Goal: Transaction & Acquisition: Obtain resource

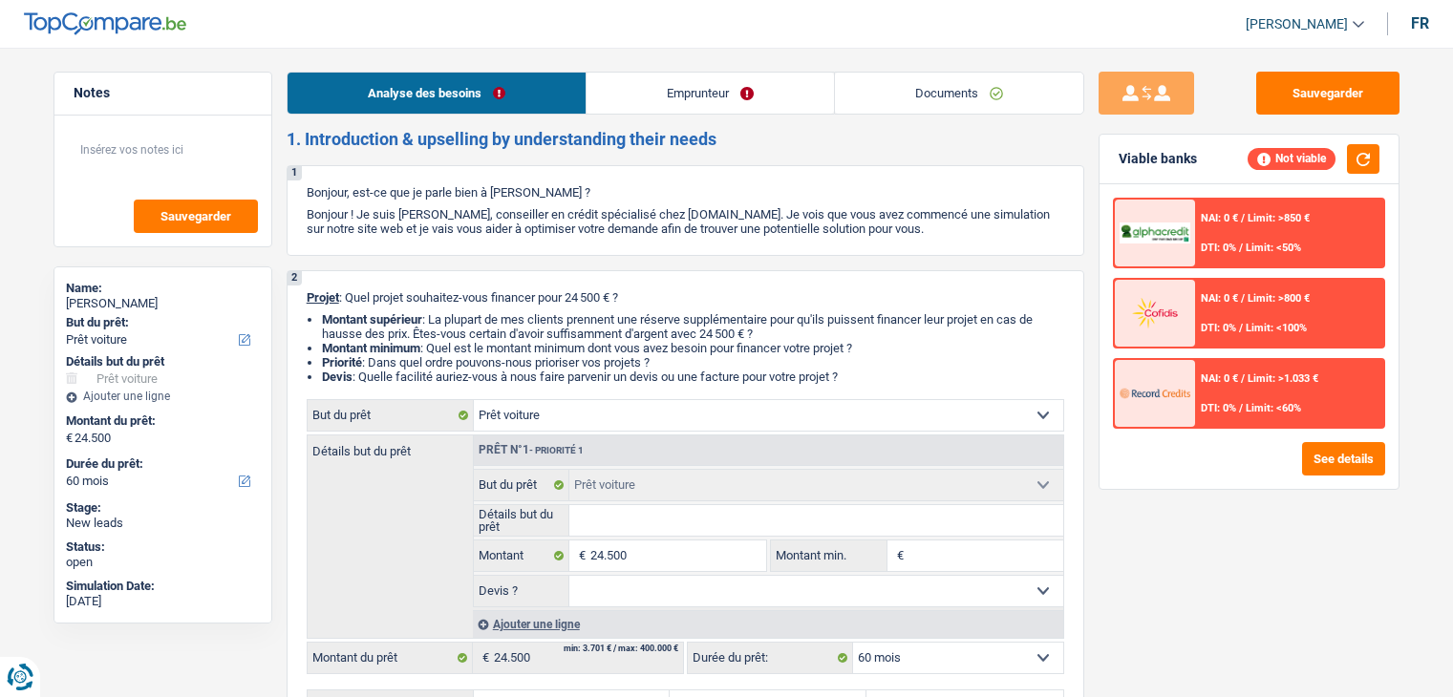
select select "car"
select select "60"
select select "car"
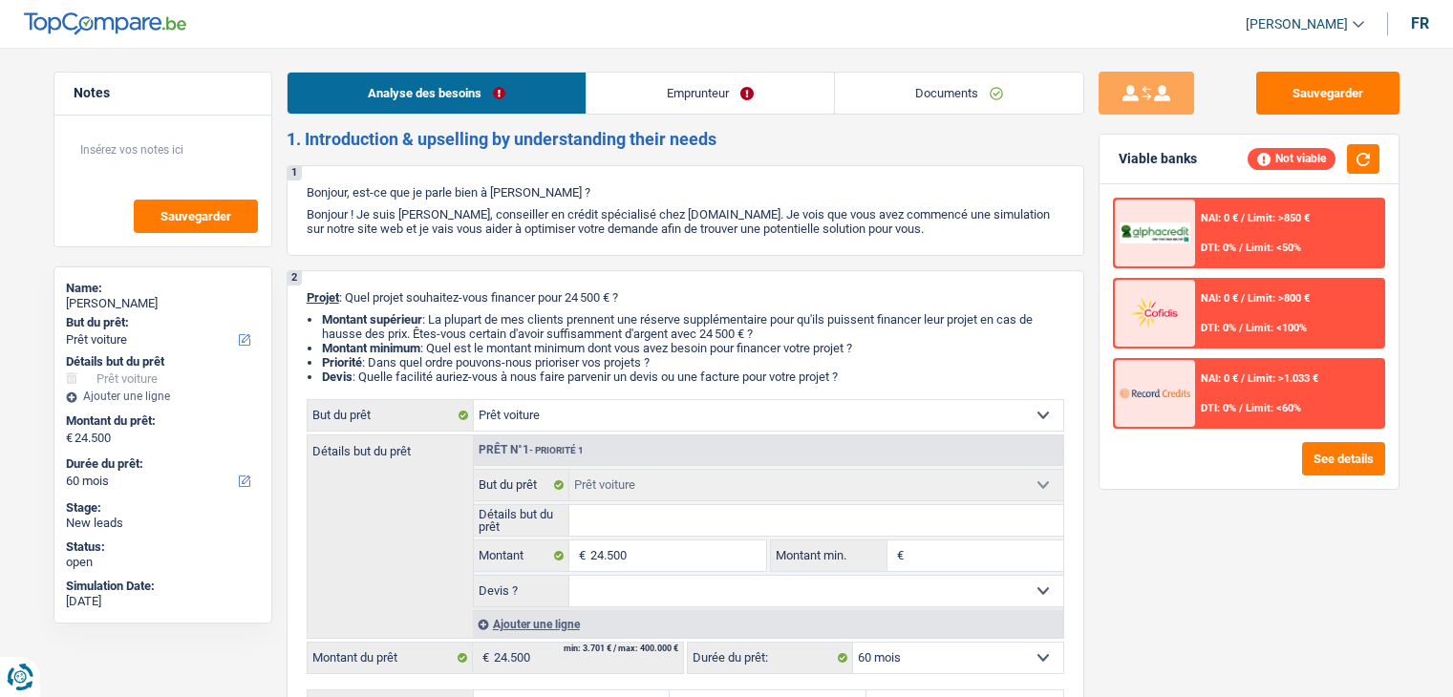
select select "60"
select select "car"
select select "60"
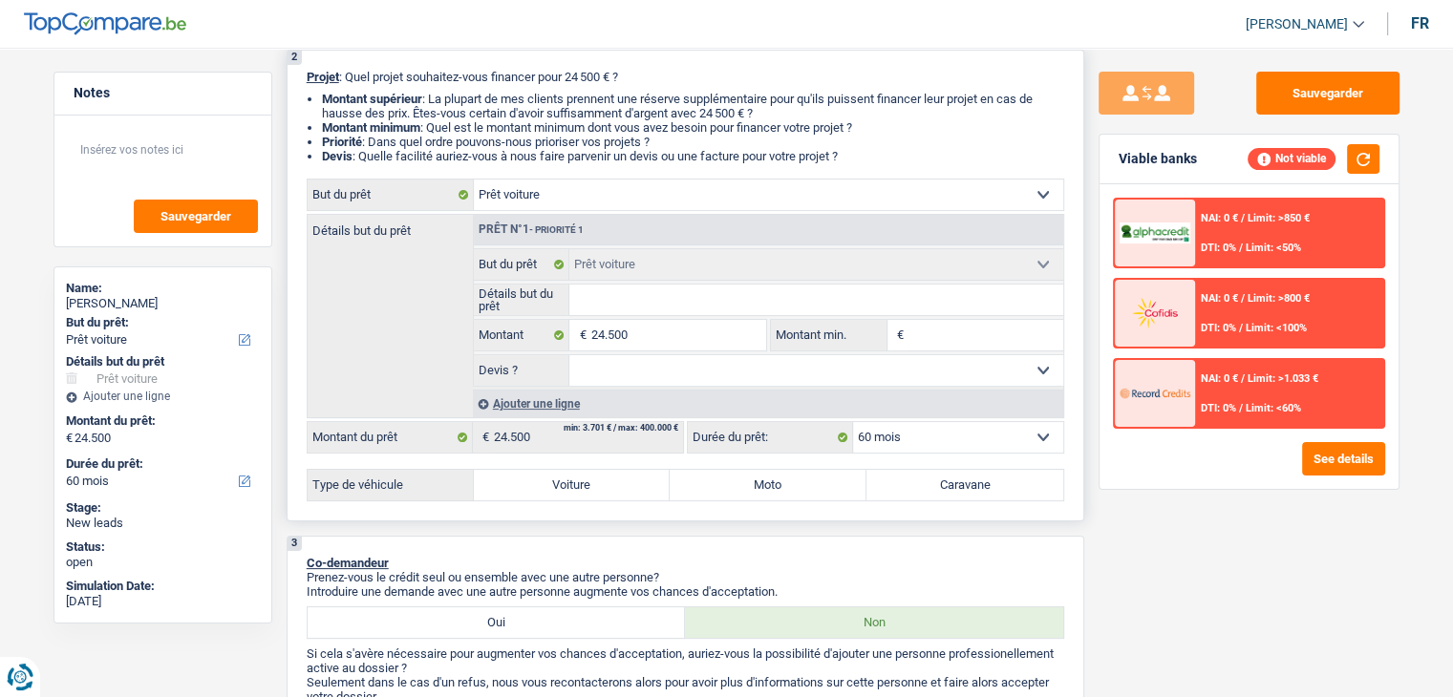
scroll to position [287, 0]
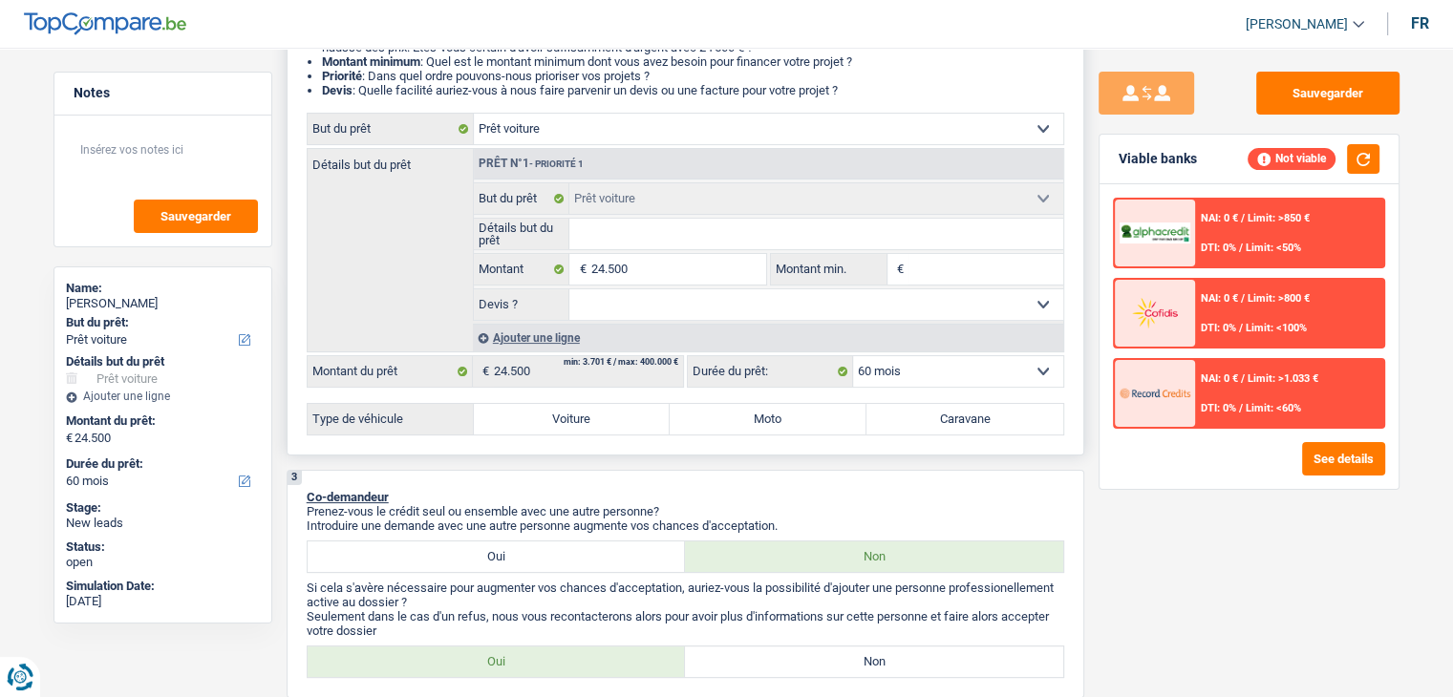
drag, startPoint x: 935, startPoint y: 425, endPoint x: 923, endPoint y: 427, distance: 12.6
click at [935, 425] on label "Caravane" at bounding box center [964, 419] width 197 height 31
click at [935, 425] on input "Caravane" at bounding box center [964, 419] width 197 height 31
radio input "true"
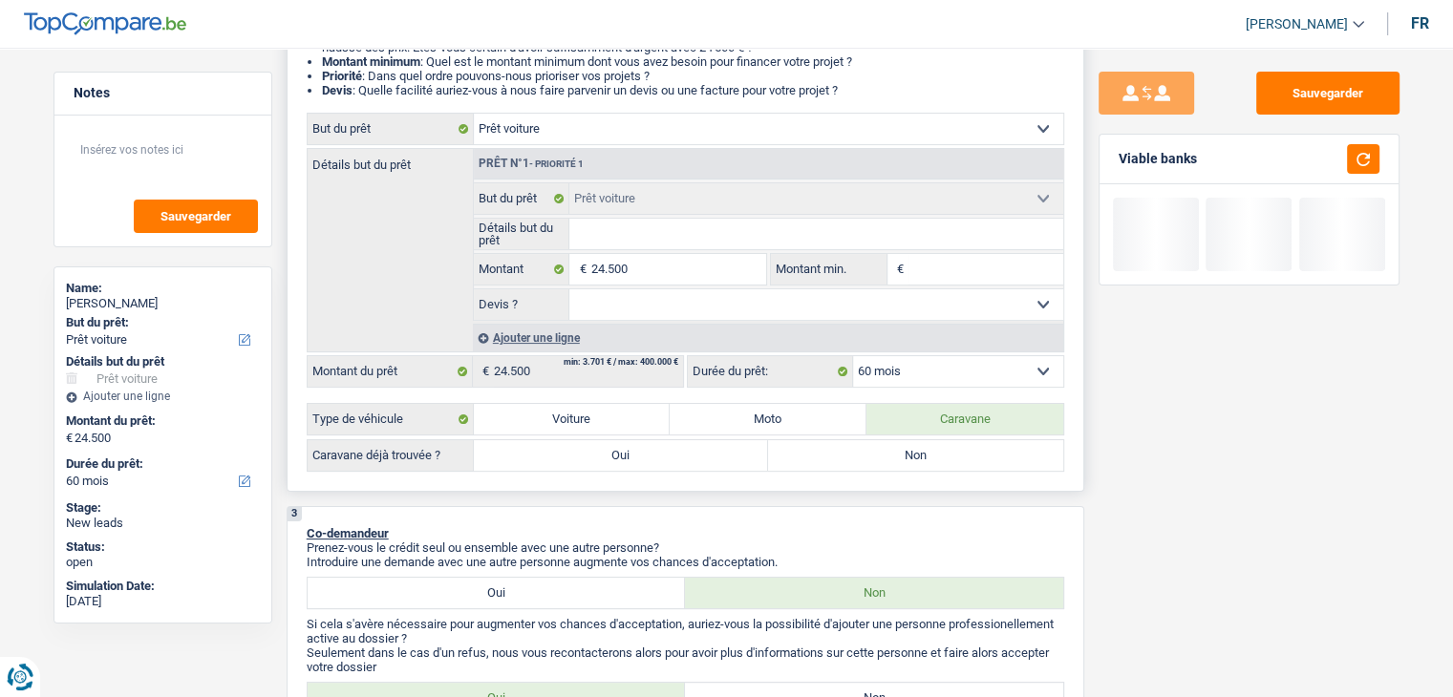
click at [572, 454] on label "Oui" at bounding box center [621, 455] width 295 height 31
click at [572, 454] on input "Oui" at bounding box center [621, 455] width 295 height 31
radio input "true"
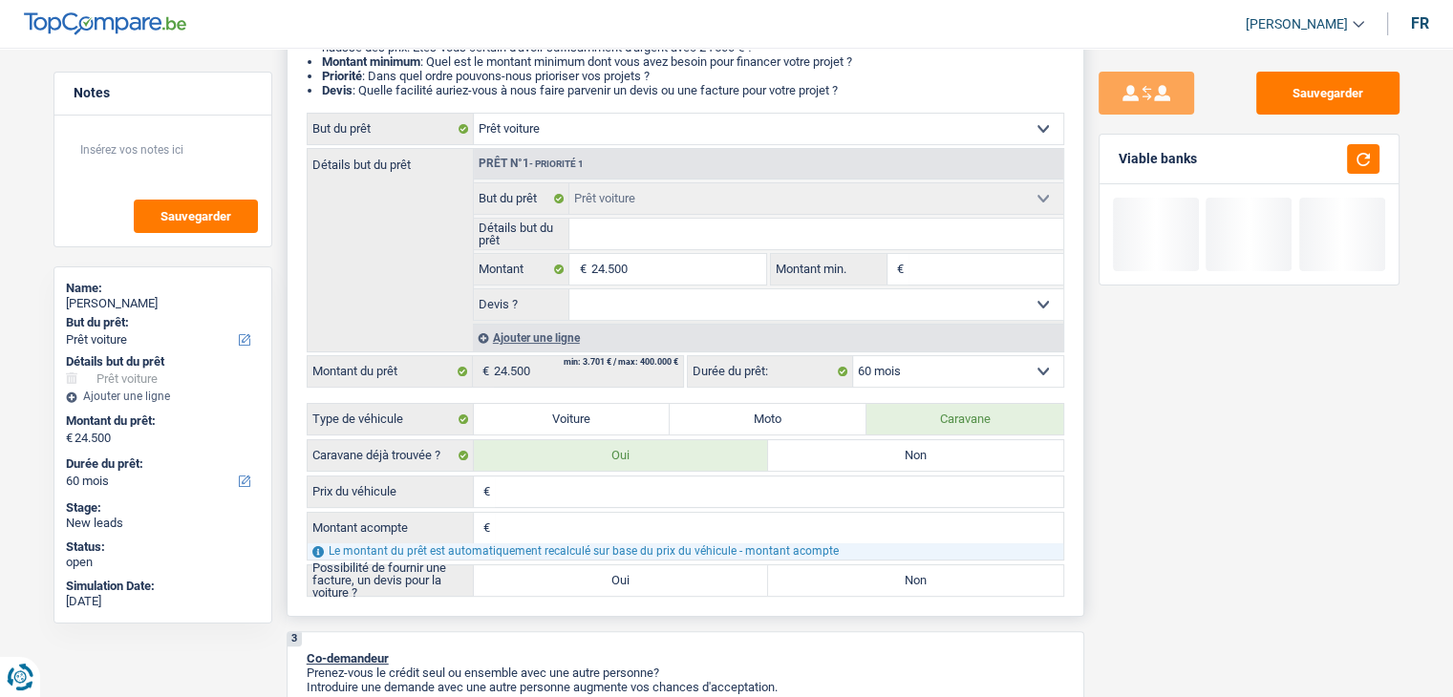
click at [596, 492] on input "Prix du véhicule" at bounding box center [779, 492] width 568 height 31
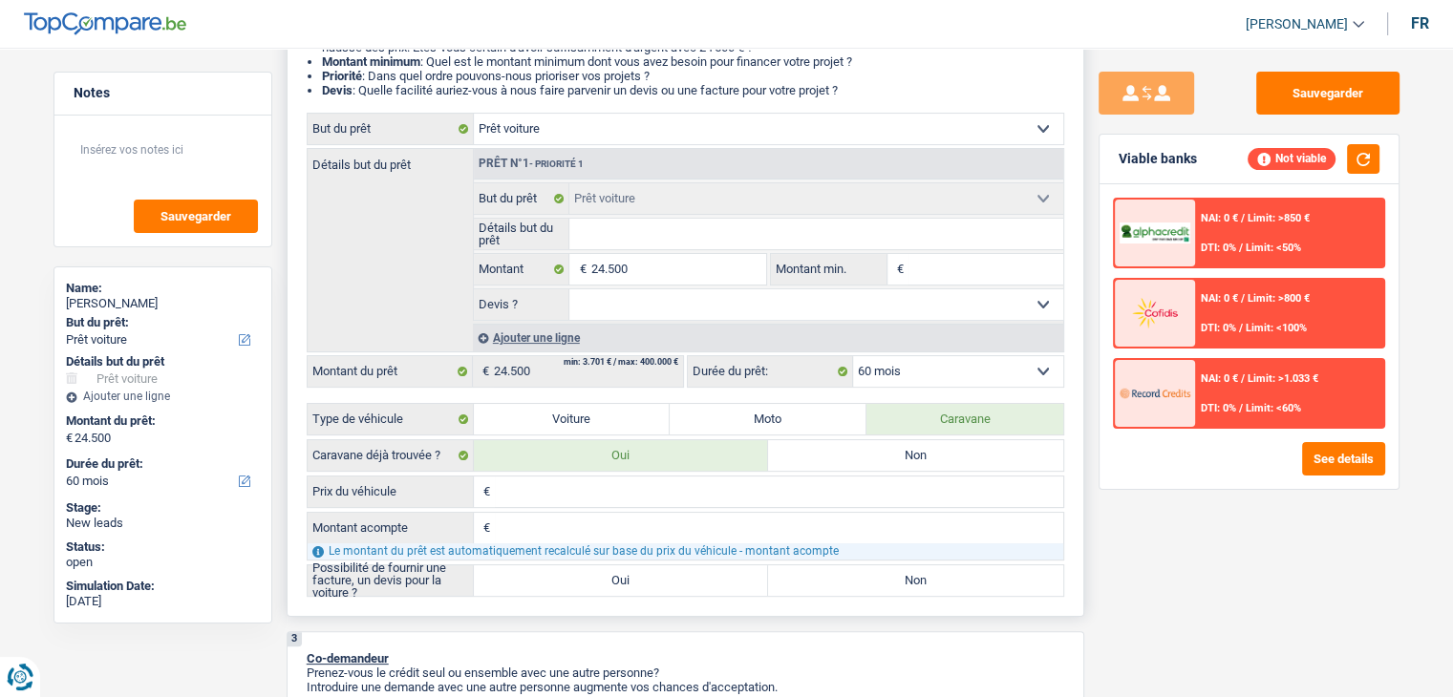
click at [949, 261] on input "Montant min." at bounding box center [985, 269] width 155 height 31
type input "2"
type input "24"
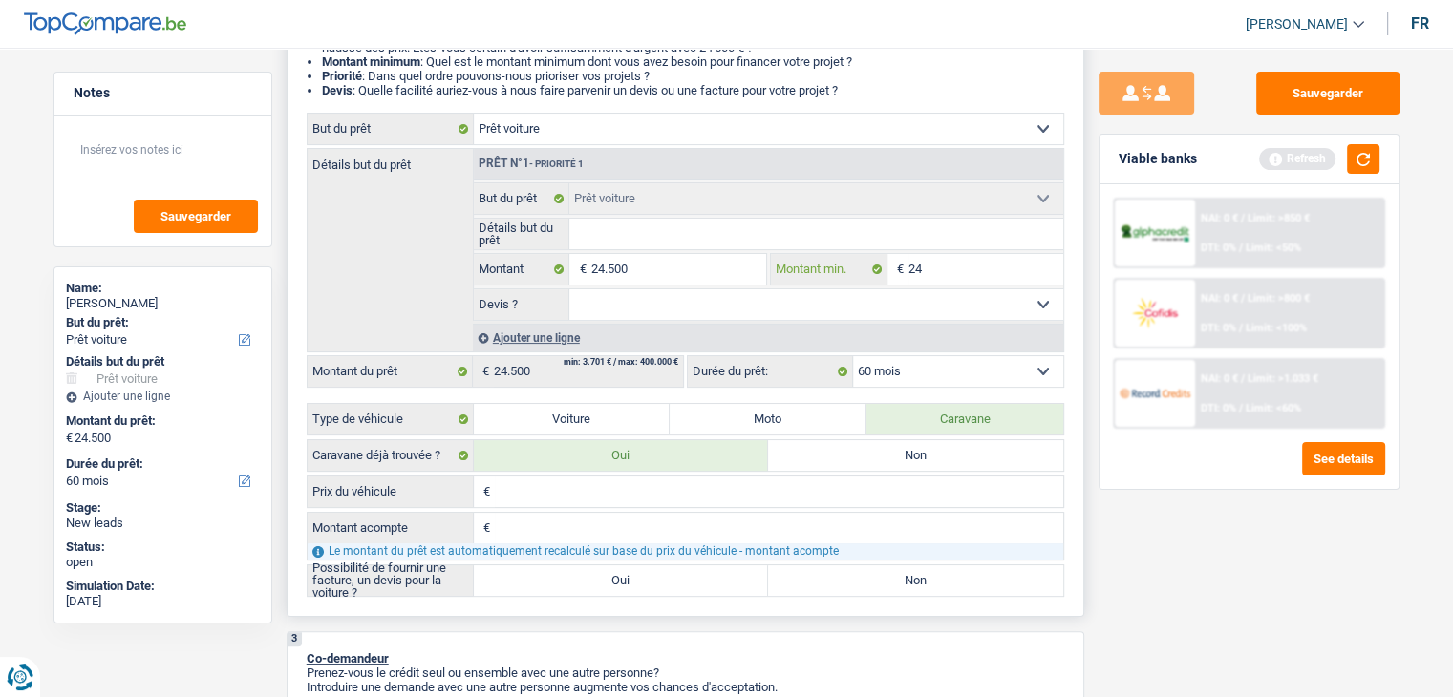
type input "245"
type input "2.450"
type input "24.500"
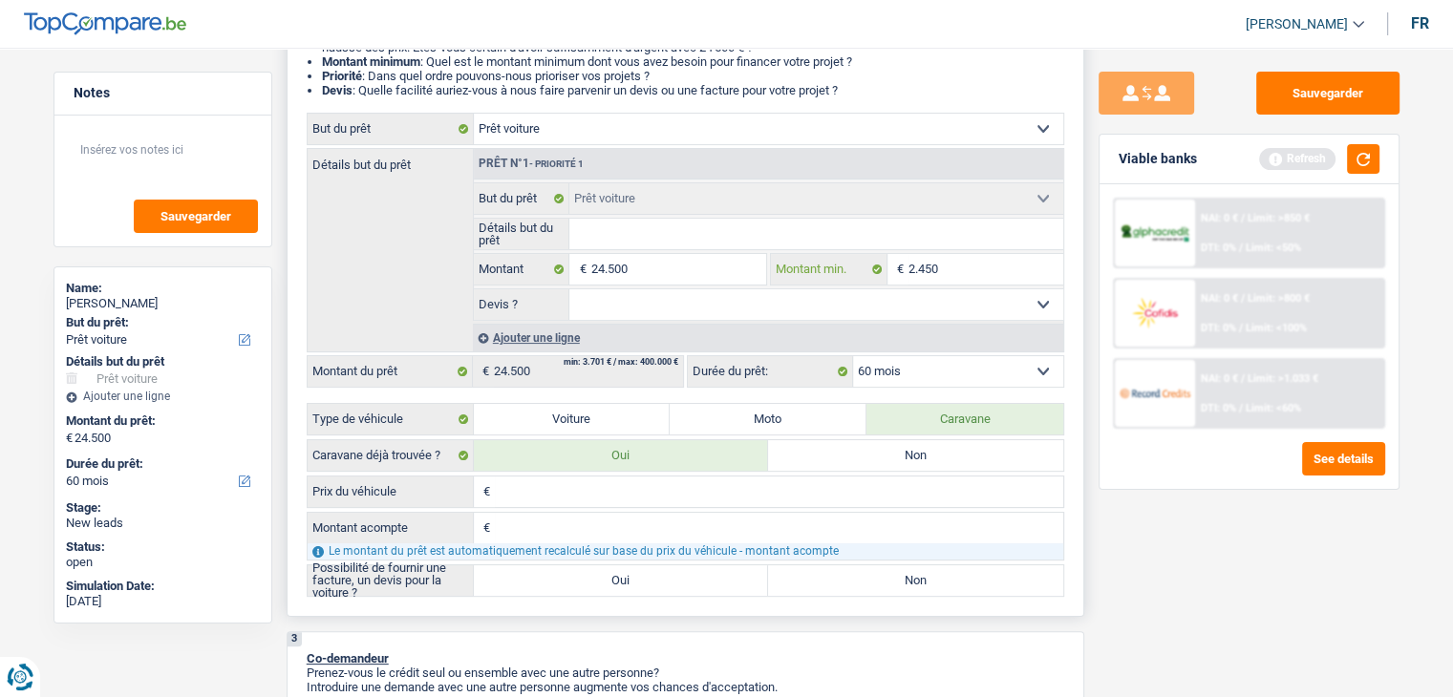
type input "24.500"
click at [599, 574] on label "Oui" at bounding box center [621, 580] width 295 height 31
click at [599, 574] on input "Oui" at bounding box center [621, 580] width 295 height 31
radio input "true"
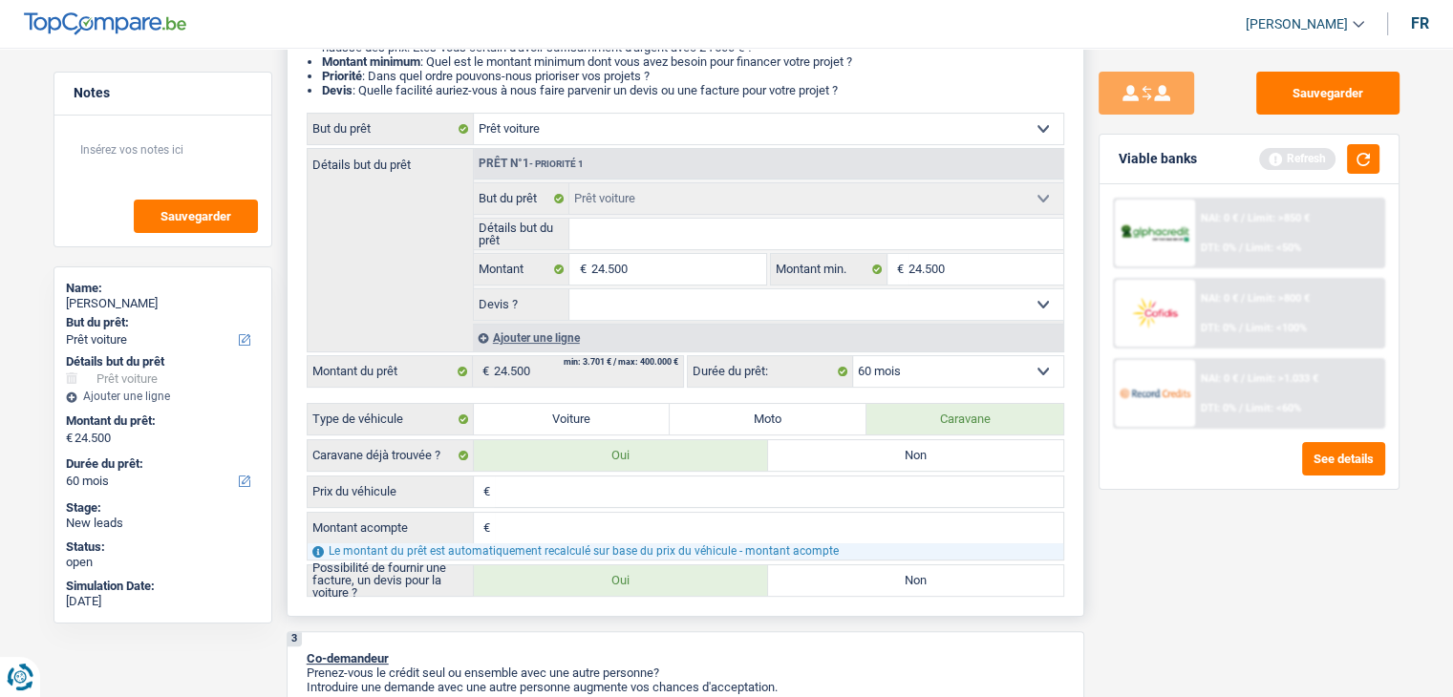
radio input "true"
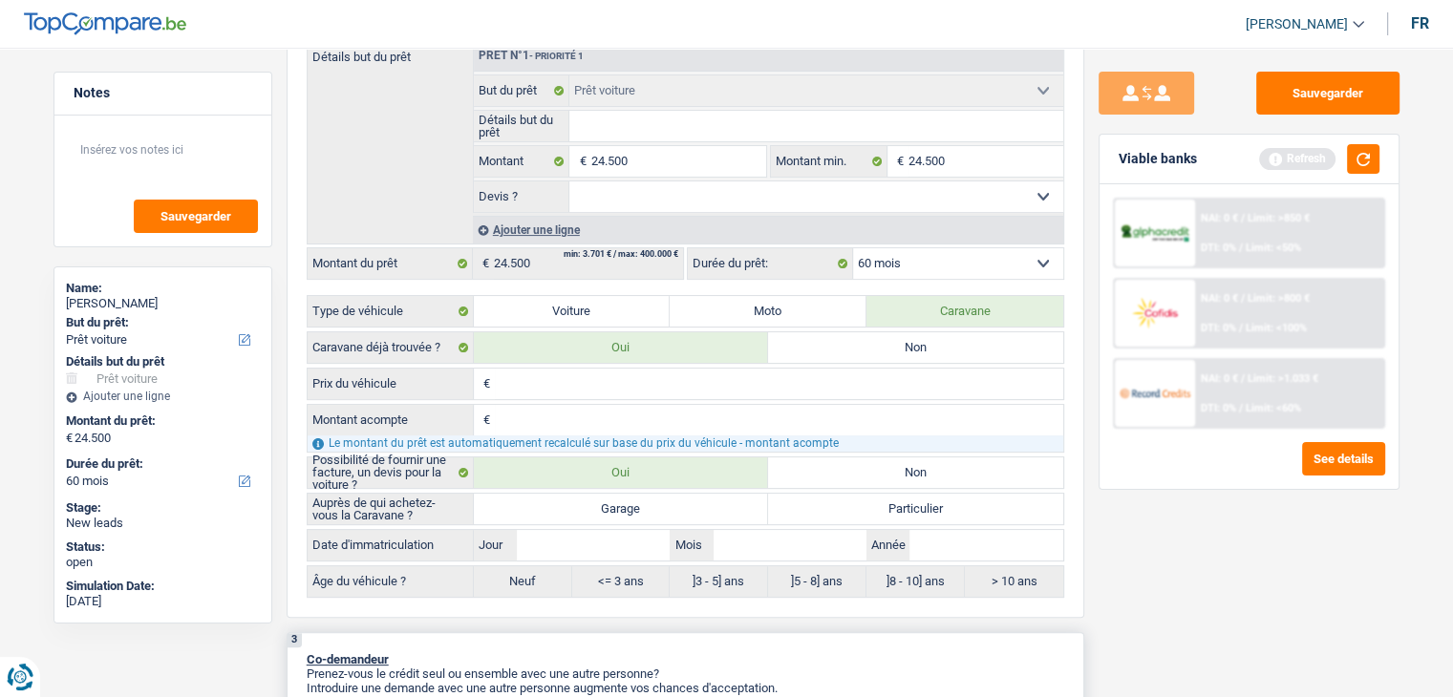
scroll to position [478, 0]
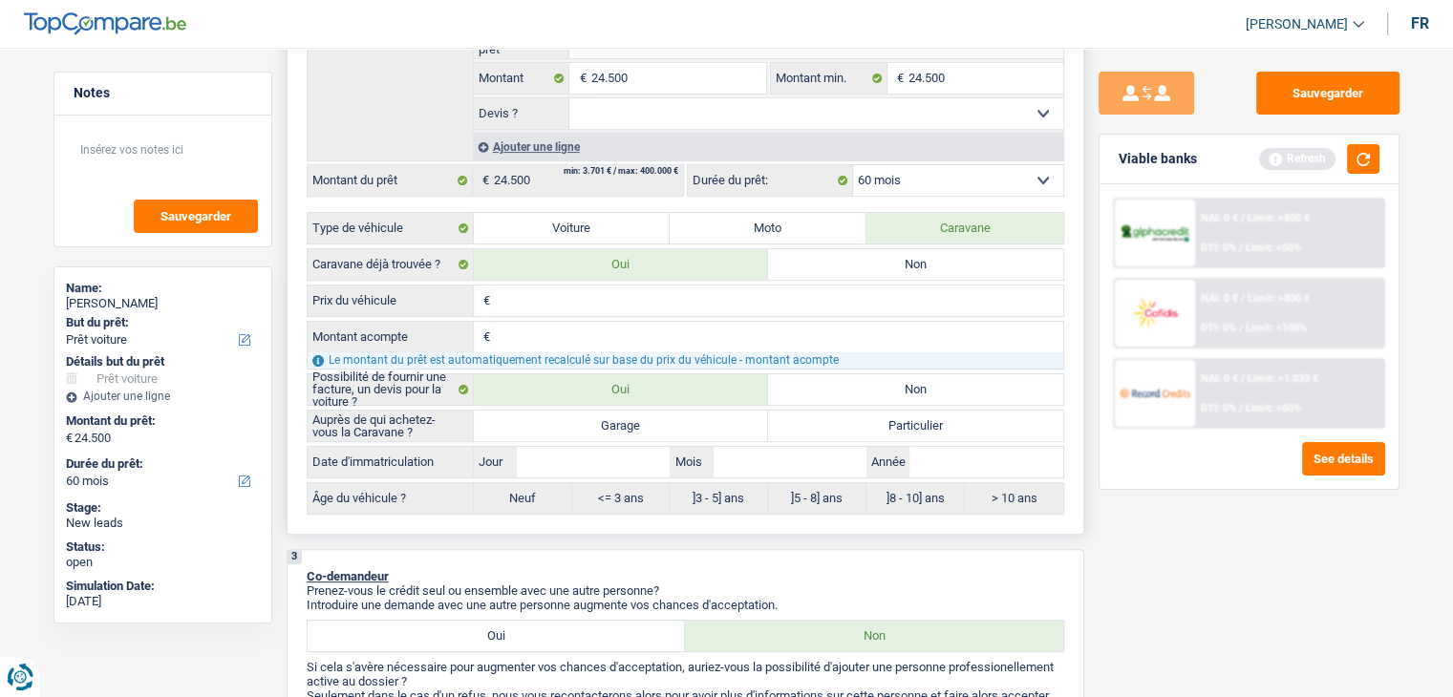
click at [607, 429] on label "Garage" at bounding box center [621, 426] width 295 height 31
click at [607, 429] on input "Garage" at bounding box center [621, 426] width 295 height 31
radio input "true"
click at [782, 452] on input "Mois" at bounding box center [789, 462] width 153 height 31
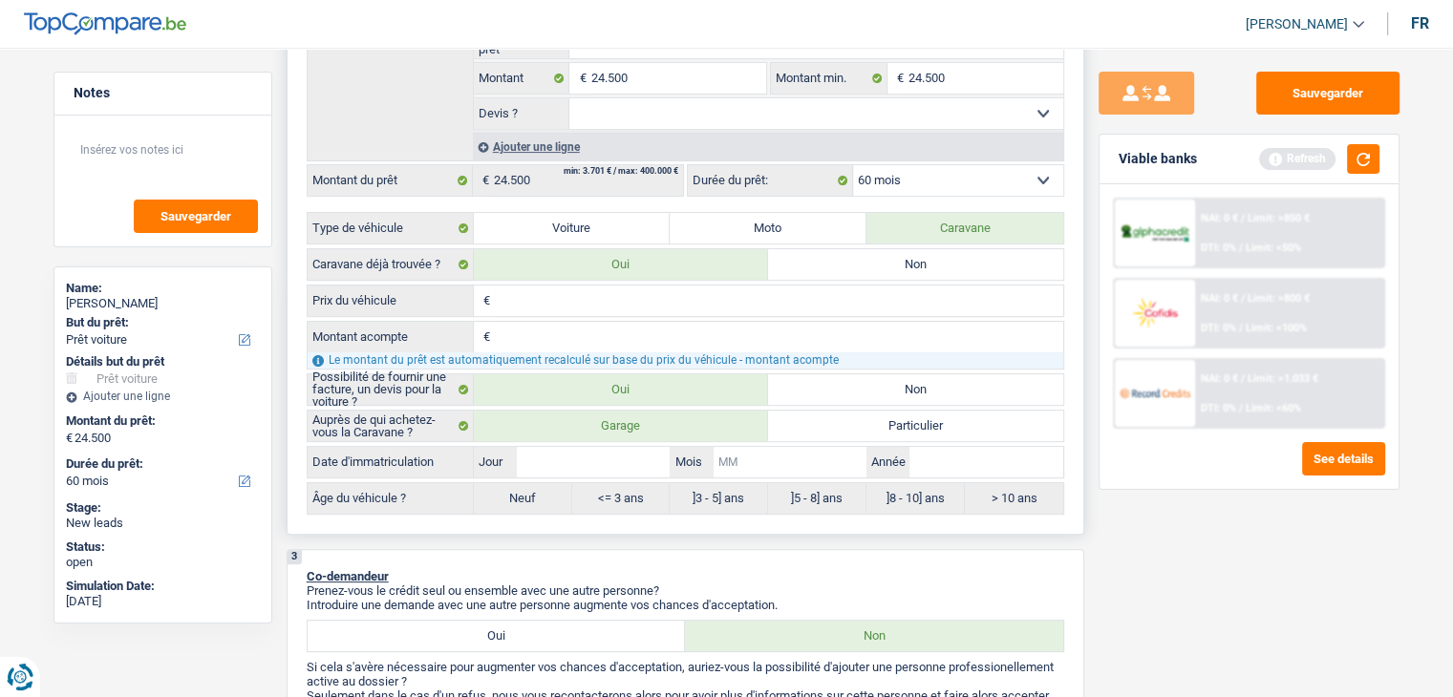
type input "0"
type input "02"
click at [782, 453] on input "02" at bounding box center [789, 462] width 153 height 31
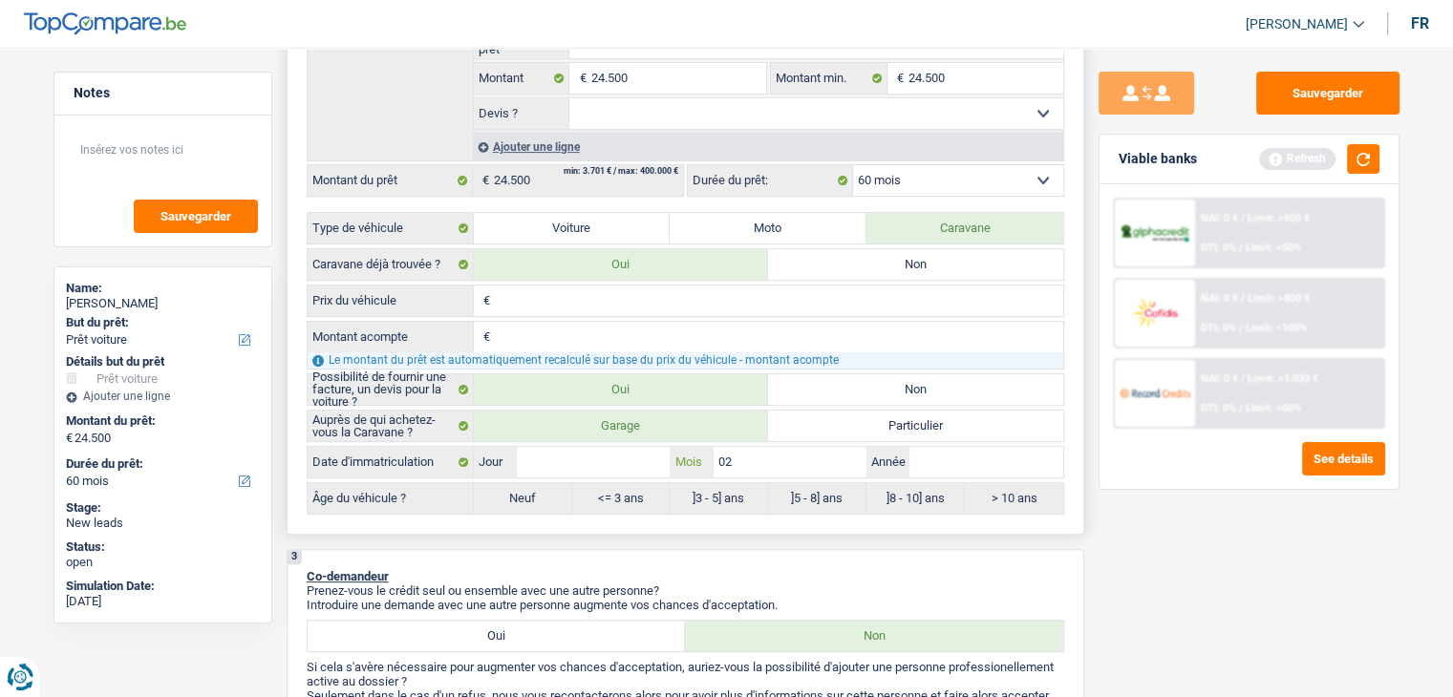
type input "0"
type input "05"
type input "2"
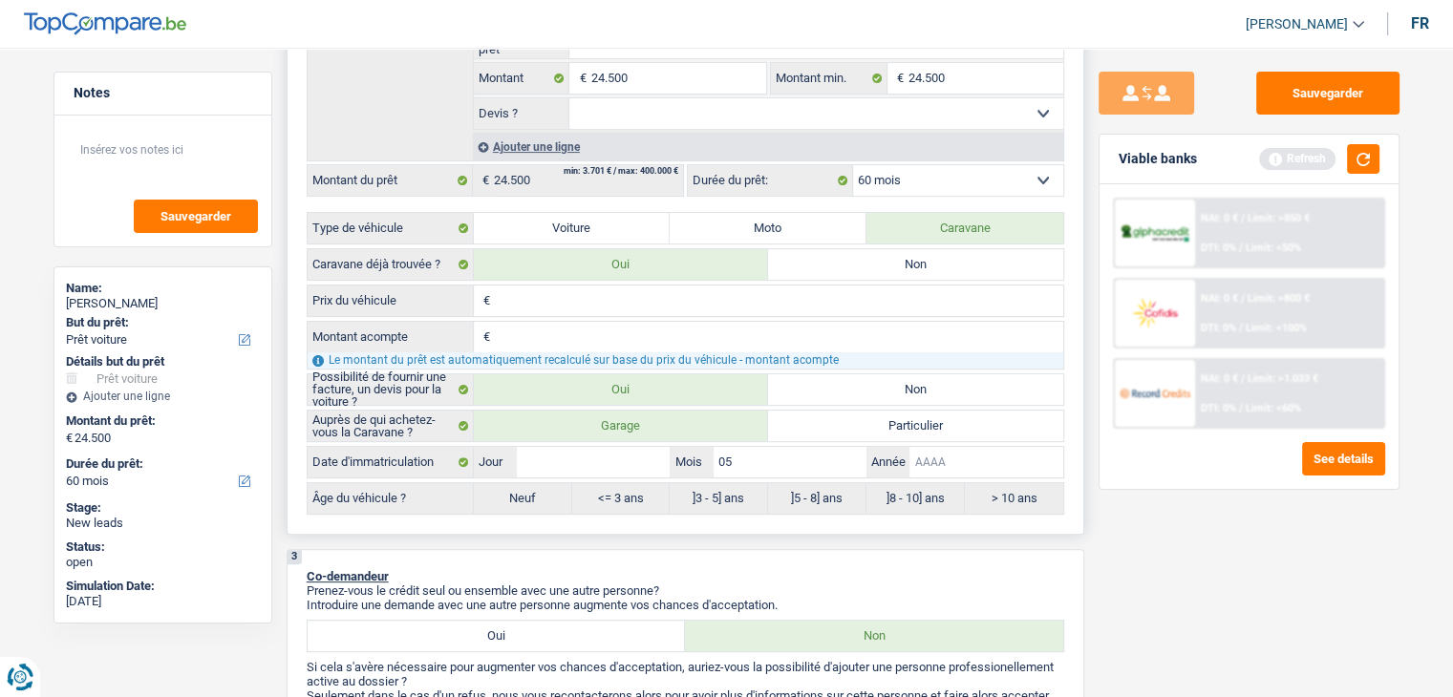
type input "2"
type input "20"
type input "200"
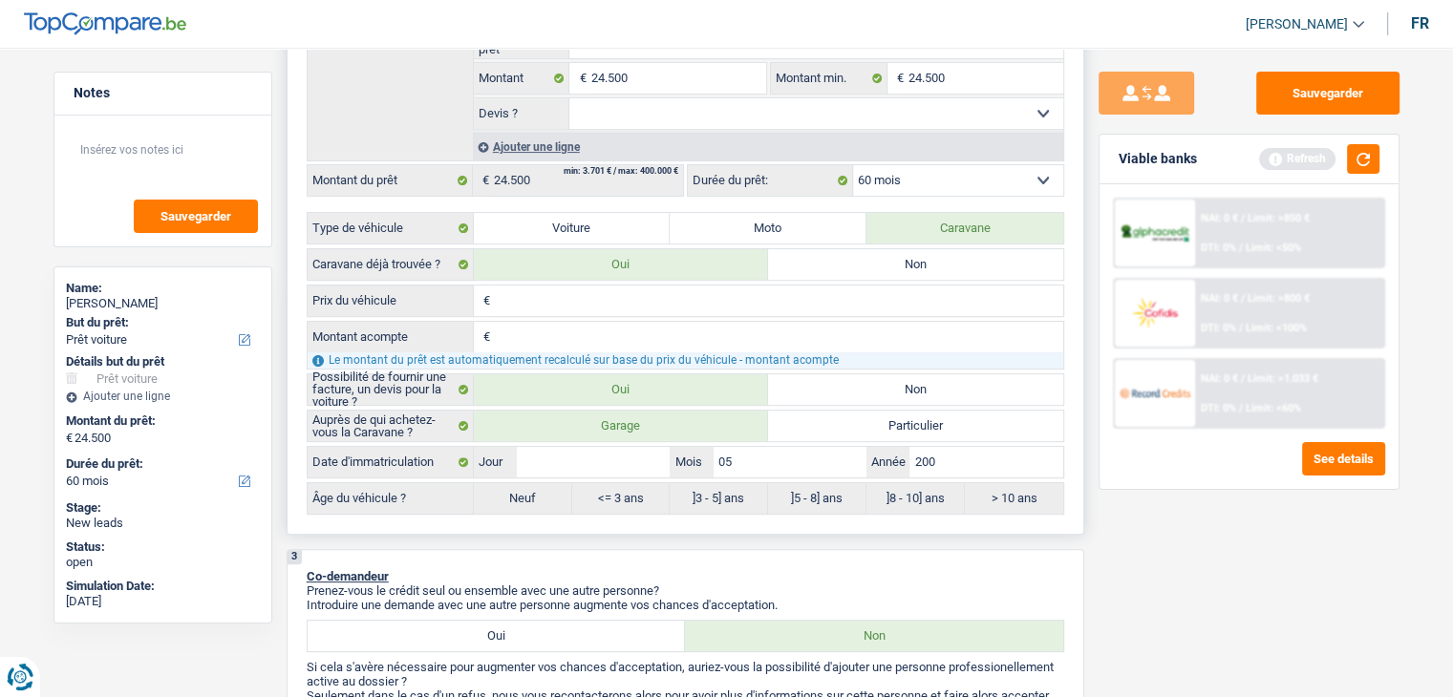
type input "2002"
click at [597, 456] on input "Jour" at bounding box center [593, 462] width 153 height 31
type input "3"
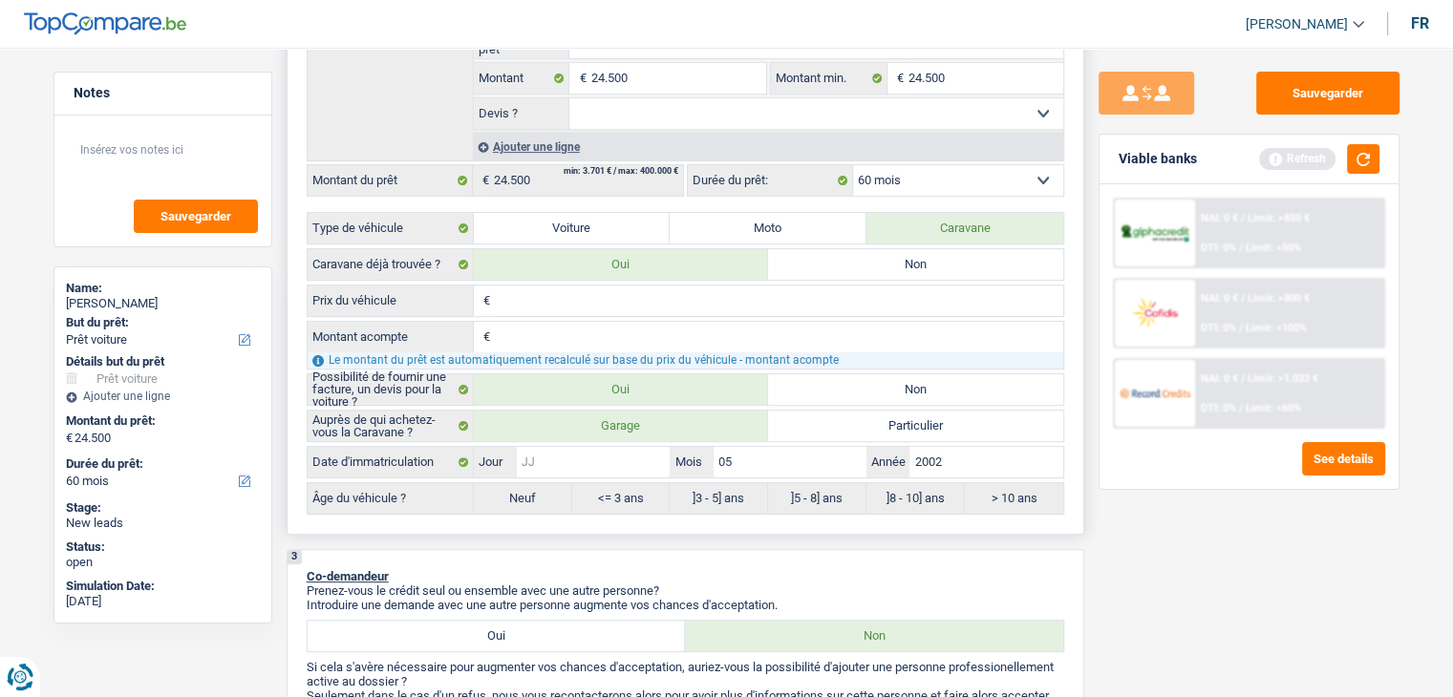
type input "3"
type input "31"
radio input "false"
type input "31"
radio input "true"
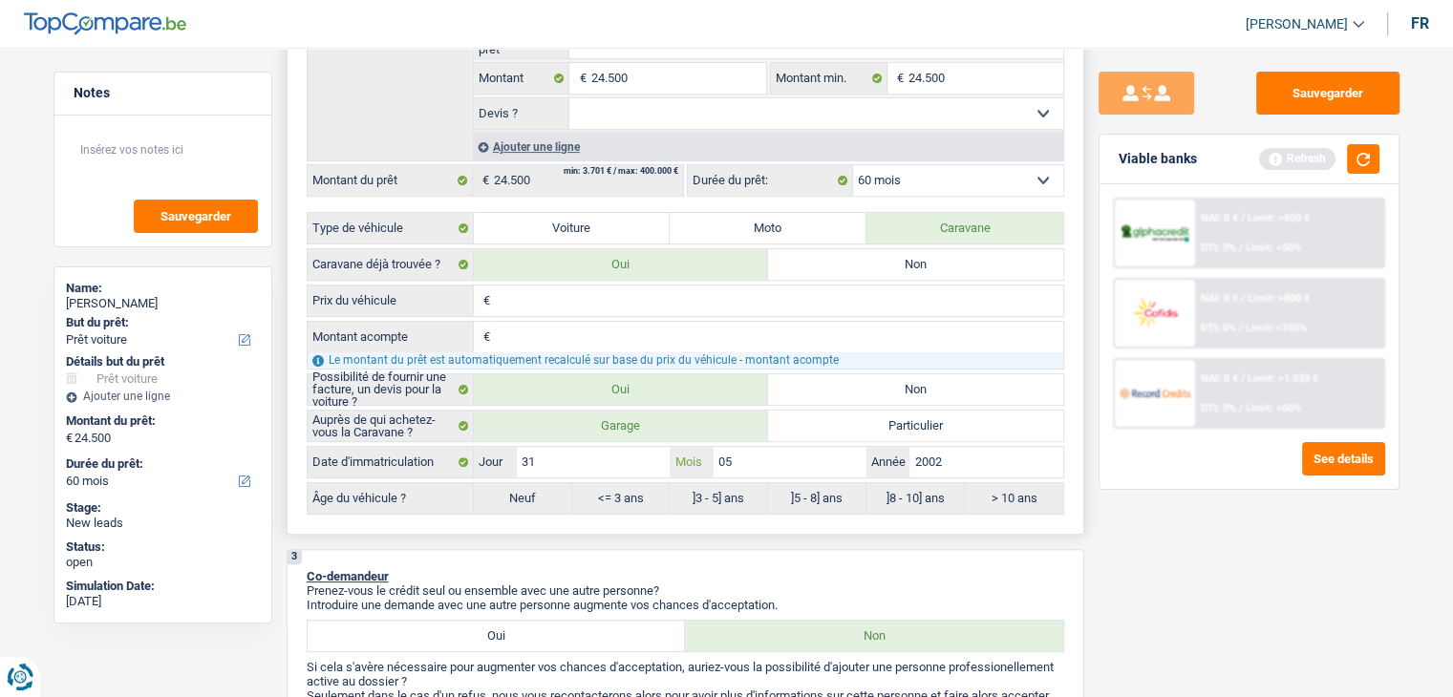
select select "120"
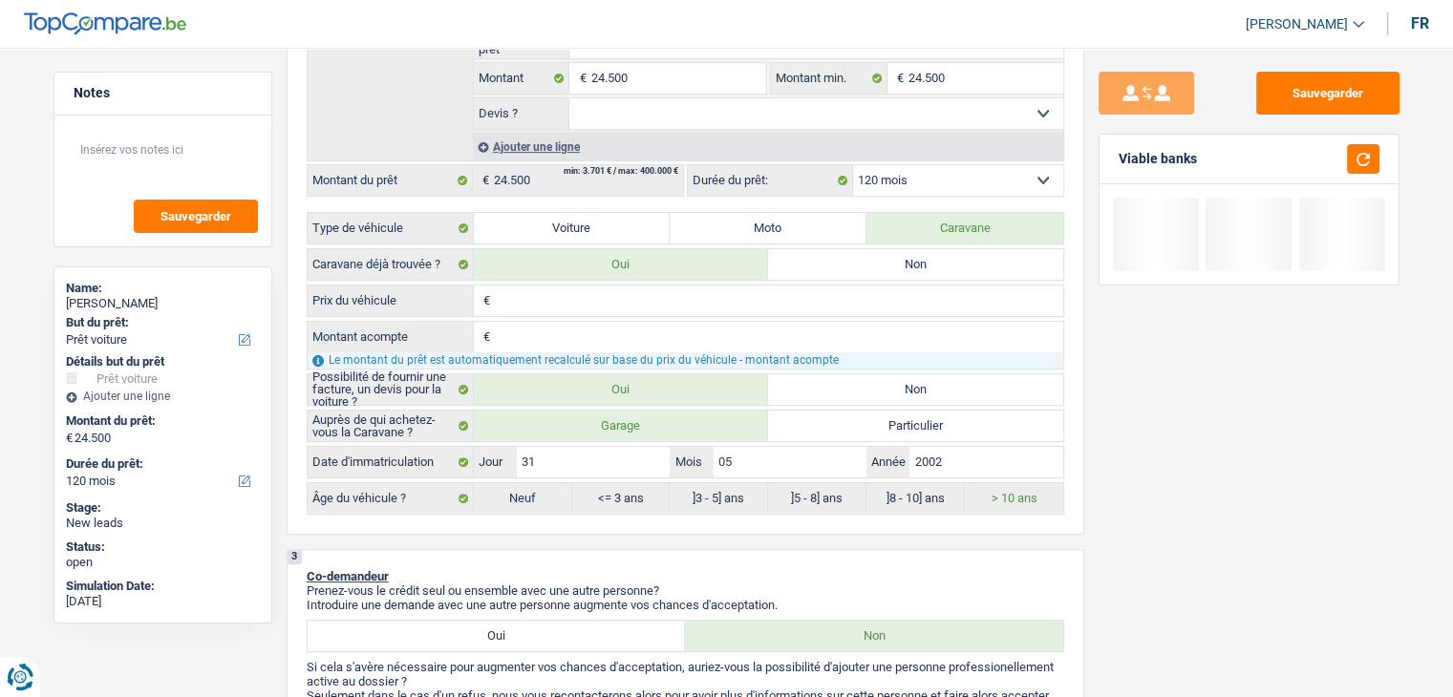
click at [1176, 565] on div "Sauvegarder Viable banks" at bounding box center [1249, 367] width 330 height 590
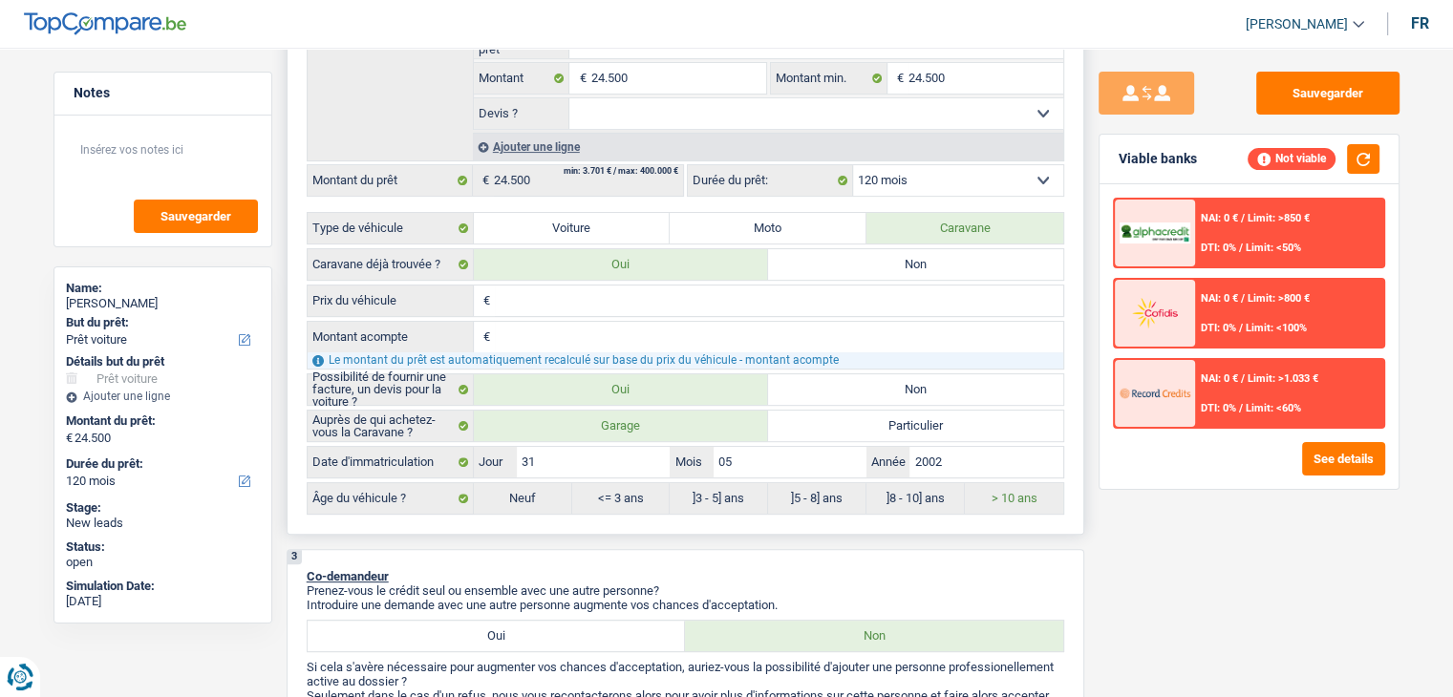
click at [490, 299] on span "€" at bounding box center [484, 301] width 21 height 31
click at [516, 301] on input "Prix du véhicule" at bounding box center [779, 301] width 568 height 31
type input "2"
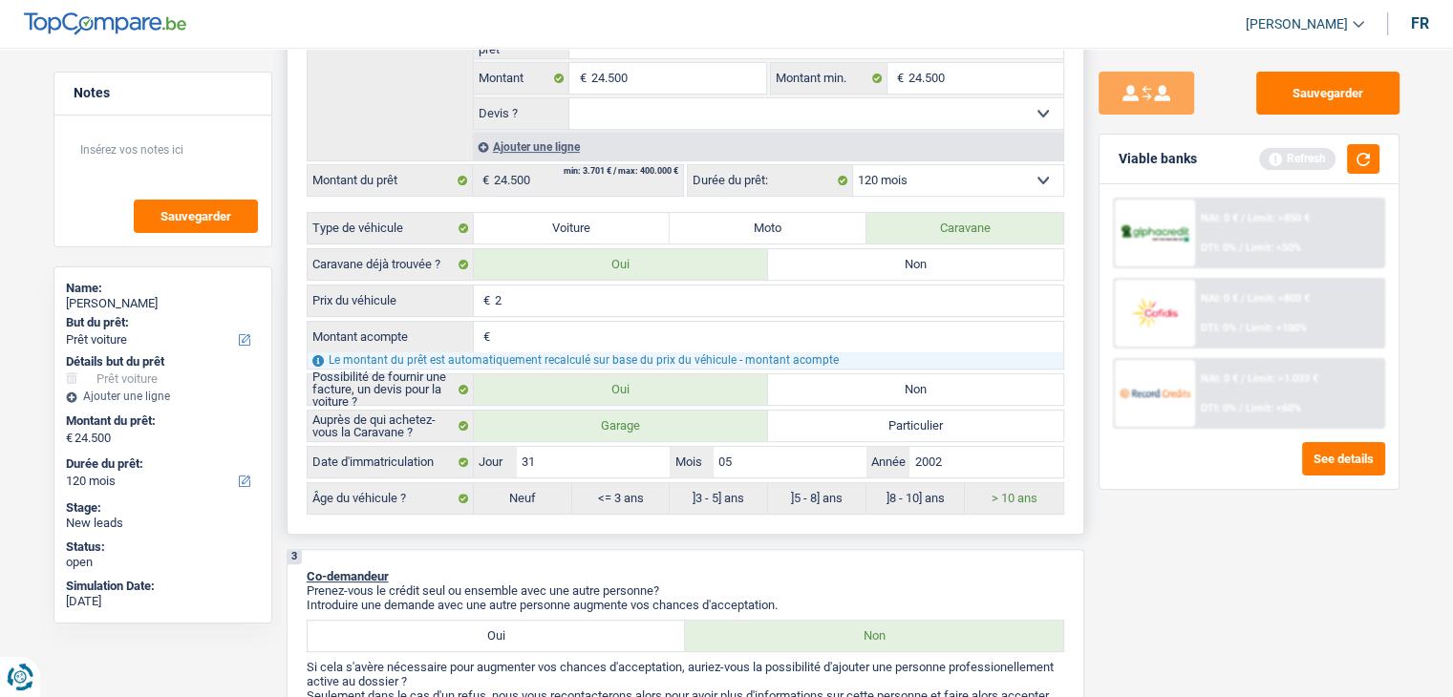
type input "24"
type input "245"
type input "2.450"
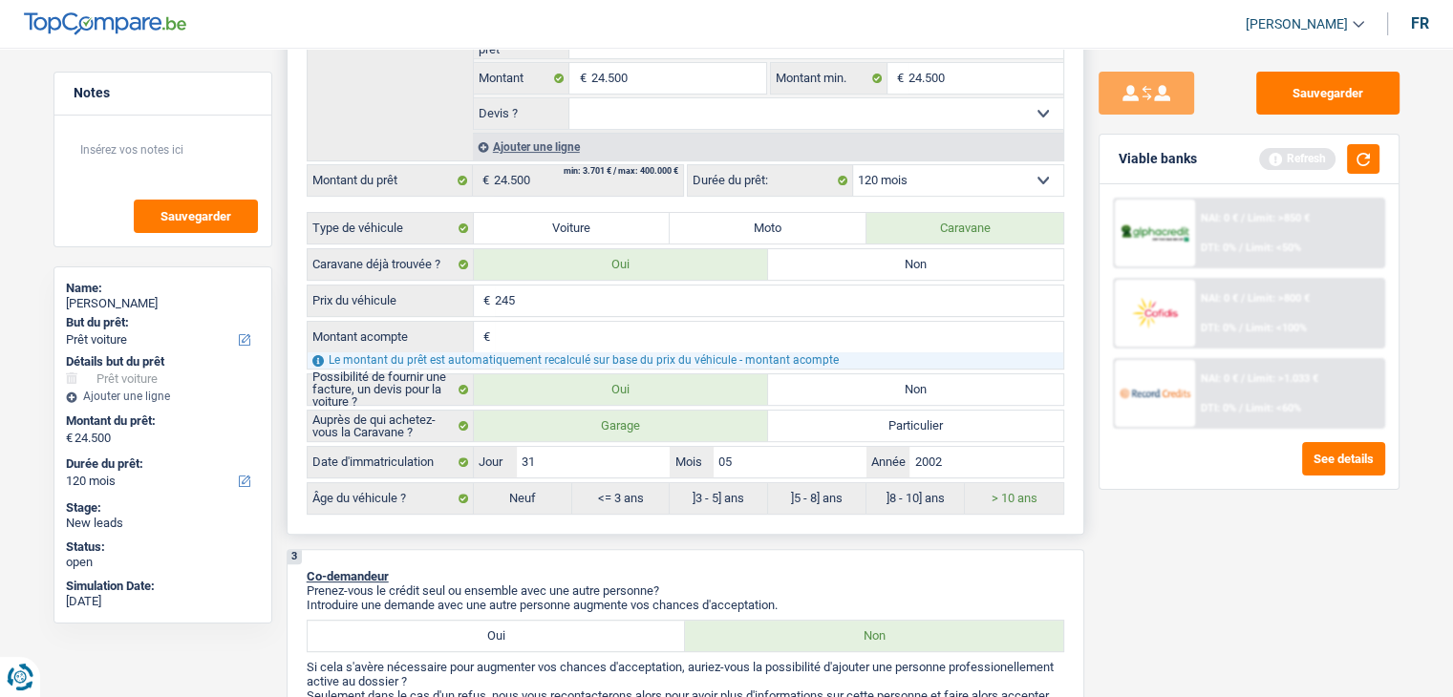
type input "2.450"
type input "24.500"
click at [1362, 162] on button "button" at bounding box center [1363, 159] width 32 height 30
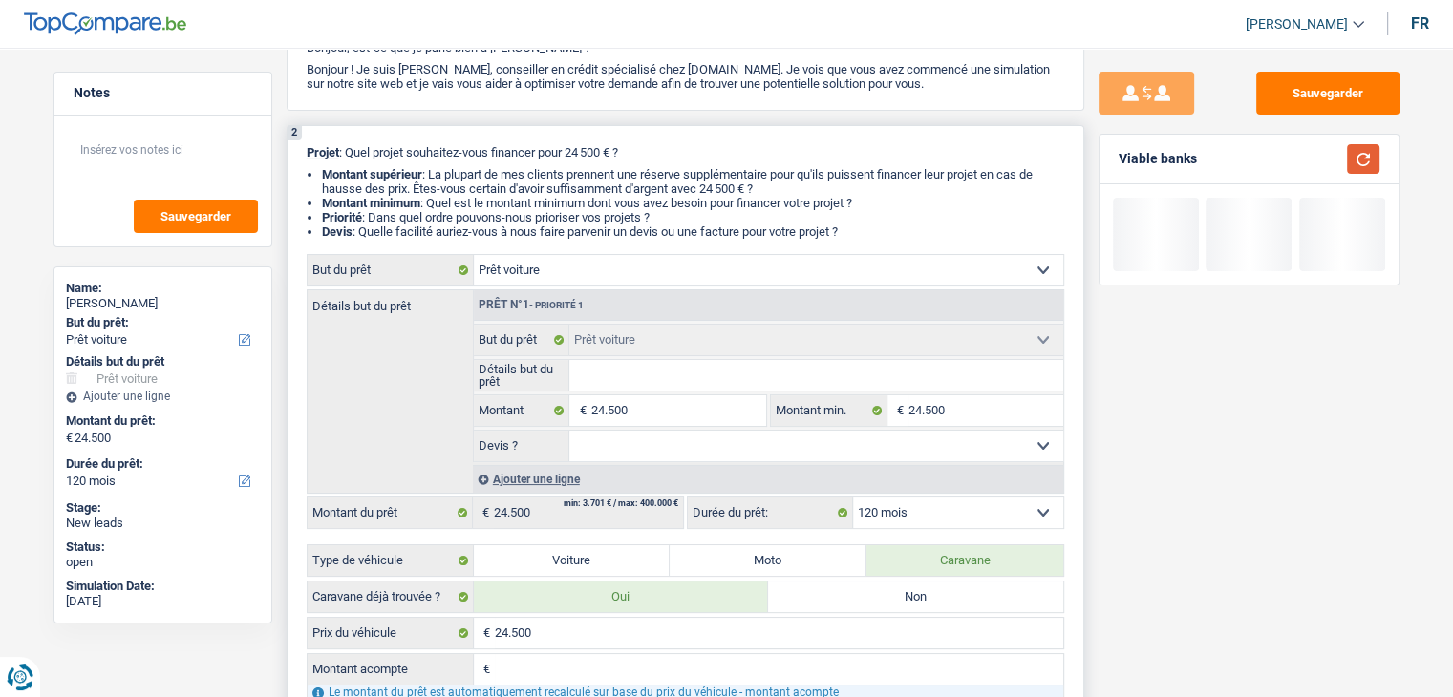
scroll to position [0, 0]
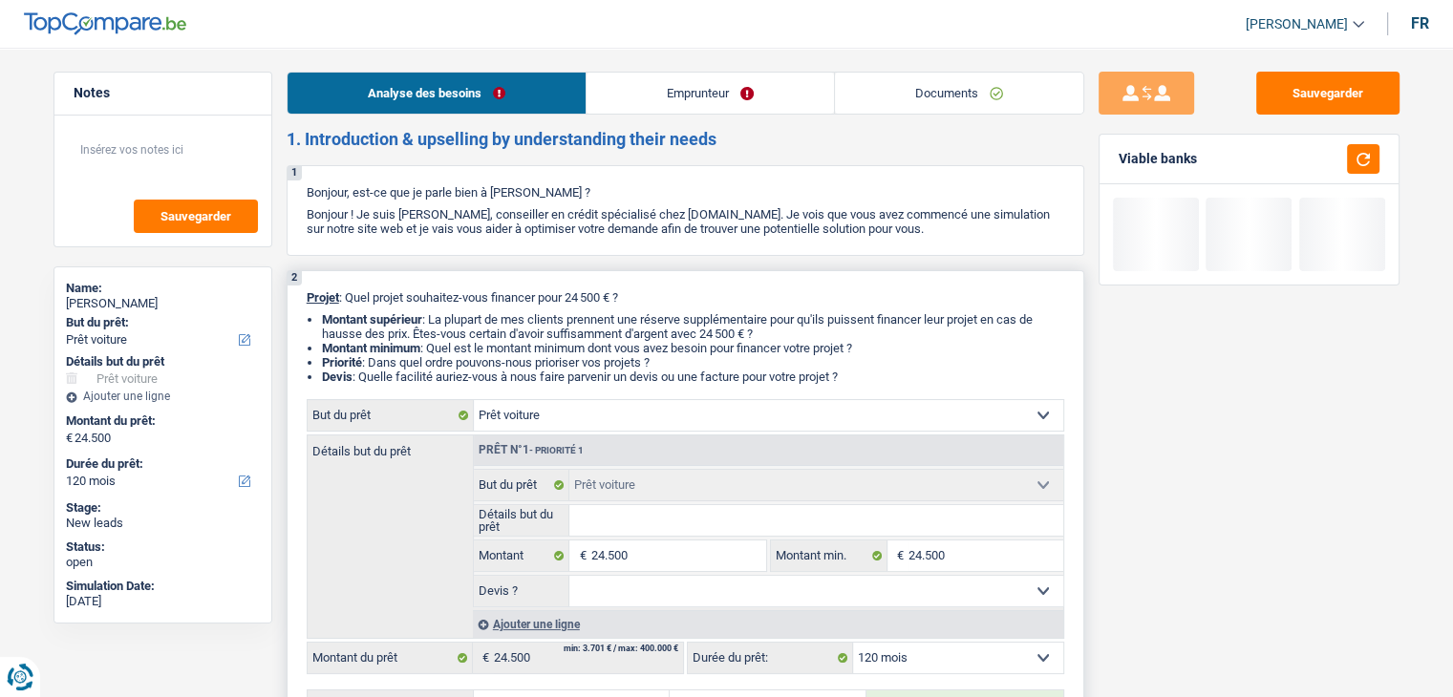
click at [620, 521] on input "Détails but du prêt" at bounding box center [816, 520] width 494 height 31
type input "f"
type input "fi"
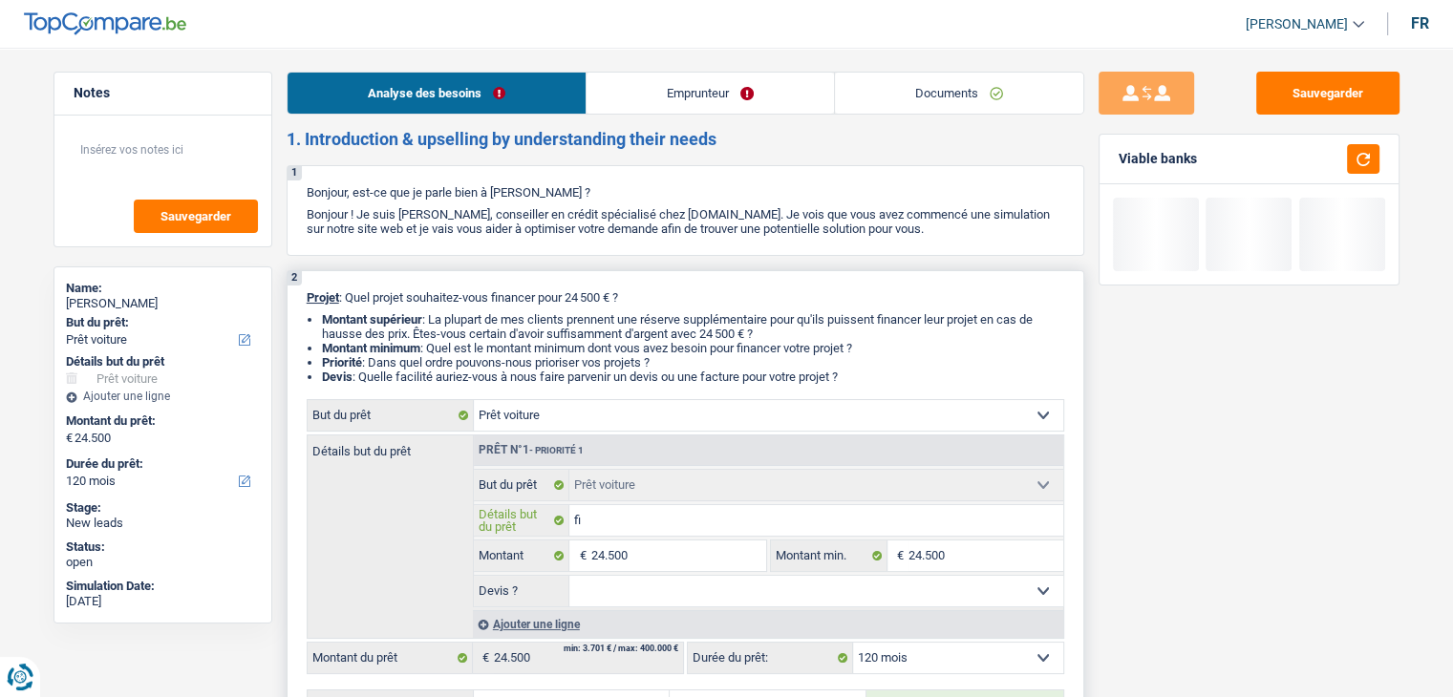
type input "fia"
type input "fiat"
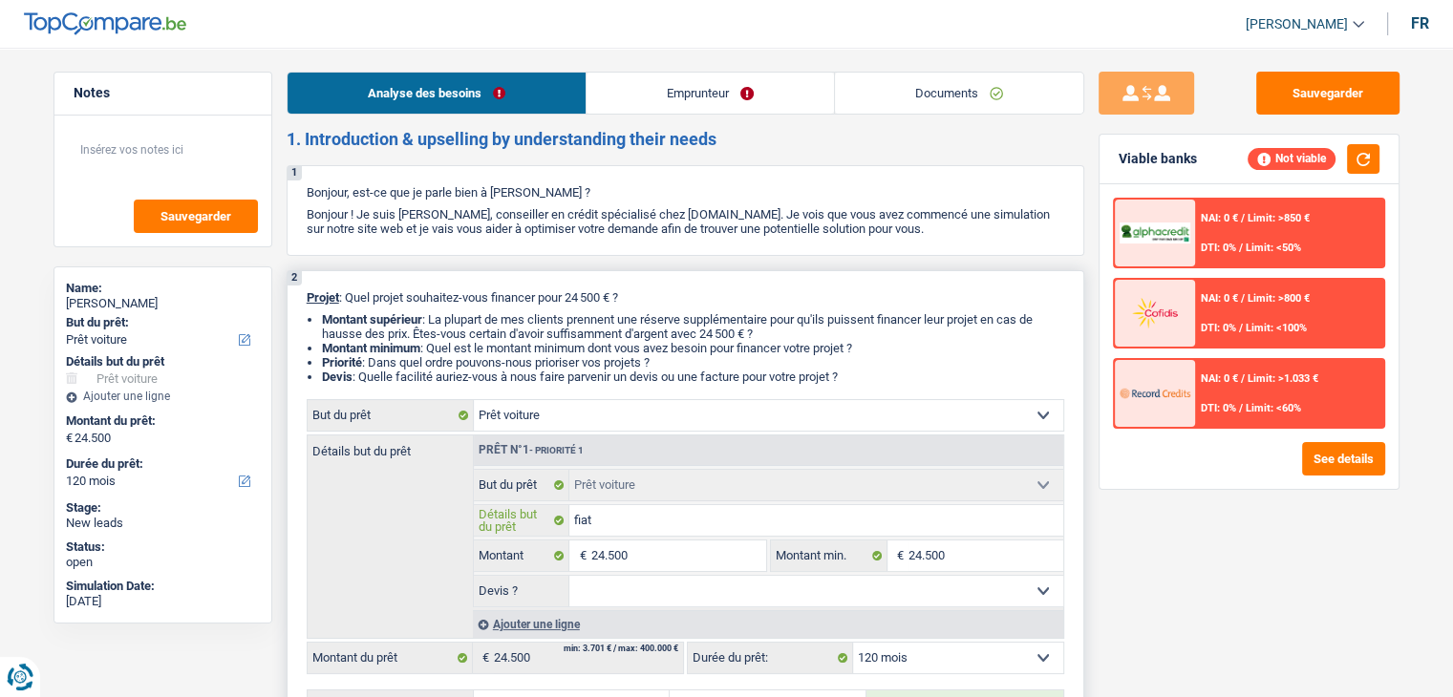
type input "fiat"
type input "fiat b"
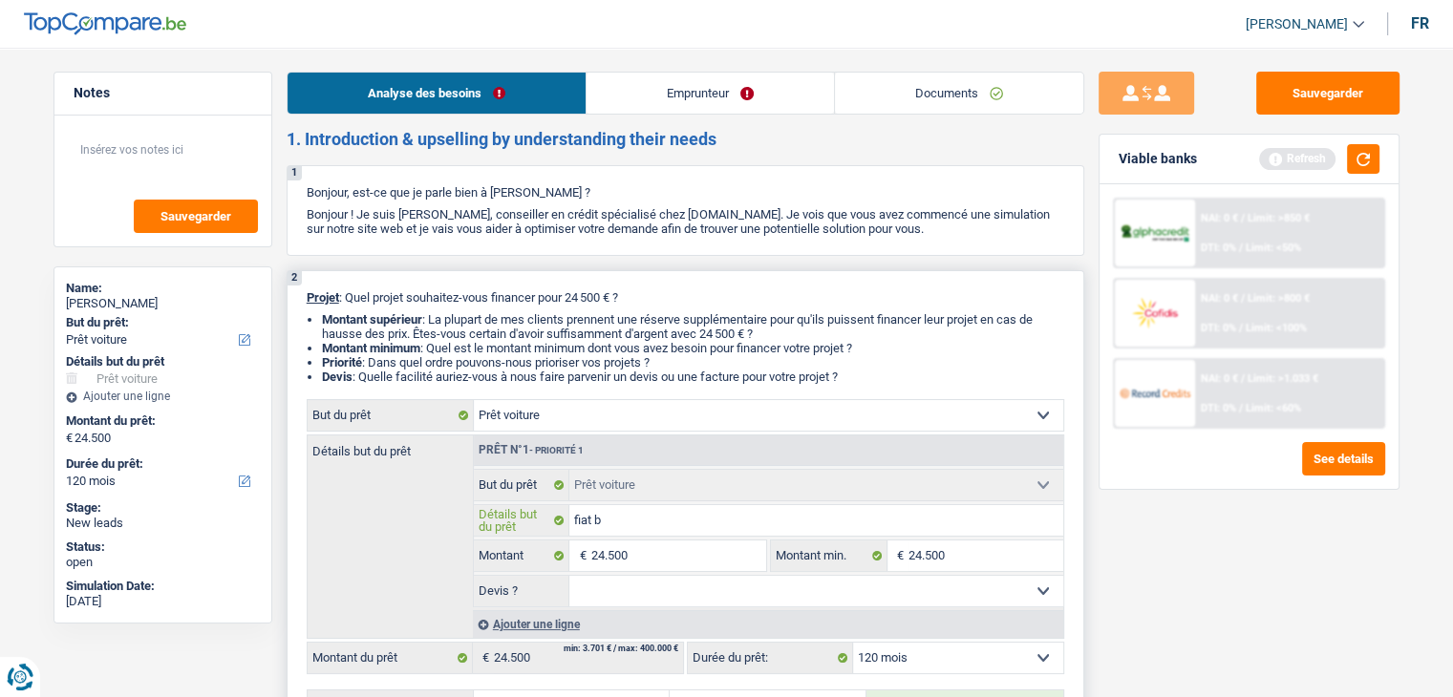
type input "fiat bu"
type input "fiat bur"
type input "fiat burs"
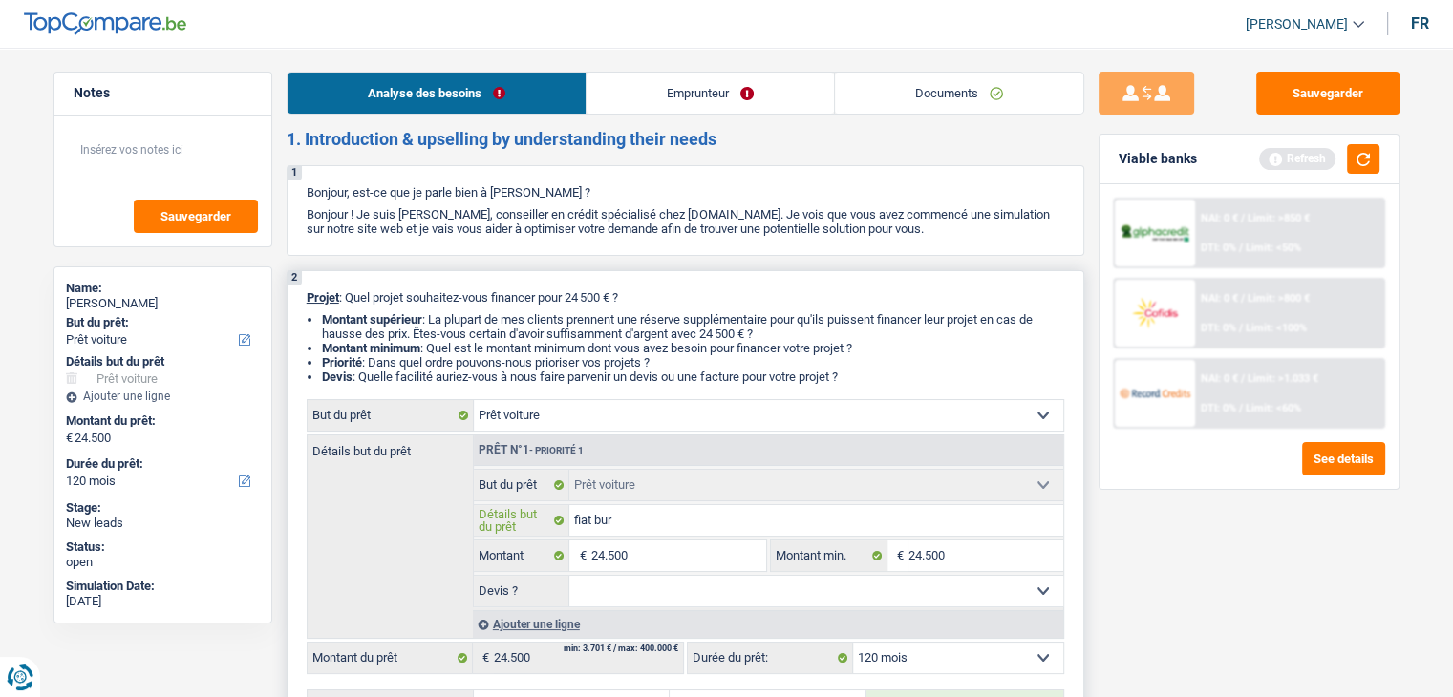
type input "fiat burs"
type input "fiat burst"
type input "fiat burstn"
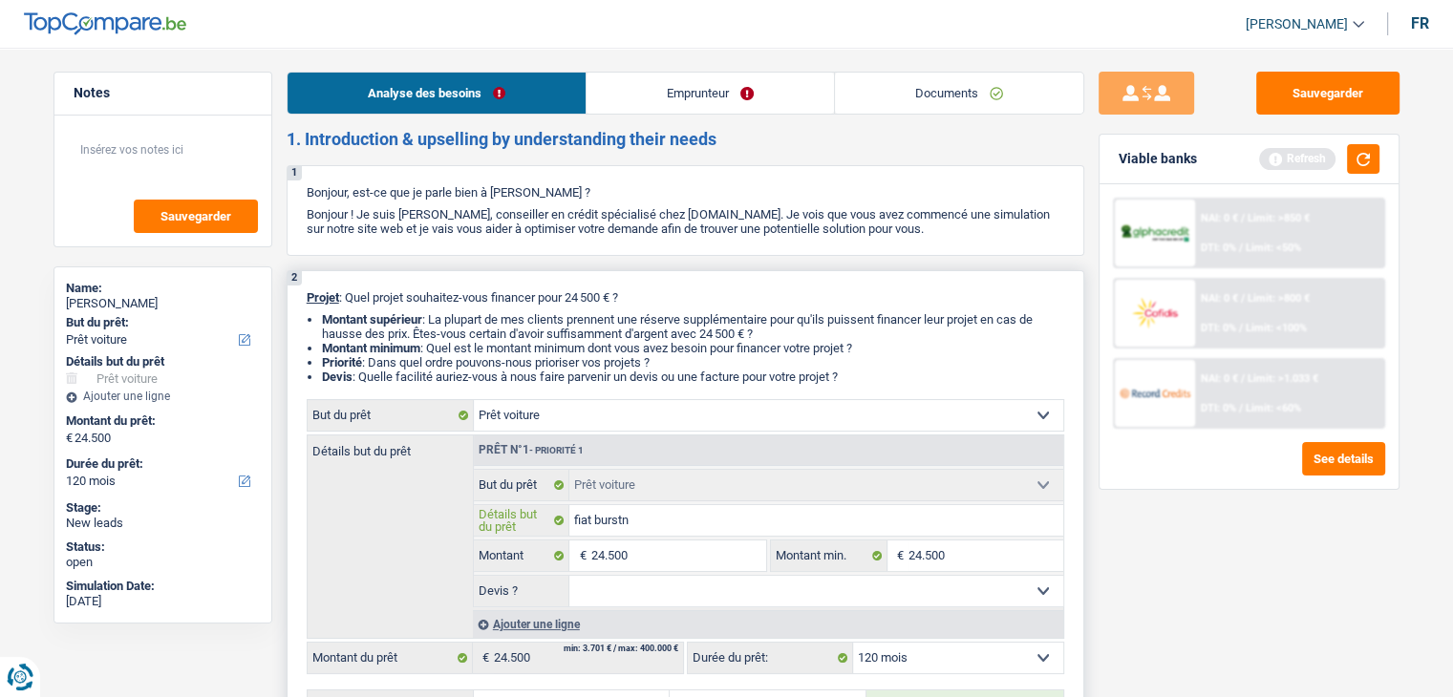
type input "fiat burstne"
type input "fiat burstner"
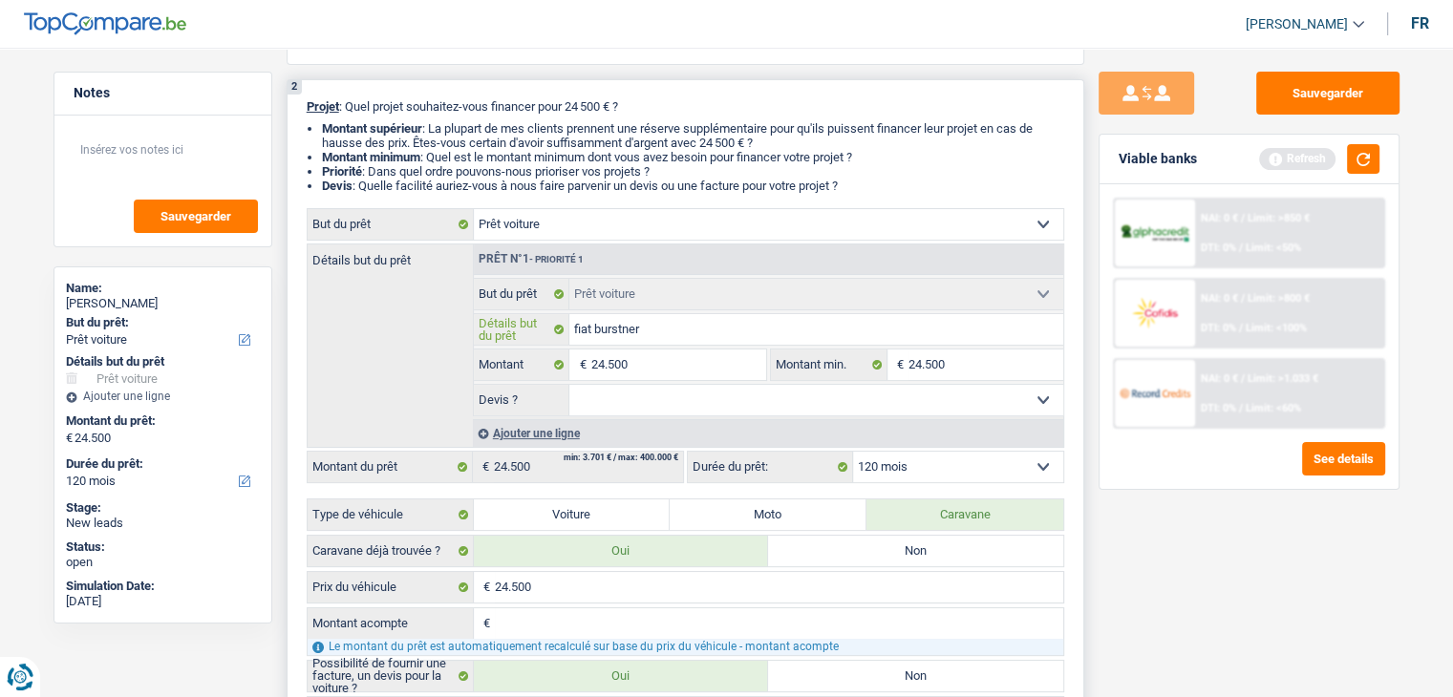
type input "fiat burstner"
click at [1011, 388] on select "Oui Non Non répondu Sélectionner une option" at bounding box center [816, 400] width 494 height 31
select select "yes"
click at [569, 385] on select "Oui Non Non répondu Sélectionner une option" at bounding box center [816, 400] width 494 height 31
select select "yes"
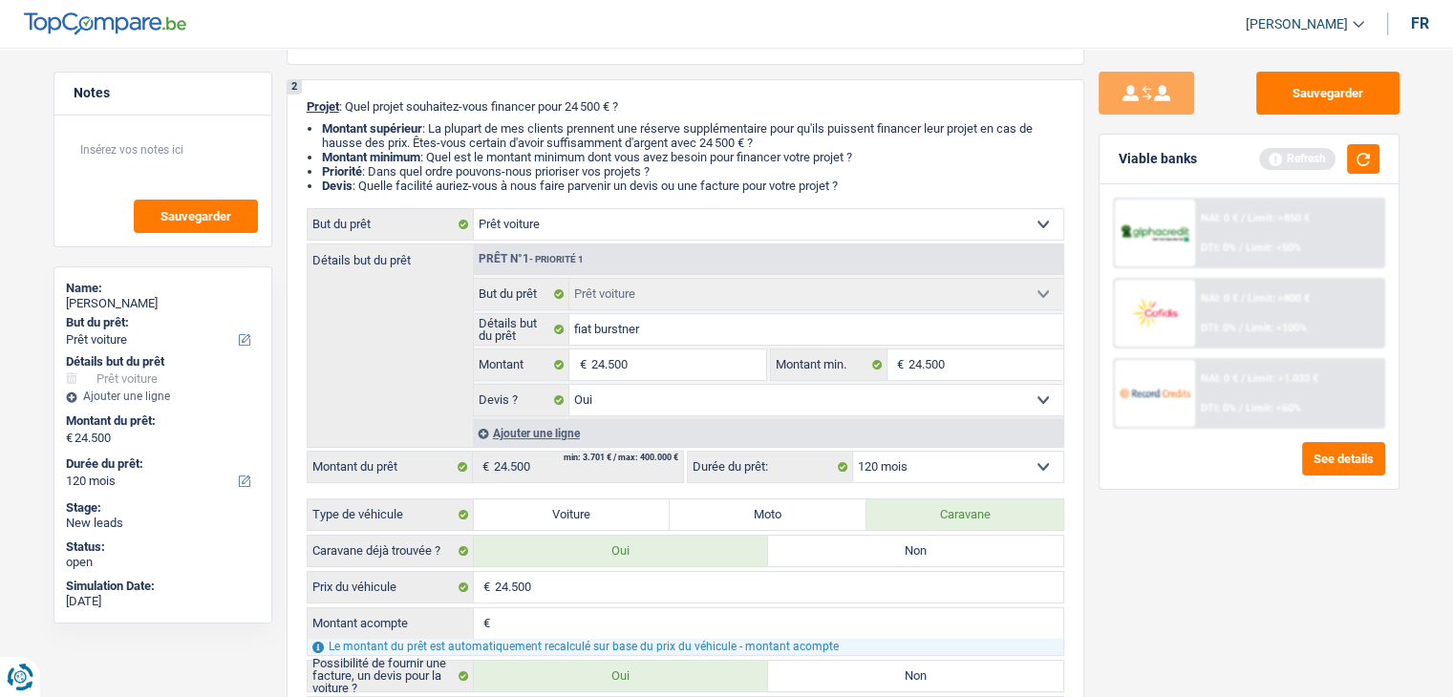
click at [1379, 159] on div "Viable banks Refresh" at bounding box center [1248, 160] width 299 height 50
click at [1372, 161] on button "button" at bounding box center [1363, 159] width 32 height 30
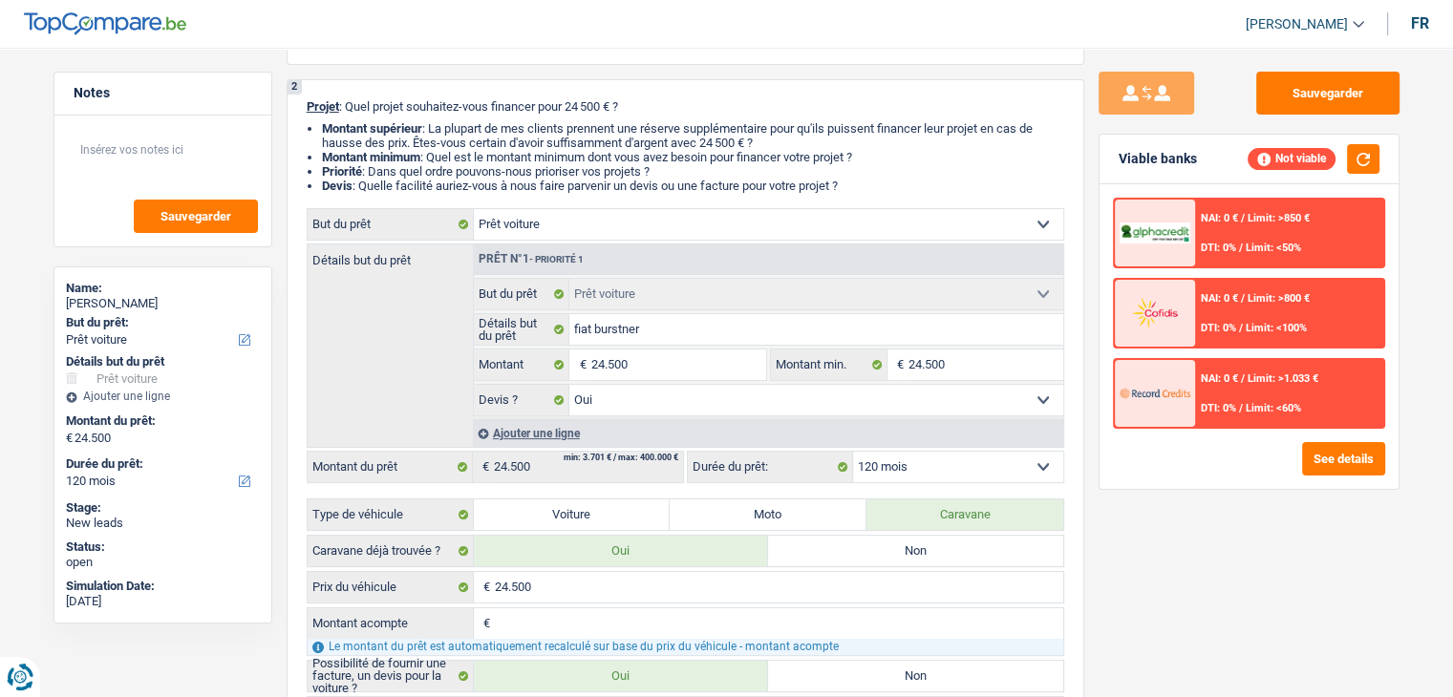
click at [1268, 372] on span "Limit: >1.033 €" at bounding box center [1282, 378] width 71 height 12
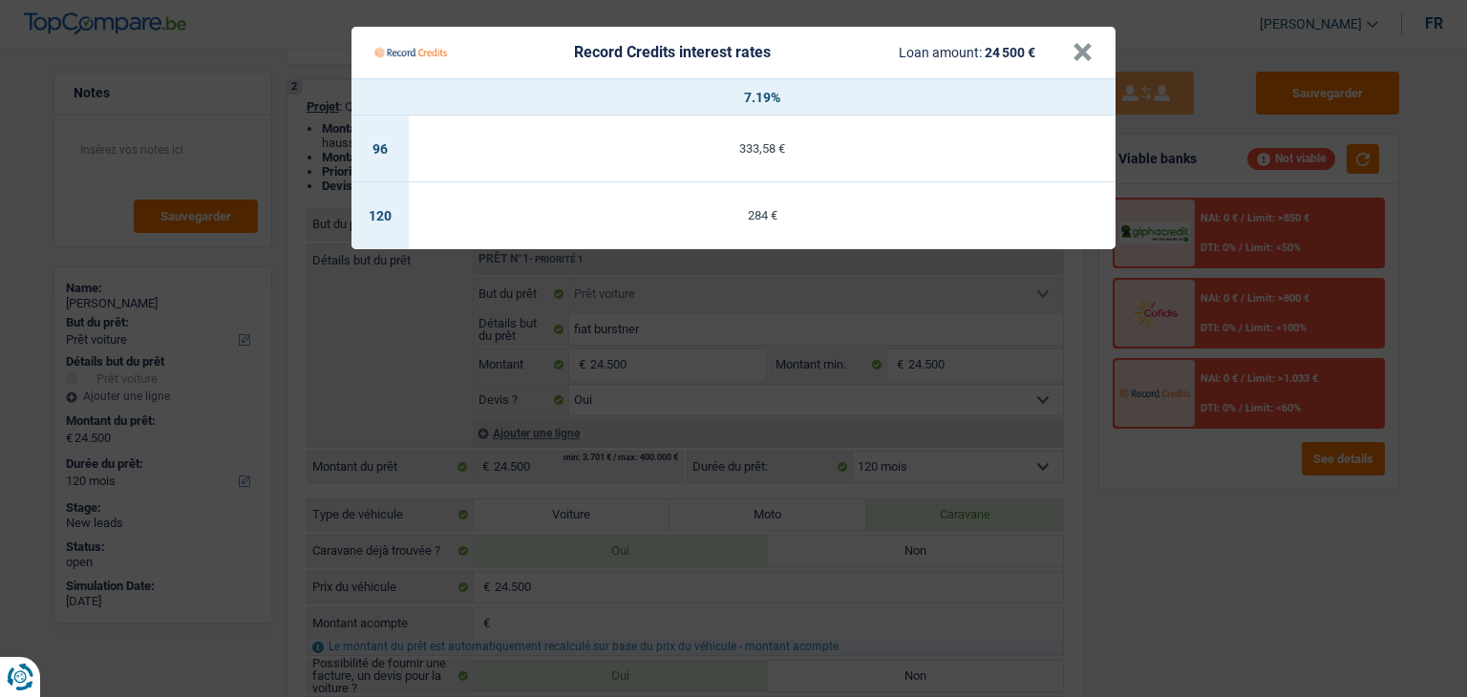
click at [1245, 303] on Credits "Record Credits interest rates Loan amount: 24 500 € × 7.19% 96 333,58 € 120 284…" at bounding box center [733, 348] width 1467 height 697
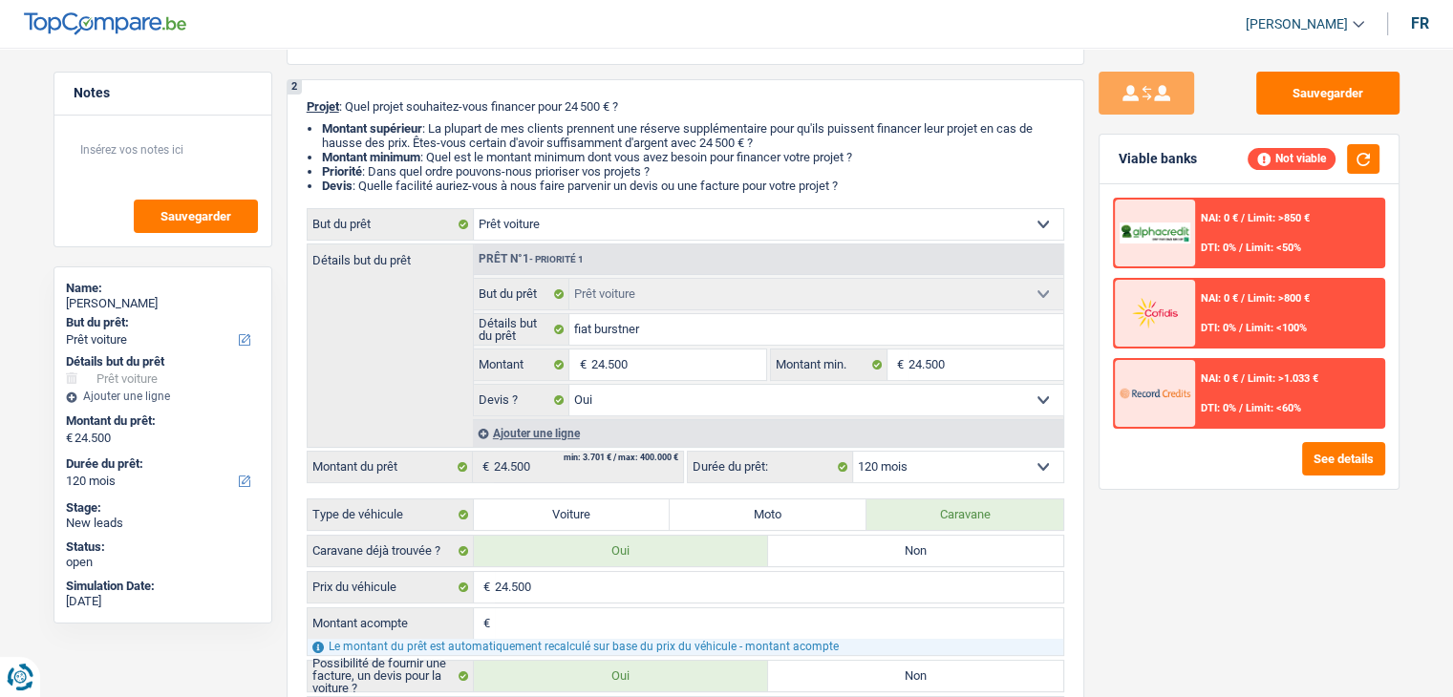
click at [1245, 303] on div "NAI: 0 € / Limit: >800 €" at bounding box center [1255, 298] width 109 height 12
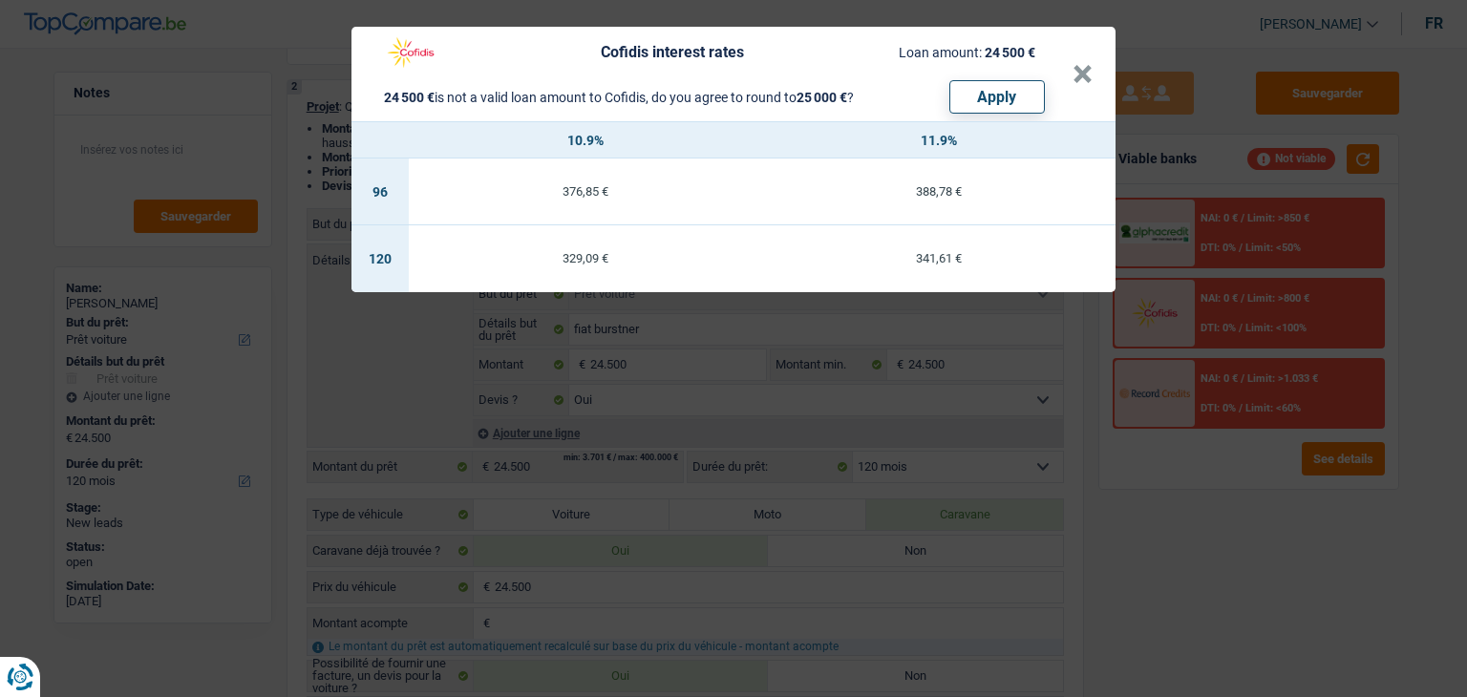
click at [1246, 228] on div "Cofidis interest rates Loan amount: 24 500 € 24 500 € is not a valid loan amoun…" at bounding box center [733, 348] width 1467 height 697
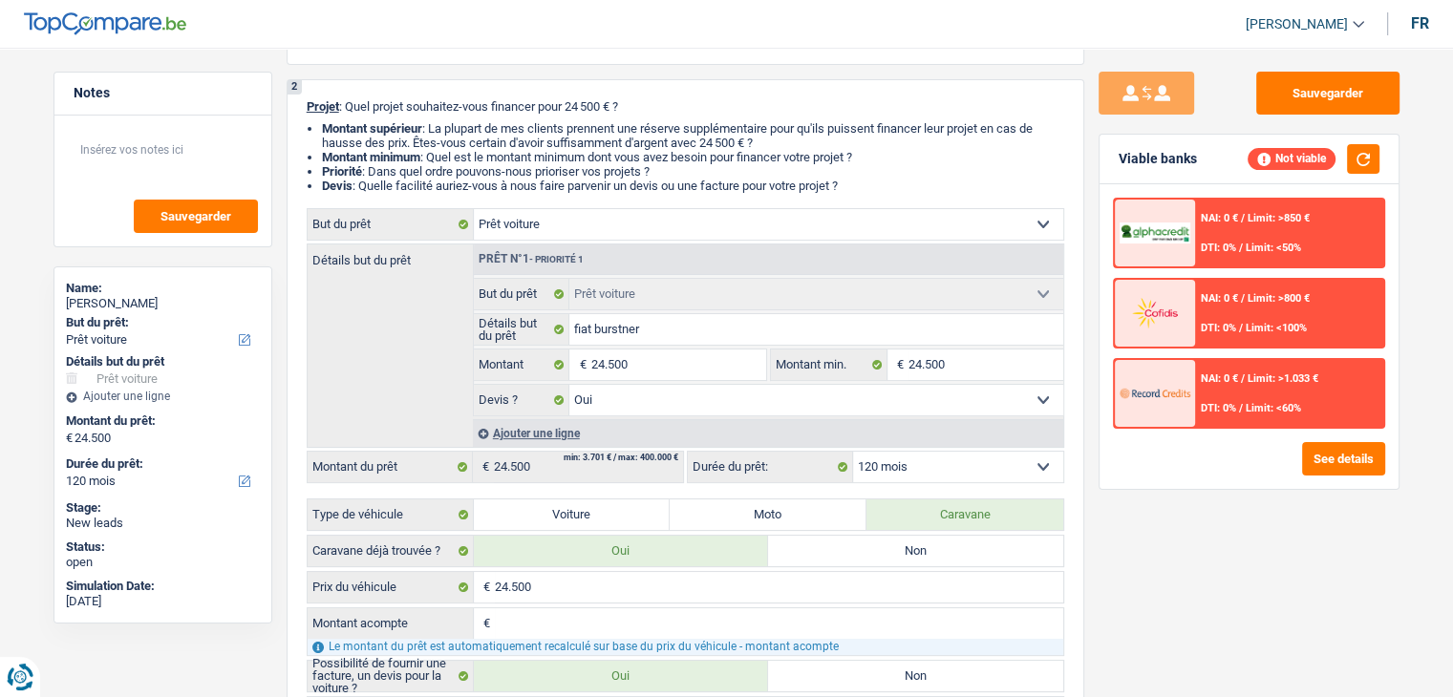
click at [1246, 228] on div "NAI: 0 € / Limit: >850 € DTI: 0% / Limit: <50%" at bounding box center [1289, 233] width 188 height 67
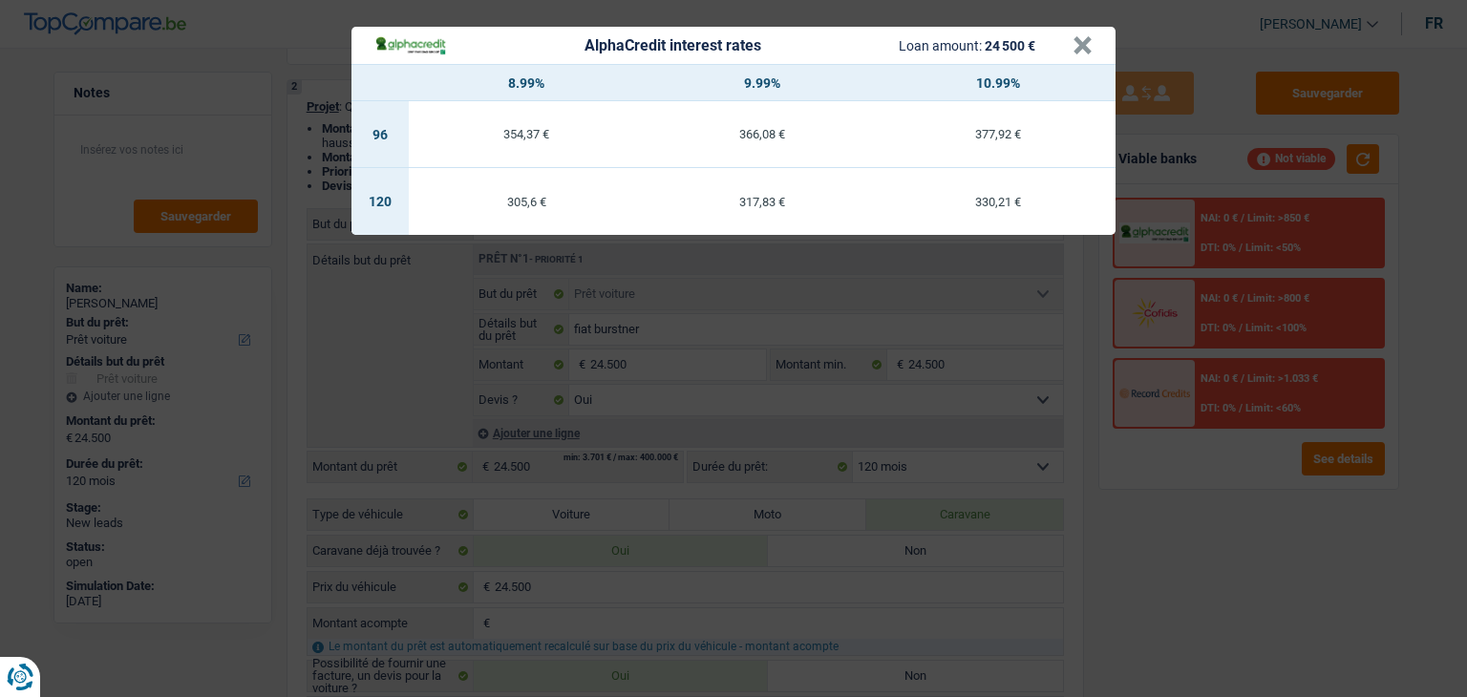
click at [587, 331] on div "AlphaCredit interest rates Loan amount: 24 500 € × 8.99% 9.99% 10.99% 96 354,37…" at bounding box center [733, 348] width 1467 height 697
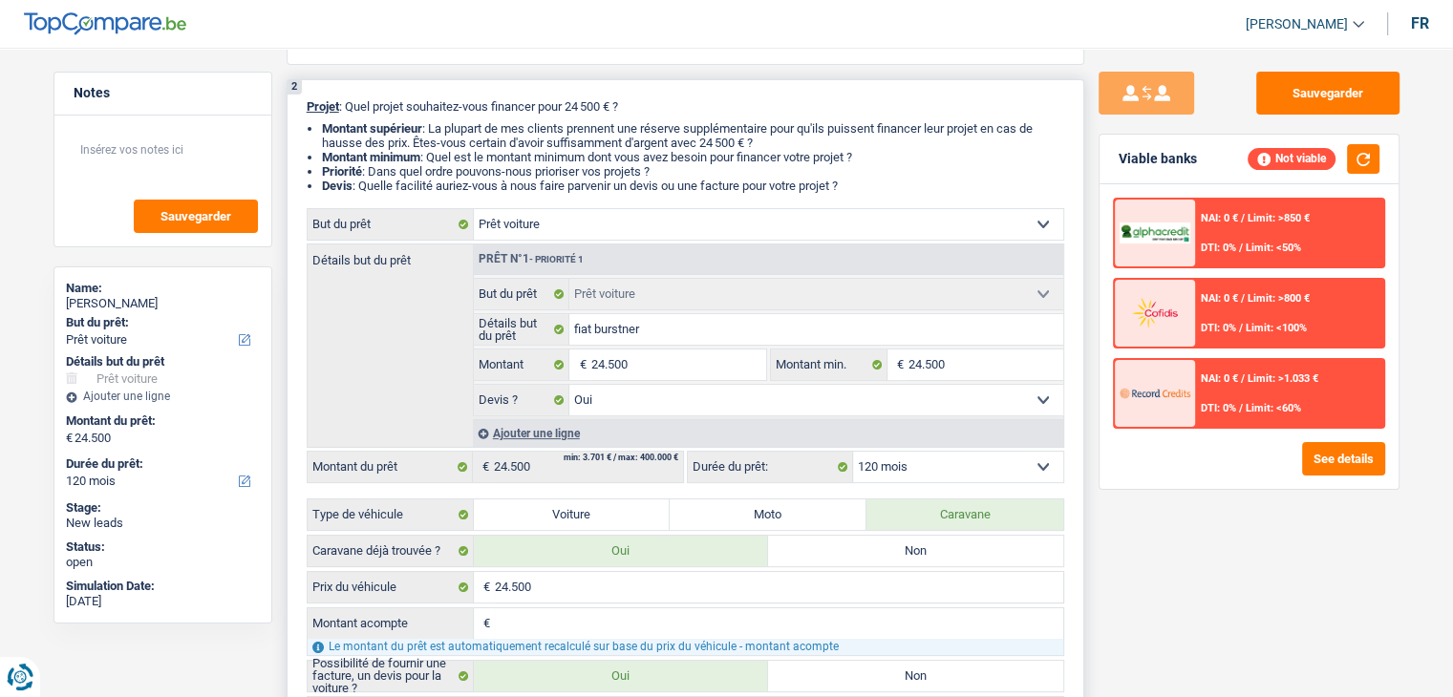
click at [545, 117] on div "2 Projet : Quel projet souhaitez-vous financer pour 24 500 € ? Montant supérieu…" at bounding box center [686, 450] width 798 height 742
click at [1196, 524] on div "Sauvegarder Viable banks Not viable NAI: 0 € / Limit: >850 € DTI: 0% / Limit: <…" at bounding box center [1249, 367] width 330 height 590
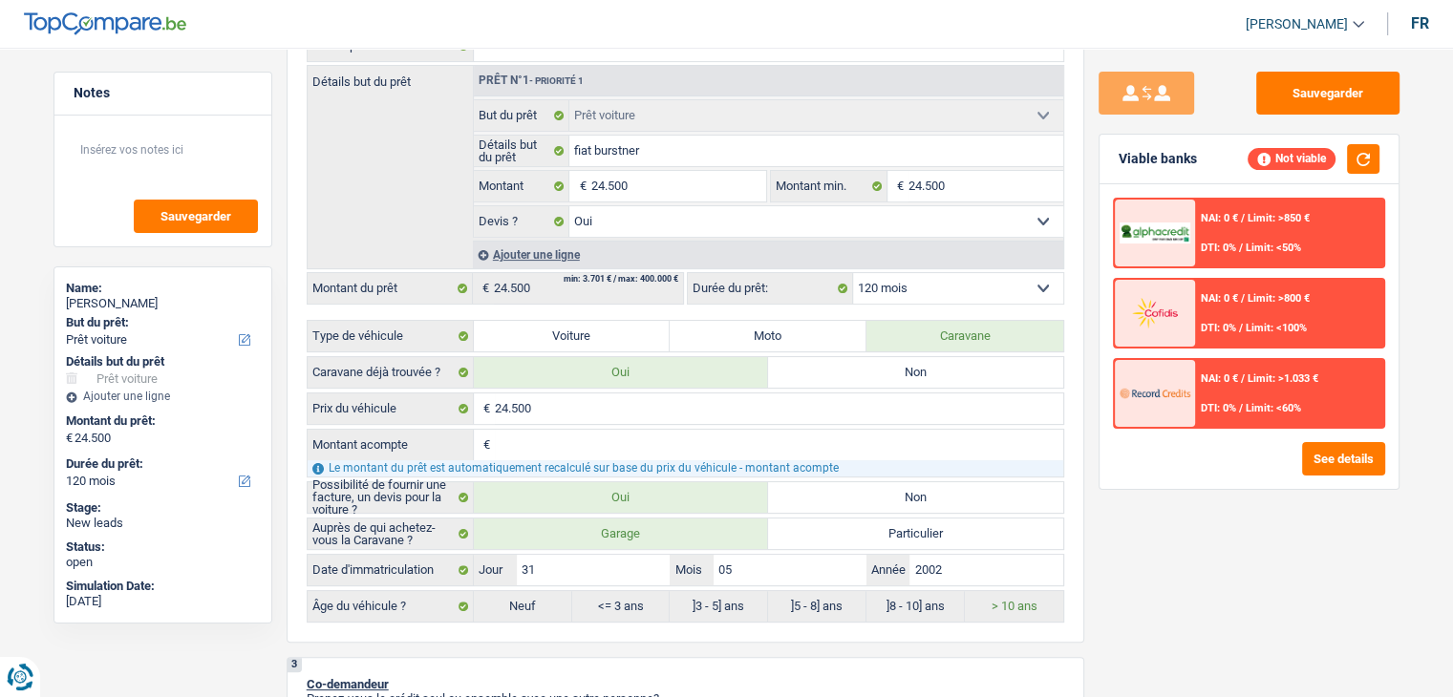
scroll to position [382, 0]
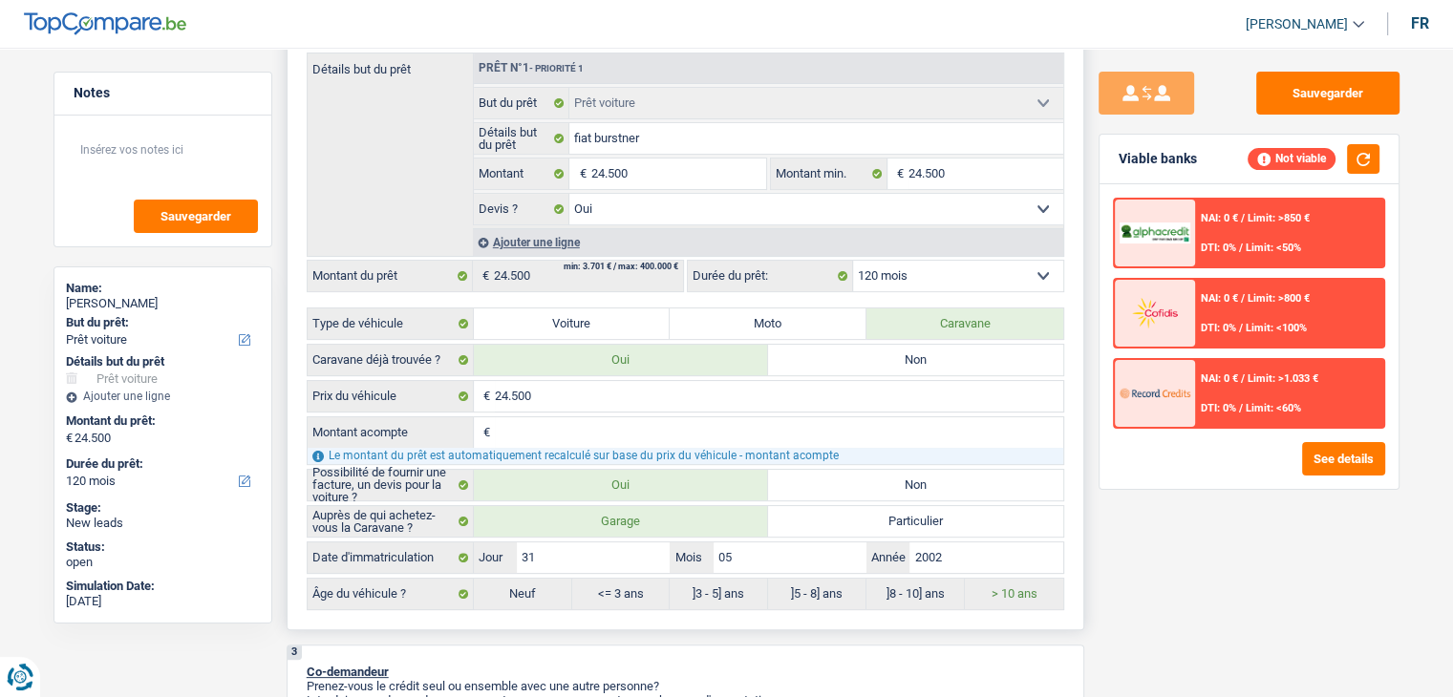
click at [531, 423] on input "Montant acompte" at bounding box center [779, 432] width 568 height 31
type input "0"
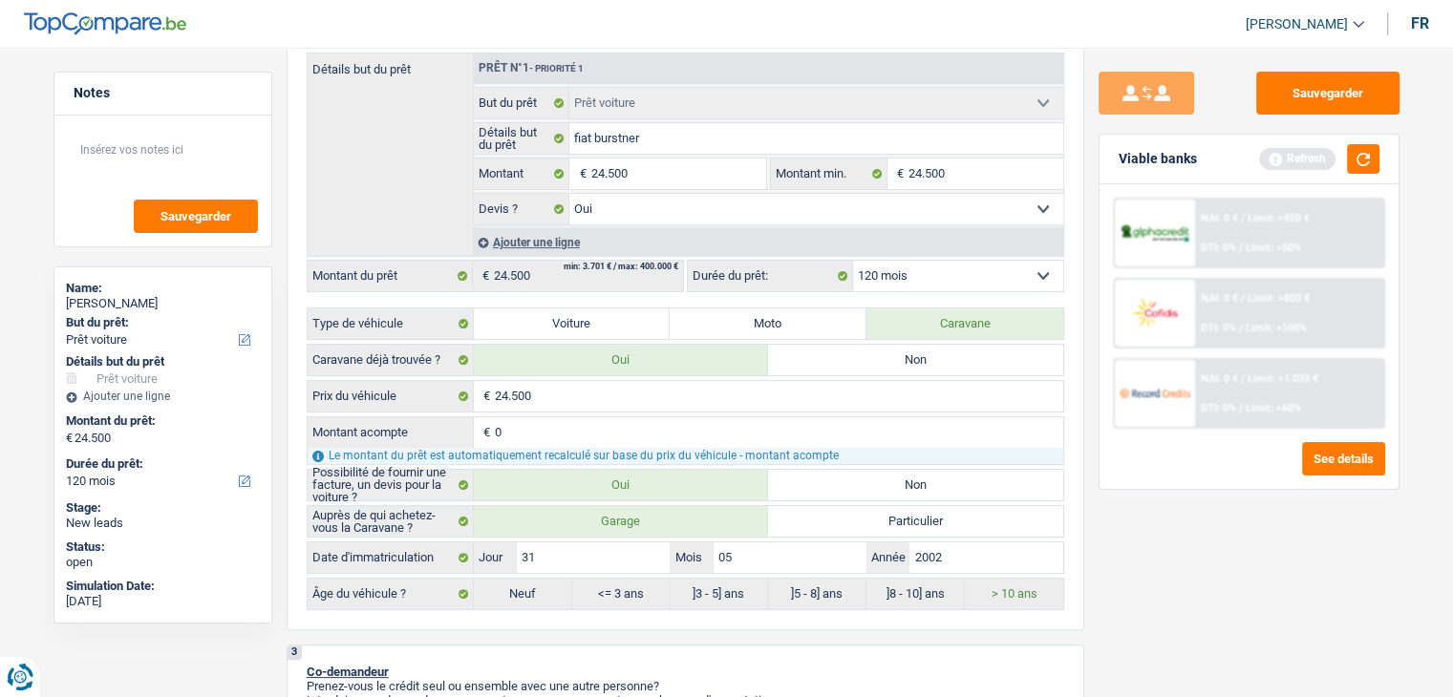
type input "0"
click at [1158, 497] on div "Sauvegarder Viable banks Refresh NAI: 0 € / Limit: >850 € DTI: 0% / Limit: <50%…" at bounding box center [1249, 367] width 330 height 590
click at [1368, 167] on button "button" at bounding box center [1363, 159] width 32 height 30
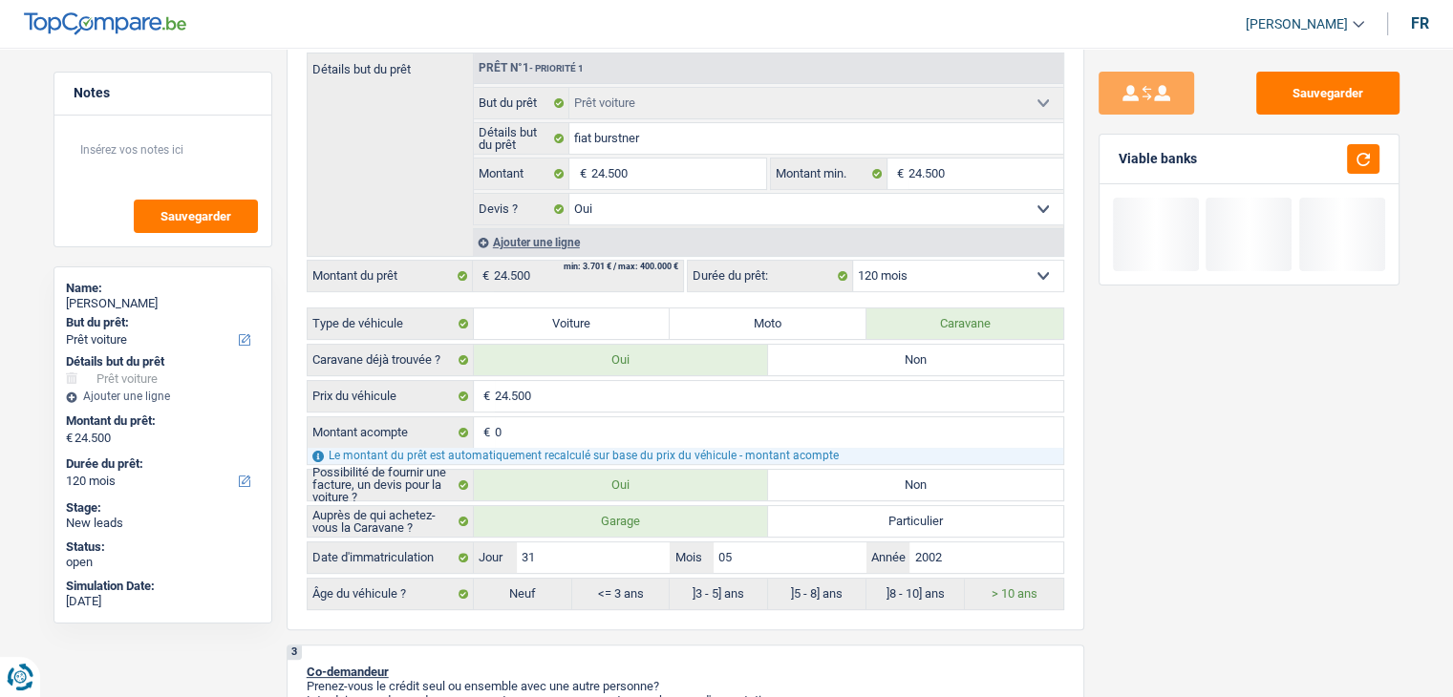
click at [1089, 170] on div "Sauvegarder Viable banks" at bounding box center [1249, 367] width 330 height 590
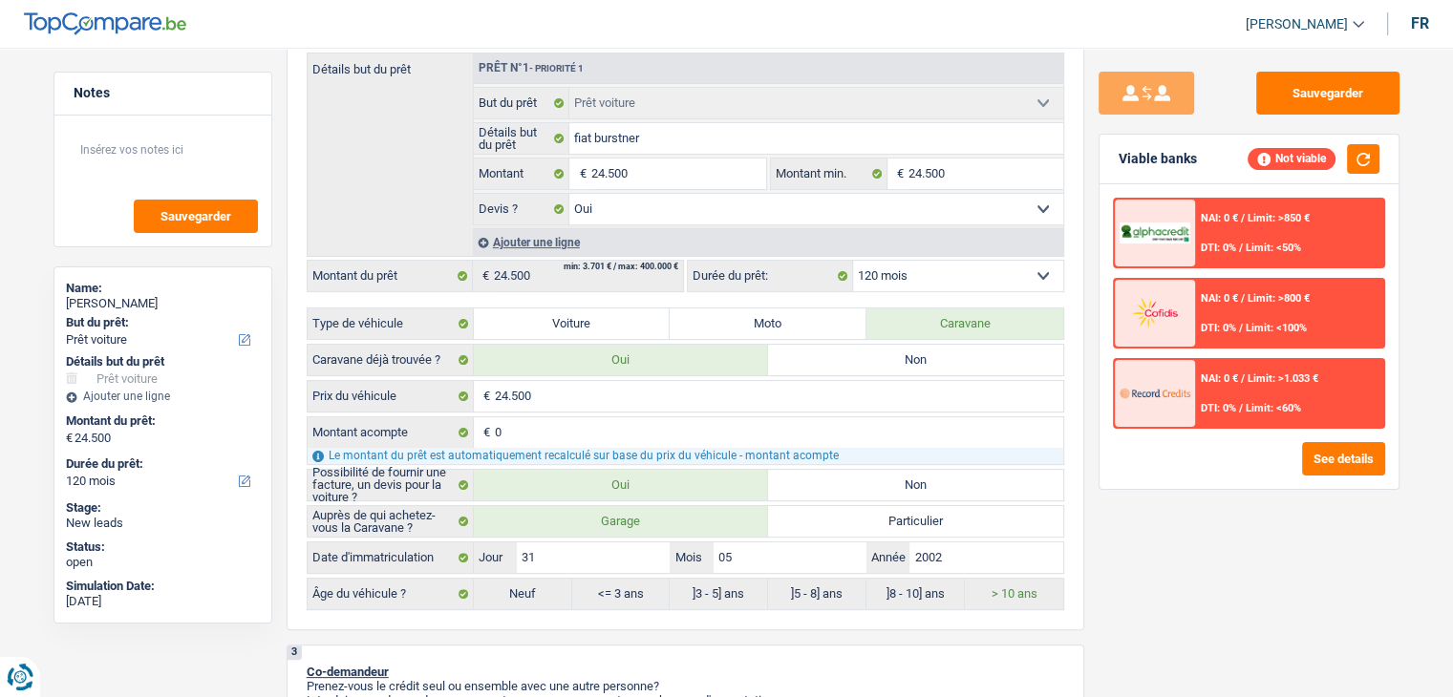
click at [1089, 170] on div "Sauvegarder Viable banks Not viable NAI: 0 € / Limit: >850 € DTI: 0% / Limit: <…" at bounding box center [1249, 367] width 330 height 590
click at [1092, 169] on div "Sauvegarder Viable banks Not viable NAI: 0 € / Limit: >850 € DTI: 0% / Limit: <…" at bounding box center [1249, 367] width 330 height 590
click at [1111, 173] on div "Viable banks Not viable" at bounding box center [1248, 160] width 299 height 50
drag, startPoint x: 1119, startPoint y: 154, endPoint x: 1222, endPoint y: 165, distance: 102.8
click at [1222, 165] on div "Viable banks Not viable" at bounding box center [1248, 160] width 299 height 50
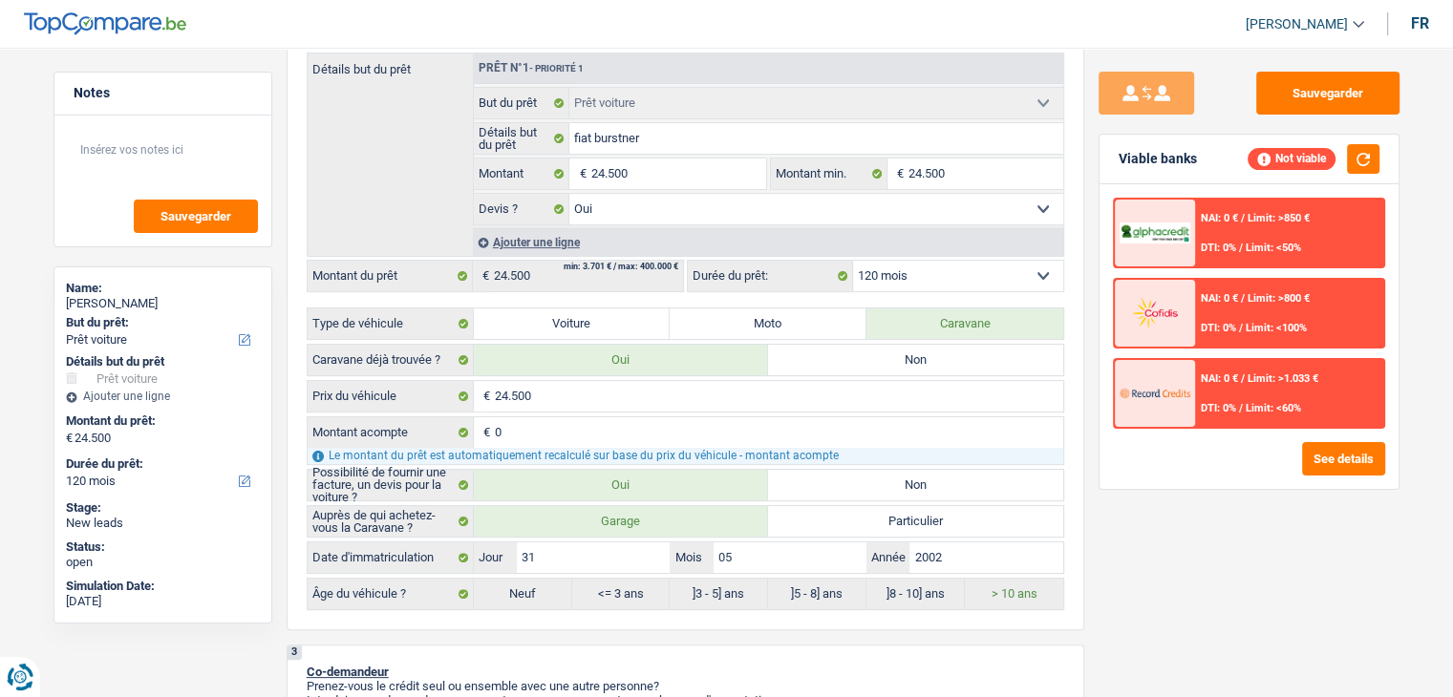
click at [1207, 161] on div "Viable banks Not viable" at bounding box center [1248, 160] width 299 height 50
drag, startPoint x: 1207, startPoint y: 161, endPoint x: 1117, endPoint y: 161, distance: 89.8
click at [1117, 161] on div "Viable banks Not viable" at bounding box center [1248, 160] width 299 height 50
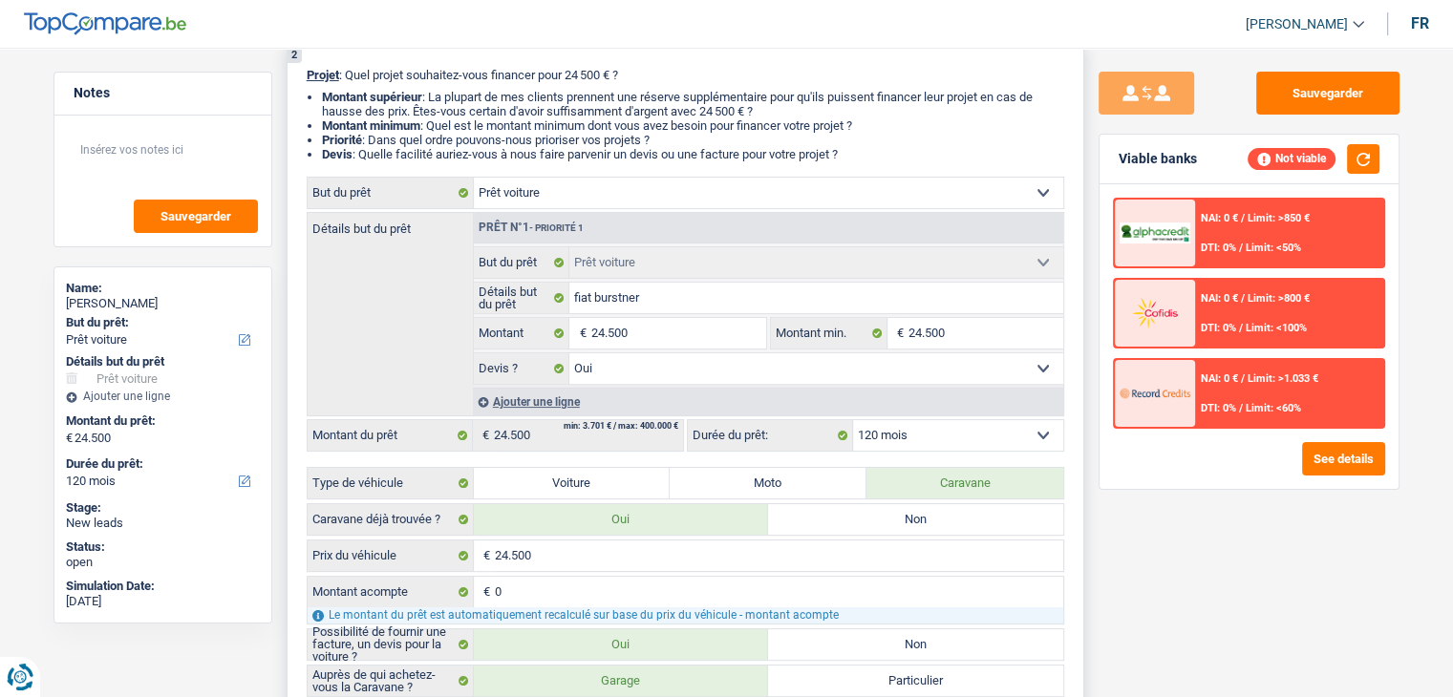
scroll to position [0, 0]
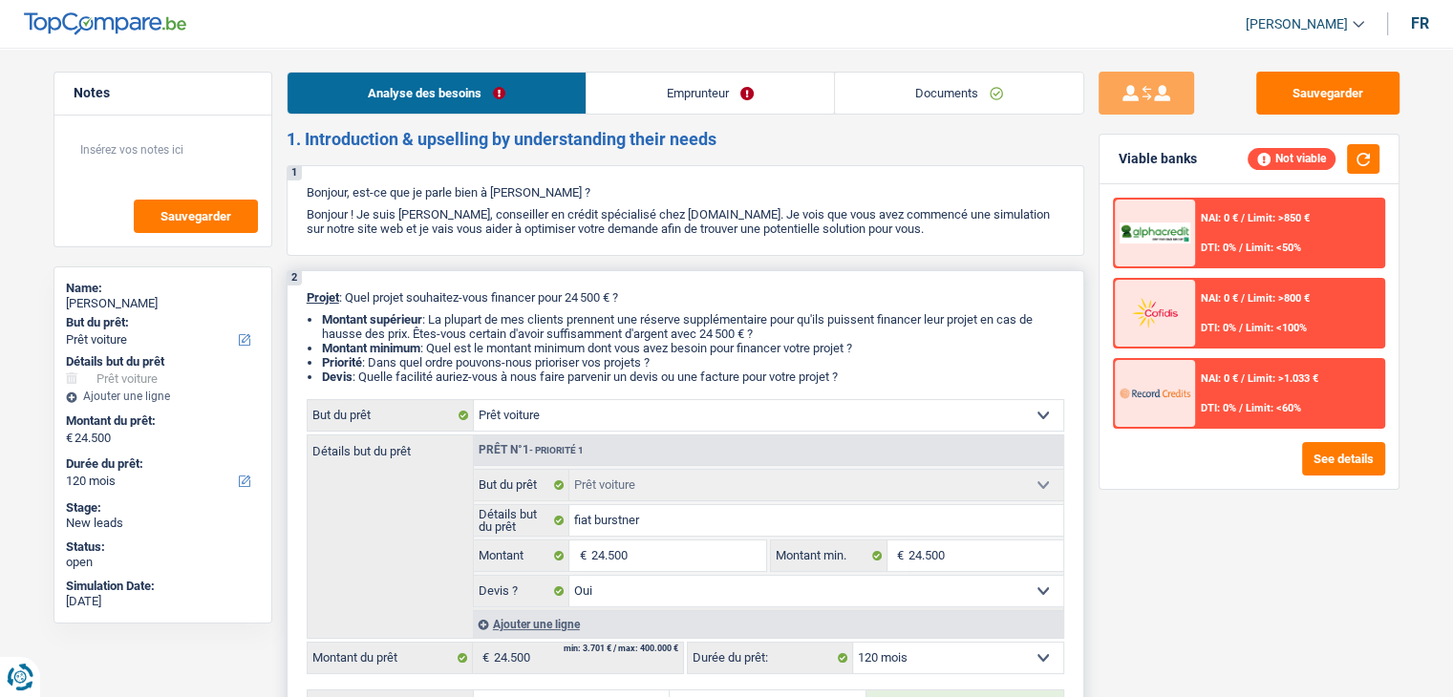
drag, startPoint x: 856, startPoint y: 378, endPoint x: 397, endPoint y: 351, distance: 459.3
click at [397, 351] on ul "Montant supérieur : La plupart de mes clients prennent une réserve supplémentai…" at bounding box center [685, 348] width 757 height 72
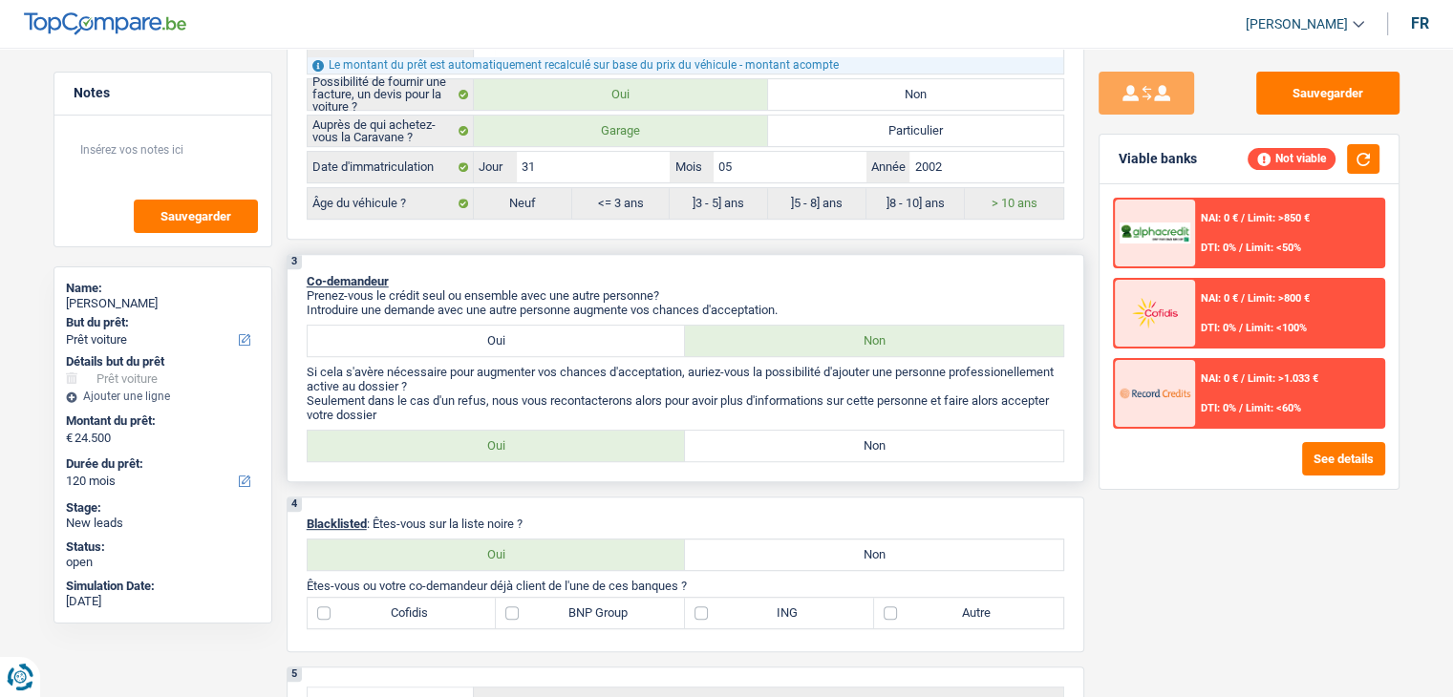
scroll to position [860, 0]
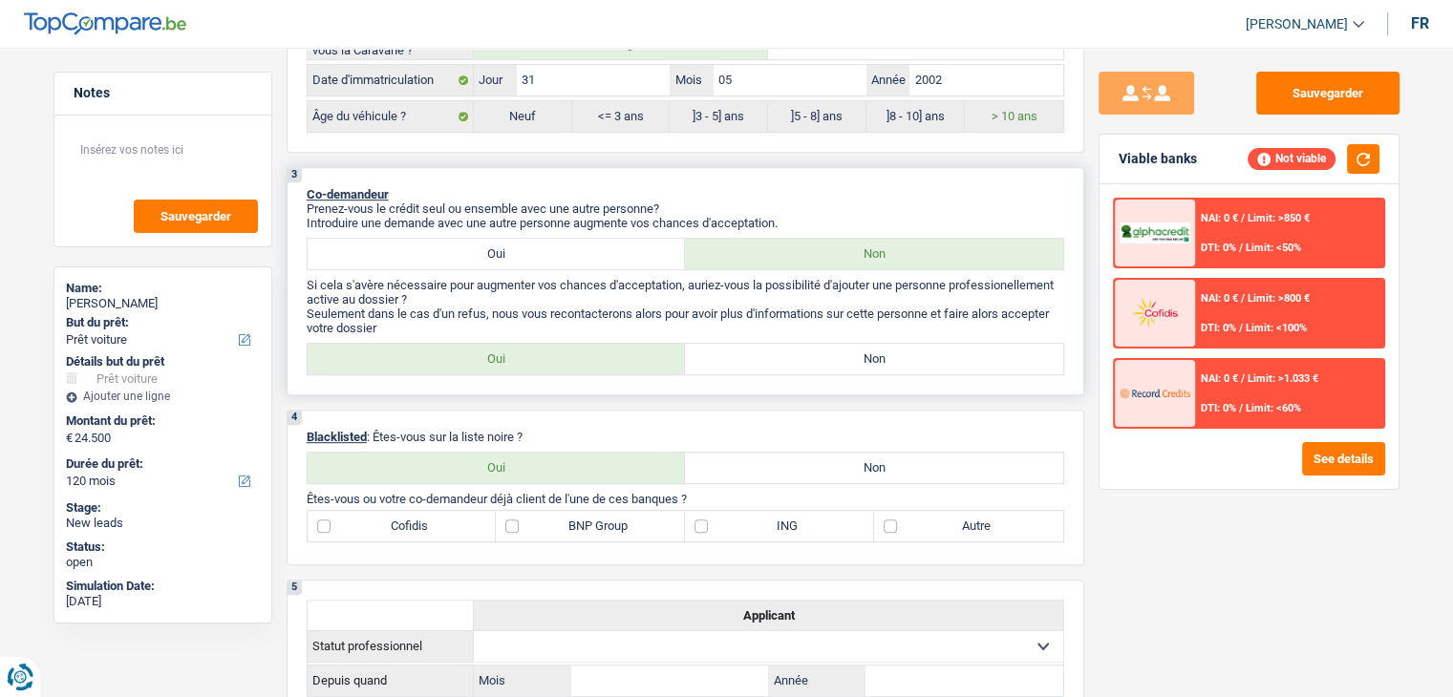
click at [762, 360] on label "Non" at bounding box center [874, 359] width 378 height 31
click at [762, 360] on input "Non" at bounding box center [874, 359] width 378 height 31
radio input "true"
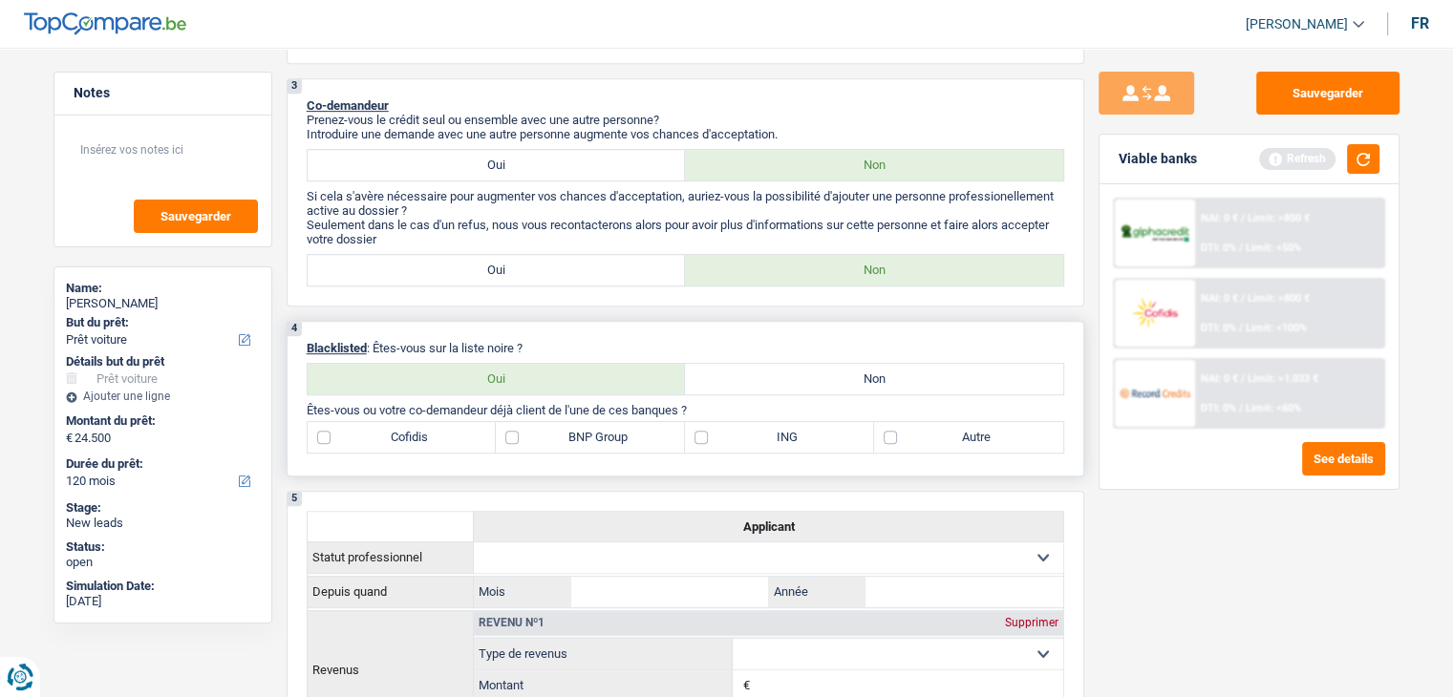
scroll to position [1051, 0]
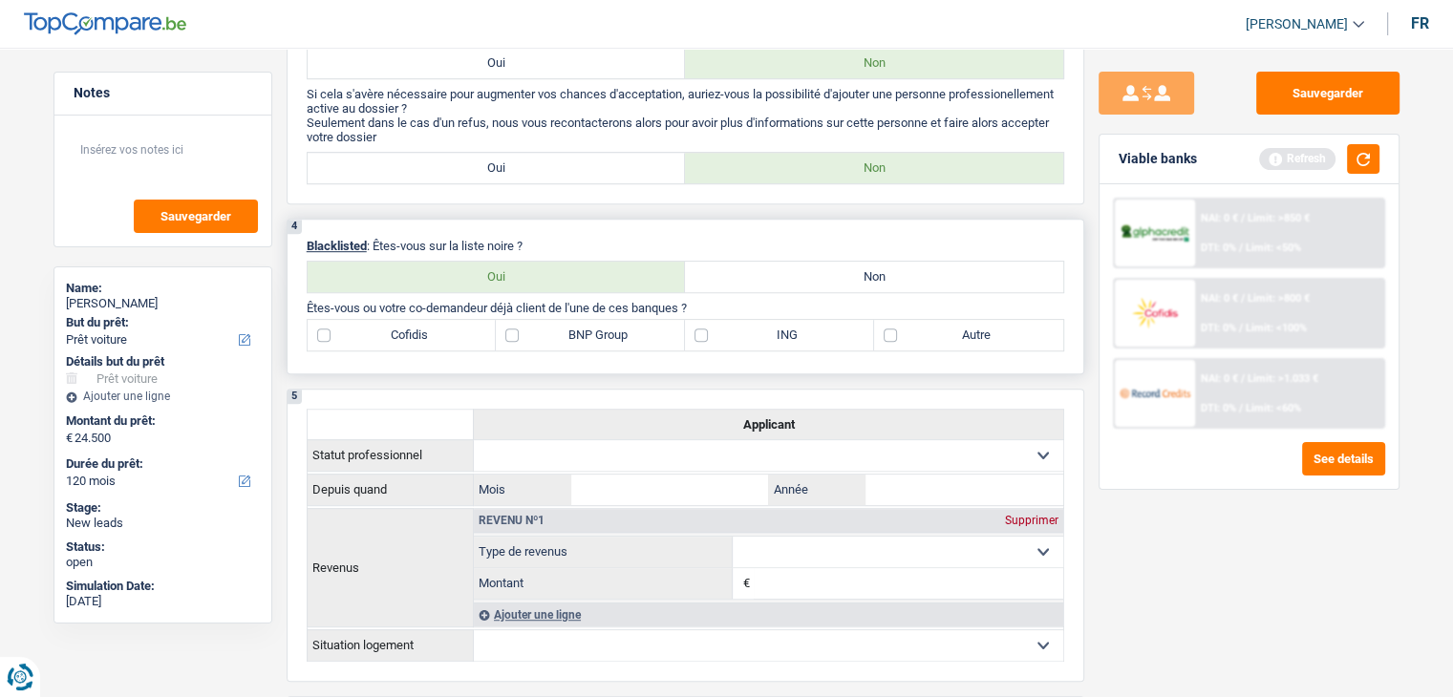
drag, startPoint x: 758, startPoint y: 294, endPoint x: 756, endPoint y: 267, distance: 26.8
click at [759, 294] on div "4 Blacklisted : Êtes-vous sur la liste noire ? Oui Non Tous les champs sont obl…" at bounding box center [686, 297] width 798 height 156
click at [756, 266] on label "Non" at bounding box center [874, 277] width 378 height 31
click at [756, 266] on input "Non" at bounding box center [874, 277] width 378 height 31
radio input "true"
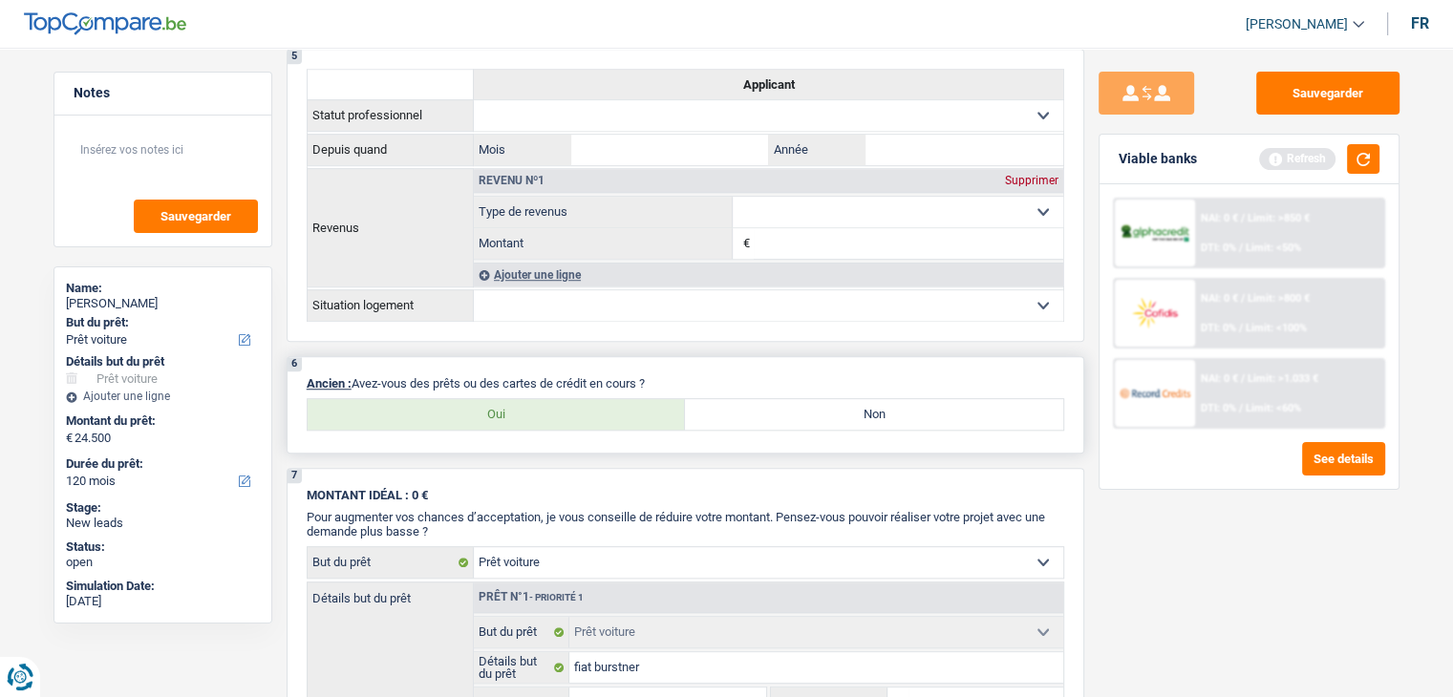
scroll to position [1528, 0]
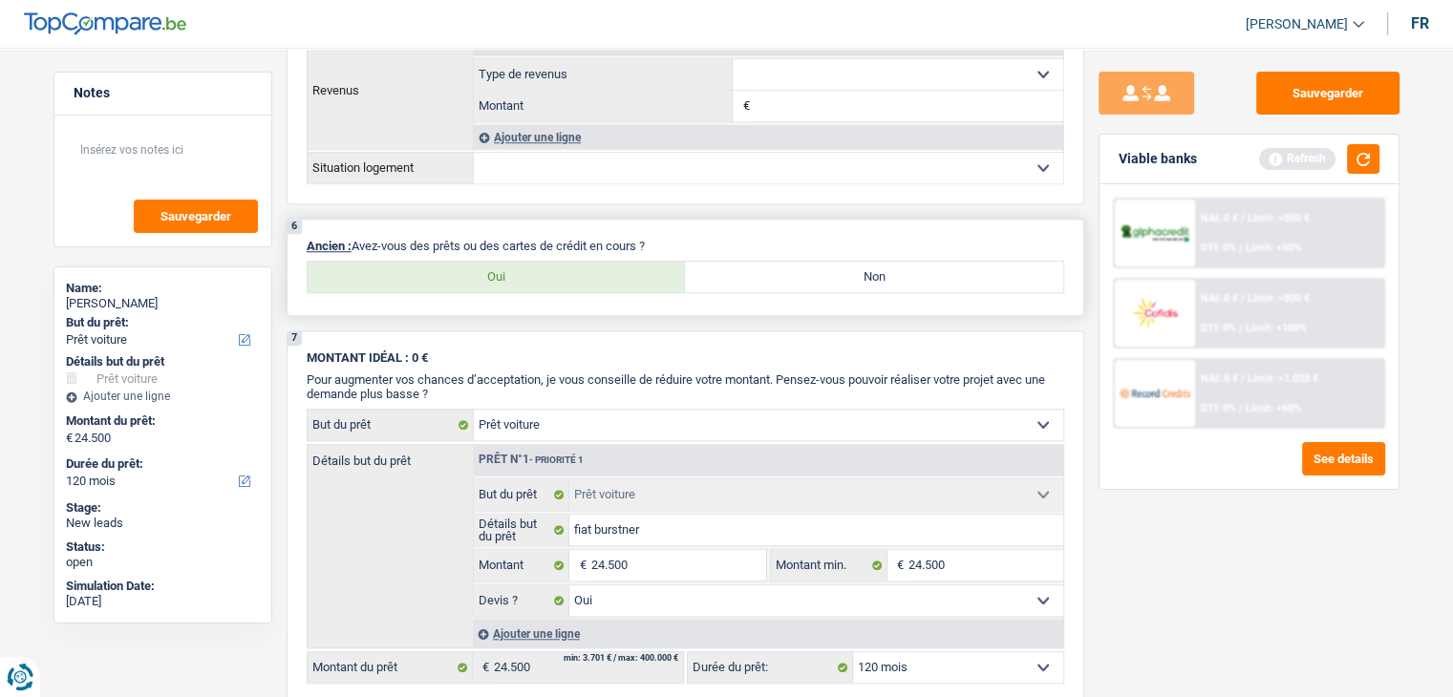
drag, startPoint x: 660, startPoint y: 235, endPoint x: 355, endPoint y: 242, distance: 304.8
click at [355, 242] on p "Ancien : Avez-vous des prêts ou des cartes de crédit en cours ?" at bounding box center [685, 246] width 757 height 14
click at [379, 219] on div "6 Ancien : Avez-vous des prêts ou des cartes de crédit en cours ? Oui Non Tous …" at bounding box center [686, 267] width 798 height 97
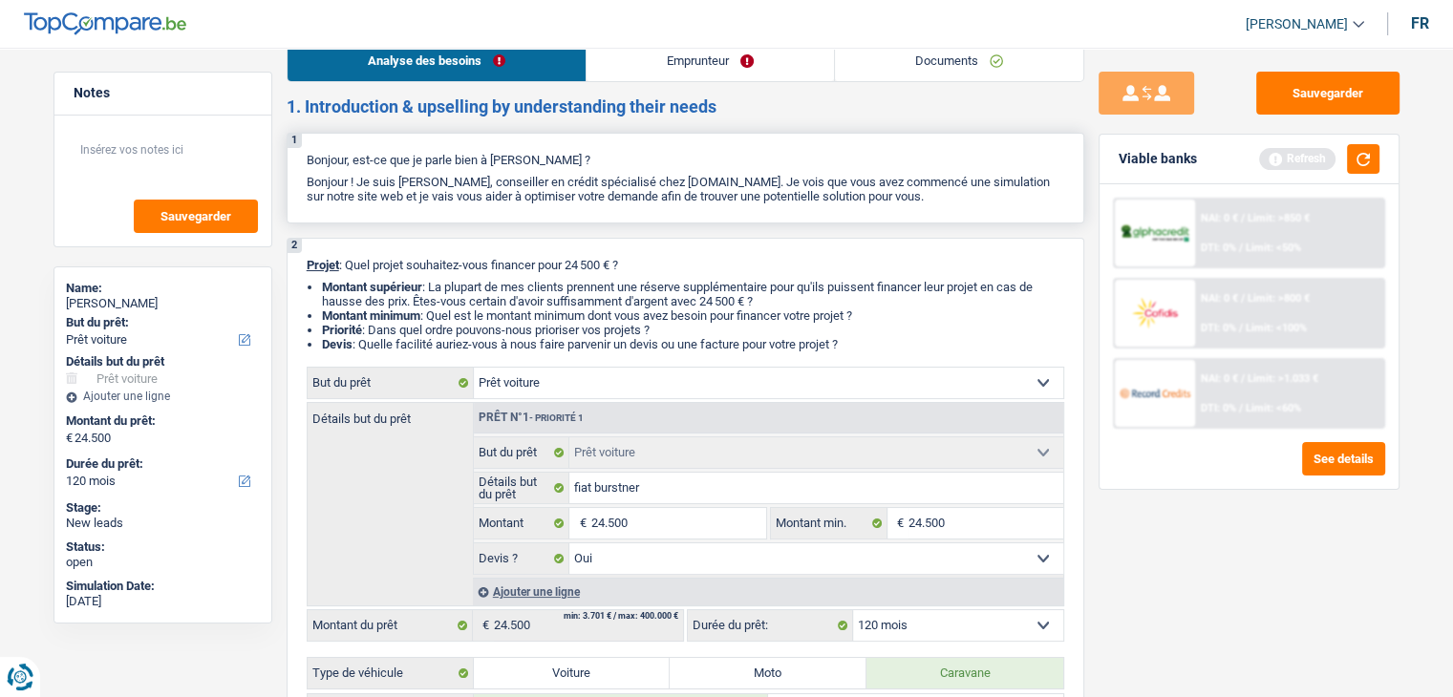
scroll to position [0, 0]
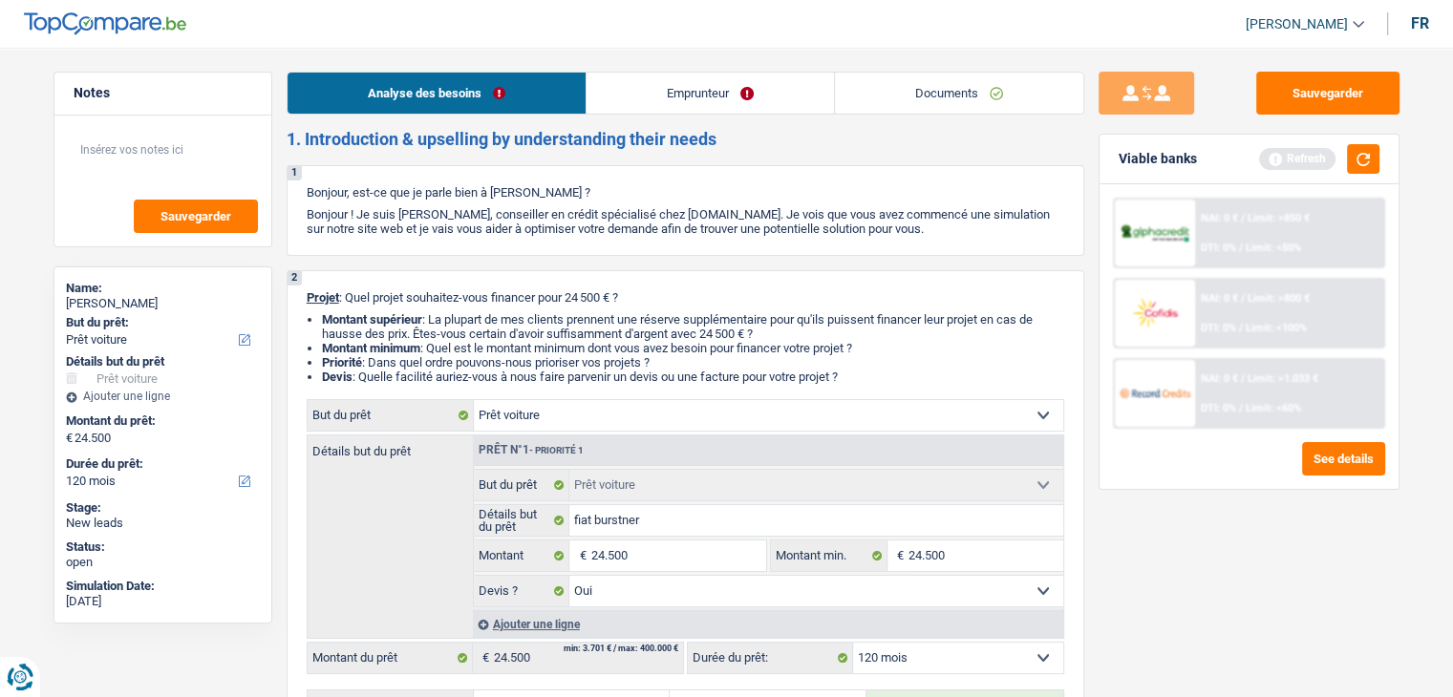
click at [664, 93] on link "Emprunteur" at bounding box center [709, 93] width 247 height 41
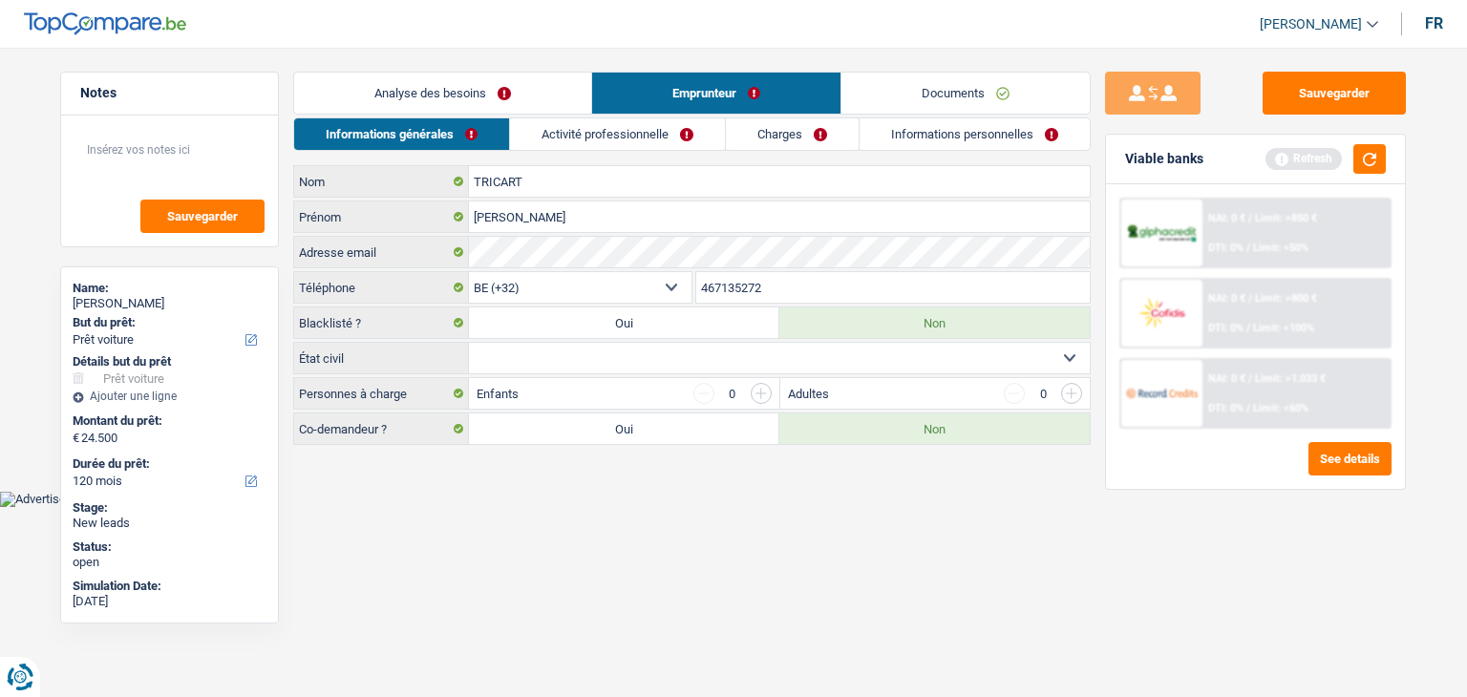
click at [464, 76] on link "Analyse des besoins" at bounding box center [442, 93] width 297 height 41
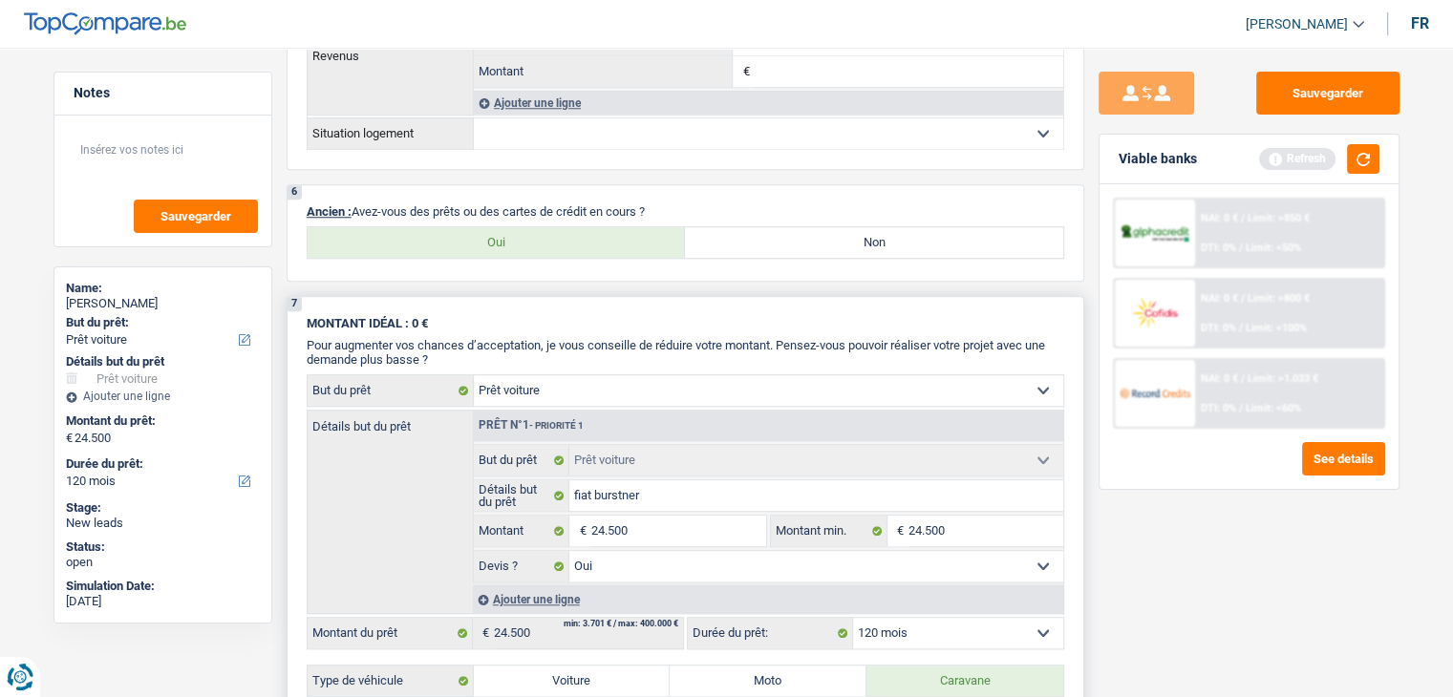
scroll to position [1719, 0]
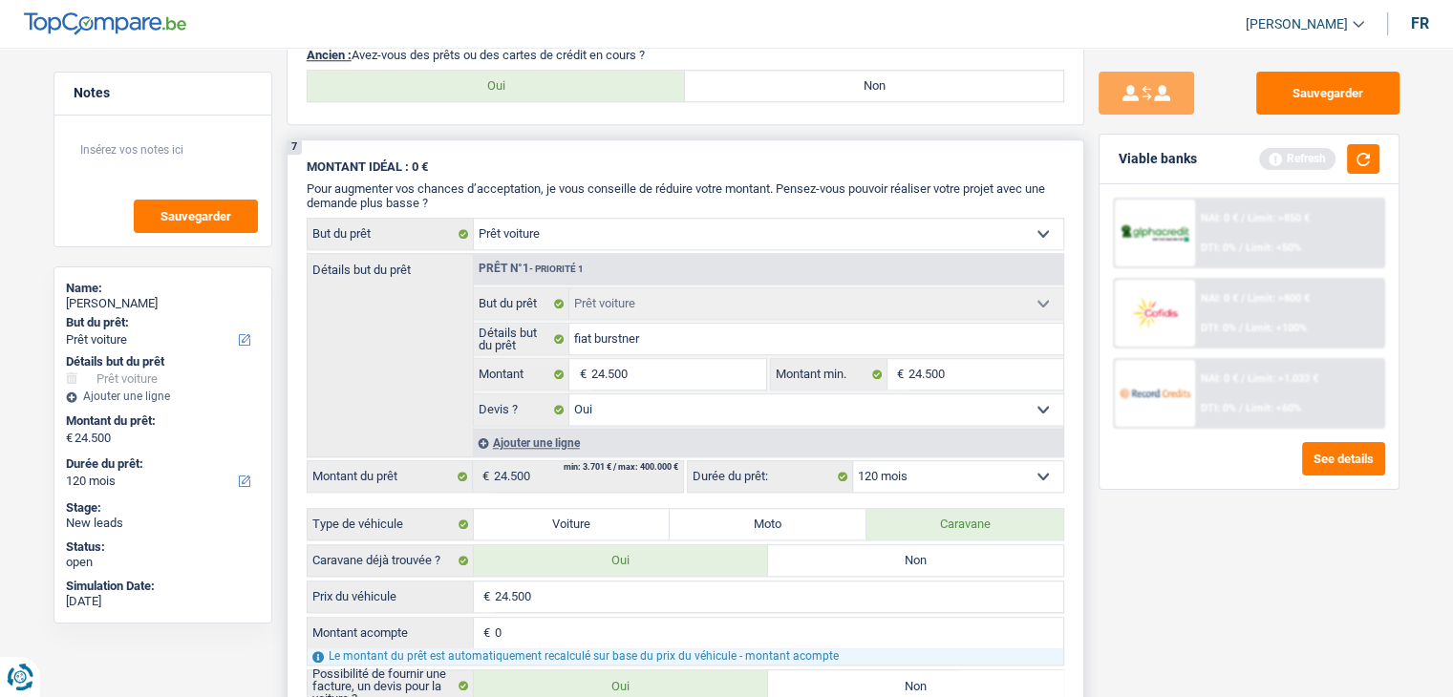
click at [573, 149] on div "7 MONTANT IDÉAL : 0 € Pour augmenter vos chances d’acceptation, je vous conseil…" at bounding box center [686, 484] width 798 height 691
click at [507, 51] on p "Ancien : Avez-vous des prêts ou des cartes de crédit en cours ?" at bounding box center [685, 55] width 757 height 14
click at [509, 74] on label "Oui" at bounding box center [497, 86] width 378 height 31
click at [509, 74] on input "Oui" at bounding box center [497, 86] width 378 height 31
radio input "true"
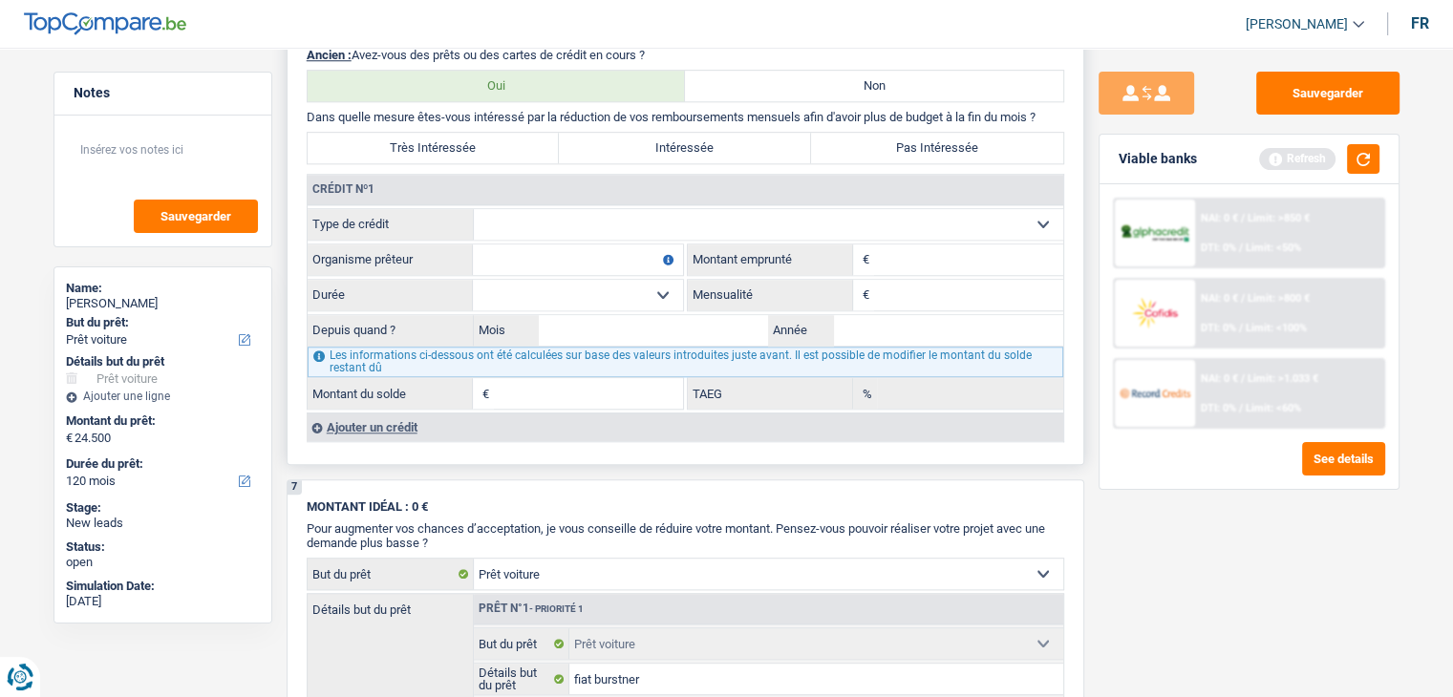
click at [551, 209] on select "Carte ou ouverture de crédit Prêt hypothécaire Vente à tempérament Prêt à tempé…" at bounding box center [768, 224] width 589 height 31
select select "cardOrCredit"
type input "0"
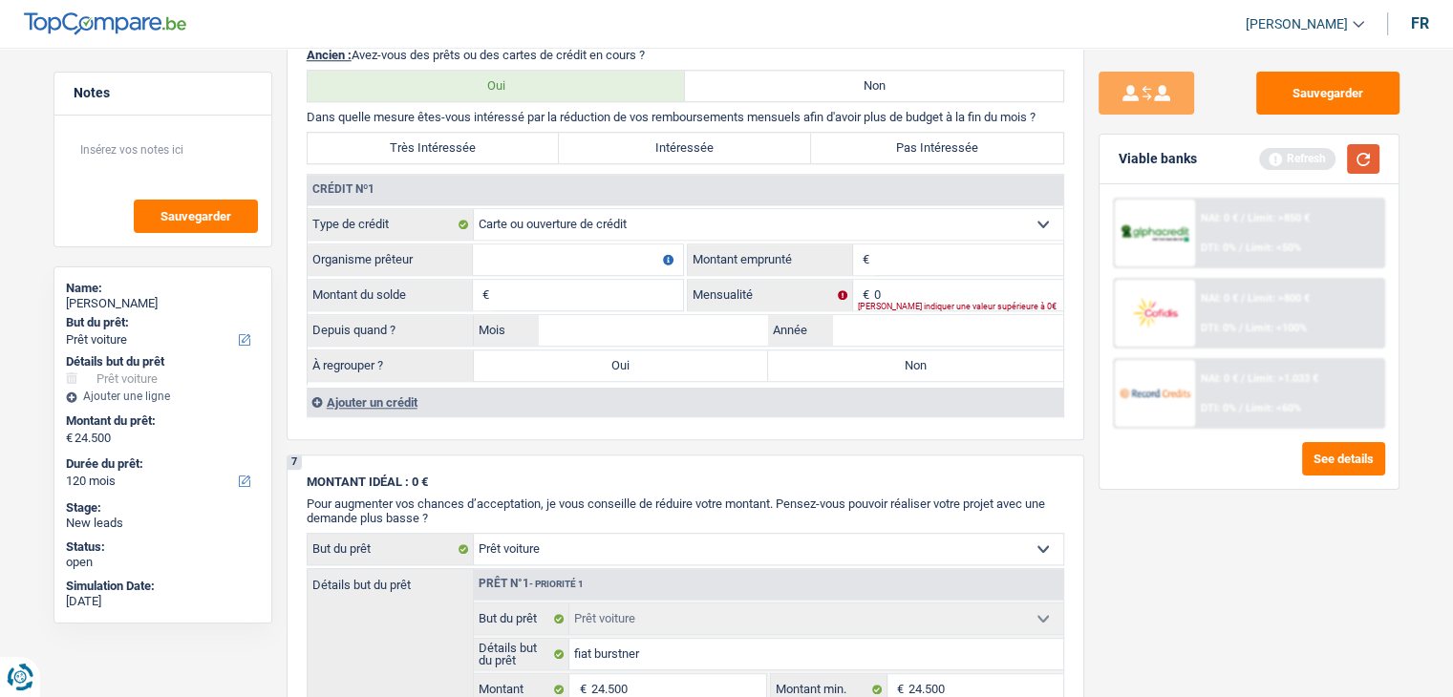
click at [1373, 164] on button "button" at bounding box center [1363, 159] width 32 height 30
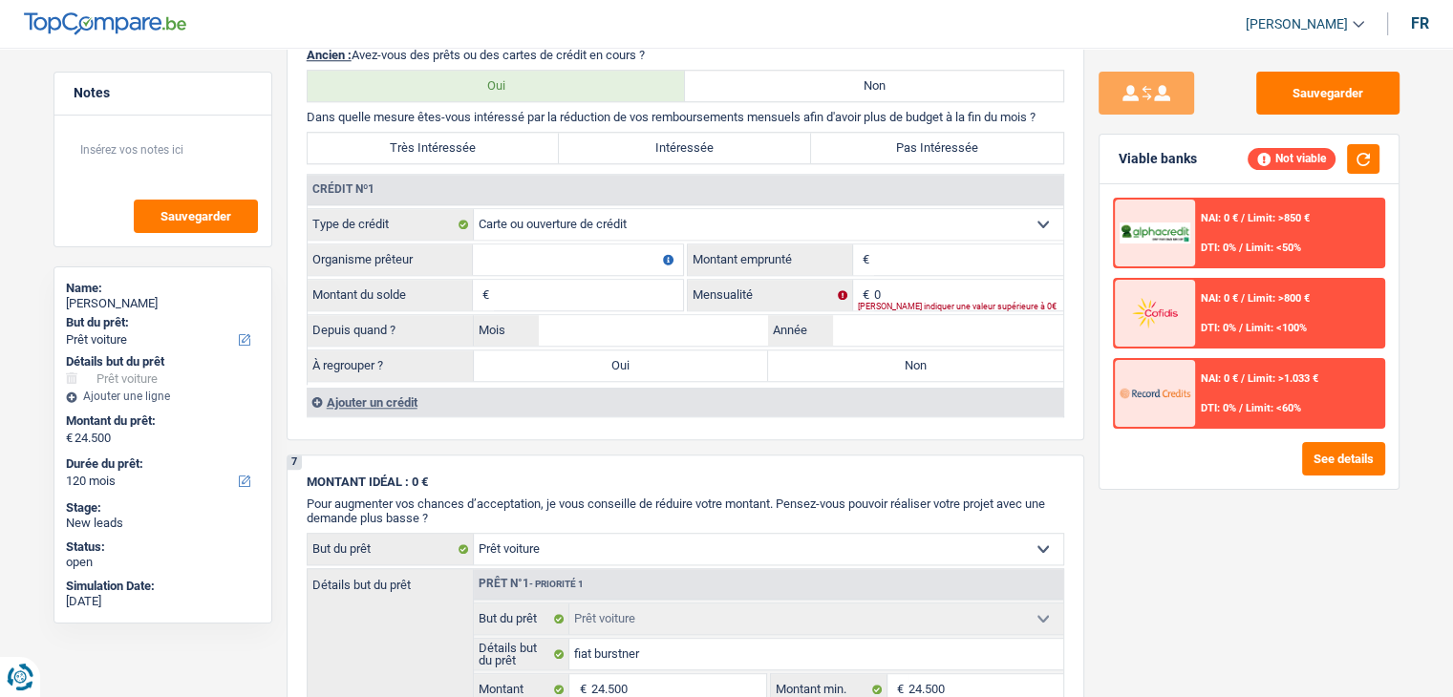
click at [1084, 277] on div "Sauvegarder Viable banks Not viable NAI: 0 € / Limit: >850 € DTI: 0% / Limit: <…" at bounding box center [1249, 367] width 330 height 590
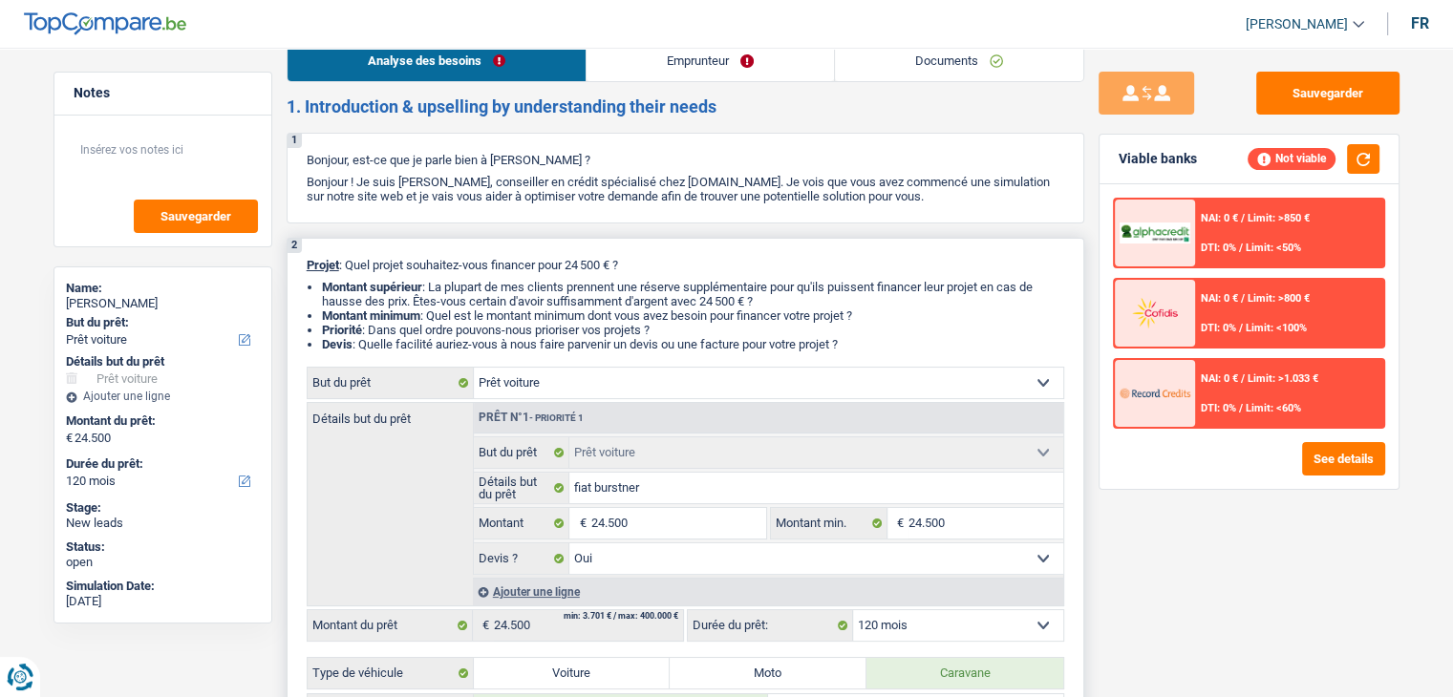
scroll to position [0, 0]
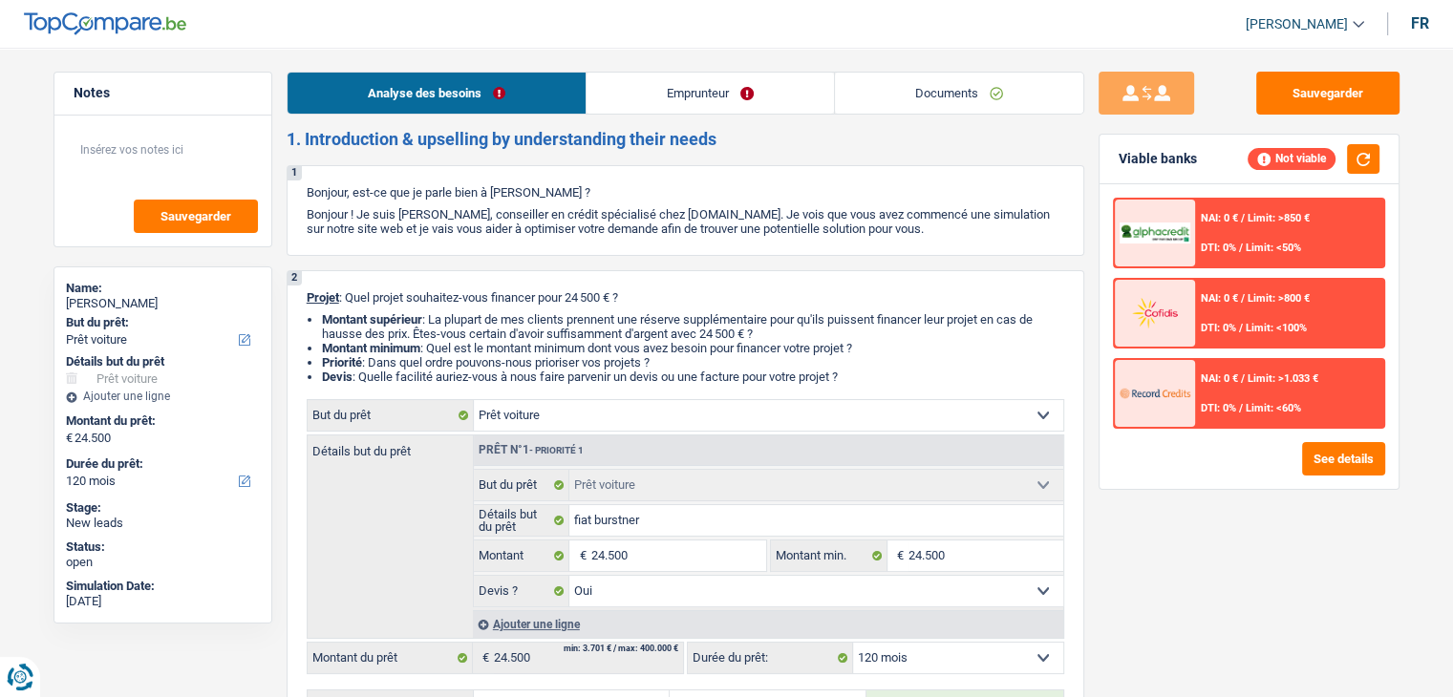
click at [669, 103] on link "Emprunteur" at bounding box center [709, 93] width 247 height 41
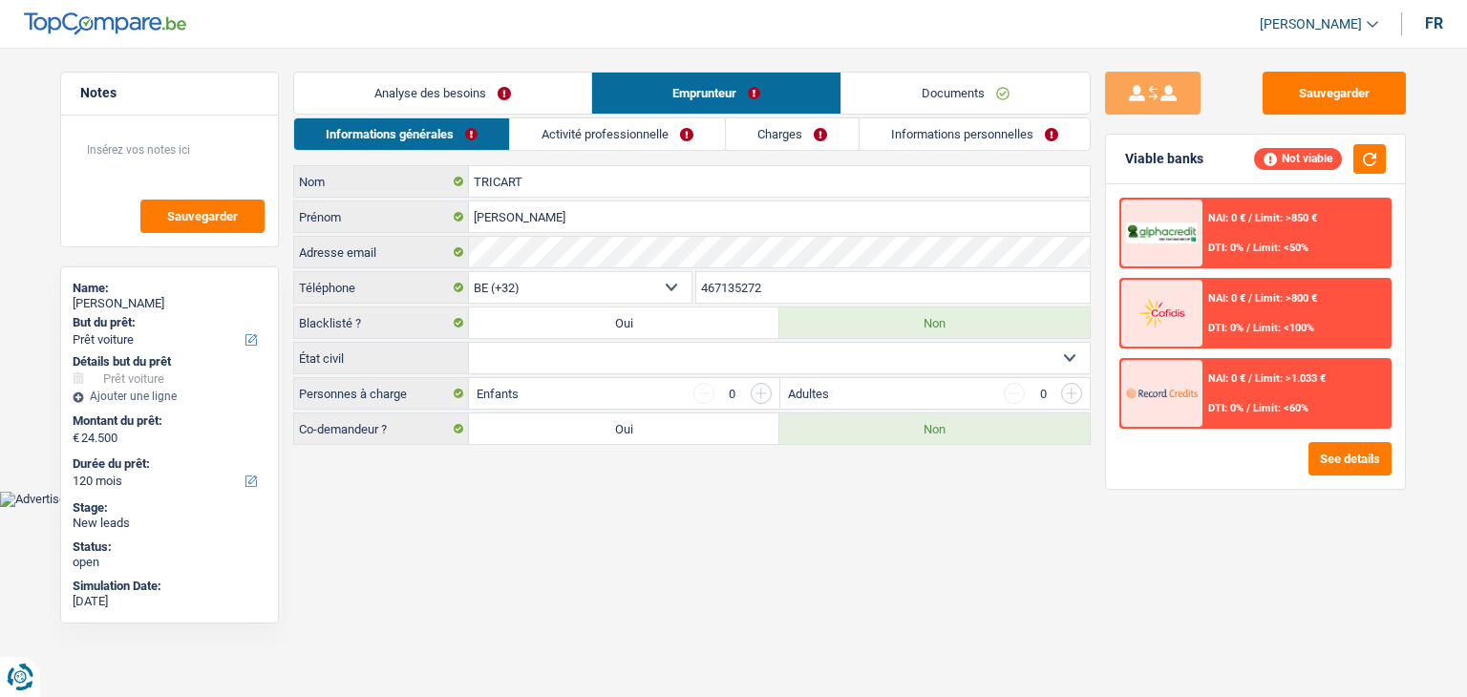
click at [652, 130] on link "Activité professionnelle" at bounding box center [617, 134] width 215 height 32
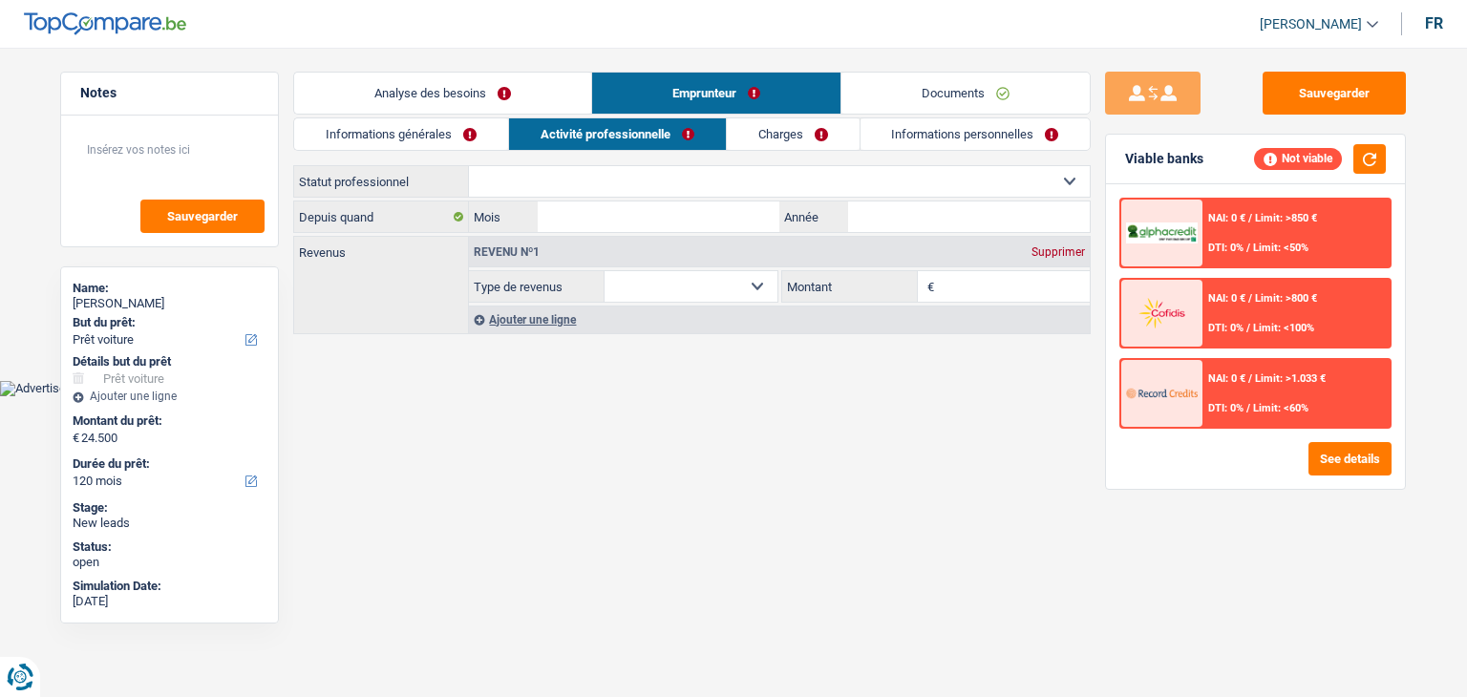
click at [466, 96] on link "Analyse des besoins" at bounding box center [442, 93] width 297 height 41
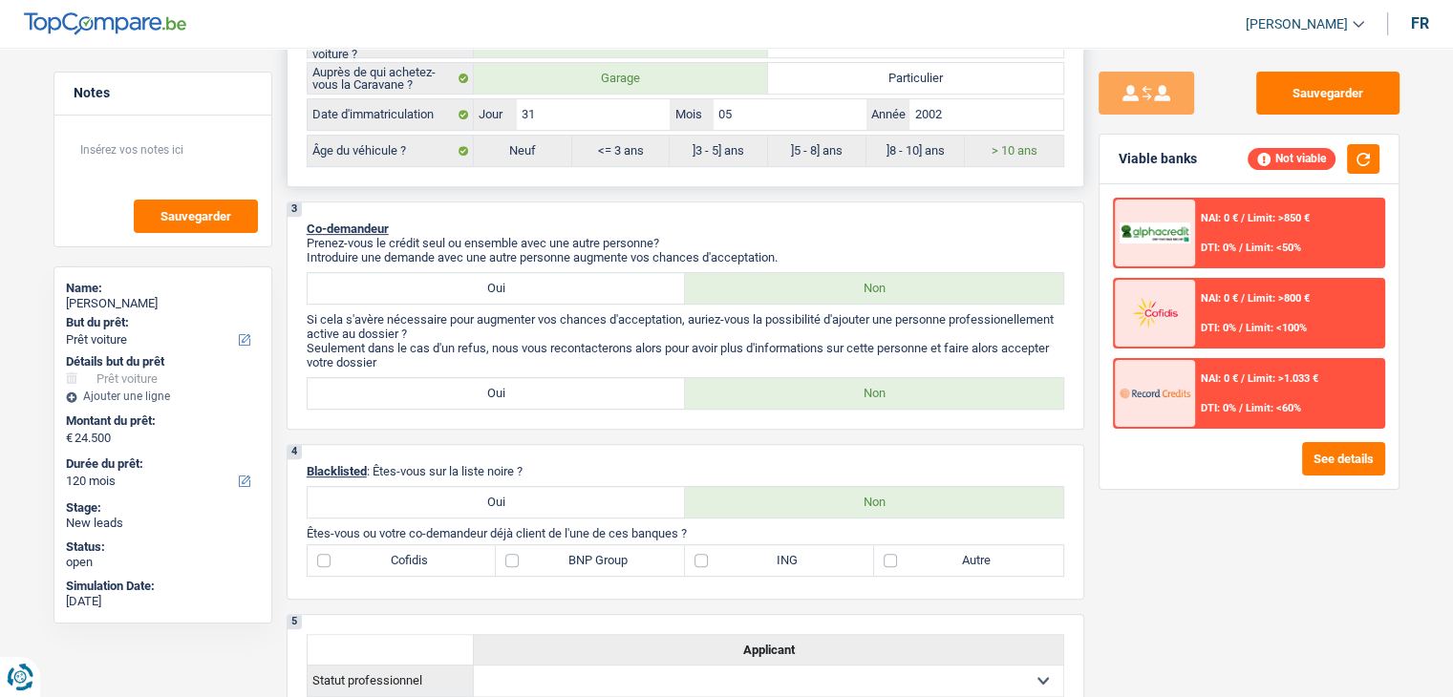
scroll to position [955, 0]
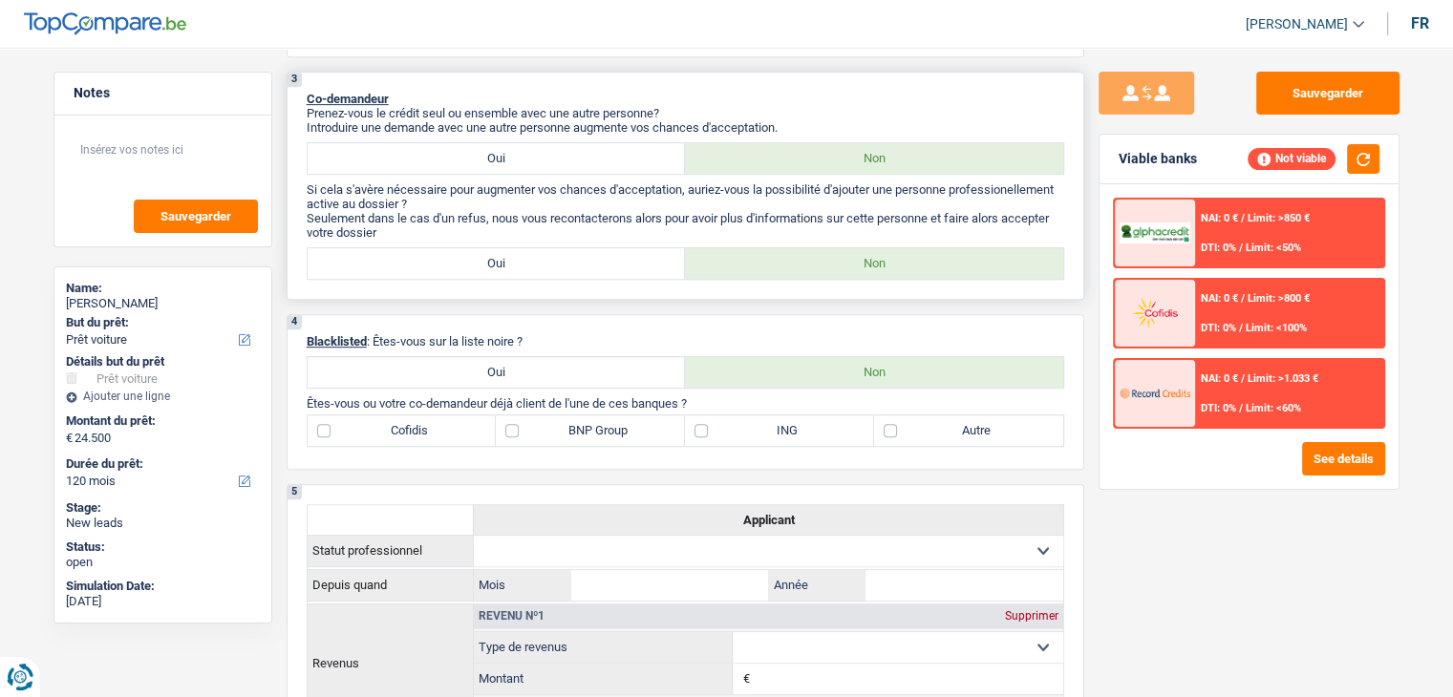
click at [563, 161] on label "Oui" at bounding box center [497, 158] width 378 height 31
click at [563, 161] on input "Oui" at bounding box center [497, 158] width 378 height 31
radio input "true"
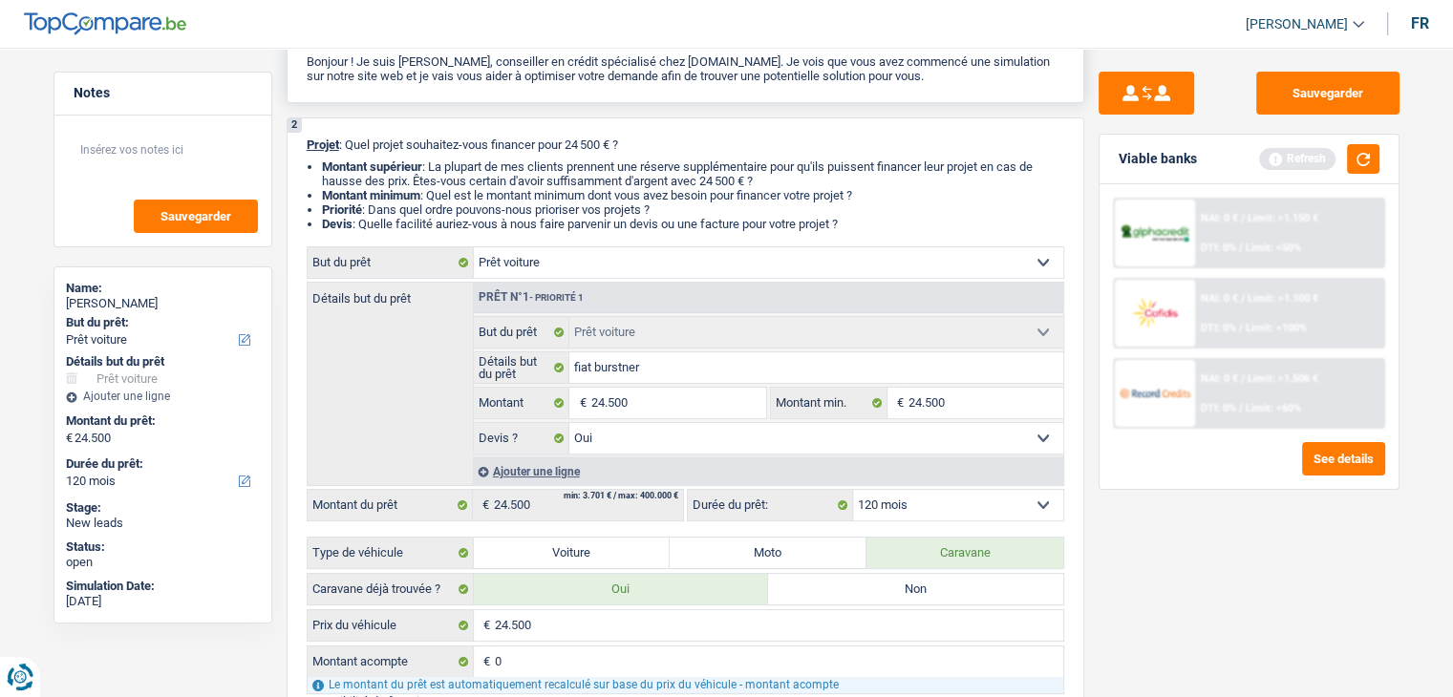
scroll to position [0, 0]
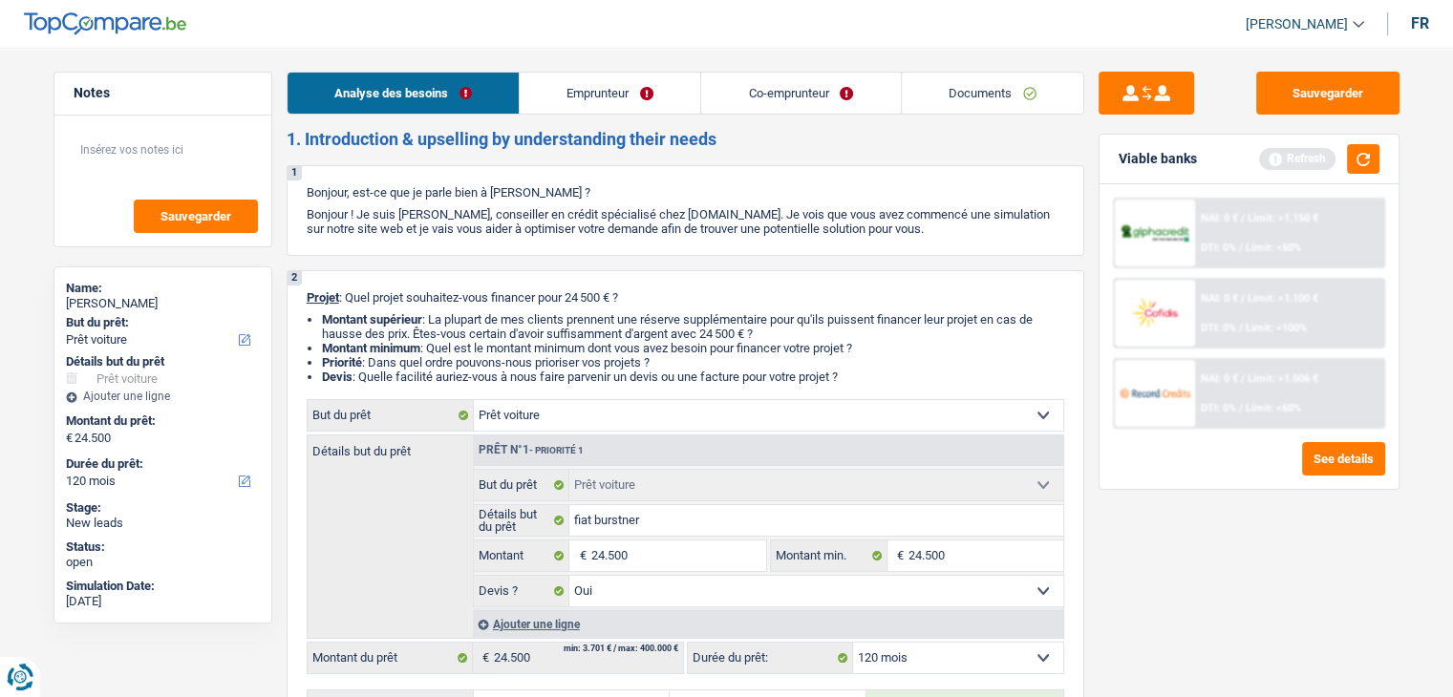
click at [595, 103] on link "Emprunteur" at bounding box center [610, 93] width 181 height 41
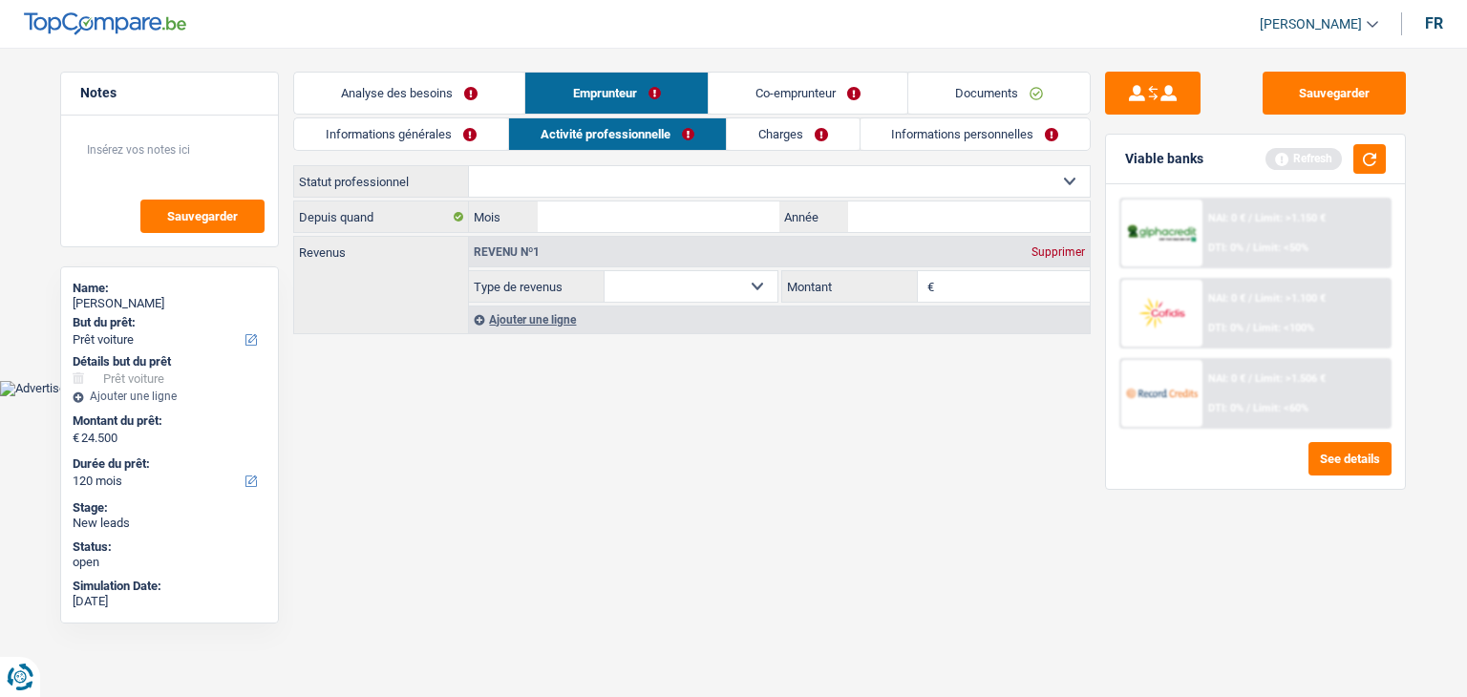
click at [750, 92] on link "Co-emprunteur" at bounding box center [808, 93] width 199 height 41
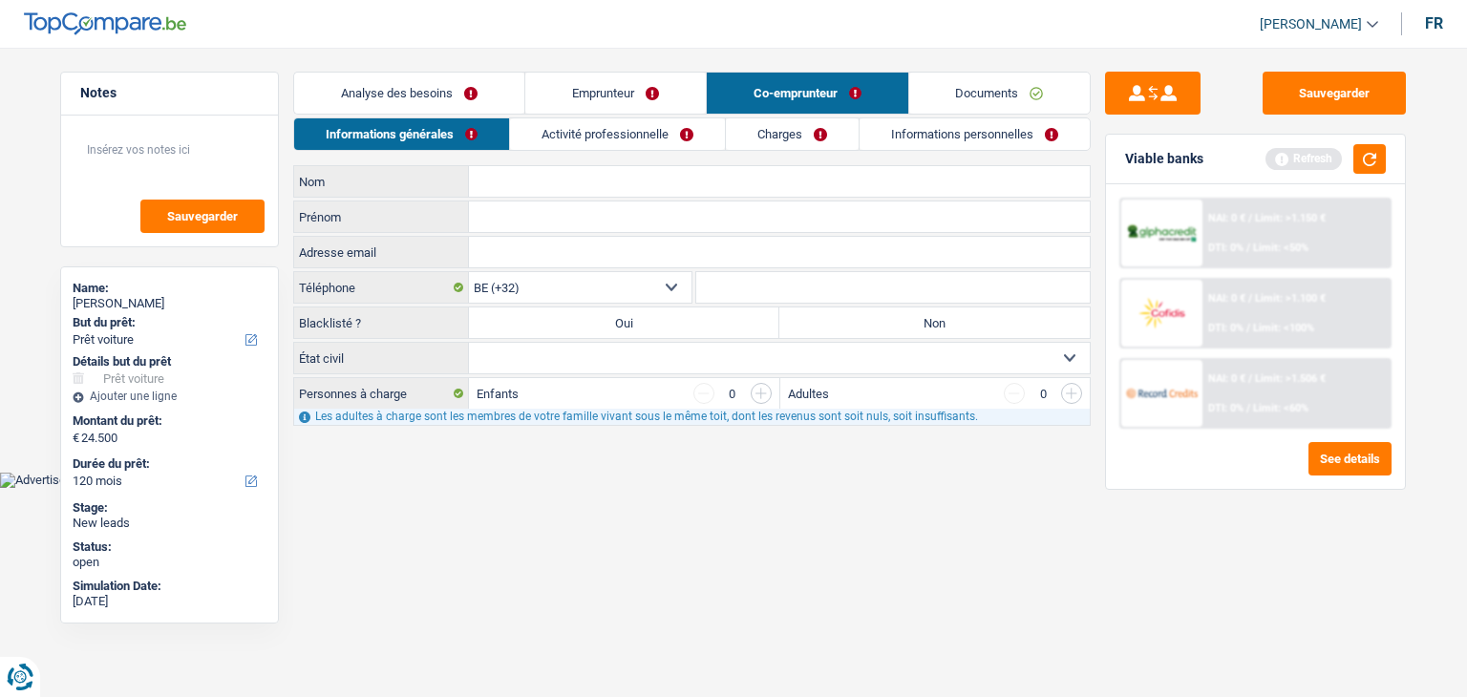
click at [798, 135] on link "Charges" at bounding box center [792, 134] width 133 height 32
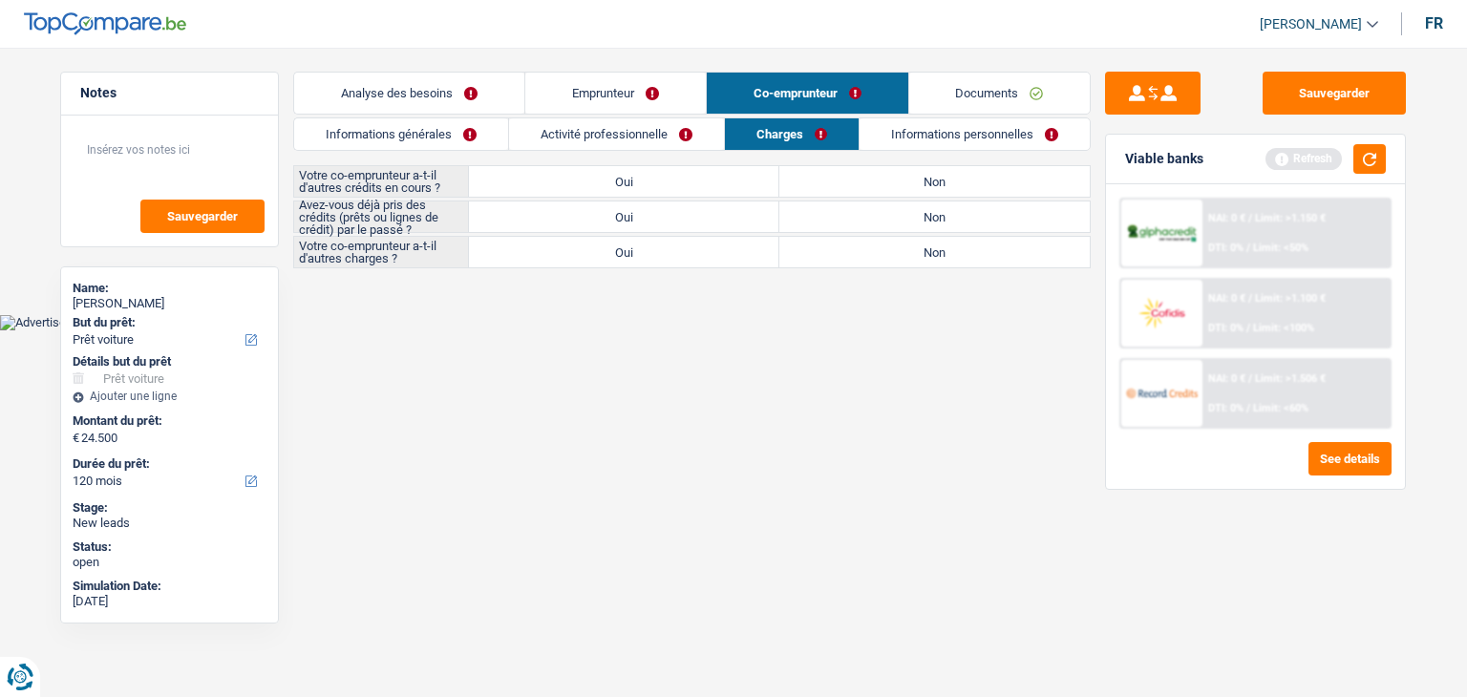
click at [577, 213] on label "Oui" at bounding box center [624, 217] width 310 height 31
click at [577, 213] on input "Oui" at bounding box center [624, 217] width 310 height 31
radio input "true"
click at [879, 230] on label "Non" at bounding box center [934, 217] width 310 height 31
click at [879, 230] on input "Non" at bounding box center [934, 217] width 310 height 31
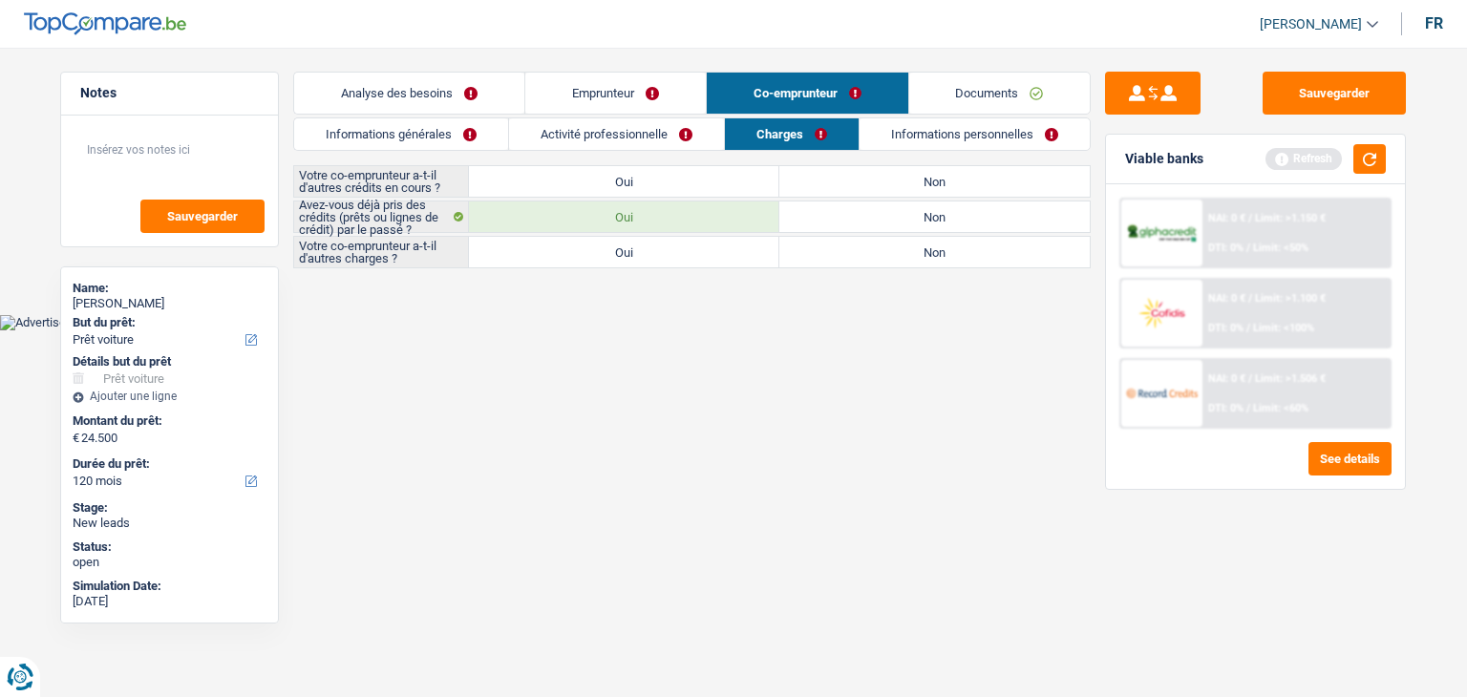
radio input "true"
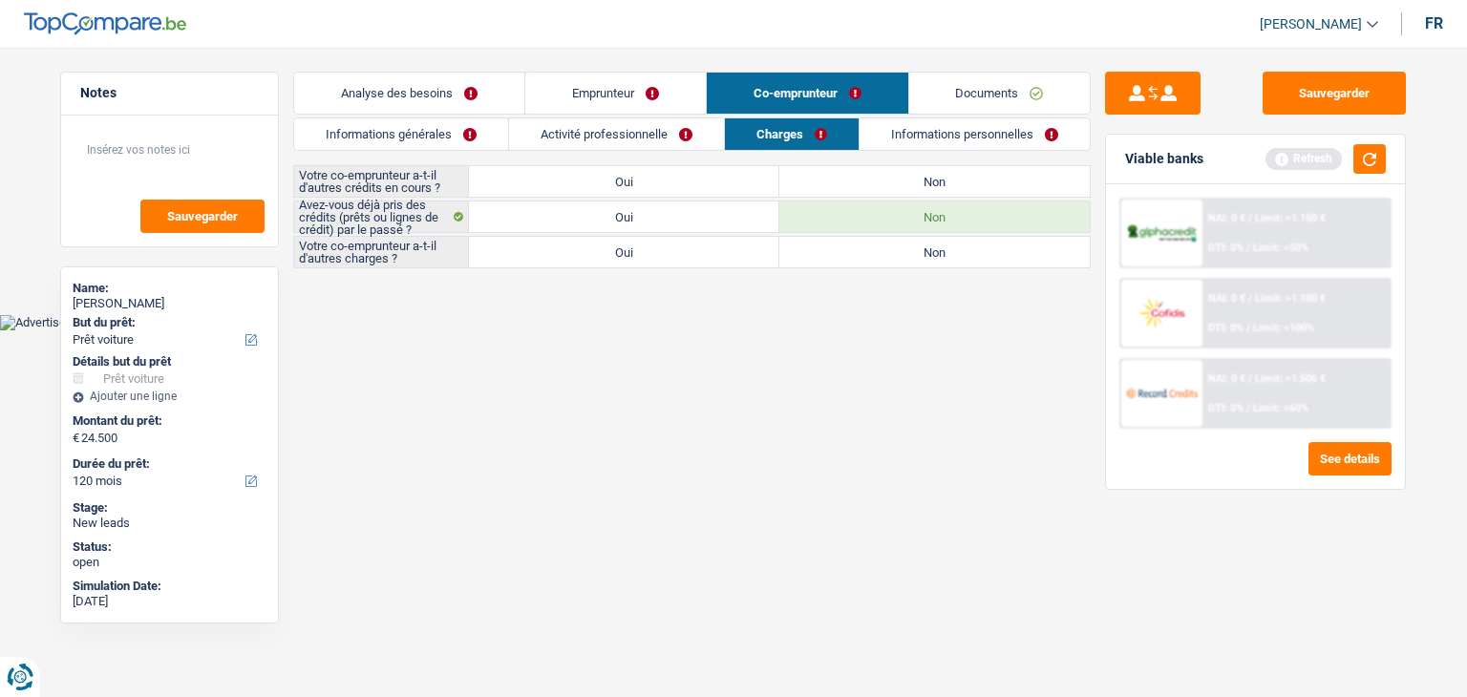
click at [661, 188] on label "Oui" at bounding box center [624, 181] width 310 height 31
click at [661, 188] on input "Oui" at bounding box center [624, 181] width 310 height 31
radio input "true"
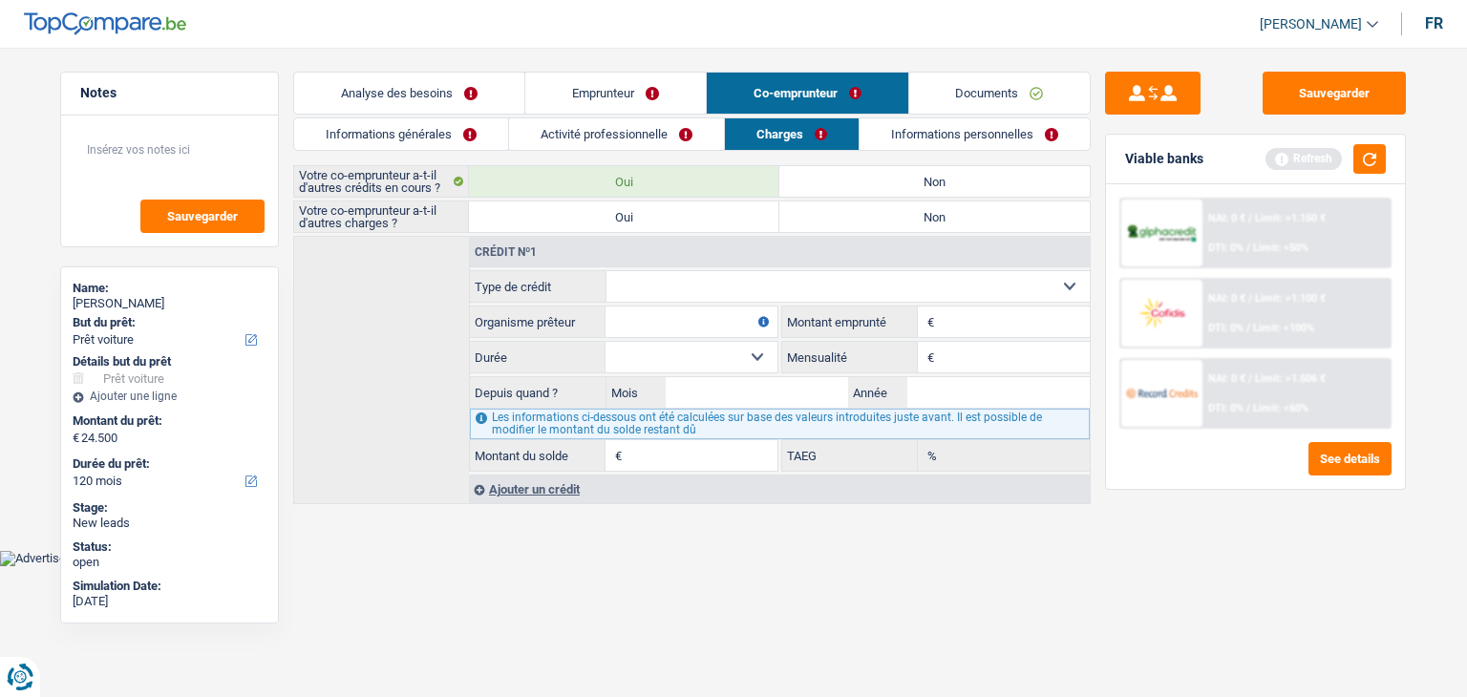
click at [697, 303] on fieldset "Carte ou ouverture de crédit Prêt hypothécaire Vente à tempérament Prêt à tempé…" at bounding box center [780, 371] width 620 height 202
click at [692, 280] on select "Carte ou ouverture de crédit Prêt hypothécaire Vente à tempérament Prêt à tempé…" at bounding box center [848, 286] width 484 height 31
select select "cardOrCredit"
type input "0"
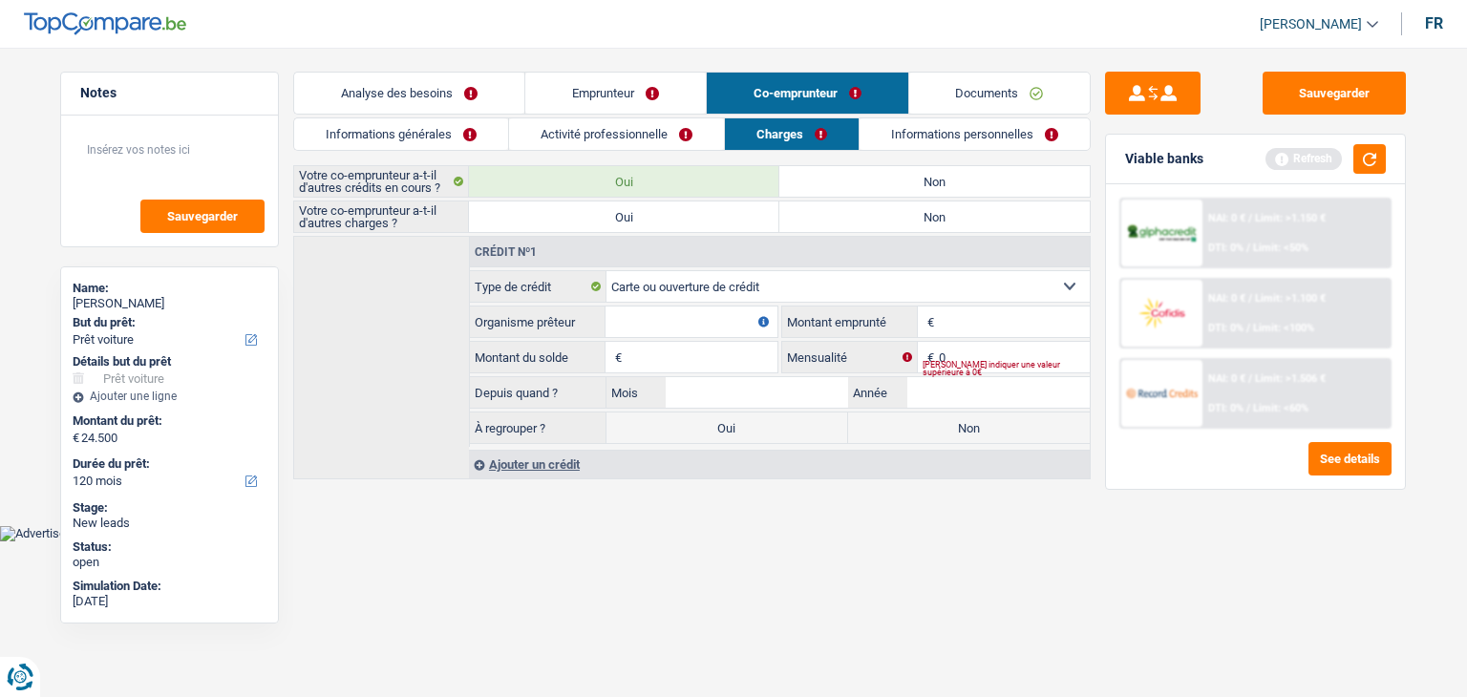
click at [447, 96] on link "Analyse des besoins" at bounding box center [409, 93] width 230 height 41
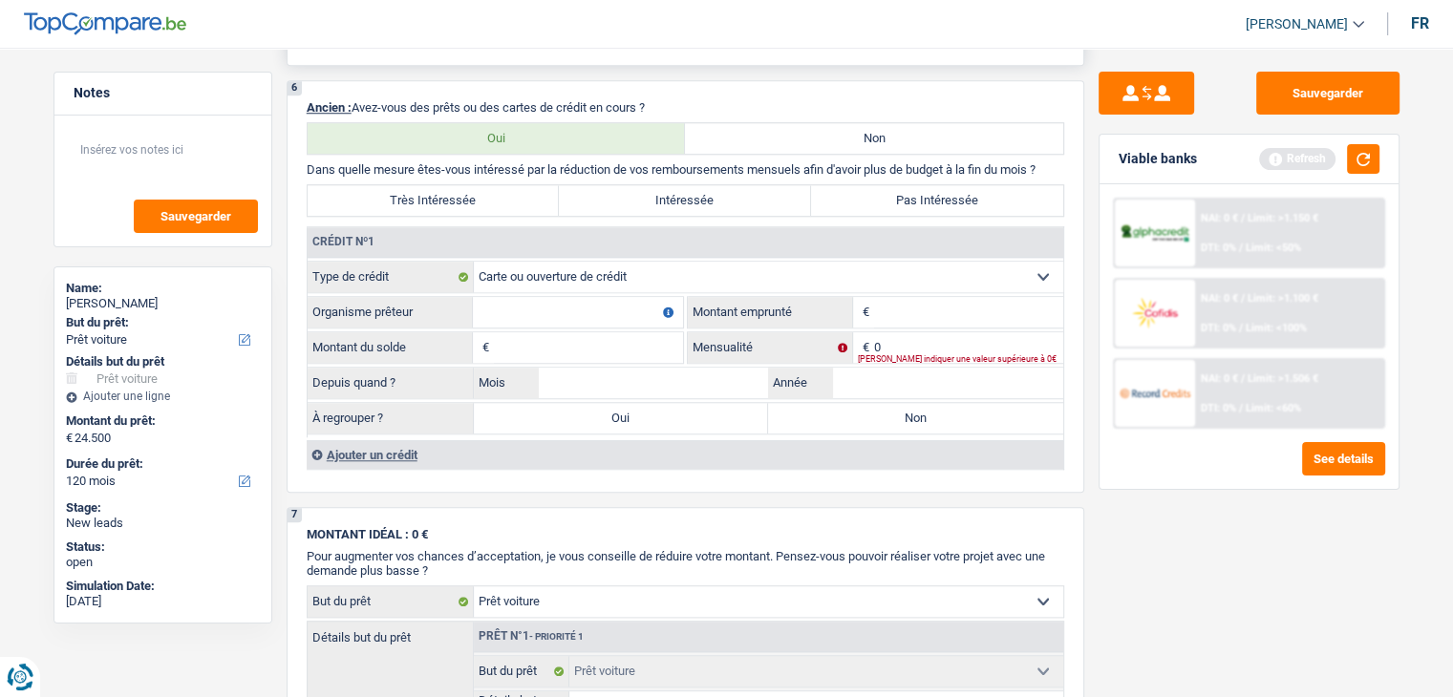
scroll to position [1719, 0]
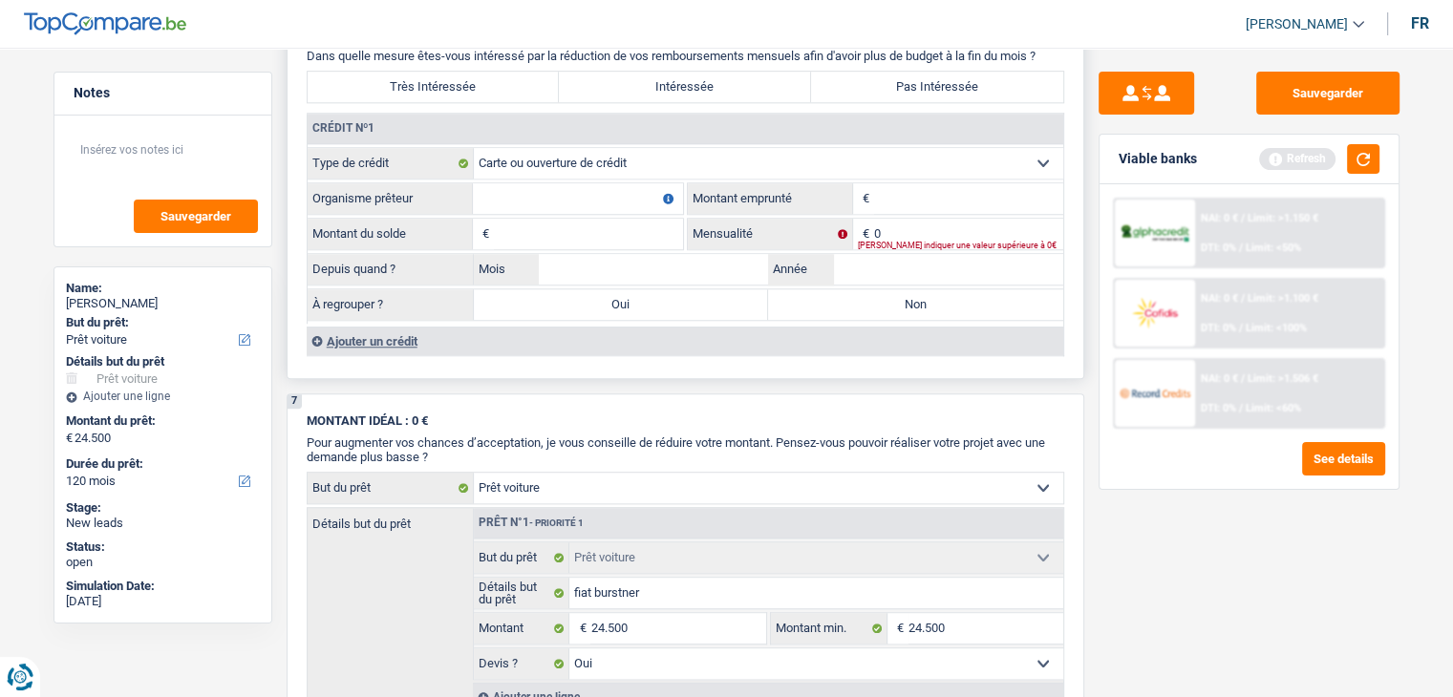
click at [558, 183] on input "Organisme prêteur" at bounding box center [578, 198] width 210 height 31
type input "belfius"
click at [899, 185] on input "Montant" at bounding box center [968, 198] width 189 height 31
type input "500"
click at [1349, 152] on button "button" at bounding box center [1363, 159] width 32 height 30
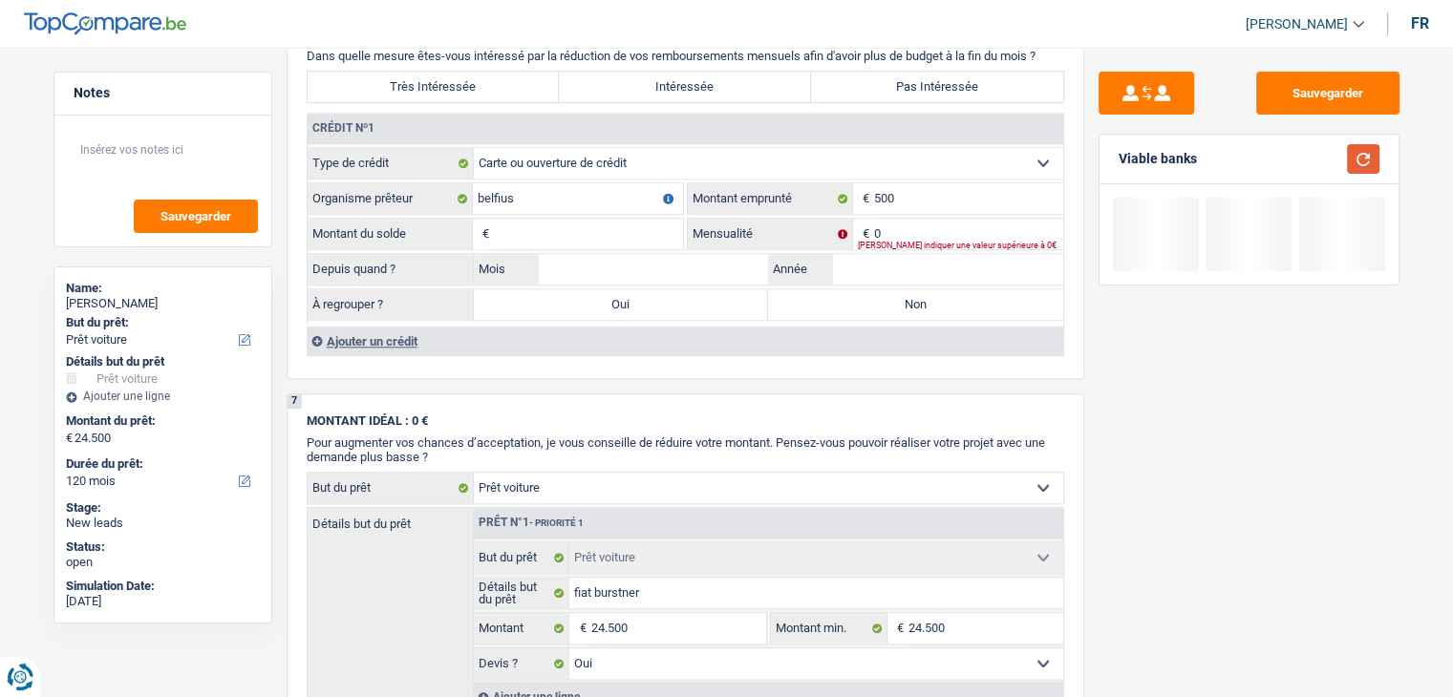
click at [1351, 151] on button "button" at bounding box center [1363, 159] width 32 height 30
click at [558, 228] on input "Montant du solde" at bounding box center [588, 234] width 189 height 31
type input "500"
click at [955, 242] on div "[PERSON_NAME] indiquer une valeur supérieure à 0€" at bounding box center [960, 246] width 205 height 8
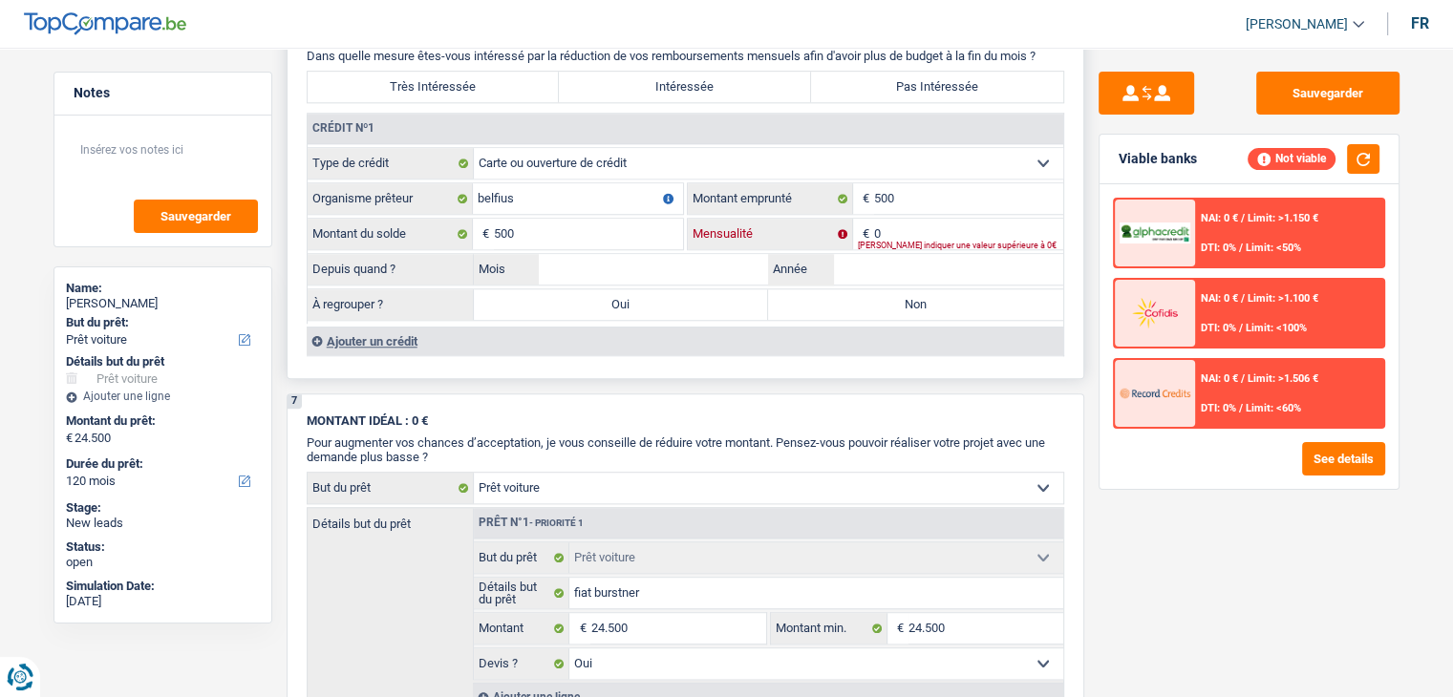
click at [953, 226] on input "0" at bounding box center [968, 234] width 189 height 31
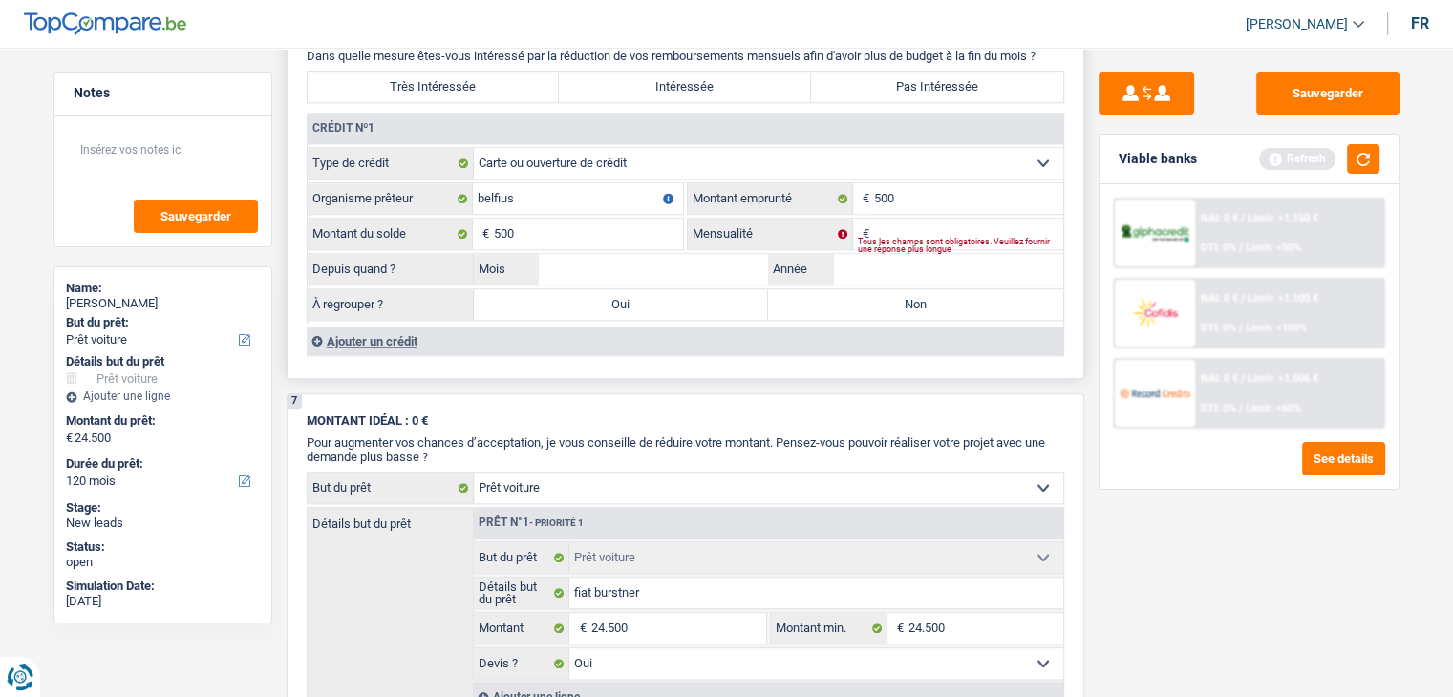
click at [953, 242] on div "Tous les champs sont obligatoires. Veuillez fournir une réponse plus longue" at bounding box center [960, 246] width 205 height 8
click at [1386, 153] on div "Viable banks Refresh" at bounding box center [1248, 160] width 299 height 50
click at [1355, 162] on button "button" at bounding box center [1363, 159] width 32 height 30
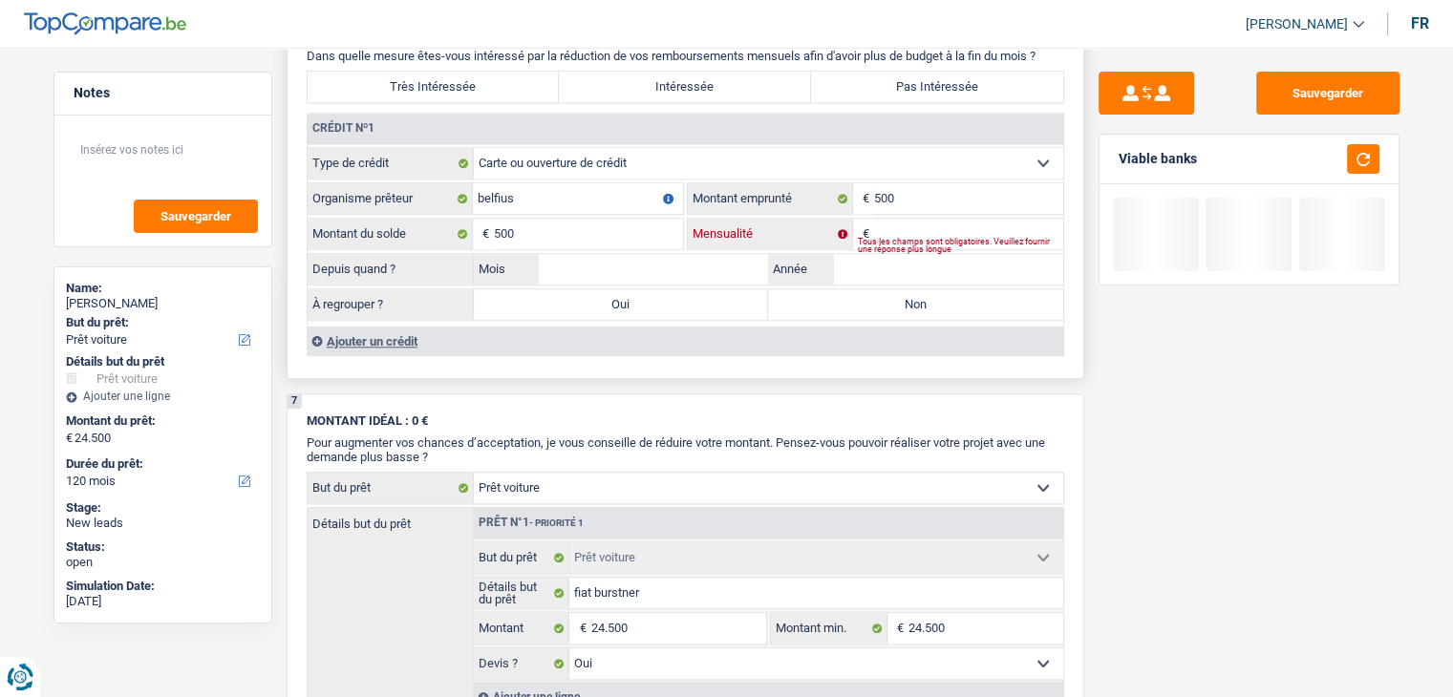
click at [958, 219] on input "Mensualité" at bounding box center [968, 234] width 189 height 31
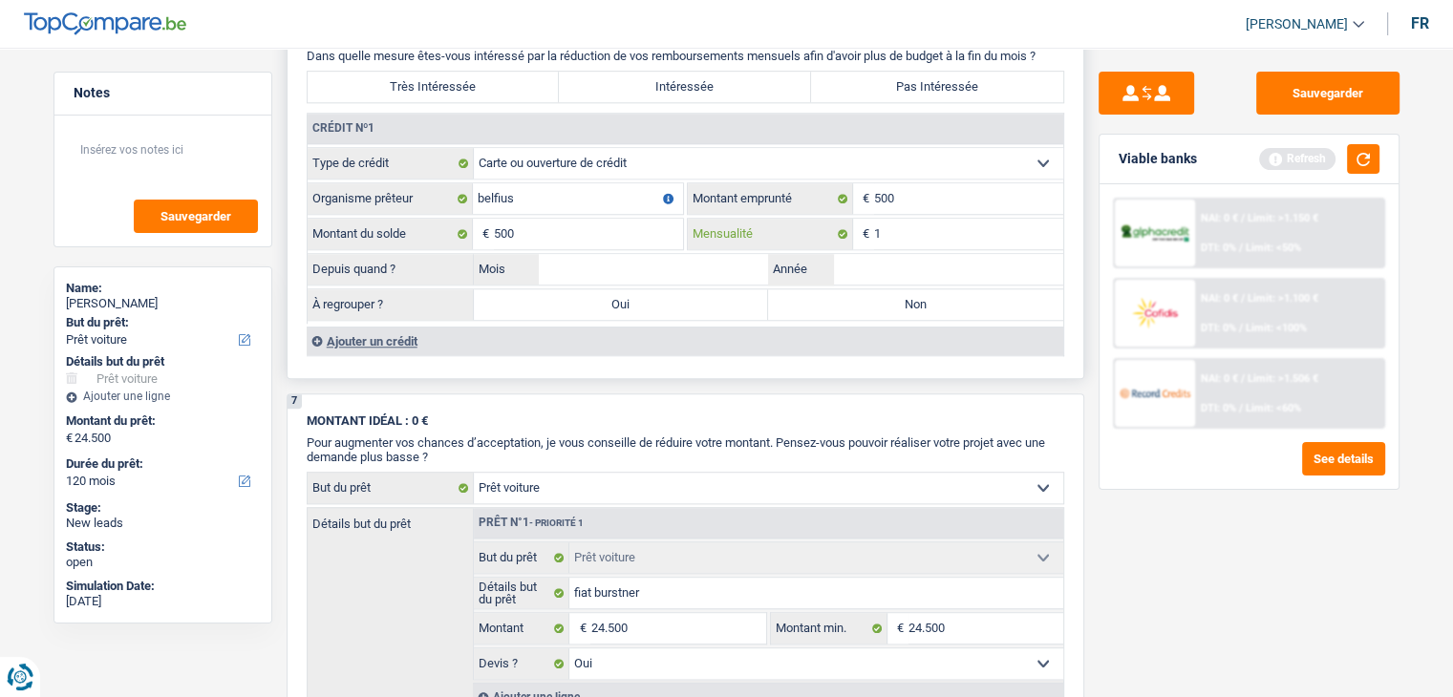
type input "1"
click at [659, 271] on input "Mois" at bounding box center [654, 269] width 230 height 31
click at [928, 260] on input "Année" at bounding box center [948, 269] width 230 height 31
click at [913, 254] on input "Année" at bounding box center [948, 269] width 230 height 31
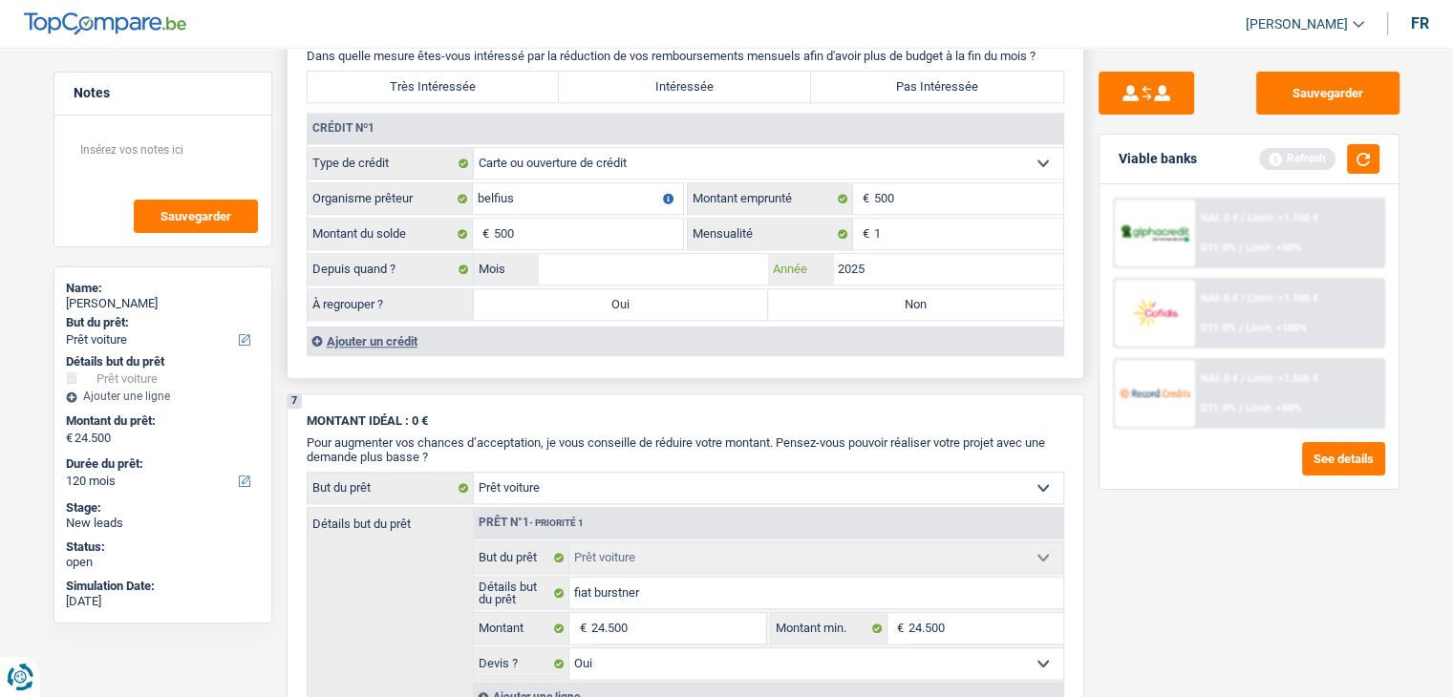
type input "2025"
click at [689, 254] on input "Mois" at bounding box center [654, 269] width 230 height 31
type input "02"
click at [800, 300] on label "Non" at bounding box center [915, 304] width 295 height 31
click at [800, 300] on input "Non" at bounding box center [915, 304] width 295 height 31
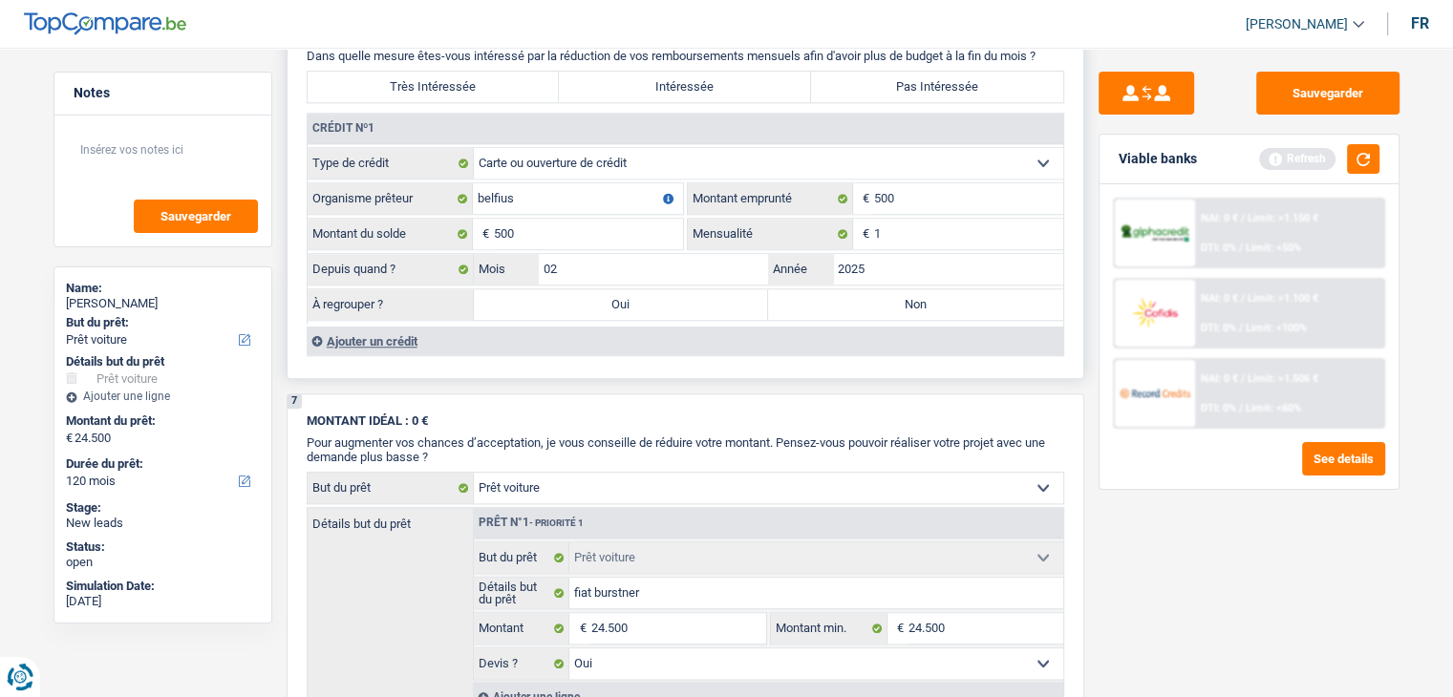
radio input "true"
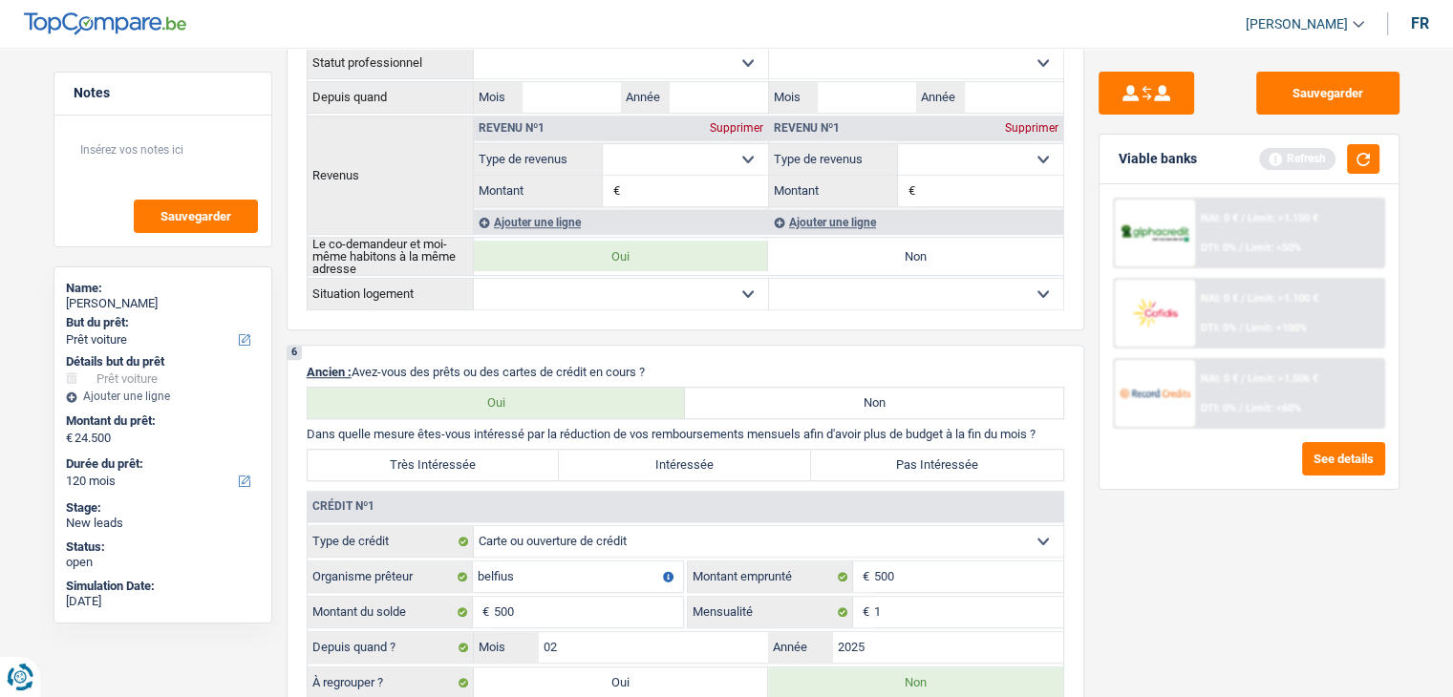
scroll to position [1528, 0]
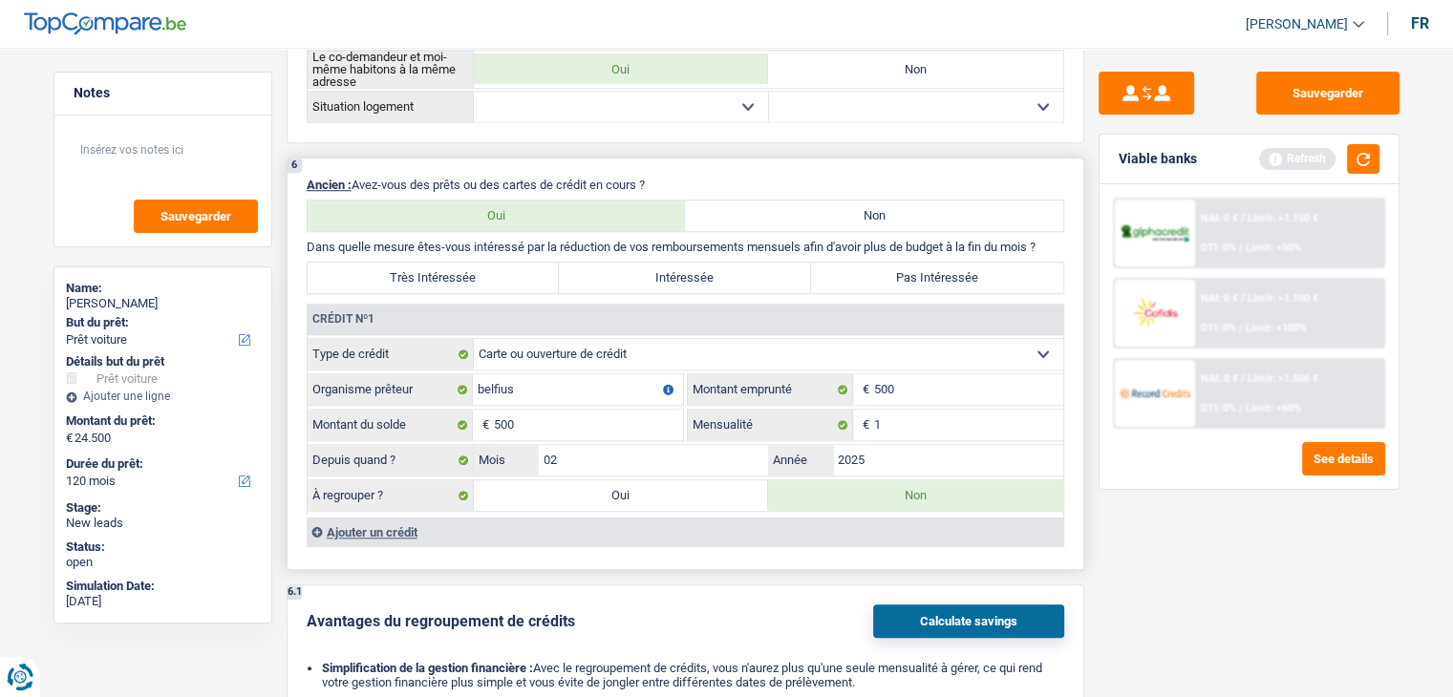
click at [672, 250] on div "6 Ancien : Avez-vous des prêts ou des cartes de crédit en cours ? Oui Non Dans …" at bounding box center [686, 364] width 798 height 413
click at [670, 263] on label "Intéressée" at bounding box center [685, 278] width 252 height 31
click at [670, 263] on input "Intéressée" at bounding box center [685, 278] width 252 height 31
radio input "true"
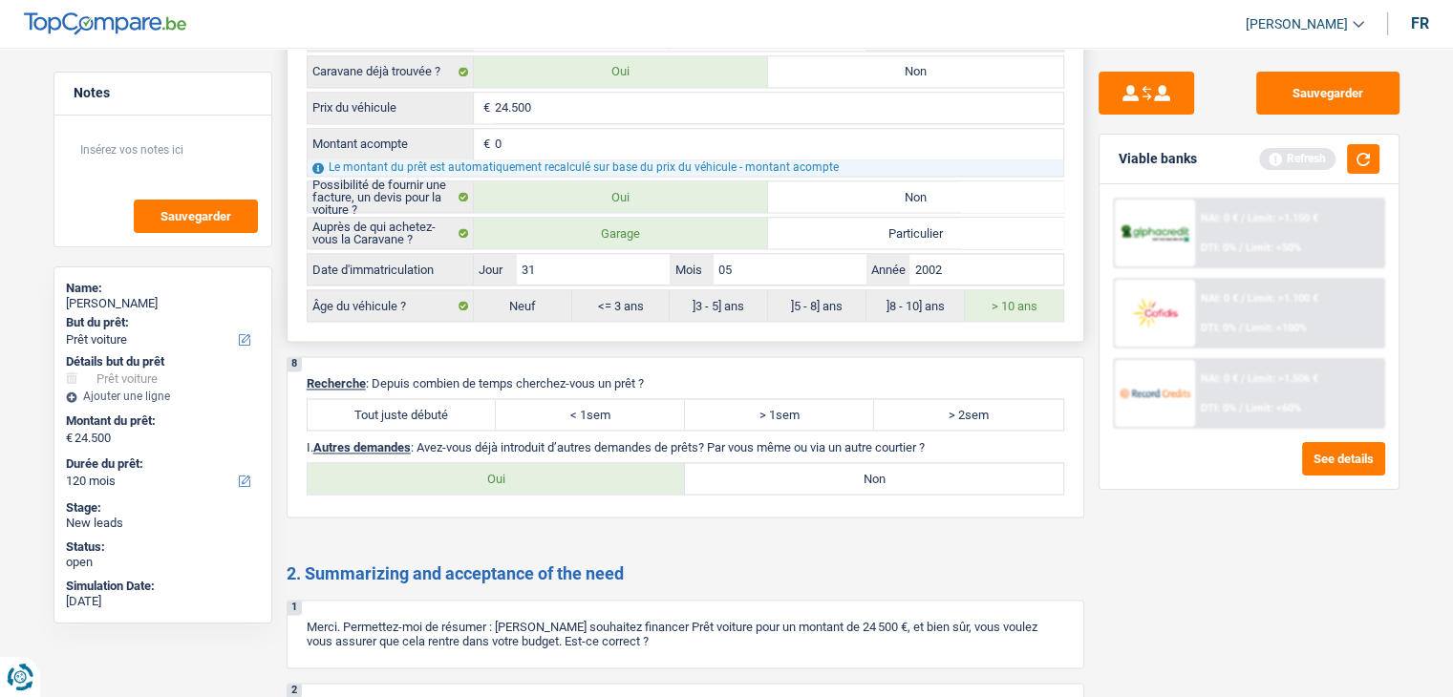
scroll to position [2930, 0]
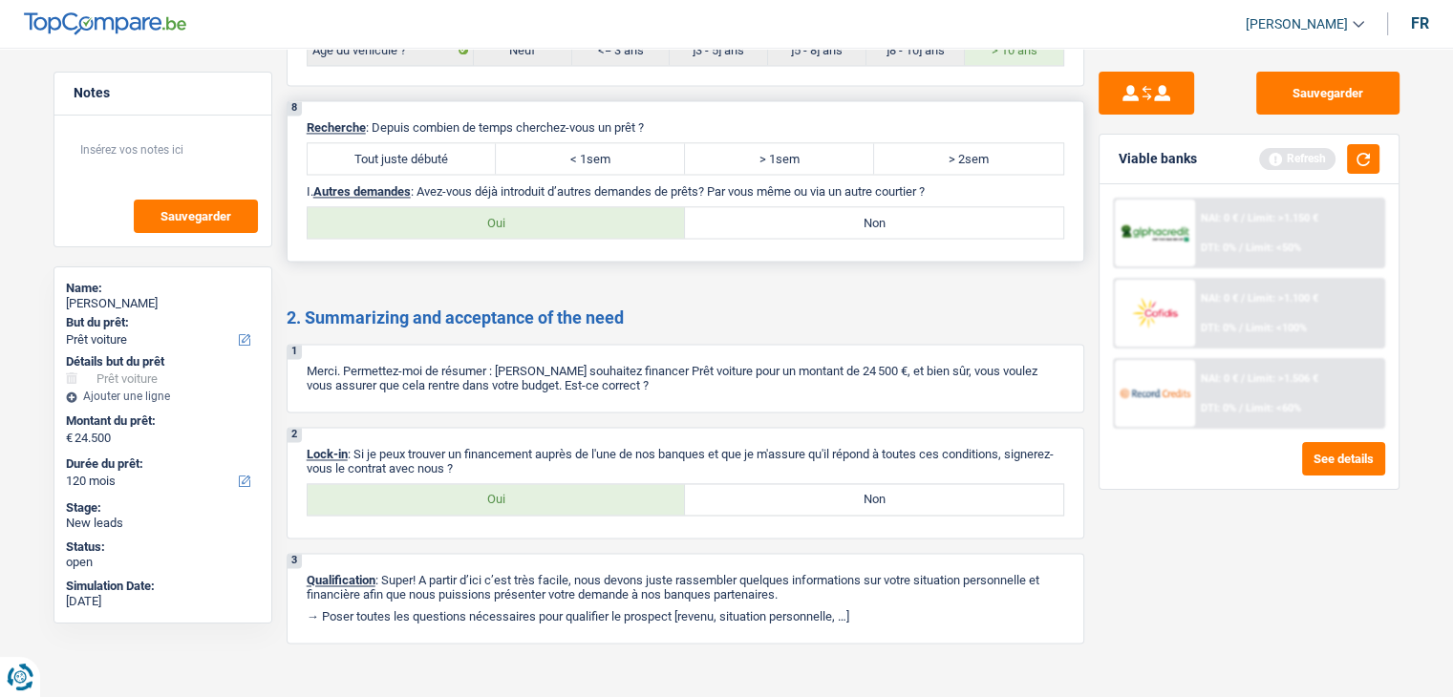
click at [418, 143] on label "Tout juste débuté" at bounding box center [402, 158] width 189 height 31
click at [418, 143] on input "Tout juste débuté" at bounding box center [402, 158] width 189 height 31
radio input "true"
click at [799, 215] on label "Non" at bounding box center [874, 222] width 378 height 31
click at [799, 215] on input "Non" at bounding box center [874, 222] width 378 height 31
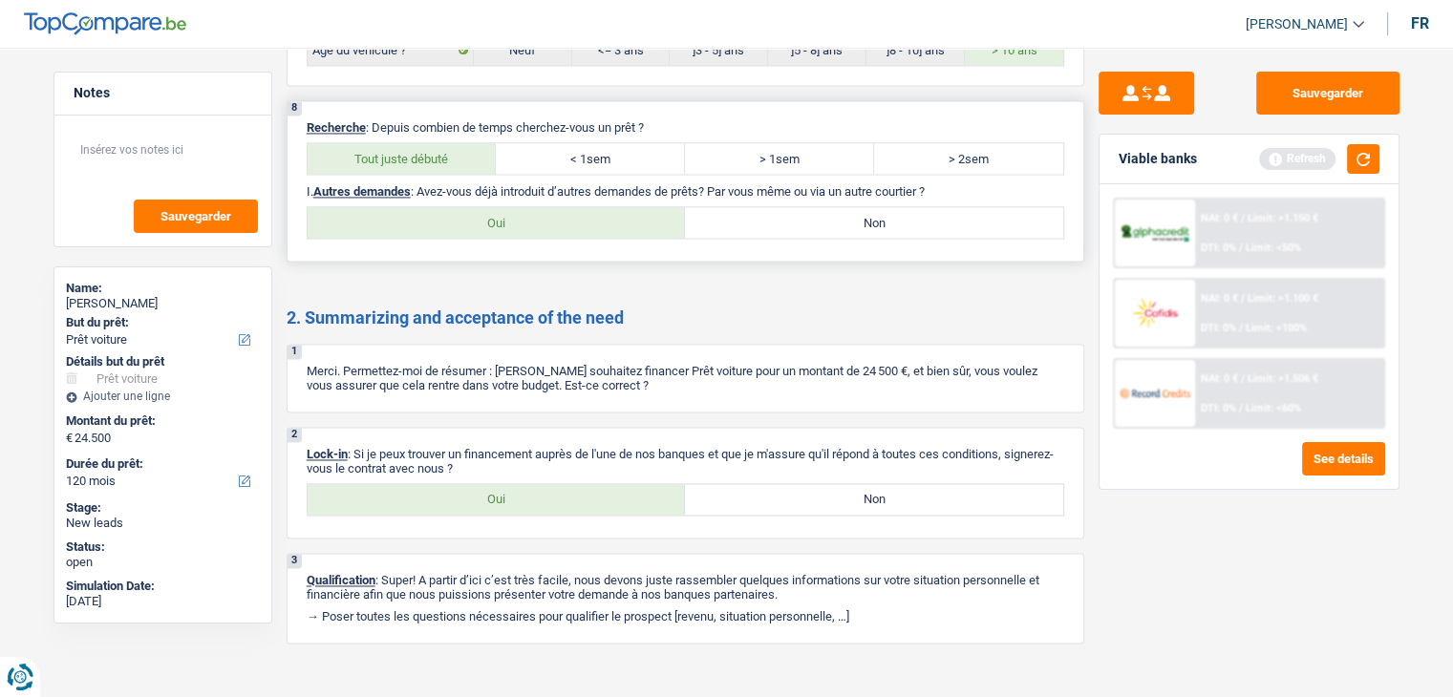
radio input "true"
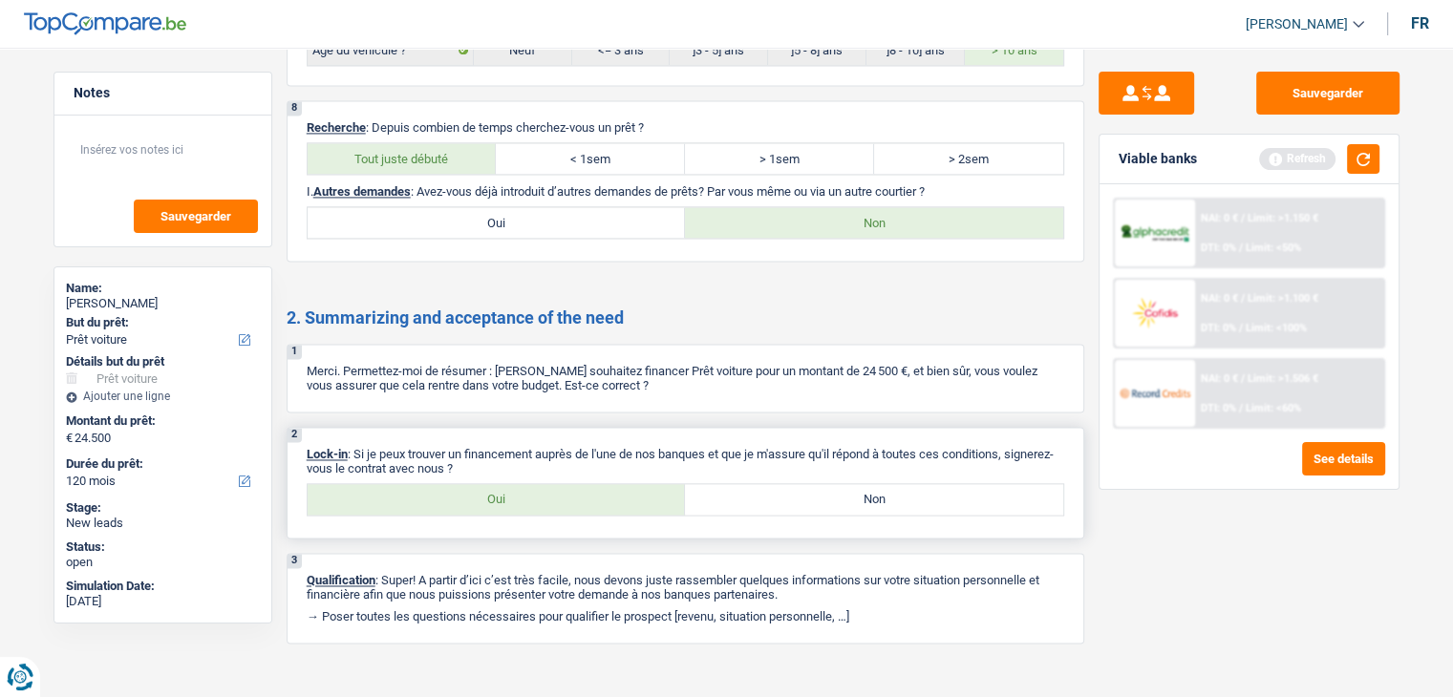
click at [570, 484] on label "Oui" at bounding box center [497, 499] width 378 height 31
click at [570, 484] on input "Oui" at bounding box center [497, 499] width 378 height 31
radio input "true"
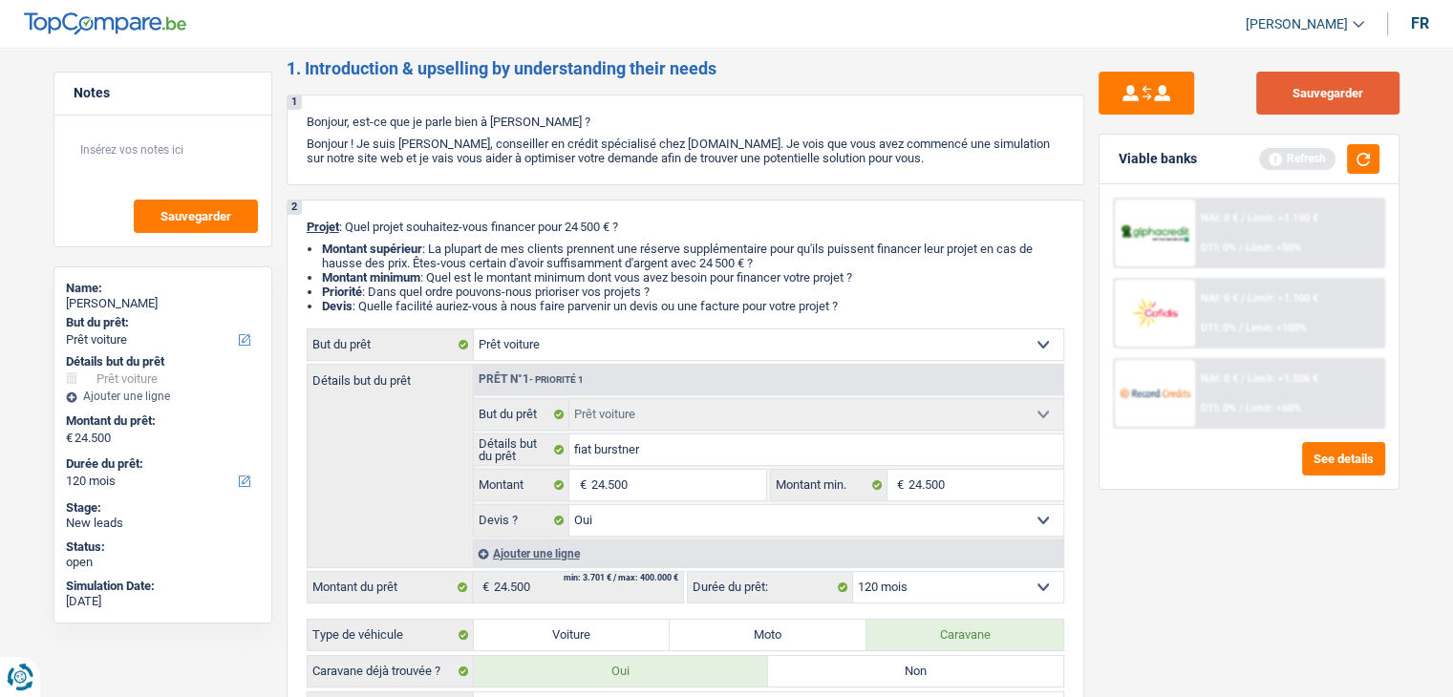
scroll to position [0, 0]
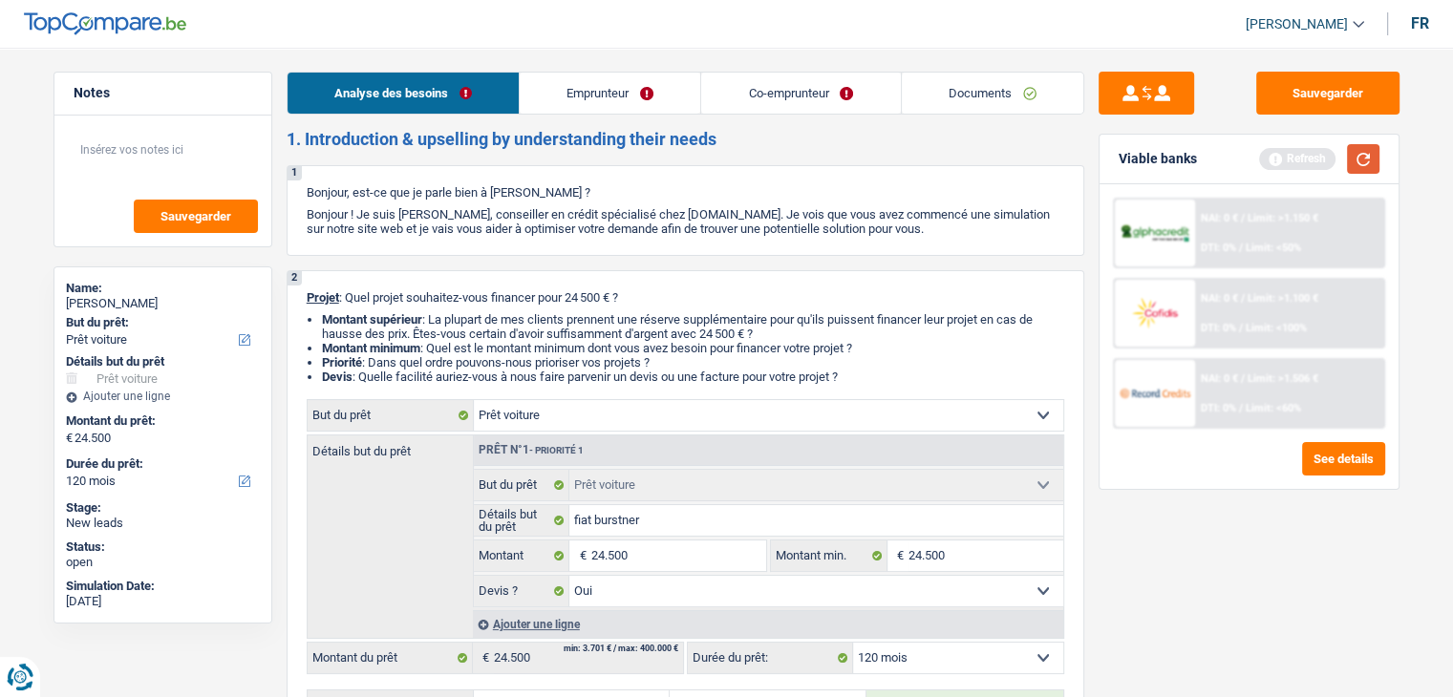
click at [1356, 170] on button "button" at bounding box center [1363, 159] width 32 height 30
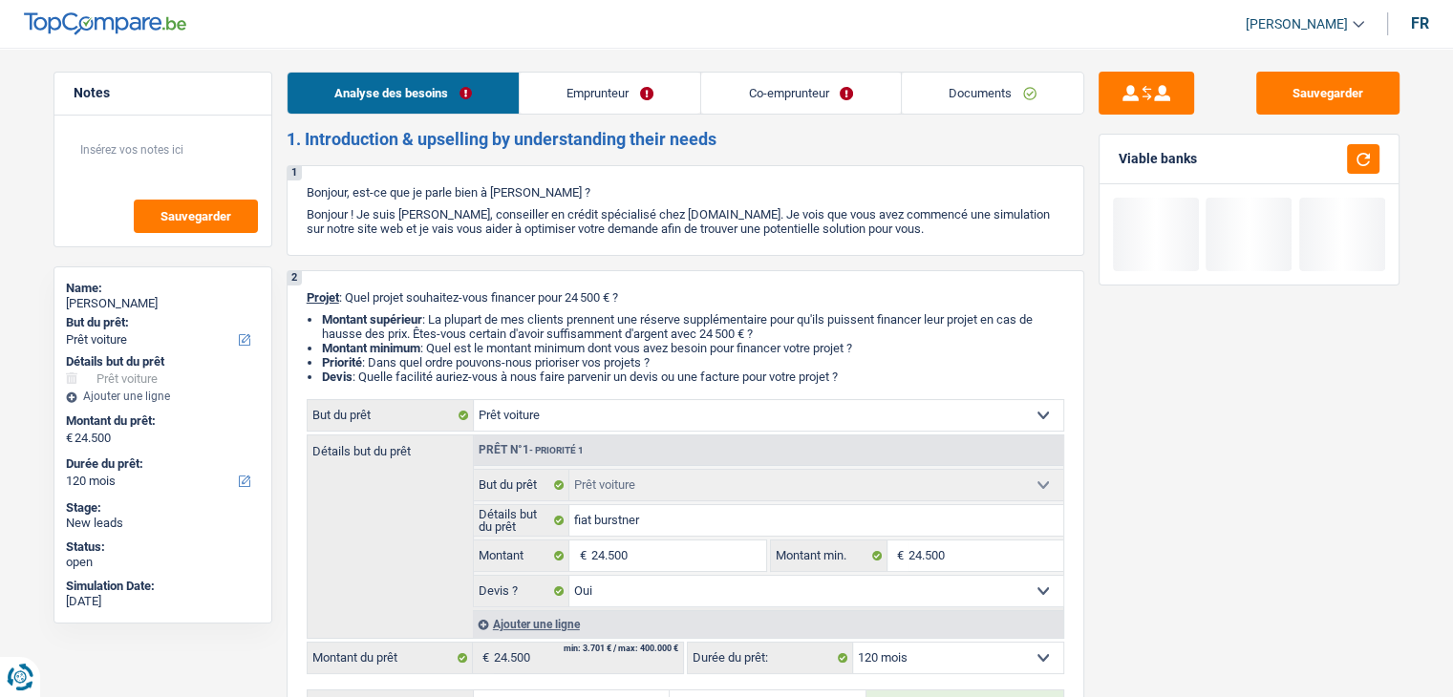
click at [602, 85] on link "Emprunteur" at bounding box center [610, 93] width 181 height 41
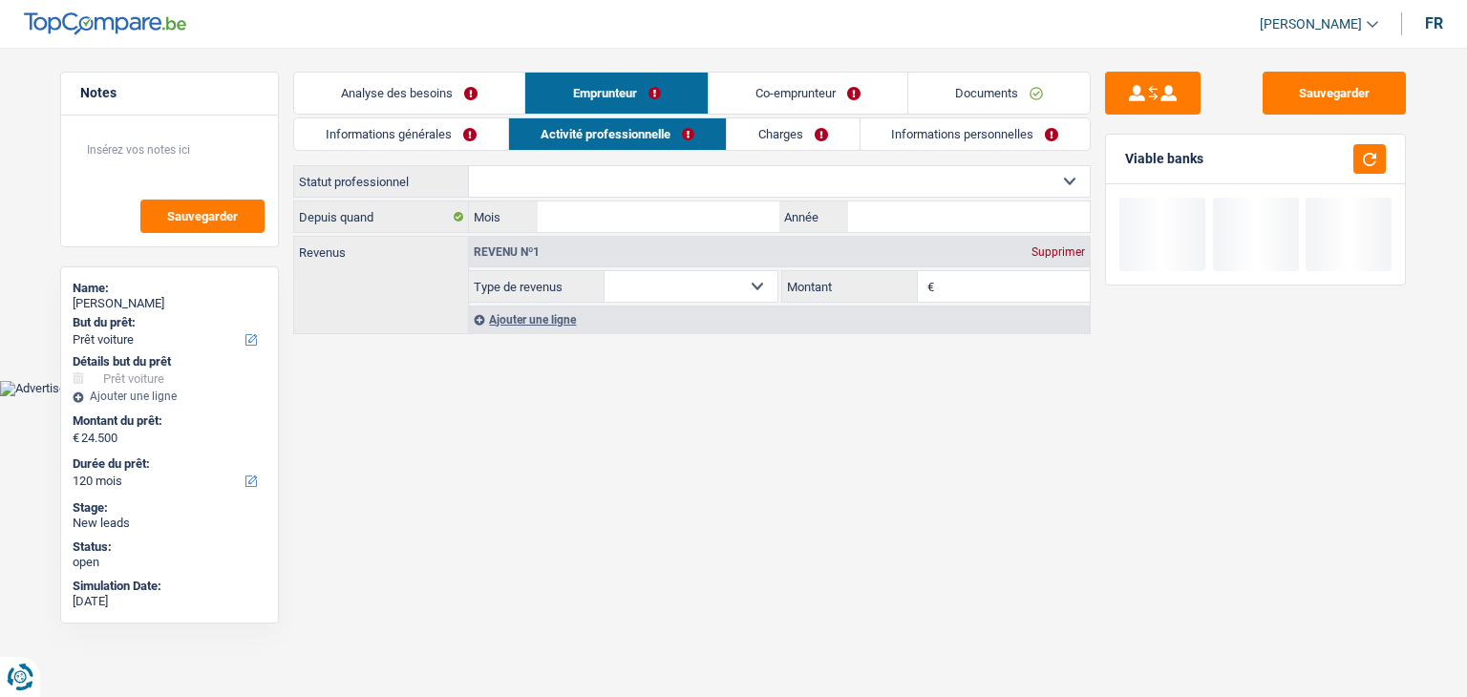
click at [391, 137] on link "Informations générales" at bounding box center [401, 134] width 214 height 32
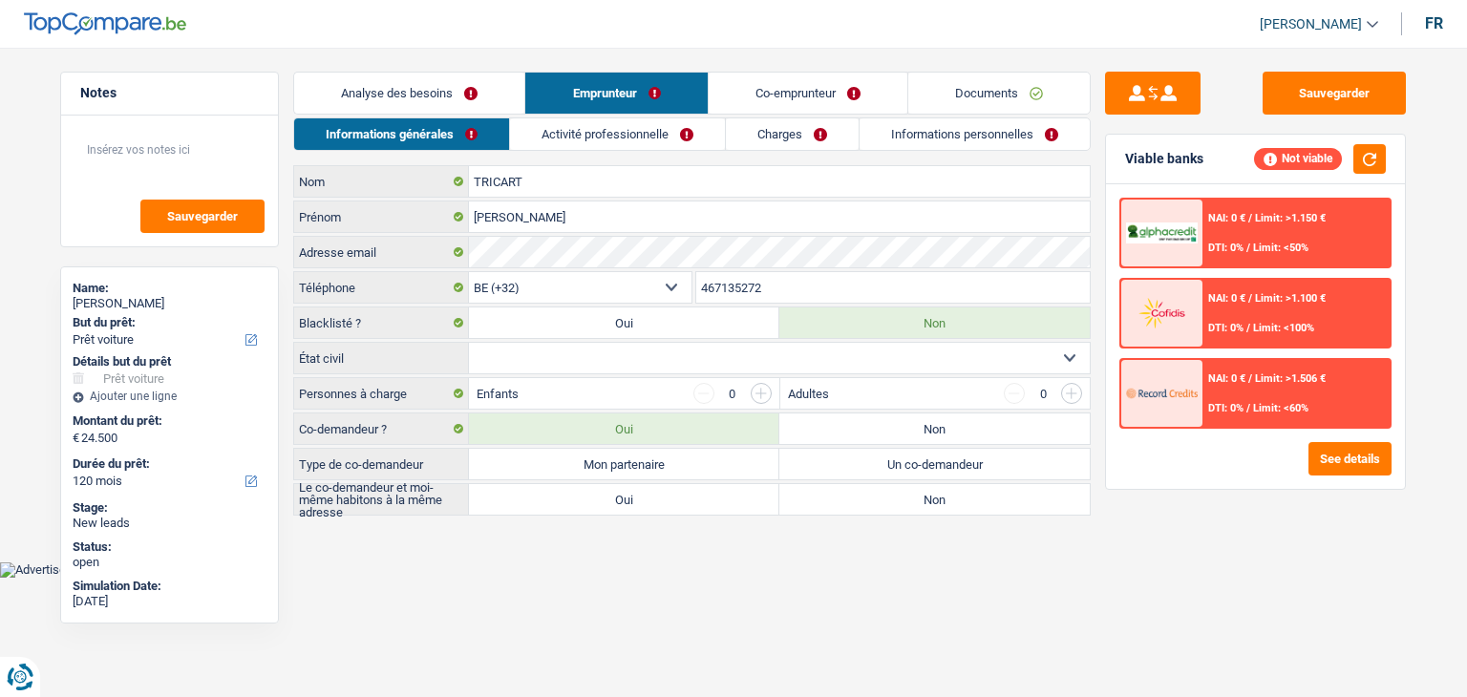
click at [532, 349] on select "Célibataire Marié(e) Cohabitant(e) légal(e) Divorcé(e) Veuf(ve) Séparé (de fait…" at bounding box center [779, 358] width 621 height 31
select select "married"
click at [469, 343] on select "Célibataire Marié(e) Cohabitant(e) légal(e) Divorcé(e) Veuf(ve) Séparé (de fait…" at bounding box center [779, 358] width 621 height 31
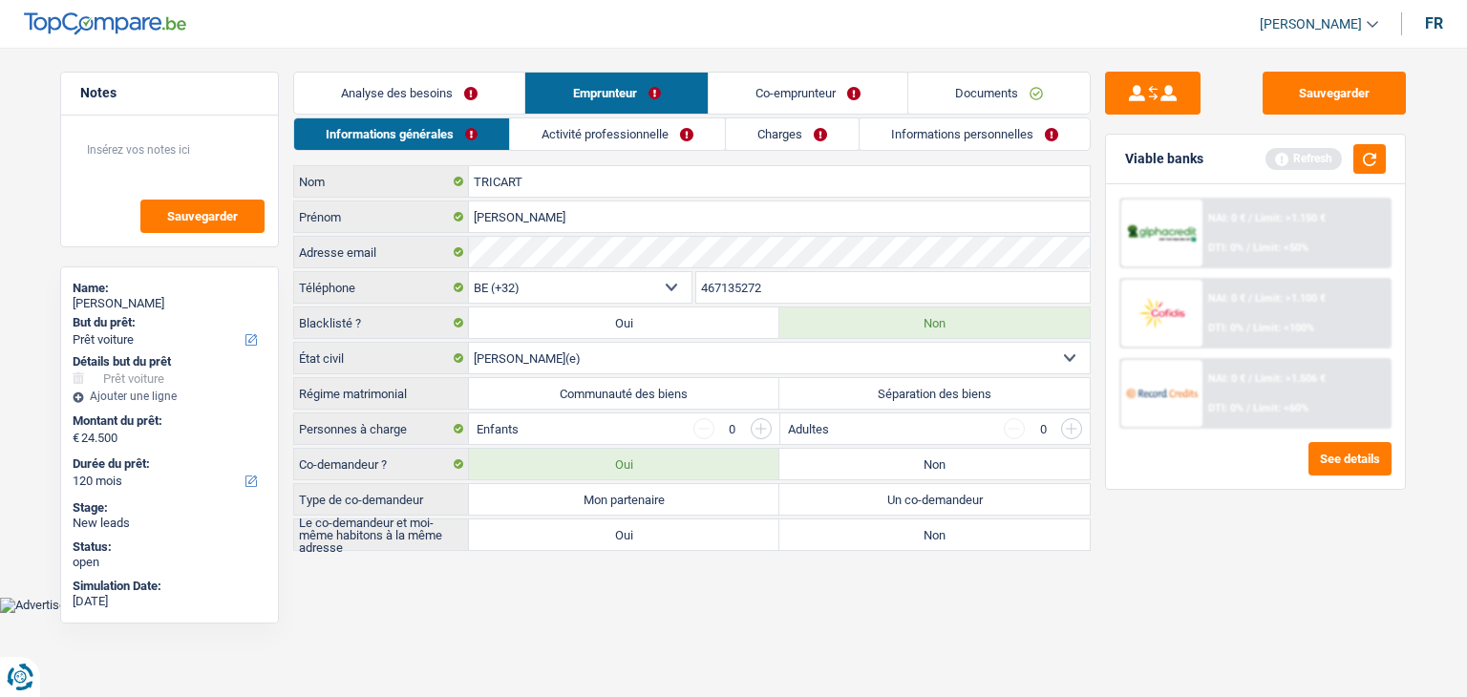
click at [604, 397] on label "Communauté des biens" at bounding box center [624, 393] width 310 height 31
click at [604, 397] on input "Communauté des biens" at bounding box center [624, 393] width 310 height 31
radio input "true"
click at [1357, 161] on button "button" at bounding box center [1369, 159] width 32 height 30
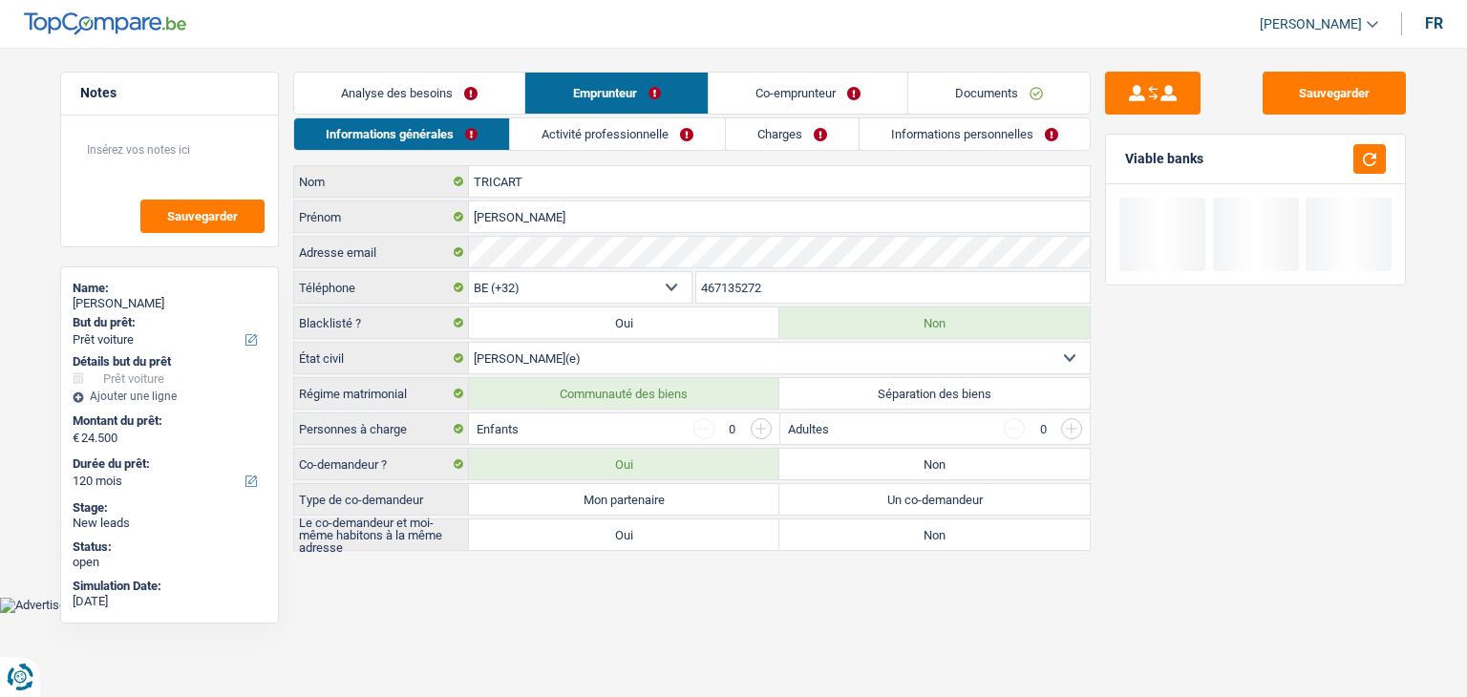
drag, startPoint x: 1201, startPoint y: 165, endPoint x: 1117, endPoint y: 162, distance: 84.1
click at [1117, 162] on div "Viable banks" at bounding box center [1255, 160] width 299 height 50
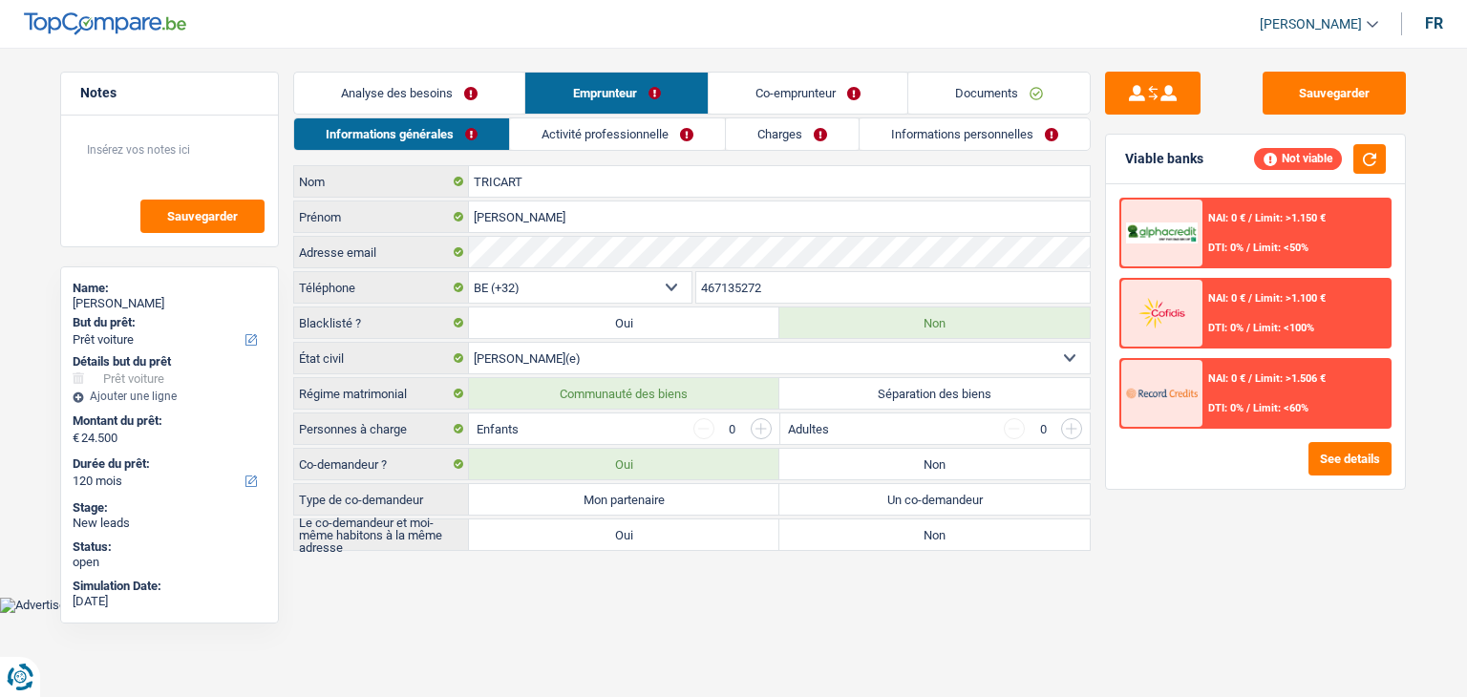
click at [1141, 534] on div "Sauvegarder Viable banks Not viable NAI: 0 € / Limit: >1.150 € DTI: 0% / Limit:…" at bounding box center [1256, 367] width 330 height 590
click at [401, 457] on label "Co-demandeur ?" at bounding box center [381, 464] width 175 height 31
click at [372, 462] on label "Co-demandeur ?" at bounding box center [381, 464] width 175 height 31
click at [389, 458] on label "Co-demandeur ?" at bounding box center [381, 464] width 175 height 31
click at [560, 509] on label "Mon partenaire" at bounding box center [624, 499] width 310 height 31
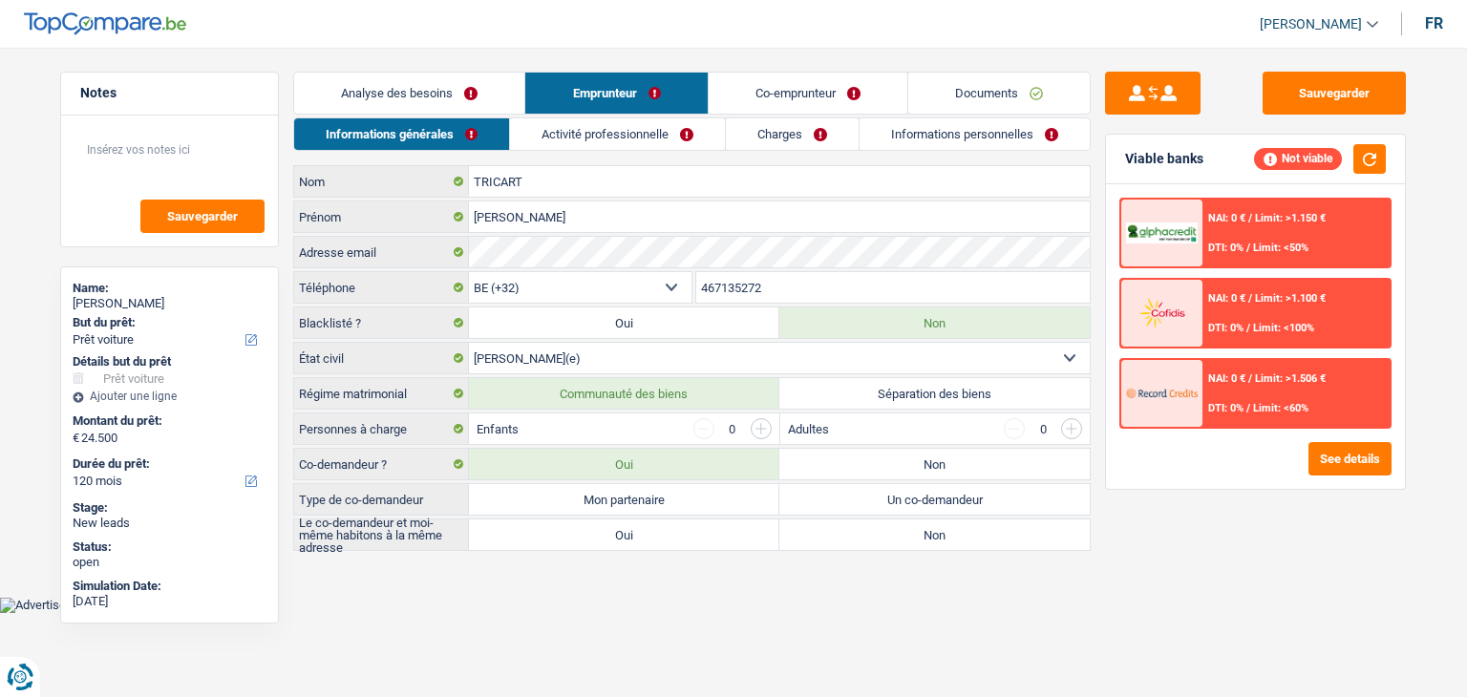
click at [560, 509] on input "Mon partenaire" at bounding box center [624, 499] width 310 height 31
radio input "true"
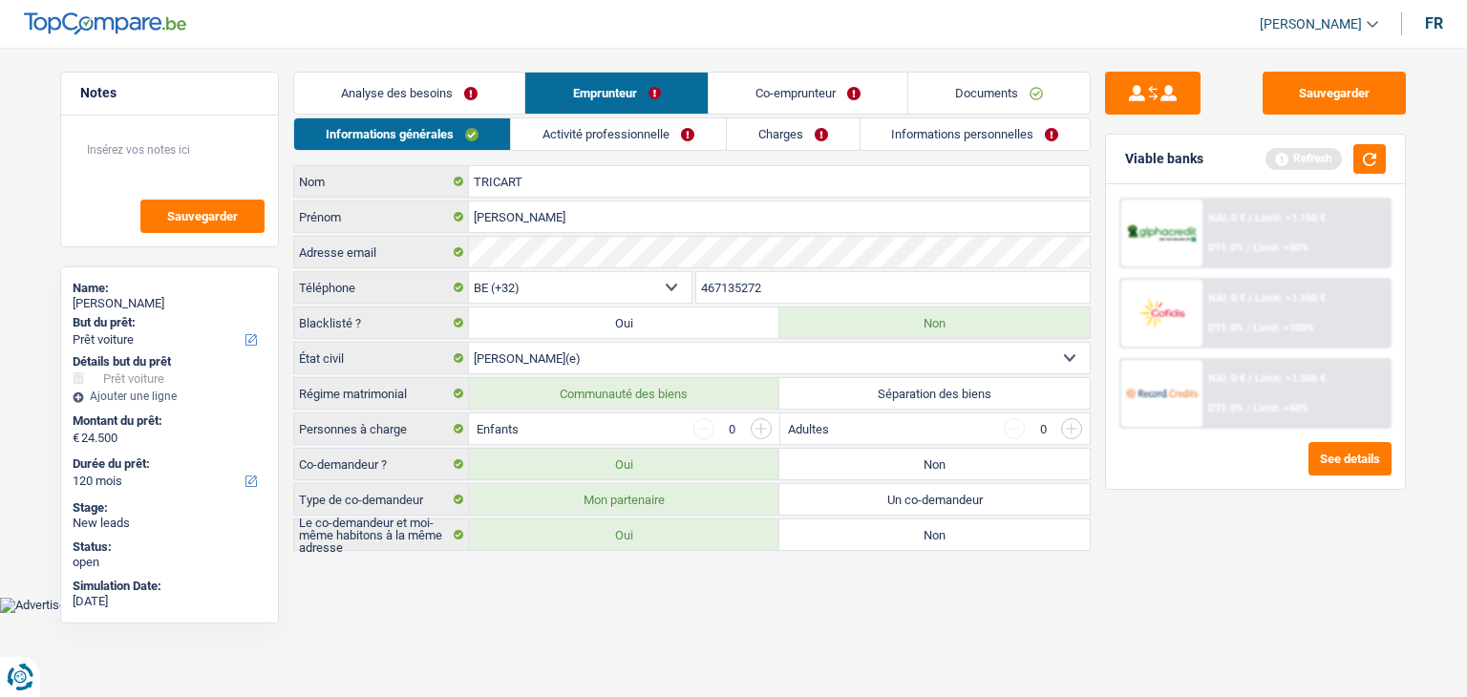
click at [940, 613] on html "Vous avez le contrôle de vos données Nous utilisons des cookies, tout comme nos…" at bounding box center [733, 306] width 1467 height 613
click at [1364, 138] on div "Viable banks Refresh" at bounding box center [1255, 160] width 299 height 50
click at [1368, 147] on button "button" at bounding box center [1369, 159] width 32 height 30
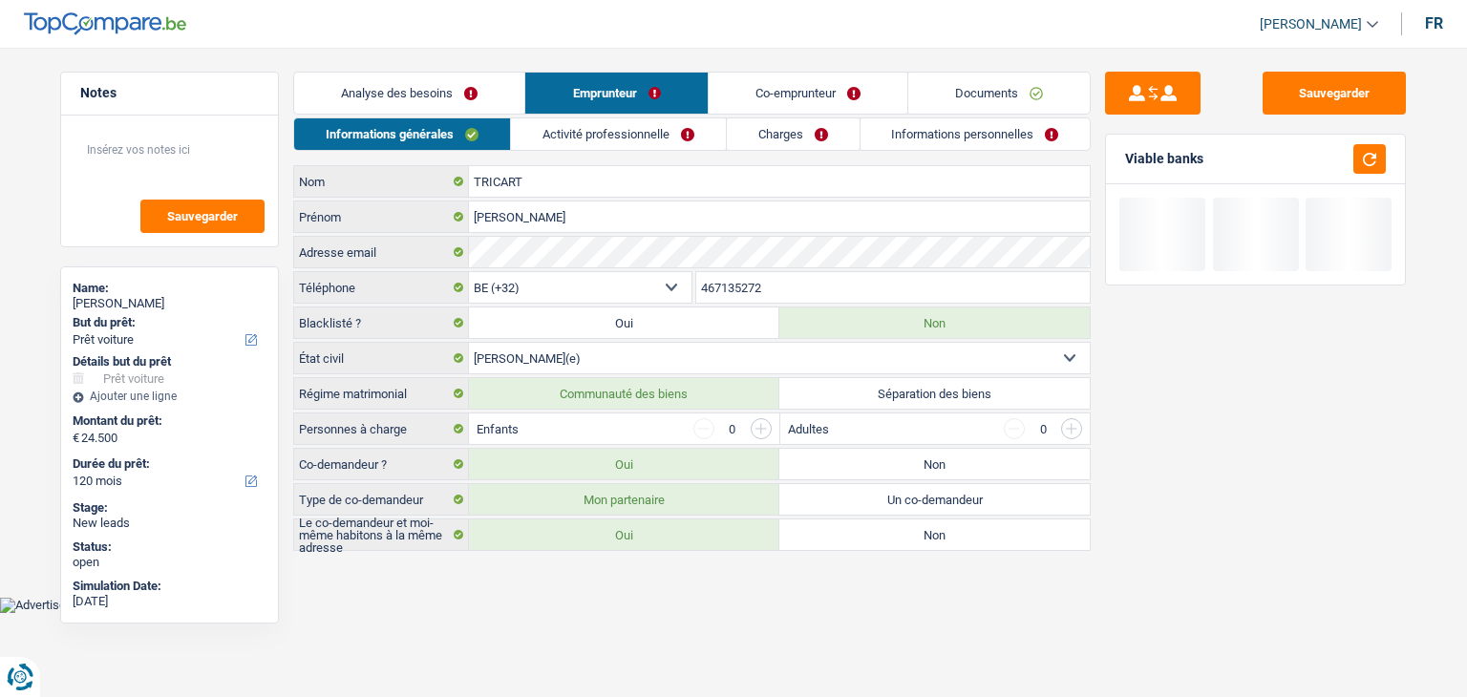
click at [760, 426] on input "button" at bounding box center [761, 428] width 21 height 21
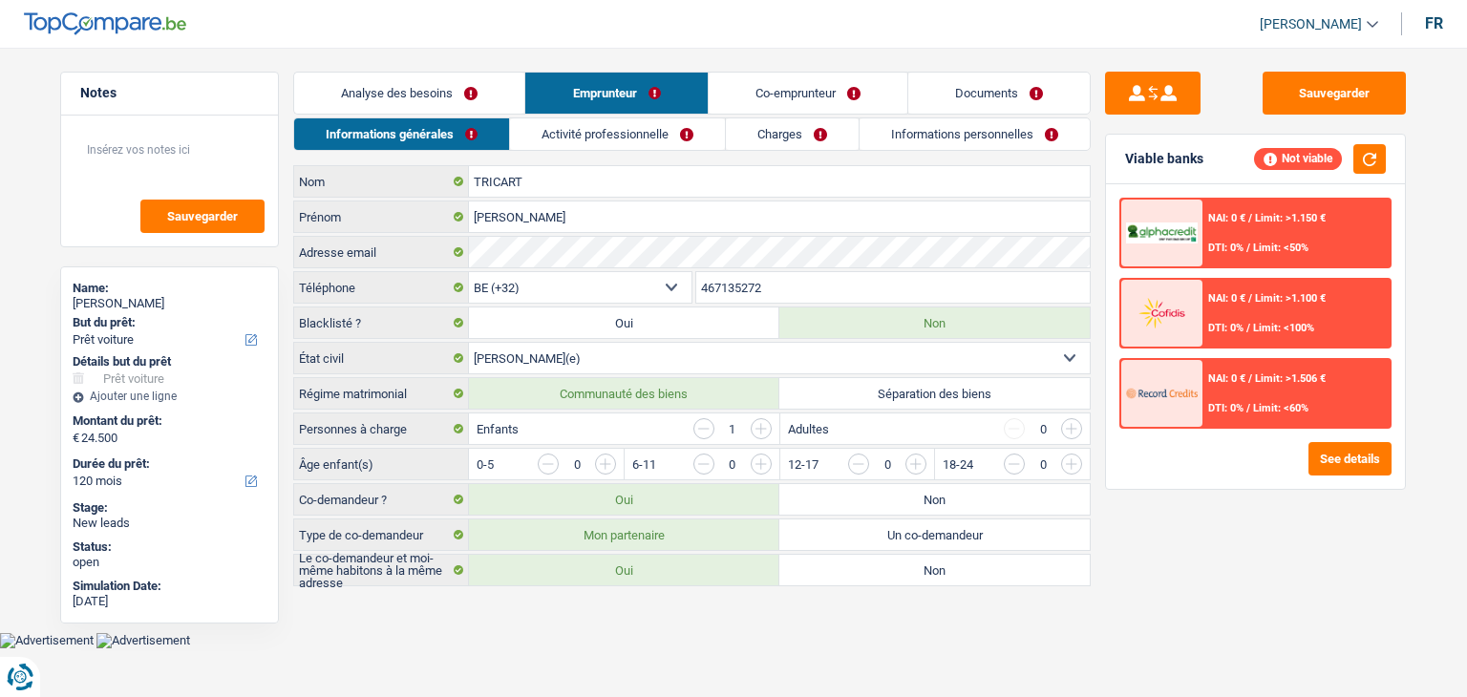
click at [760, 426] on input "button" at bounding box center [761, 428] width 21 height 21
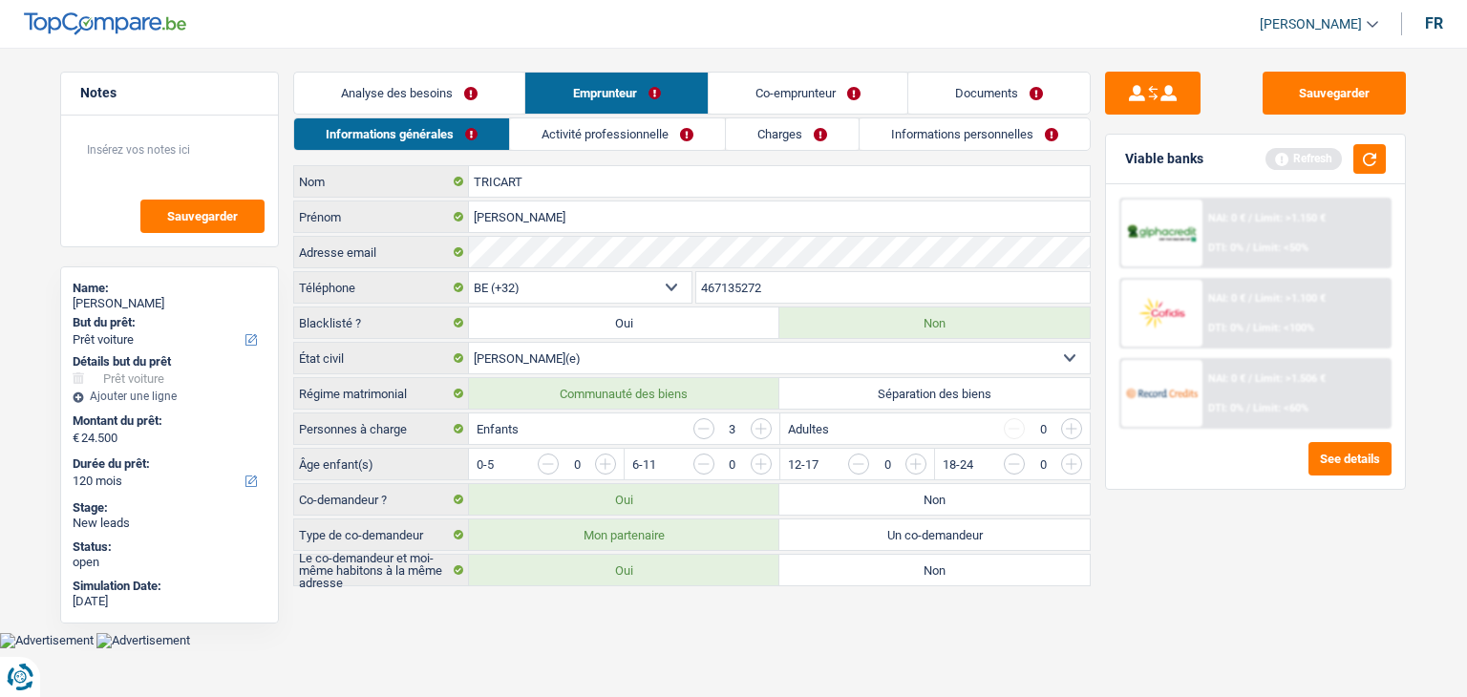
click at [760, 426] on input "button" at bounding box center [761, 428] width 21 height 21
click at [1170, 511] on div "Sauvegarder Viable banks Refresh NAI: 0 € / Limit: >1.150 € DTI: 0% / Limit: <5…" at bounding box center [1256, 367] width 330 height 590
click at [1377, 161] on button "button" at bounding box center [1369, 159] width 32 height 30
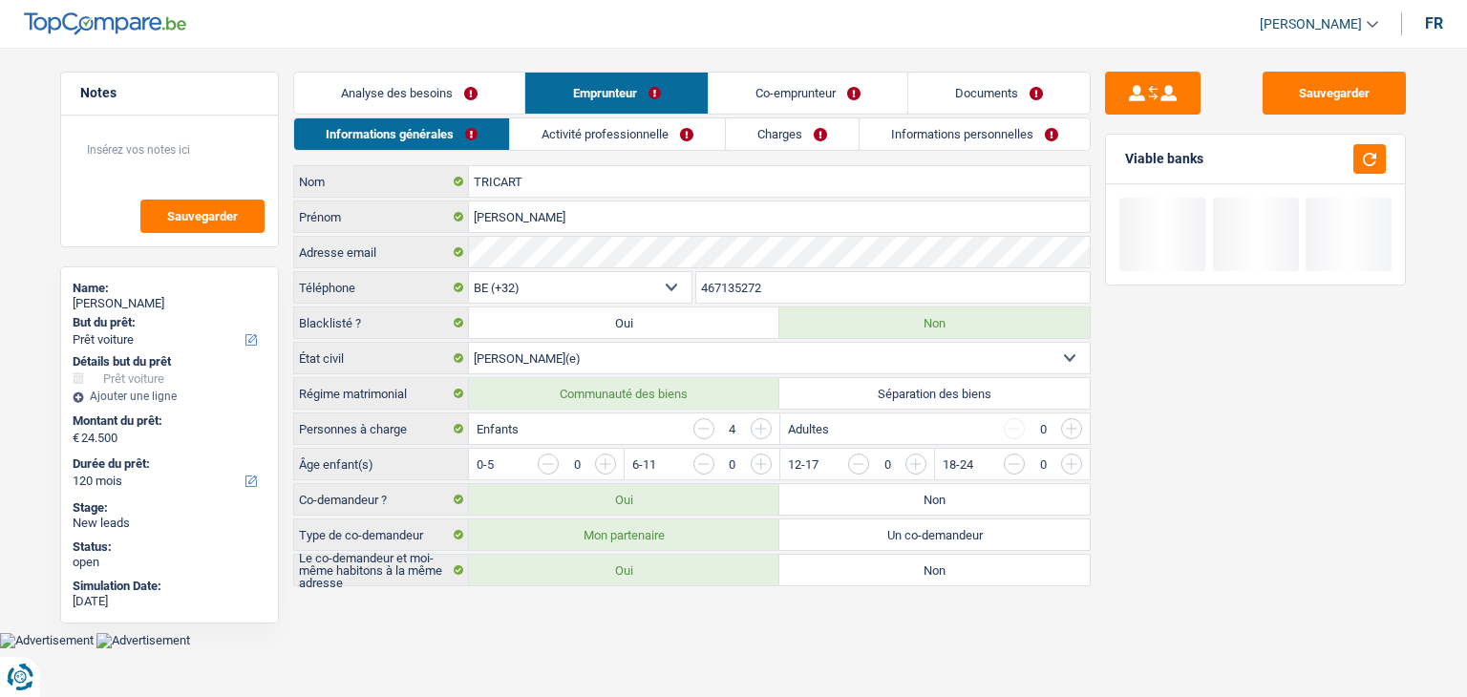
drag, startPoint x: 1203, startPoint y: 162, endPoint x: 1123, endPoint y: 161, distance: 80.2
click at [1123, 161] on div "Viable banks" at bounding box center [1255, 160] width 299 height 50
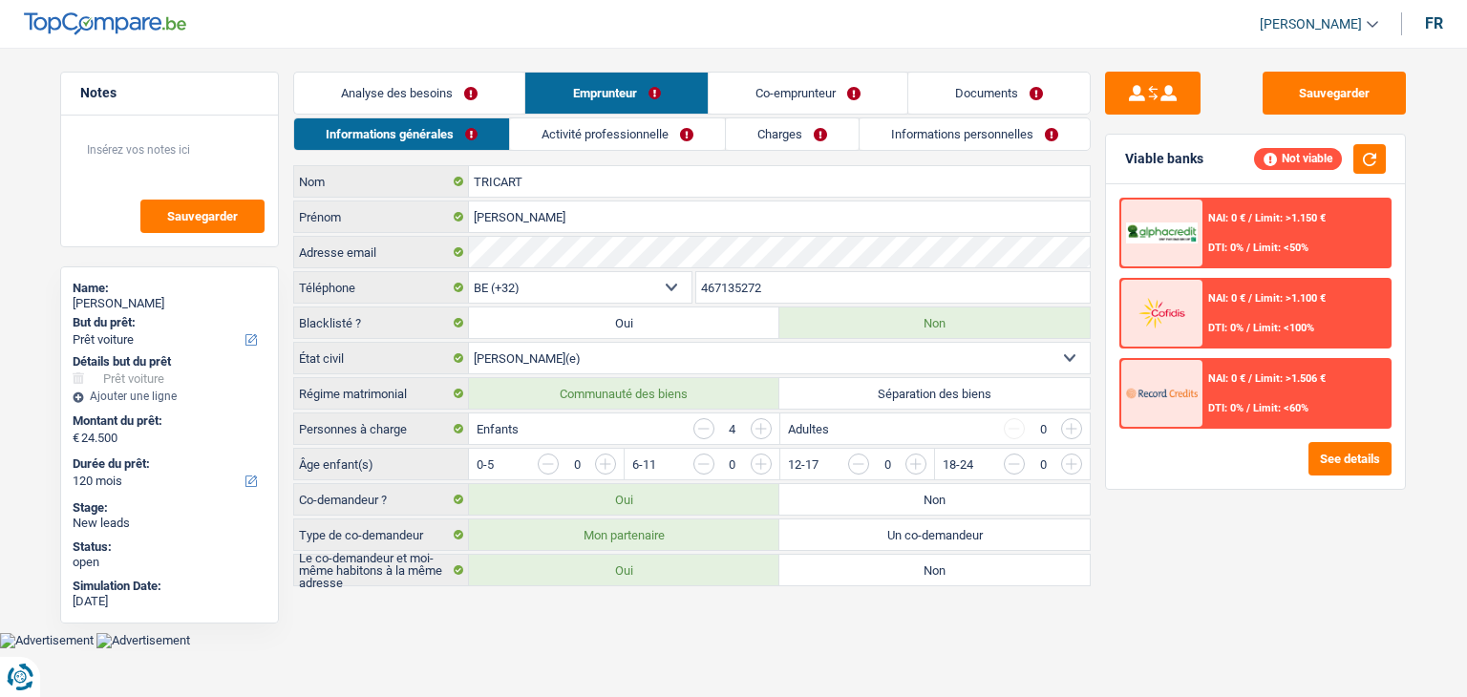
click at [1126, 482] on div "NAI: 0 € / Limit: >1.150 € DTI: 0% / Limit: <50% NAI: 0 € / Limit: >1.100 € DTI…" at bounding box center [1255, 336] width 299 height 305
click at [607, 429] on div "Enfants 4" at bounding box center [623, 429] width 309 height 31
click at [924, 463] on input "button" at bounding box center [1303, 469] width 796 height 31
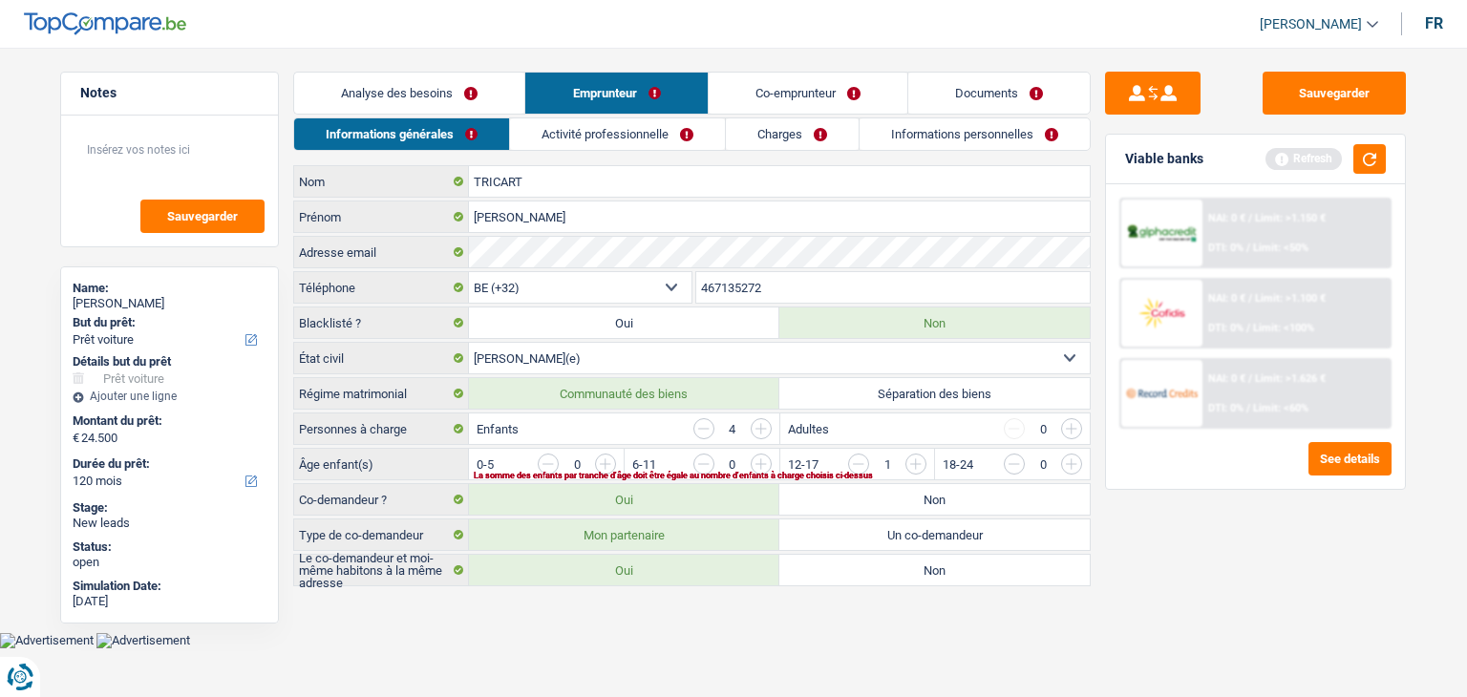
click at [912, 454] on input "button" at bounding box center [1303, 469] width 796 height 31
click at [753, 463] on input "button" at bounding box center [1149, 469] width 796 height 31
drag, startPoint x: 669, startPoint y: 624, endPoint x: 702, endPoint y: 452, distance: 175.1
click at [689, 561] on main "Notes Sauvegarder Name: CHRISTINE TRICART But du prêt: Confort maison: meubles,…" at bounding box center [733, 331] width 1467 height 604
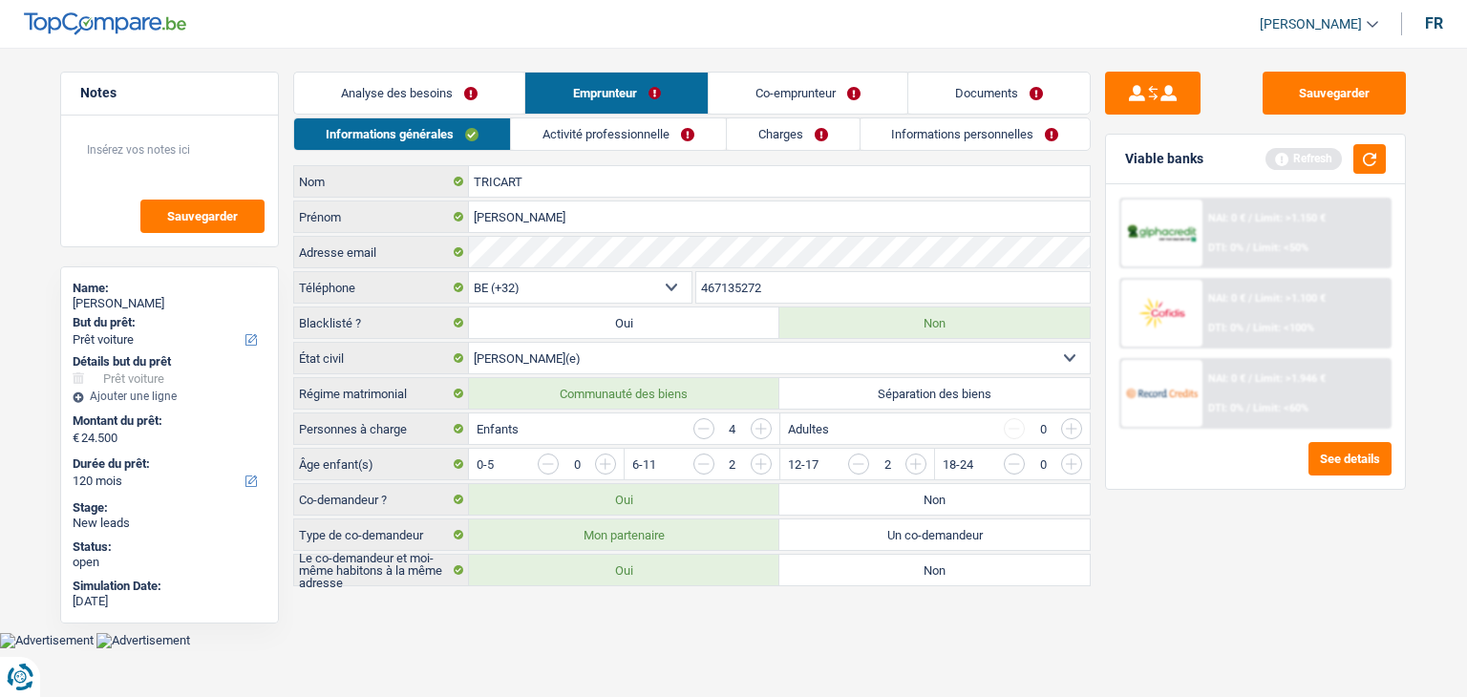
click at [579, 138] on link "Activité professionnelle" at bounding box center [618, 134] width 215 height 32
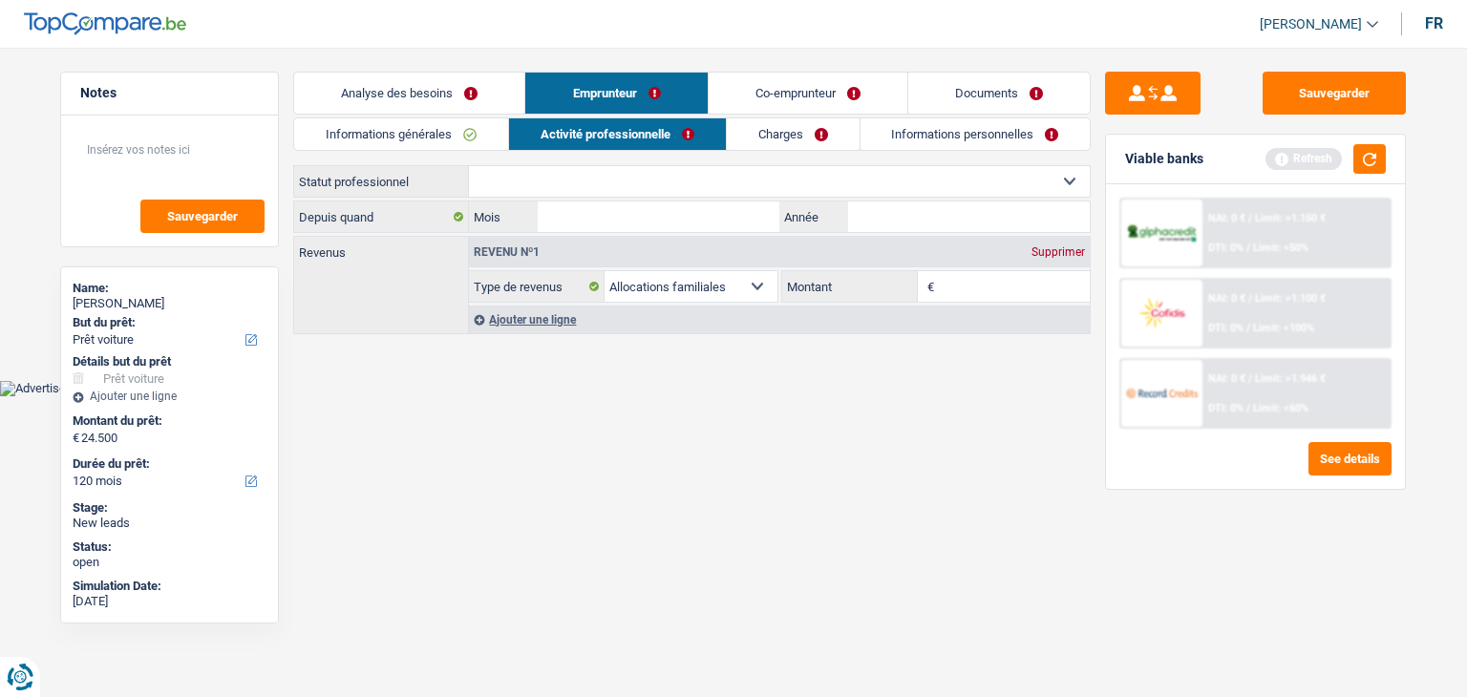
click at [538, 191] on select "Ouvrier Employé privé Employé public Invalide Indépendant Pensionné Chômeur Mut…" at bounding box center [779, 181] width 621 height 31
click at [556, 185] on select "Ouvrier Employé privé Employé public Invalide Indépendant Pensionné Chômeur Mut…" at bounding box center [779, 181] width 621 height 31
click at [555, 160] on div "Informations générales Activité professionnelle Charges Informations personnell…" at bounding box center [692, 227] width 798 height 220
click at [542, 181] on select "Ouvrier Employé privé Employé public Invalide Indépendant Pensionné Chômeur Mut…" at bounding box center [779, 181] width 621 height 31
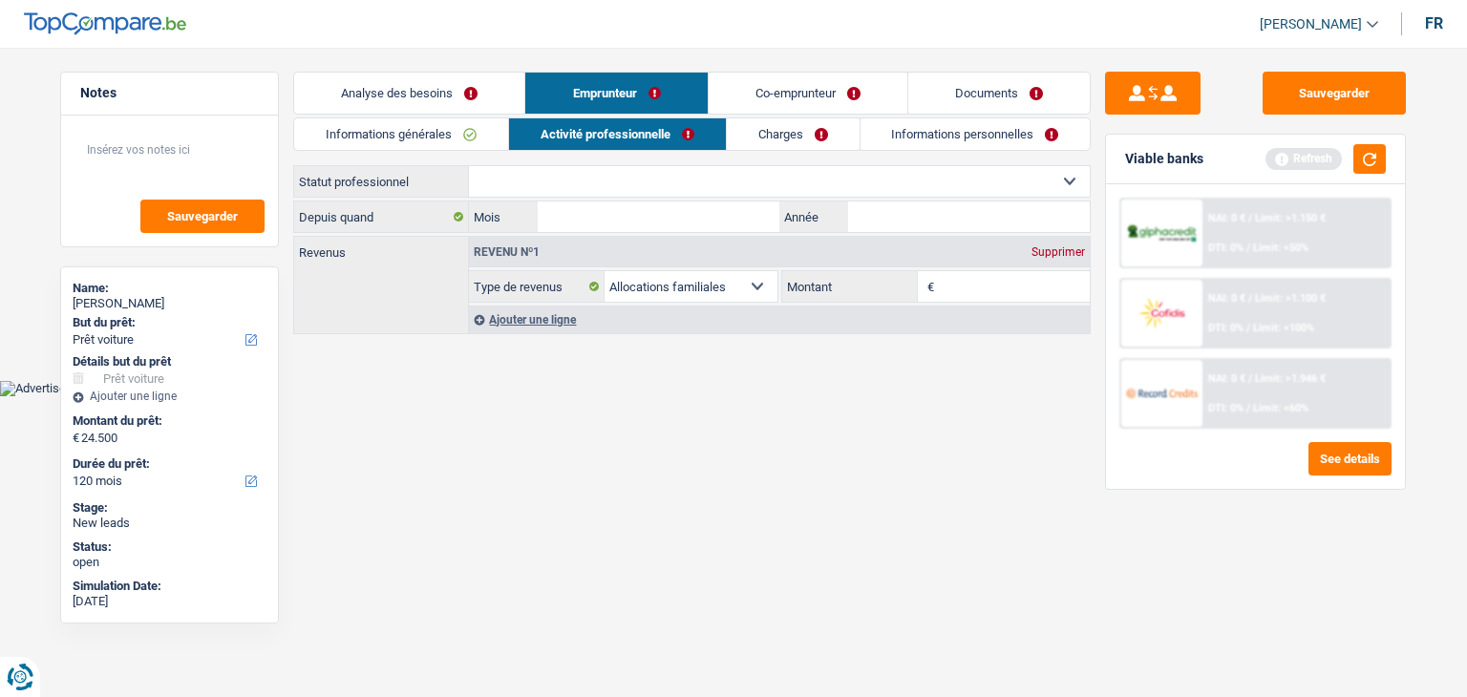
click at [569, 161] on div "Informations générales Activité professionnelle Charges Informations personnell…" at bounding box center [692, 227] width 798 height 220
click at [563, 181] on select "Ouvrier Employé privé Employé public Invalide Indépendant Pensionné Chômeur Mut…" at bounding box center [779, 181] width 621 height 31
click at [683, 160] on div "Informations générales Activité professionnelle Charges Informations personnell…" at bounding box center [692, 227] width 798 height 220
click at [1161, 94] on button "submit" at bounding box center [1153, 93] width 96 height 43
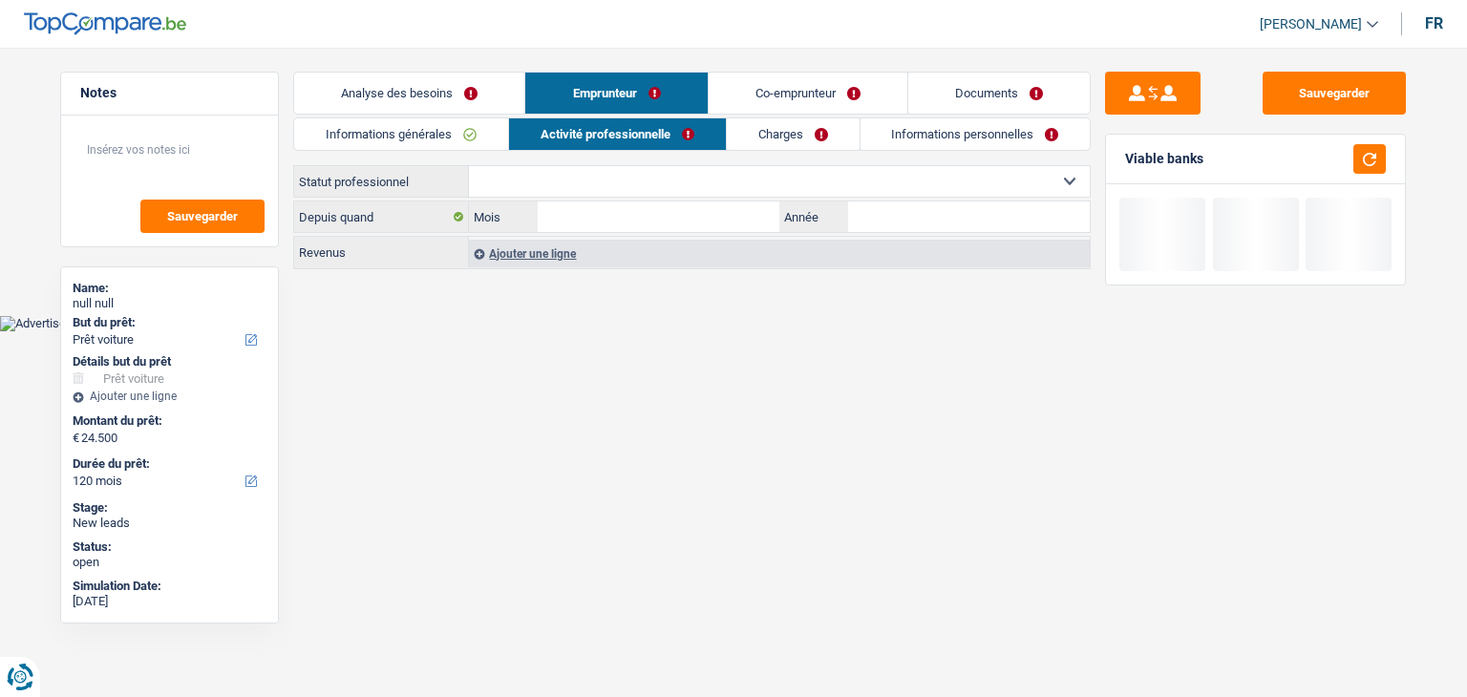
click at [593, 181] on select "Ouvrier Employé privé Employé public Invalide Indépendant Pensionné Chômeur Mut…" at bounding box center [779, 181] width 621 height 31
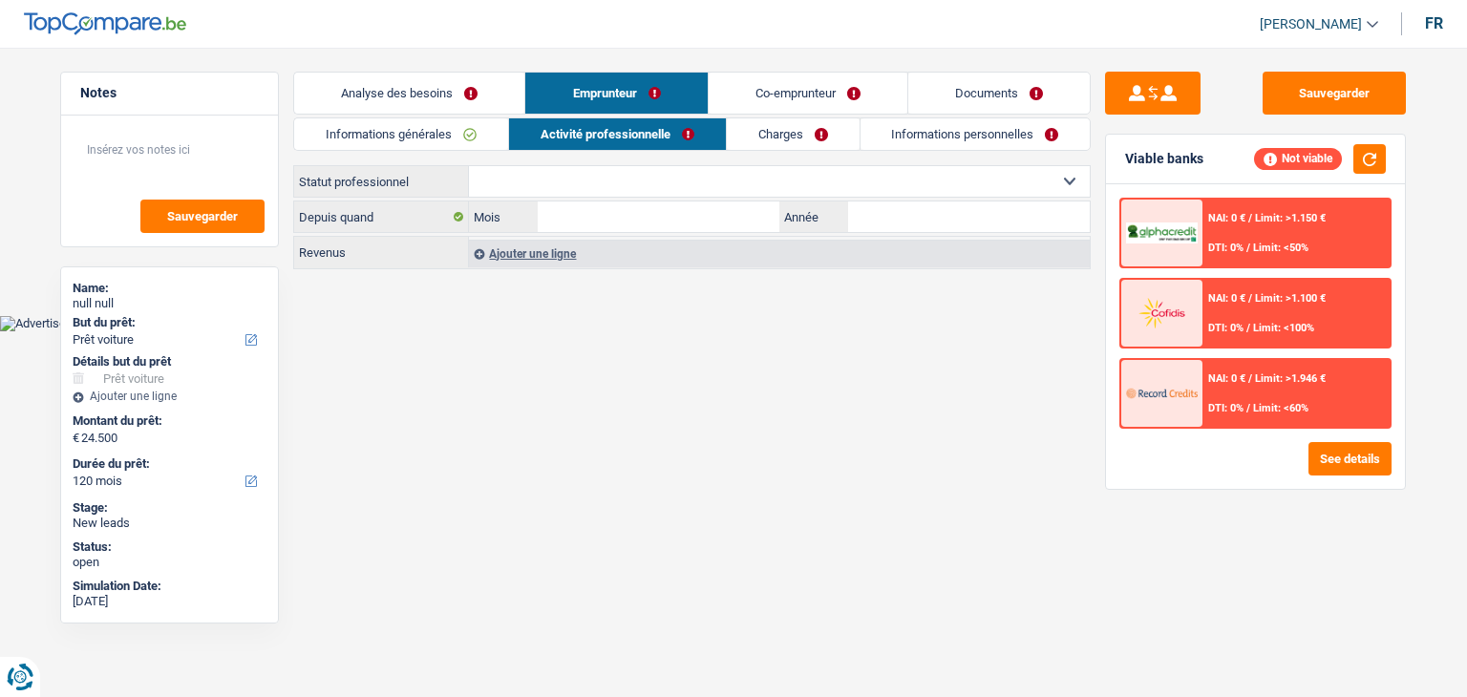
click at [607, 158] on div "Informations générales Activité professionnelle Charges Informations personnell…" at bounding box center [692, 194] width 798 height 155
click at [607, 170] on select "Ouvrier Employé privé Employé public Invalide Indépendant Pensionné Chômeur Mut…" at bounding box center [779, 181] width 621 height 31
select select "housewife"
click at [469, 166] on select "Ouvrier Employé privé Employé public Invalide Indépendant Pensionné Chômeur Mut…" at bounding box center [779, 181] width 621 height 31
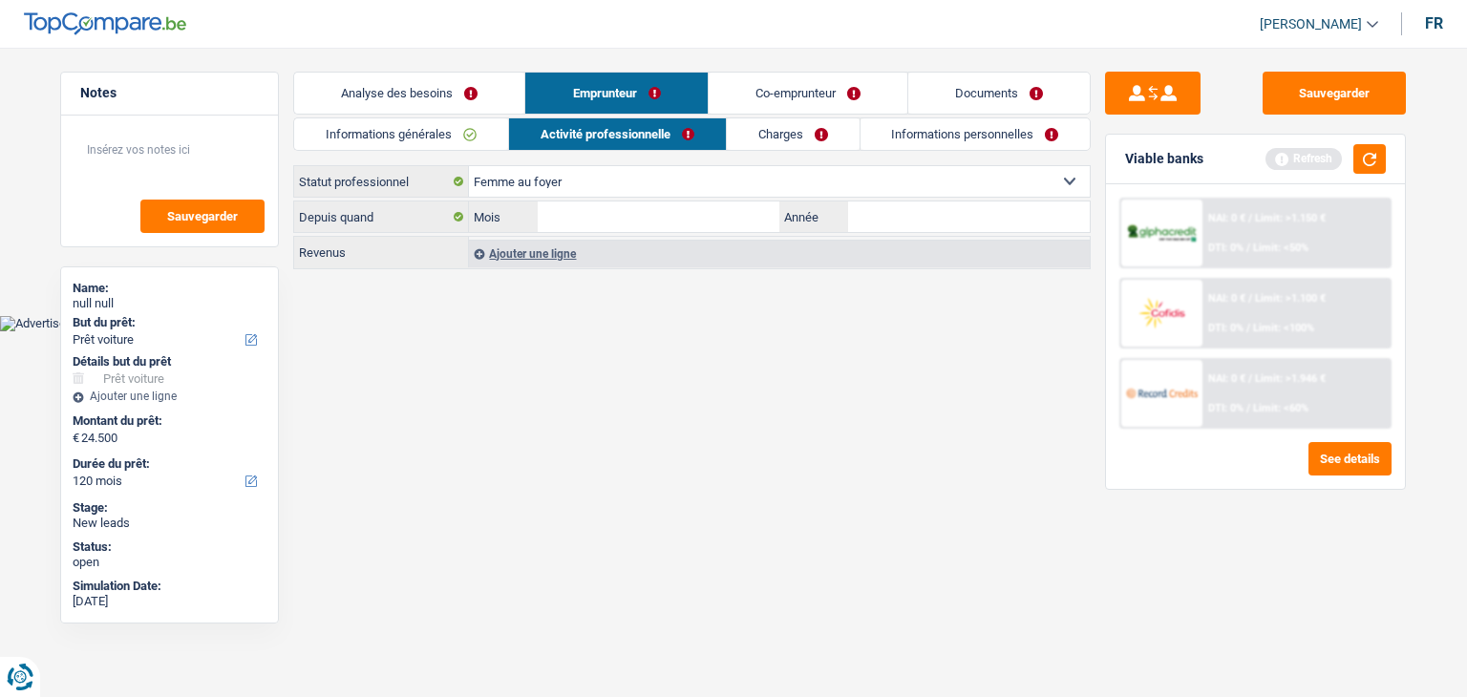
click at [875, 331] on html "Vous avez le contrôle de vos données Nous utilisons des cookies, tout comme nos…" at bounding box center [733, 165] width 1467 height 331
click at [1366, 158] on button "button" at bounding box center [1369, 159] width 32 height 30
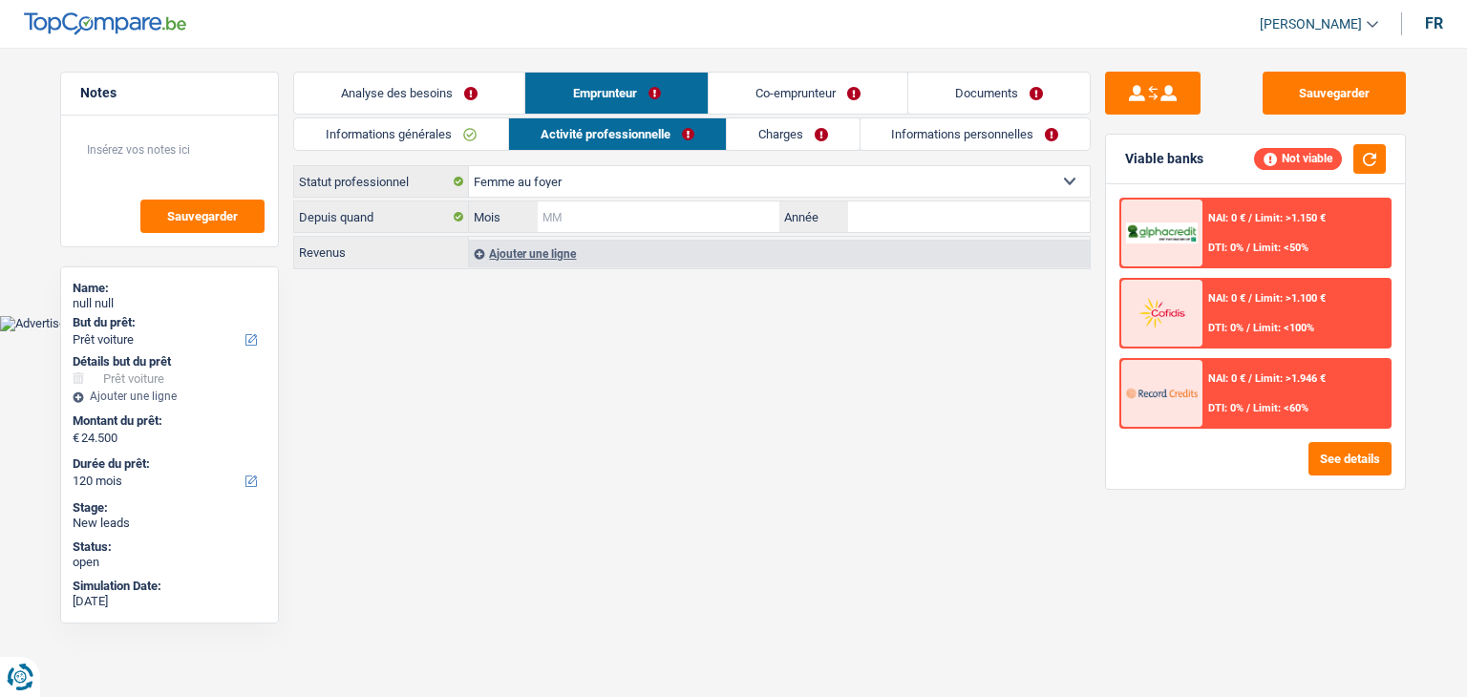
click at [579, 222] on input "Mois" at bounding box center [659, 217] width 242 height 31
click at [348, 218] on label "Depuis quand" at bounding box center [381, 217] width 175 height 31
click at [361, 211] on label "Depuis quand" at bounding box center [381, 217] width 175 height 31
drag, startPoint x: 681, startPoint y: 220, endPoint x: 805, endPoint y: 220, distance: 124.2
click at [681, 220] on input "Mois" at bounding box center [659, 217] width 242 height 31
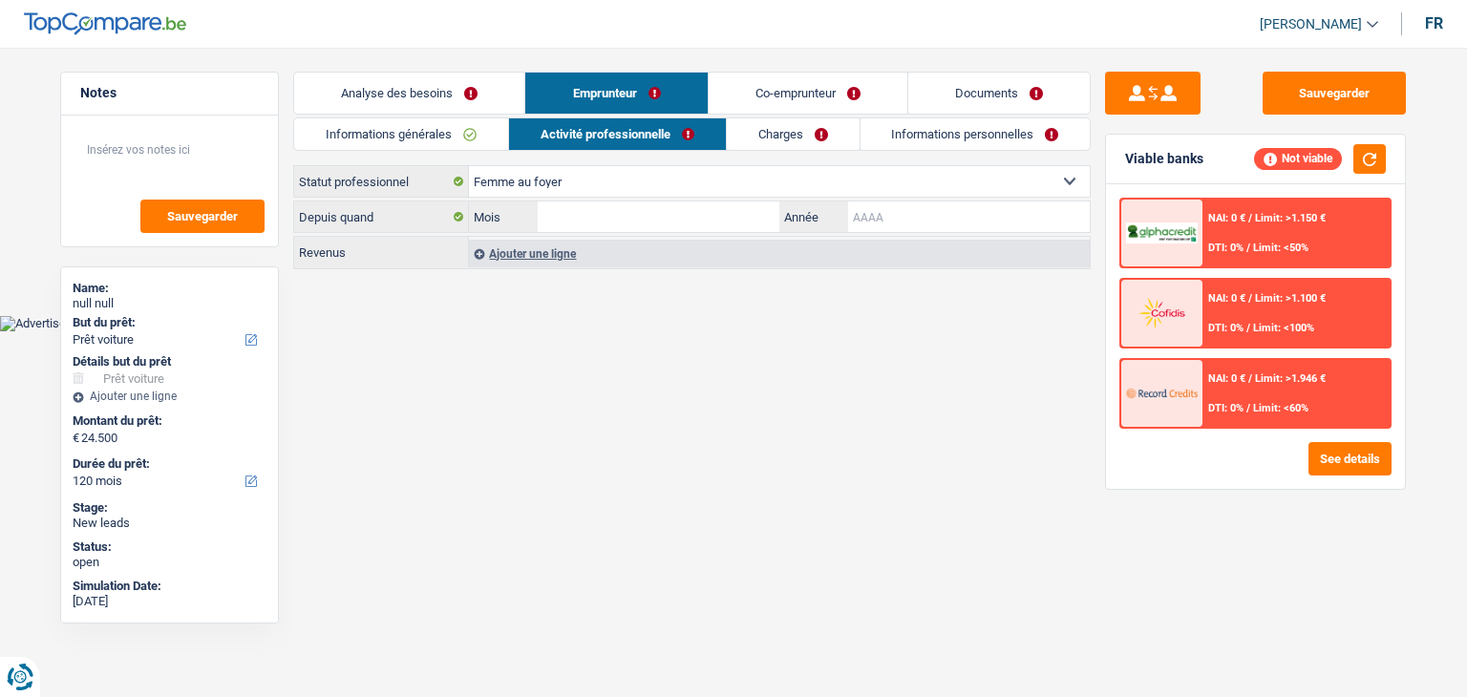
drag, startPoint x: 903, startPoint y: 220, endPoint x: 912, endPoint y: 218, distance: 9.7
click at [903, 220] on input "Année" at bounding box center [969, 217] width 242 height 31
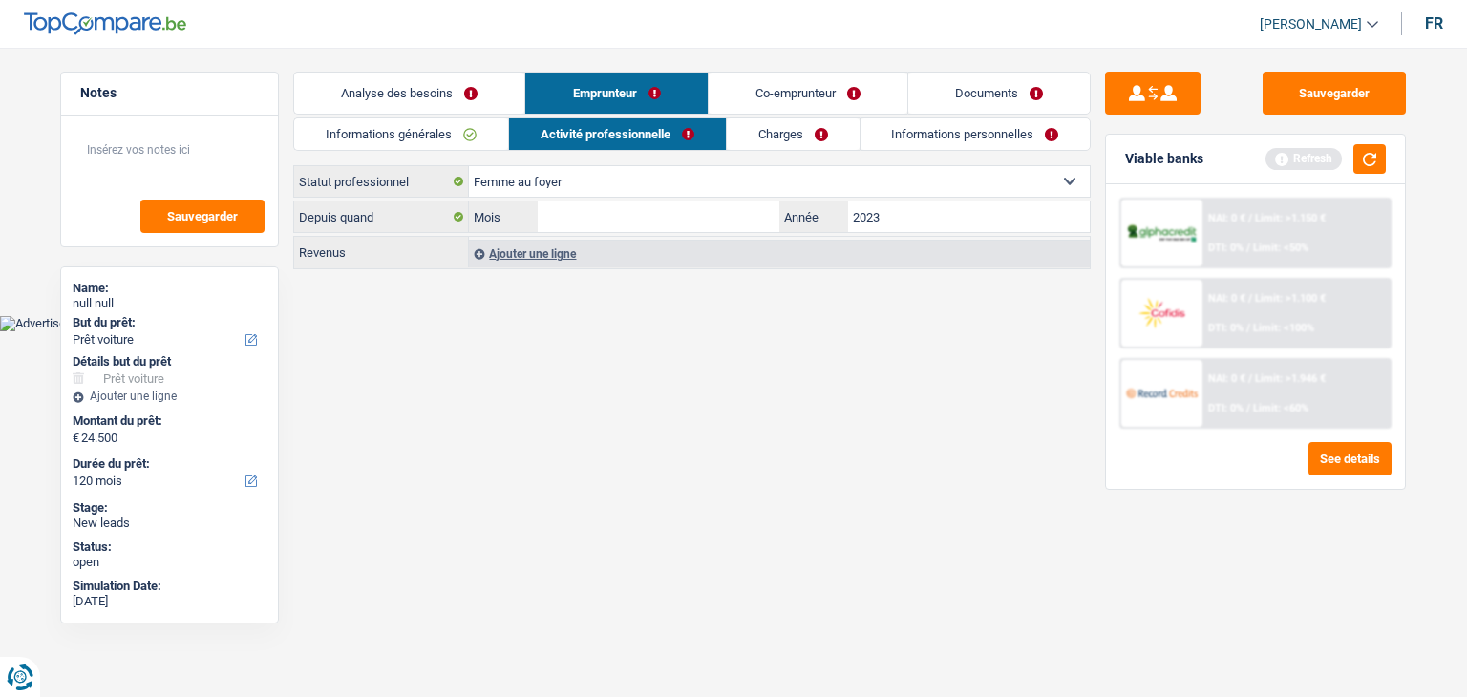
type input "2023"
click at [909, 331] on html "Vous avez le contrôle de vos données Nous utilisons des cookies, tout comme nos…" at bounding box center [733, 165] width 1467 height 331
click at [1365, 165] on button "button" at bounding box center [1369, 159] width 32 height 30
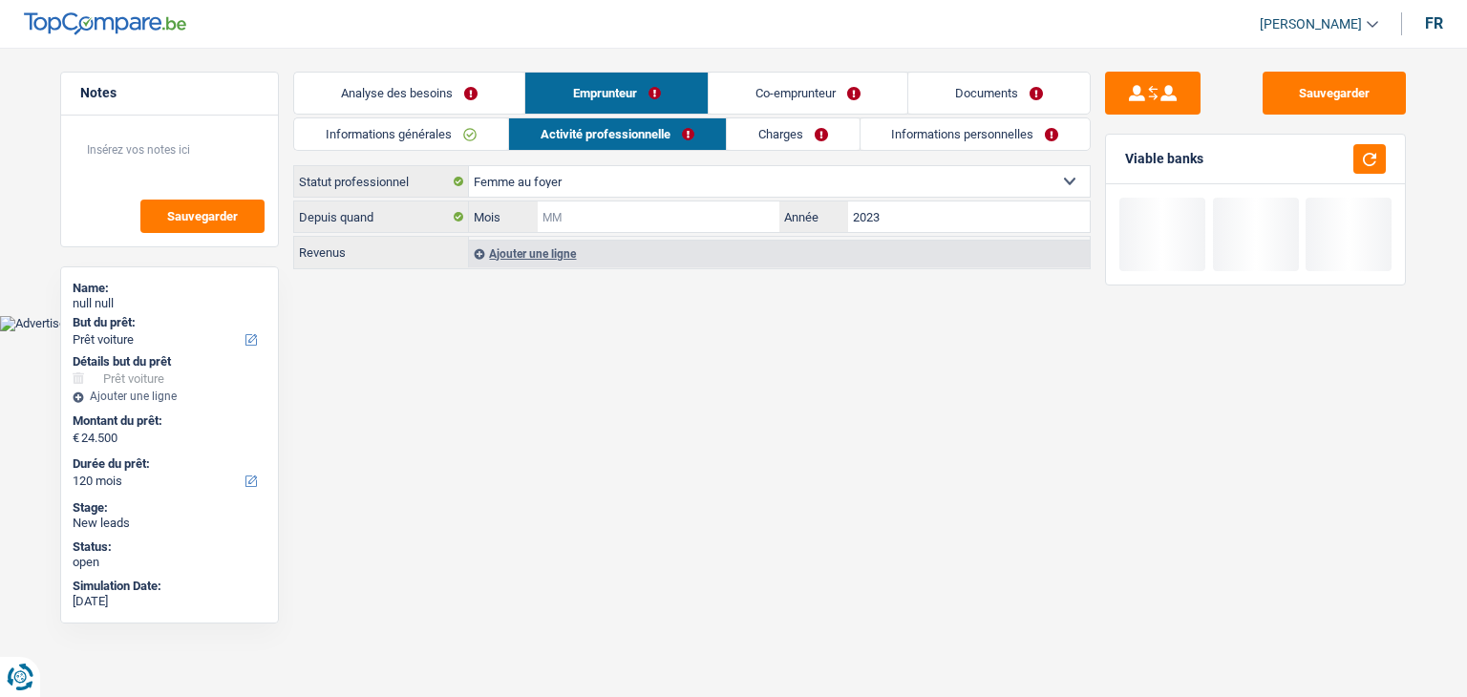
click at [672, 213] on input "Mois" at bounding box center [659, 217] width 242 height 31
type input "05"
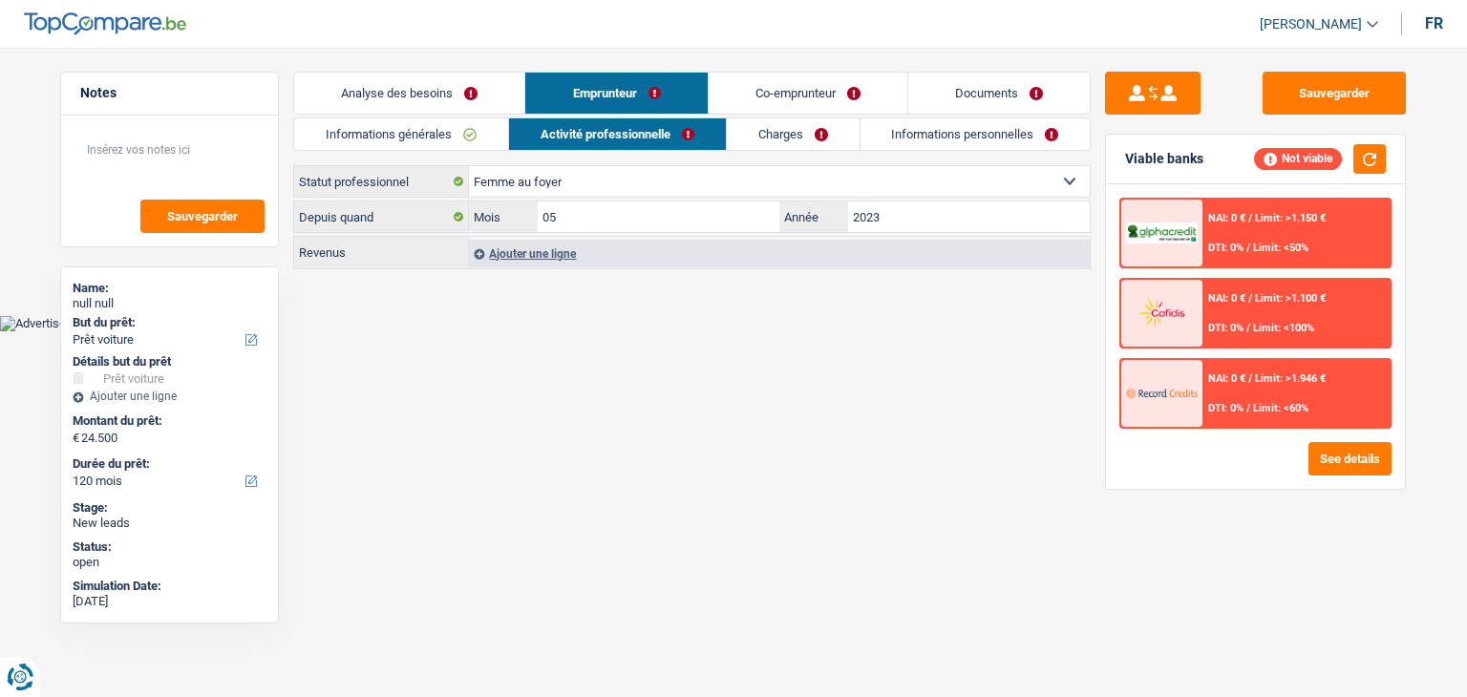
click at [783, 331] on html "Vous avez le contrôle de vos données Nous utilisons des cookies, tout comme nos…" at bounding box center [733, 165] width 1467 height 331
click at [1376, 157] on button "button" at bounding box center [1369, 159] width 32 height 30
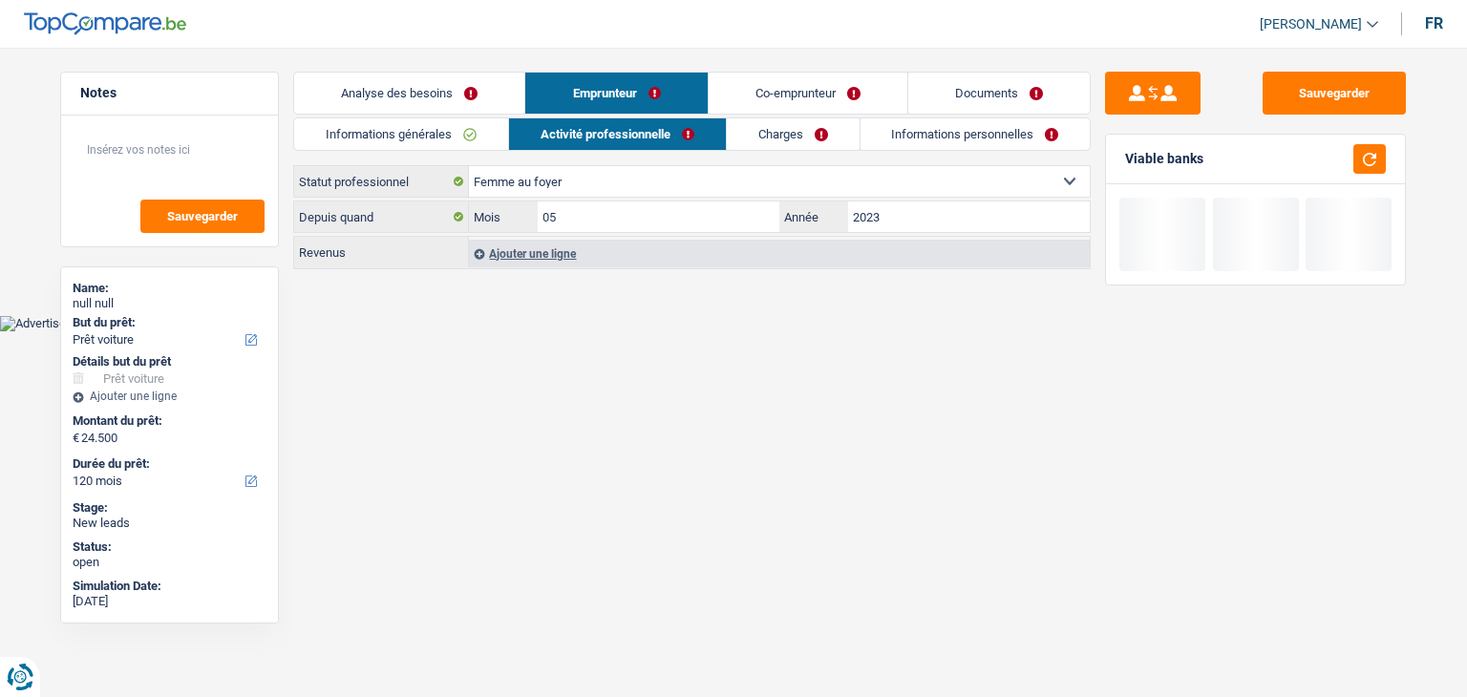
click at [524, 257] on div "Ajouter une ligne" at bounding box center [779, 254] width 621 height 28
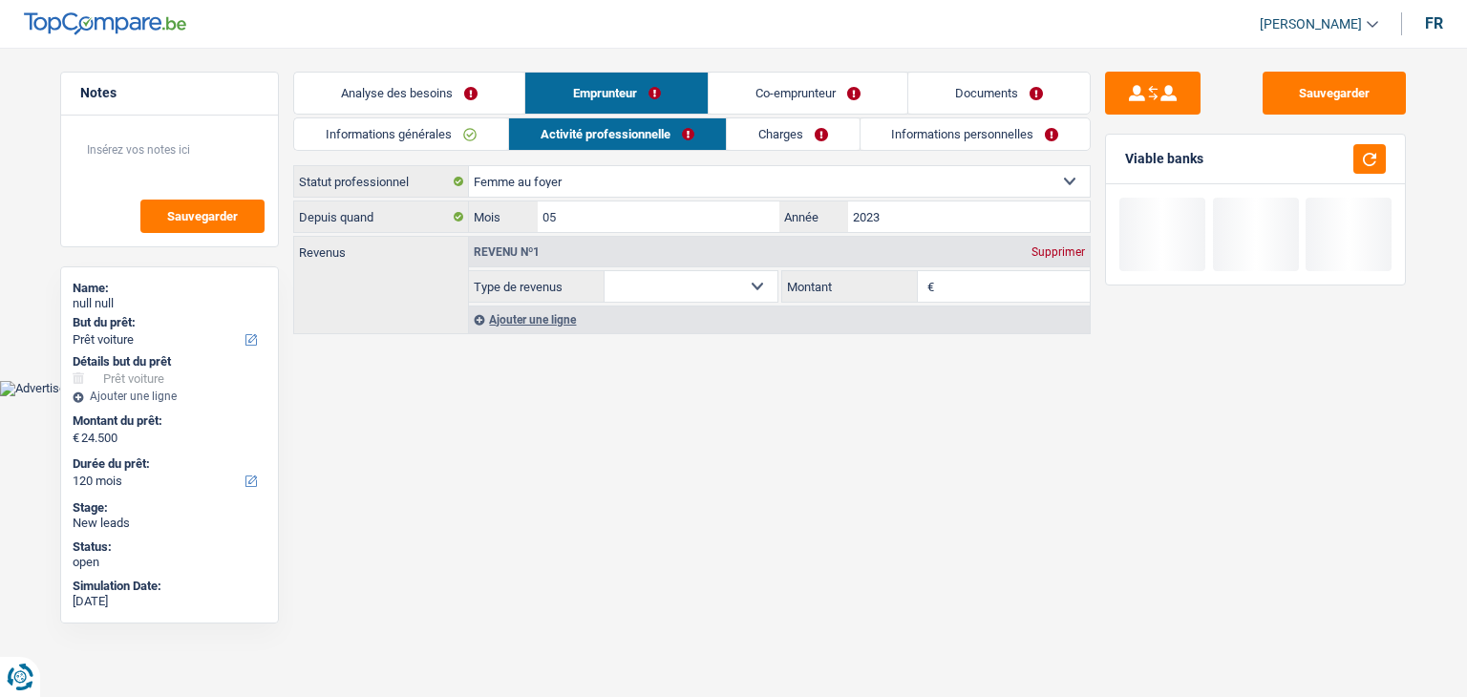
click at [704, 287] on select "Allocation d'handicap Allocations chômage Allocations familiales Chèques repas …" at bounding box center [691, 286] width 173 height 31
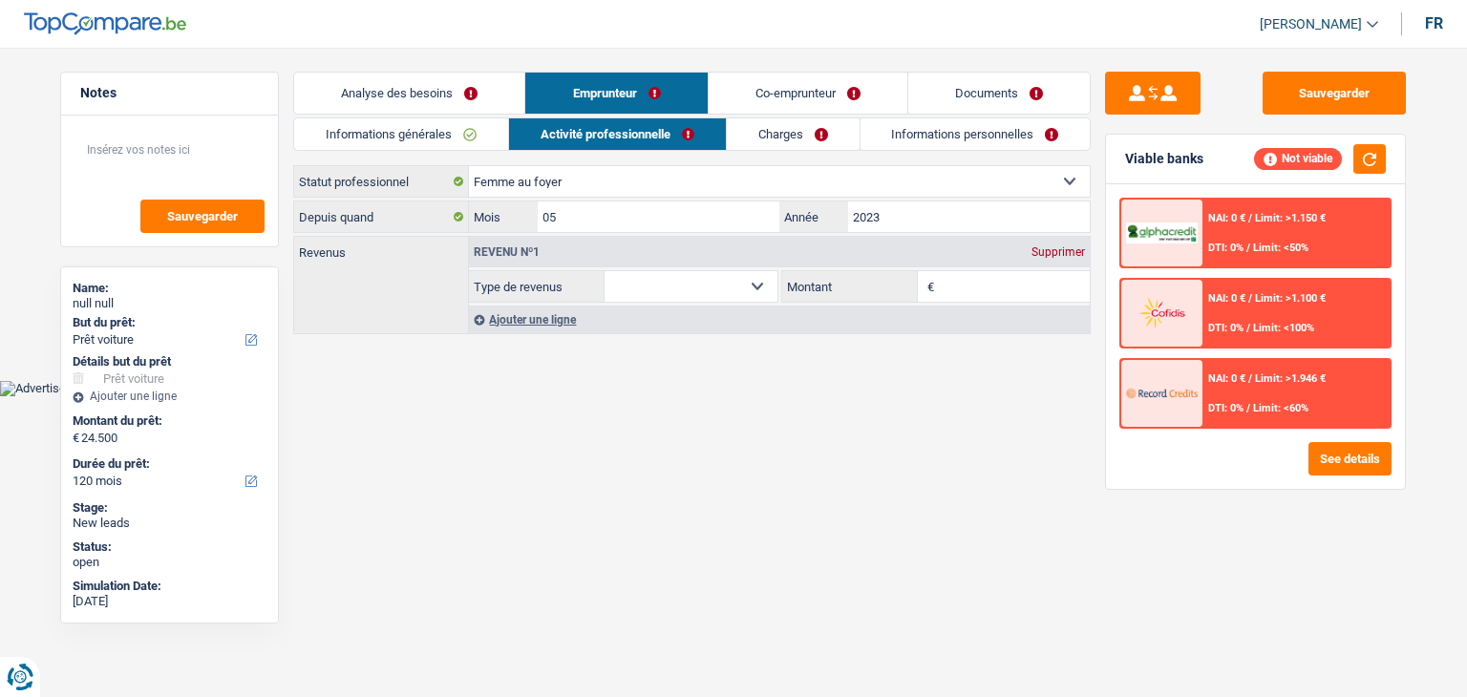
click at [605, 271] on select "Allocation d'handicap Allocations chômage Allocations familiales Chèques repas …" at bounding box center [691, 286] width 173 height 31
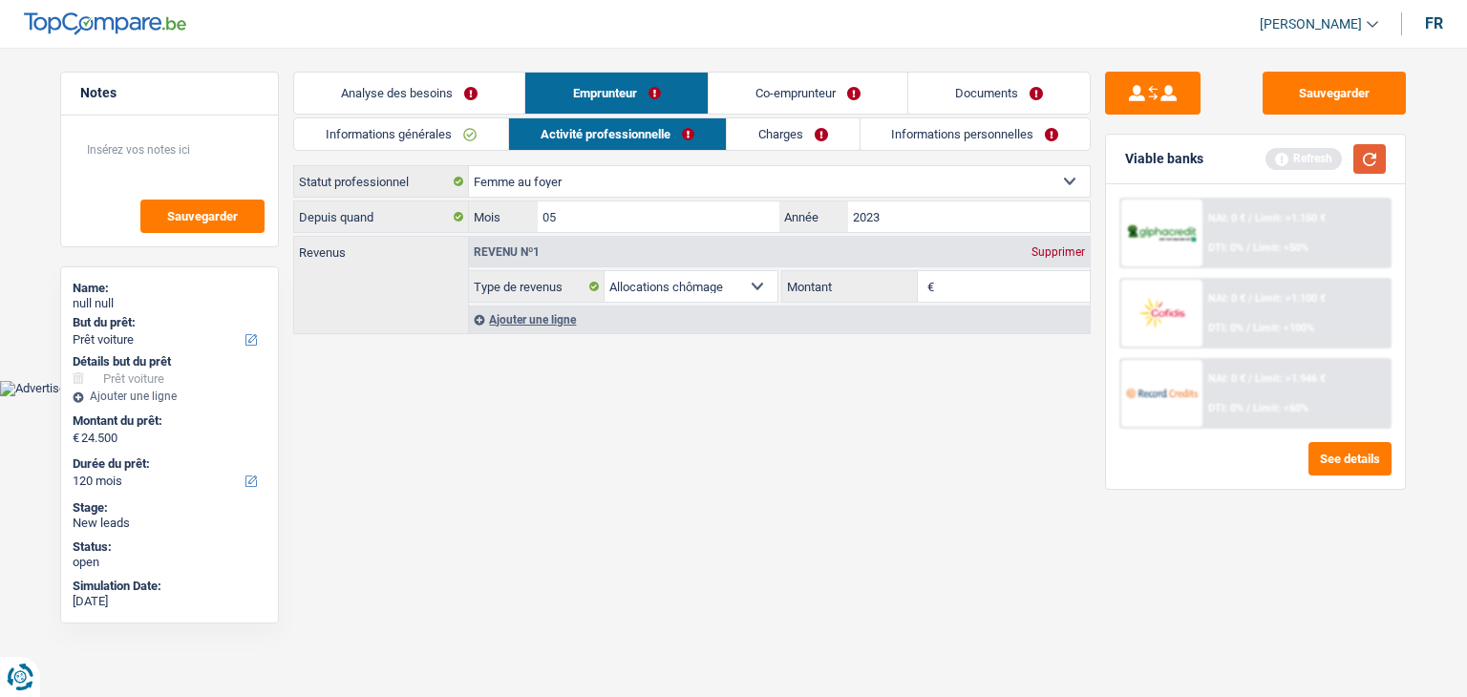
drag, startPoint x: 1360, startPoint y: 162, endPoint x: 1345, endPoint y: 165, distance: 15.5
click at [1361, 161] on button "button" at bounding box center [1369, 159] width 32 height 30
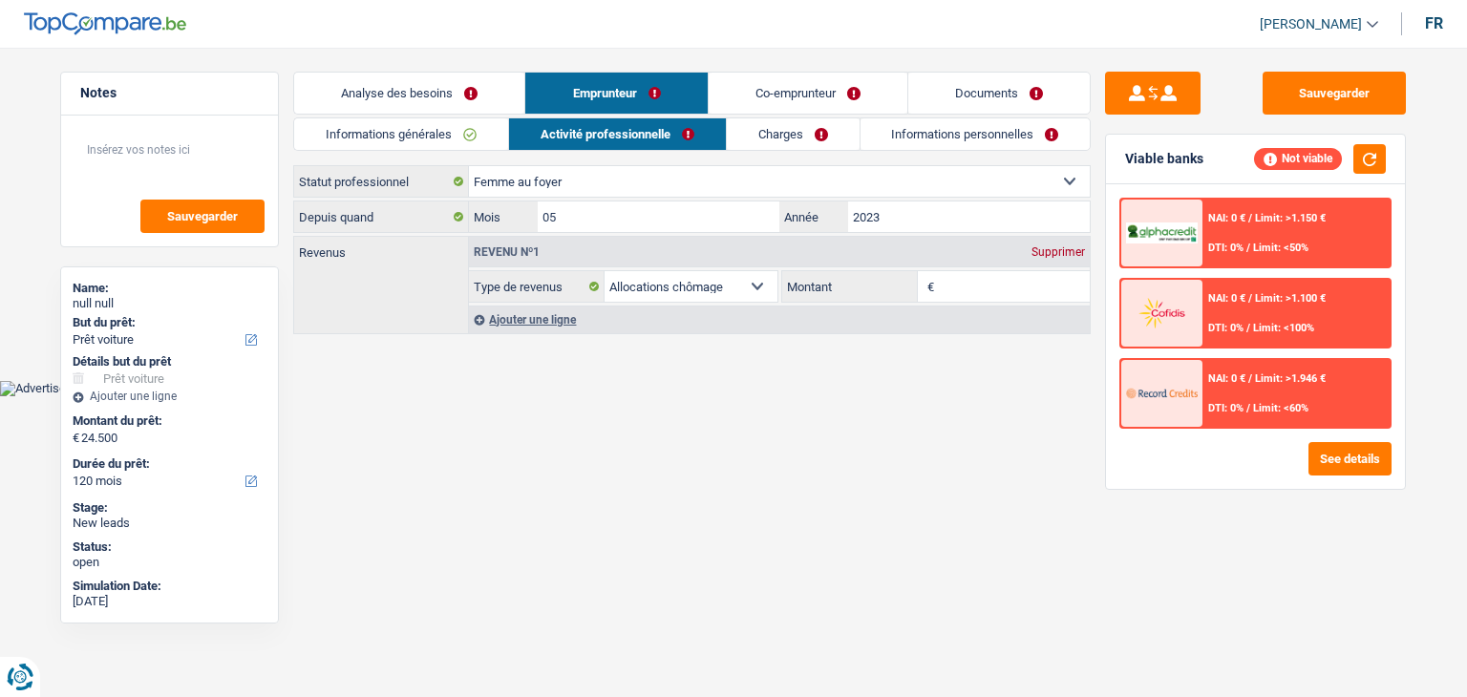
drag, startPoint x: 562, startPoint y: 286, endPoint x: 468, endPoint y: 283, distance: 93.6
click at [469, 283] on label "Type de revenus" at bounding box center [537, 286] width 136 height 31
click at [439, 283] on div "Revenus Revenu nº1 Supprimer Allocation d'handicap Allocations chômage Allocati…" at bounding box center [692, 285] width 798 height 98
drag, startPoint x: 474, startPoint y: 280, endPoint x: 574, endPoint y: 288, distance: 100.7
click at [574, 288] on label "Type de revenus" at bounding box center [537, 286] width 136 height 31
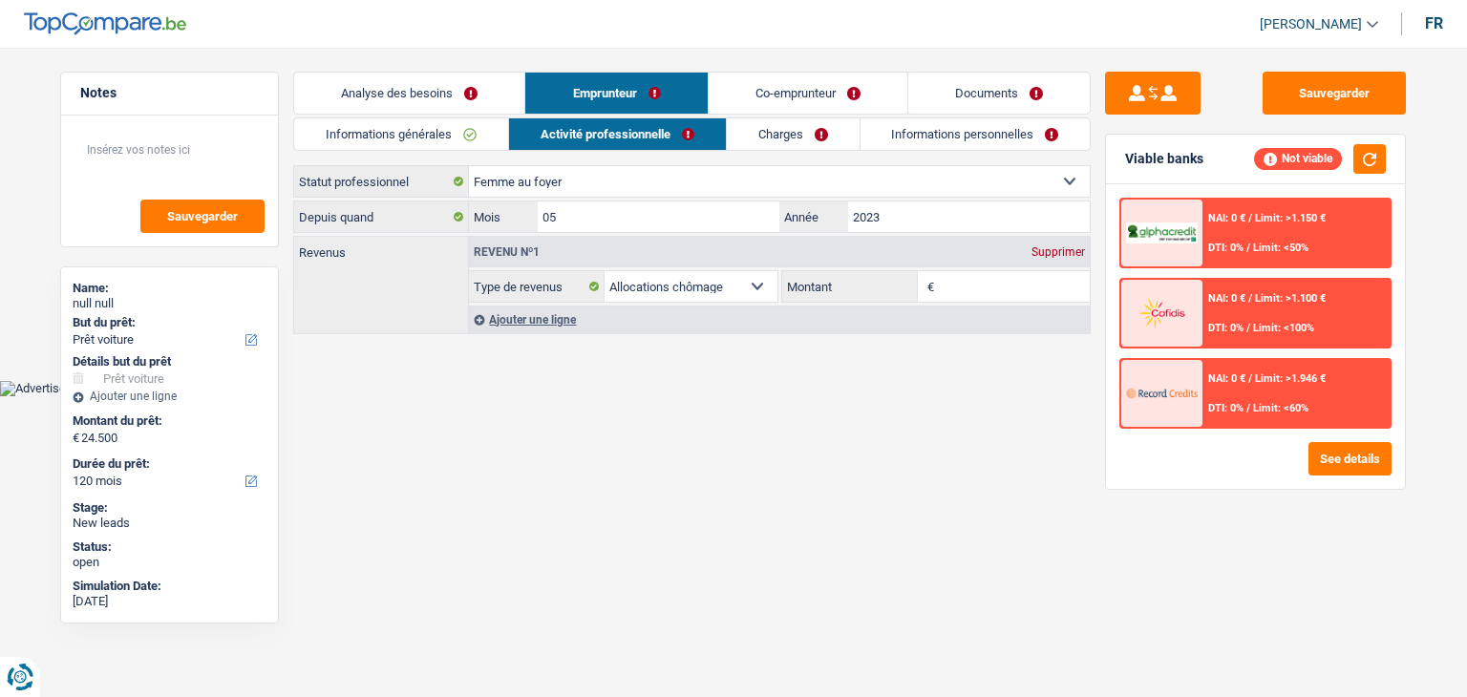
click at [574, 288] on label "Type de revenus" at bounding box center [537, 286] width 136 height 31
click at [0, 0] on select "Allocation d'handicap Allocations chômage Allocations familiales Chèques repas …" at bounding box center [0, 0] width 0 height 0
click at [962, 285] on input "Montant" at bounding box center [1015, 286] width 152 height 31
click at [635, 287] on select "Allocation d'handicap Allocations chômage Allocations familiales Chèques repas …" at bounding box center [691, 286] width 173 height 31
select select "familyAllowances"
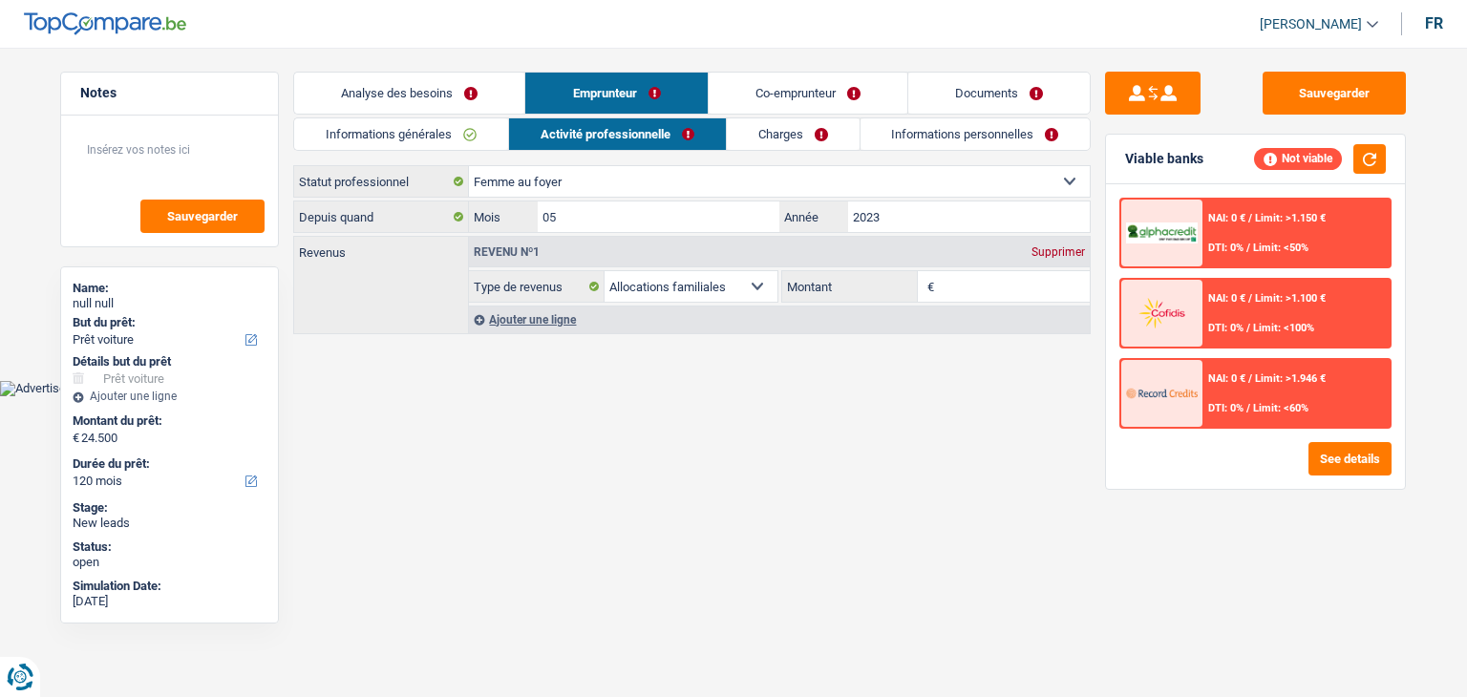
click at [605, 271] on select "Allocation d'handicap Allocations chômage Allocations familiales Chèques repas …" at bounding box center [691, 286] width 173 height 31
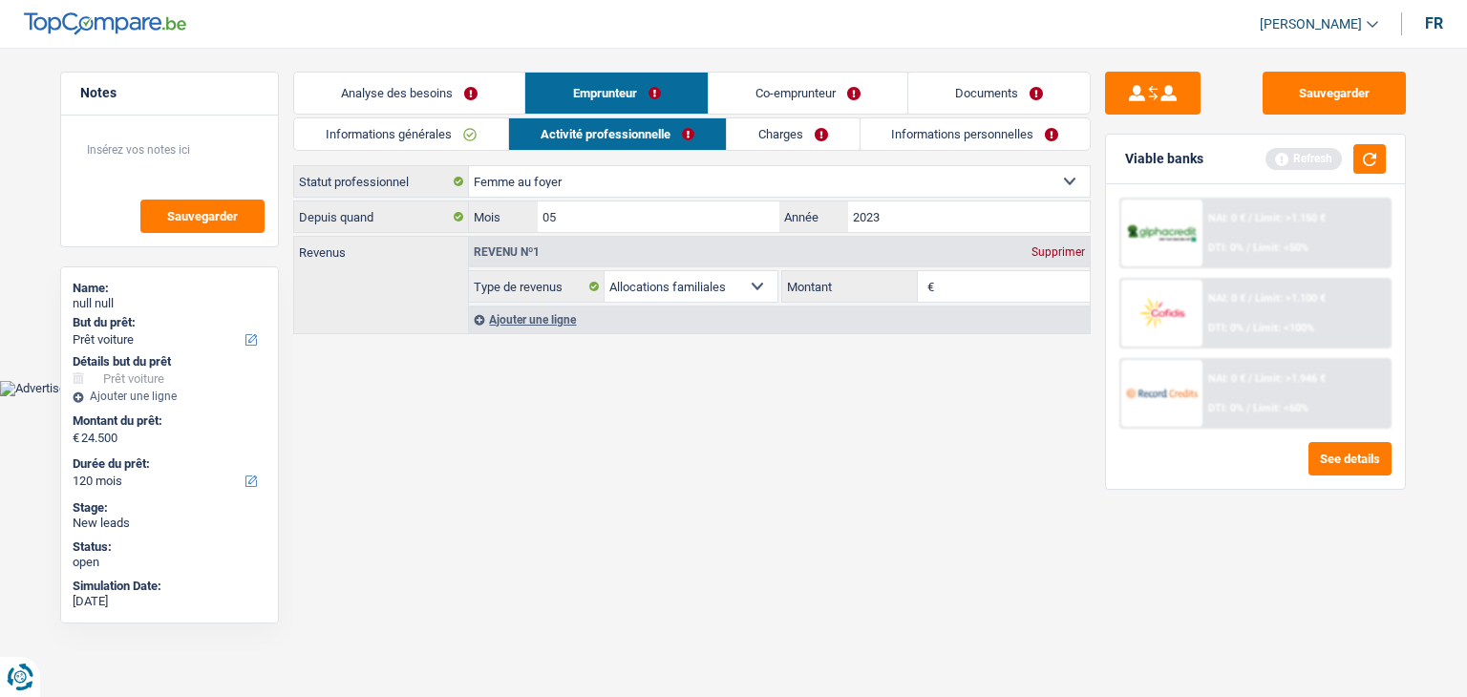
click at [954, 281] on input "Montant" at bounding box center [1015, 286] width 152 height 31
type input "3.467"
click at [999, 396] on html "Vous avez le contrôle de vos données Nous utilisons des cookies, tout comme nos…" at bounding box center [733, 198] width 1467 height 396
click at [1368, 152] on button "button" at bounding box center [1369, 159] width 32 height 30
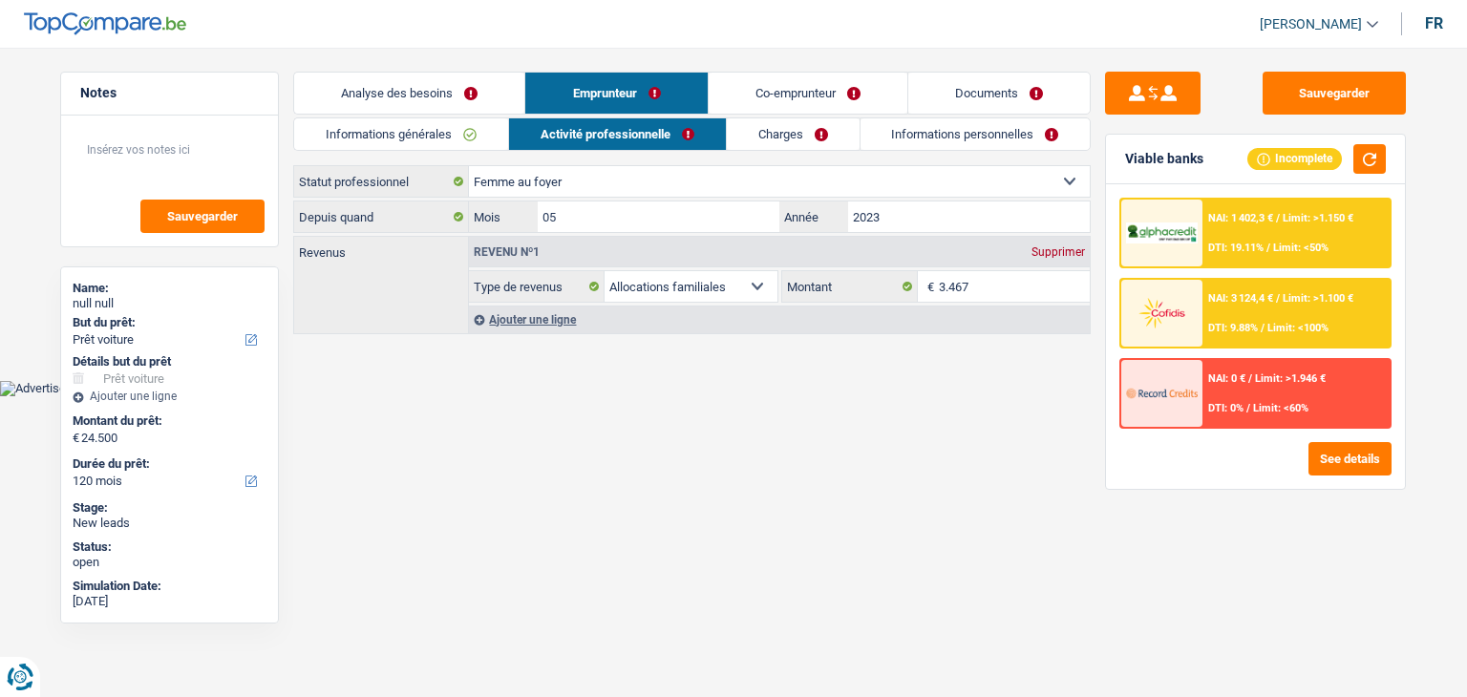
click at [833, 127] on link "Charges" at bounding box center [793, 134] width 133 height 32
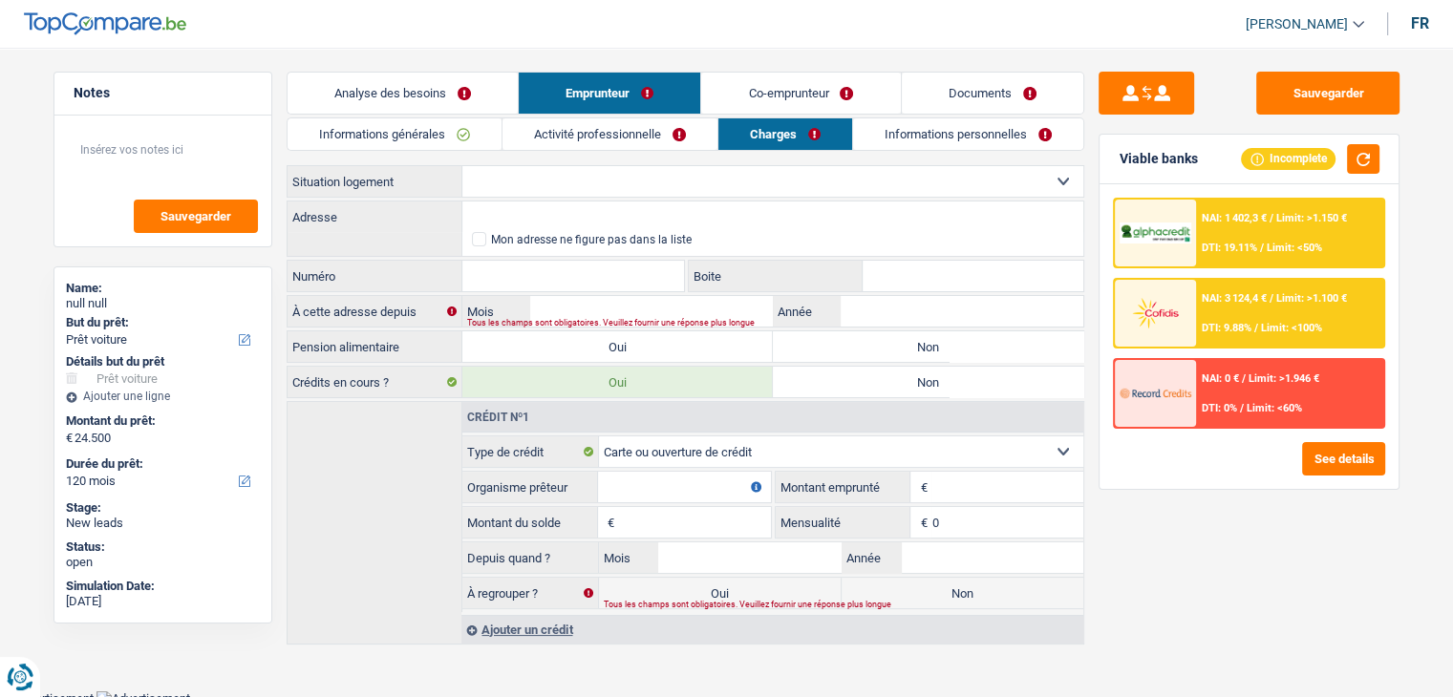
drag, startPoint x: 508, startPoint y: 183, endPoint x: 549, endPoint y: 181, distance: 41.1
click at [509, 182] on select "Locataire Propriétaire avec prêt hypothécaire Propriétaire sans prêt hypothécai…" at bounding box center [772, 181] width 621 height 31
click at [526, 158] on div "Informations générales Activité professionnelle Charges Informations personnell…" at bounding box center [686, 380] width 798 height 527
drag, startPoint x: 523, startPoint y: 181, endPoint x: 505, endPoint y: 192, distance: 21.5
click at [523, 181] on select "Locataire Propriétaire avec prêt hypothécaire Propriétaire sans prêt hypothécai…" at bounding box center [772, 181] width 621 height 31
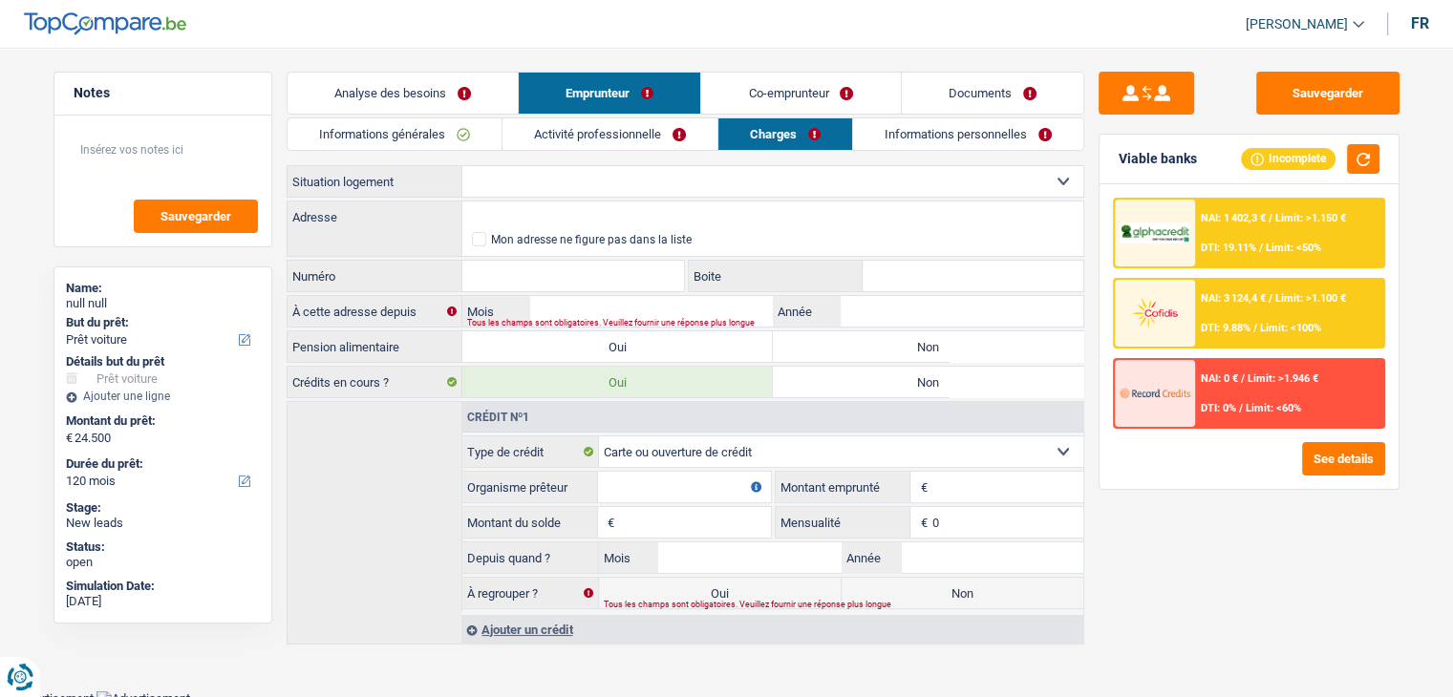
select select "rents"
click at [462, 166] on select "Locataire Propriétaire avec prêt hypothécaire Propriétaire sans prêt hypothécai…" at bounding box center [772, 181] width 621 height 31
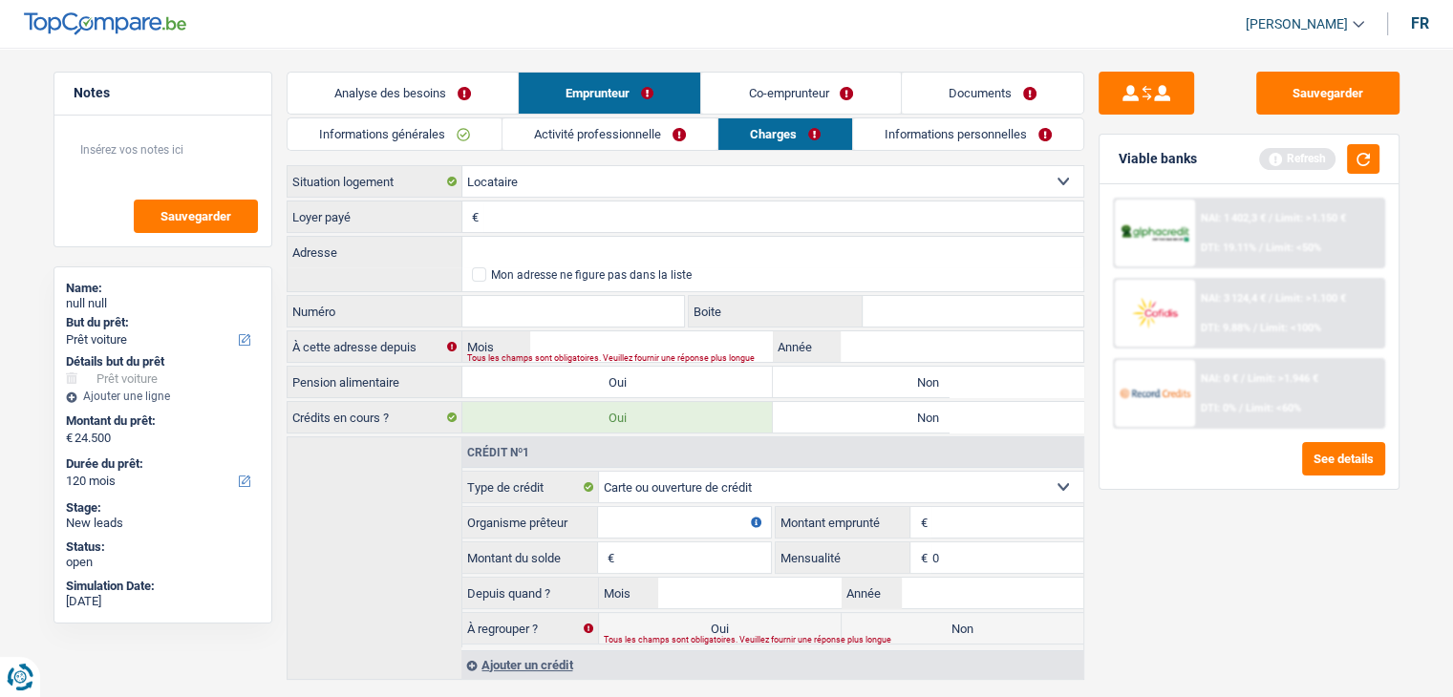
click at [497, 218] on input "Loyer payé" at bounding box center [783, 217] width 600 height 31
type input "580"
click at [1360, 152] on button "button" at bounding box center [1363, 159] width 32 height 30
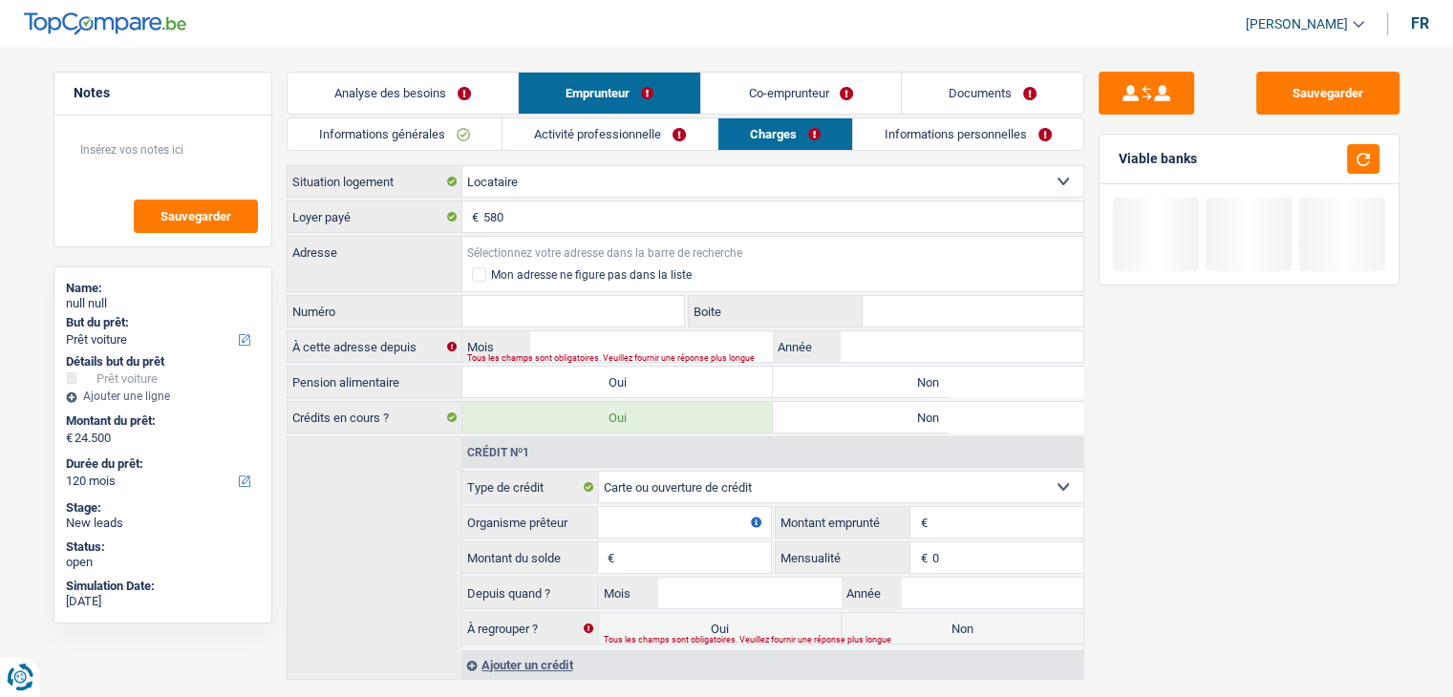
click at [534, 245] on input "Adresse" at bounding box center [772, 252] width 621 height 31
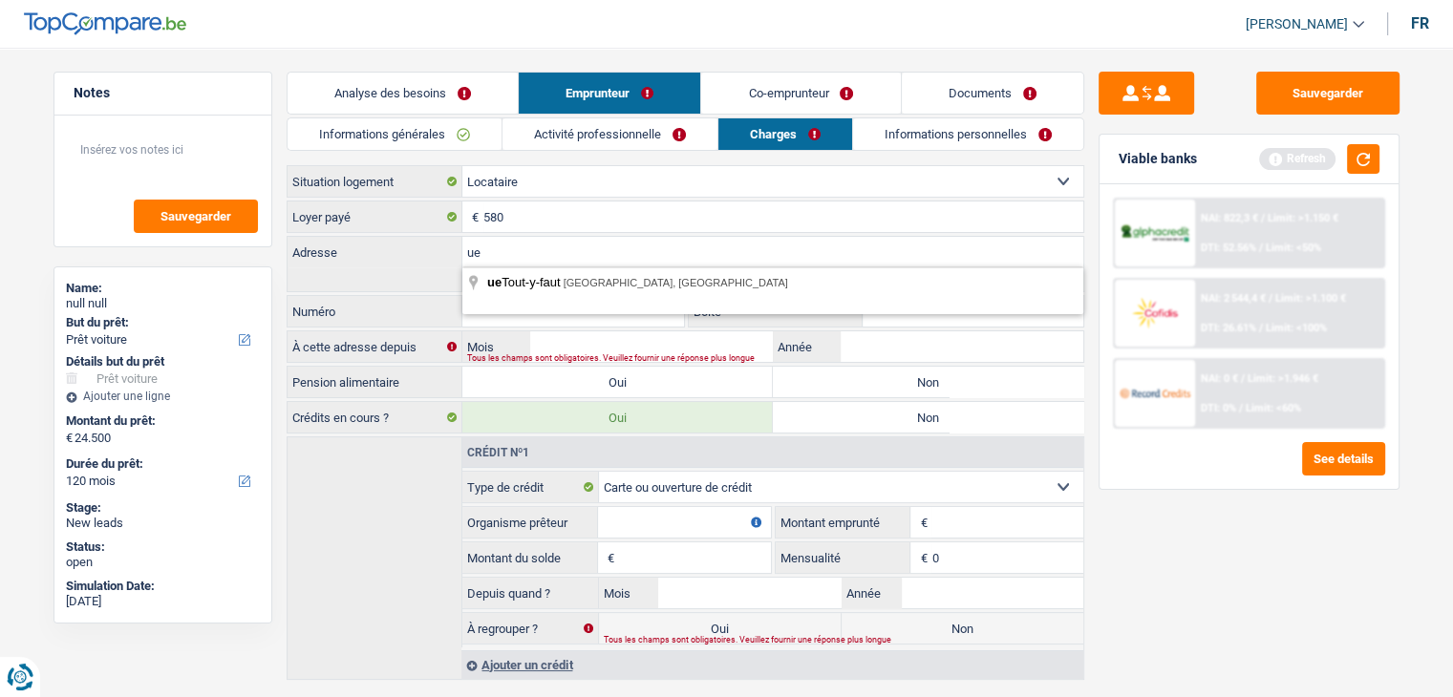
type input "u"
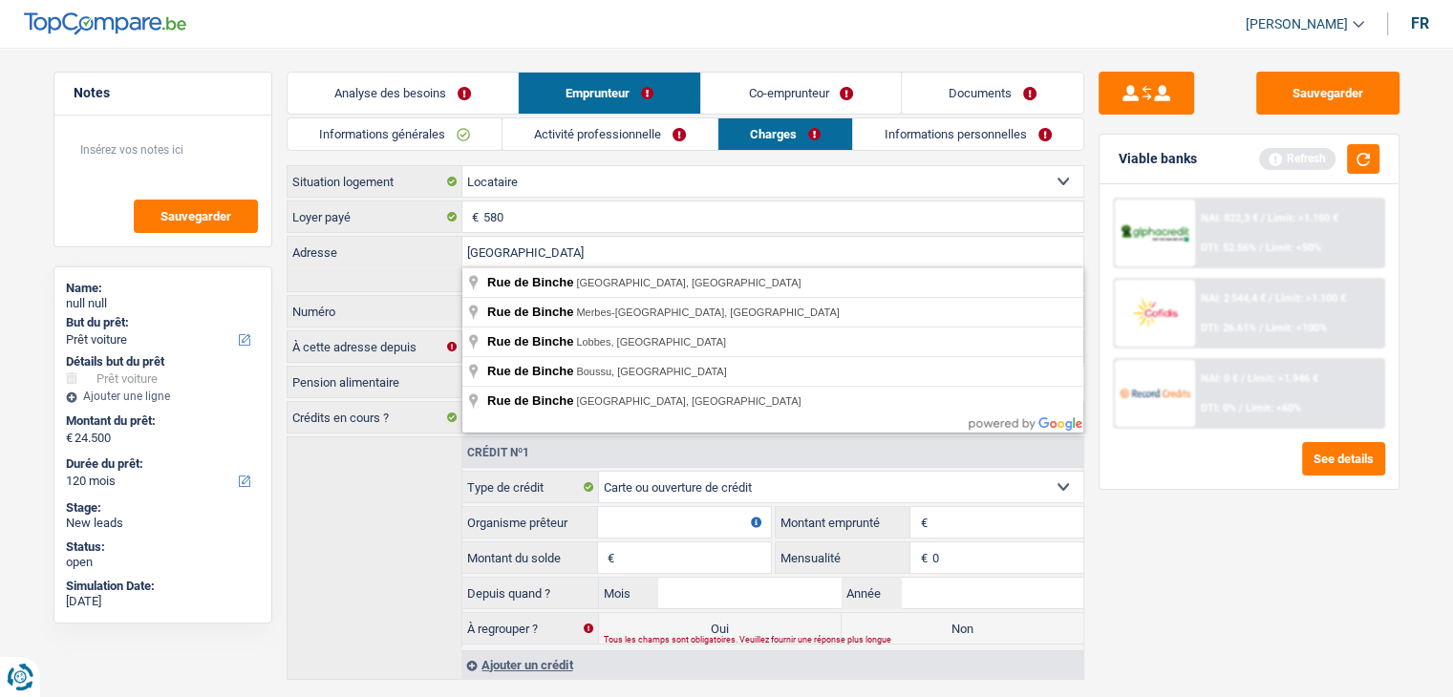
click at [405, 249] on label "Adresse" at bounding box center [374, 252] width 175 height 31
click at [462, 249] on input "rue de binche" at bounding box center [772, 252] width 621 height 31
type input "Rue de Binche, Courcelles, Belgium"
select select "BE"
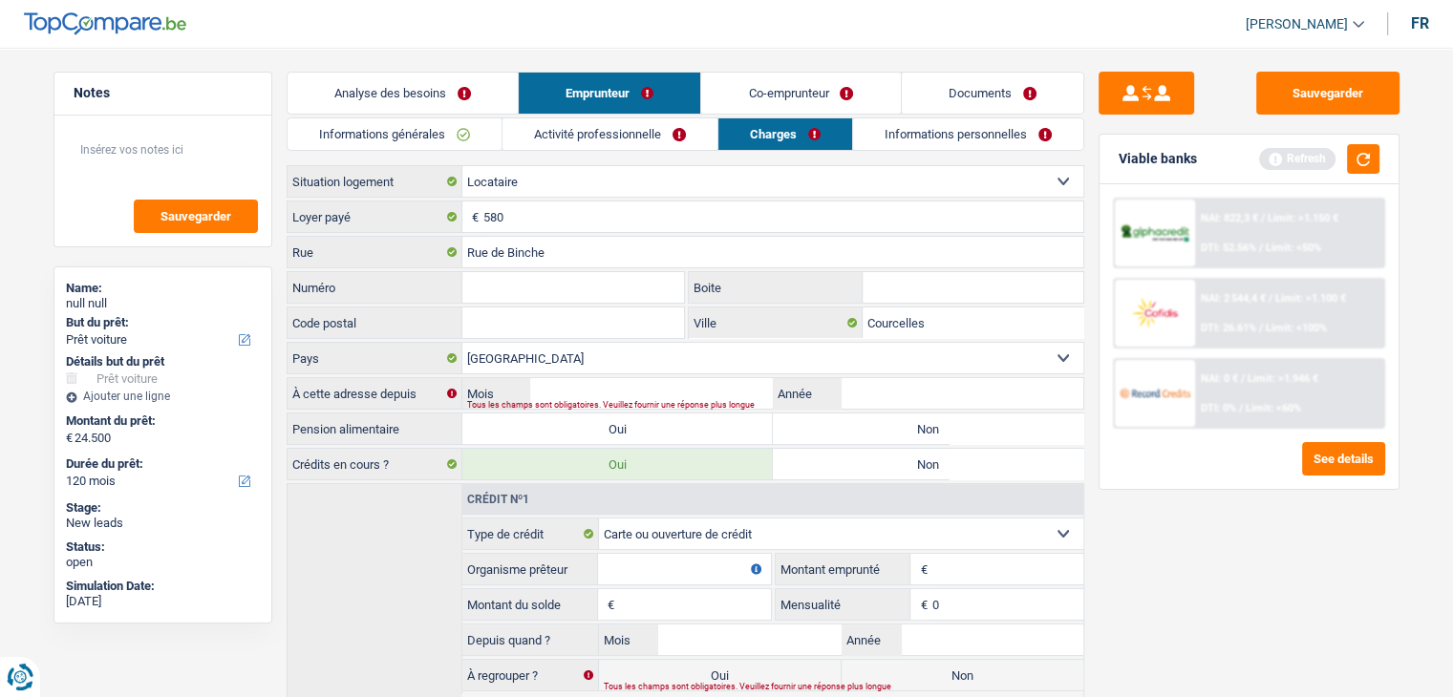
click at [513, 287] on input "Numéro" at bounding box center [573, 287] width 223 height 31
type input "41"
click at [524, 329] on input "Code postal" at bounding box center [573, 323] width 223 height 31
type input "7301"
click at [931, 343] on select "Belgique Luxembourg Sélectionner une option" at bounding box center [772, 358] width 621 height 31
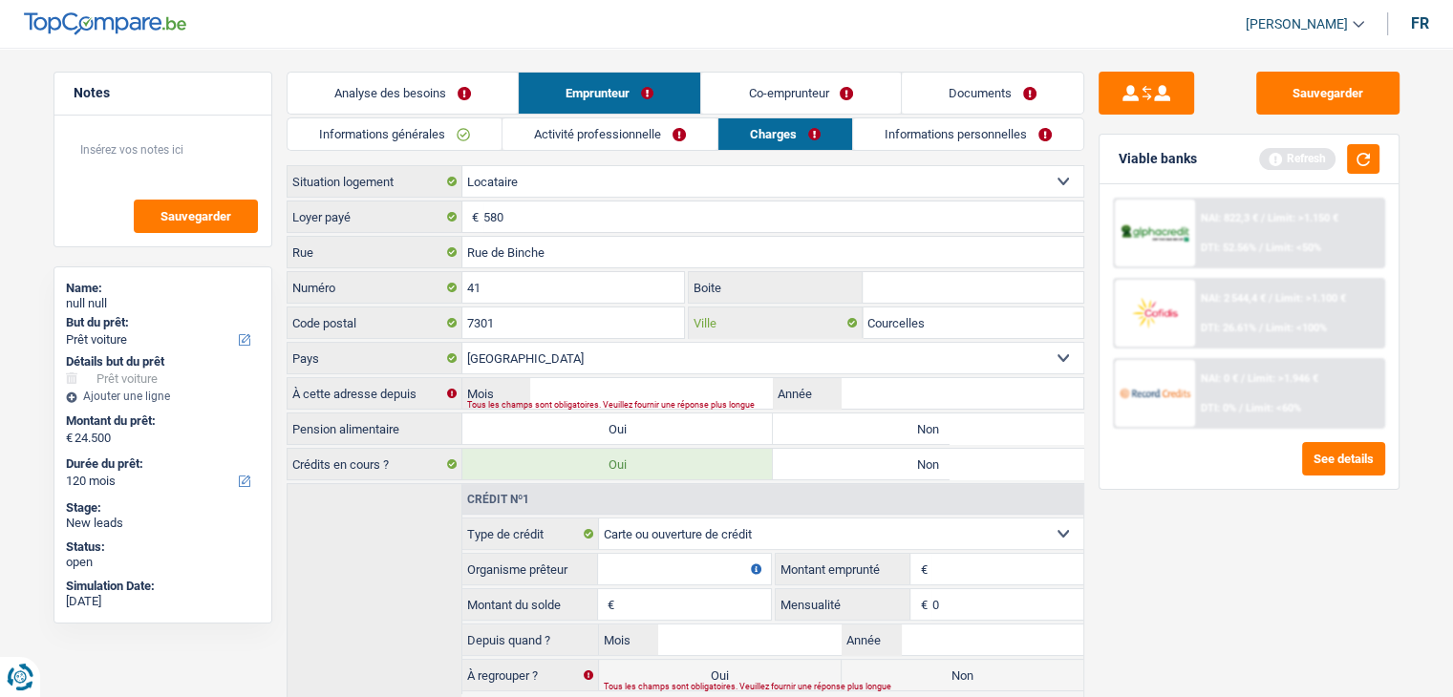
click at [936, 321] on input "Courcelles" at bounding box center [972, 323] width 221 height 31
type input "C"
type input "Hournu"
click at [1268, 542] on div "Sauvegarder Viable banks Refresh NAI: 822,3 € / Limit: >1.150 € DTI: 52.56% / L…" at bounding box center [1249, 367] width 330 height 590
click at [1365, 154] on button "button" at bounding box center [1363, 159] width 32 height 30
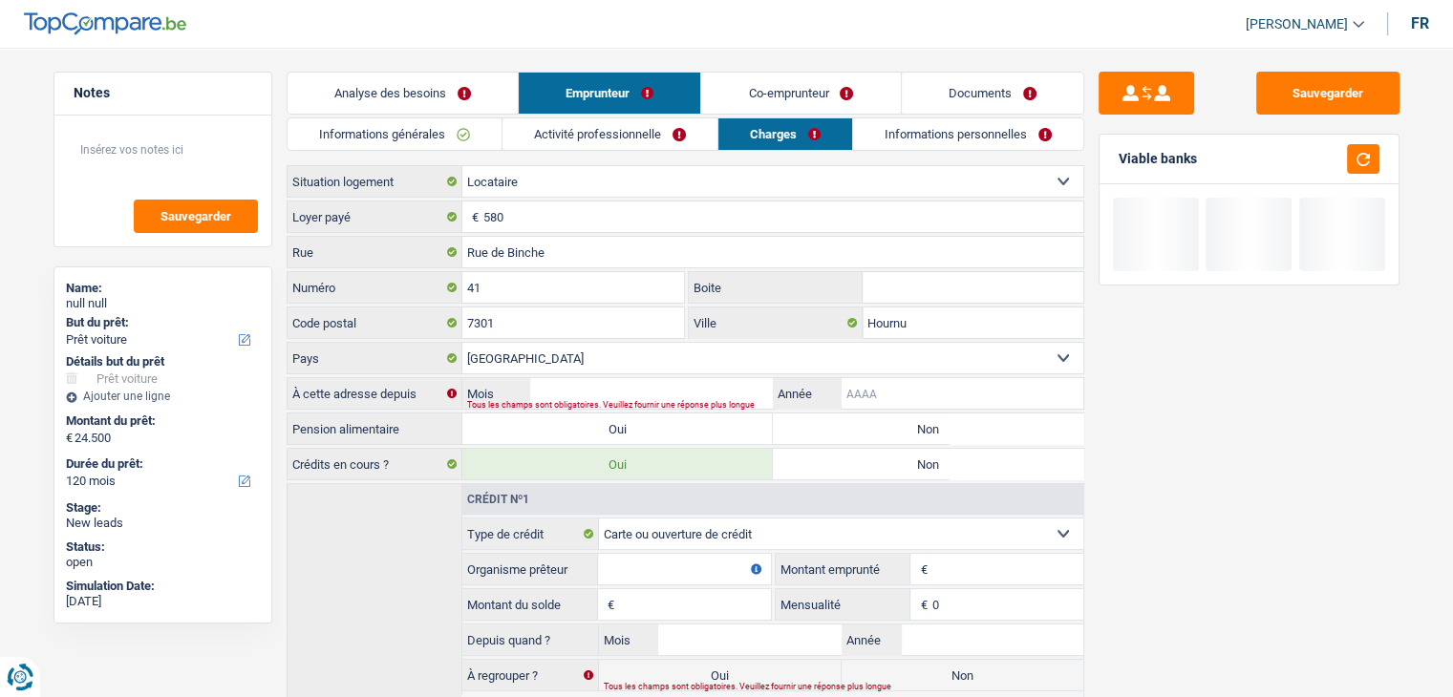
click at [856, 391] on input "Année" at bounding box center [961, 393] width 242 height 31
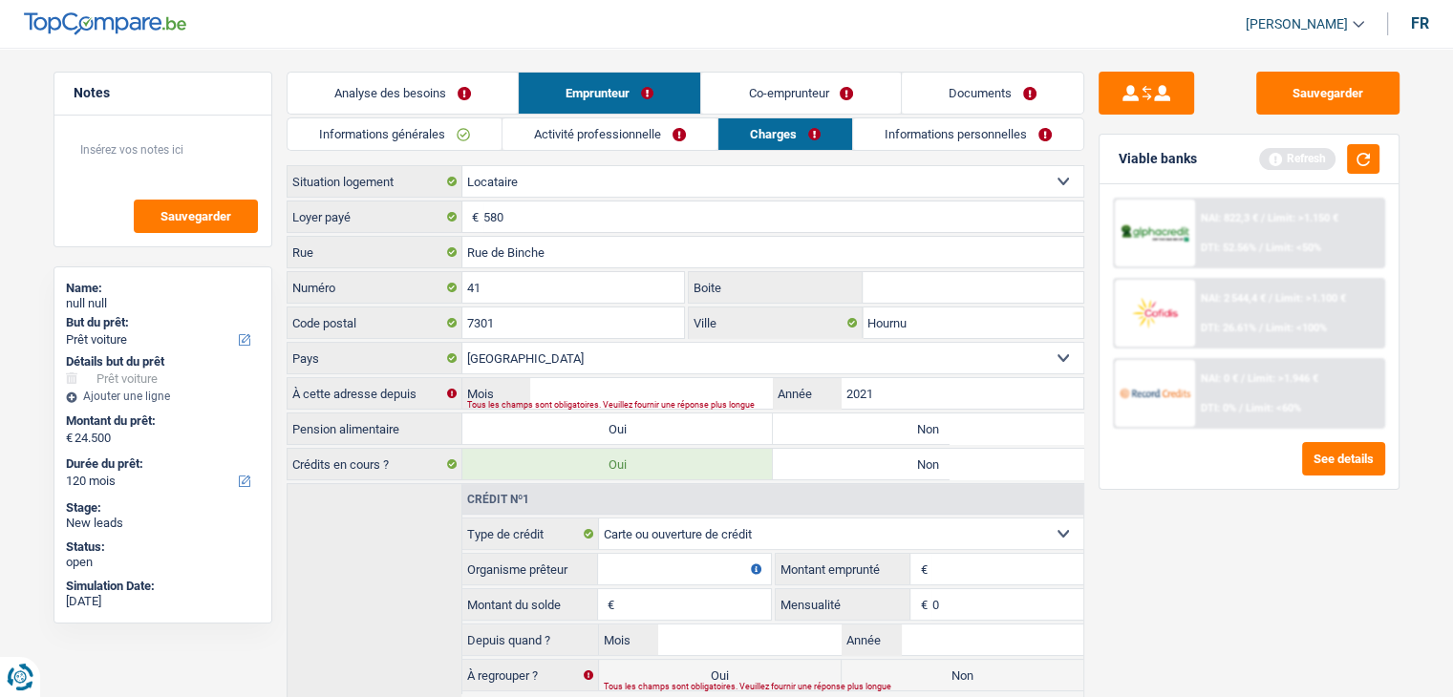
type input "2021"
click at [688, 385] on input "Mois" at bounding box center [651, 393] width 242 height 31
type input "06"
click at [1140, 521] on div "Sauvegarder Viable banks Refresh NAI: 822,3 € / Limit: >1.150 € DTI: 52.56% / L…" at bounding box center [1249, 367] width 330 height 590
click at [1362, 160] on button "button" at bounding box center [1363, 159] width 32 height 30
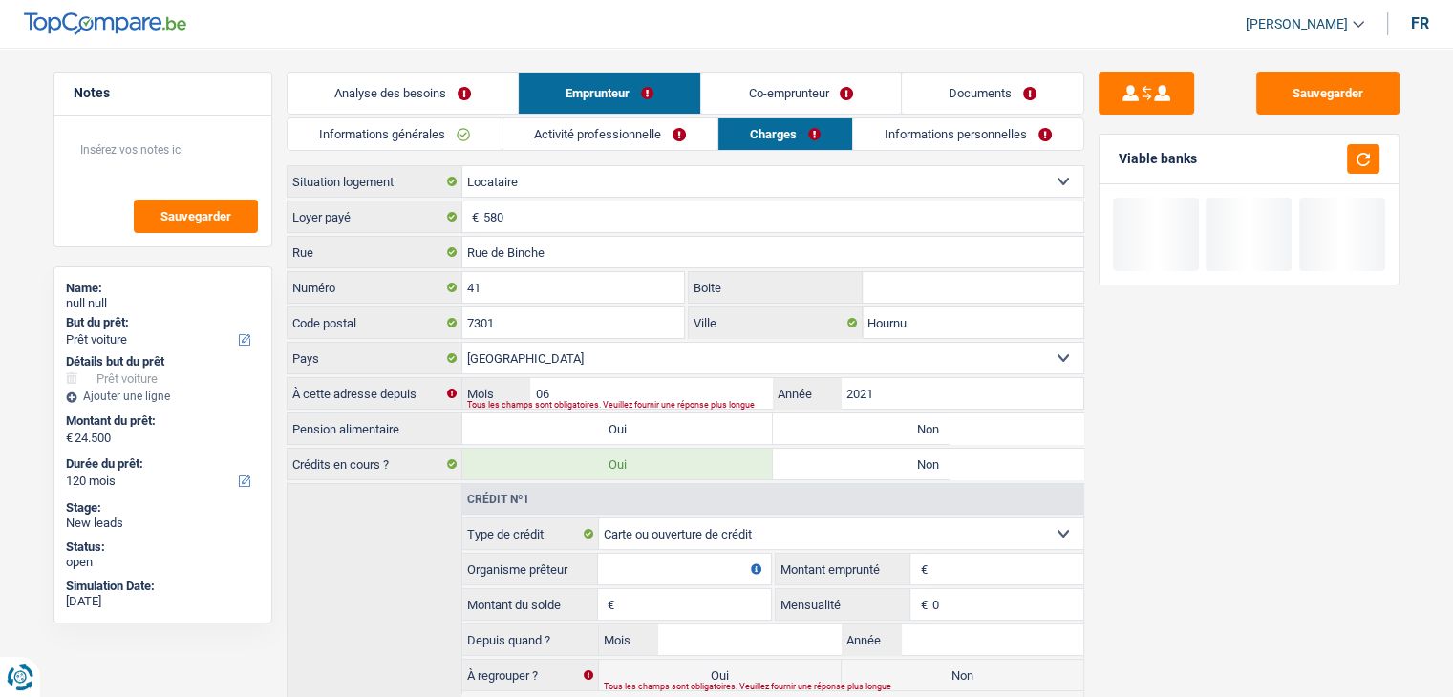
click at [970, 431] on label "Non" at bounding box center [928, 429] width 310 height 31
click at [970, 431] on input "Non" at bounding box center [928, 429] width 310 height 31
radio input "true"
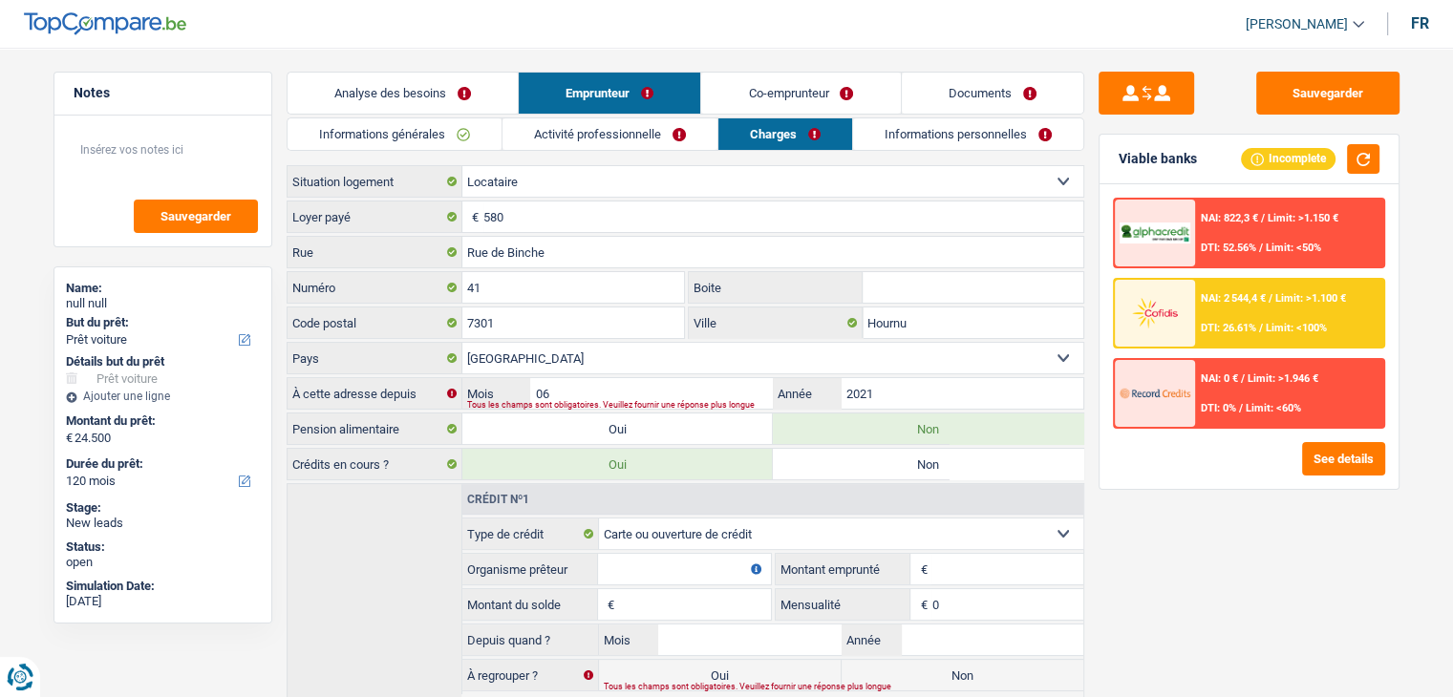
click at [473, 73] on link "Analyse des besoins" at bounding box center [402, 93] width 230 height 41
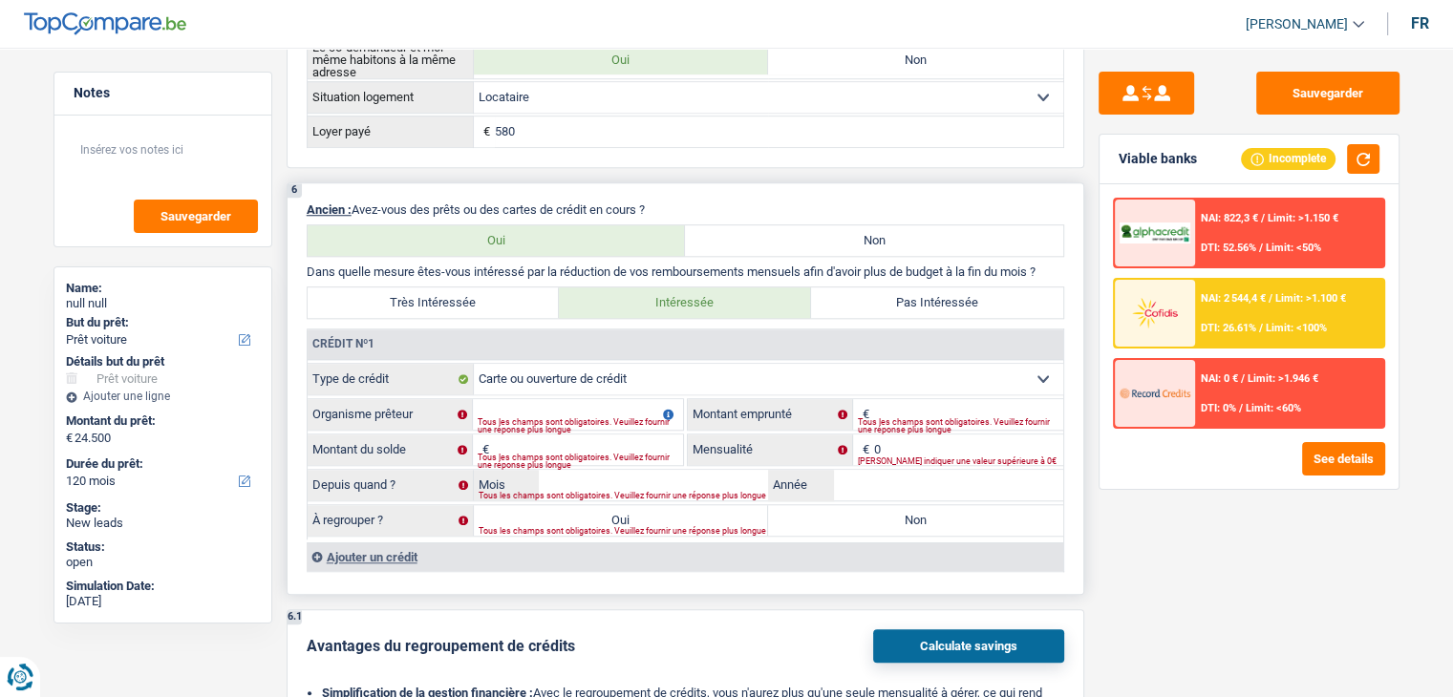
scroll to position [1624, 0]
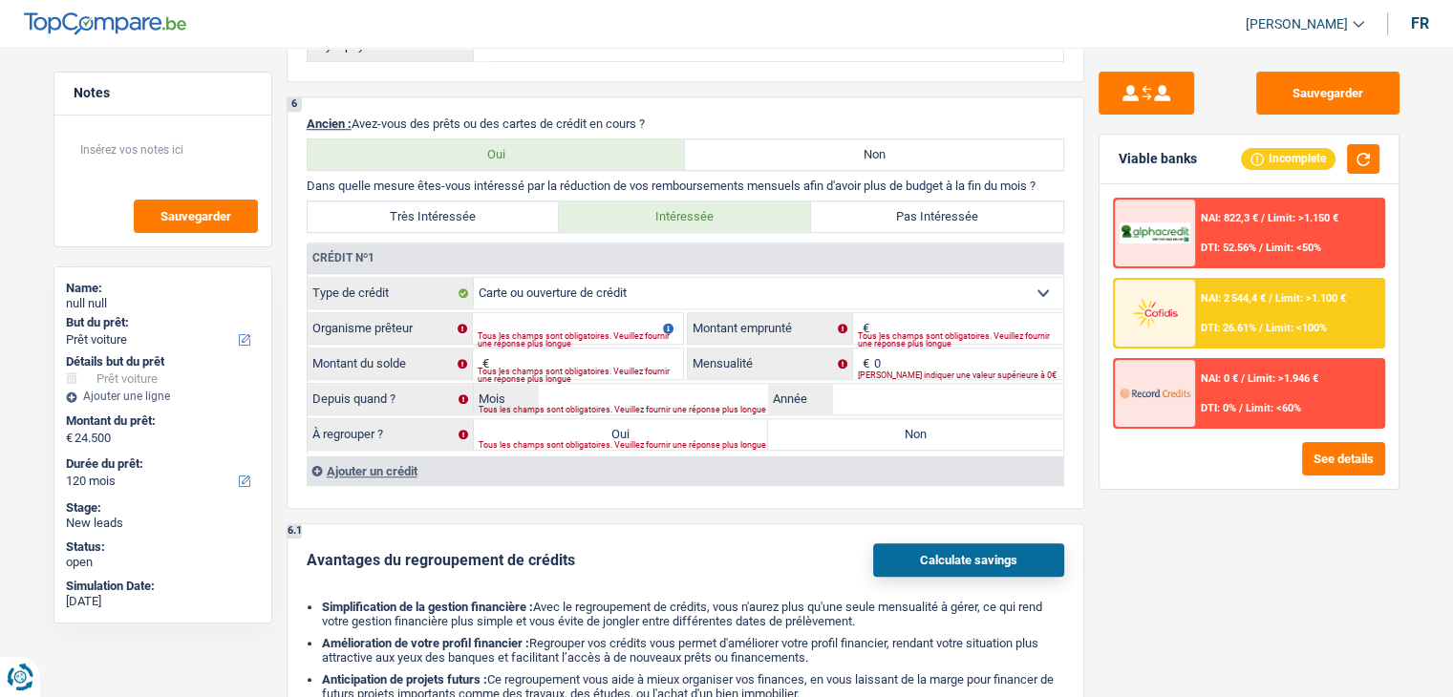
click at [1123, 539] on div "Sauvegarder Viable banks Incomplete NAI: 822,3 € / Limit: >1.150 € DTI: 52.56% …" at bounding box center [1249, 367] width 330 height 590
click at [558, 318] on input "Organisme prêteur" at bounding box center [578, 328] width 210 height 31
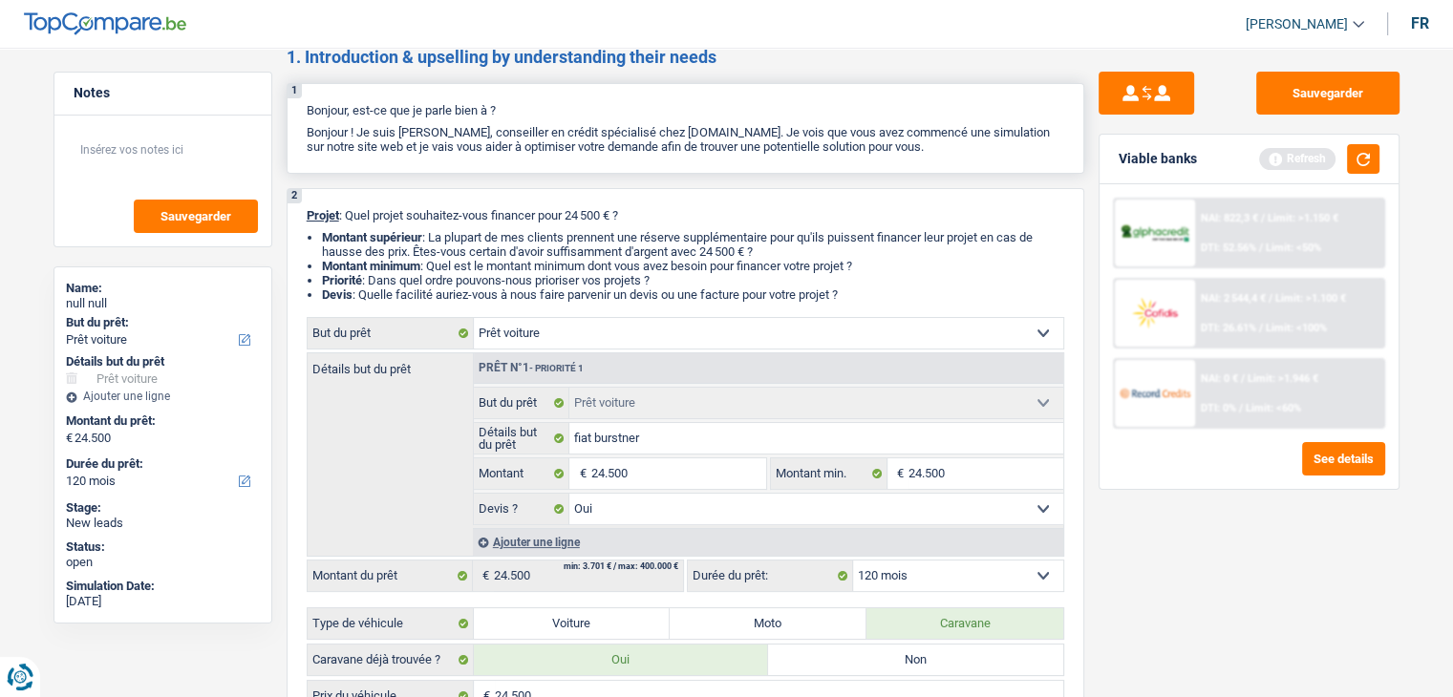
scroll to position [0, 0]
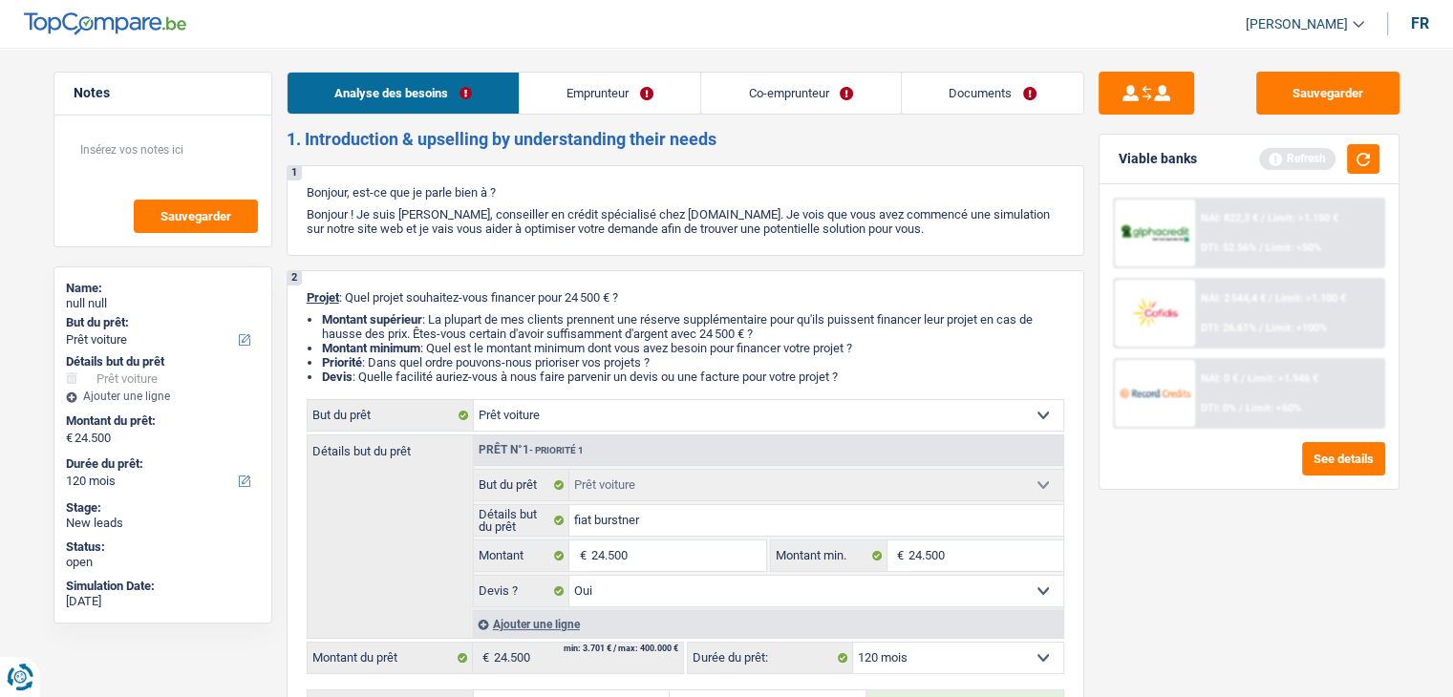
type input "belfius"
click at [607, 74] on link "Emprunteur" at bounding box center [610, 93] width 181 height 41
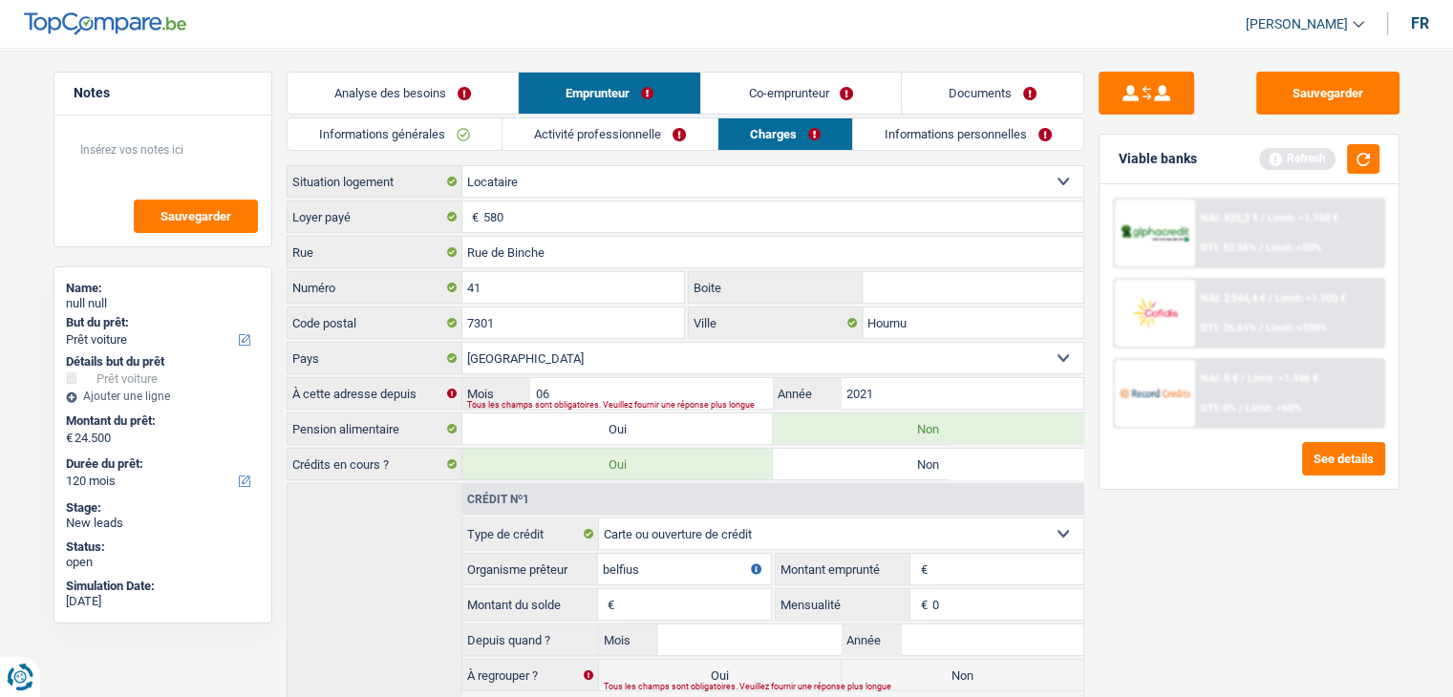
click at [503, 124] on link "Activité professionnelle" at bounding box center [609, 134] width 215 height 32
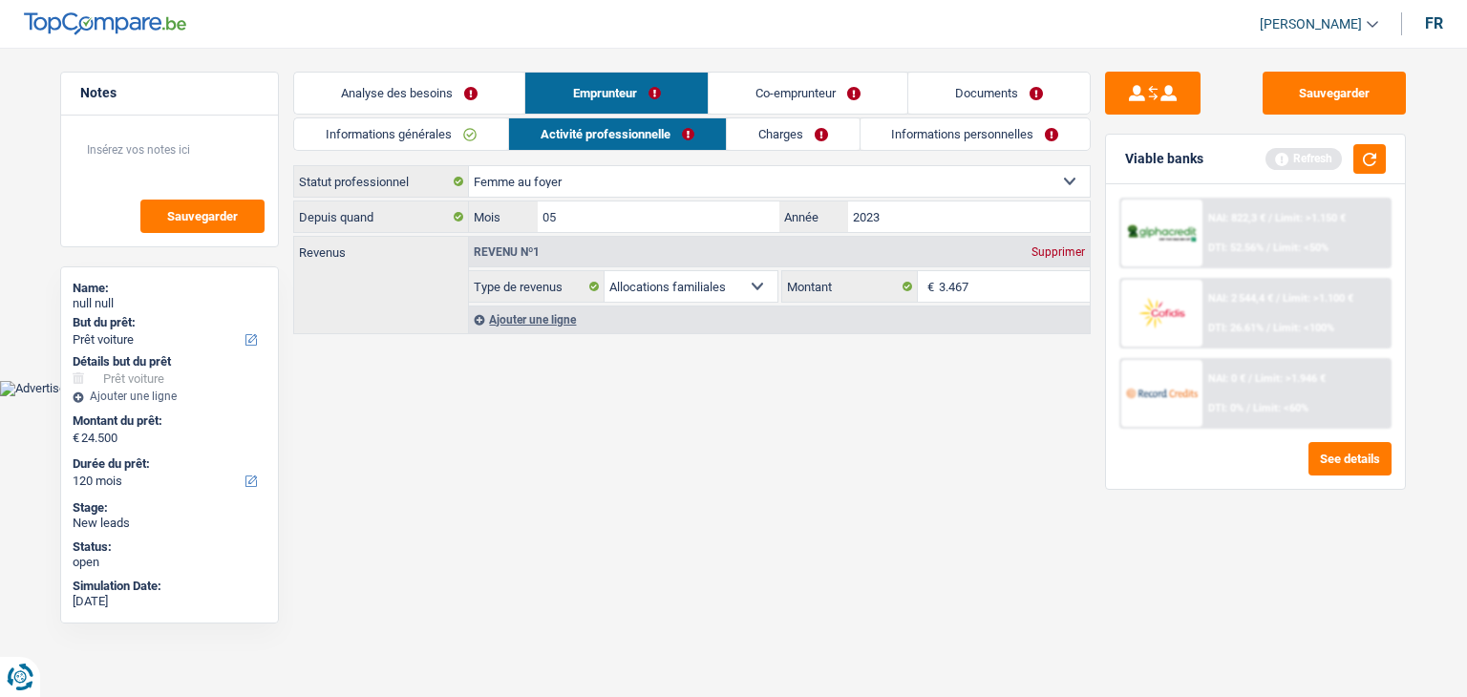
click at [426, 136] on link "Informations générales" at bounding box center [401, 134] width 214 height 32
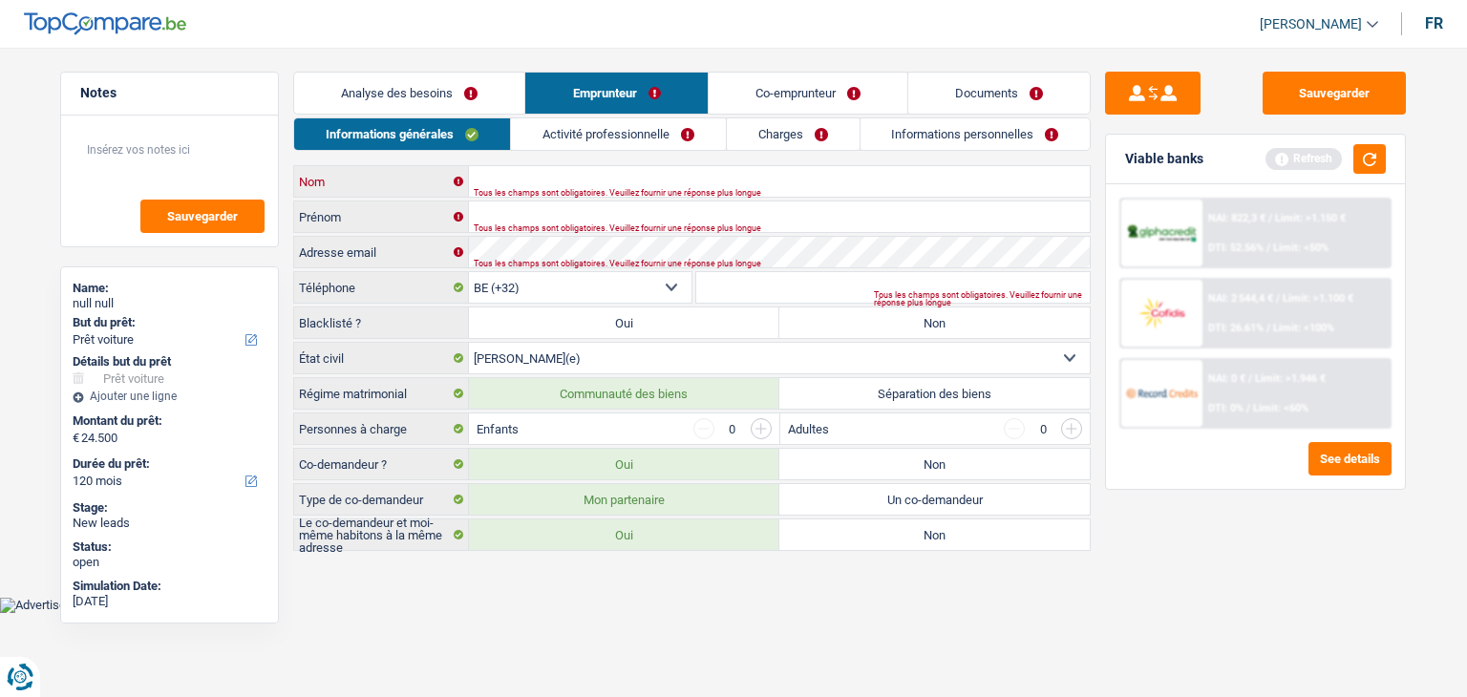
click at [518, 181] on input "Nom" at bounding box center [779, 181] width 621 height 31
type input "tricart"
click at [514, 212] on input "Prénom" at bounding box center [779, 217] width 621 height 31
type input "christine"
click at [585, 579] on main "Notes Sauvegarder Name: christine tricart But du prêt: Confort maison: meubles,…" at bounding box center [733, 313] width 1467 height 568
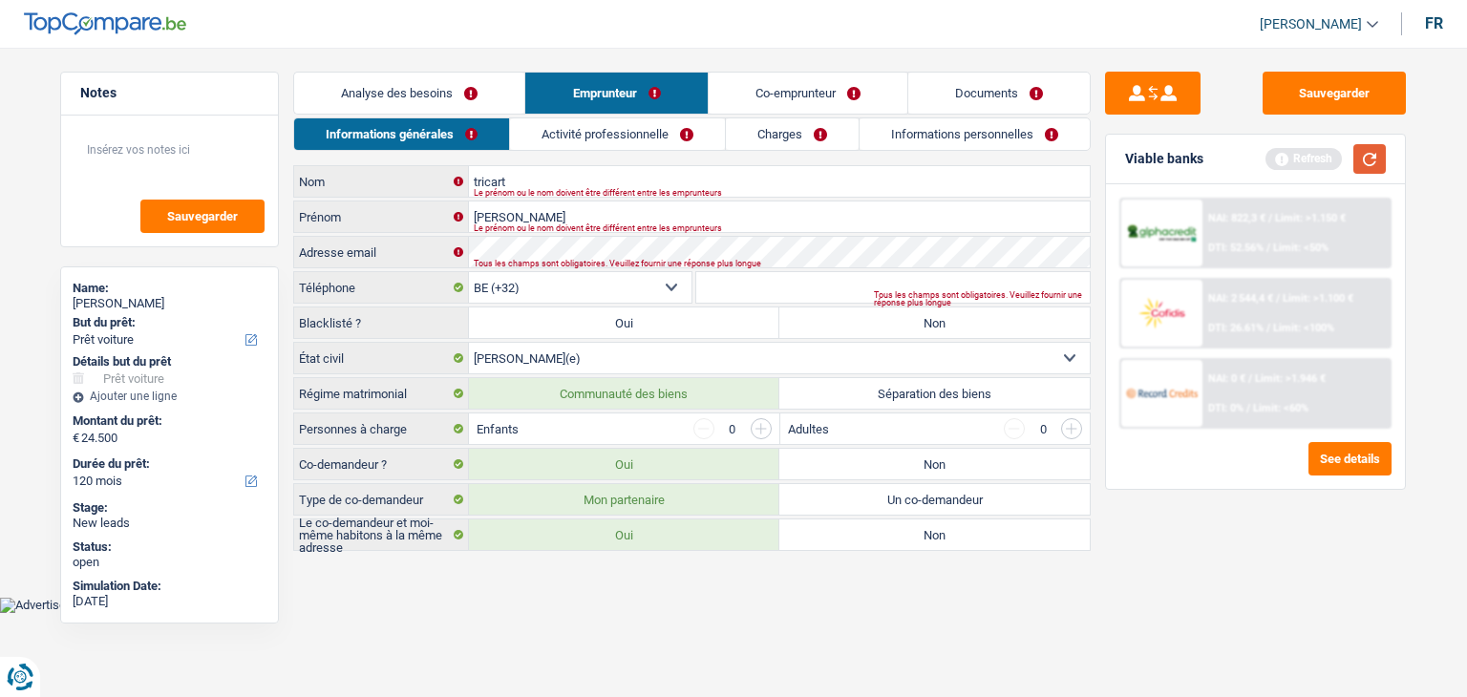
click at [1371, 160] on button "button" at bounding box center [1369, 159] width 32 height 30
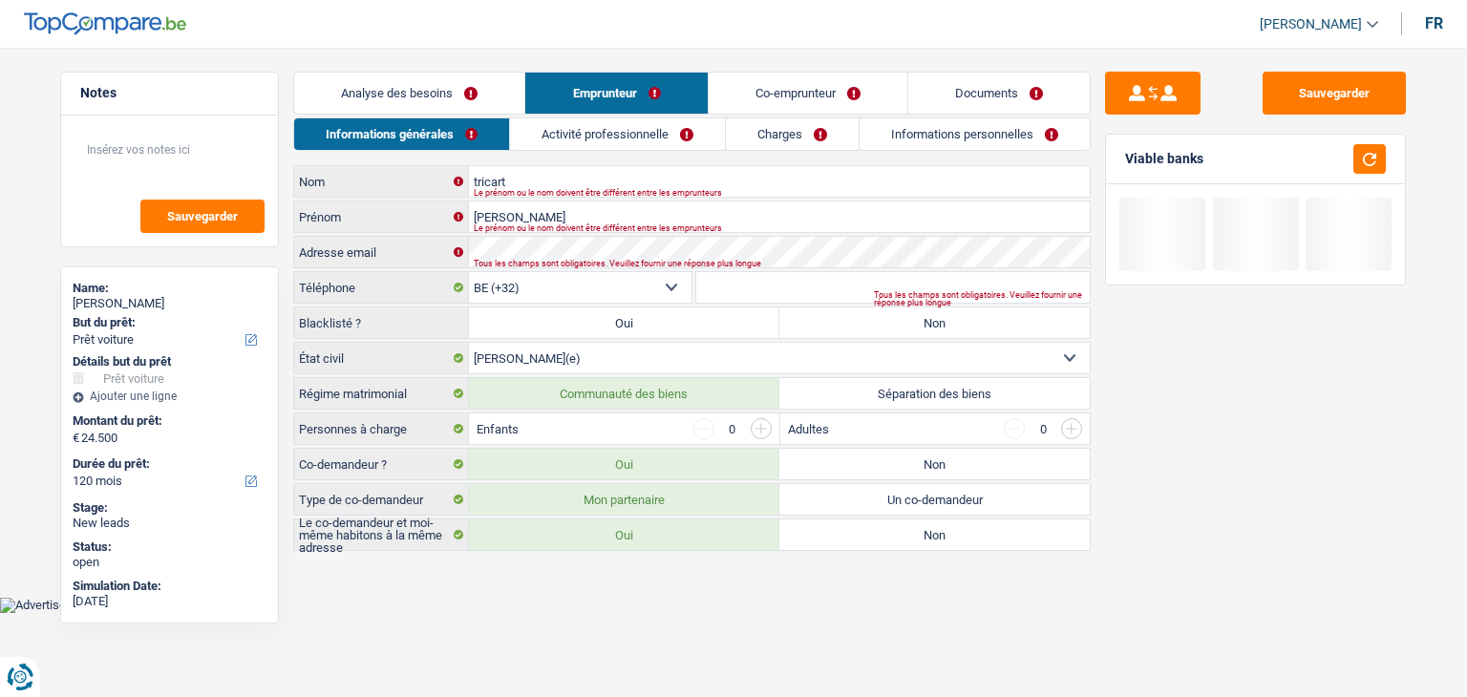
click at [754, 100] on link "Co-emprunteur" at bounding box center [808, 93] width 199 height 41
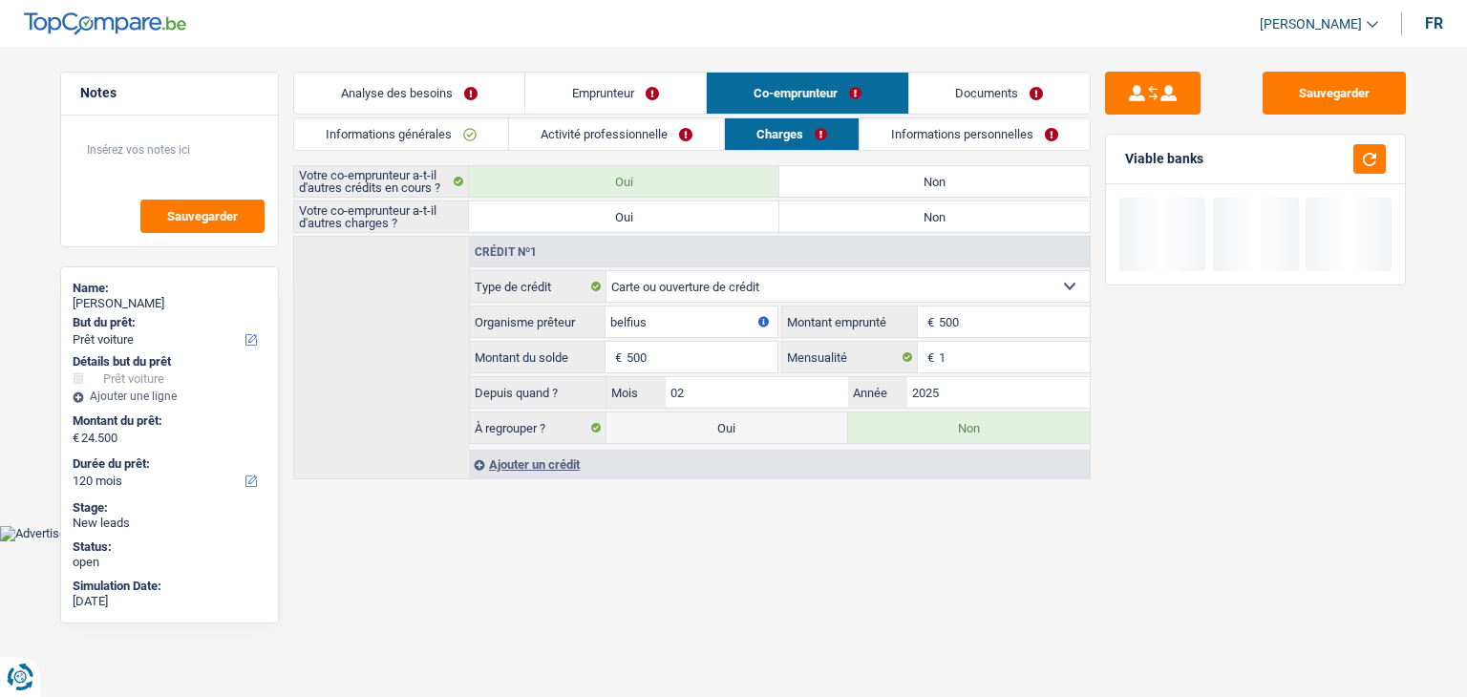
click at [444, 130] on link "Informations générales" at bounding box center [401, 134] width 214 height 32
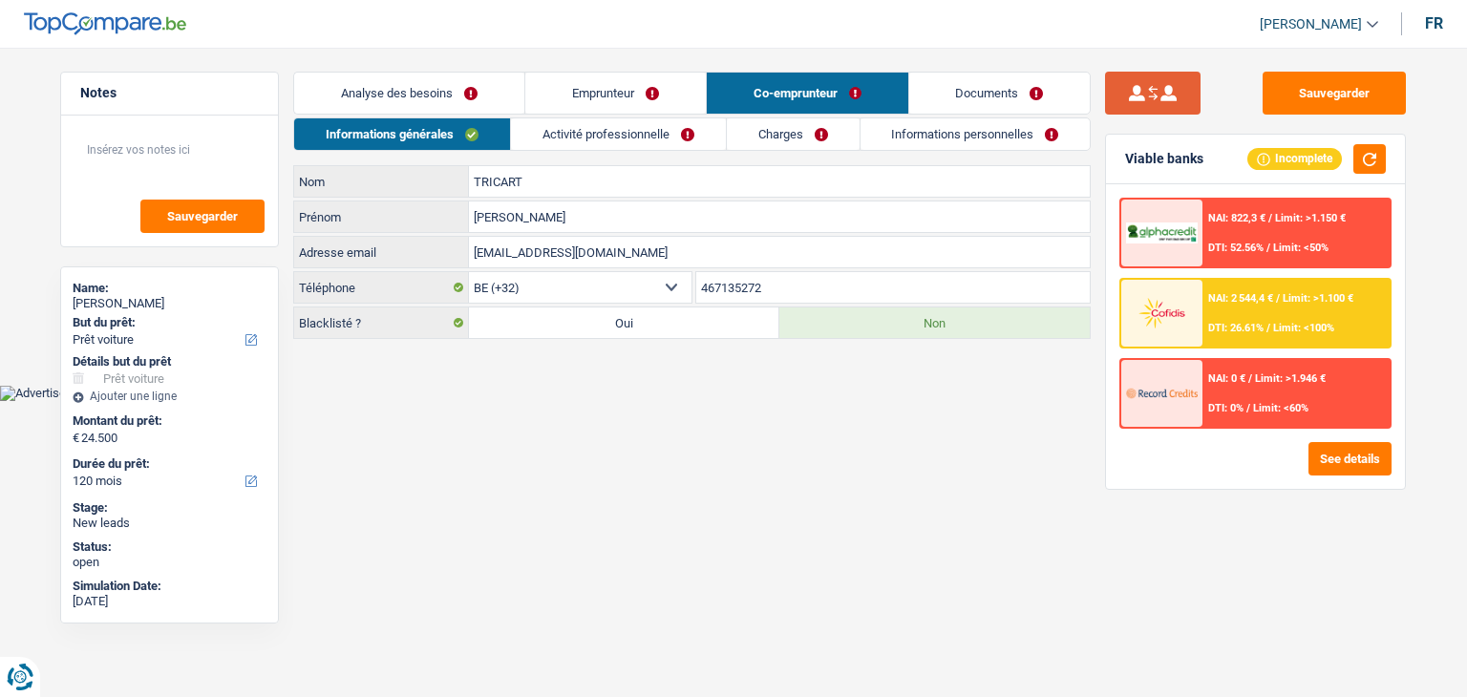
click at [1142, 92] on button "submit" at bounding box center [1153, 93] width 96 height 43
type input "TRICART"
type input "CHRISTINE"
type input "467135272"
radio input "true"
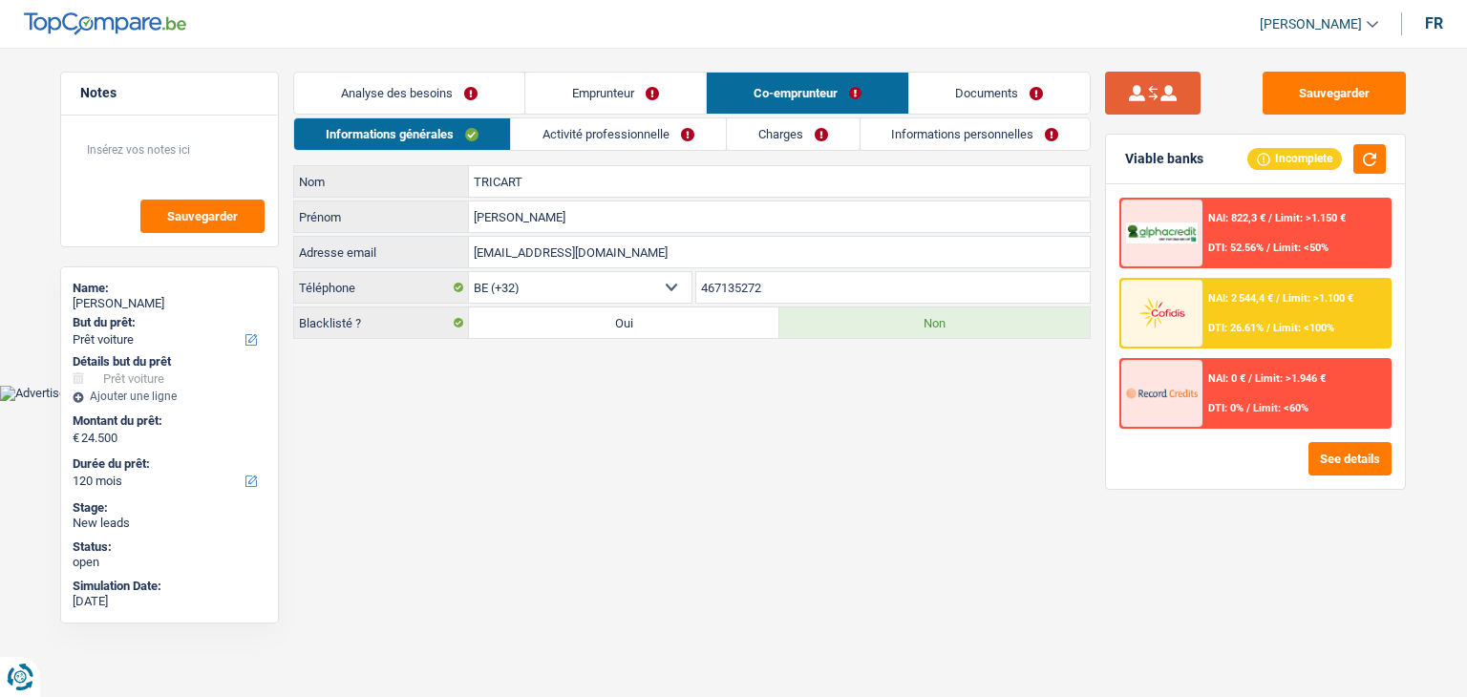
type input "tricart"
type input "christine"
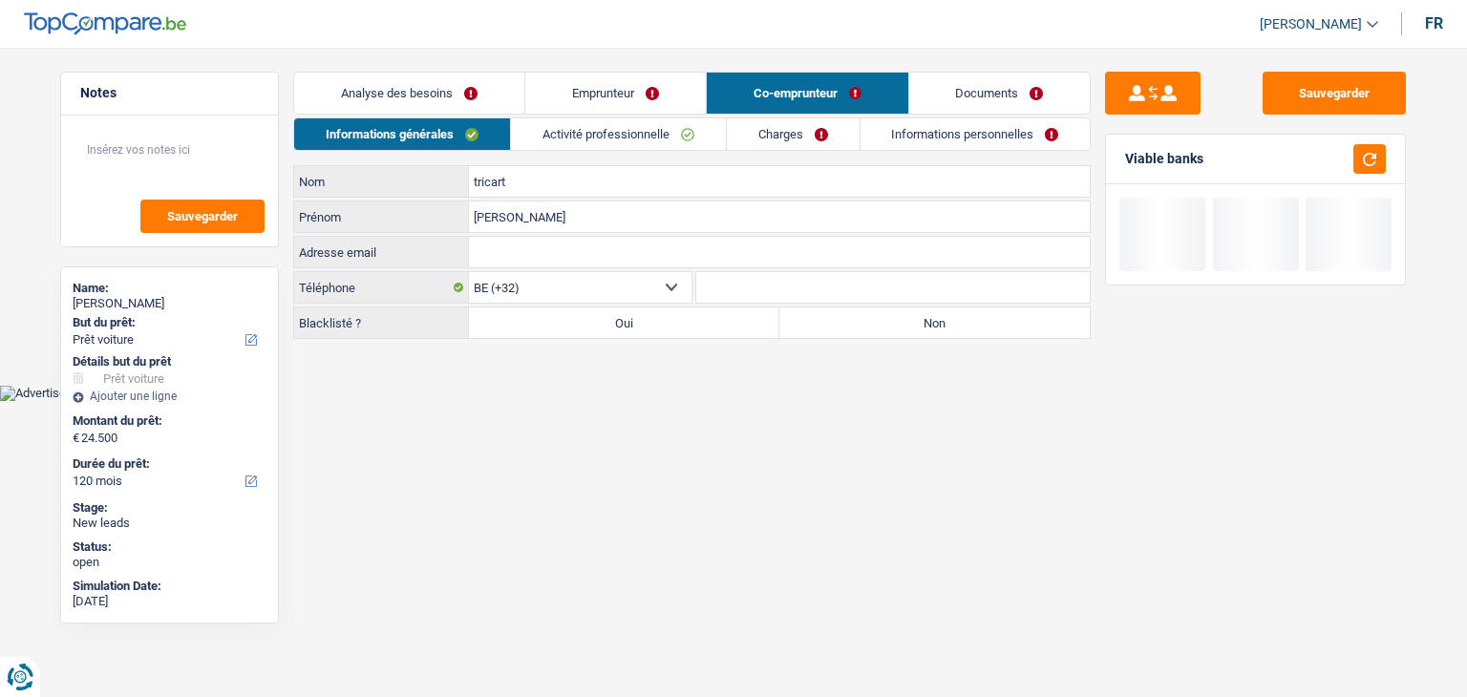
click at [642, 93] on link "Emprunteur" at bounding box center [615, 93] width 181 height 41
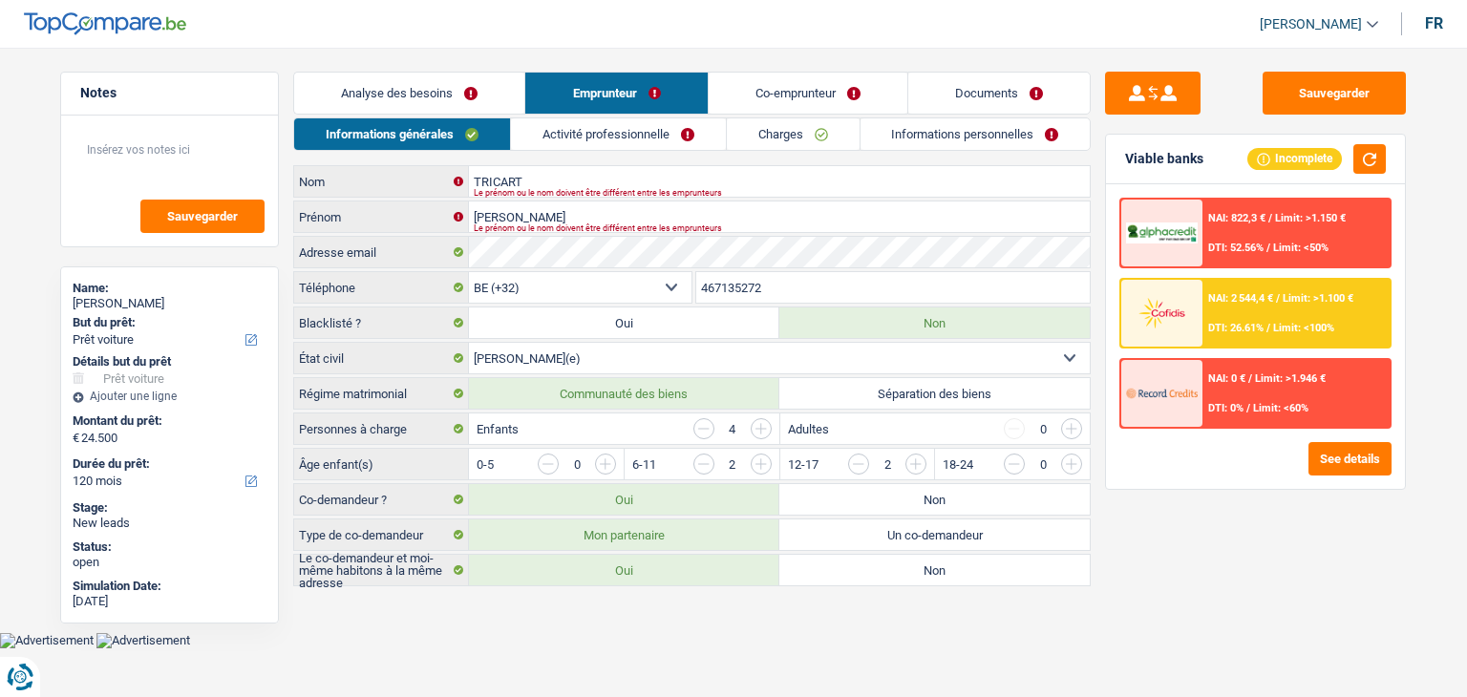
click at [440, 63] on main "Notes Sauvegarder Name: CHRISTINE TRICART But du prêt: Confort maison: meubles,…" at bounding box center [733, 331] width 1467 height 604
click at [441, 74] on link "Analyse des besoins" at bounding box center [409, 93] width 230 height 41
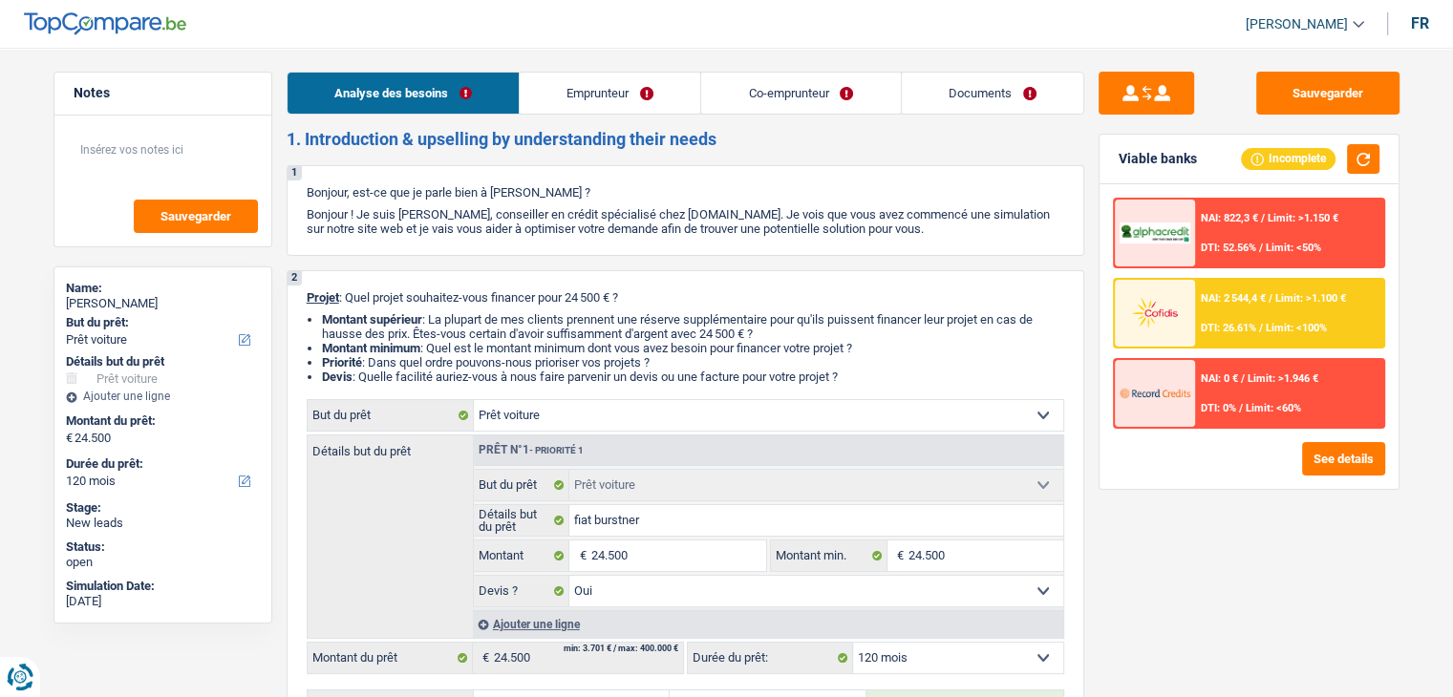
click at [579, 105] on link "Emprunteur" at bounding box center [610, 93] width 181 height 41
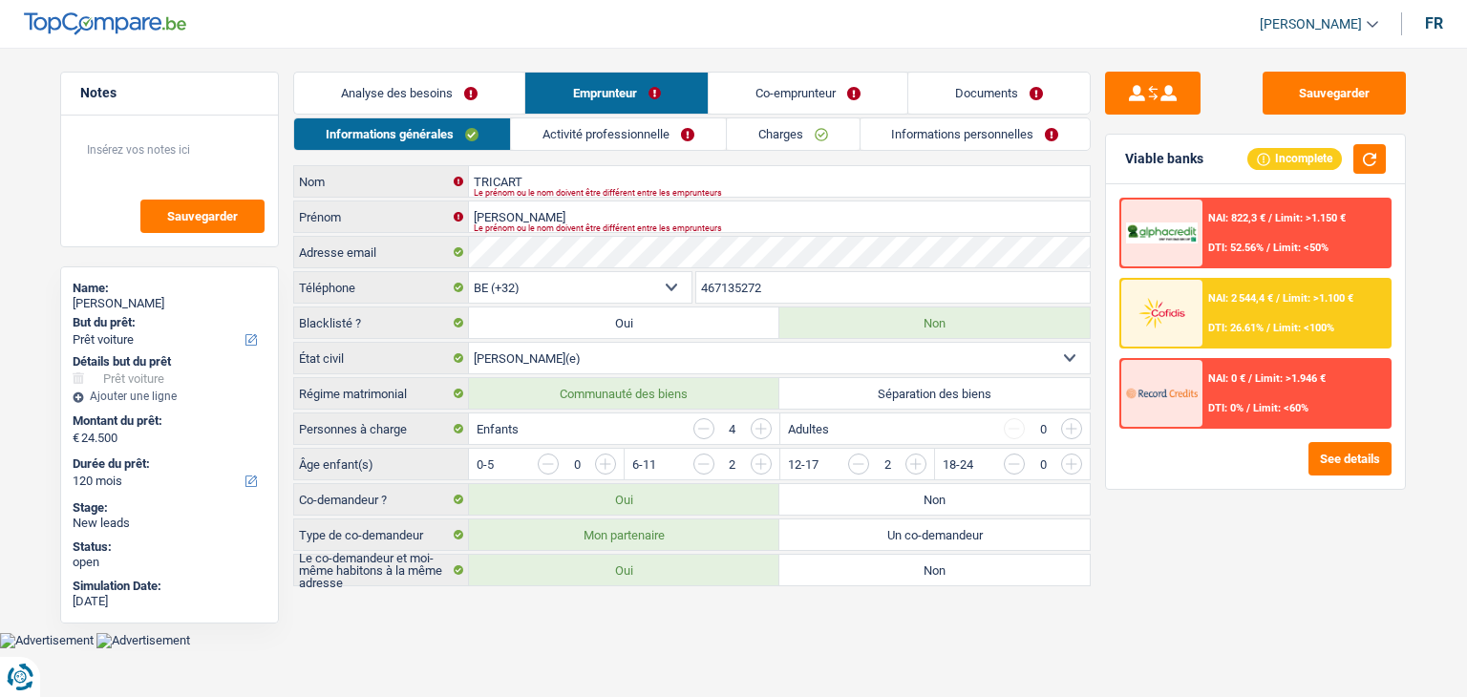
click at [638, 142] on link "Activité professionnelle" at bounding box center [618, 134] width 215 height 32
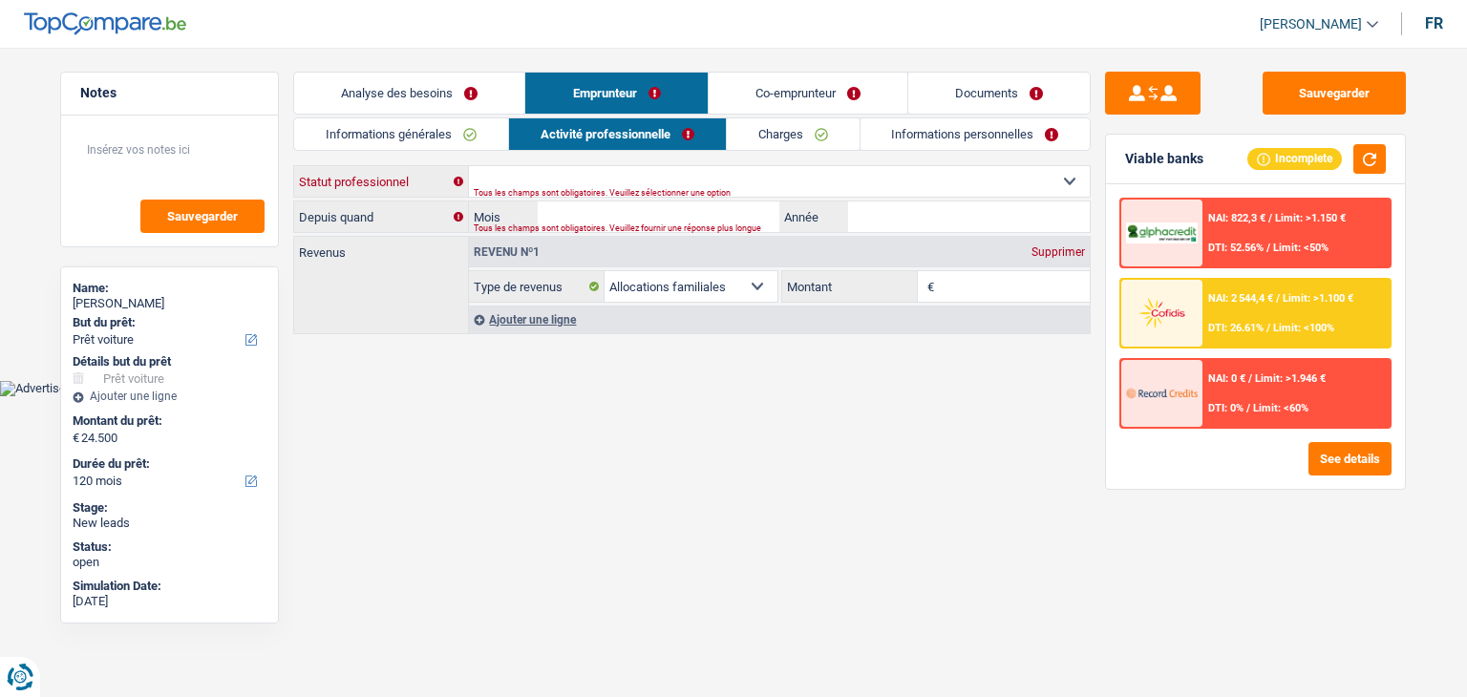
click at [605, 182] on select "Ouvrier Employé privé Employé public Invalide Indépendant Pensionné Chômeur Mut…" at bounding box center [779, 181] width 621 height 31
select select "housewife"
click at [469, 166] on select "Ouvrier Employé privé Employé public Invalide Indépendant Pensionné Chômeur Mut…" at bounding box center [779, 181] width 621 height 31
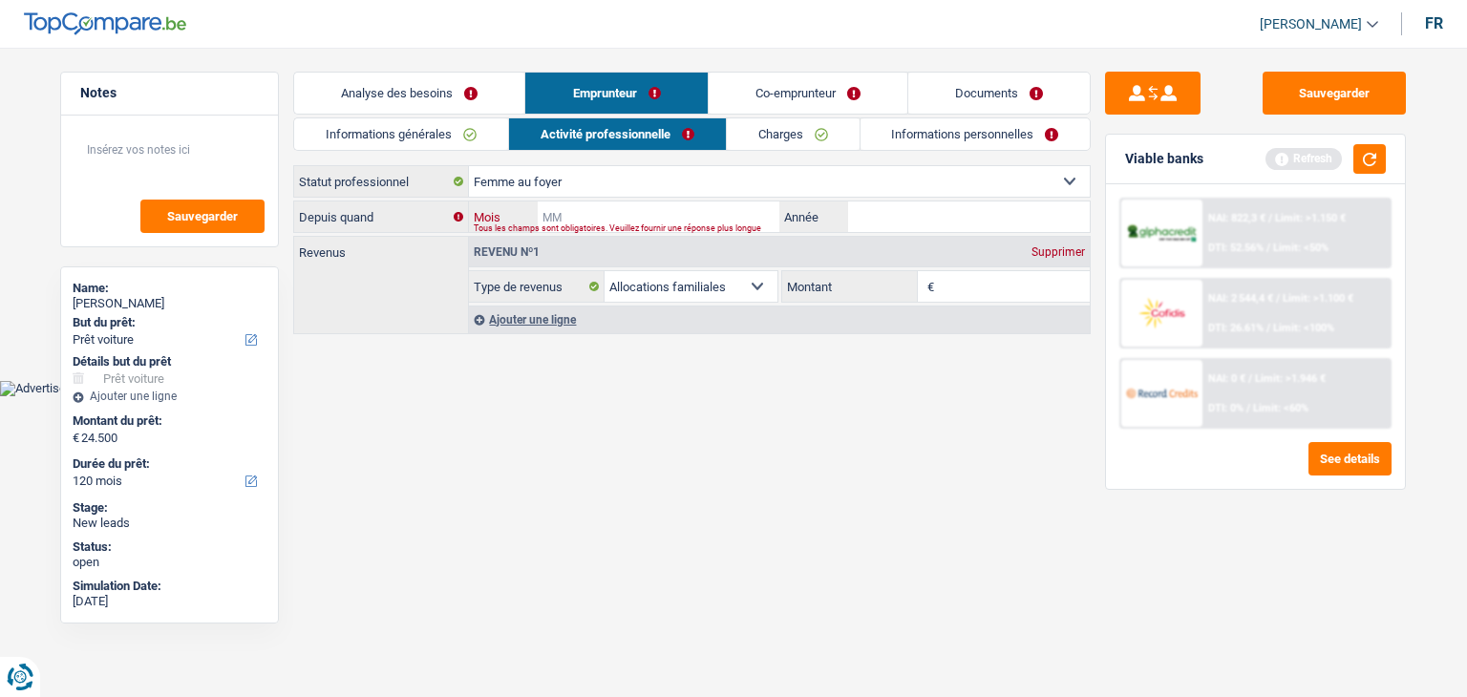
click at [615, 207] on input "Mois" at bounding box center [659, 217] width 242 height 31
type input "06"
type input "2023"
drag, startPoint x: 743, startPoint y: 413, endPoint x: 867, endPoint y: 364, distance: 133.4
click at [743, 396] on html "Vous avez le contrôle de vos données Nous utilisons des cookies, tout comme nos…" at bounding box center [733, 198] width 1467 height 396
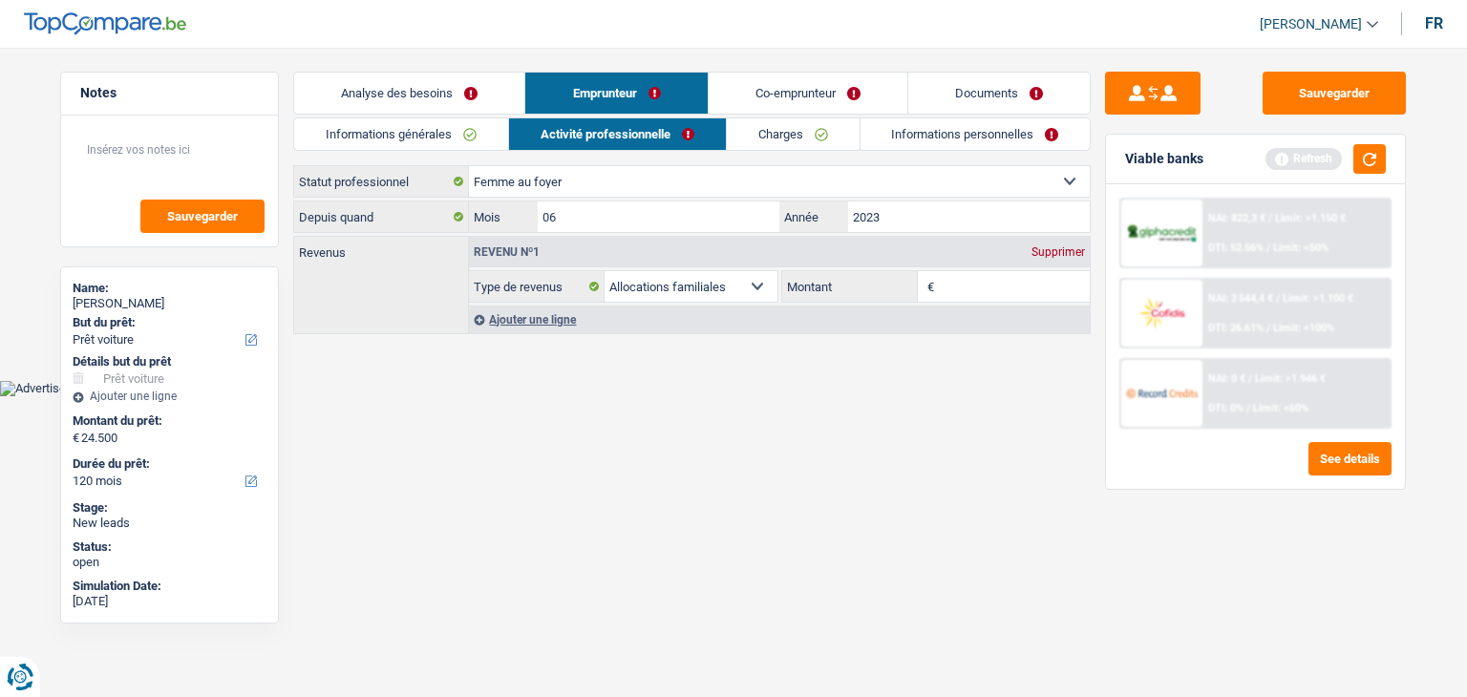
click at [978, 291] on input "Montant" at bounding box center [1015, 286] width 152 height 31
drag, startPoint x: 764, startPoint y: 66, endPoint x: 748, endPoint y: 77, distance: 19.9
click at [764, 66] on main "Notes Sauvegarder Name: CHRISTINE TRICART But du prêt: Confort maison: meubles,…" at bounding box center [733, 204] width 1467 height 351
click at [730, 93] on link "Co-emprunteur" at bounding box center [808, 93] width 199 height 41
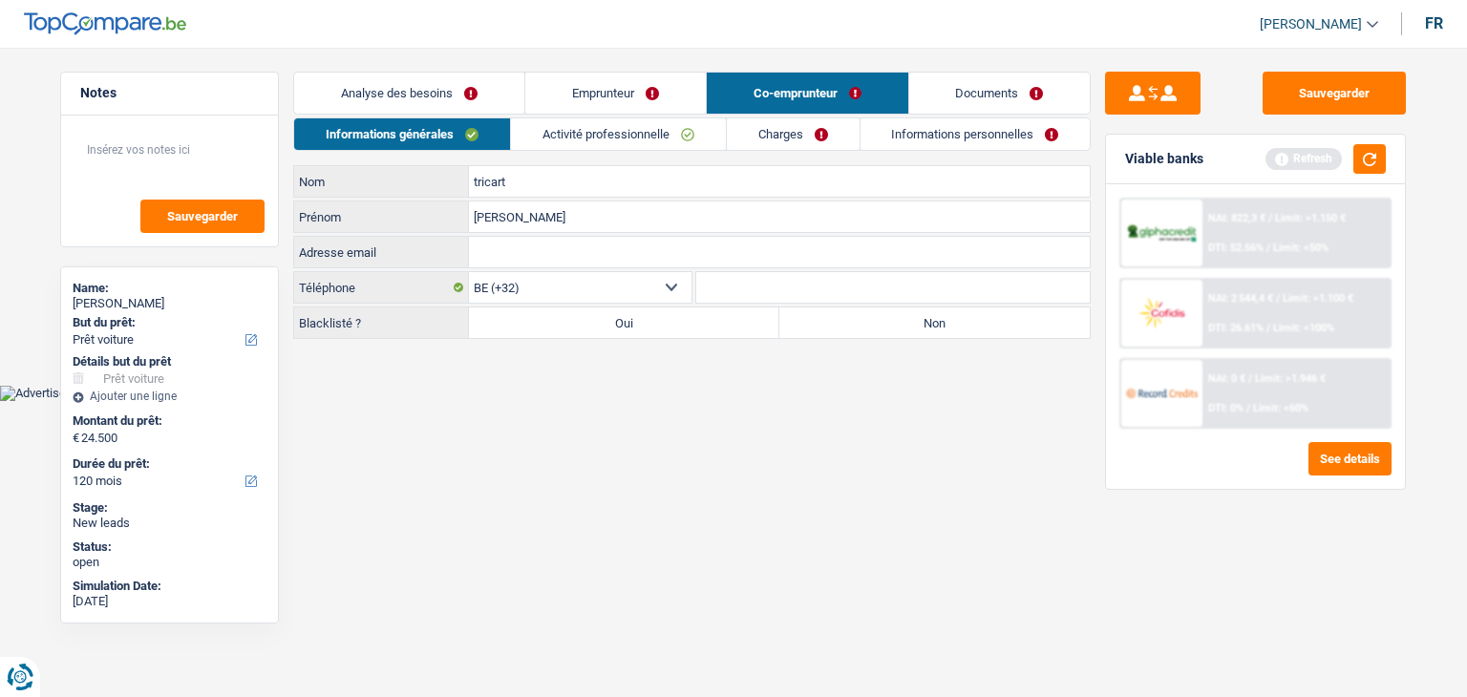
click at [622, 91] on link "Emprunteur" at bounding box center [615, 93] width 181 height 41
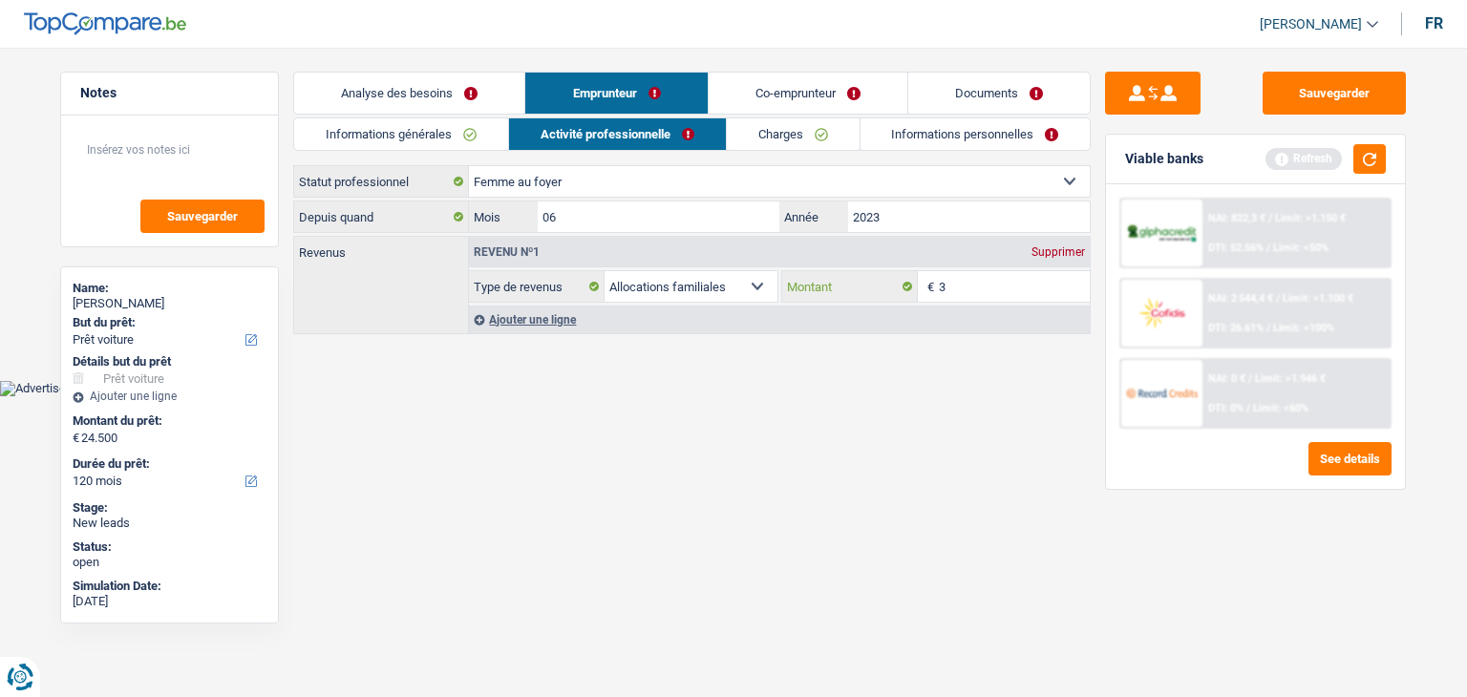
click at [989, 285] on input "3" at bounding box center [1015, 286] width 152 height 31
type input "3.467"
click at [884, 374] on main "Notes Sauvegarder Name: CHRISTINE TRICART But du prêt: Confort maison: meubles,…" at bounding box center [733, 204] width 1467 height 351
click at [1370, 161] on button "button" at bounding box center [1369, 159] width 32 height 30
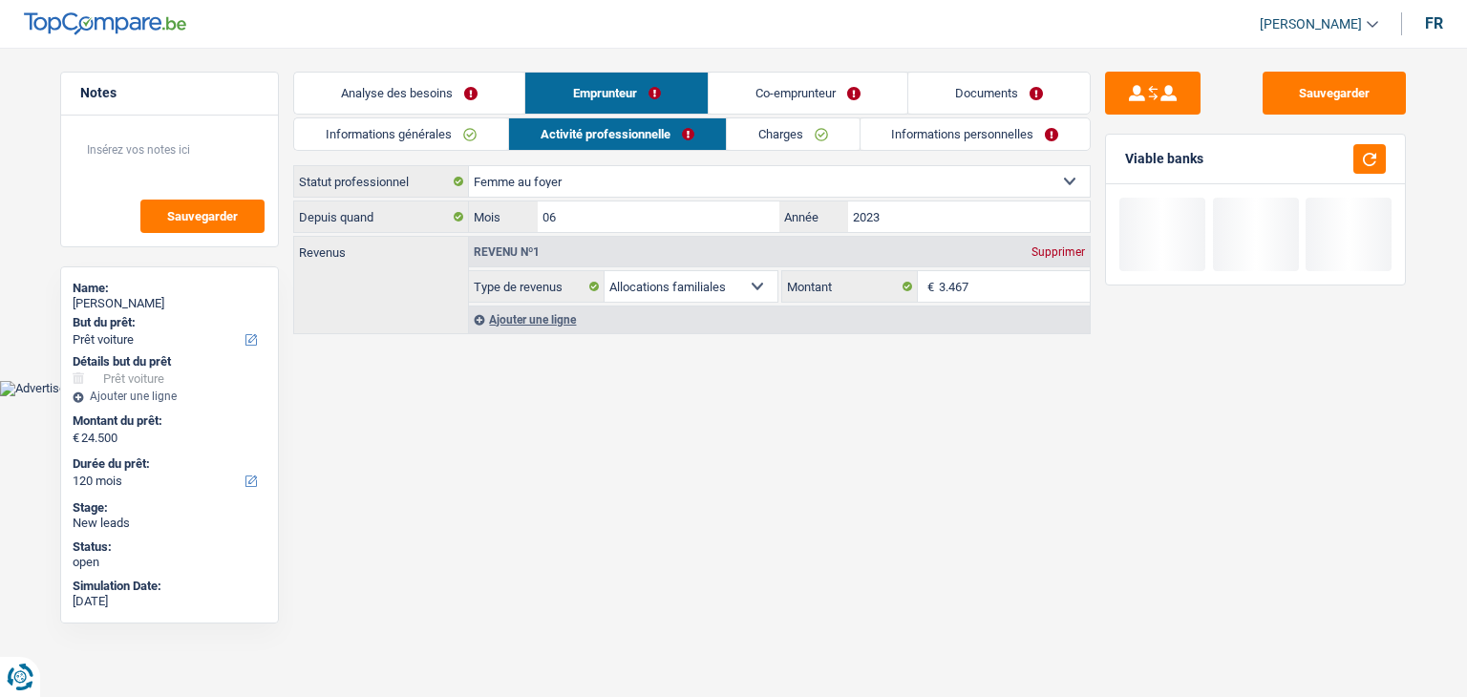
click at [812, 136] on link "Charges" at bounding box center [793, 134] width 133 height 32
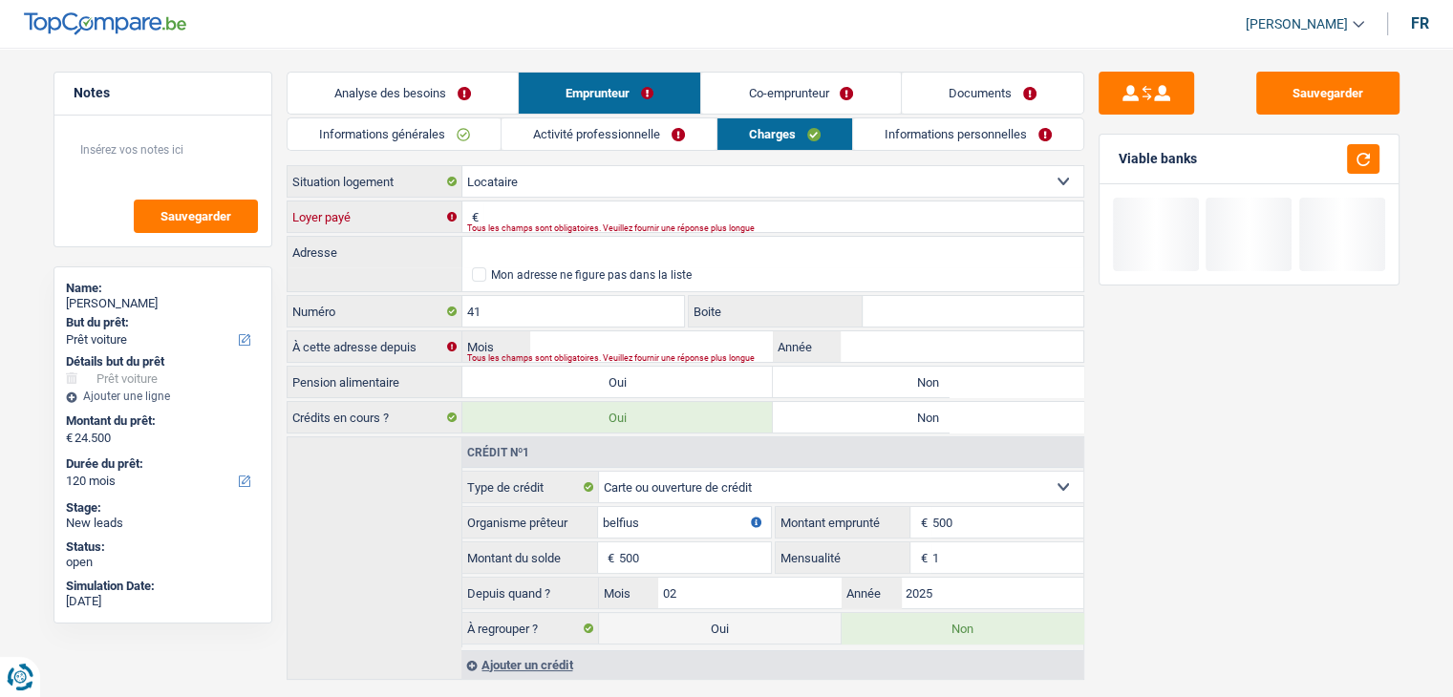
click at [611, 218] on input "Loyer payé" at bounding box center [783, 217] width 600 height 31
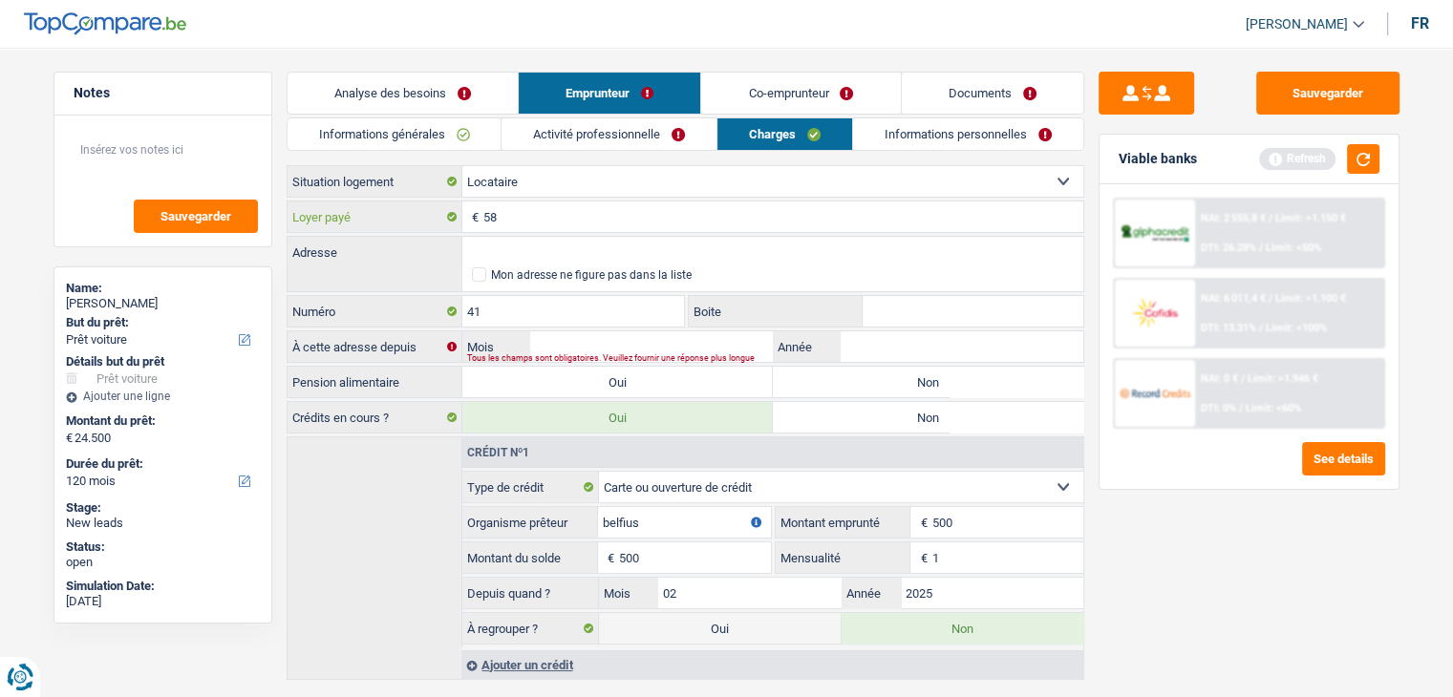
type input "580"
click at [753, 94] on link "Co-emprunteur" at bounding box center [800, 93] width 199 height 41
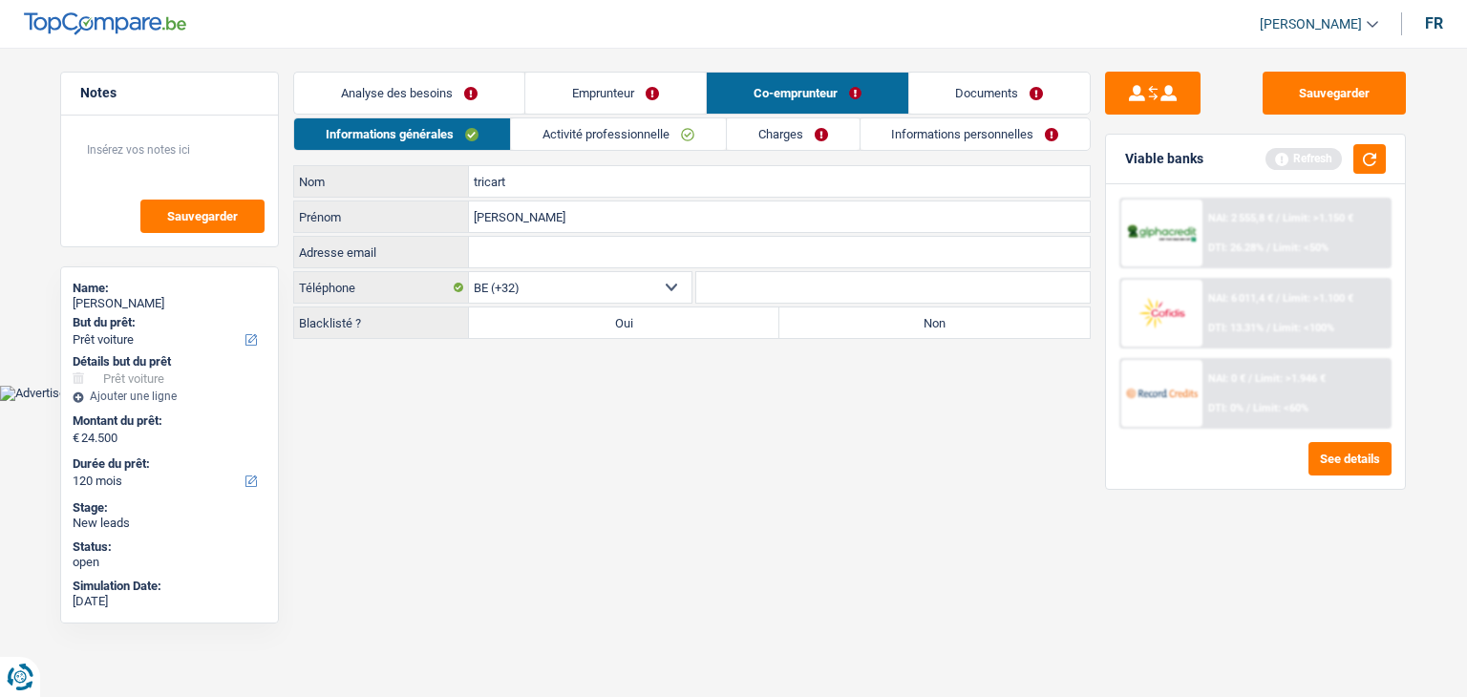
click at [575, 136] on link "Activité professionnelle" at bounding box center [618, 134] width 215 height 32
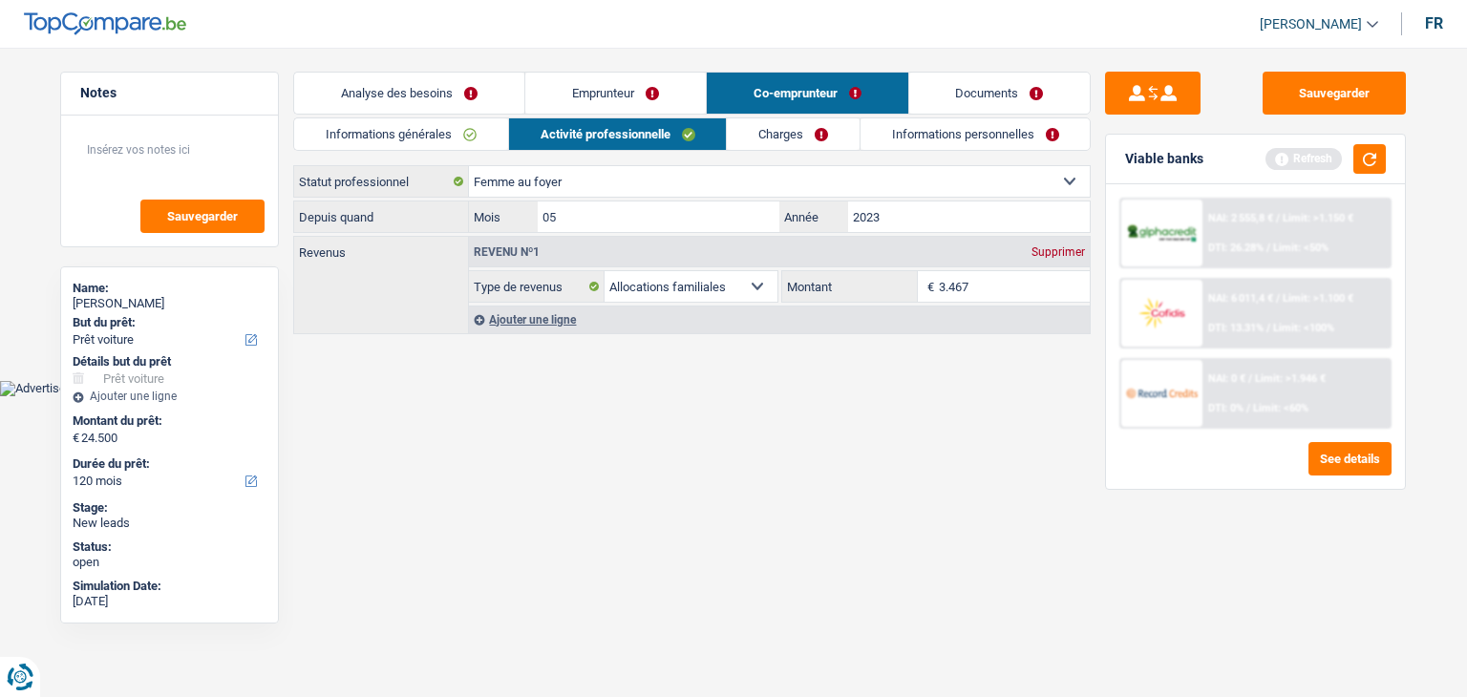
click at [761, 131] on link "Charges" at bounding box center [793, 134] width 133 height 32
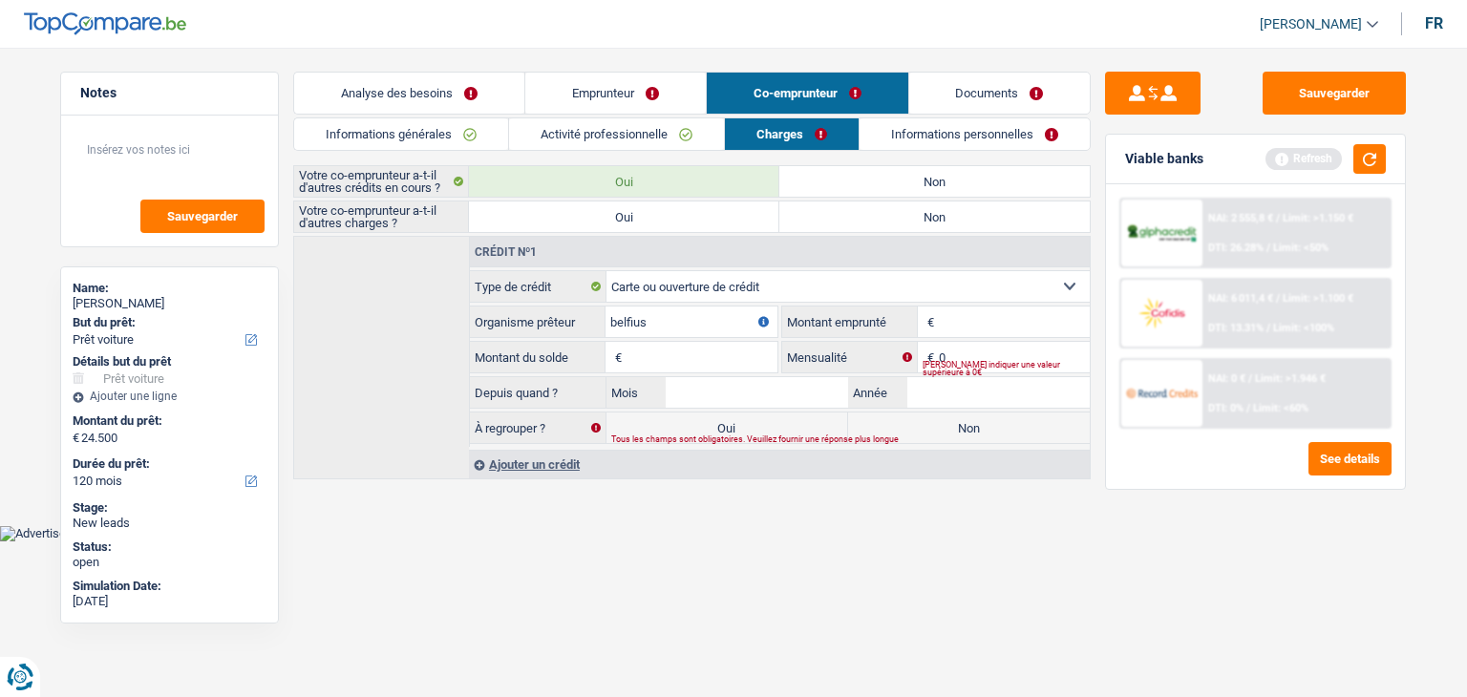
click at [565, 84] on link "Emprunteur" at bounding box center [615, 93] width 181 height 41
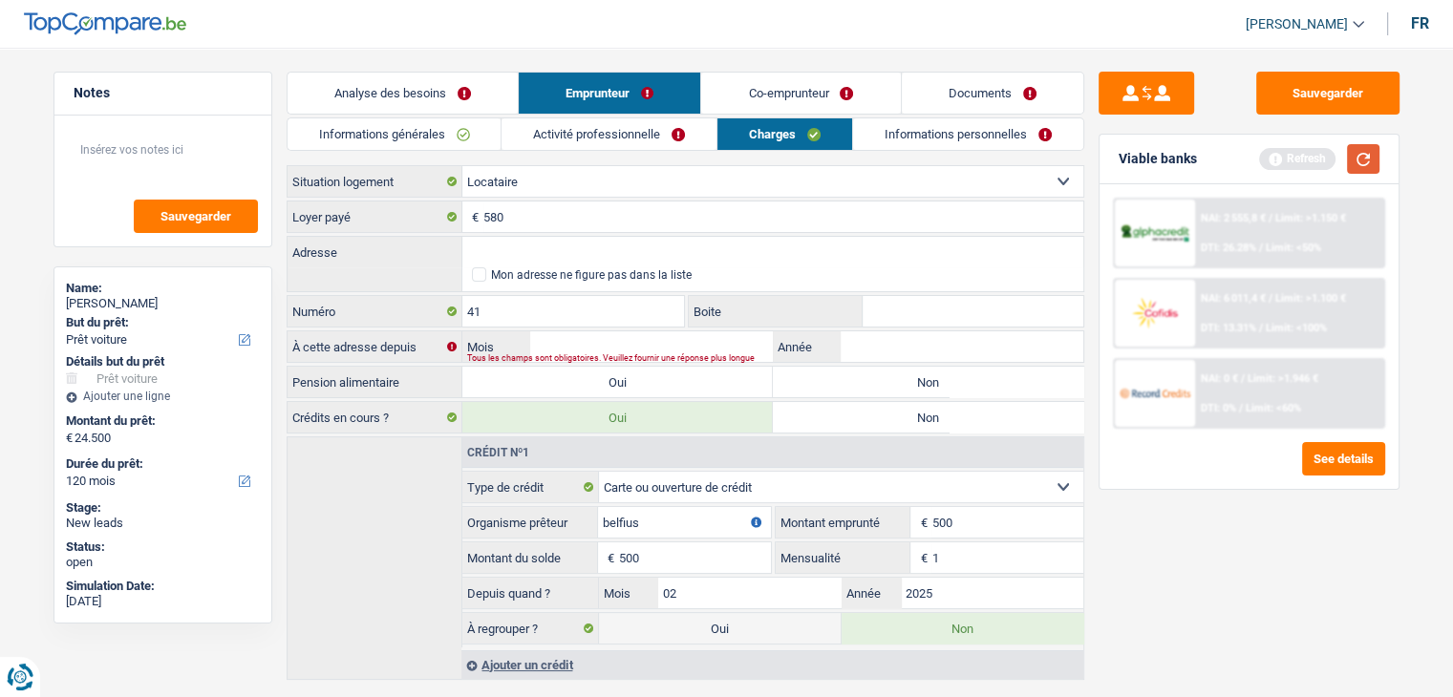
click at [1364, 162] on button "button" at bounding box center [1363, 159] width 32 height 30
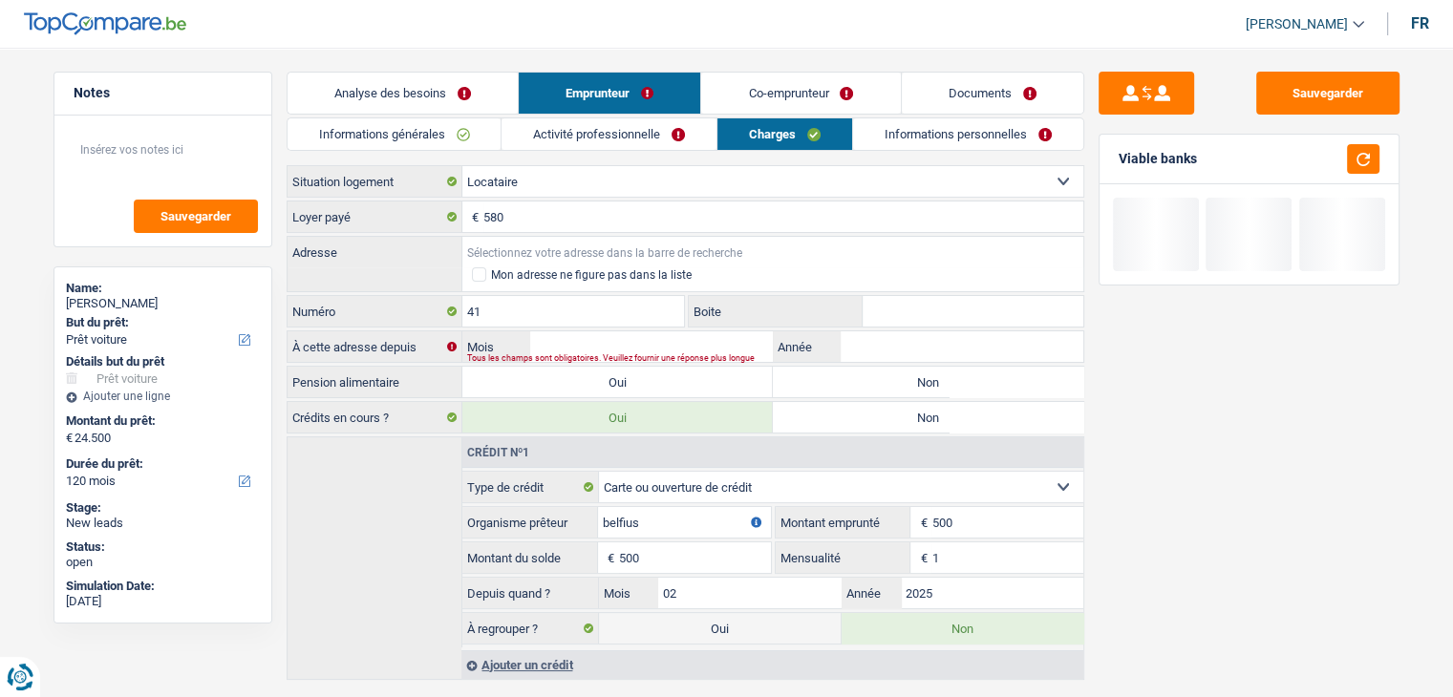
click at [535, 244] on input "Adresse" at bounding box center [772, 252] width 621 height 31
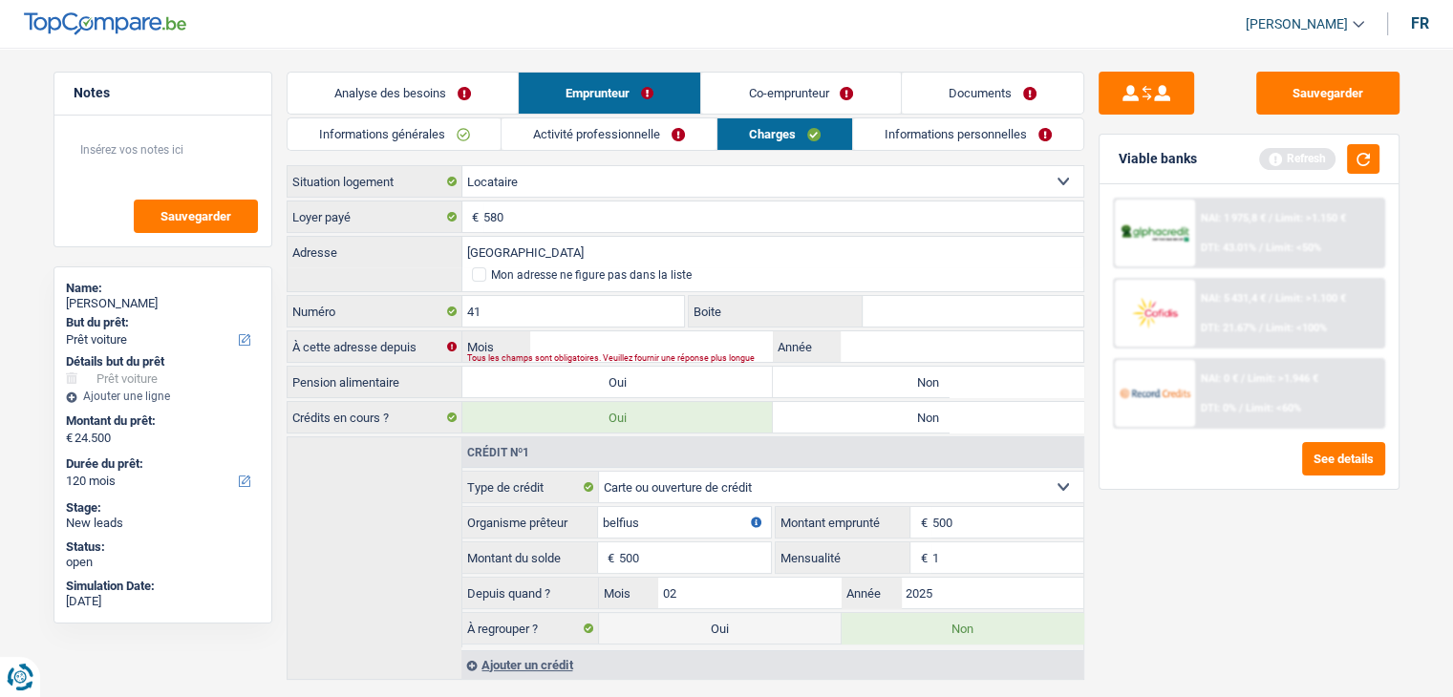
type input "rue de binche"
click at [1199, 506] on div "Sauvegarder Viable banks Refresh NAI: 1 975,8 € / Limit: >1.150 € DTI: 43.01% /…" at bounding box center [1249, 367] width 330 height 590
click at [1351, 165] on button "button" at bounding box center [1363, 159] width 32 height 30
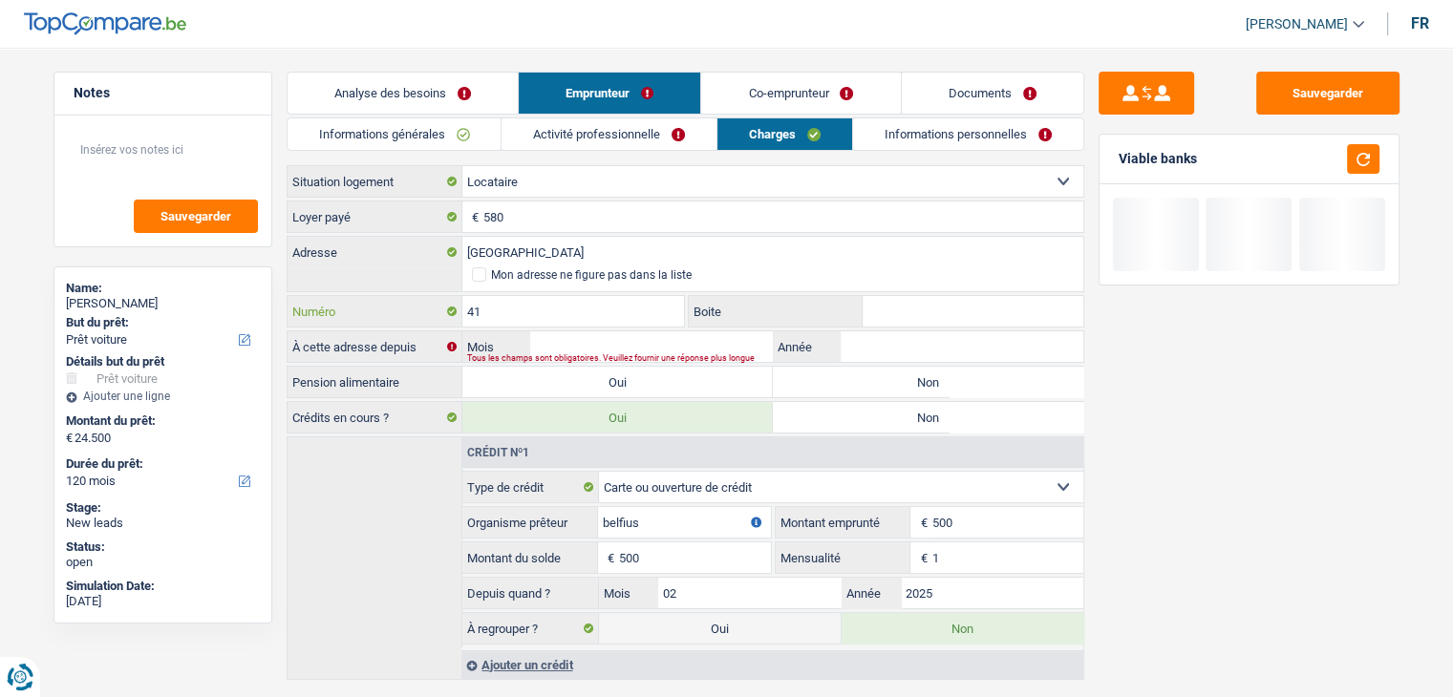
click at [503, 312] on input "41" at bounding box center [573, 311] width 223 height 31
click at [637, 342] on input "Mois" at bounding box center [651, 346] width 242 height 31
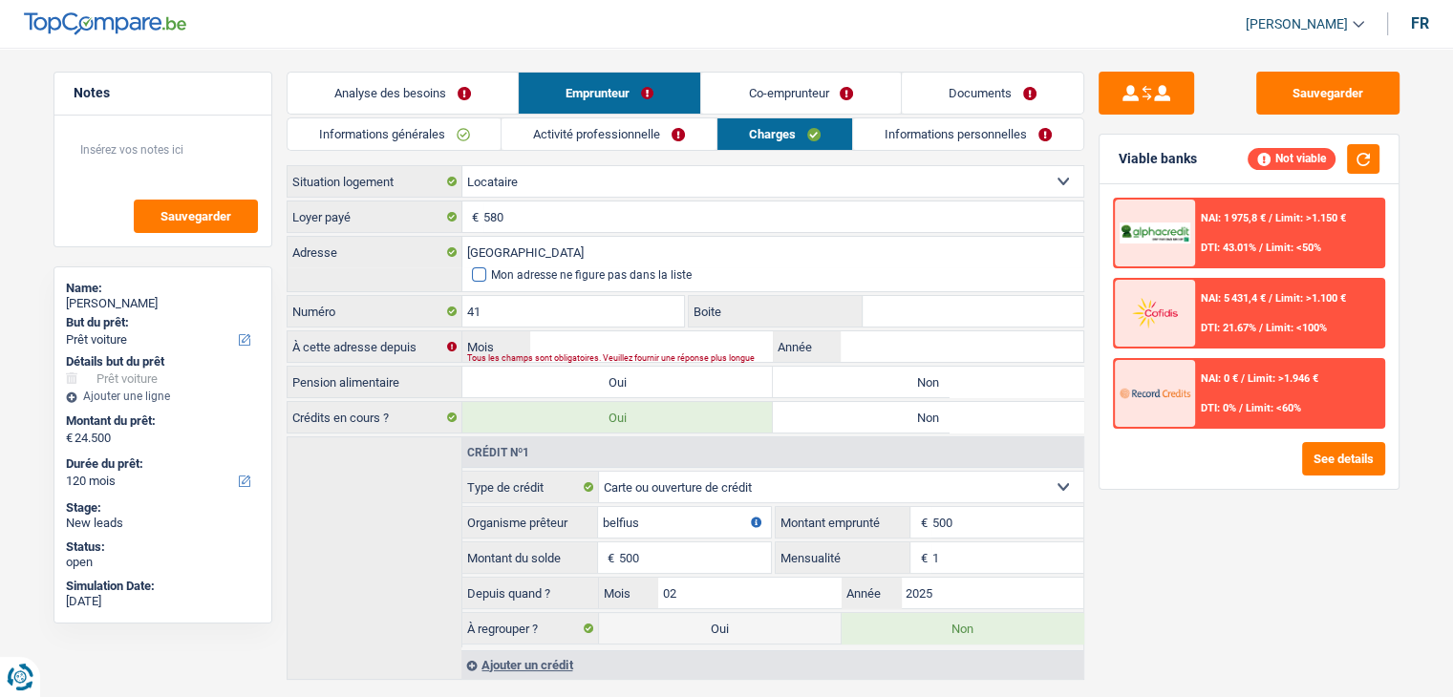
click at [478, 274] on span at bounding box center [479, 274] width 14 height 14
click at [472, 275] on input "Mon adresse ne figure pas dans la liste" at bounding box center [472, 275] width 0 height 0
select select "BE"
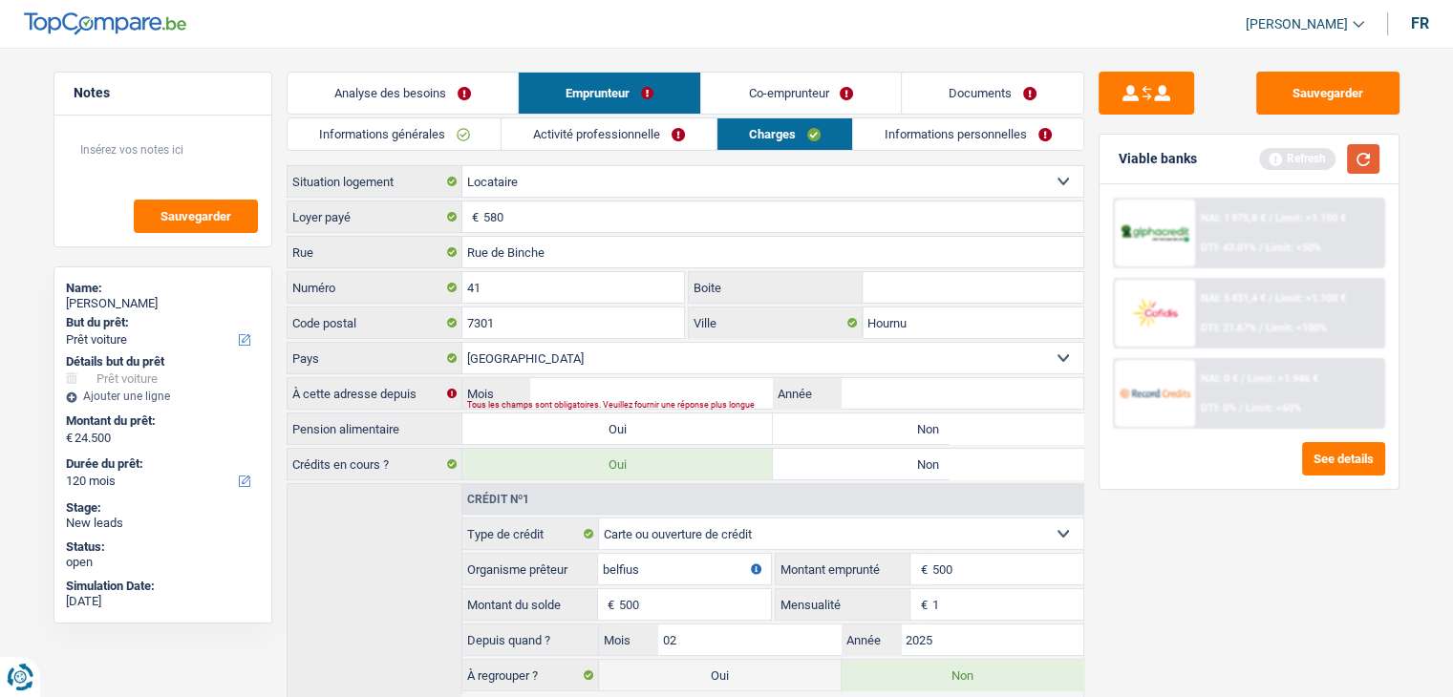
click at [1377, 151] on button "button" at bounding box center [1363, 159] width 32 height 30
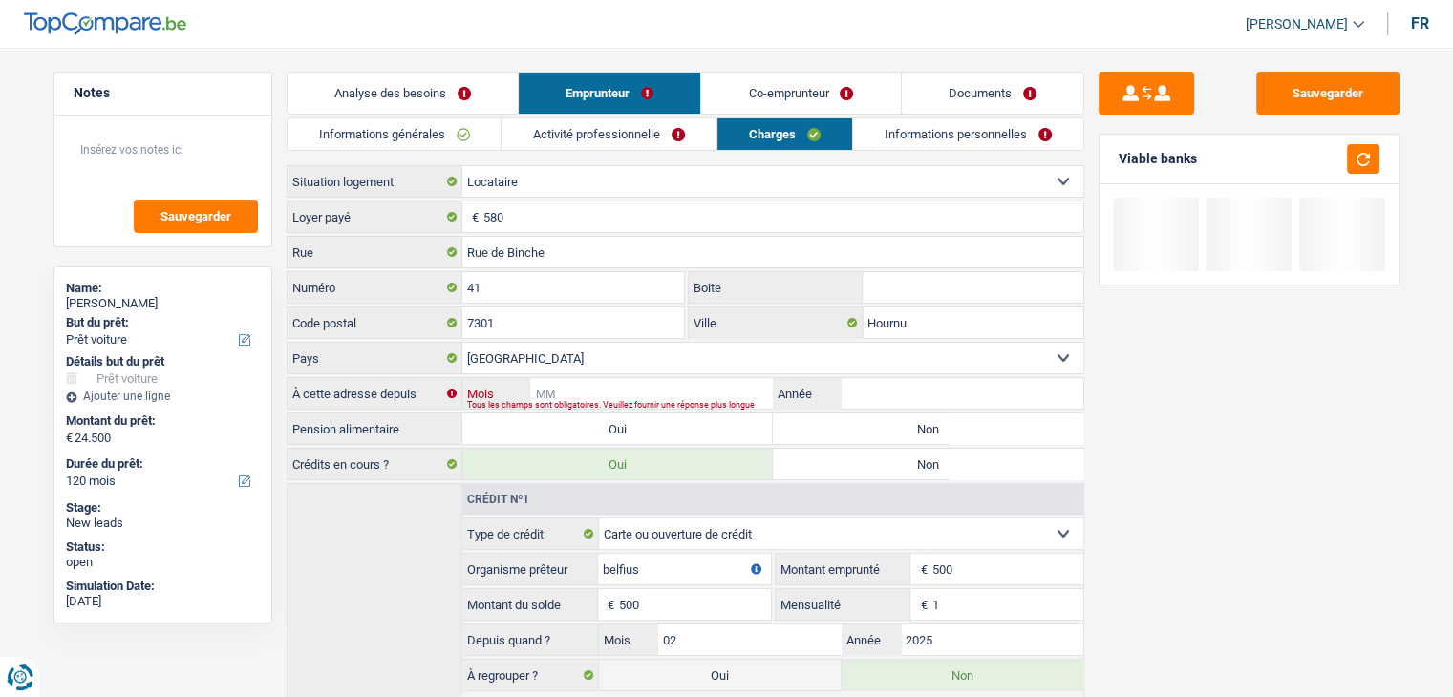
click at [637, 392] on input "Mois" at bounding box center [651, 393] width 242 height 31
type input "06"
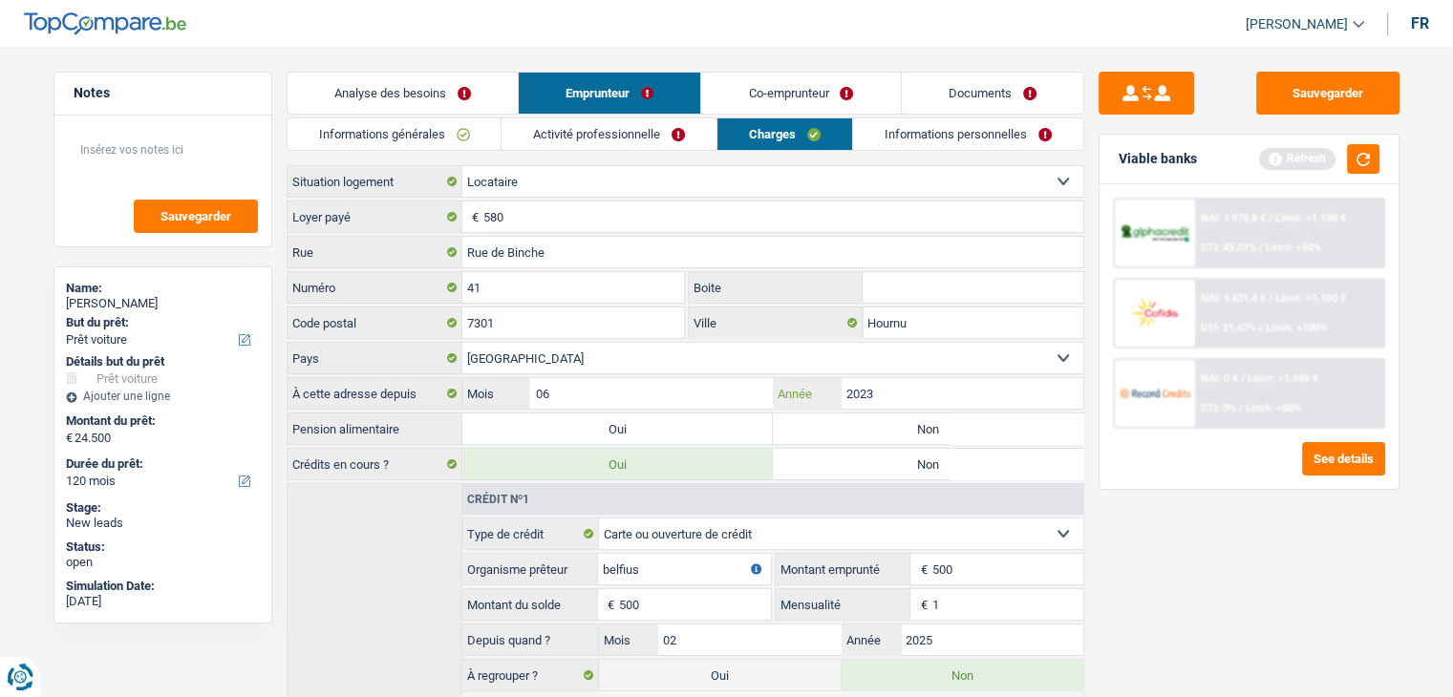
type input "2023"
click at [1206, 540] on div "Sauvegarder Viable banks Refresh NAI: 1 975,8 € / Limit: >1.150 € DTI: 43.01% /…" at bounding box center [1249, 367] width 330 height 590
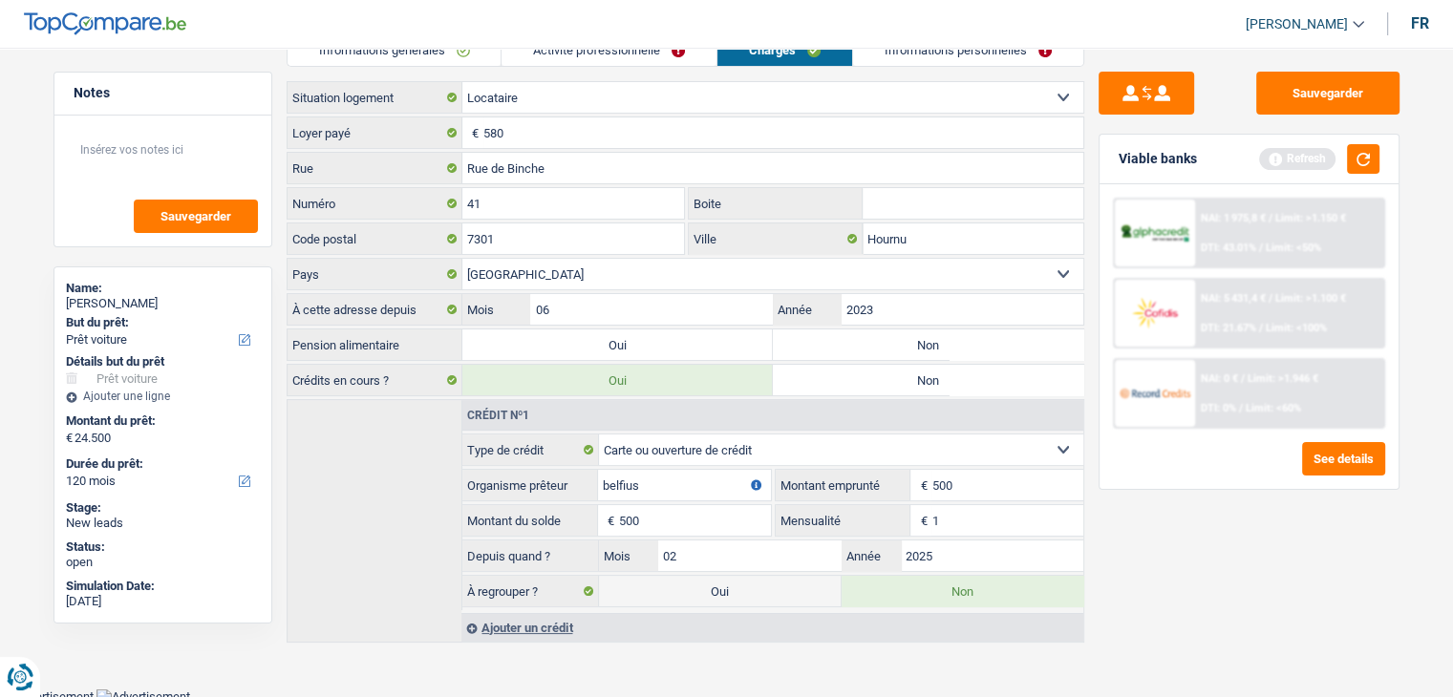
click at [866, 333] on label "Non" at bounding box center [928, 345] width 310 height 31
click at [866, 333] on input "Non" at bounding box center [928, 345] width 310 height 31
radio input "true"
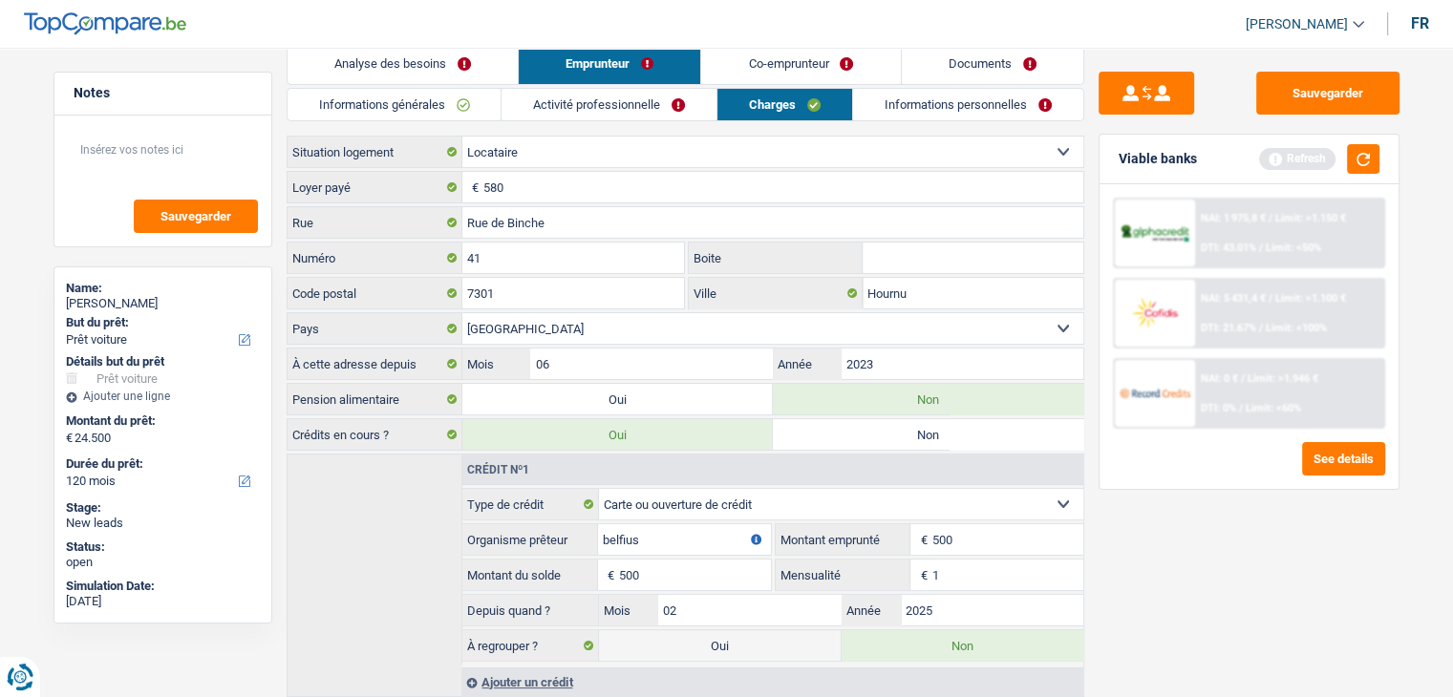
scroll to position [0, 0]
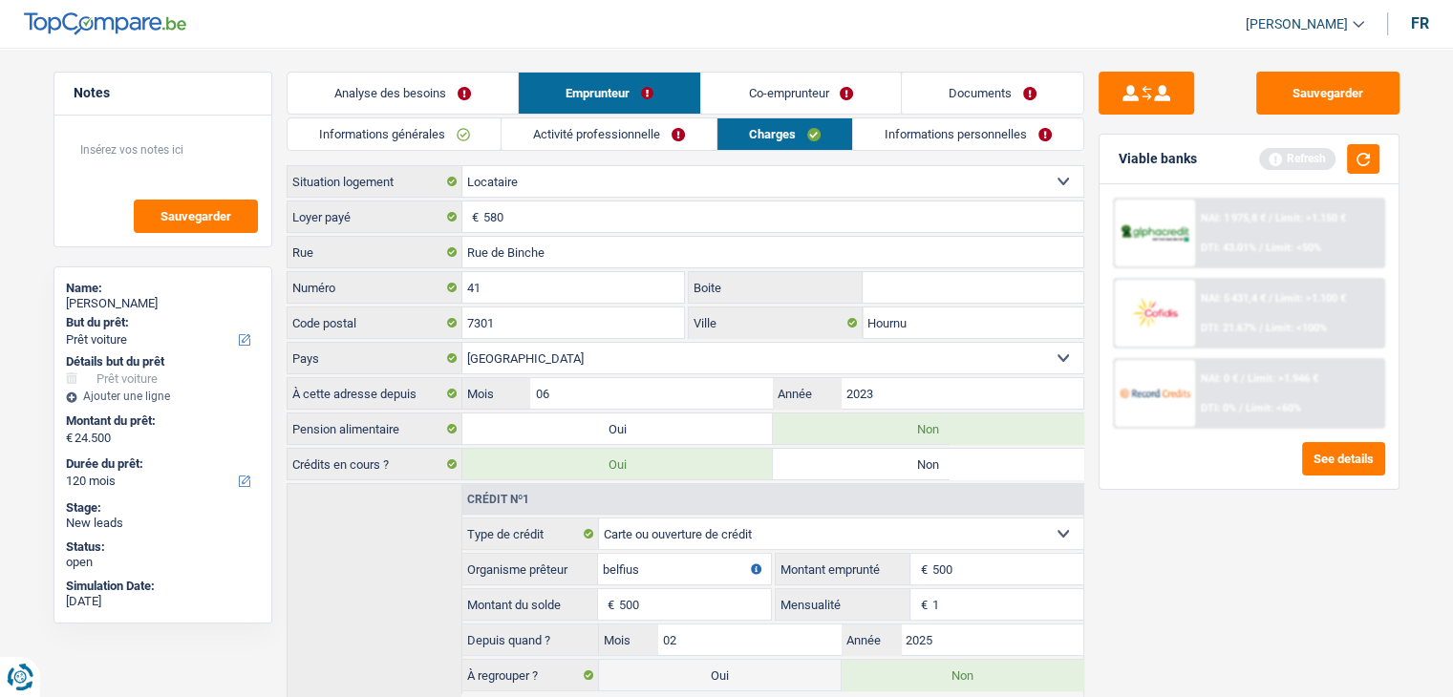
click at [884, 137] on link "Informations personnelles" at bounding box center [968, 134] width 230 height 32
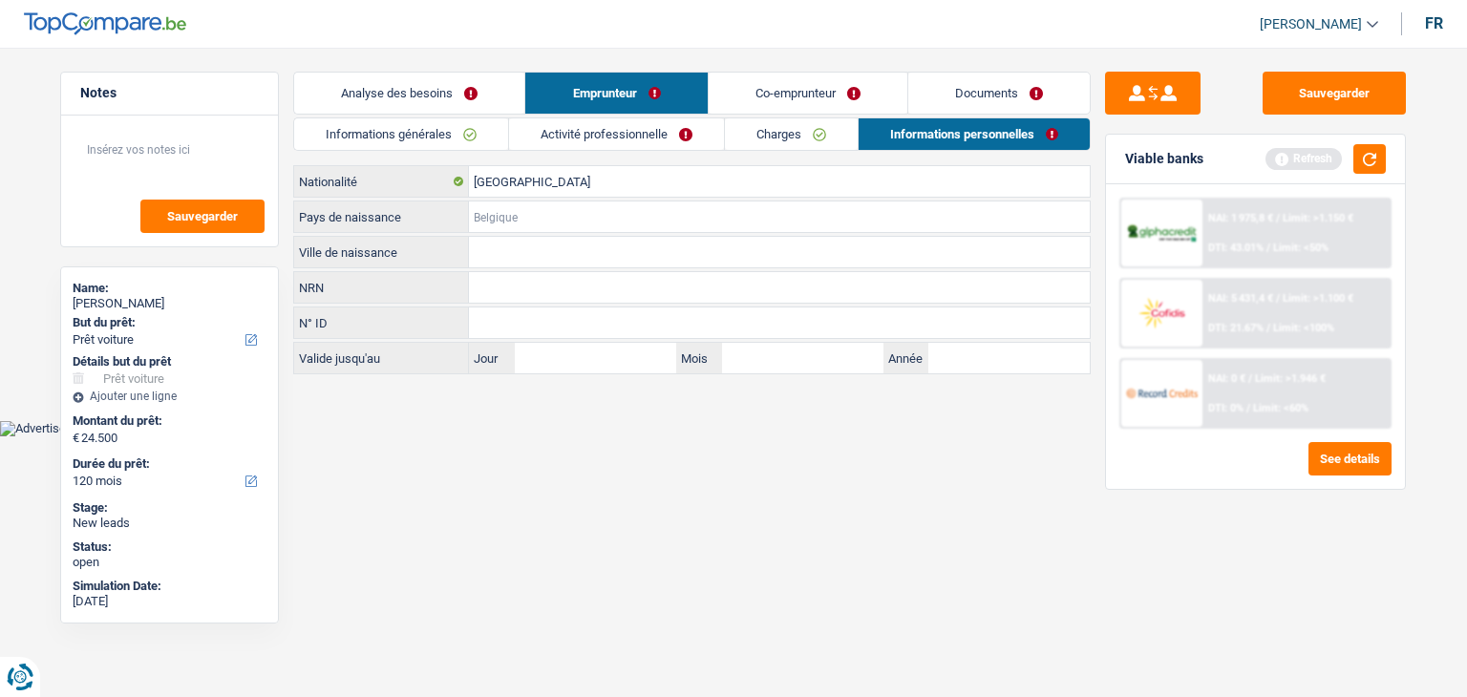
click at [490, 211] on input "Pays de naissance" at bounding box center [779, 217] width 621 height 31
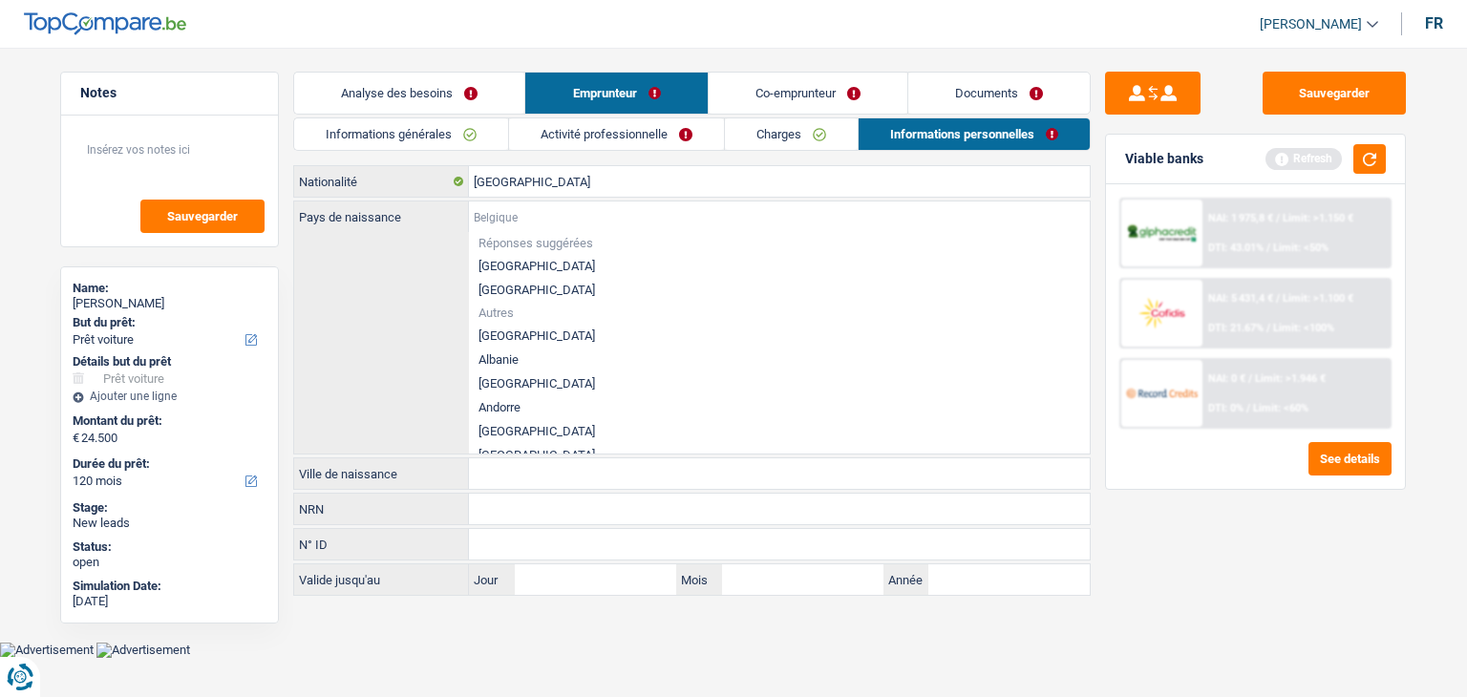
type input "B"
click at [516, 263] on li "[GEOGRAPHIC_DATA]" at bounding box center [779, 266] width 621 height 24
type input "[GEOGRAPHIC_DATA]"
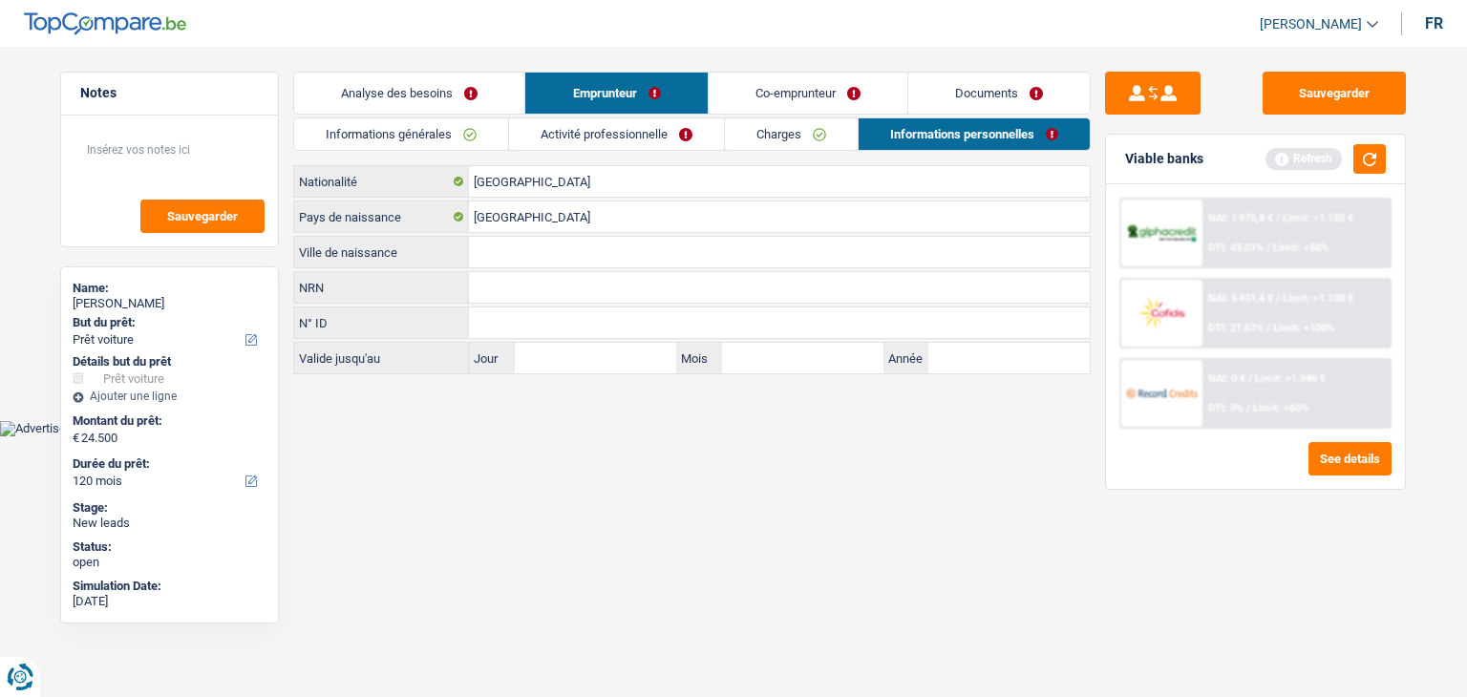
click at [1351, 149] on div "Refresh" at bounding box center [1326, 159] width 120 height 30
click at [1354, 150] on button "button" at bounding box center [1369, 159] width 32 height 30
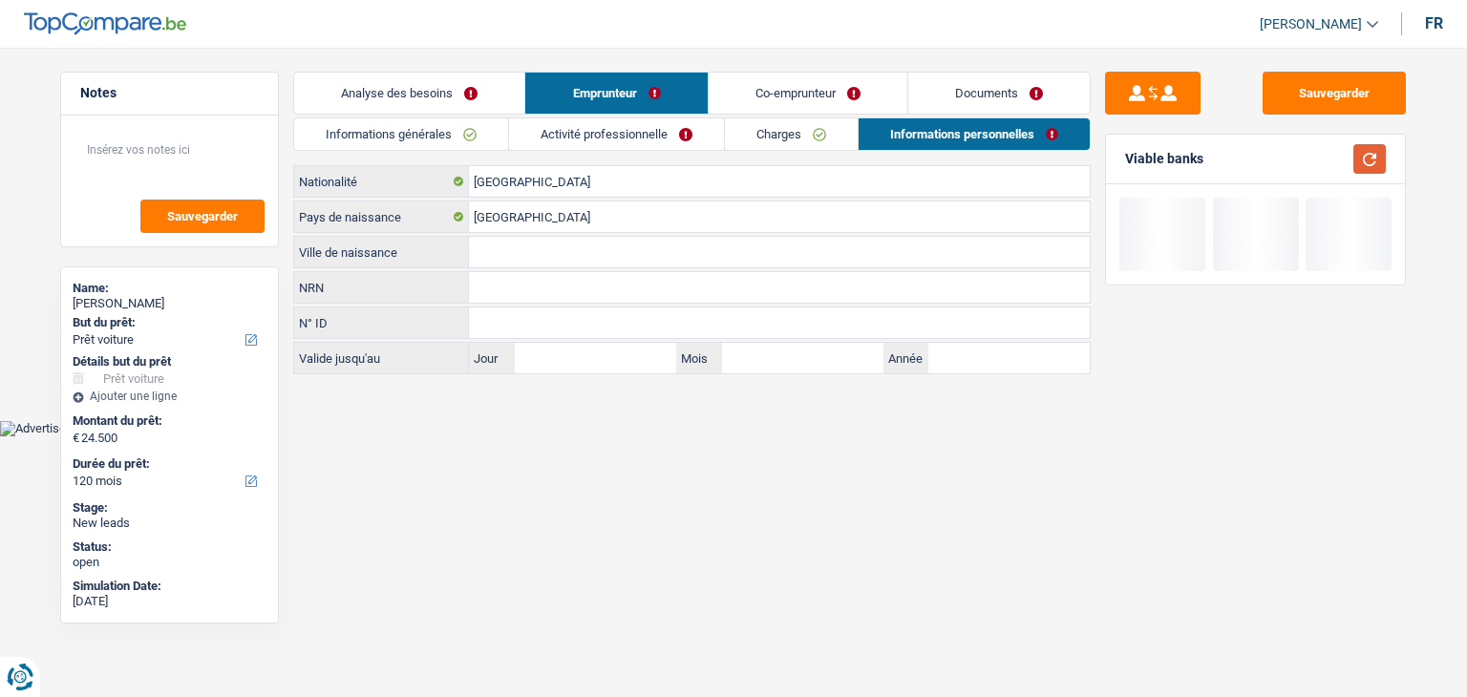
click at [1368, 153] on button "button" at bounding box center [1369, 159] width 32 height 30
click at [533, 253] on input "Ville de naissance" at bounding box center [779, 252] width 621 height 31
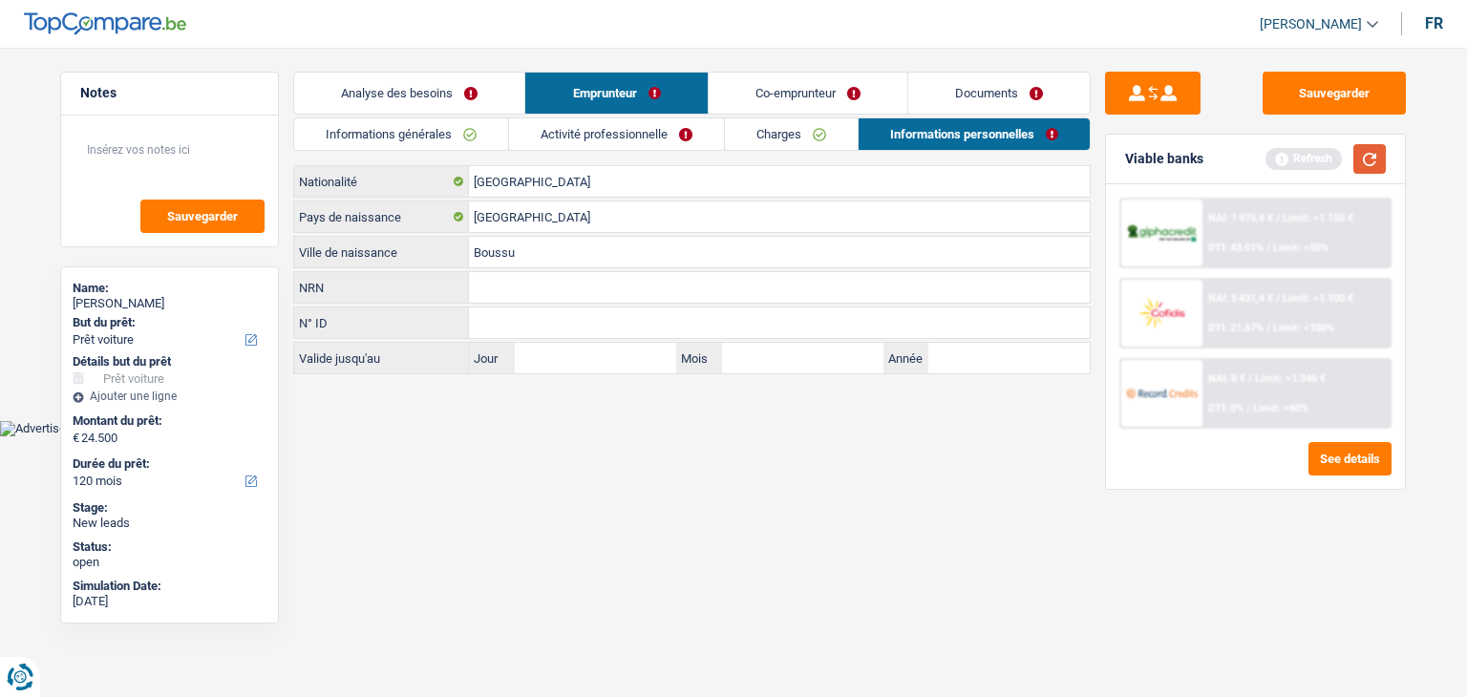
type input "Boussu"
click at [1381, 150] on button "button" at bounding box center [1369, 159] width 32 height 30
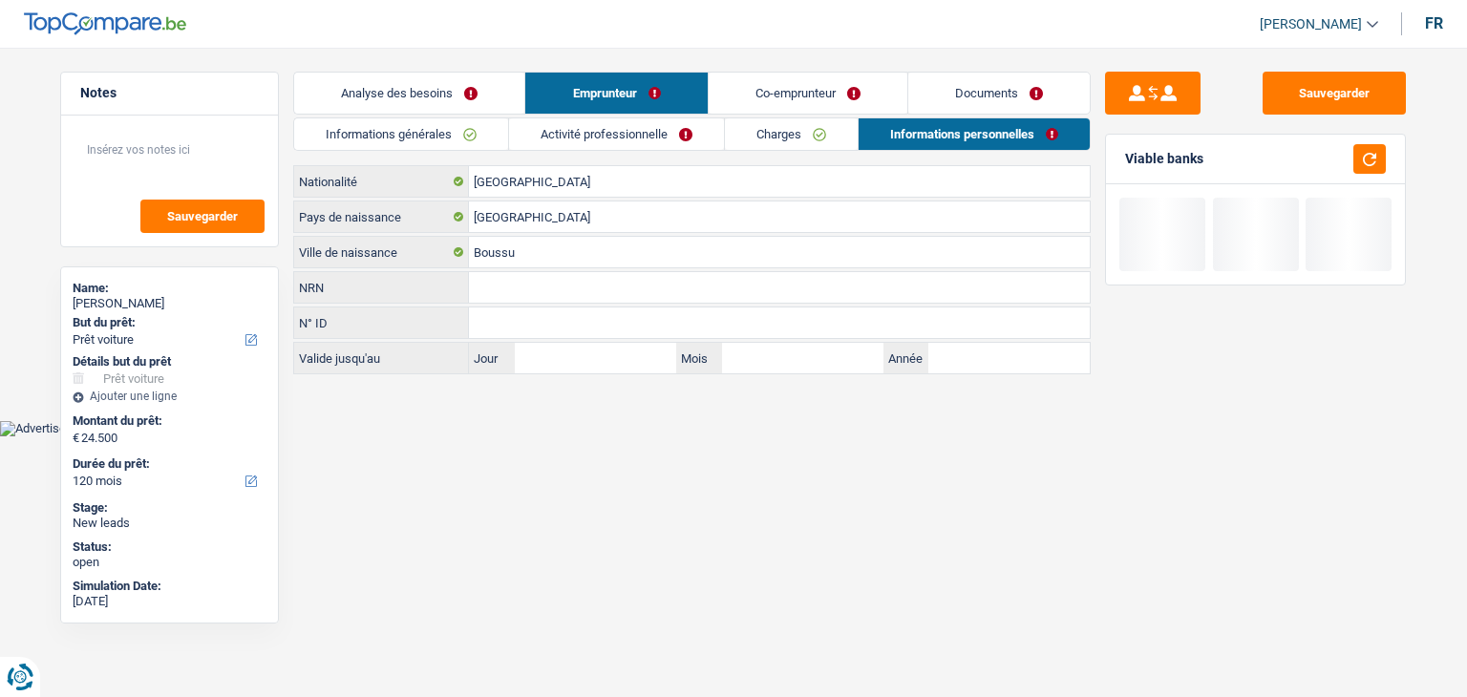
click at [791, 78] on link "Co-emprunteur" at bounding box center [808, 93] width 199 height 41
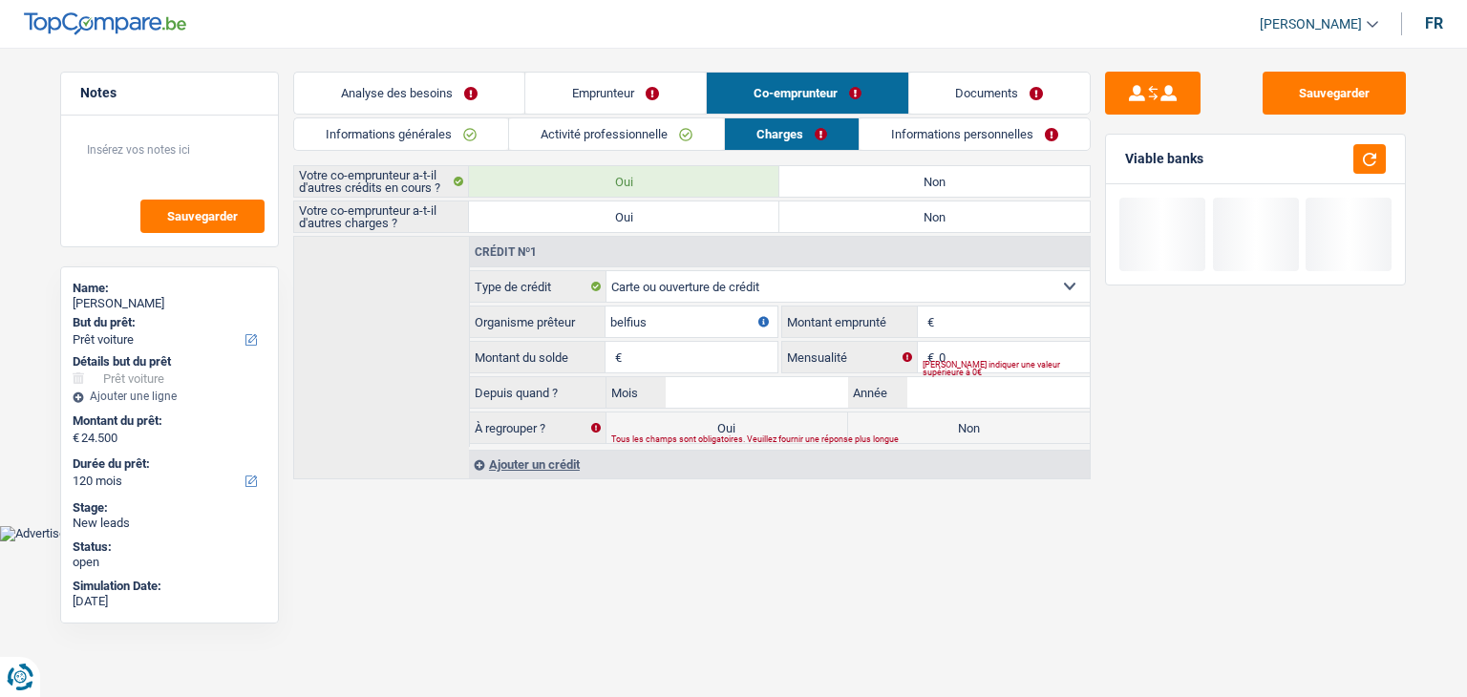
click at [419, 114] on li "Analyse des besoins" at bounding box center [408, 93] width 231 height 43
click at [417, 126] on link "Informations générales" at bounding box center [401, 134] width 214 height 32
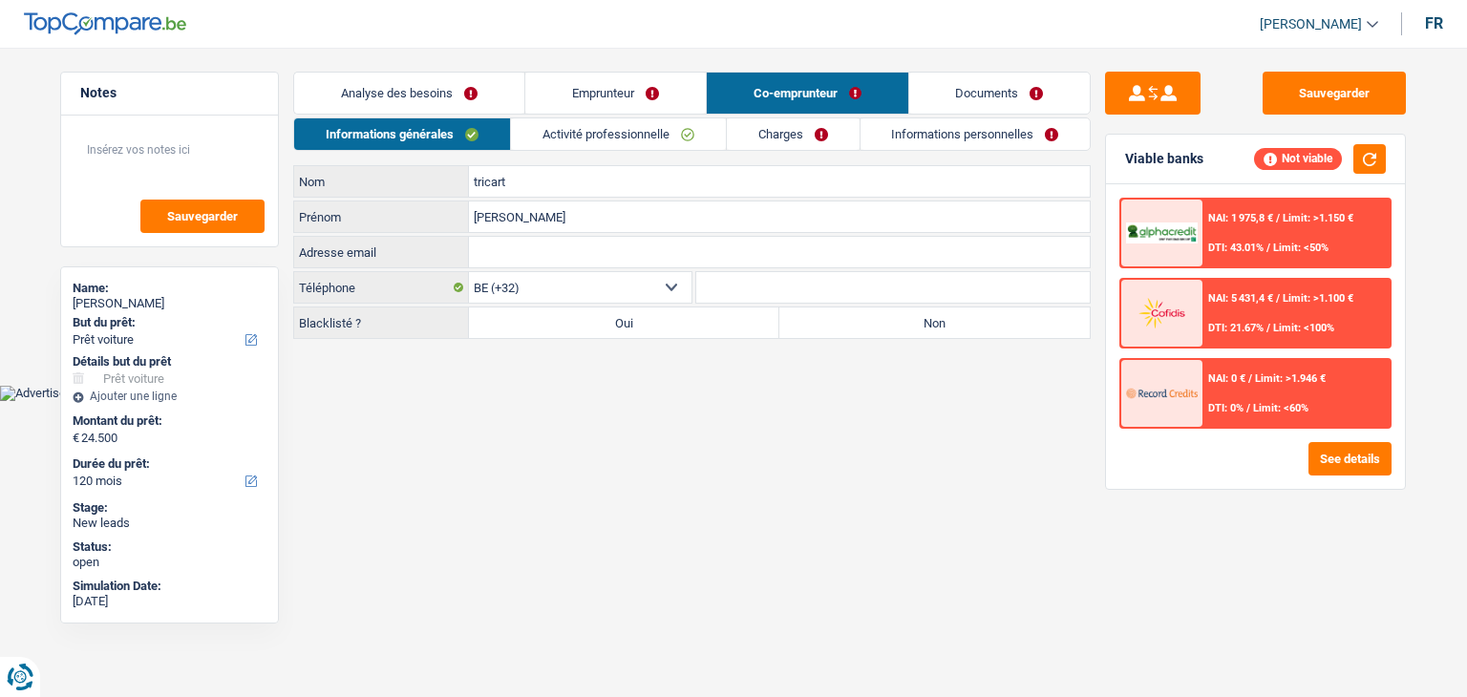
drag, startPoint x: 522, startPoint y: 185, endPoint x: 455, endPoint y: 179, distance: 68.1
click at [455, 179] on div "tricart Nom" at bounding box center [692, 181] width 796 height 31
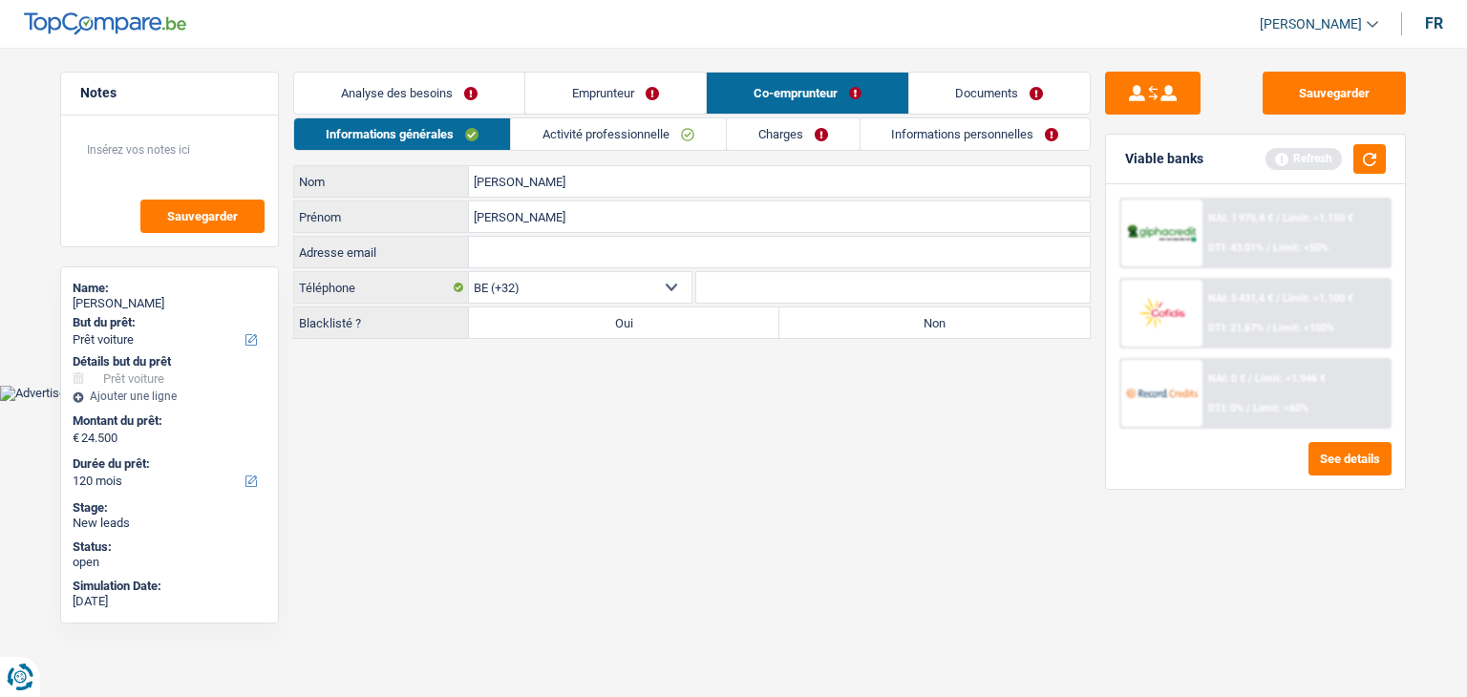
type input "garcia"
click at [577, 222] on input "christine" at bounding box center [779, 217] width 621 height 31
type input "c"
type input "sté"
click at [564, 176] on input "garcia" at bounding box center [779, 181] width 621 height 31
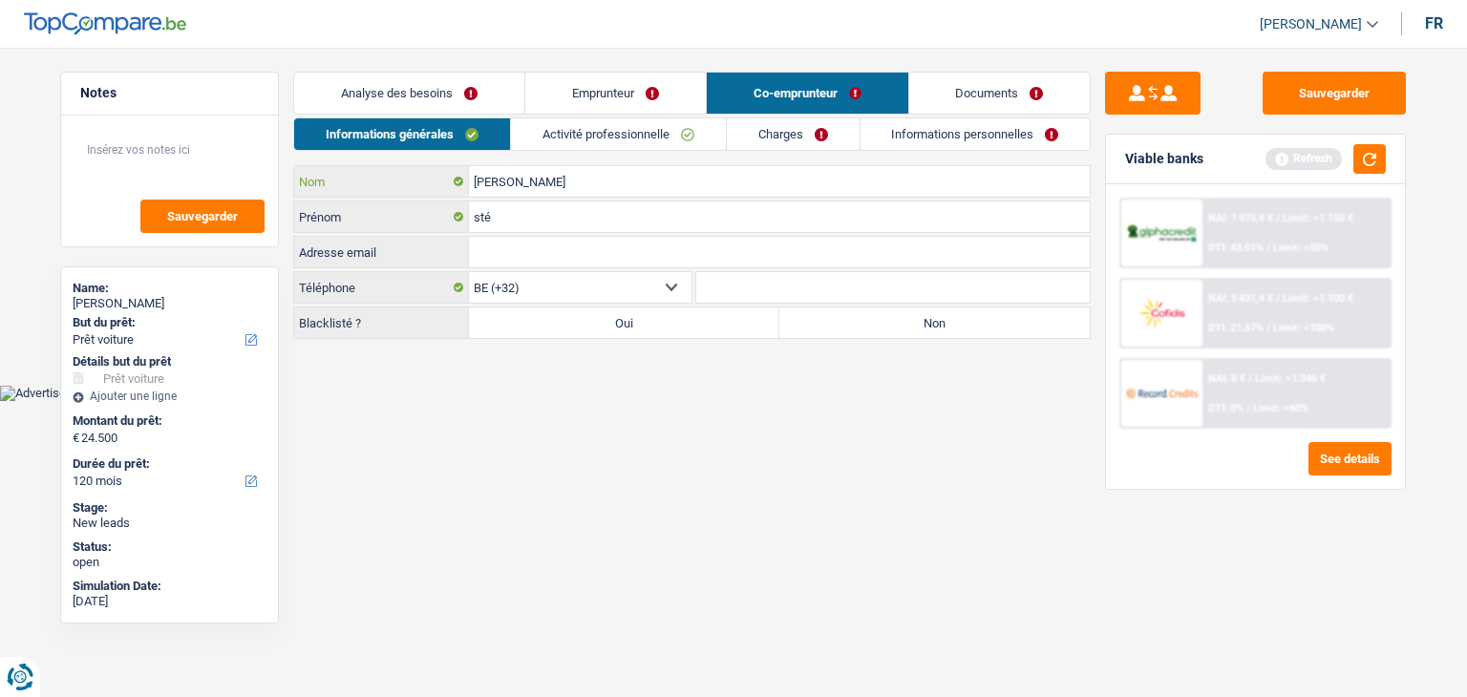
type input "garcia-osete"
click at [542, 218] on input "sté" at bounding box center [779, 217] width 621 height 31
type input "stéphane"
click at [561, 398] on html "Vous avez le contrôle de vos données Nous utilisons des cookies, tout comme nos…" at bounding box center [733, 200] width 1467 height 401
click at [899, 330] on label "Non" at bounding box center [934, 323] width 310 height 31
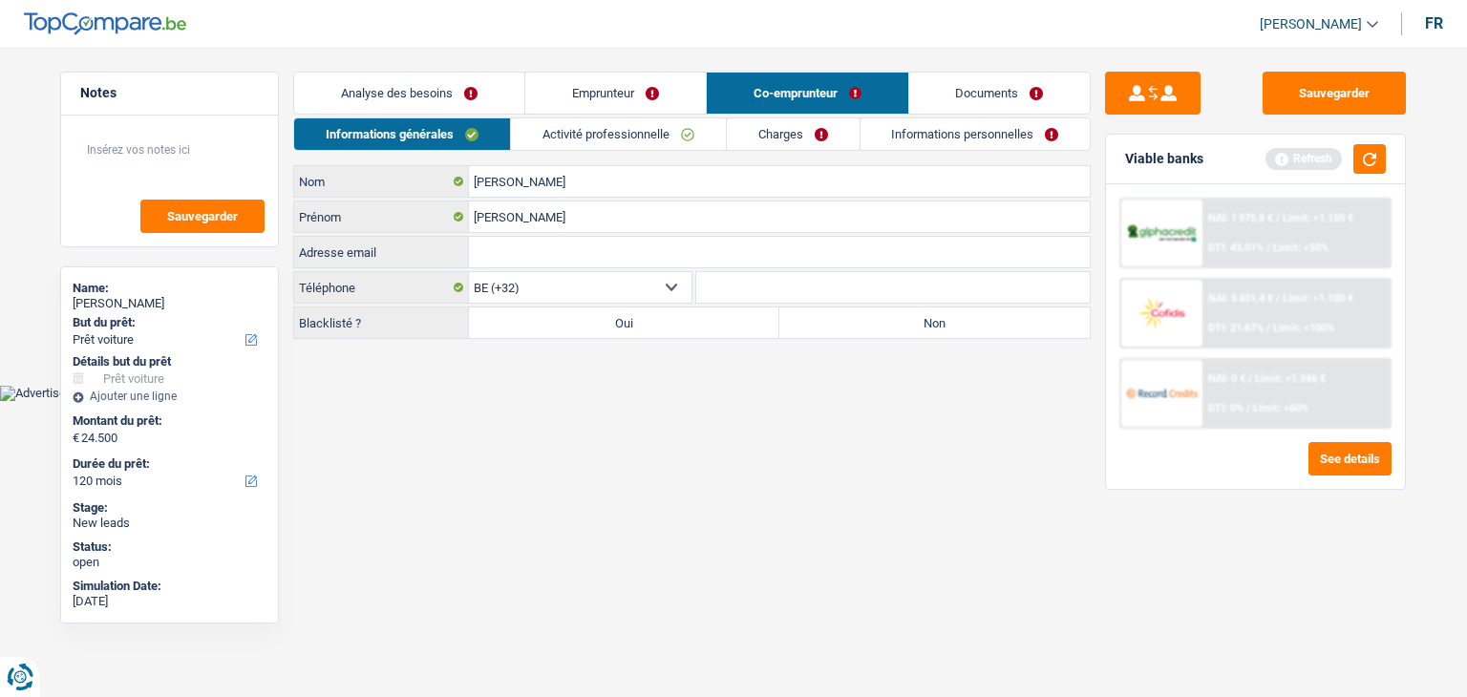
click at [899, 330] on input "Non" at bounding box center [934, 323] width 310 height 31
radio input "true"
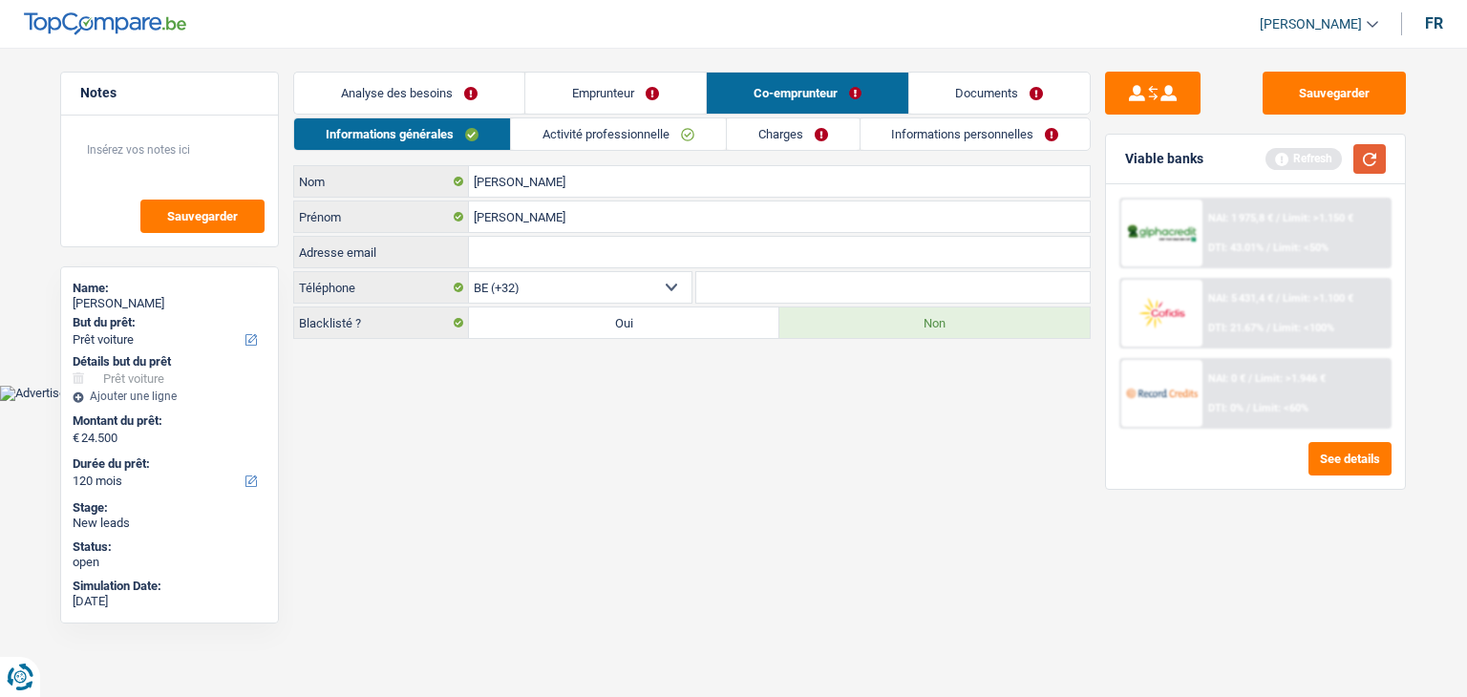
click at [1377, 164] on button "button" at bounding box center [1369, 159] width 32 height 30
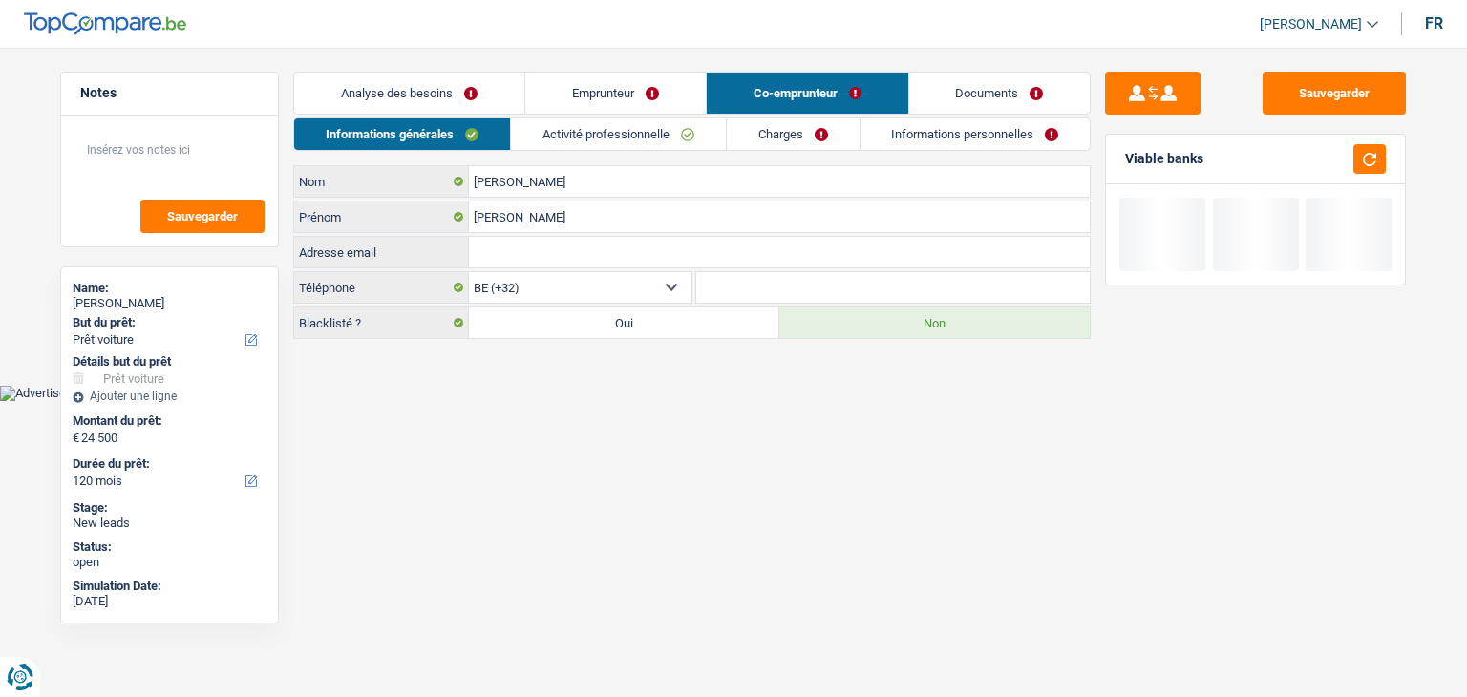
click at [596, 141] on link "Activité professionnelle" at bounding box center [618, 134] width 215 height 32
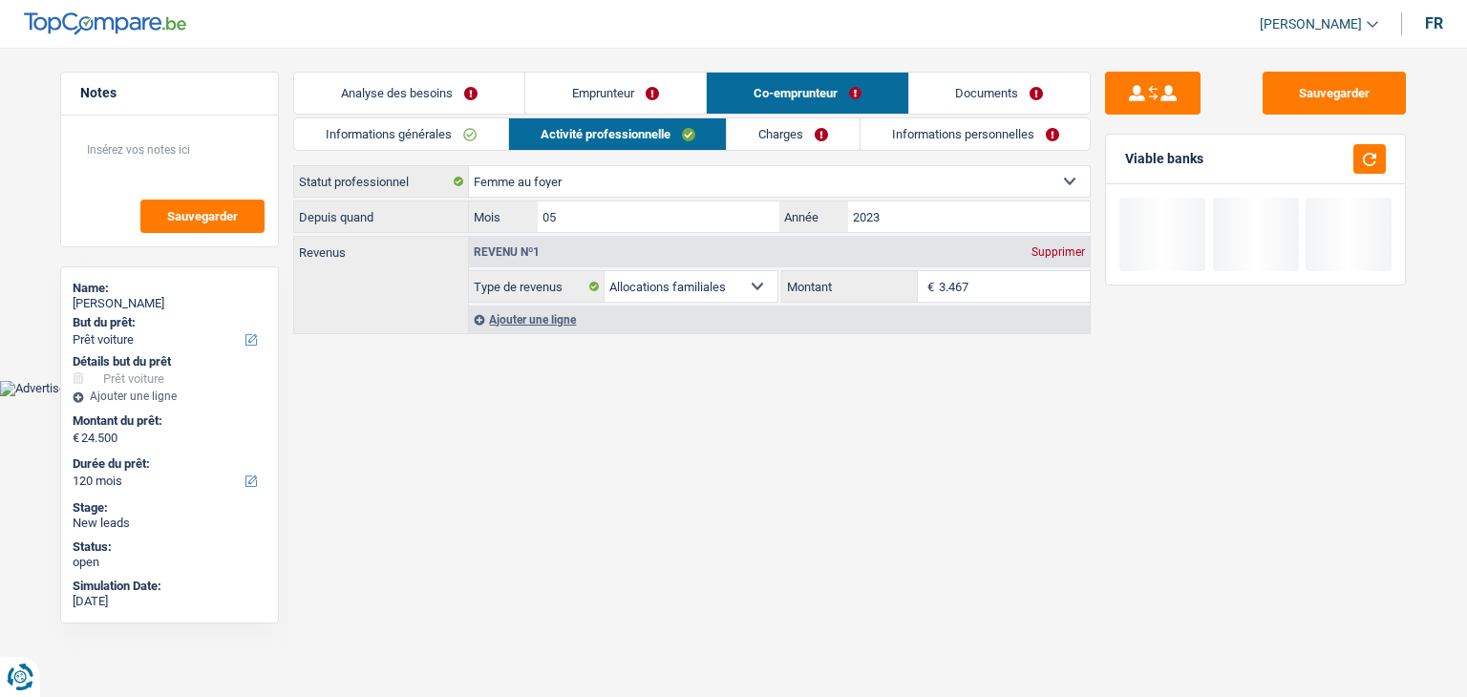
drag, startPoint x: 573, startPoint y: 172, endPoint x: 576, endPoint y: 188, distance: 16.5
click at [573, 172] on select "Ouvrier Employé privé Employé public Invalide Indépendant Pensionné Chômeur Mut…" at bounding box center [779, 181] width 621 height 31
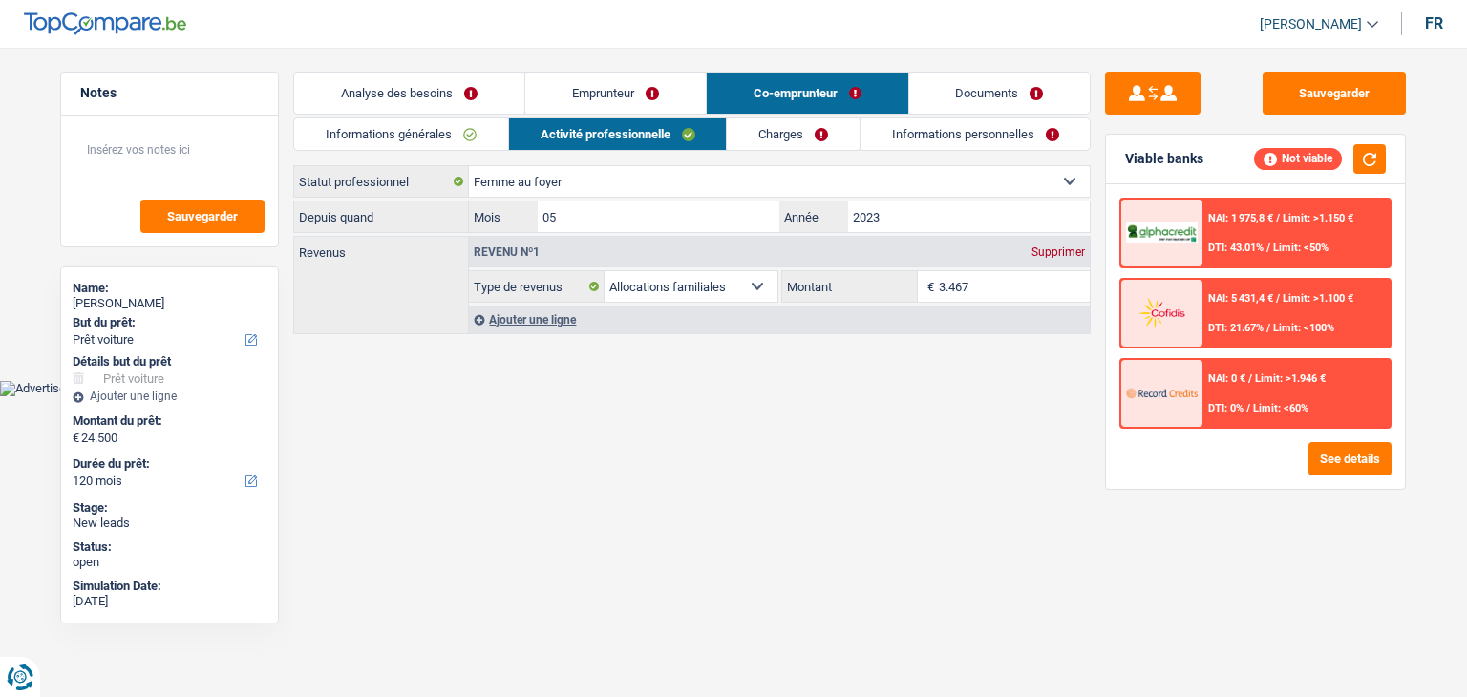
select select "cpasMargin"
click at [469, 166] on select "Ouvrier Employé privé Employé public Invalide Indépendant Pensionné Chômeur Mut…" at bounding box center [779, 181] width 621 height 31
select select "socialSecurity"
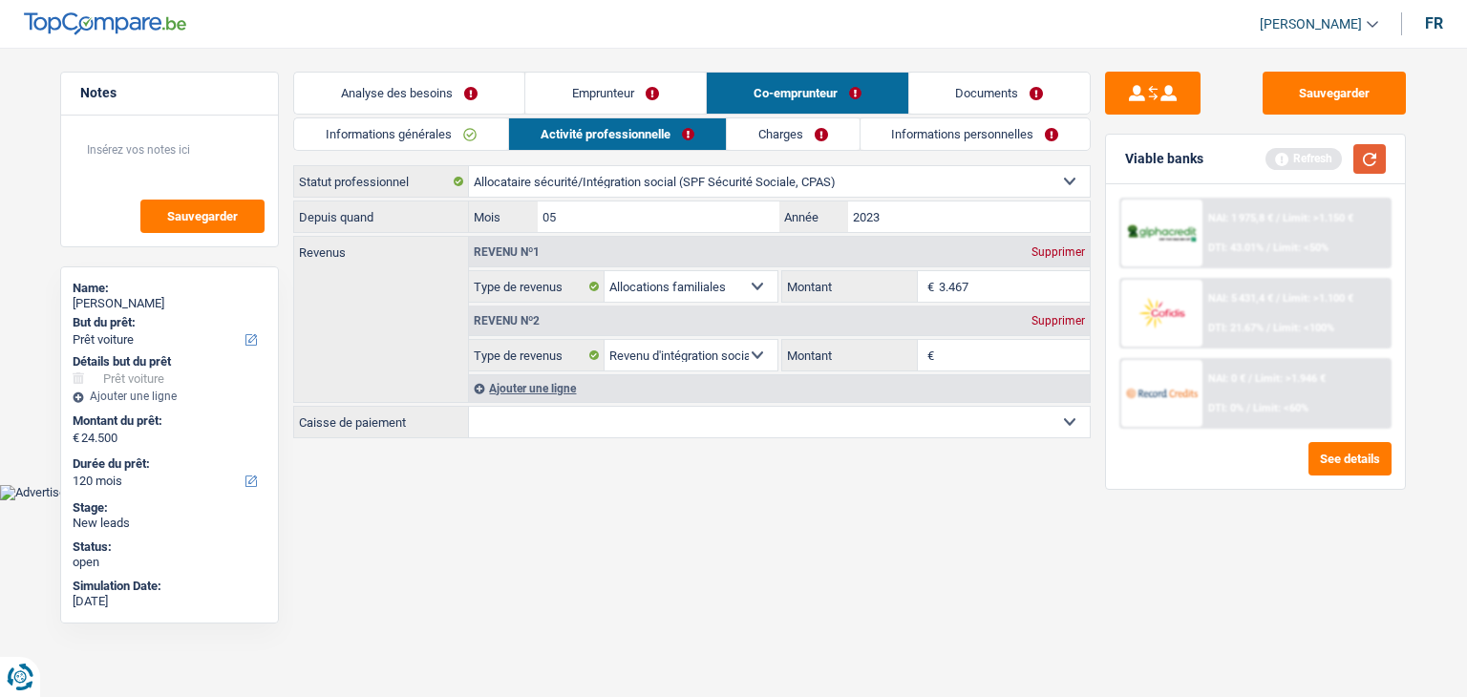
drag, startPoint x: 1384, startPoint y: 158, endPoint x: 1318, endPoint y: 172, distance: 67.4
click at [1383, 158] on button "button" at bounding box center [1369, 159] width 32 height 30
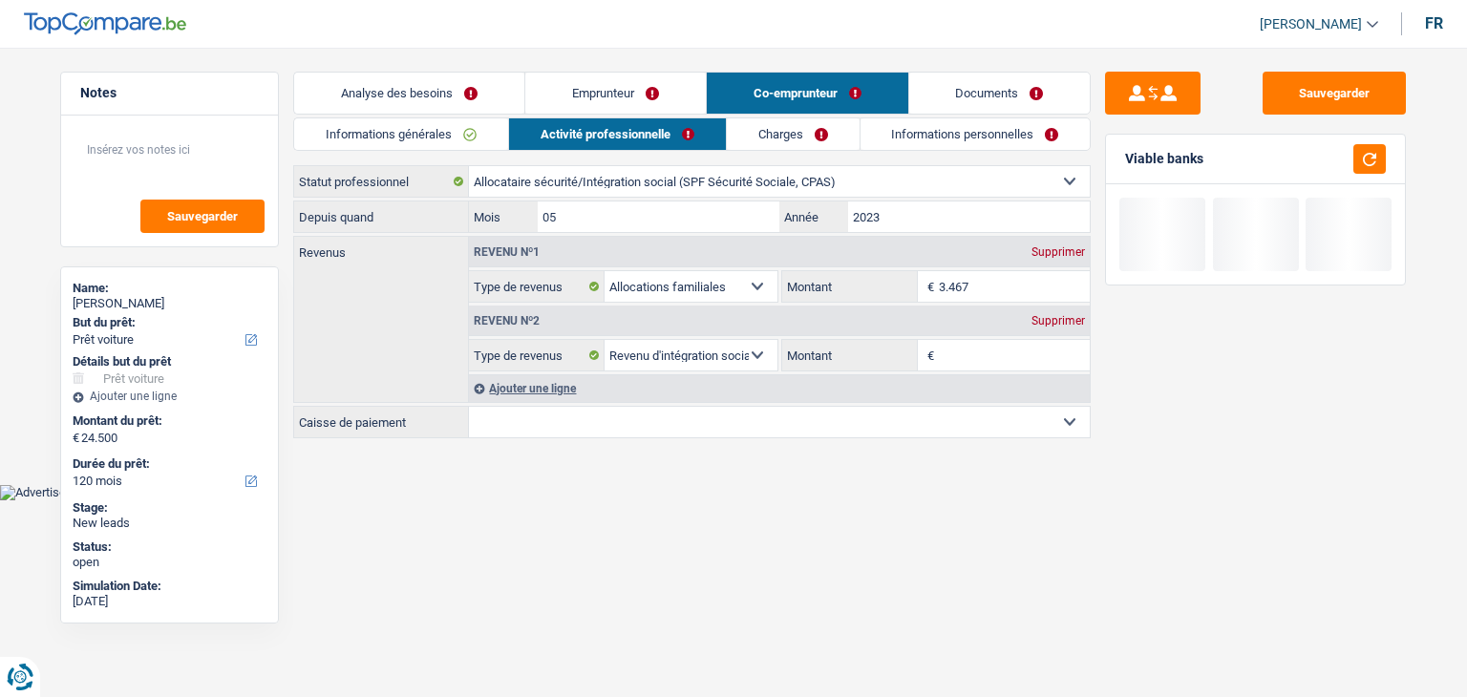
click at [601, 217] on input "05" at bounding box center [659, 217] width 242 height 31
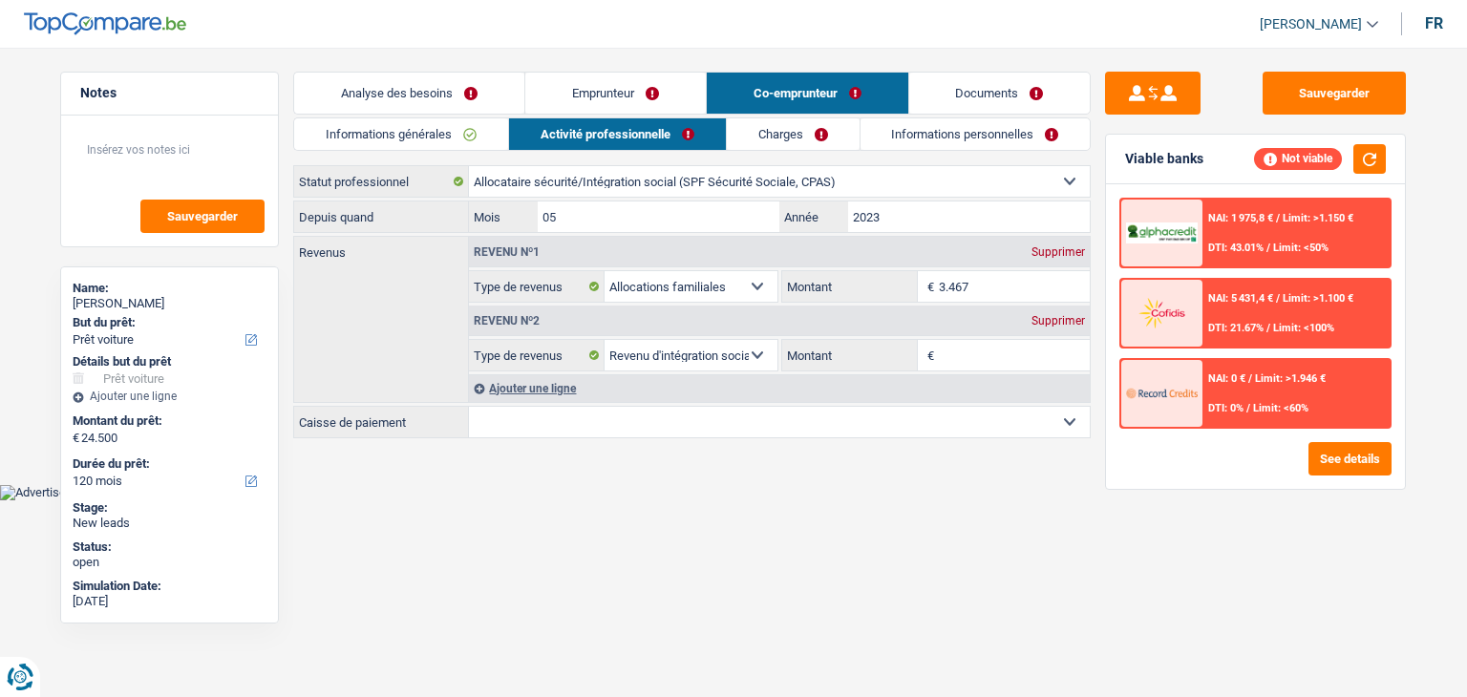
type input "0"
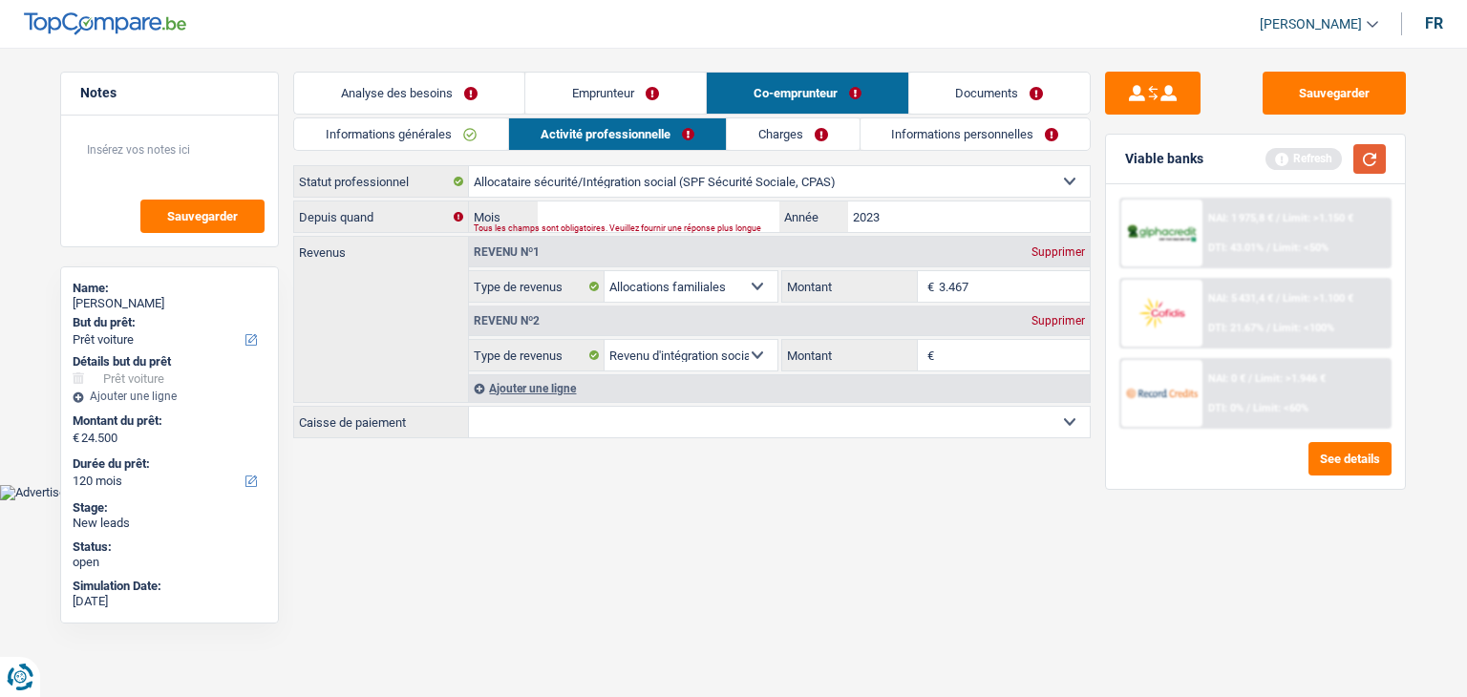
click at [1382, 163] on button "button" at bounding box center [1369, 159] width 32 height 30
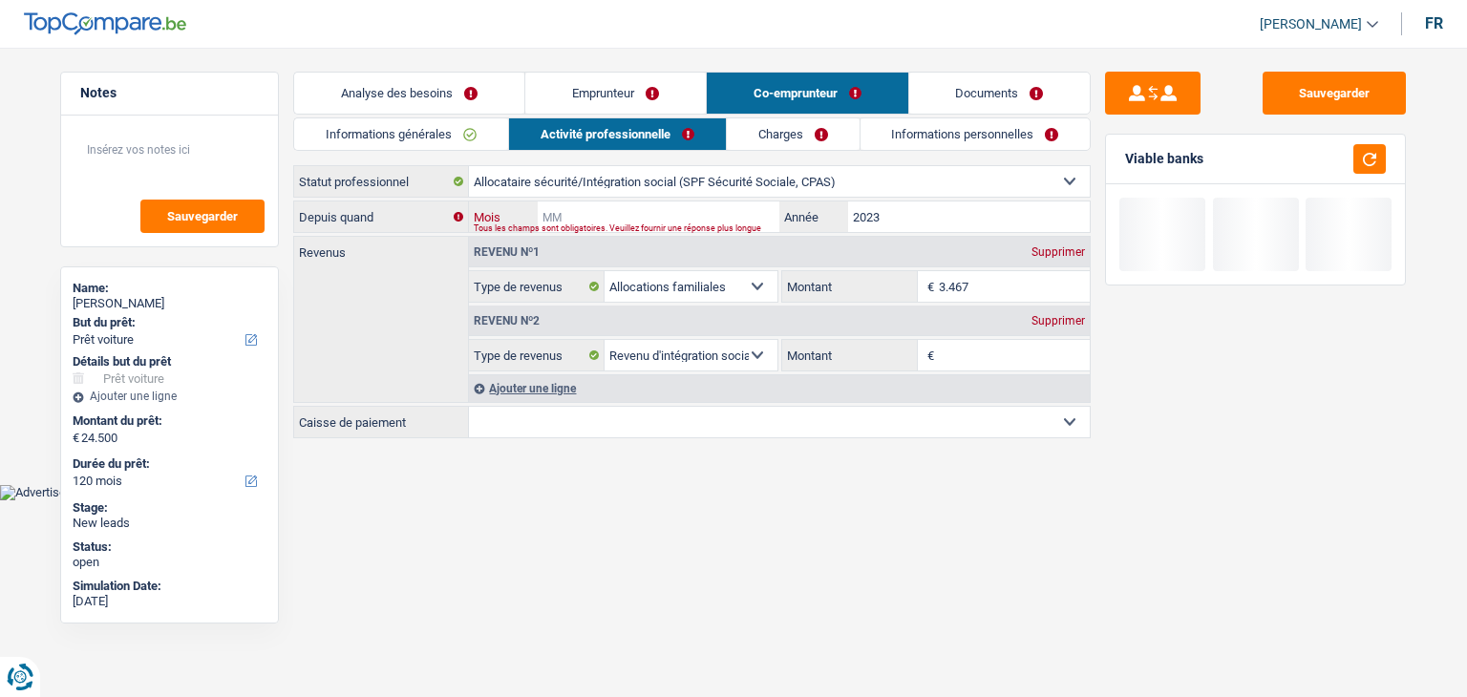
click at [708, 215] on input "Mois" at bounding box center [659, 217] width 242 height 31
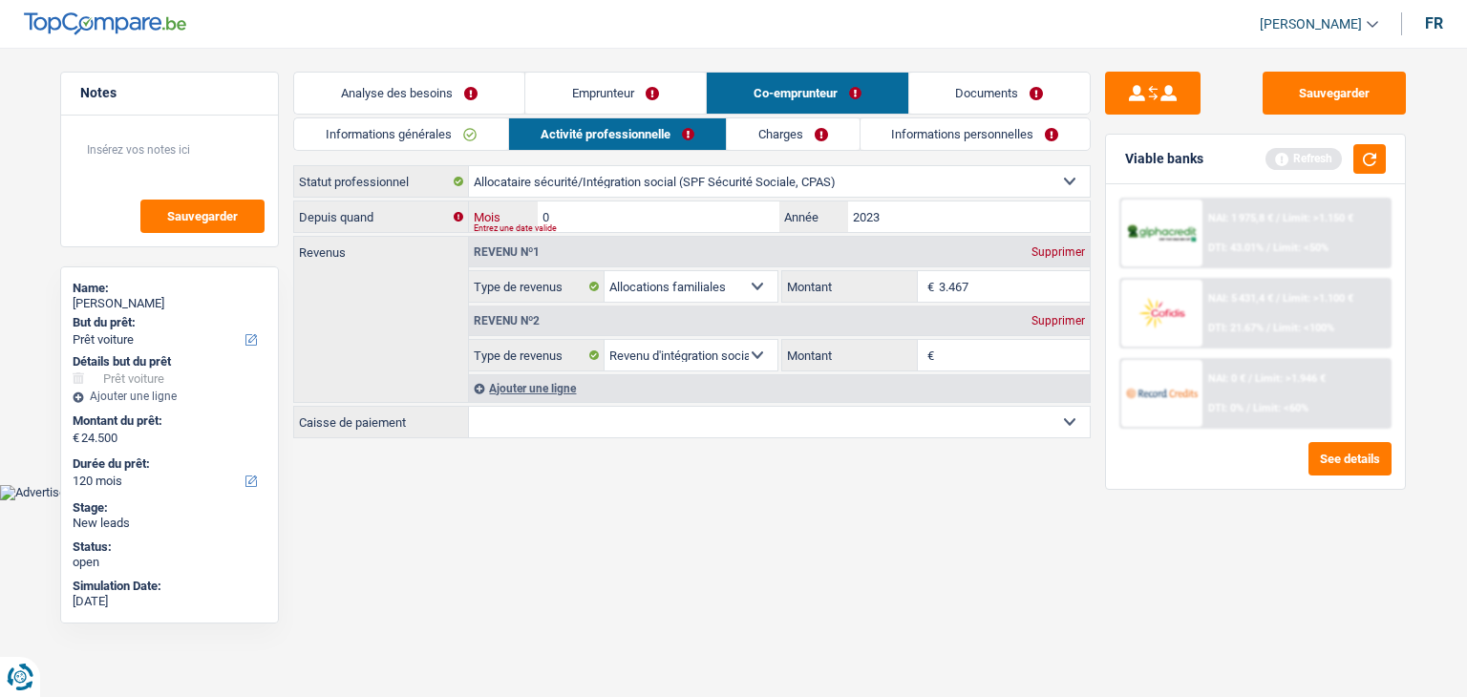
type input "08"
type input "2024"
click at [610, 103] on link "Emprunteur" at bounding box center [615, 93] width 181 height 41
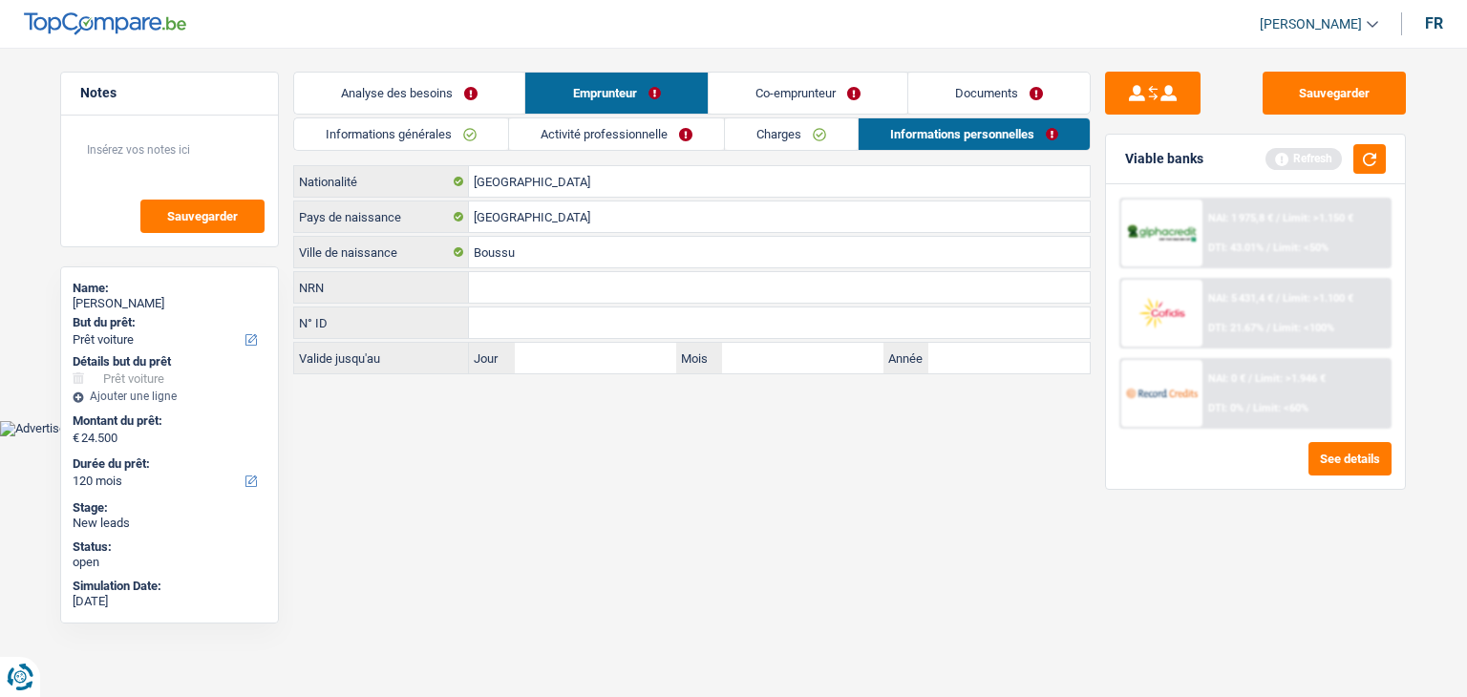
click at [593, 123] on link "Activité professionnelle" at bounding box center [616, 134] width 215 height 32
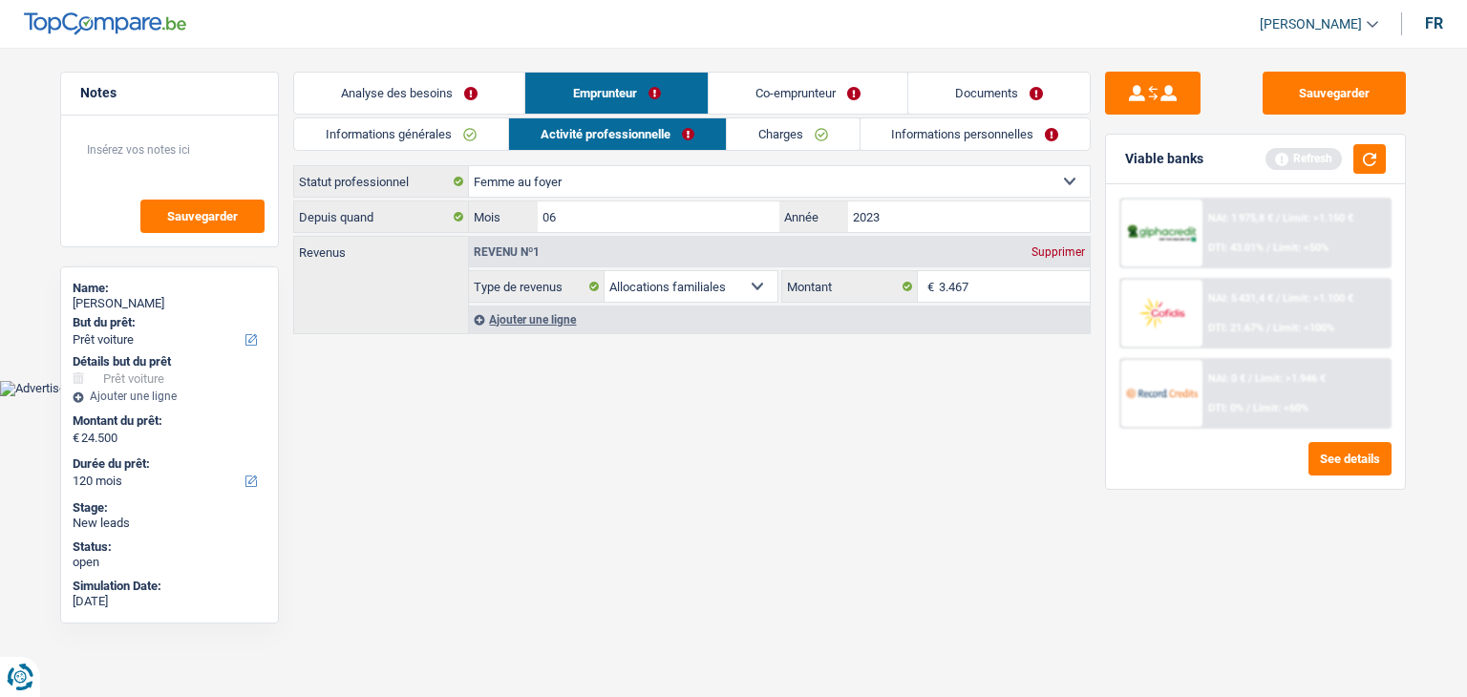
click at [814, 86] on link "Co-emprunteur" at bounding box center [808, 93] width 199 height 41
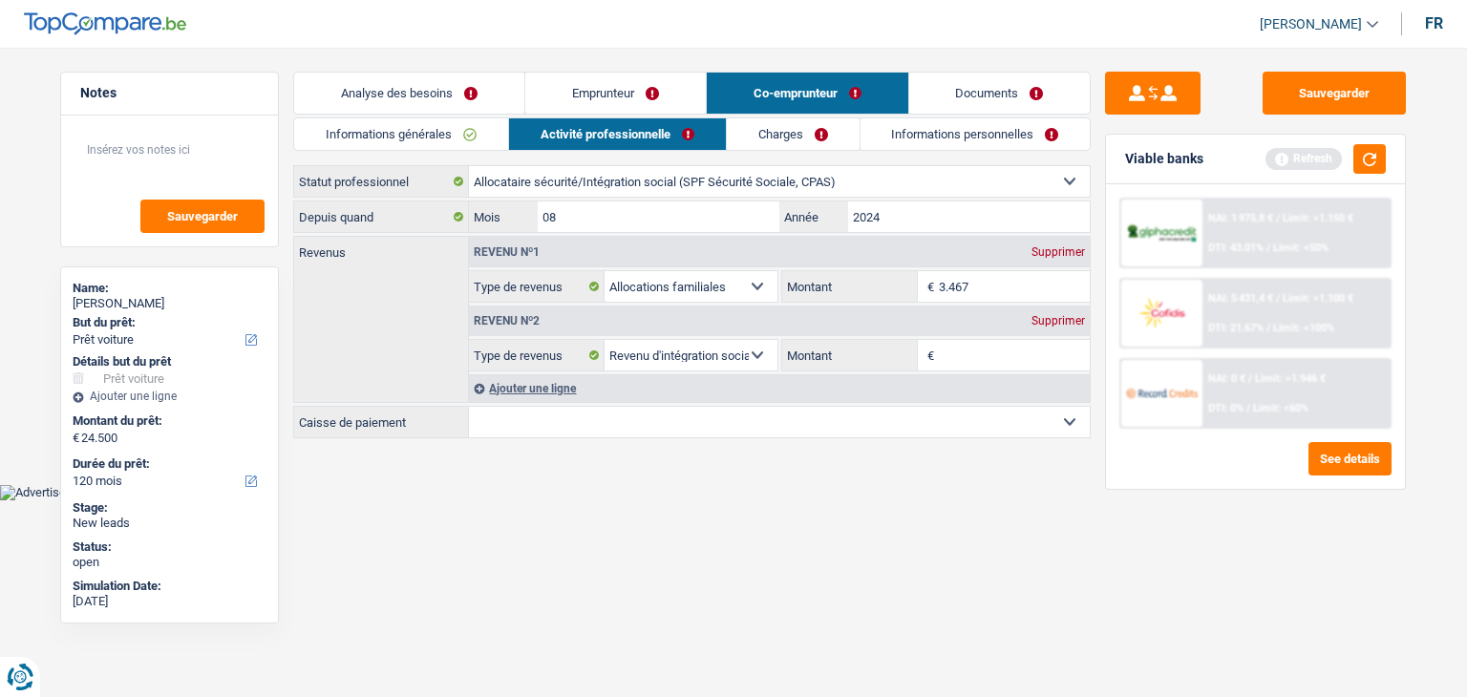
click at [1074, 249] on div "Supprimer" at bounding box center [1058, 251] width 63 height 11
select select "socialSecurity"
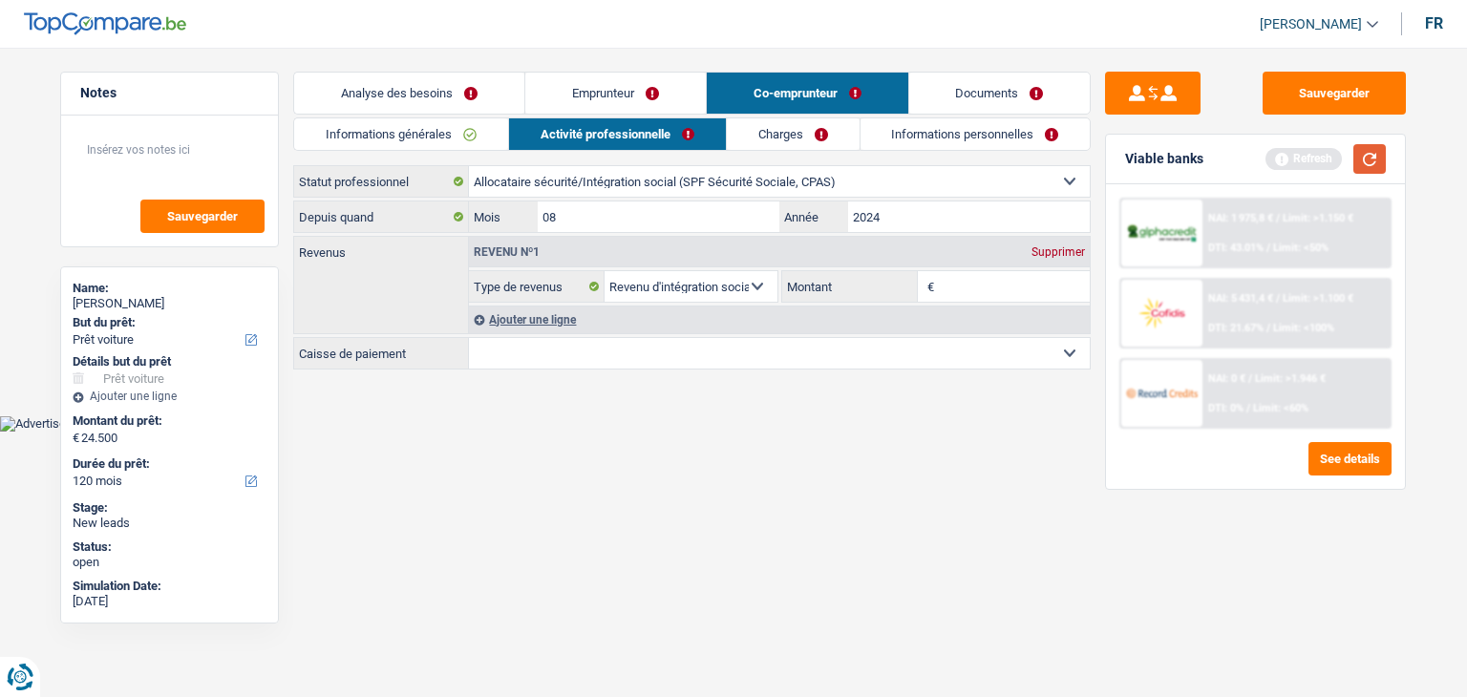
click at [1369, 160] on button "button" at bounding box center [1369, 159] width 32 height 30
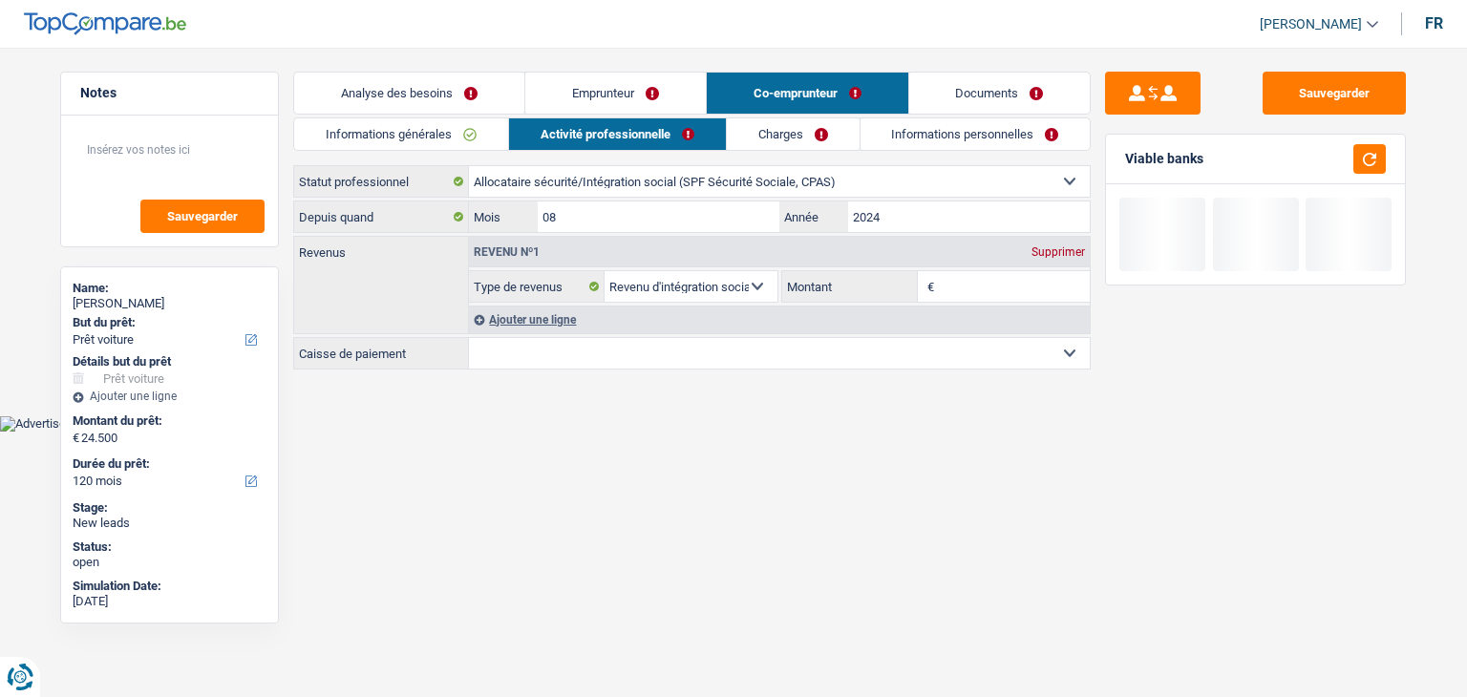
click at [999, 287] on input "Montant" at bounding box center [1015, 286] width 152 height 31
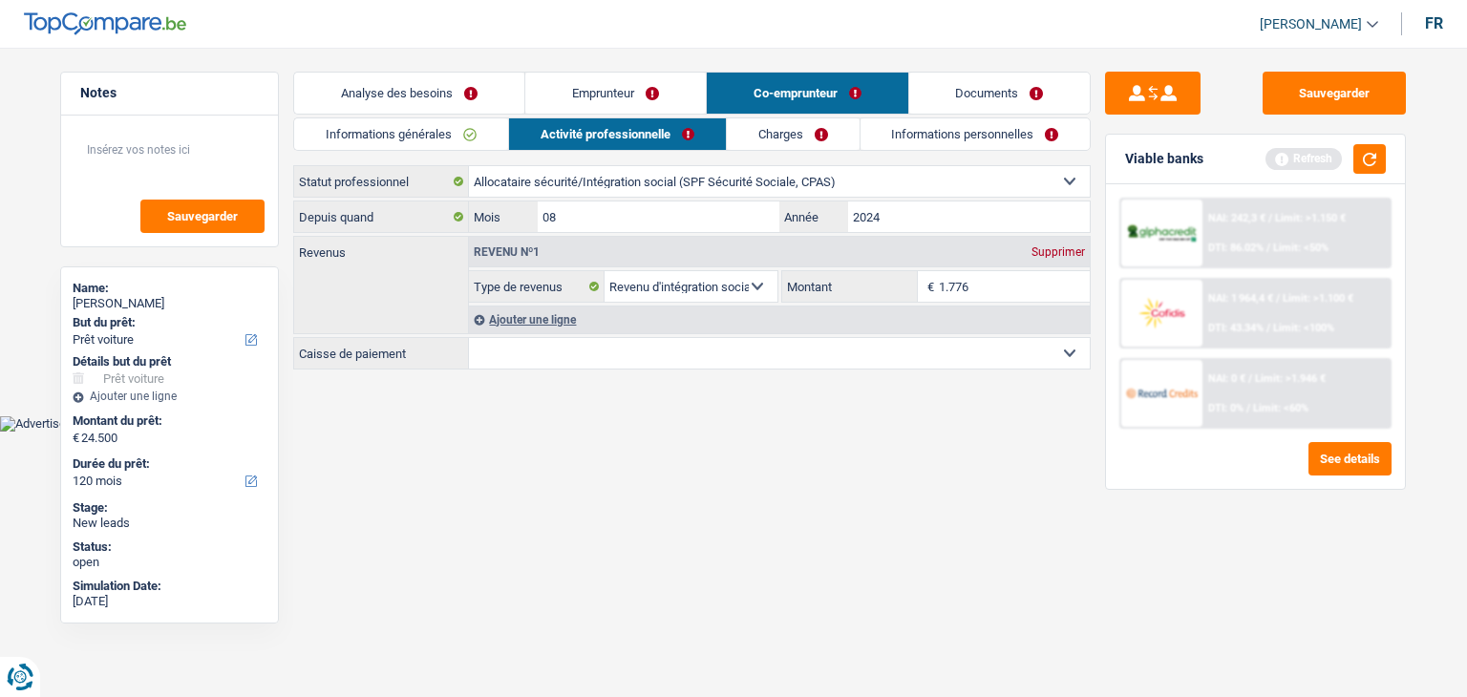
type input "1.776"
click at [666, 432] on html "Vous avez le contrôle de vos données Nous utilisons des cookies, tout comme nos…" at bounding box center [733, 216] width 1467 height 432
click at [611, 349] on select "SPF Sécurité Sociale Autre Sélectionner une option" at bounding box center [779, 353] width 621 height 31
select select "spf"
click at [469, 338] on select "SPF Sécurité Sociale Autre Sélectionner une option" at bounding box center [779, 353] width 621 height 31
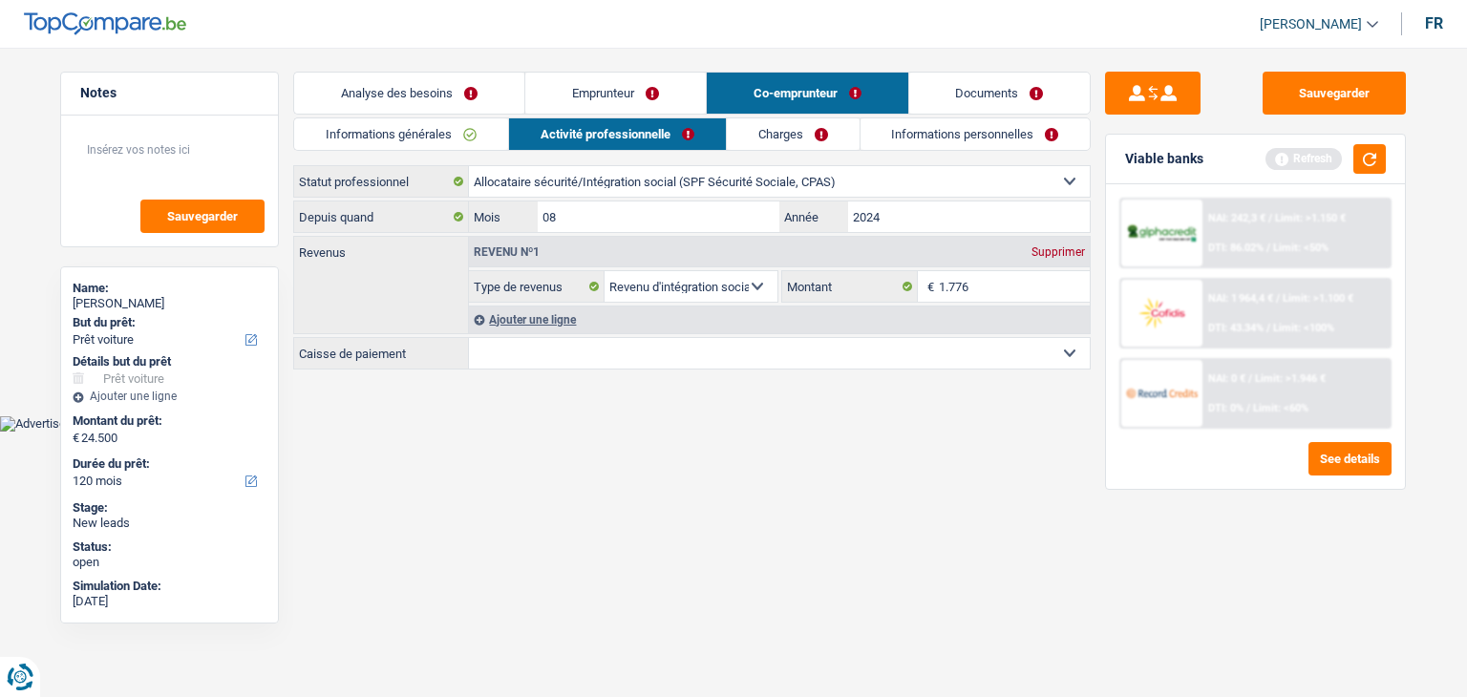
select select "BE"
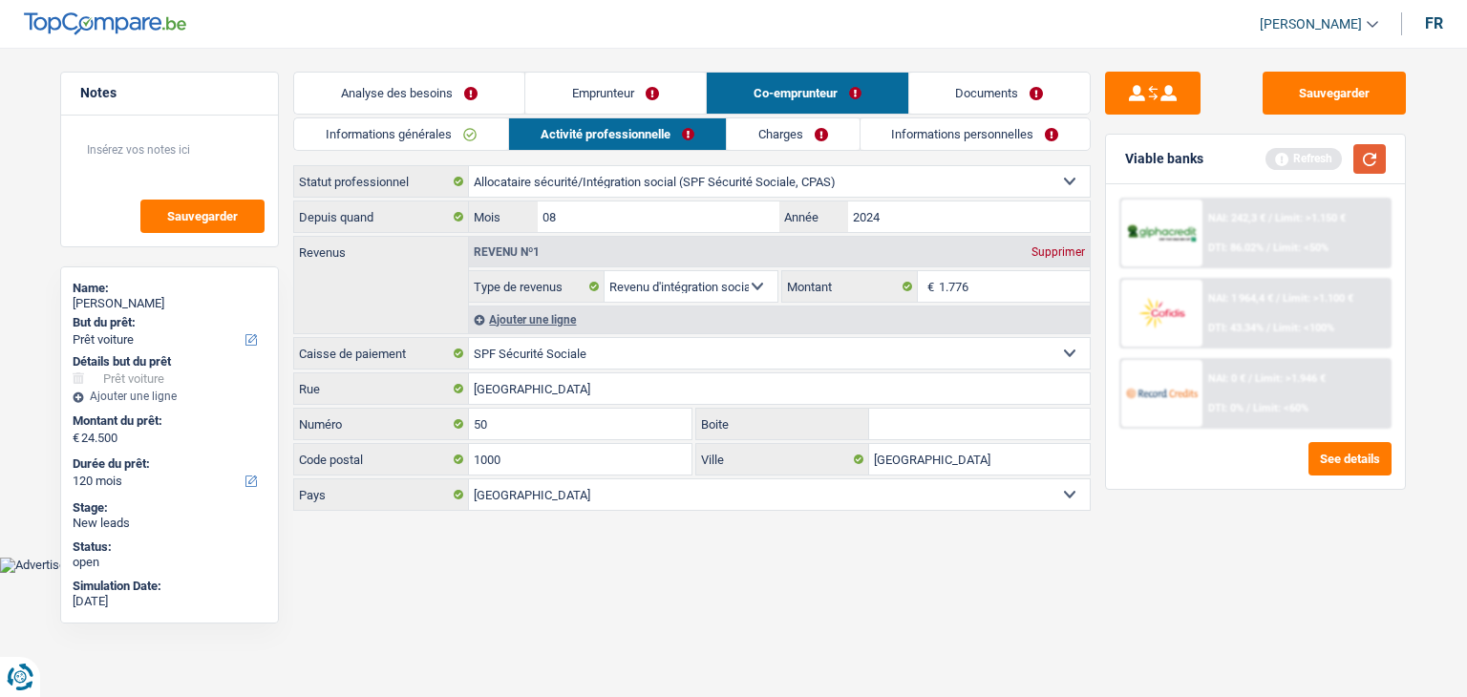
click at [1383, 167] on button "button" at bounding box center [1369, 159] width 32 height 30
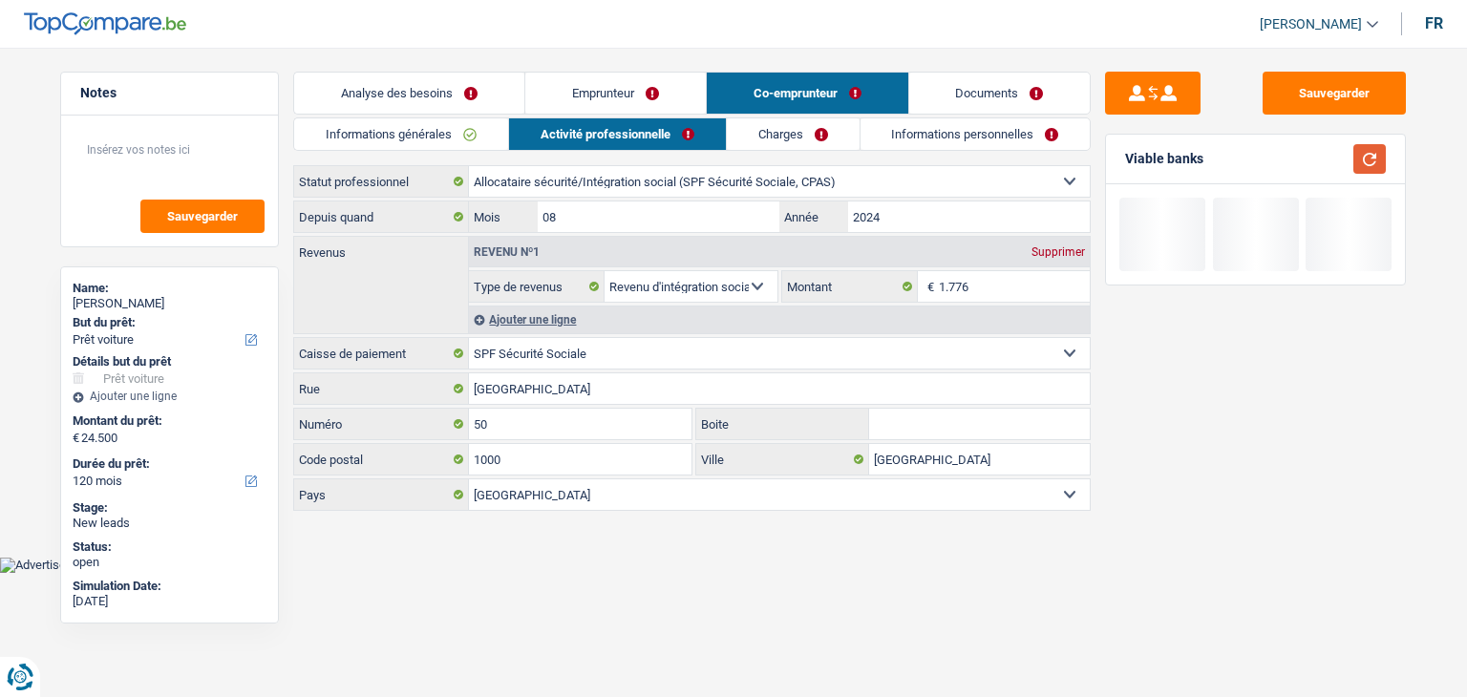
click at [1381, 165] on button "button" at bounding box center [1369, 159] width 32 height 30
click at [739, 136] on link "Charges" at bounding box center [793, 134] width 133 height 32
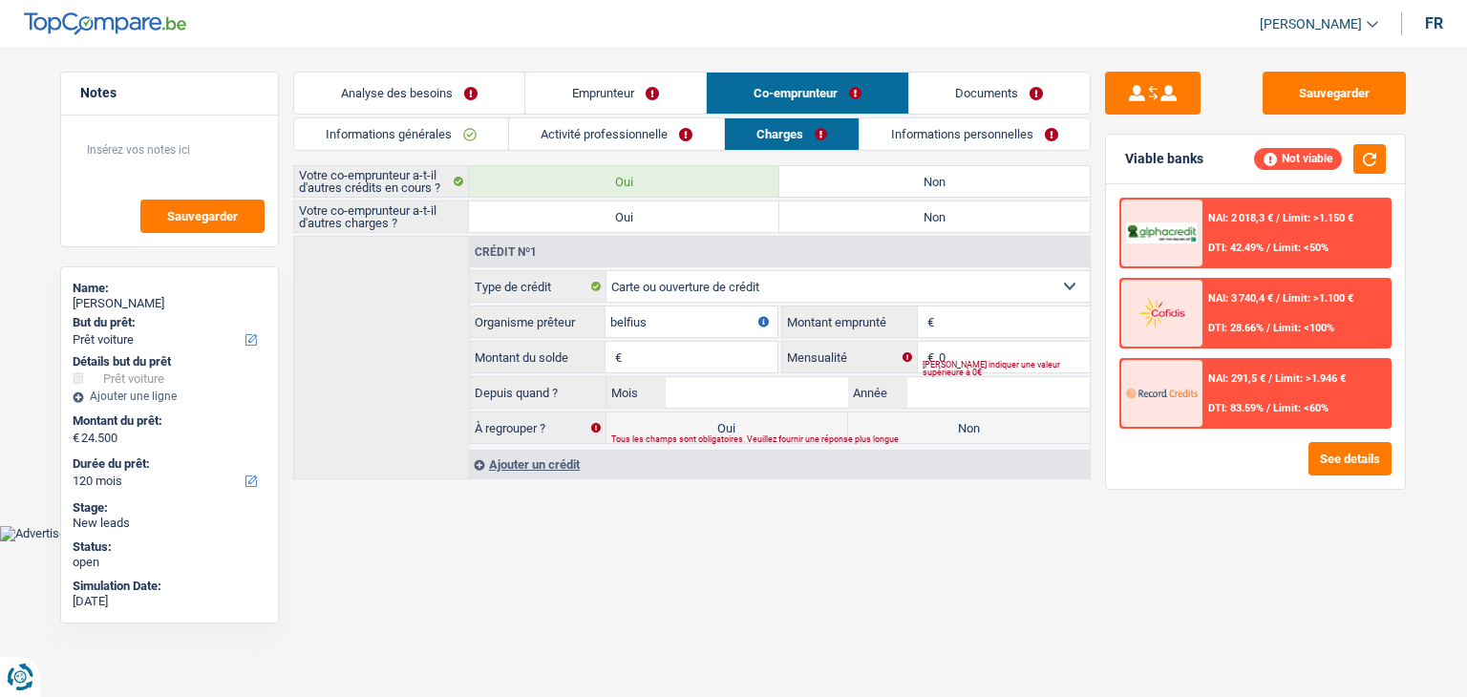
click at [662, 317] on input "belfius" at bounding box center [692, 322] width 172 height 31
click at [982, 322] on input "Montant" at bounding box center [1014, 322] width 151 height 31
type input "5"
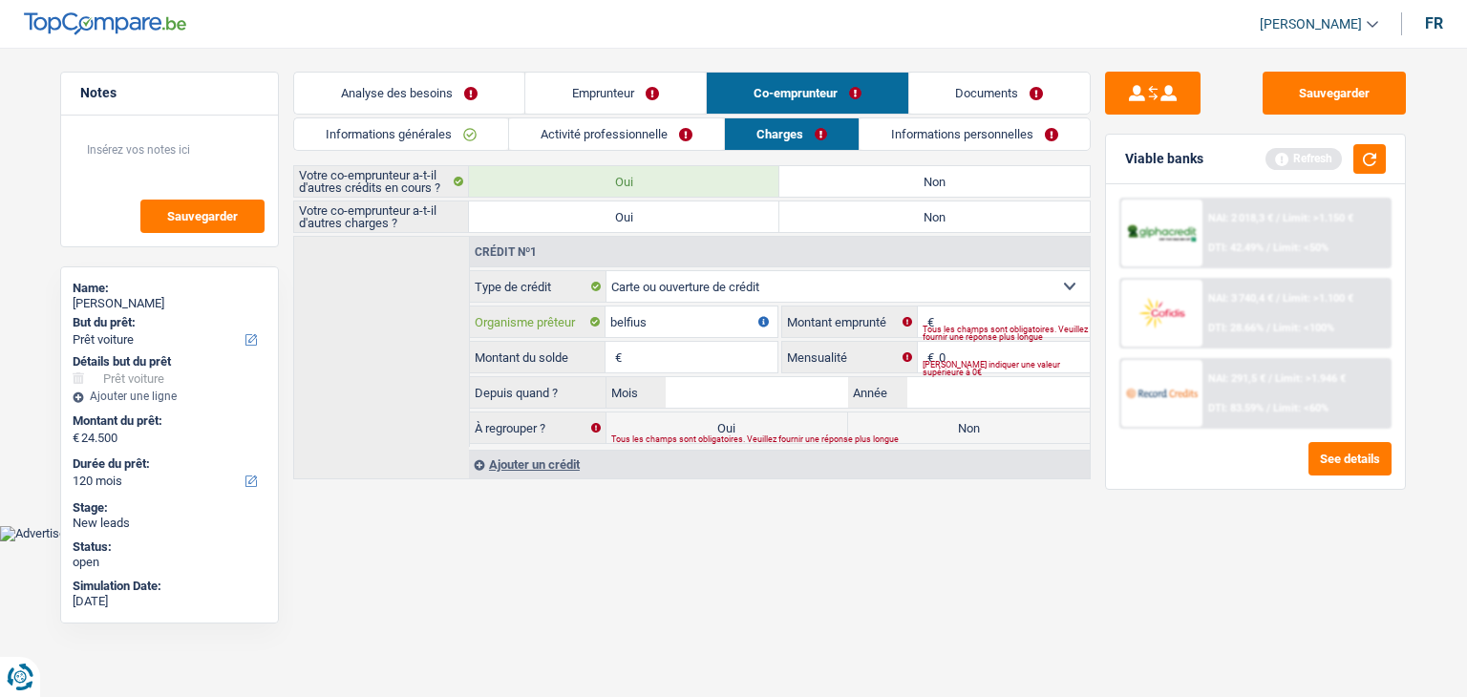
click at [704, 319] on input "belfius" at bounding box center [692, 322] width 172 height 31
type input "b"
type input "ING"
click at [946, 318] on input "Montant" at bounding box center [1014, 322] width 151 height 31
type input "500"
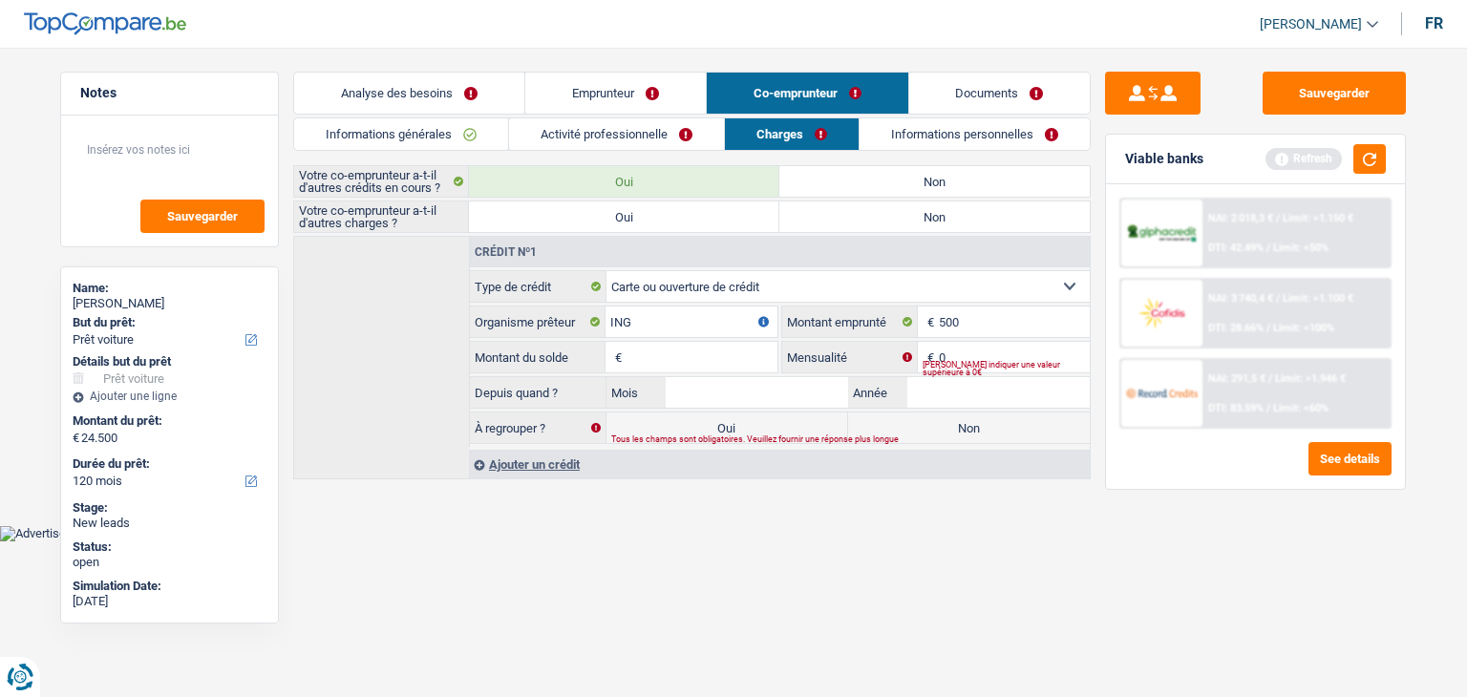
click at [649, 364] on input "Montant du solde" at bounding box center [702, 357] width 151 height 31
type input "500"
click at [989, 351] on input "0" at bounding box center [1014, 357] width 151 height 31
type input "1"
click at [933, 527] on body "Vous avez le contrôle de vos données Nous utilisons des cookies, tout comme nos…" at bounding box center [733, 285] width 1467 height 513
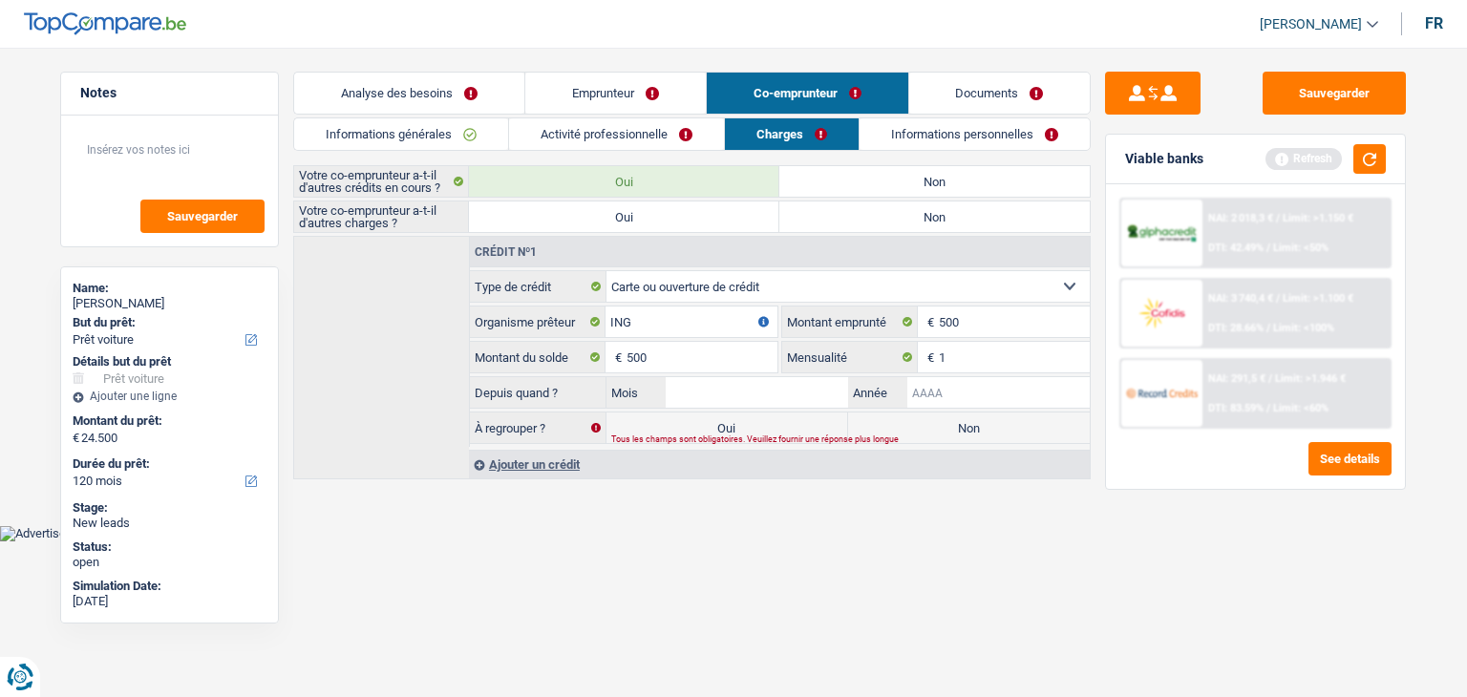
click at [1005, 394] on input "Année" at bounding box center [998, 392] width 182 height 31
click at [595, 103] on link "Emprunteur" at bounding box center [615, 93] width 181 height 41
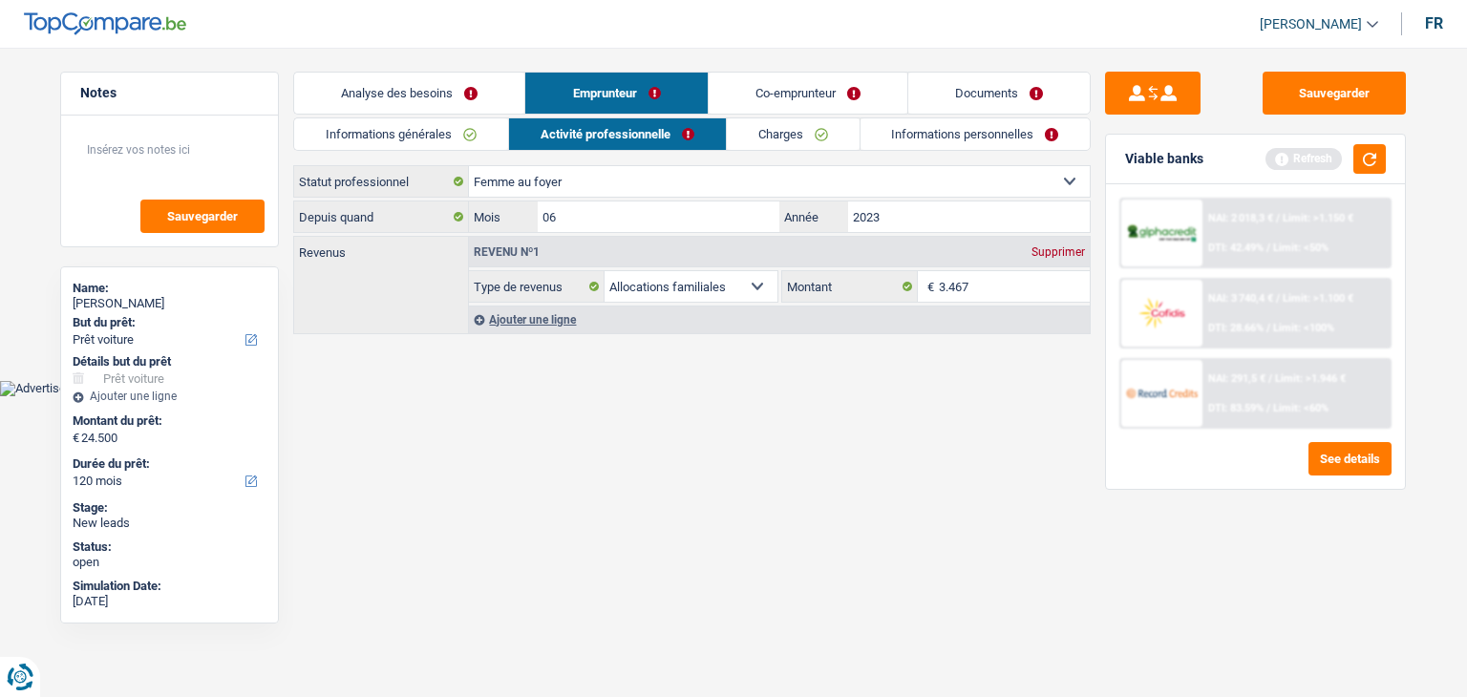
click at [446, 96] on link "Analyse des besoins" at bounding box center [409, 93] width 230 height 41
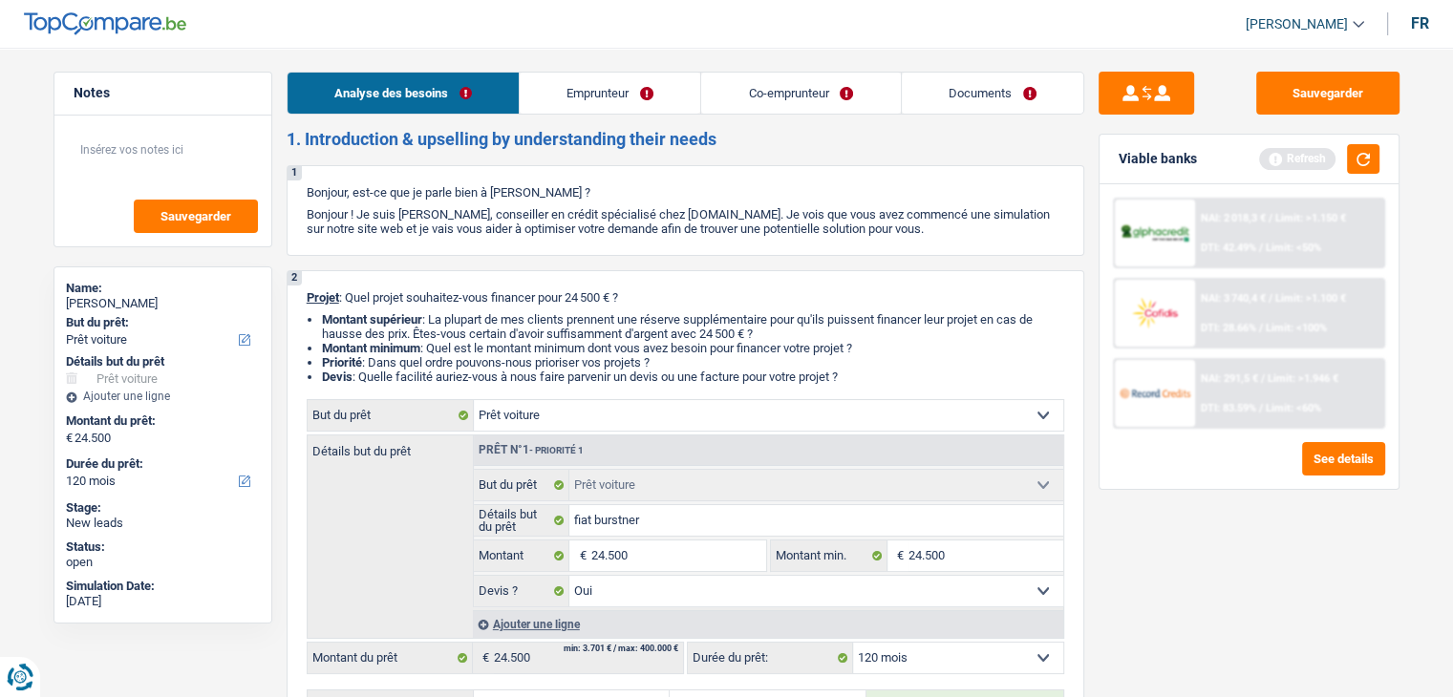
click at [592, 91] on link "Emprunteur" at bounding box center [610, 93] width 181 height 41
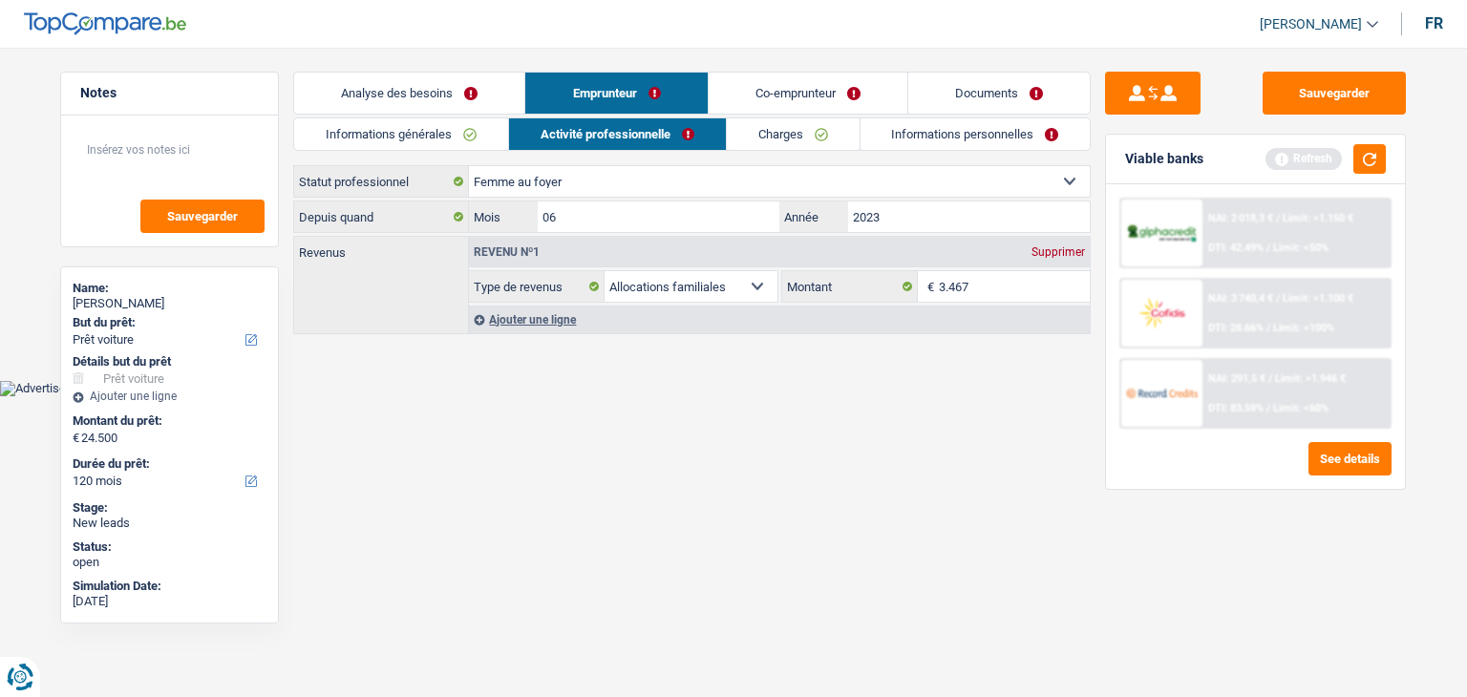
click at [777, 140] on link "Charges" at bounding box center [793, 134] width 133 height 32
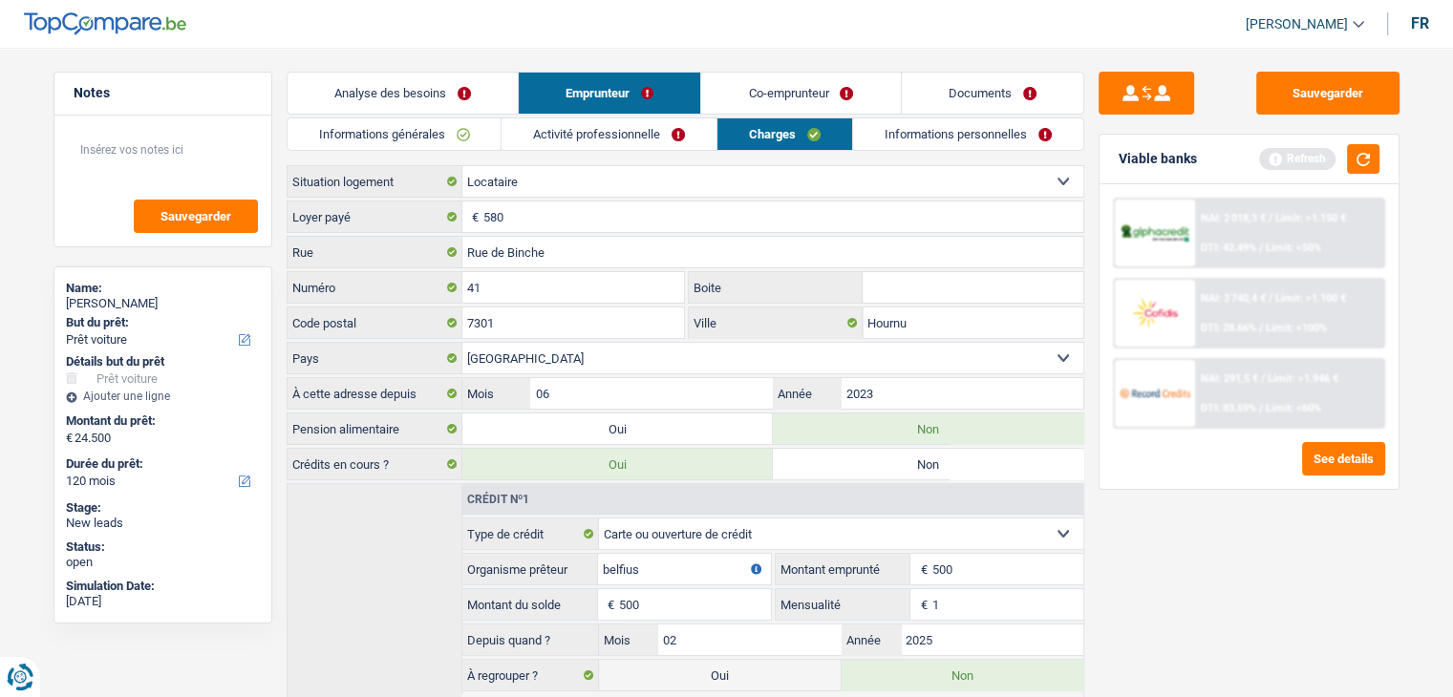
click at [804, 96] on link "Co-emprunteur" at bounding box center [800, 93] width 199 height 41
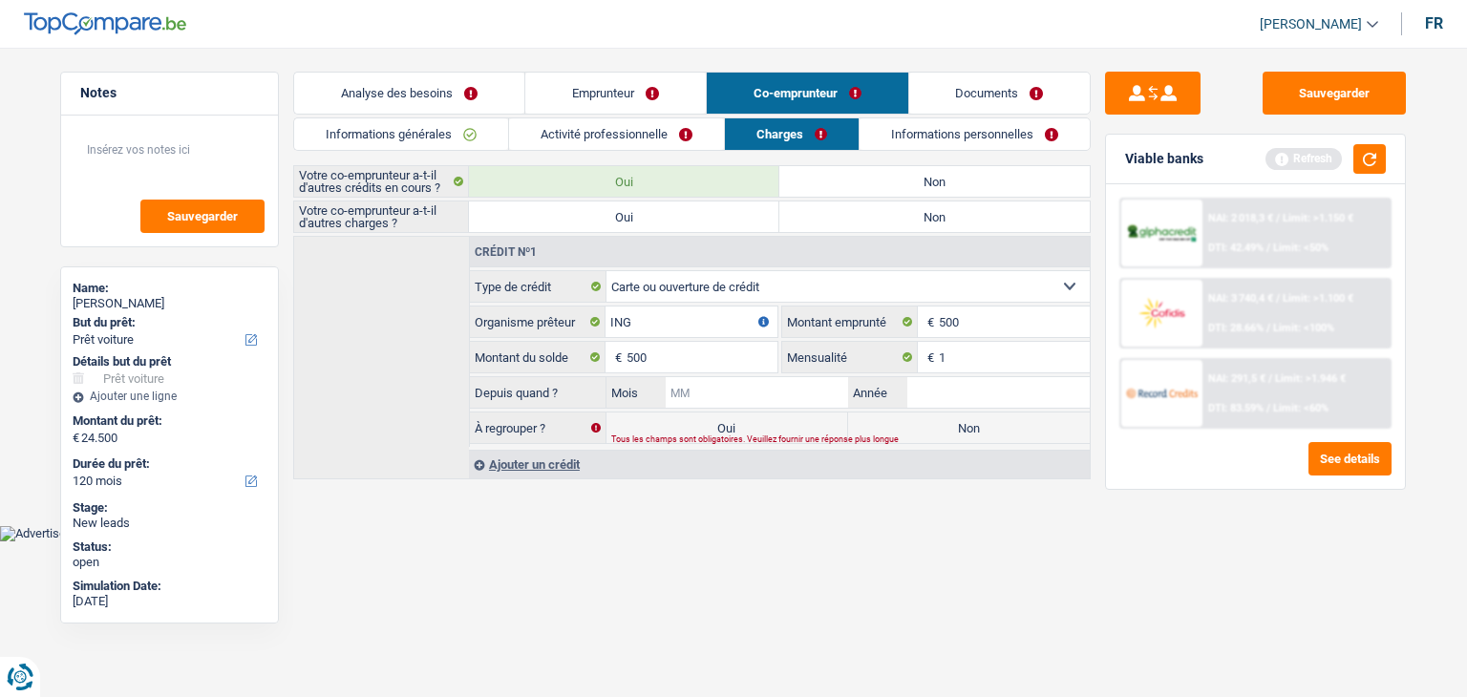
click at [732, 391] on input "Mois" at bounding box center [757, 392] width 182 height 31
type input "02"
type input "2025"
click at [731, 494] on main "Notes Sauvegarder Name: CHRISTINE TRICART But du prêt: Confort maison: meubles,…" at bounding box center [733, 277] width 1467 height 497
click at [908, 430] on label "Non" at bounding box center [969, 428] width 242 height 31
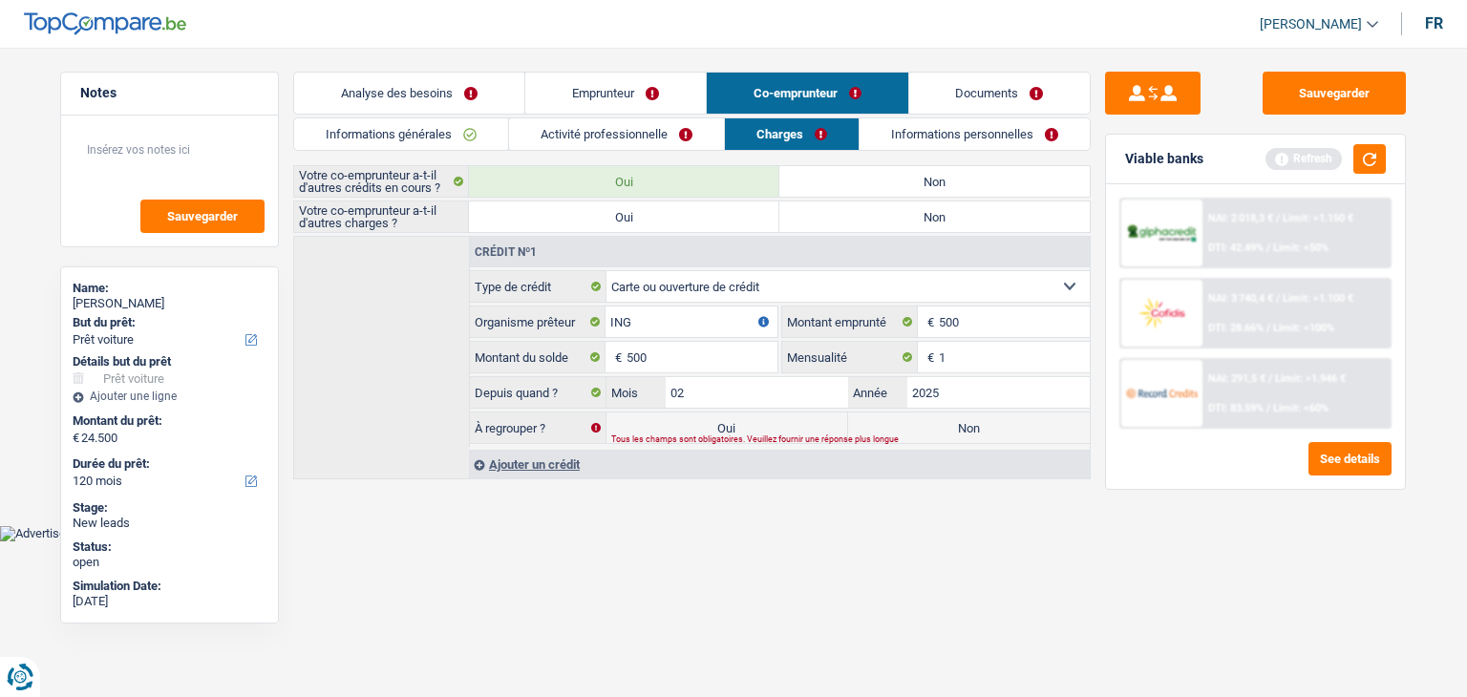
click at [908, 430] on input "Non" at bounding box center [969, 428] width 242 height 31
radio input "true"
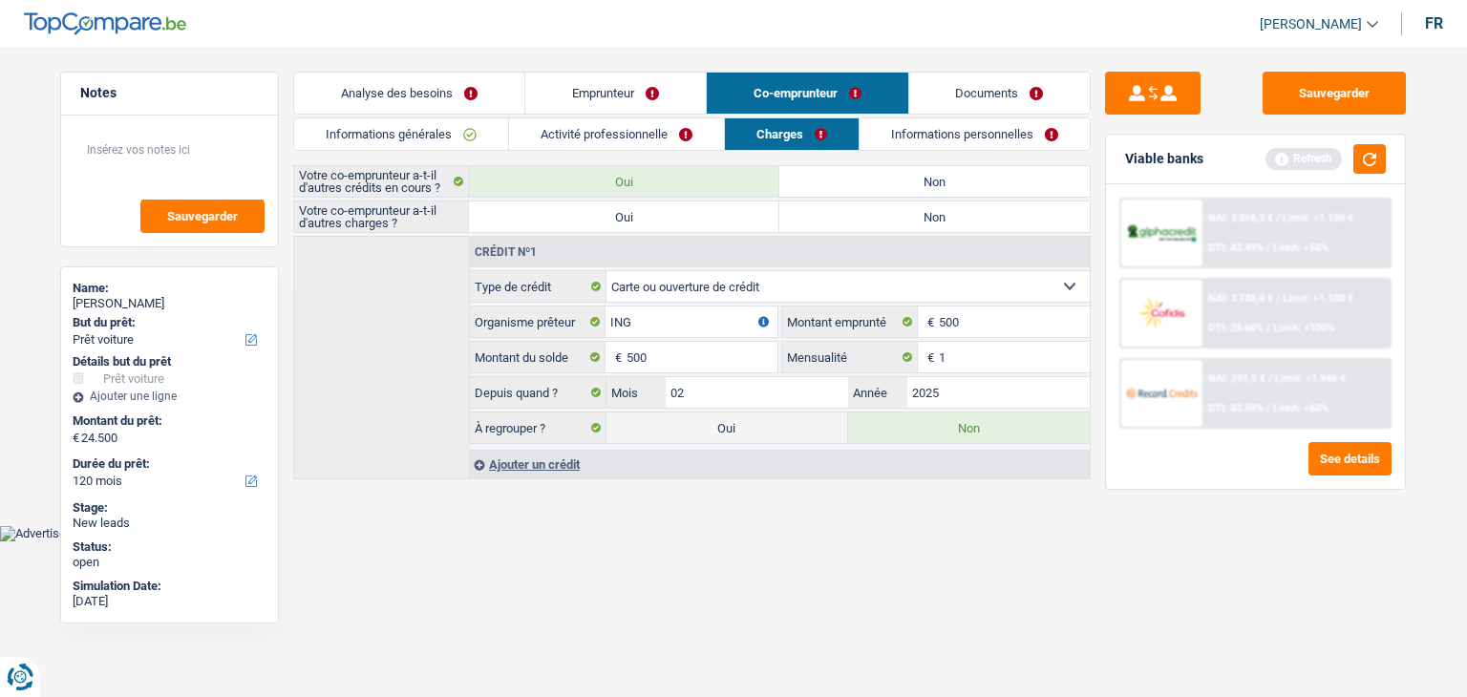
click at [600, 99] on link "Emprunteur" at bounding box center [615, 93] width 181 height 41
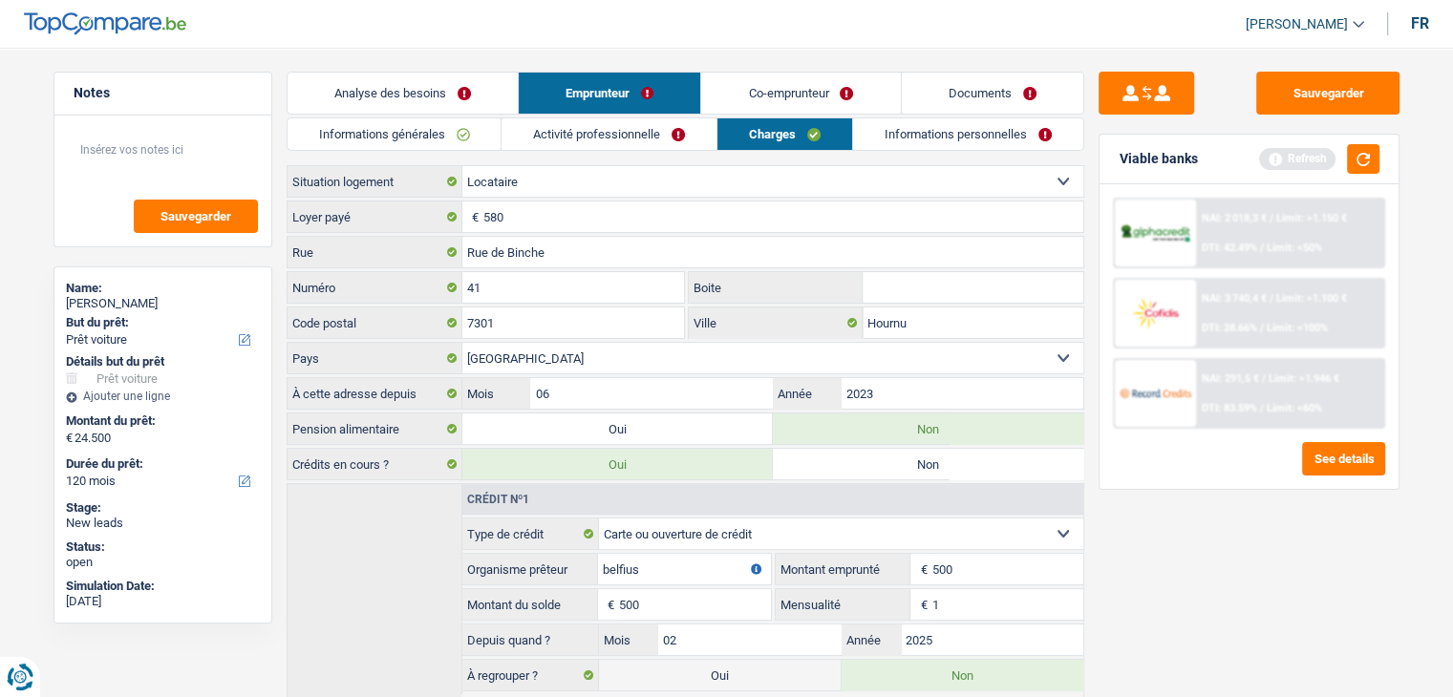
click at [427, 74] on link "Analyse des besoins" at bounding box center [402, 93] width 230 height 41
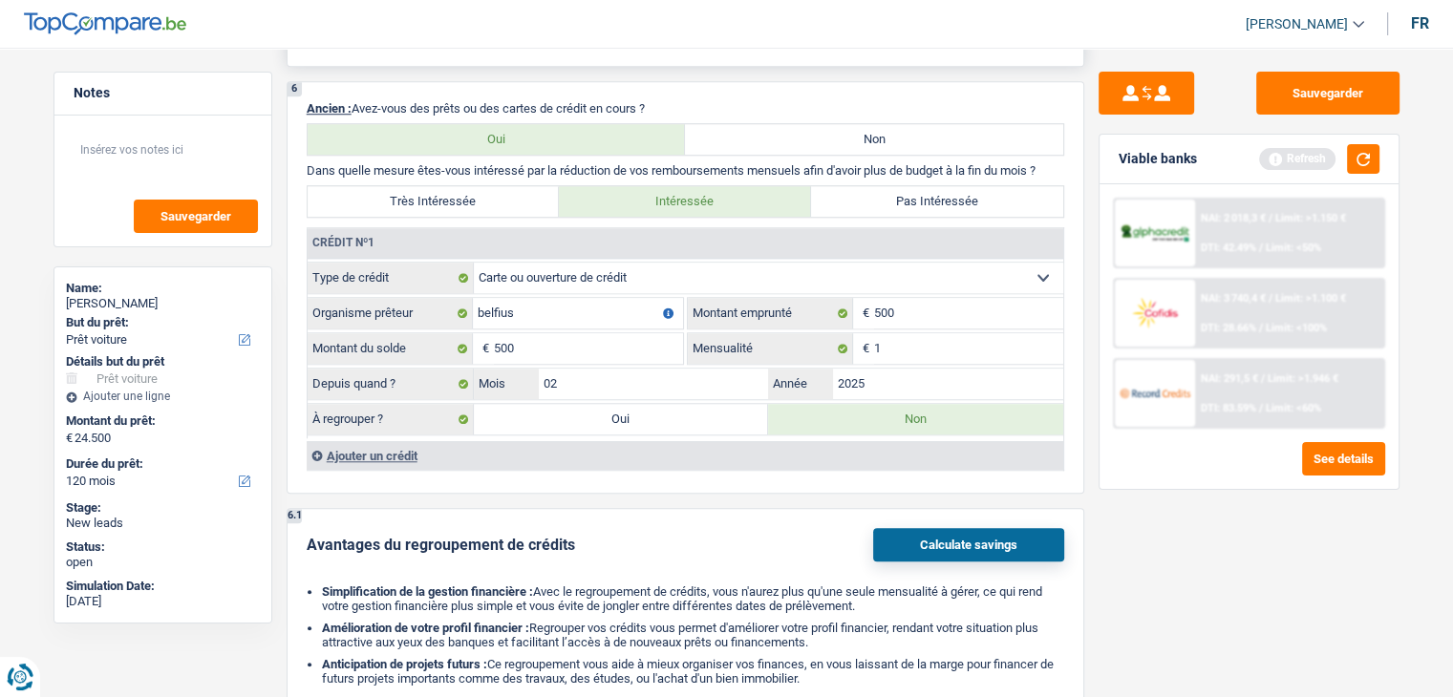
scroll to position [1719, 0]
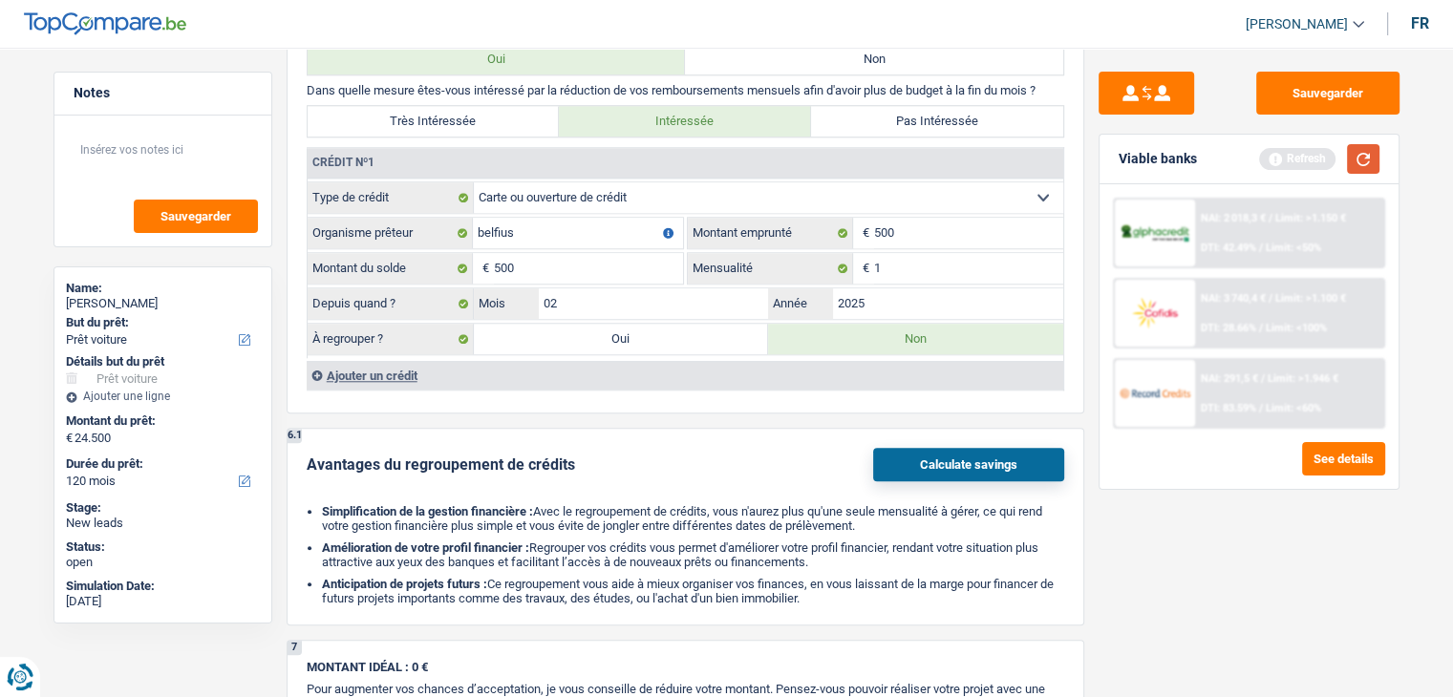
click at [1372, 152] on button "button" at bounding box center [1363, 159] width 32 height 30
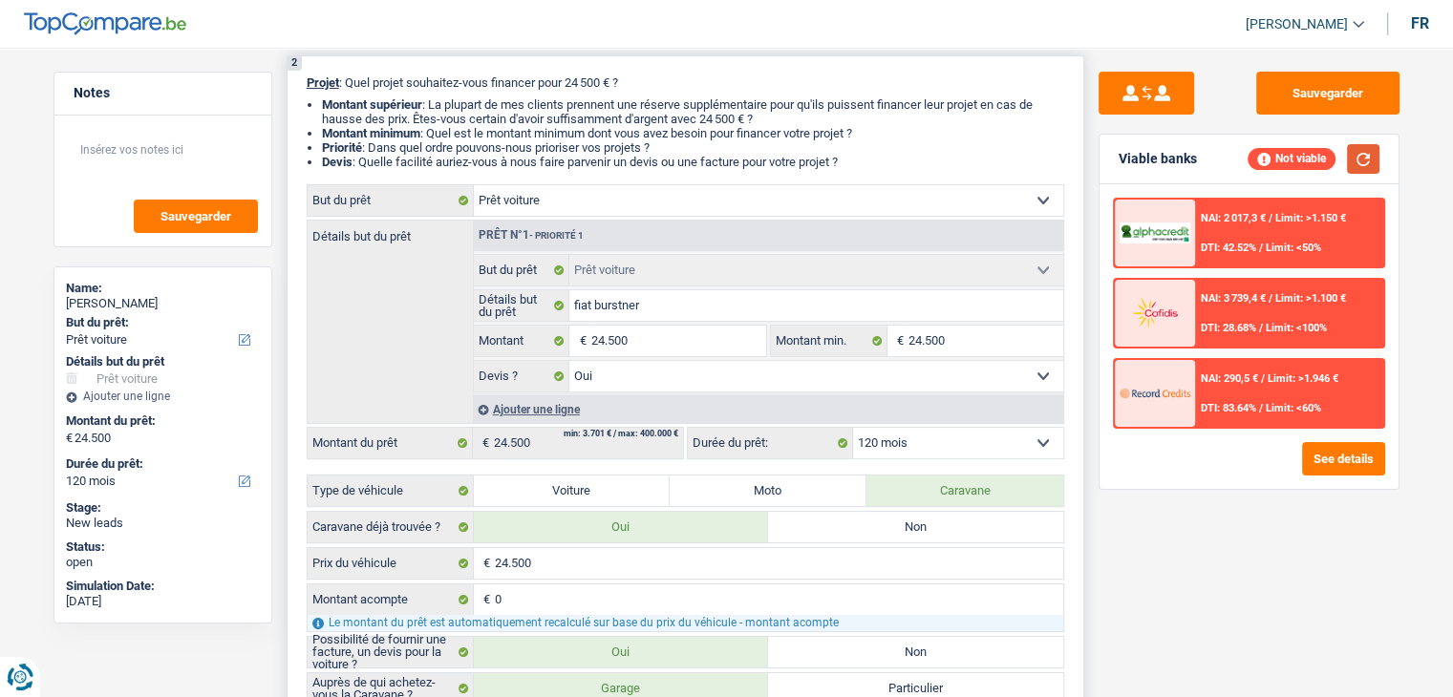
scroll to position [0, 0]
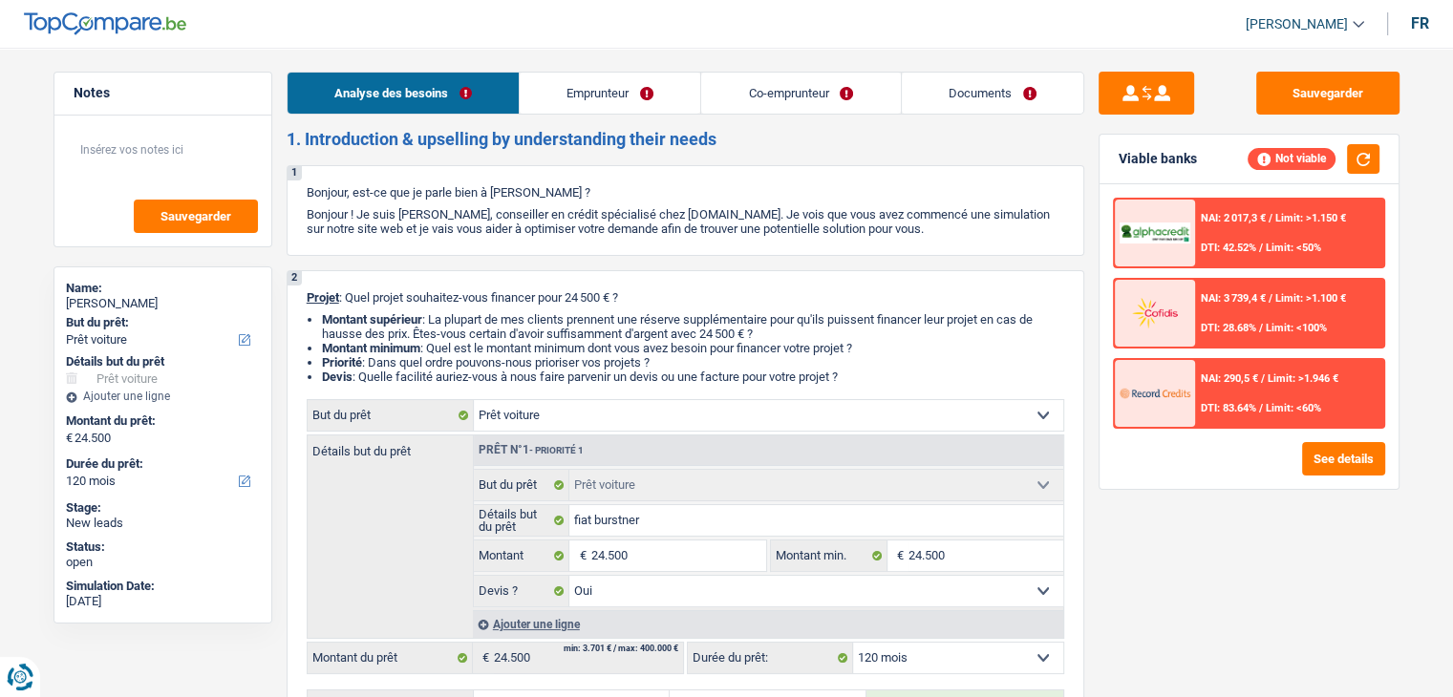
click at [814, 89] on link "Co-emprunteur" at bounding box center [800, 93] width 199 height 41
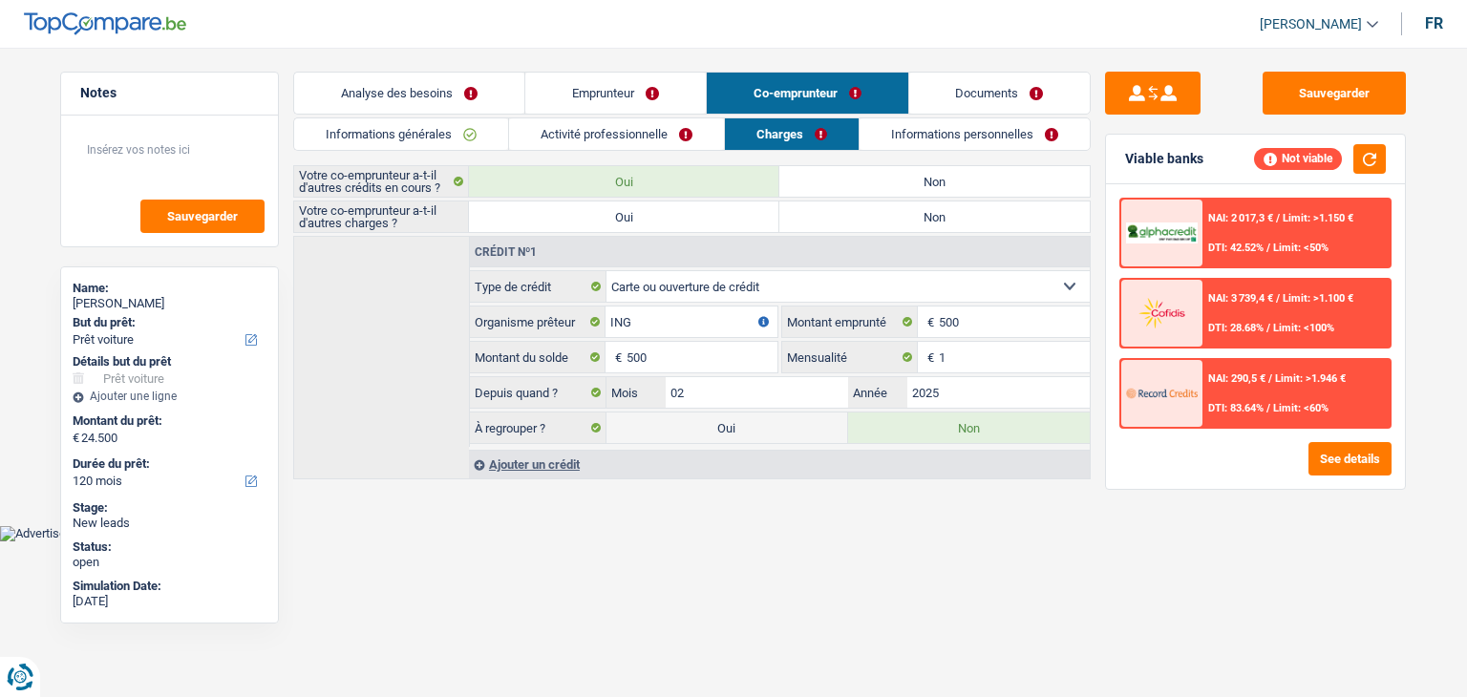
click at [805, 223] on label "Non" at bounding box center [934, 217] width 310 height 31
click at [805, 223] on input "Non" at bounding box center [934, 217] width 310 height 31
radio input "true"
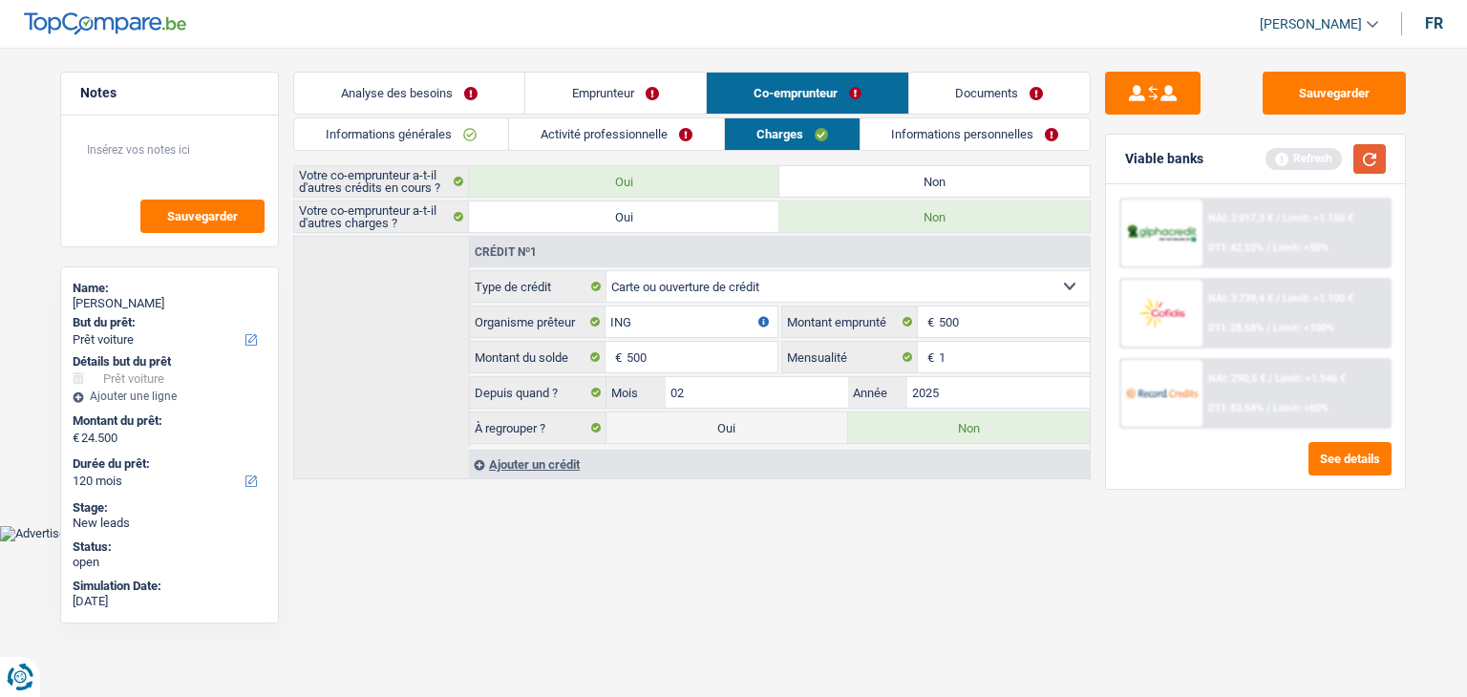
click at [1368, 160] on button "button" at bounding box center [1369, 159] width 32 height 30
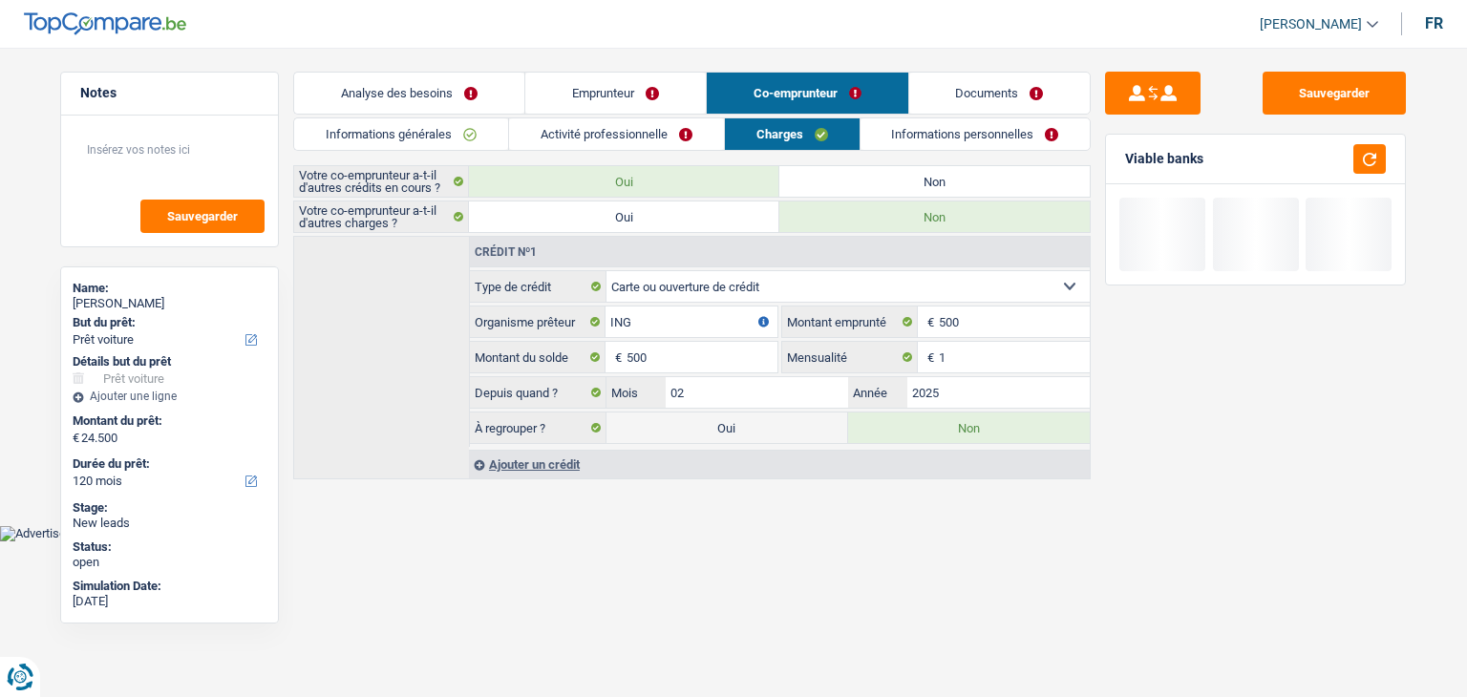
click at [959, 127] on link "Informations personnelles" at bounding box center [976, 134] width 230 height 32
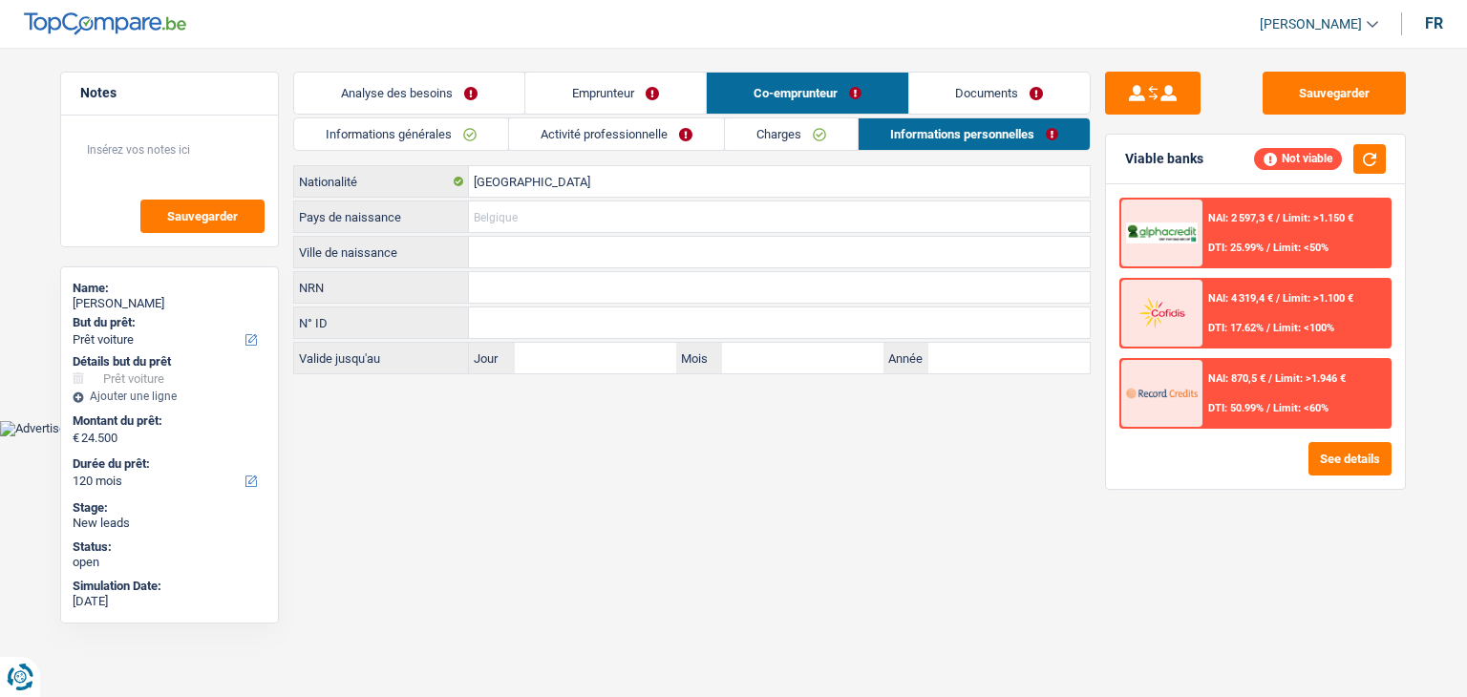
click at [496, 219] on input "Pays de naissance" at bounding box center [779, 217] width 621 height 31
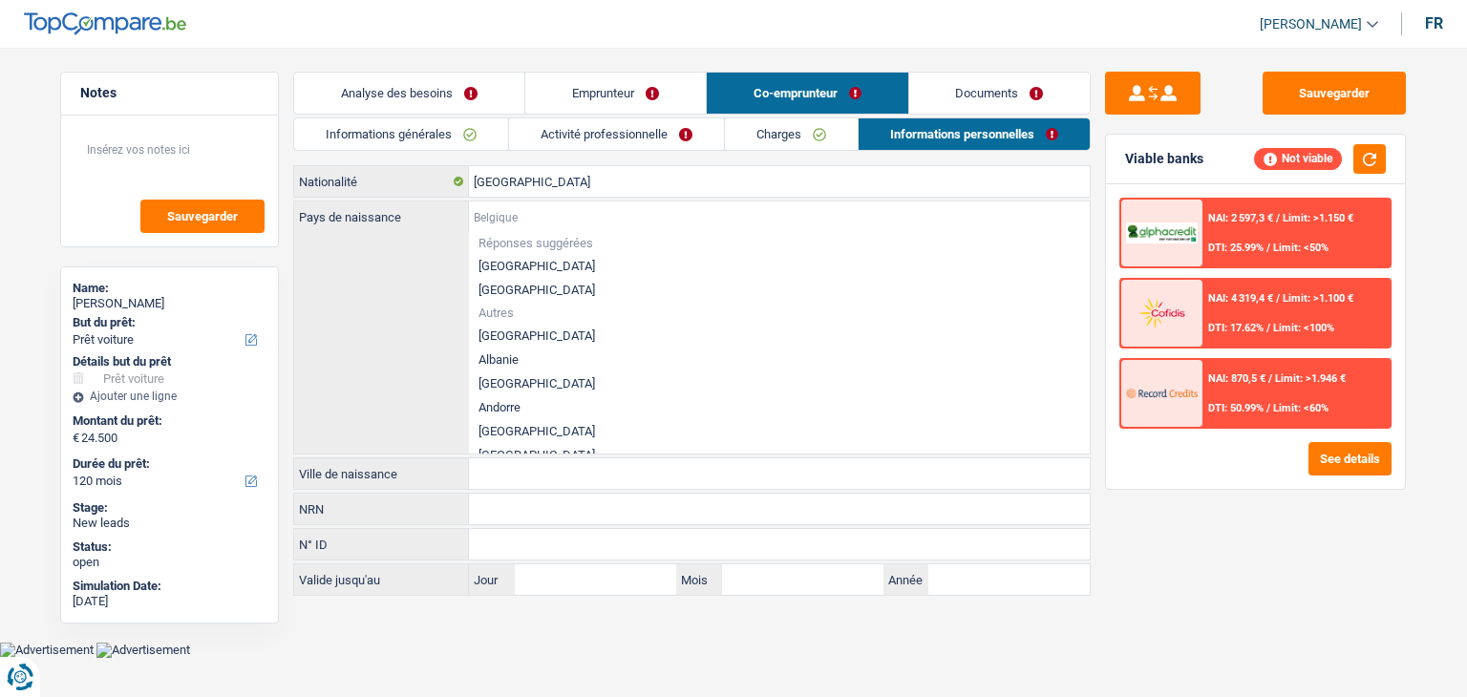
type input "B"
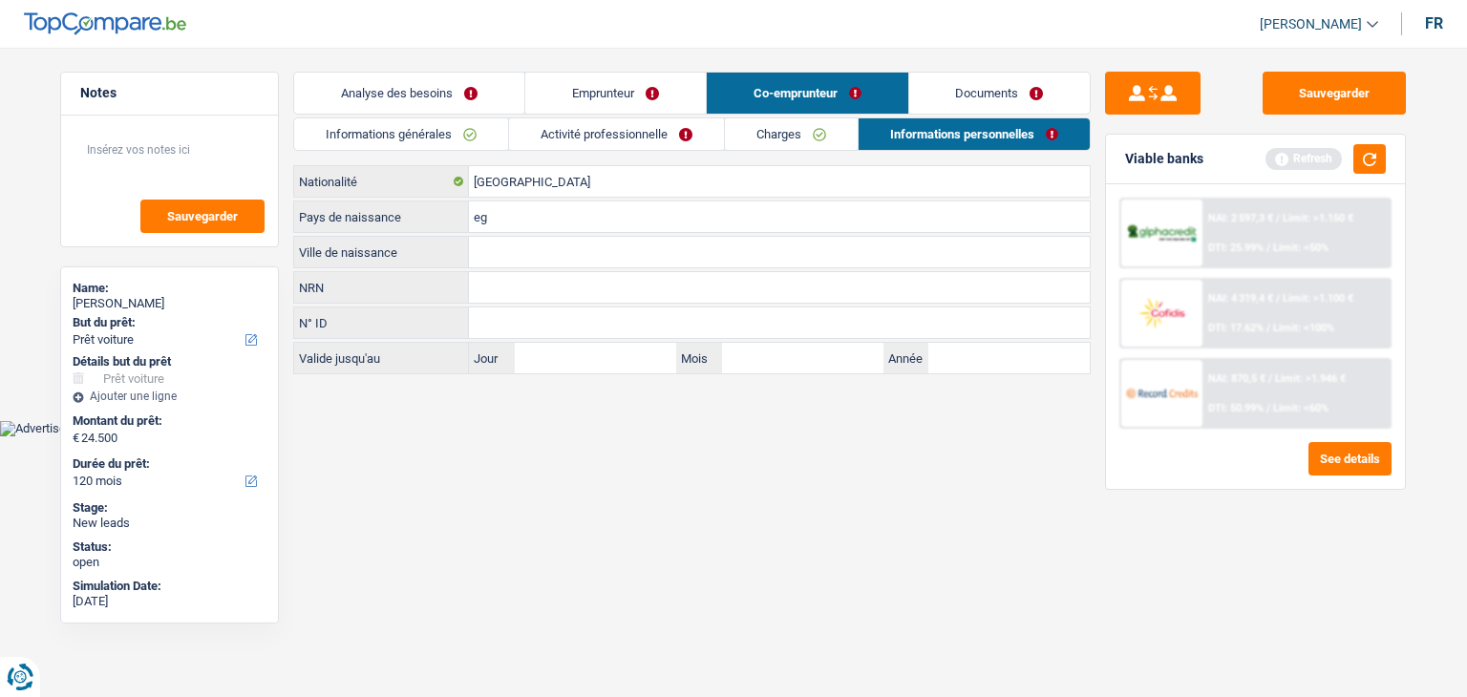
type input "e"
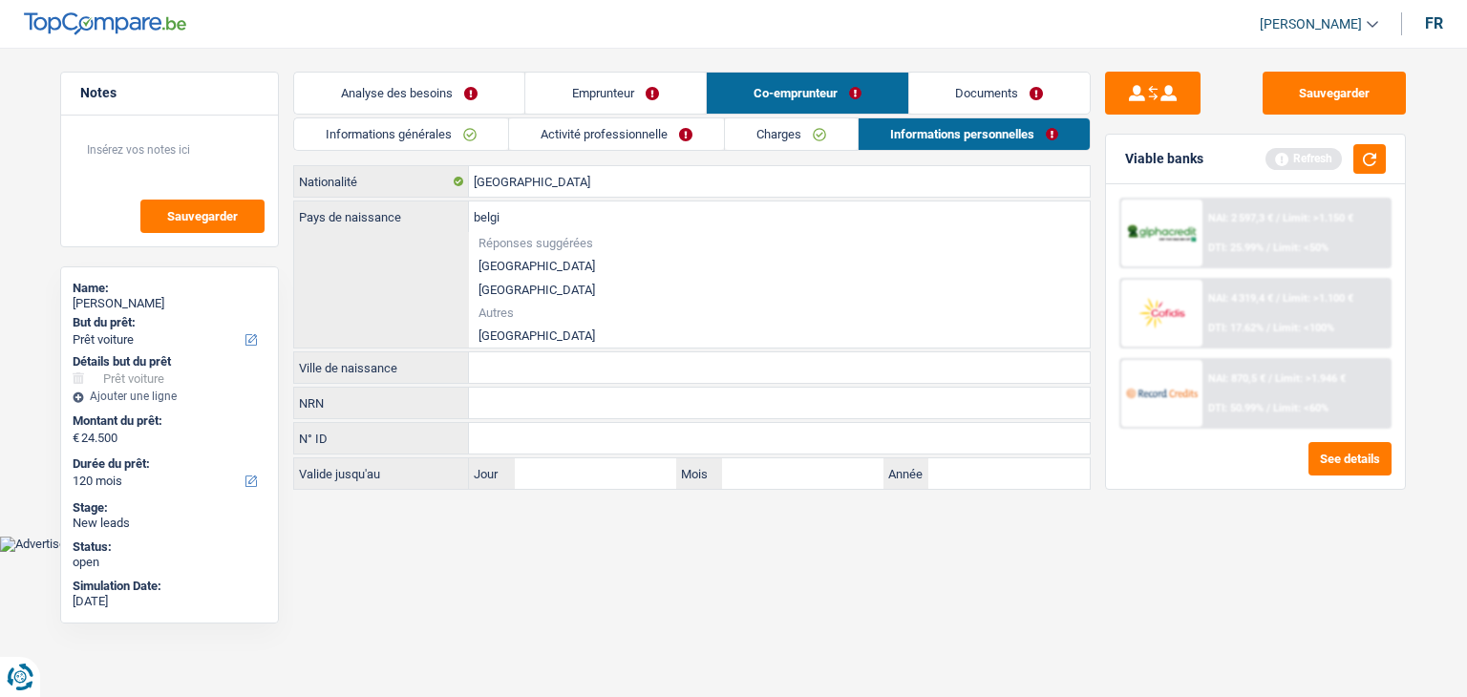
click at [504, 267] on li "[GEOGRAPHIC_DATA]" at bounding box center [779, 266] width 621 height 24
type input "[GEOGRAPHIC_DATA]"
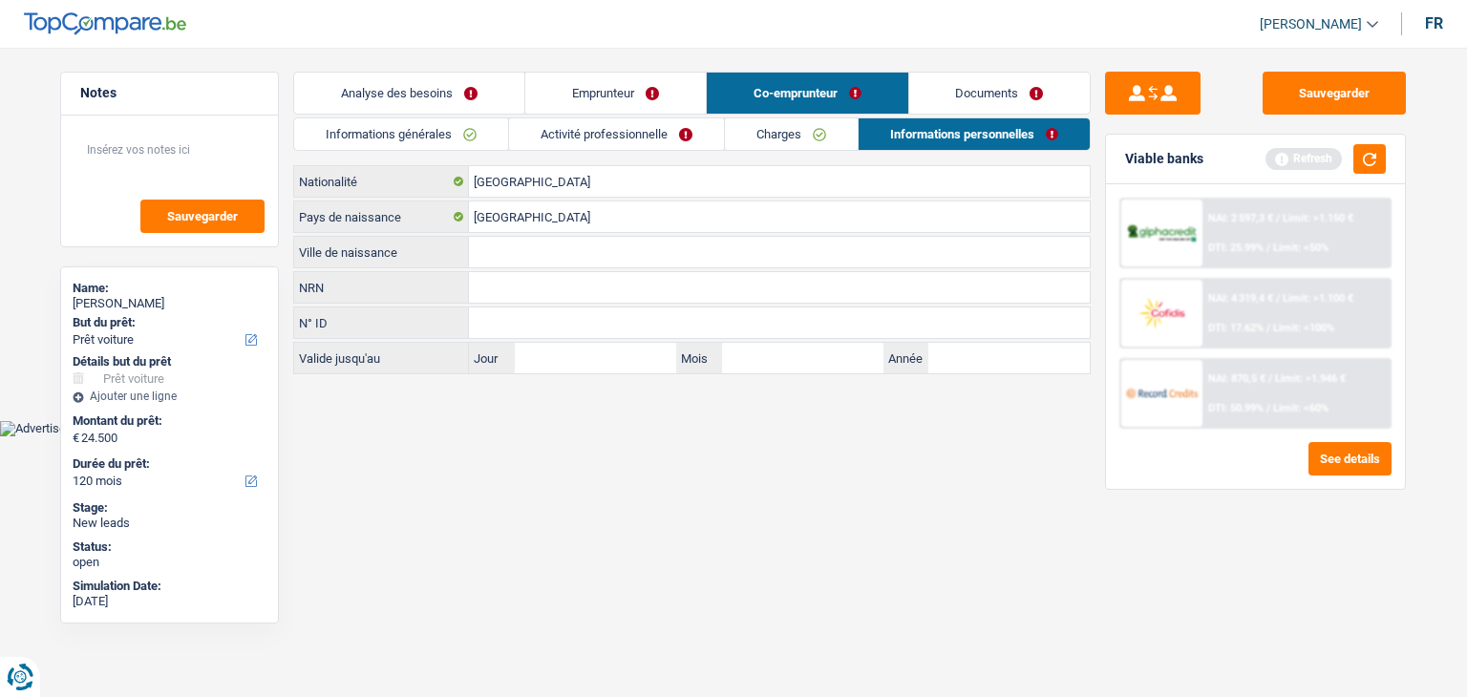
click at [502, 258] on input "Ville de naissance" at bounding box center [779, 252] width 621 height 31
type input "Mons"
click at [1383, 150] on button "button" at bounding box center [1369, 159] width 32 height 30
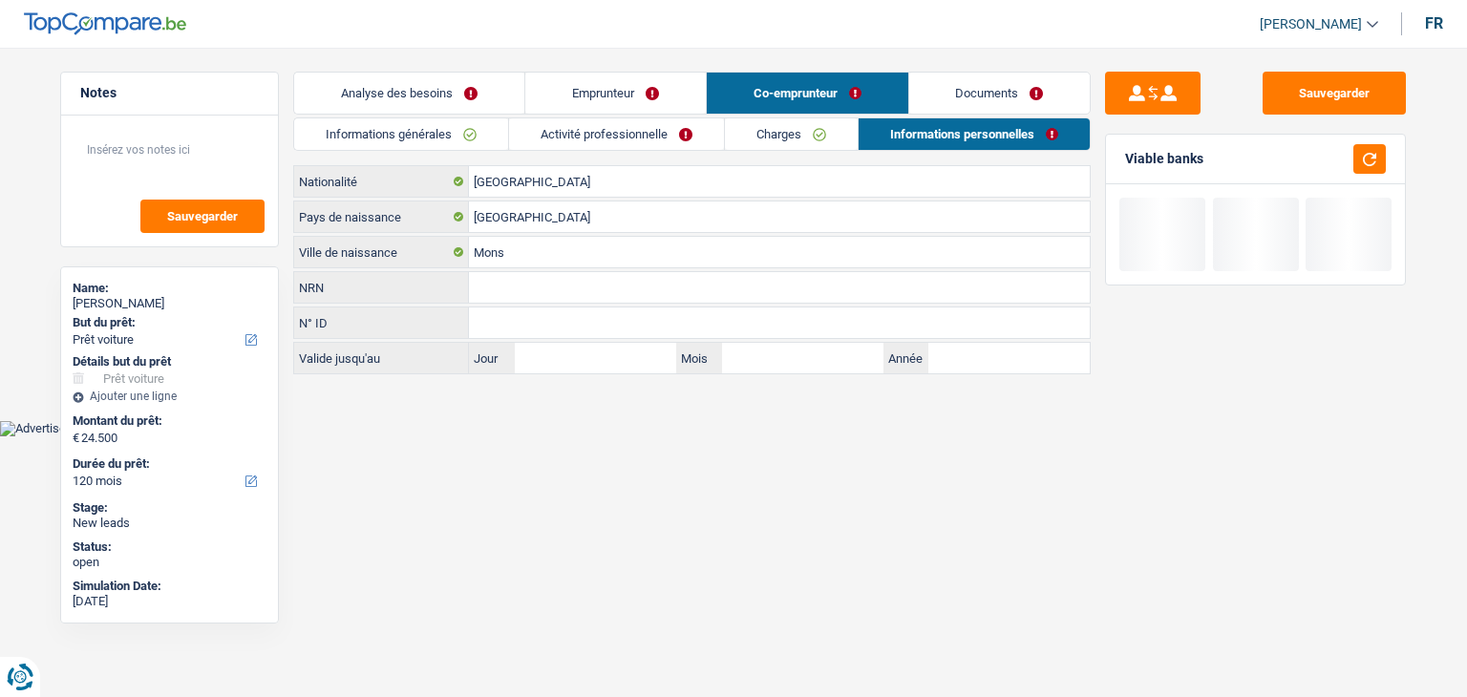
click at [974, 77] on link "Documents" at bounding box center [999, 93] width 181 height 41
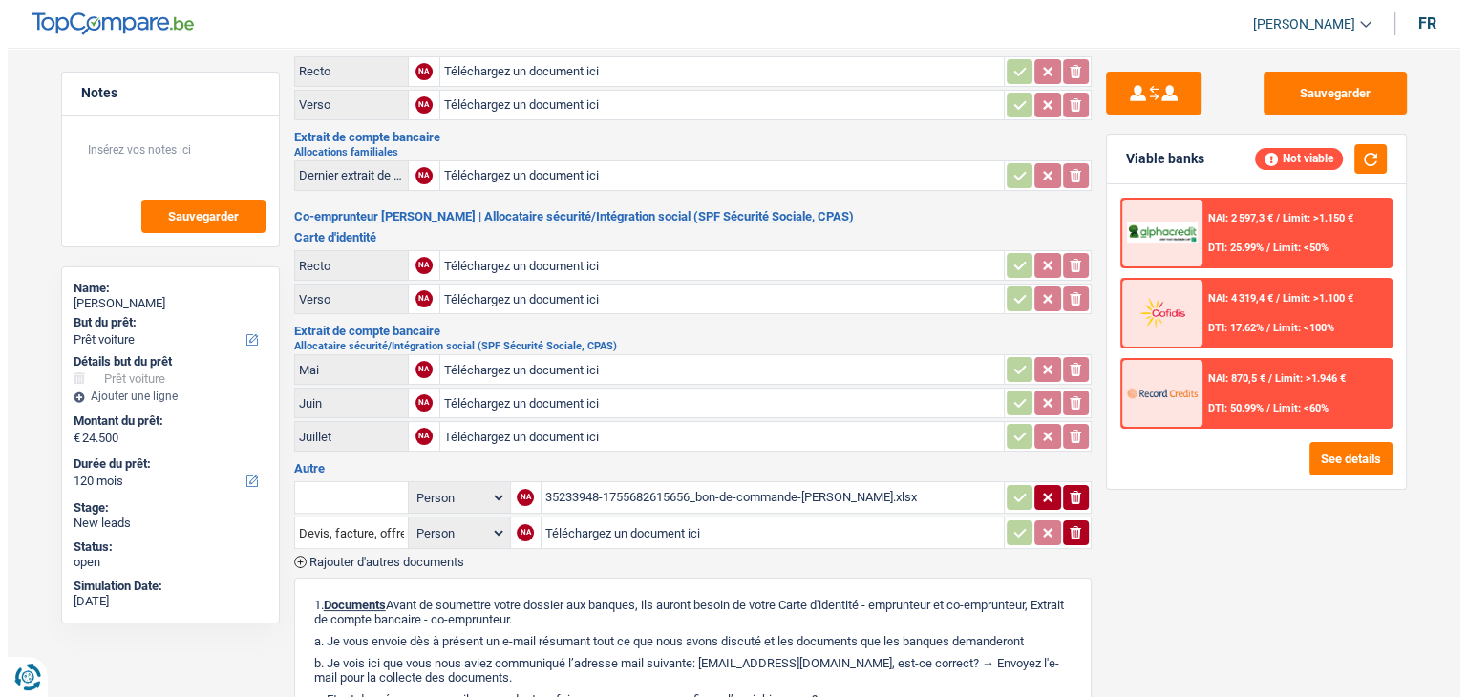
scroll to position [287, 0]
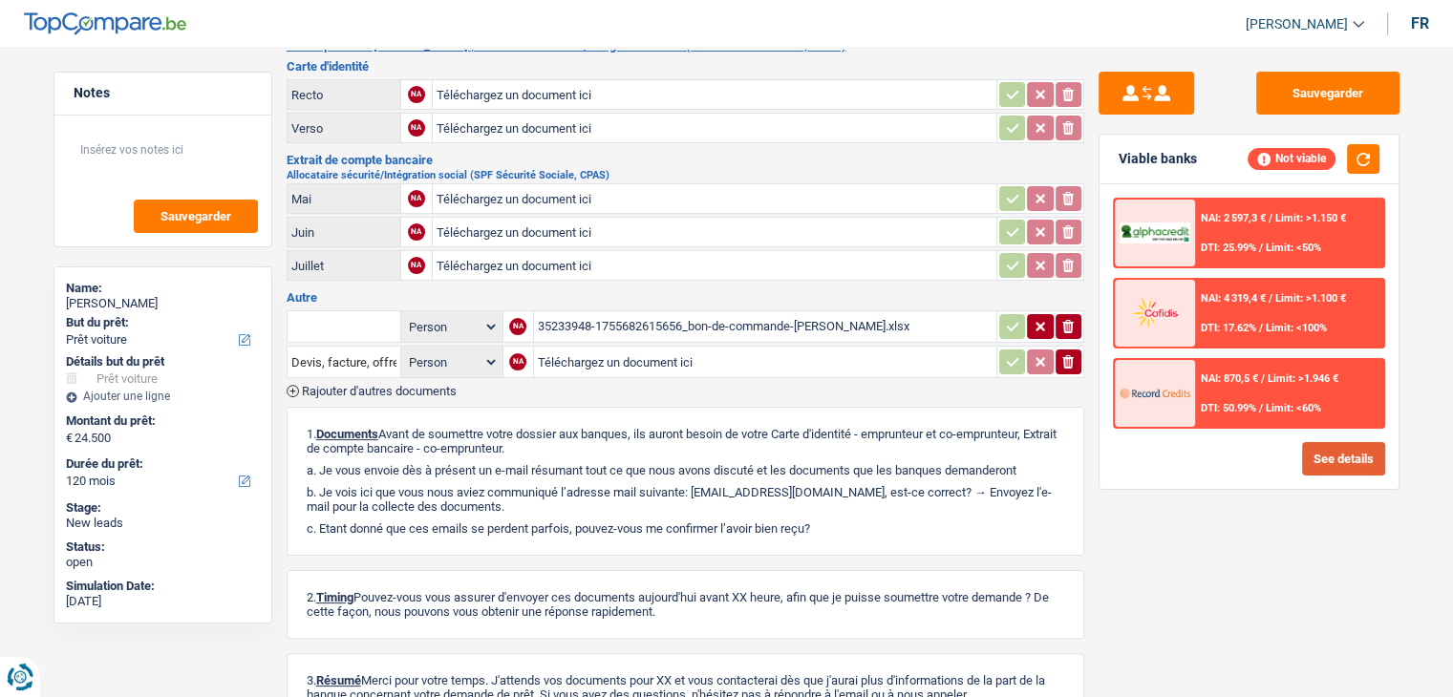
click at [1330, 460] on button "See details" at bounding box center [1343, 458] width 83 height 33
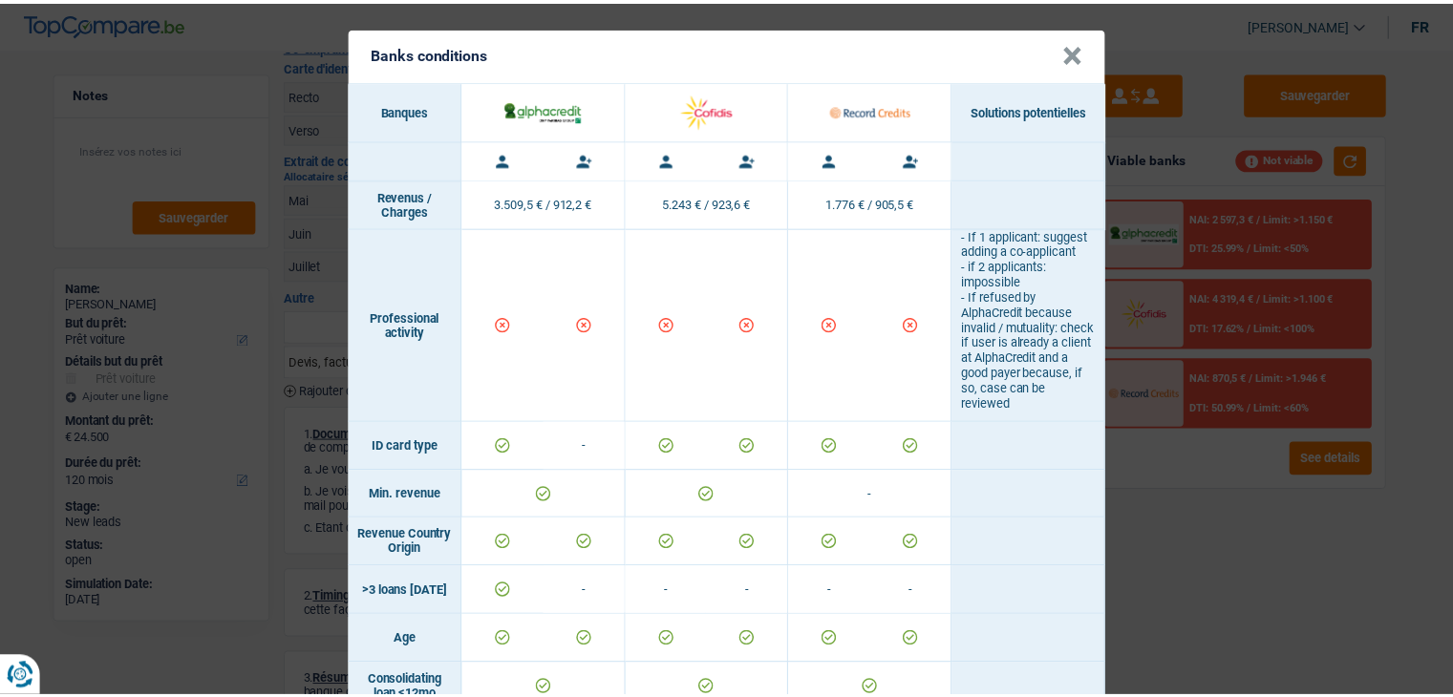
scroll to position [0, 0]
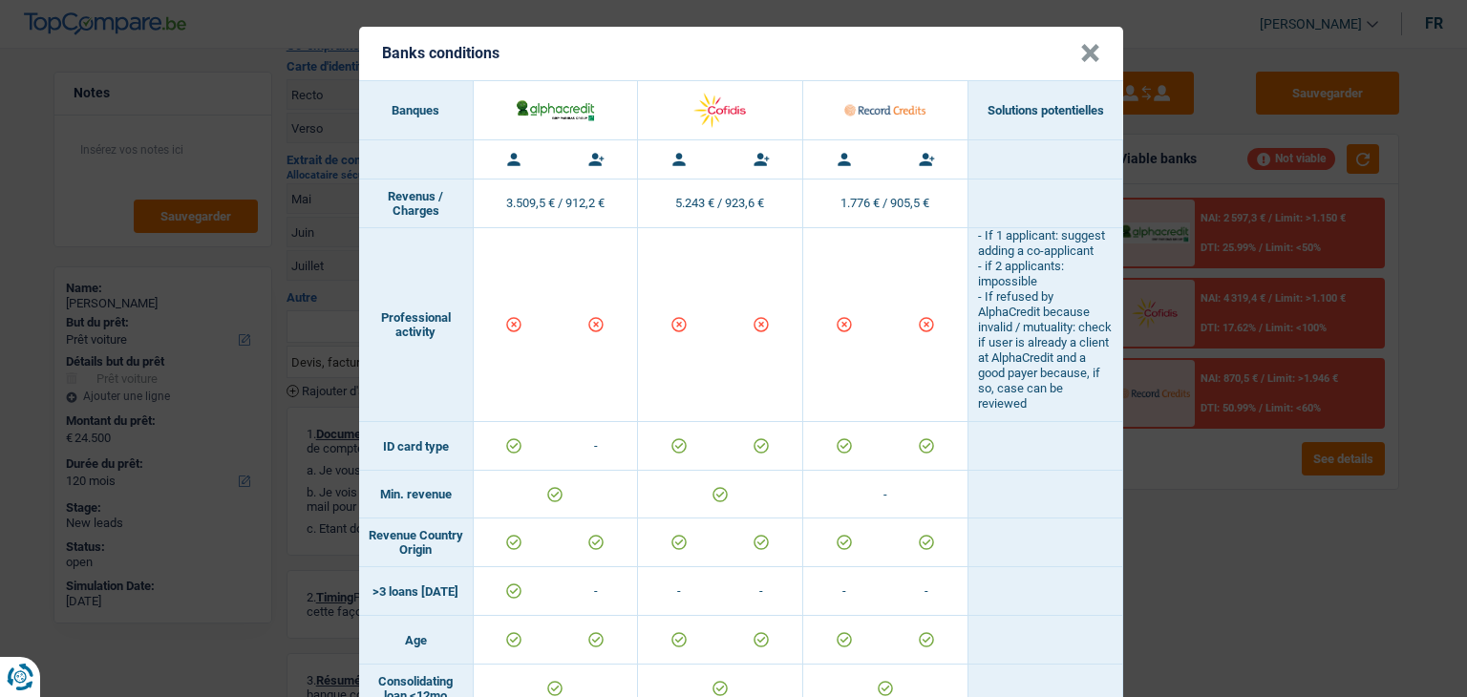
click at [1200, 568] on div "Banks conditions × Banques Solutions potentielles Revenus / Charges 3.509,5 € /…" at bounding box center [733, 348] width 1467 height 697
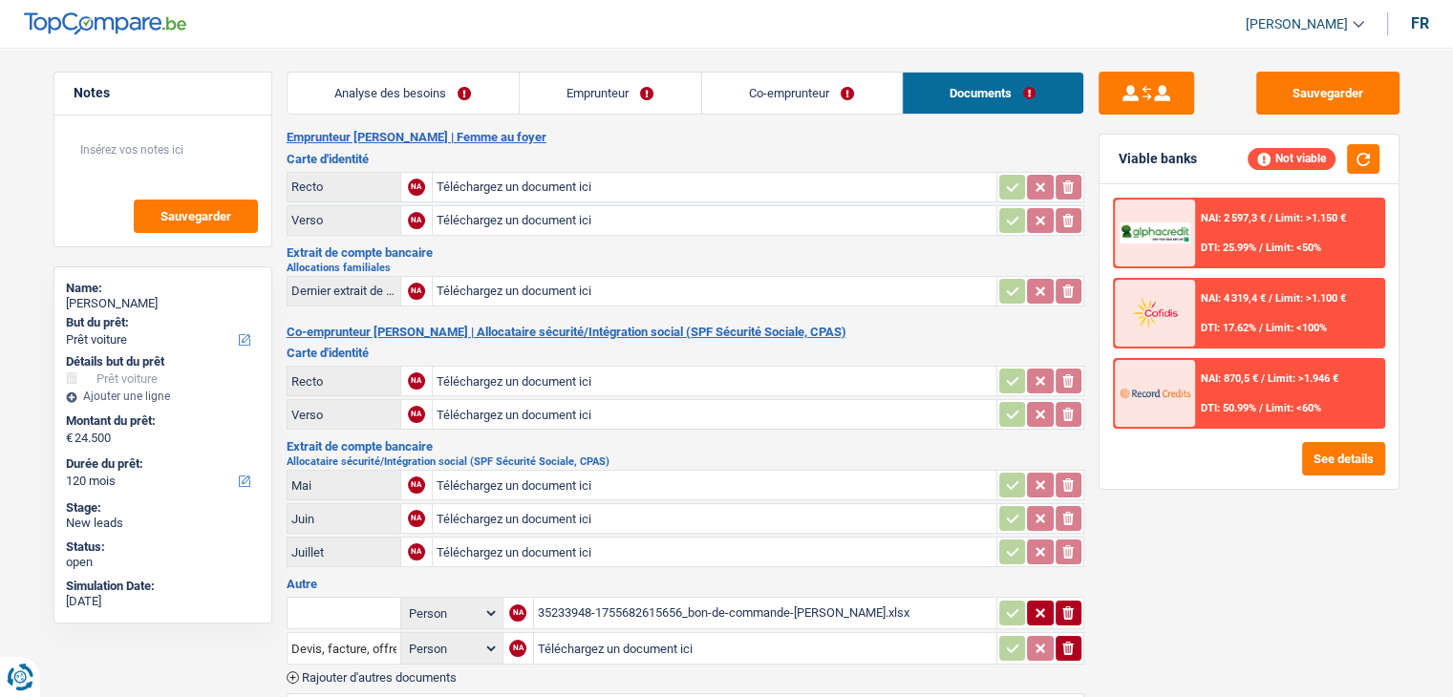
click at [733, 78] on link "Co-emprunteur" at bounding box center [802, 93] width 200 height 41
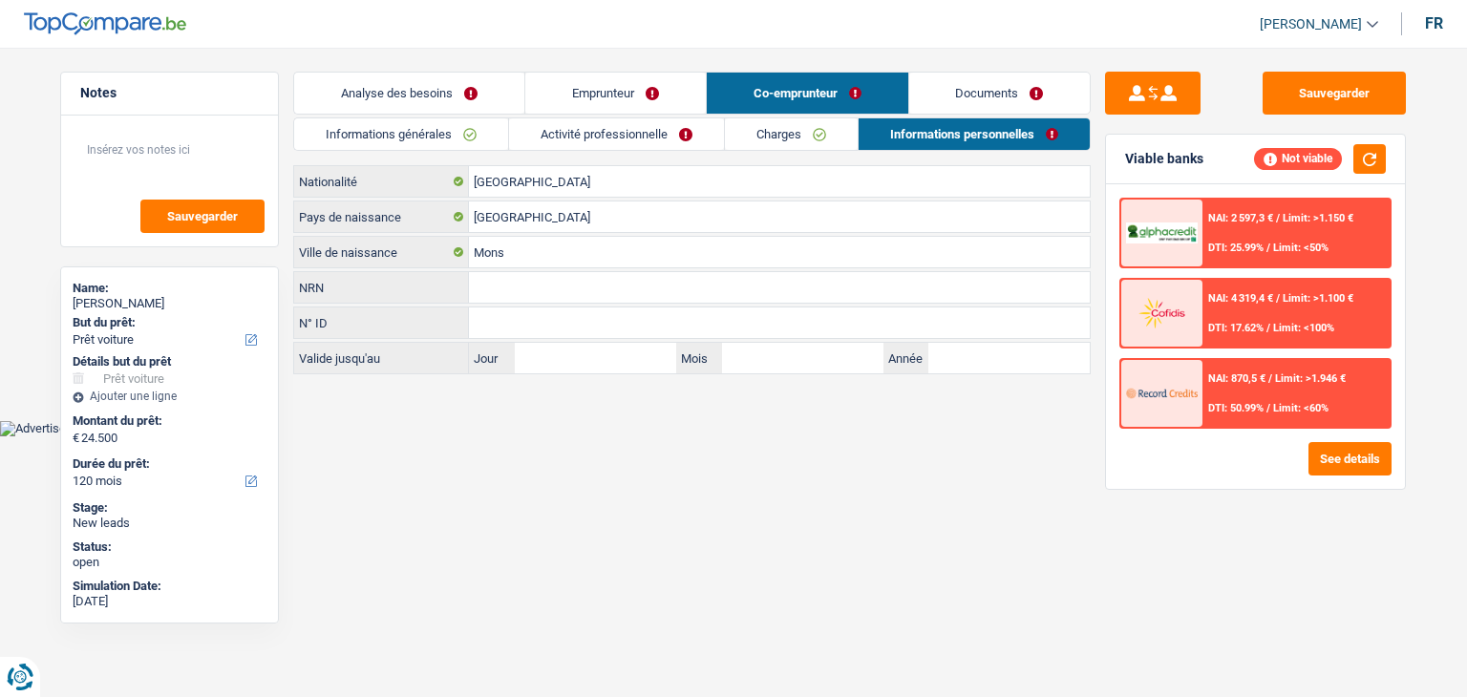
click at [605, 90] on link "Emprunteur" at bounding box center [615, 93] width 181 height 41
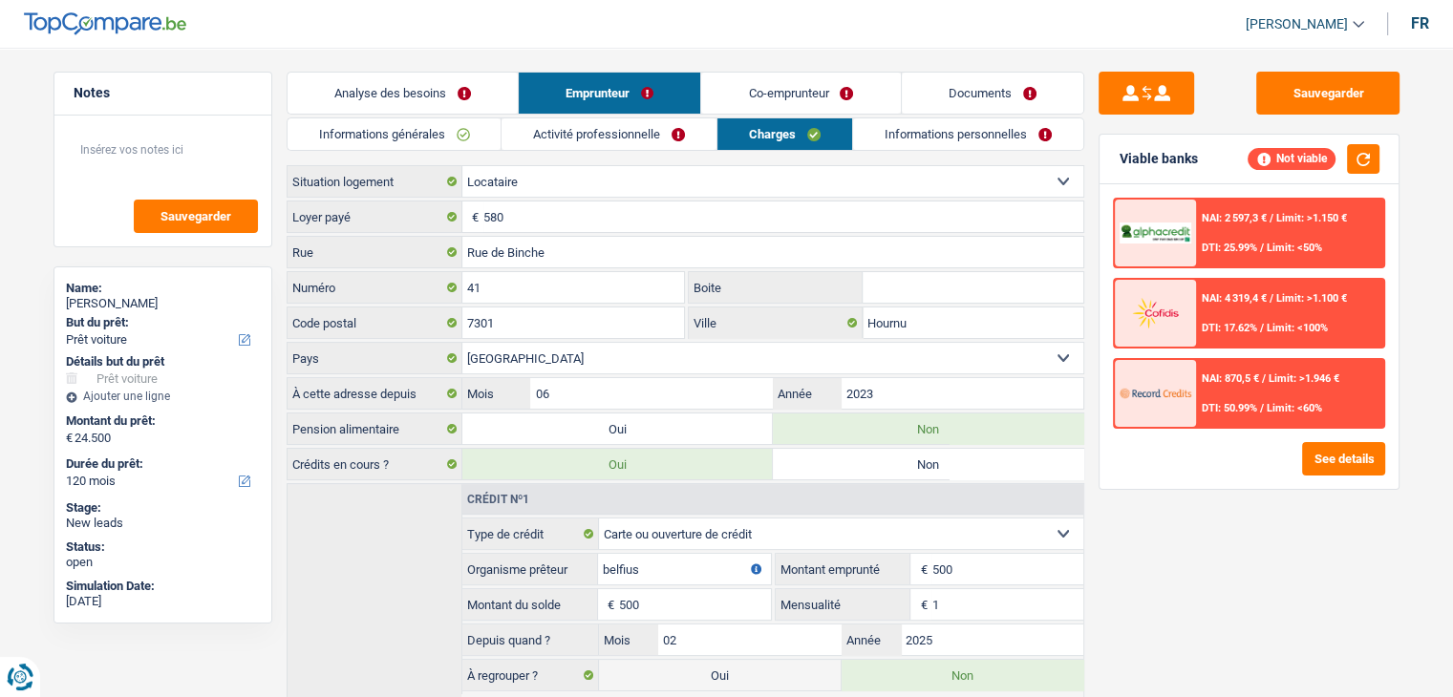
click at [417, 77] on link "Analyse des besoins" at bounding box center [402, 93] width 230 height 41
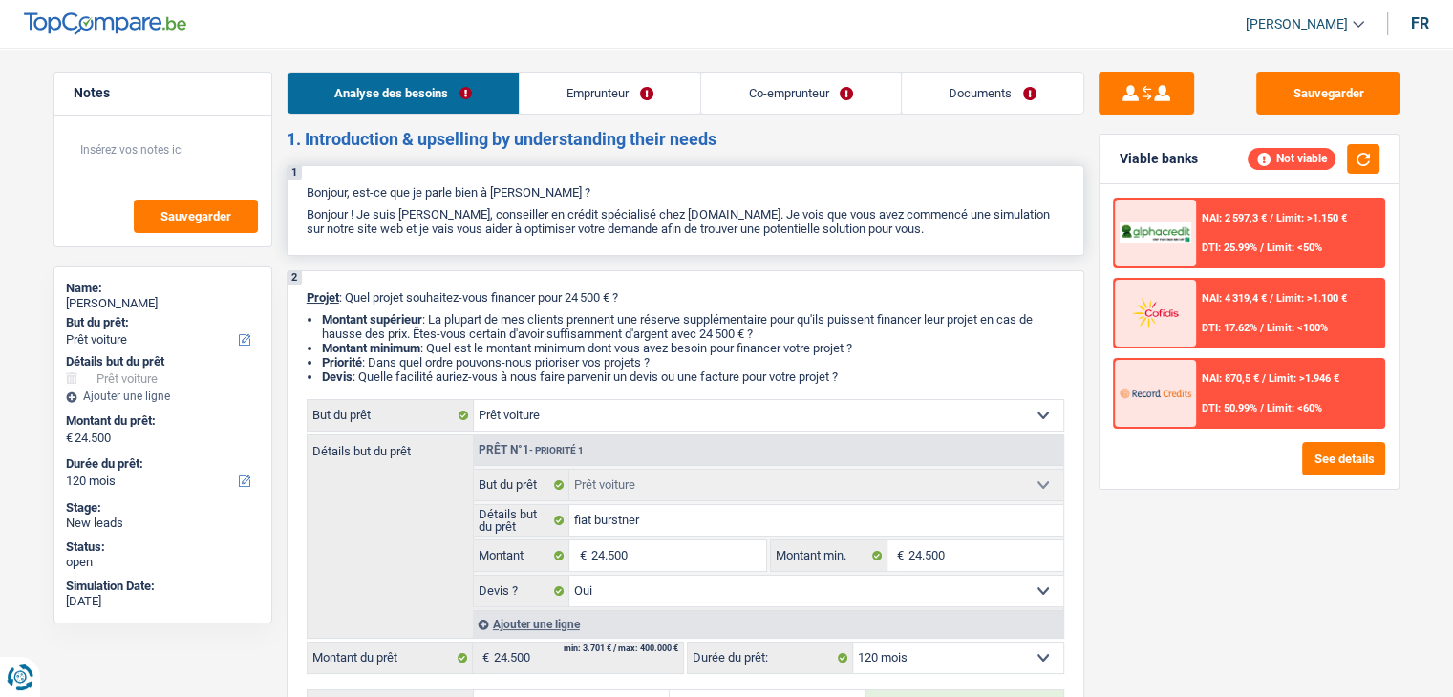
click at [596, 251] on div "1 Bonjour, est-ce que je parle bien à CHRISTINE TRICART ? Bonjour ! Je suis Yan…" at bounding box center [686, 210] width 798 height 91
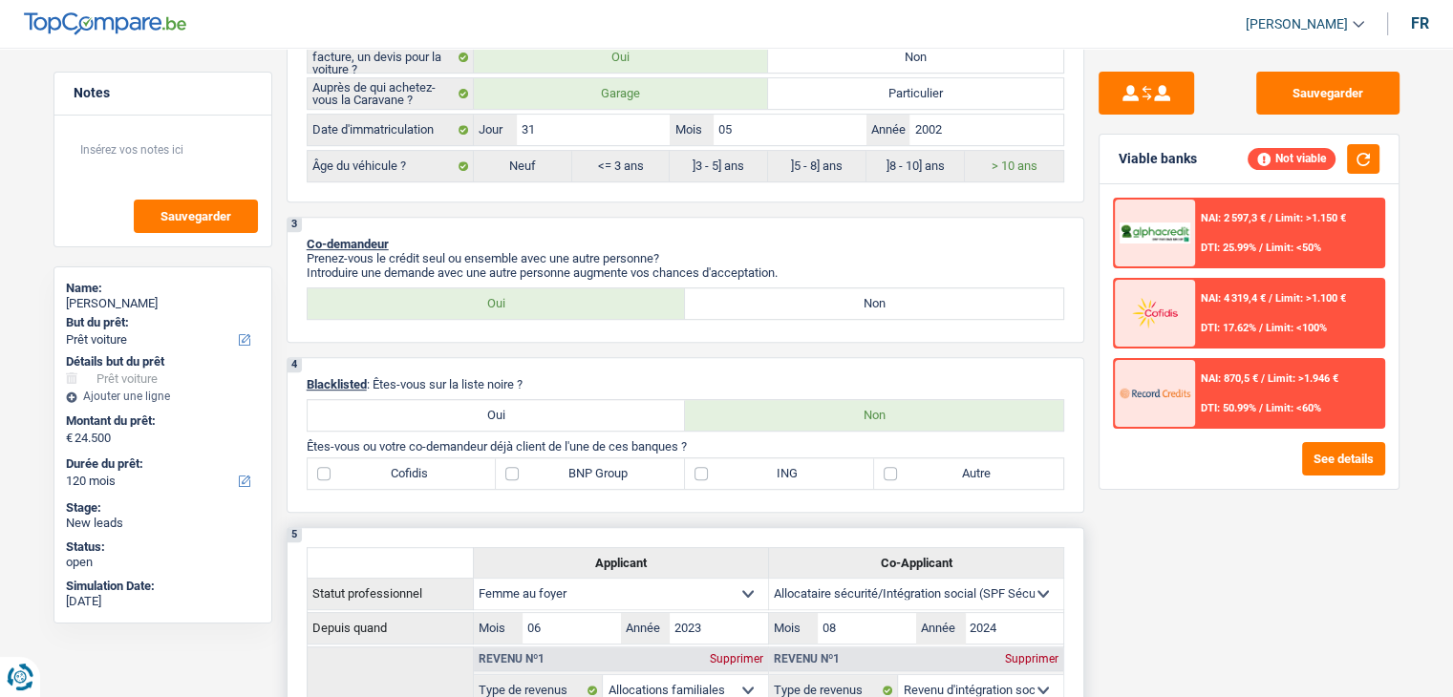
scroll to position [1051, 0]
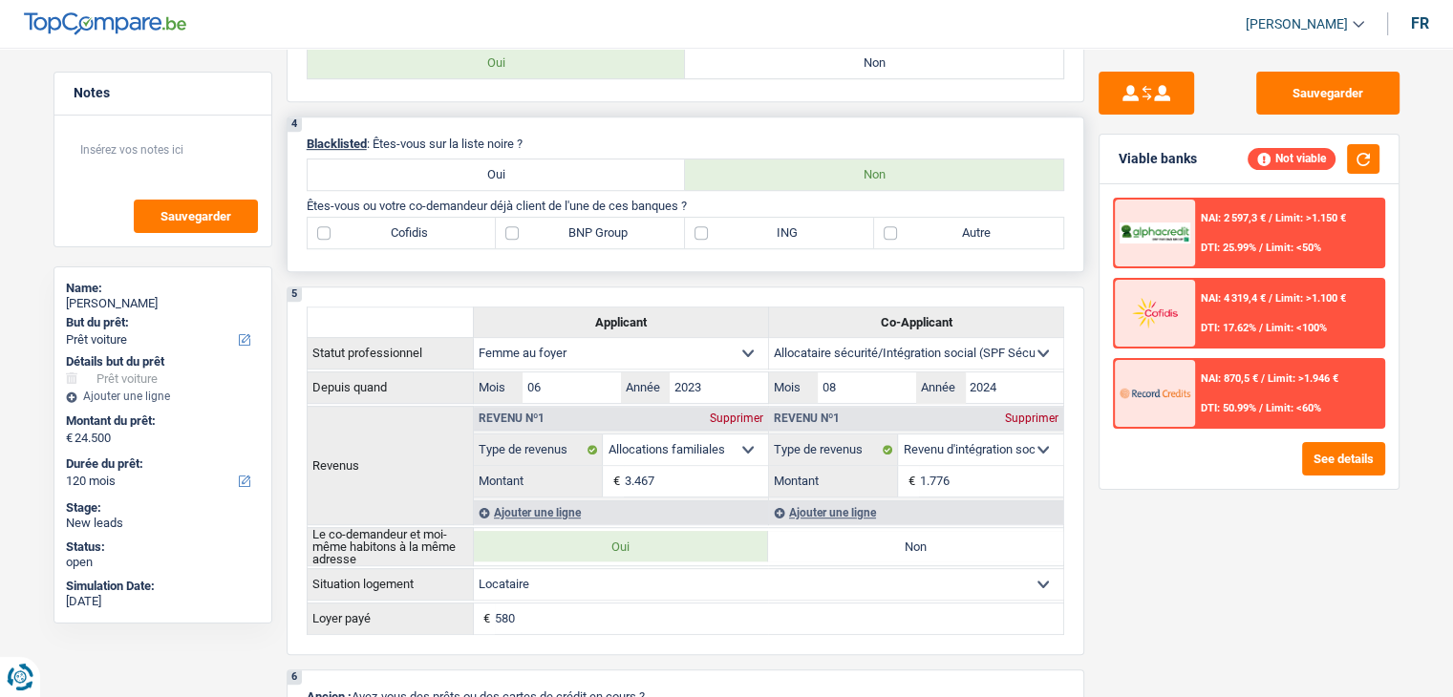
click at [730, 226] on label "ING" at bounding box center [779, 233] width 189 height 31
click at [730, 226] on input "ING" at bounding box center [779, 233] width 189 height 31
checkbox input "true"
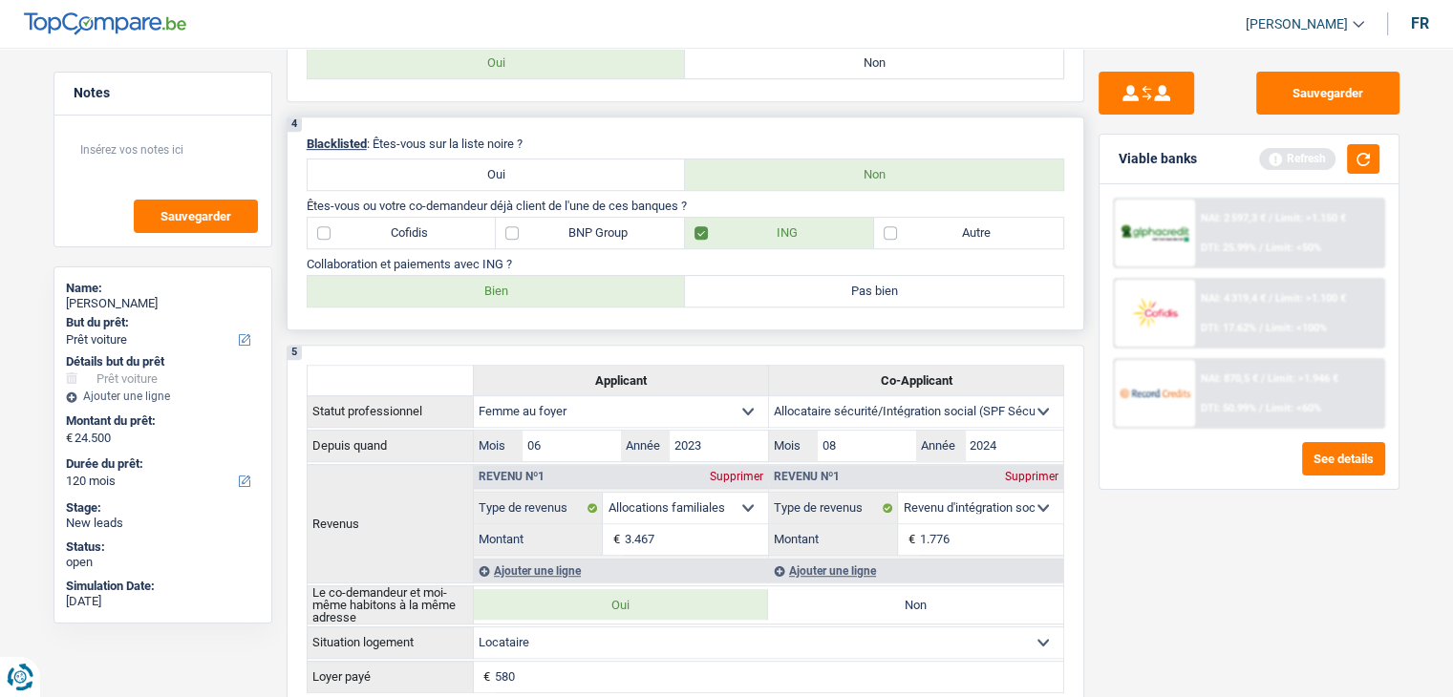
click at [520, 277] on label "Bien" at bounding box center [497, 291] width 378 height 31
click at [520, 277] on input "Bien" at bounding box center [497, 291] width 378 height 31
radio input "true"
click at [1007, 225] on label "Autre" at bounding box center [968, 233] width 189 height 31
click at [1007, 225] on input "Autre" at bounding box center [968, 233] width 189 height 31
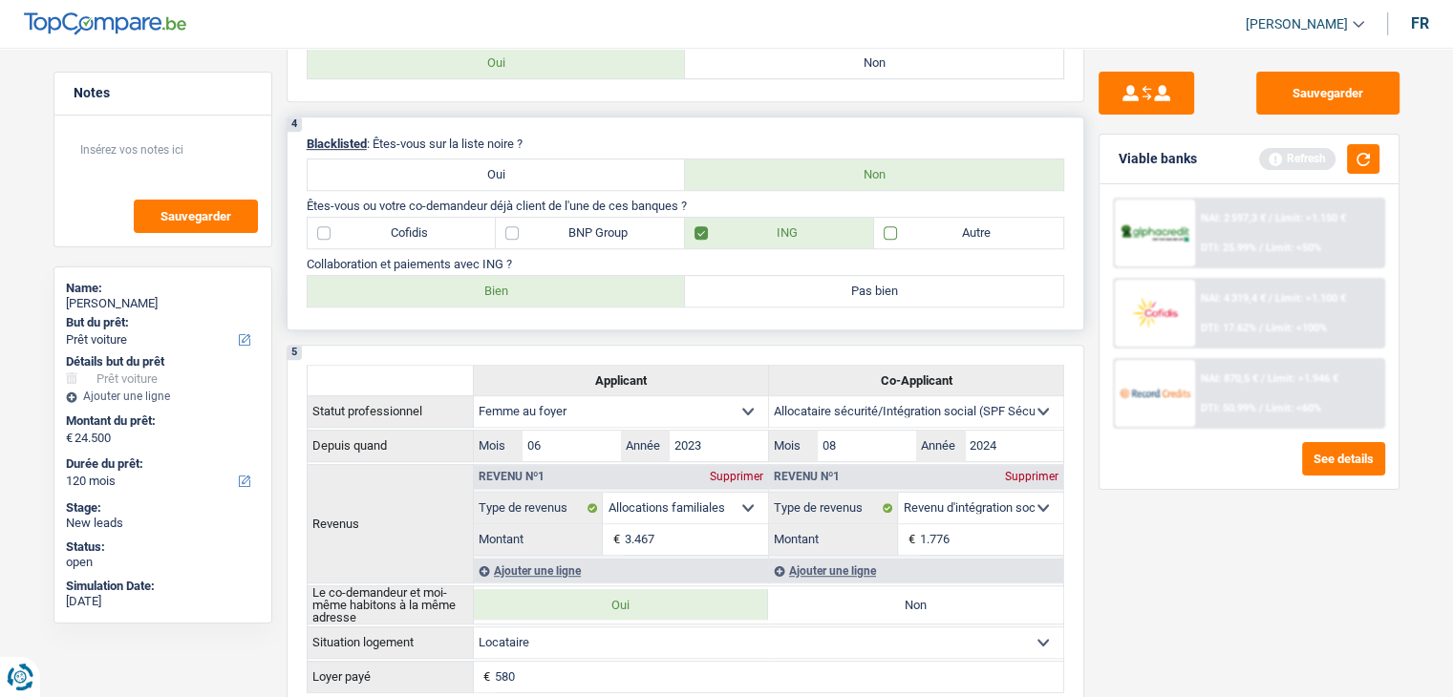
checkbox input "true"
click at [1373, 168] on button "button" at bounding box center [1363, 159] width 32 height 30
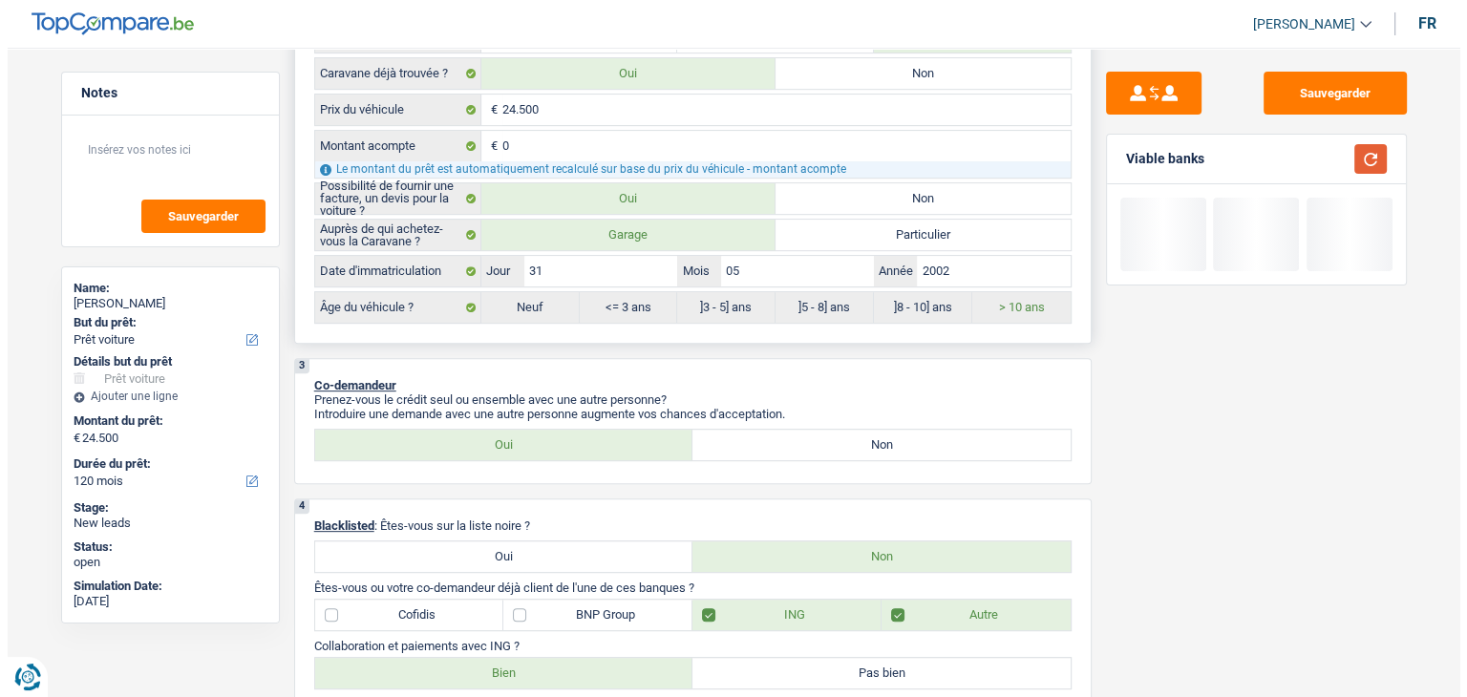
scroll to position [478, 0]
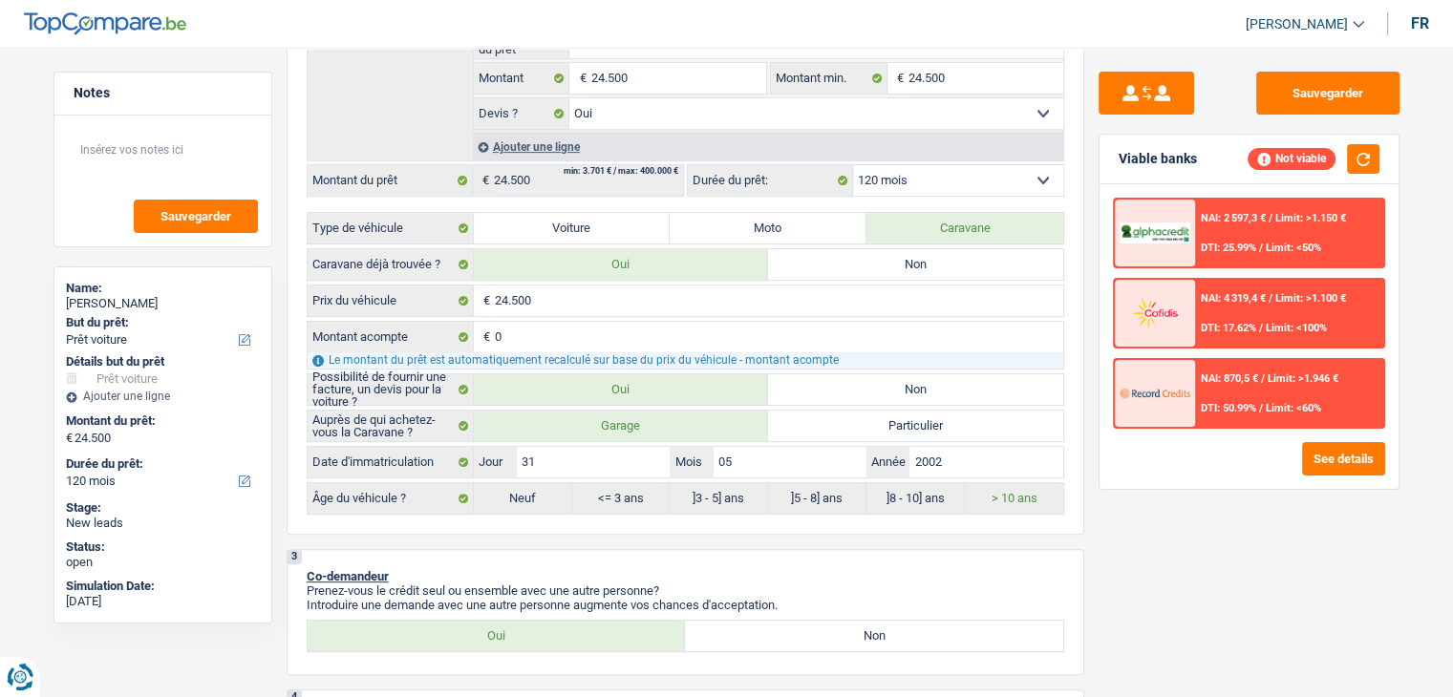
click at [1234, 402] on span "DTI: 50.99%" at bounding box center [1228, 408] width 55 height 12
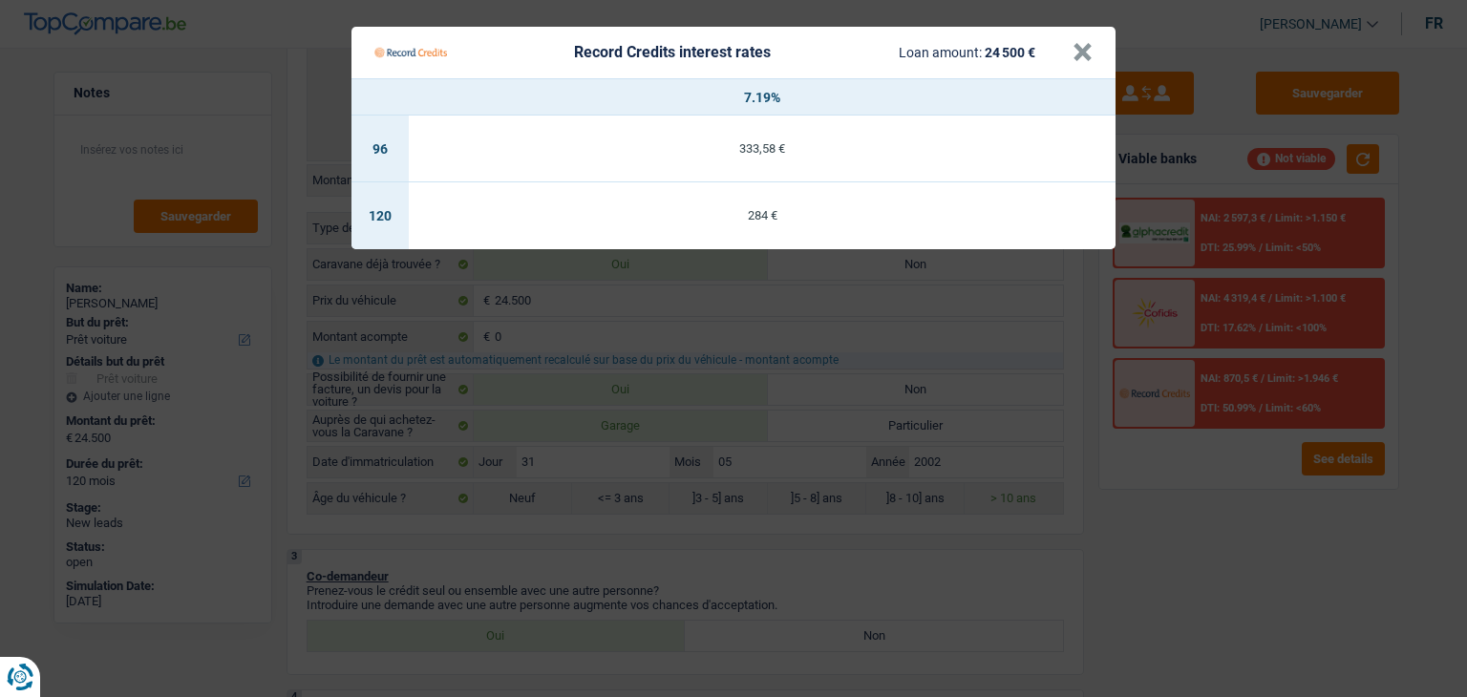
click at [1207, 479] on Credits "Record Credits interest rates Loan amount: 24 500 € × 7.19% 96 333,58 € 120 284…" at bounding box center [733, 348] width 1467 height 697
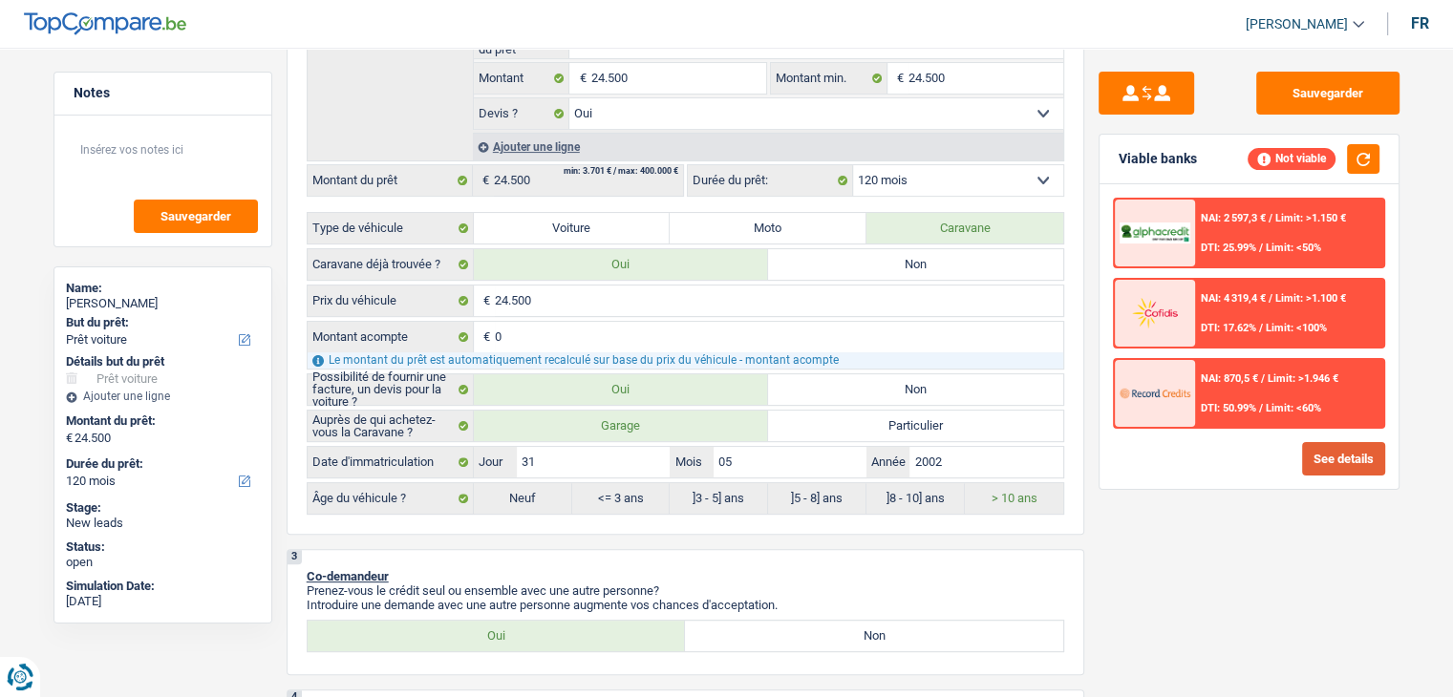
click at [1341, 451] on button "See details" at bounding box center [1343, 458] width 83 height 33
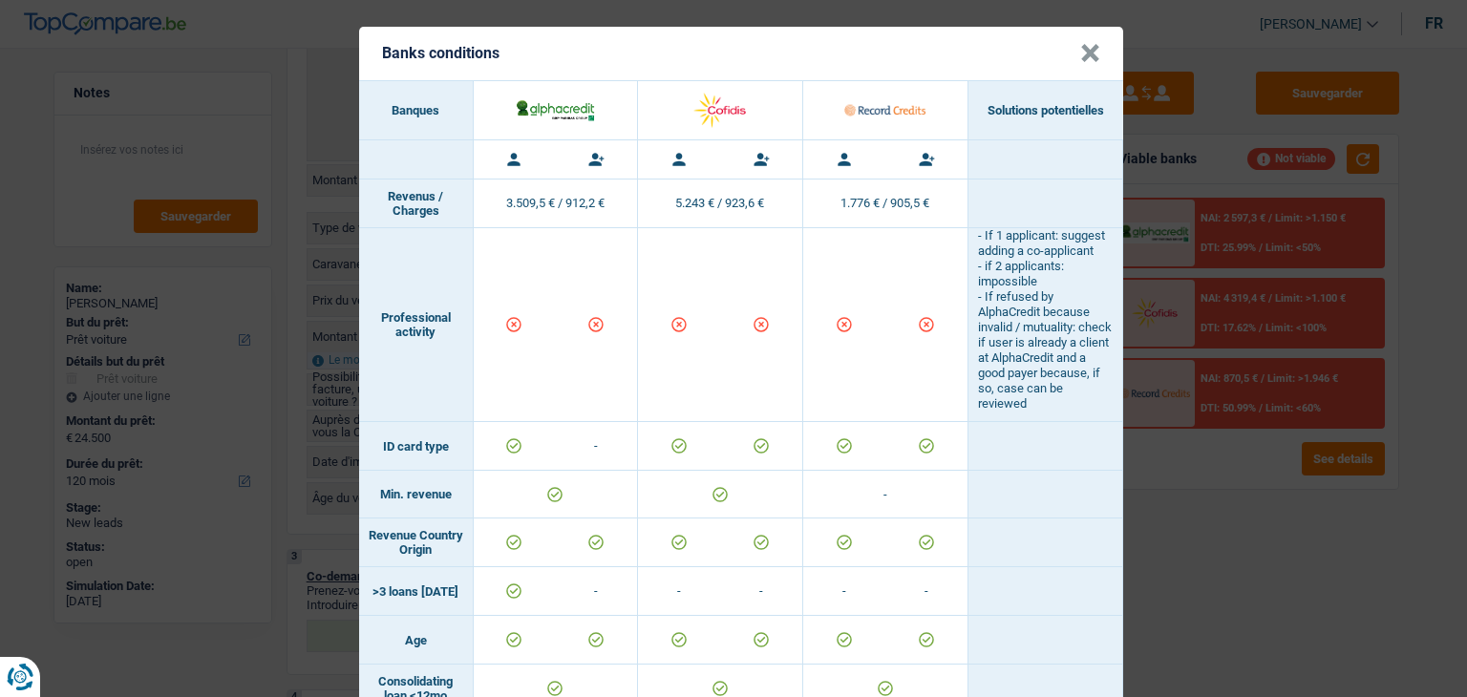
scroll to position [0, 0]
click at [1242, 499] on div "Banks conditions × Banques Solutions potentielles Revenus / Charges 3.509,5 € /…" at bounding box center [733, 348] width 1467 height 697
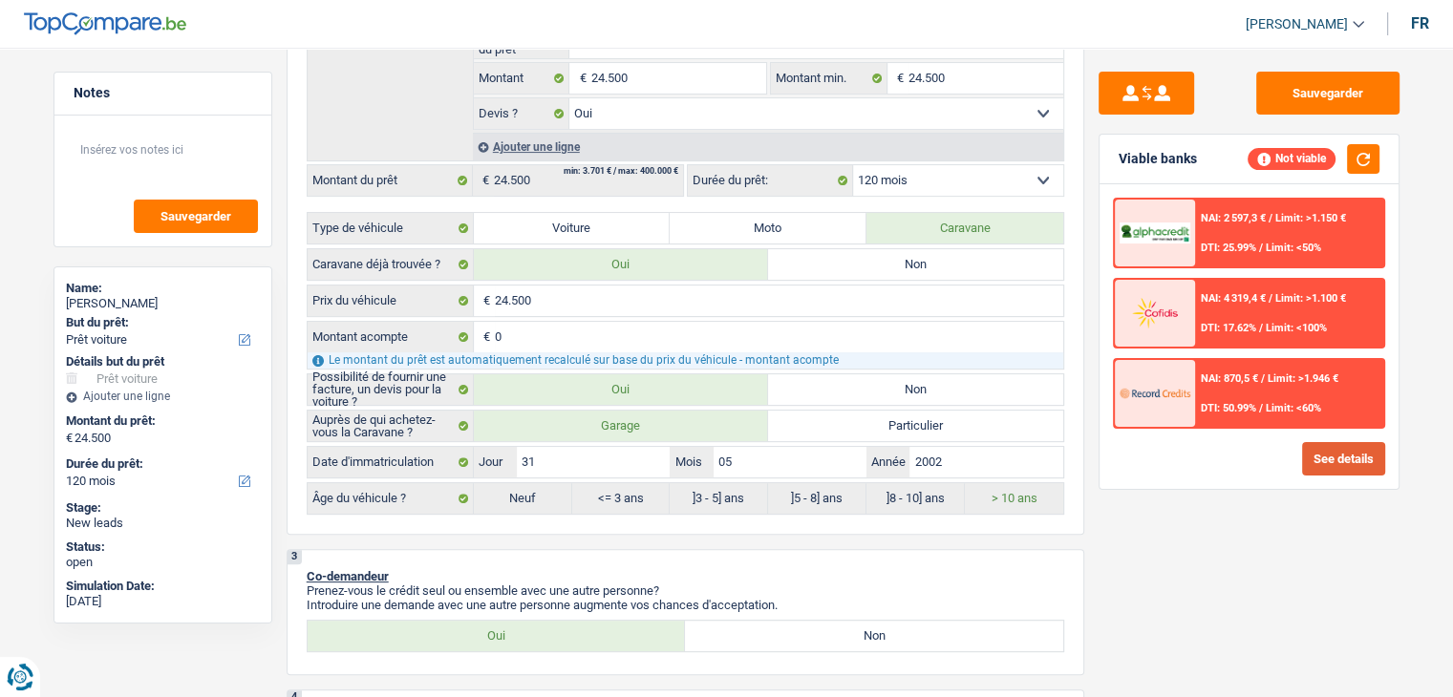
click at [1320, 457] on button "See details" at bounding box center [1343, 458] width 83 height 33
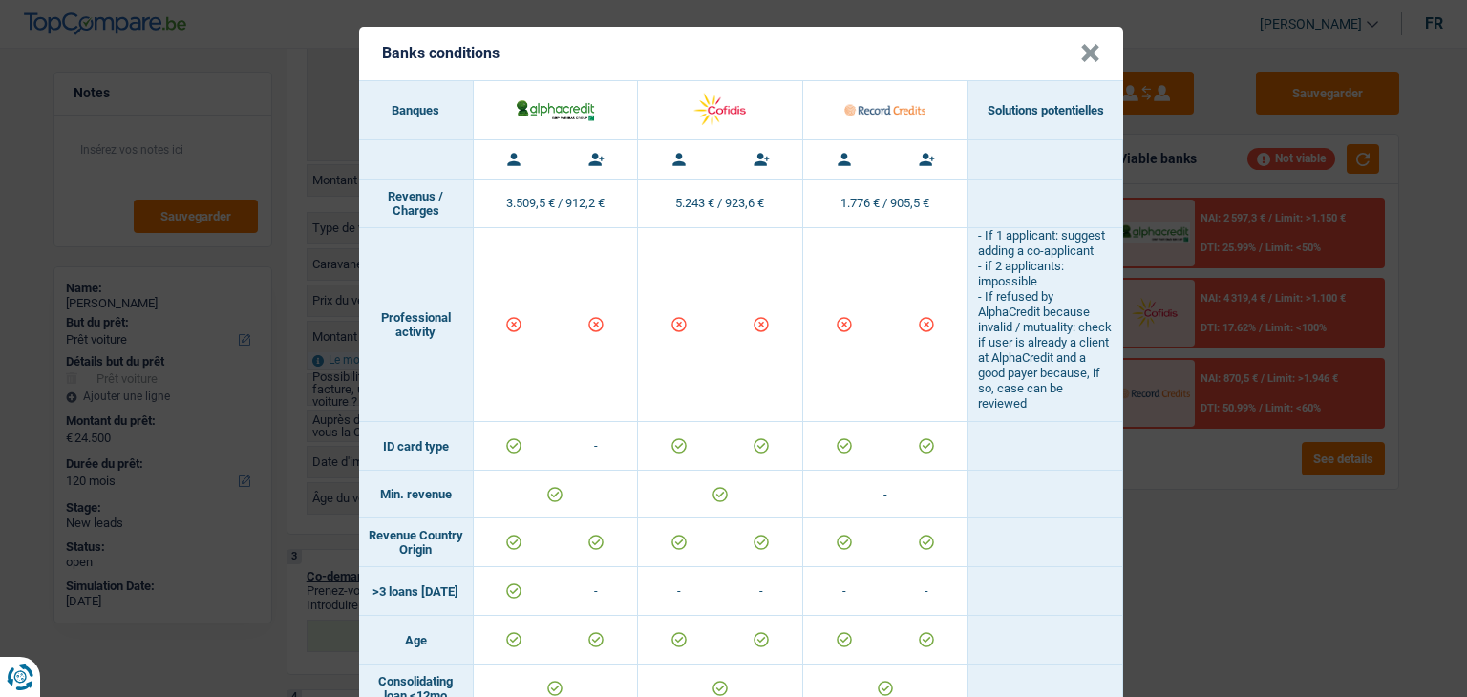
click at [1192, 498] on div "Banks conditions × Banques Solutions potentielles Revenus / Charges 3.509,5 € /…" at bounding box center [733, 348] width 1467 height 697
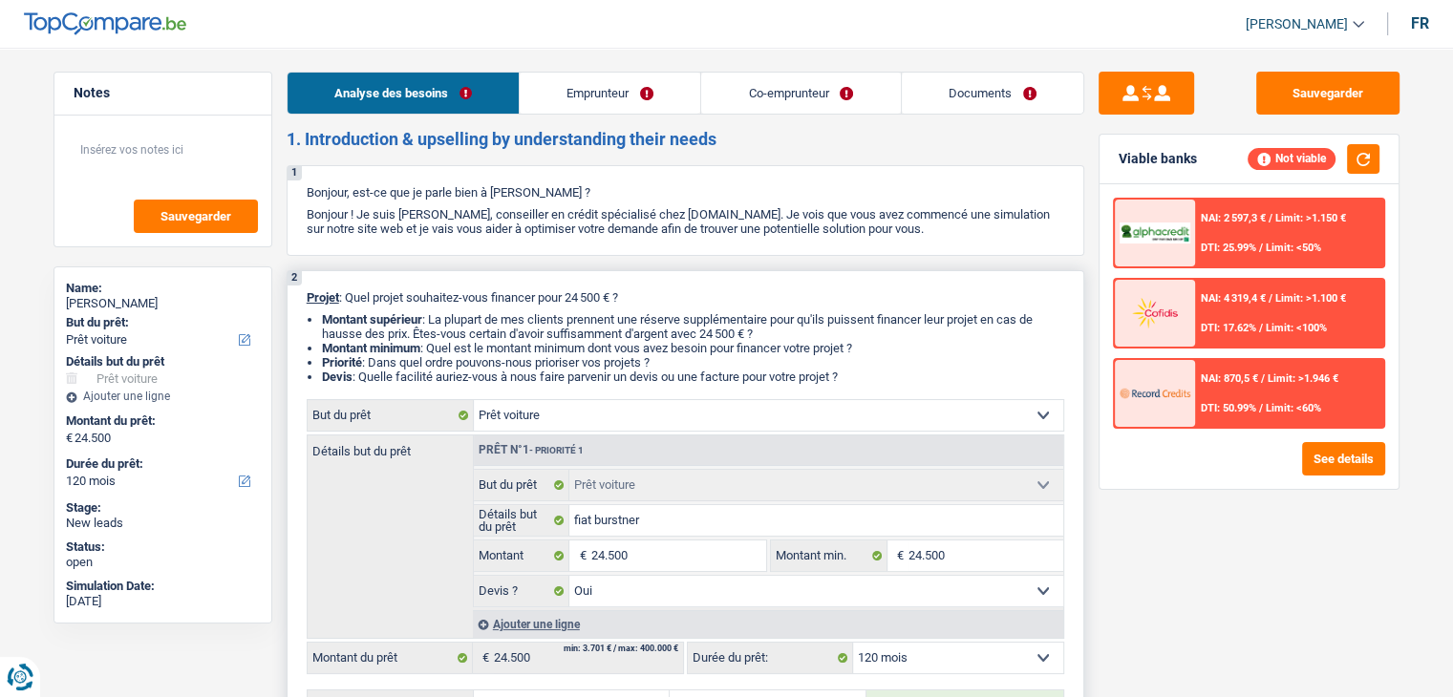
drag, startPoint x: 857, startPoint y: 376, endPoint x: 303, endPoint y: 280, distance: 562.3
click at [303, 280] on div "2 Projet : Quel projet souhaitez-vous financer pour 24 500 € ? Montant supérieu…" at bounding box center [686, 641] width 798 height 742
drag, startPoint x: 925, startPoint y: 229, endPoint x: 302, endPoint y: 191, distance: 623.9
click at [302, 191] on div "1 Bonjour, est-ce que je parle bien à CHRISTINE TRICART ? Bonjour ! Je suis Yan…" at bounding box center [686, 210] width 798 height 91
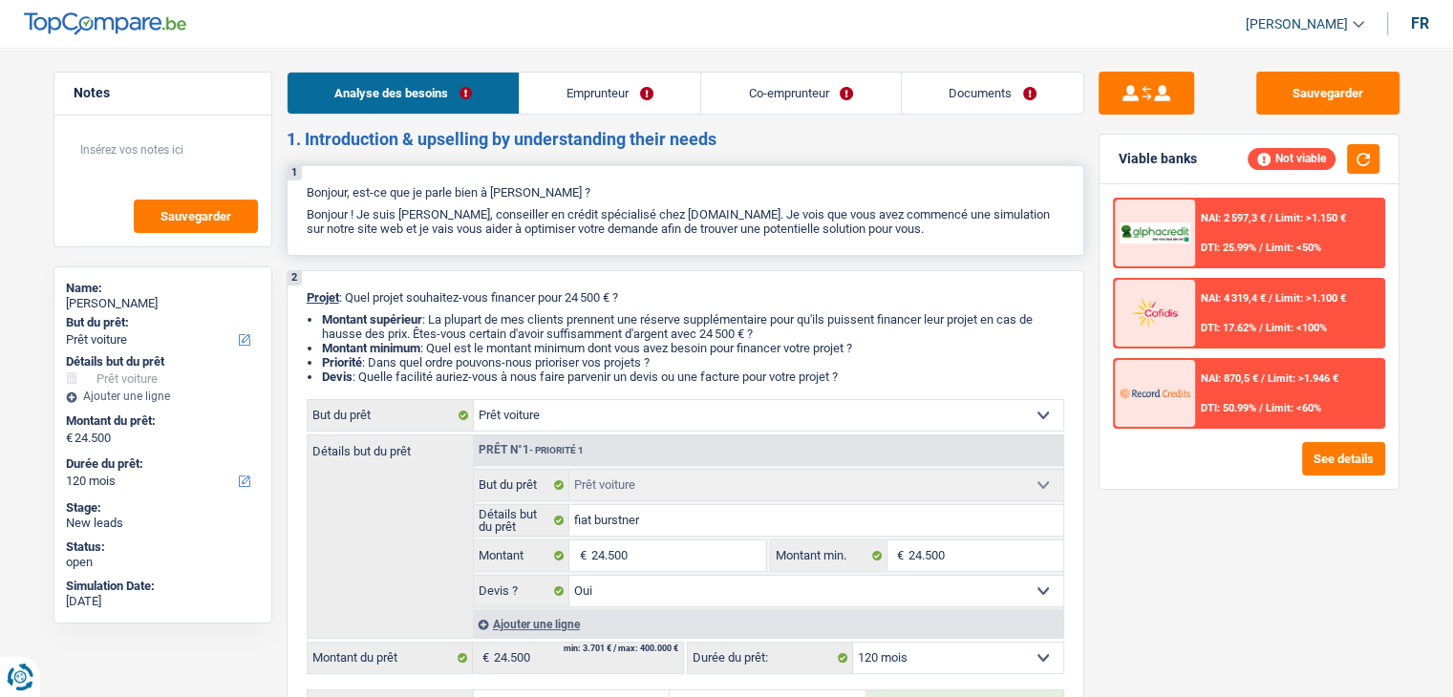
click at [302, 191] on div "1 Bonjour, est-ce que je parle bien à CHRISTINE TRICART ? Bonjour ! Je suis Yan…" at bounding box center [686, 210] width 798 height 91
drag, startPoint x: 305, startPoint y: 186, endPoint x: 924, endPoint y: 232, distance: 620.6
click at [924, 232] on div "1 Bonjour, est-ce que je parle bien à CHRISTINE TRICART ? Bonjour ! Je suis Yan…" at bounding box center [686, 210] width 798 height 91
click at [924, 232] on p "Bonjour ! Je suis [PERSON_NAME], conseiller en crédit spécialisé chez [DOMAIN_N…" at bounding box center [685, 221] width 757 height 29
drag, startPoint x: 921, startPoint y: 231, endPoint x: 909, endPoint y: 243, distance: 16.2
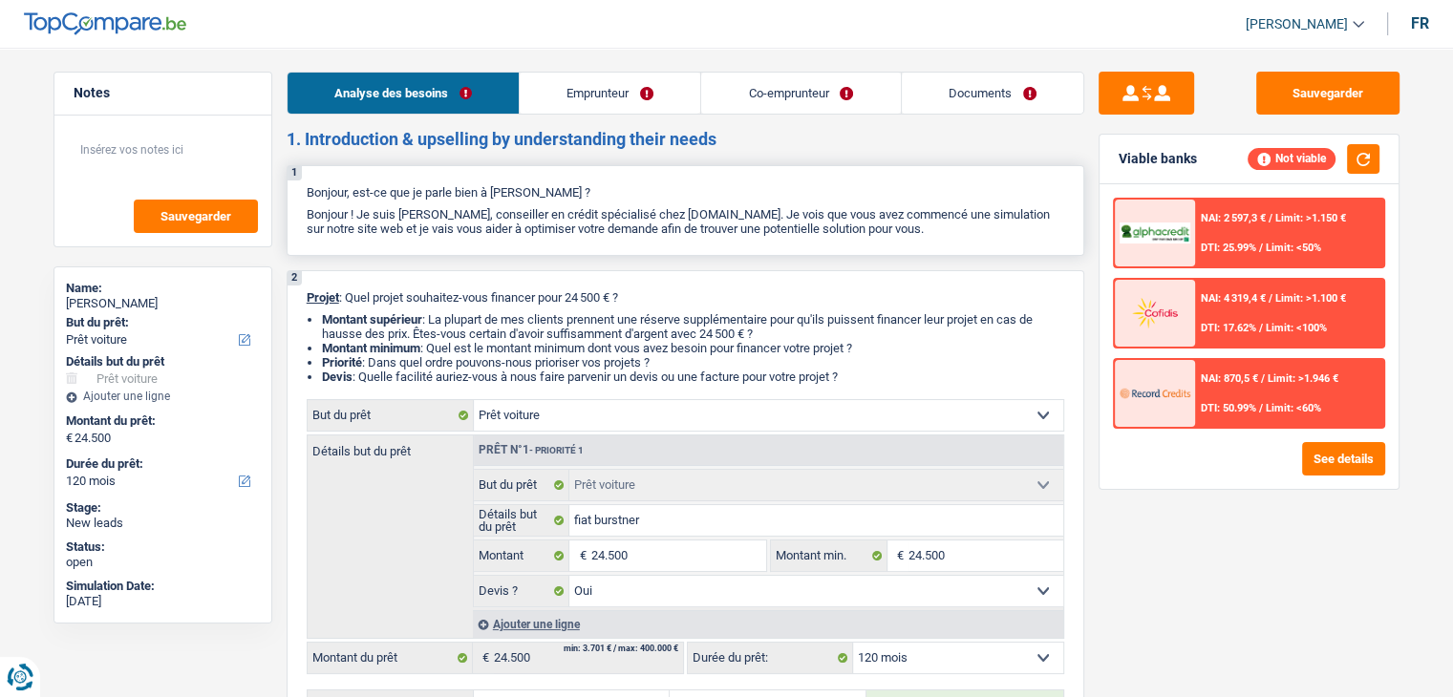
click at [919, 231] on p "Bonjour ! Je suis [PERSON_NAME], conseiller en crédit spécialisé chez [DOMAIN_N…" at bounding box center [685, 221] width 757 height 29
click at [640, 544] on input "24.500" at bounding box center [677, 556] width 175 height 31
type input "2.450"
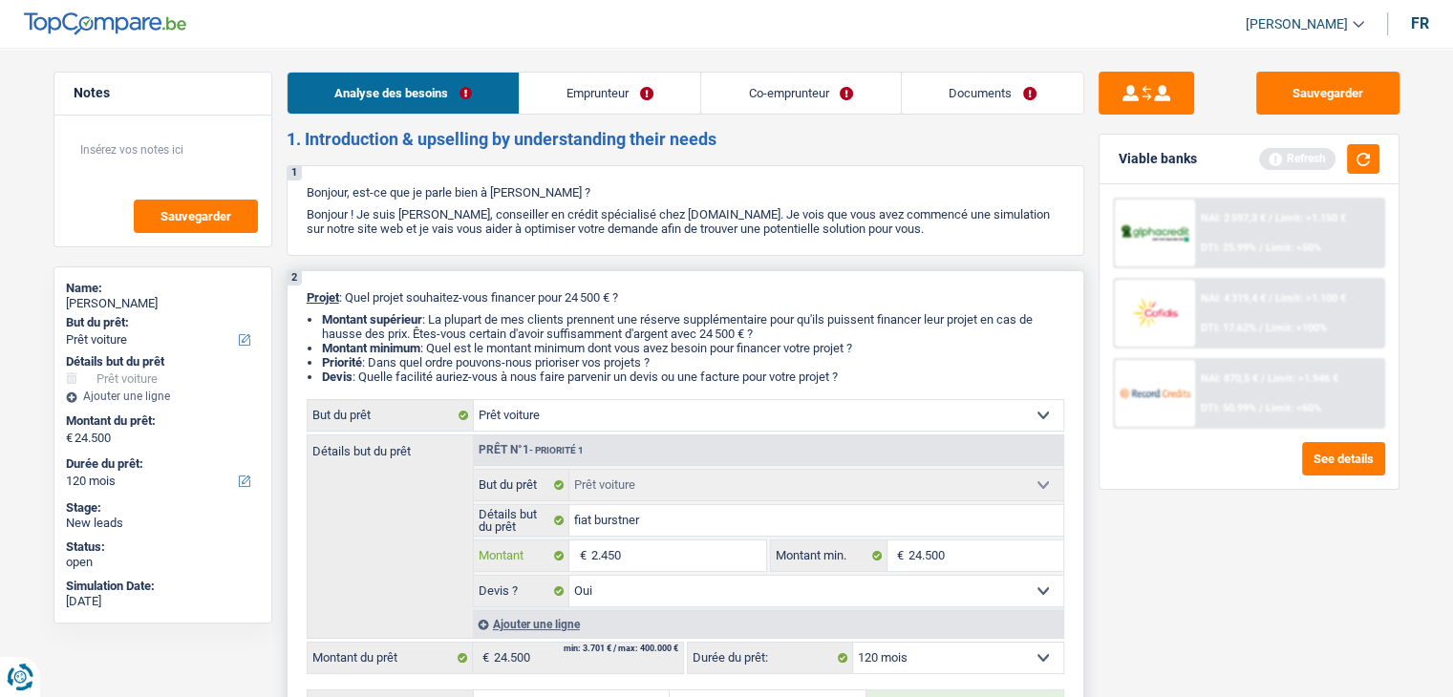
type input "245"
click at [1362, 166] on button "button" at bounding box center [1363, 159] width 32 height 30
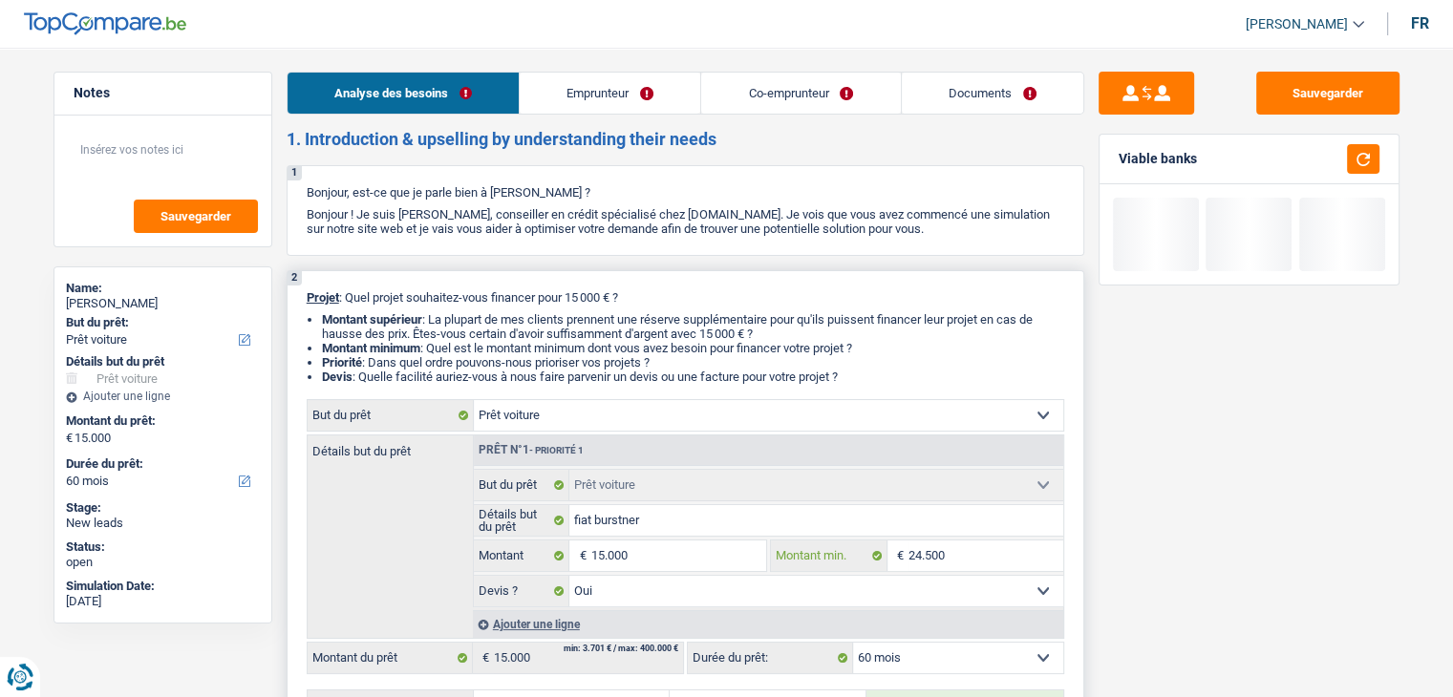
click at [967, 551] on input "24.500" at bounding box center [985, 556] width 155 height 31
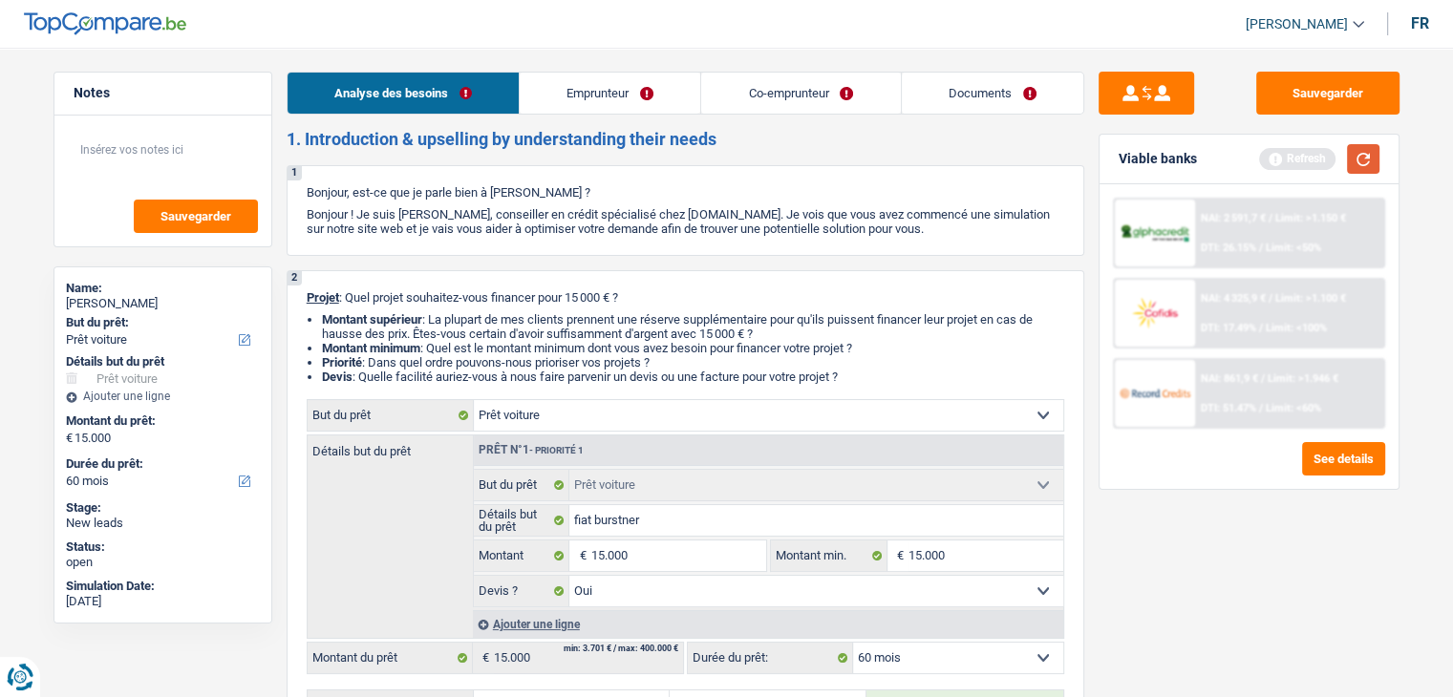
click at [1370, 160] on button "button" at bounding box center [1363, 159] width 32 height 30
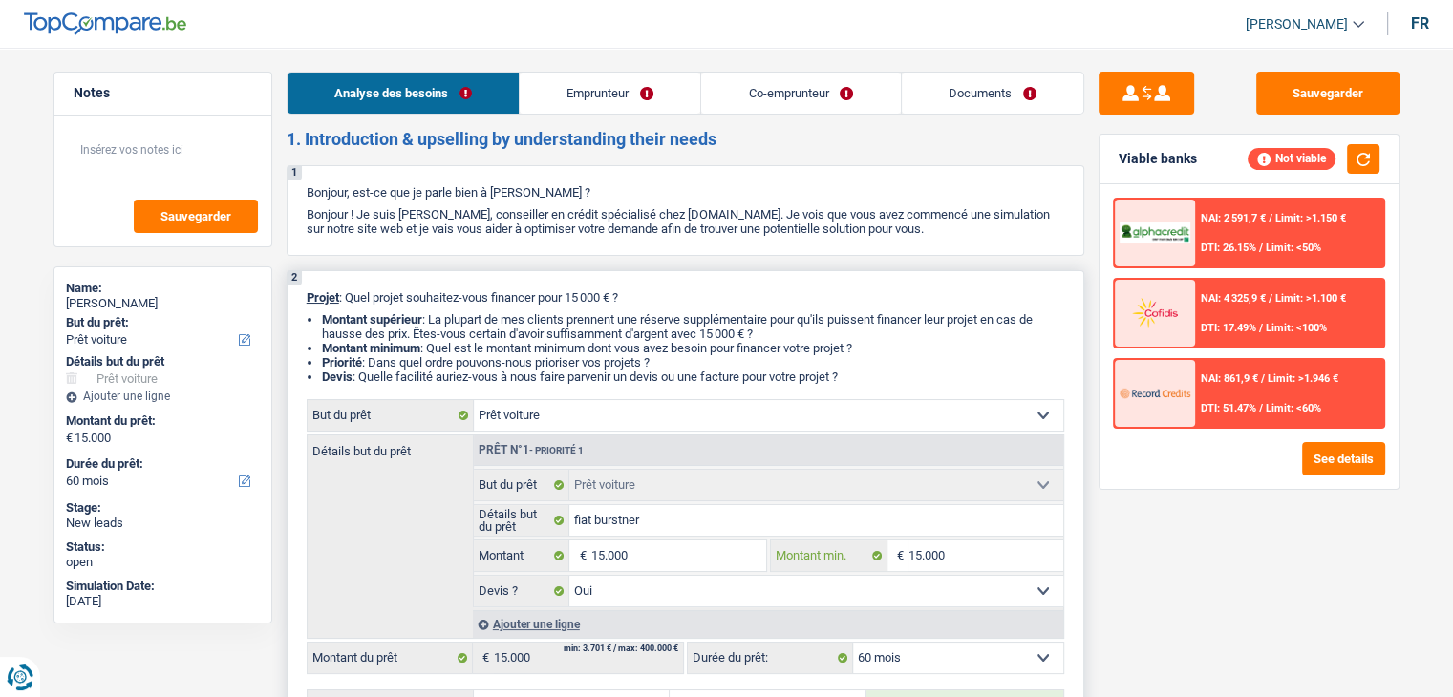
click at [971, 562] on input "15.000" at bounding box center [985, 556] width 155 height 31
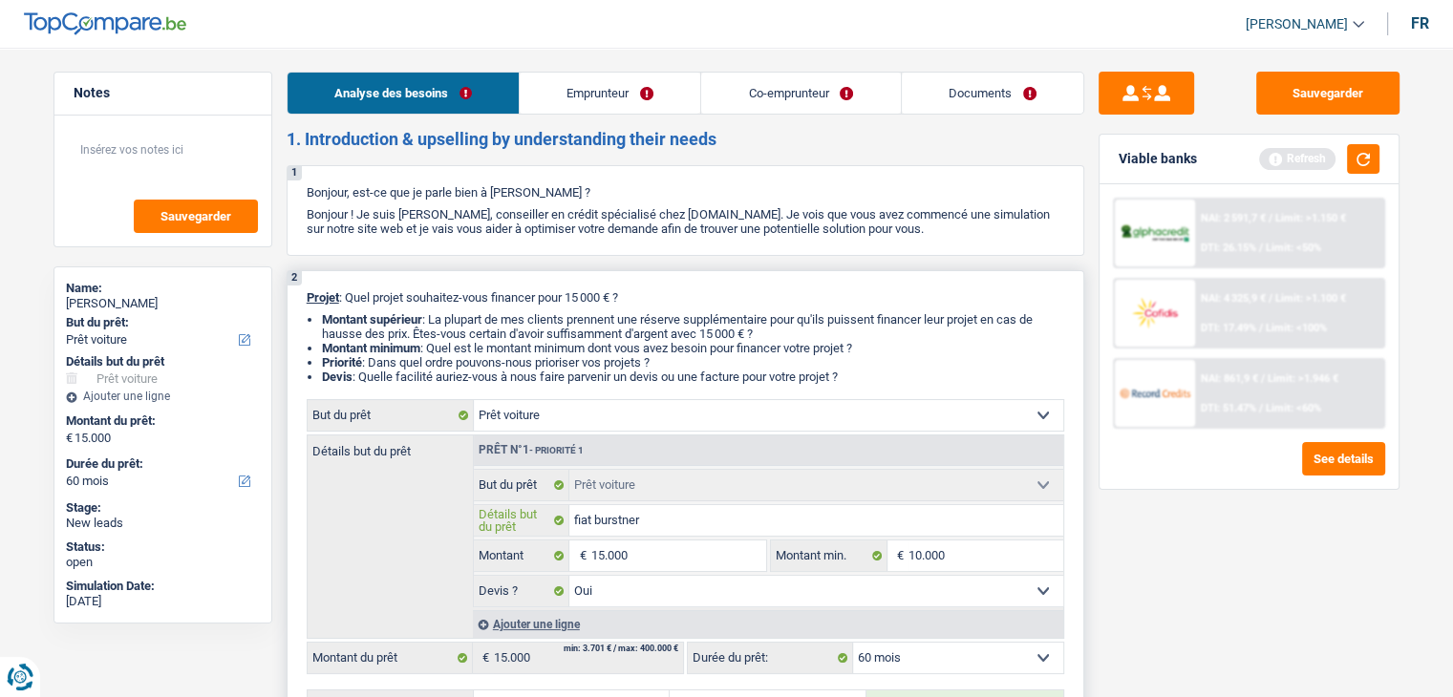
click at [677, 531] on input "fiat burstner" at bounding box center [816, 520] width 494 height 31
click at [669, 549] on input "15.000" at bounding box center [677, 556] width 175 height 31
click at [660, 551] on input "1.000" at bounding box center [677, 556] width 175 height 31
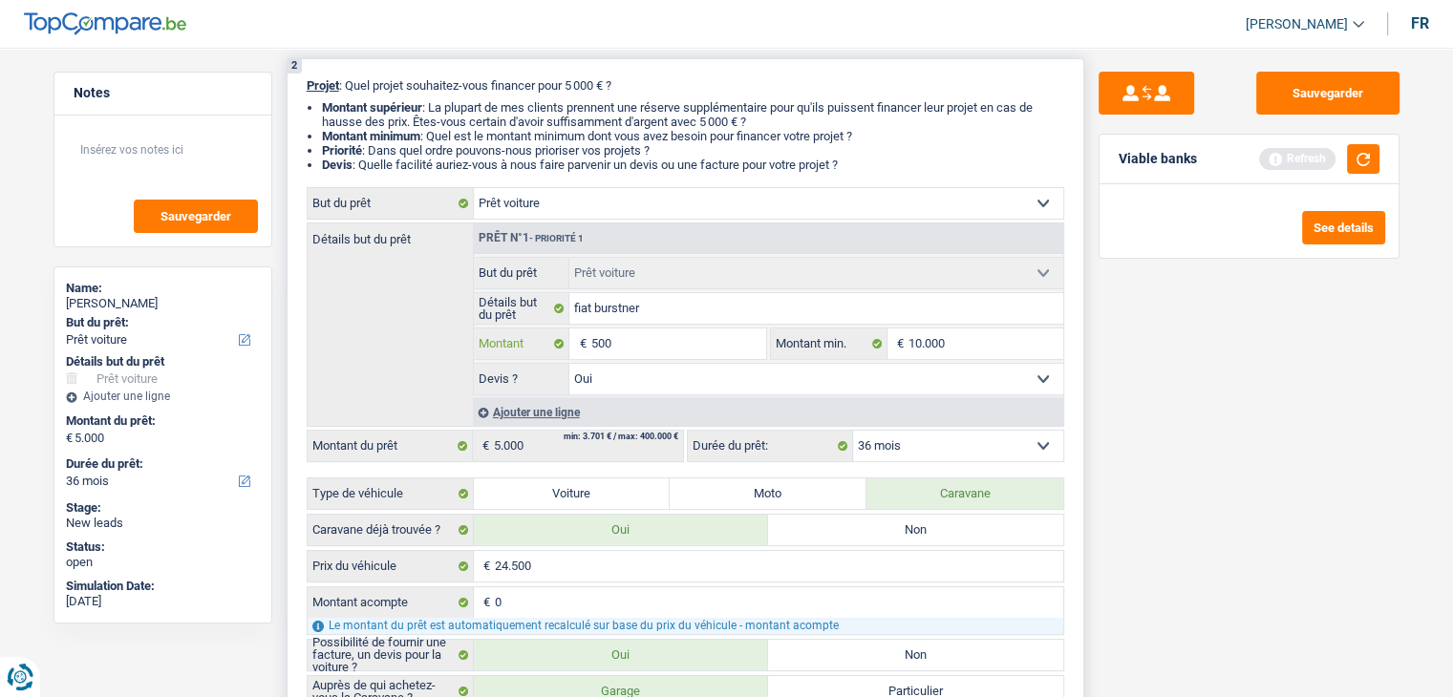
scroll to position [191, 0]
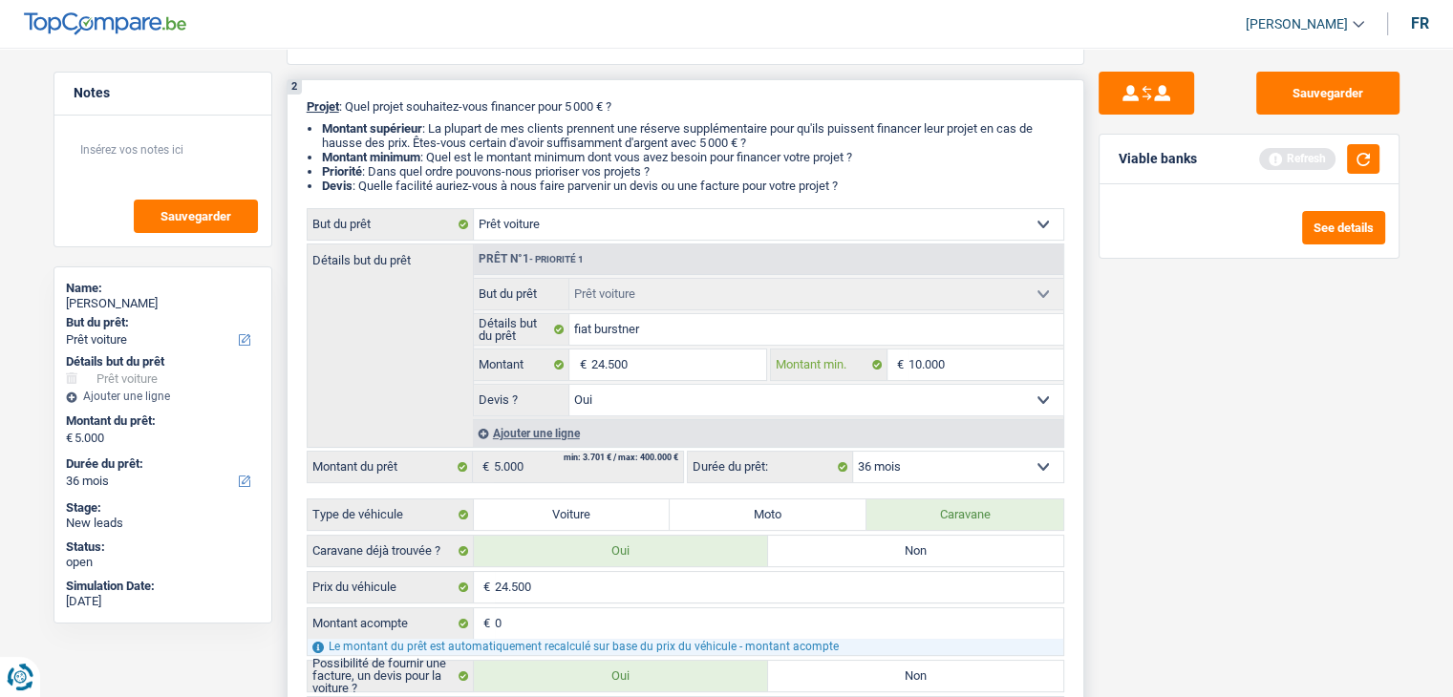
click at [976, 372] on input "10.000" at bounding box center [985, 365] width 155 height 31
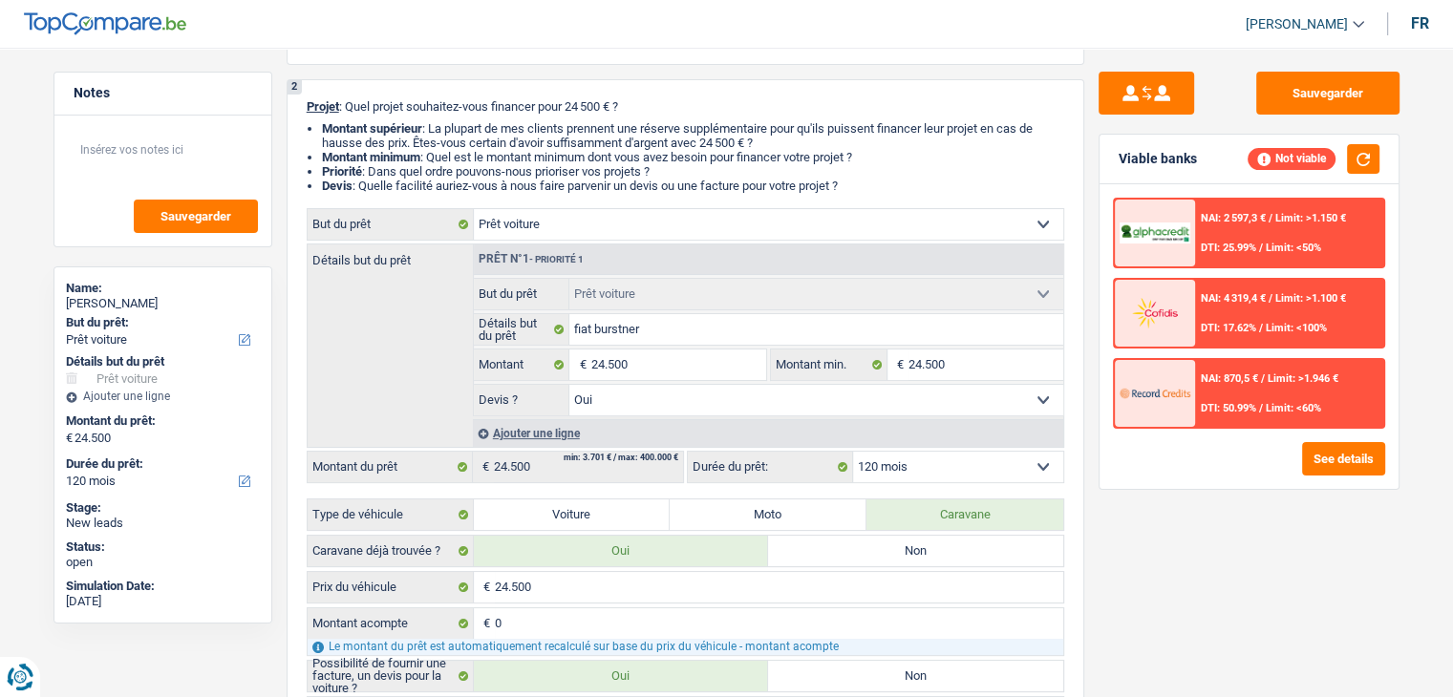
click at [1194, 549] on div "Sauvegarder Viable banks Not viable NAI: 2 597,3 € / Limit: >1.150 € DTI: 25.99…" at bounding box center [1249, 367] width 330 height 590
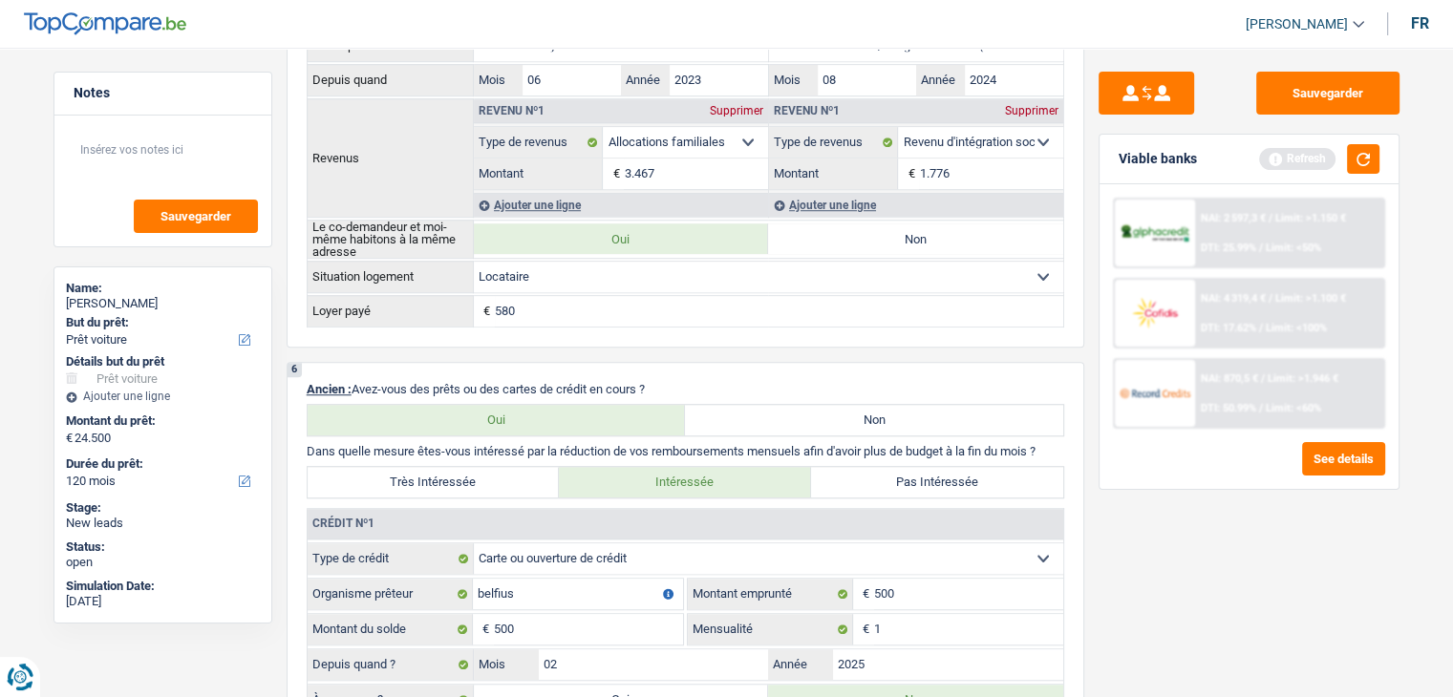
scroll to position [1624, 0]
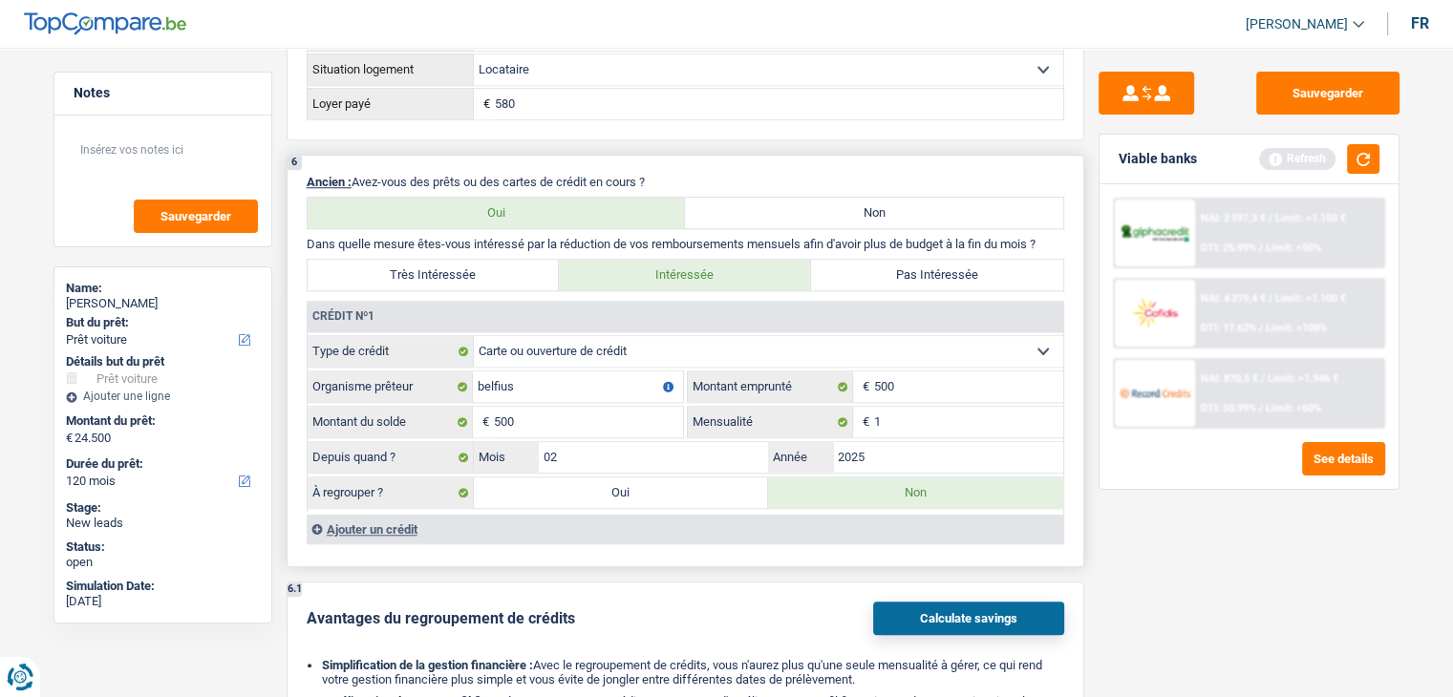
click at [800, 186] on div "6 Ancien : Avez-vous des prêts ou des cartes de crédit en cours ? Oui Non Dans …" at bounding box center [686, 361] width 798 height 413
click at [798, 198] on label "Non" at bounding box center [874, 213] width 378 height 31
click at [798, 198] on input "Non" at bounding box center [874, 213] width 378 height 31
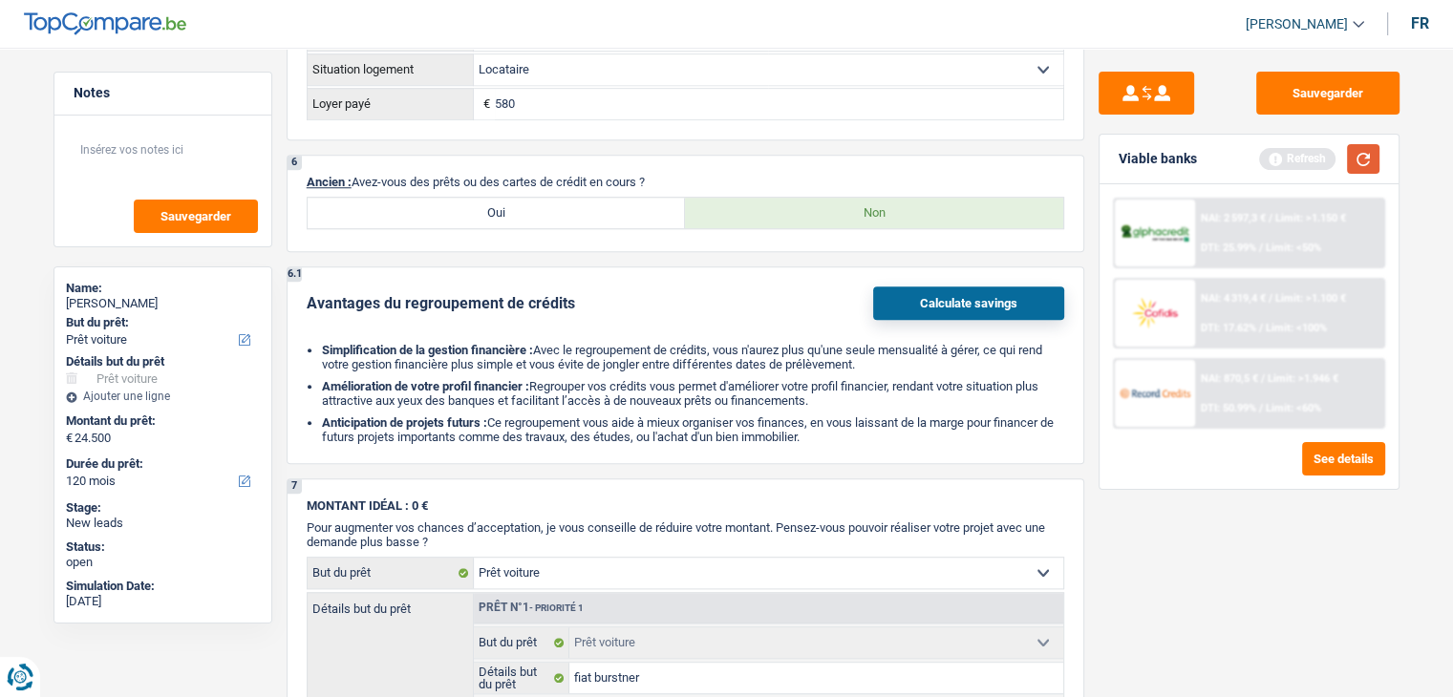
drag, startPoint x: 1341, startPoint y: 164, endPoint x: 1351, endPoint y: 158, distance: 12.5
click at [1343, 163] on div "Refresh" at bounding box center [1319, 159] width 120 height 30
click at [1352, 158] on button "button" at bounding box center [1363, 159] width 32 height 30
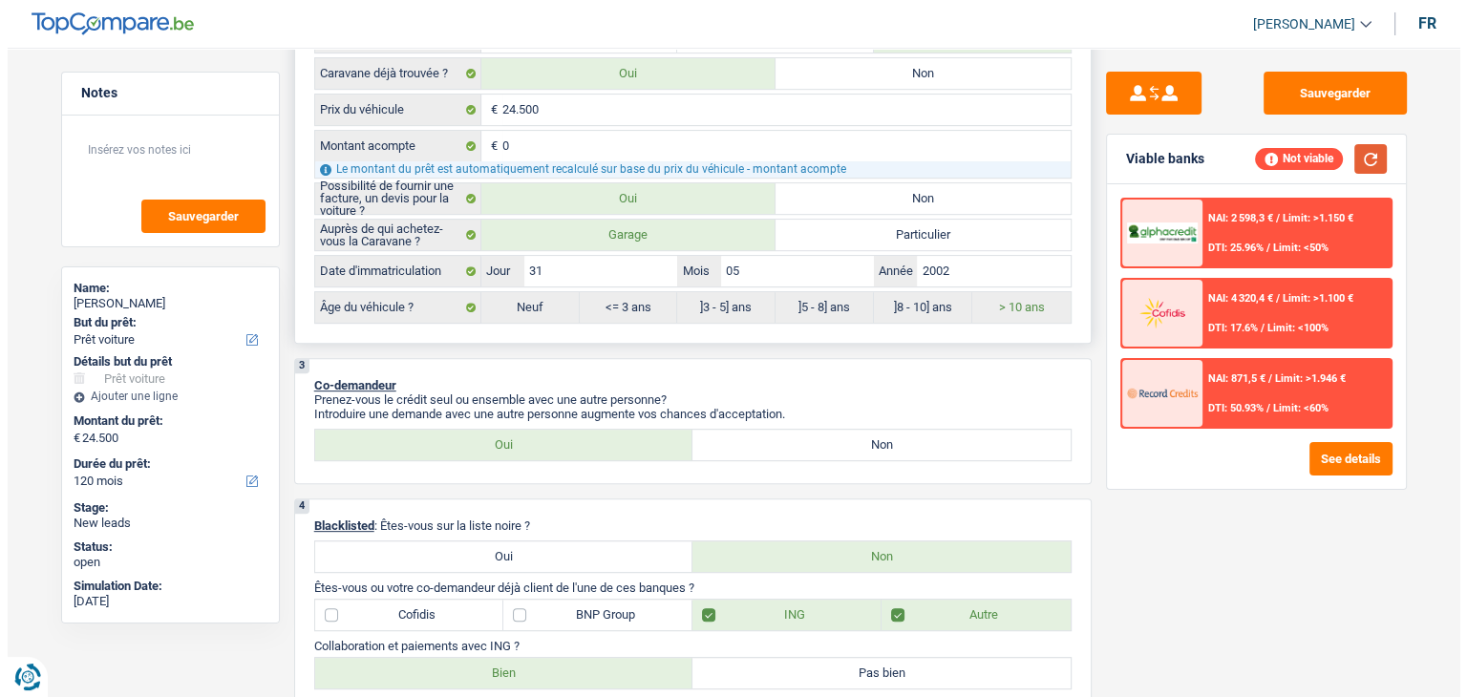
scroll to position [0, 0]
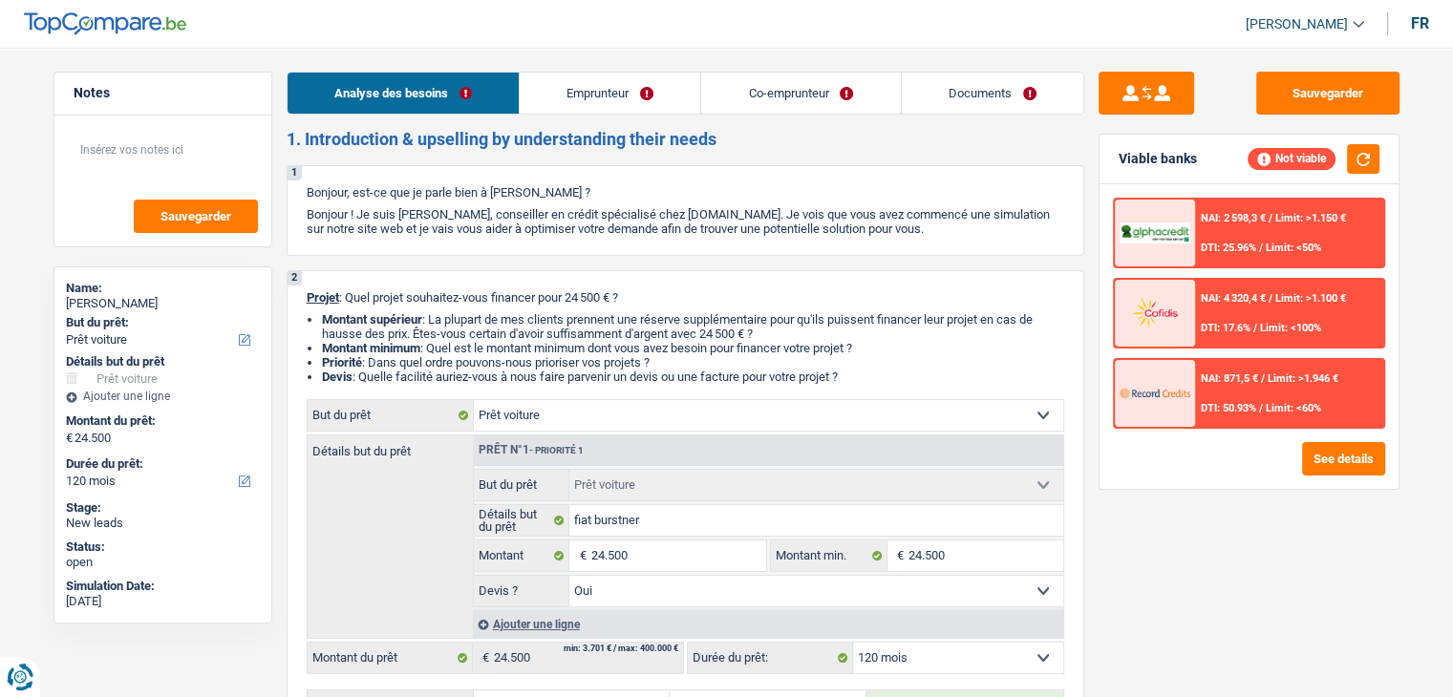
click at [637, 89] on link "Emprunteur" at bounding box center [610, 93] width 181 height 41
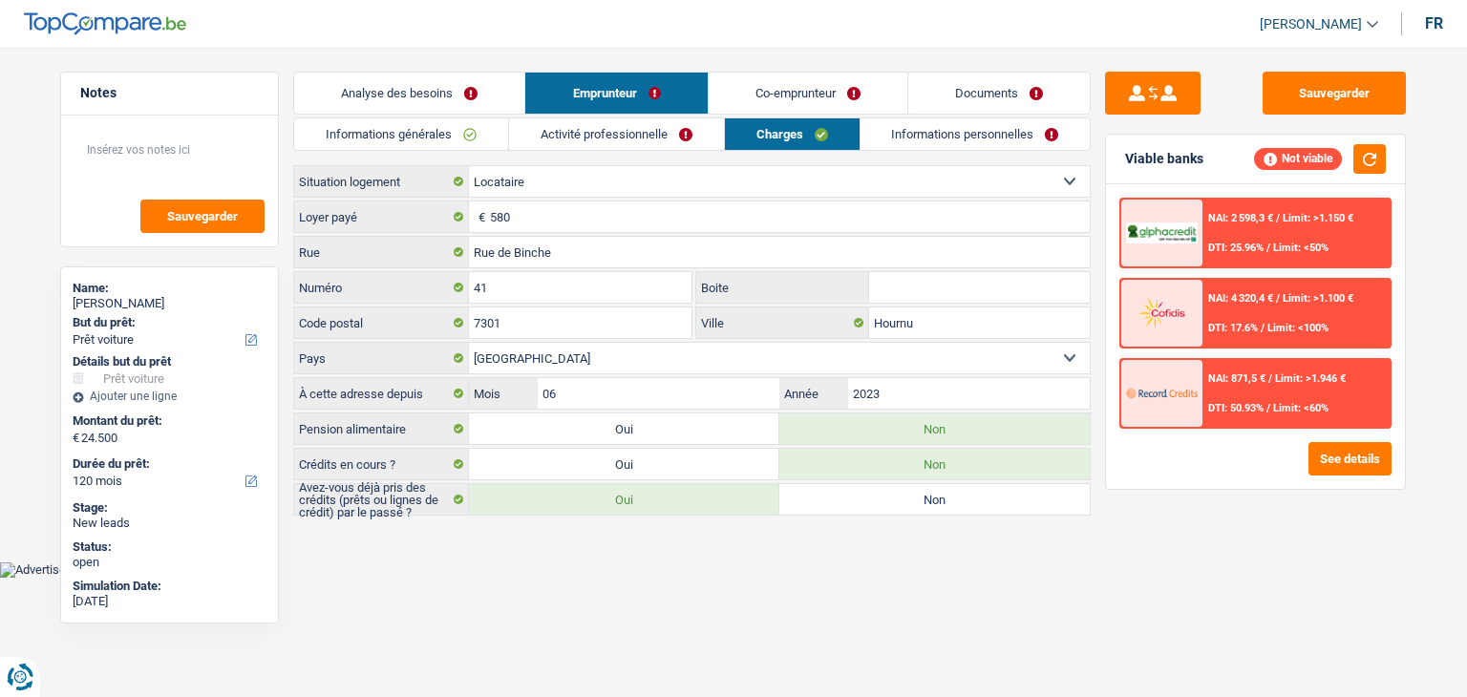
click at [738, 98] on link "Co-emprunteur" at bounding box center [808, 93] width 199 height 41
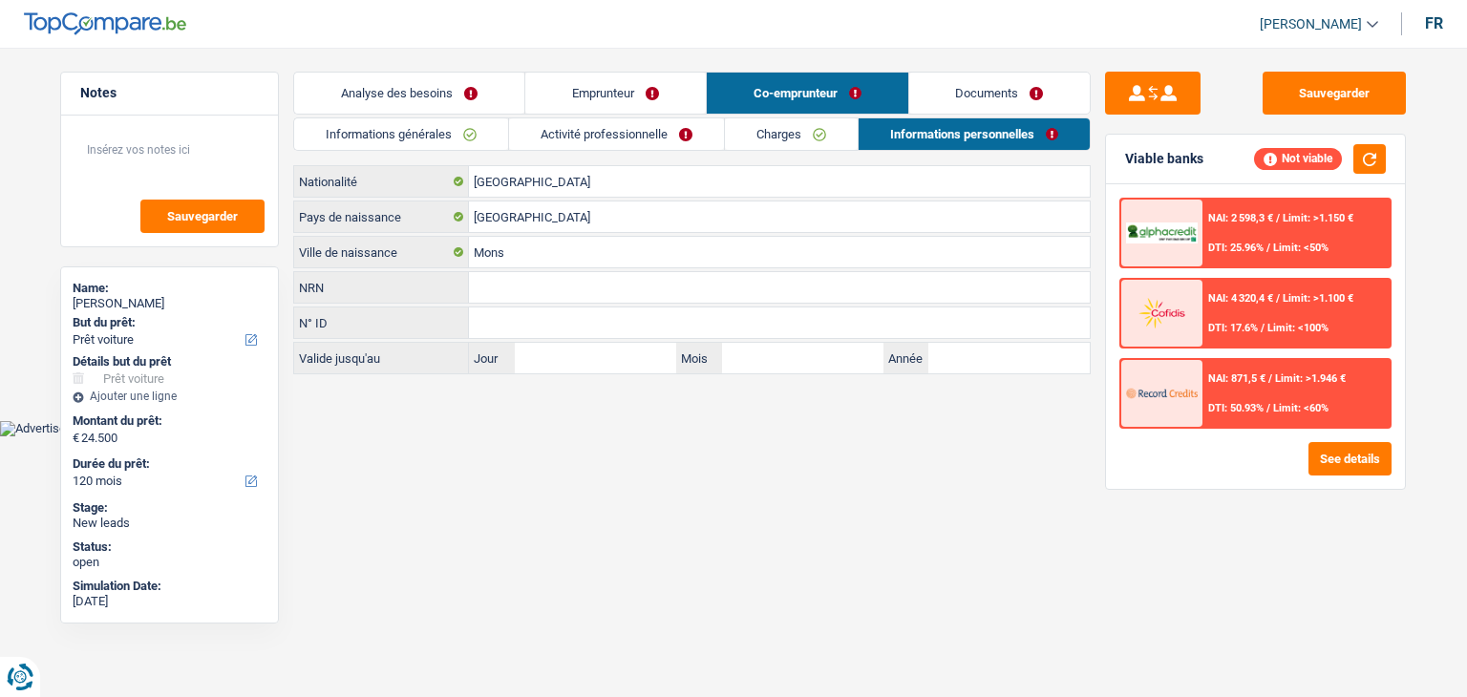
click at [749, 142] on link "Charges" at bounding box center [791, 134] width 133 height 32
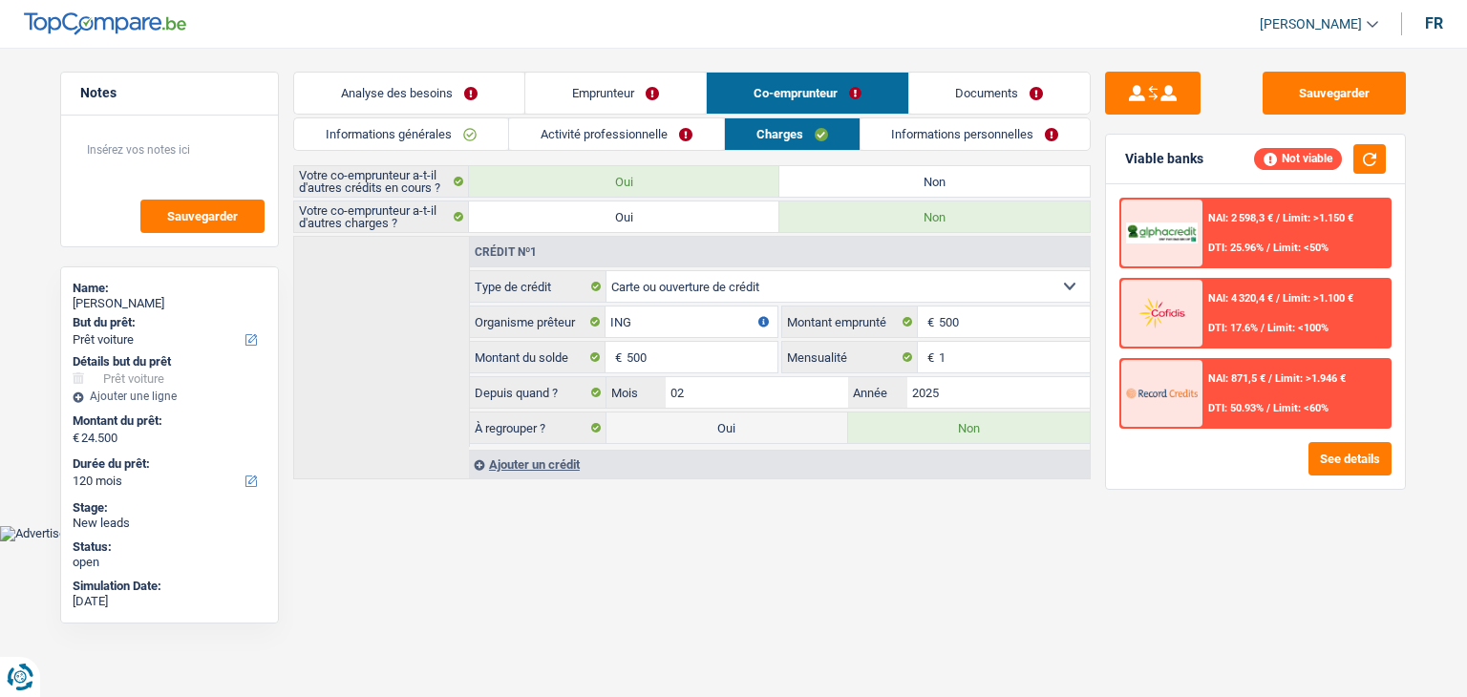
click at [863, 174] on label "Non" at bounding box center [934, 181] width 310 height 31
click at [863, 174] on input "Non" at bounding box center [934, 181] width 310 height 31
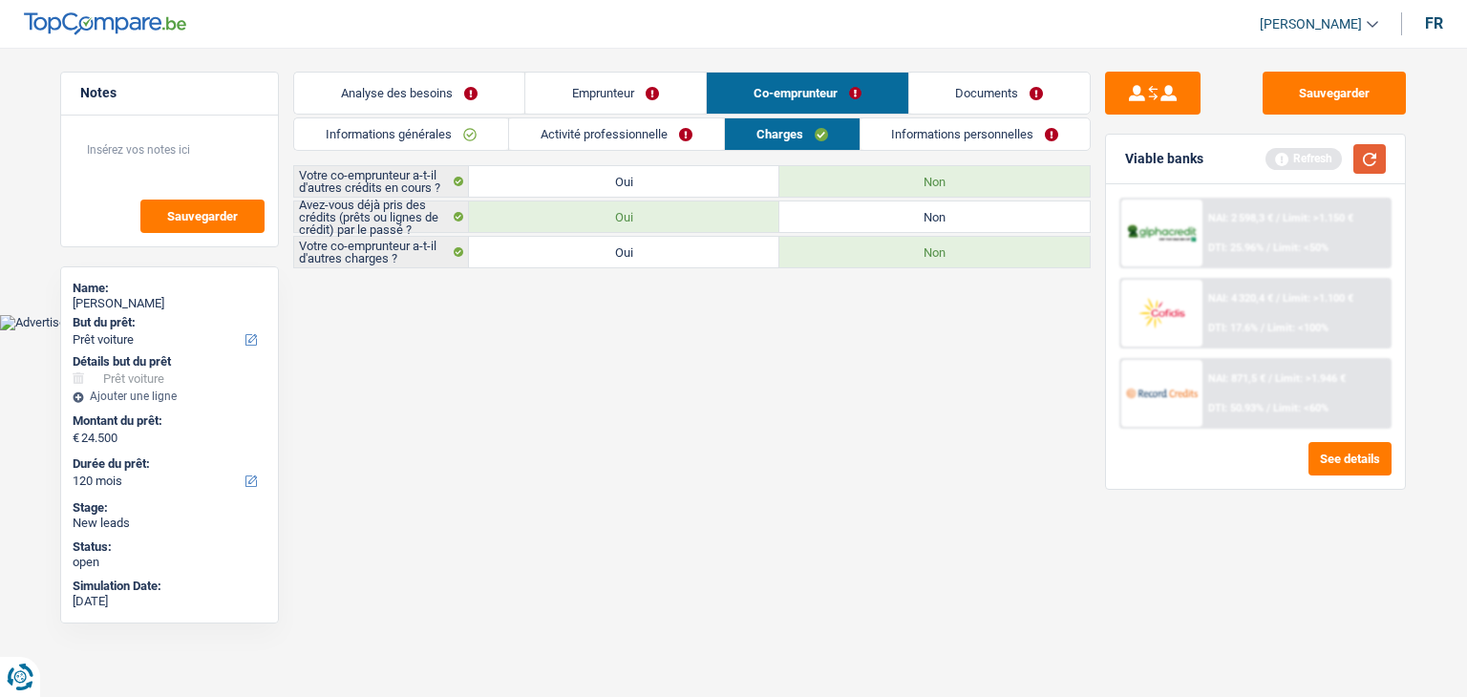
click at [1370, 160] on button "button" at bounding box center [1369, 159] width 32 height 30
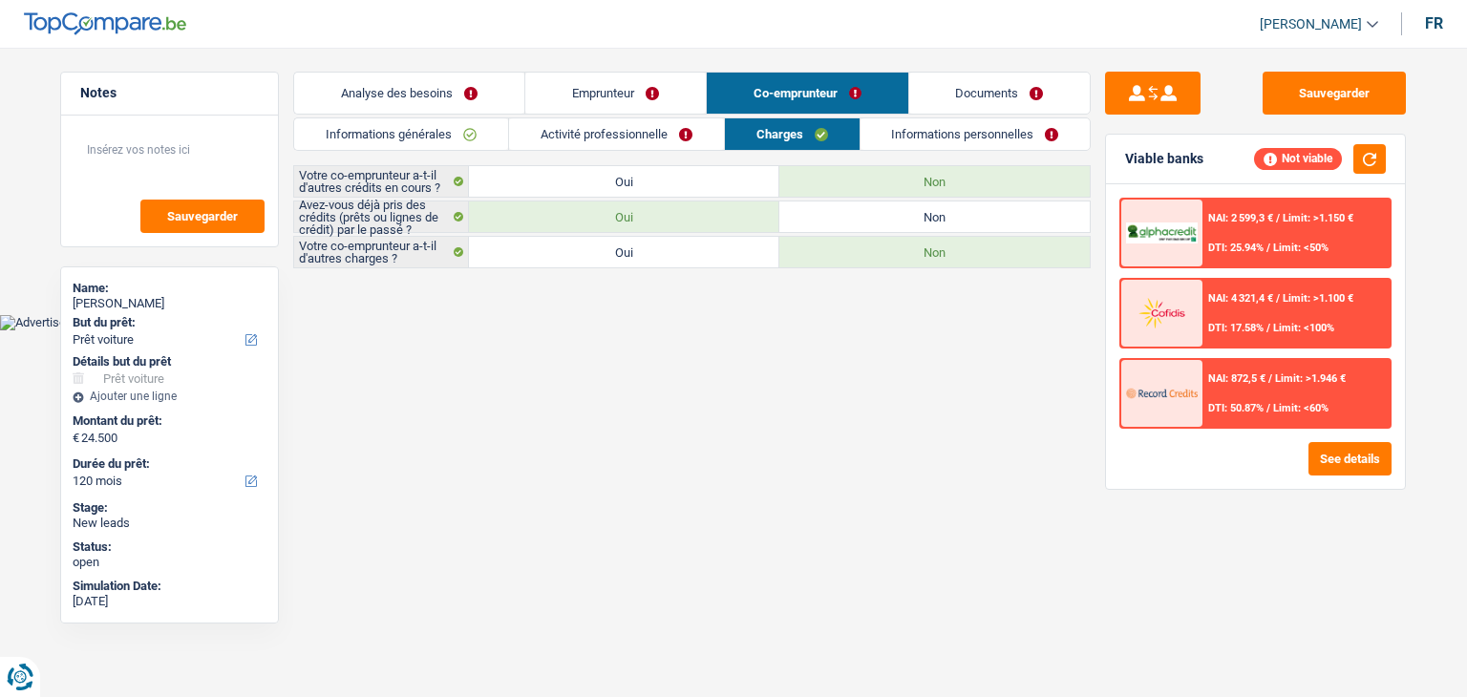
click at [616, 98] on link "Emprunteur" at bounding box center [615, 93] width 181 height 41
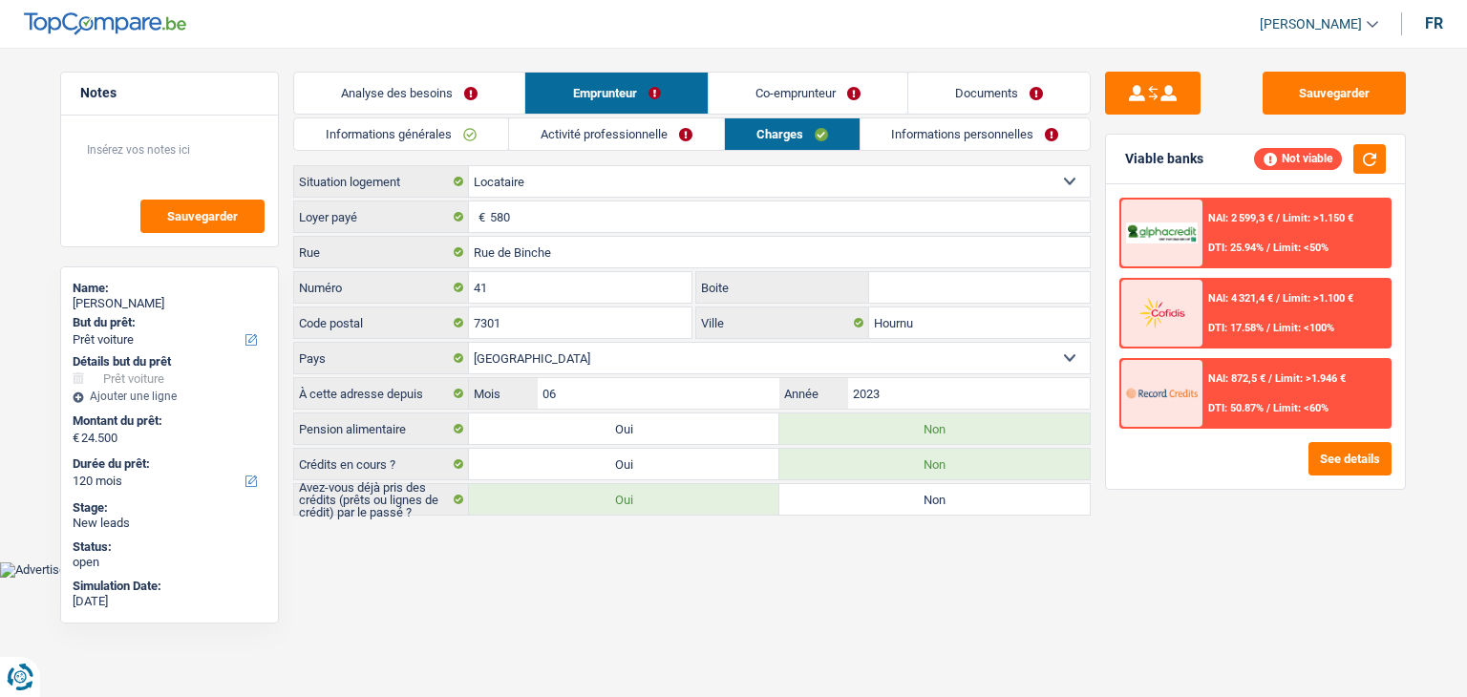
click at [546, 141] on link "Activité professionnelle" at bounding box center [616, 134] width 215 height 32
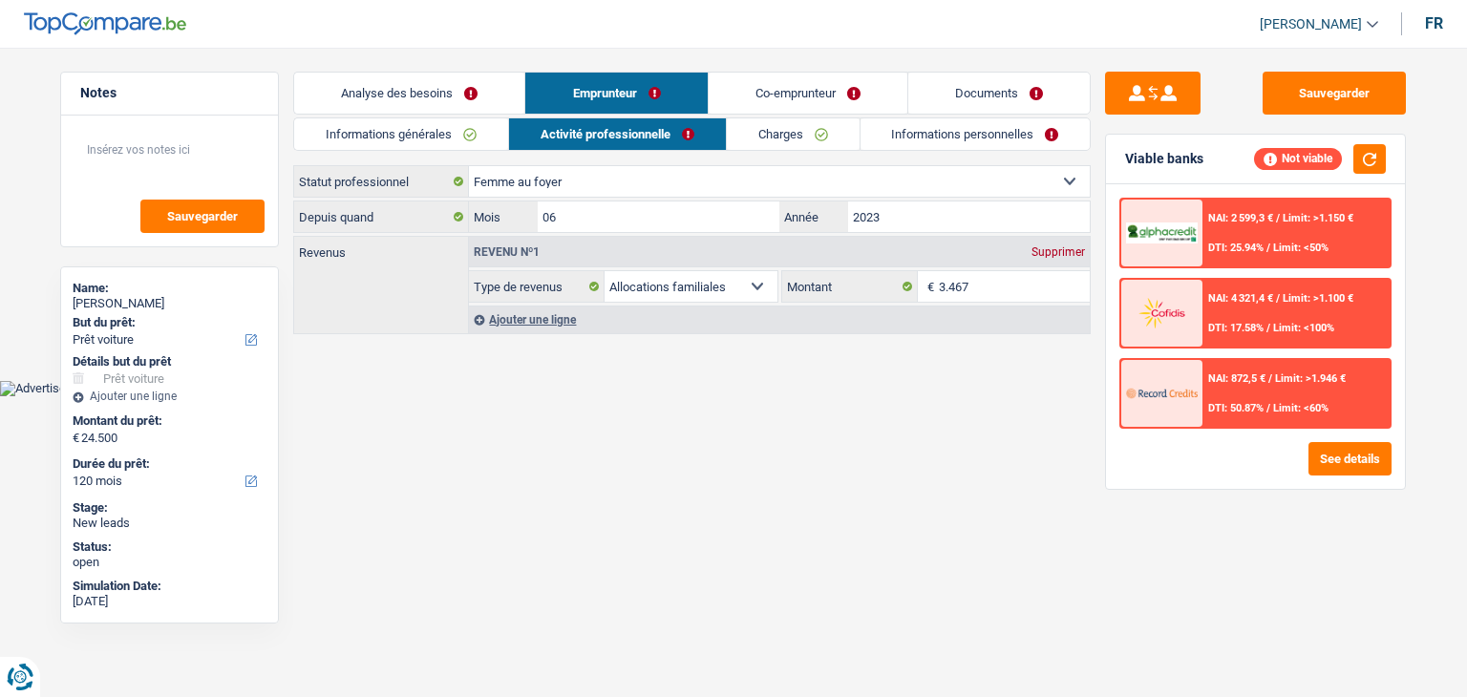
click at [424, 141] on link "Informations générales" at bounding box center [401, 134] width 214 height 32
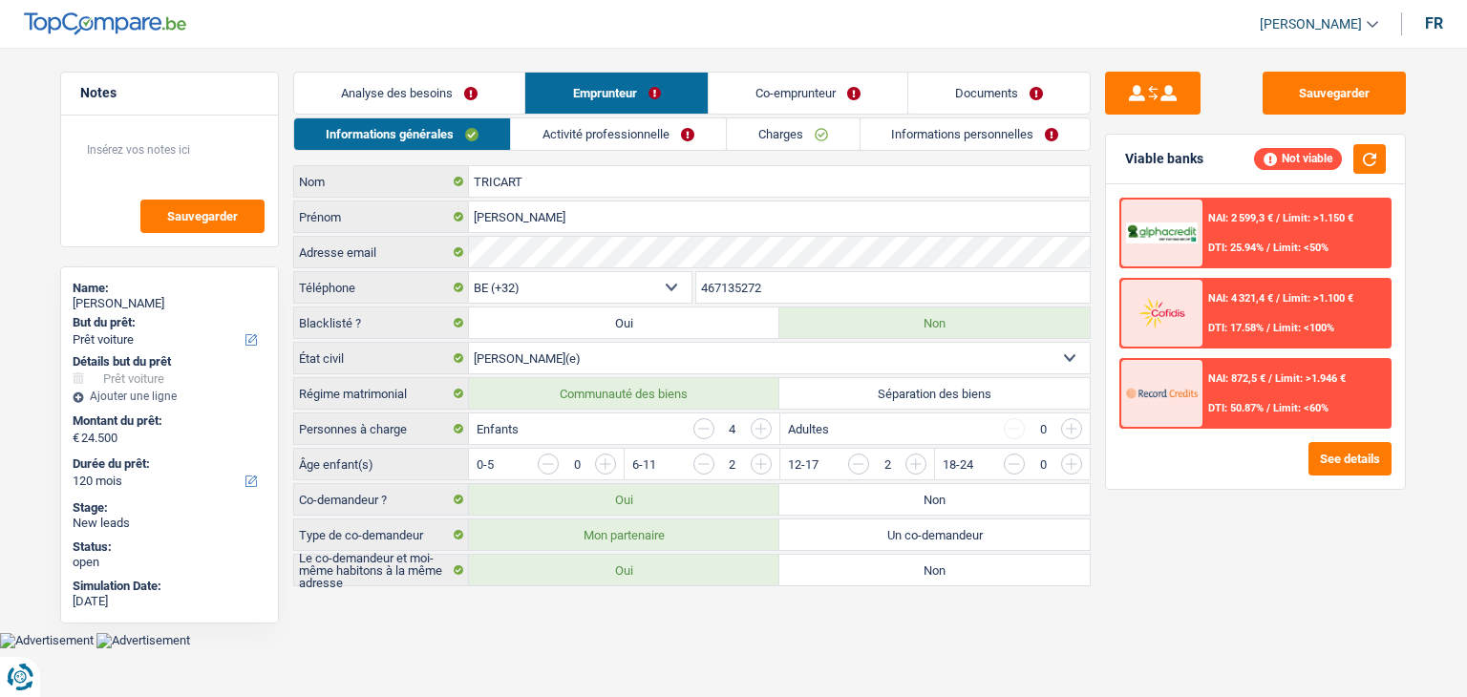
click at [559, 138] on link "Activité professionnelle" at bounding box center [618, 134] width 215 height 32
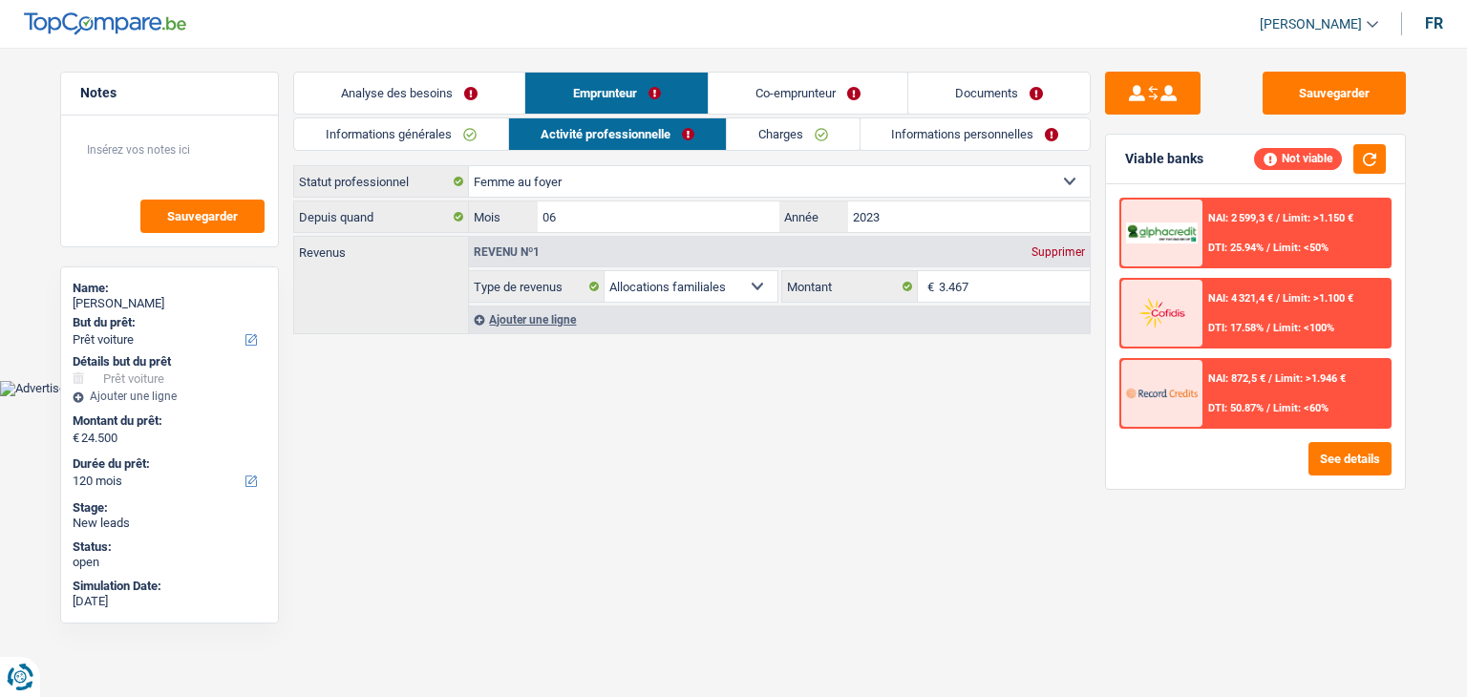
click at [1054, 253] on div "Supprimer" at bounding box center [1058, 251] width 63 height 11
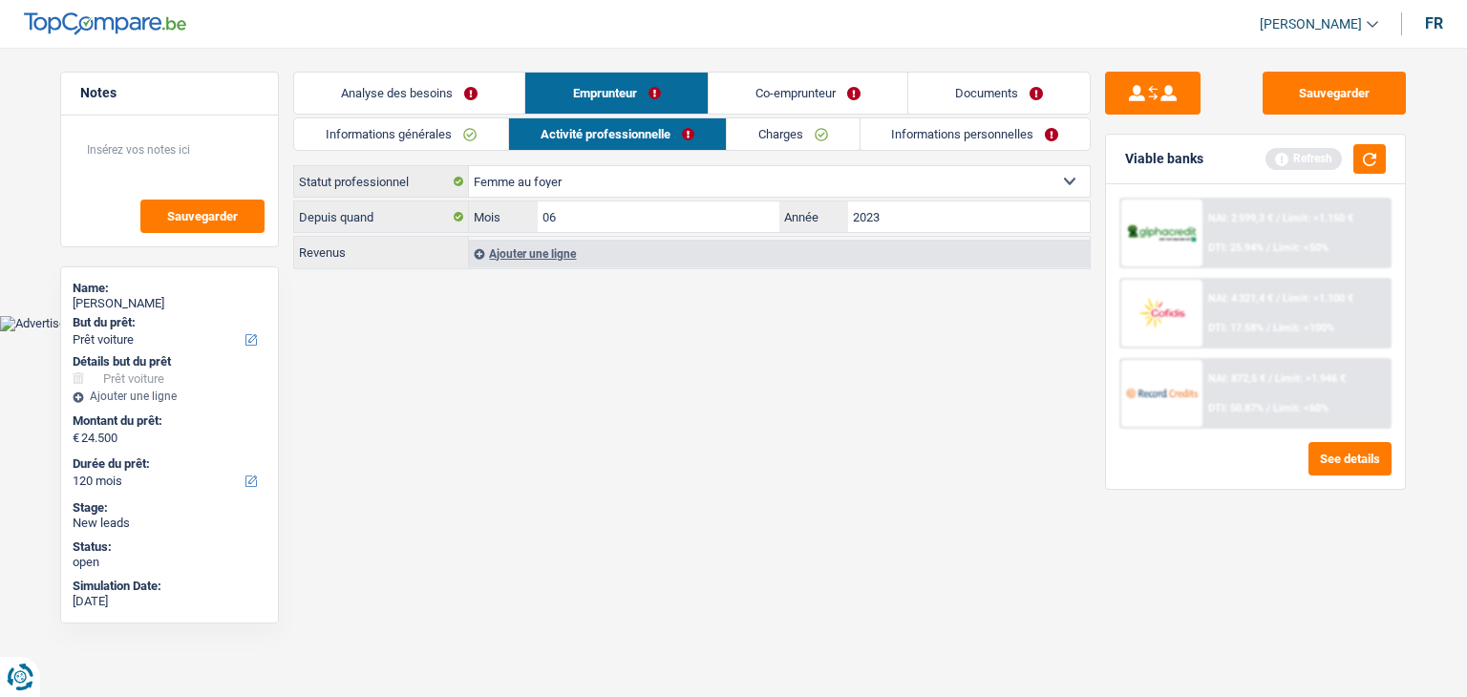
click at [755, 107] on link "Co-emprunteur" at bounding box center [808, 93] width 199 height 41
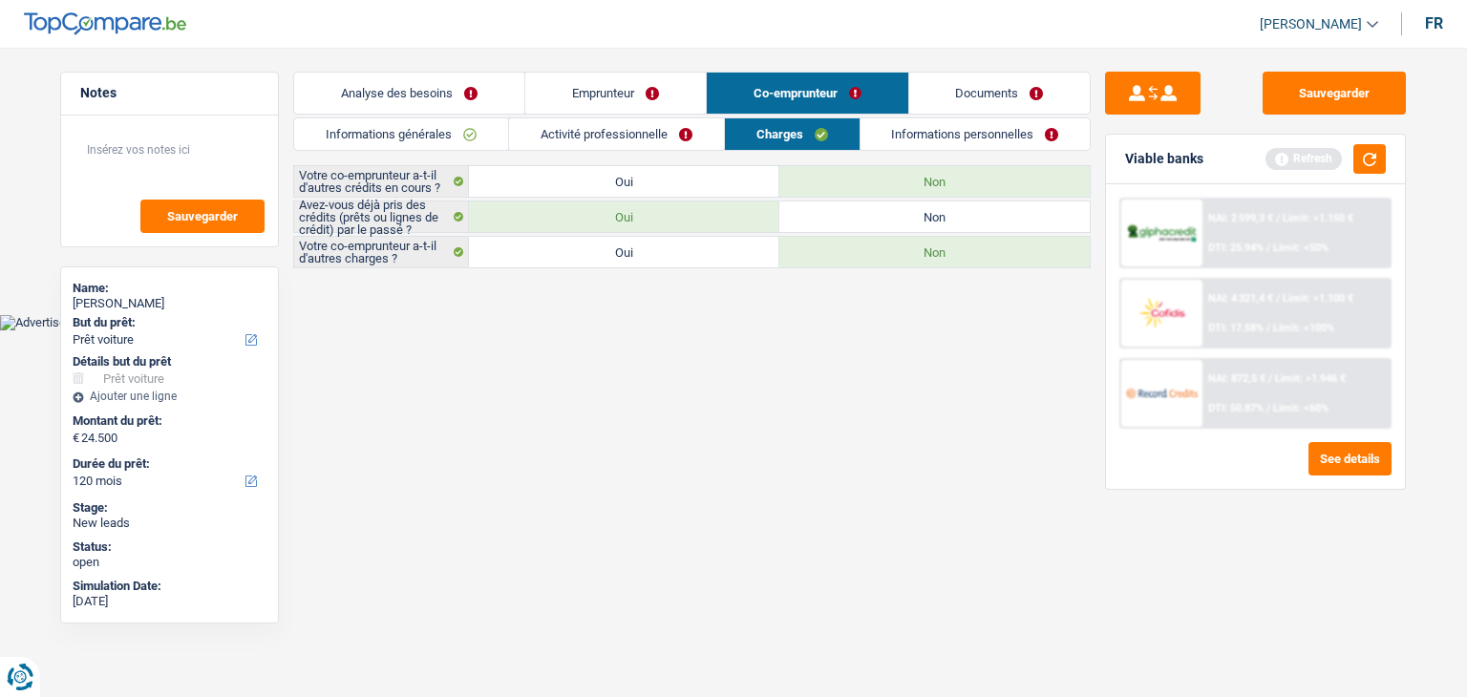
click at [646, 140] on link "Activité professionnelle" at bounding box center [616, 134] width 215 height 32
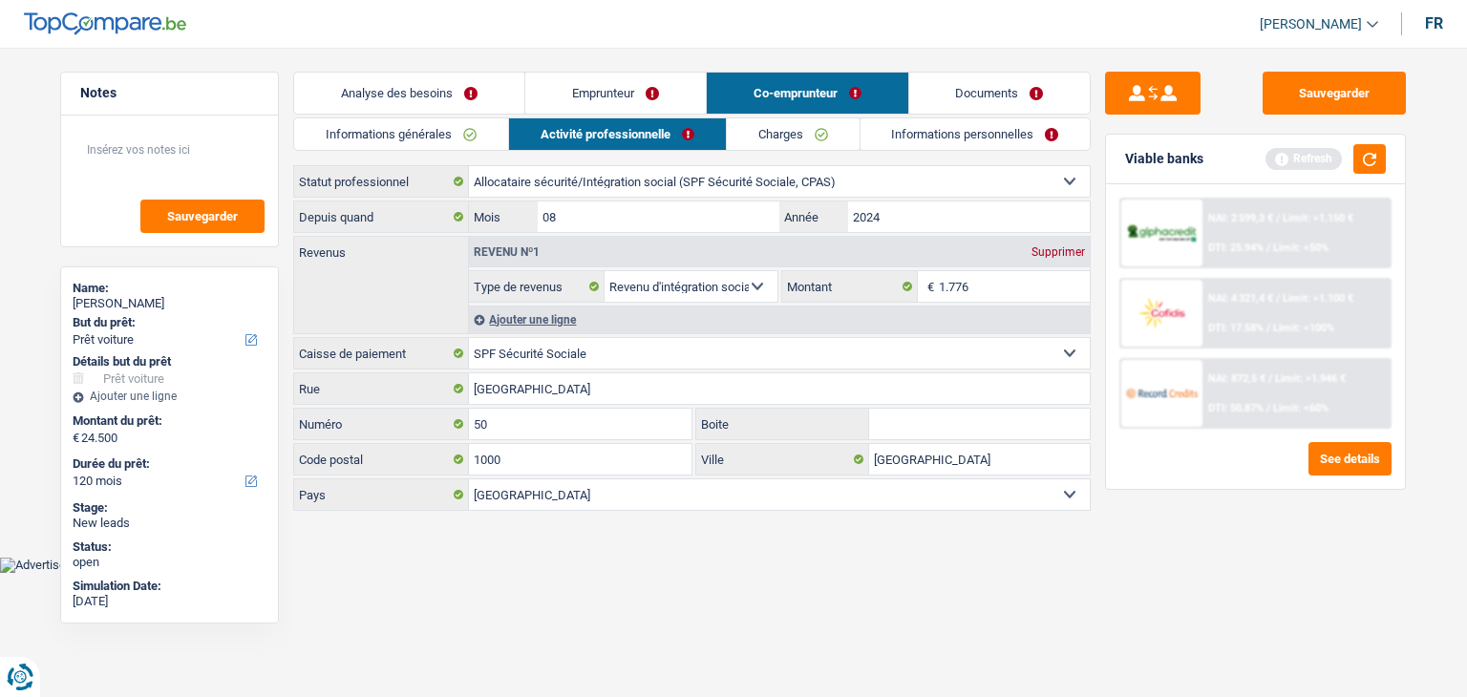
click at [648, 182] on select "Ouvrier Employé privé Employé public Invalide Indépendant Pensionné Chômeur Mut…" at bounding box center [779, 181] width 621 height 31
click at [542, 318] on div "Ajouter une ligne" at bounding box center [779, 320] width 621 height 28
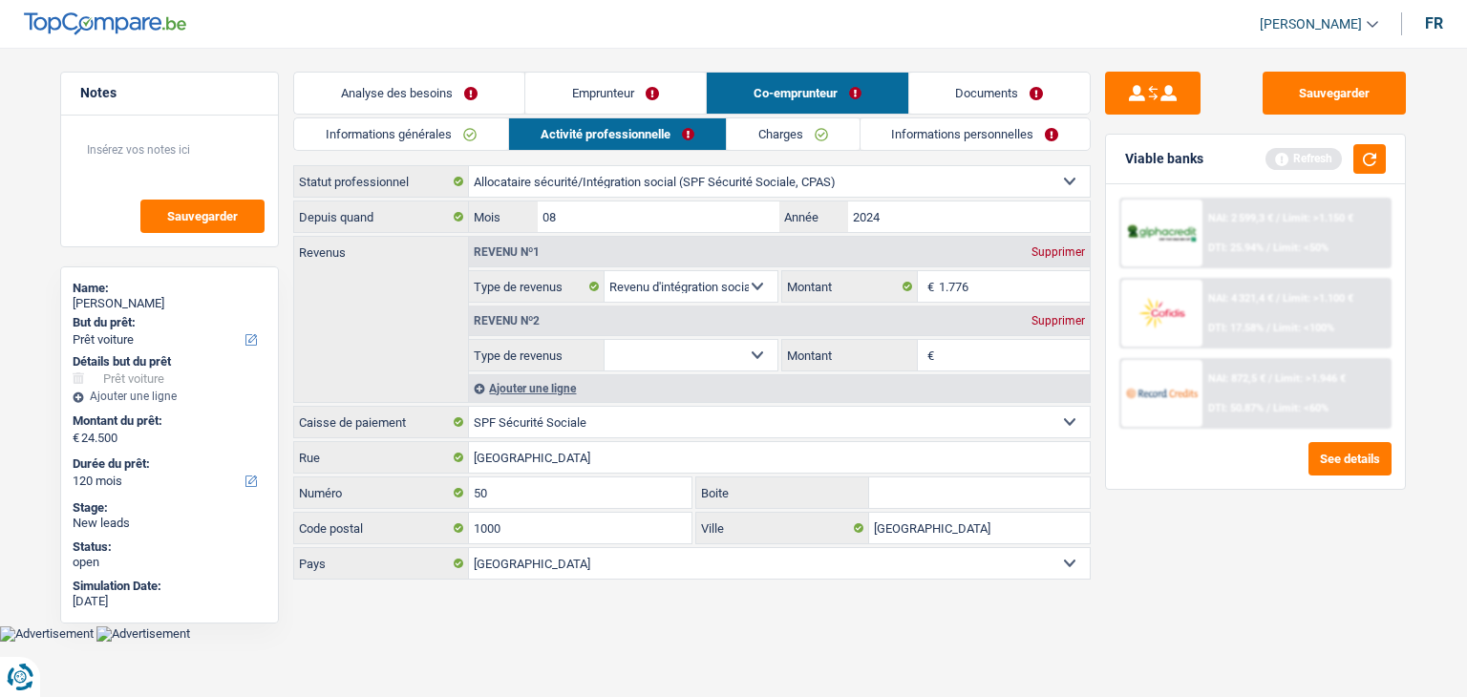
click at [652, 353] on select "Allocation d'handicap Allocations chômage Allocations familiales Chèques repas …" at bounding box center [691, 355] width 173 height 31
click at [605, 340] on select "Allocation d'handicap Allocations chômage Allocations familiales Chèques repas …" at bounding box center [691, 355] width 173 height 31
click at [959, 351] on input "Montant" at bounding box center [1015, 355] width 152 height 31
click at [1375, 169] on button "button" at bounding box center [1369, 159] width 32 height 30
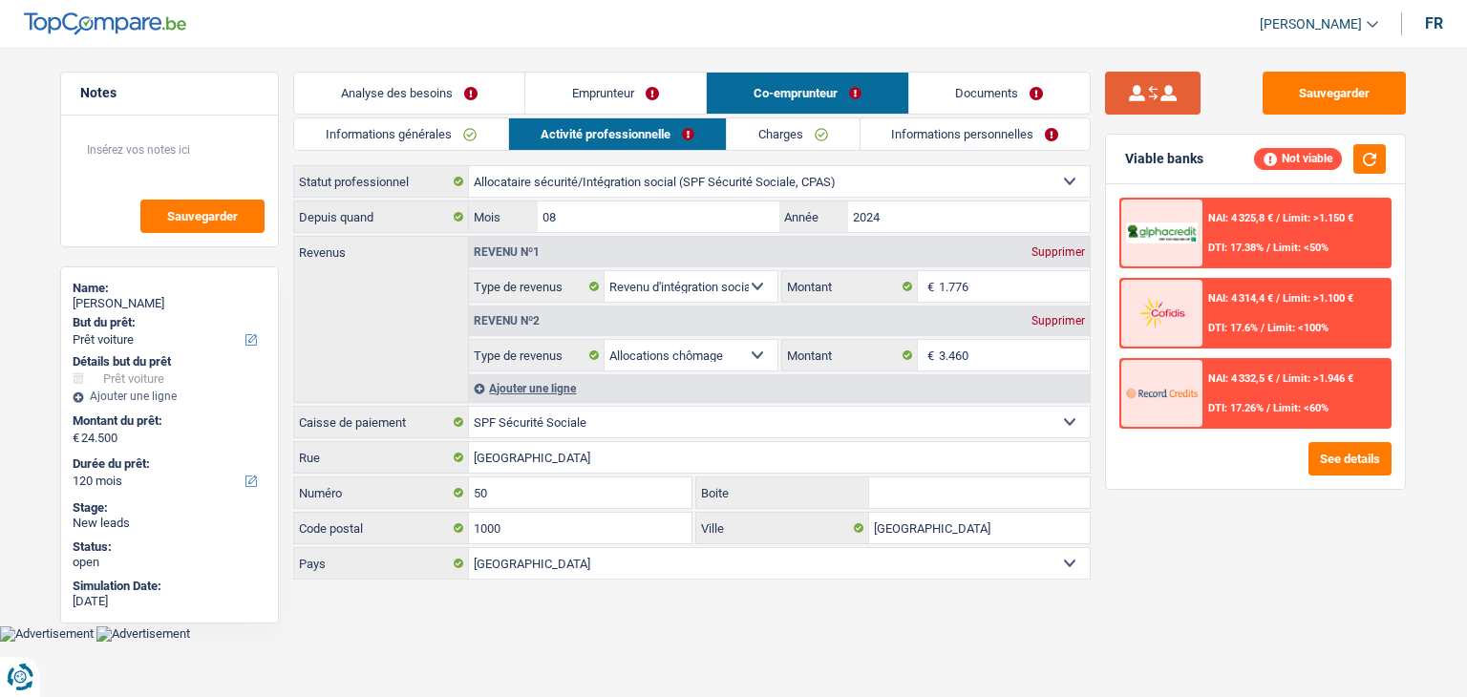
click at [1138, 96] on button "submit" at bounding box center [1153, 93] width 96 height 43
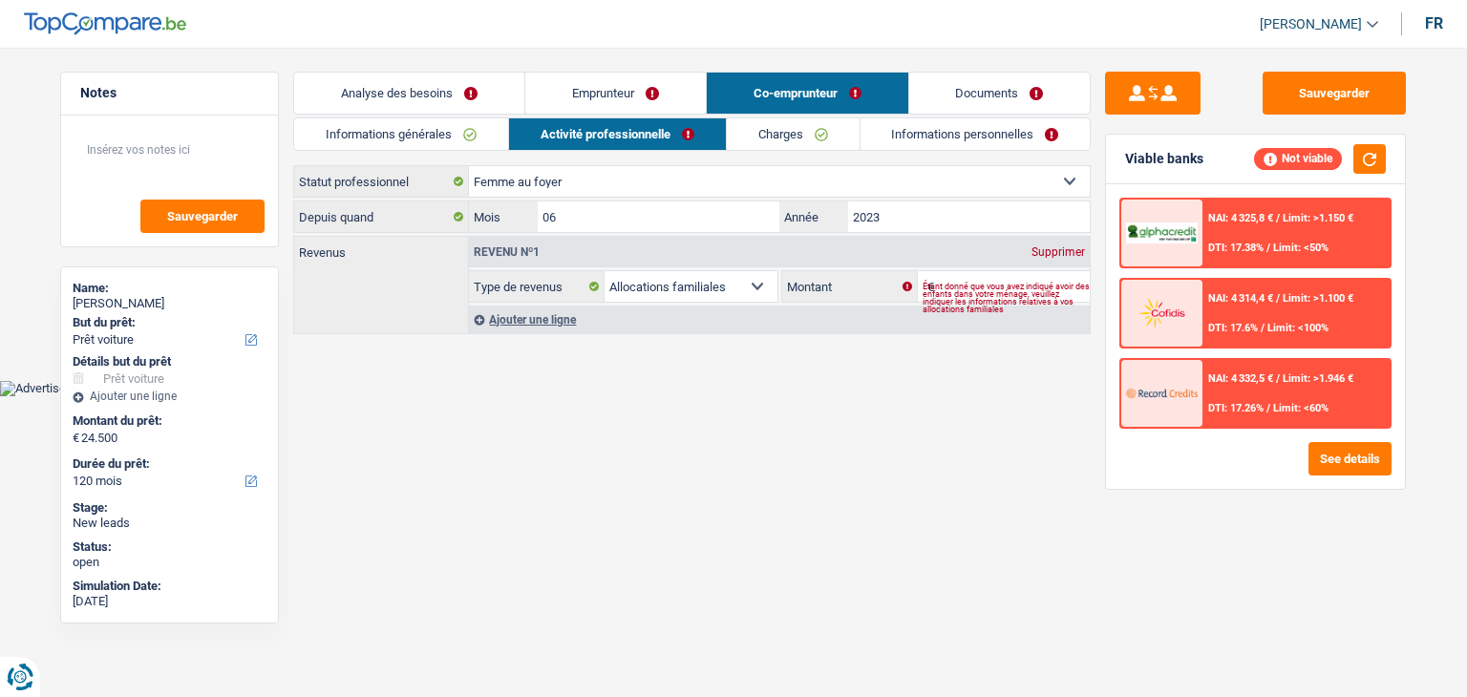
drag, startPoint x: 1031, startPoint y: 261, endPoint x: 1039, endPoint y: 253, distance: 11.5
click at [1032, 260] on div "Revenu nº1 Supprimer" at bounding box center [779, 252] width 621 height 31
click at [1039, 253] on div "Supprimer" at bounding box center [1058, 251] width 63 height 11
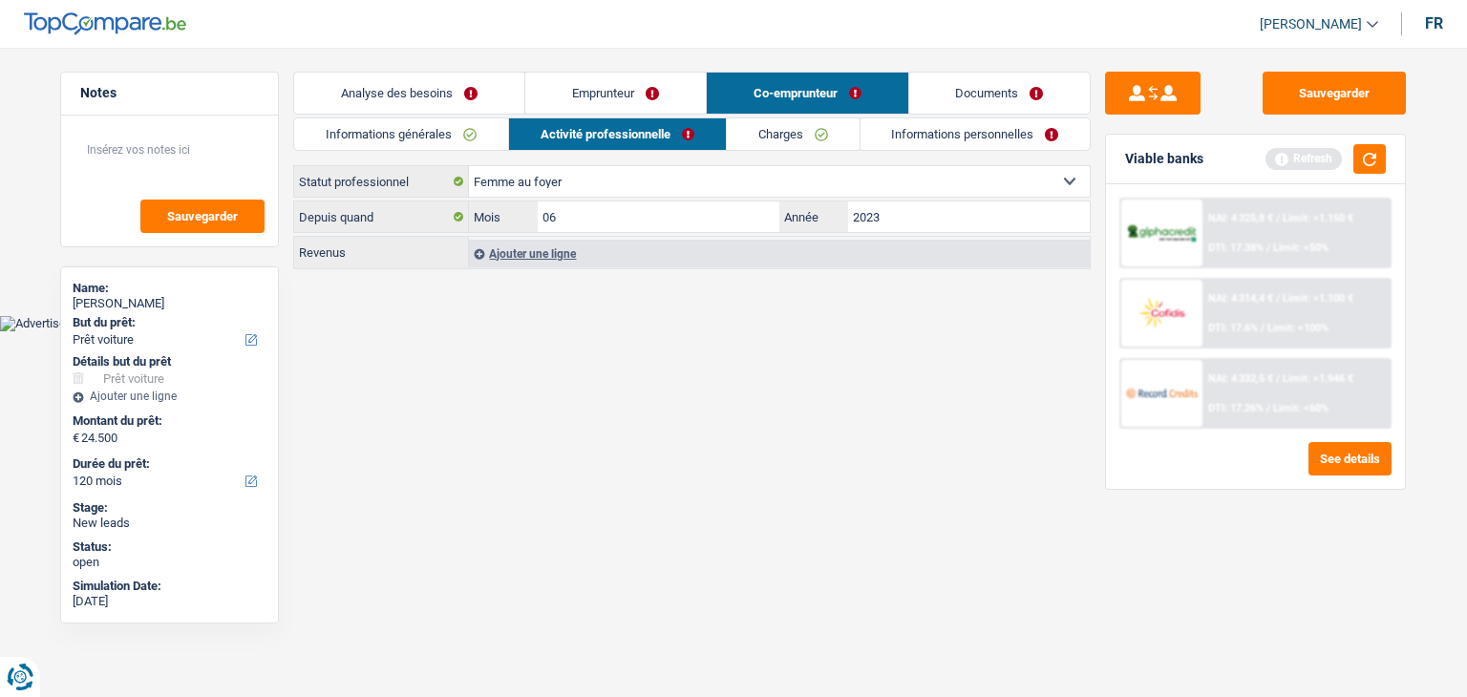
click at [649, 104] on link "Emprunteur" at bounding box center [615, 93] width 181 height 41
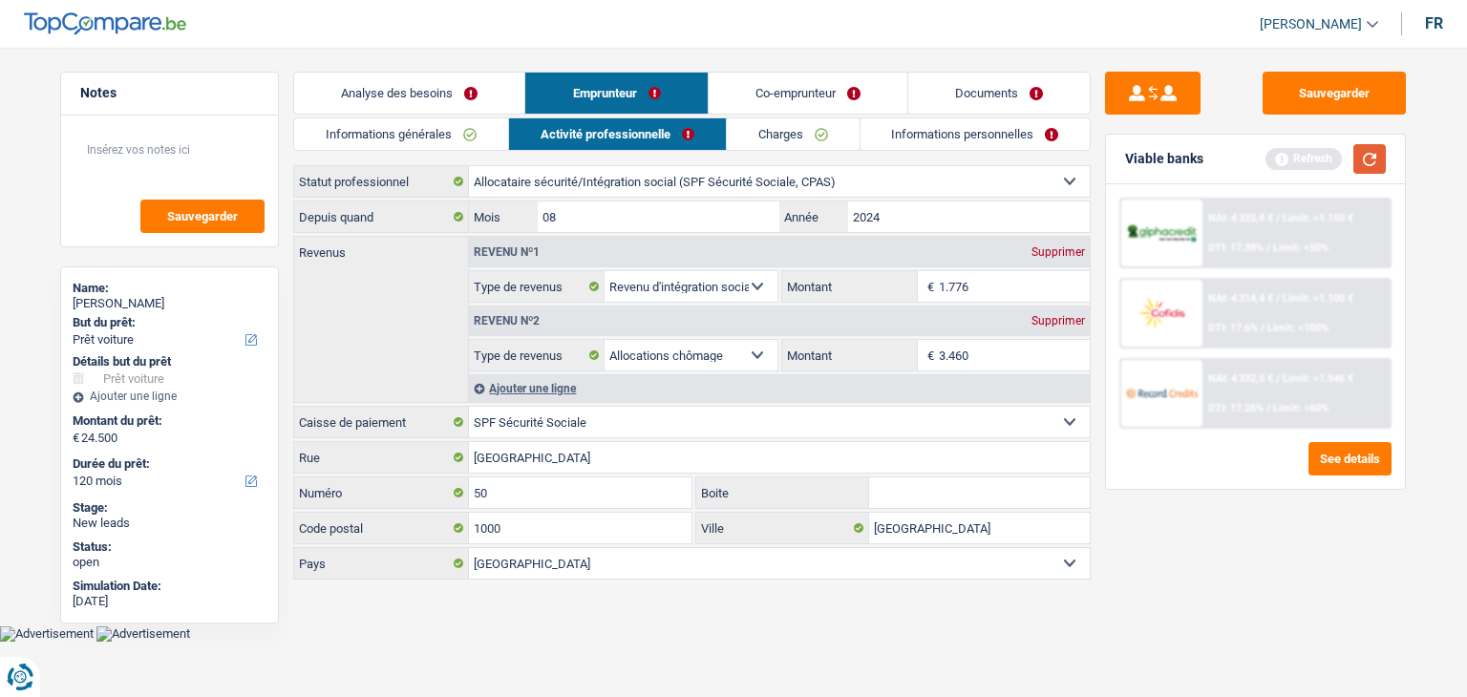
click at [1353, 149] on div "Refresh" at bounding box center [1326, 159] width 120 height 30
click at [1361, 149] on button "button" at bounding box center [1369, 159] width 32 height 30
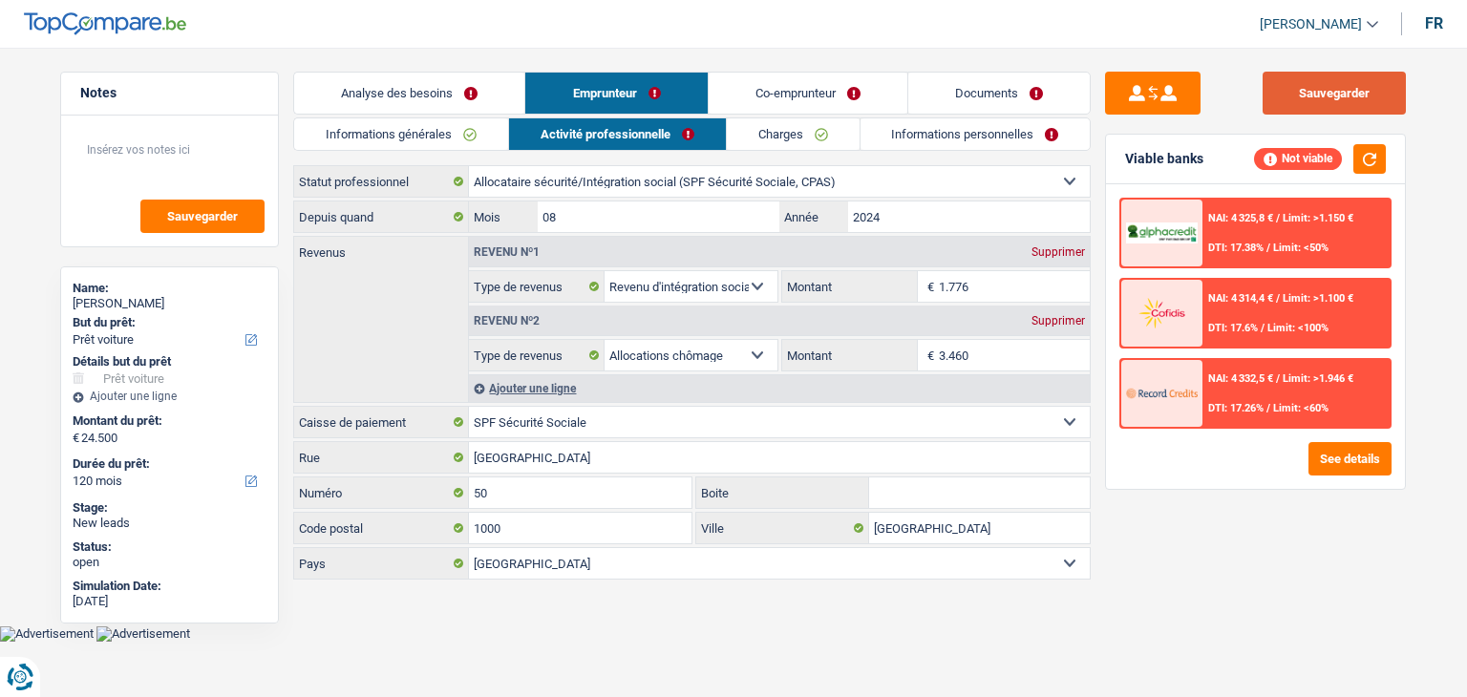
click at [1289, 76] on button "Sauvegarder" at bounding box center [1334, 93] width 143 height 43
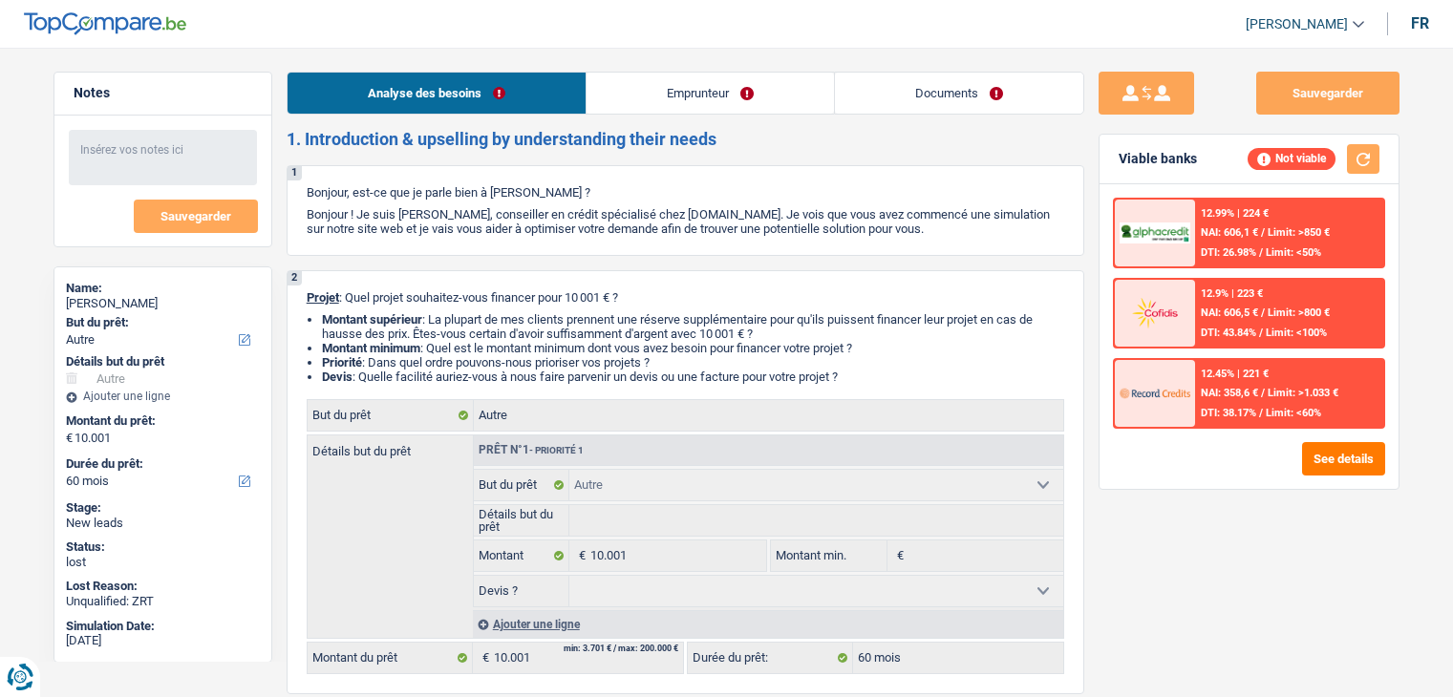
select select "other"
select select "60"
select select "other"
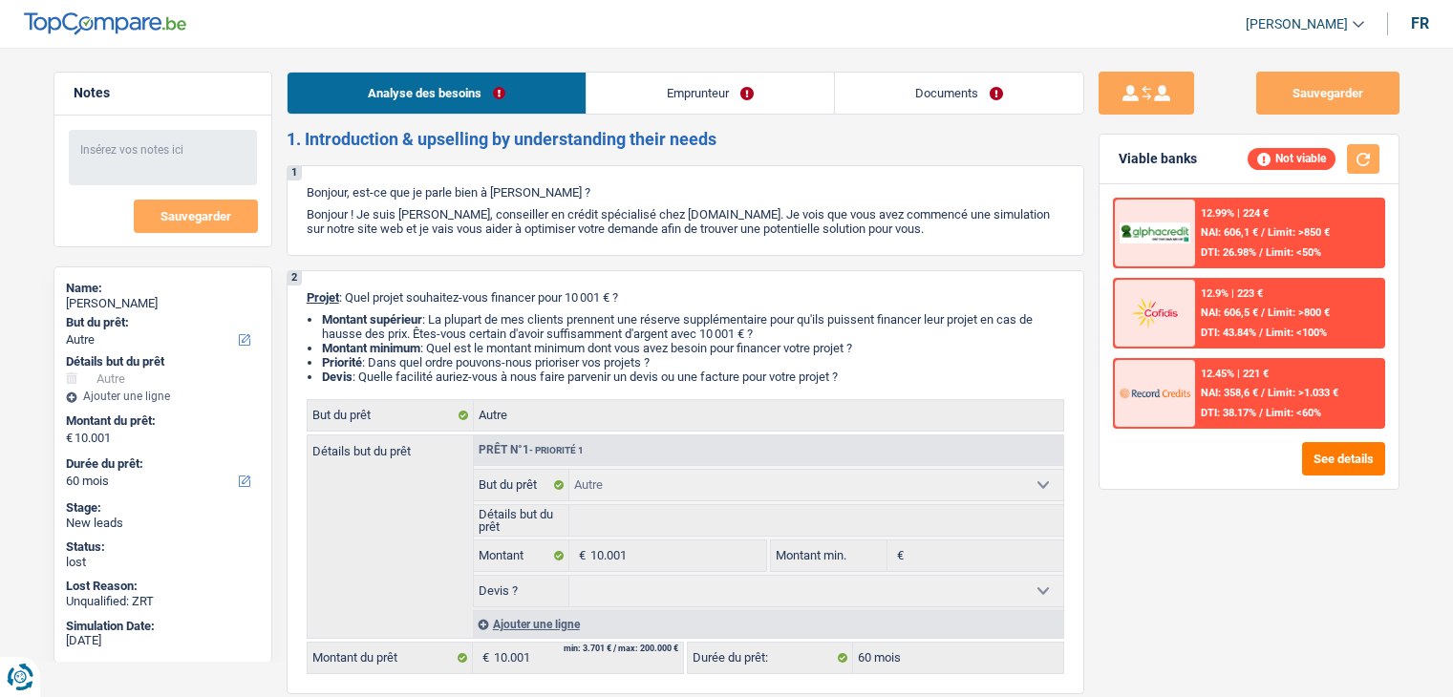
select select "60"
select select "cpasMargin"
select select "socialSecurity"
select select "familyAllowances"
select select "liveWithParents"
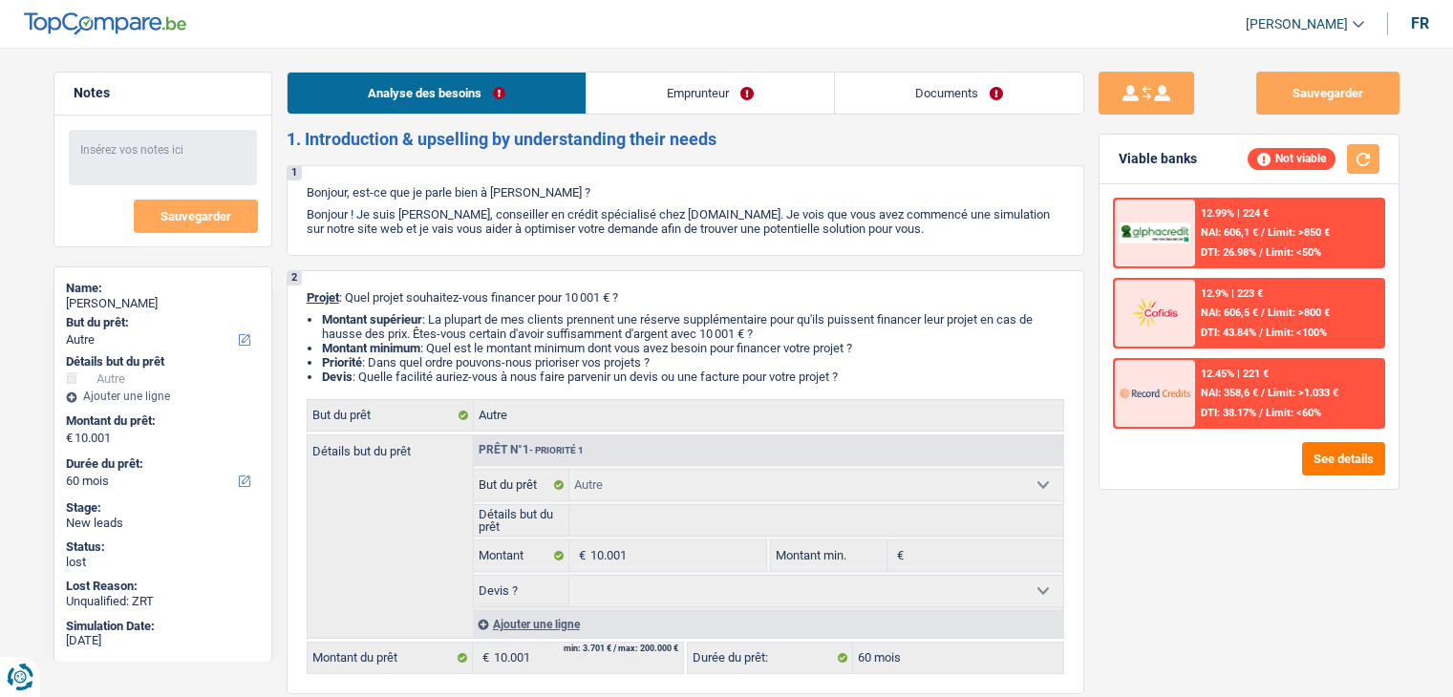
select select "other"
select select "60"
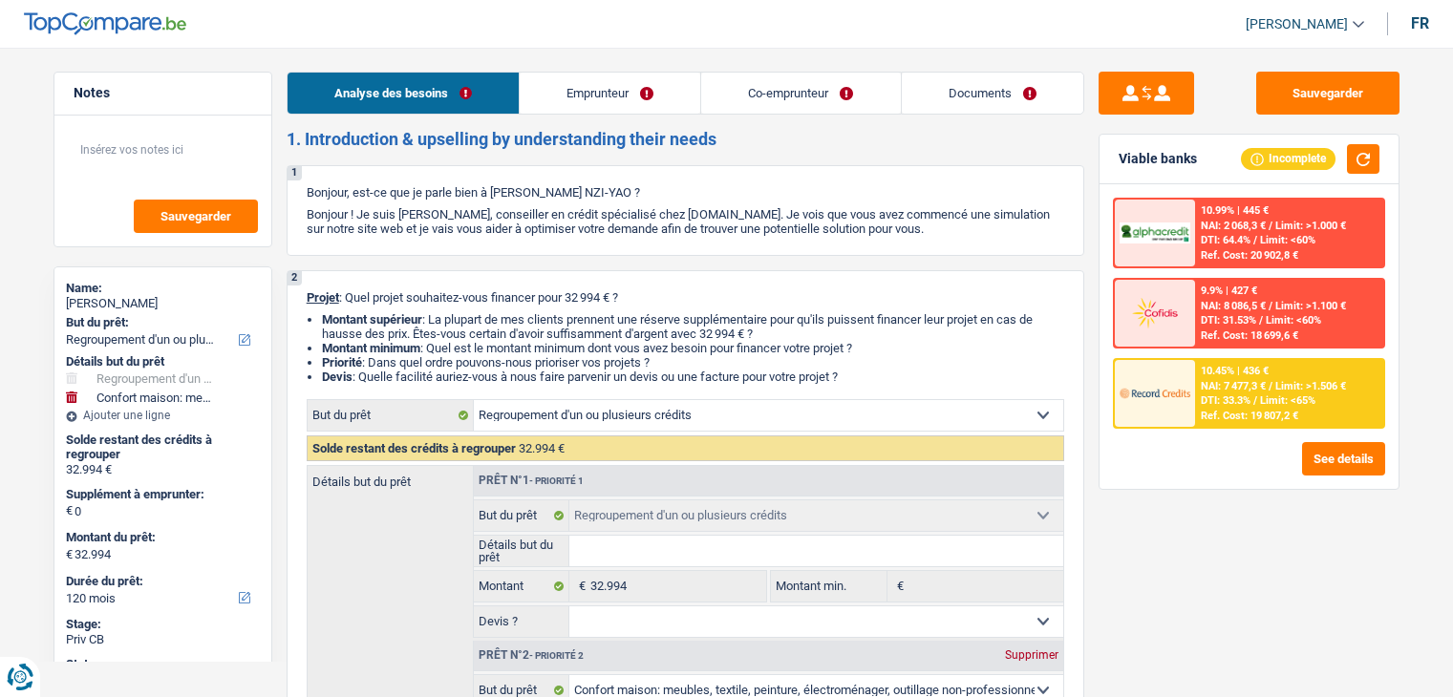
select select "refinancing"
select select "household"
select select "120"
select select "refinancing"
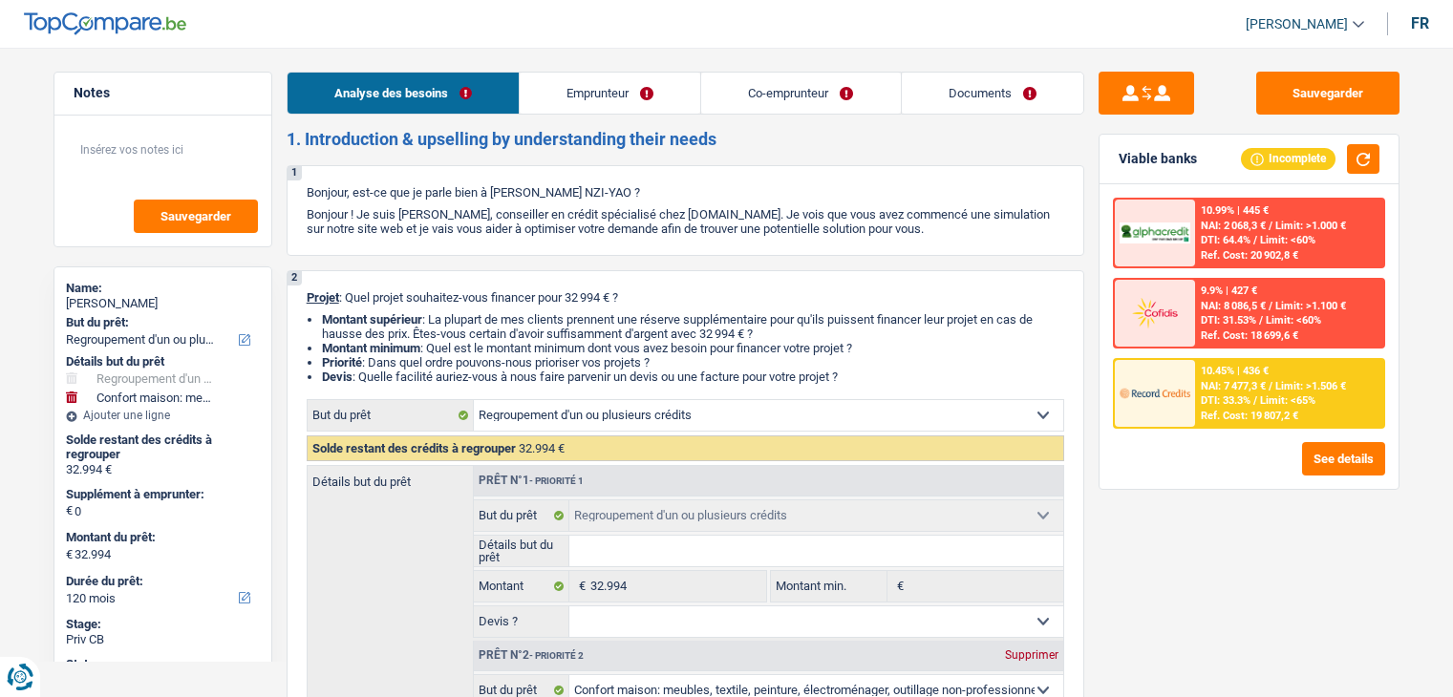
select select "refinancing"
select select "household"
select select "120"
select select "privateEmployee"
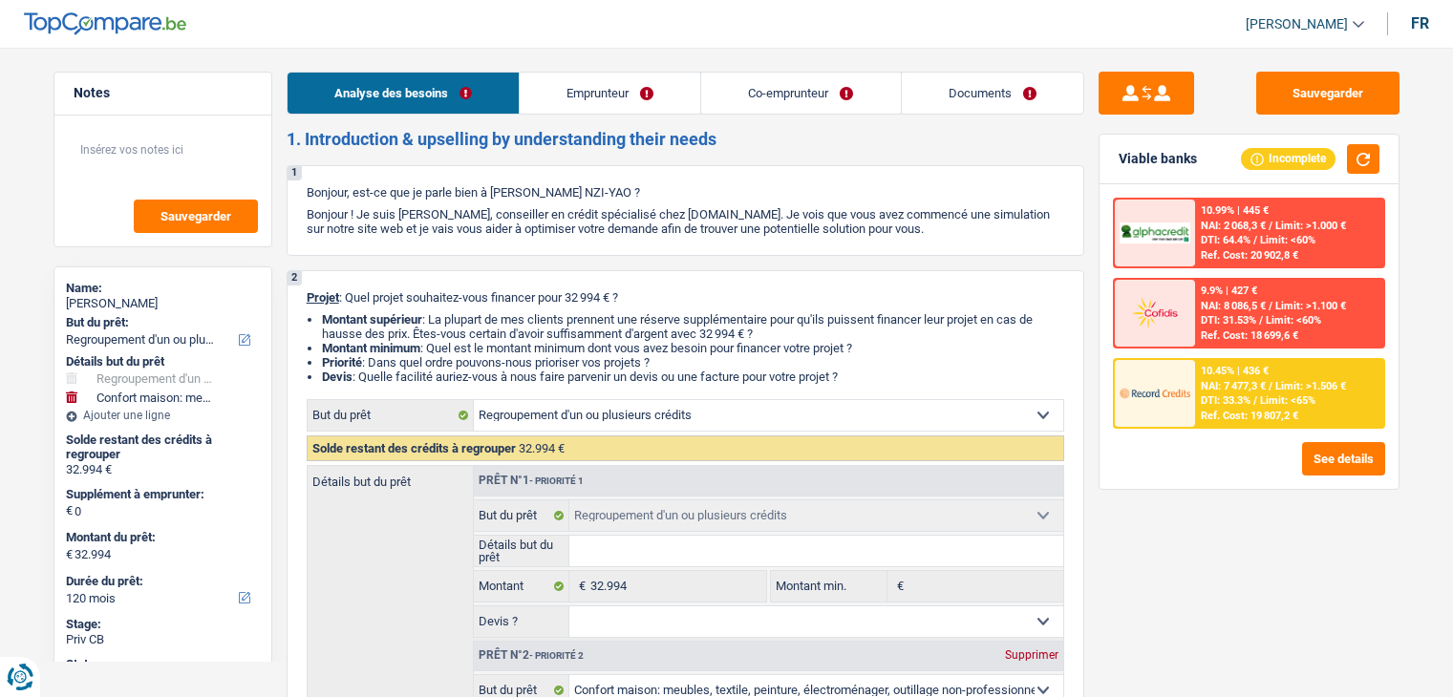
select select "familyAllowances"
select select "netSalary"
select select "mealVouchers"
select select "netSalary"
select select "mealVouchers"
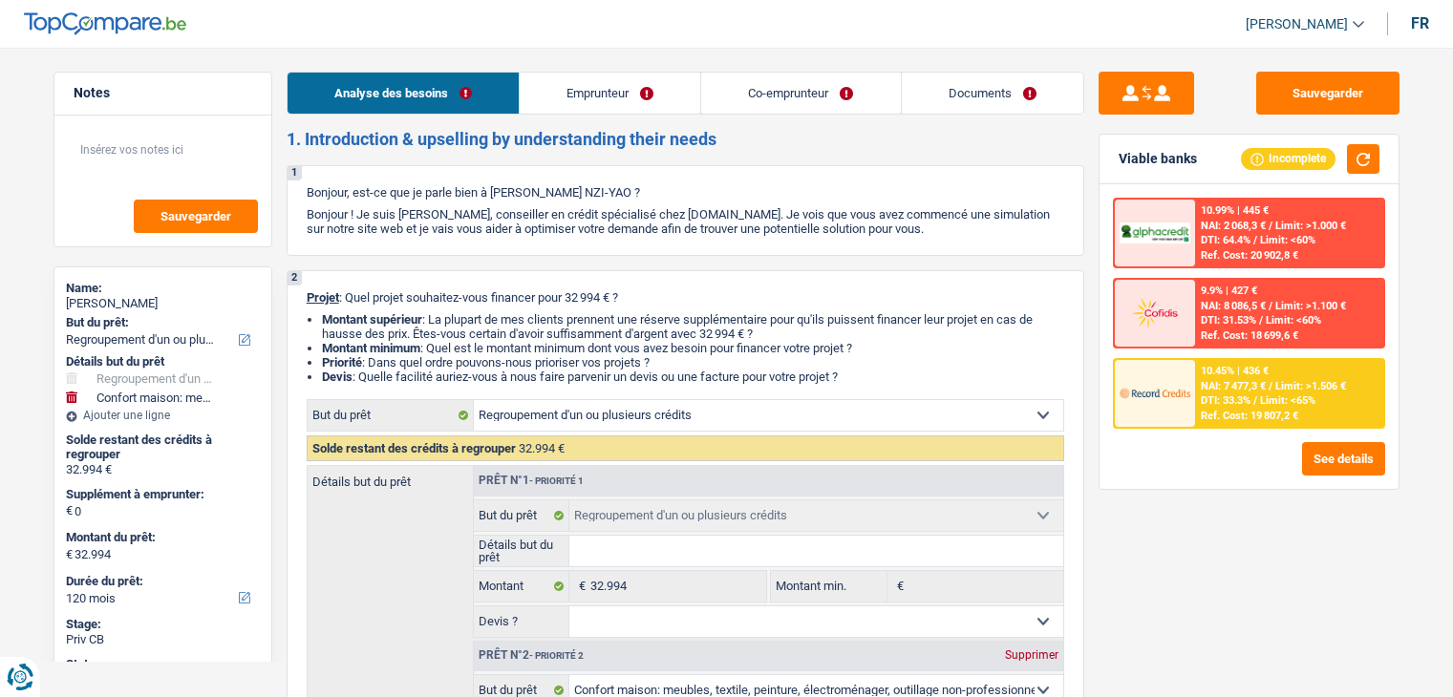
select select "ownerWithMortgage"
select select "refinancing"
select select "household"
select select "120"
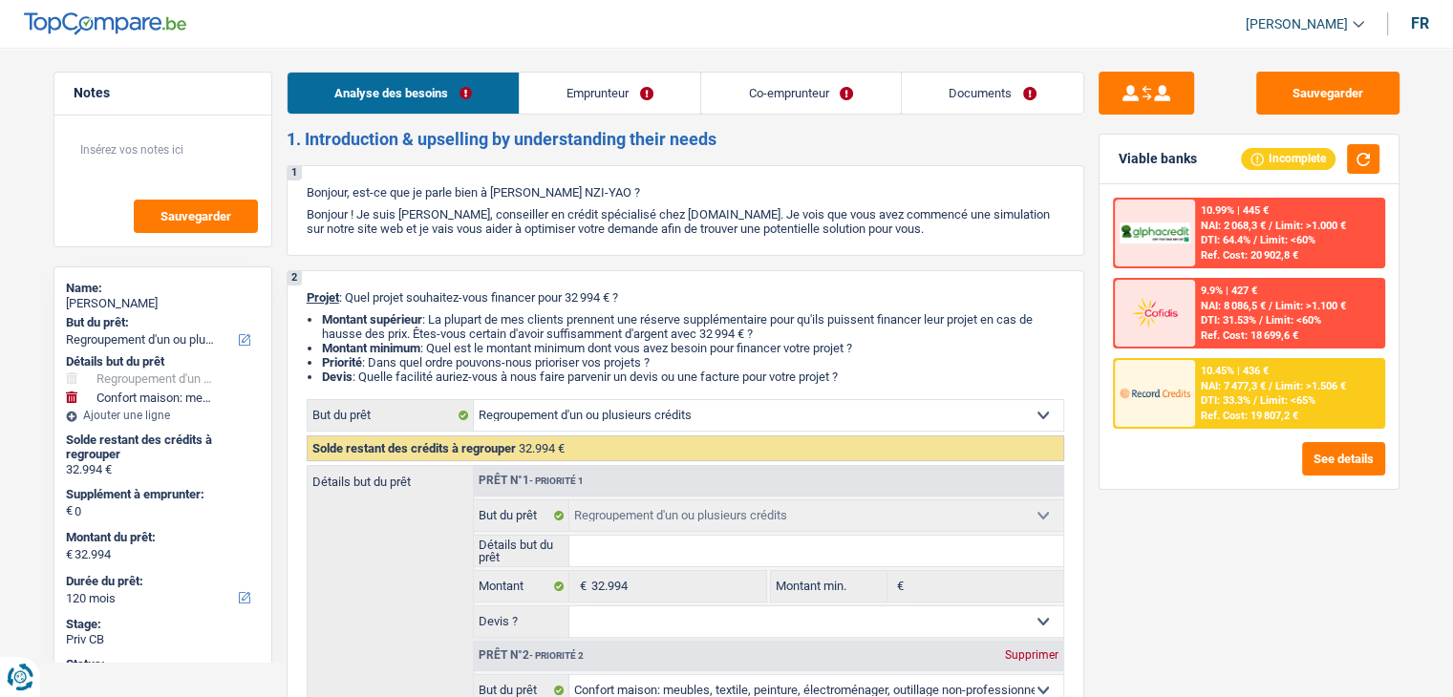
click at [669, 100] on link "Emprunteur" at bounding box center [610, 93] width 181 height 41
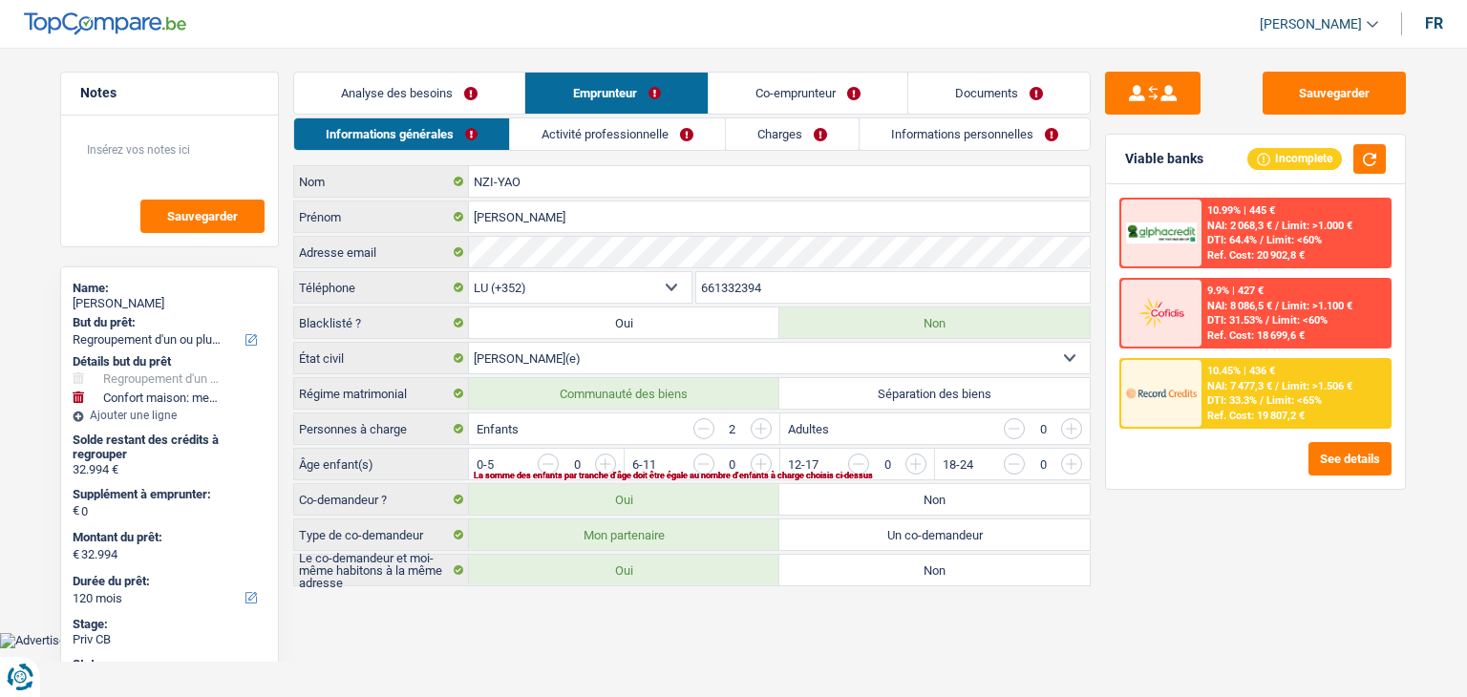
click at [606, 122] on link "Activité professionnelle" at bounding box center [617, 134] width 215 height 32
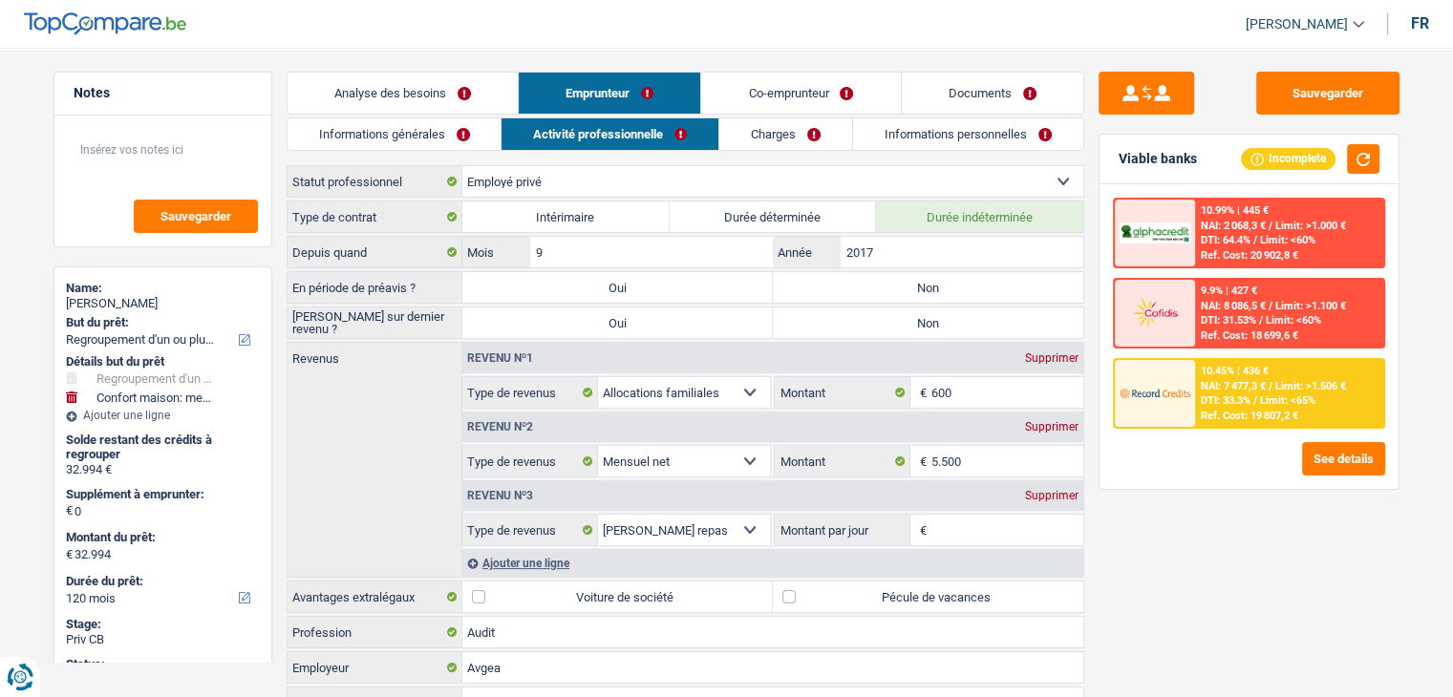
click at [753, 96] on link "Co-emprunteur" at bounding box center [800, 93] width 199 height 41
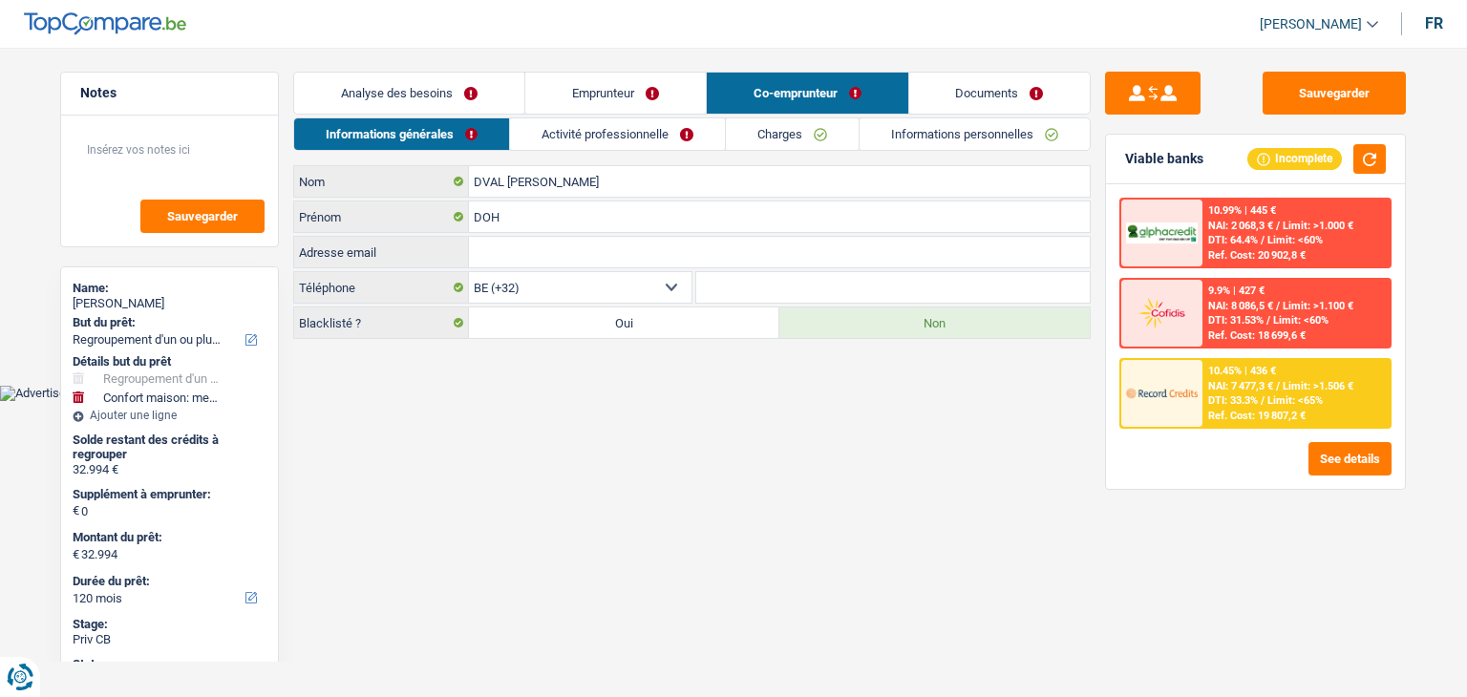
click at [595, 130] on link "Activité professionnelle" at bounding box center [617, 134] width 215 height 32
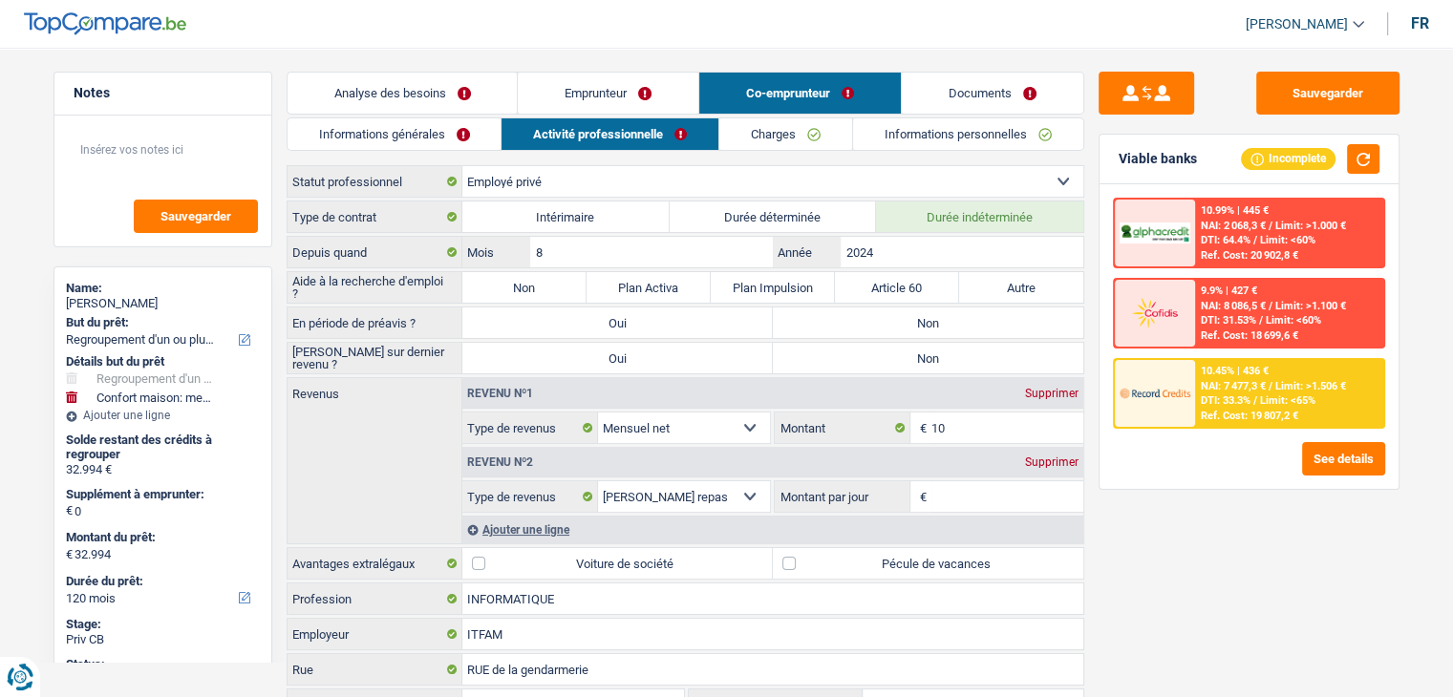
click at [572, 90] on link "Emprunteur" at bounding box center [608, 93] width 181 height 41
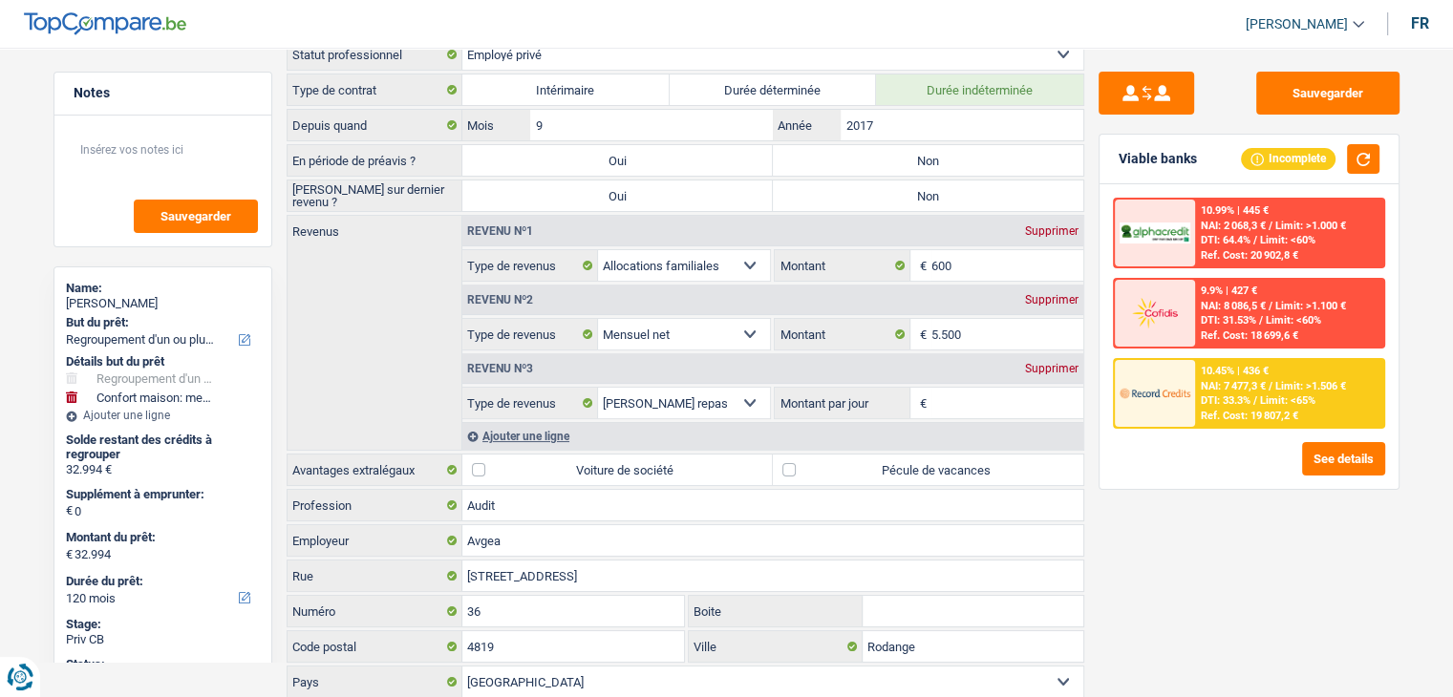
scroll to position [218, 0]
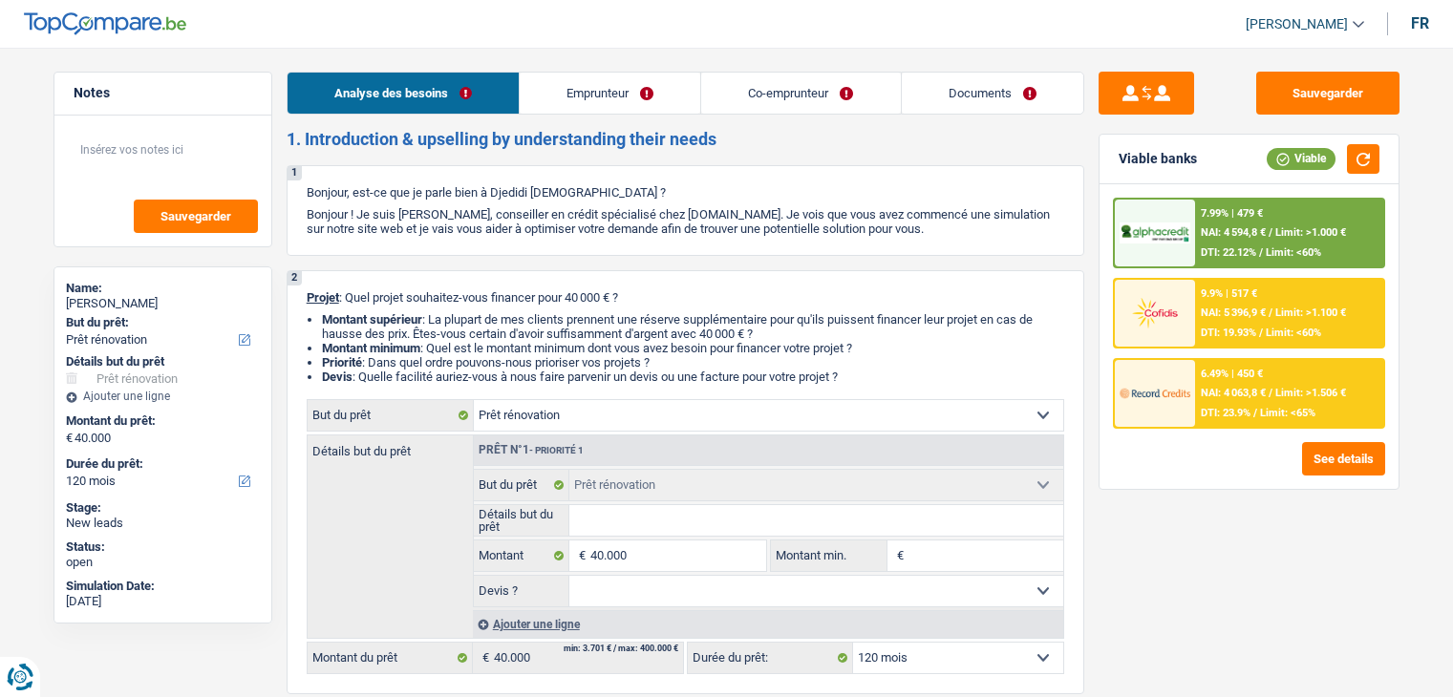
select select "renovation"
select select "120"
select select "renovation"
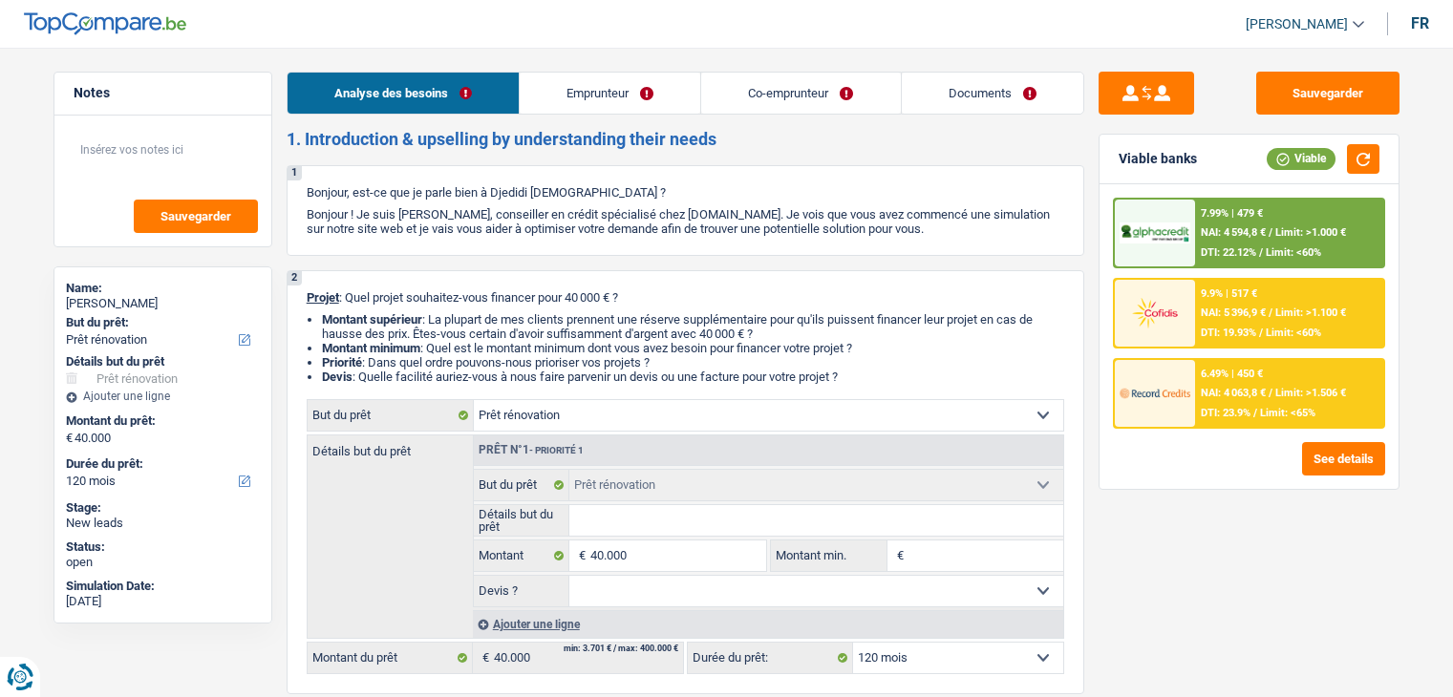
select select "120"
select select "privateEmployee"
select select "publicEmployee"
select select "familyAllowances"
select select "netSalary"
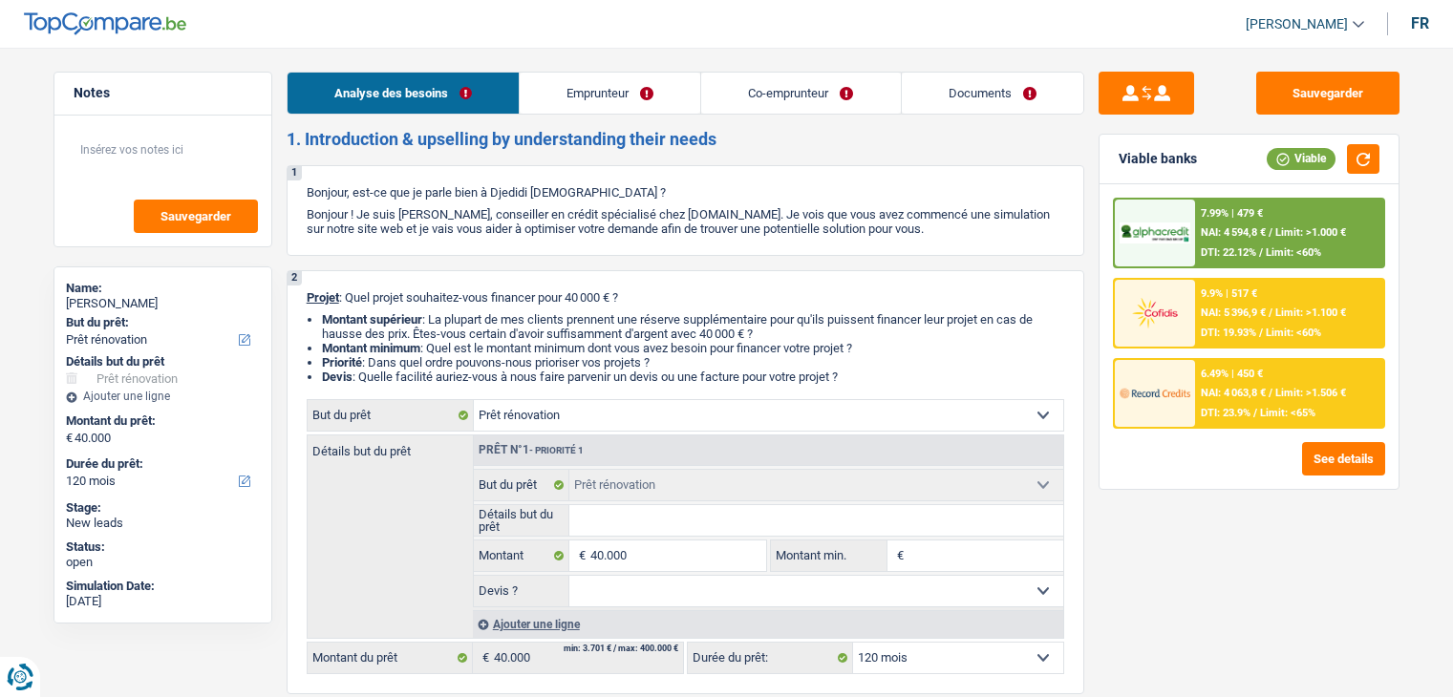
select select "mealVouchers"
select select "netSalary"
select select "familyAllowances"
select select "mealVouchers"
select select "ownerWithMortgage"
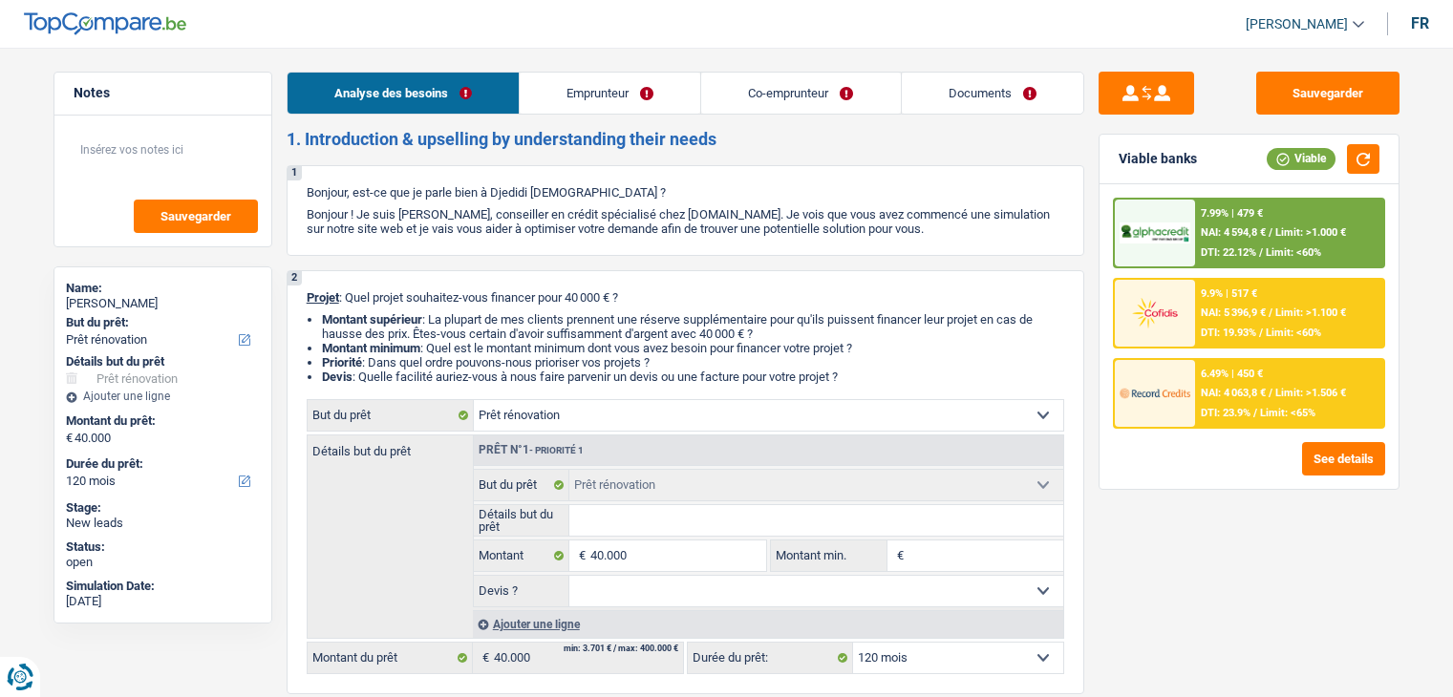
select select "mortgage"
select select "300"
select select "renovation"
select select "120"
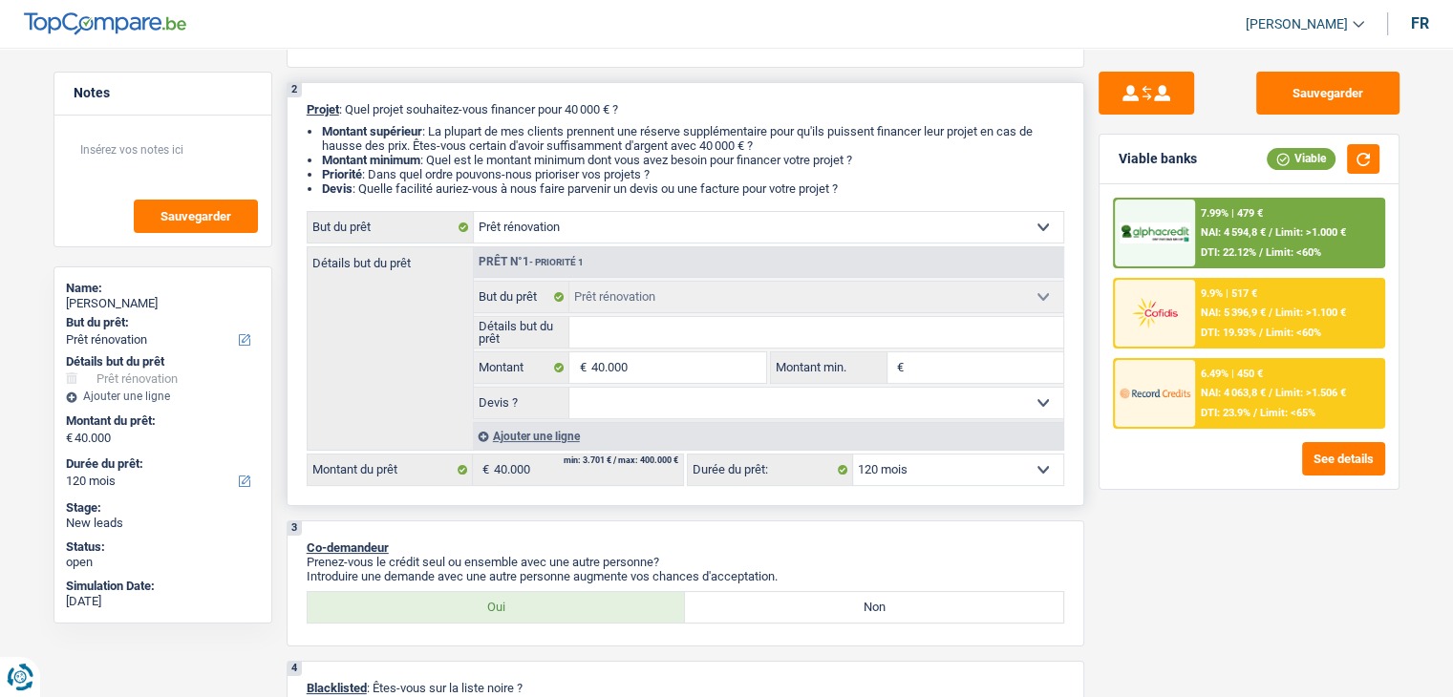
scroll to position [191, 0]
click at [924, 358] on input "Montant min." at bounding box center [985, 365] width 155 height 31
type input "4"
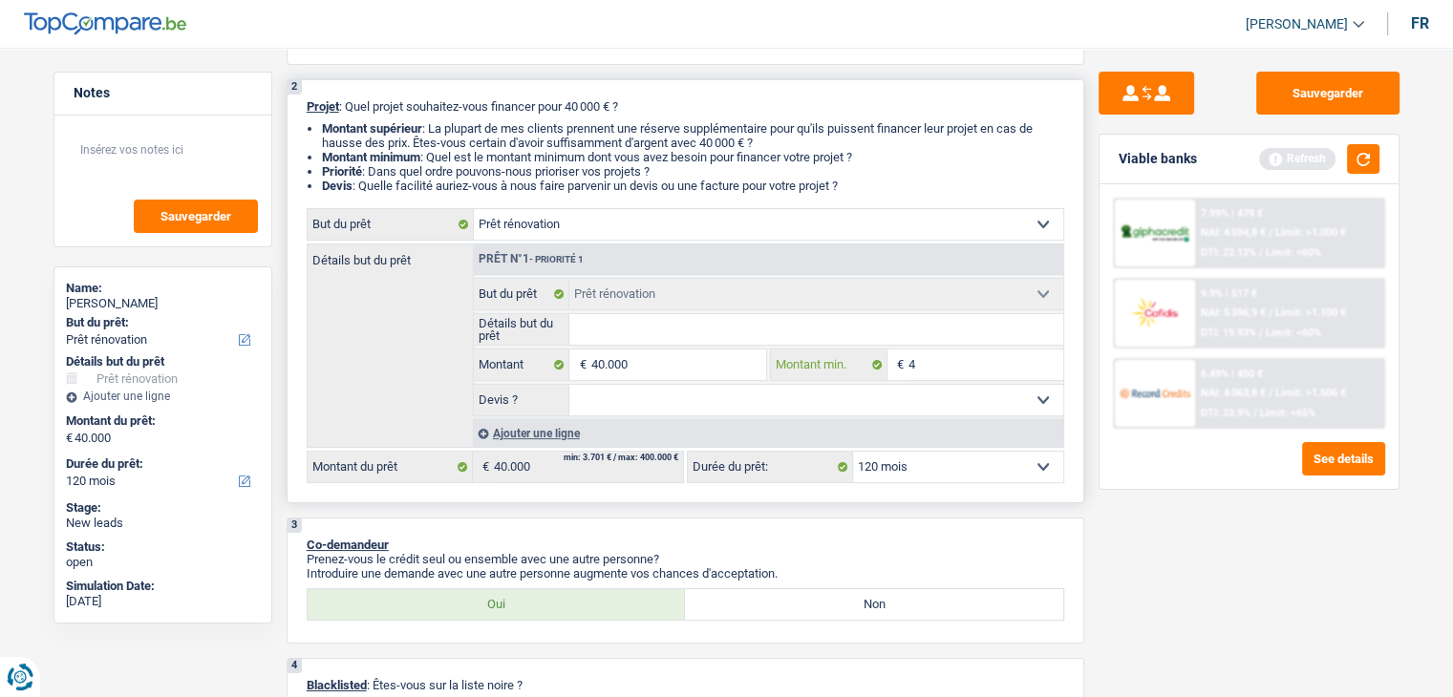
type input "40"
type input "400"
type input "4.000"
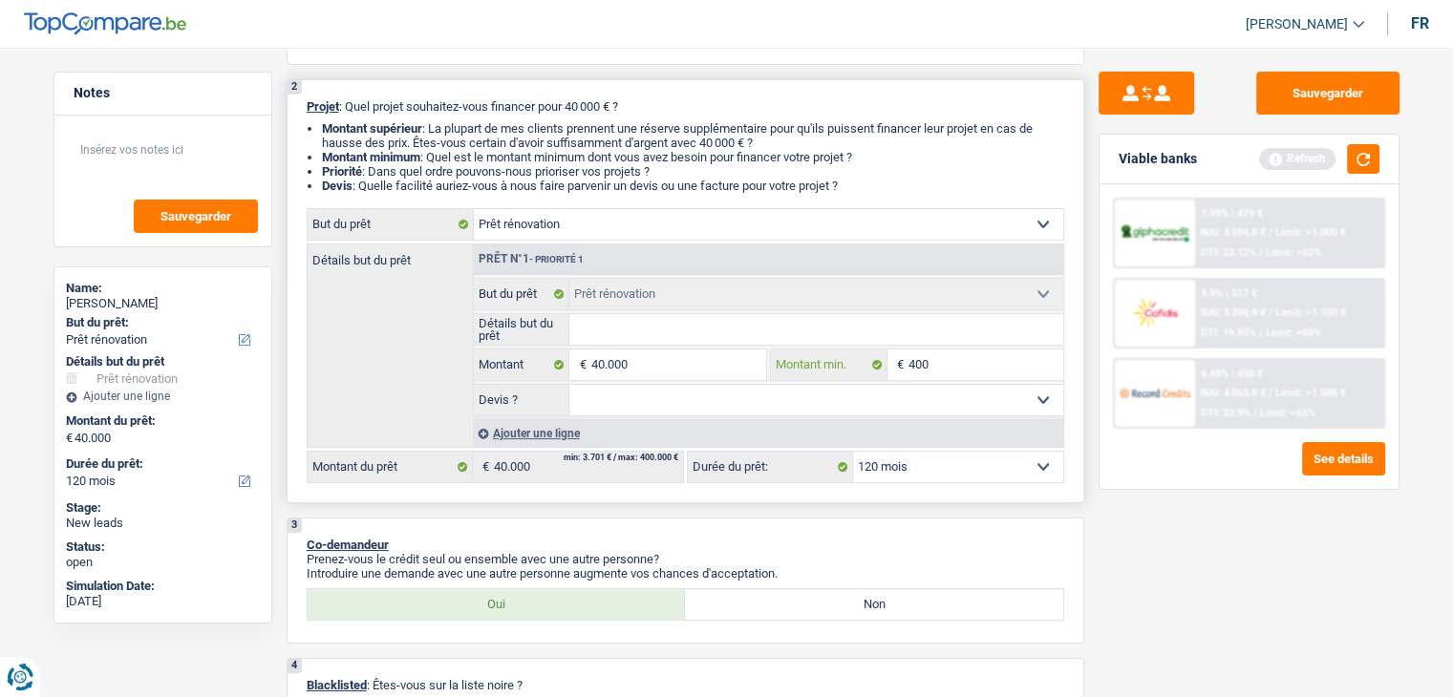
type input "4.000"
type input "40.000"
click at [730, 322] on input "Détails but du prêt" at bounding box center [816, 329] width 494 height 31
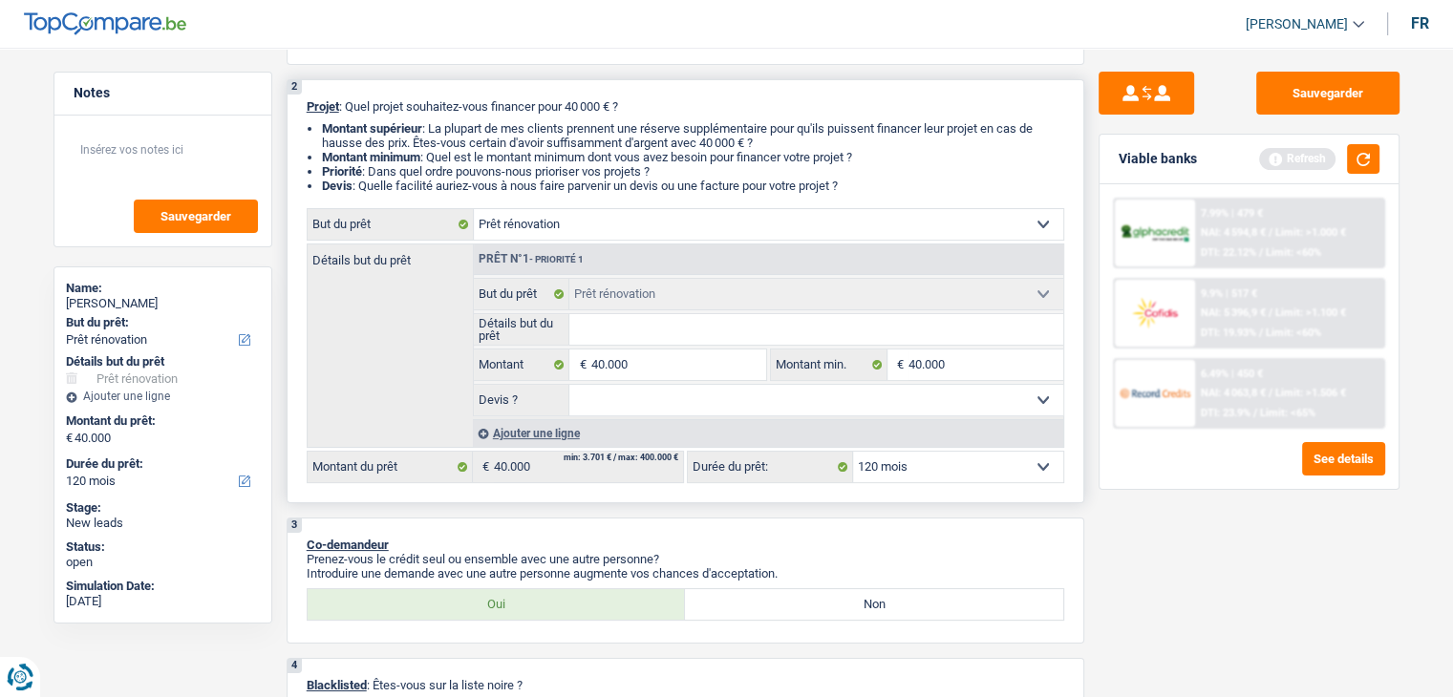
type input "i"
type input "is"
type input "isl"
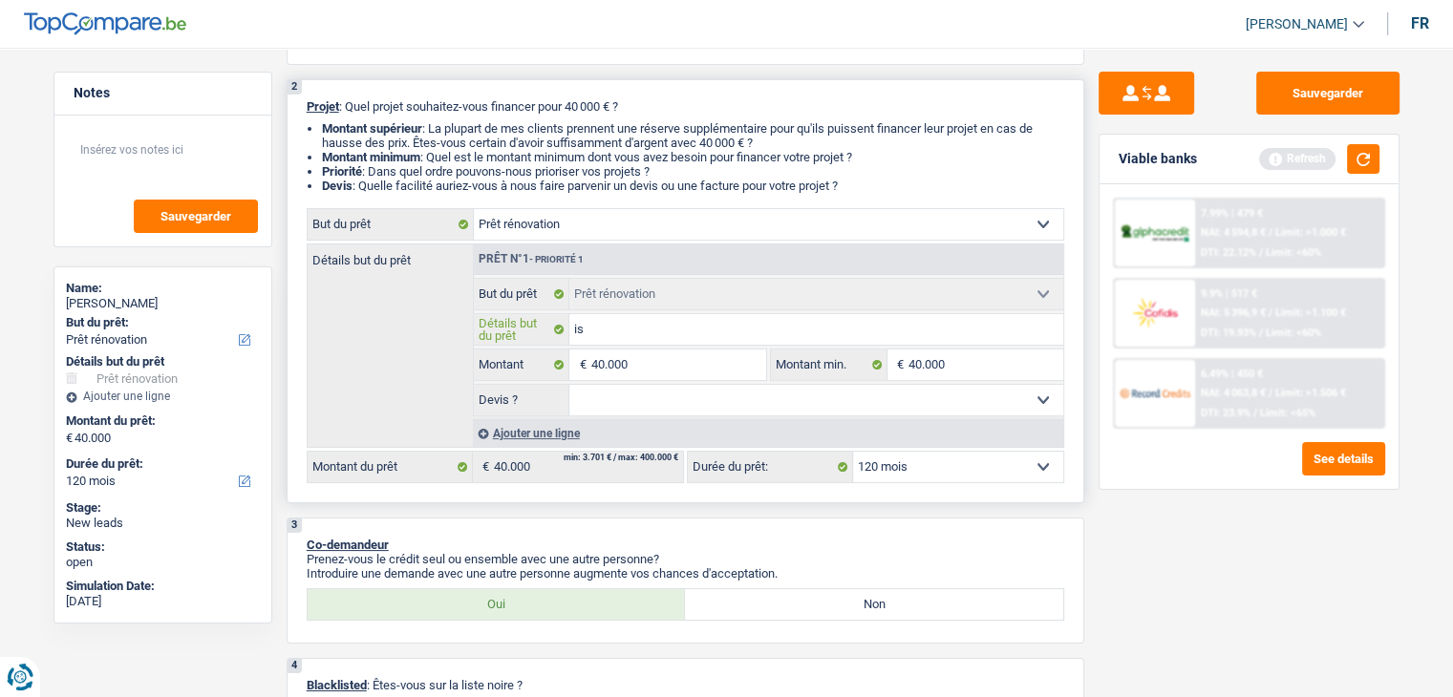
type input "isl"
type input "islo"
type input "isloa"
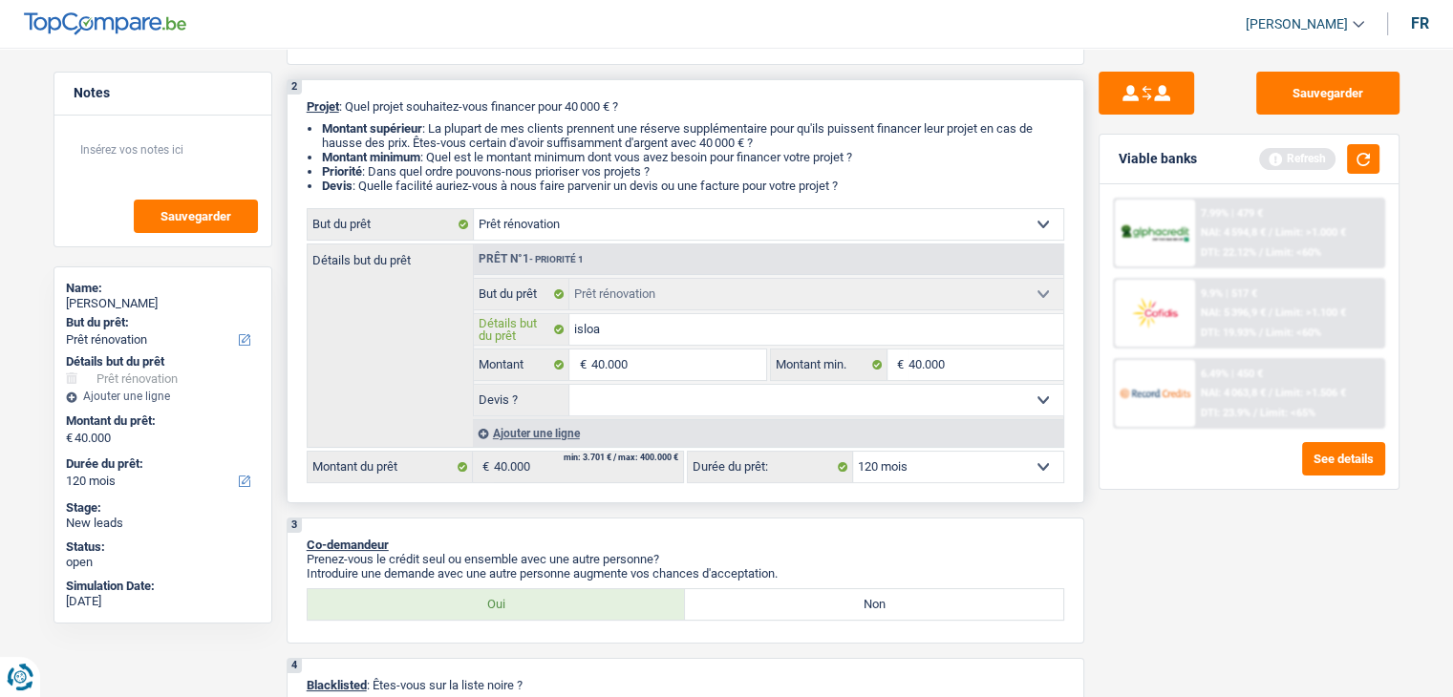
type input "islo"
type input "isl"
type input "is"
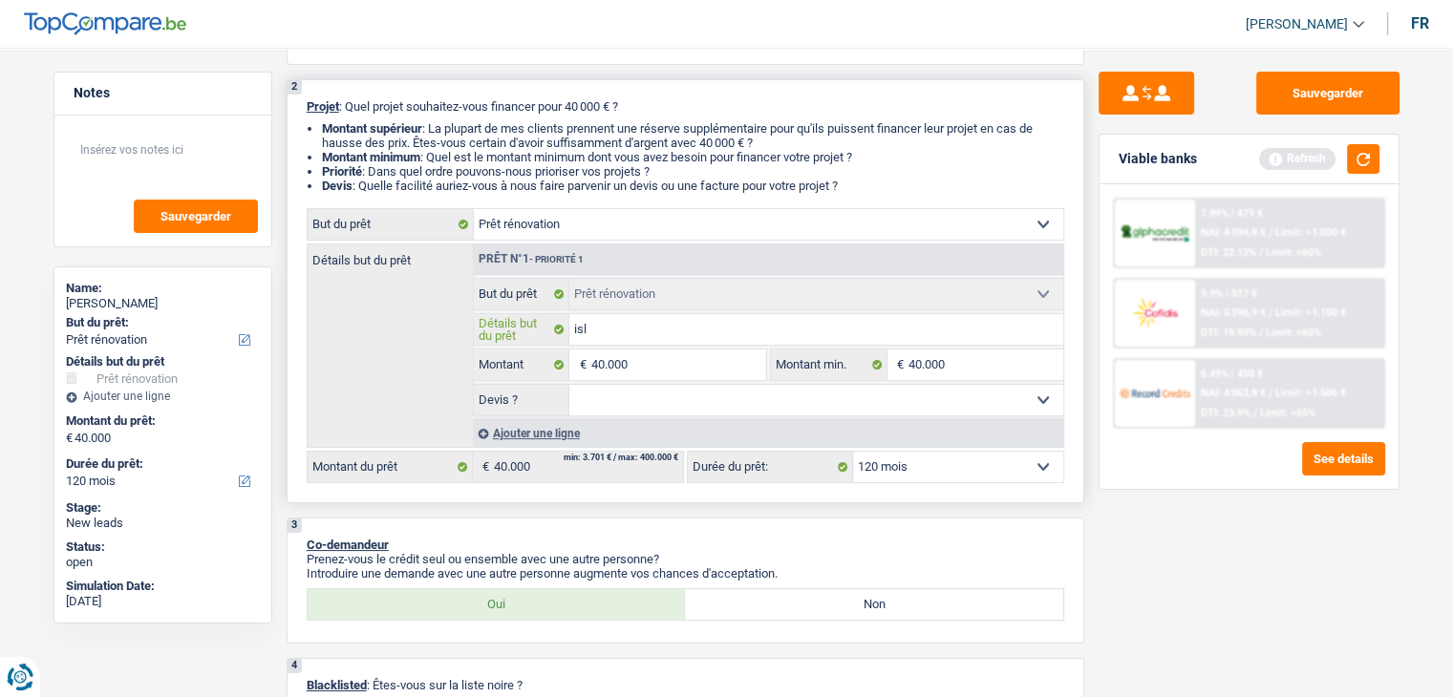
type input "is"
type input "iso"
type input "isol"
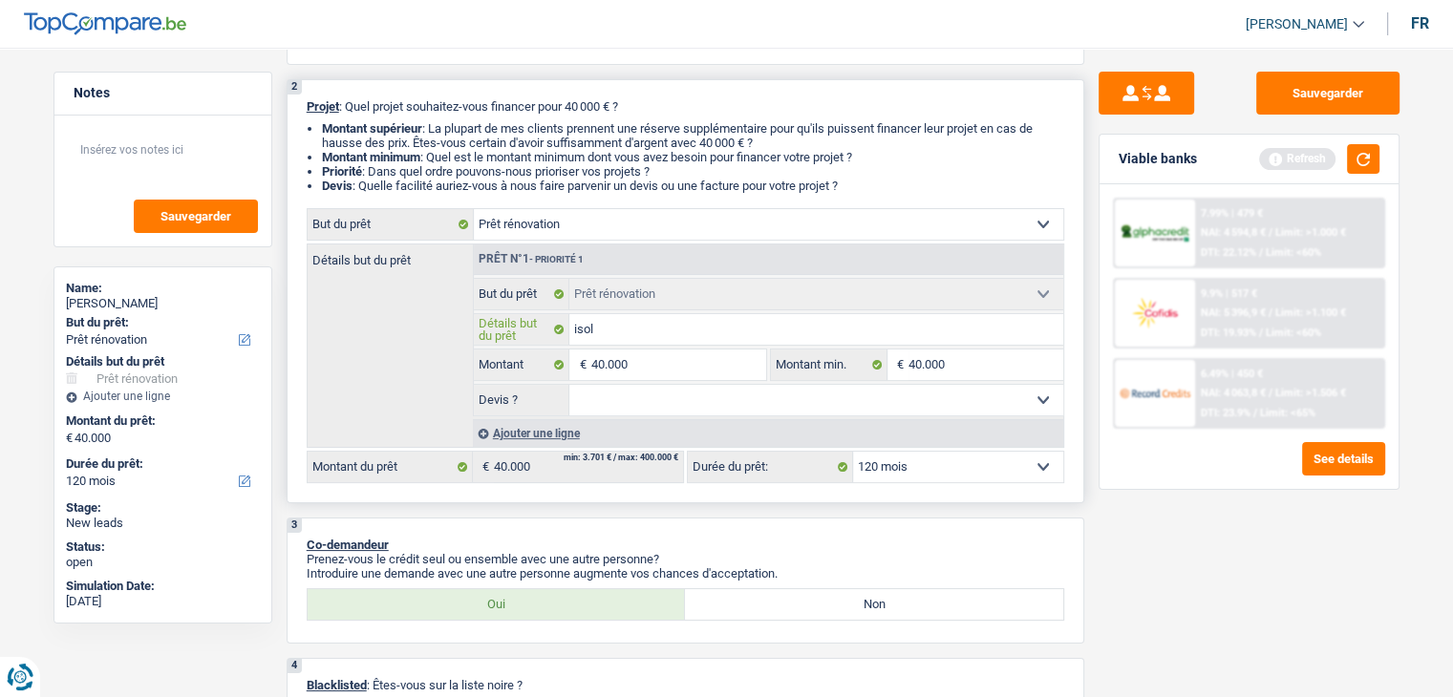
type input "isola"
type input "isolat"
type input "isolati"
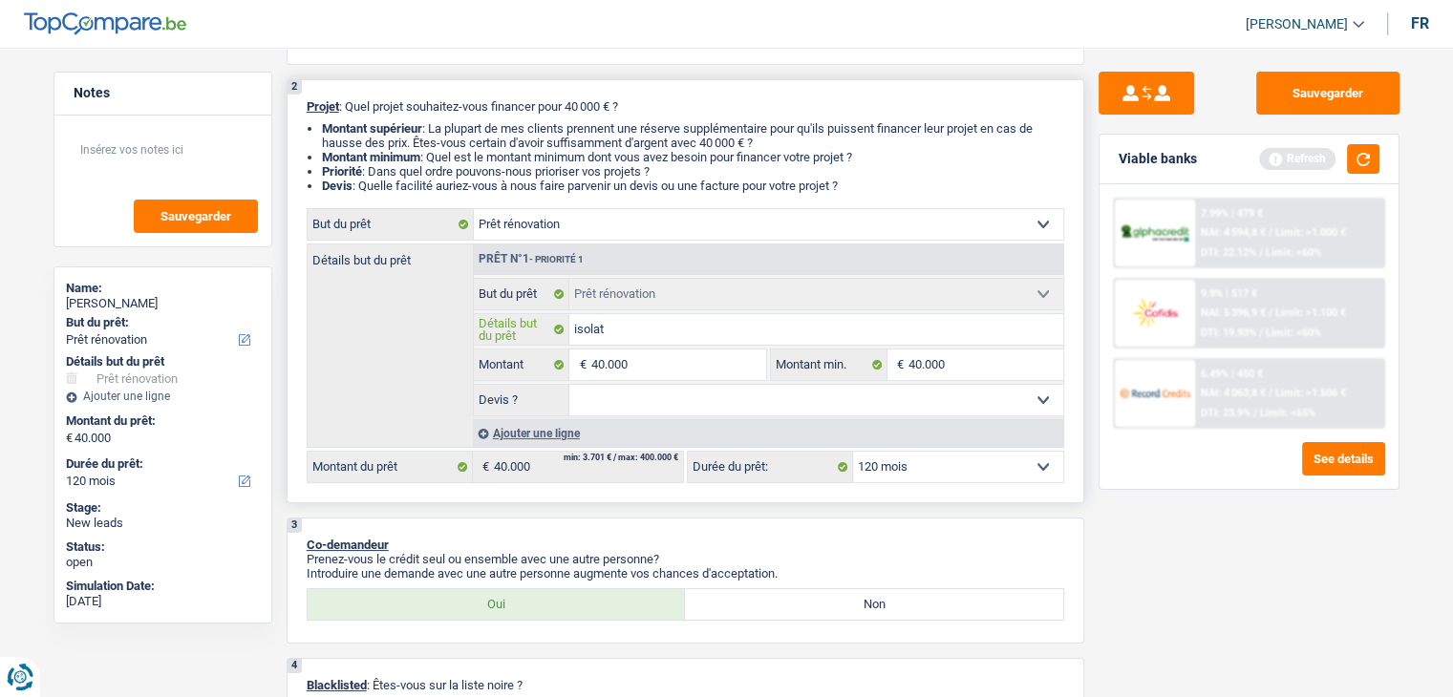
type input "isolati"
type input "isolatio"
type input "isolation"
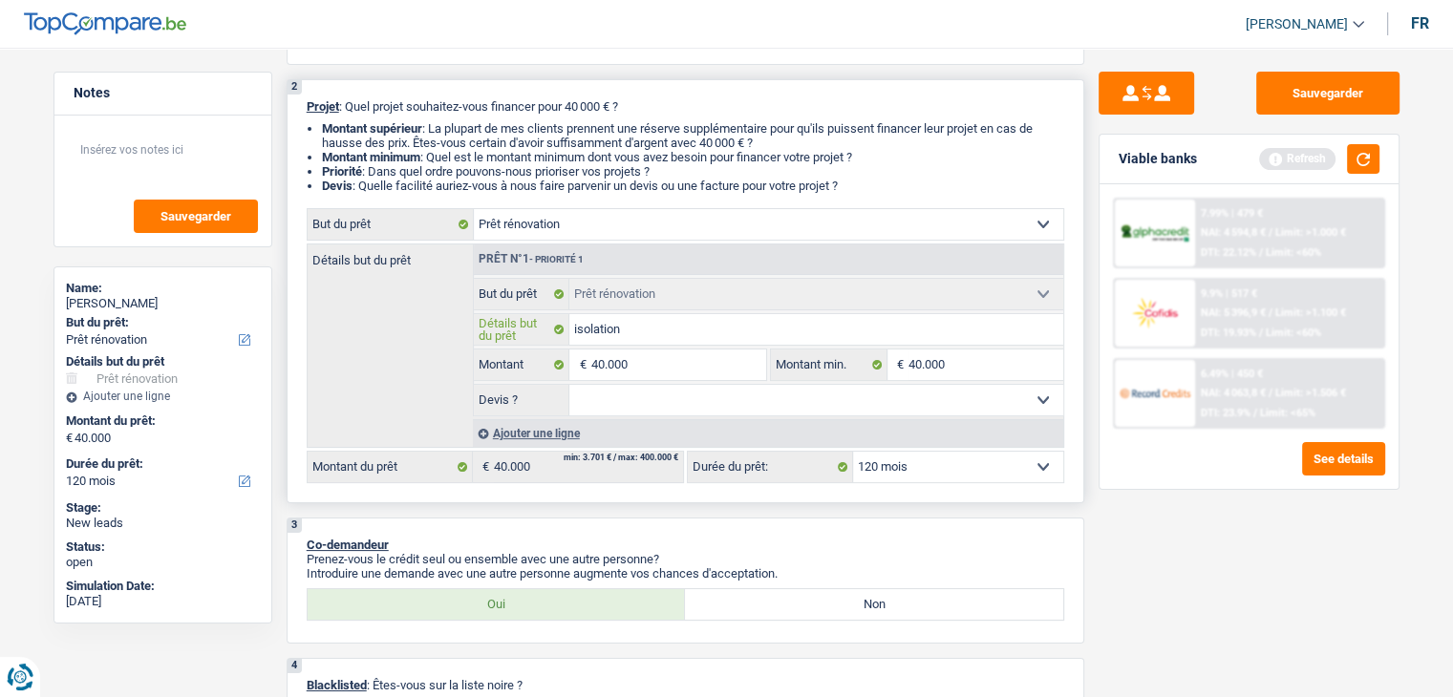
type input "isolationd"
type input "isolation"
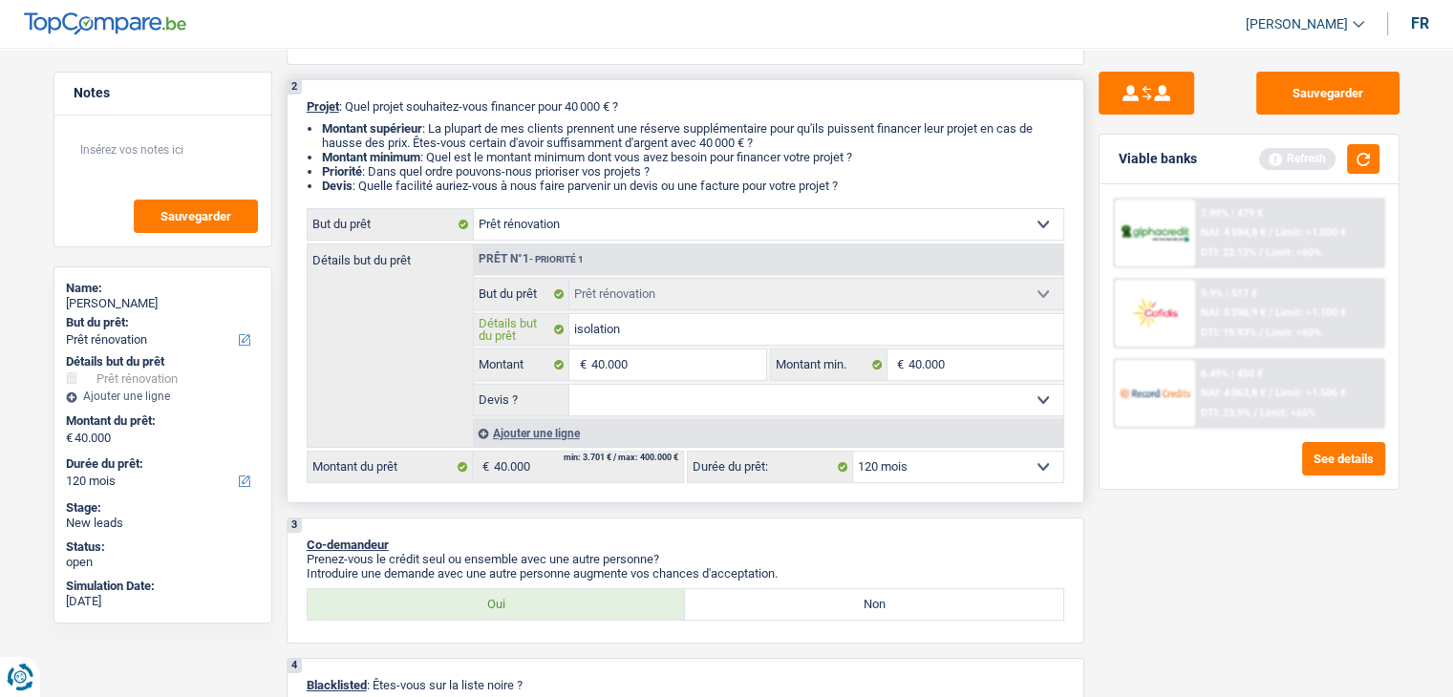
type input "isolation"
type input "isolation e"
type input "isolation ex"
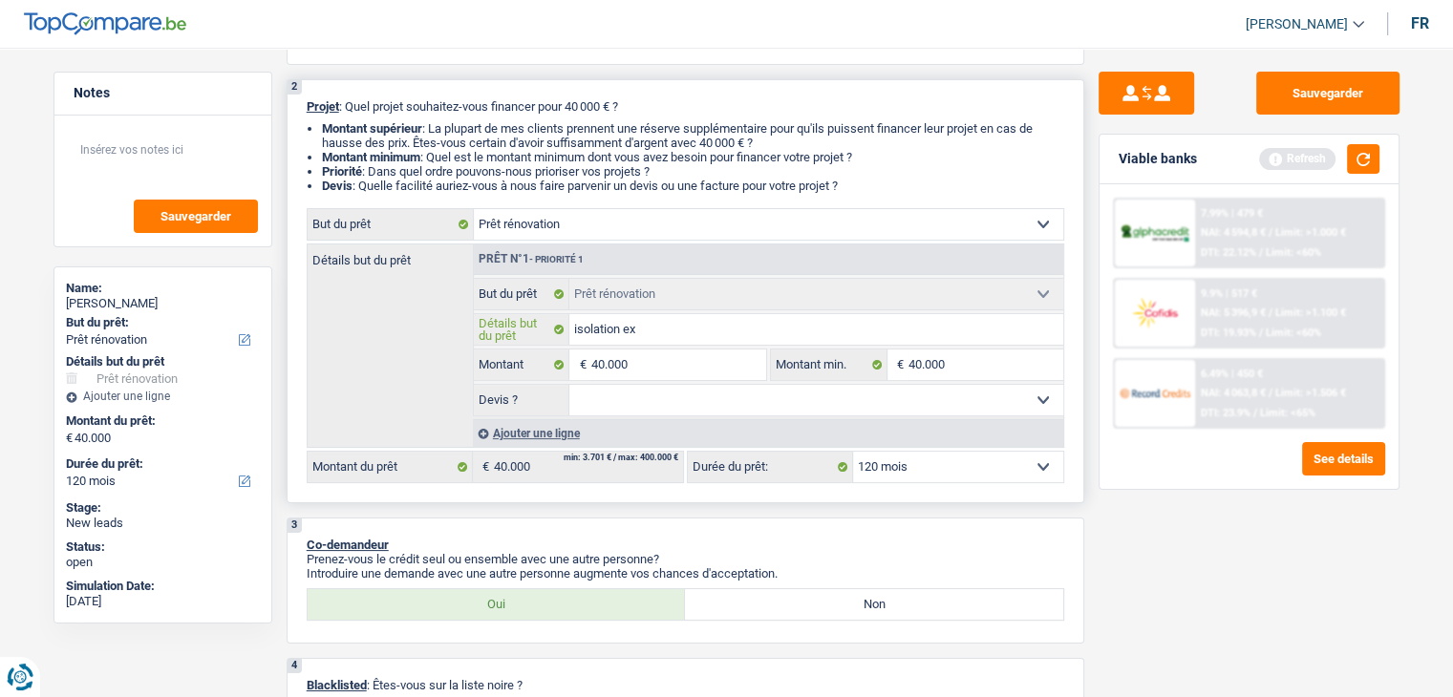
type input "isolation ext"
type input "isolation exté"
type input "isolation extér"
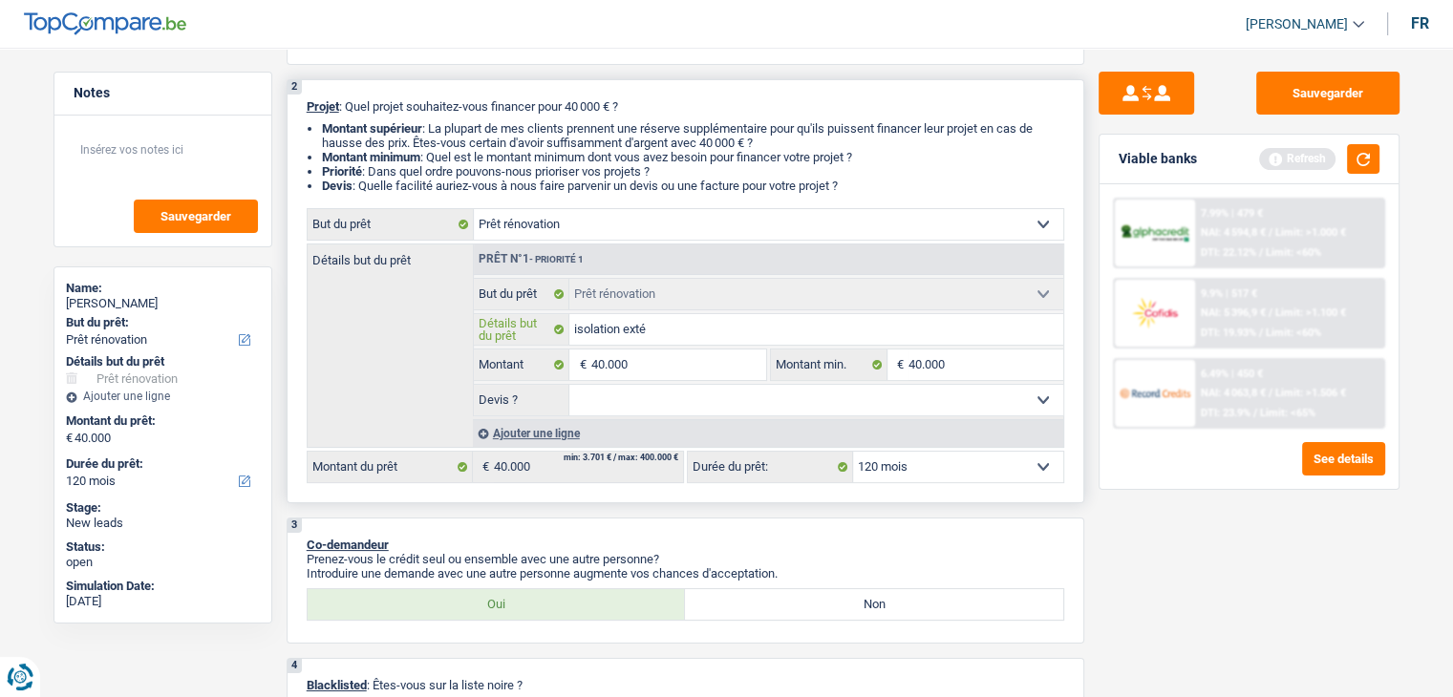
type input "isolation extér"
type input "isolation extéri"
type input "isolation extérie"
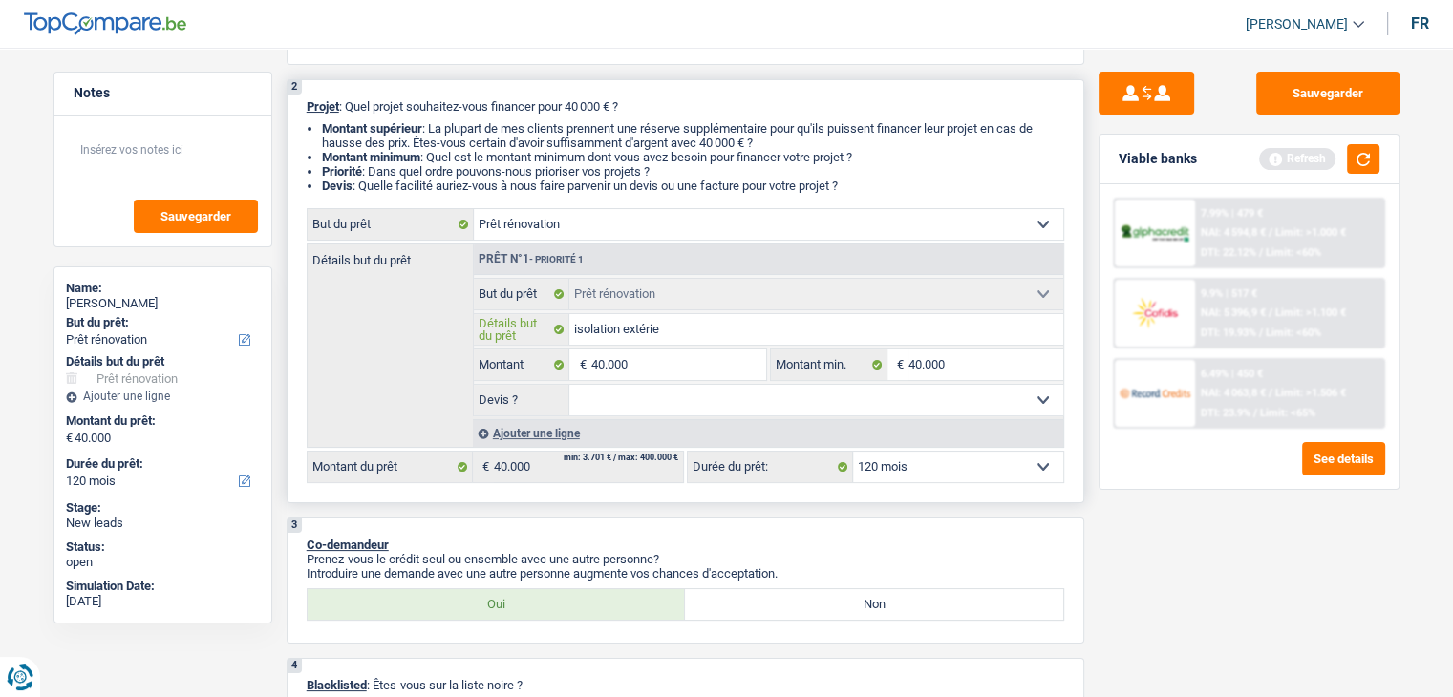
type input "isolation extérieu"
type input "isolation extérieur"
type input "isolation extérieure"
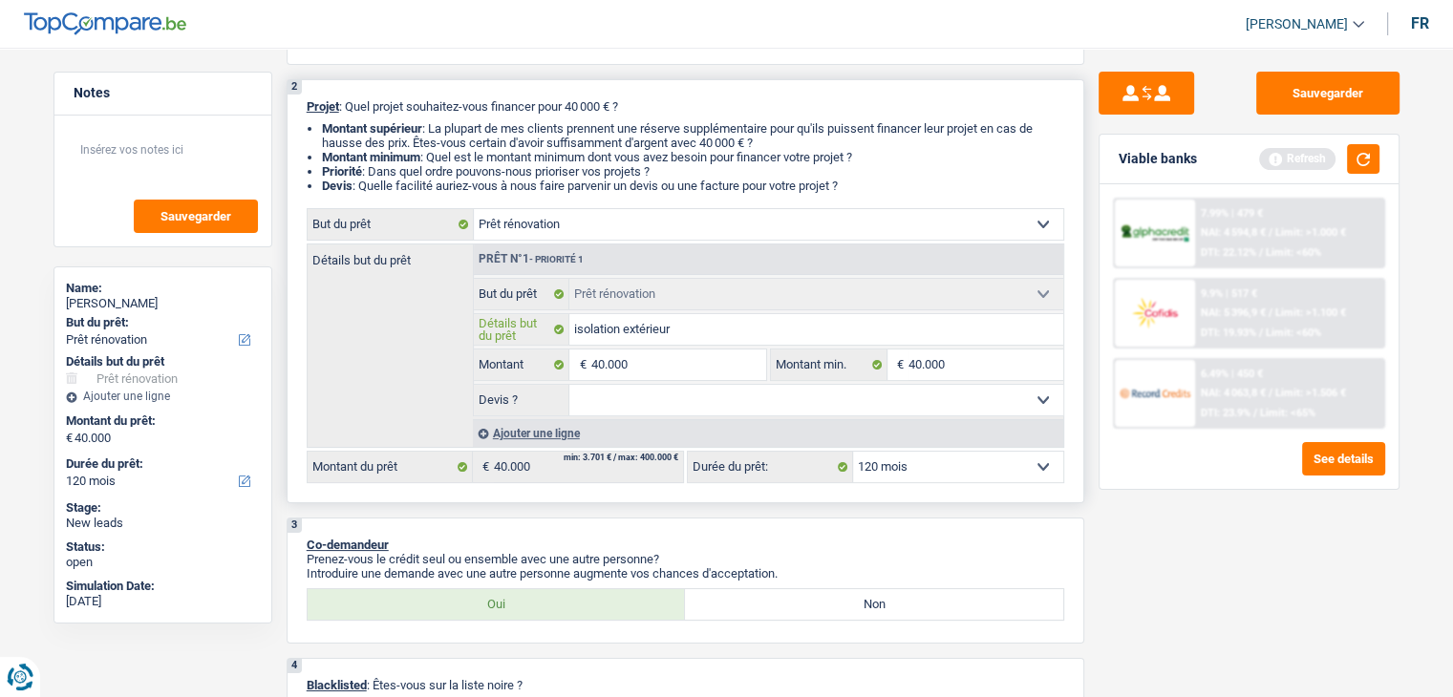
type input "isolation extérieure"
type input "isolation extérieure,"
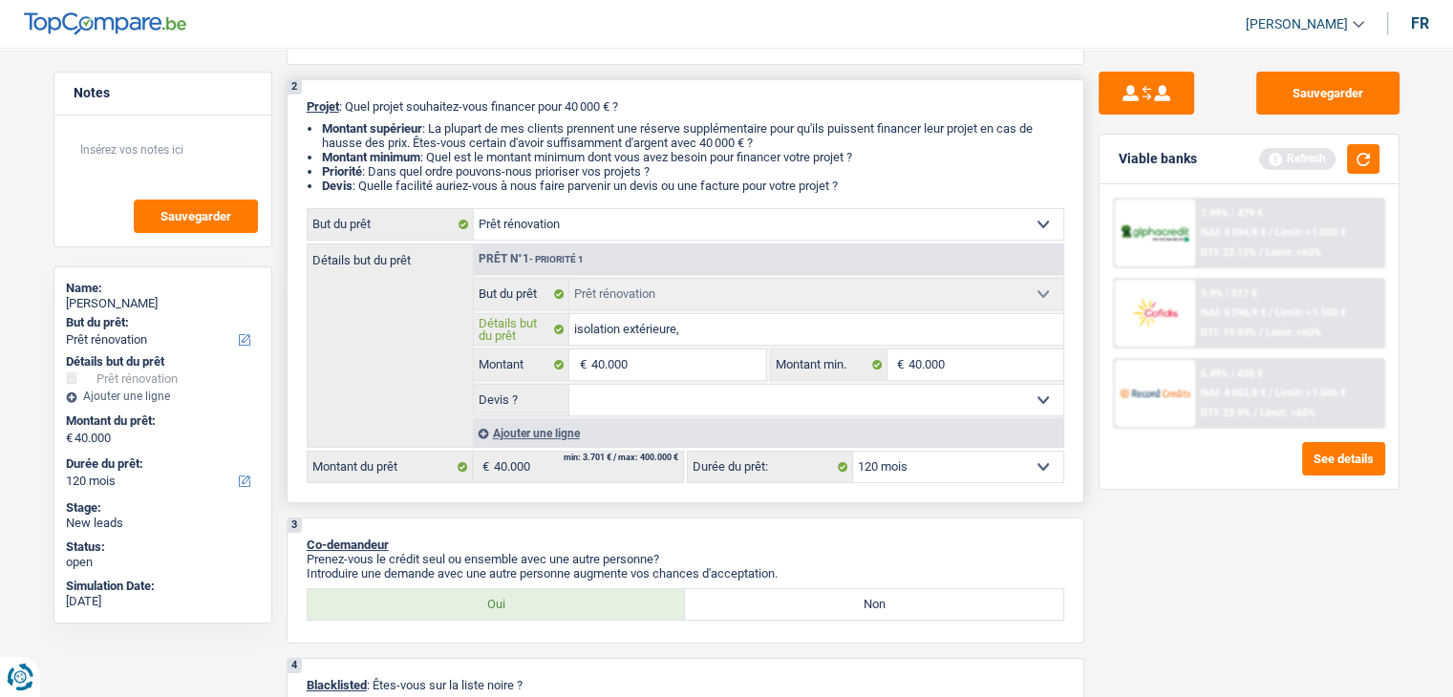
type input "isolation extérieure, t"
type input "isolation extérieure, to"
type input "isolation extérieure, toi"
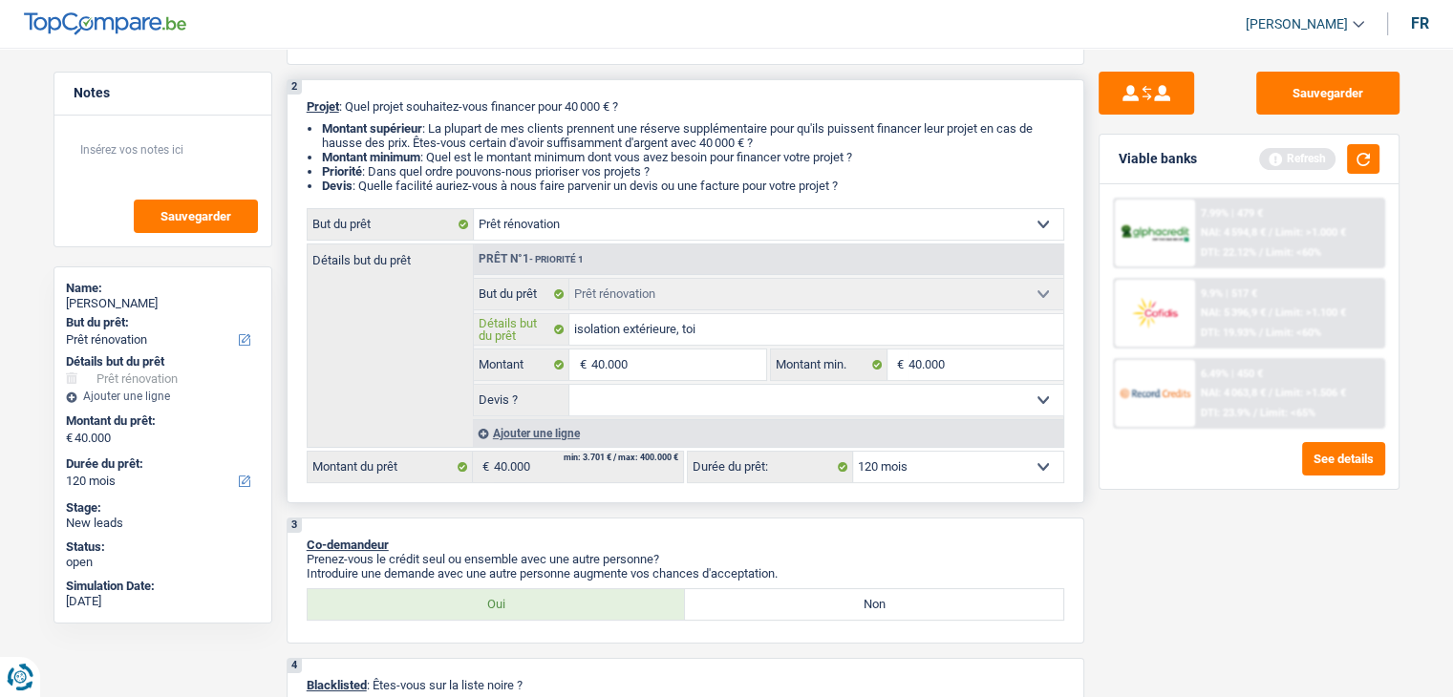
type input "isolation extérieure, toi"
type input "isolation extérieure, toit"
type input "isolation extérieure, toitu"
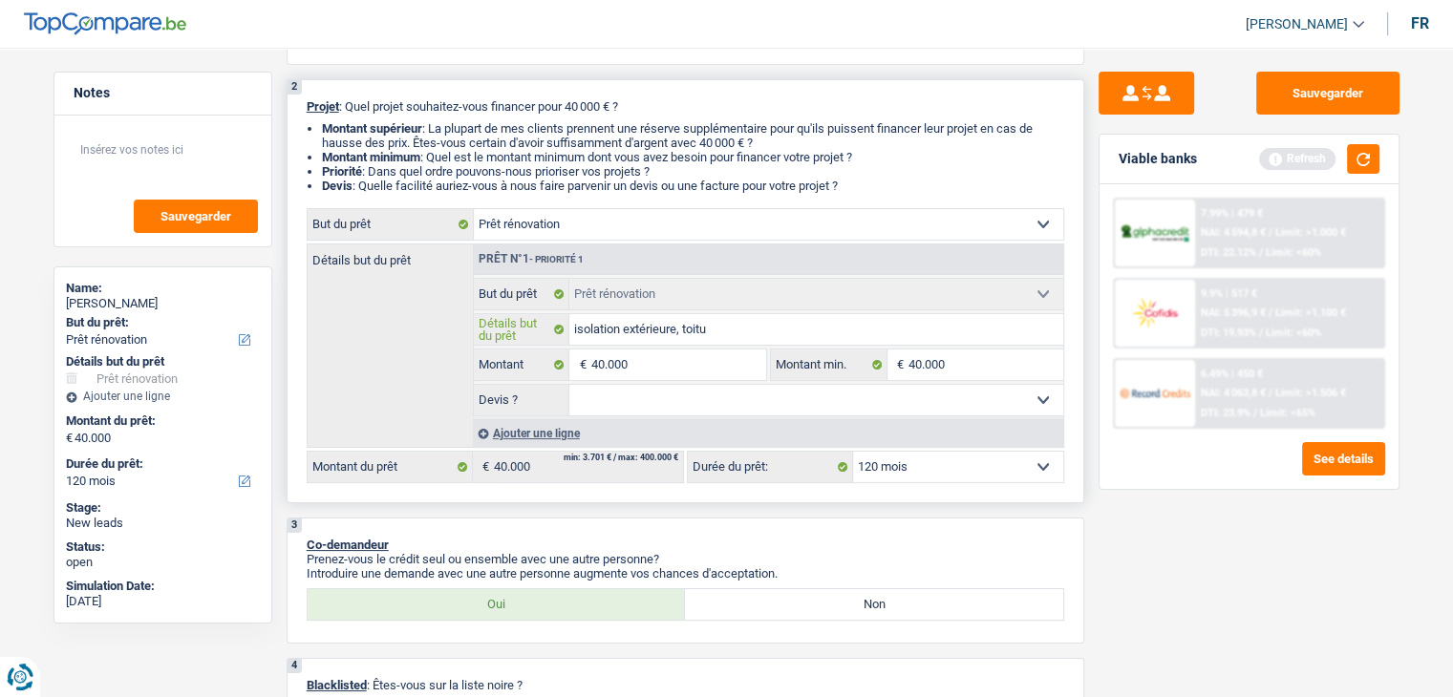
type input "isolation extérieure, toitur"
type input "isolation extérieure, toiture"
type input "isolation extérieure, toiture,"
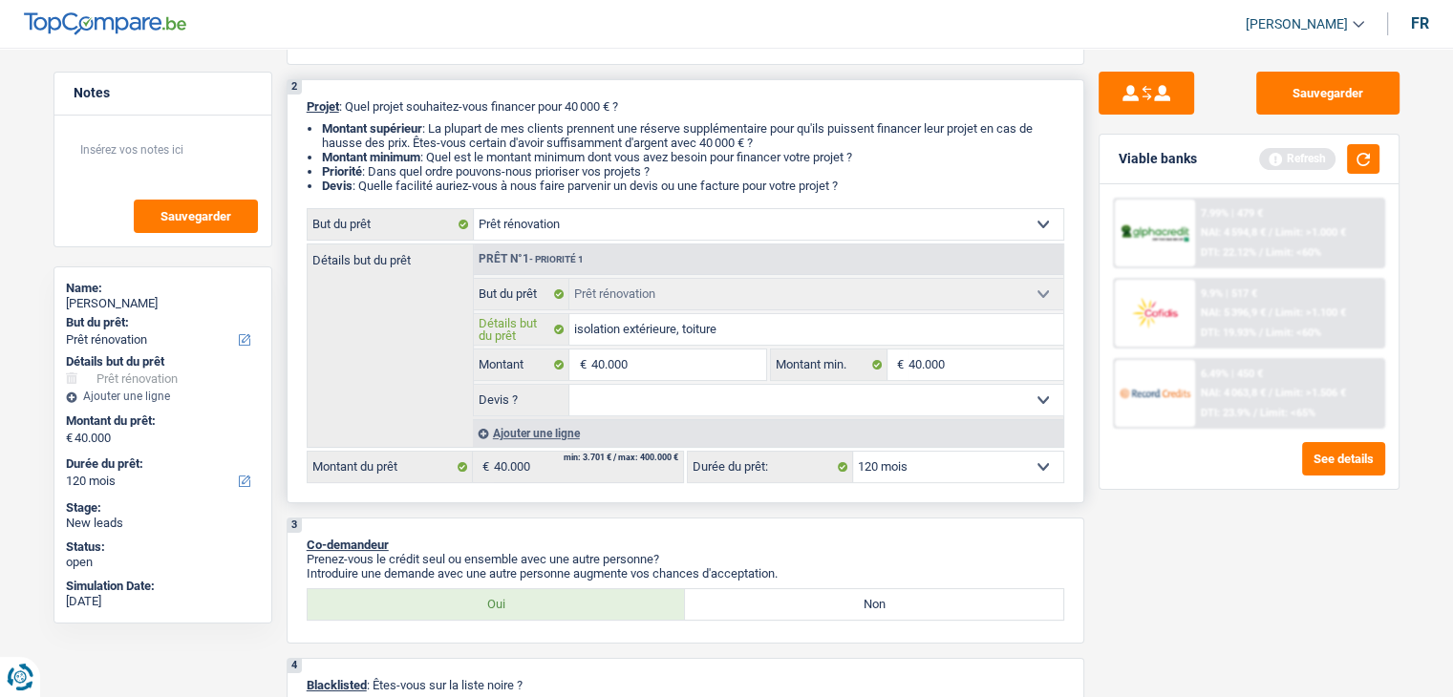
type input "isolation extérieure, toiture,"
type input "isolation extérieure, toiture, r"
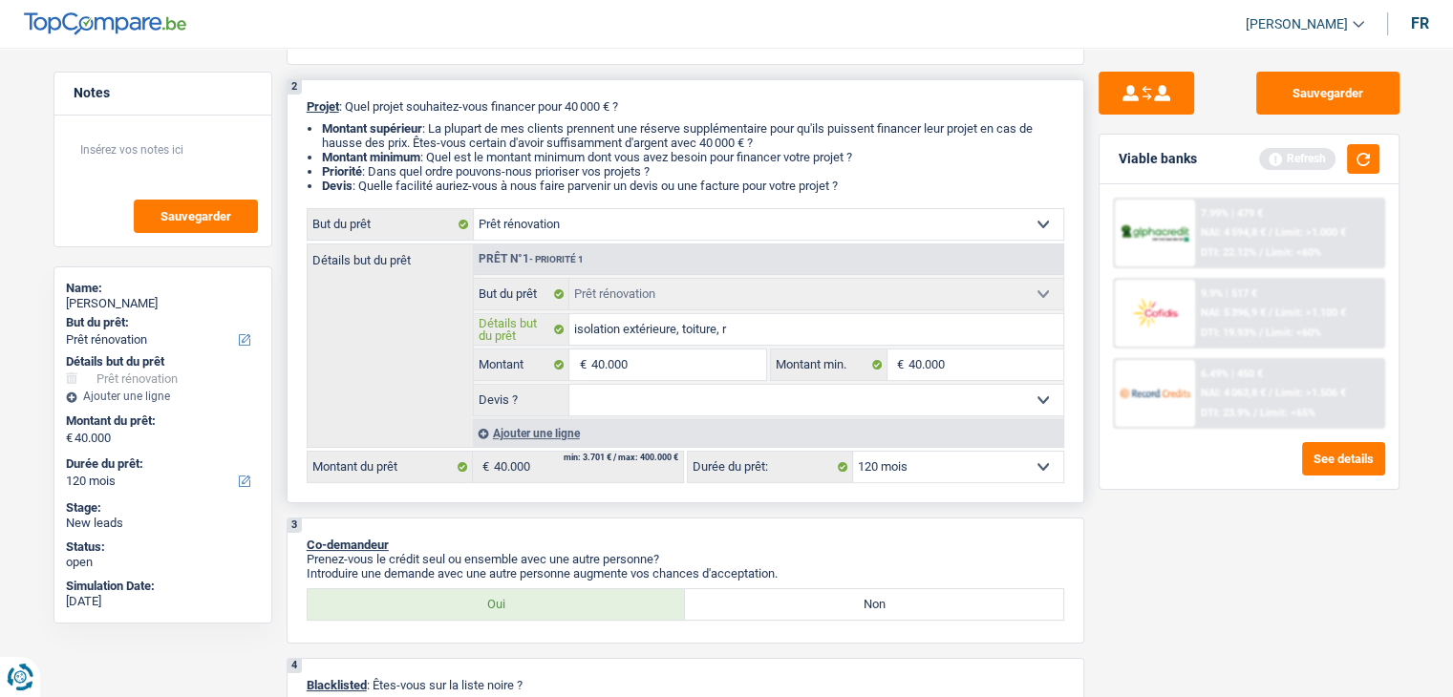
type input "isolation extérieure, toiture, re"
type input "isolation extérieure, toiture, ref"
type input "isolation extérieure, toiture, refa"
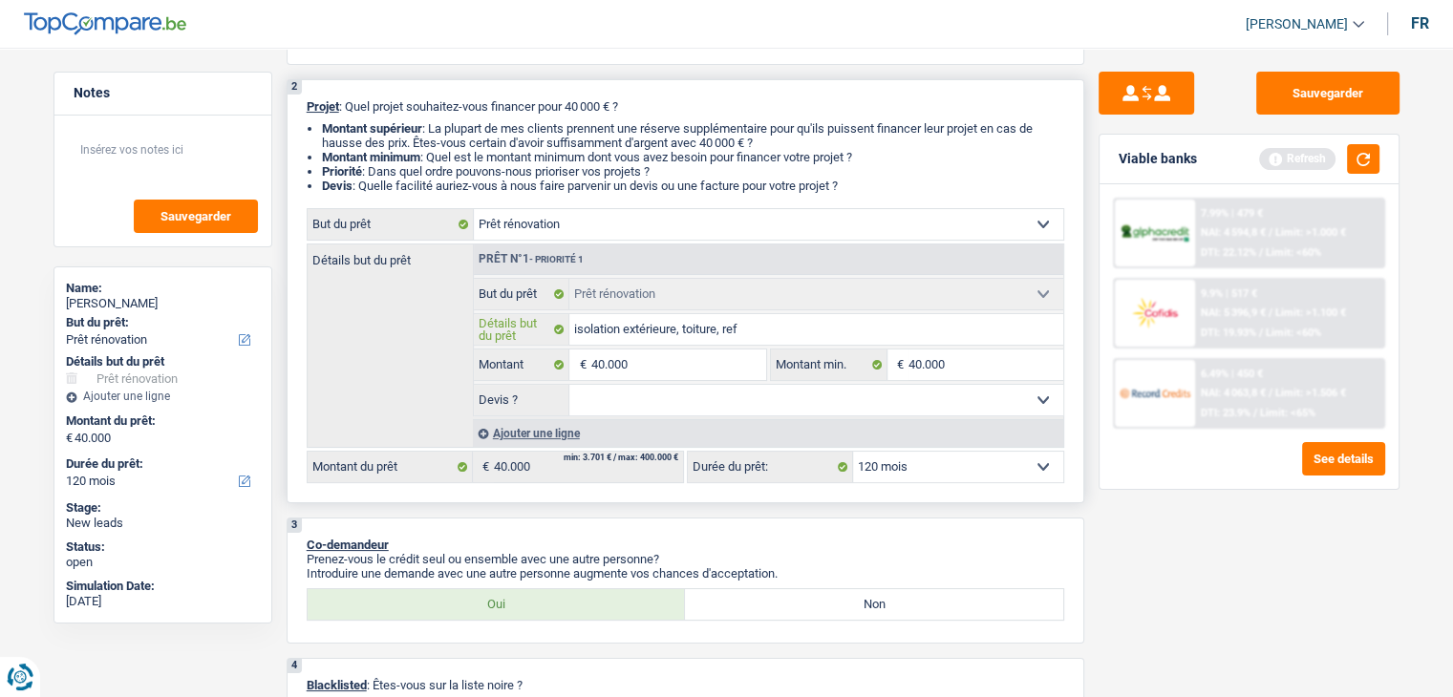
type input "isolation extérieure, toiture, refa"
type input "isolation extérieure, toiture, refai"
type input "isolation extérieure, toiture, refair"
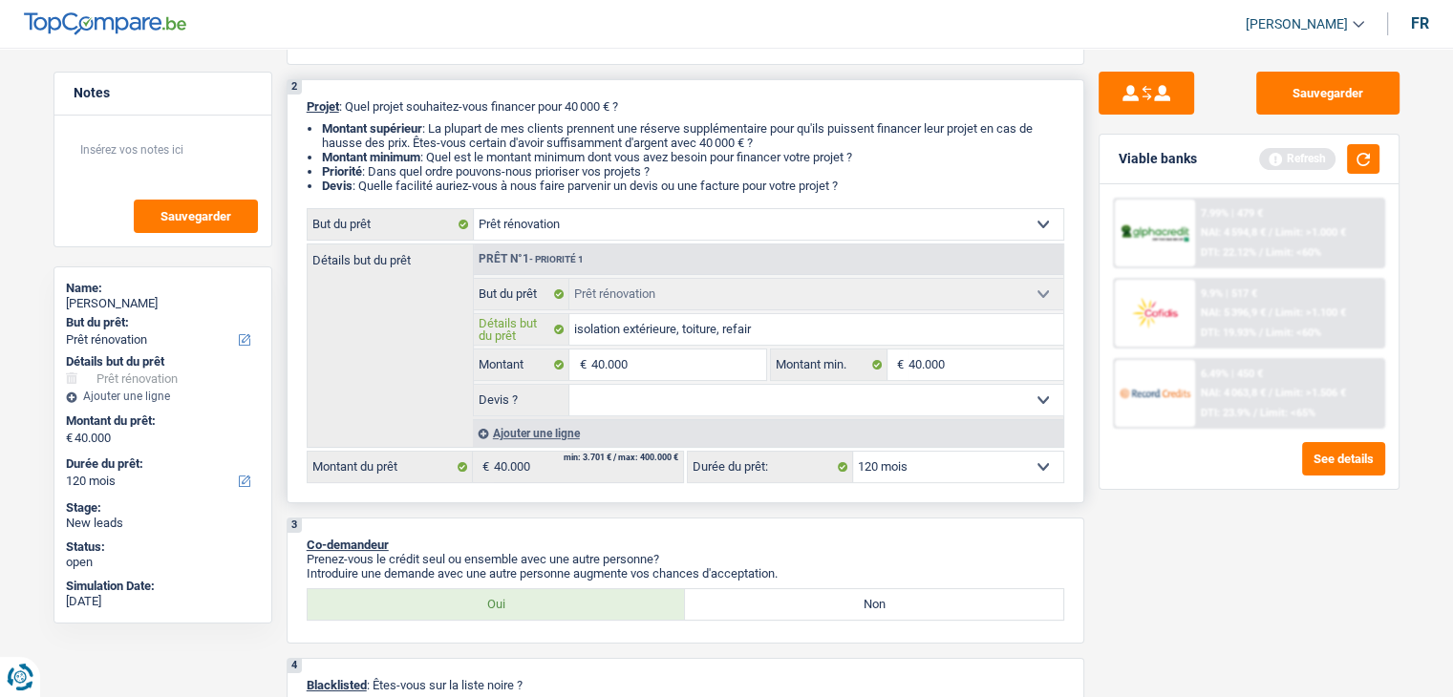
type input "isolation extérieure, toiture, refaire"
type input "isolation extérieure, toiture, refaire l"
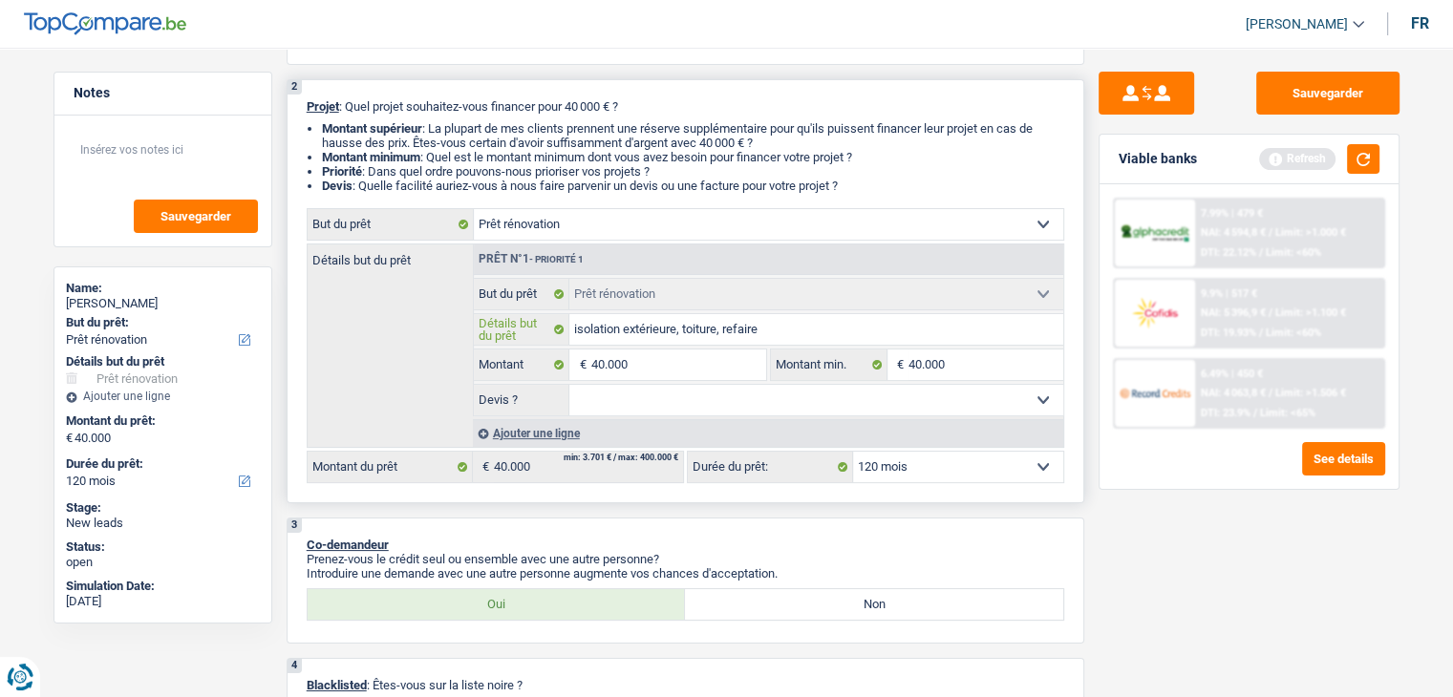
type input "isolation extérieure, toiture, refaire l"
type input "isolation extérieure, toiture, refaire la"
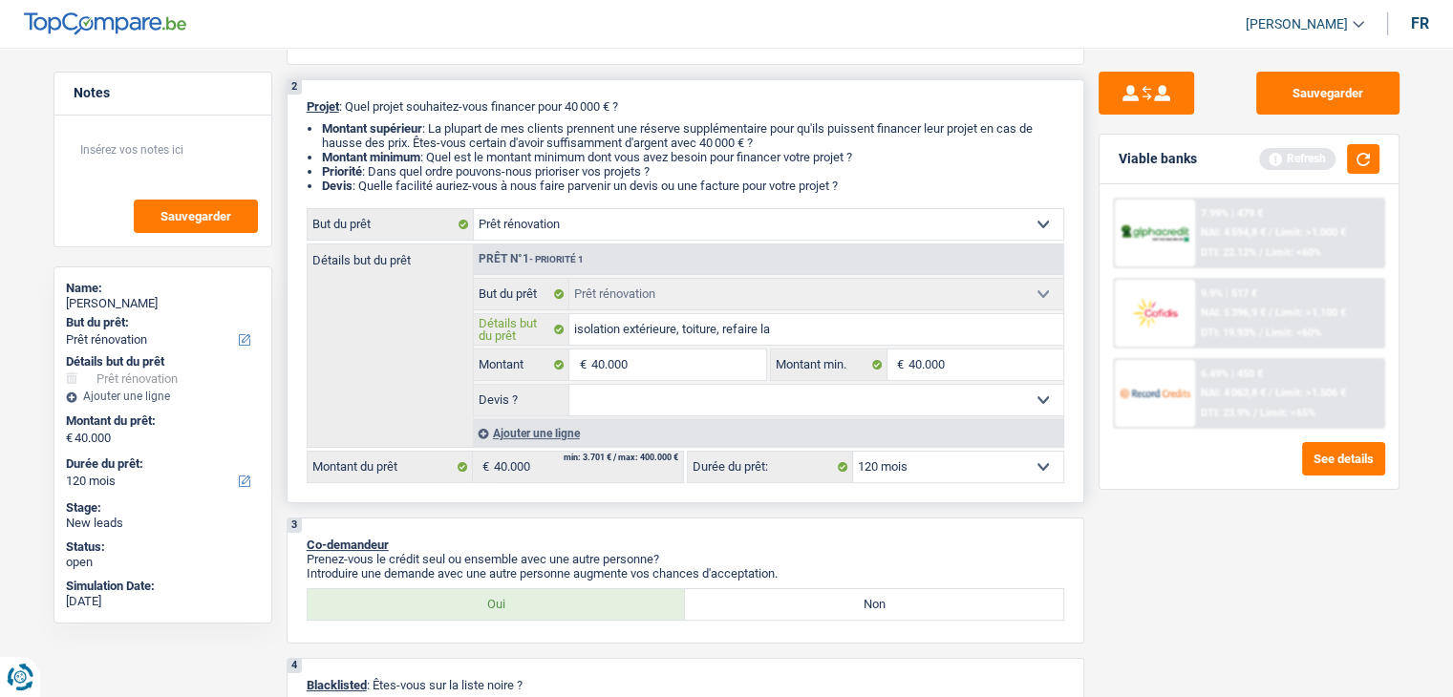
type input "isolation extérieure, toiture, refaire la s"
type input "isolation extérieure, toiture, refaire la sa"
type input "isolation extérieure, toiture, refaire la sal"
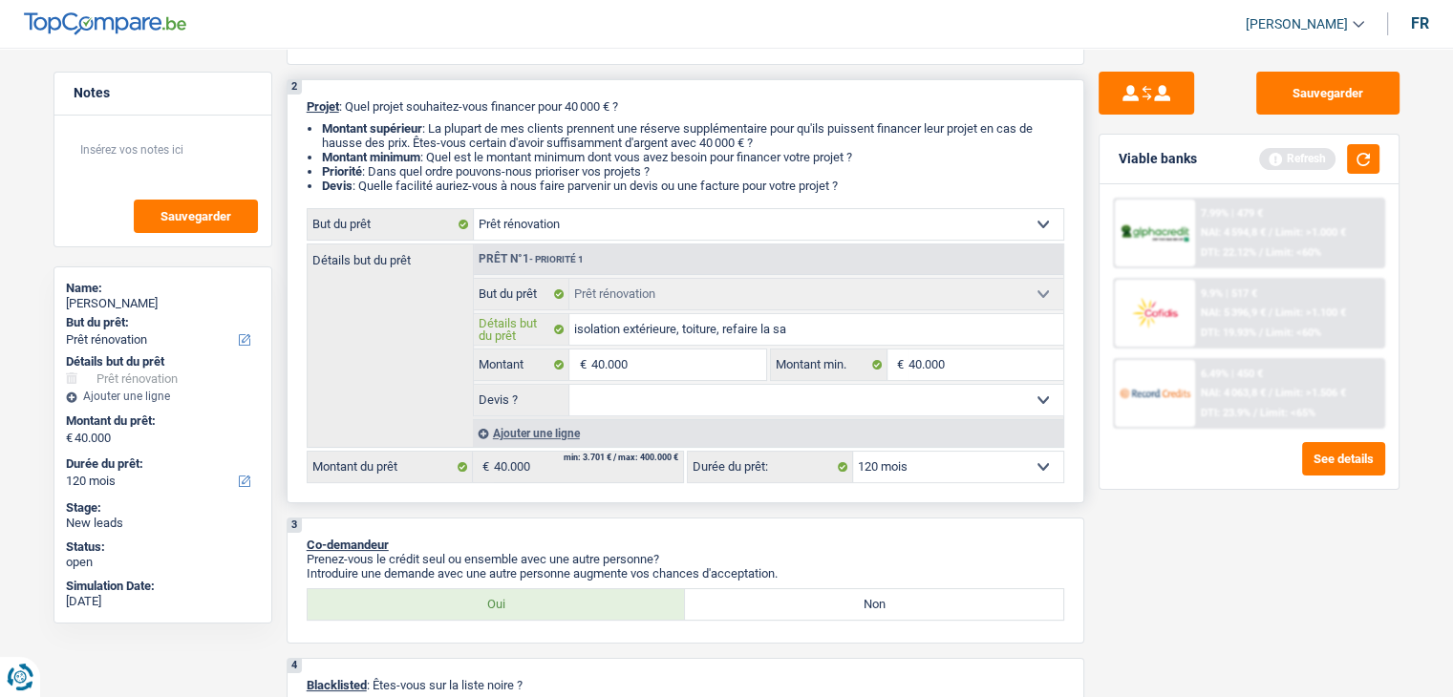
type input "isolation extérieure, toiture, refaire la sal"
type input "isolation extérieure, toiture, refaire la salle"
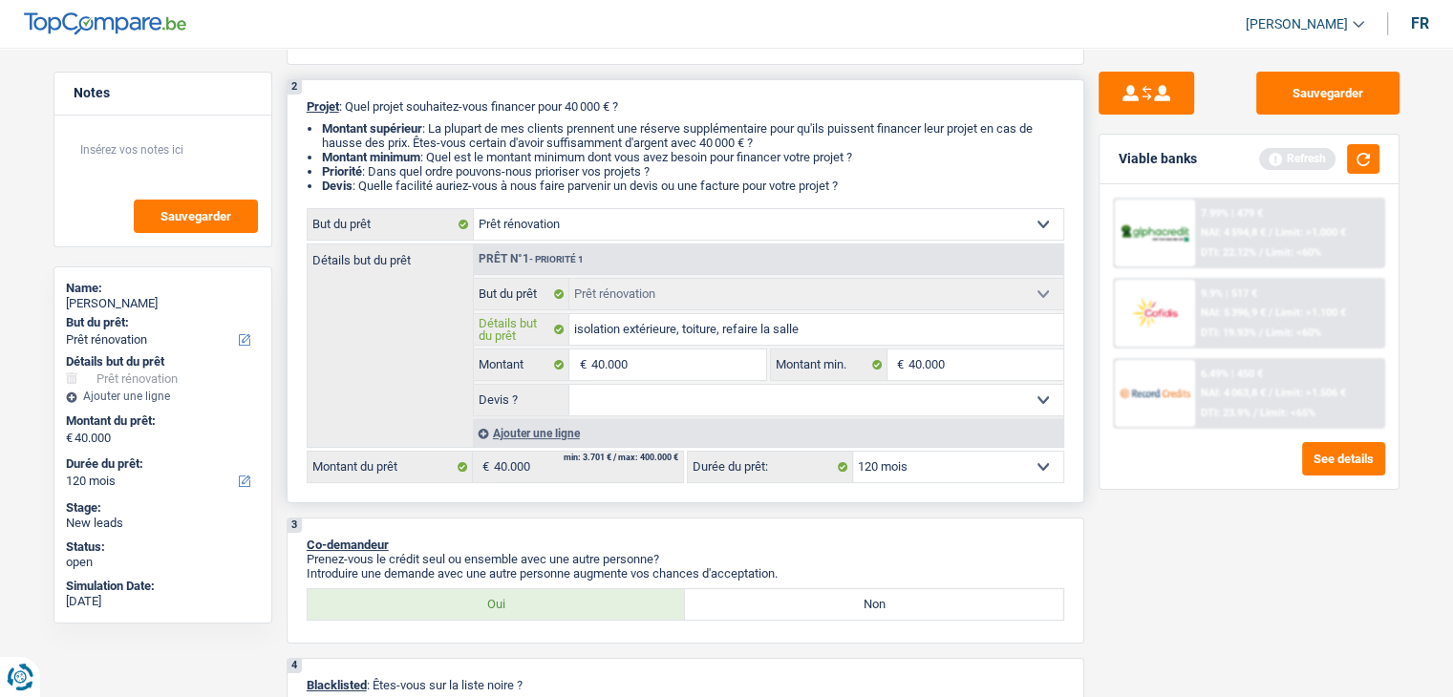
type input "isolation extérieure, toiture, refaire la salle d"
type input "isolation extérieure, toiture, refaire la salle de"
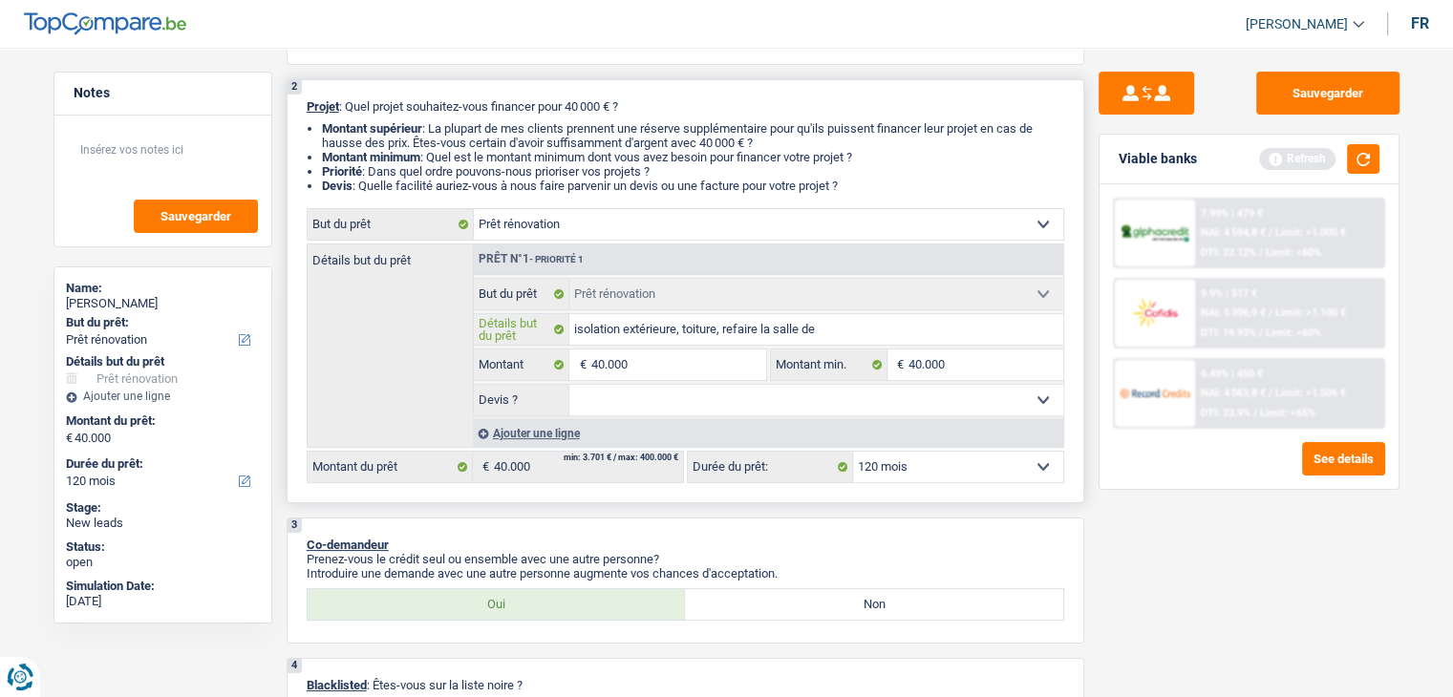
type input "isolation extérieure, toiture, refaire la salle de"
type input "isolation extérieure, toiture, refaire la salle de b"
type input "isolation extérieure, toiture, refaire la salle de ba"
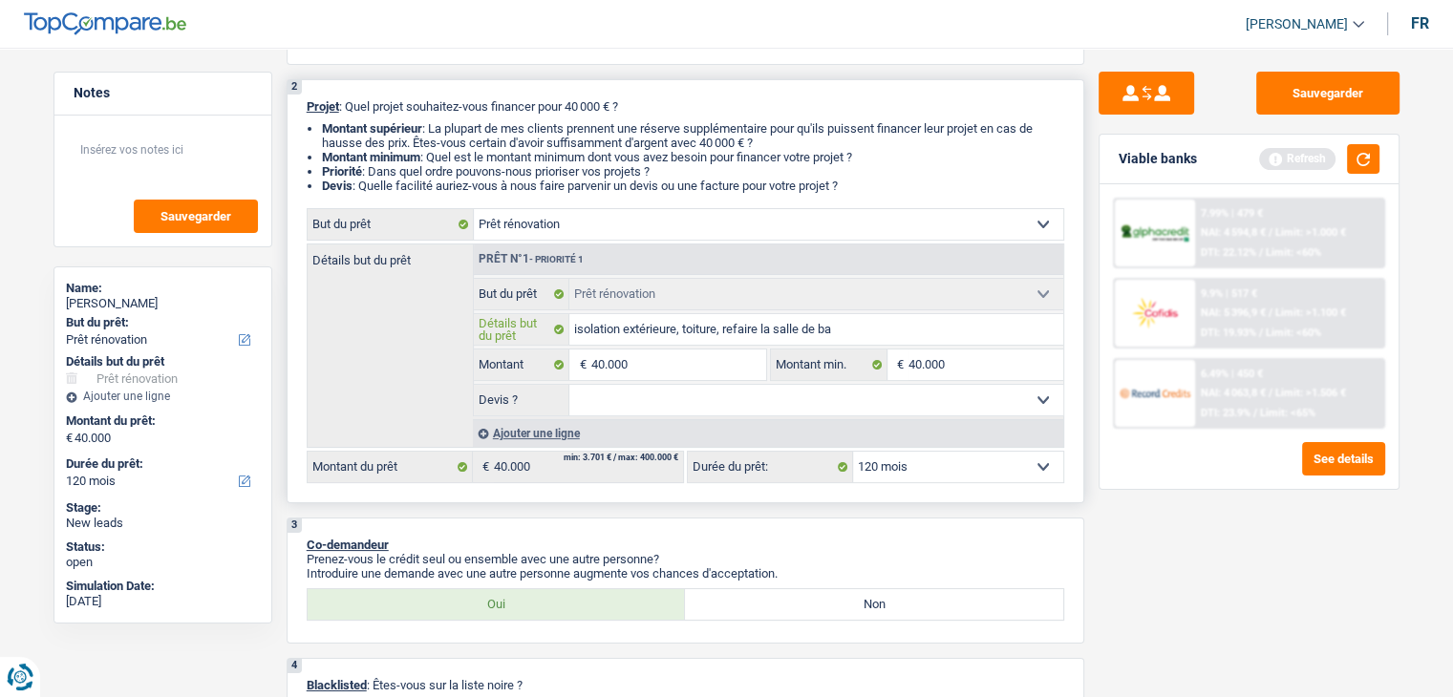
type input "isolation extérieure, toiture, refaire la salle de bai"
type input "isolation extérieure, toiture, refaire la salle de bain"
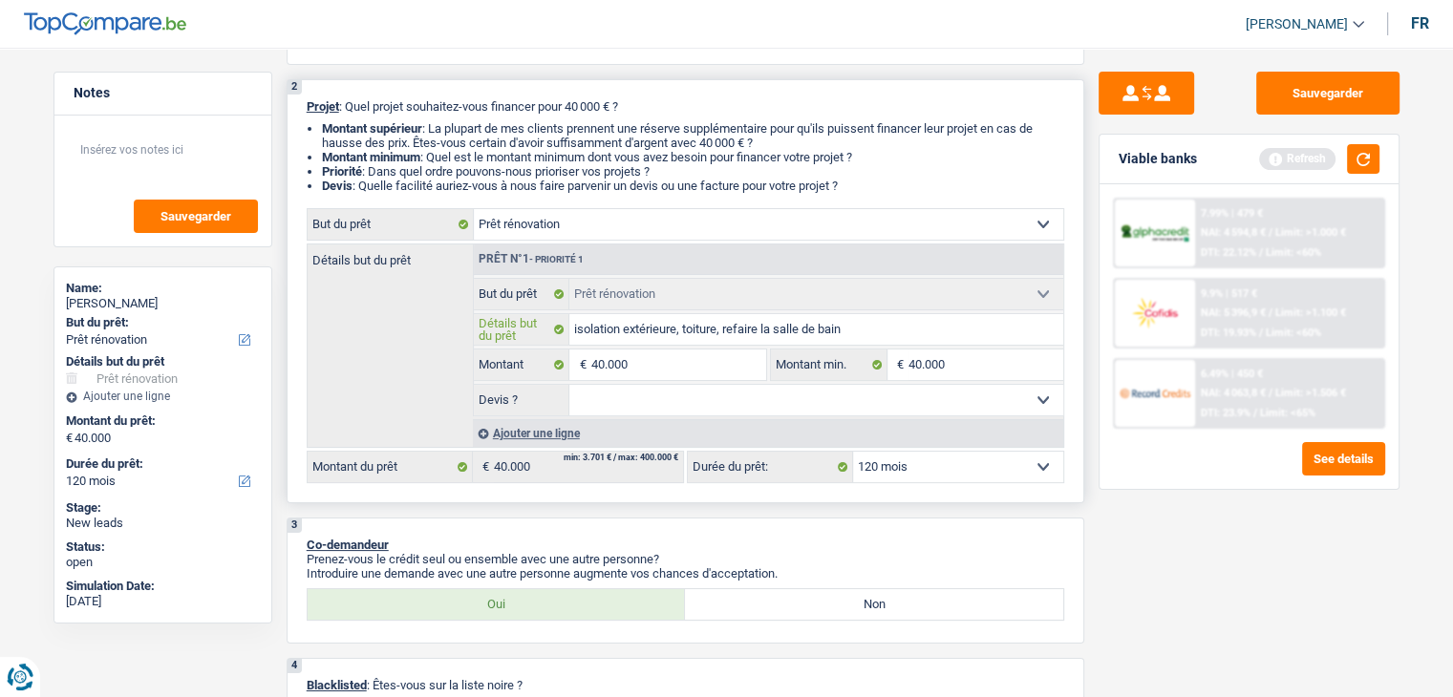
type input "isolation extérieure, toiture, refaire la salle de bain"
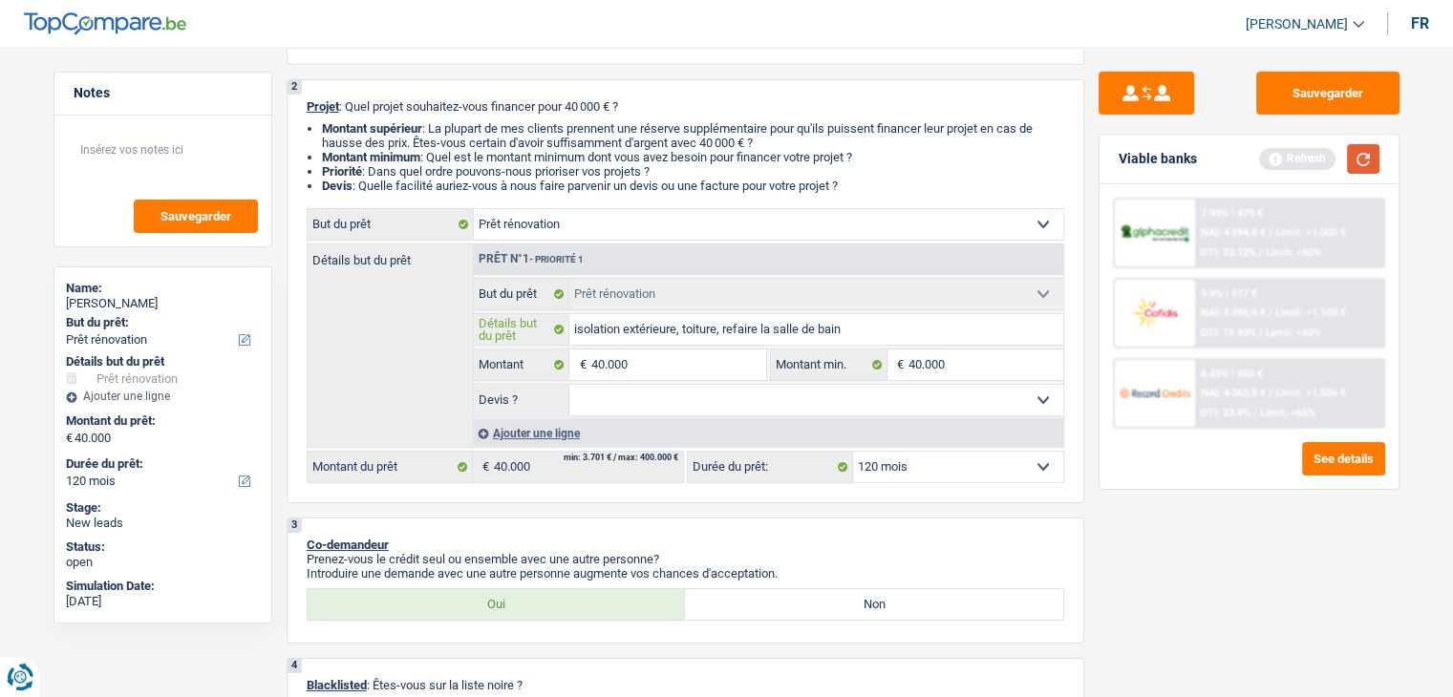
type input "isolation extérieure, toiture, refaire la salle de bain"
click at [1367, 162] on button "button" at bounding box center [1363, 159] width 32 height 30
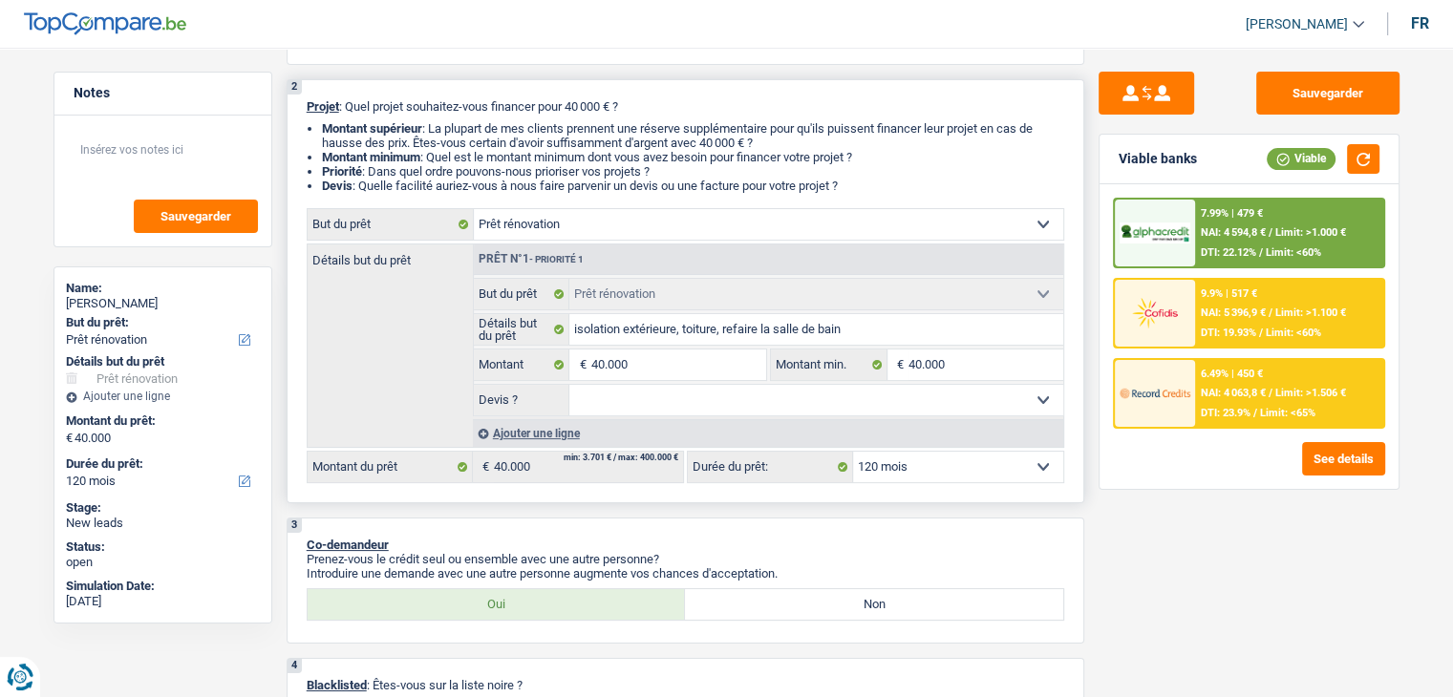
drag, startPoint x: 856, startPoint y: 190, endPoint x: 304, endPoint y: 103, distance: 558.9
click at [304, 103] on div "2 Projet : Quel projet souhaitez-vous financer pour 40 000 € ? Montant supérieu…" at bounding box center [686, 291] width 798 height 424
click at [302, 104] on div "2 Projet : Quel projet souhaitez-vous financer pour 40 000 € ? Montant supérieu…" at bounding box center [686, 291] width 798 height 424
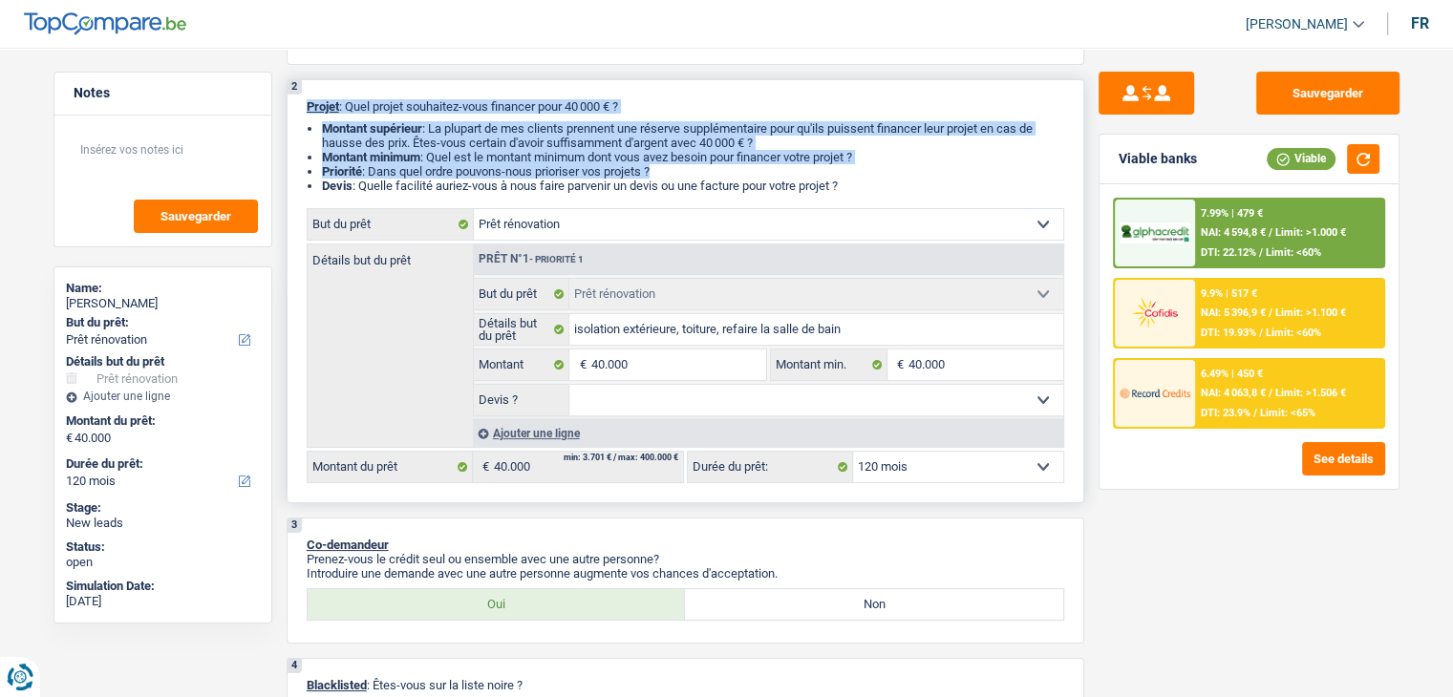
drag, startPoint x: 306, startPoint y: 106, endPoint x: 872, endPoint y: 175, distance: 570.5
click at [872, 174] on div "2 Projet : Quel projet souhaitez-vous financer pour 40 000 € ? Montant supérieu…" at bounding box center [686, 291] width 798 height 424
click at [872, 175] on li "Priorité : Dans quel ordre pouvons-nous prioriser vos projets ?" at bounding box center [693, 171] width 742 height 14
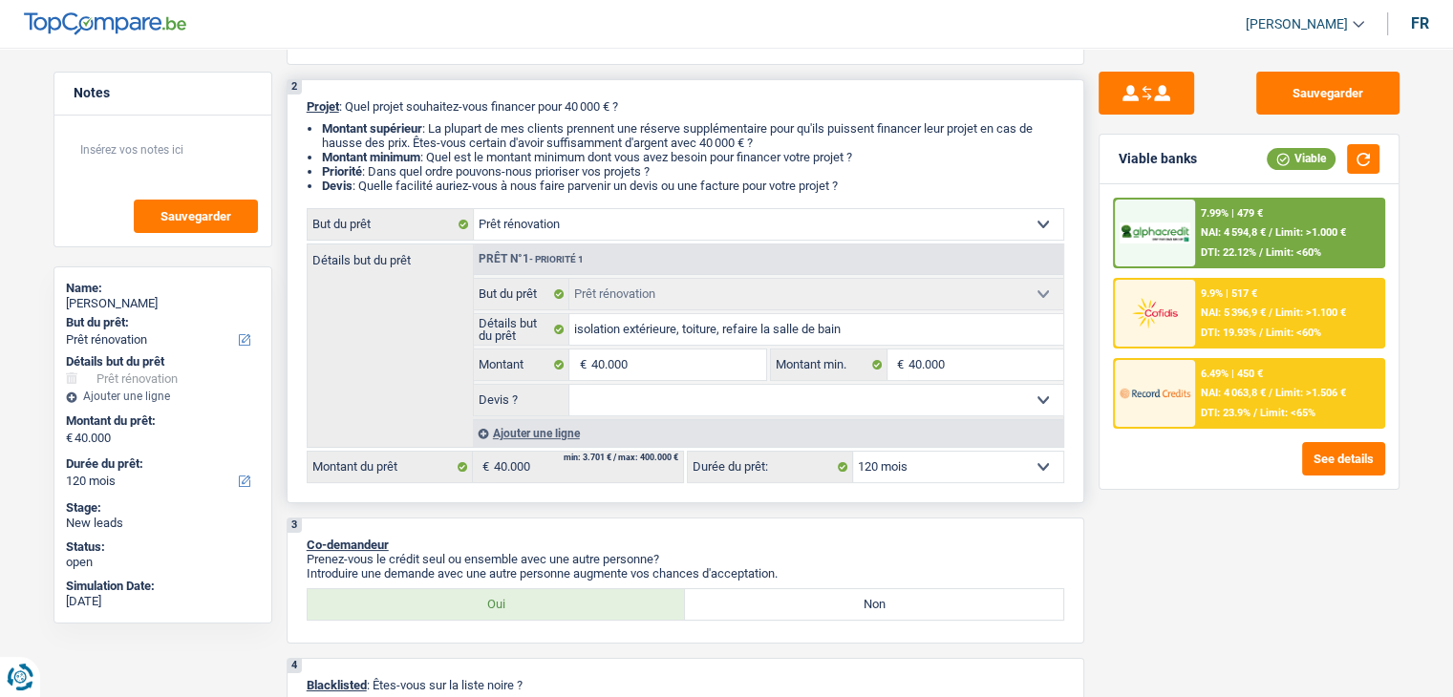
drag, startPoint x: 858, startPoint y: 183, endPoint x: 303, endPoint y: 100, distance: 561.1
click at [303, 100] on div "2 Projet : Quel projet souhaitez-vous financer pour 40 000 € ? Montant supérieu…" at bounding box center [686, 291] width 798 height 424
drag, startPoint x: 306, startPoint y: 106, endPoint x: 912, endPoint y: 184, distance: 611.5
click at [912, 184] on div "2 Projet : Quel projet souhaitez-vous financer pour 40 000 € ? Montant supérieu…" at bounding box center [686, 291] width 798 height 424
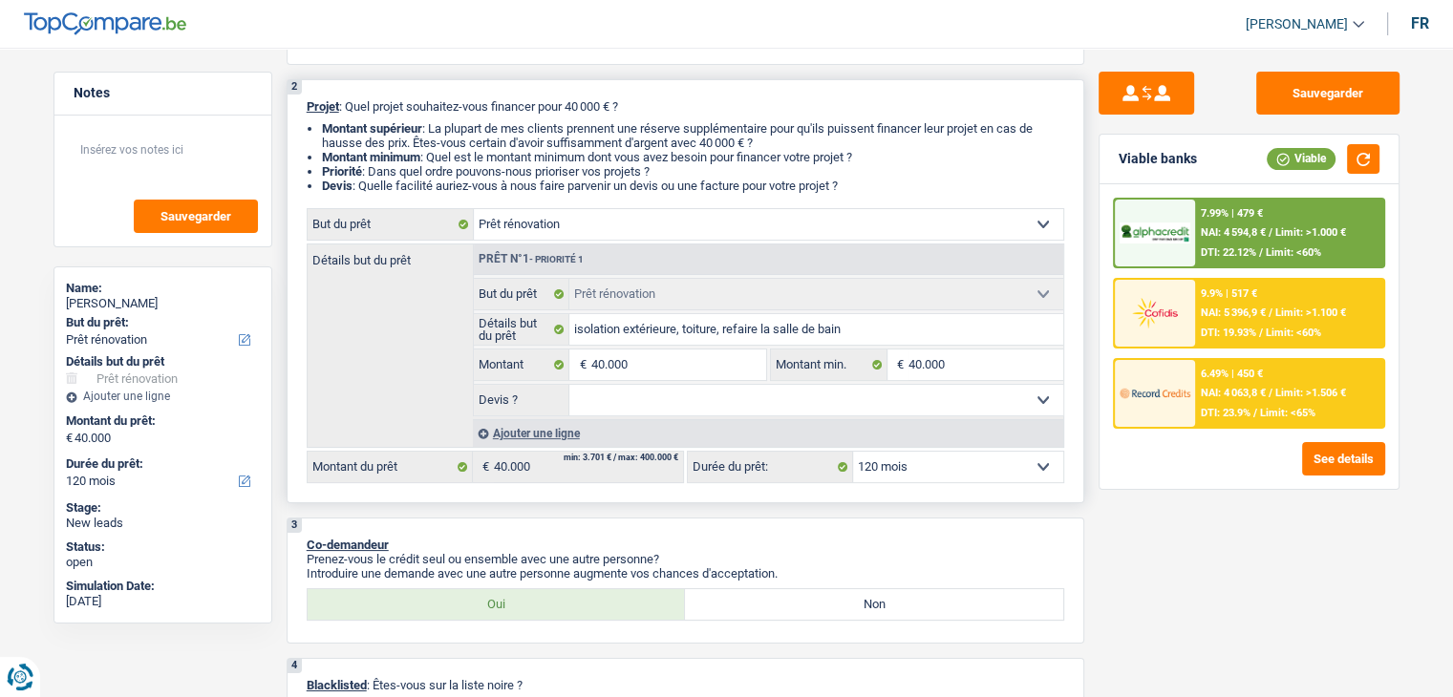
click at [912, 184] on li "Devis : Quelle facilité auriez-vous à nous faire parvenir un devis ou une factu…" at bounding box center [693, 186] width 742 height 14
drag, startPoint x: 852, startPoint y: 181, endPoint x: 287, endPoint y: 106, distance: 570.4
click at [287, 106] on div "2 Projet : Quel projet souhaitez-vous financer pour 40 000 € ? Montant supérieu…" at bounding box center [686, 291] width 798 height 424
click at [313, 133] on ul "Montant supérieur : La plupart de mes clients prennent une réserve supplémentai…" at bounding box center [685, 157] width 757 height 72
click at [308, 103] on span "Projet" at bounding box center [323, 106] width 32 height 14
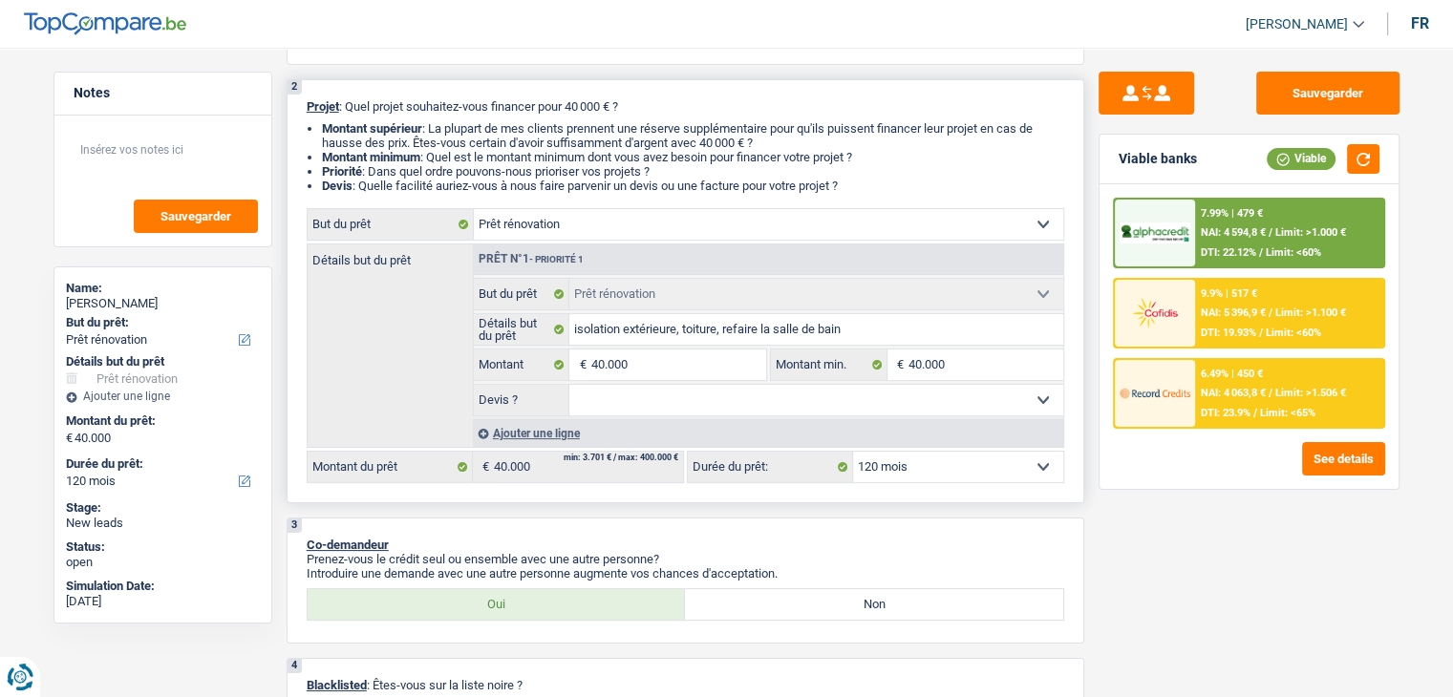
drag, startPoint x: 304, startPoint y: 105, endPoint x: 885, endPoint y: 188, distance: 587.6
click at [885, 188] on div "2 Projet : Quel projet souhaitez-vous financer pour 40 000 € ? Montant supérieu…" at bounding box center [686, 291] width 798 height 424
click at [885, 188] on li "Devis : Quelle facilité auriez-vous à nous faire parvenir un devis ou une factu…" at bounding box center [693, 186] width 742 height 14
click at [146, 160] on textarea at bounding box center [163, 157] width 190 height 57
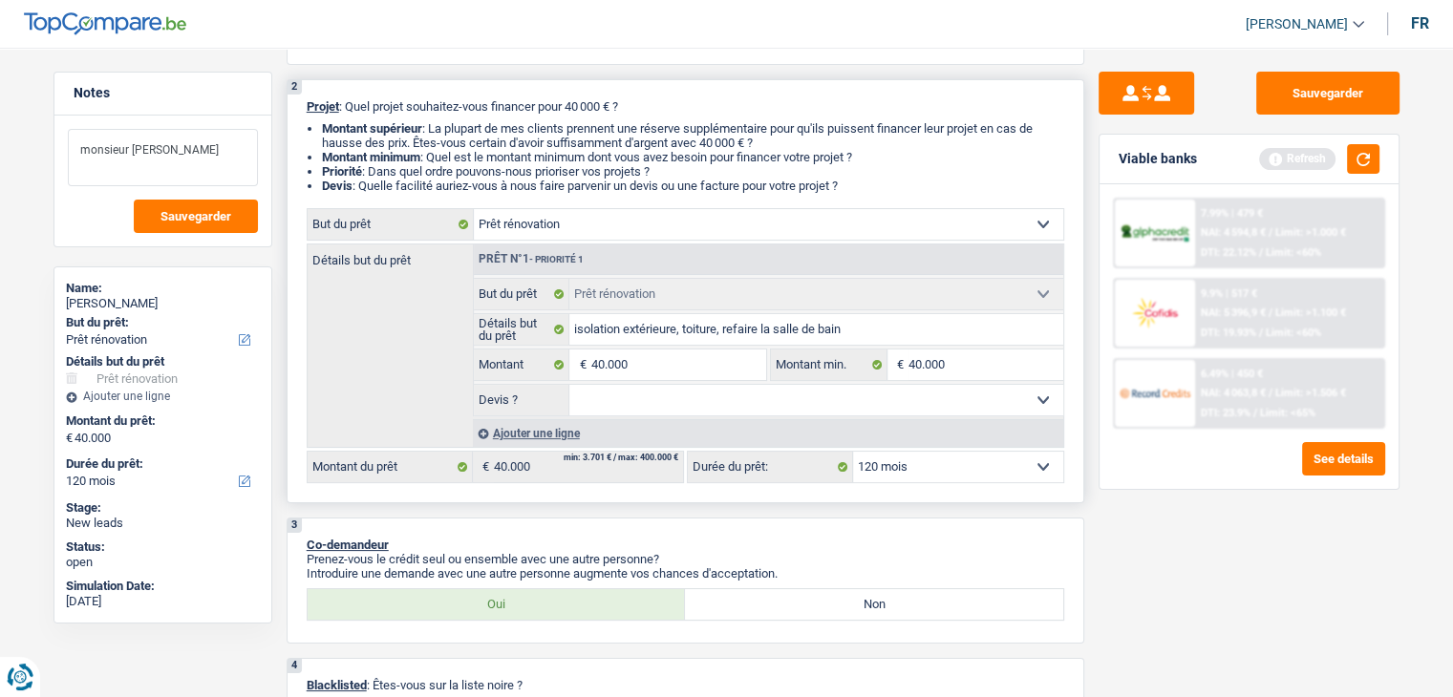
type textarea "monsieur souhaite"
click at [725, 406] on select "Oui Non Non répondu Sélectionner une option" at bounding box center [816, 400] width 494 height 31
select select "yes"
click at [569, 385] on select "Oui Non Non répondu Sélectionner une option" at bounding box center [816, 400] width 494 height 31
select select "yes"
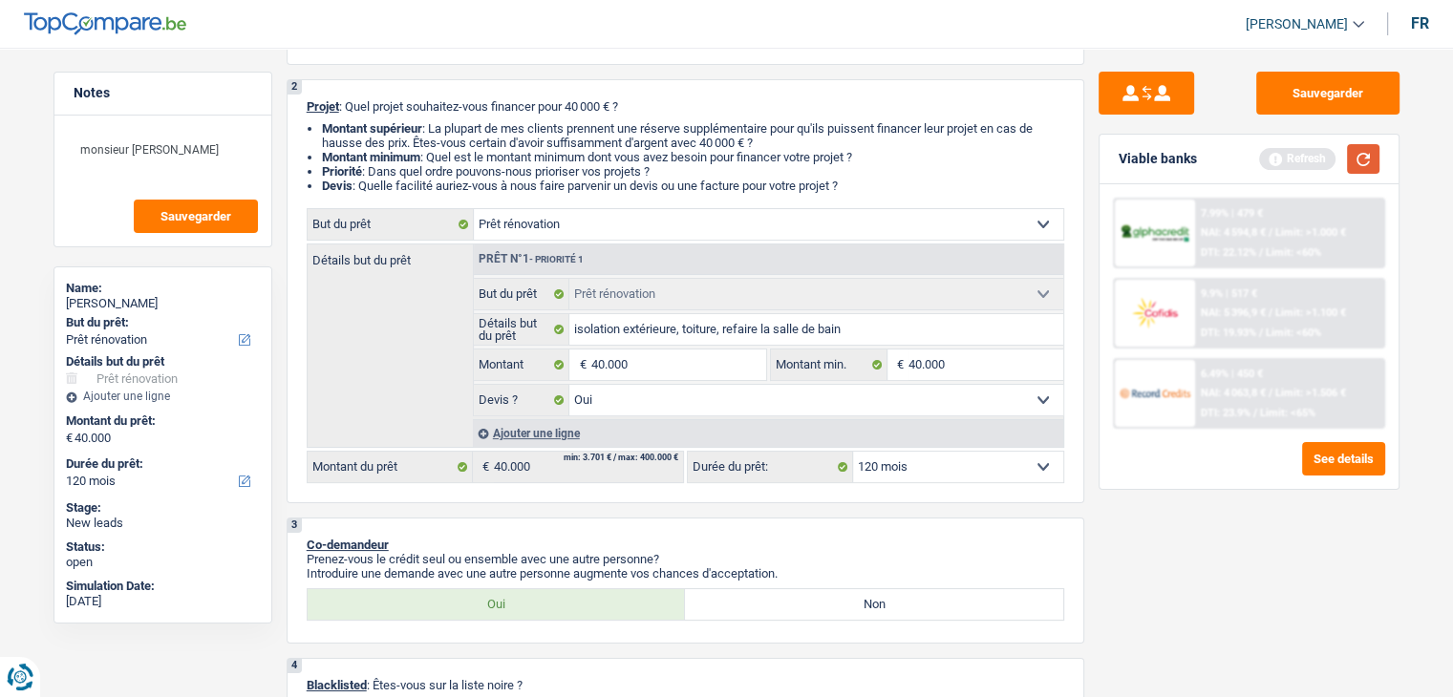
click at [1367, 158] on button "button" at bounding box center [1363, 159] width 32 height 30
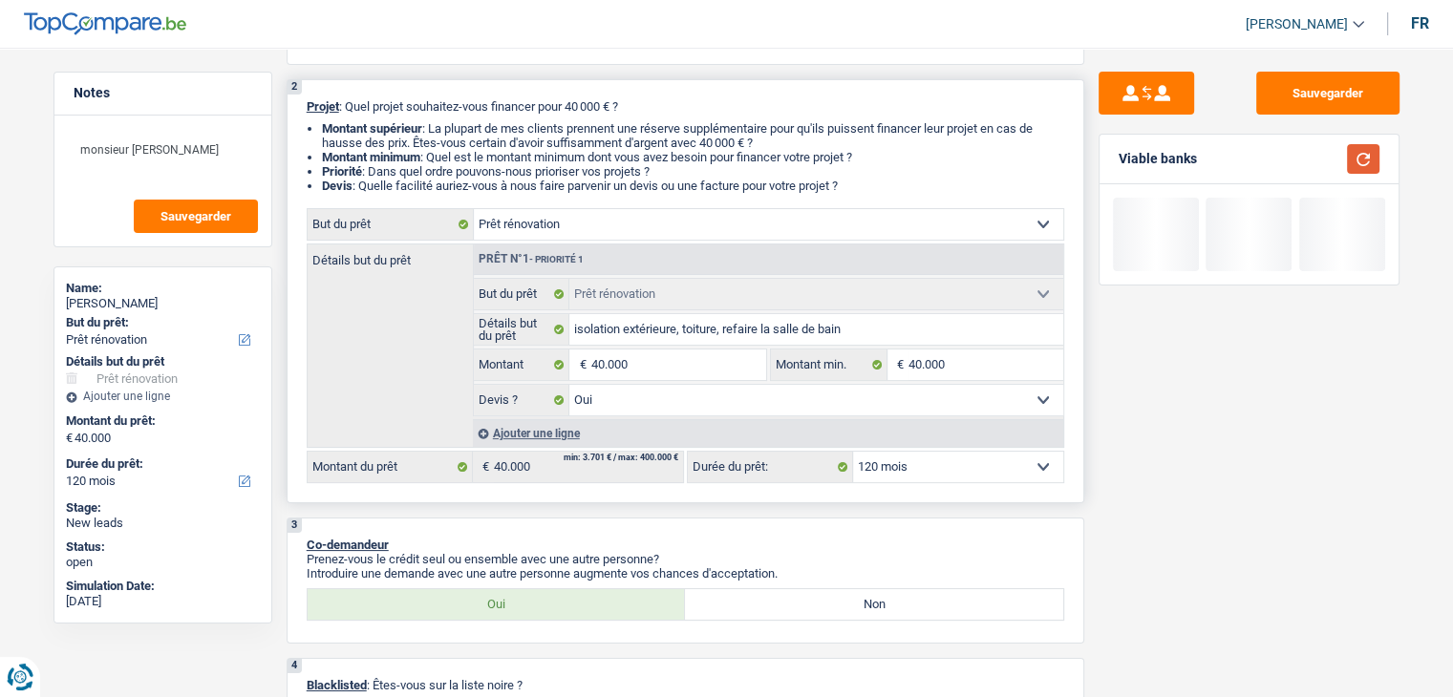
scroll to position [0, 0]
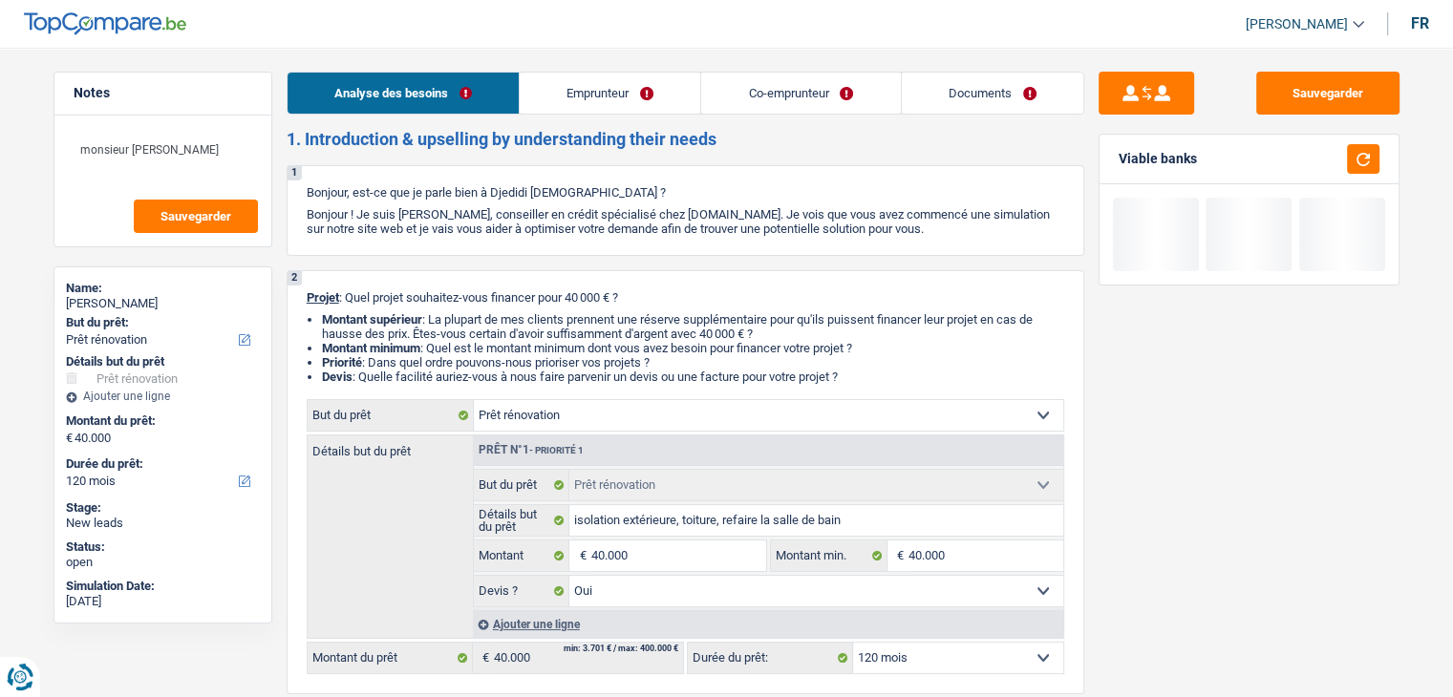
click at [750, 81] on link "Co-emprunteur" at bounding box center [800, 93] width 199 height 41
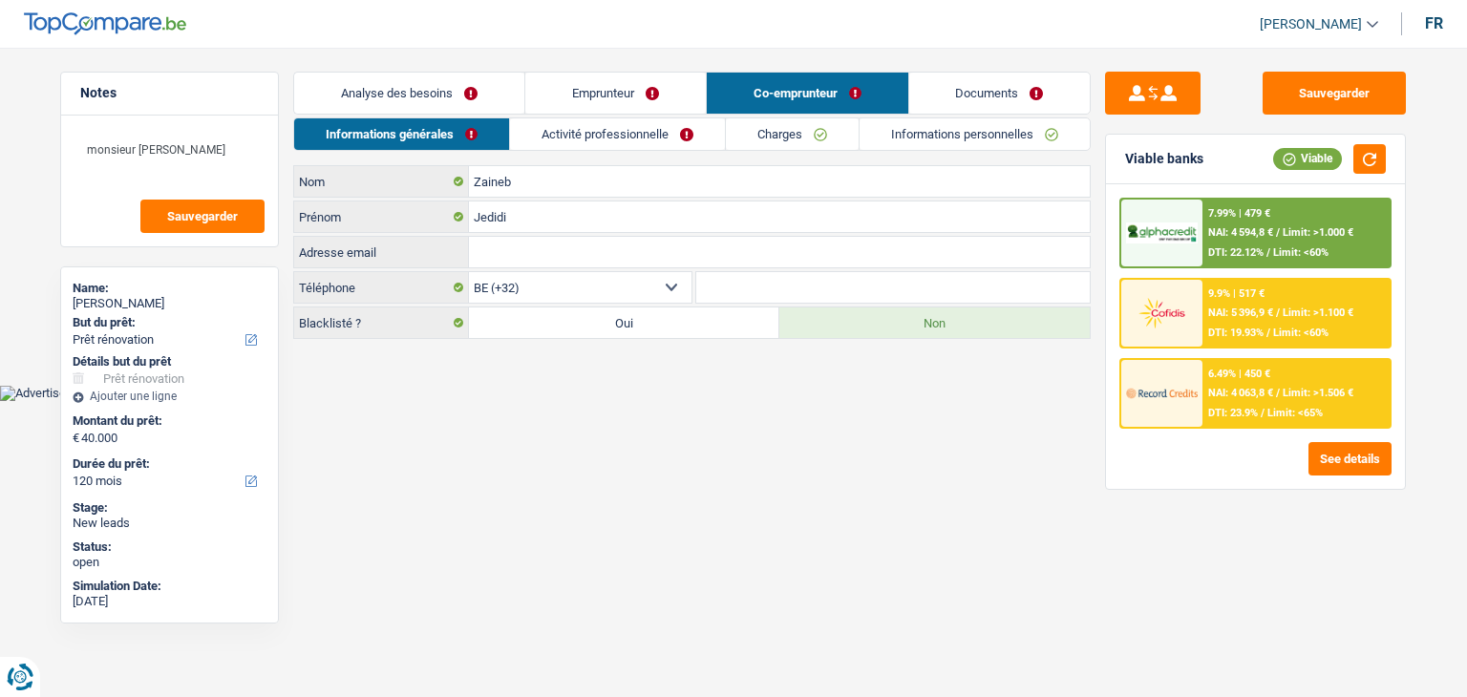
click at [432, 85] on link "Analyse des besoins" at bounding box center [409, 93] width 230 height 41
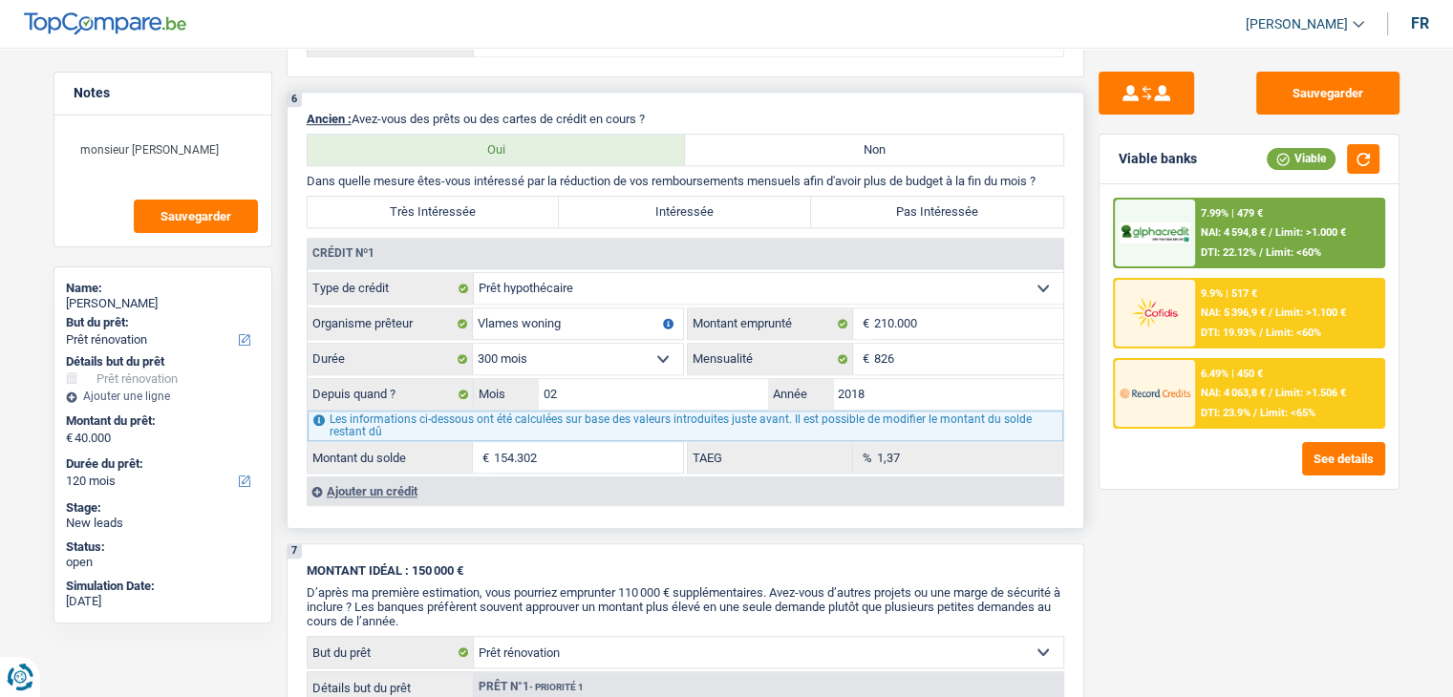
scroll to position [1624, 0]
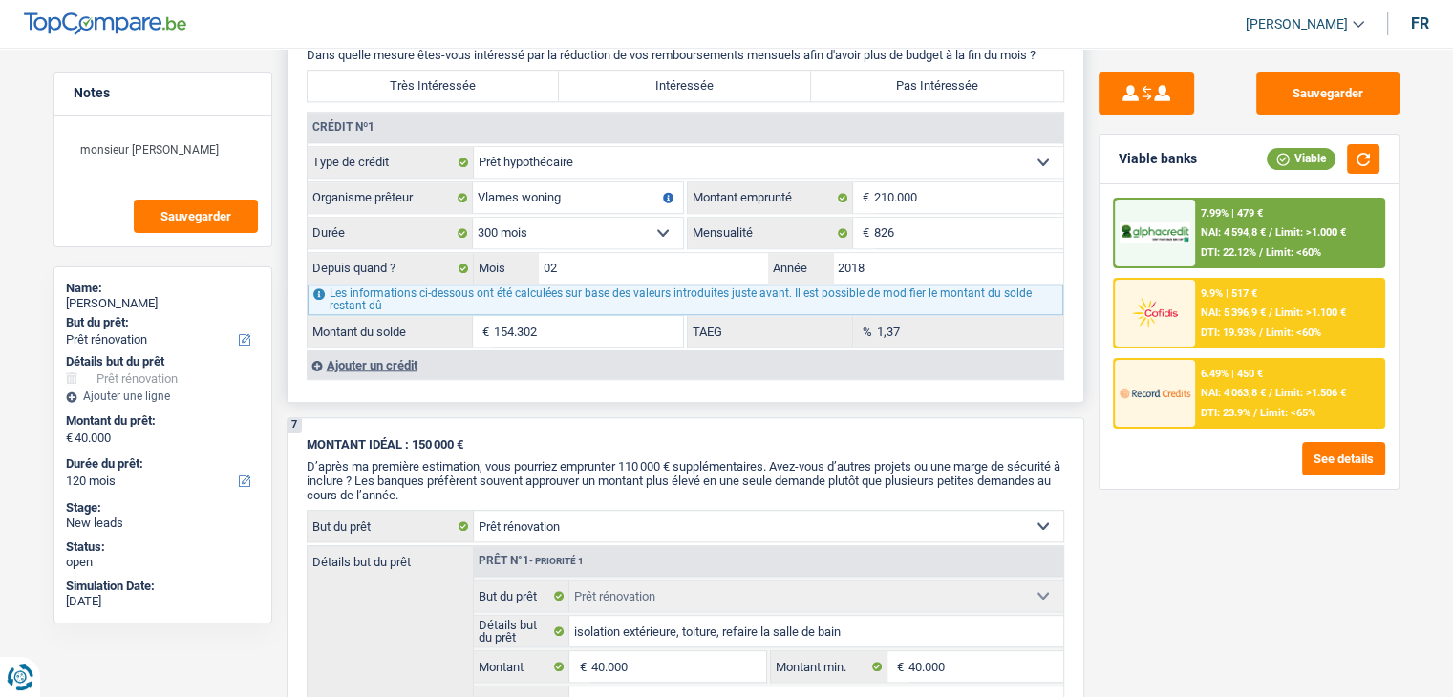
click at [395, 362] on div "Ajouter un crédit" at bounding box center [685, 365] width 756 height 29
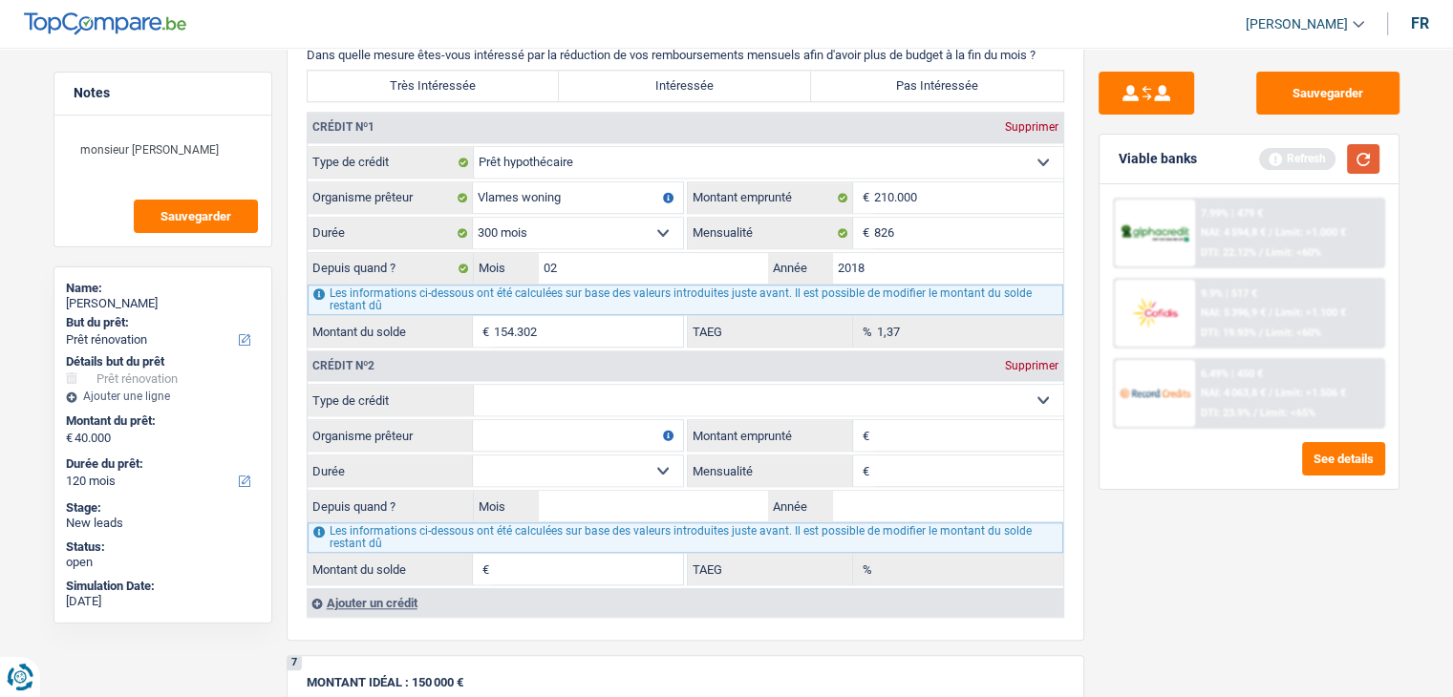
click at [1364, 160] on button "button" at bounding box center [1363, 159] width 32 height 30
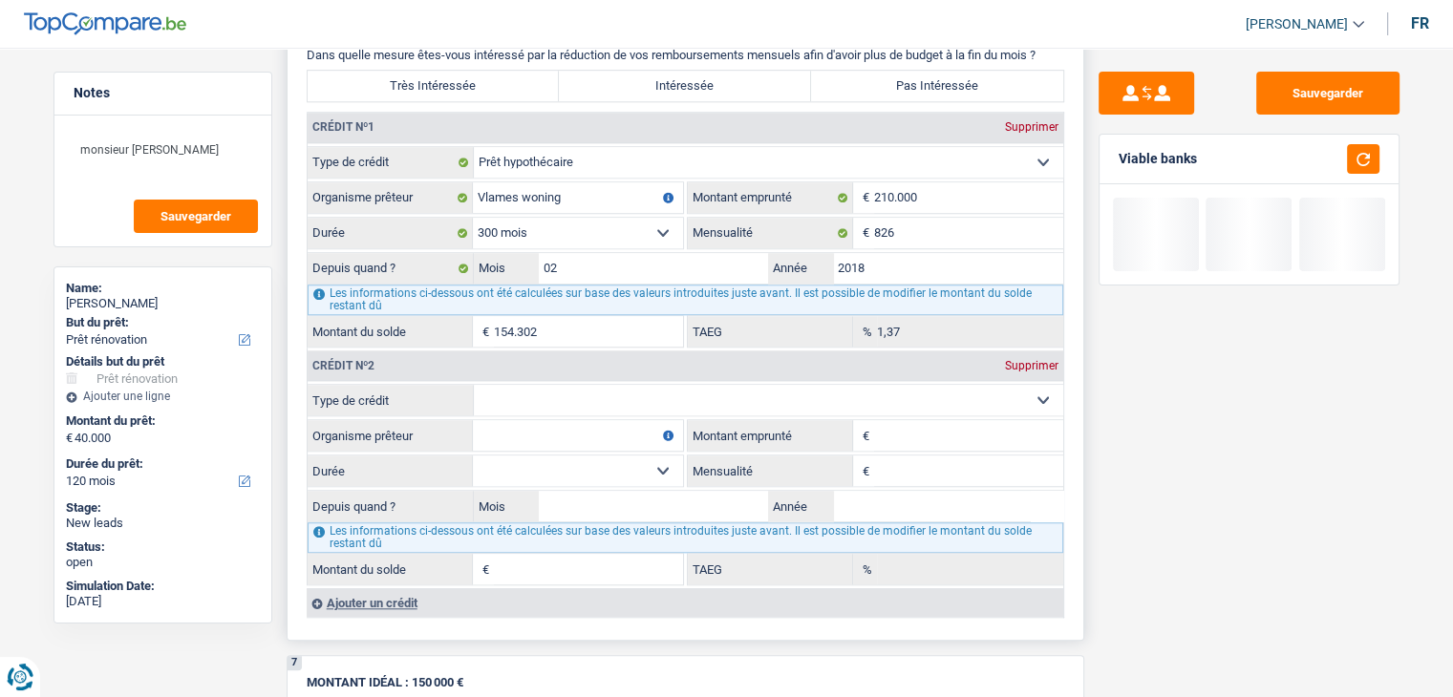
click at [634, 391] on select "Carte ou ouverture de crédit Prêt hypothécaire Vente à tempérament Prêt à tempé…" at bounding box center [768, 400] width 589 height 31
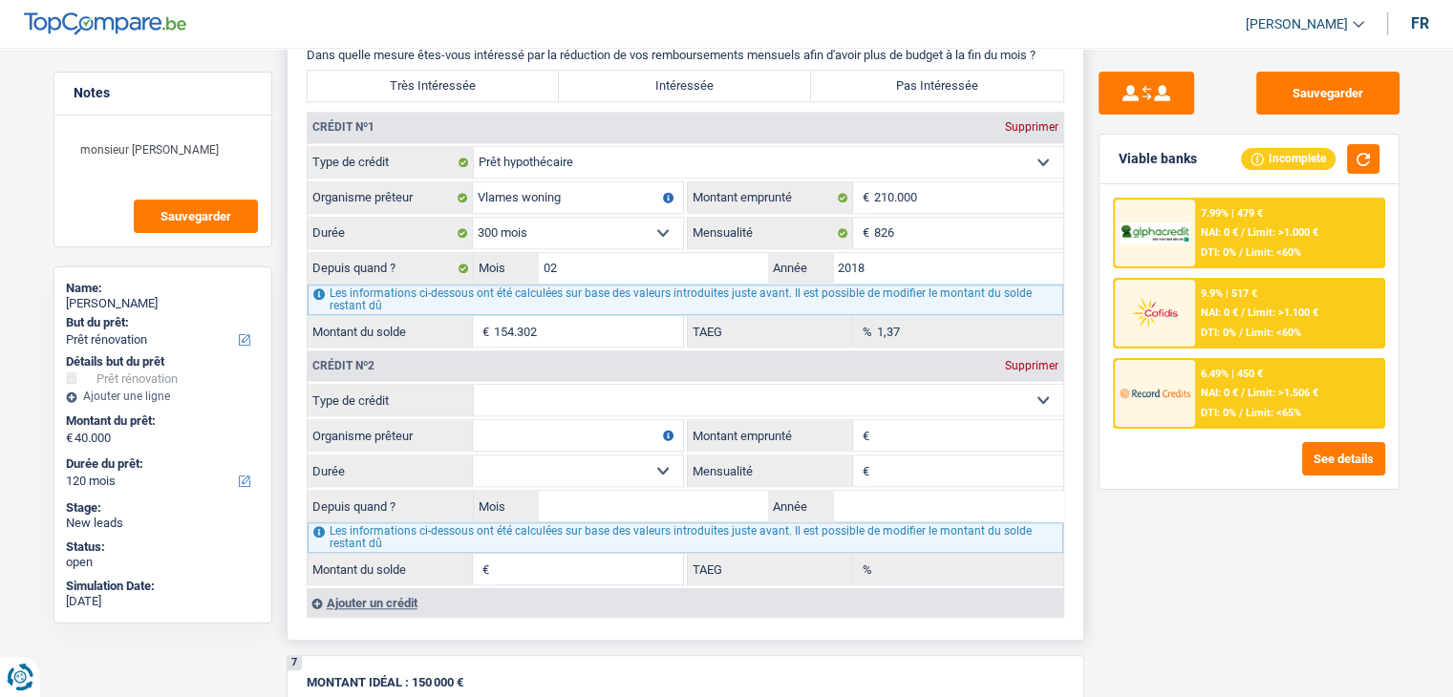
select select "personalLoan"
type input "0"
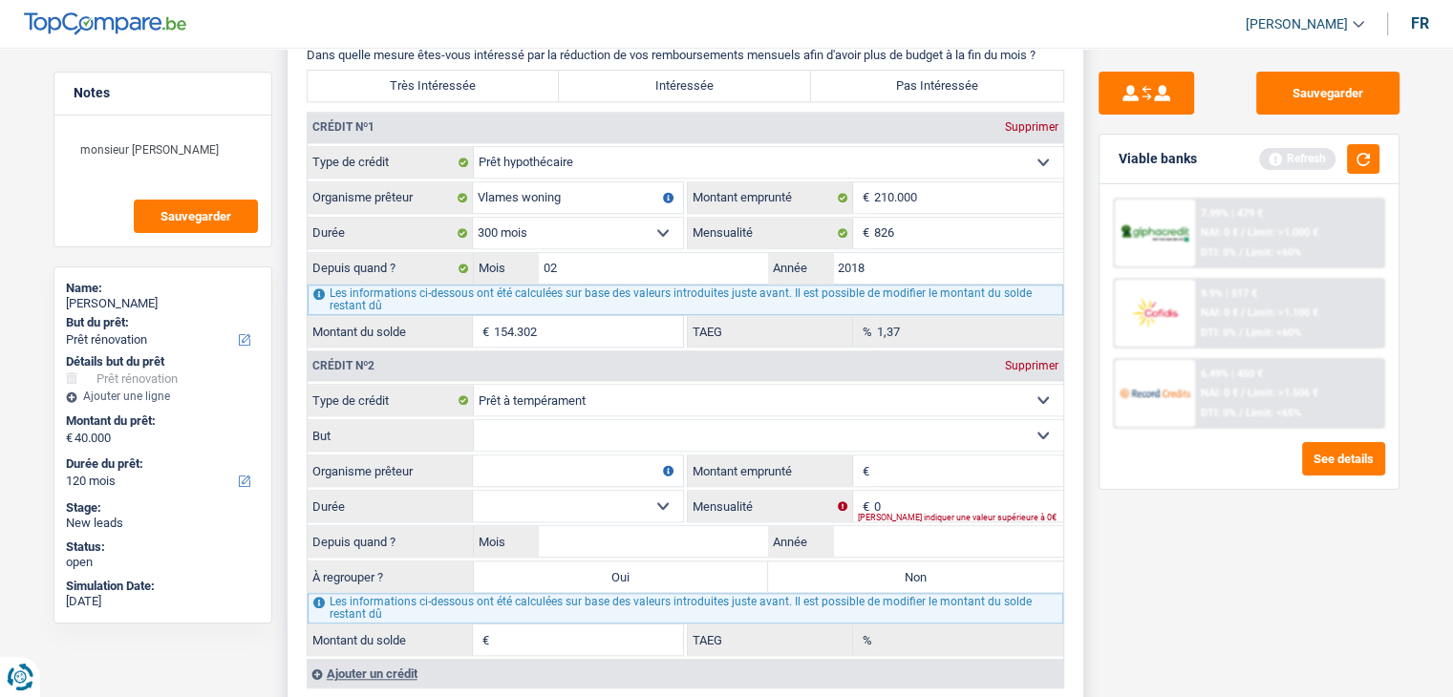
click at [917, 459] on input "Montant emprunté" at bounding box center [968, 471] width 189 height 31
type input "50.000"
click at [546, 385] on select "Carte ou ouverture de crédit Prêt hypothécaire Vente à tempérament Prêt à tempé…" at bounding box center [768, 400] width 589 height 31
select select "renovationLoan"
click at [474, 385] on select "Carte ou ouverture de crédit Prêt hypothécaire Vente à tempérament Prêt à tempé…" at bounding box center [768, 400] width 589 height 31
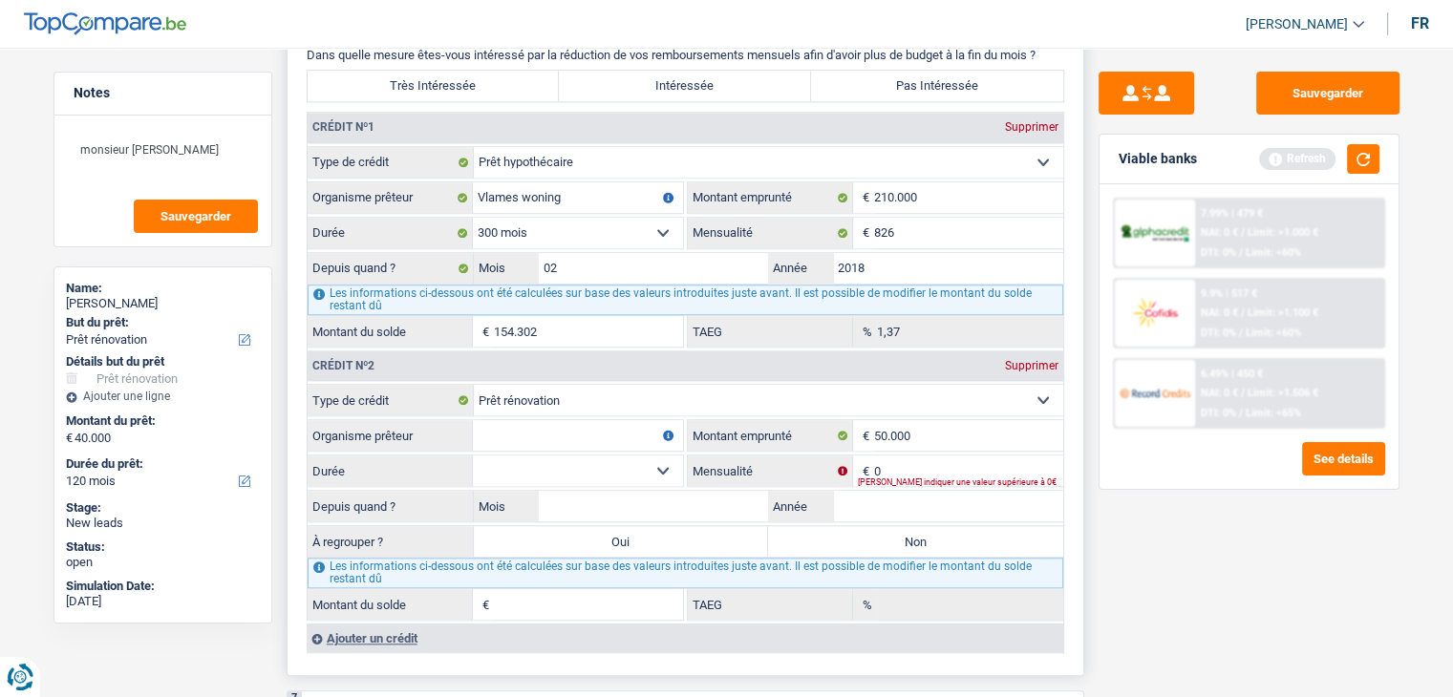
click at [588, 425] on input "Organisme prêteur" at bounding box center [578, 435] width 210 height 31
click at [1364, 171] on button "button" at bounding box center [1363, 159] width 32 height 30
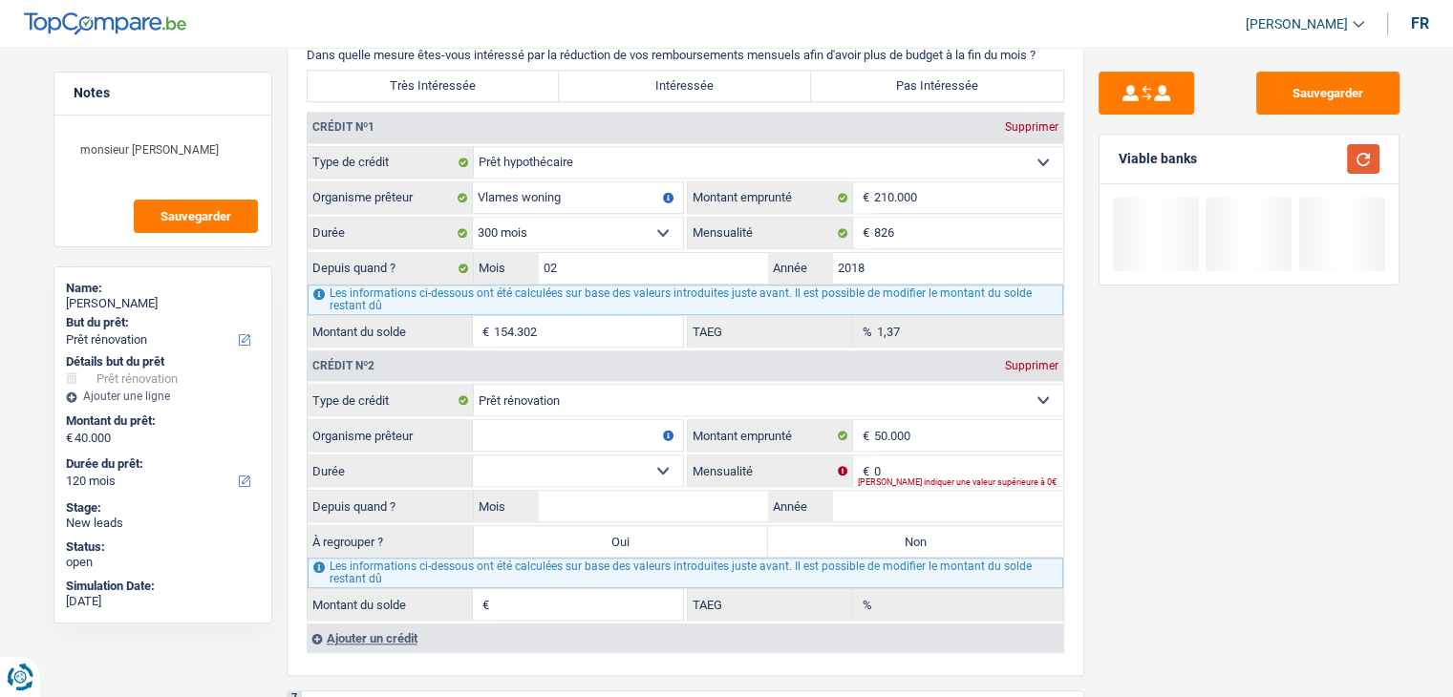
click at [1365, 163] on button "button" at bounding box center [1363, 159] width 32 height 30
click at [863, 491] on input "Année" at bounding box center [948, 506] width 230 height 31
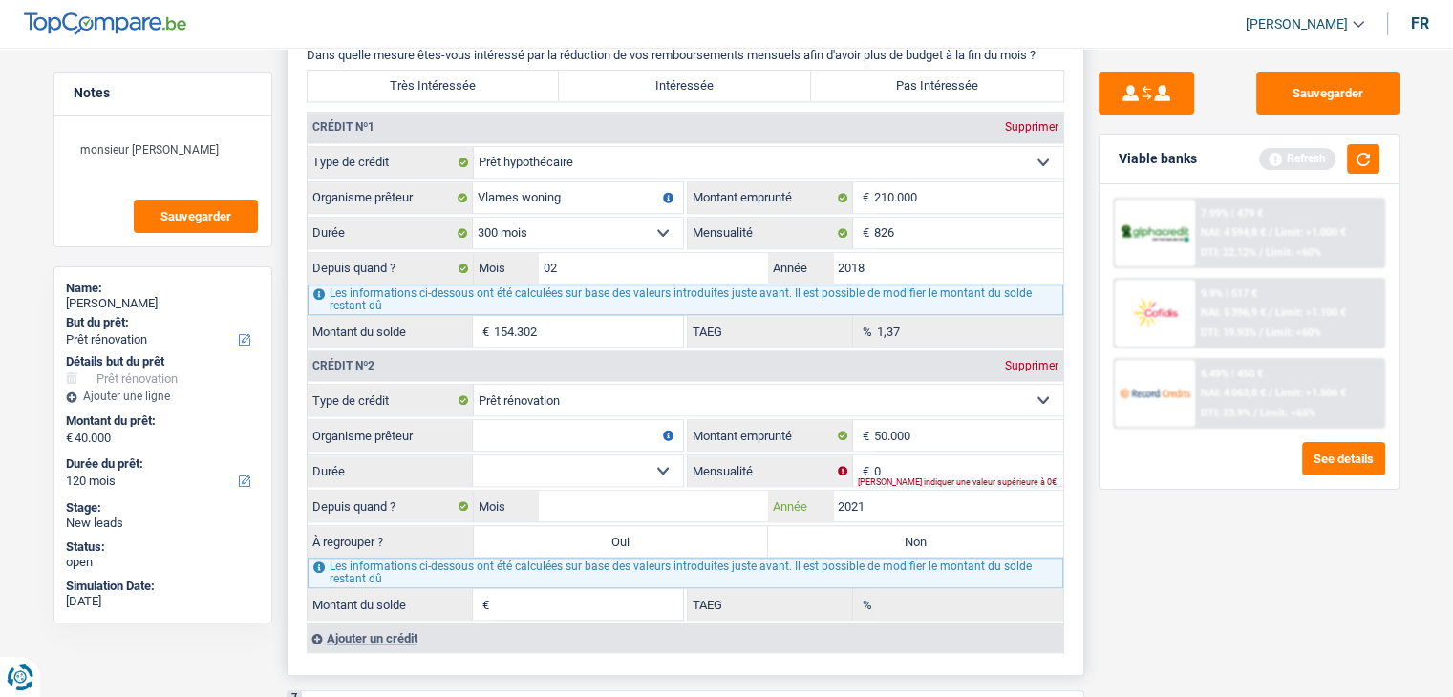
type input "2021"
click at [932, 456] on input "0" at bounding box center [968, 471] width 189 height 31
type input "478"
click at [1163, 567] on div "Sauvegarder Viable banks Refresh 7.99% | 479 € NAI: 4 594,8 € / Limit: >1.000 €…" at bounding box center [1249, 367] width 330 height 590
click at [634, 466] on select "12 mois 18 mois 24 mois 30 mois 36 mois 42 mois 48 mois 60 mois 72 mois 84 mois…" at bounding box center [578, 471] width 210 height 31
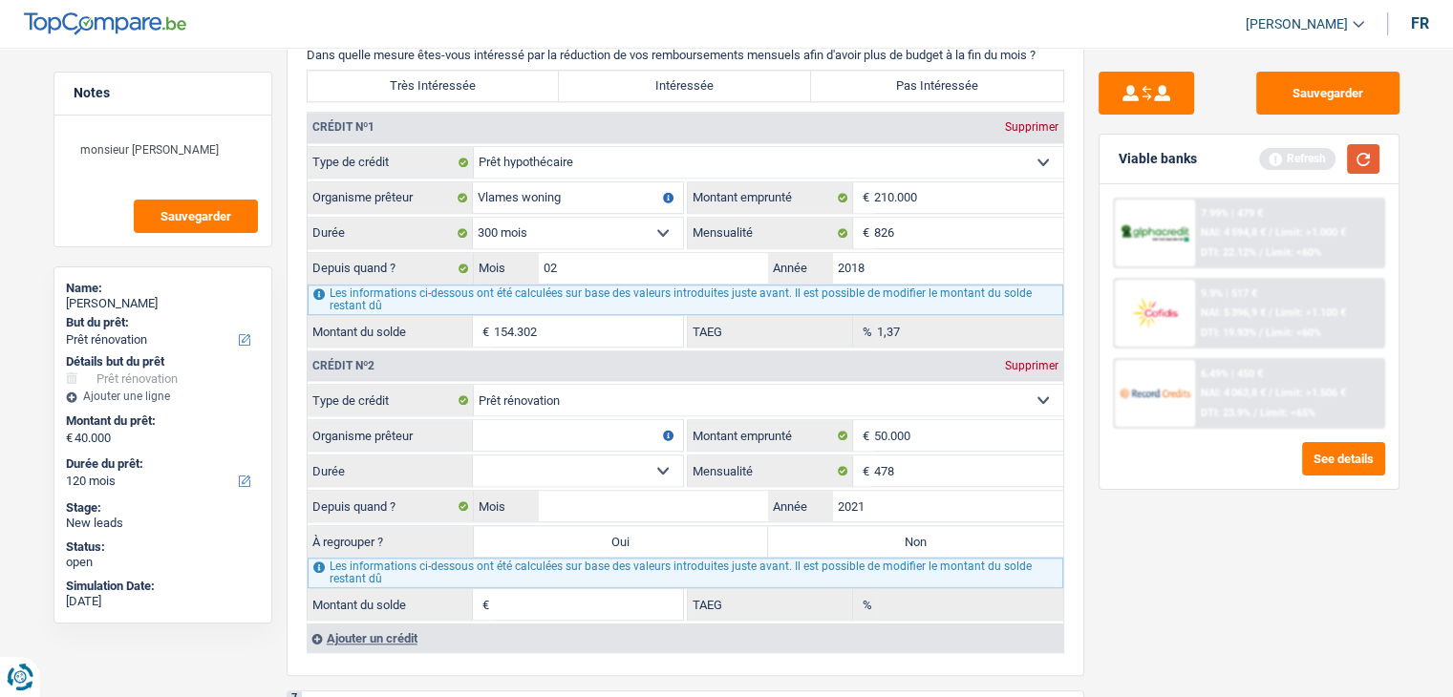
click at [1356, 161] on button "button" at bounding box center [1363, 159] width 32 height 30
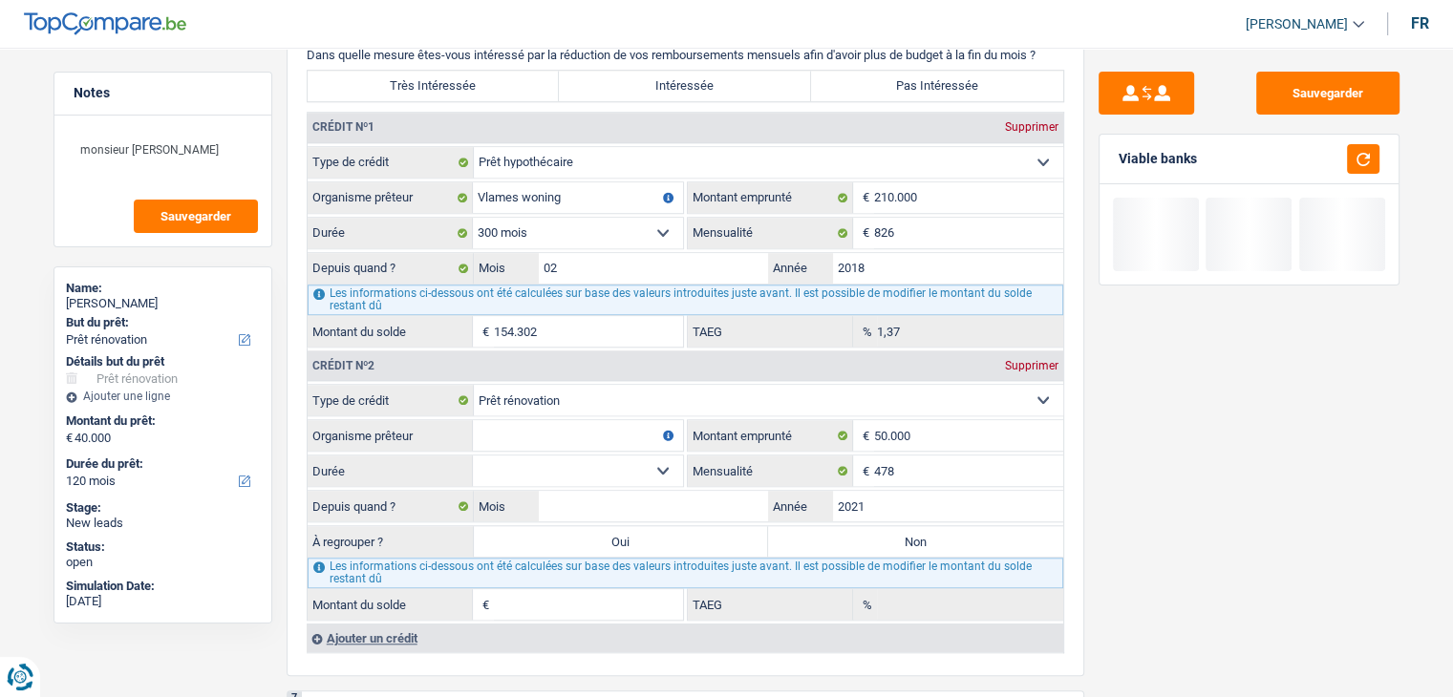
drag, startPoint x: 1213, startPoint y: 160, endPoint x: 1109, endPoint y: 150, distance: 104.5
click at [1109, 150] on div "Viable banks" at bounding box center [1248, 160] width 299 height 50
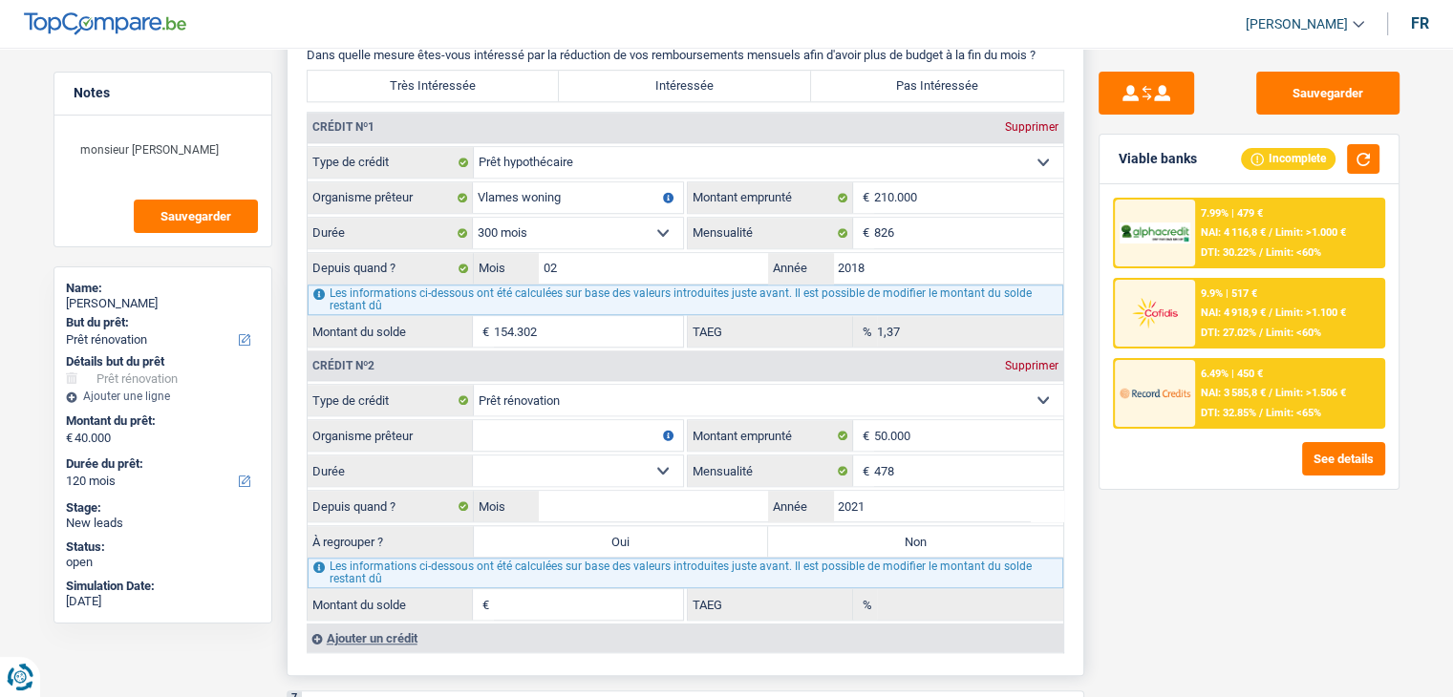
drag, startPoint x: 577, startPoint y: 452, endPoint x: 558, endPoint y: 475, distance: 29.8
click at [577, 456] on select "12 mois 18 mois 24 mois 30 mois 36 mois 42 mois 48 mois 60 mois 72 mois 84 mois…" at bounding box center [578, 471] width 210 height 31
select select "120"
click at [473, 456] on select "12 mois 18 mois 24 mois 30 mois 36 mois 42 mois 48 mois 60 mois 72 mois 84 mois…" at bounding box center [578, 471] width 210 height 31
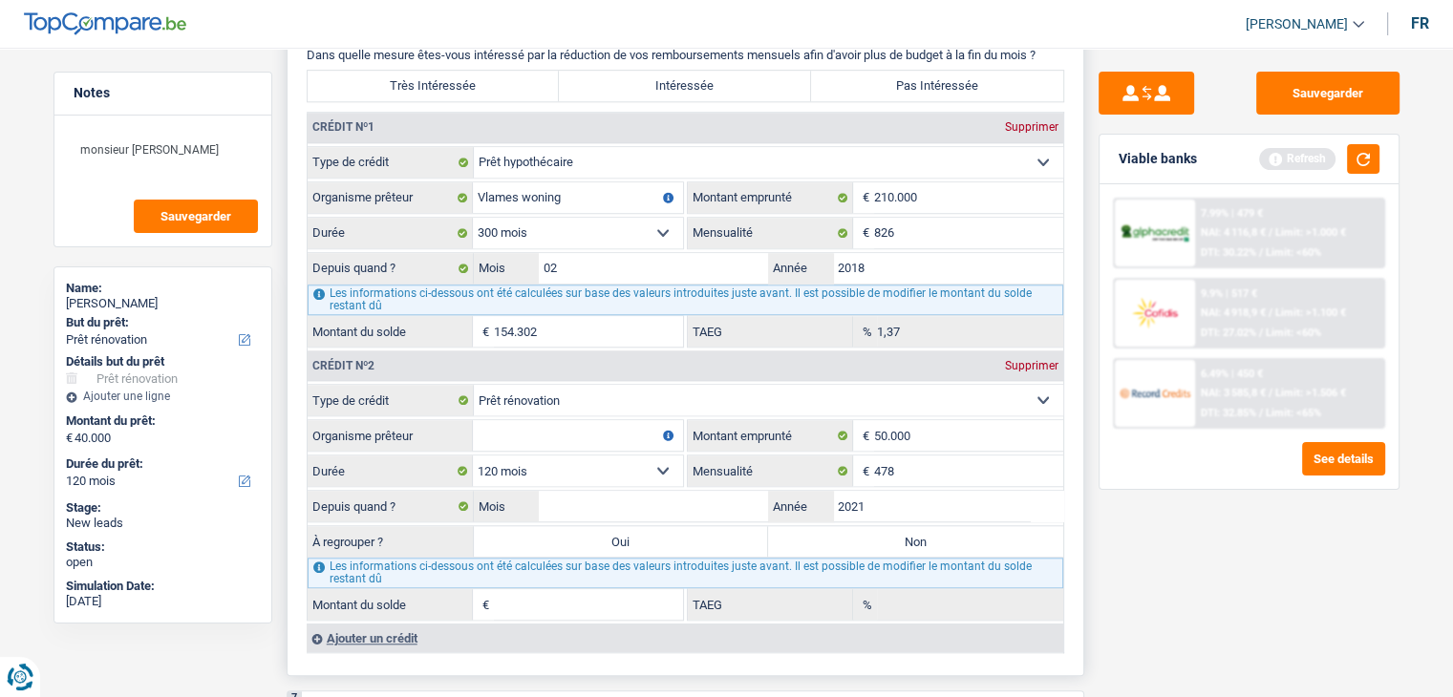
click at [510, 428] on input "Organisme prêteur" at bounding box center [578, 435] width 210 height 31
type input "elantis"
click at [1364, 156] on button "button" at bounding box center [1363, 159] width 32 height 30
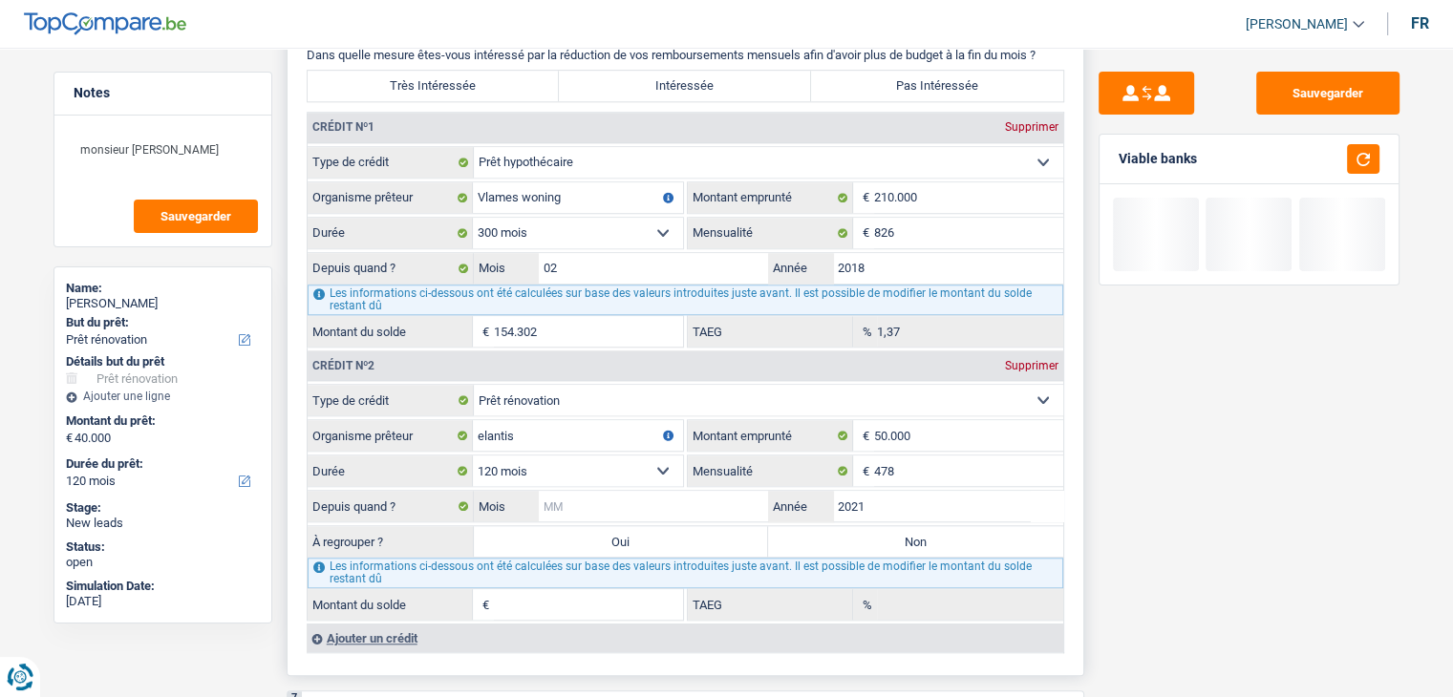
click at [681, 494] on input "Mois" at bounding box center [654, 506] width 230 height 31
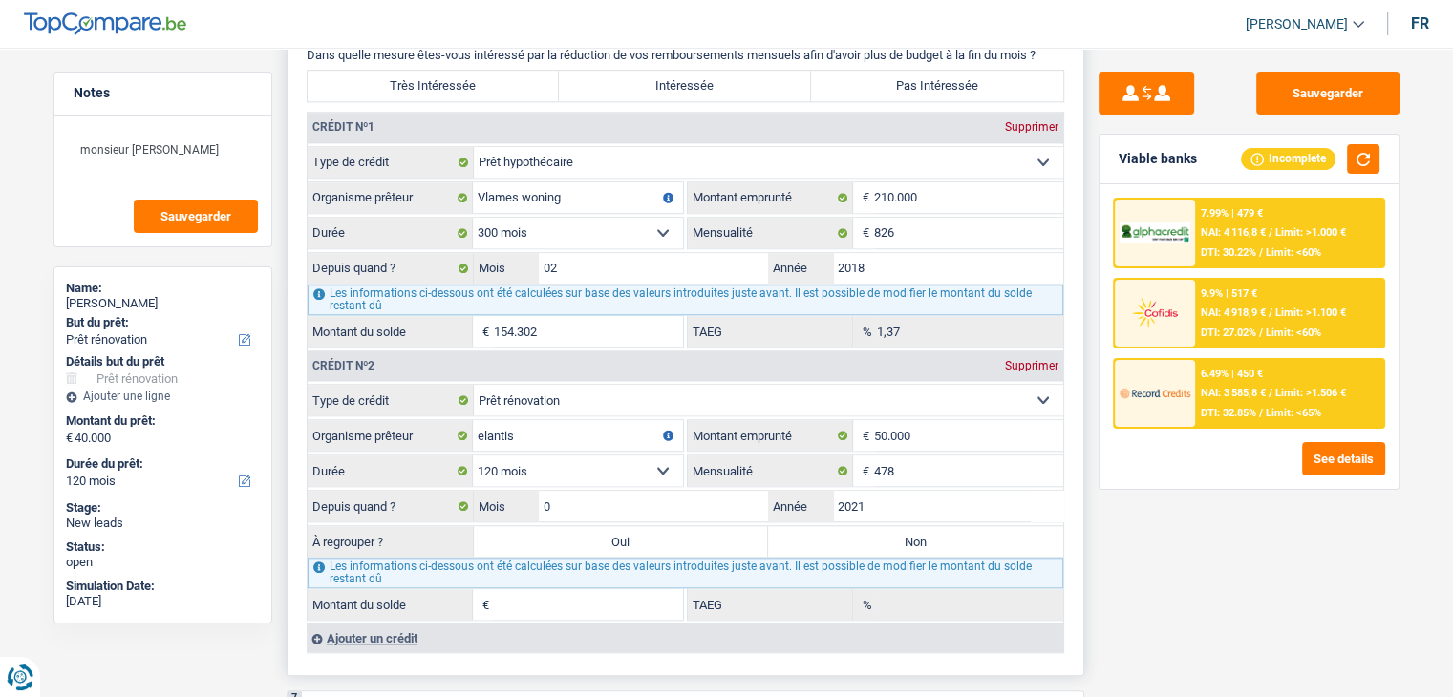
type input "06"
type input "30.845"
type input "2,83"
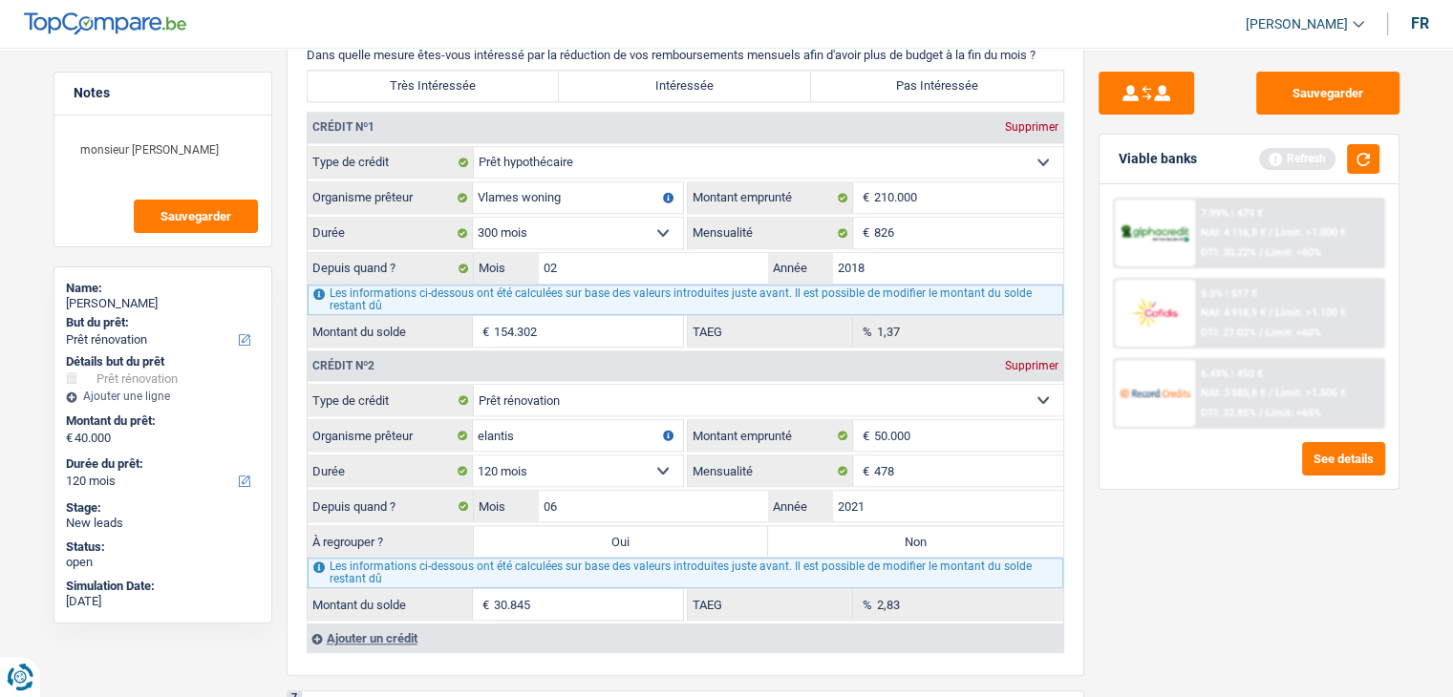
click at [1109, 594] on div "Sauvegarder Viable banks Refresh 7.99% | 479 € NAI: 4 116,8 € / Limit: >1.000 €…" at bounding box center [1249, 367] width 330 height 590
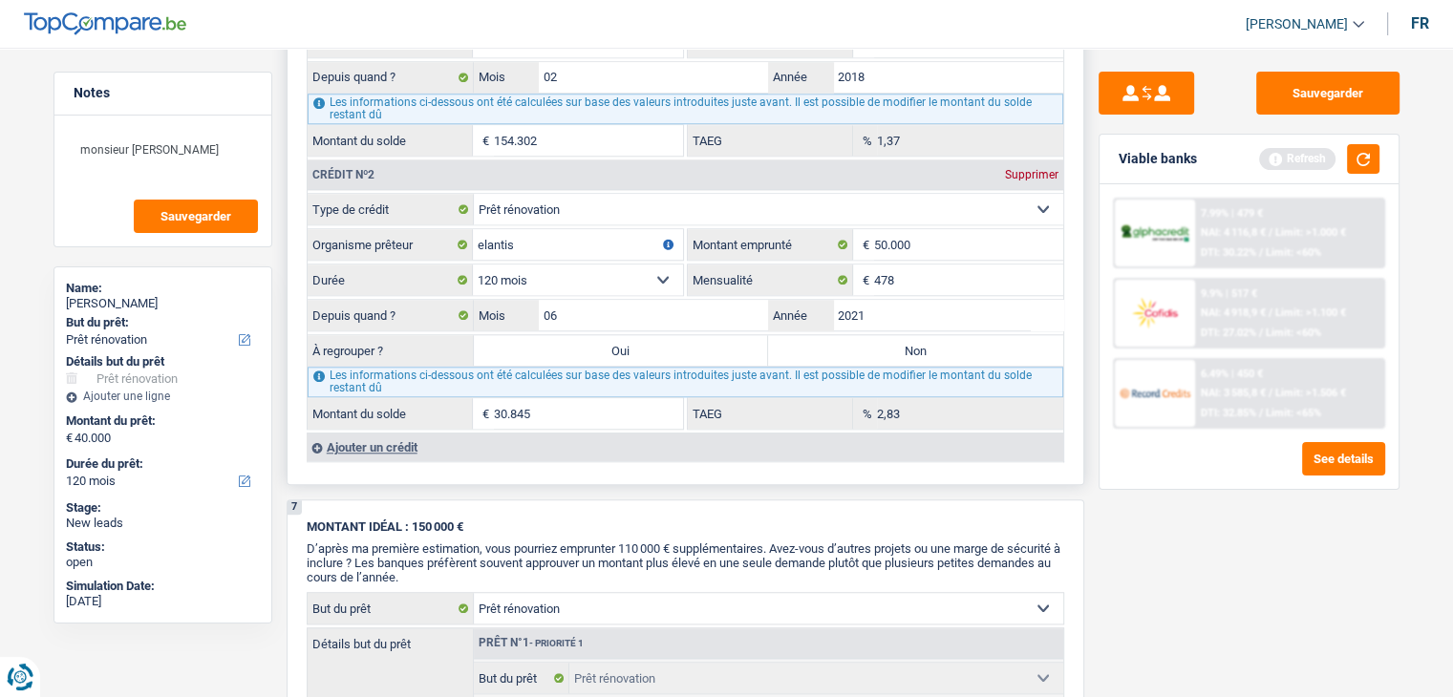
click at [403, 433] on div "Ajouter un crédit" at bounding box center [685, 447] width 756 height 29
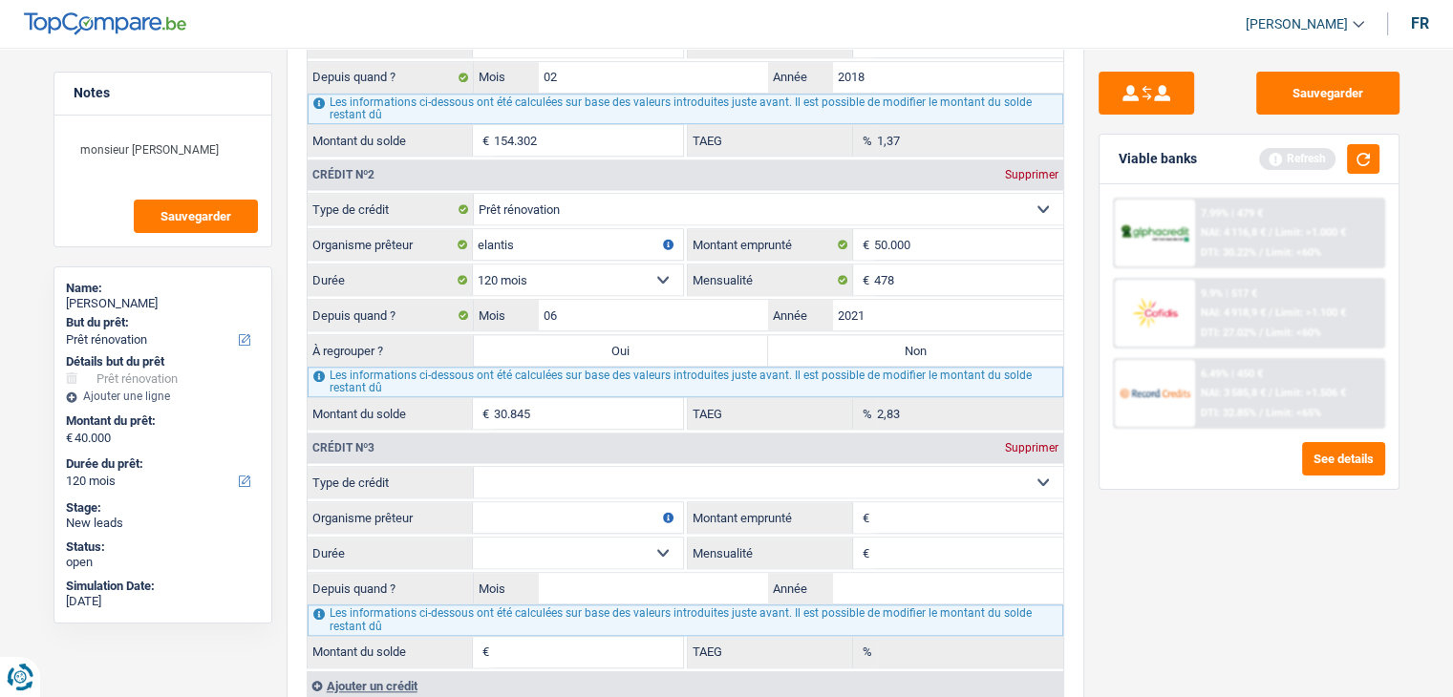
click at [1361, 141] on div "Viable banks Refresh" at bounding box center [1248, 160] width 299 height 50
click at [1361, 154] on button "button" at bounding box center [1363, 159] width 32 height 30
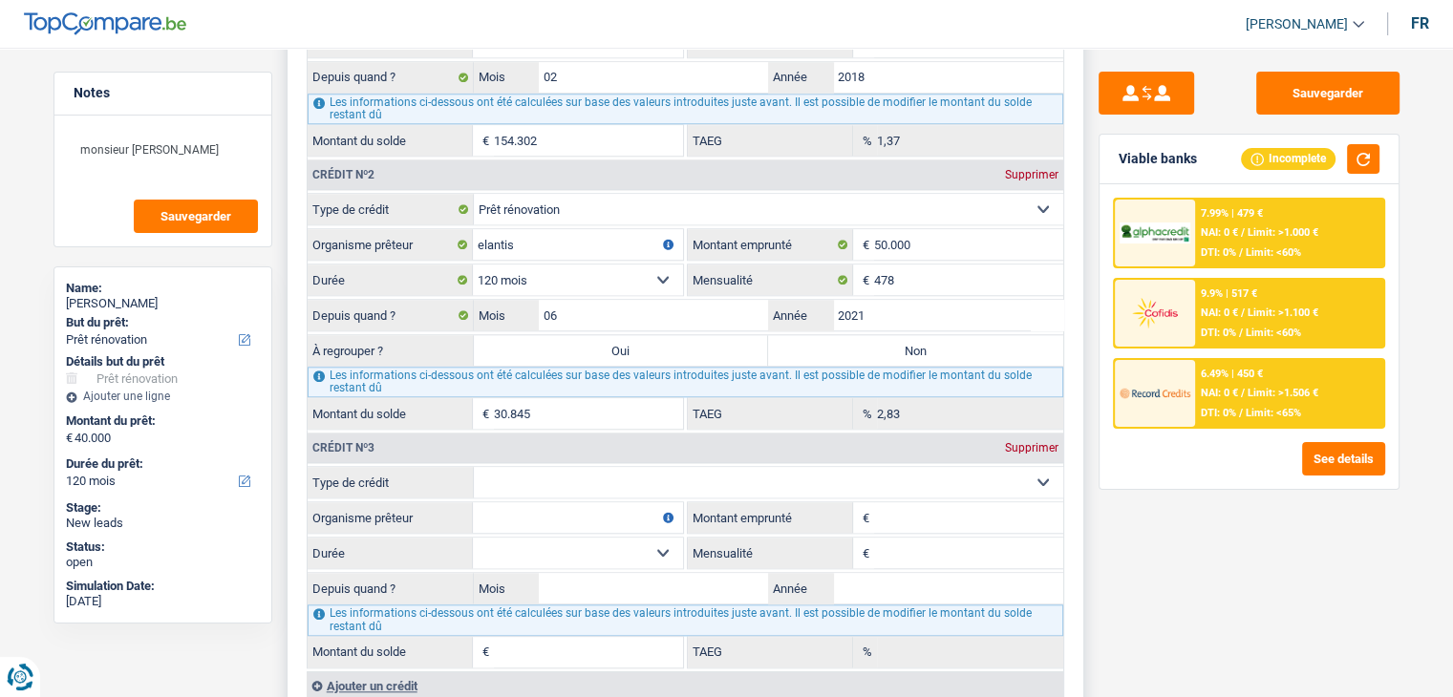
click at [800, 467] on select "Carte ou ouverture de crédit Prêt hypothécaire Vente à tempérament Prêt à tempé…" at bounding box center [768, 482] width 589 height 31
select select "personalLoan"
type input "0"
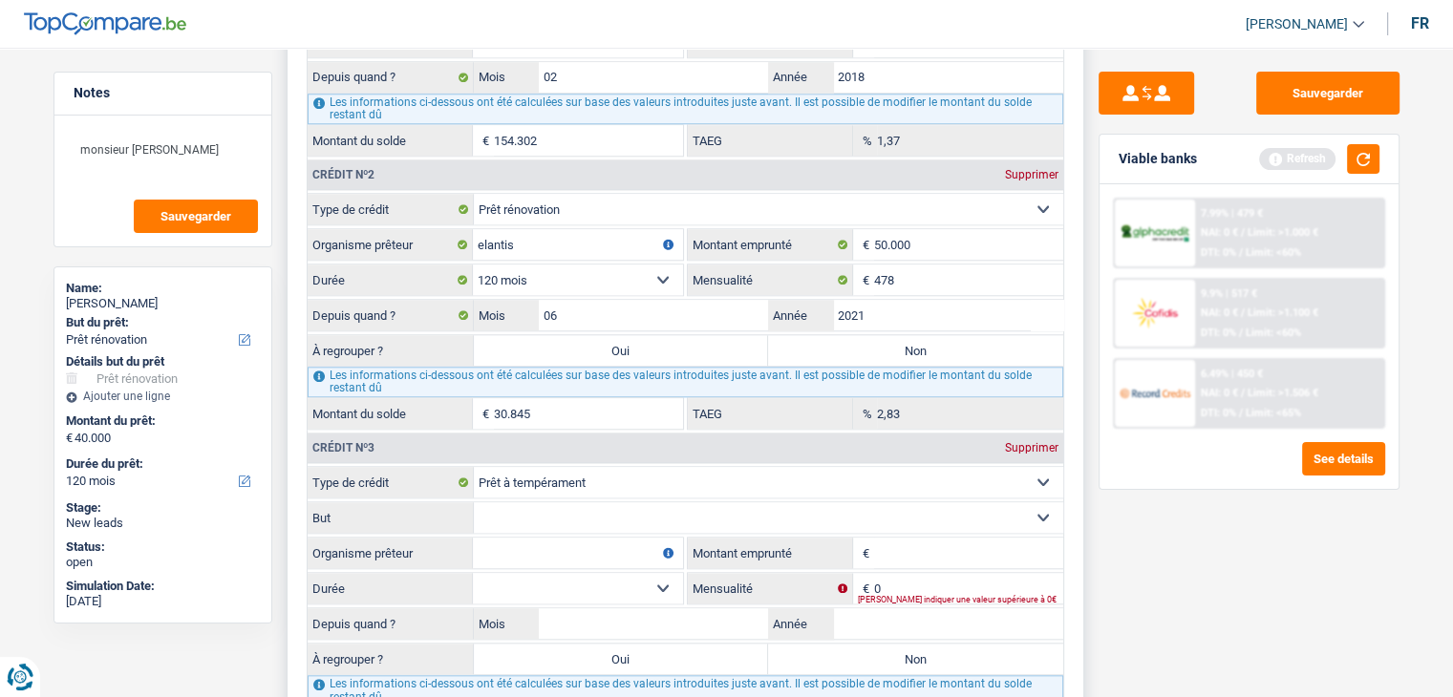
click at [564, 502] on select "Confort maison: meubles, textile, peinture, électroménager, outillage non-profe…" at bounding box center [768, 517] width 589 height 31
select select "smallWorks"
click at [474, 502] on select "Confort maison: meubles, textile, peinture, électroménager, outillage non-profe…" at bounding box center [768, 517] width 589 height 31
click at [647, 467] on select "Carte ou ouverture de crédit Prêt hypothécaire Vente à tempérament Prêt à tempé…" at bounding box center [768, 482] width 589 height 31
select select "personalSale"
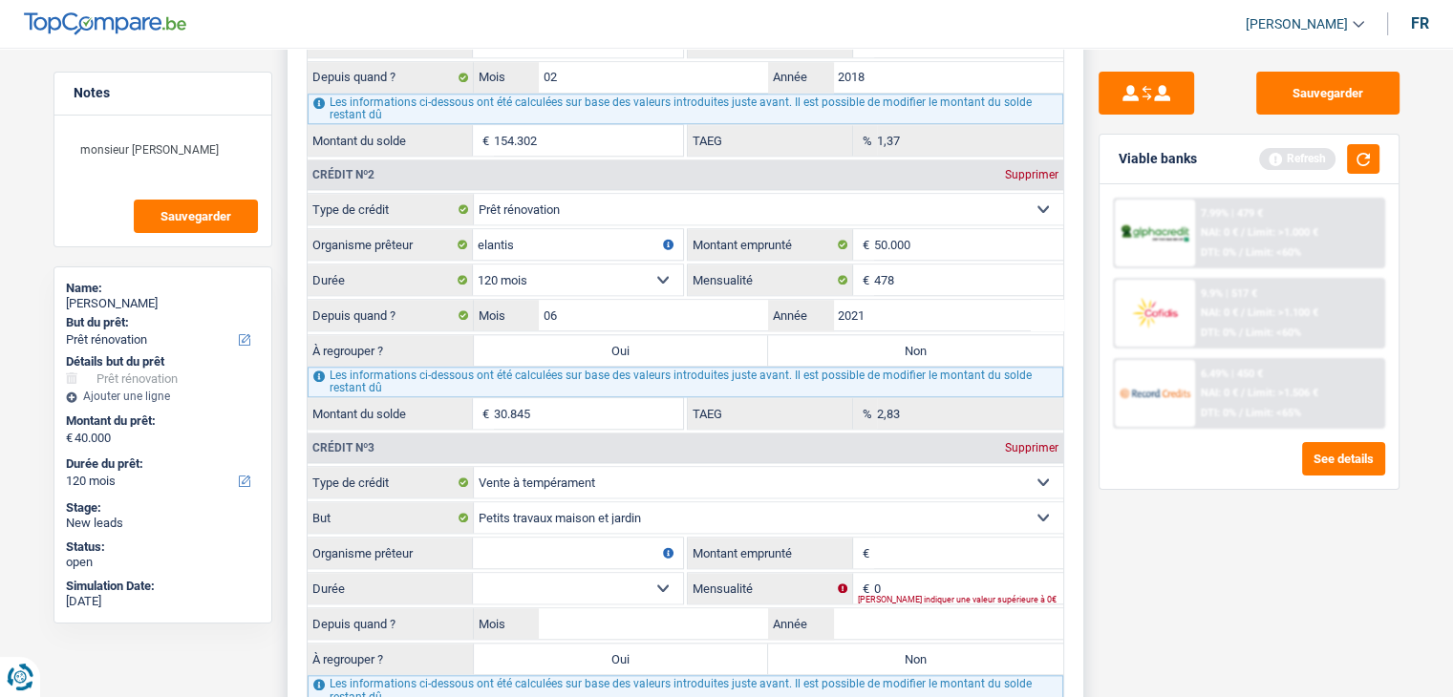
click at [474, 467] on select "Carte ou ouverture de crédit Prêt hypothécaire Vente à tempérament Prêt à tempé…" at bounding box center [768, 482] width 589 height 31
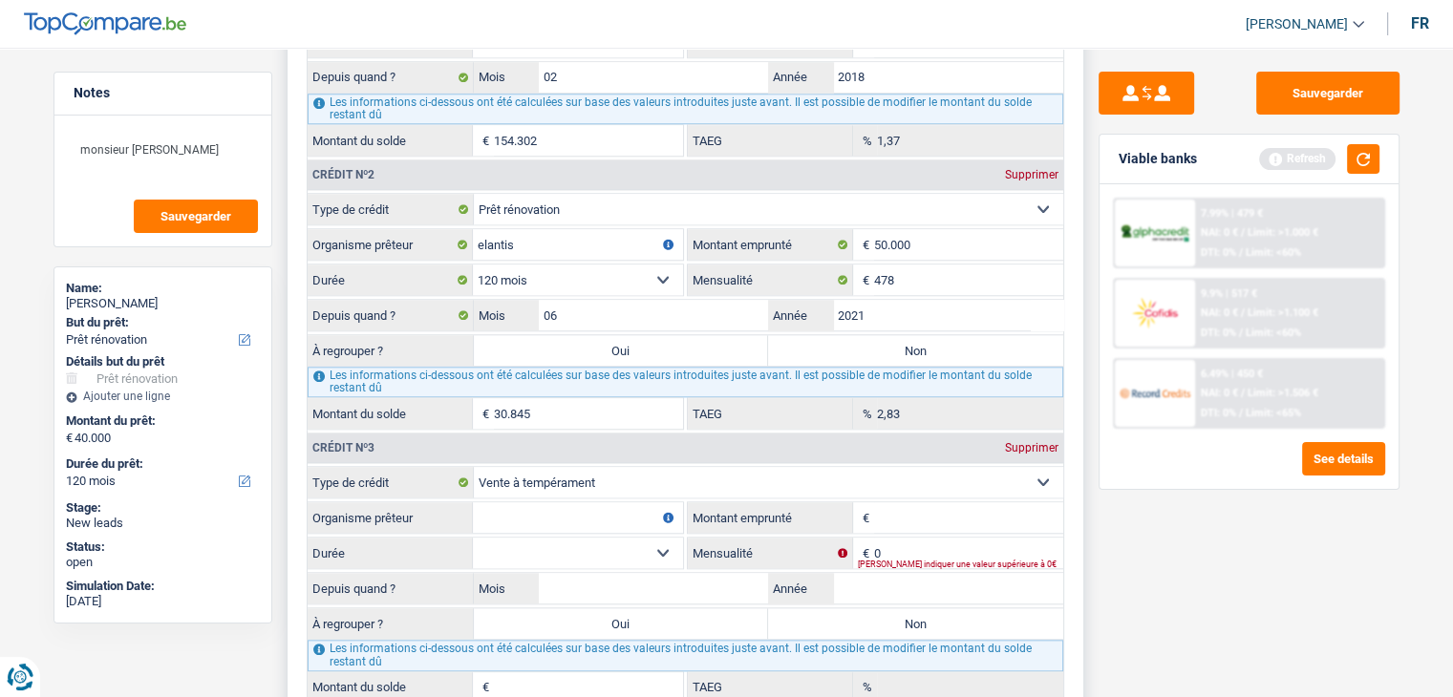
click at [921, 502] on input "Montant emprunté" at bounding box center [968, 517] width 189 height 31
click at [910, 538] on input "0" at bounding box center [968, 553] width 189 height 31
type input "230"
click at [552, 502] on input "Organisme prêteur" at bounding box center [578, 517] width 210 height 31
type input "IKEA"
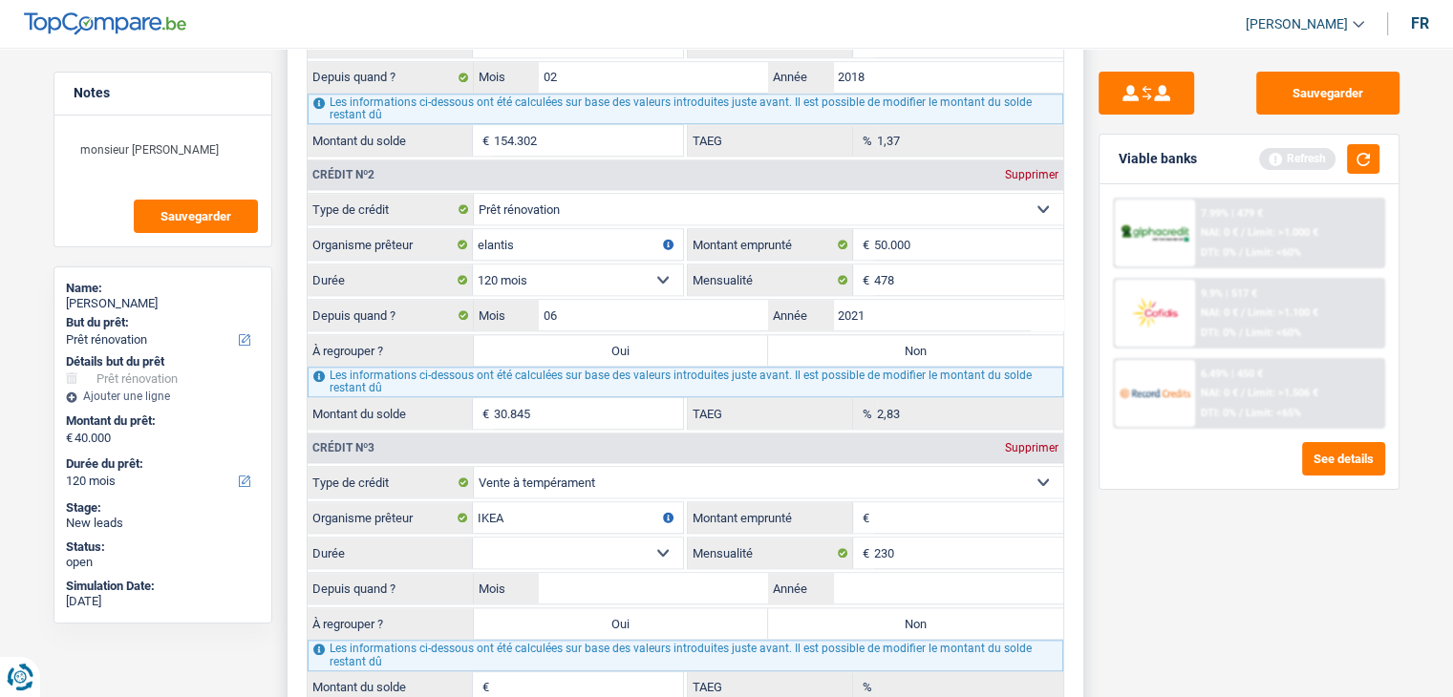
click at [957, 515] on input "Montant emprunté" at bounding box center [968, 517] width 189 height 31
type input "6.700"
click at [1246, 600] on div "Sauvegarder Viable banks Refresh 7.99% | 479 € NAI: 0 € / Limit: >1.000 € DTI: …" at bounding box center [1249, 367] width 330 height 590
click at [596, 538] on select "12 mois 18 mois 24 mois 30 mois 36 mois 42 mois Sélectionner une option" at bounding box center [578, 553] width 210 height 31
click at [473, 538] on select "12 mois 18 mois 24 mois 30 mois 36 mois 42 mois Sélectionner une option" at bounding box center [578, 553] width 210 height 31
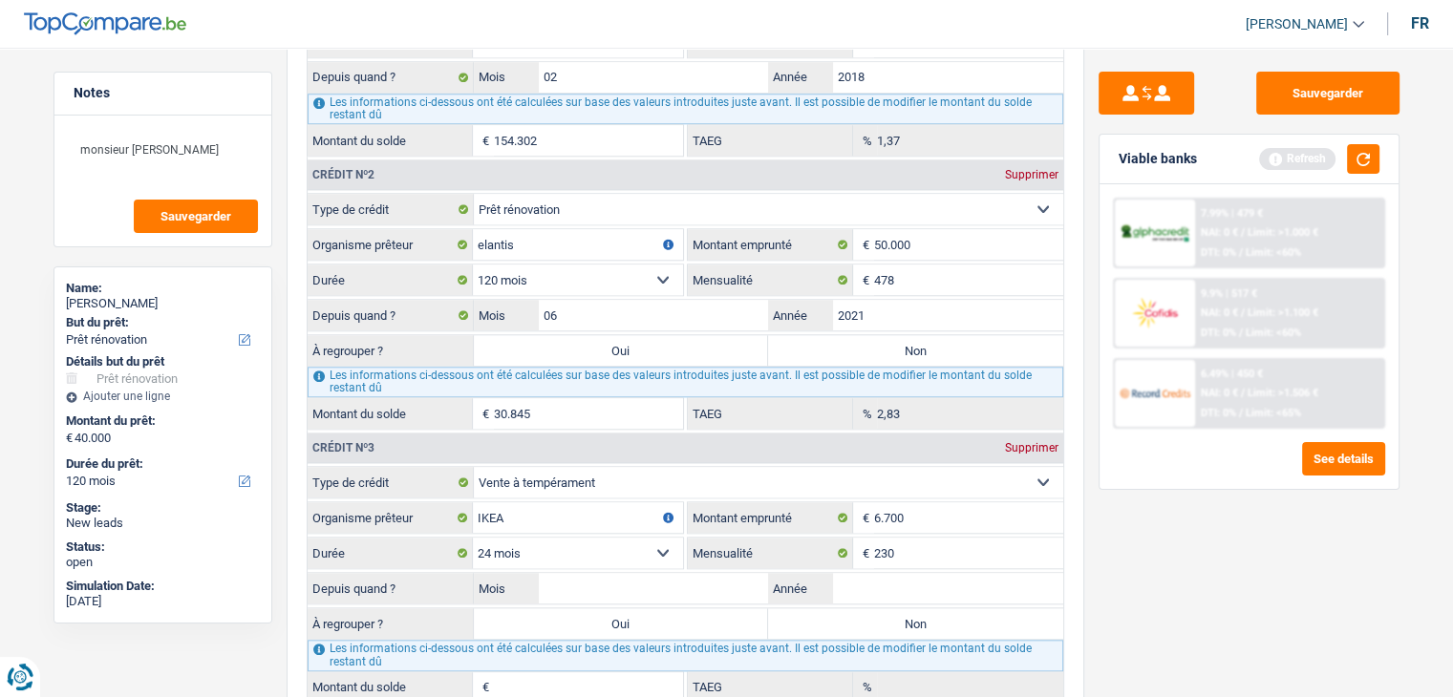
click at [1180, 571] on div "Sauvegarder Viable banks Refresh 7.99% | 479 € NAI: 0 € / Limit: >1.000 € DTI: …" at bounding box center [1249, 367] width 330 height 590
click at [1370, 172] on button "button" at bounding box center [1363, 159] width 32 height 30
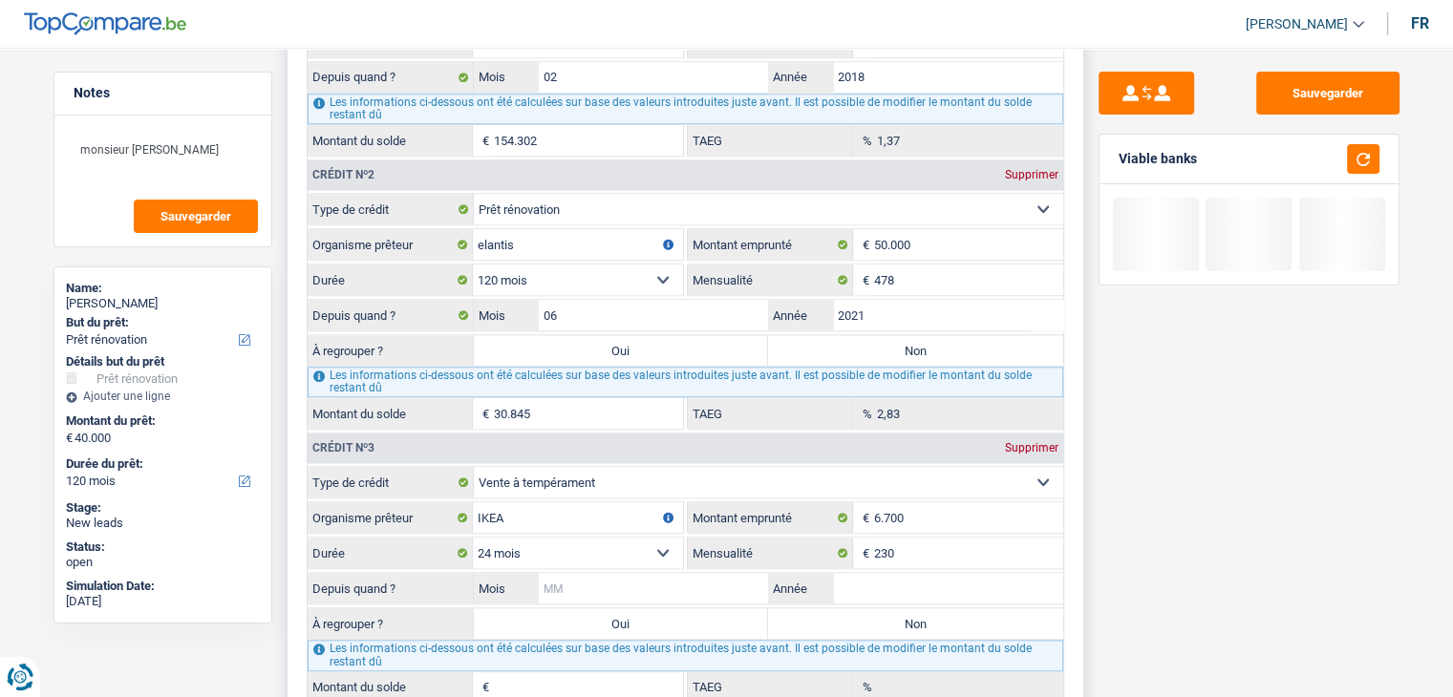
click at [632, 585] on input "Mois" at bounding box center [654, 588] width 230 height 31
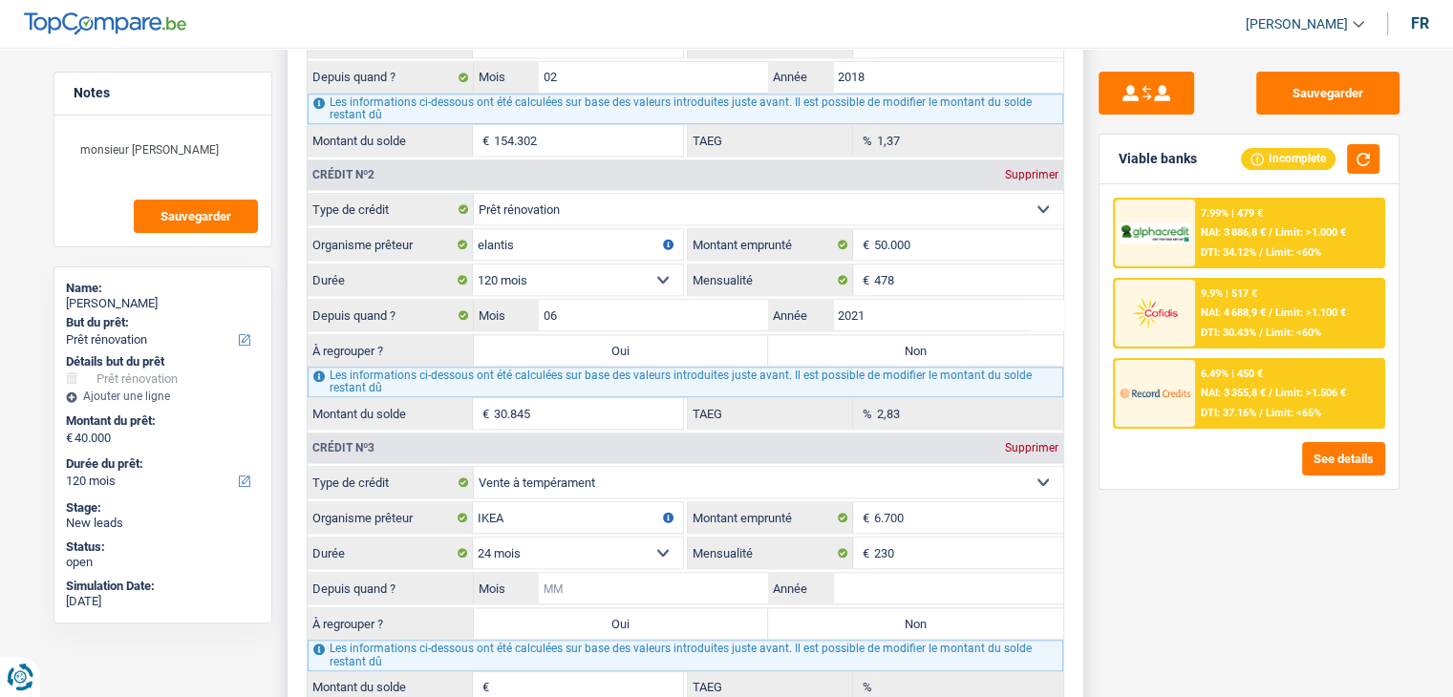
click at [633, 578] on input "Mois" at bounding box center [654, 588] width 230 height 31
click at [873, 575] on input "Année" at bounding box center [948, 588] width 230 height 31
click at [531, 538] on select "12 mois 18 mois 24 mois 30 mois 36 mois 42 mois Sélectionner une option" at bounding box center [578, 553] width 210 height 31
select select "36"
click at [473, 538] on select "12 mois 18 mois 24 mois 30 mois 36 mois 42 mois Sélectionner une option" at bounding box center [578, 553] width 210 height 31
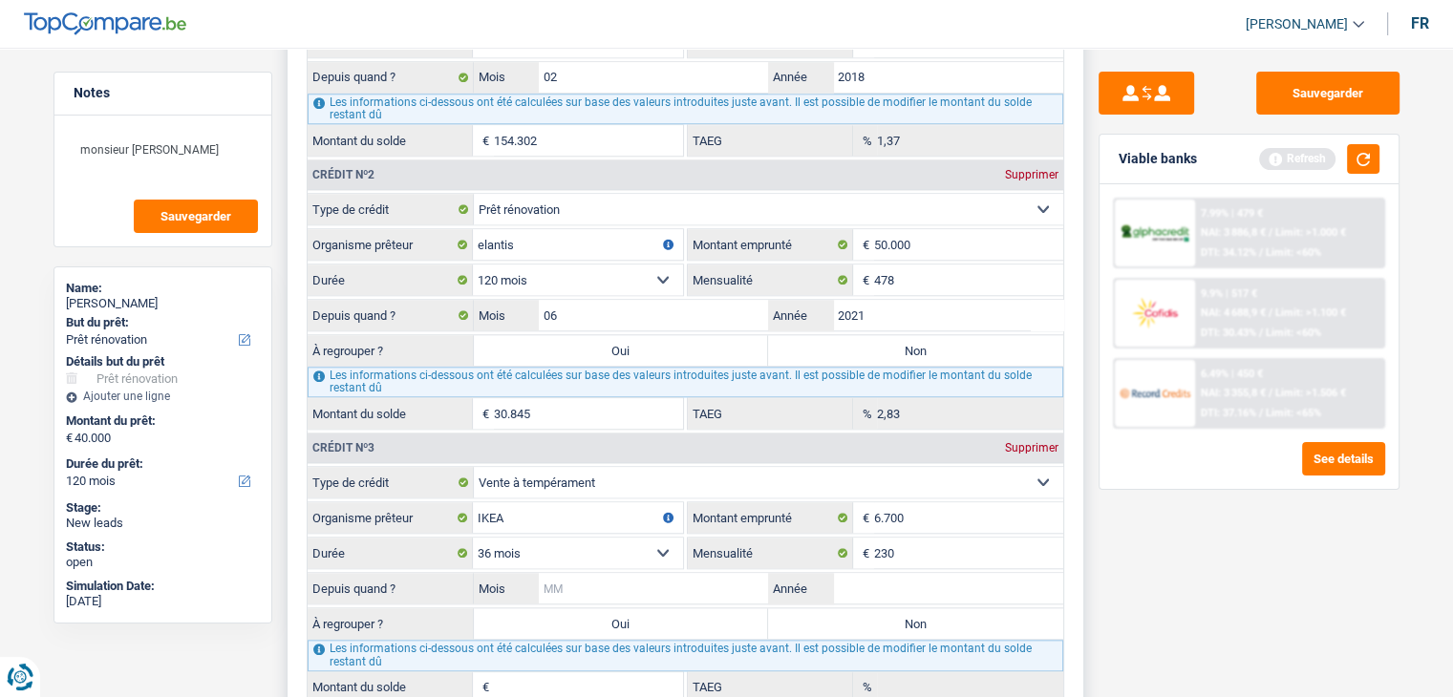
click at [634, 573] on input "Mois" at bounding box center [654, 588] width 230 height 31
click at [648, 573] on input "Mois" at bounding box center [654, 588] width 230 height 31
click at [860, 575] on input "Année" at bounding box center [948, 588] width 230 height 31
type input "2025"
click at [663, 587] on input "Mois" at bounding box center [654, 588] width 230 height 31
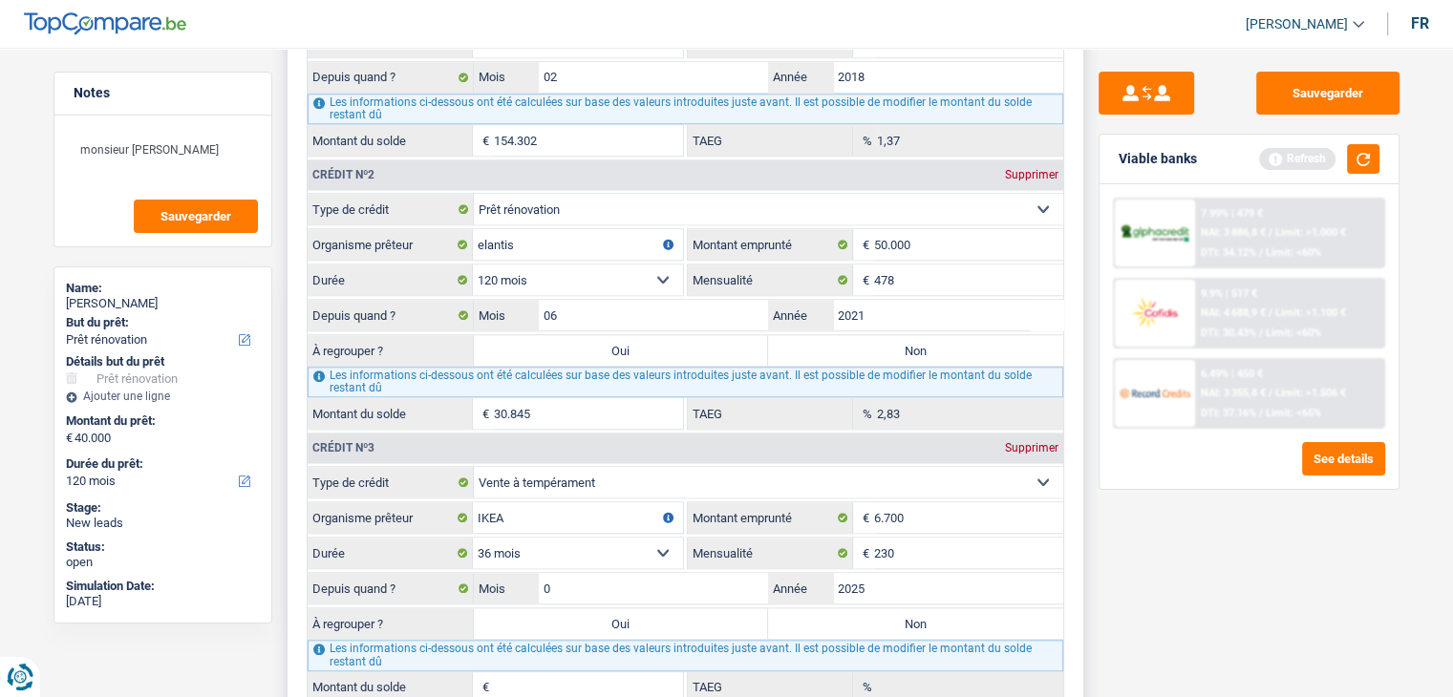
type input "06"
type input "6.399"
type input "15,29"
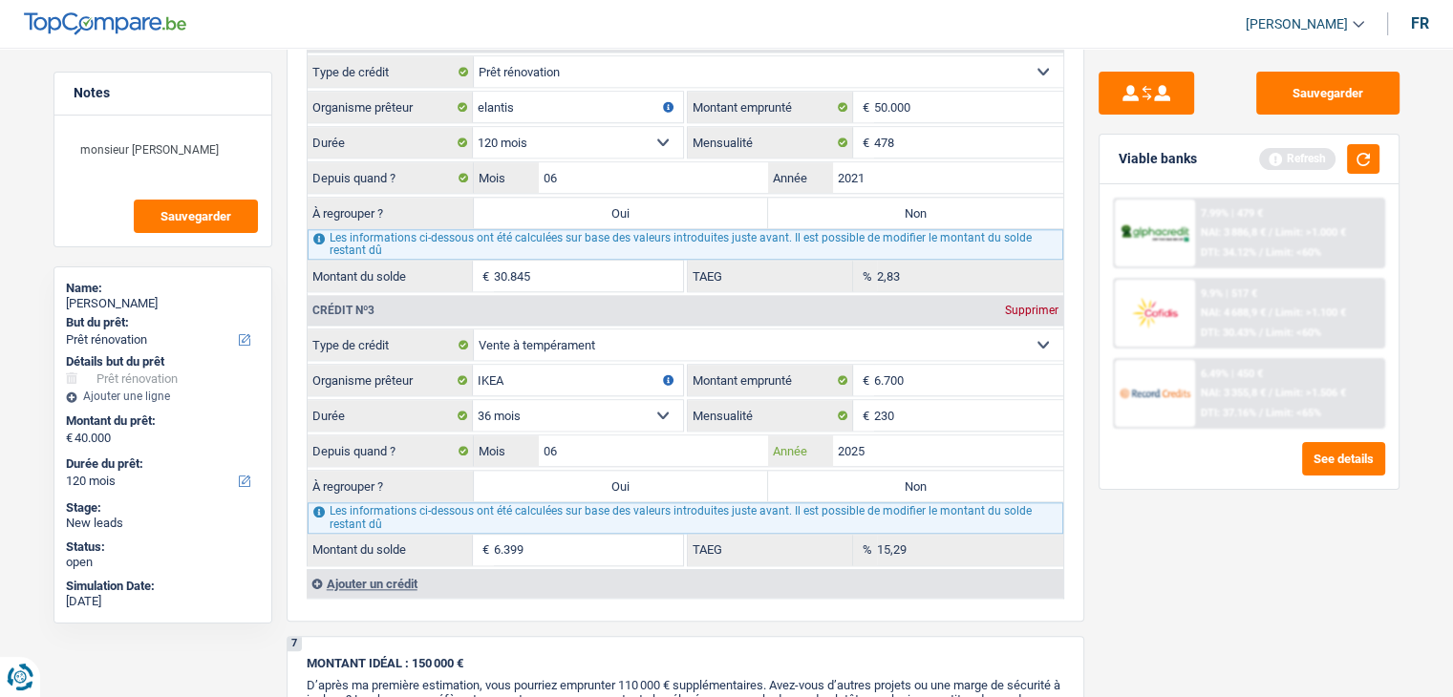
scroll to position [2006, 0]
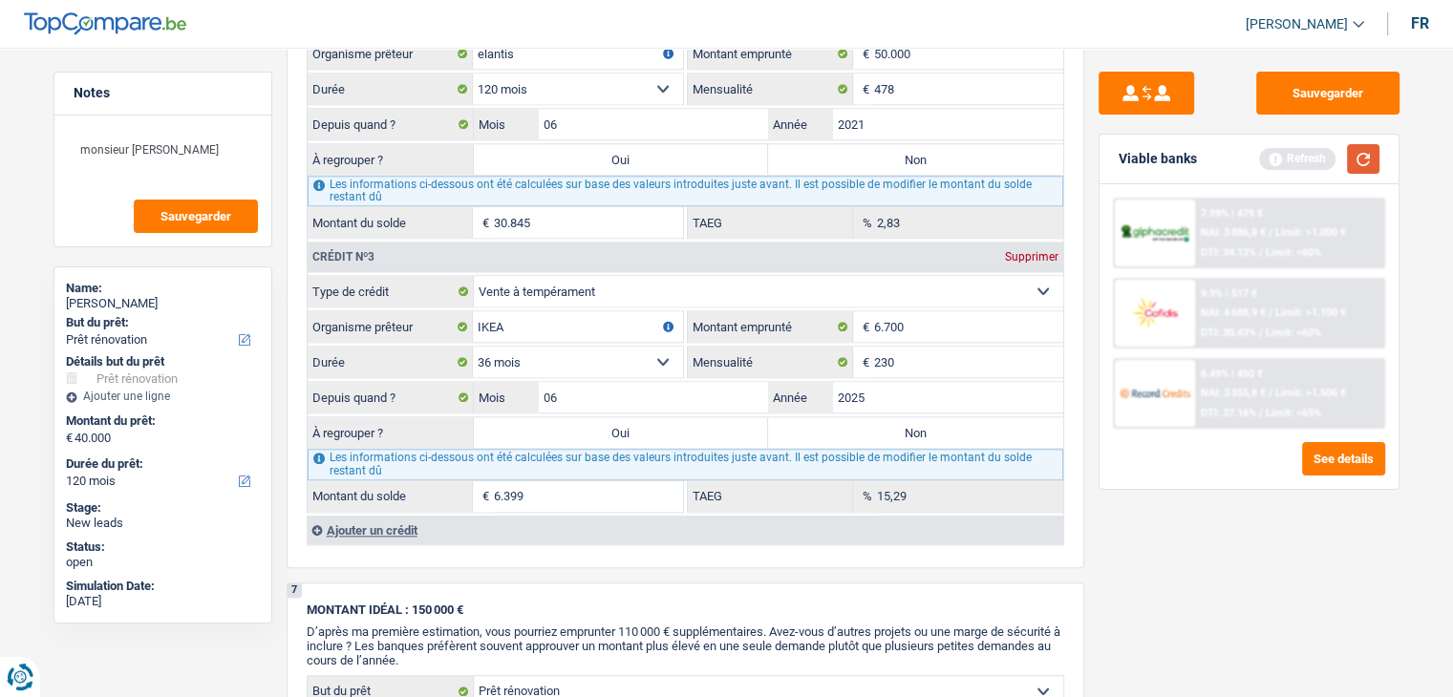
click at [1370, 147] on button "button" at bounding box center [1363, 159] width 32 height 30
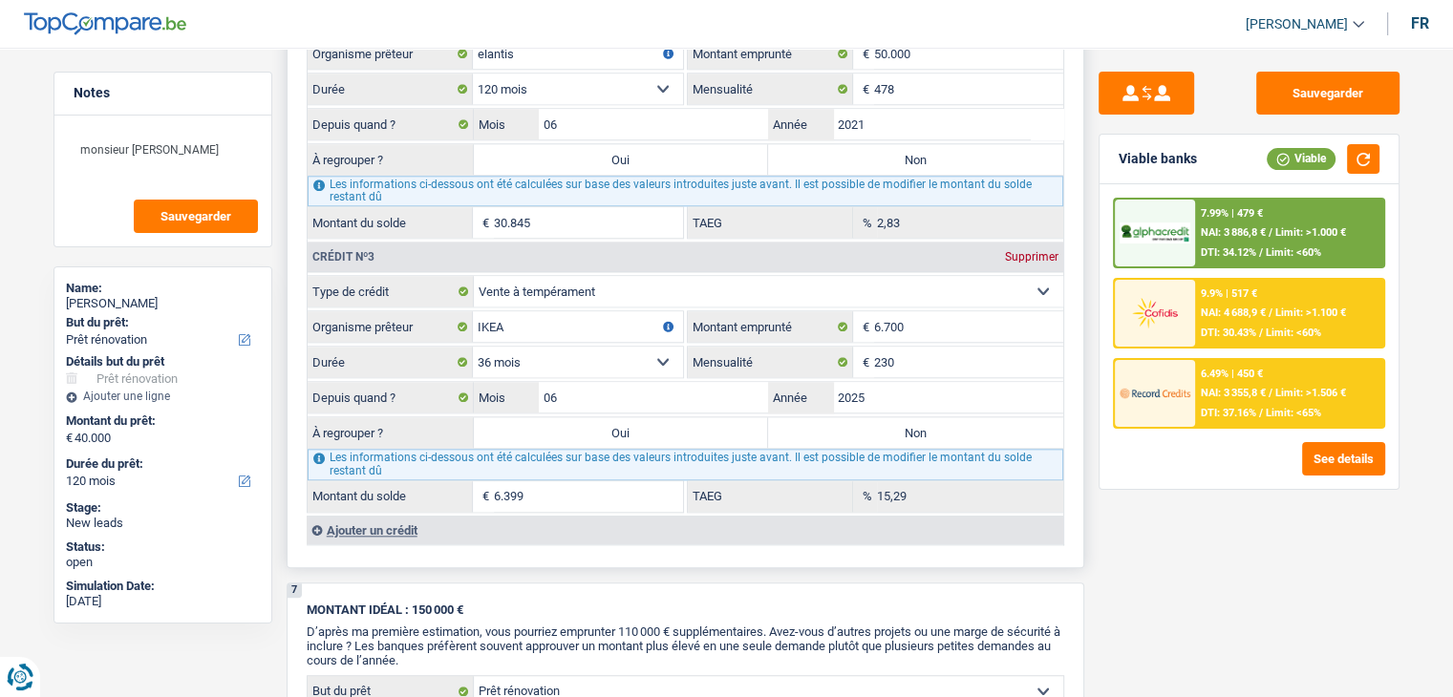
click at [563, 278] on select "Carte ou ouverture de crédit Prêt hypothécaire Vente à tempérament Prêt à tempé…" at bounding box center [768, 291] width 589 height 31
select select "personalLoan"
select select
select select "smallWorks"
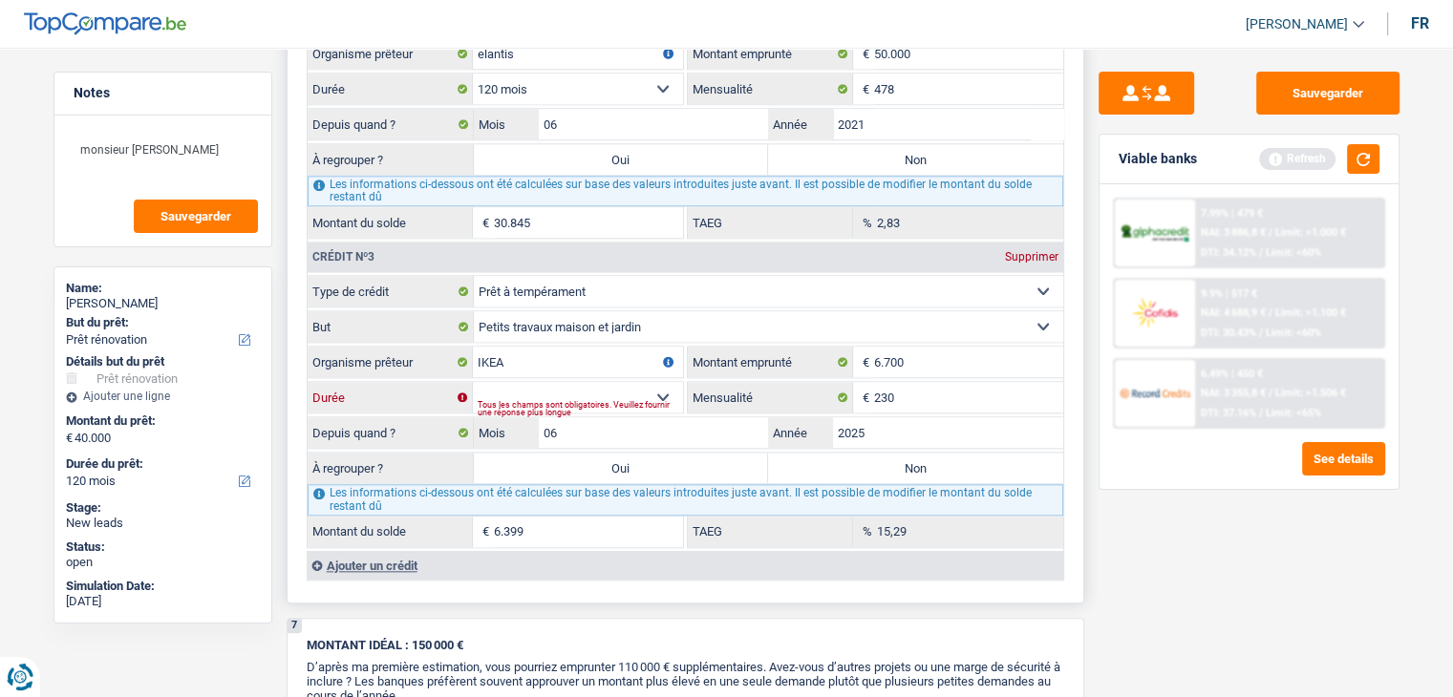
click at [566, 382] on select "12 mois 18 mois 24 mois 30 mois 36 mois 42 mois Sélectionner une option" at bounding box center [578, 397] width 210 height 31
select select "36"
click at [473, 382] on select "12 mois 18 mois 24 mois 30 mois 36 mois 42 mois Sélectionner une option" at bounding box center [578, 397] width 210 height 31
click at [1366, 161] on button "button" at bounding box center [1363, 159] width 32 height 30
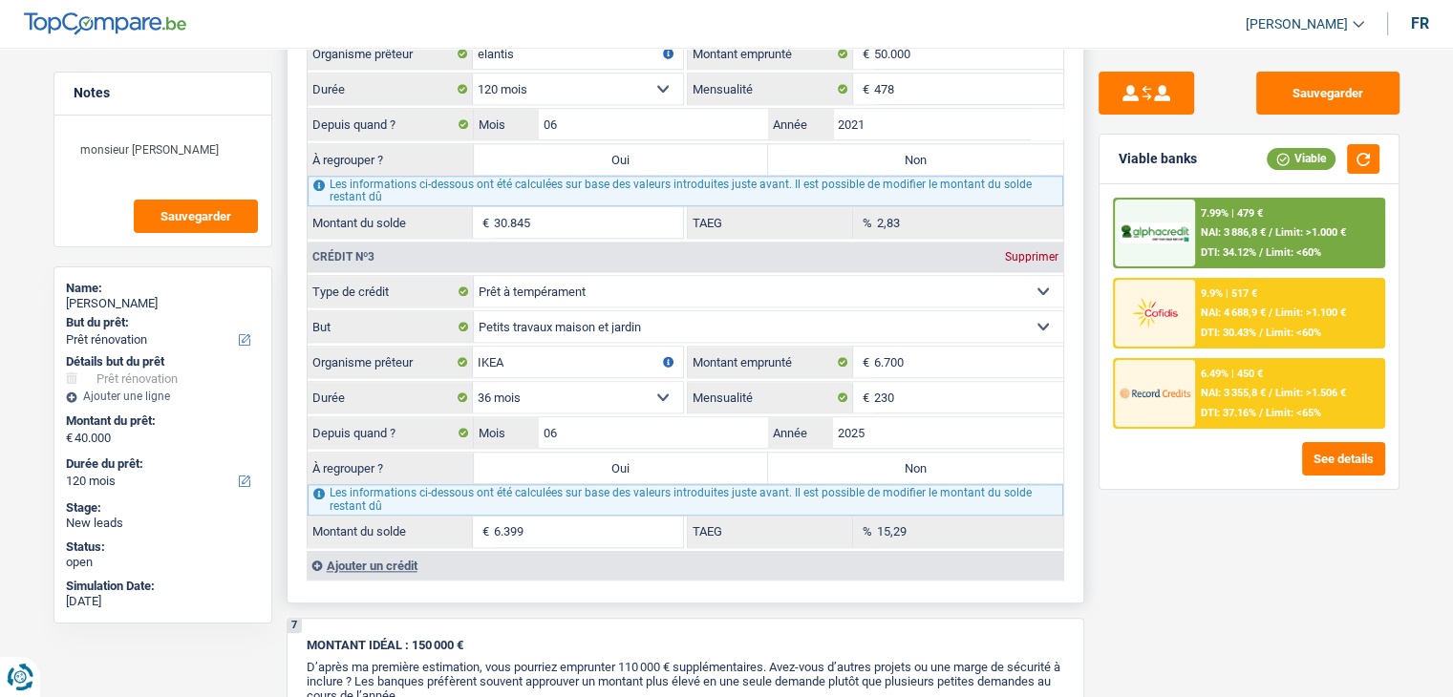
drag, startPoint x: 418, startPoint y: 517, endPoint x: 315, endPoint y: 507, distance: 103.6
click at [315, 517] on label "Montant du solde" at bounding box center [390, 532] width 165 height 31
click at [416, 518] on label "Montant du solde" at bounding box center [390, 532] width 165 height 31
click at [494, 518] on input "6.399" at bounding box center [588, 532] width 189 height 31
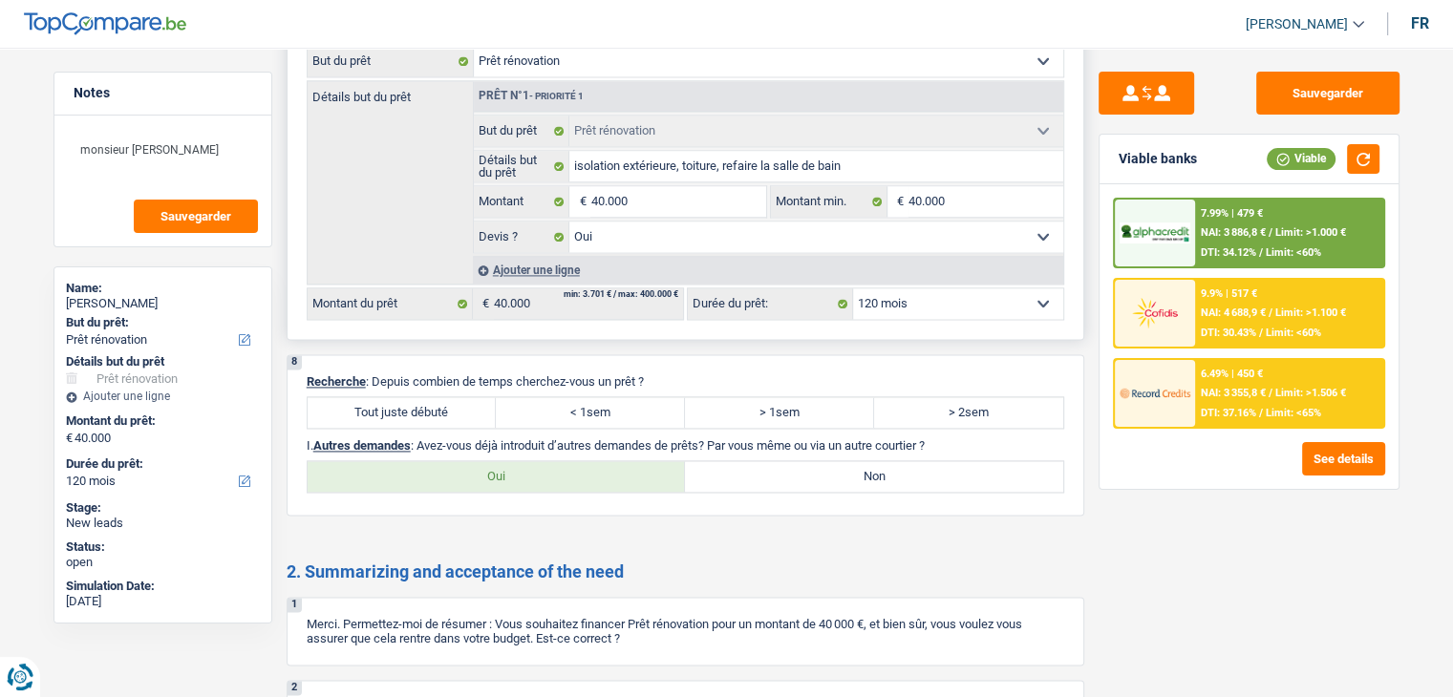
scroll to position [2924, 0]
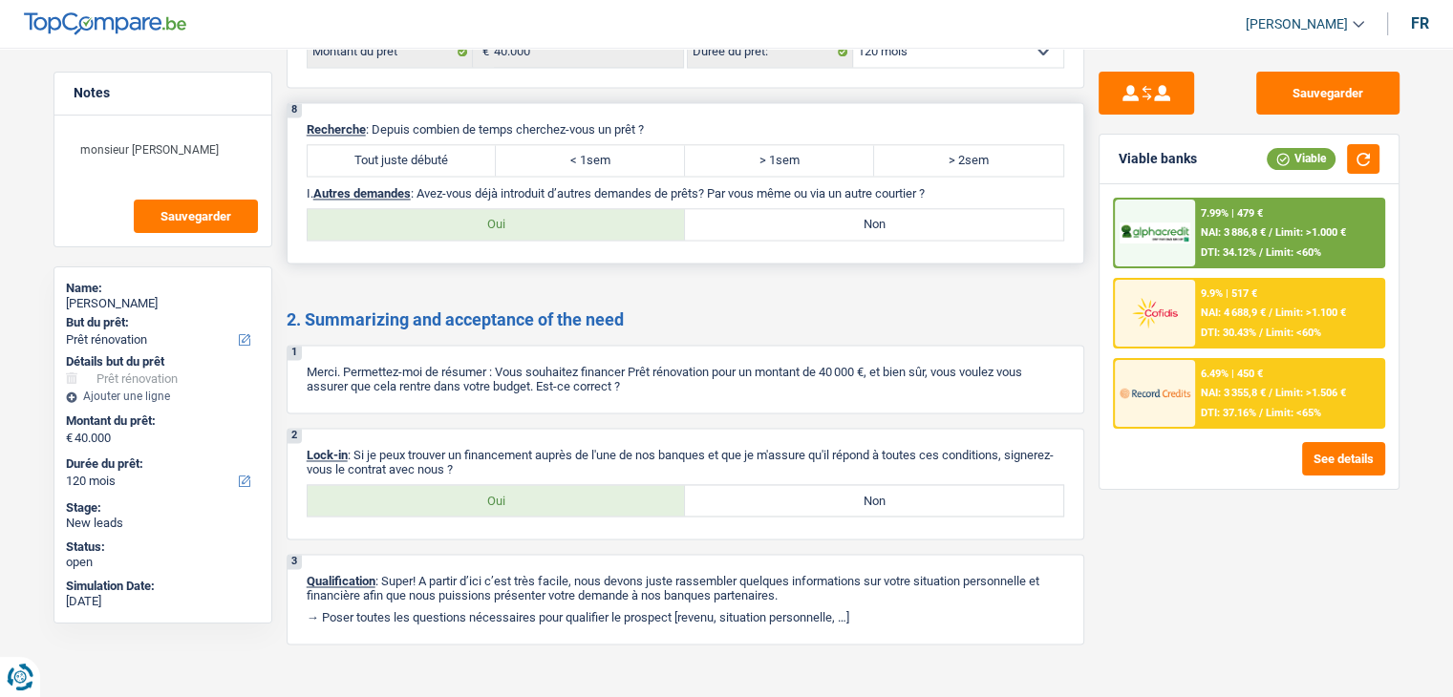
click at [414, 145] on label "Tout juste débuté" at bounding box center [402, 160] width 189 height 31
click at [414, 145] on input "Tout juste débuté" at bounding box center [402, 160] width 189 height 31
radio input "true"
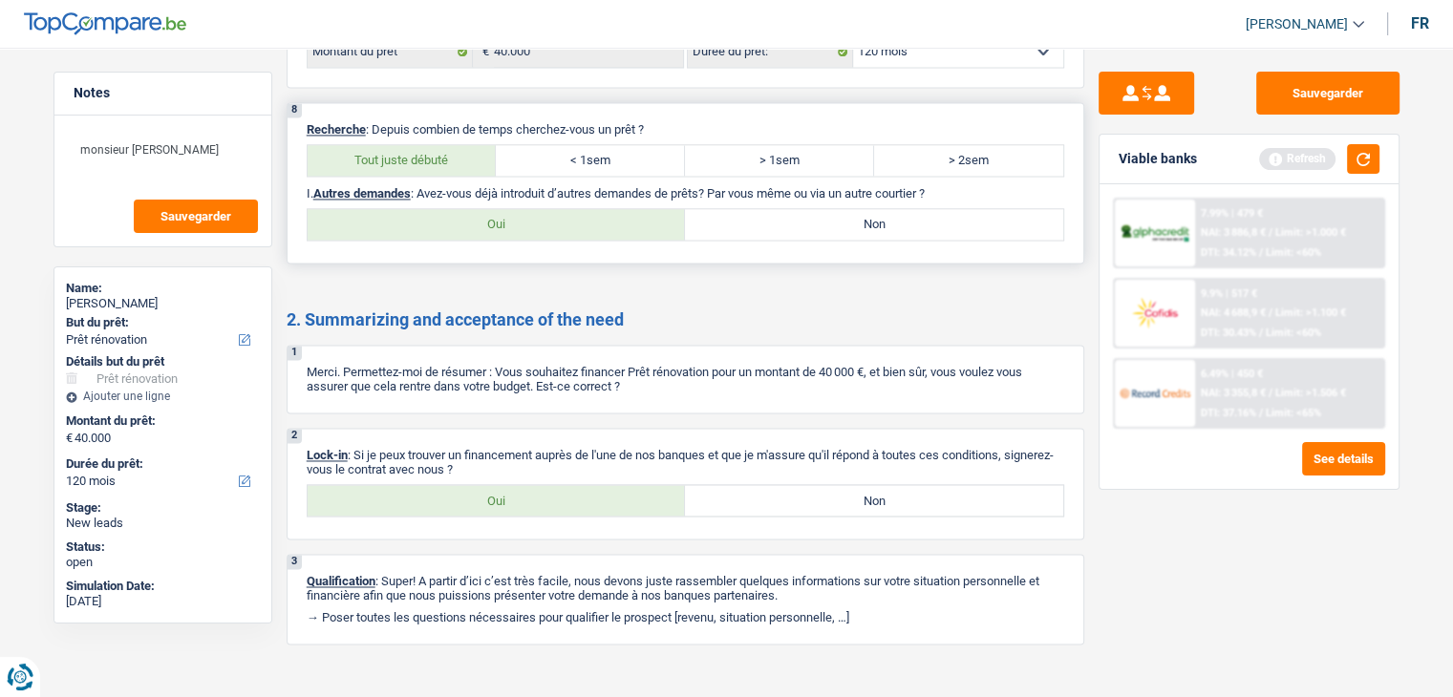
click at [819, 186] on p "I. Autres demandes : Avez-vous déjà introduit d’autres demandes de prêts? Par v…" at bounding box center [685, 193] width 757 height 14
click at [819, 209] on label "Non" at bounding box center [874, 224] width 378 height 31
click at [819, 209] on input "Non" at bounding box center [874, 224] width 378 height 31
radio input "true"
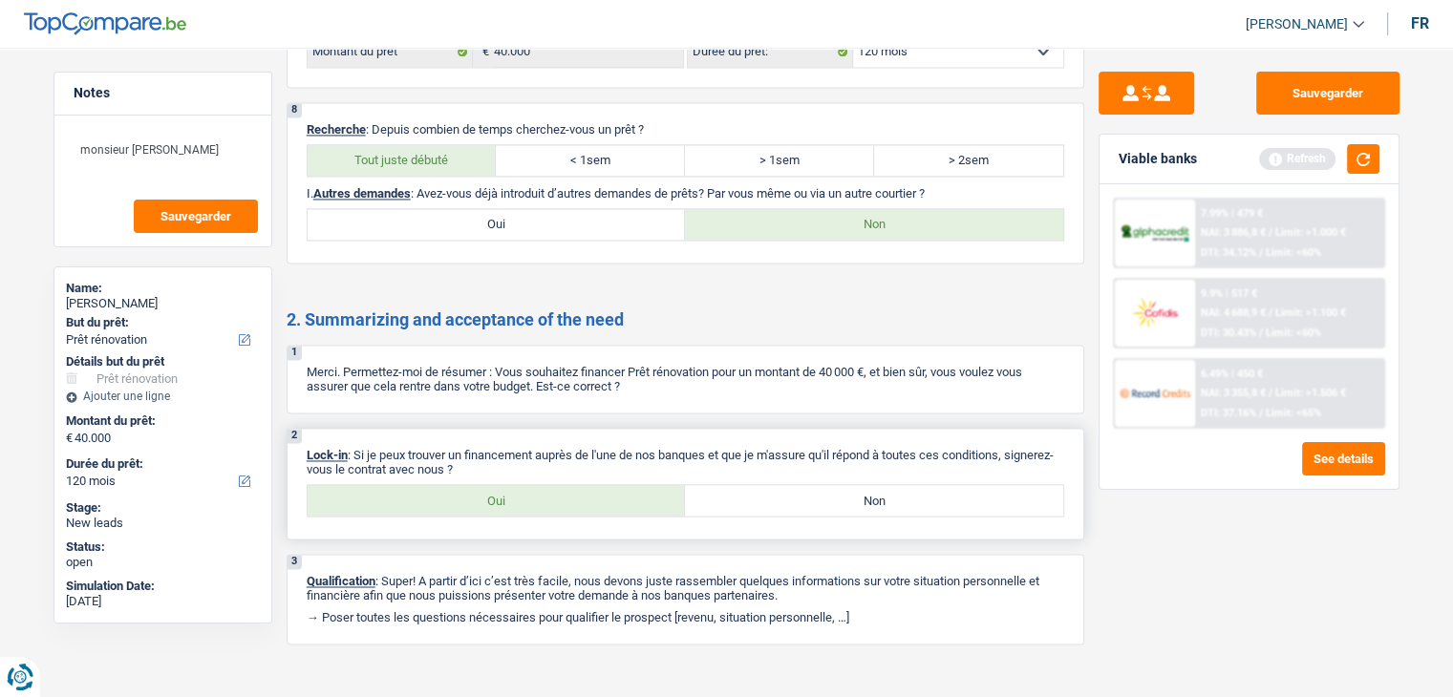
click at [520, 495] on label "Oui" at bounding box center [497, 500] width 378 height 31
click at [520, 495] on input "Oui" at bounding box center [497, 500] width 378 height 31
radio input "true"
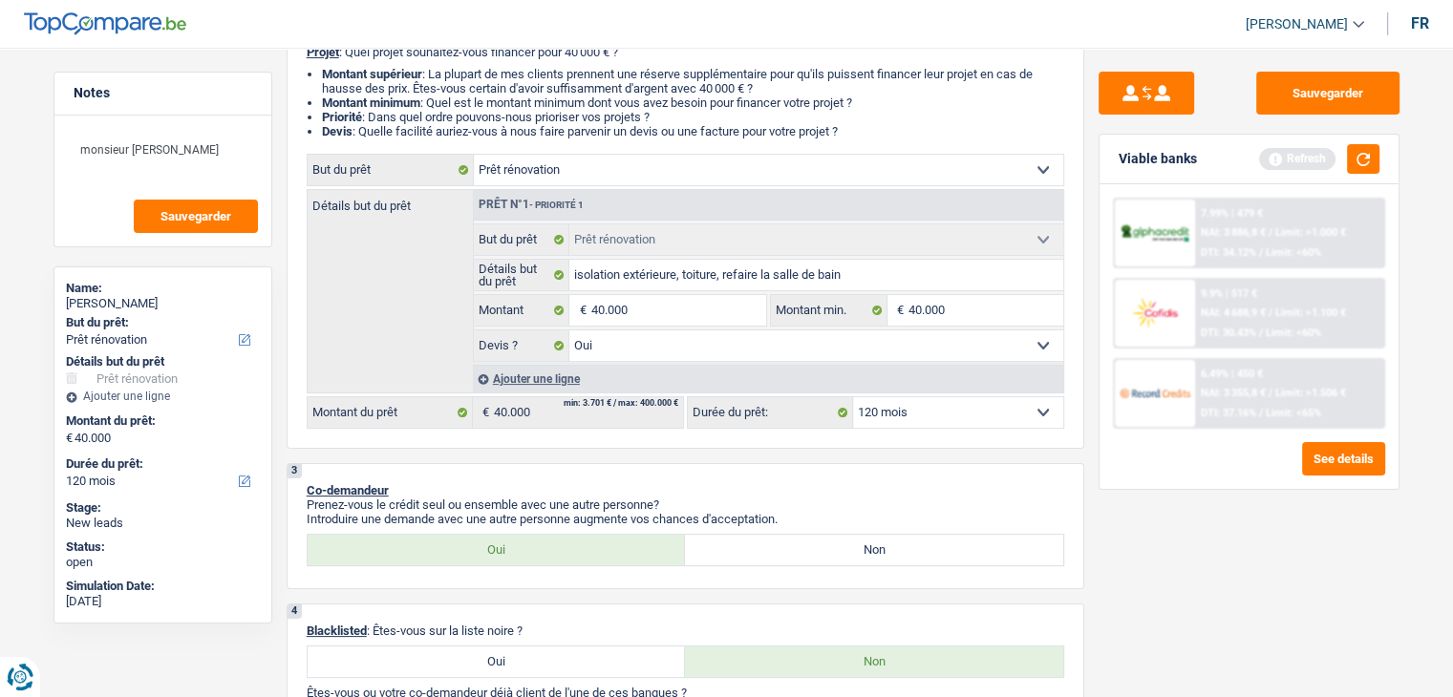
scroll to position [0, 0]
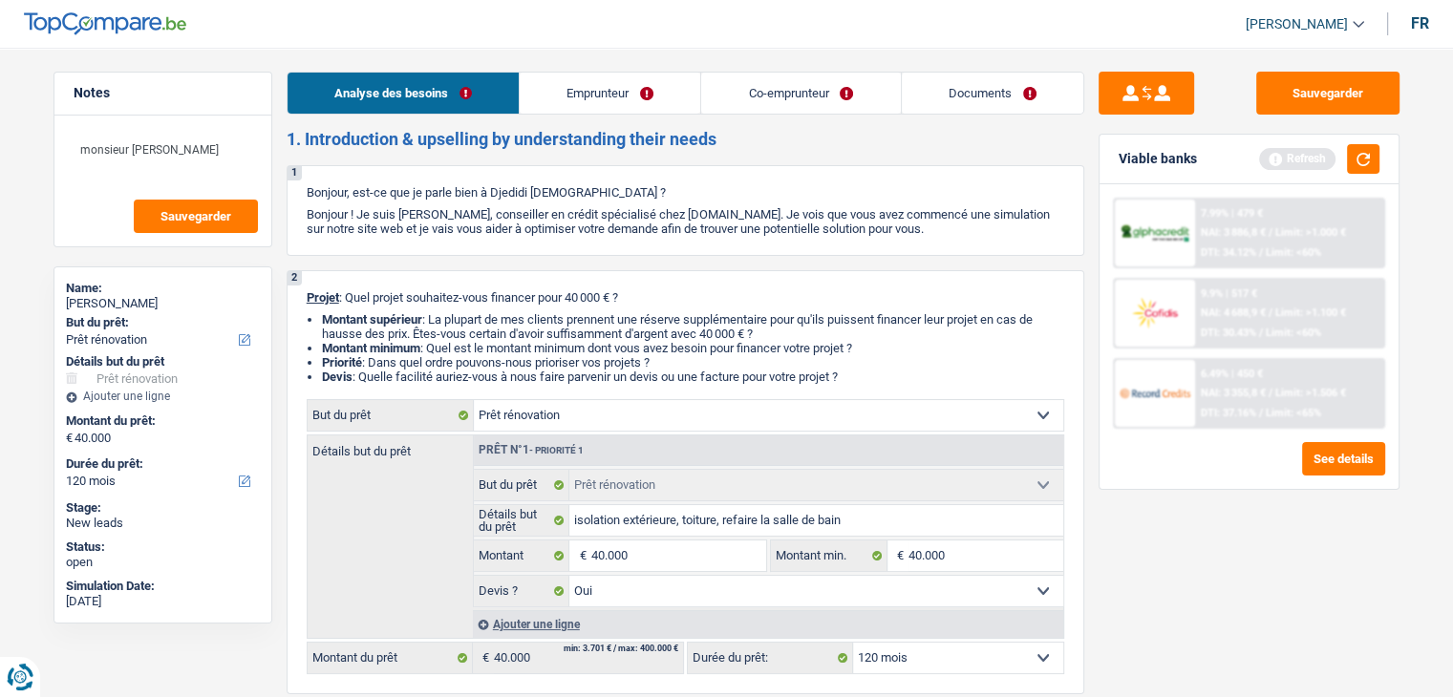
drag, startPoint x: 619, startPoint y: 85, endPoint x: 634, endPoint y: 93, distance: 17.1
click at [619, 85] on link "Emprunteur" at bounding box center [610, 93] width 181 height 41
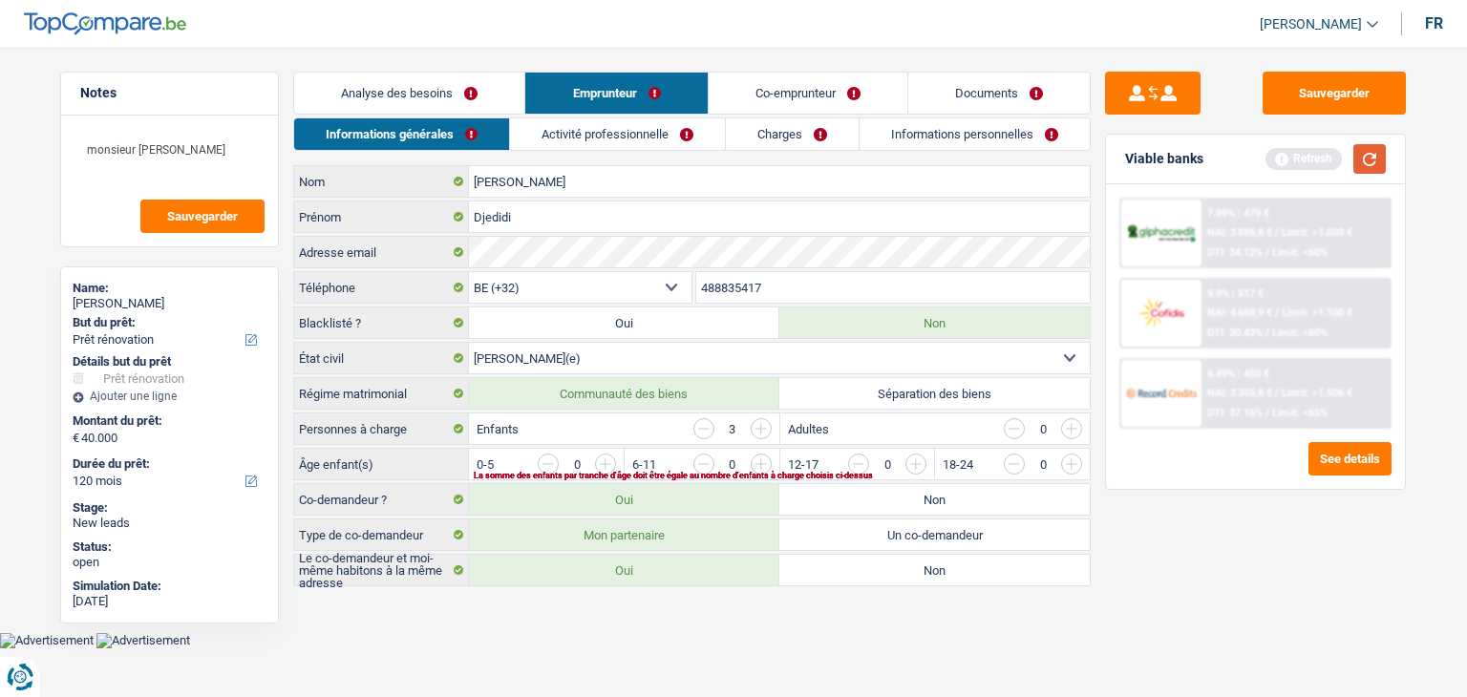
click at [1378, 158] on button "button" at bounding box center [1369, 159] width 32 height 30
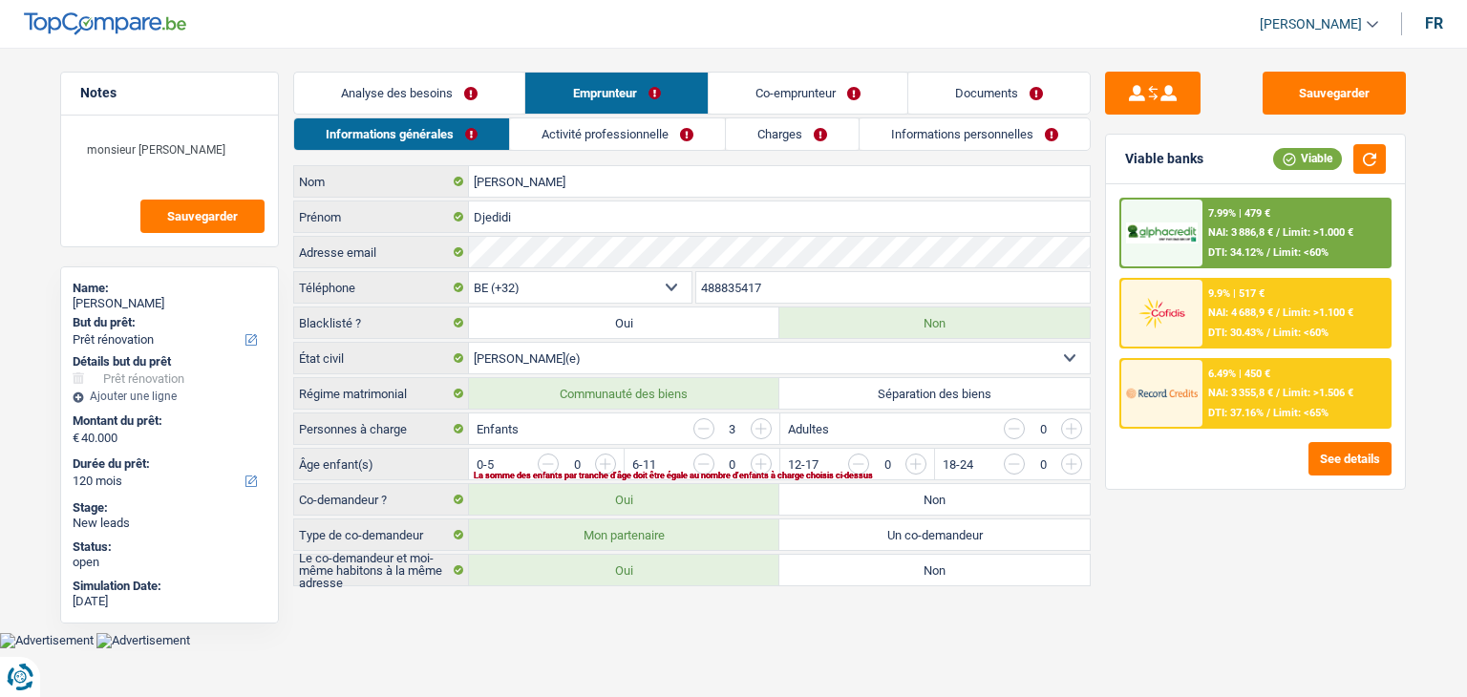
click at [1204, 585] on div "Sauvegarder Viable banks Viable 7.99% | 479 € NAI: 3 886,8 € / Limit: >1.000 € …" at bounding box center [1256, 367] width 330 height 590
click at [1154, 578] on div "Sauvegarder Viable banks Viable 7.99% | 479 € NAI: 3 886,8 € / Limit: >1.000 € …" at bounding box center [1256, 367] width 330 height 590
click at [917, 460] on input "button" at bounding box center [1303, 469] width 796 height 31
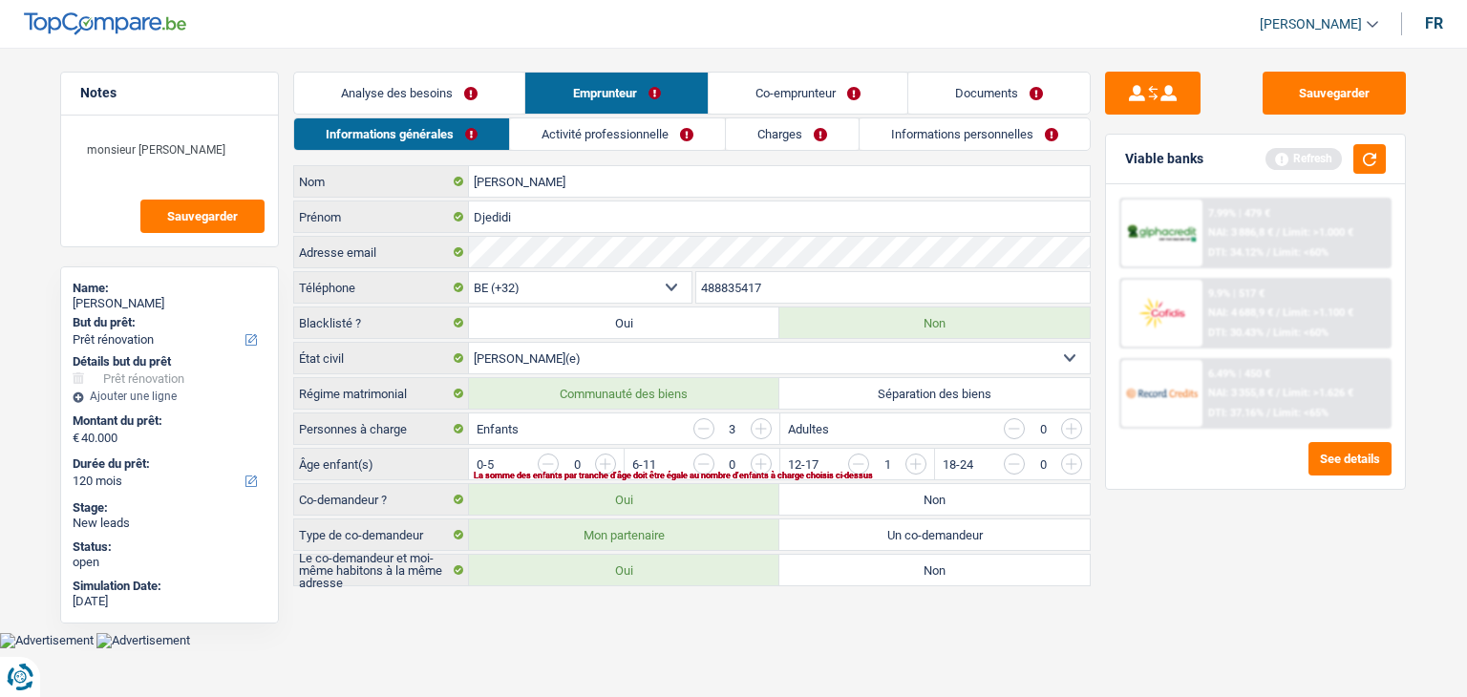
click at [760, 465] on input "button" at bounding box center [1149, 469] width 796 height 31
click at [601, 454] on input "button" at bounding box center [993, 469] width 796 height 31
click at [608, 133] on link "Activité professionnelle" at bounding box center [618, 134] width 215 height 32
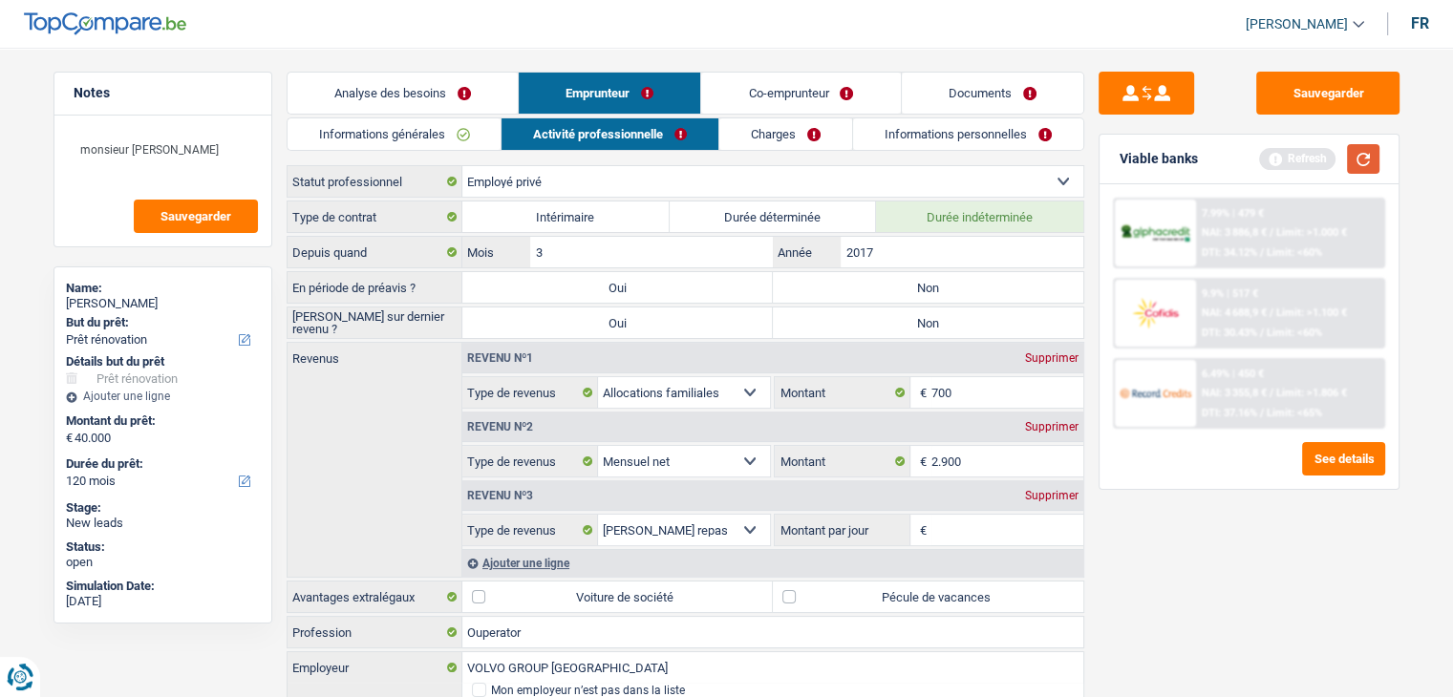
click at [1367, 165] on button "button" at bounding box center [1363, 159] width 32 height 30
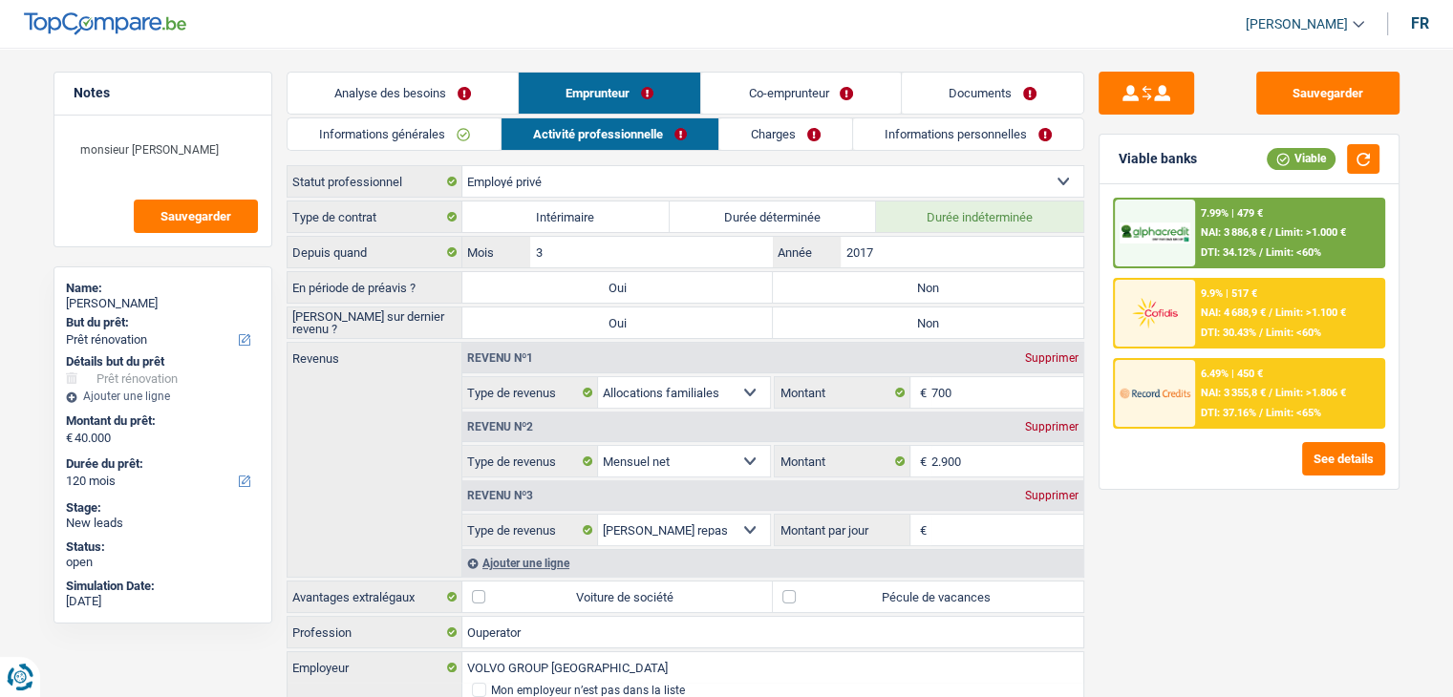
click at [1164, 574] on div "Sauvegarder Viable banks Viable 7.99% | 479 € NAI: 3 886,8 € / Limit: >1.000 € …" at bounding box center [1249, 367] width 330 height 590
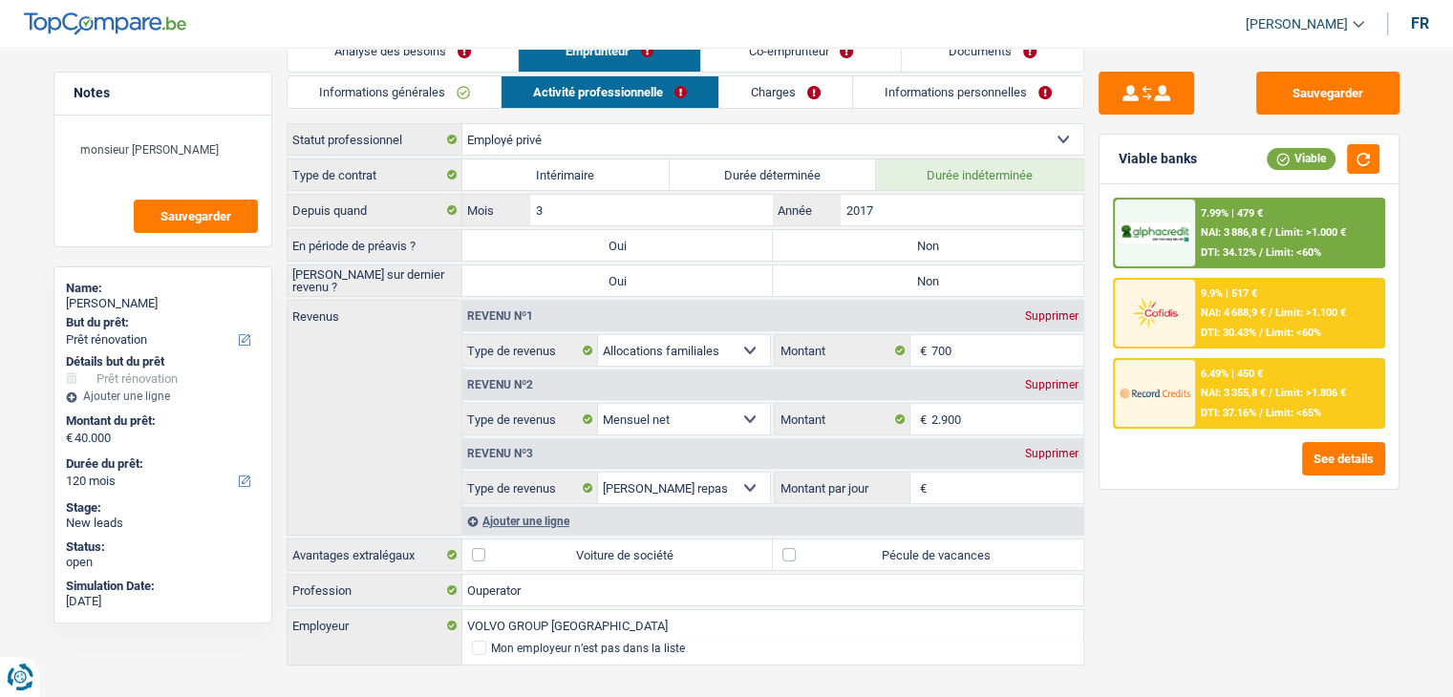
scroll to position [66, 0]
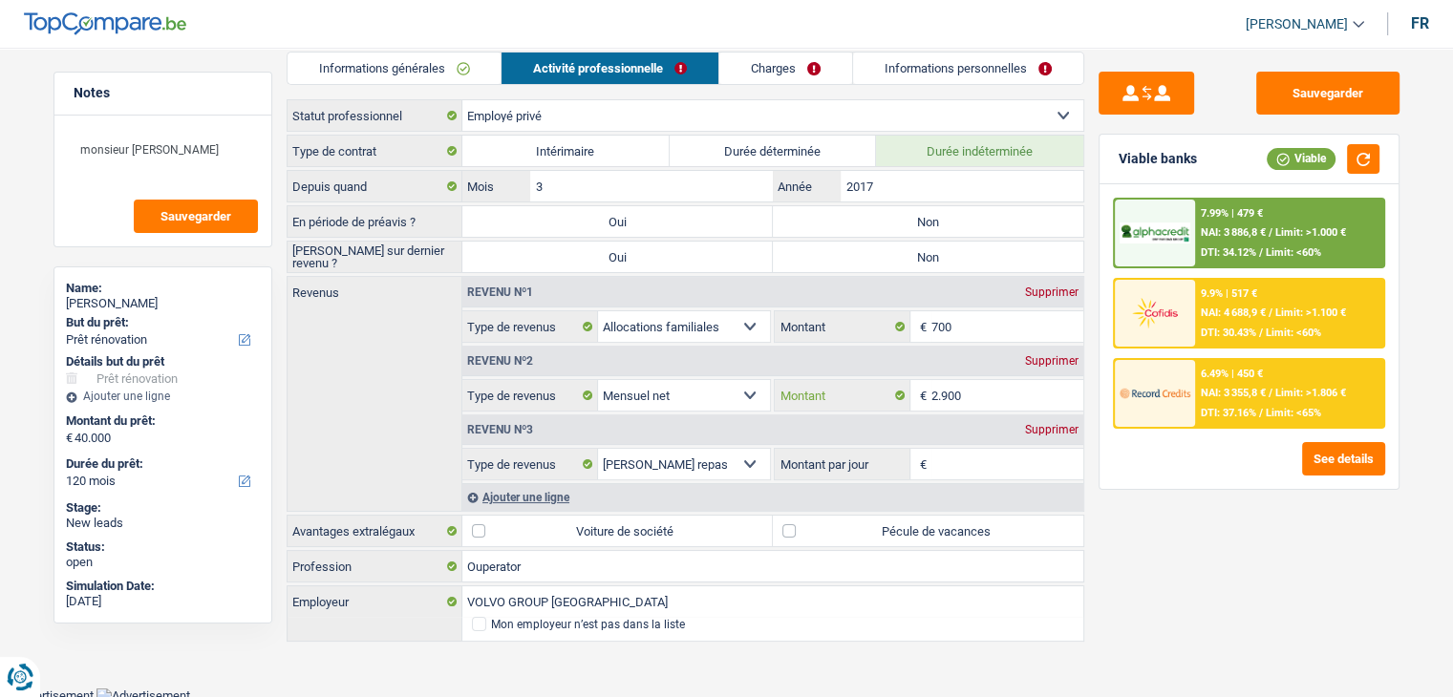
click at [986, 389] on input "2.900" at bounding box center [1007, 395] width 152 height 31
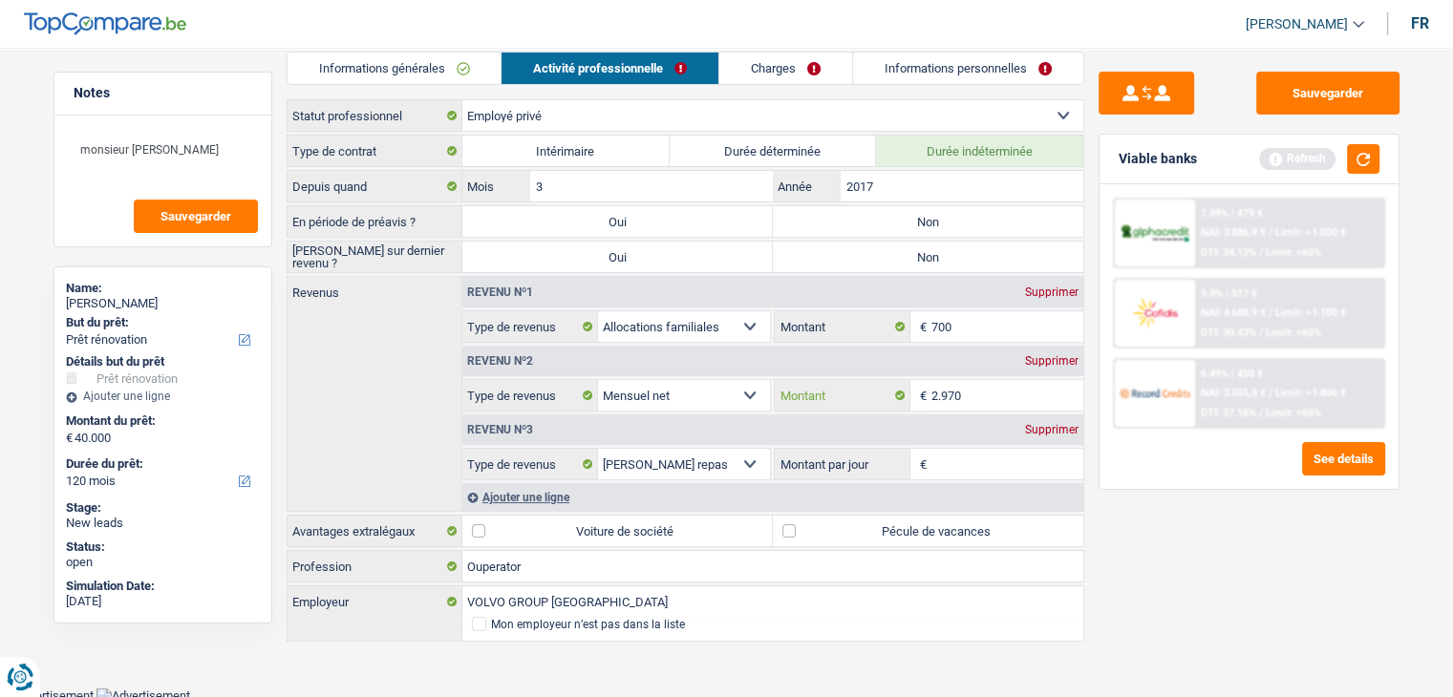
type input "2.970"
click at [1177, 608] on div "Sauvegarder Viable banks Refresh 7.99% | 479 € NAI: 3 886,8 € / Limit: >1.000 €…" at bounding box center [1249, 367] width 330 height 590
click at [1372, 158] on button "button" at bounding box center [1363, 159] width 32 height 30
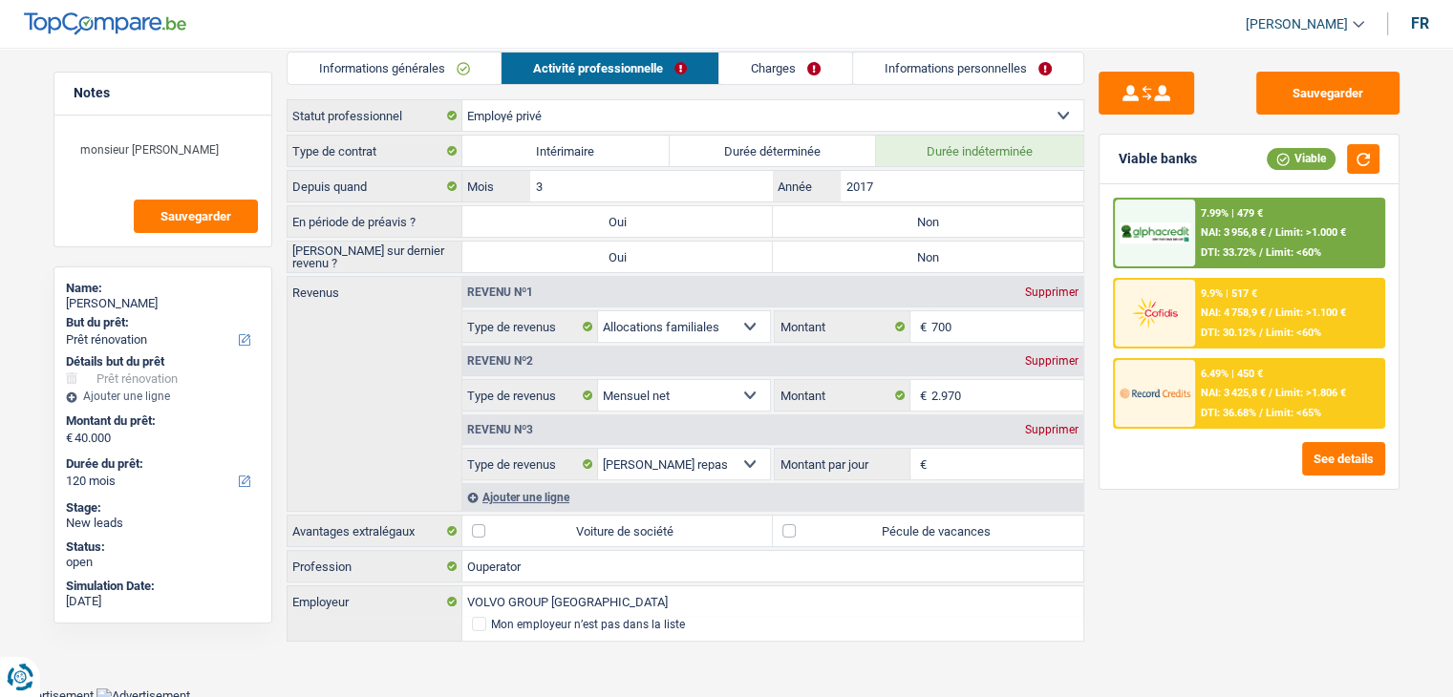
click at [978, 456] on input "Montant par jour" at bounding box center [1007, 464] width 152 height 31
click at [1110, 509] on div "Sauvegarder Viable banks Viable 7.99% | 479 € NAI: 3 956,8 € / Limit: >1.000 € …" at bounding box center [1249, 367] width 330 height 590
click at [967, 456] on input "Montant par jour" at bounding box center [1007, 464] width 152 height 31
click at [1087, 482] on div "Sauvegarder Viable banks Viable 7.99% | 479 € NAI: 3 956,8 € / Limit: >1.000 € …" at bounding box center [1249, 367] width 330 height 590
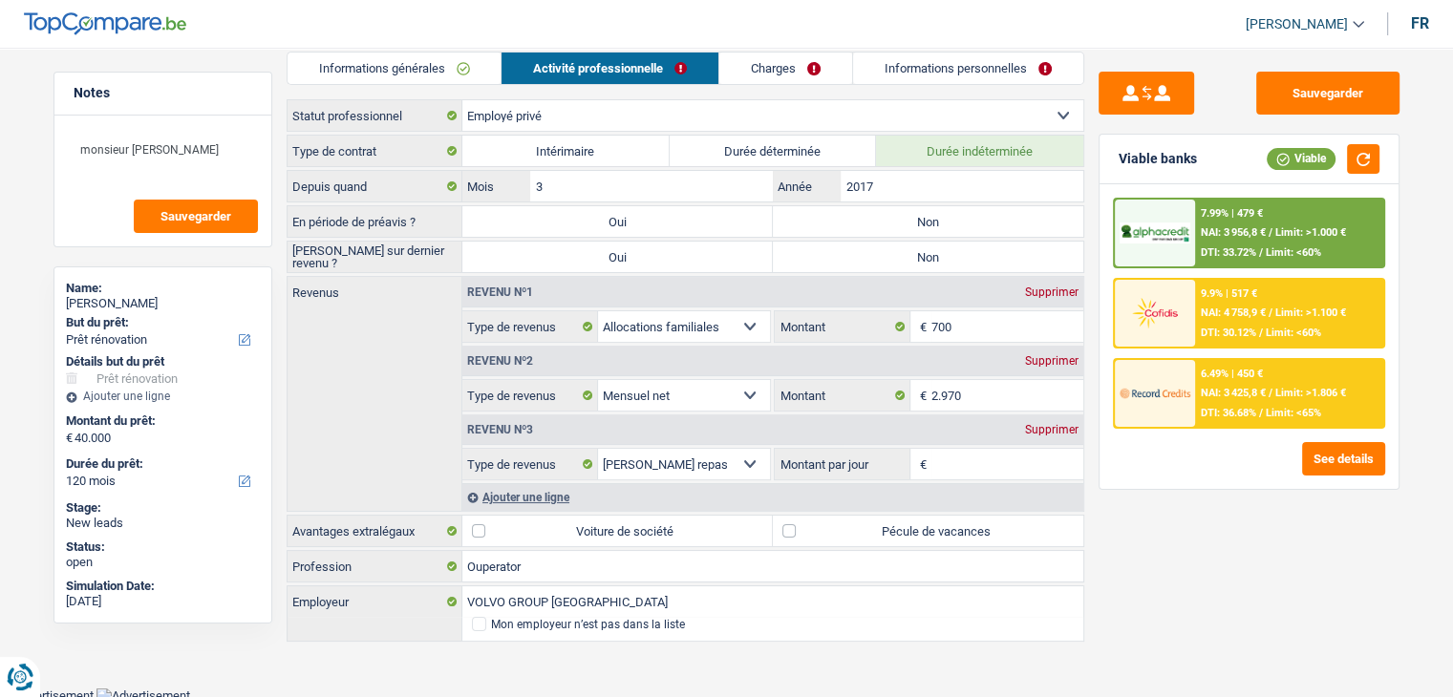
click at [983, 462] on input "Montant par jour" at bounding box center [1007, 464] width 152 height 31
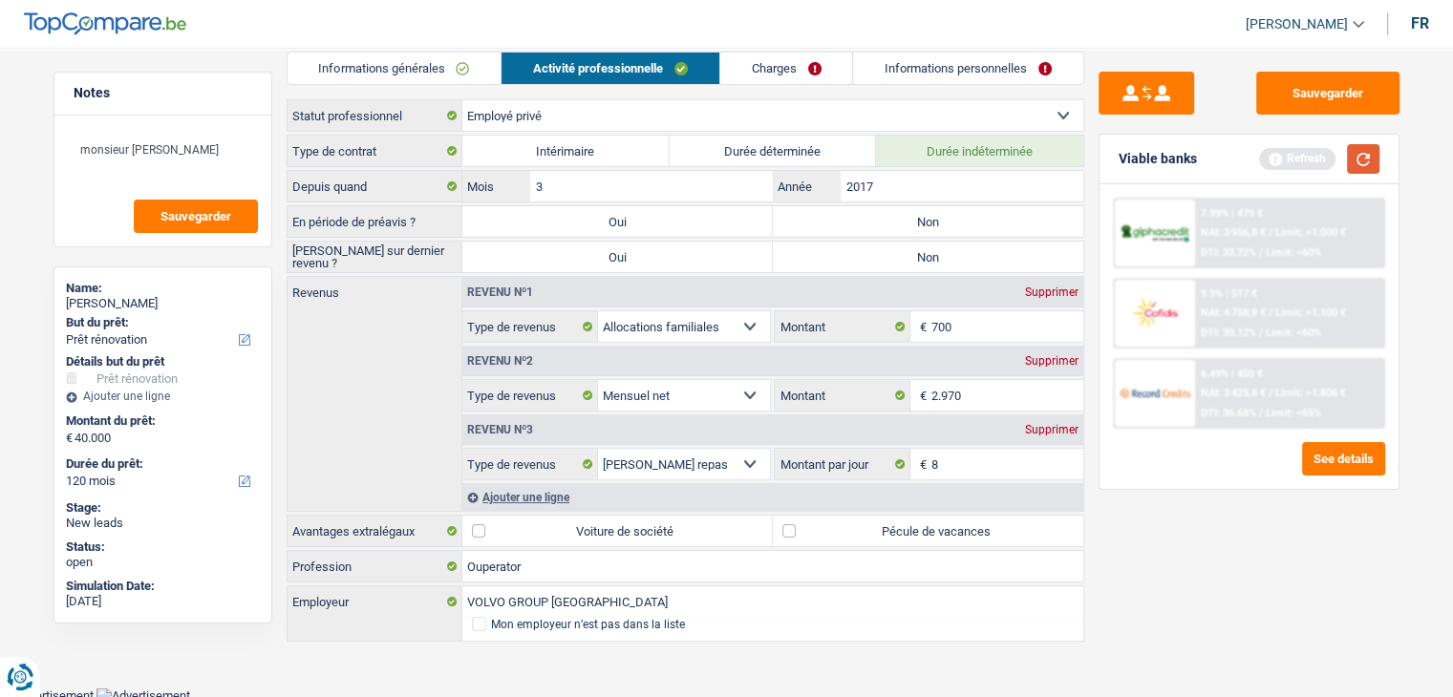
type input "8,0"
click at [1364, 169] on button "button" at bounding box center [1363, 159] width 32 height 30
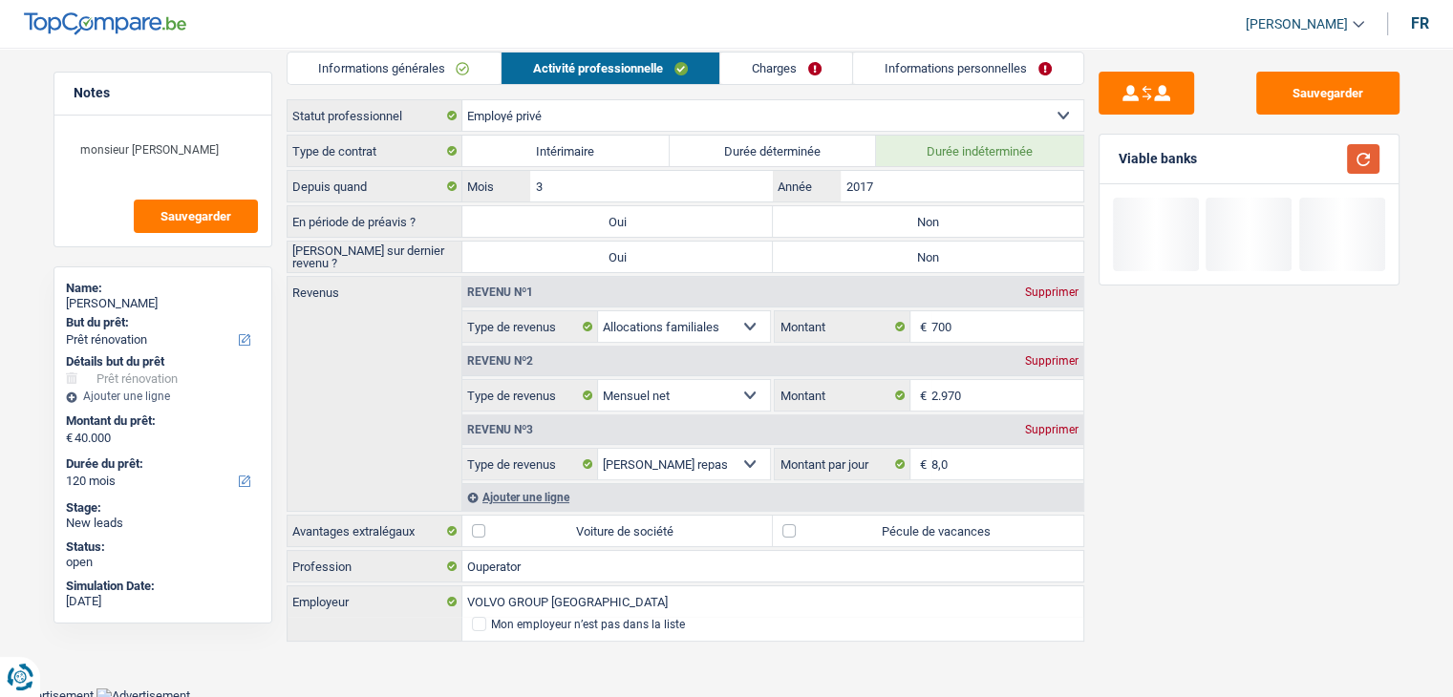
click at [1364, 169] on button "button" at bounding box center [1363, 159] width 32 height 30
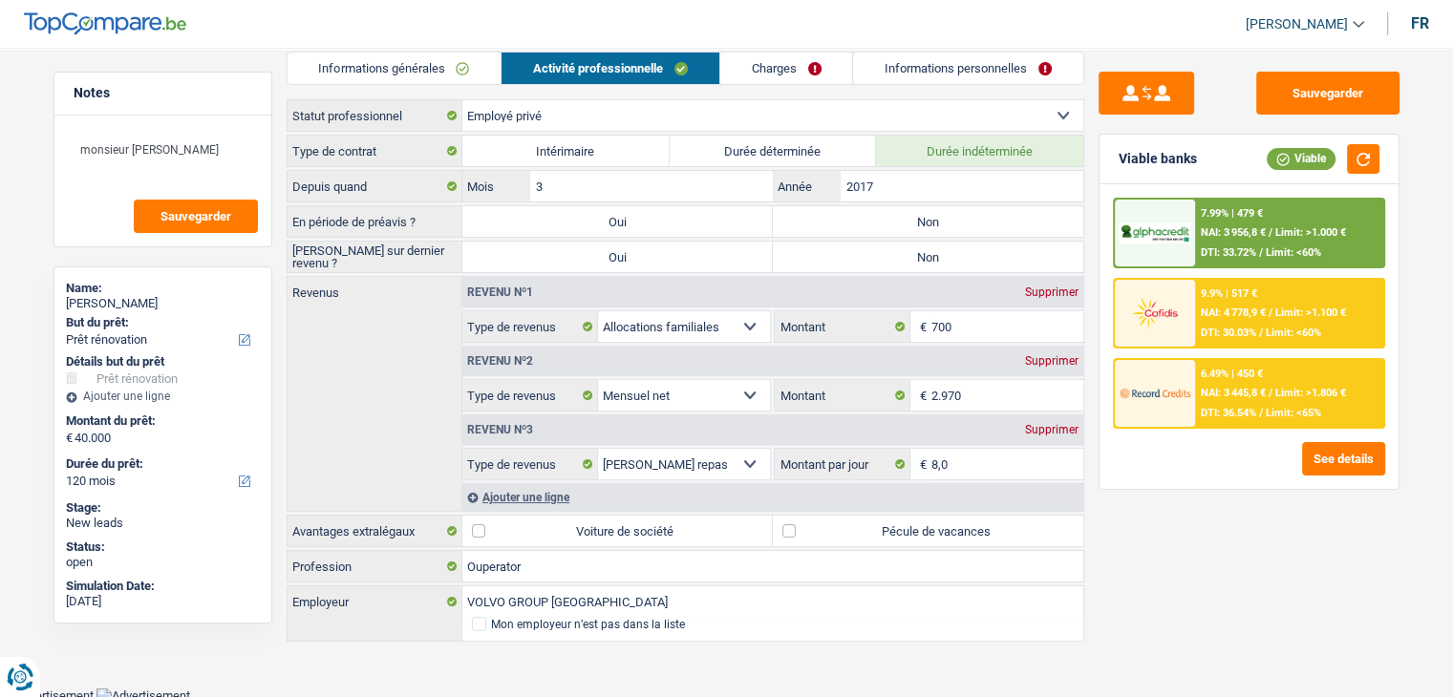
click at [999, 524] on label "Pécule de vacances" at bounding box center [928, 531] width 310 height 31
click at [999, 524] on input "Pécule de vacances" at bounding box center [928, 531] width 310 height 31
checkbox input "true"
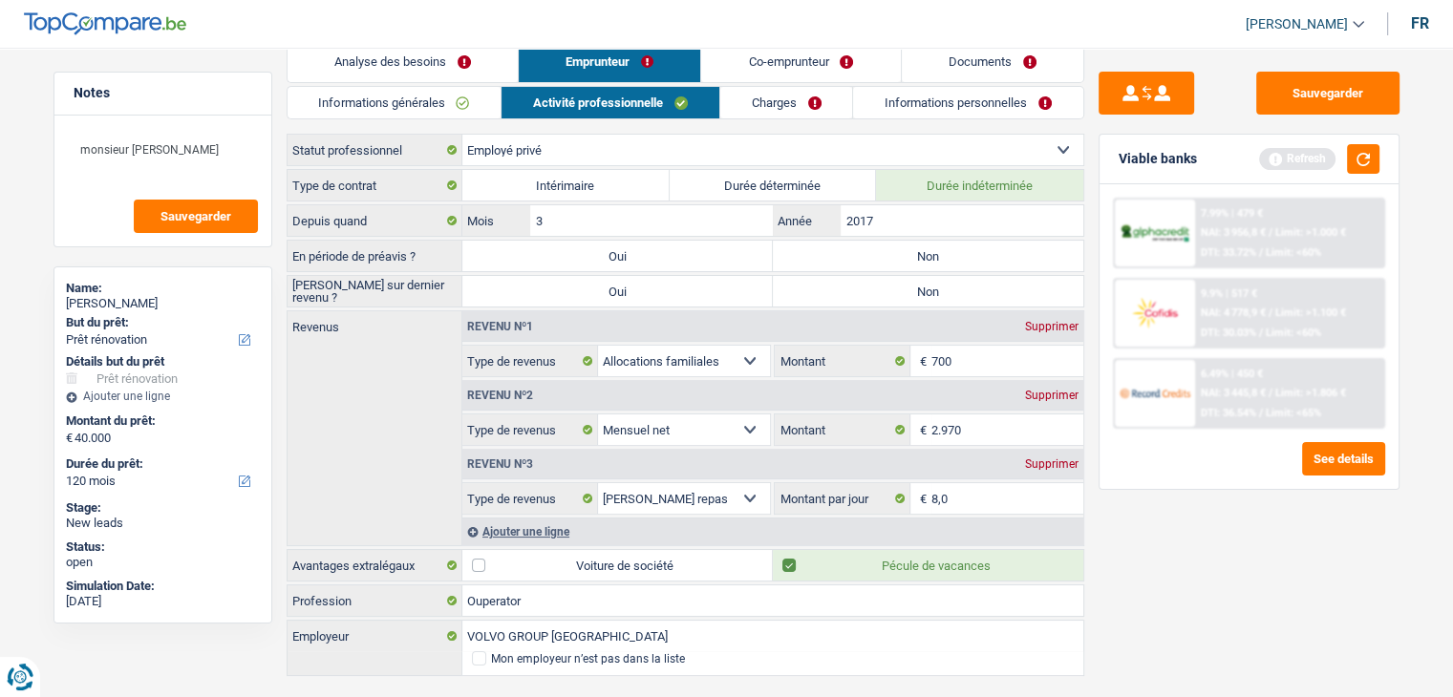
scroll to position [0, 0]
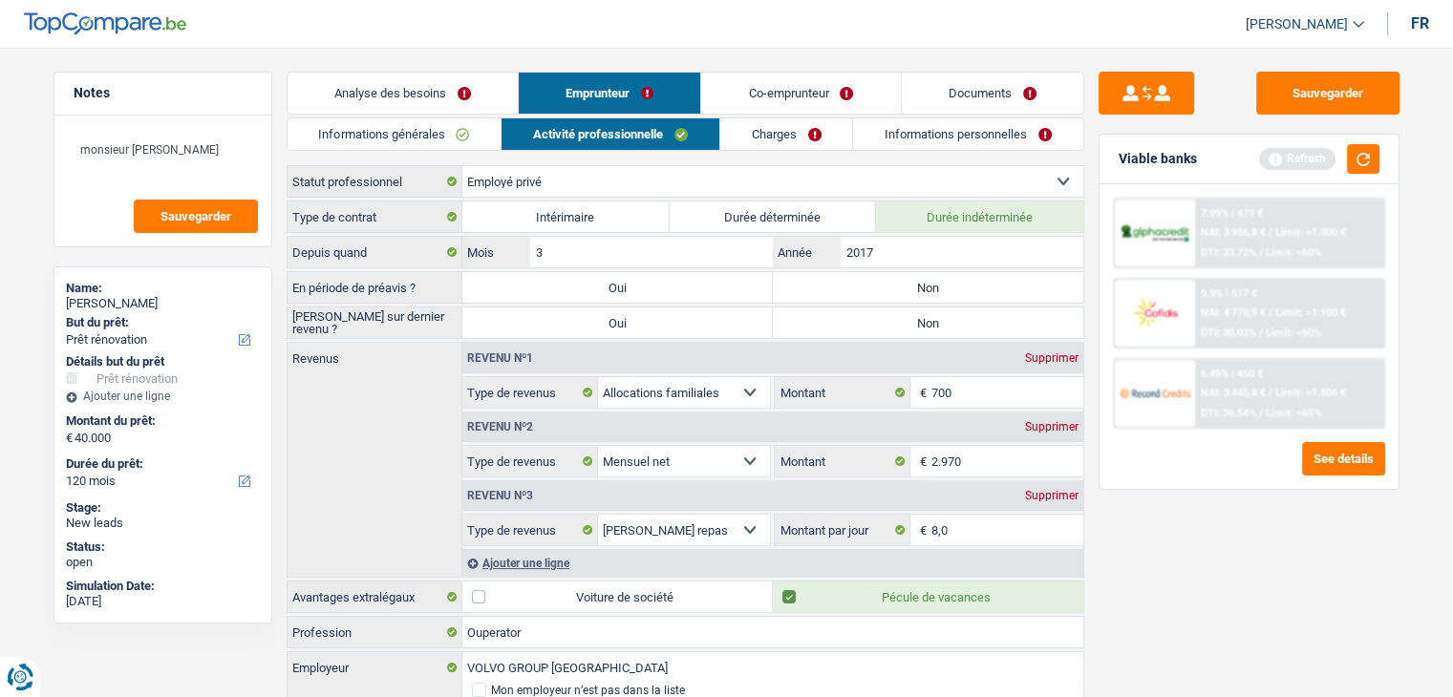
click at [758, 137] on link "Charges" at bounding box center [786, 134] width 133 height 32
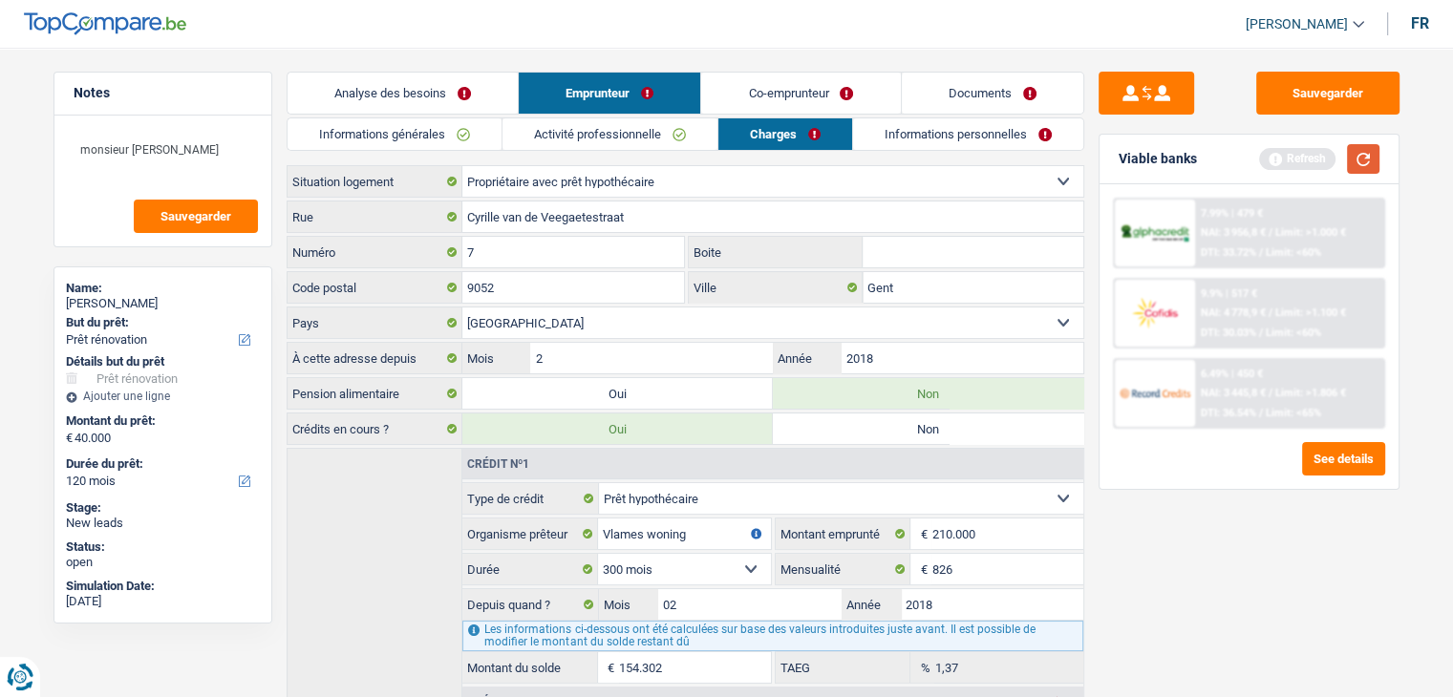
click at [1372, 150] on button "button" at bounding box center [1363, 159] width 32 height 30
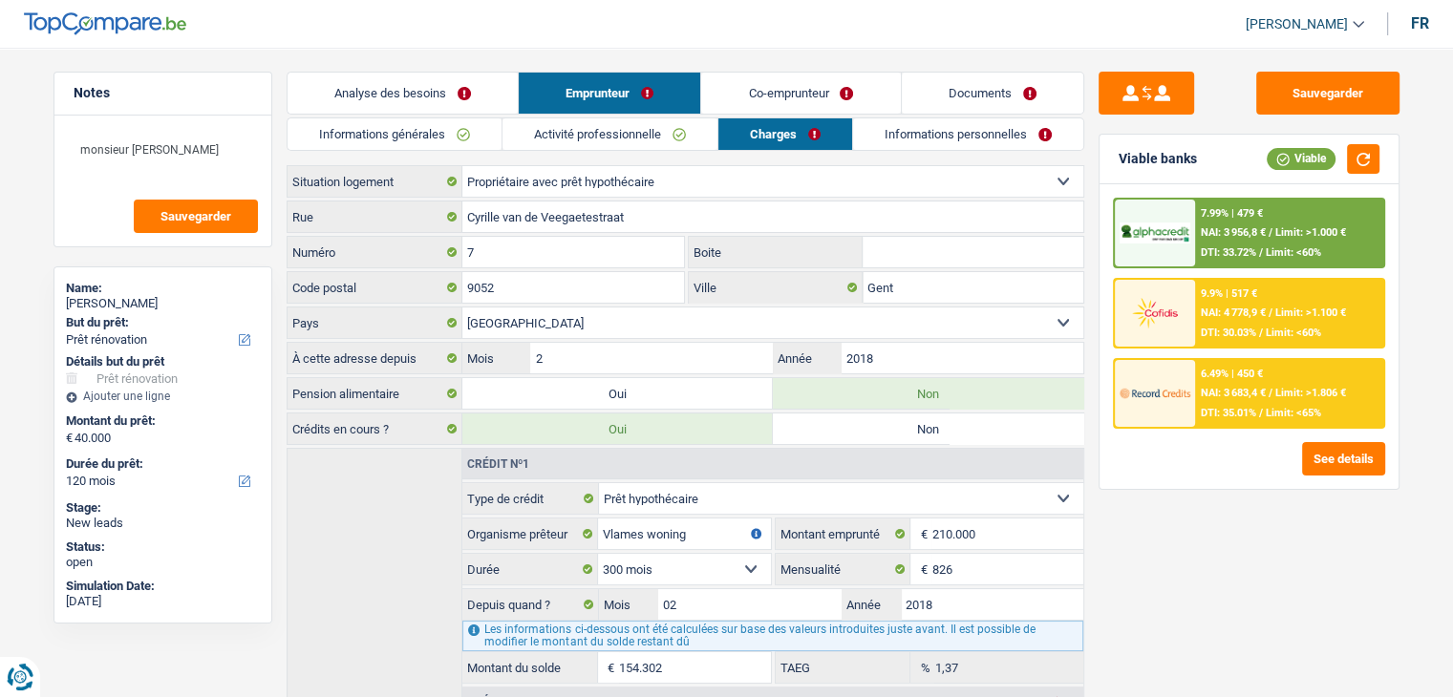
click at [1243, 566] on div "Sauvegarder Viable banks Viable 7.99% | 479 € NAI: 3 956,8 € / Limit: >1.000 € …" at bounding box center [1249, 367] width 330 height 590
click at [1127, 521] on div "Sauvegarder Viable banks Viable 7.99% | 479 € NAI: 3 956,8 € / Limit: >1.000 € …" at bounding box center [1249, 367] width 330 height 590
click at [888, 138] on link "Informations personnelles" at bounding box center [968, 134] width 230 height 32
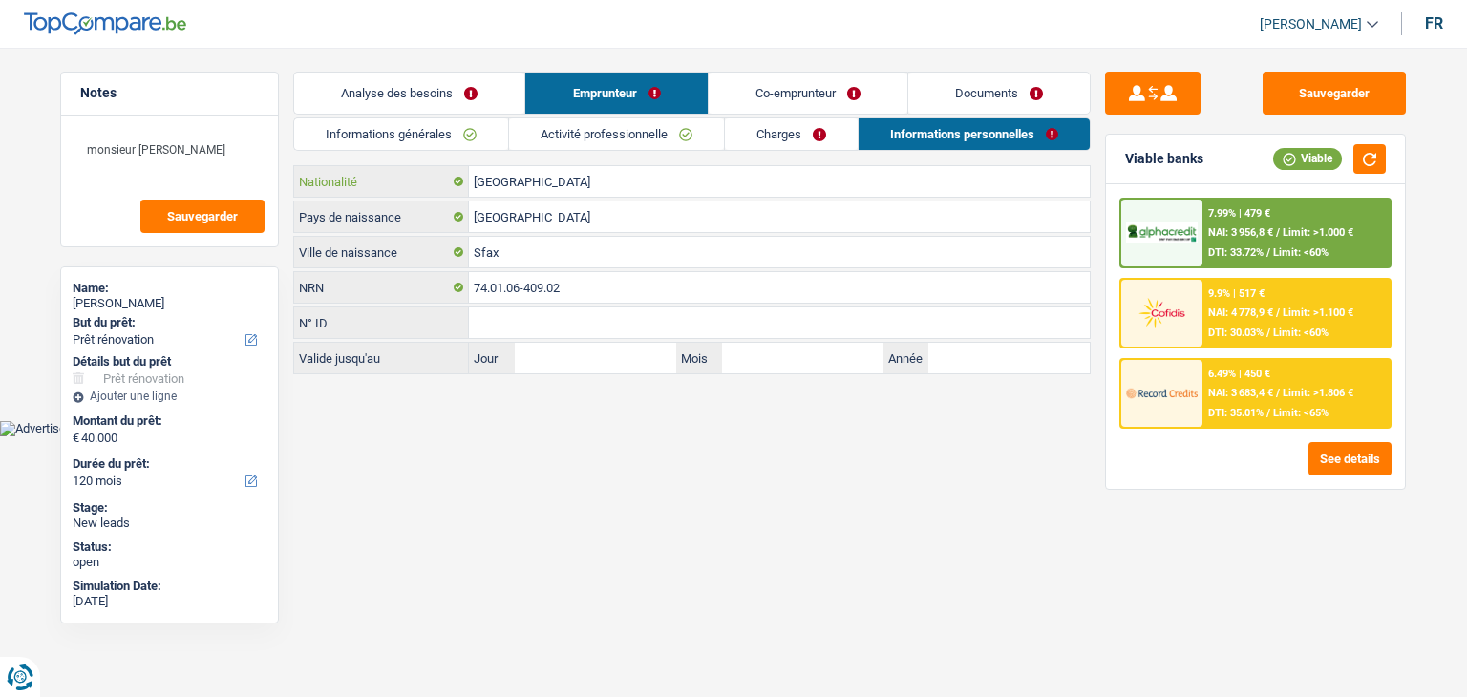
click at [545, 183] on input "[GEOGRAPHIC_DATA]" at bounding box center [779, 181] width 621 height 31
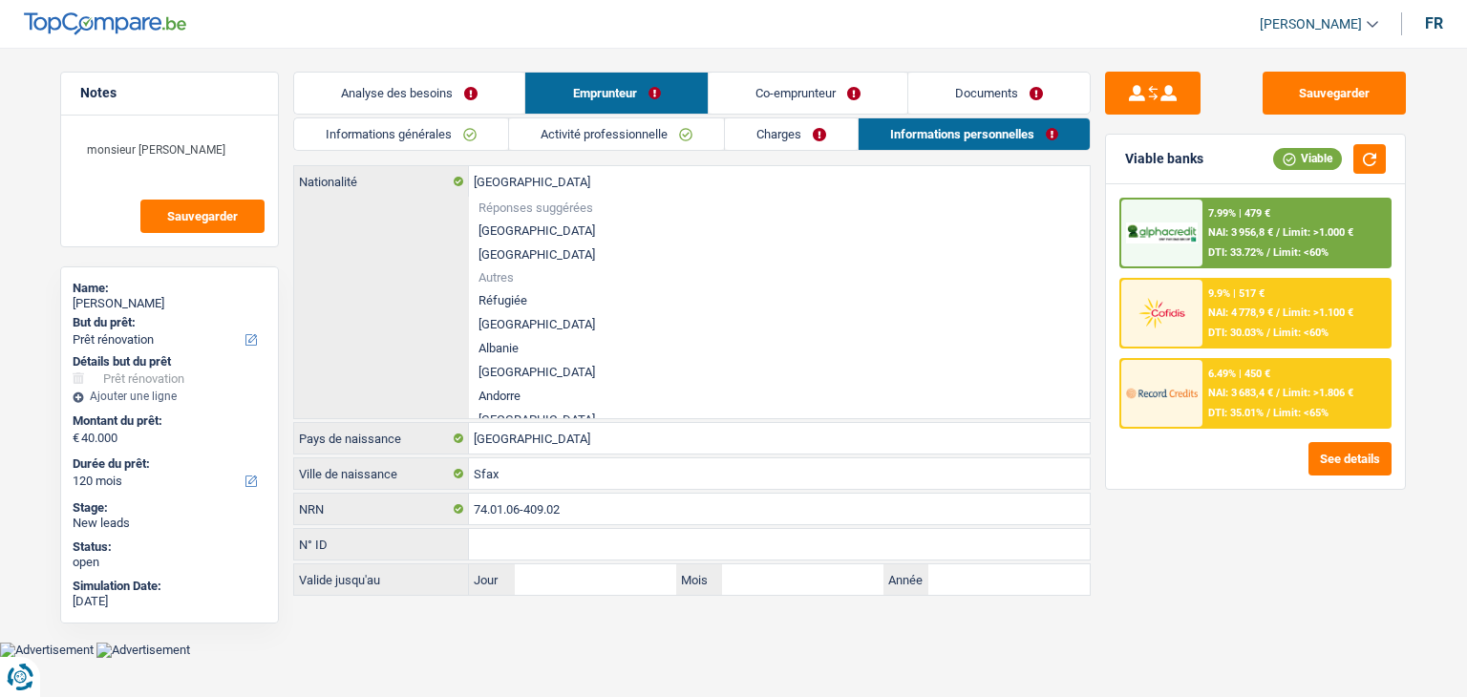
click at [1200, 630] on div "Sauvegarder Viable banks Viable 7.99% | 479 € NAI: 3 956,8 € / Limit: >1.000 € …" at bounding box center [1256, 367] width 330 height 590
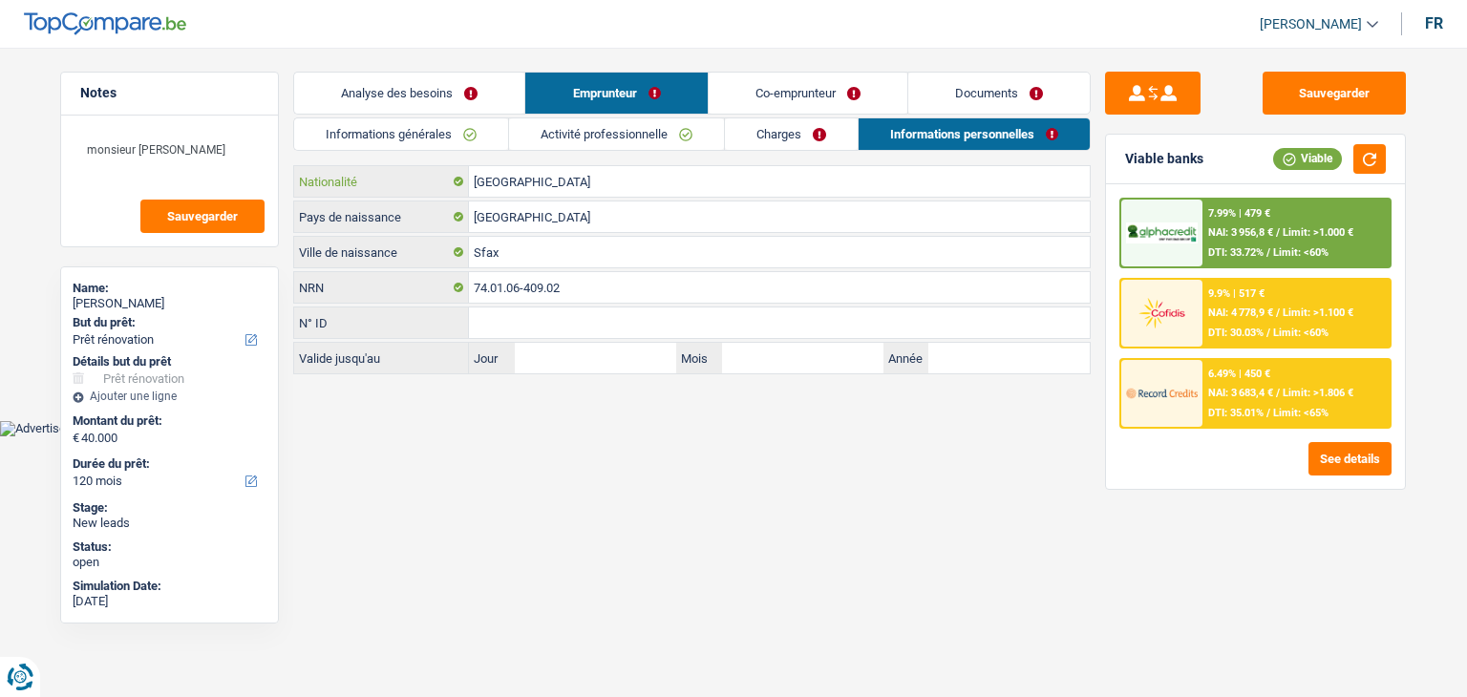
click at [534, 178] on input "[GEOGRAPHIC_DATA]" at bounding box center [779, 181] width 621 height 31
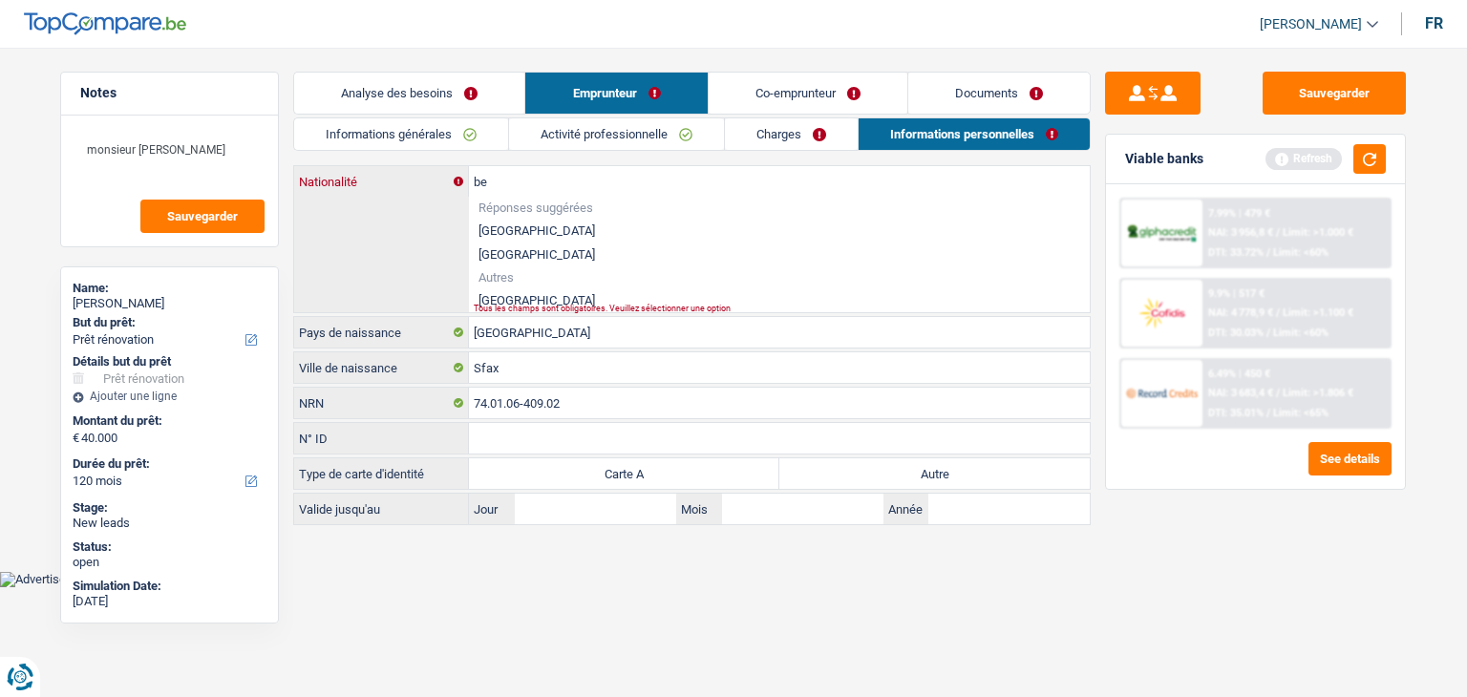
type input "b"
click at [500, 300] on li "[GEOGRAPHIC_DATA]" at bounding box center [779, 300] width 621 height 24
type input "[GEOGRAPHIC_DATA]"
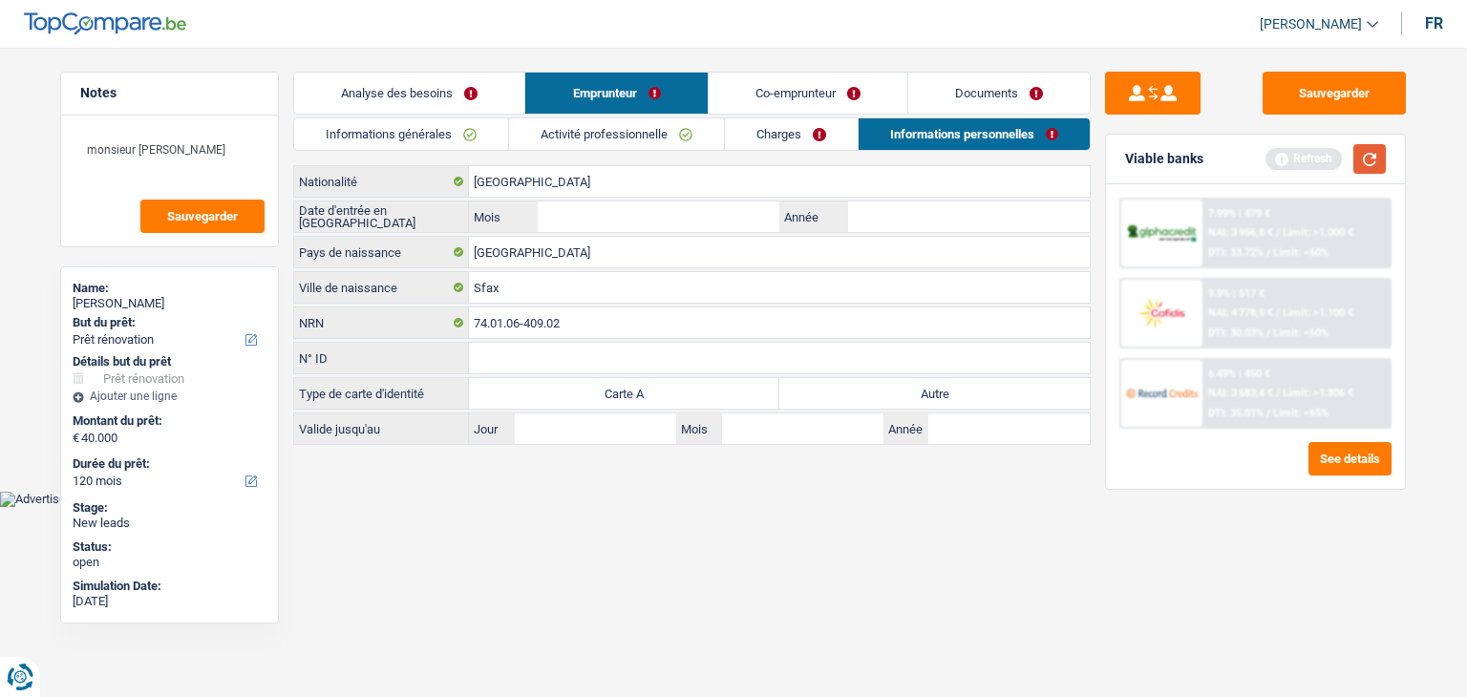
click at [1371, 159] on button "button" at bounding box center [1369, 159] width 32 height 30
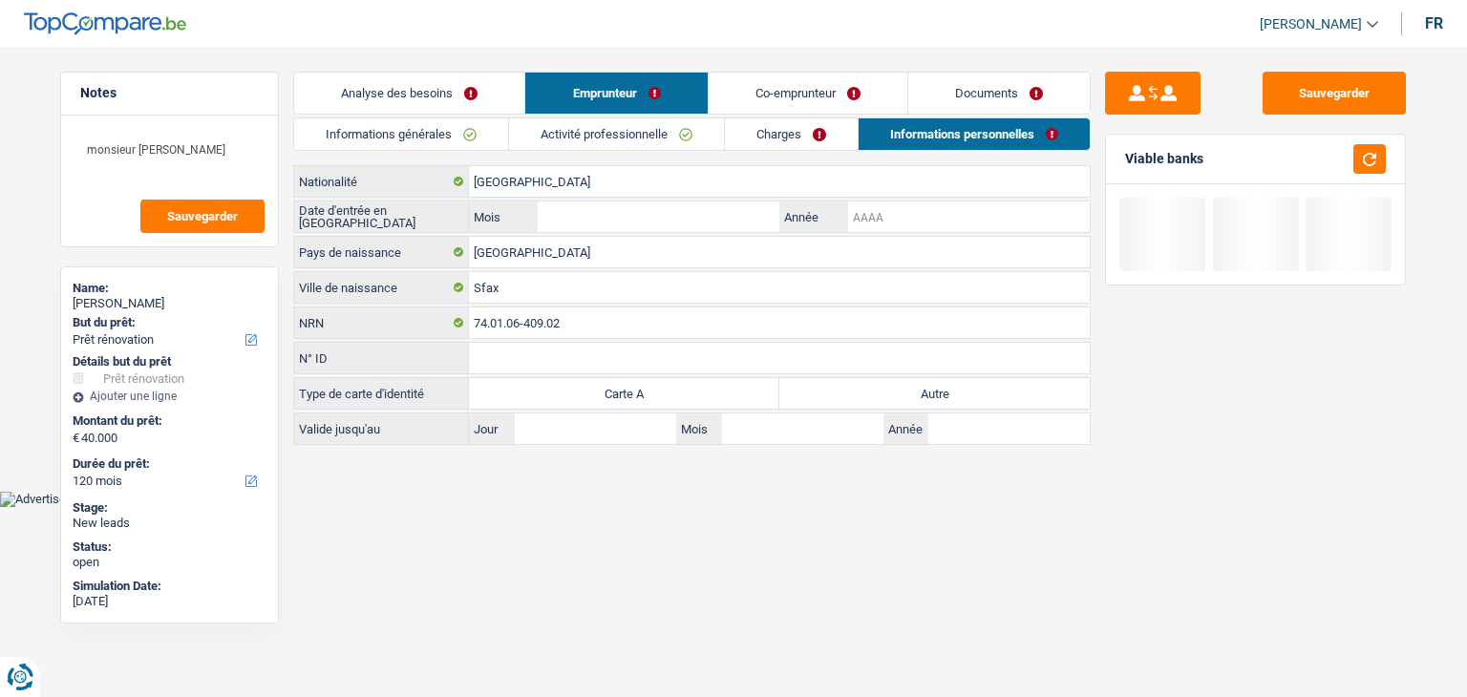
click at [893, 216] on input "Année" at bounding box center [969, 217] width 242 height 31
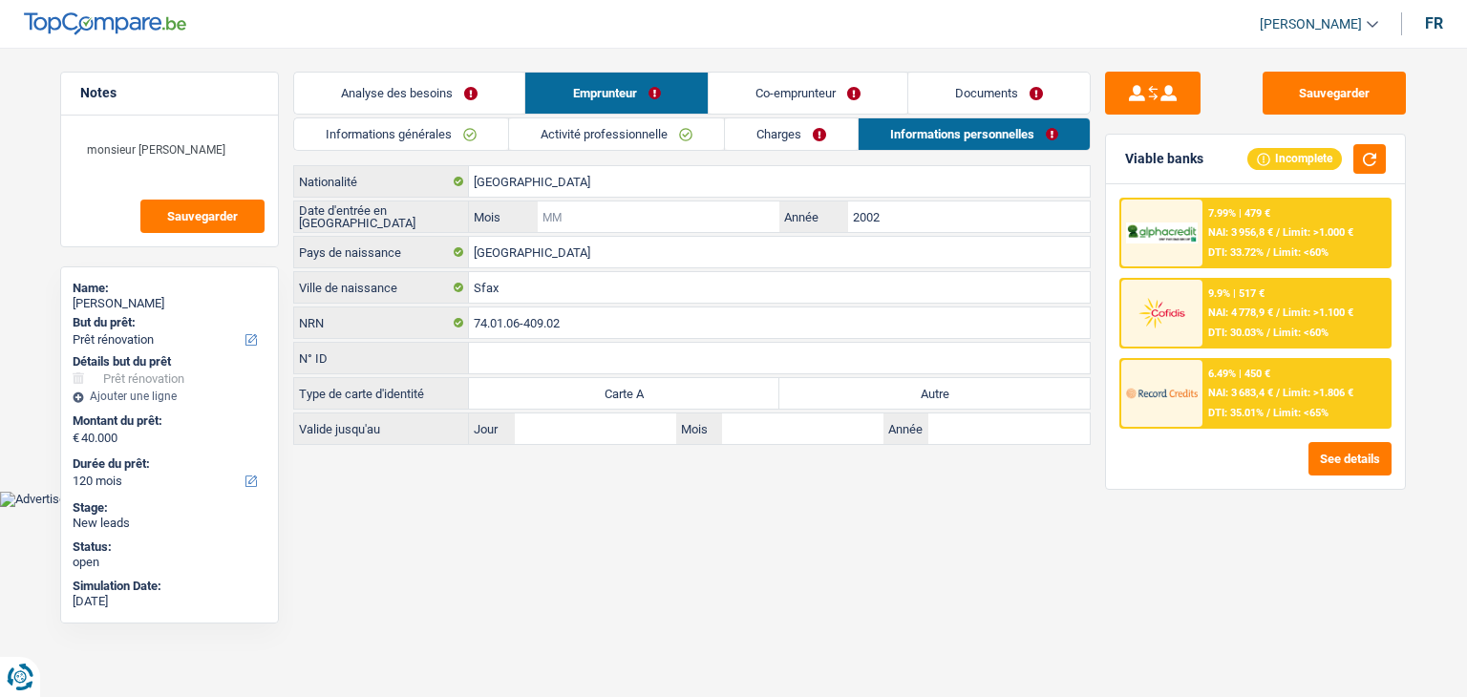
click at [742, 205] on input "Mois" at bounding box center [659, 217] width 242 height 31
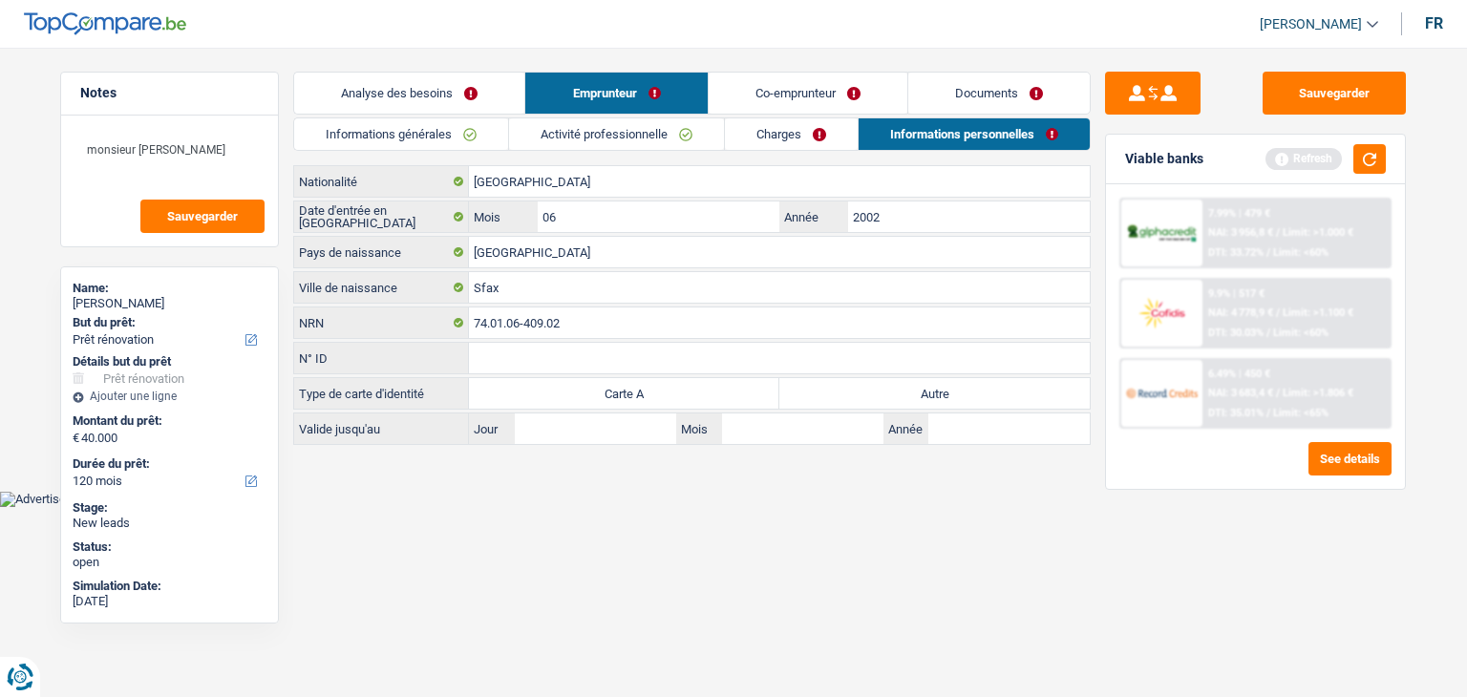
click at [680, 507] on html "Vous avez le contrôle de vos données Nous utilisons des cookies, tout comme nos…" at bounding box center [733, 253] width 1467 height 507
click at [1371, 136] on div "Viable banks Refresh" at bounding box center [1255, 160] width 299 height 50
click at [1371, 147] on button "button" at bounding box center [1369, 159] width 32 height 30
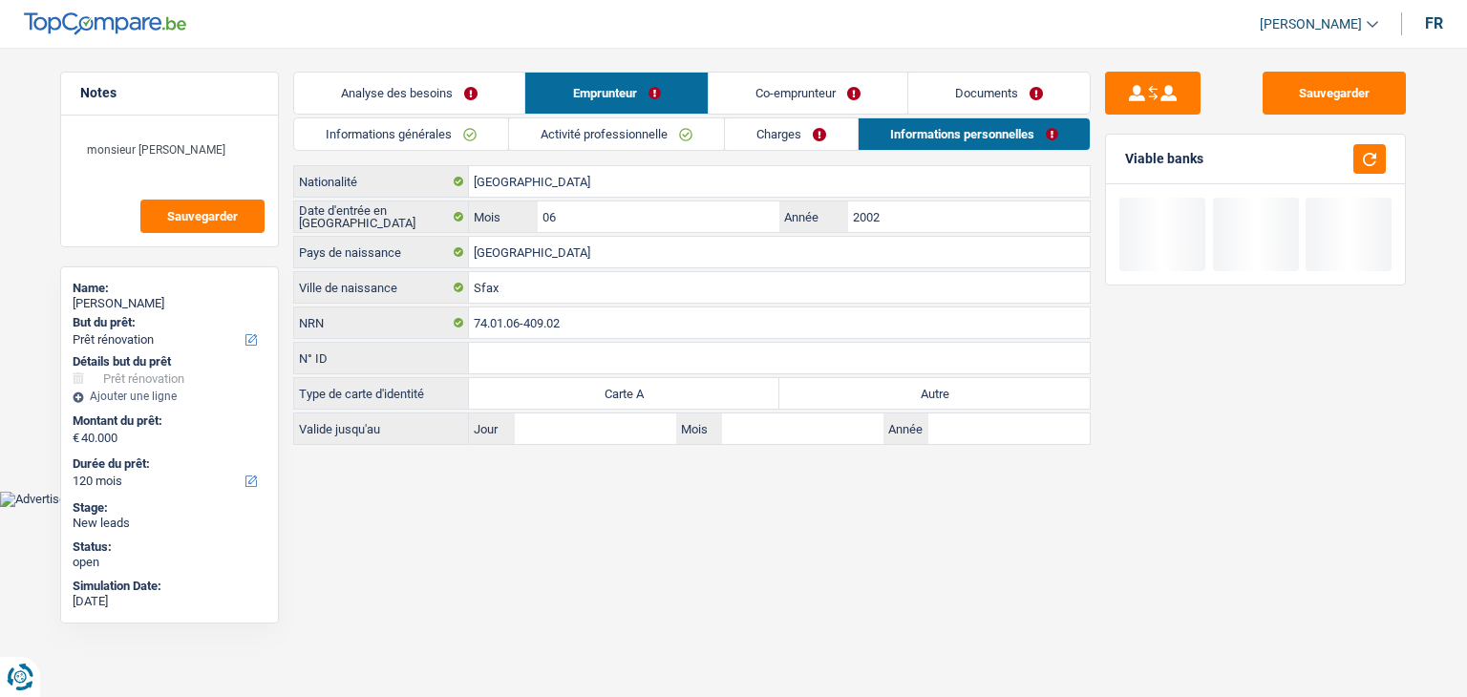
click at [864, 390] on label "Autre" at bounding box center [934, 393] width 310 height 31
click at [864, 390] on input "Autre" at bounding box center [934, 393] width 310 height 31
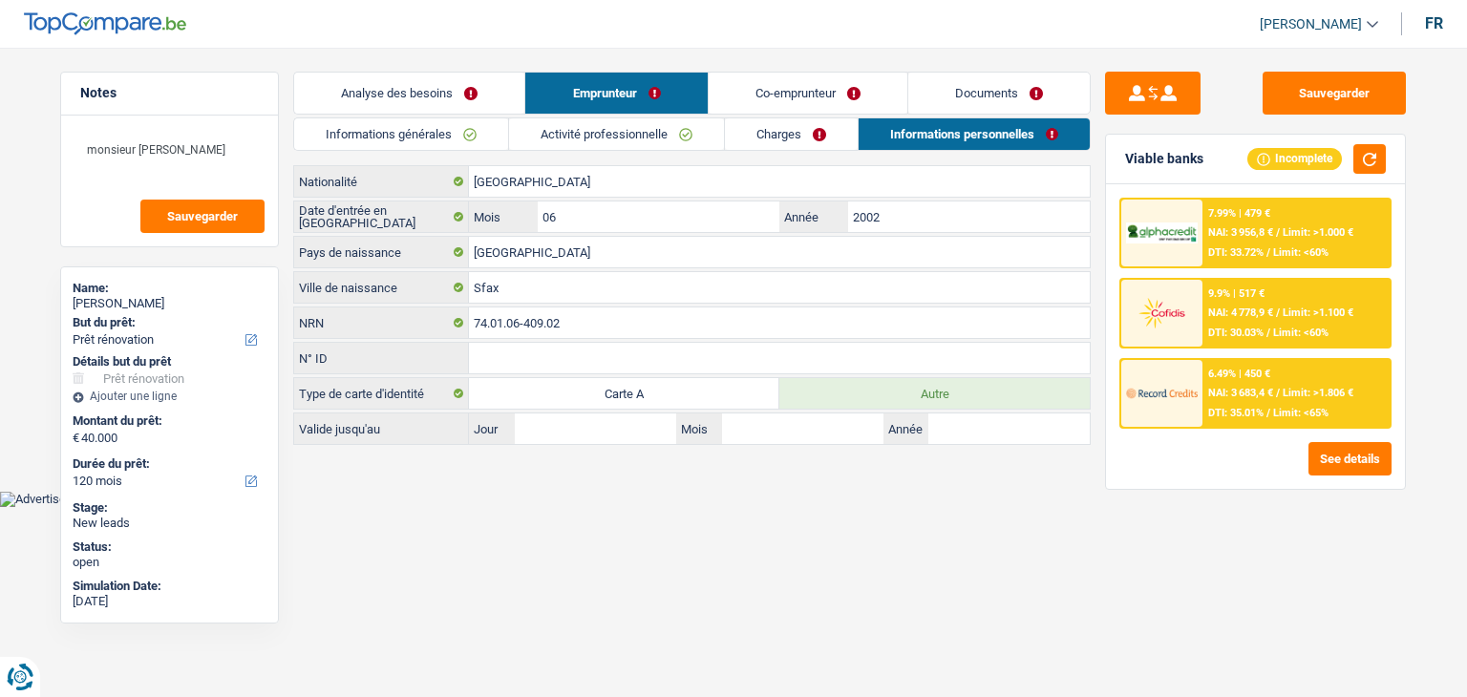
click at [769, 96] on link "Co-emprunteur" at bounding box center [808, 93] width 199 height 41
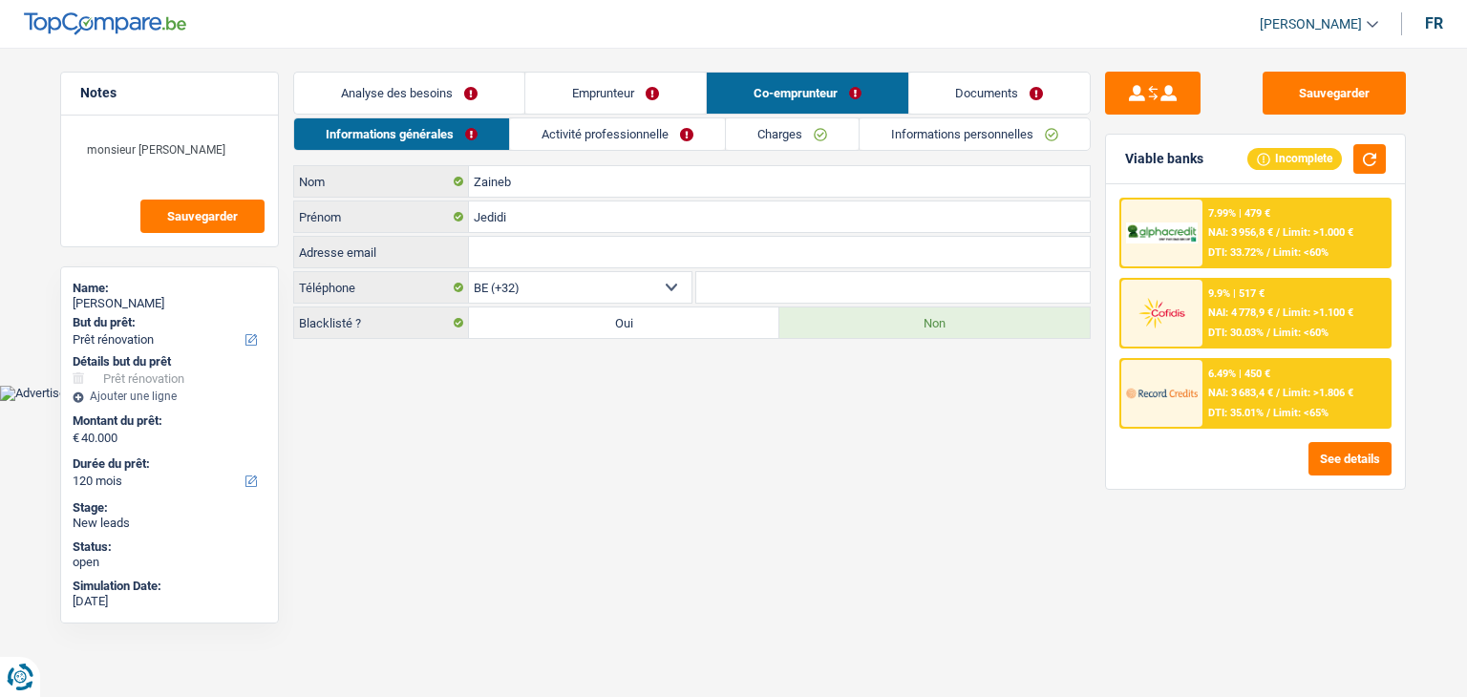
click at [466, 138] on link "Informations générales" at bounding box center [401, 134] width 215 height 32
click at [561, 141] on link "Activité professionnelle" at bounding box center [617, 134] width 215 height 32
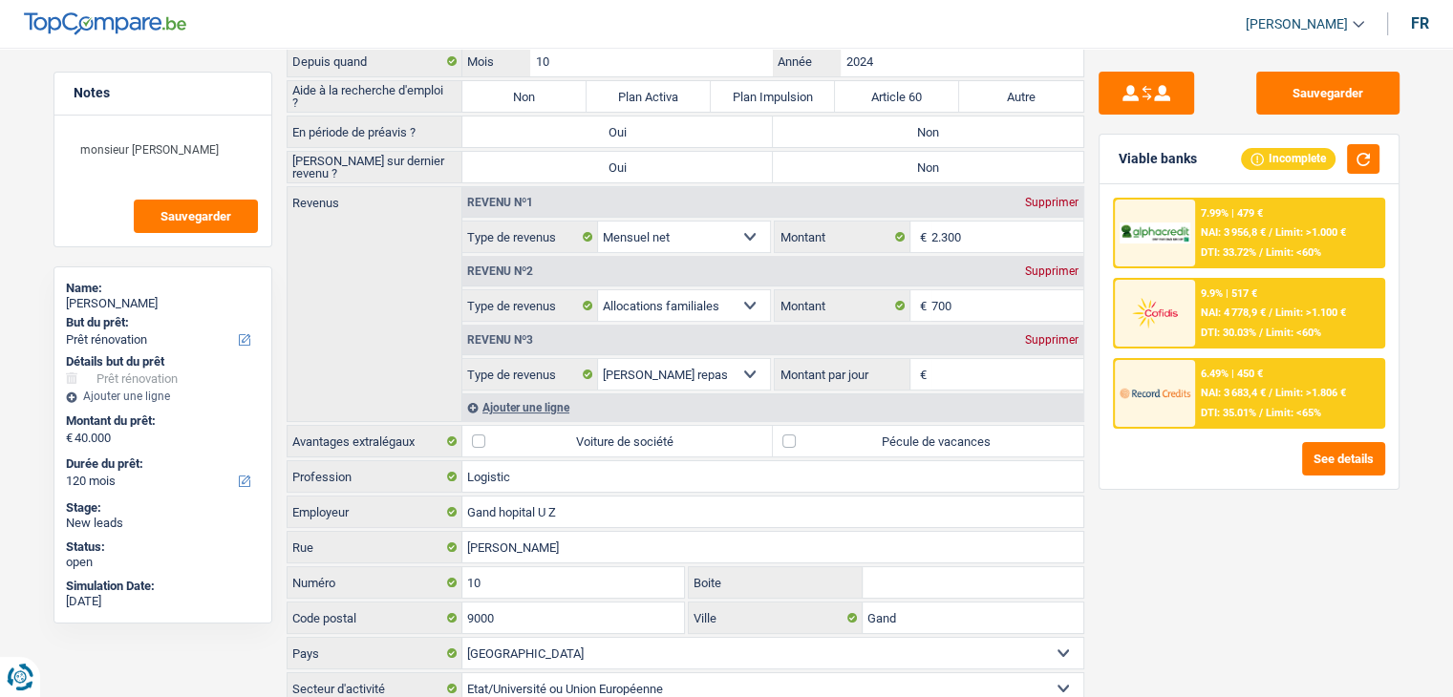
scroll to position [96, 0]
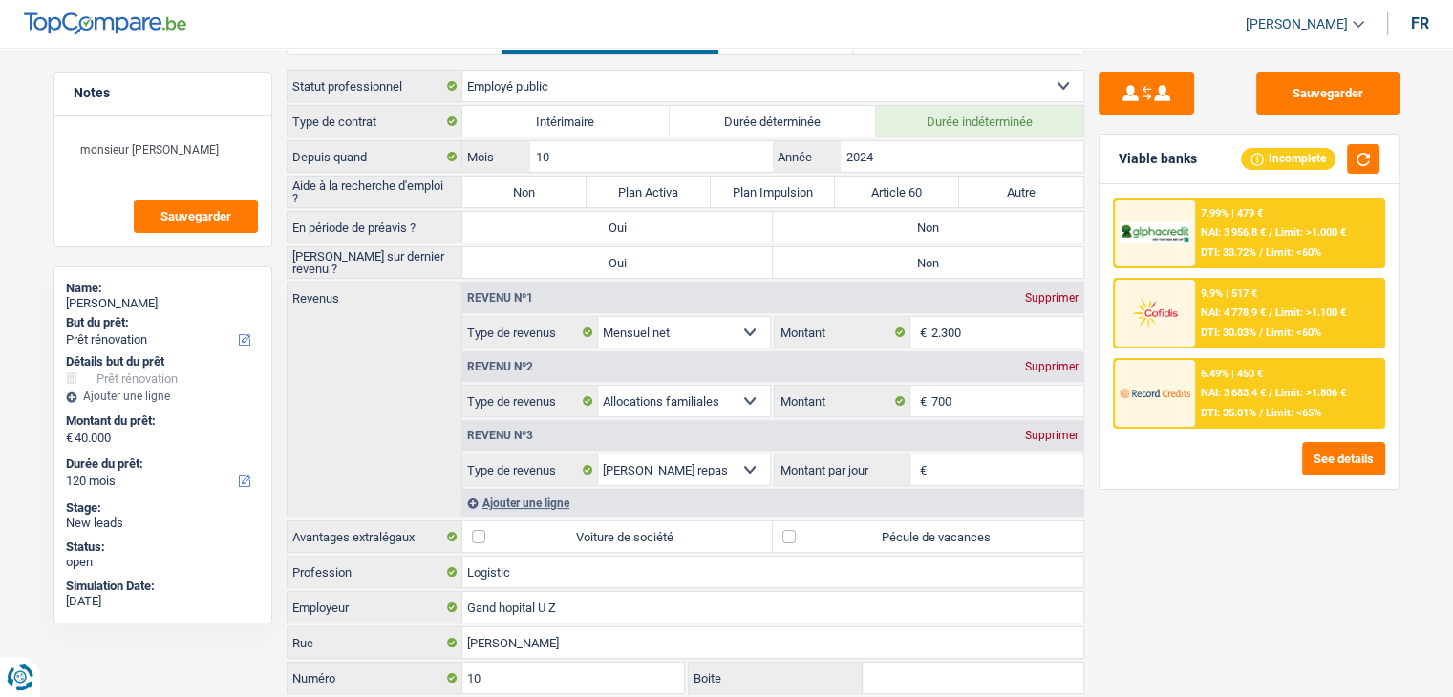
click at [1169, 547] on div "Sauvegarder Viable banks Incomplete 7.99% | 479 € NAI: 3 956,8 € / Limit: >1.00…" at bounding box center [1249, 367] width 330 height 590
click at [537, 200] on label "Non" at bounding box center [524, 192] width 124 height 31
click at [537, 200] on input "Non" at bounding box center [524, 192] width 124 height 31
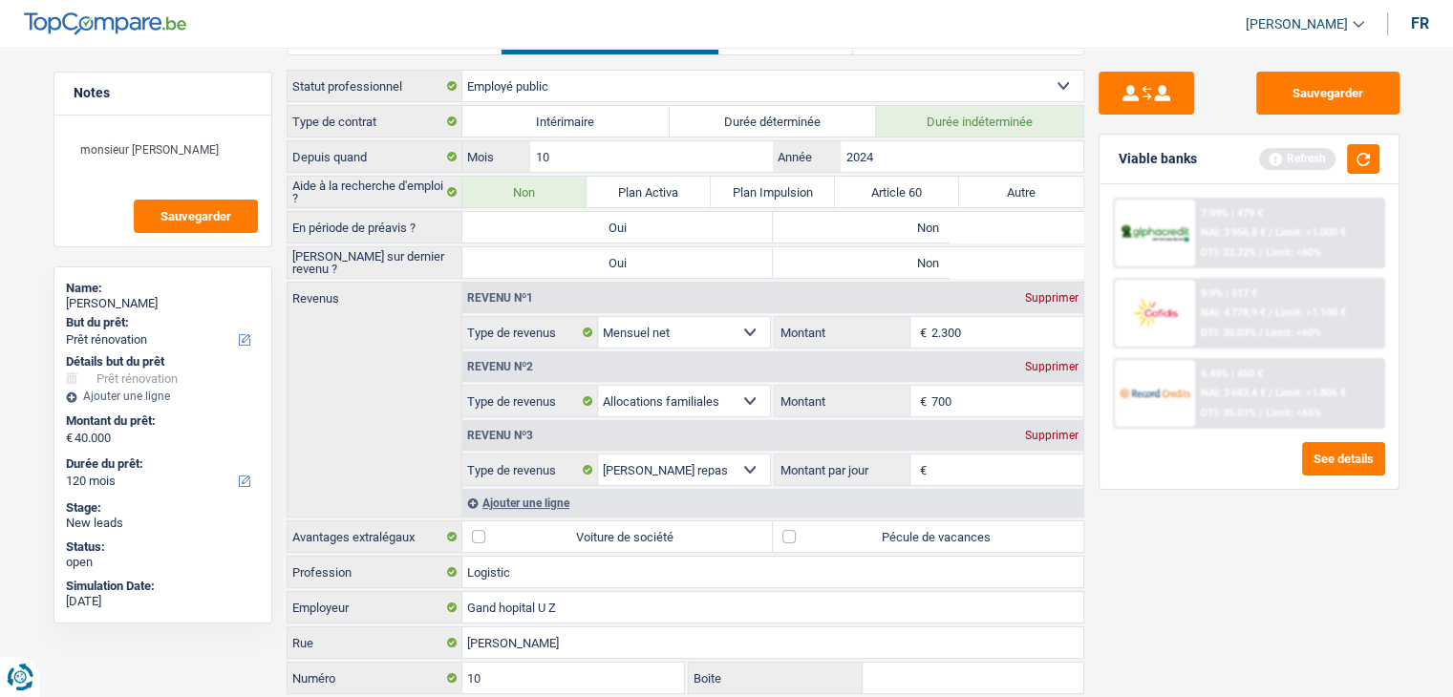
click at [912, 214] on label "Non" at bounding box center [928, 227] width 310 height 31
click at [912, 214] on input "Non" at bounding box center [928, 227] width 310 height 31
click at [1368, 148] on button "button" at bounding box center [1363, 159] width 32 height 30
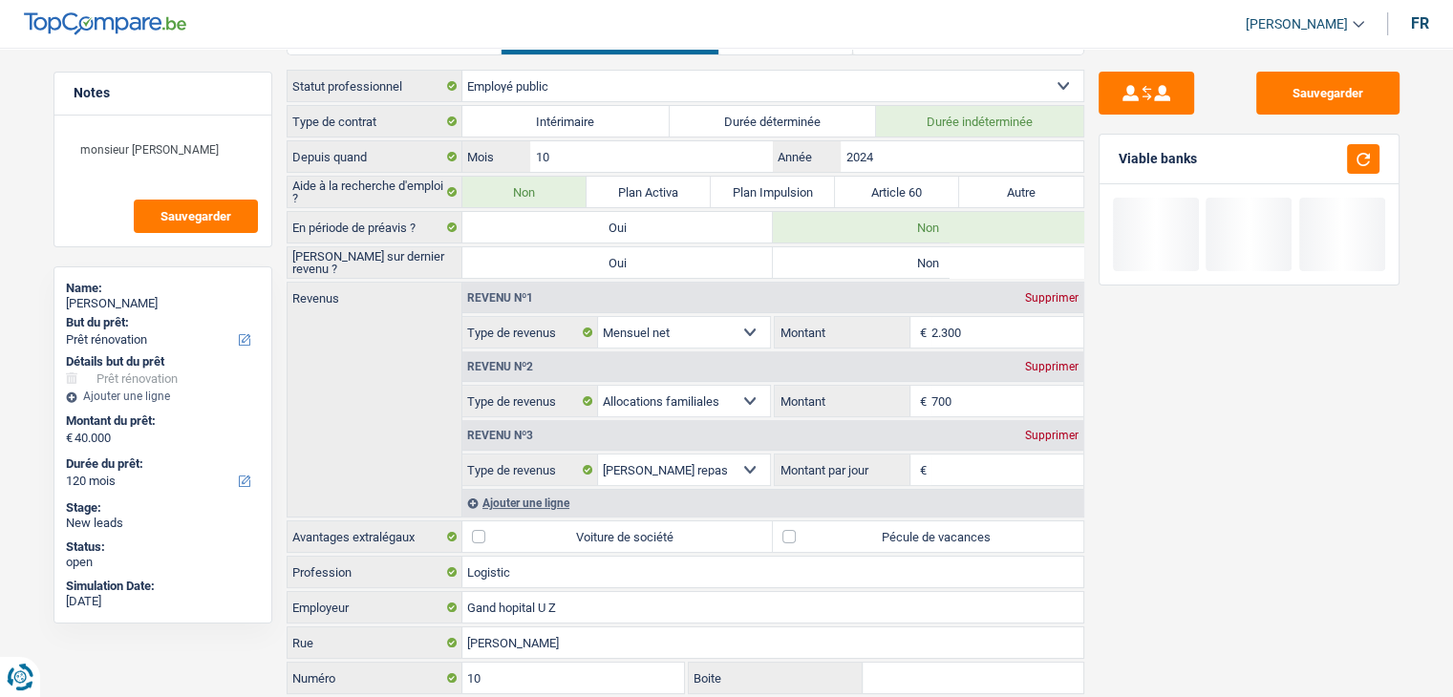
click at [831, 255] on label "Non" at bounding box center [928, 262] width 310 height 31
click at [831, 255] on input "Non" at bounding box center [928, 262] width 310 height 31
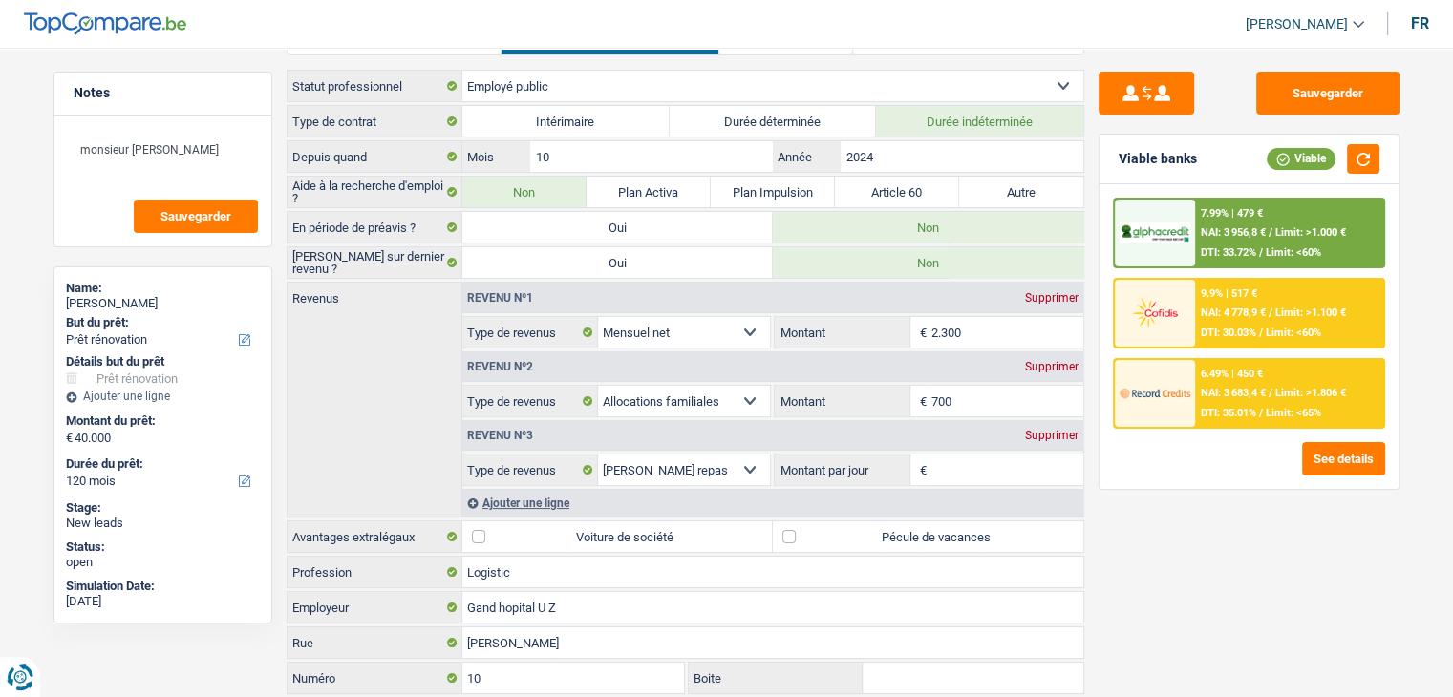
click at [1095, 154] on div "Sauvegarder Viable banks Viable 7.99% | 479 € NAI: 3 956,8 € / Limit: >1.000 € …" at bounding box center [1249, 367] width 330 height 590
click at [968, 154] on input "2024" at bounding box center [961, 156] width 242 height 31
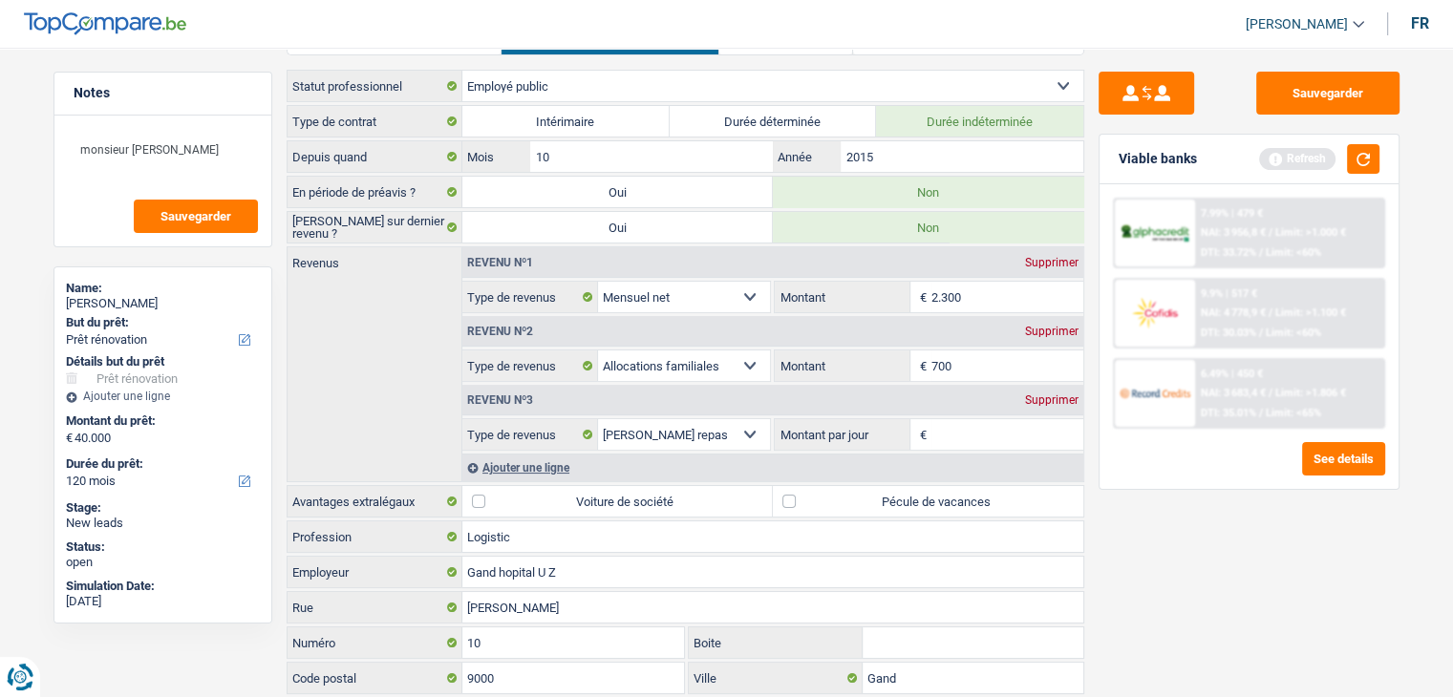
click at [1096, 136] on div "Sauvegarder Viable banks Refresh 7.99% | 479 € NAI: 3 956,8 € / Limit: >1.000 €…" at bounding box center [1249, 367] width 330 height 590
click at [1363, 166] on button "button" at bounding box center [1363, 159] width 32 height 30
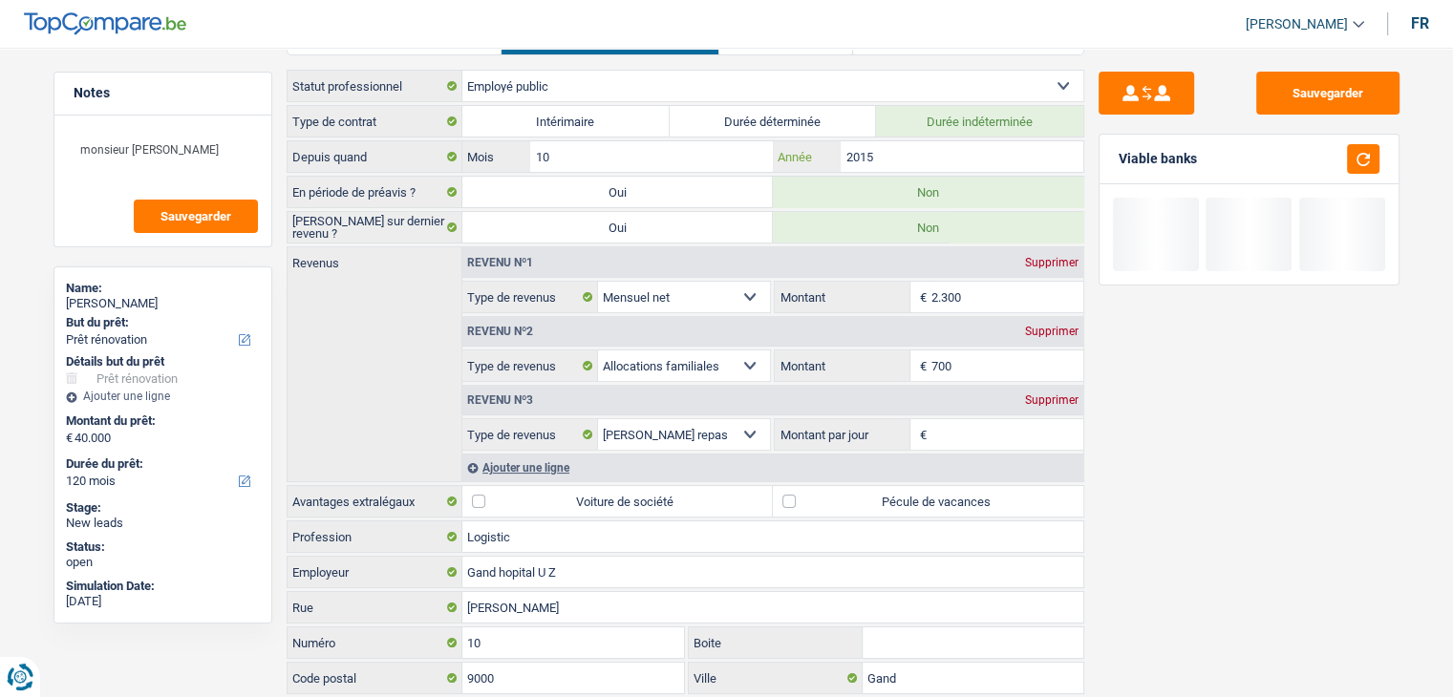
click at [900, 164] on input "2015" at bounding box center [961, 156] width 242 height 31
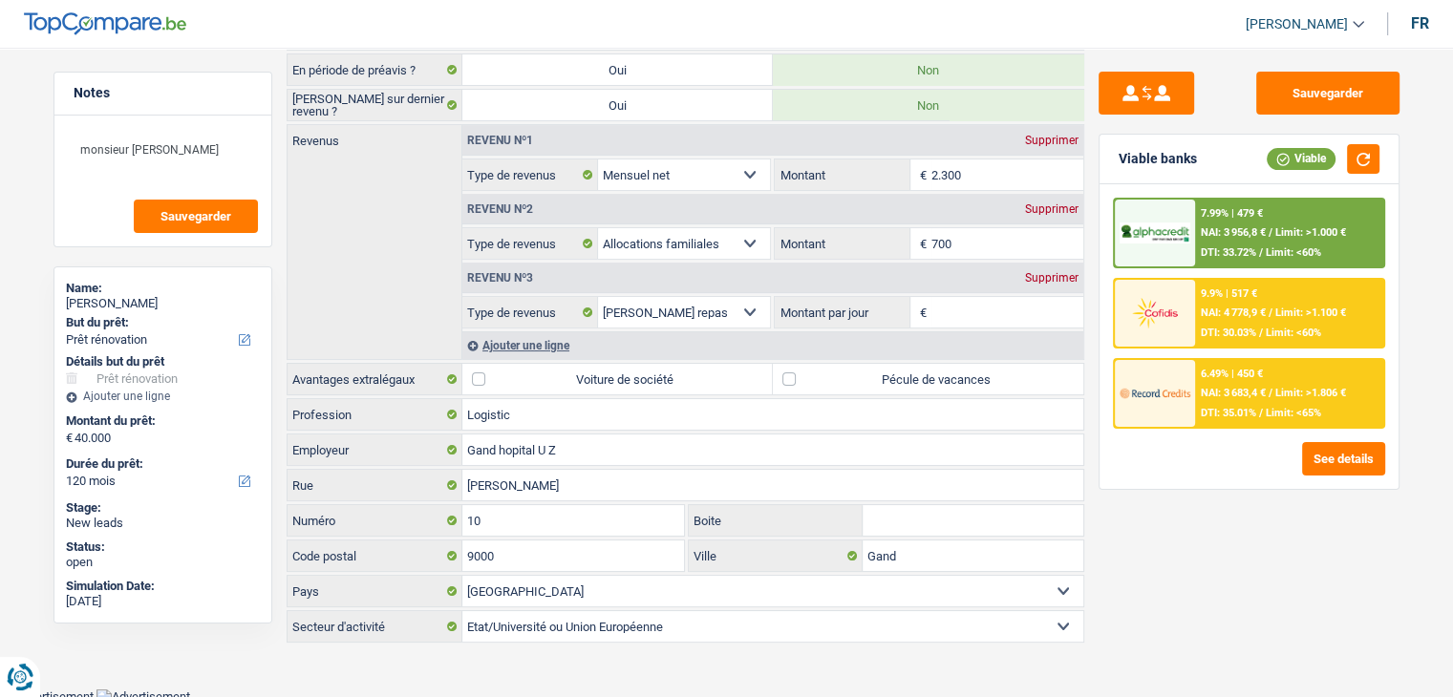
scroll to position [0, 0]
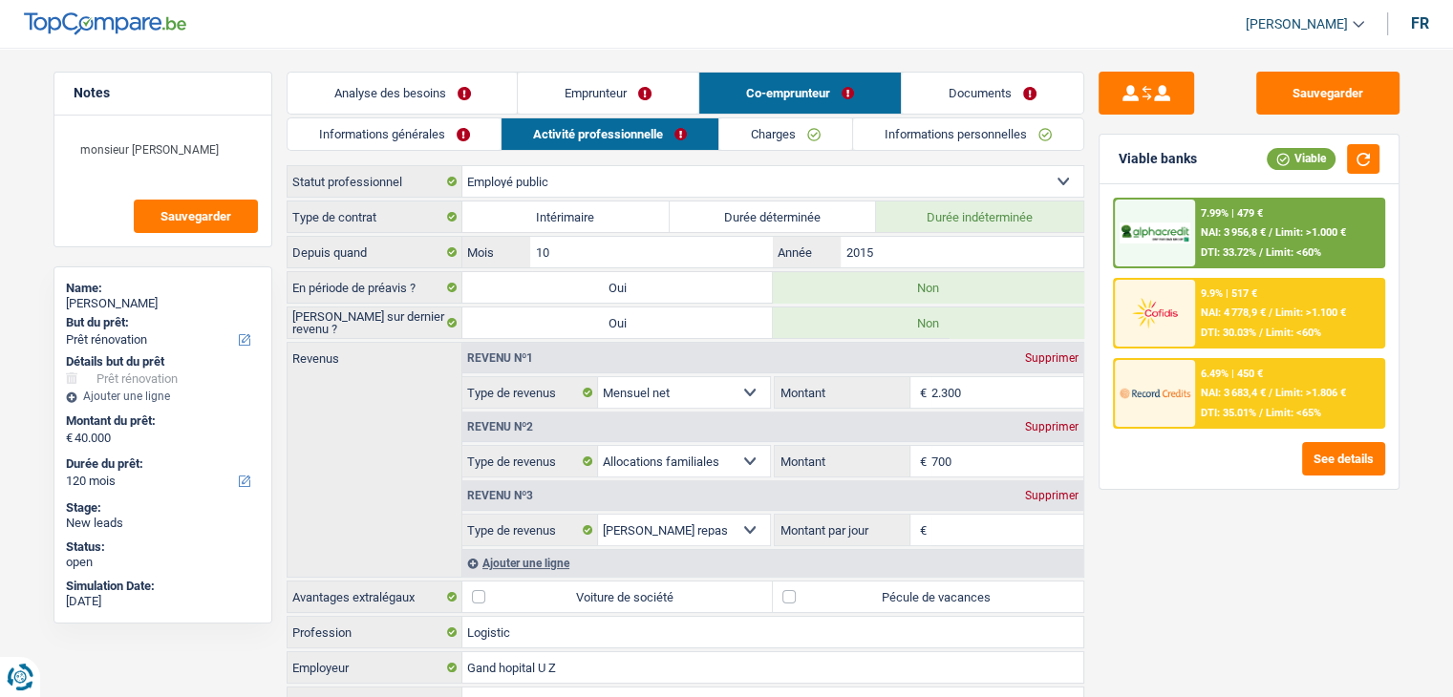
click at [1093, 143] on div "Sauvegarder Viable banks Viable 7.99% | 479 € NAI: 3 956,8 € / Limit: >1.000 € …" at bounding box center [1249, 367] width 330 height 590
click at [884, 249] on input "2015" at bounding box center [961, 252] width 242 height 31
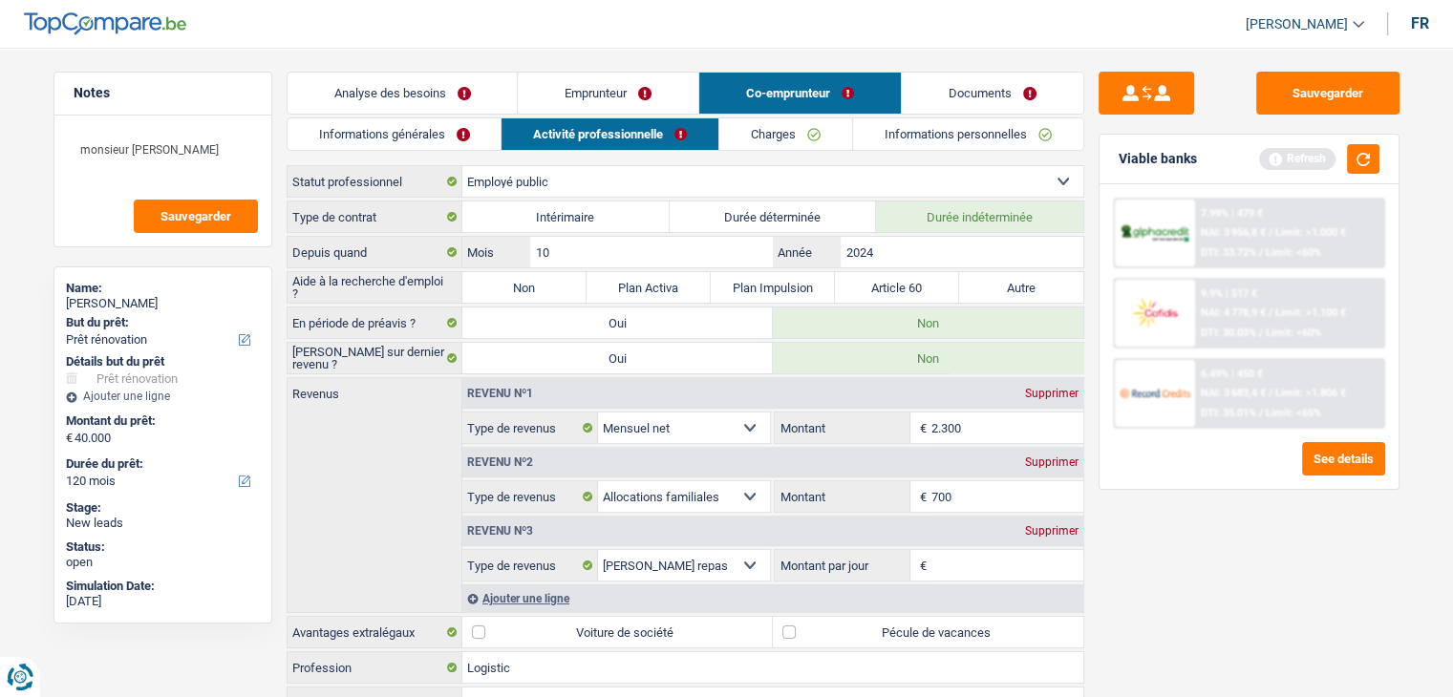
click at [519, 295] on label "Non" at bounding box center [524, 287] width 124 height 31
click at [519, 295] on input "Non" at bounding box center [524, 287] width 124 height 31
click at [1371, 165] on button "button" at bounding box center [1363, 159] width 32 height 30
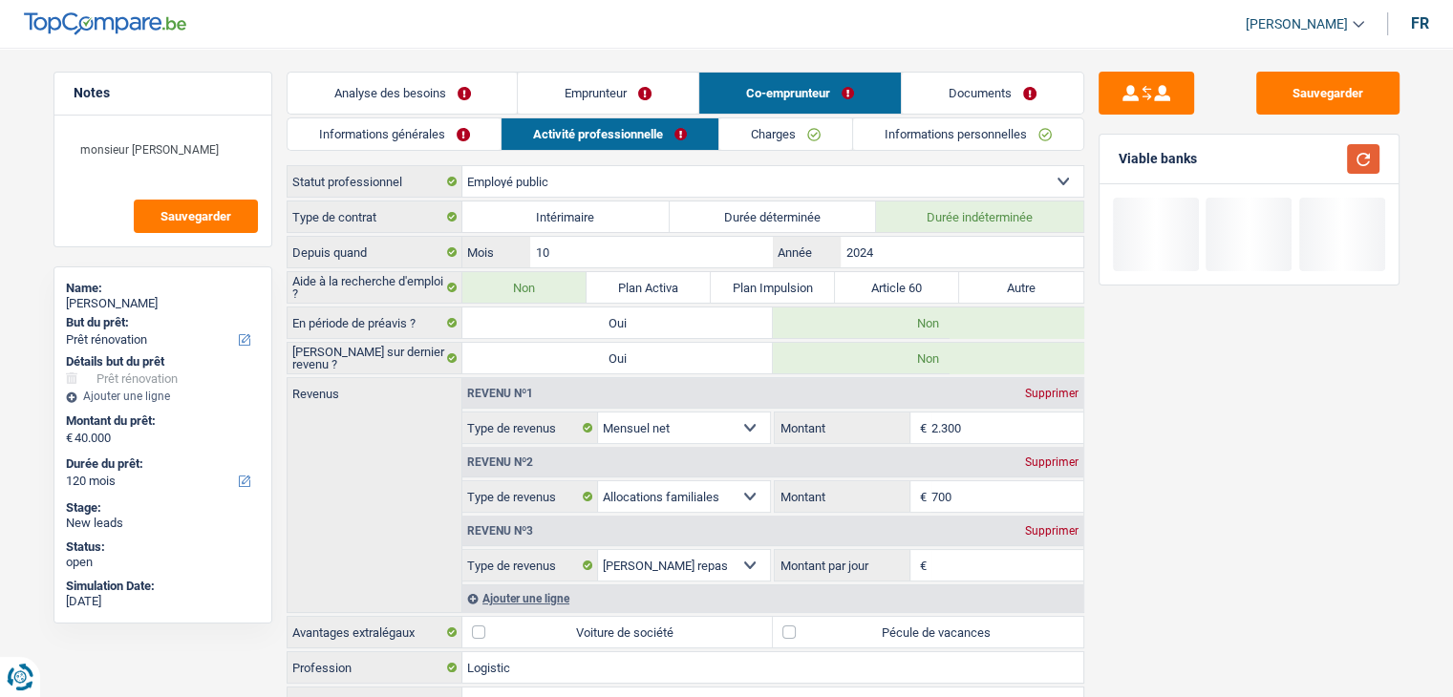
scroll to position [252, 0]
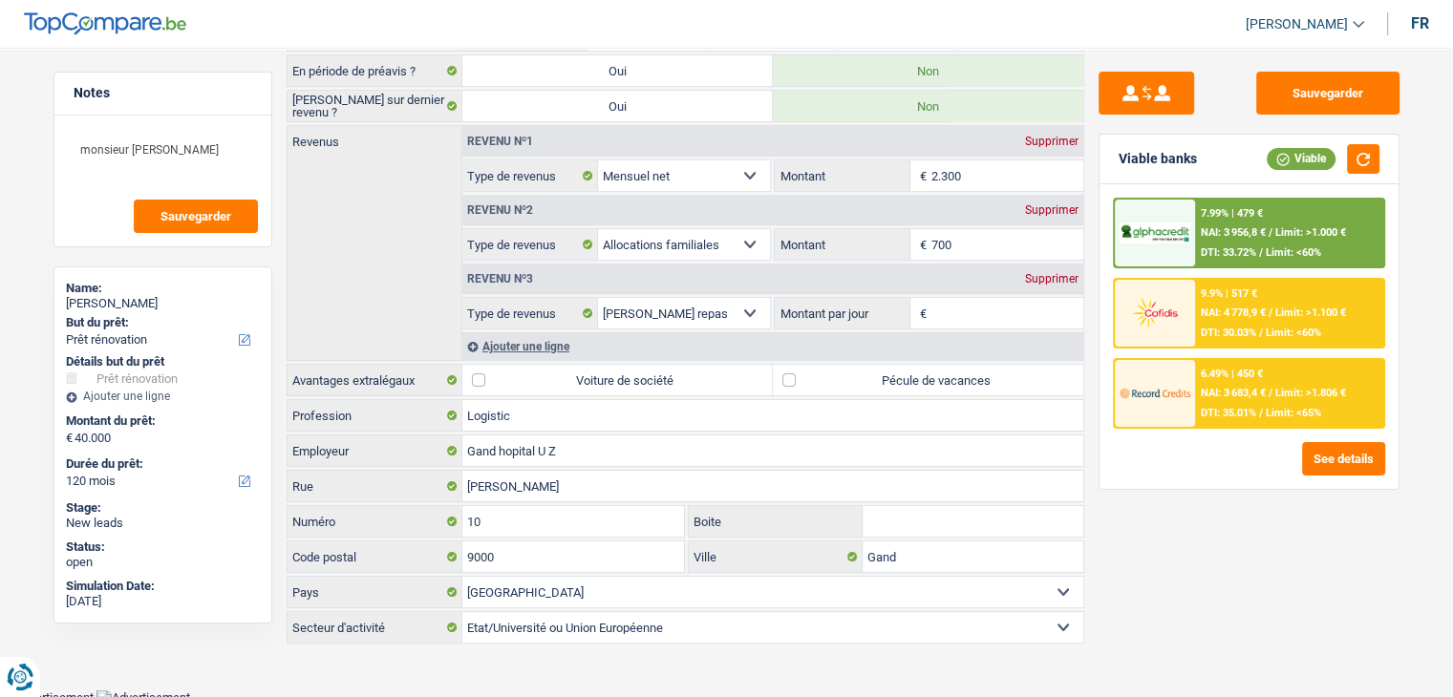
click at [1236, 574] on div "Sauvegarder Viable banks Viable 7.99% | 479 € NAI: 3 956,8 € / Limit: >1.000 € …" at bounding box center [1249, 367] width 330 height 590
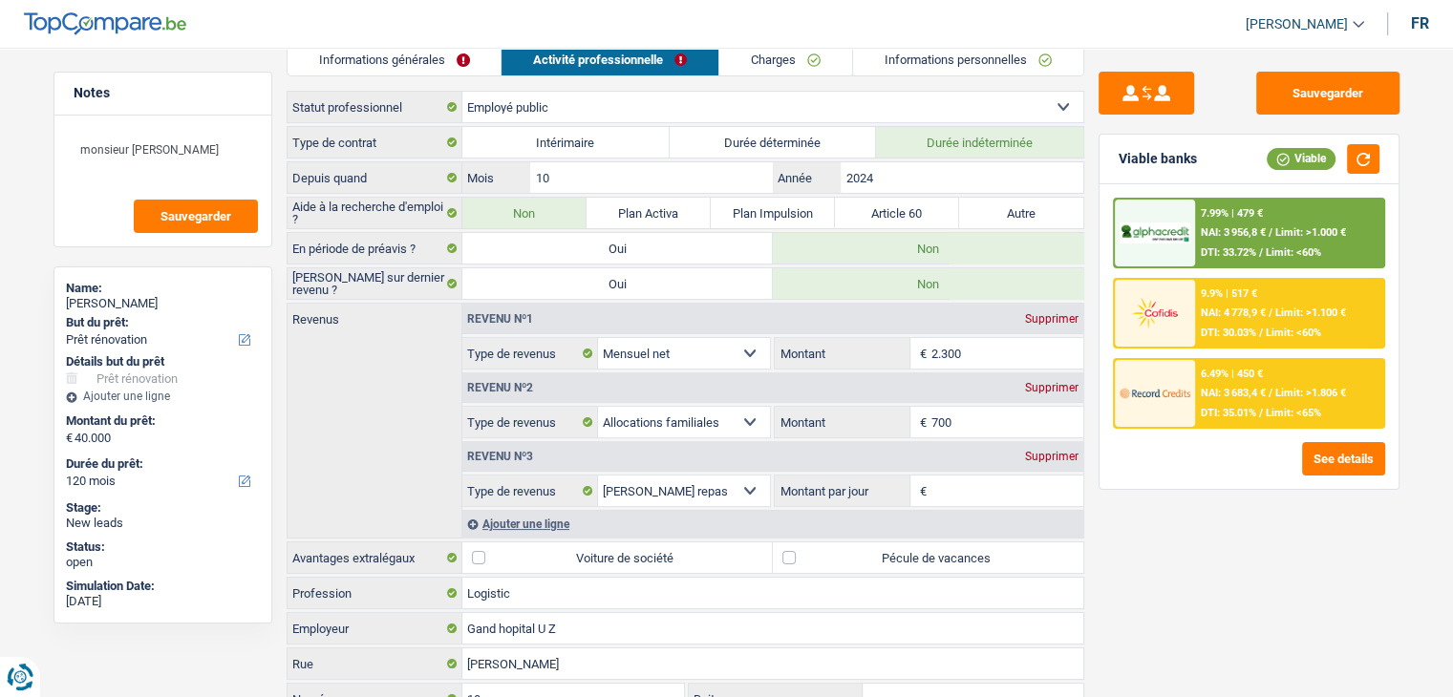
scroll to position [96, 0]
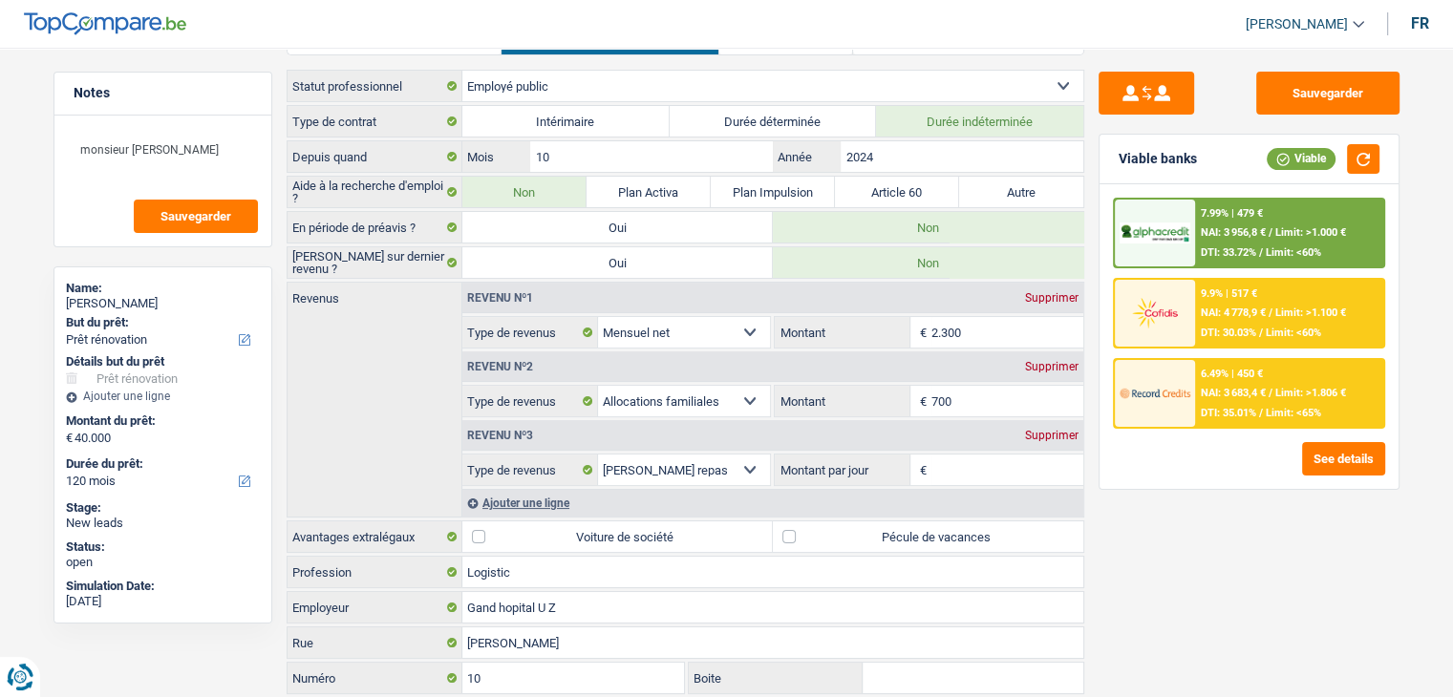
click at [1128, 552] on div "Sauvegarder Viable banks Viable 7.99% | 479 € NAI: 3 956,8 € / Limit: >1.000 € …" at bounding box center [1249, 367] width 330 height 590
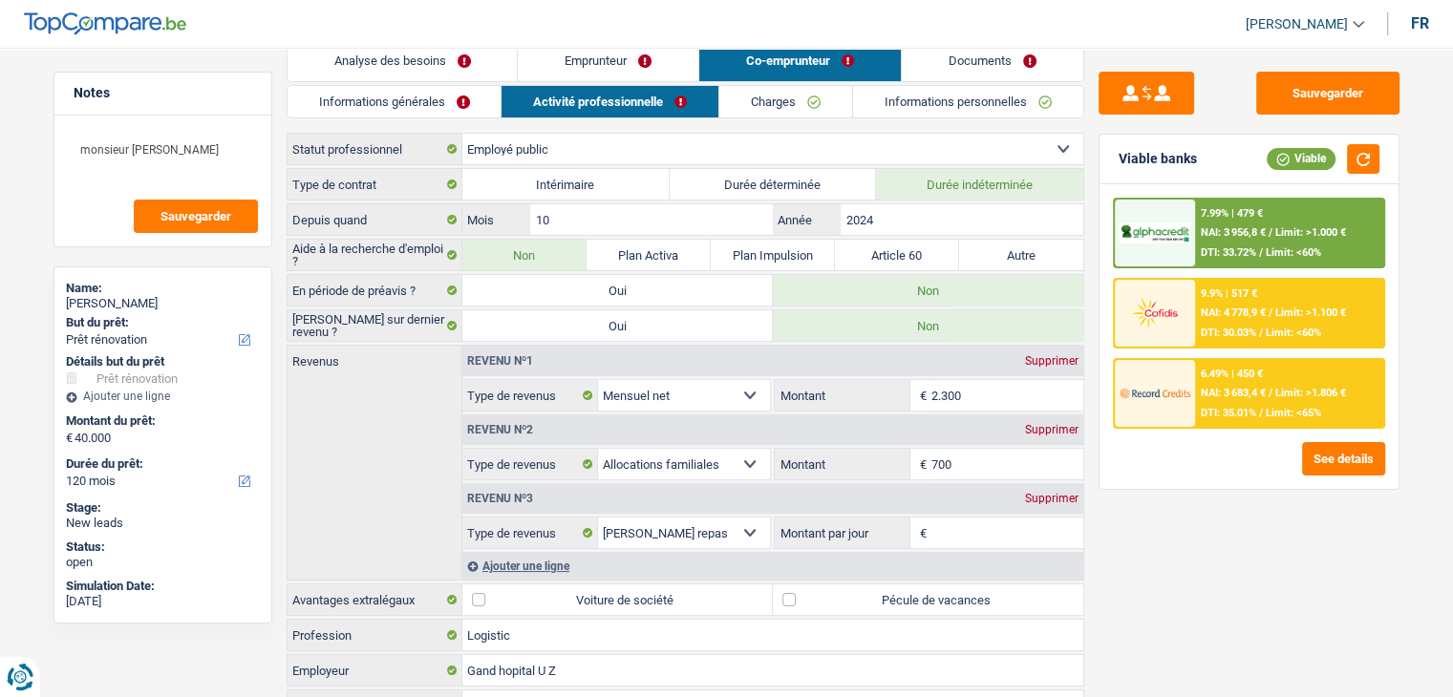
scroll to position [0, 0]
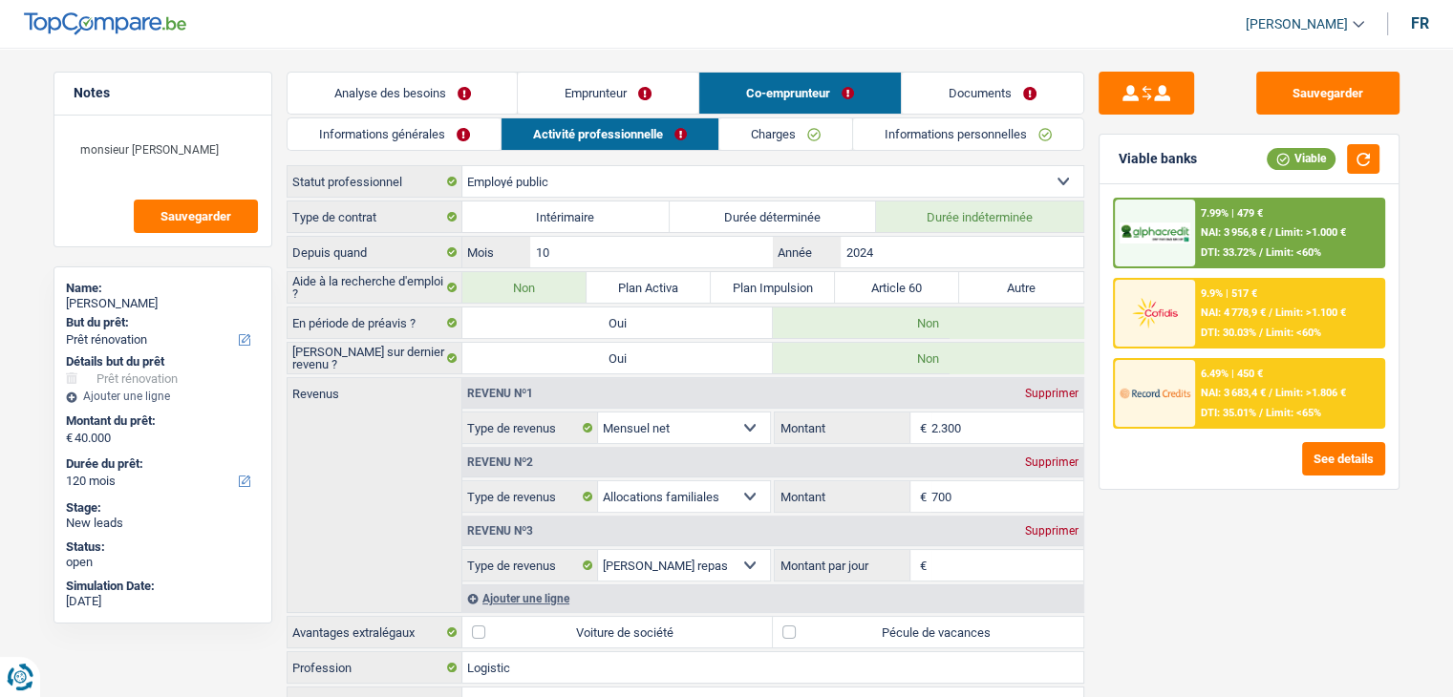
click at [635, 90] on link "Emprunteur" at bounding box center [608, 93] width 181 height 41
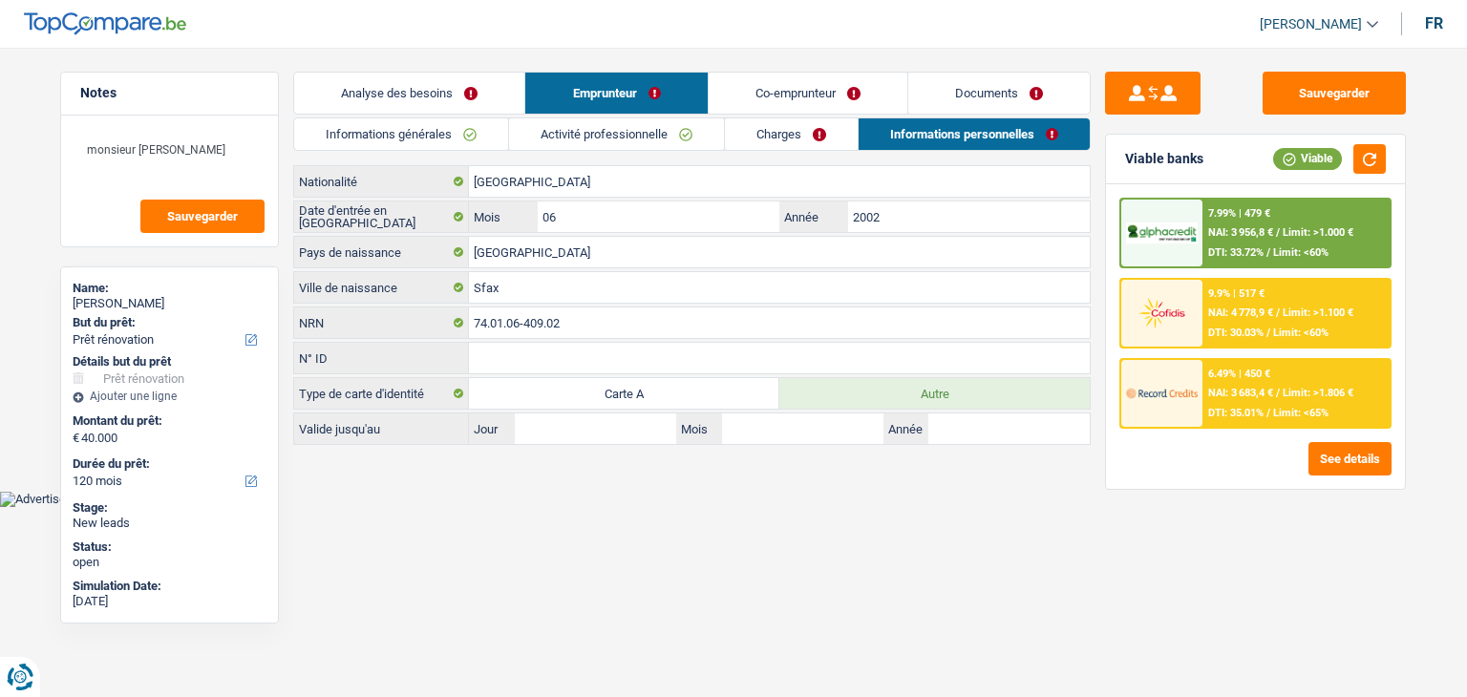
click at [581, 154] on div "Informations générales Activité professionnelle Charges Informations personnell…" at bounding box center [692, 281] width 798 height 328
click at [577, 142] on link "Activité professionnelle" at bounding box center [616, 134] width 215 height 32
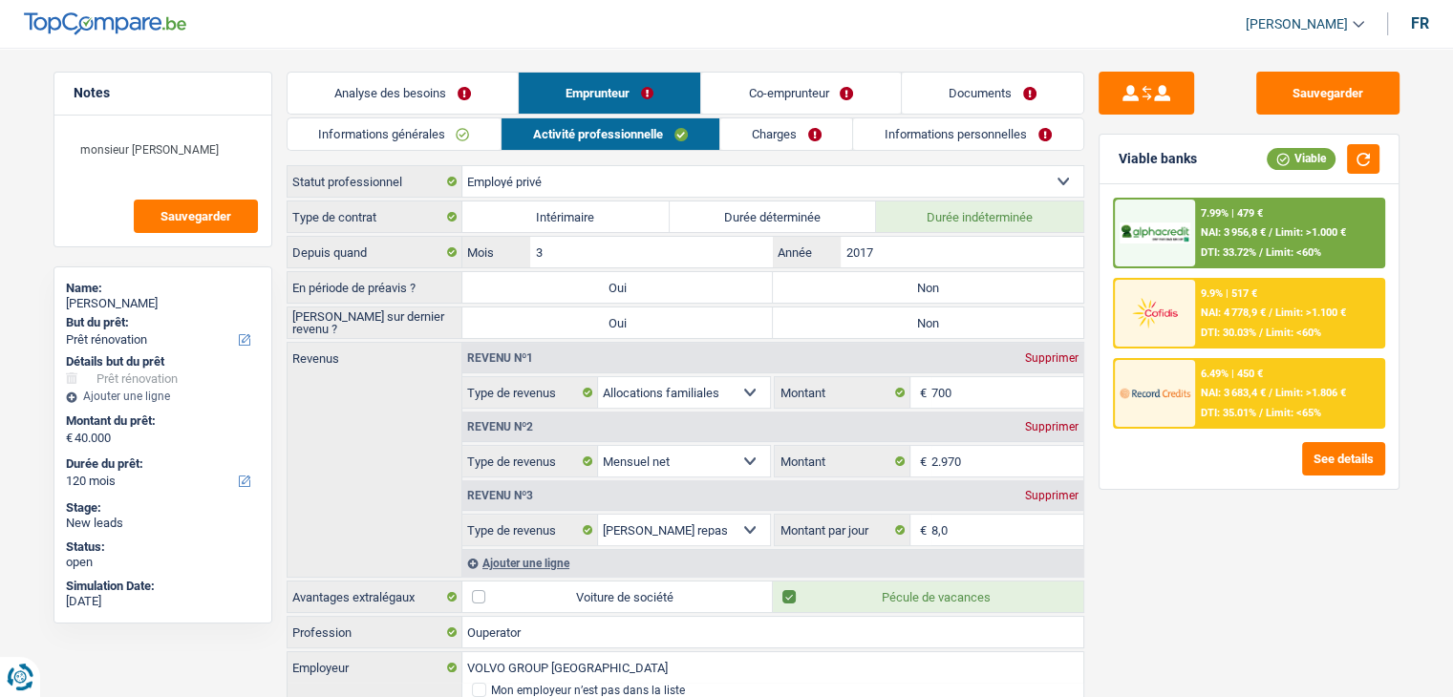
click at [1095, 351] on div "Sauvegarder Viable banks Viable 7.99% | 479 € NAI: 3 956,8 € / Limit: >1.000 € …" at bounding box center [1249, 367] width 330 height 590
click at [1039, 357] on div "Supprimer" at bounding box center [1051, 357] width 63 height 11
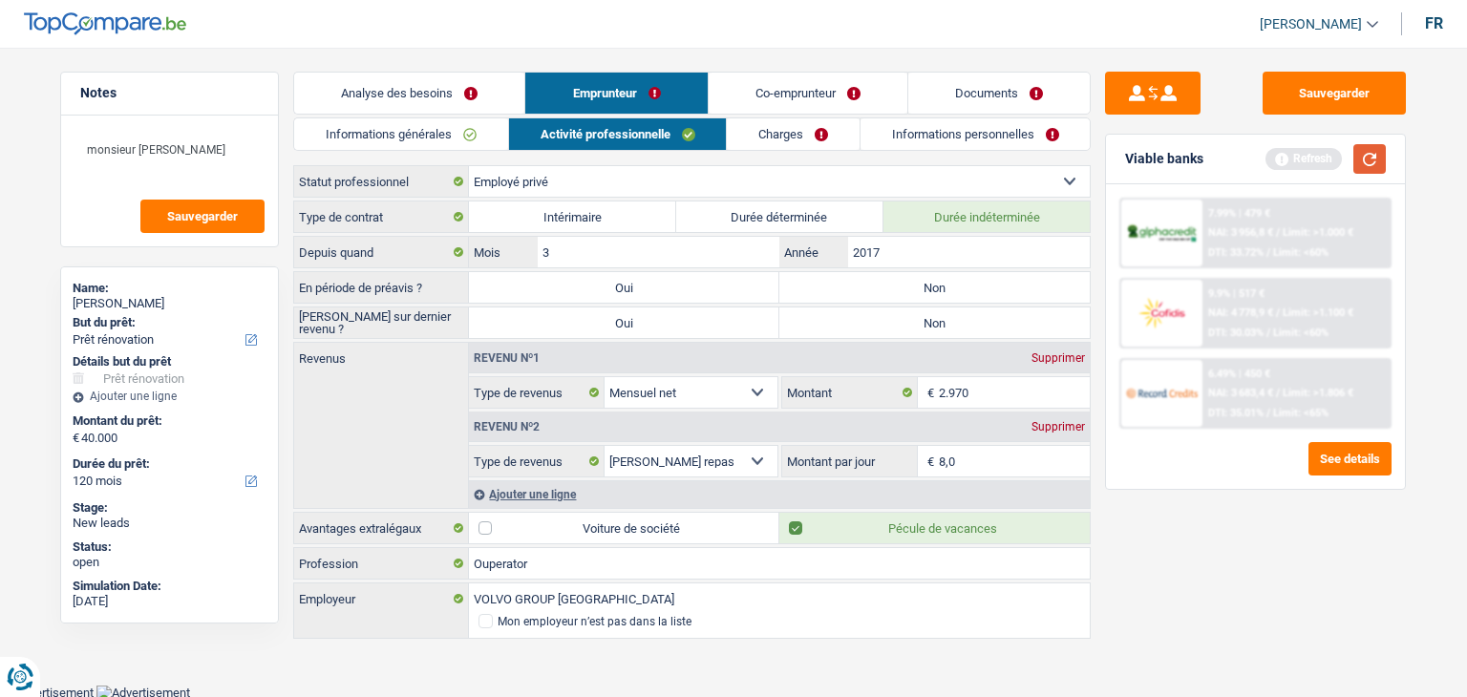
click at [1375, 151] on button "button" at bounding box center [1369, 159] width 32 height 30
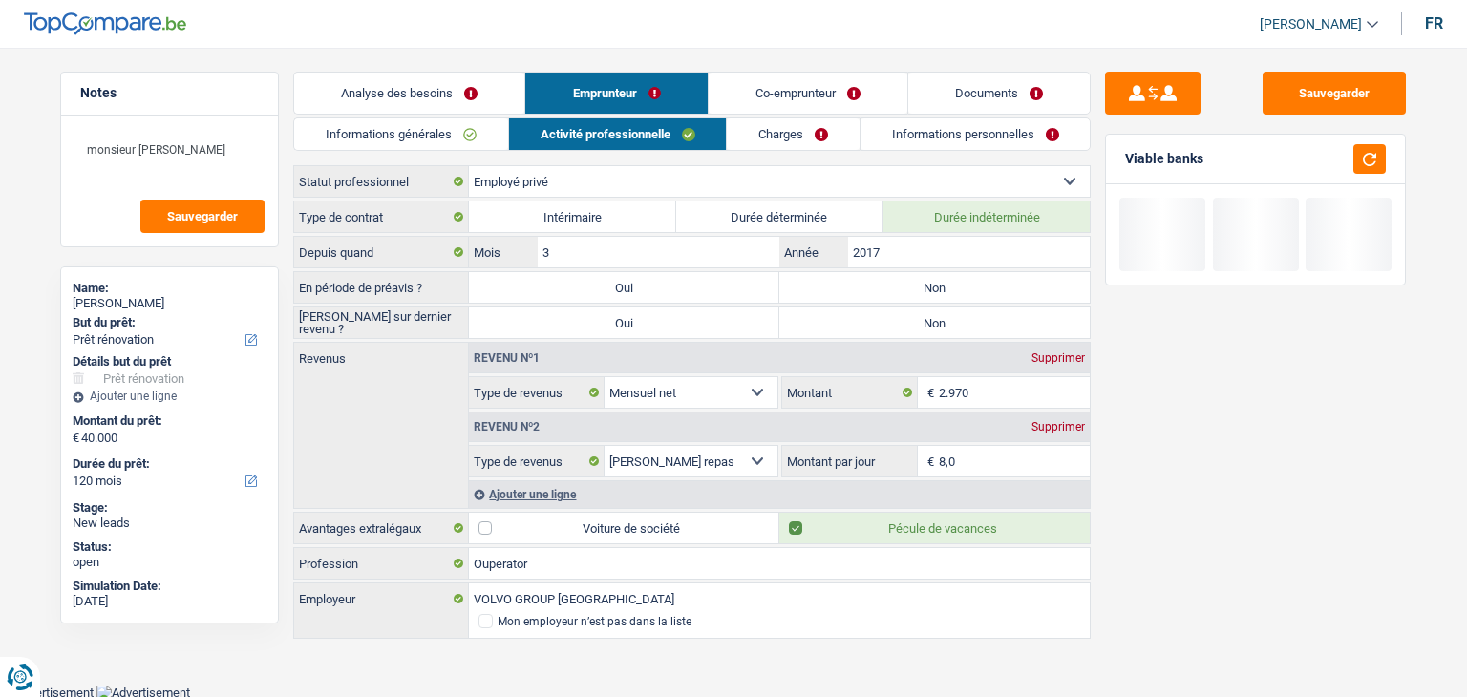
click at [783, 93] on link "Co-emprunteur" at bounding box center [808, 93] width 199 height 41
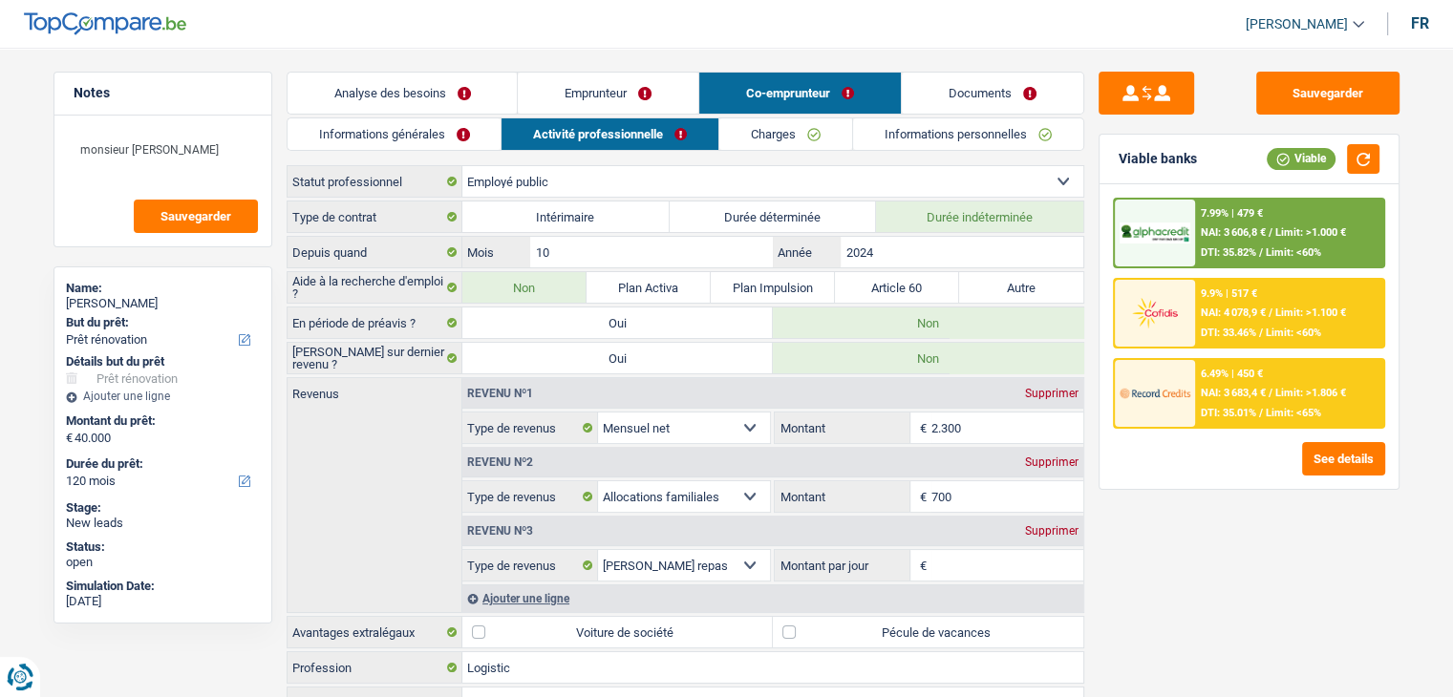
click at [1045, 525] on div "Supprimer" at bounding box center [1051, 530] width 63 height 11
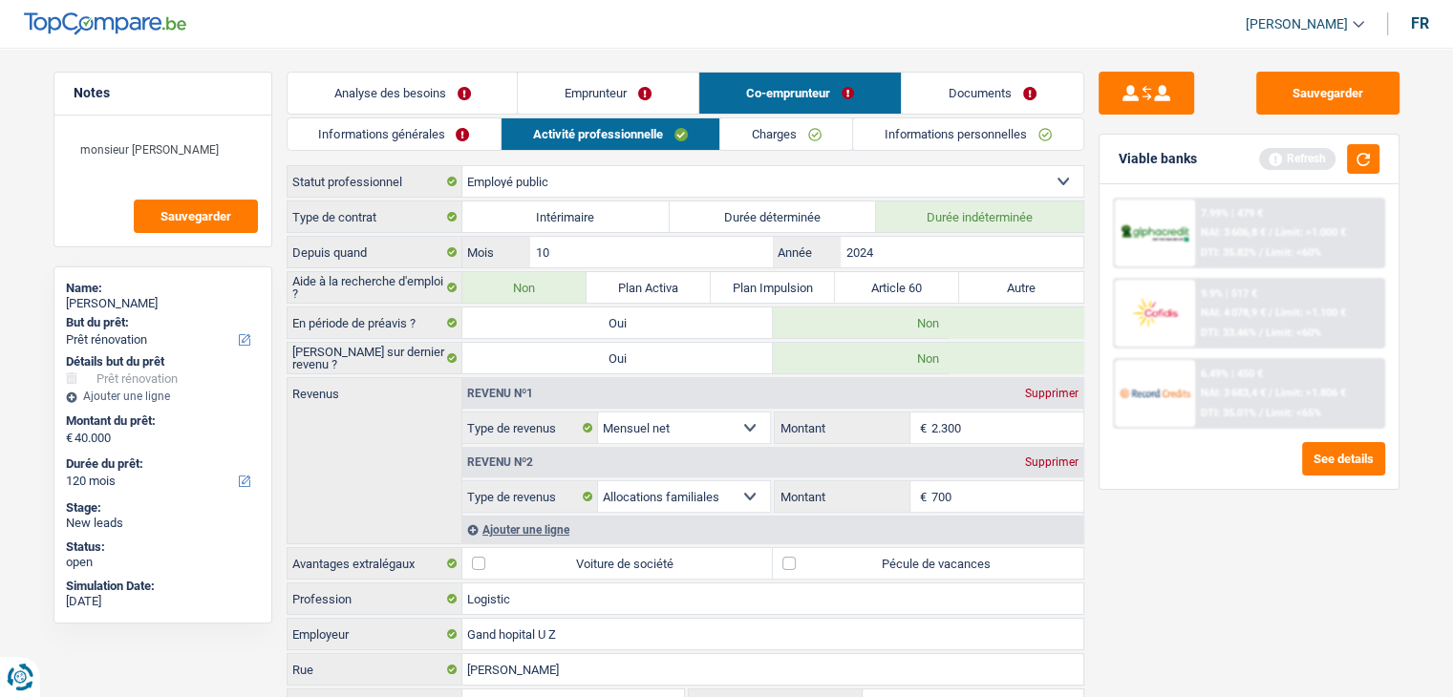
click at [1201, 563] on div "Sauvegarder Viable banks Refresh 7.99% | 479 € NAI: 3 606,8 € / Limit: >1.000 €…" at bounding box center [1249, 367] width 330 height 590
click at [1372, 158] on button "button" at bounding box center [1363, 159] width 32 height 30
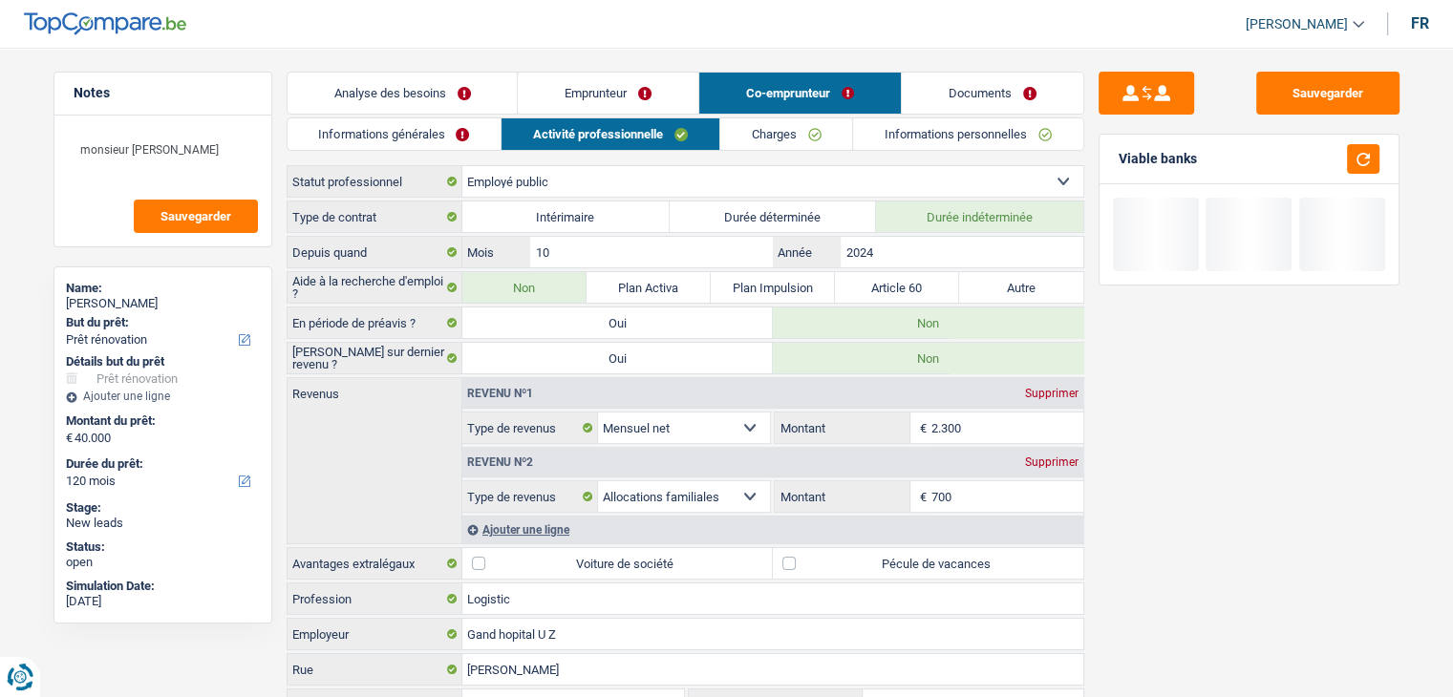
click at [1183, 557] on div "Sauvegarder Viable banks" at bounding box center [1249, 367] width 330 height 590
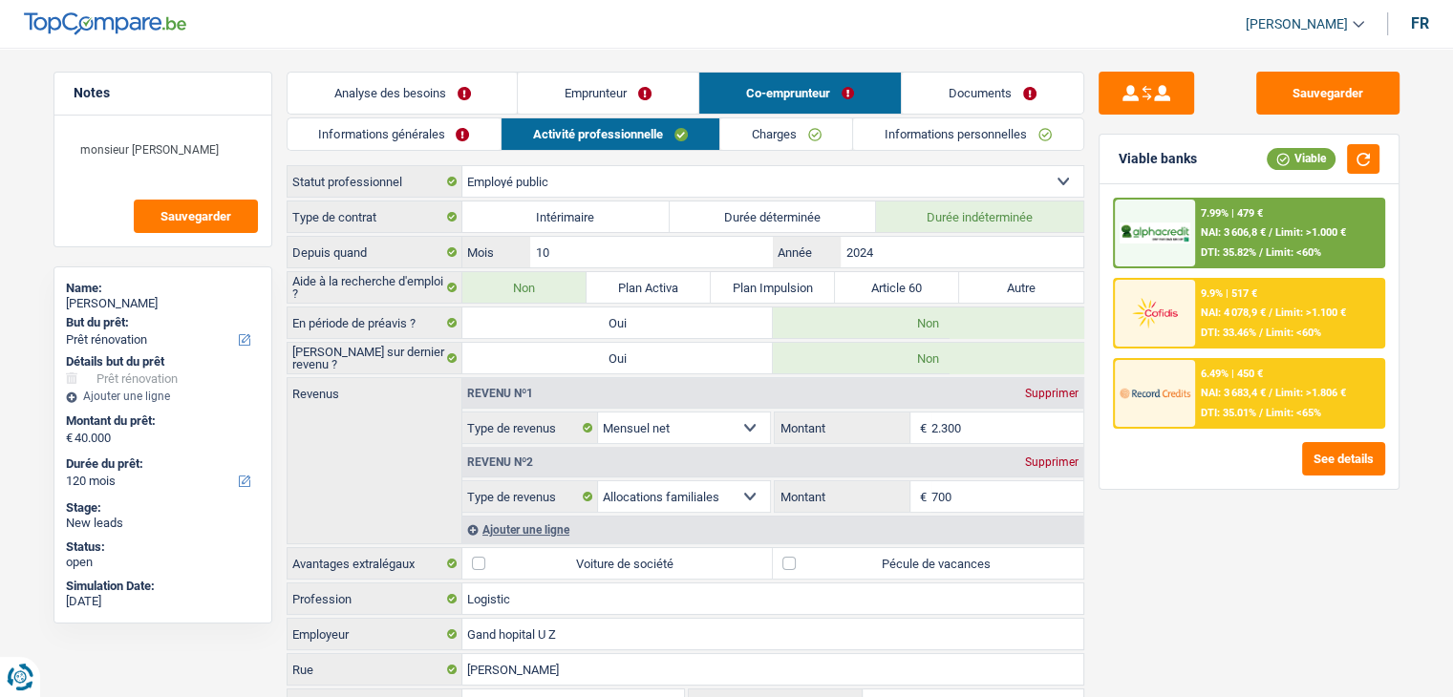
click at [907, 568] on label "Pécule de vacances" at bounding box center [928, 563] width 310 height 31
click at [907, 568] on input "Pécule de vacances" at bounding box center [928, 563] width 310 height 31
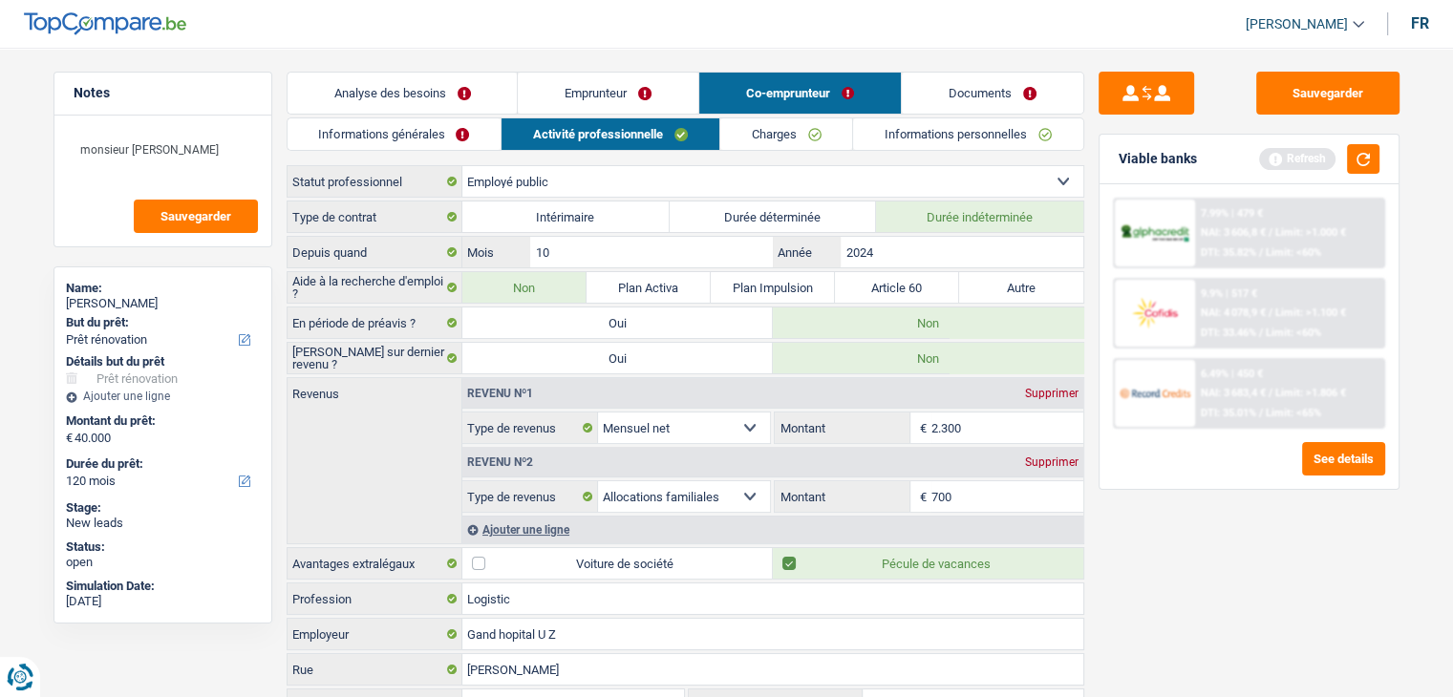
click at [789, 144] on link "Charges" at bounding box center [786, 134] width 133 height 32
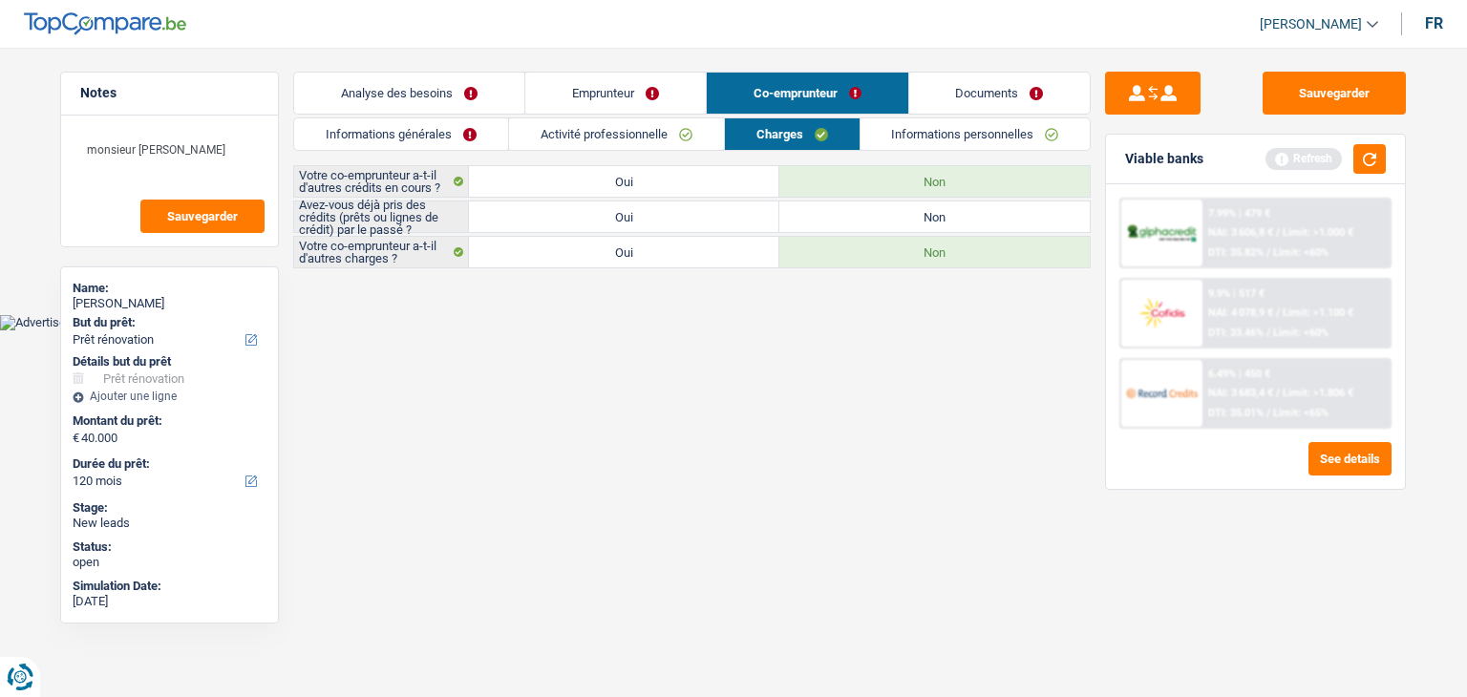
click at [844, 218] on label "Non" at bounding box center [934, 217] width 310 height 31
click at [844, 218] on input "Non" at bounding box center [934, 217] width 310 height 31
click at [711, 218] on label "Oui" at bounding box center [624, 217] width 310 height 31
click at [711, 218] on input "Oui" at bounding box center [624, 217] width 310 height 31
click at [1362, 177] on div "Viable banks Refresh" at bounding box center [1255, 160] width 299 height 50
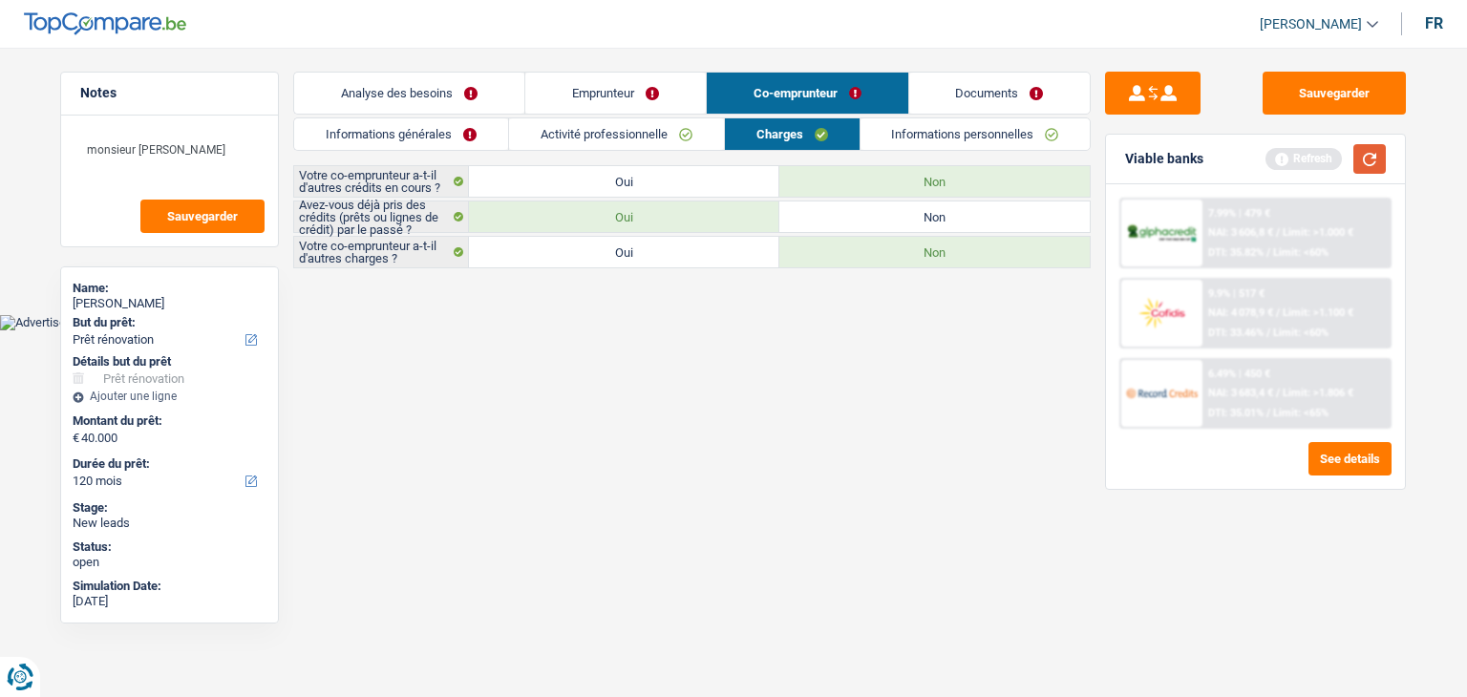
click at [1364, 161] on button "button" at bounding box center [1369, 159] width 32 height 30
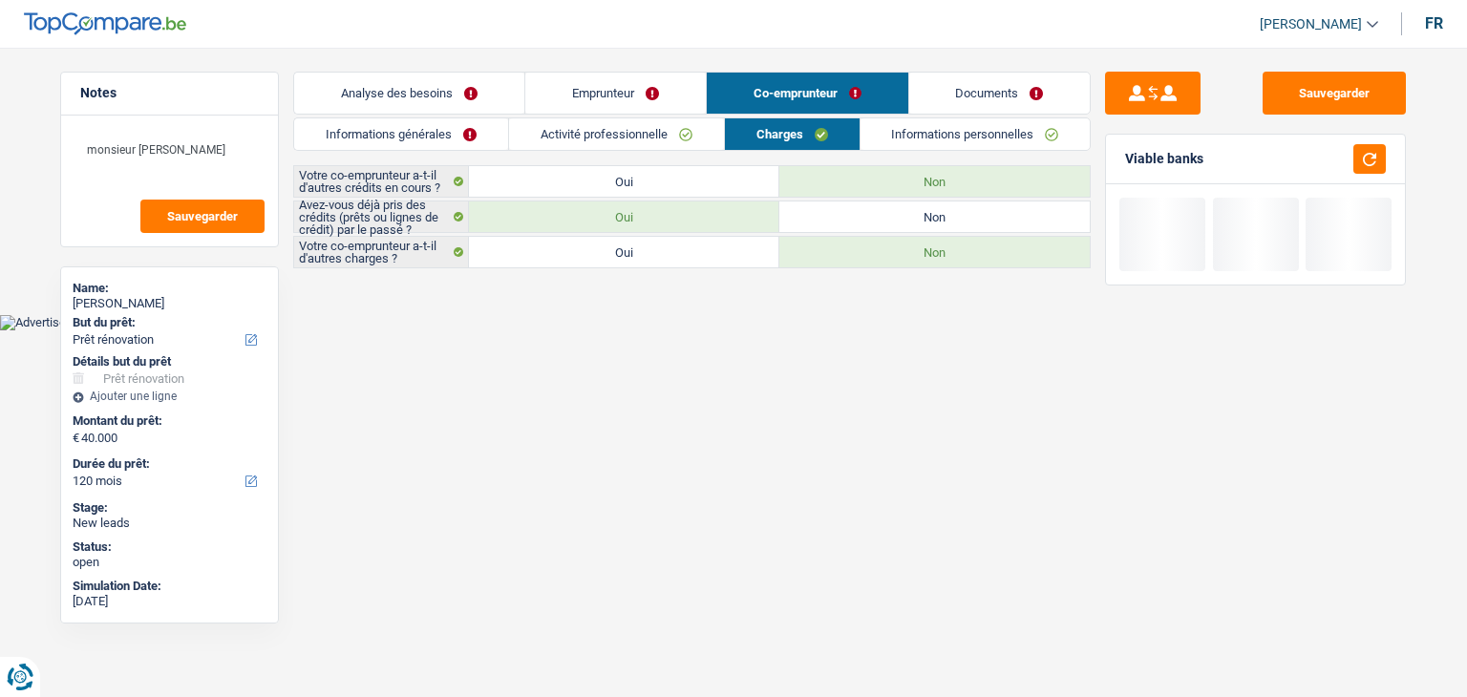
click at [860, 158] on div "Informations générales Activité professionnelle Charges Informations personnell…" at bounding box center [692, 192] width 798 height 151
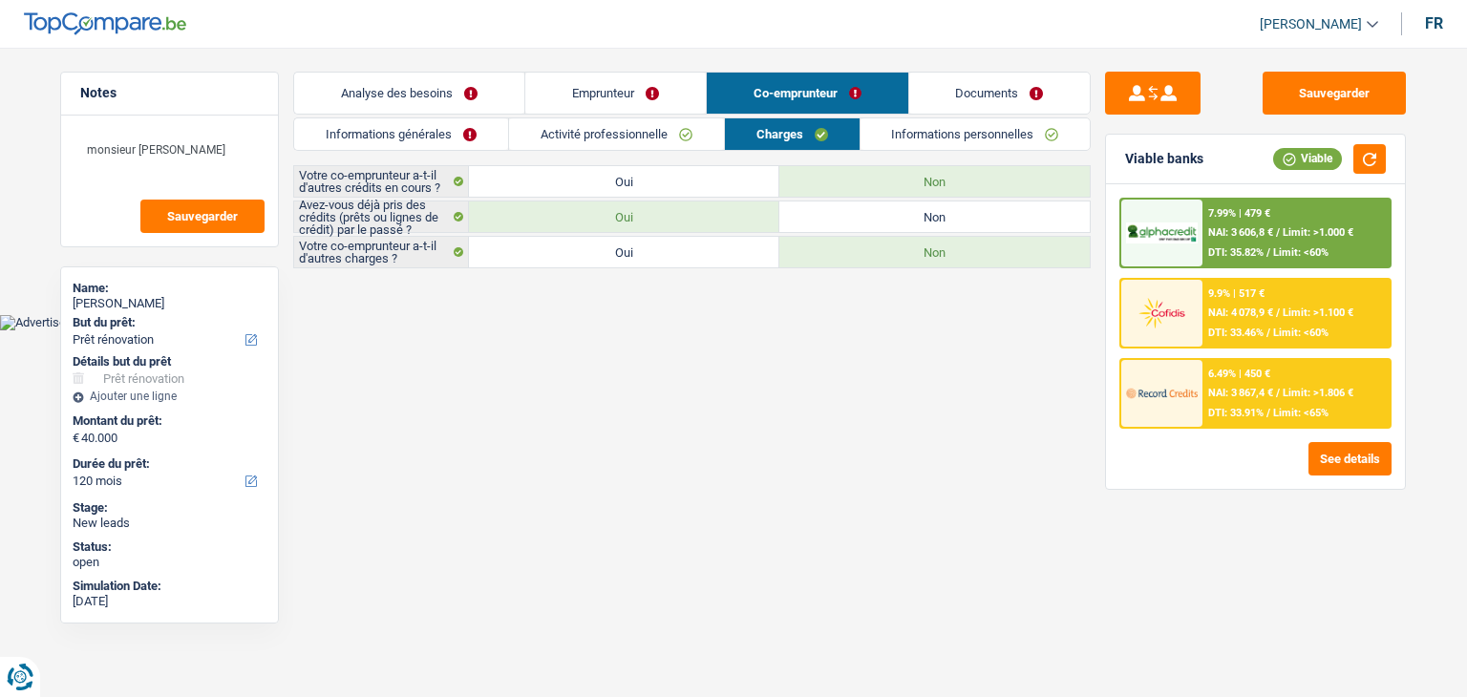
click at [911, 139] on link "Informations personnelles" at bounding box center [976, 134] width 230 height 32
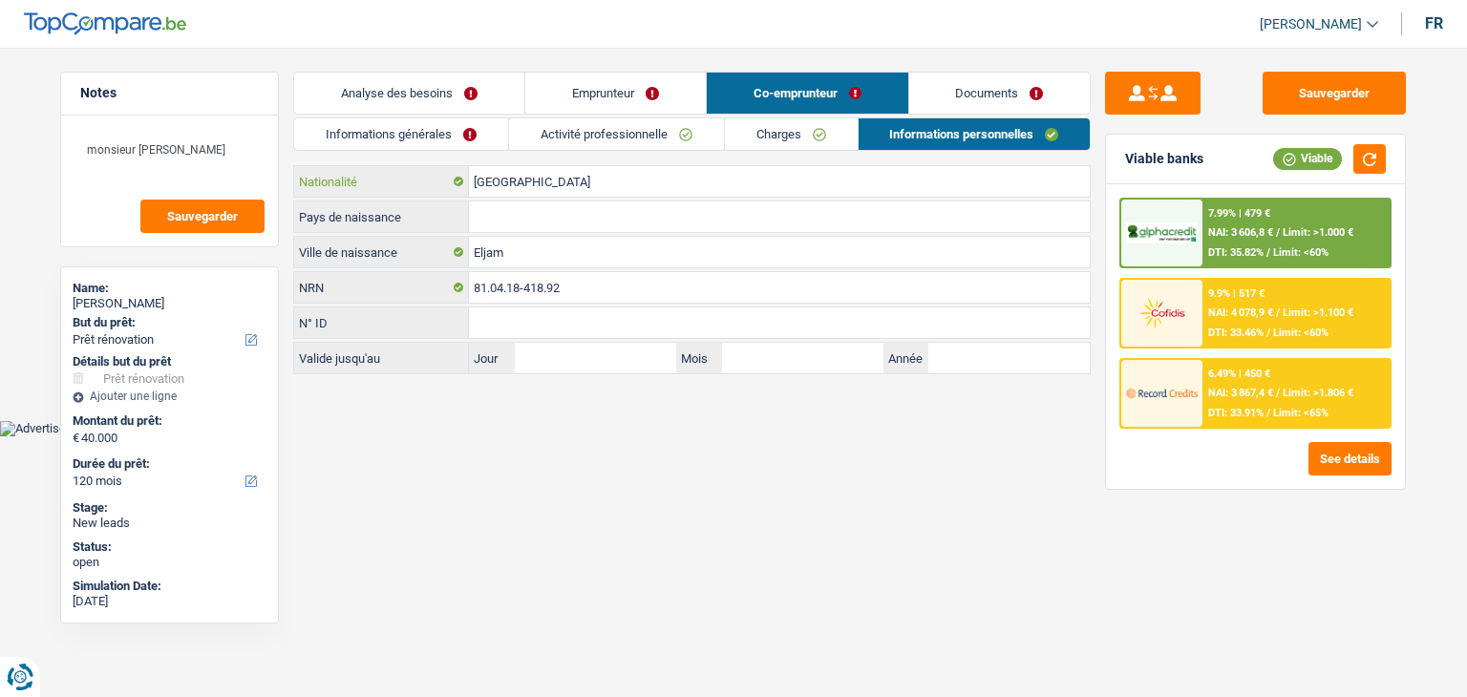
click at [524, 184] on input "[GEOGRAPHIC_DATA]" at bounding box center [779, 181] width 621 height 31
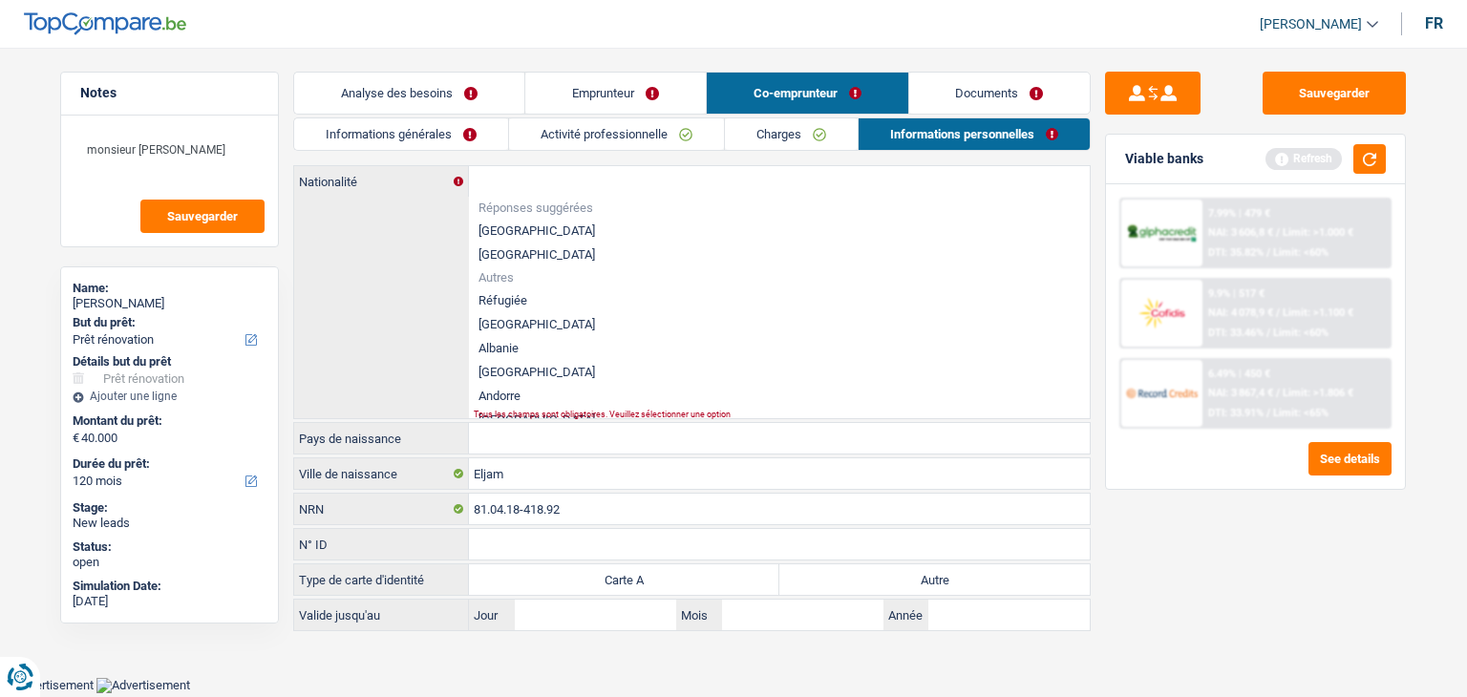
click at [527, 158] on div "Informations générales Activité professionnelle Charges Informations personnell…" at bounding box center [692, 374] width 798 height 514
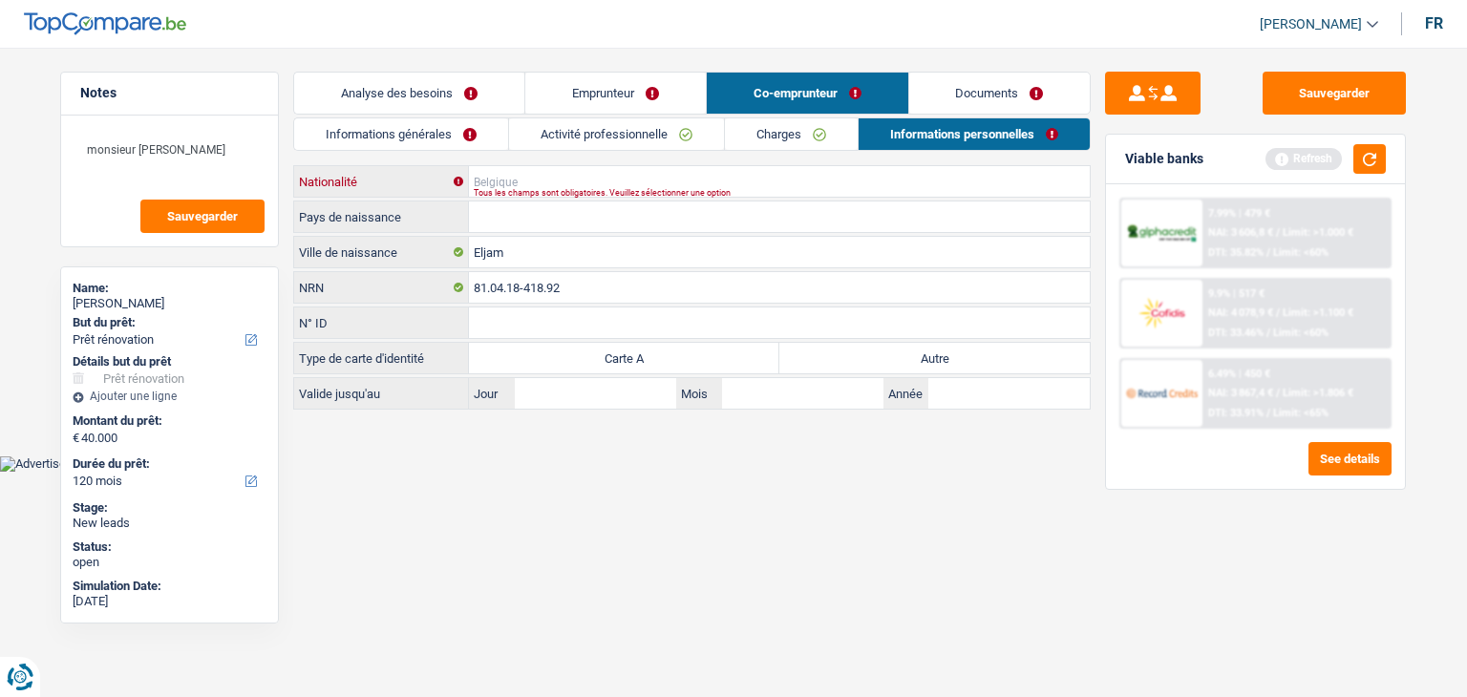
click at [523, 179] on input "Nationalité" at bounding box center [779, 181] width 621 height 31
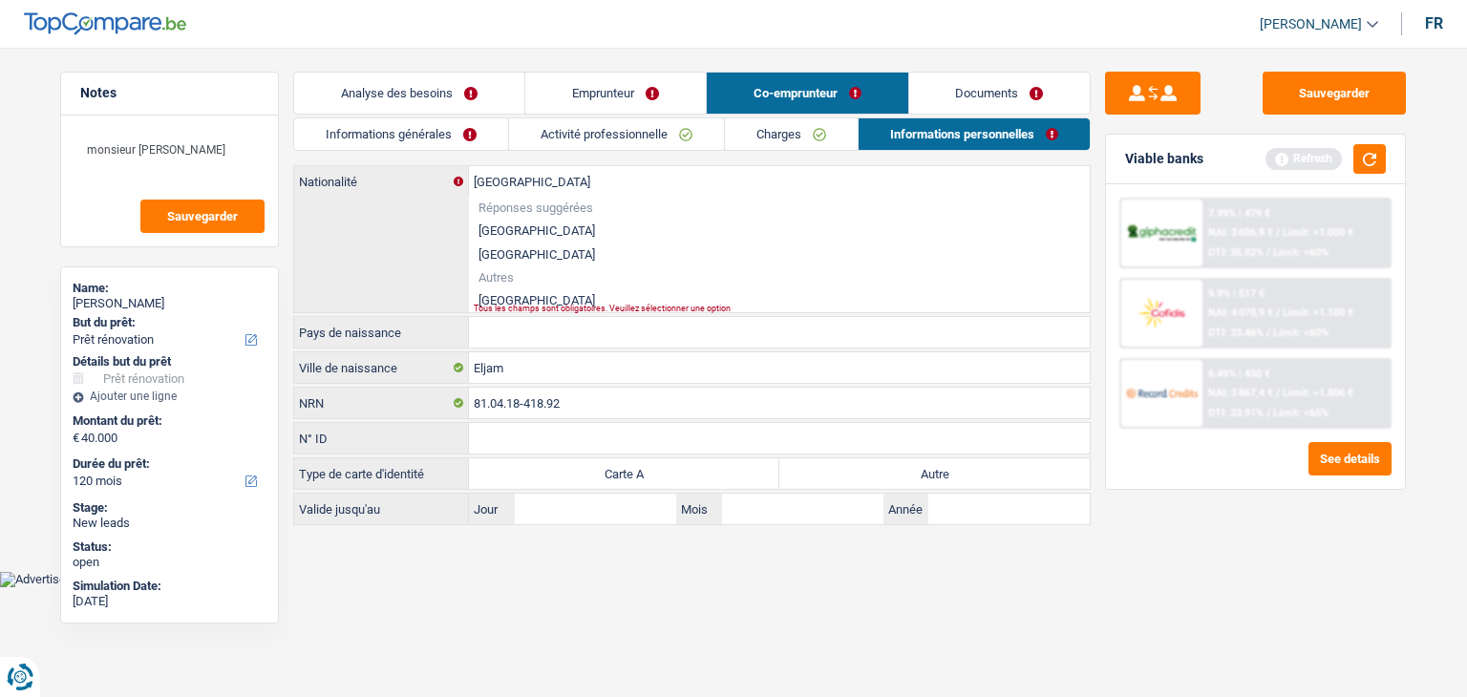
click at [519, 300] on li "[GEOGRAPHIC_DATA]" at bounding box center [779, 300] width 621 height 24
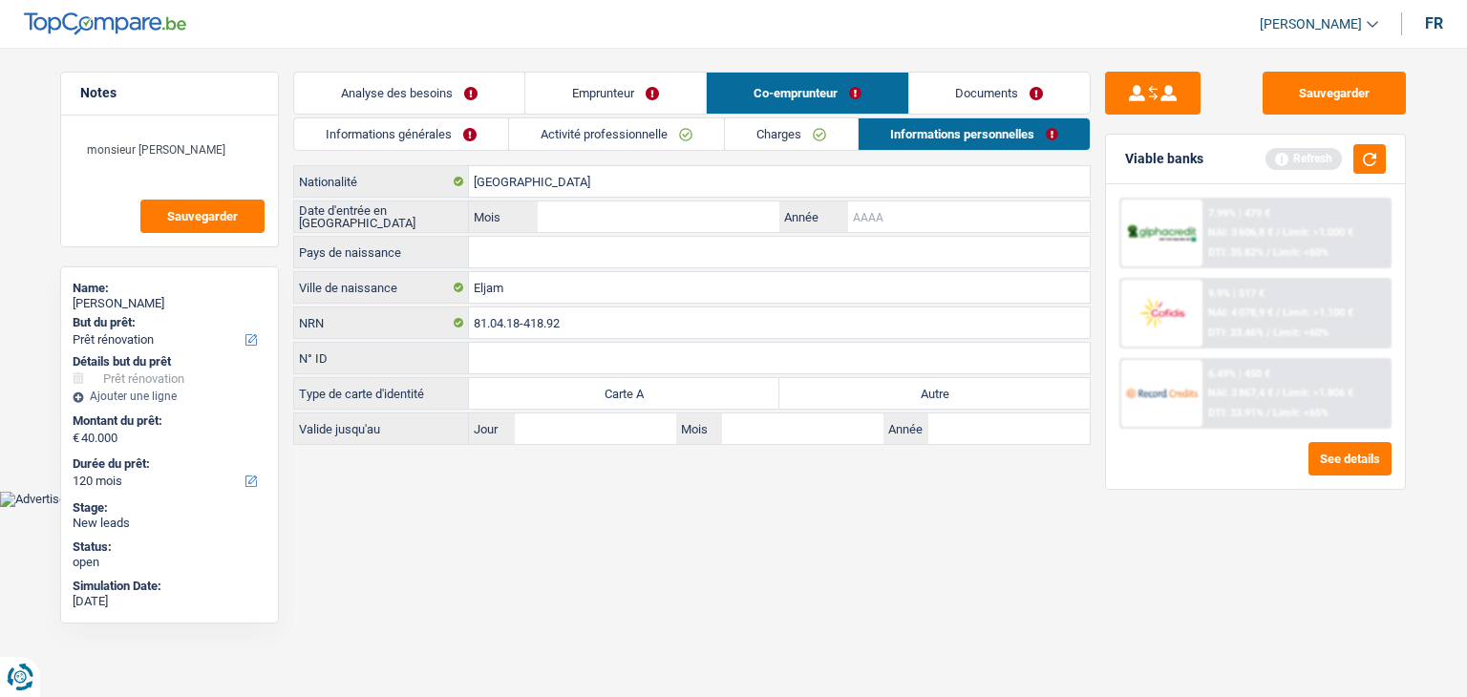
click at [883, 221] on input "Année" at bounding box center [969, 217] width 242 height 31
click at [704, 213] on input "Mois" at bounding box center [659, 217] width 242 height 31
click at [583, 251] on input "Pays de naissance" at bounding box center [779, 252] width 621 height 31
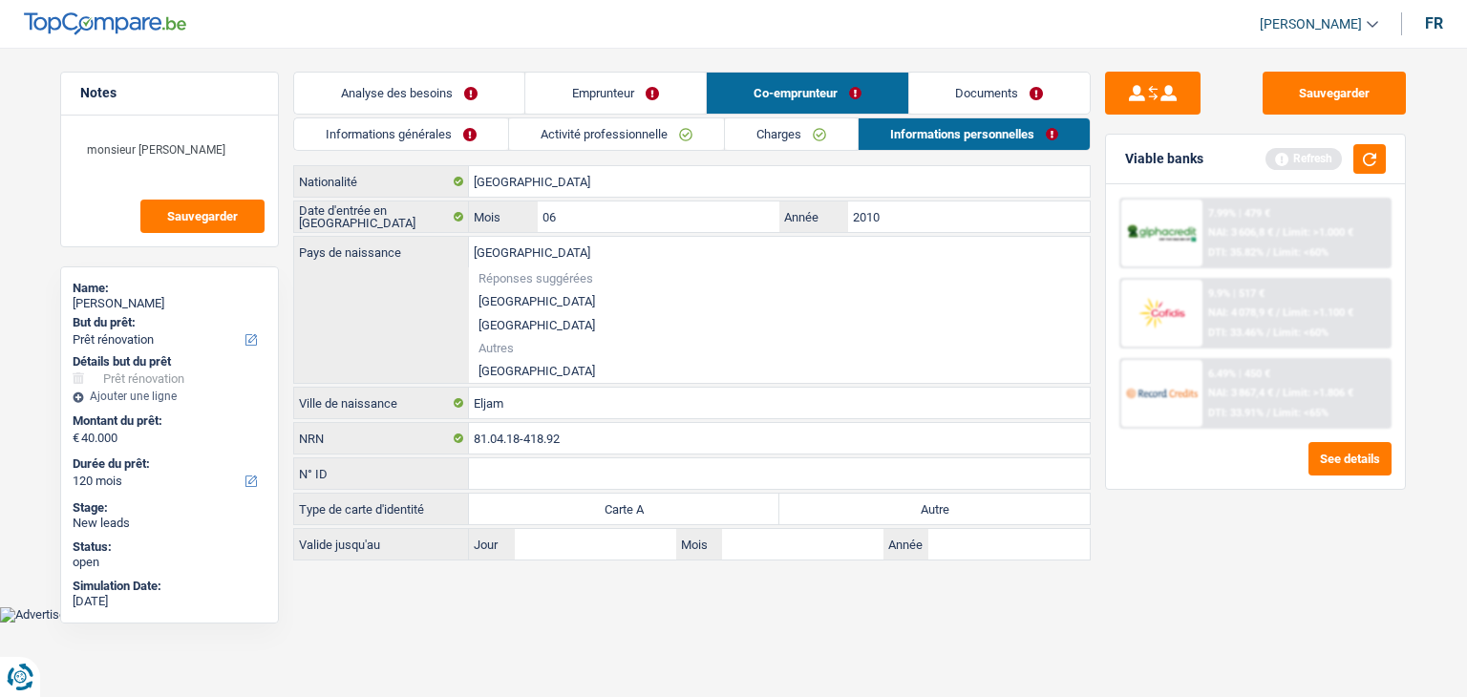
click at [492, 367] on li "[GEOGRAPHIC_DATA]" at bounding box center [779, 371] width 621 height 24
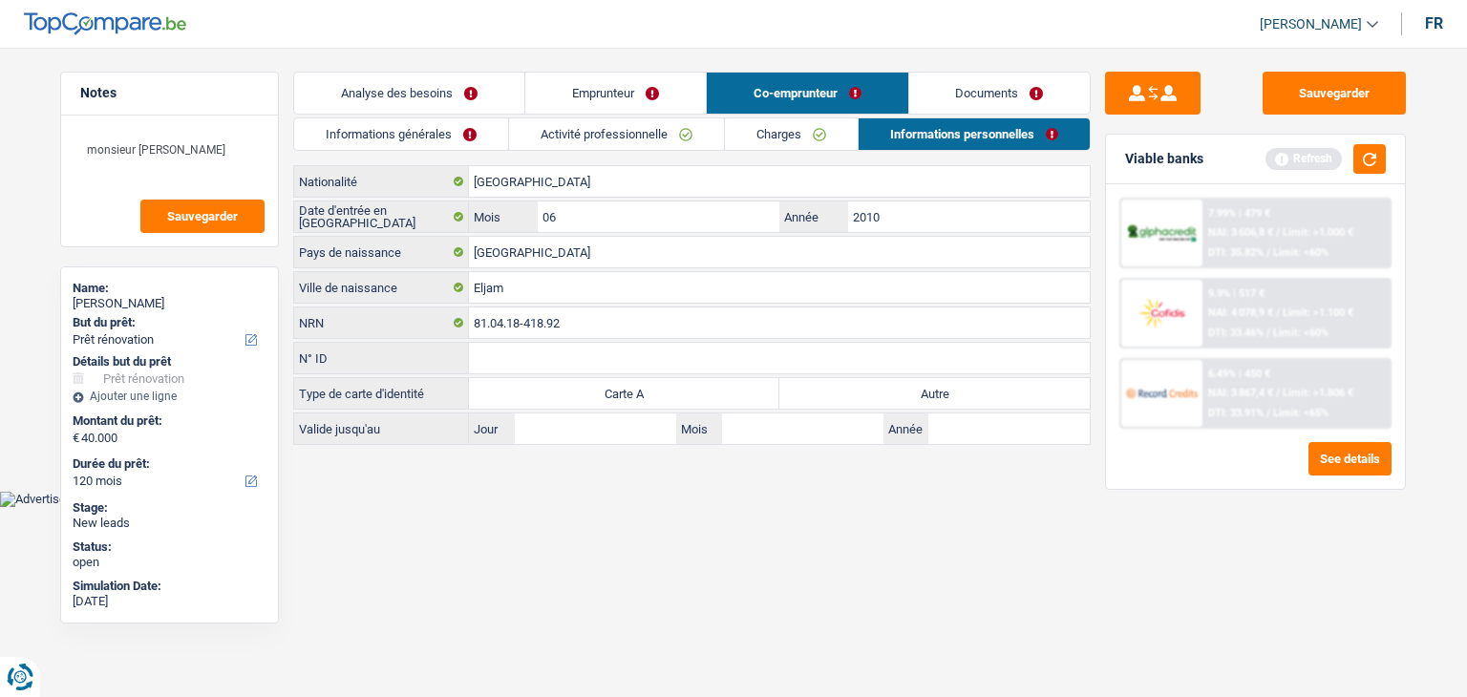
click at [893, 392] on label "Autre" at bounding box center [934, 393] width 310 height 31
click at [893, 392] on input "Autre" at bounding box center [934, 393] width 310 height 31
click at [1367, 167] on button "button" at bounding box center [1369, 159] width 32 height 30
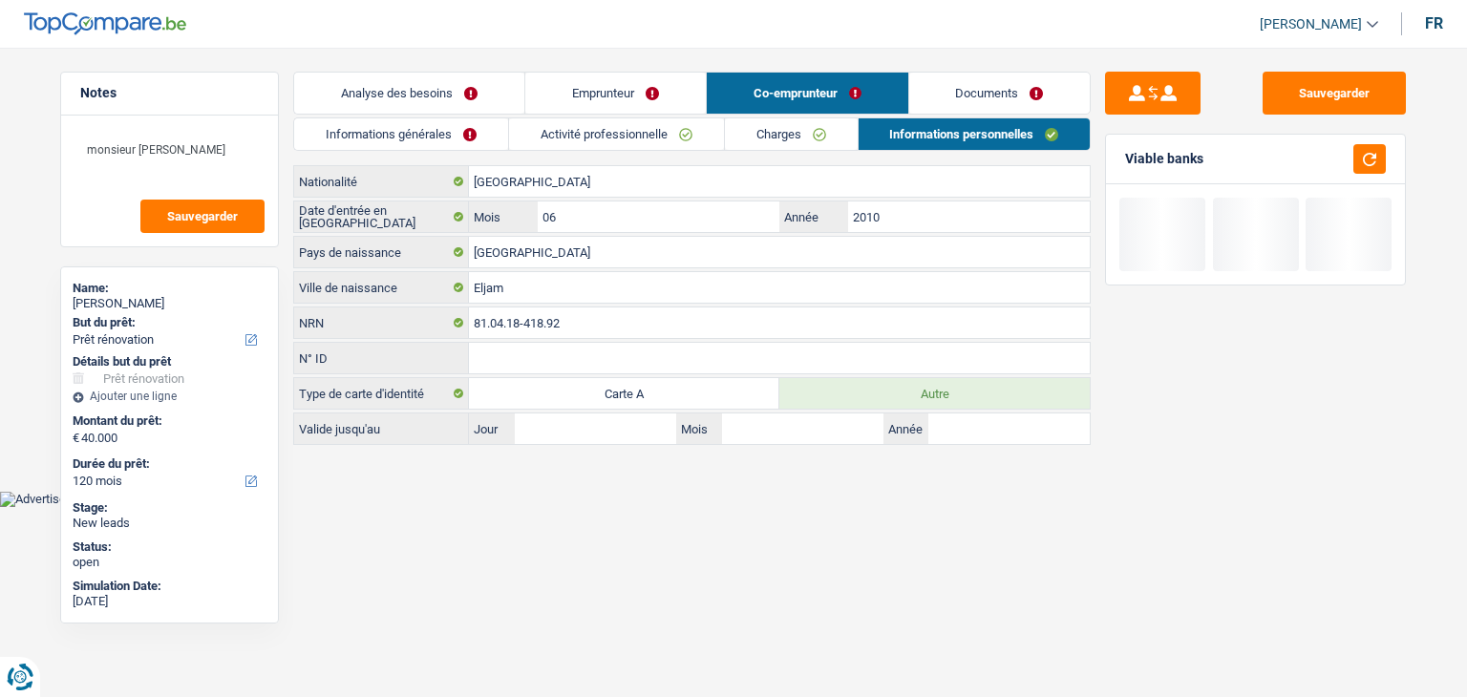
click at [980, 80] on link "Documents" at bounding box center [999, 93] width 181 height 41
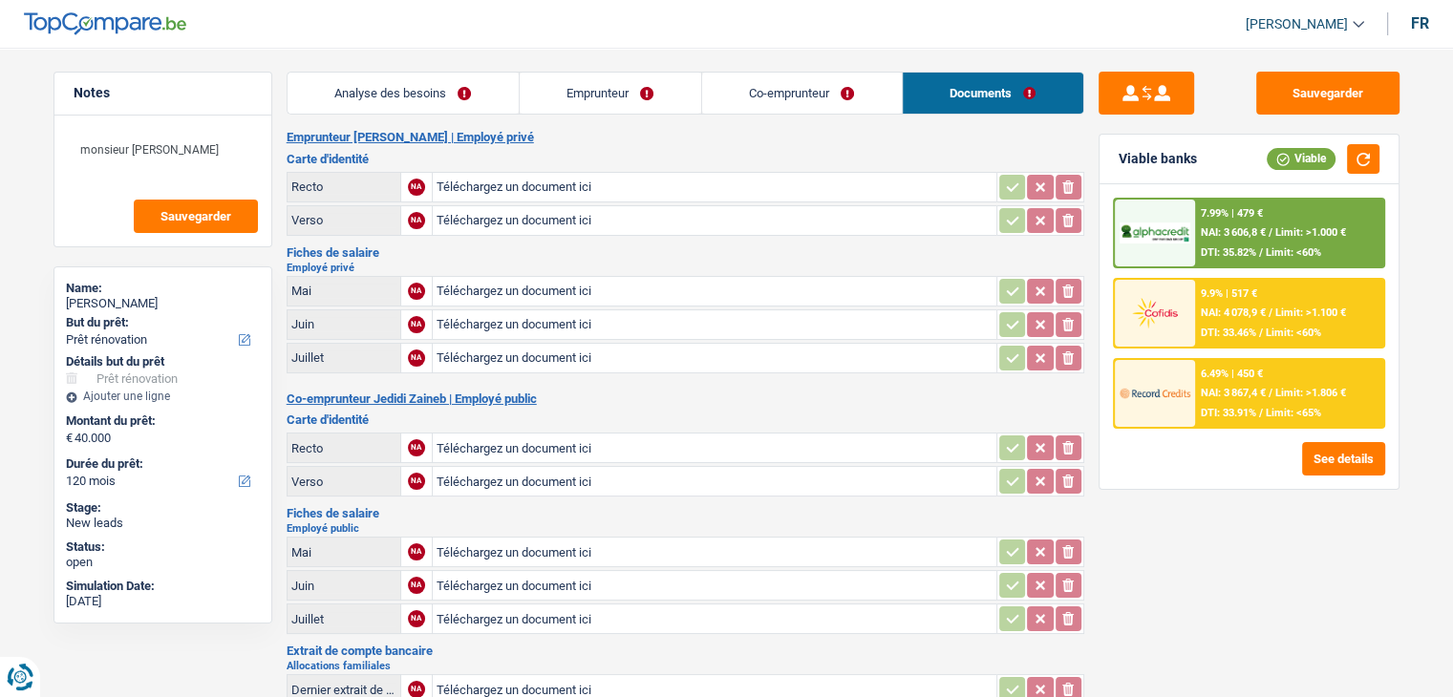
click at [388, 81] on link "Analyse des besoins" at bounding box center [402, 93] width 231 height 41
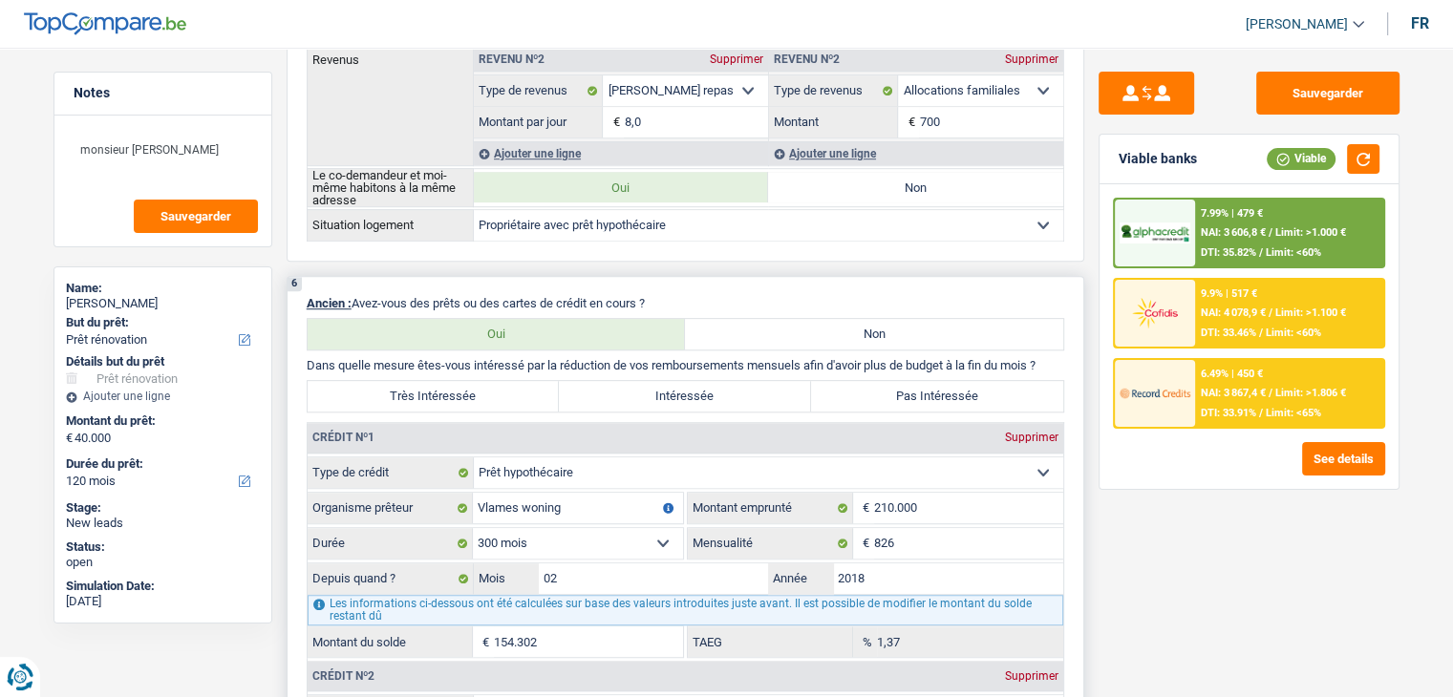
scroll to position [764, 0]
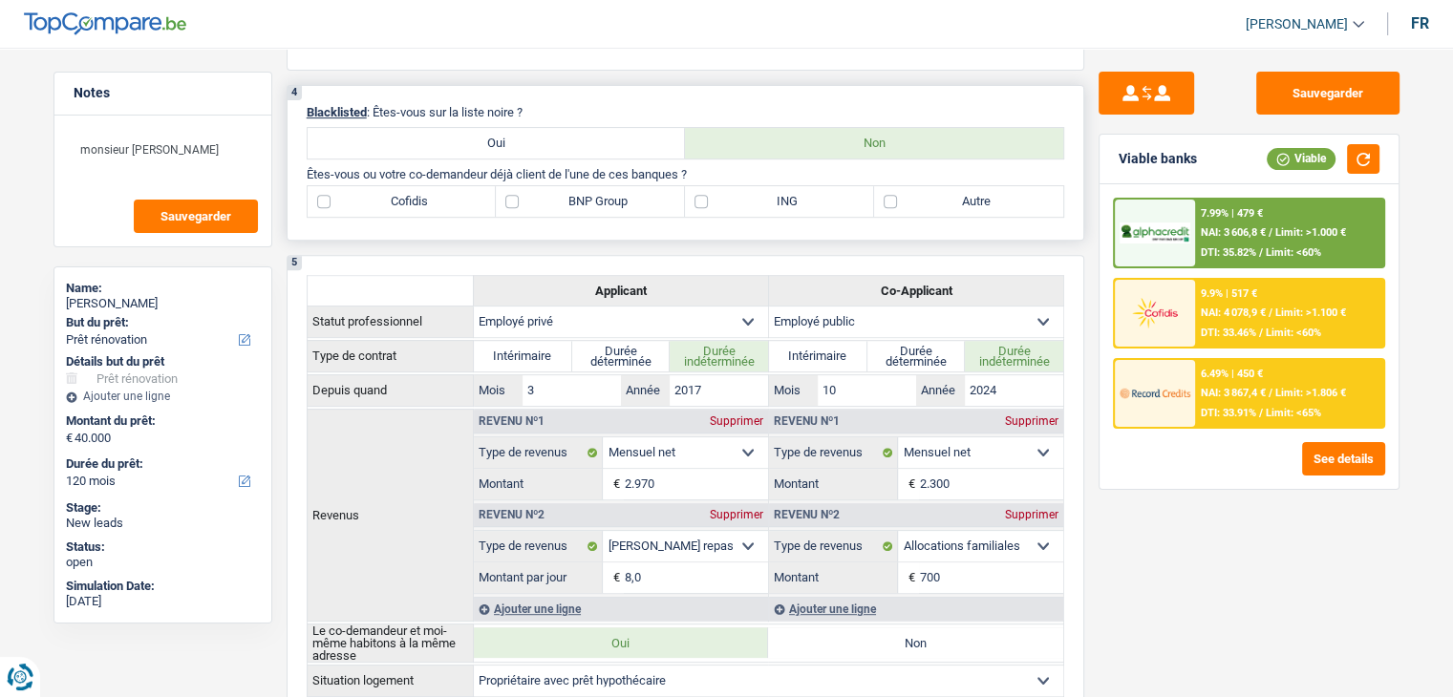
drag, startPoint x: 697, startPoint y: 167, endPoint x: 300, endPoint y: 167, distance: 397.3
click at [300, 167] on div "4 Blacklisted : Êtes-vous sur la liste noire ? Oui Non Êtes-vous ou votre co-de…" at bounding box center [686, 163] width 798 height 156
click at [608, 198] on label "BNP Group" at bounding box center [590, 201] width 189 height 31
click at [608, 198] on input "BNP Group" at bounding box center [590, 201] width 189 height 31
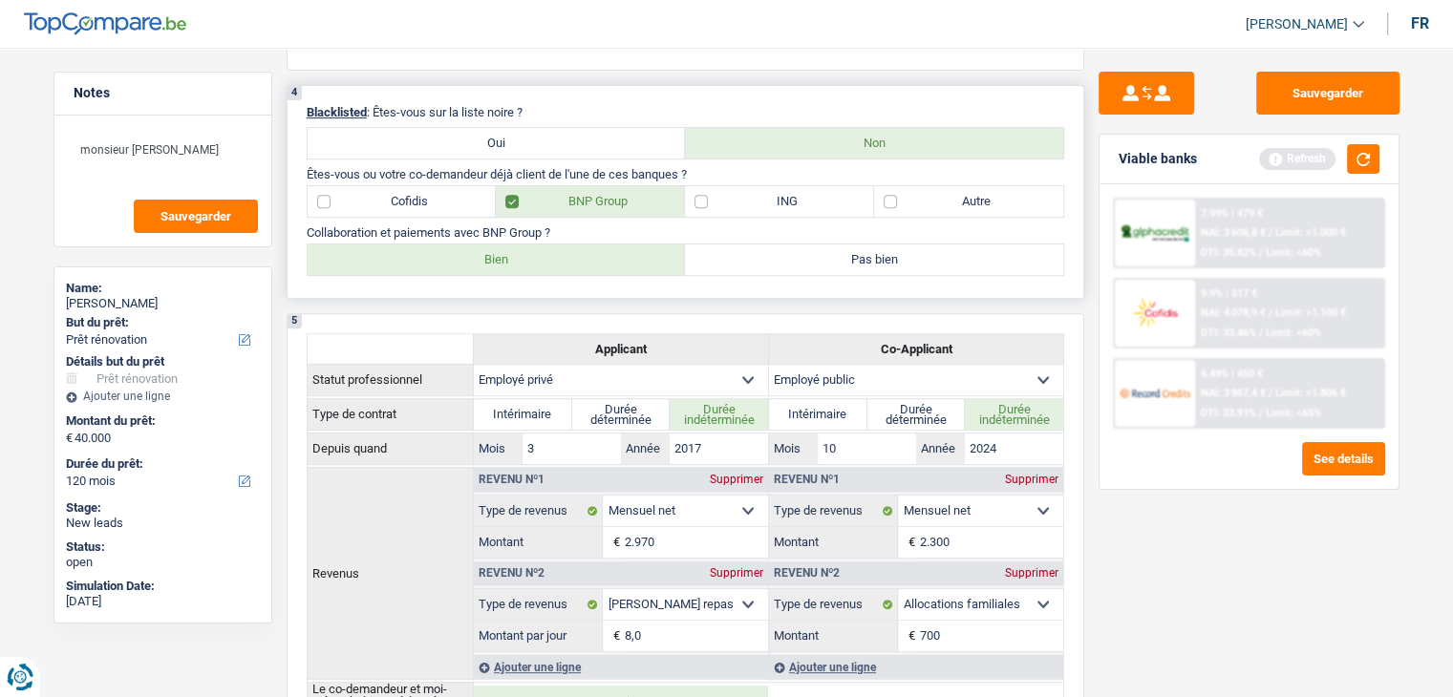
click at [394, 262] on label "Bien" at bounding box center [497, 260] width 378 height 31
click at [394, 262] on input "Bien" at bounding box center [497, 260] width 378 height 31
click at [726, 225] on p "Collaboration et paiements avec BNP Group ?" at bounding box center [685, 232] width 757 height 14
click at [1346, 161] on div "Refresh" at bounding box center [1319, 159] width 120 height 30
click at [1355, 160] on button "button" at bounding box center [1363, 159] width 32 height 30
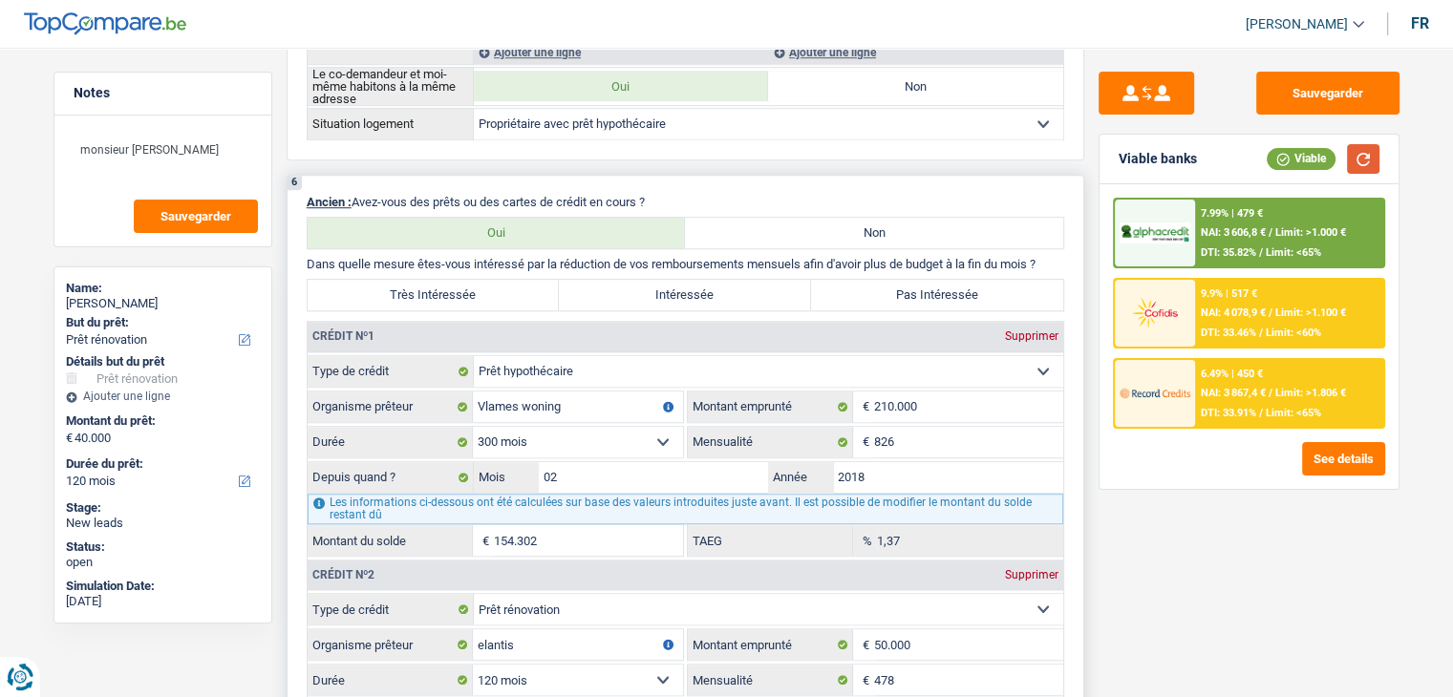
scroll to position [1528, 0]
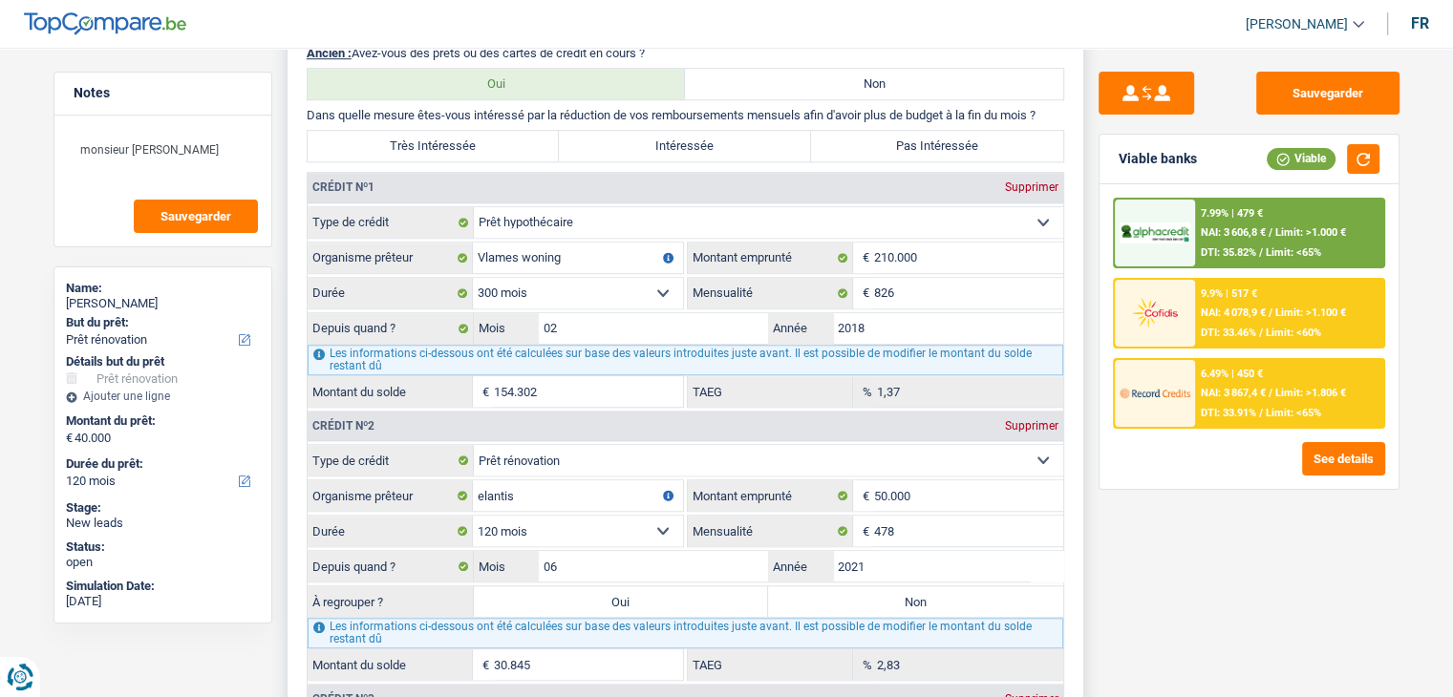
click at [844, 148] on label "Pas Intéressée" at bounding box center [937, 146] width 252 height 31
click at [844, 148] on input "Pas Intéressée" at bounding box center [937, 146] width 252 height 31
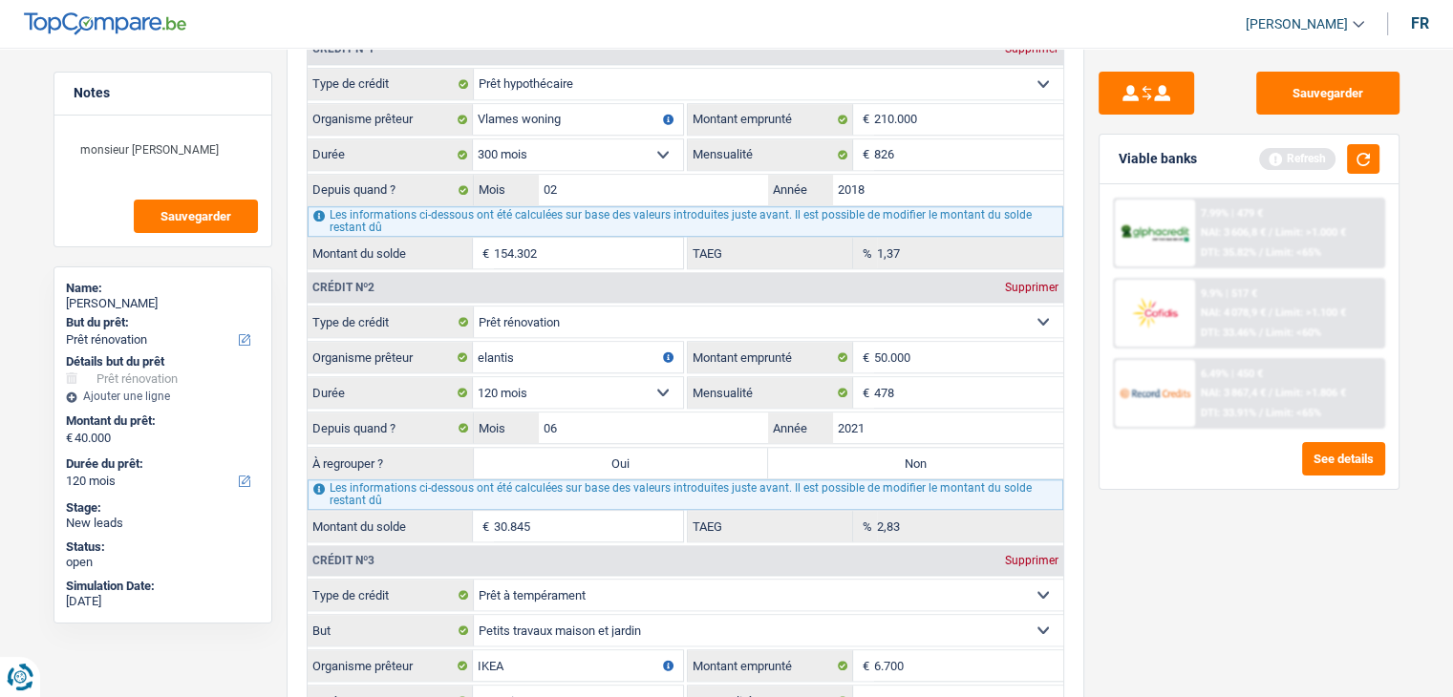
scroll to position [1719, 0]
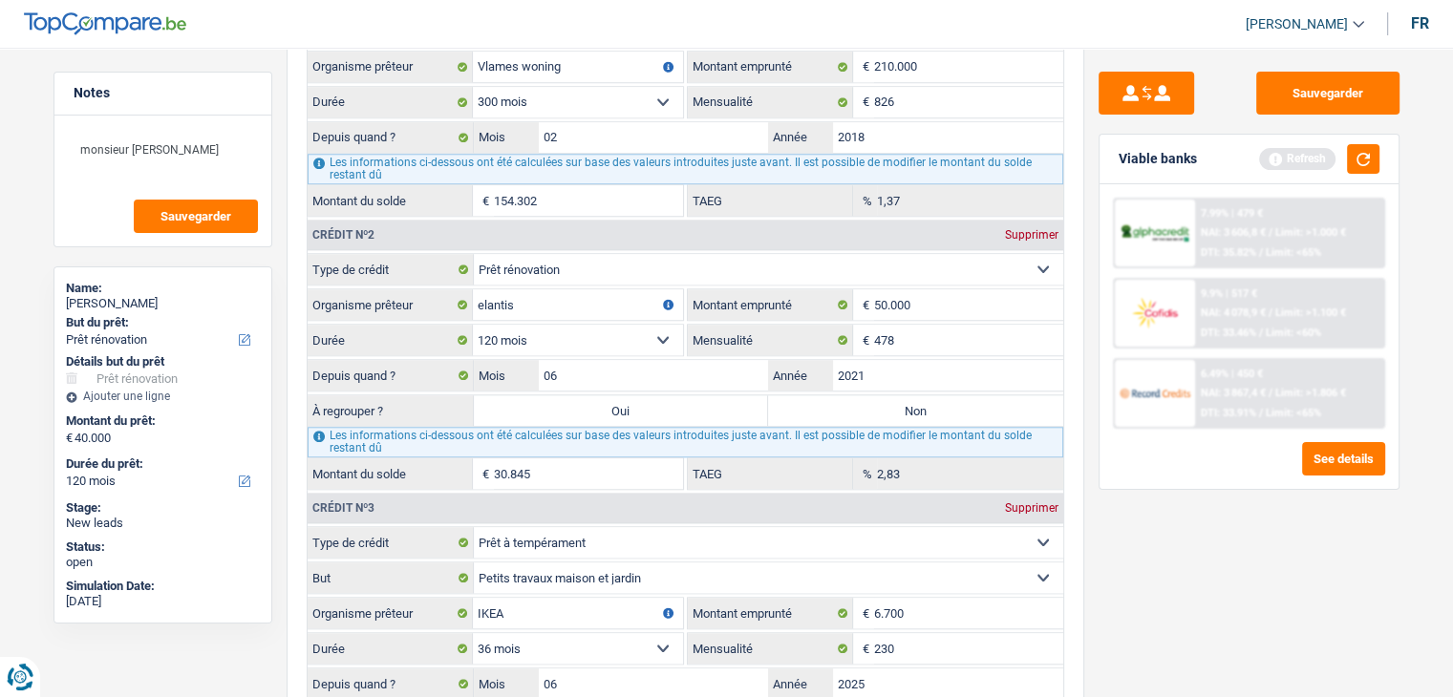
click at [1343, 160] on div "Refresh" at bounding box center [1319, 159] width 120 height 30
click at [1348, 159] on button "button" at bounding box center [1363, 159] width 32 height 30
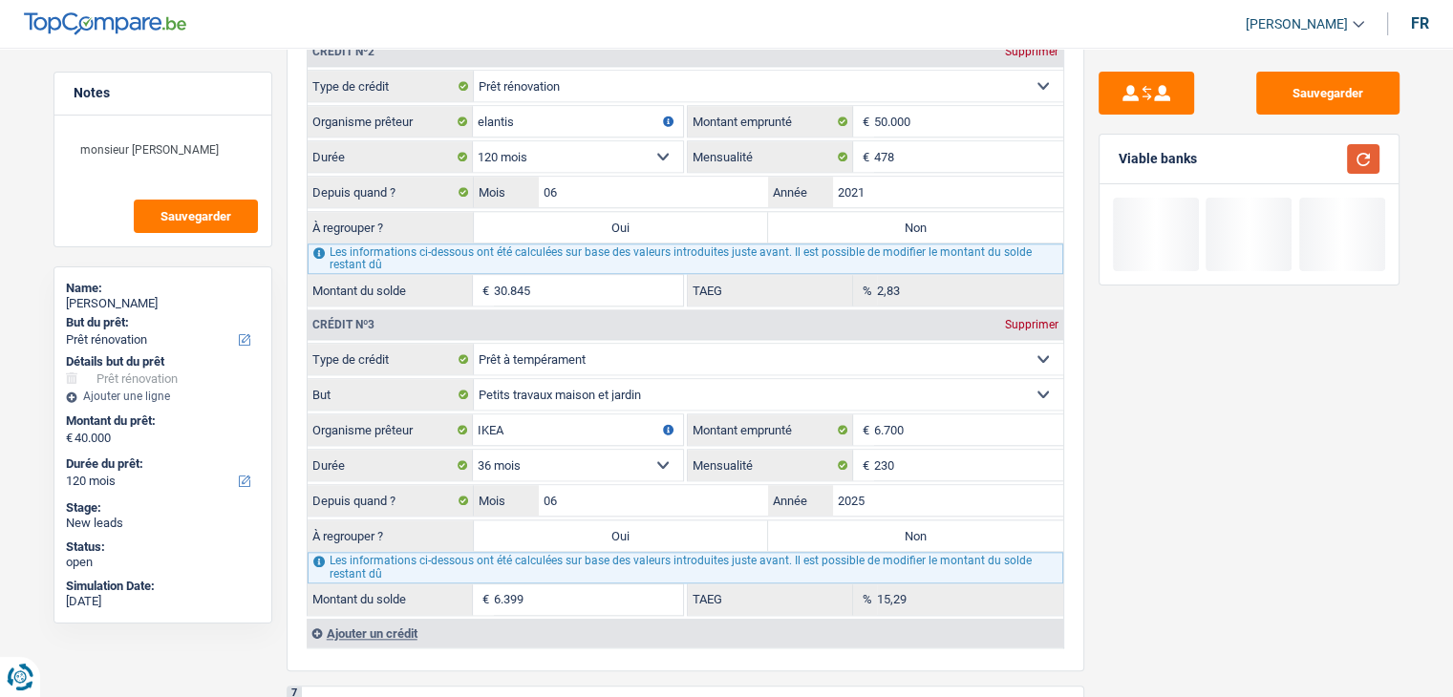
scroll to position [2006, 0]
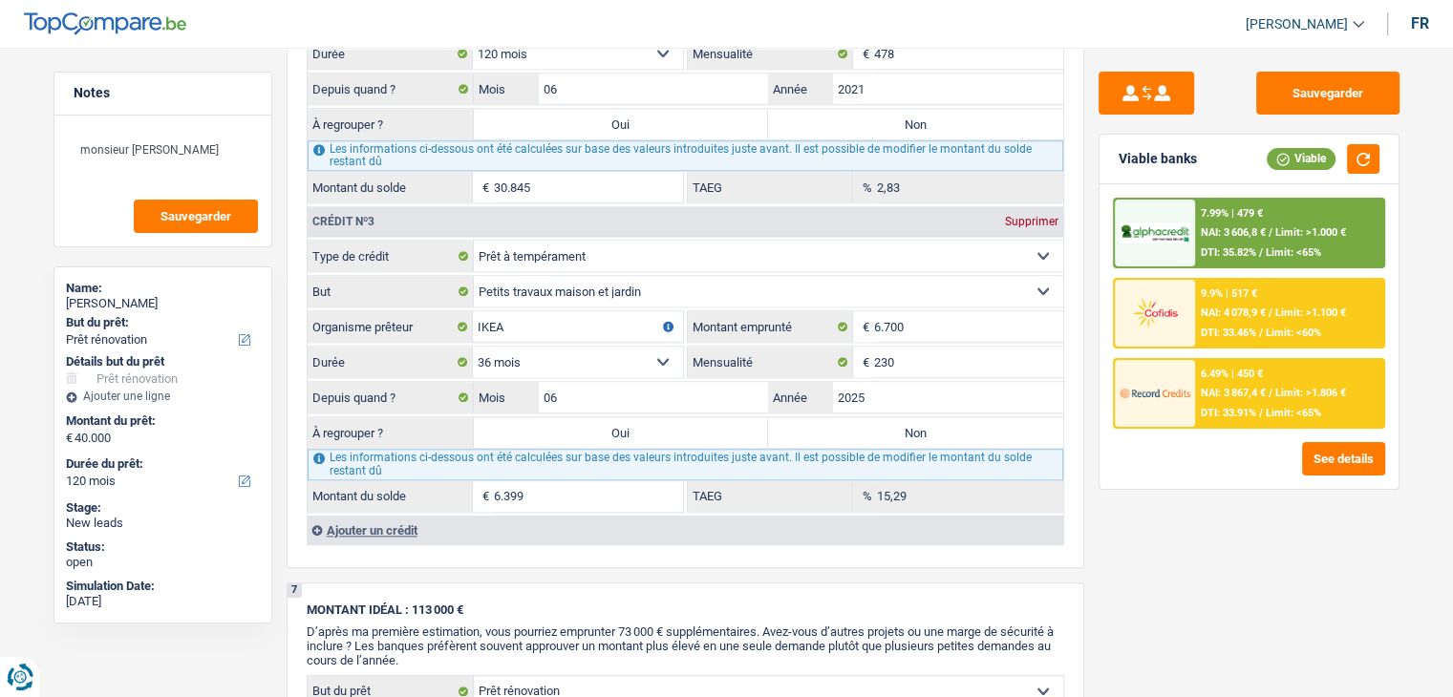
click at [1233, 503] on div "Sauvegarder Viable banks Viable 7.99% | 479 € NAI: 3 606,8 € / Limit: >1.000 € …" at bounding box center [1249, 367] width 330 height 590
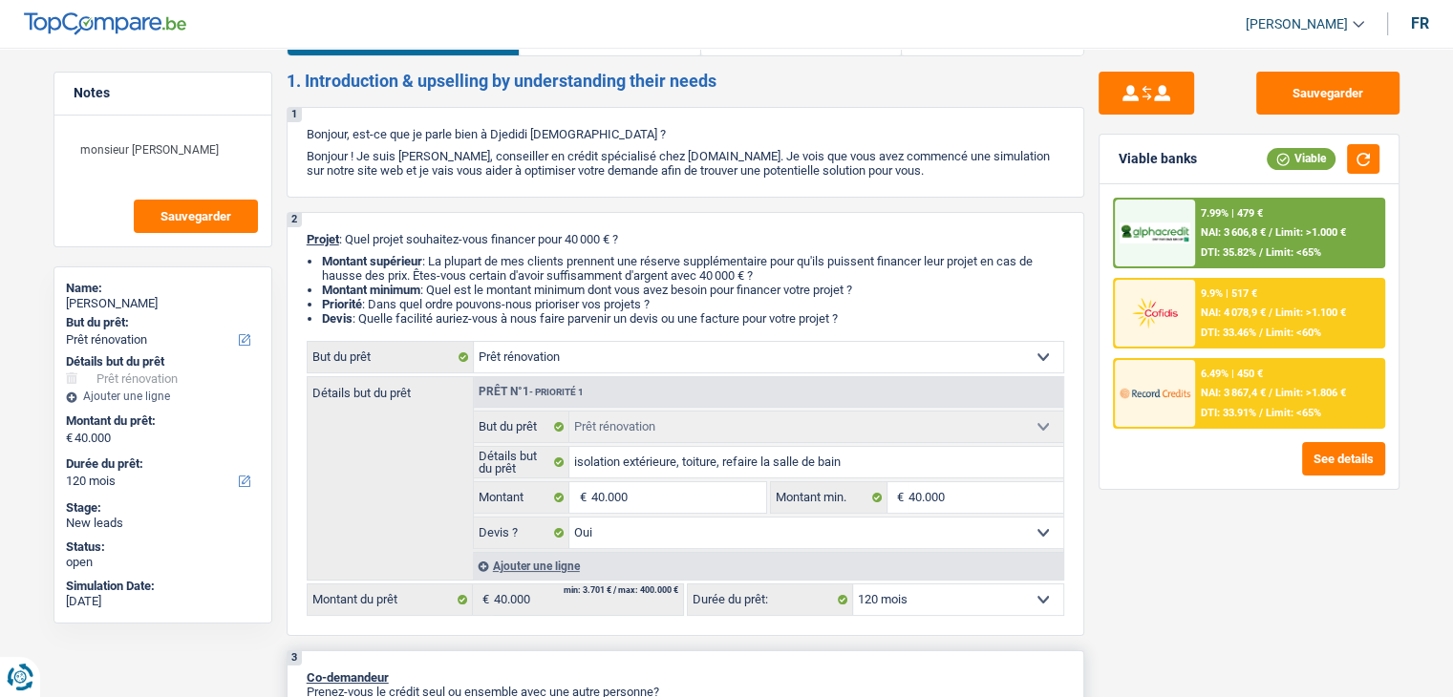
scroll to position [287, 0]
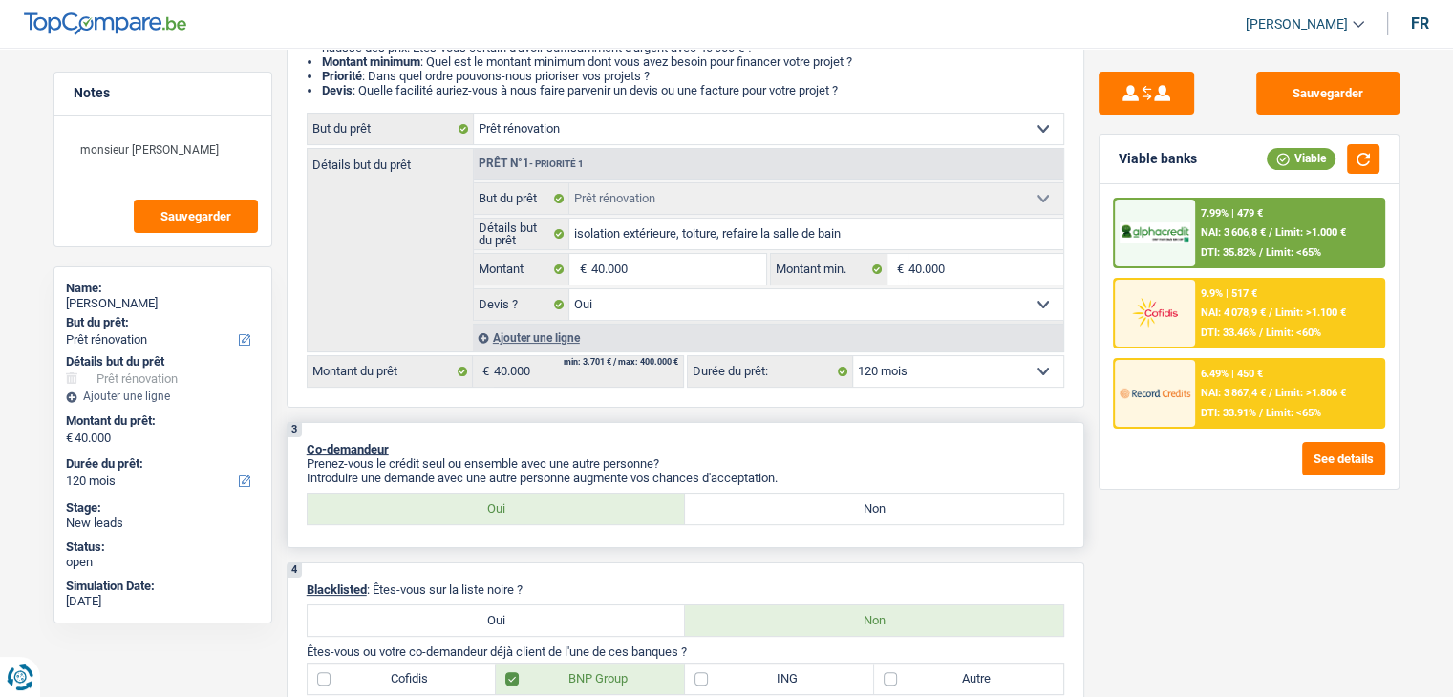
click at [754, 449] on p "Co-demandeur" at bounding box center [685, 449] width 757 height 14
click at [756, 447] on p "Co-demandeur" at bounding box center [685, 449] width 757 height 14
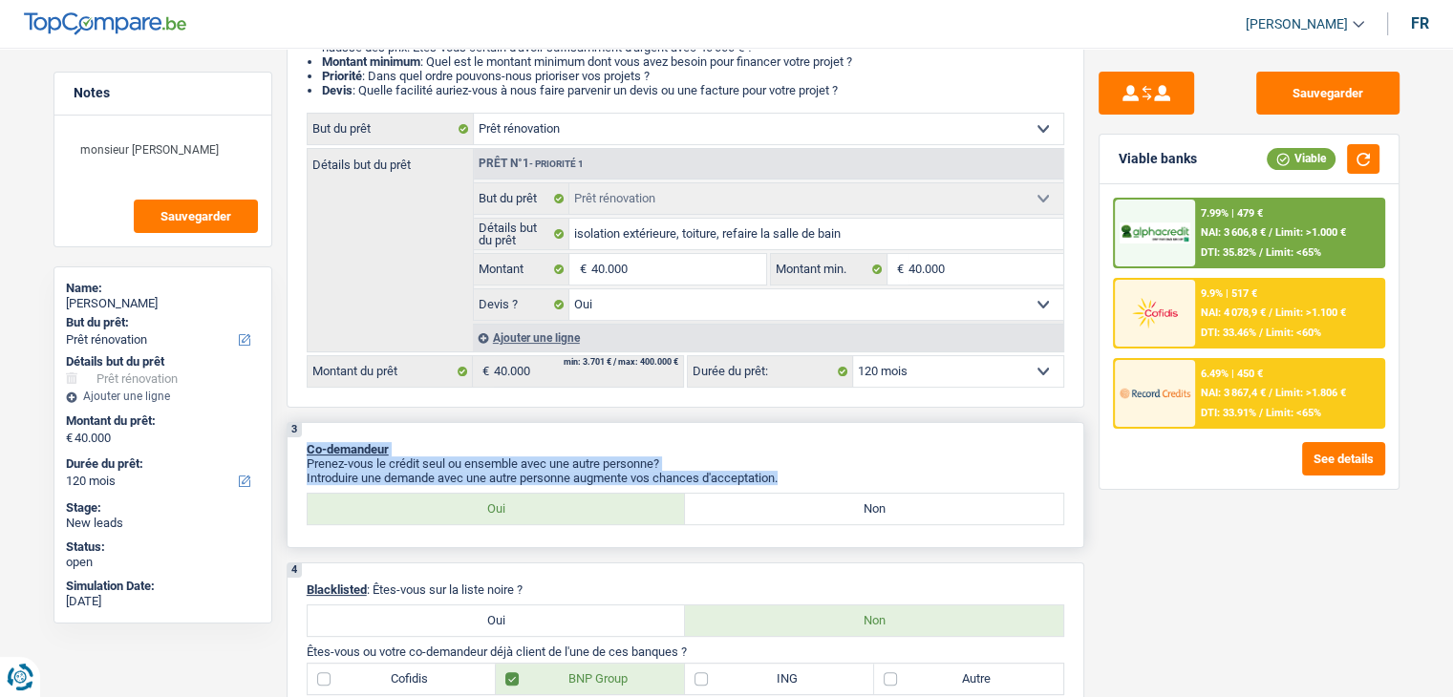
drag, startPoint x: 791, startPoint y: 477, endPoint x: 309, endPoint y: 424, distance: 484.2
click at [309, 424] on div "3 Co-demandeur Prenez-vous le crédit seul ou ensemble avec une autre personne? …" at bounding box center [686, 485] width 798 height 126
click at [722, 447] on p "Co-demandeur" at bounding box center [685, 449] width 757 height 14
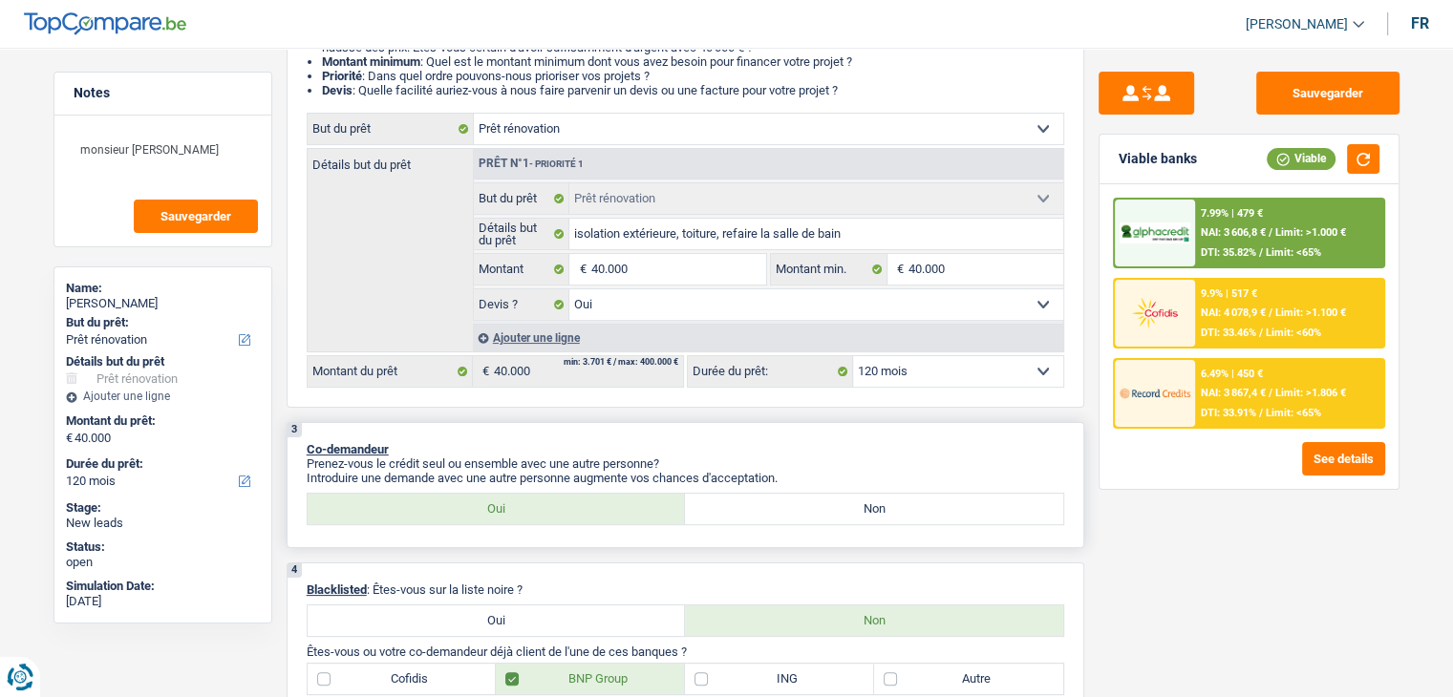
click at [783, 444] on p "Co-demandeur" at bounding box center [685, 449] width 757 height 14
click at [788, 477] on p "Introduire une demande avec une autre personne augmente vos chances d'acceptati…" at bounding box center [685, 478] width 757 height 14
click at [880, 457] on p "Prenez-vous le crédit seul ou ensemble avec une autre personne?" at bounding box center [685, 464] width 757 height 14
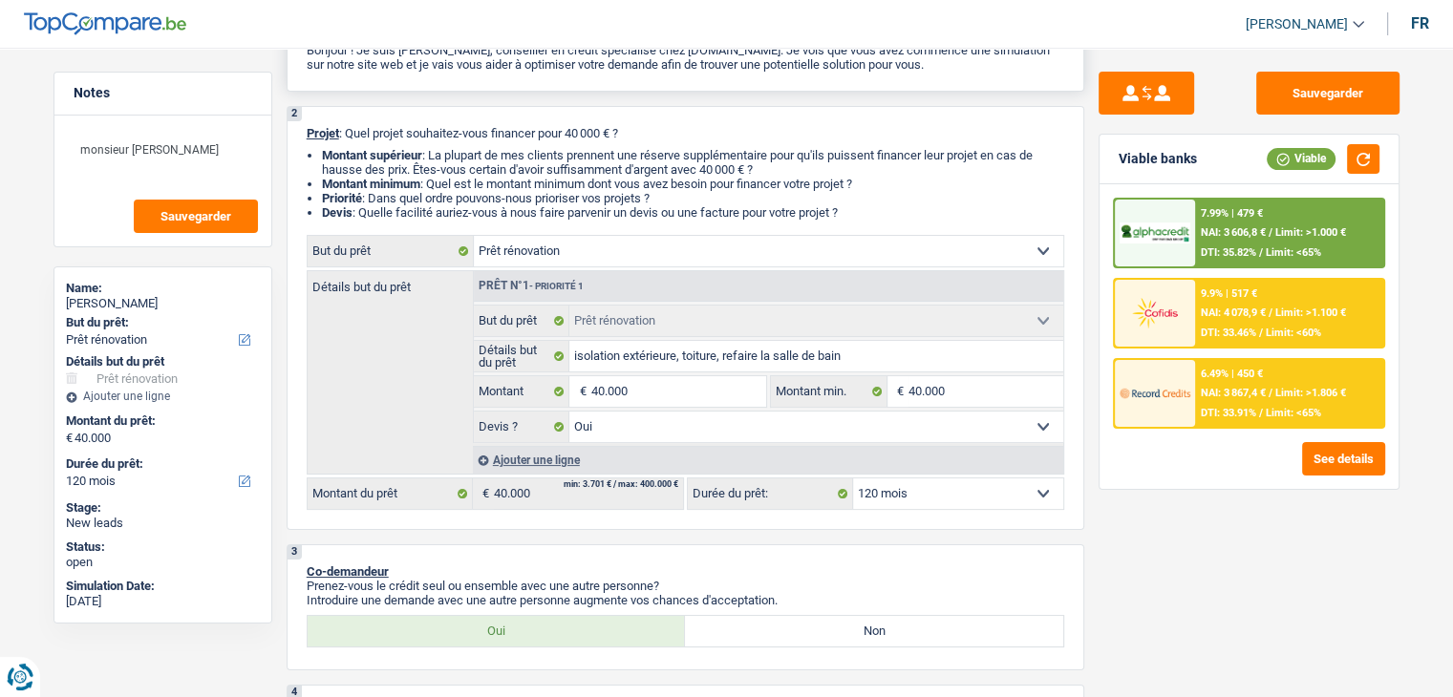
scroll to position [0, 0]
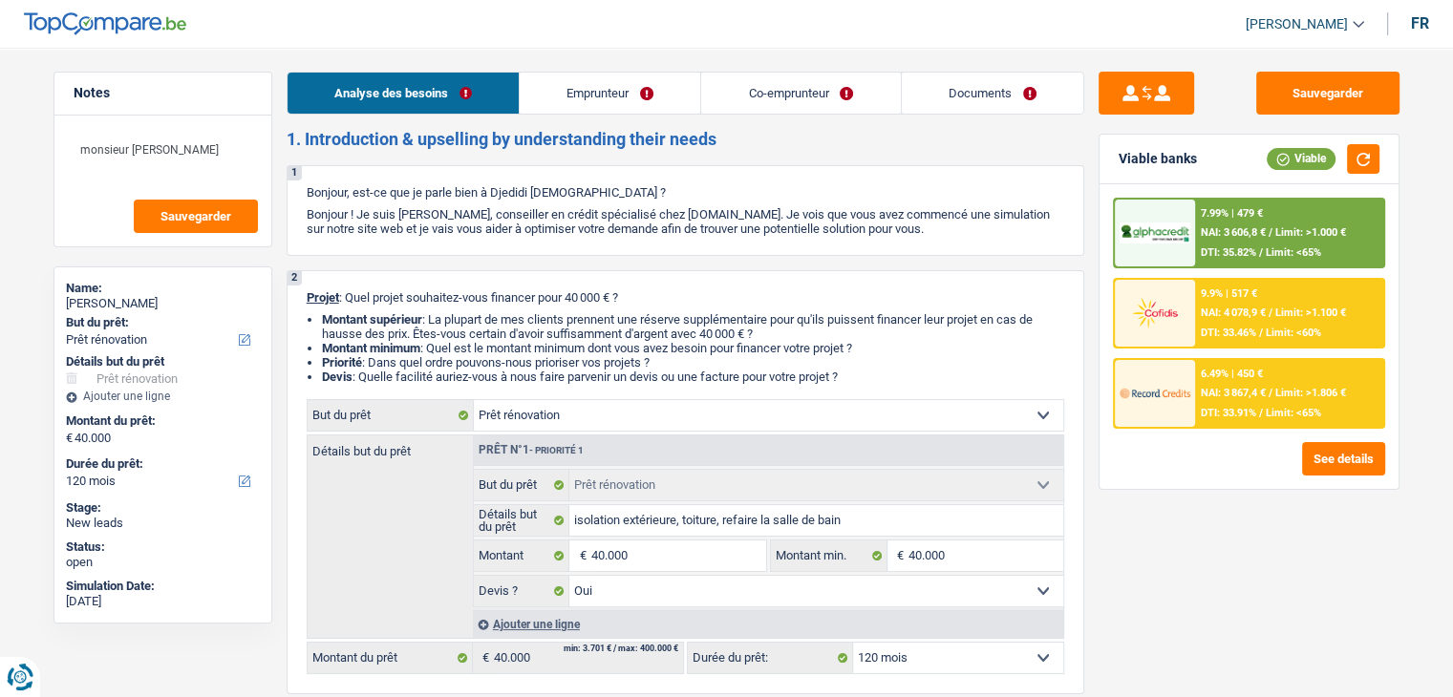
click at [970, 97] on link "Documents" at bounding box center [992, 93] width 181 height 41
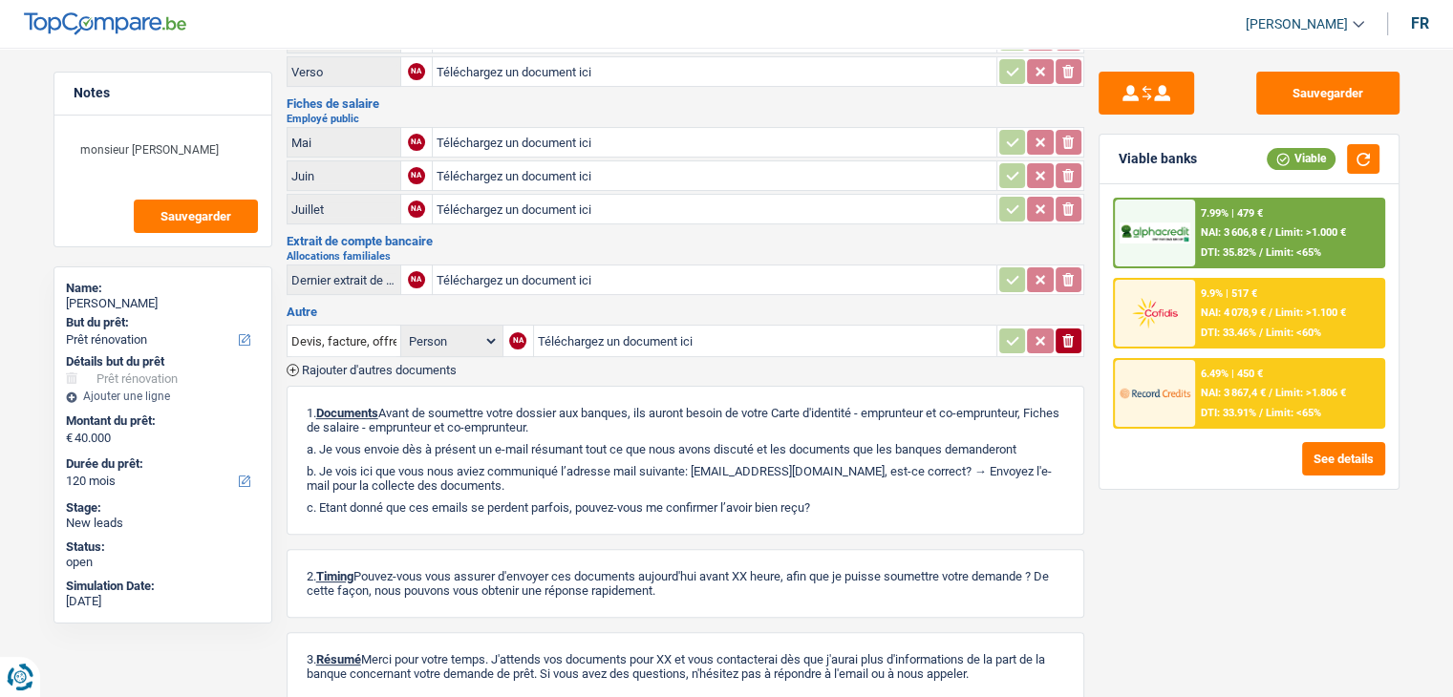
scroll to position [382, 0]
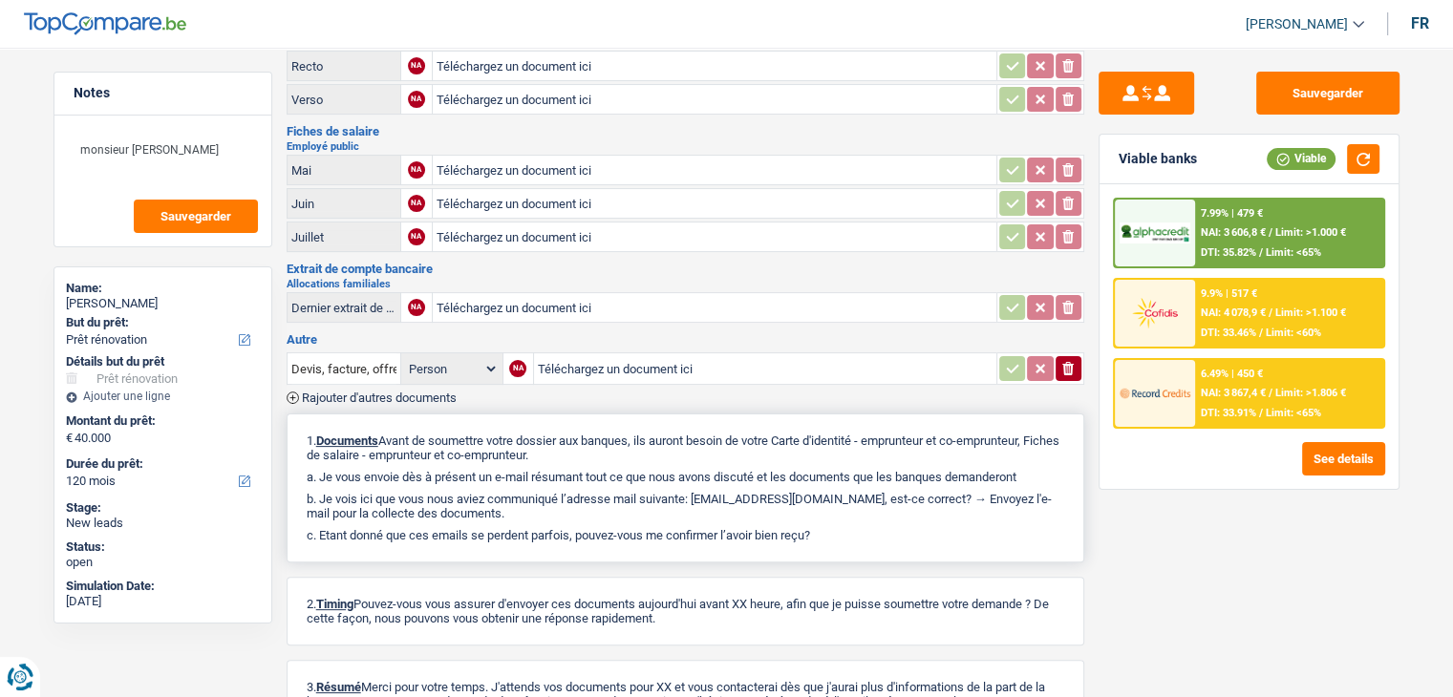
drag, startPoint x: 789, startPoint y: 429, endPoint x: 920, endPoint y: 436, distance: 131.1
click at [920, 436] on p "1. Documents Avant de soumettre votre dossier aux banques, ils auront besoin de…" at bounding box center [685, 448] width 757 height 29
click at [676, 453] on div "1. Documents Avant de soumettre votre dossier aux banques, ils auront besoin de…" at bounding box center [686, 488] width 798 height 149
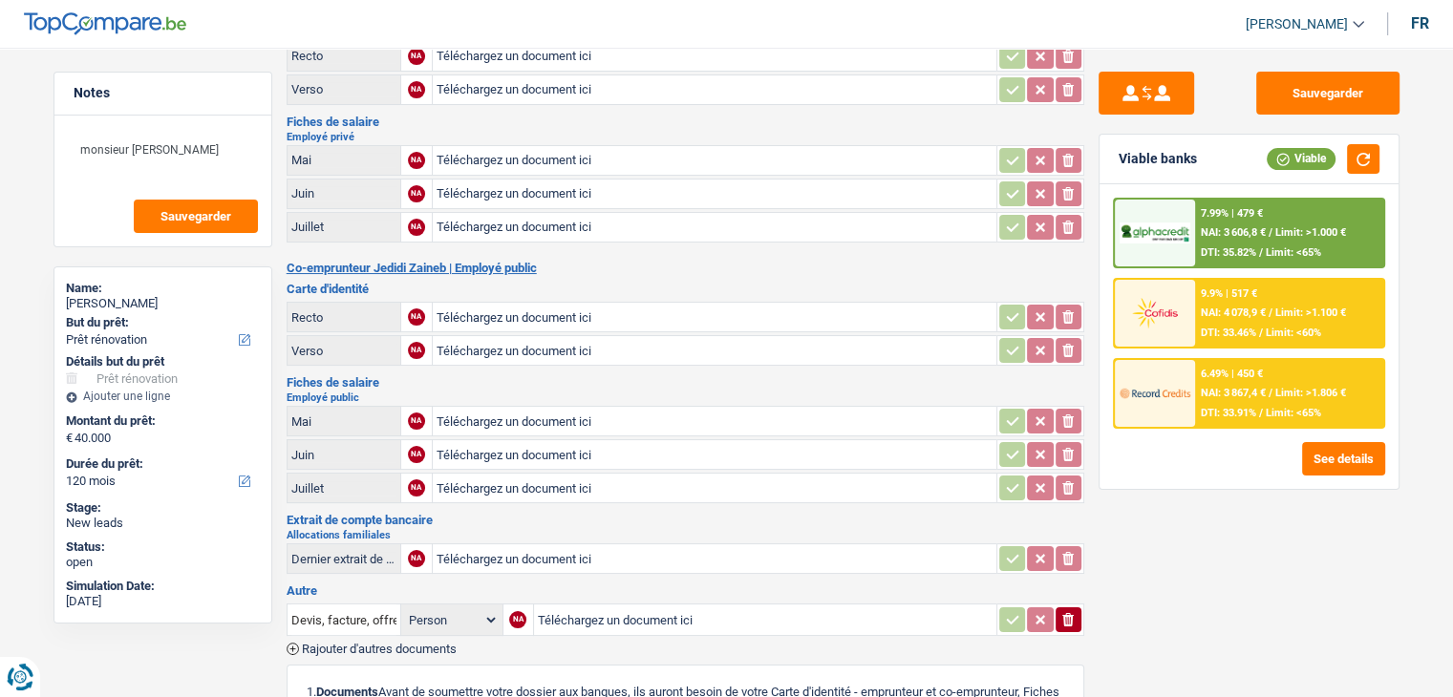
scroll to position [287, 0]
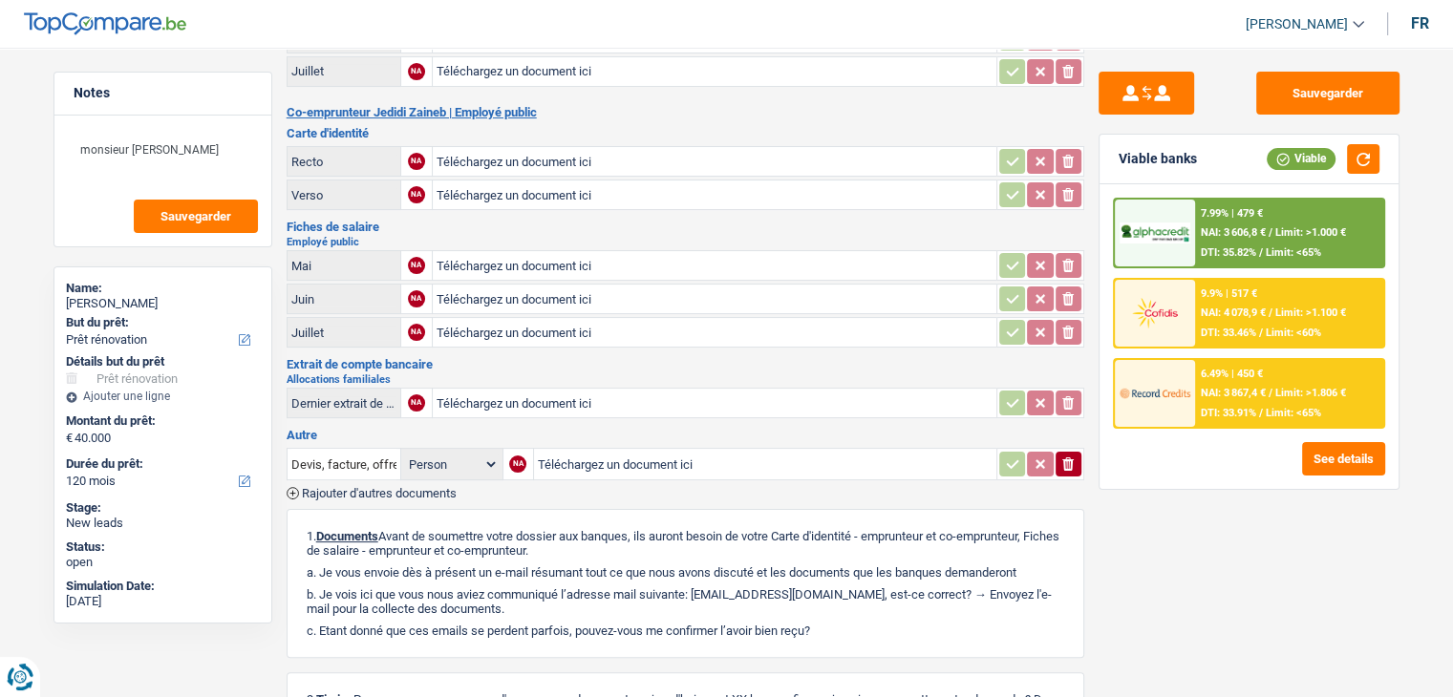
click at [580, 358] on h3 "Extrait de compte bancaire" at bounding box center [686, 364] width 798 height 12
click at [522, 360] on div "Extrait de compte bancaire Allocations familiales Dernier extrait de compte pou…" at bounding box center [686, 389] width 798 height 63
click at [199, 146] on textarea "monsieur souhaite" at bounding box center [163, 157] width 190 height 57
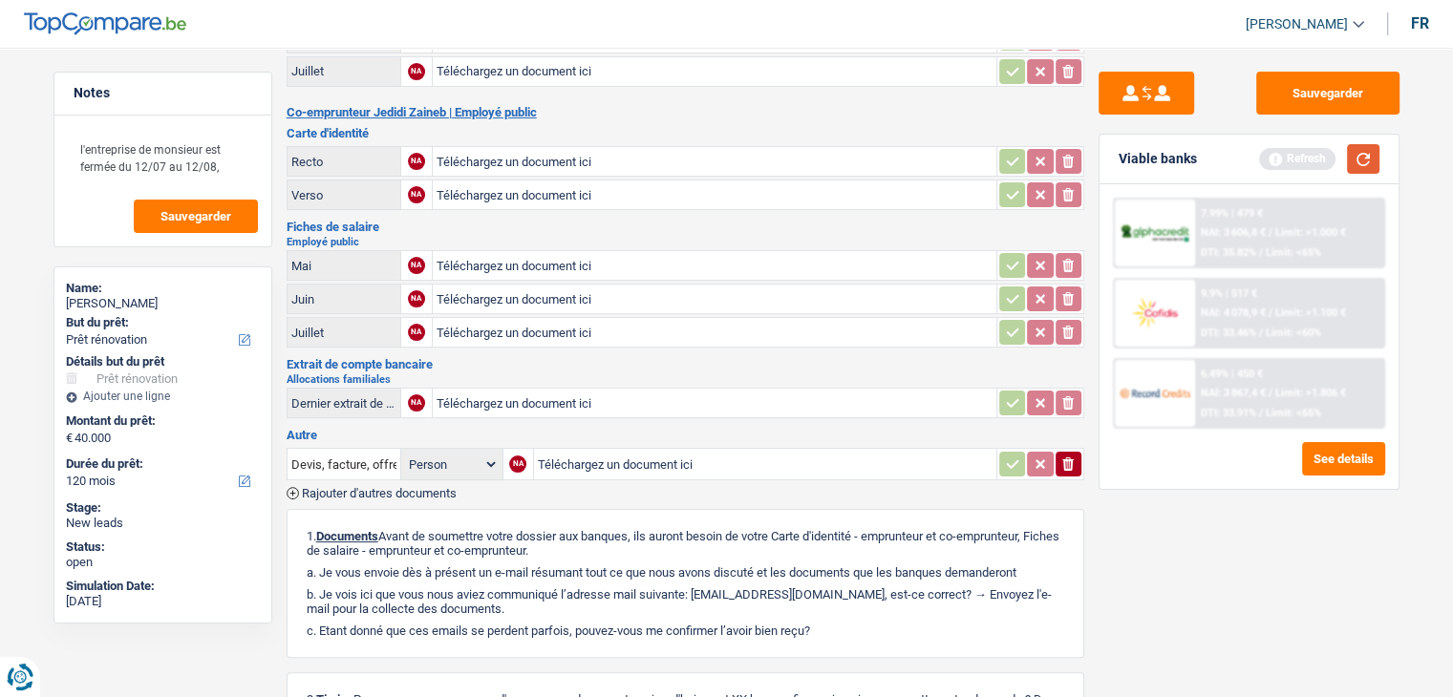
click at [1364, 150] on button "button" at bounding box center [1363, 159] width 32 height 30
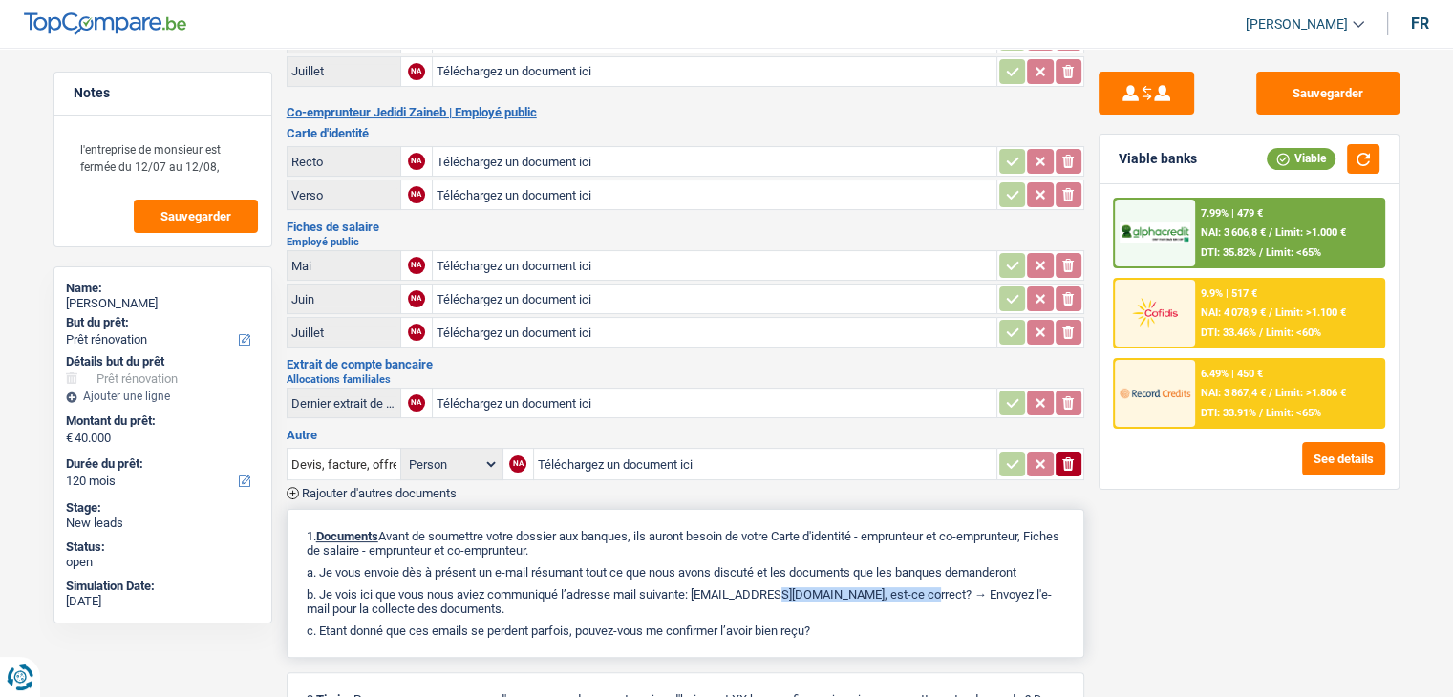
drag, startPoint x: 871, startPoint y: 581, endPoint x: 703, endPoint y: 577, distance: 168.1
click at [703, 587] on p "b. Je vois ici que vous nous aviez communiqué l’adresse mail suivante: Mohamed…" at bounding box center [685, 601] width 757 height 29
copy p "Mohameddjedidi77@gmail.com"
click at [752, 374] on h2 "Allocations familiales" at bounding box center [686, 379] width 798 height 11
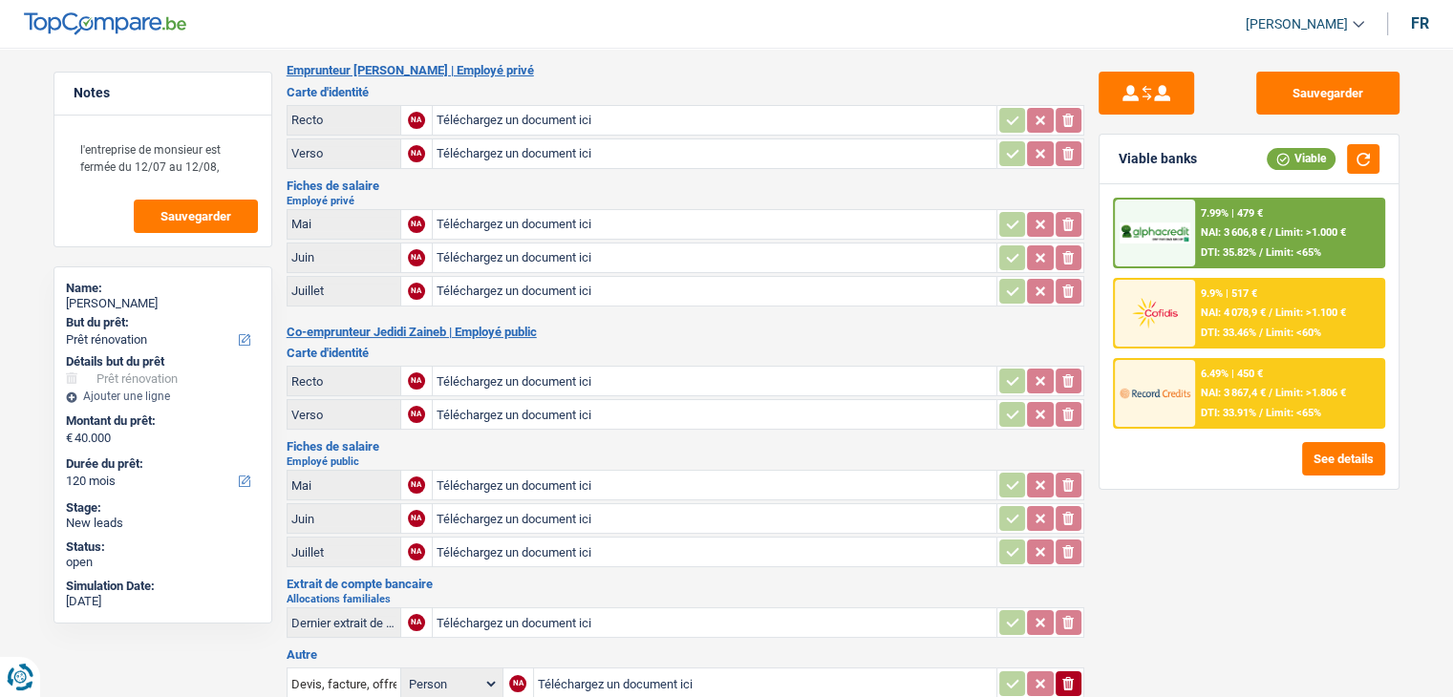
scroll to position [0, 0]
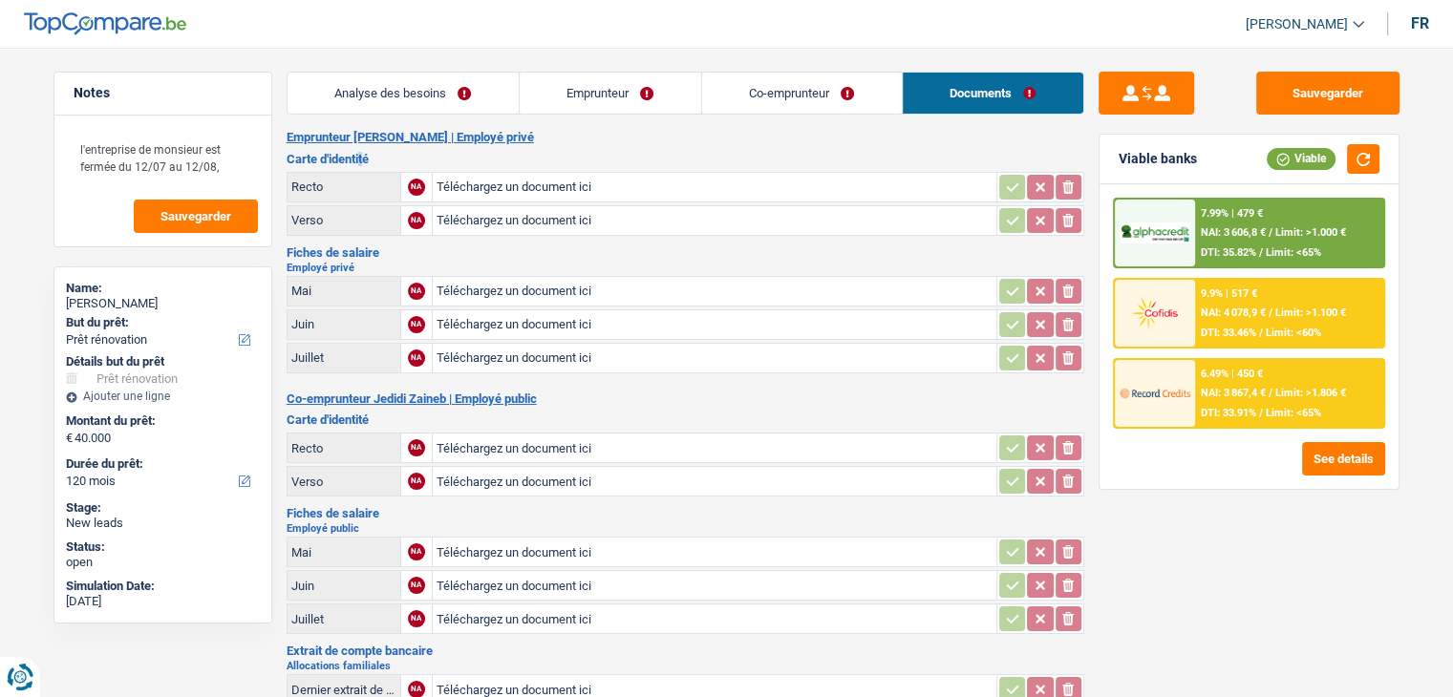
click at [360, 155] on h3 "Carte d'identité" at bounding box center [686, 159] width 798 height 12
click at [370, 153] on h3 "Carte d'identité" at bounding box center [686, 159] width 798 height 12
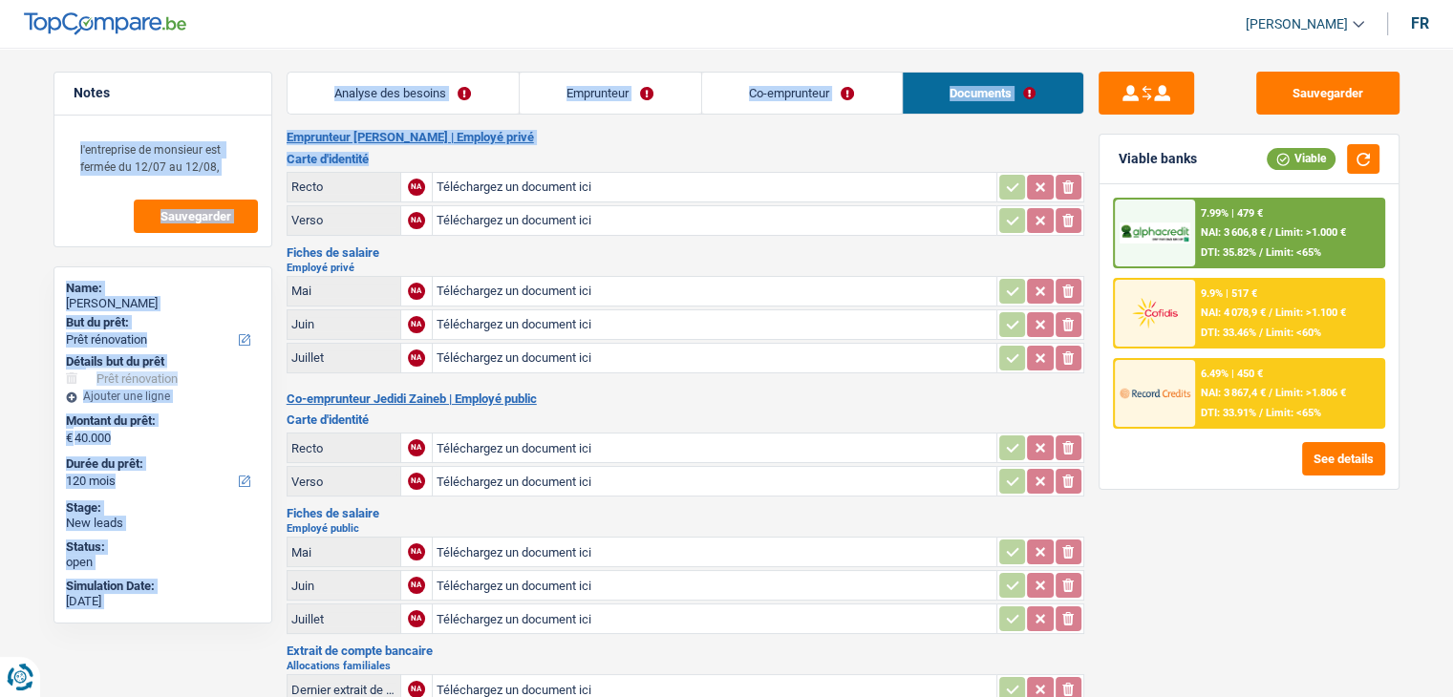
drag, startPoint x: 379, startPoint y: 154, endPoint x: 280, endPoint y: 119, distance: 105.1
click at [280, 119] on div "Notes l'entreprise de monsieur est fermée du 12/07 au 12/08, Sauvegarder Name: …" at bounding box center [726, 616] width 1375 height 1088
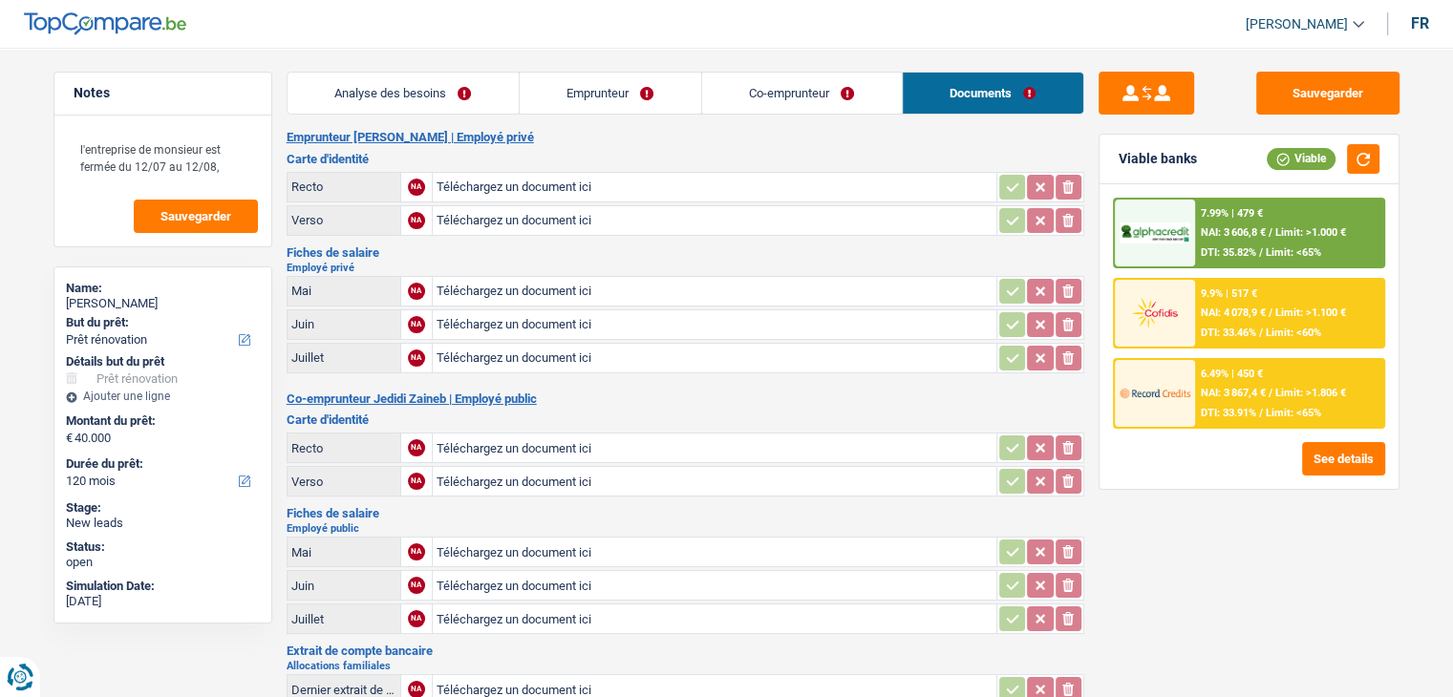
click at [280, 119] on div "Notes l'entreprise de monsieur est fermée du 12/07 au 12/08, Sauvegarder Name: …" at bounding box center [162, 367] width 247 height 590
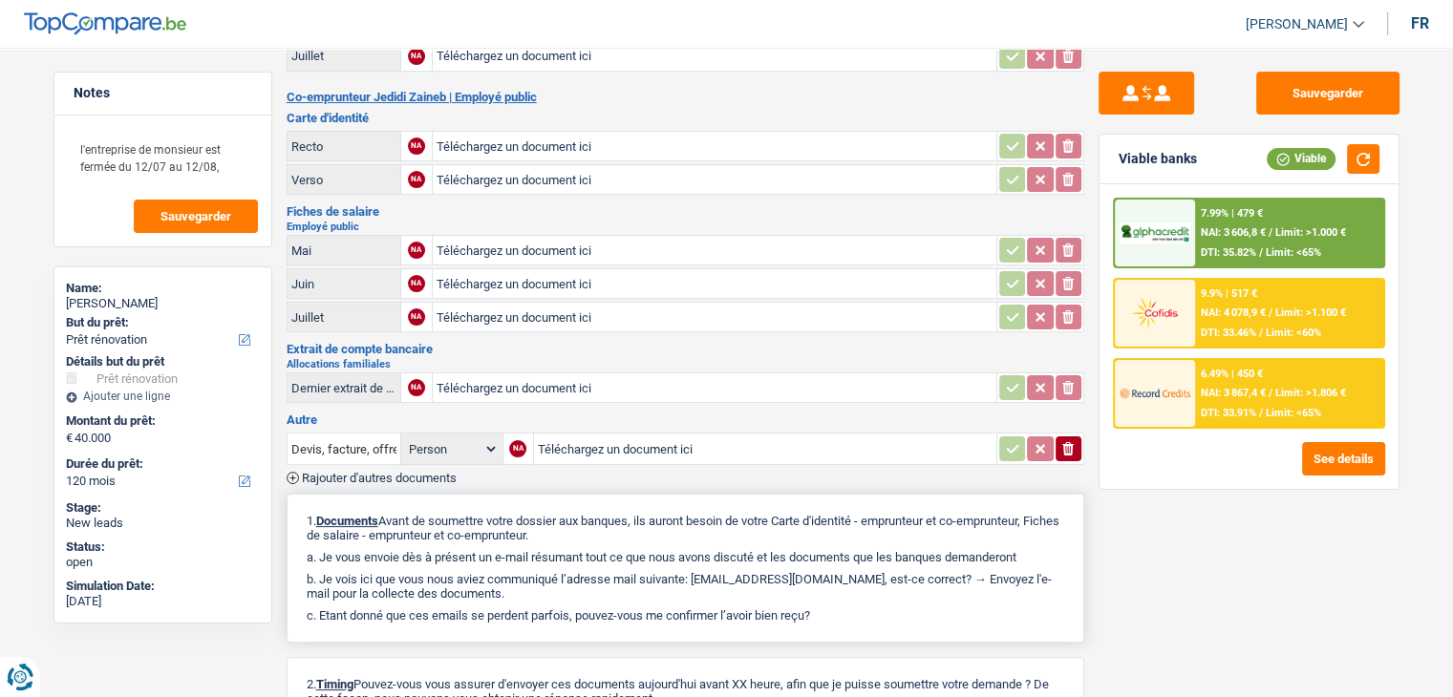
scroll to position [506, 0]
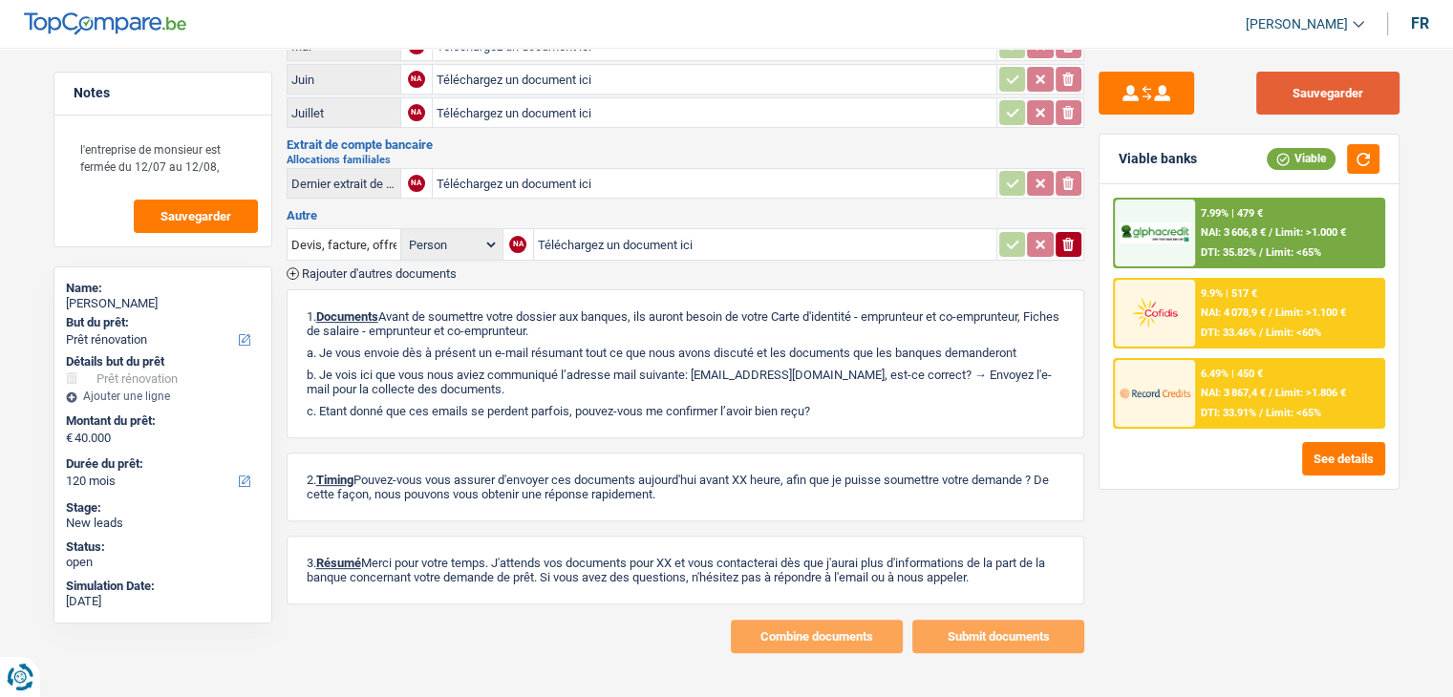
click at [1291, 99] on button "Sauvegarder" at bounding box center [1327, 93] width 143 height 43
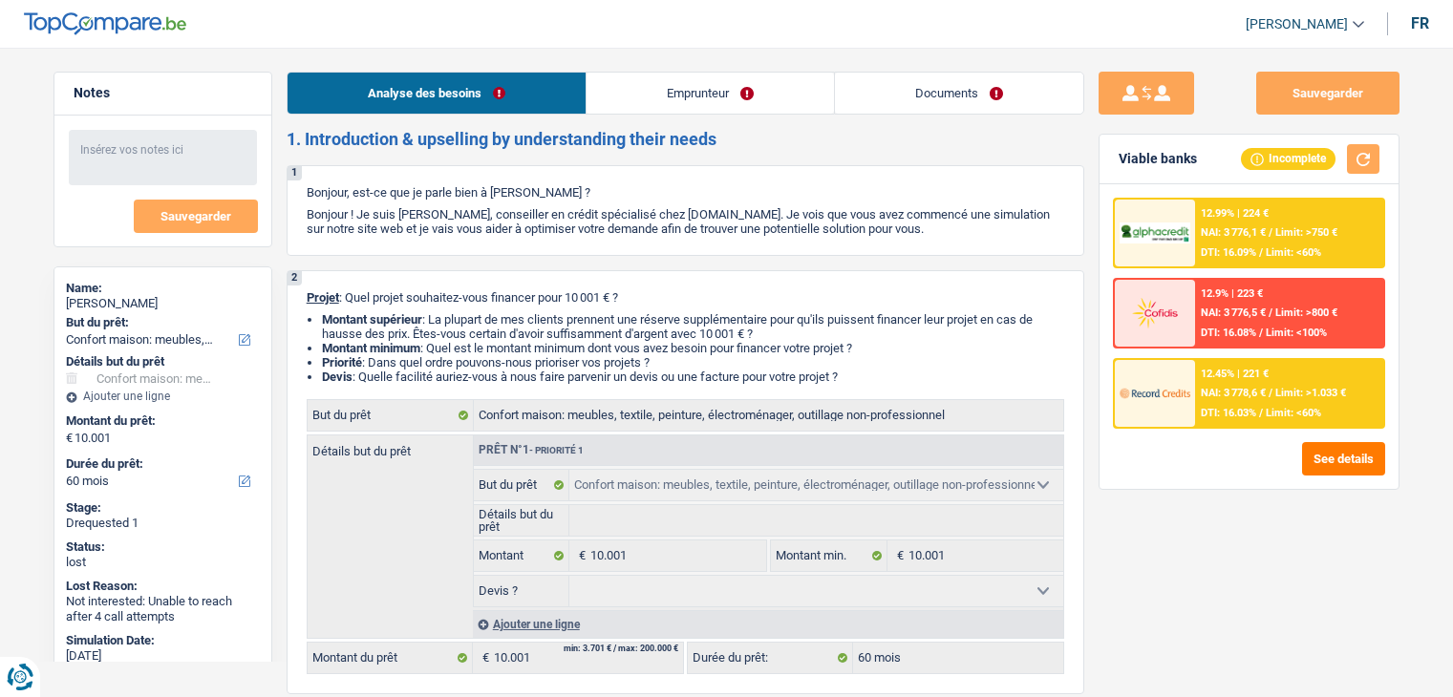
select select "household"
select select "60"
select select "32"
select select "single"
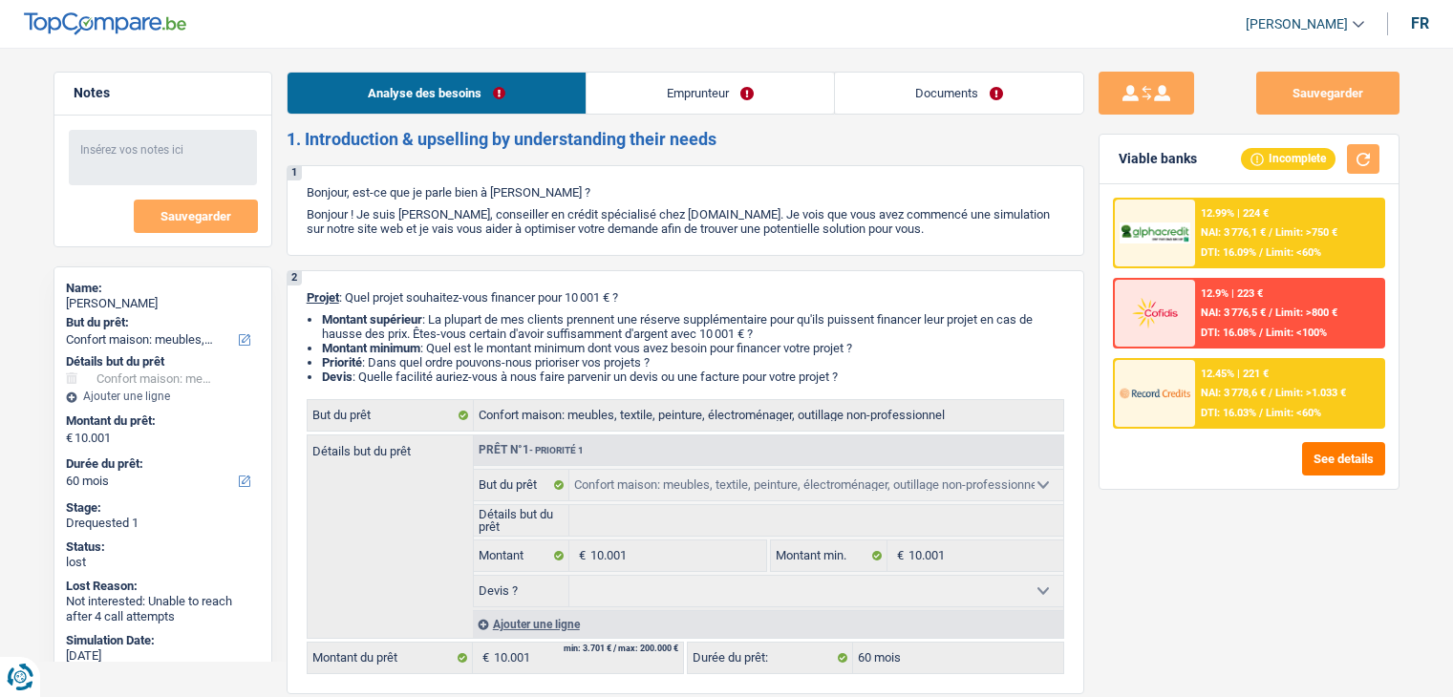
click at [632, 82] on link "Emprunteur" at bounding box center [709, 93] width 247 height 41
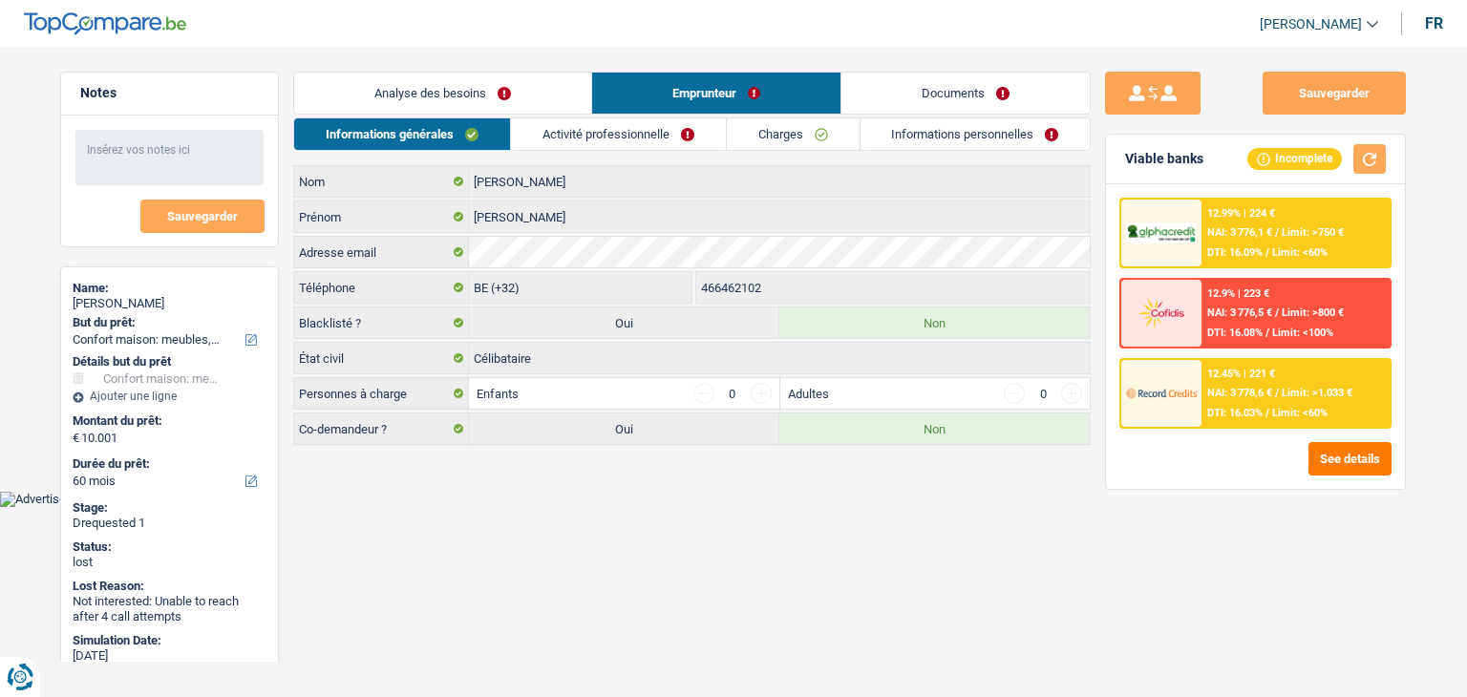
click at [577, 146] on link "Activité professionnelle" at bounding box center [618, 134] width 215 height 32
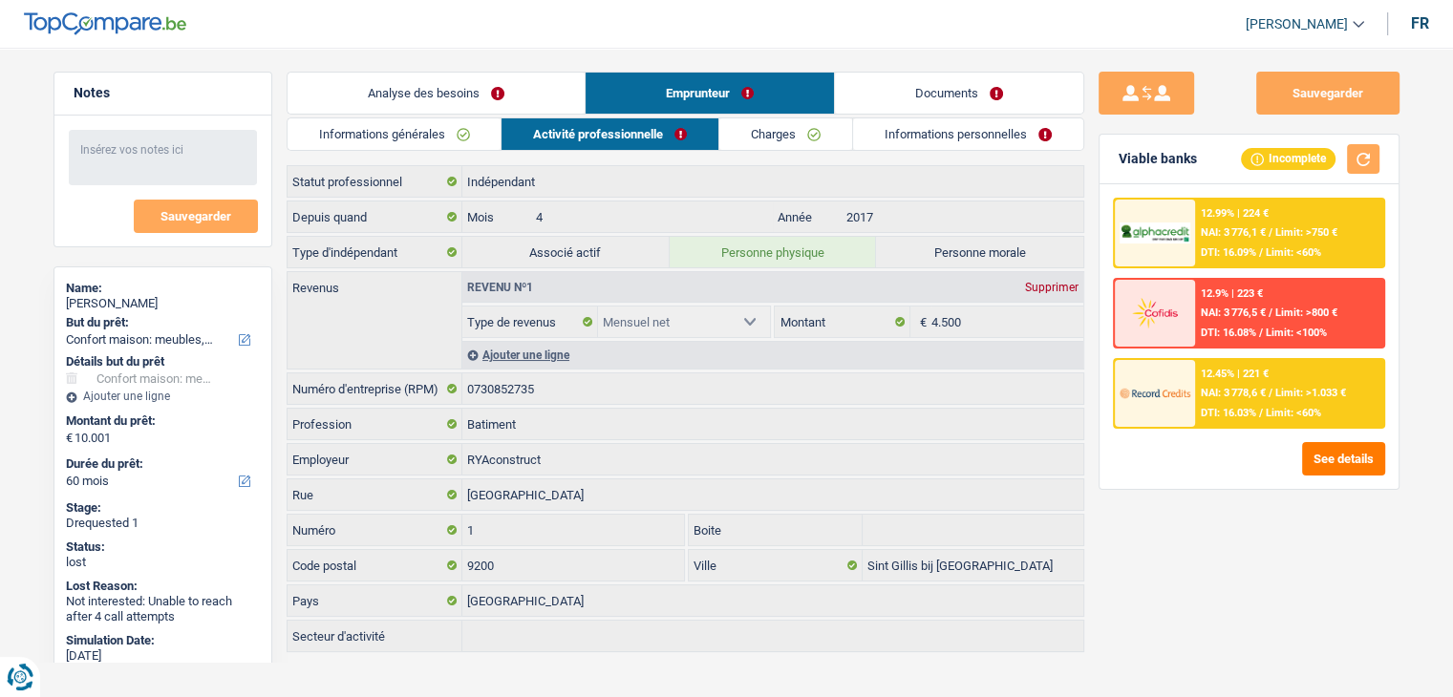
click at [814, 152] on div "Informations générales Activité professionnelle Charges Informations personnell…" at bounding box center [686, 386] width 798 height 538
click at [818, 139] on link "Charges" at bounding box center [785, 134] width 133 height 32
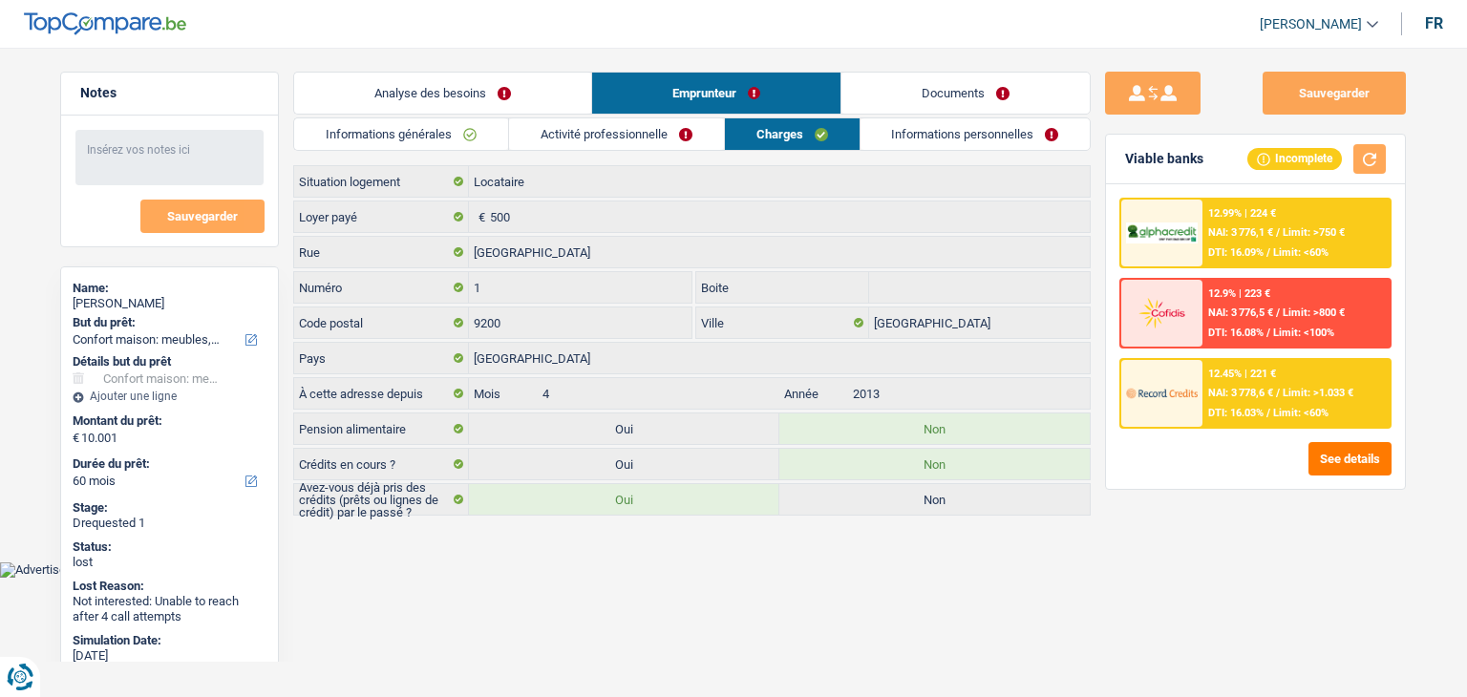
click at [902, 139] on link "Informations personnelles" at bounding box center [976, 134] width 230 height 32
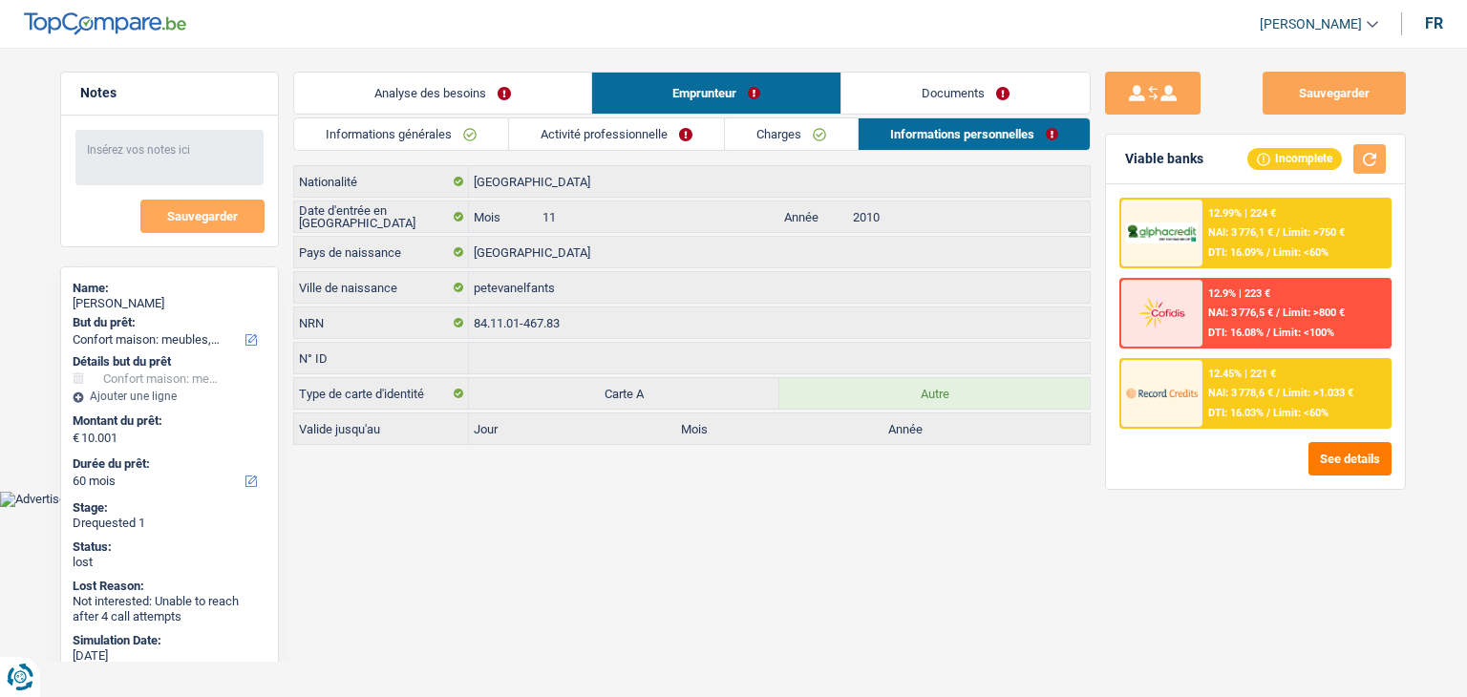
click at [896, 91] on link "Documents" at bounding box center [965, 93] width 248 height 41
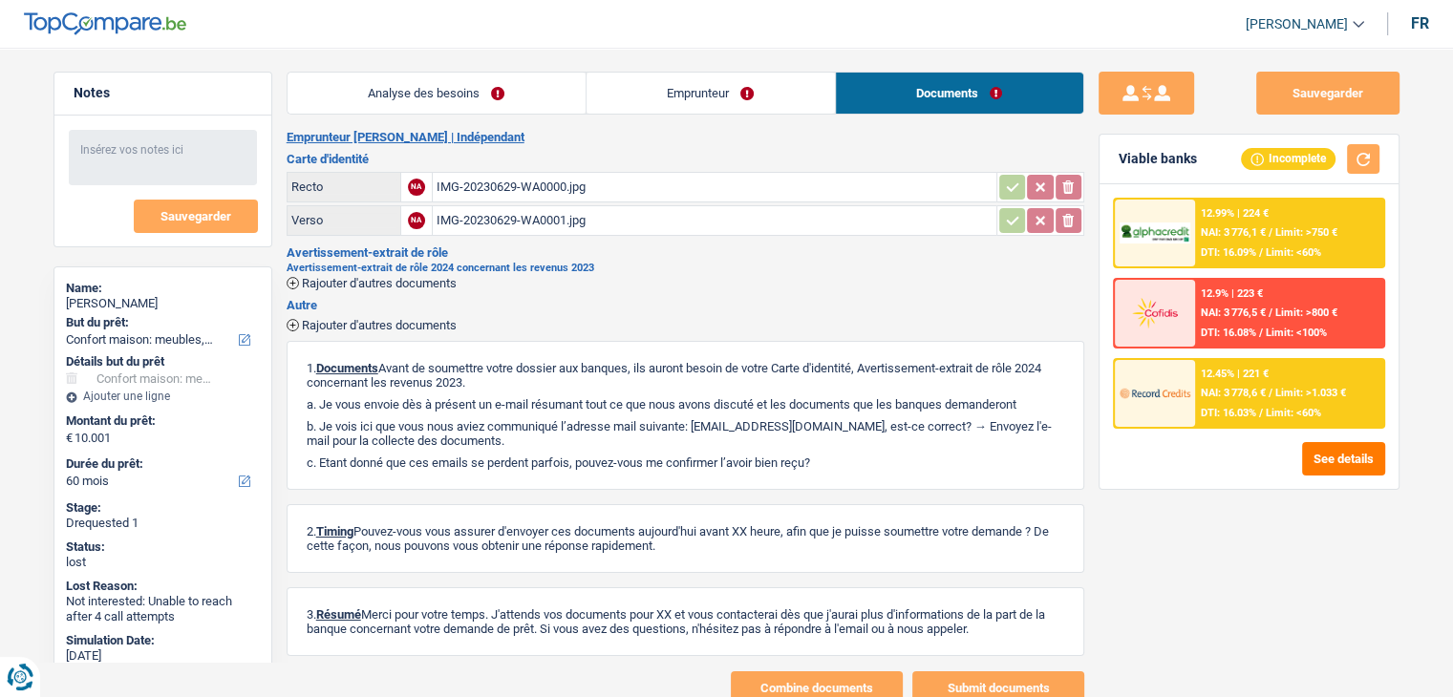
click at [508, 184] on div "IMG-20230629-WA0000.jpg" at bounding box center [714, 187] width 556 height 29
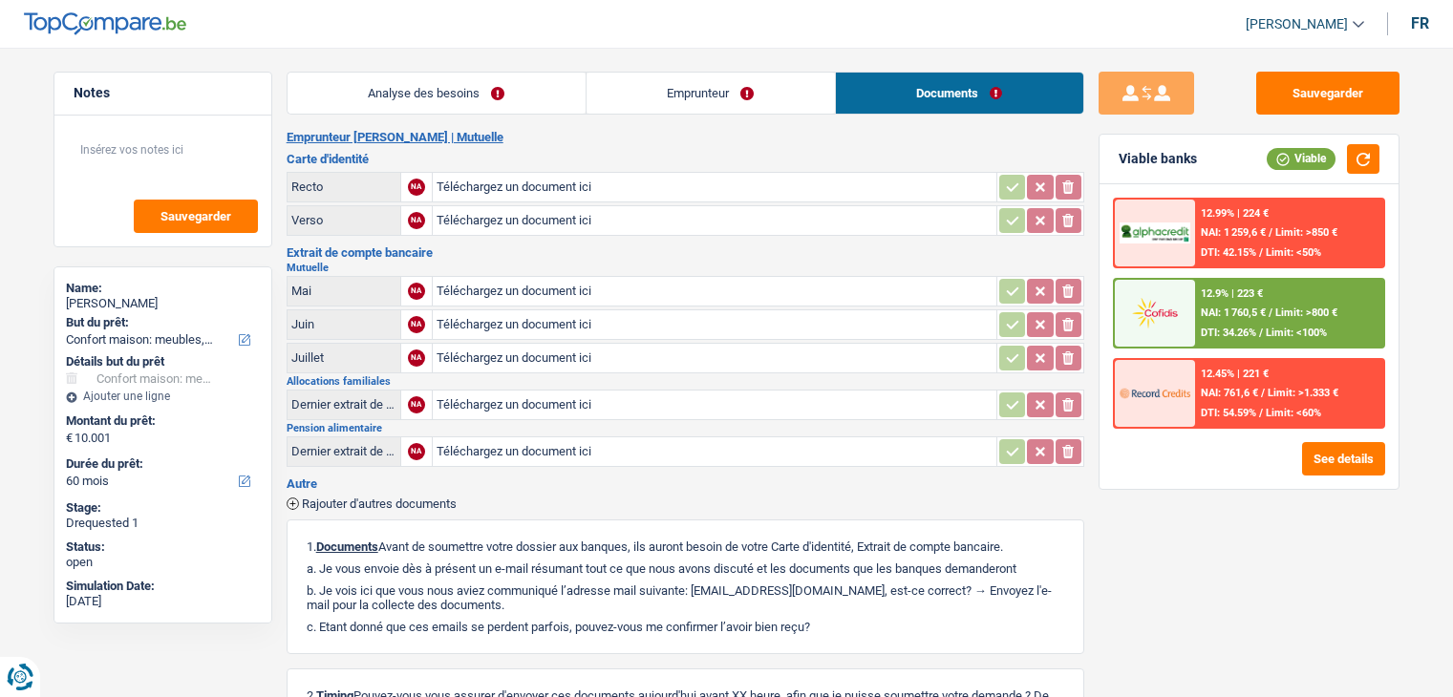
select select "household"
select select "60"
select select "household"
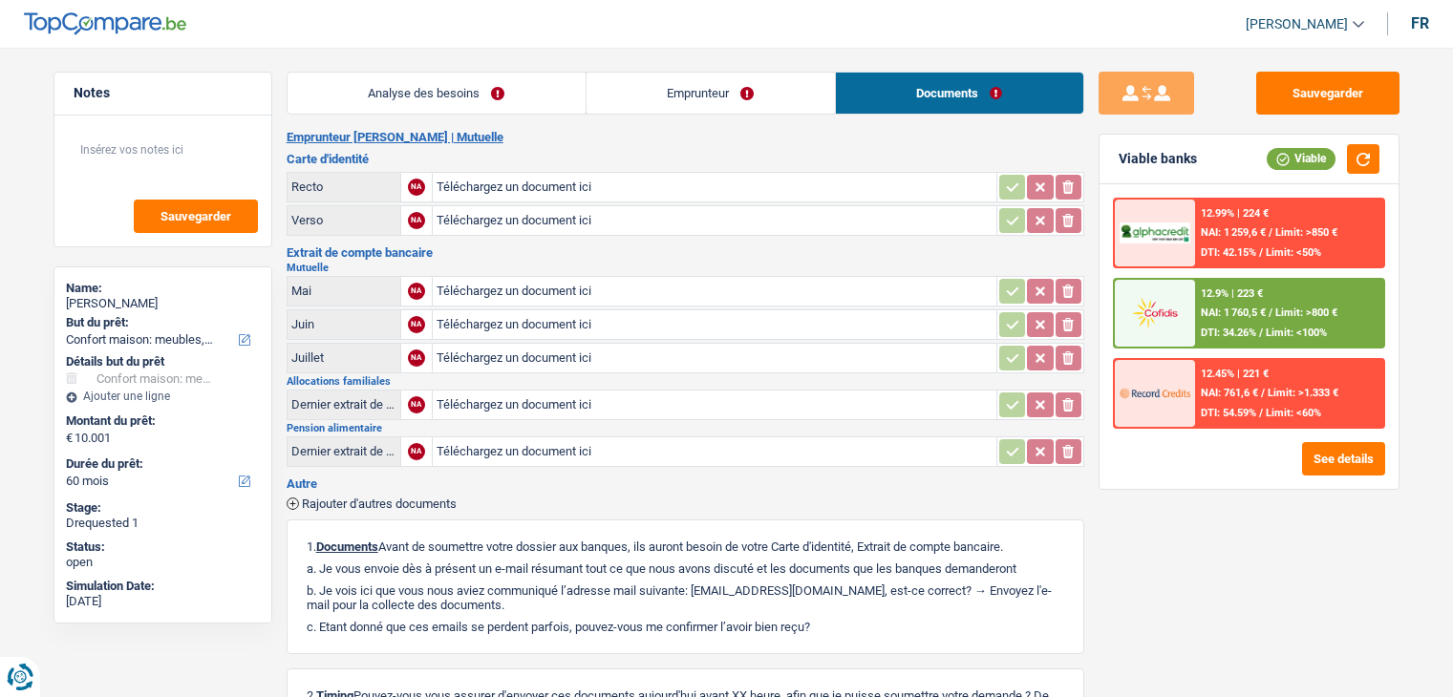
select select "not_answered"
select select "60"
select select "mutuality"
select select "familyAllowances"
select select "mutualityIndemnity"
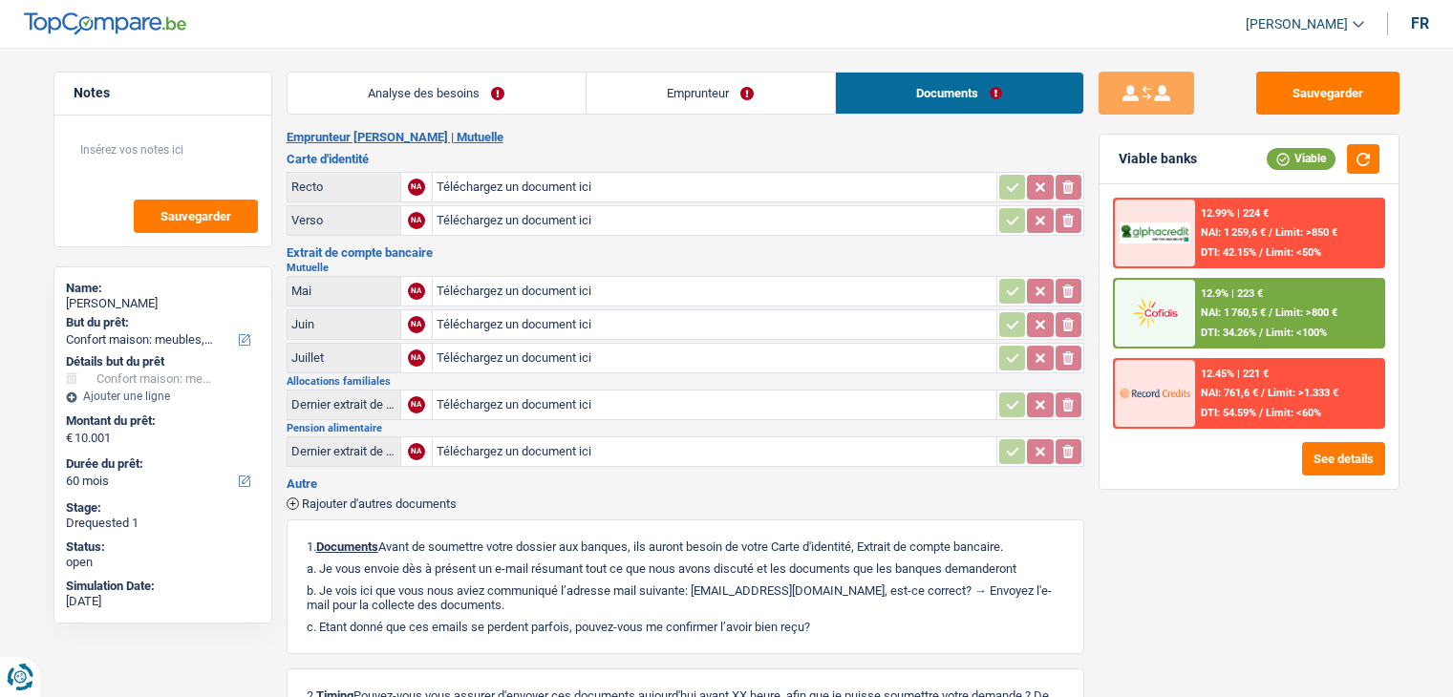
select select "alimony"
select select "rents"
select select "cardOrCredit"
select select "household"
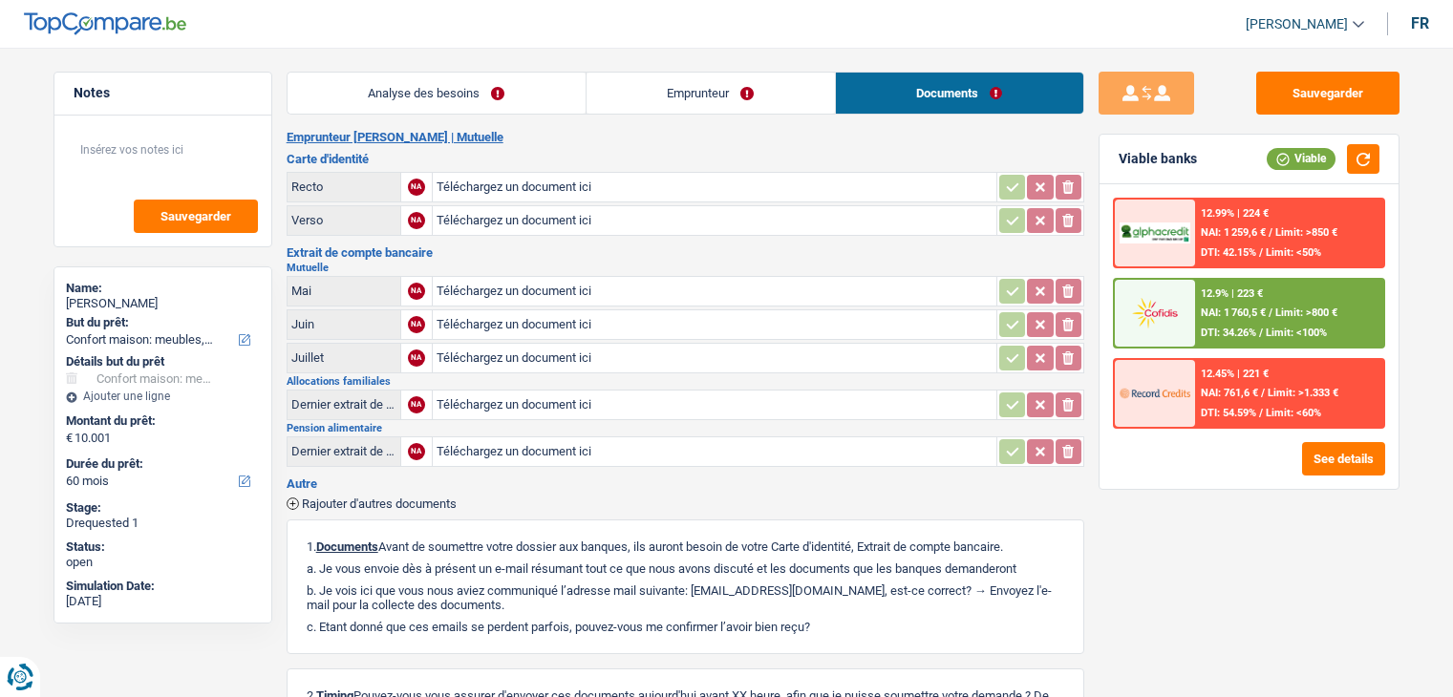
select select "not_answered"
select select "60"
click at [436, 80] on link "Analyse des besoins" at bounding box center [436, 93] width 298 height 41
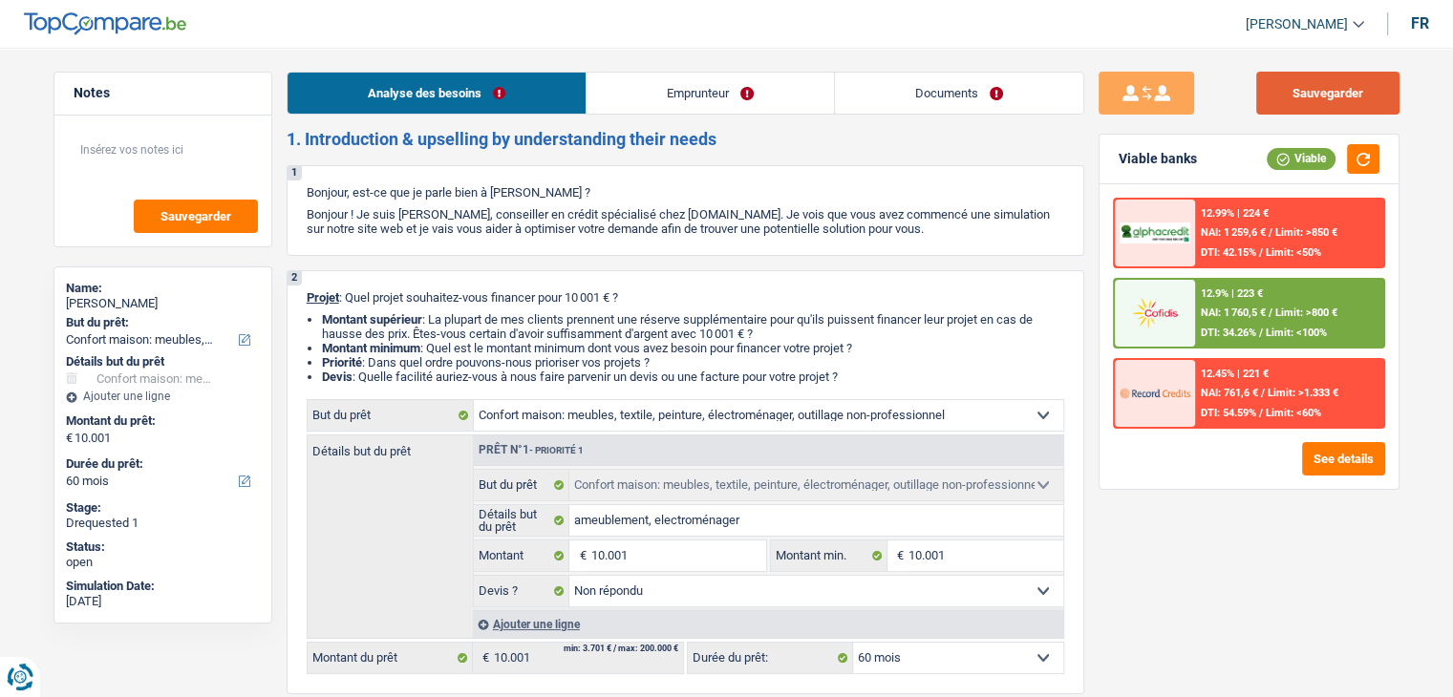
click at [1287, 96] on button "Sauvegarder" at bounding box center [1327, 93] width 143 height 43
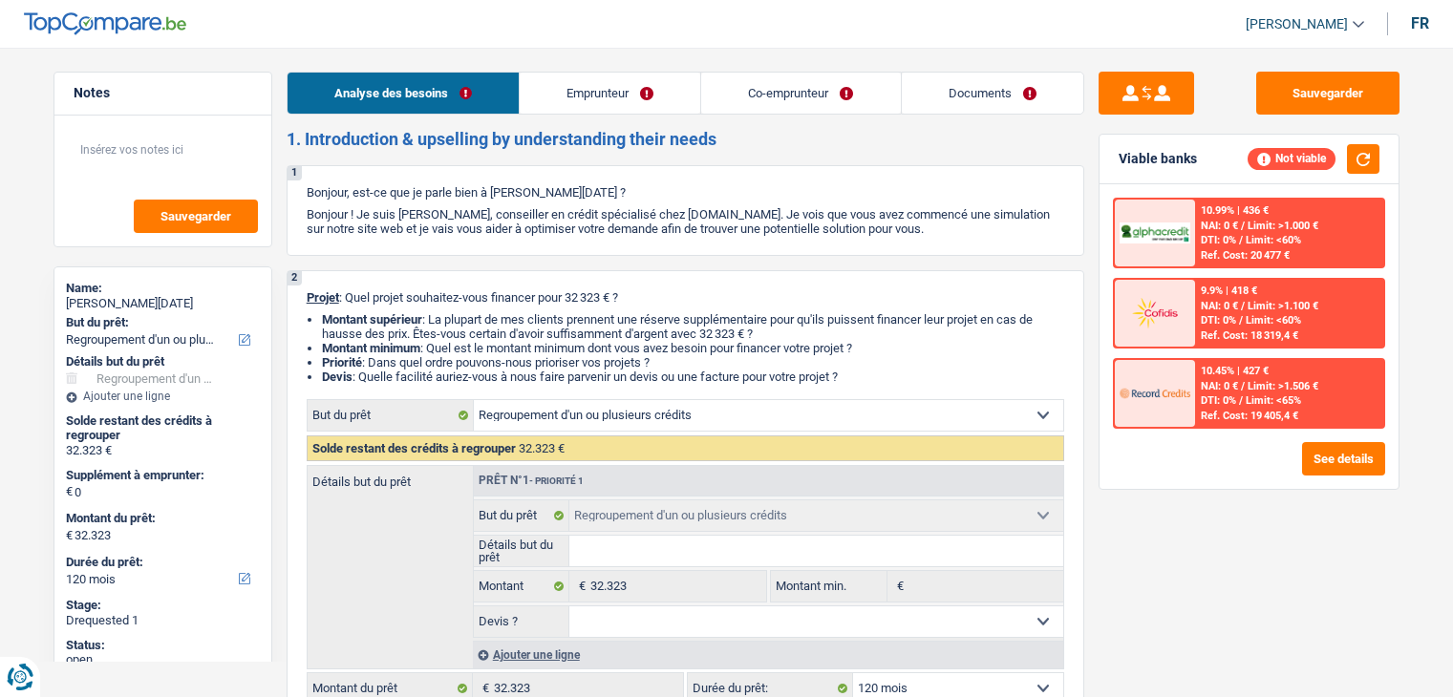
select select "refinancing"
select select "120"
select select "refinancing"
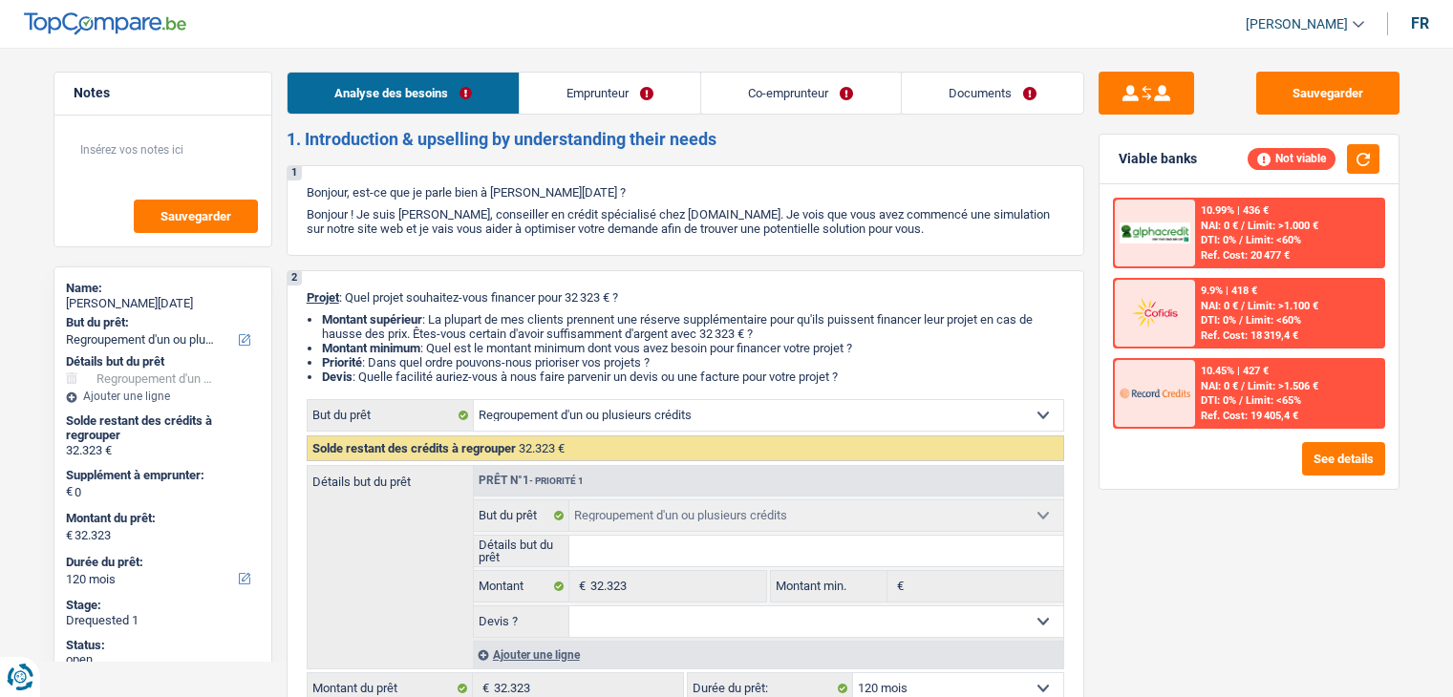
select select "120"
select select "privateEmployee"
select select "familyAllowances"
select select "netSalary"
select select "mealVouchers"
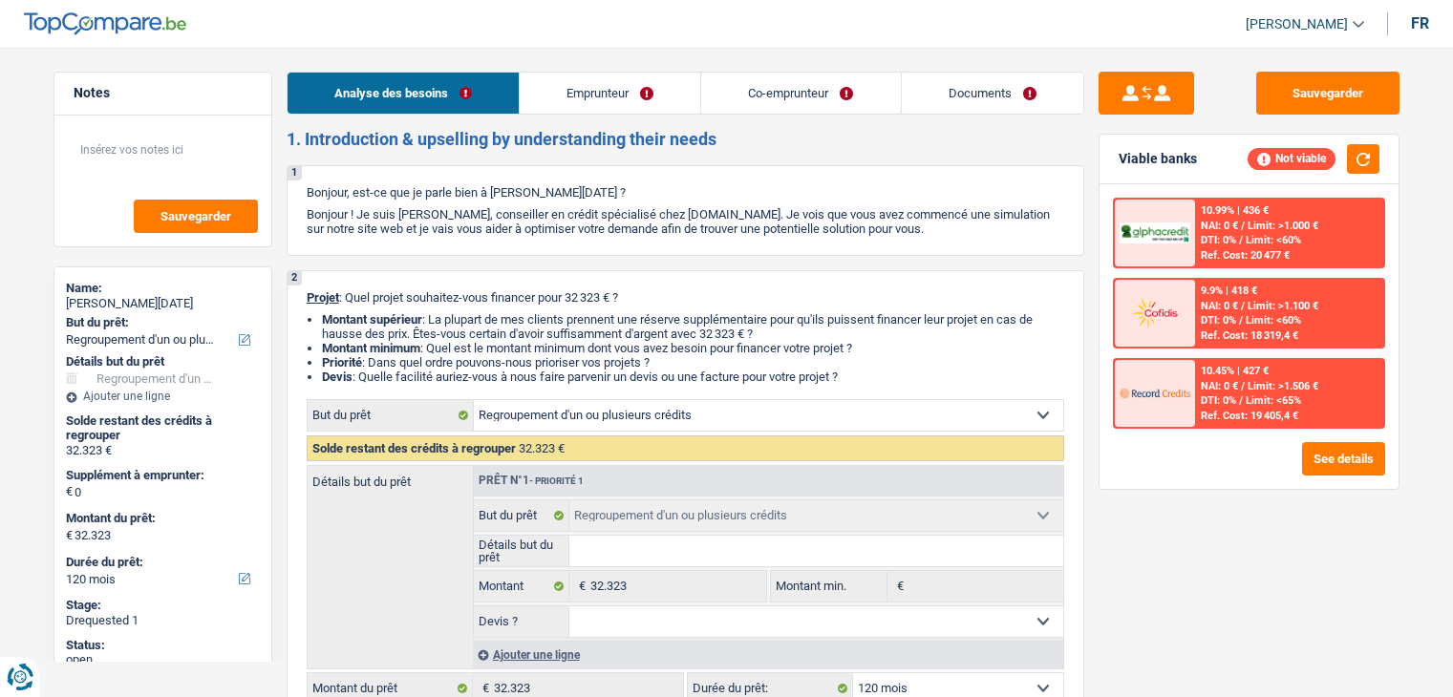
select select "ownerWithMortgage"
select select "refinancing"
select select "120"
select select "refinancing"
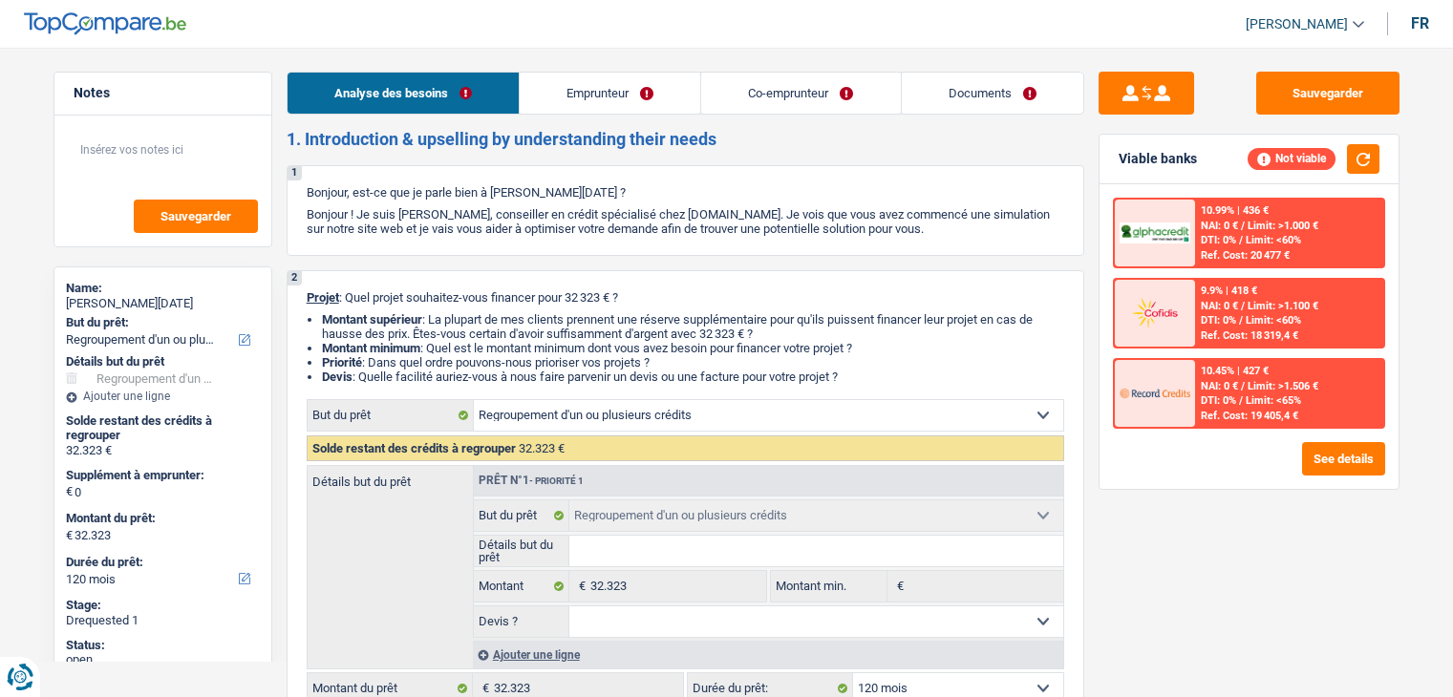
select select "refinancing"
select select "120"
select select "refinancing"
select select "120"
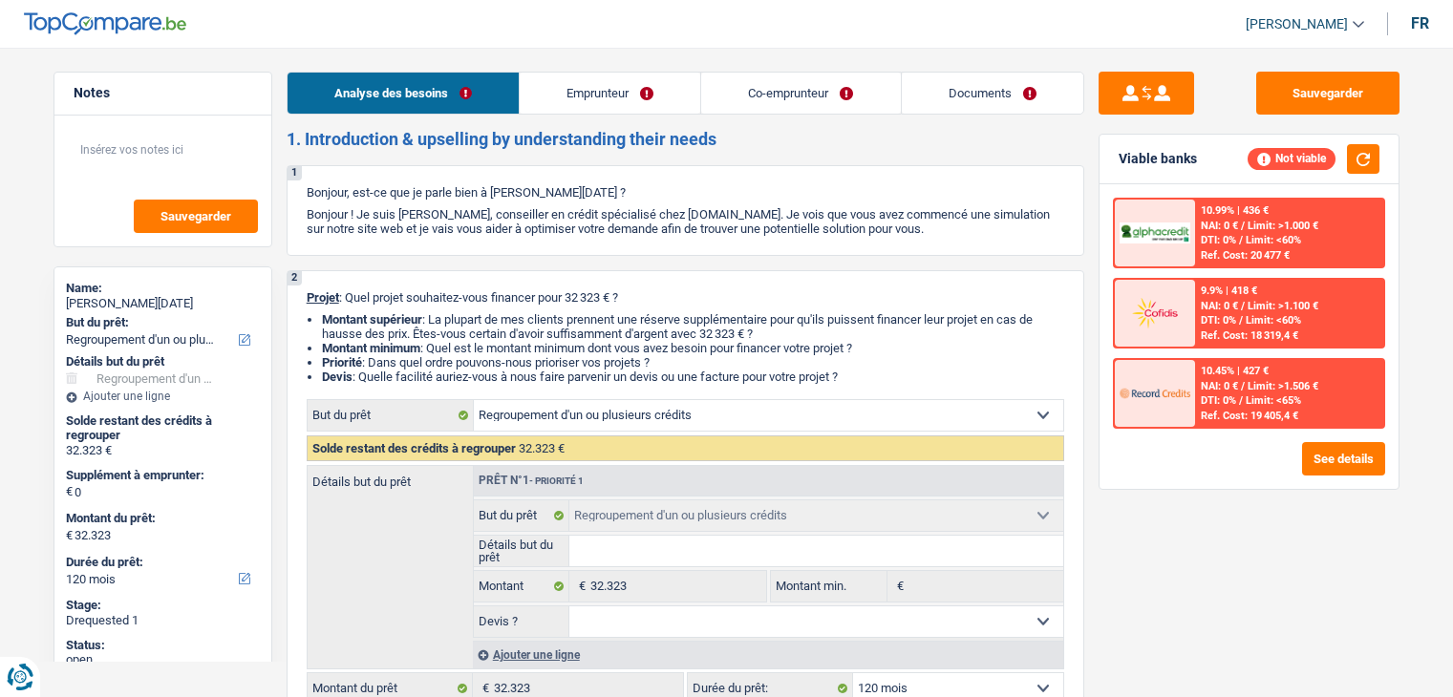
select select "privateEmployee"
select select "familyAllowances"
select select "netSalary"
select select "mealVouchers"
select select "ownerWithMortgage"
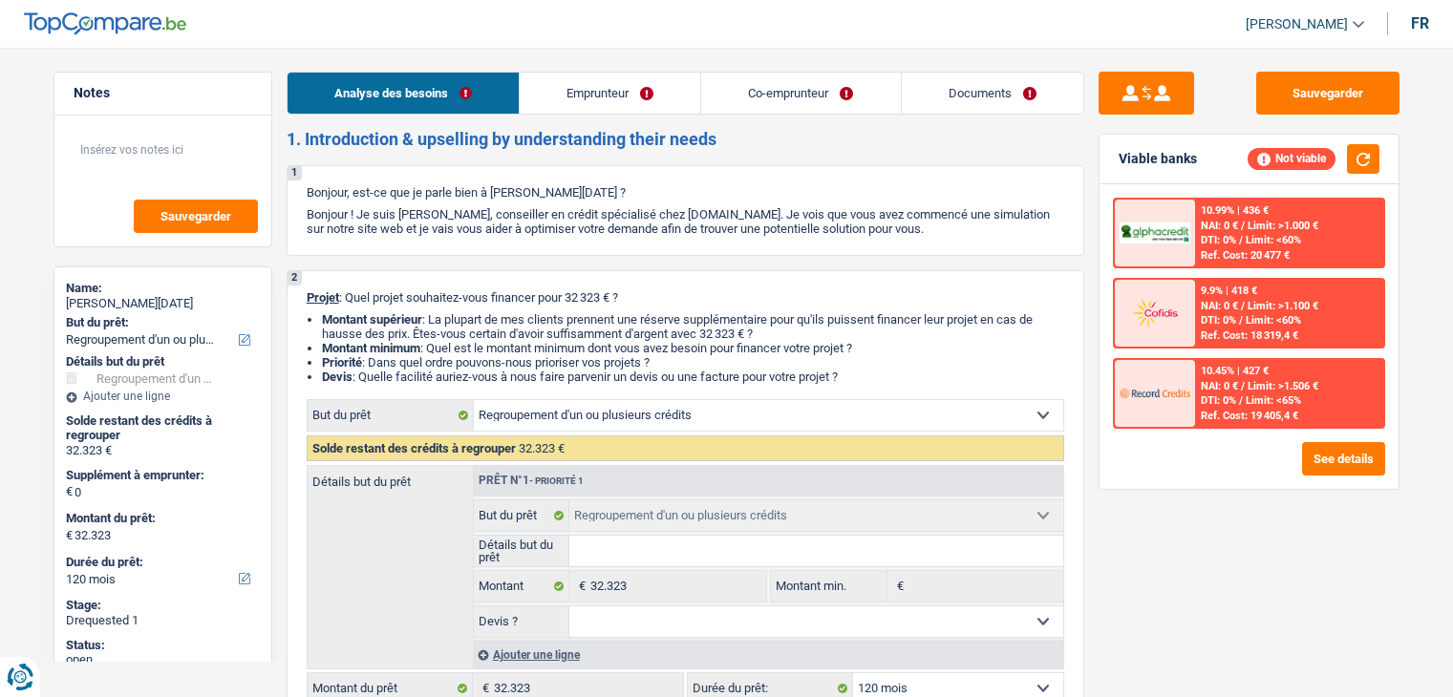
select select "refinancing"
select select "120"
drag, startPoint x: 928, startPoint y: 227, endPoint x: 301, endPoint y: 201, distance: 628.1
click at [300, 188] on div "1 Bonjour, est-ce que je parle bien à [PERSON_NAME][DATE] ? Bonjour ! Je suis […" at bounding box center [686, 210] width 798 height 91
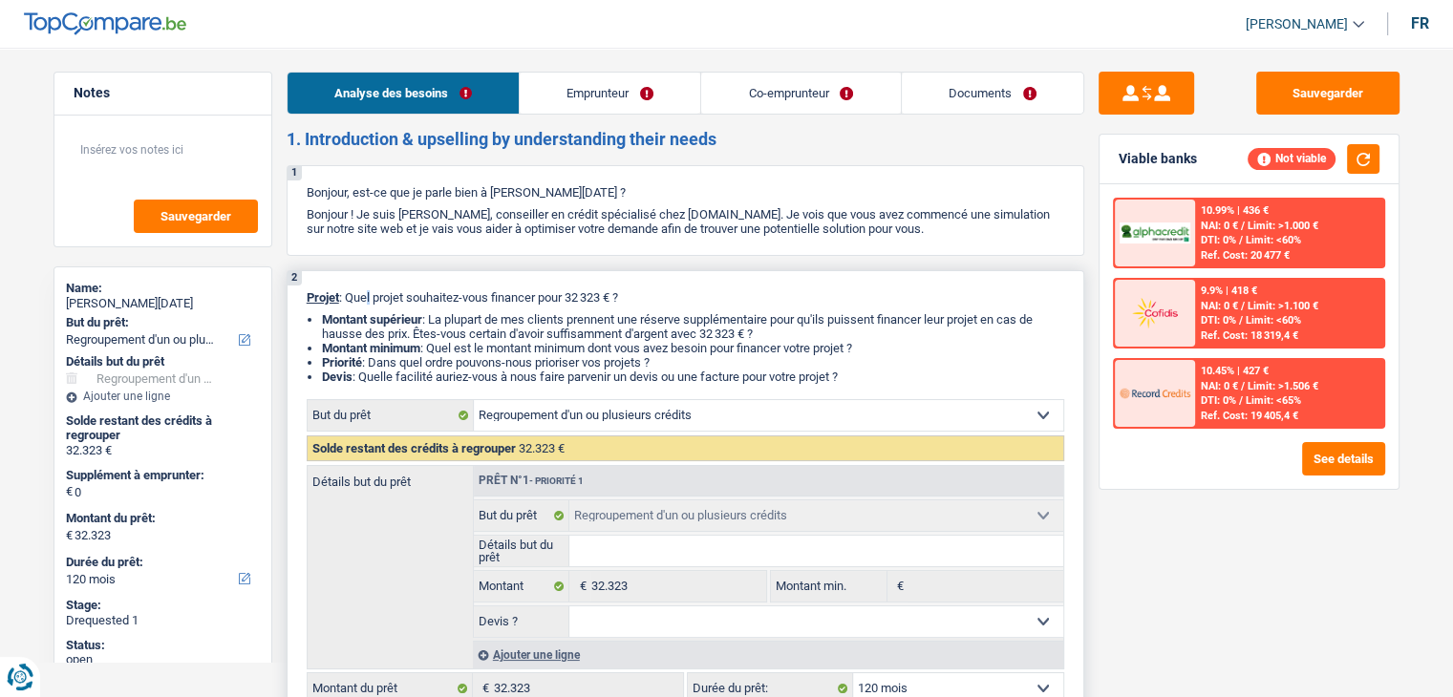
click at [367, 282] on div "2 Projet : Quel projet souhaitez-vous financer pour 32 323 € ? Montant supérieu…" at bounding box center [686, 497] width 798 height 455
click at [307, 293] on span "Projet" at bounding box center [323, 297] width 32 height 14
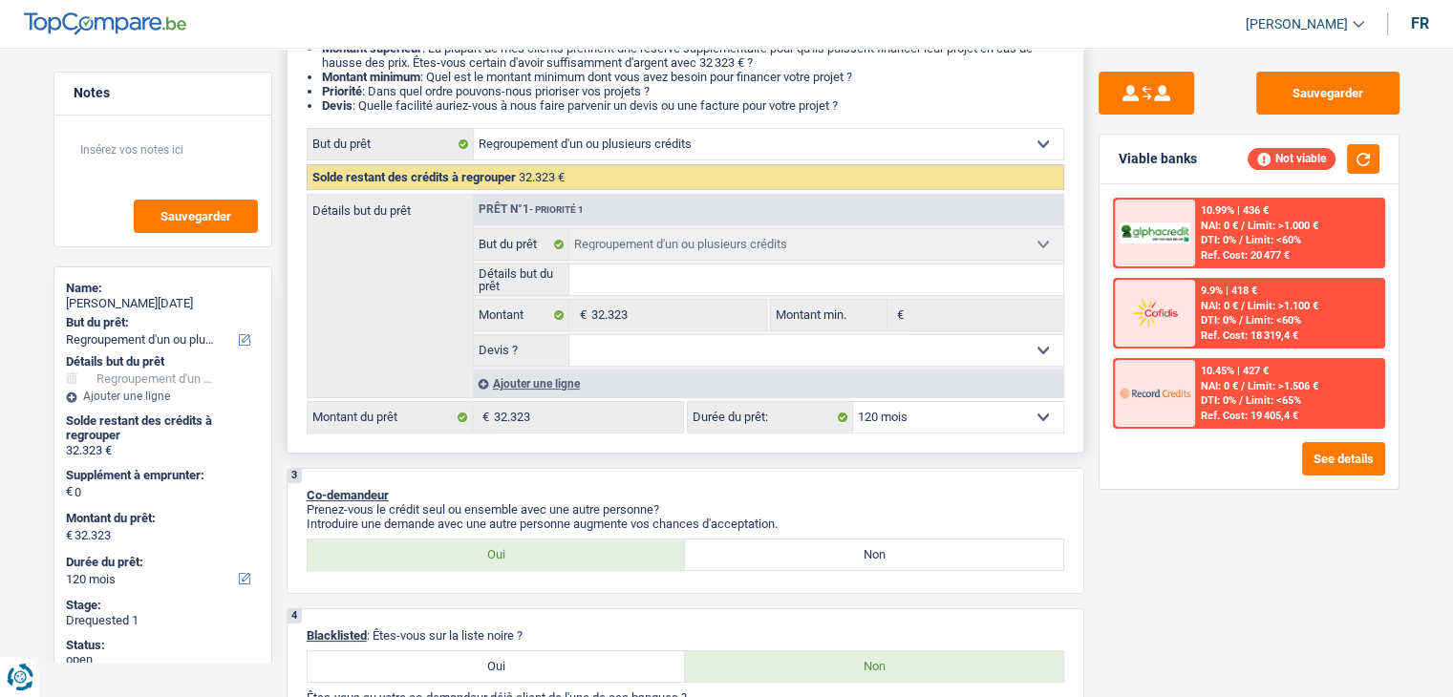
scroll to position [287, 0]
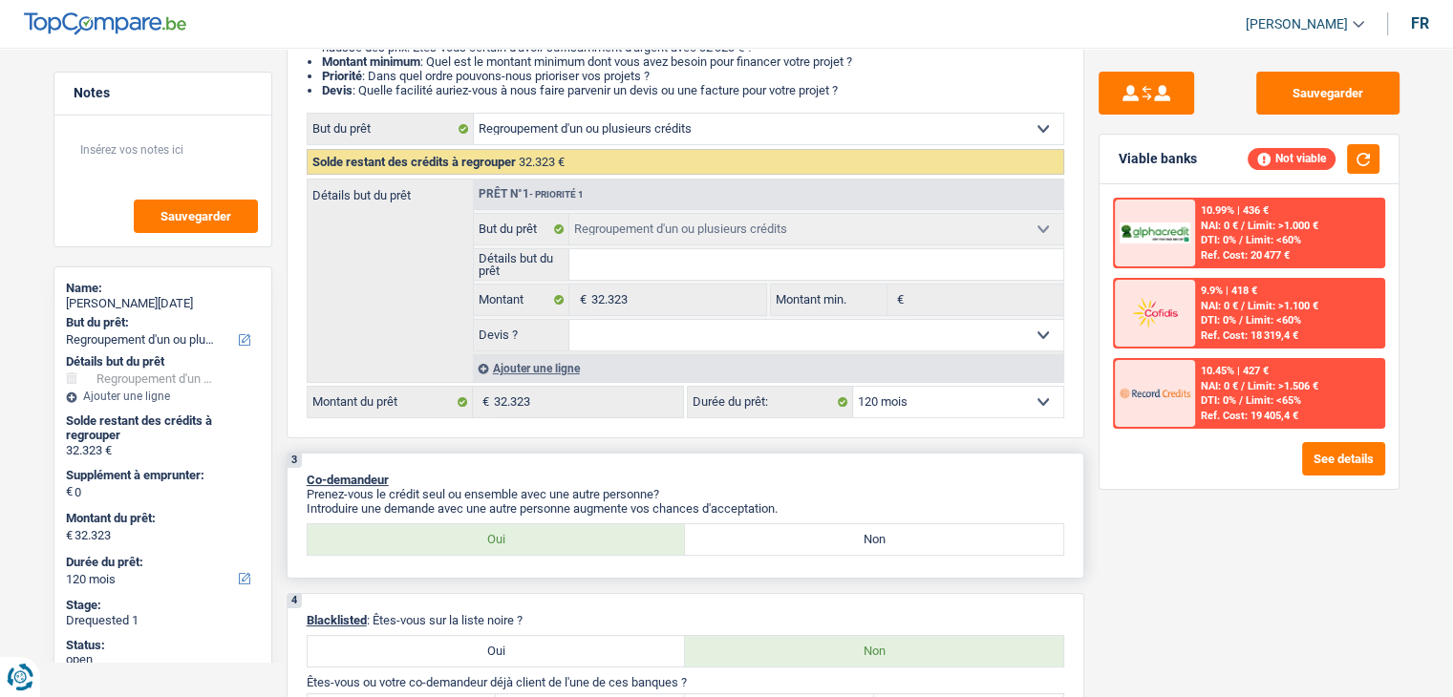
click at [930, 453] on div "3 Co-demandeur Prenez-vous le crédit seul ou ensemble avec une autre personne? …" at bounding box center [686, 516] width 798 height 126
click at [1244, 383] on span "/" at bounding box center [1243, 386] width 4 height 12
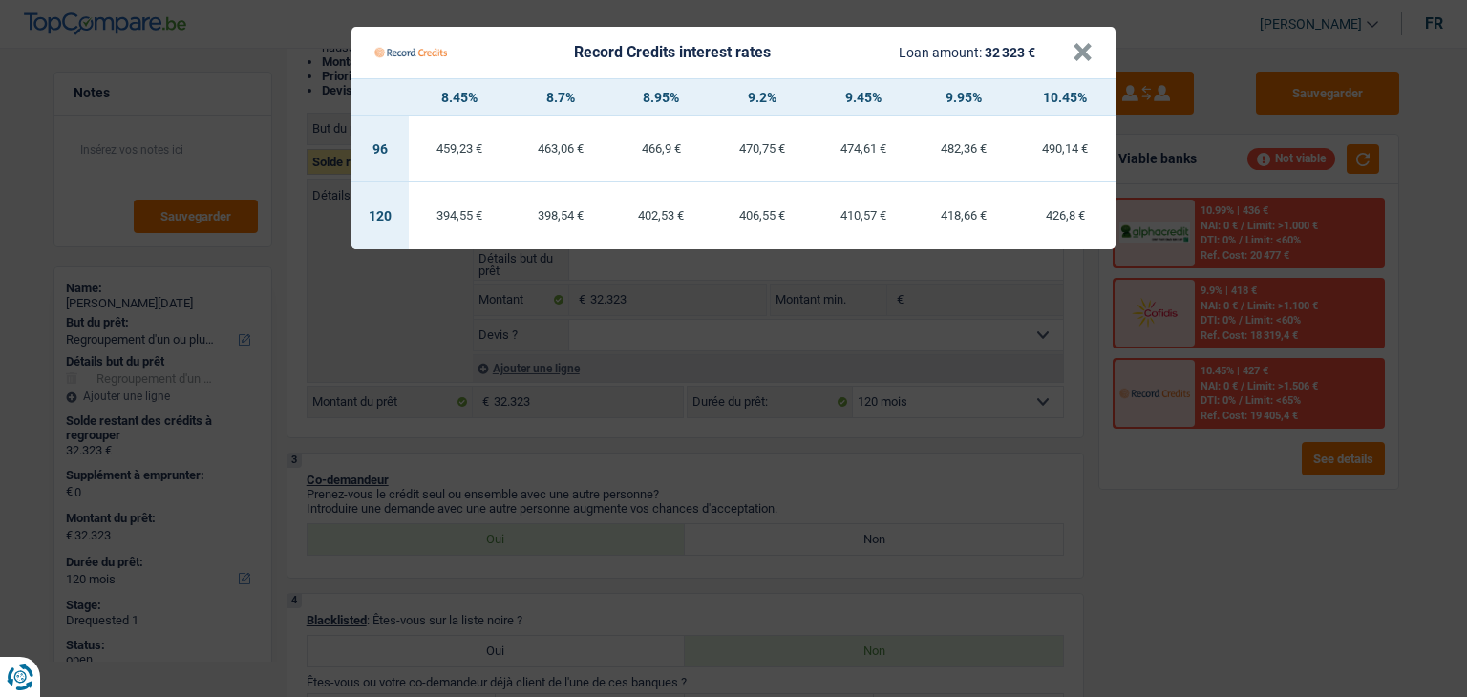
click at [1198, 470] on Credits "Record Credits interest rates Loan amount: 32 323 € × 8.45% 8.7% 8.95% 9.2% 9.4…" at bounding box center [733, 348] width 1467 height 697
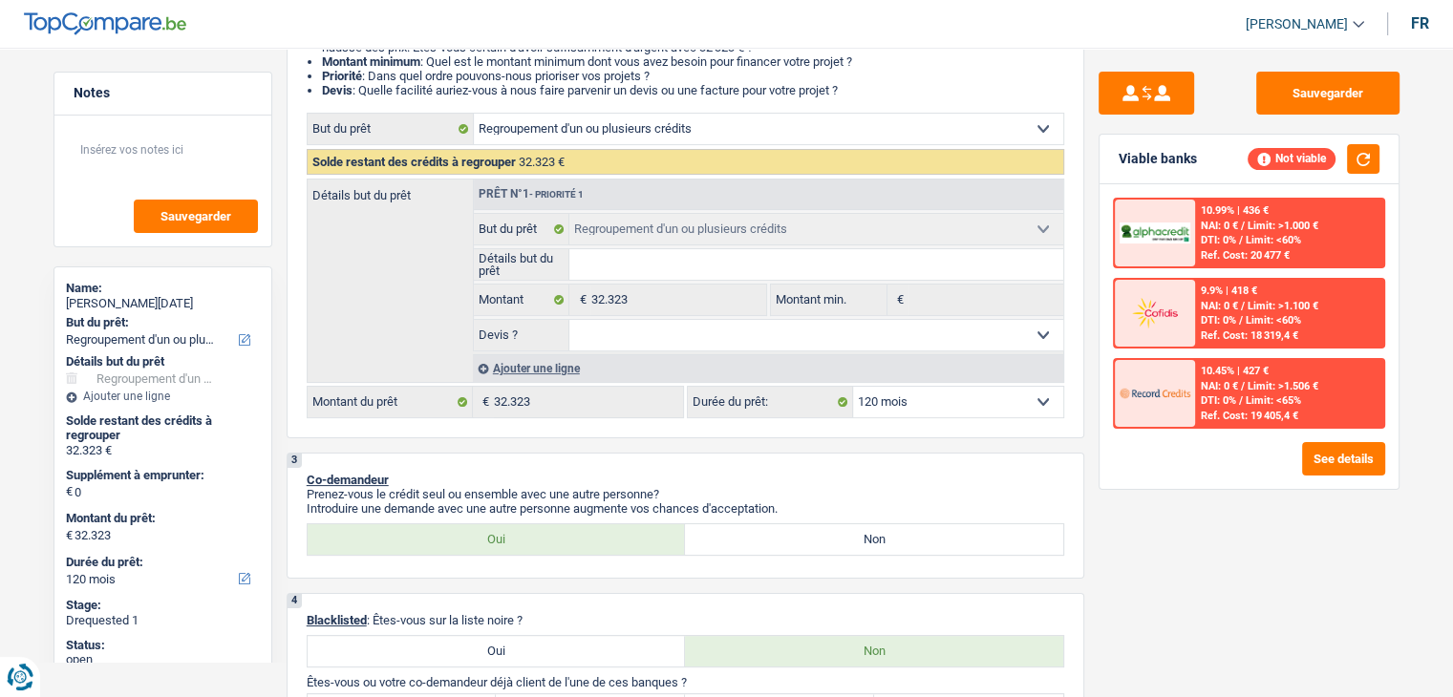
click at [1213, 303] on span "NAI: 0 €" at bounding box center [1219, 306] width 37 height 12
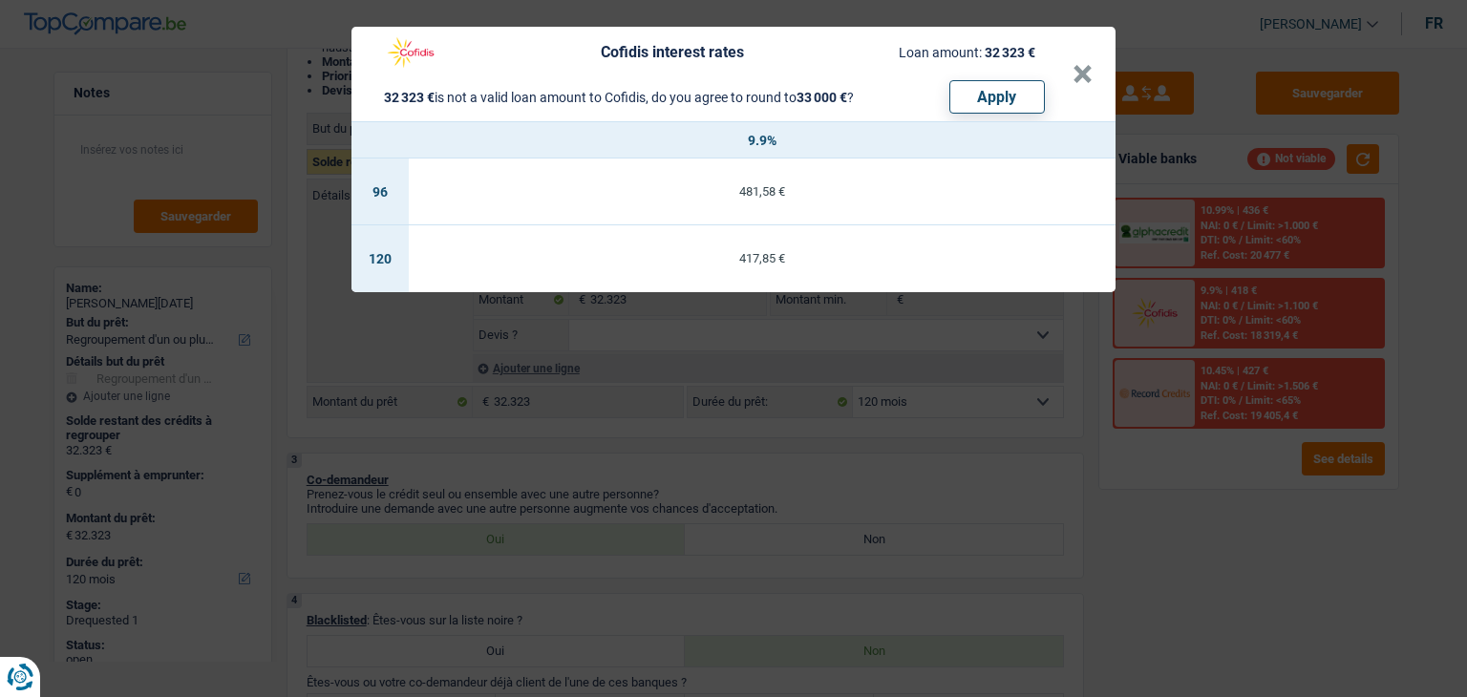
click at [1136, 488] on div "Cofidis interest rates Loan amount: 32 323 € 32 323 € is not a valid loan amoun…" at bounding box center [733, 348] width 1467 height 697
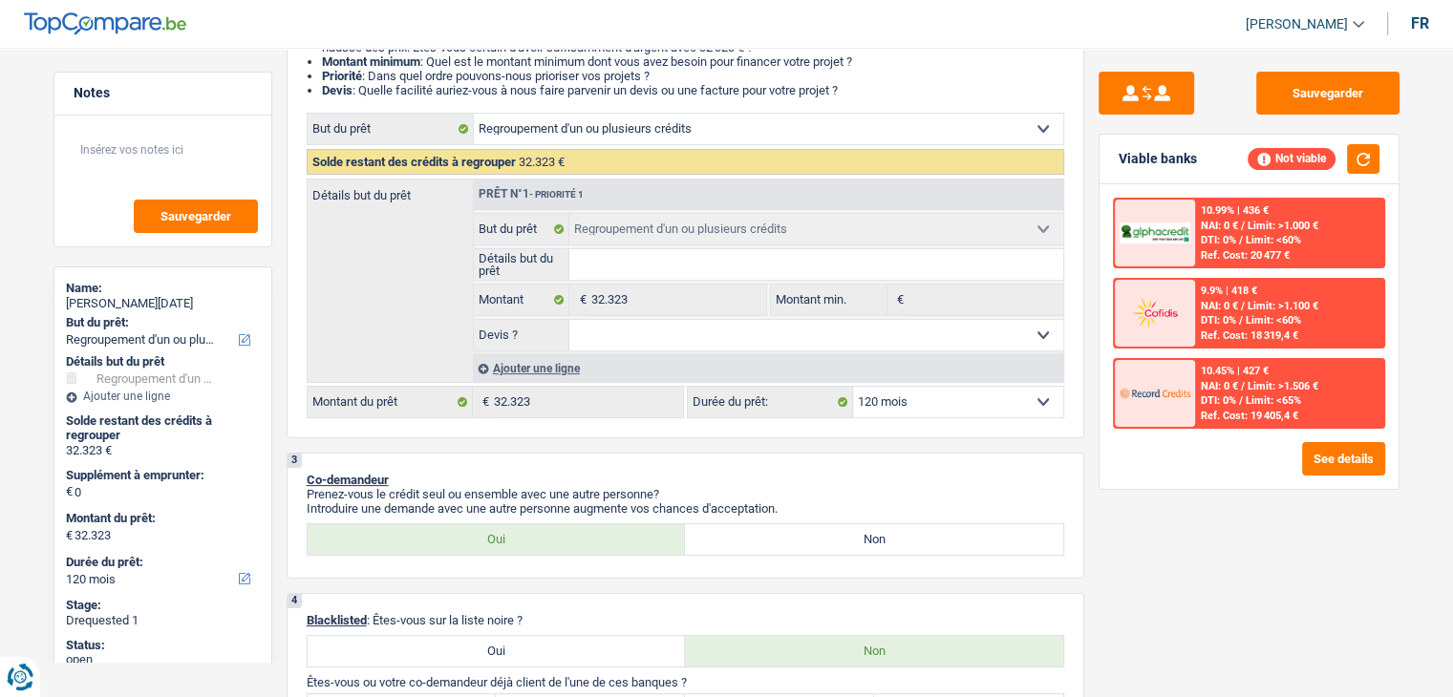
click at [1282, 234] on span "Limit: <60%" at bounding box center [1272, 240] width 55 height 12
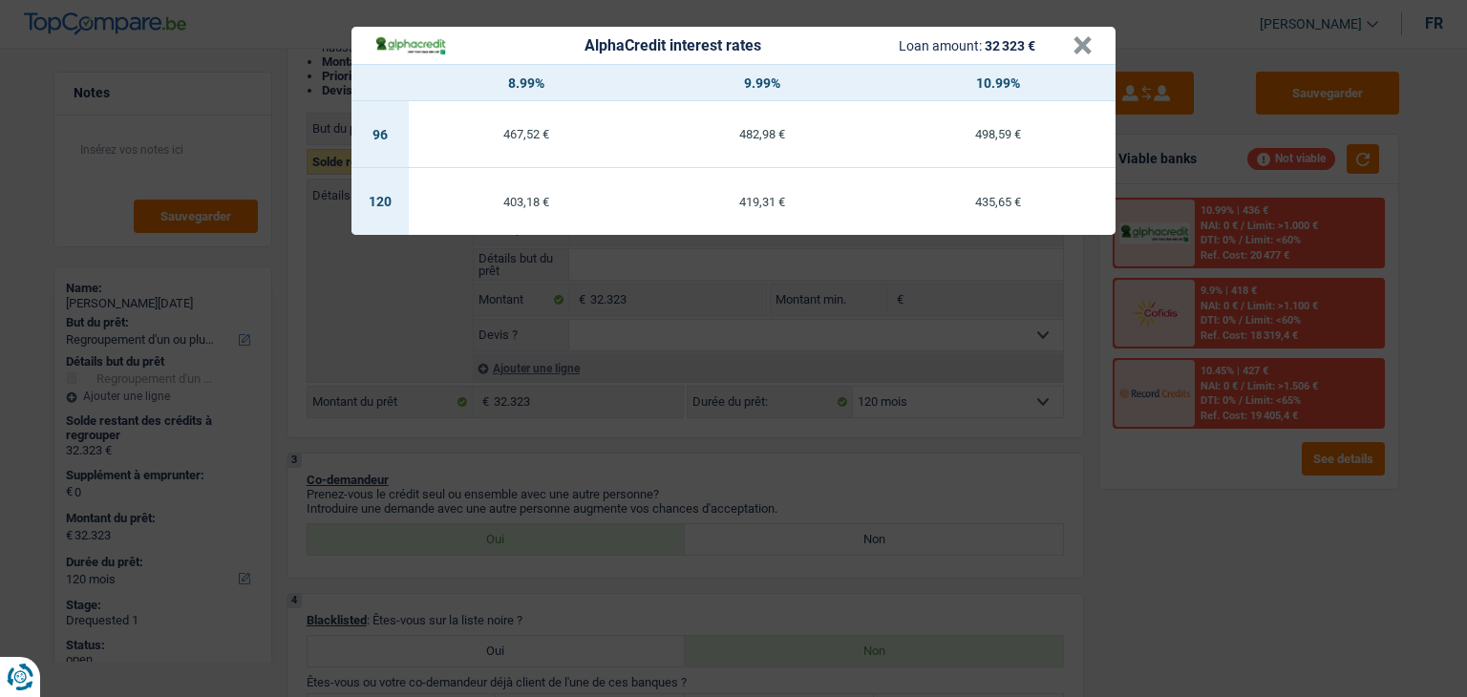
click at [841, 483] on div "AlphaCredit interest rates Loan amount: 32 323 € × 8.99% 9.99% 10.99% 96 467,52…" at bounding box center [733, 348] width 1467 height 697
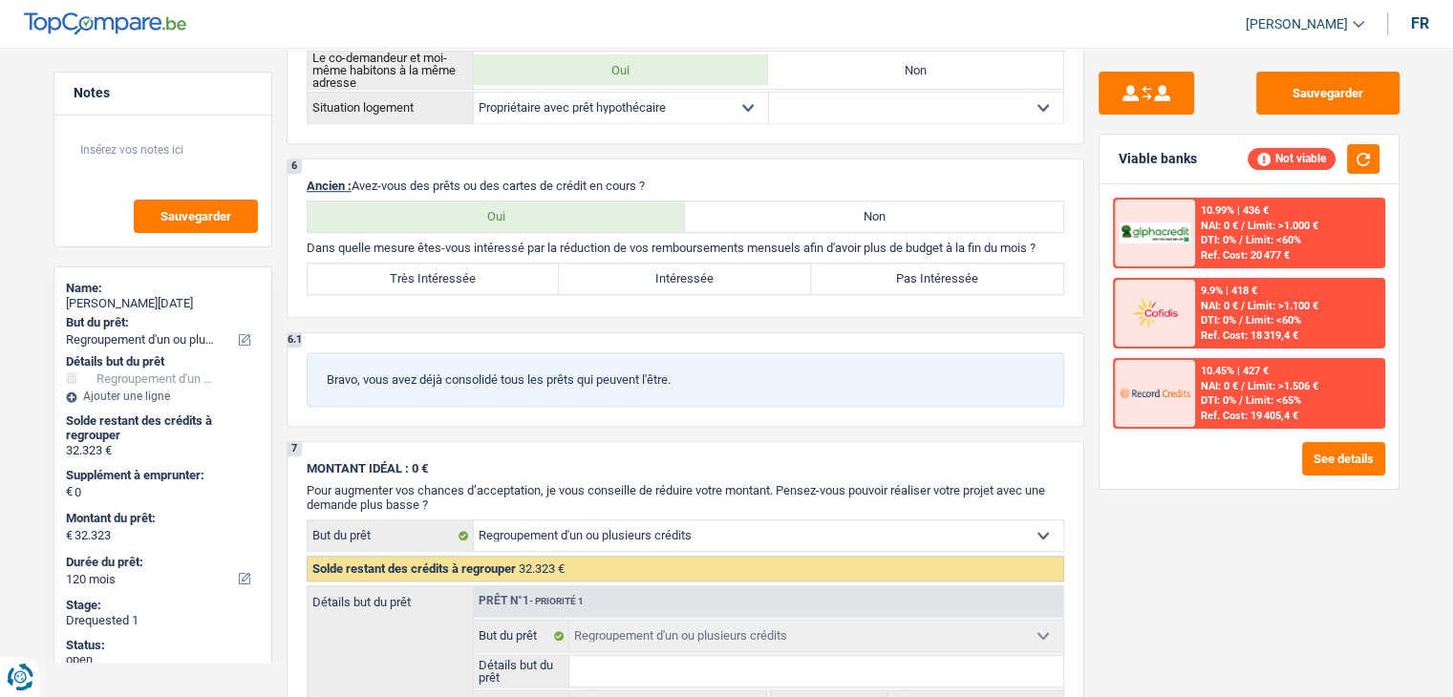
scroll to position [1462, 0]
click at [742, 226] on div "6 Ancien : Avez-vous des prêts ou des cartes de crédit en cours ? Oui Non Dans …" at bounding box center [686, 238] width 798 height 160
click at [707, 203] on label "Non" at bounding box center [874, 216] width 378 height 31
click at [707, 203] on input "Non" at bounding box center [874, 216] width 378 height 31
radio input "true"
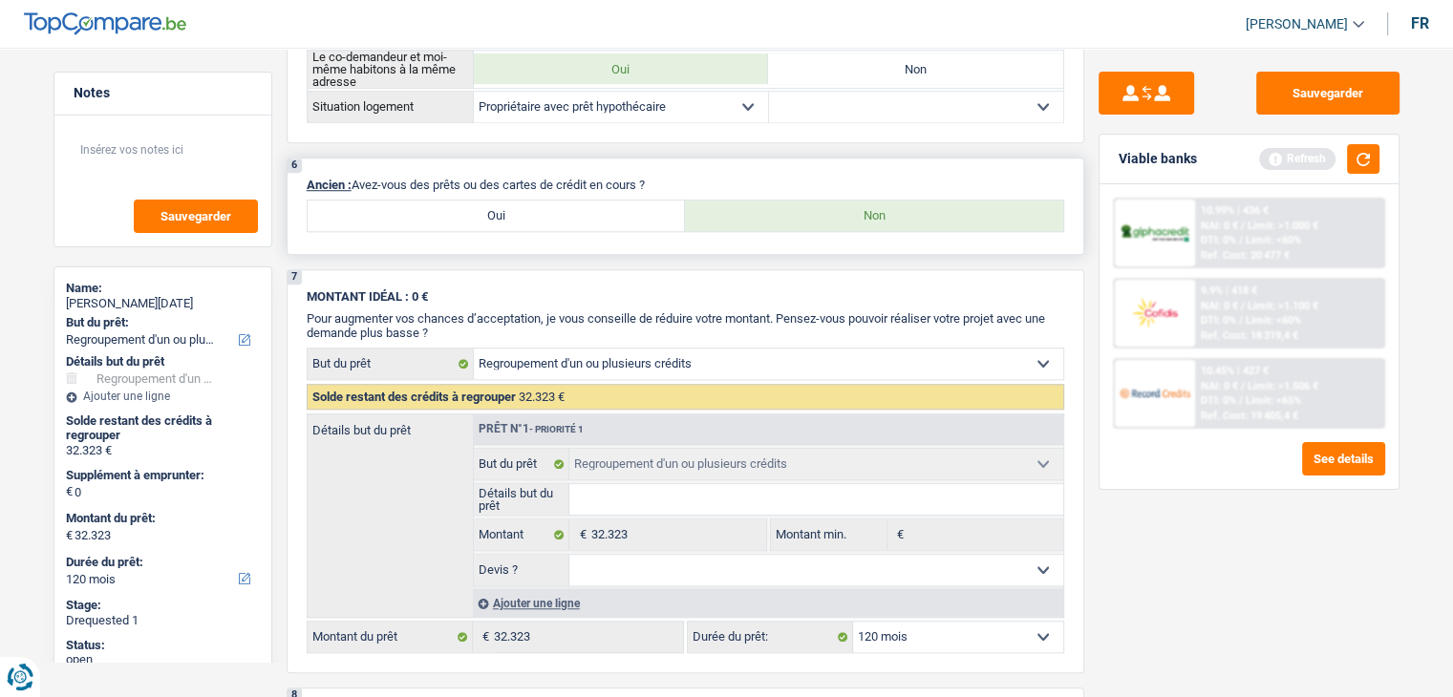
click at [585, 209] on label "Oui" at bounding box center [497, 216] width 378 height 31
click at [585, 209] on input "Oui" at bounding box center [497, 216] width 378 height 31
radio input "true"
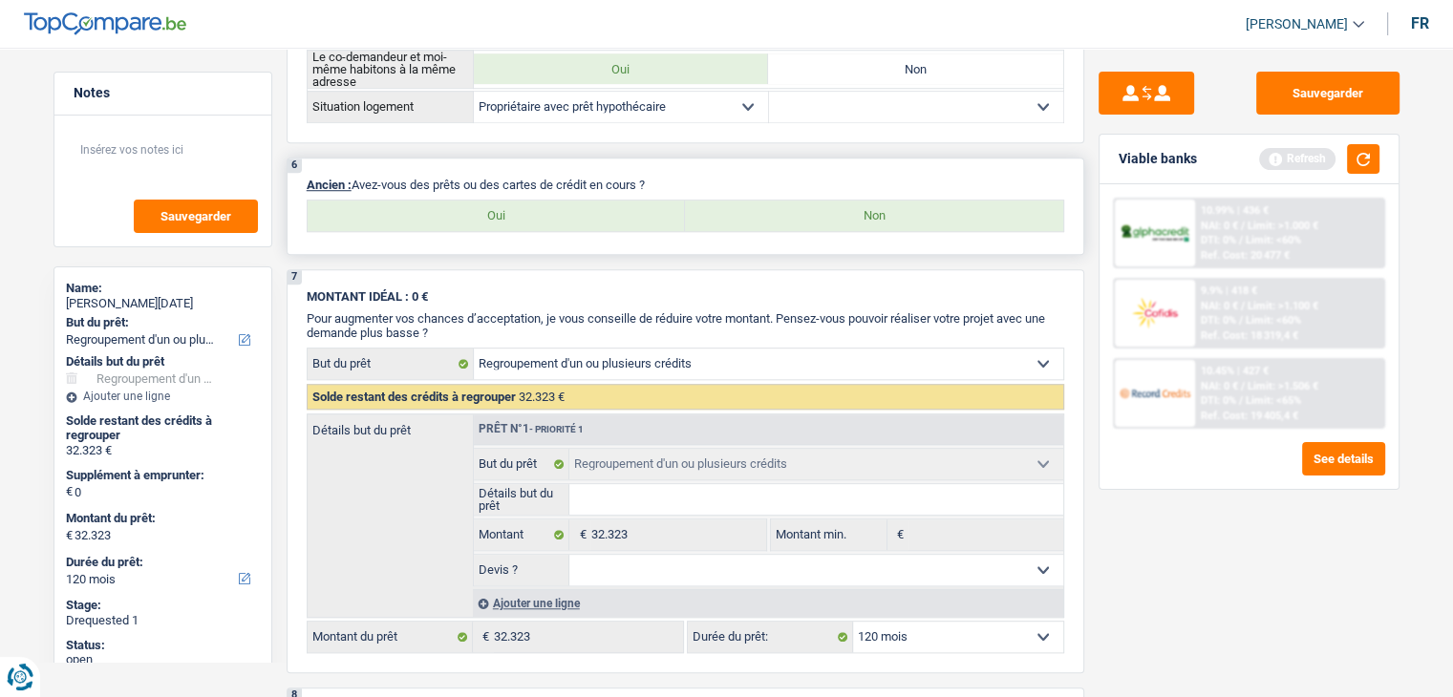
select select "mortgage"
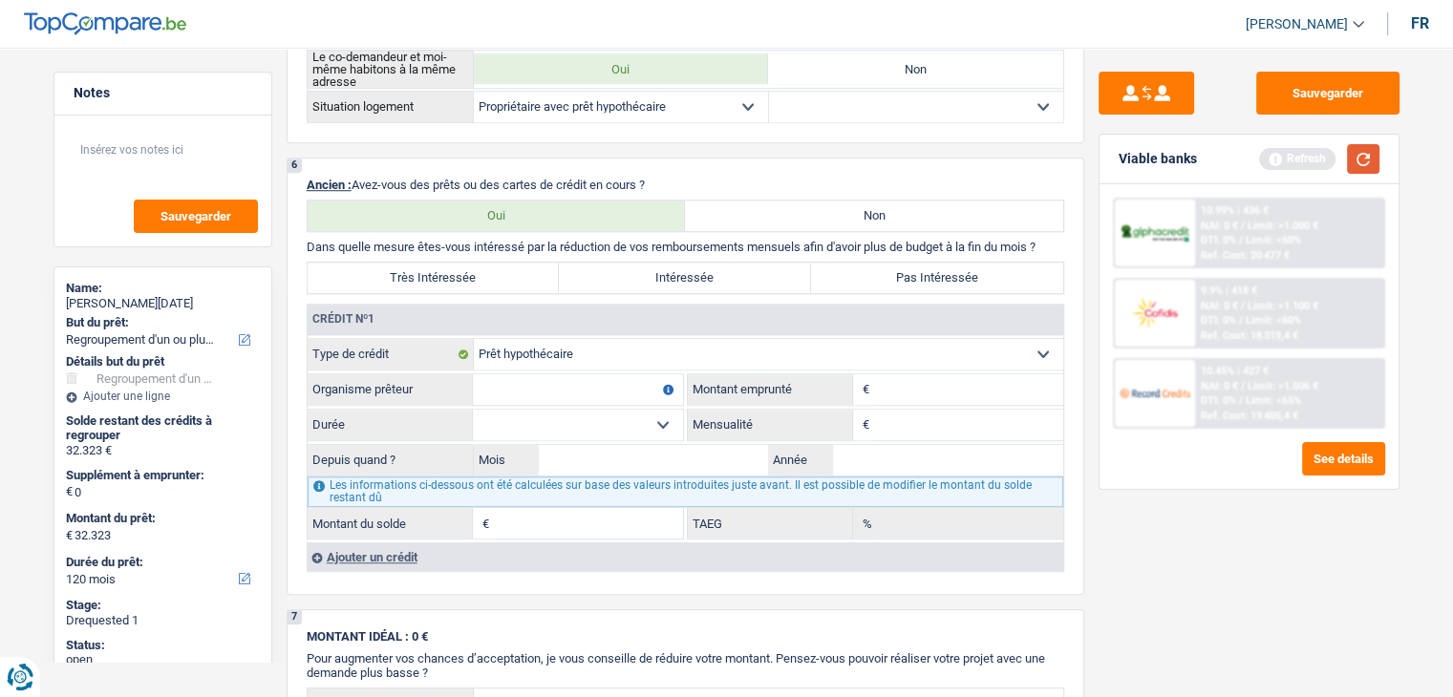
click at [1364, 163] on button "button" at bounding box center [1363, 159] width 32 height 30
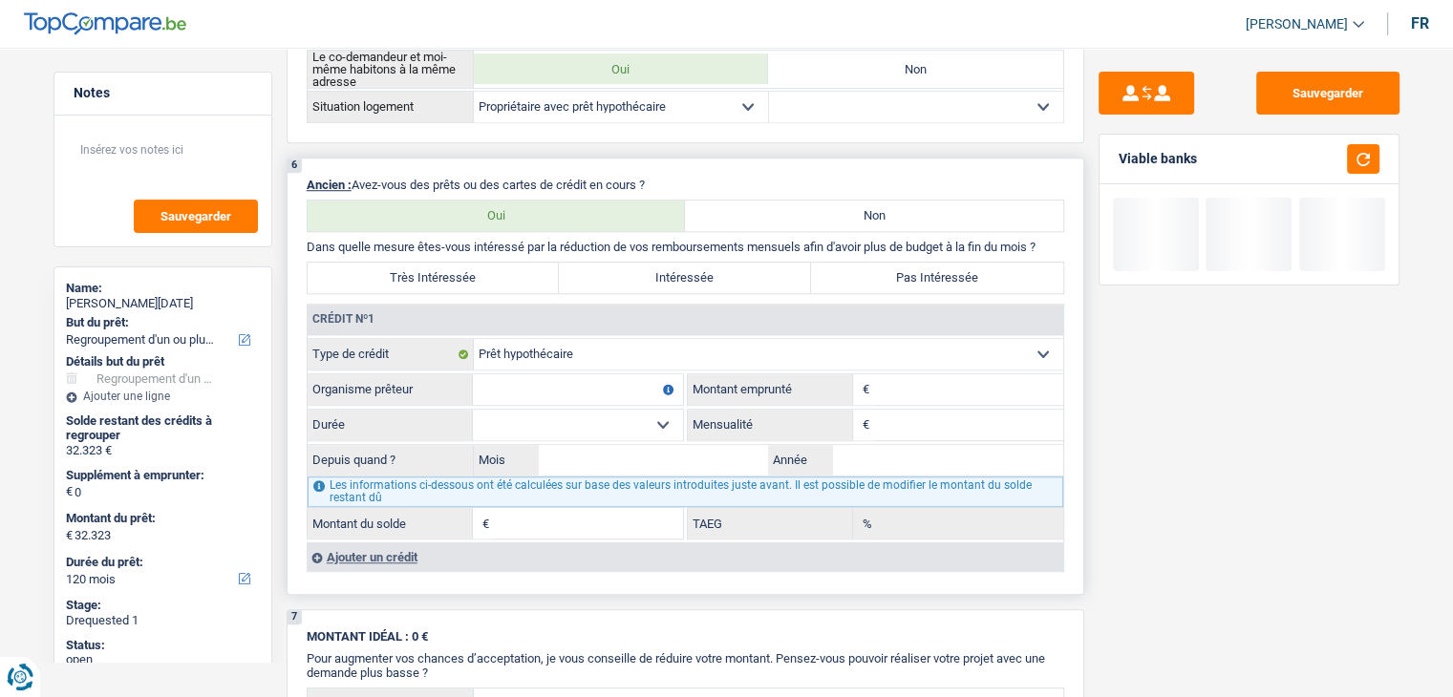
click at [394, 550] on div "Ajouter un crédit" at bounding box center [685, 557] width 756 height 29
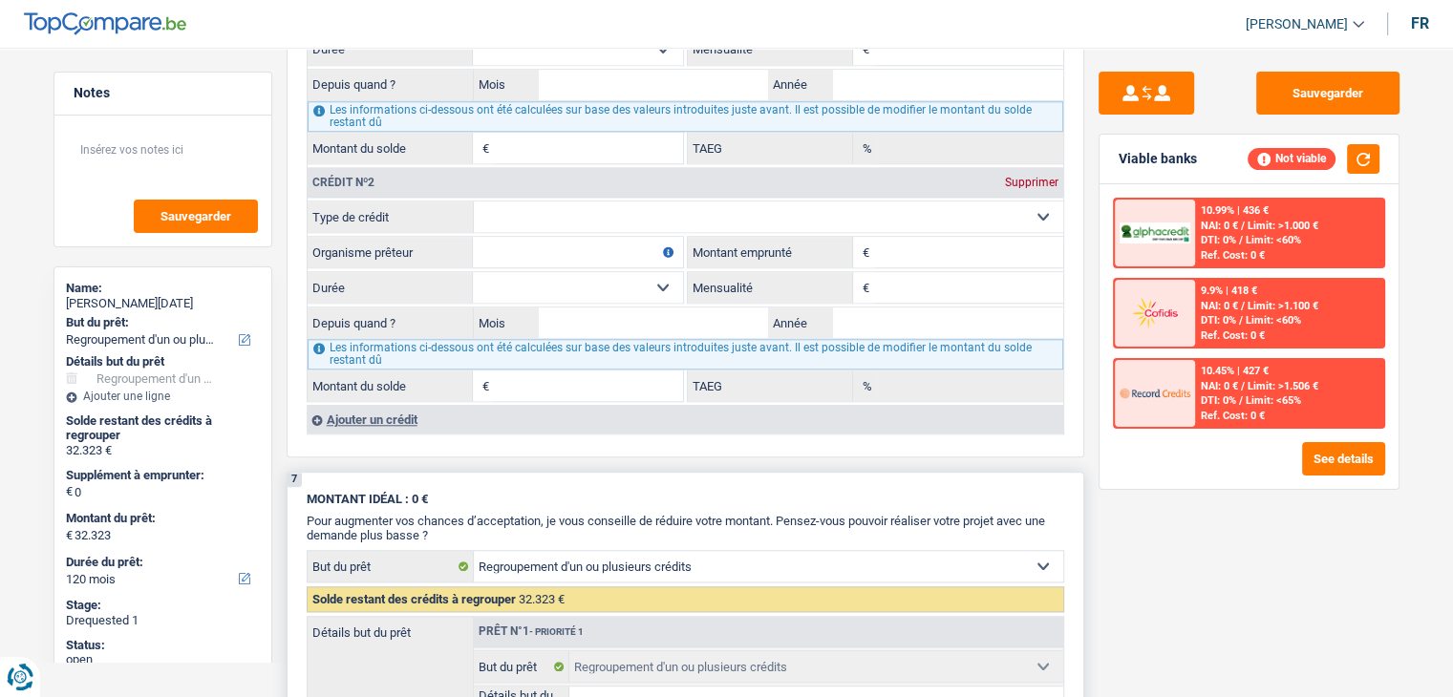
scroll to position [1844, 0]
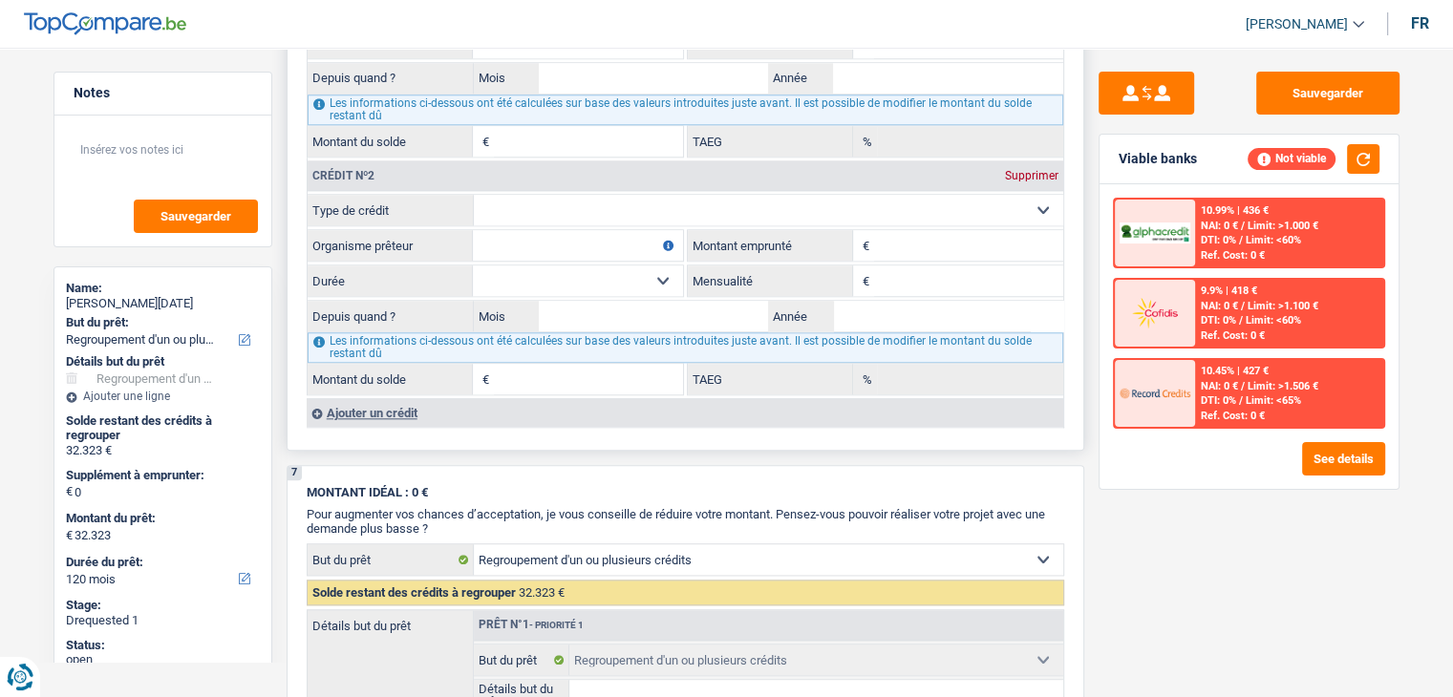
click at [361, 398] on div "Ajouter un crédit" at bounding box center [685, 412] width 756 height 29
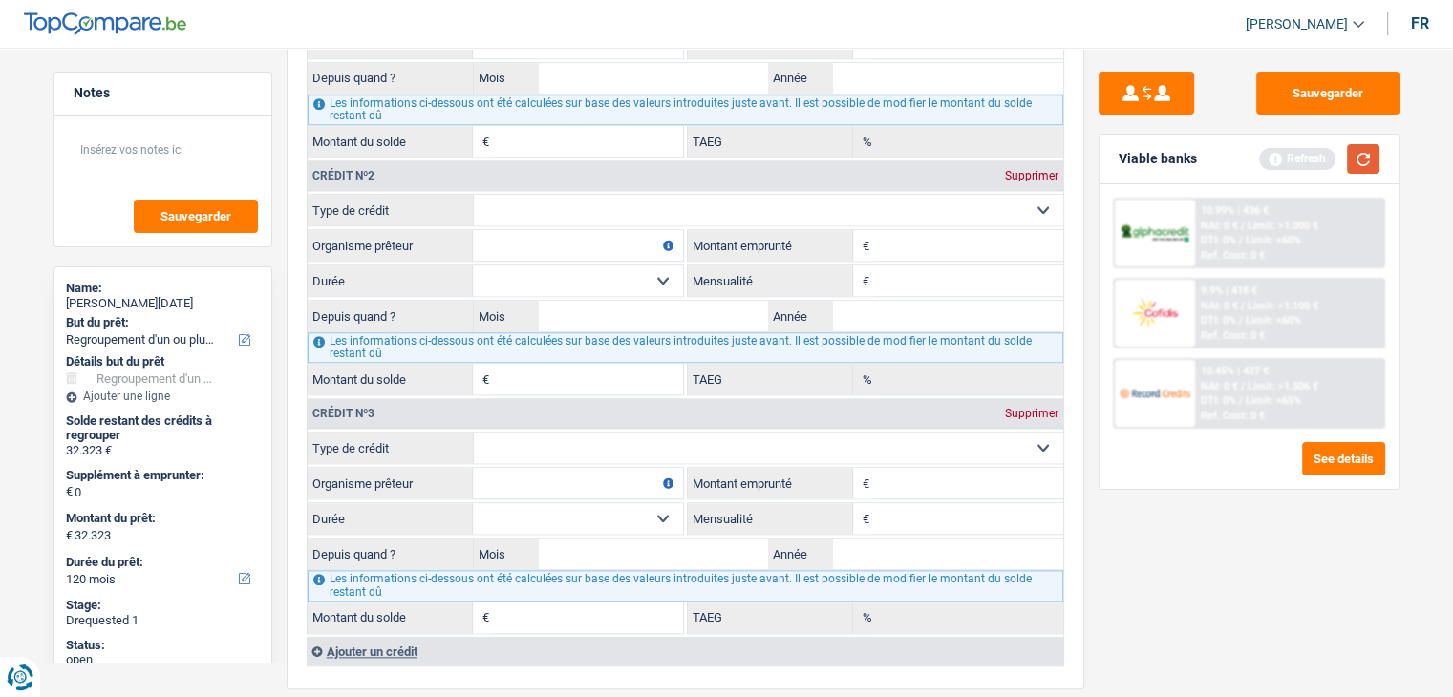
click at [1370, 164] on button "button" at bounding box center [1363, 159] width 32 height 30
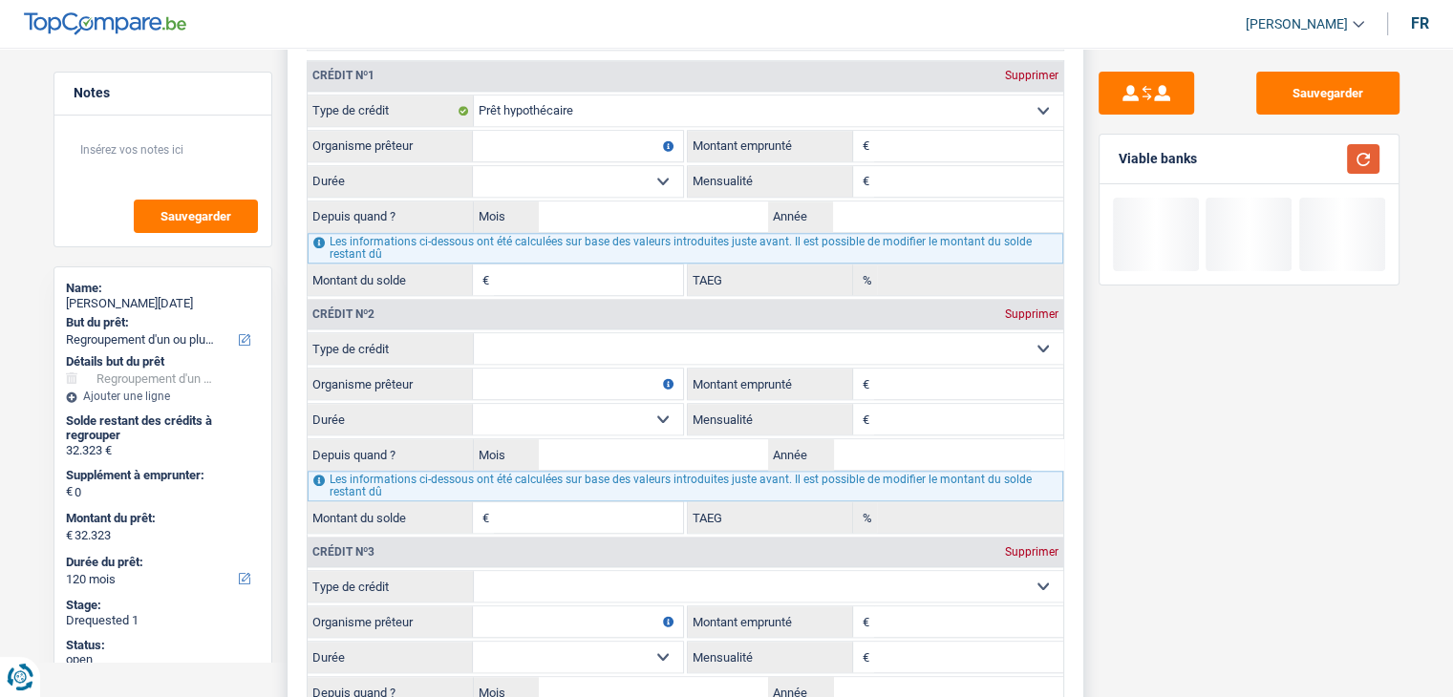
scroll to position [1558, 0]
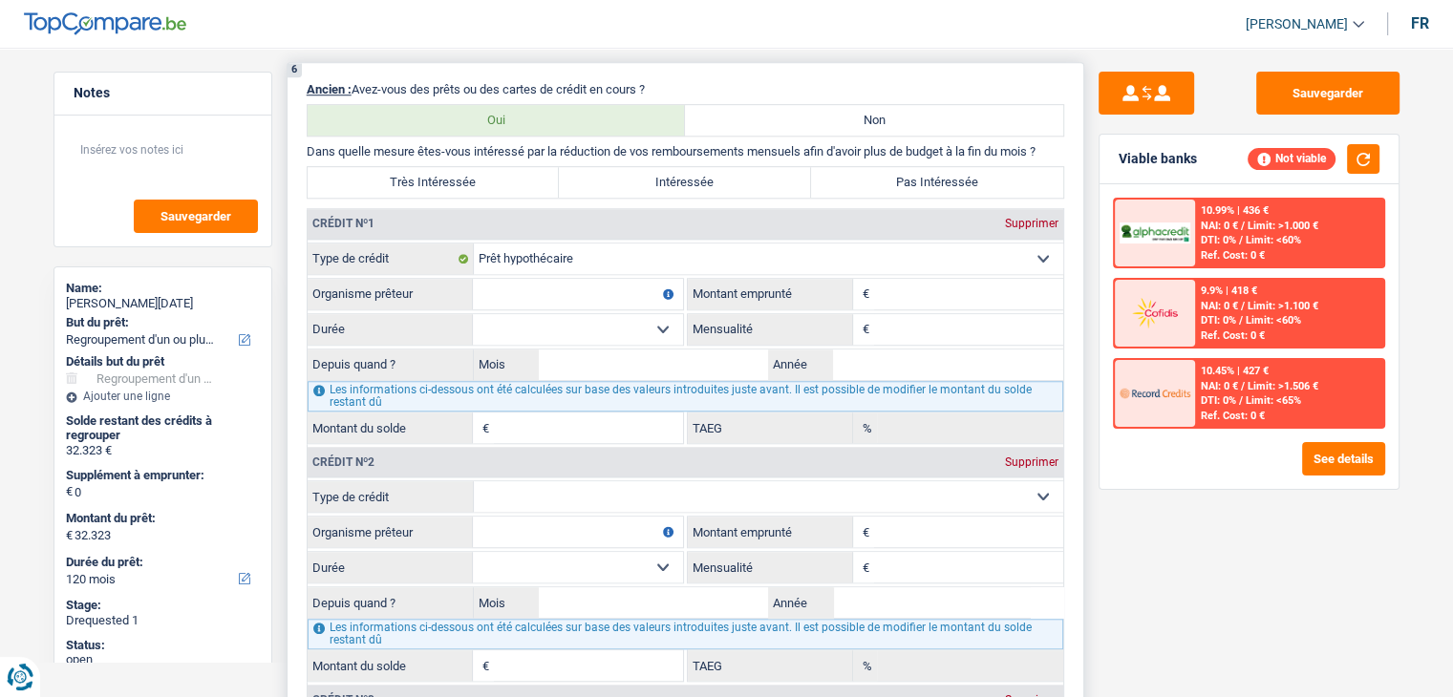
click at [573, 281] on input "Organisme prêteur" at bounding box center [578, 294] width 210 height 31
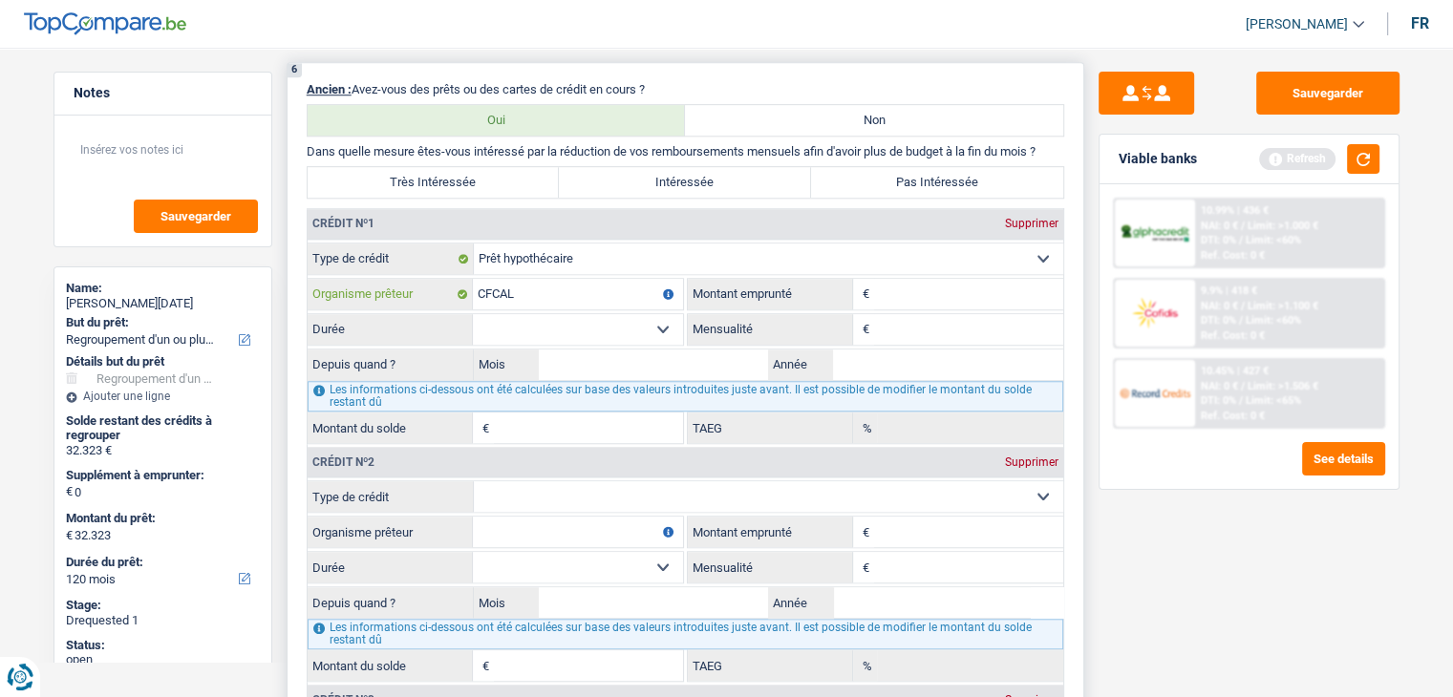
type input "CFCAL"
click at [887, 296] on input "Montant" at bounding box center [968, 294] width 189 height 31
click at [1360, 159] on button "button" at bounding box center [1363, 159] width 32 height 30
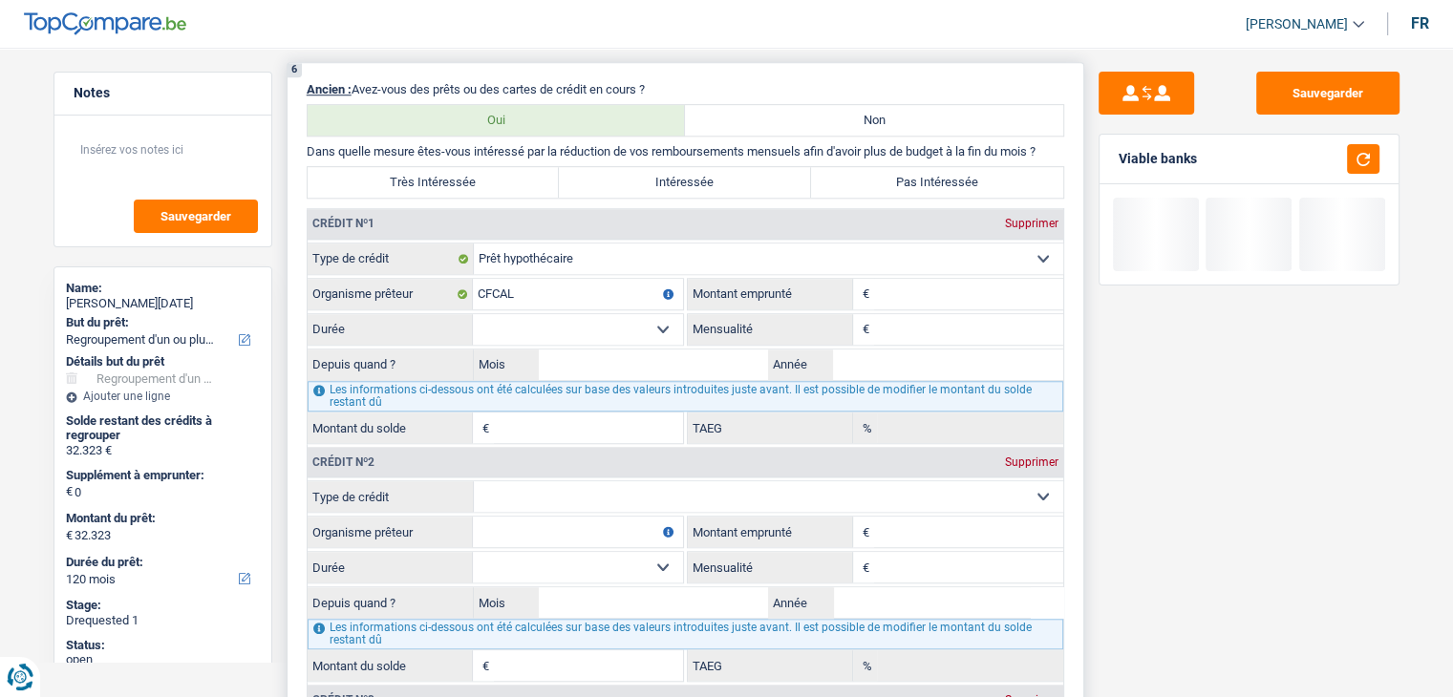
drag, startPoint x: 953, startPoint y: 271, endPoint x: 939, endPoint y: 303, distance: 34.6
click at [949, 279] on input "Montant" at bounding box center [968, 294] width 189 height 31
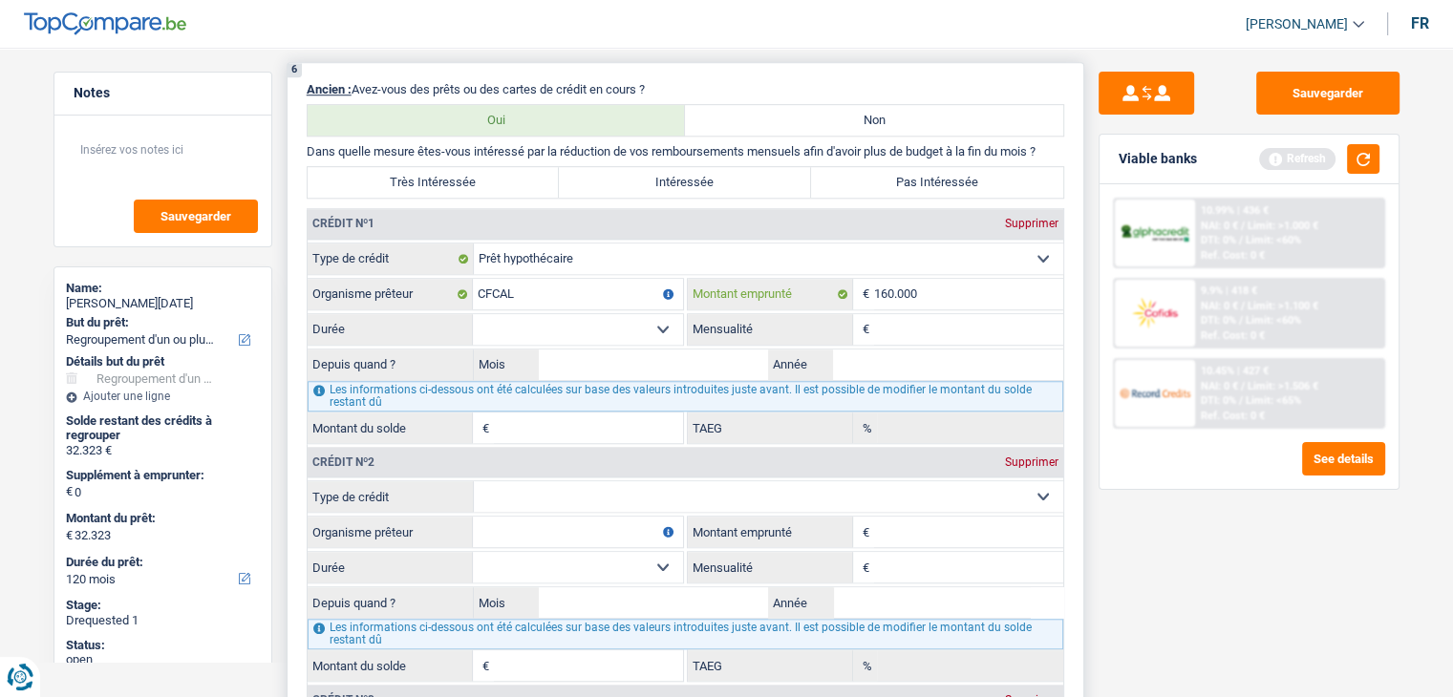
type input "160.000"
click at [915, 330] on input "Mensualité" at bounding box center [968, 329] width 189 height 31
click at [916, 326] on input "Mensualité" at bounding box center [968, 329] width 189 height 31
type input "877"
click at [512, 319] on select "120 mois 132 mois 144 mois 180 mois 240 mois 300 mois 360 mois 420 mois Sélecti…" at bounding box center [578, 329] width 210 height 31
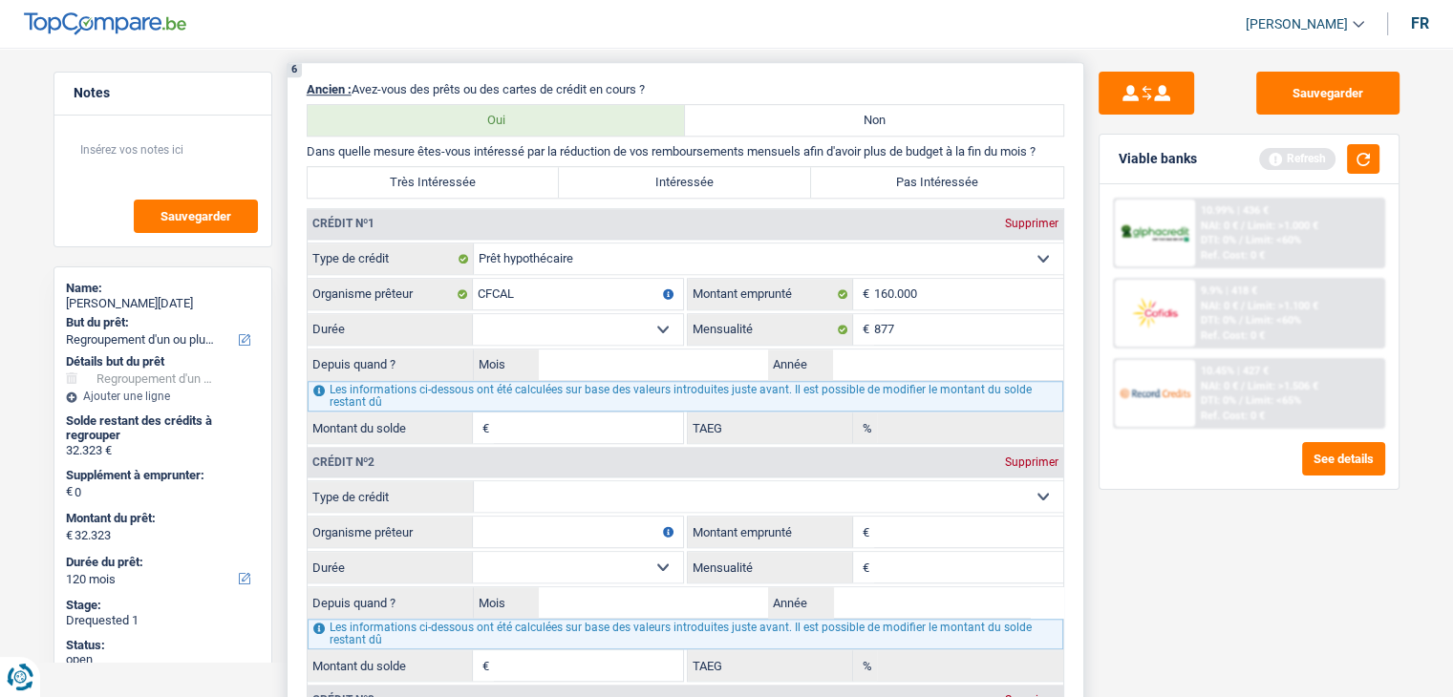
select select "240"
click at [473, 314] on select "120 mois 132 mois 144 mois 180 mois 240 mois 300 mois 360 mois 420 mois Sélecti…" at bounding box center [578, 329] width 210 height 31
click at [728, 350] on input "Mois" at bounding box center [654, 365] width 230 height 31
click at [1368, 160] on button "button" at bounding box center [1363, 159] width 32 height 30
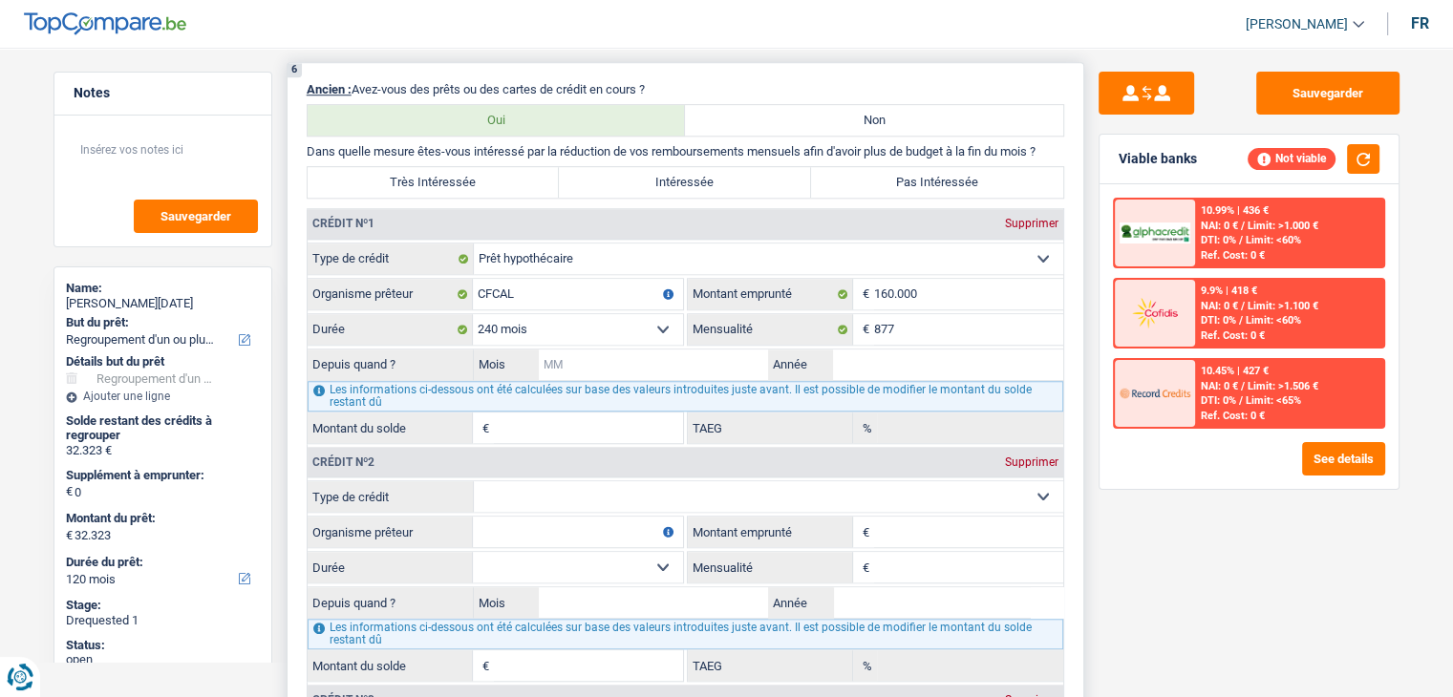
click at [713, 368] on input "Mois" at bounding box center [654, 365] width 230 height 31
type input "09"
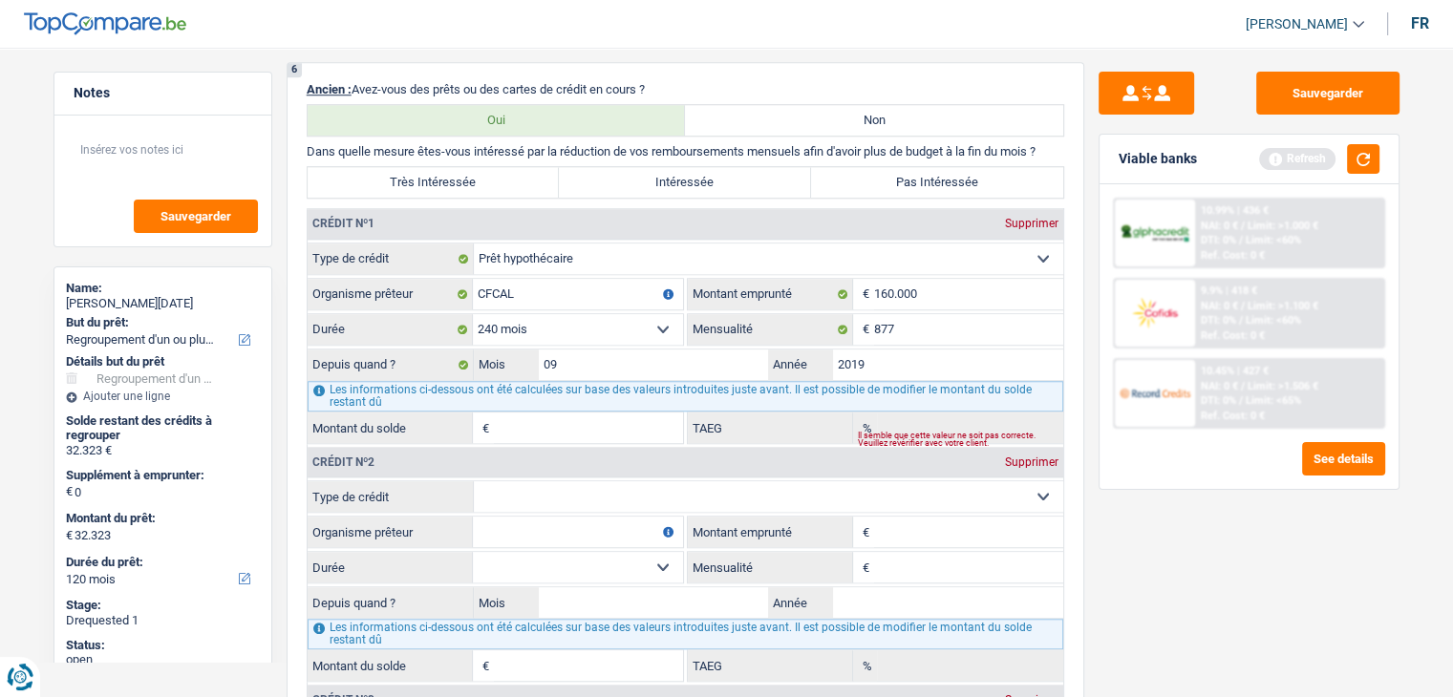
type input "2019"
click at [1096, 566] on div "Sauvegarder Viable banks Refresh 10.99% | 436 € NAI: 0 € / Limit: >1.000 € DTI:…" at bounding box center [1249, 367] width 330 height 590
type input "121.799"
type input "2,91"
click at [1364, 161] on button "button" at bounding box center [1363, 159] width 32 height 30
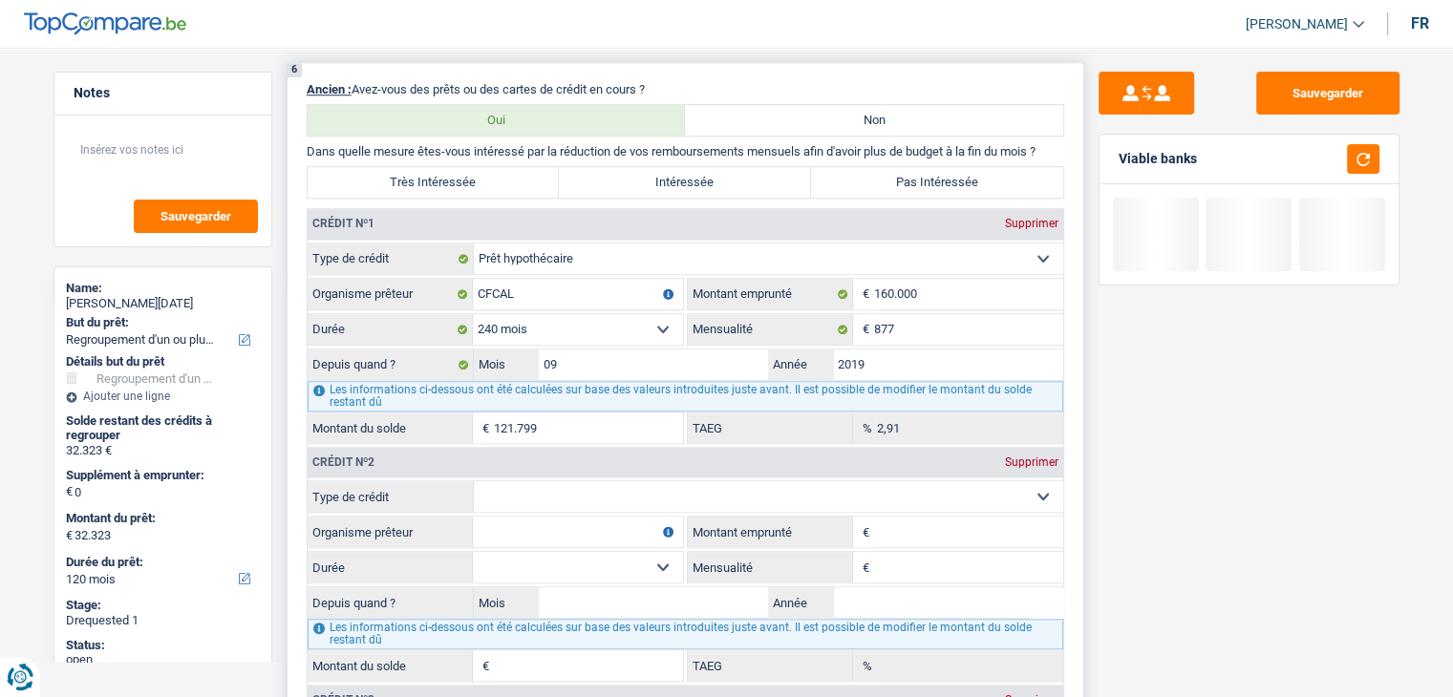
click at [518, 488] on select "Carte ou ouverture de crédit Prêt hypothécaire Vente à tempérament Prêt à tempé…" at bounding box center [768, 496] width 589 height 31
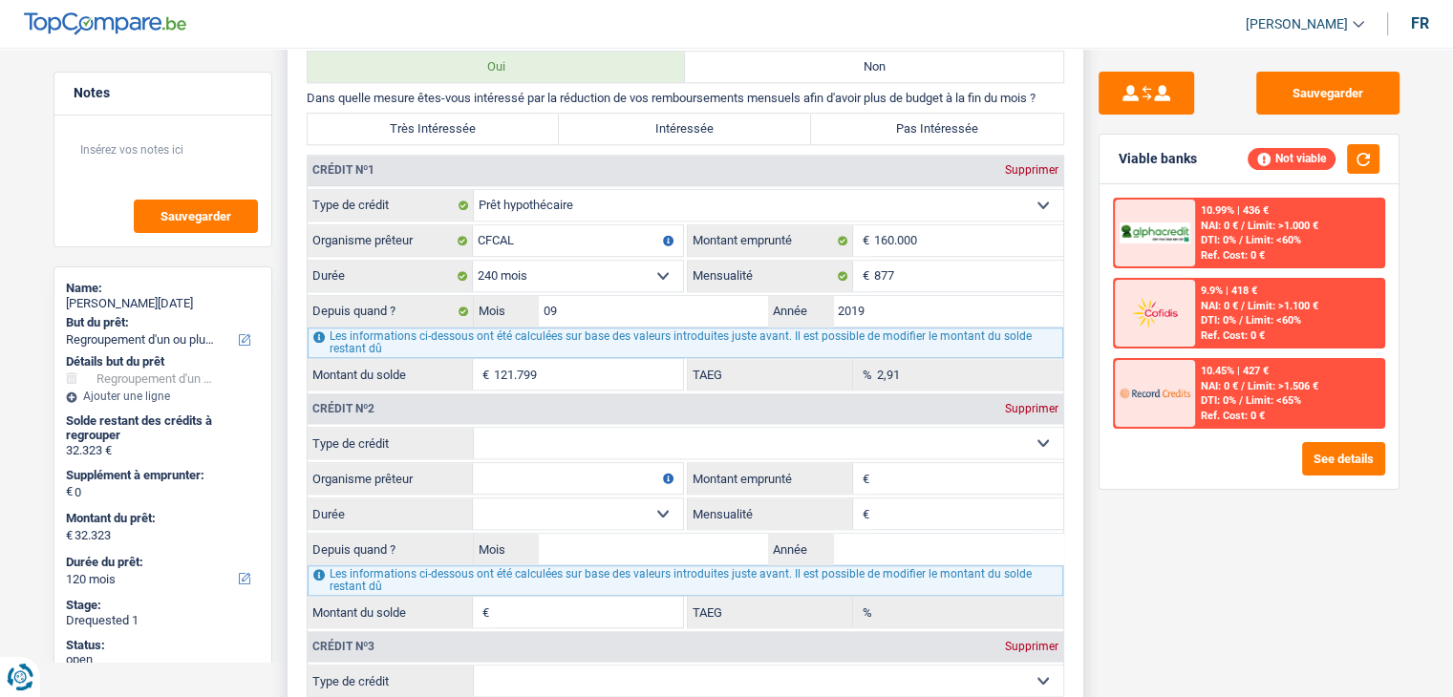
scroll to position [1653, 0]
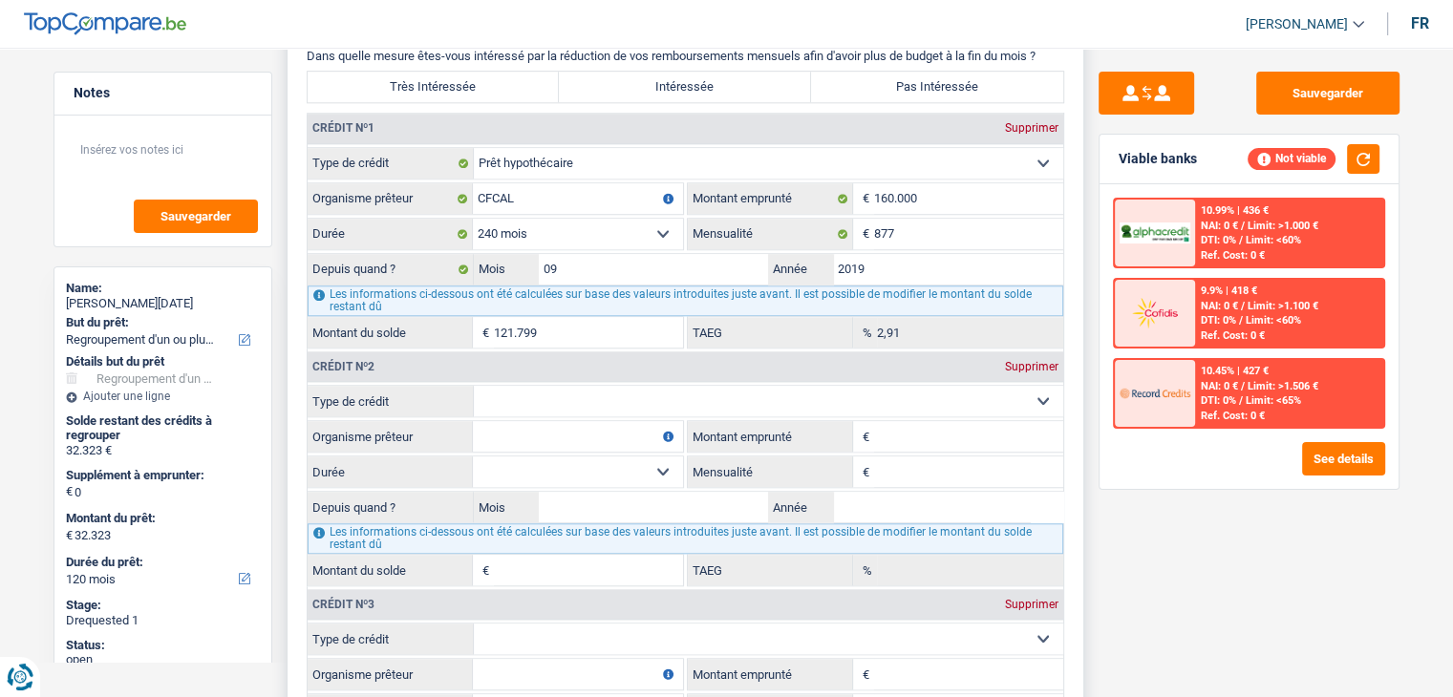
click at [543, 394] on select "Carte ou ouverture de crédit Prêt hypothécaire Vente à tempérament Prêt à tempé…" at bounding box center [768, 401] width 589 height 31
click at [1099, 527] on div "Sauvegarder Viable banks Not viable 10.99% | 436 € NAI: 0 € / Limit: >1.000 € D…" at bounding box center [1249, 367] width 330 height 590
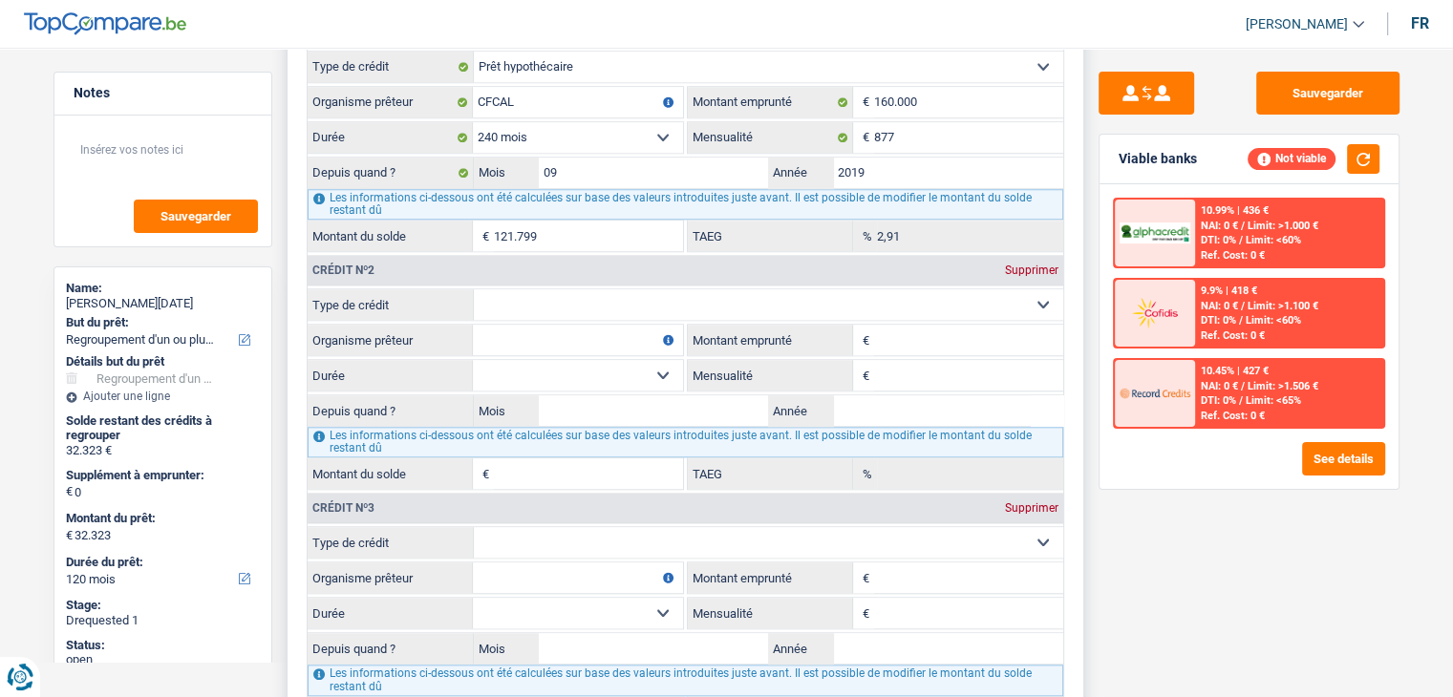
scroll to position [1749, 0]
click at [567, 305] on select "Carte ou ouverture de crédit Prêt hypothécaire Vente à tempérament Prêt à tempé…" at bounding box center [768, 305] width 589 height 31
select select "personalLoan"
type input "0"
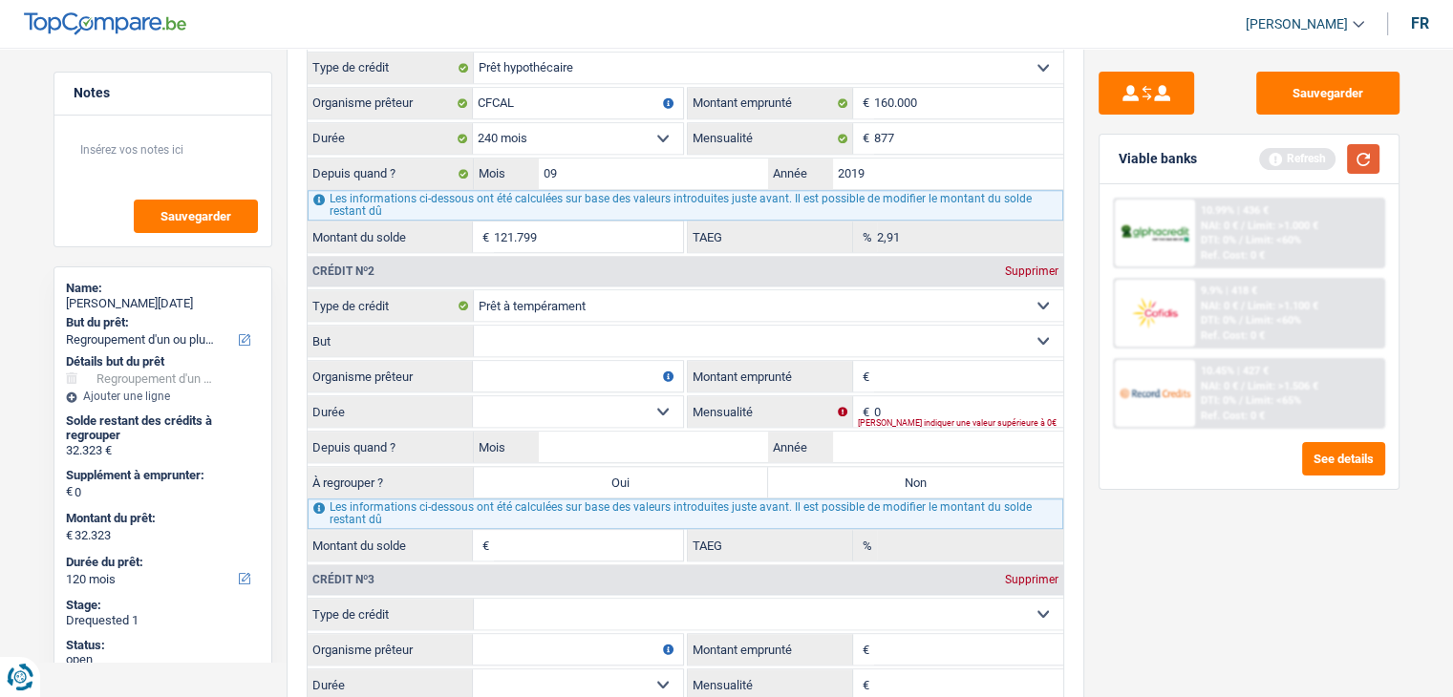
click at [1356, 160] on button "button" at bounding box center [1363, 159] width 32 height 30
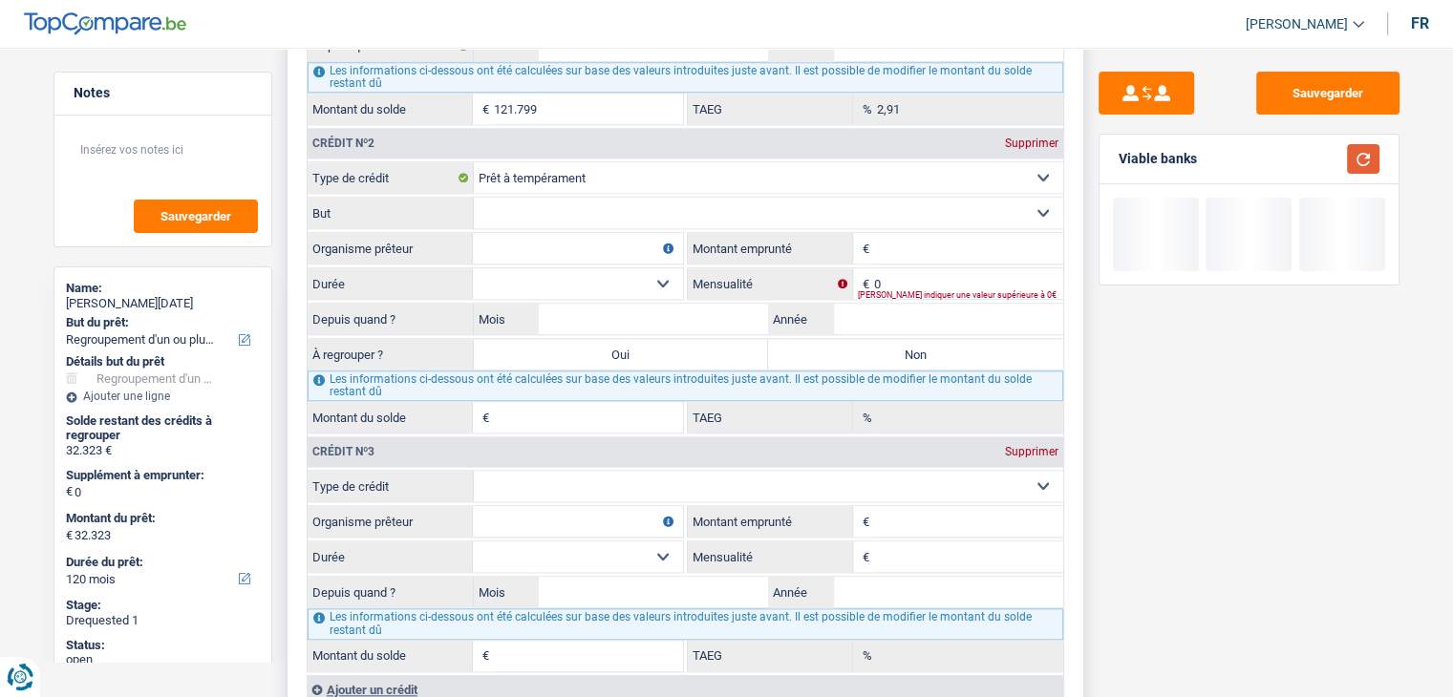
scroll to position [1940, 0]
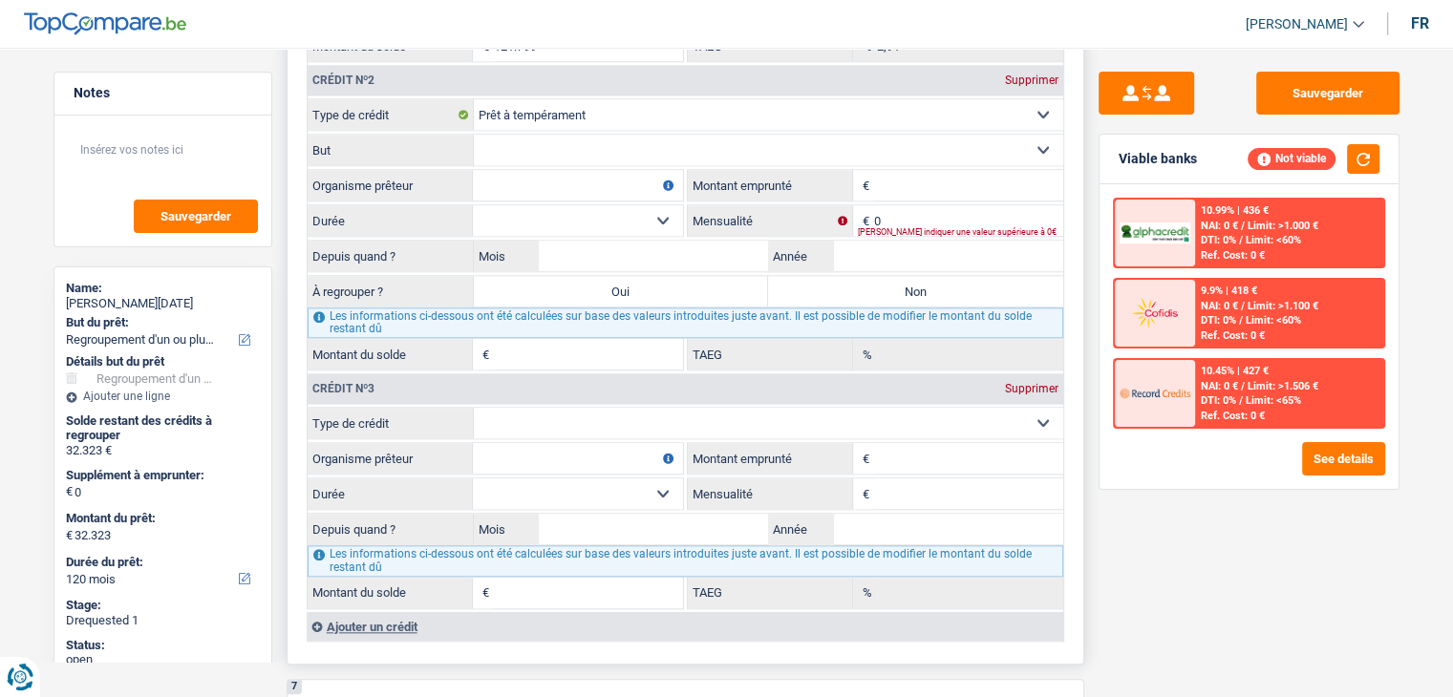
click at [1075, 158] on div "6 Ancien : Avez-vous des prêts ou des cartes de crédit en cours ? Oui Non Dans …" at bounding box center [686, 172] width 798 height 985
click at [518, 181] on input "Organisme prêteur" at bounding box center [578, 185] width 210 height 31
click at [546, 177] on input "Organisme prêteur" at bounding box center [578, 185] width 210 height 31
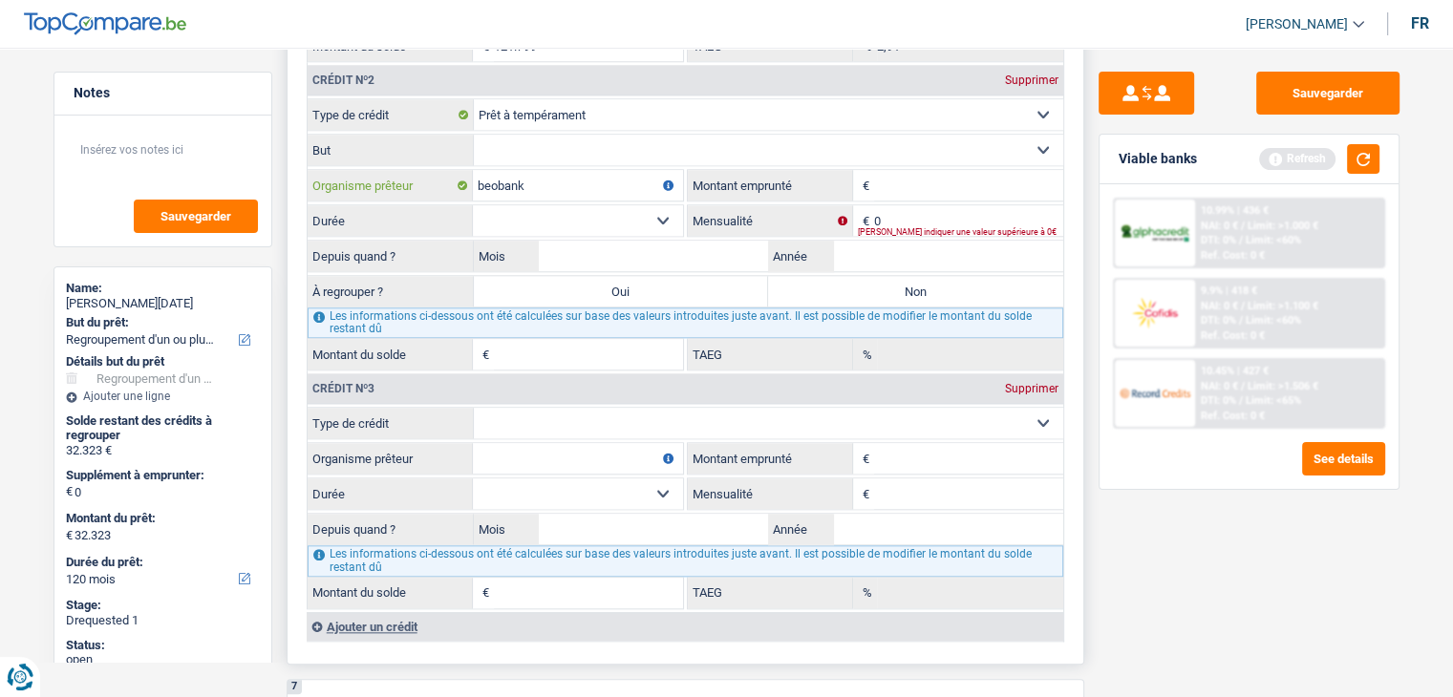
type input "beobank"
click at [947, 170] on input "Montant emprunté" at bounding box center [968, 185] width 189 height 31
click at [1352, 154] on button "button" at bounding box center [1363, 159] width 32 height 30
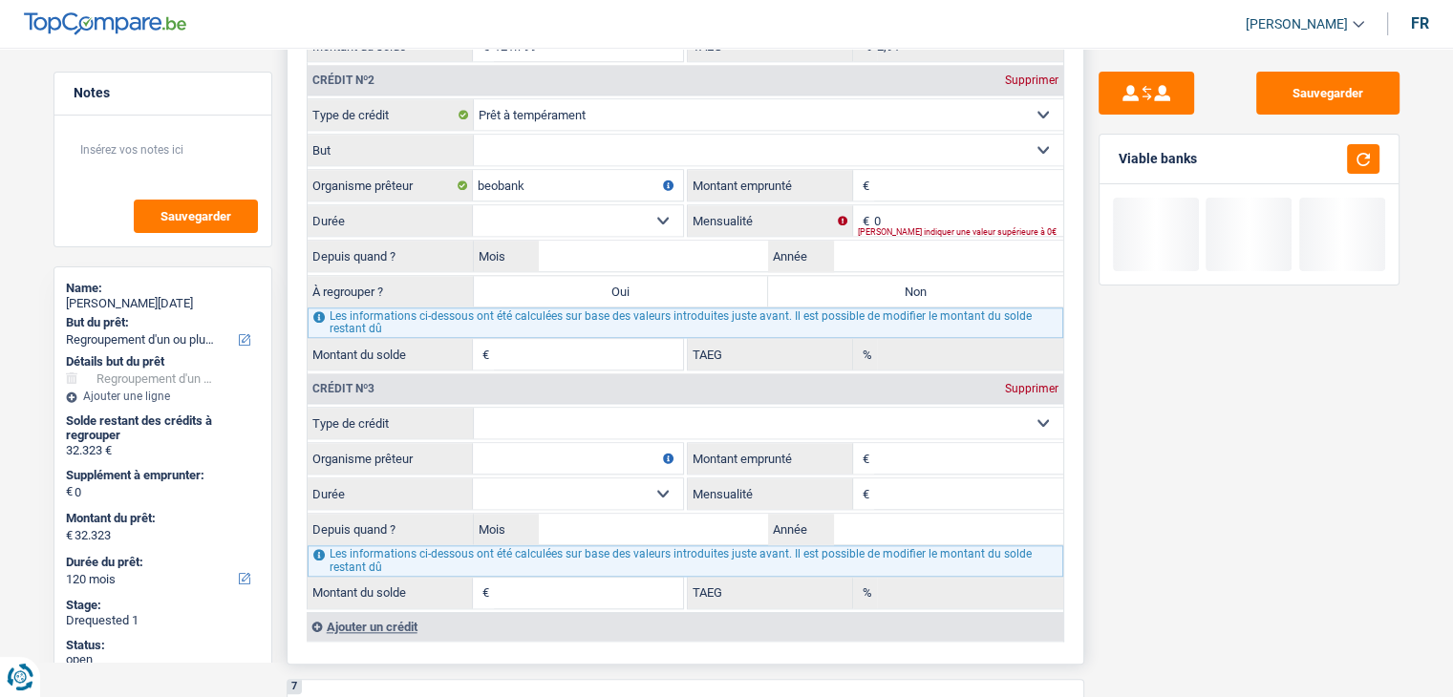
click at [541, 205] on select "12 mois 18 mois 24 mois Sélectionner une option" at bounding box center [578, 220] width 210 height 31
click at [586, 214] on select "12 mois 18 mois 24 mois Sélectionner une option" at bounding box center [578, 220] width 210 height 31
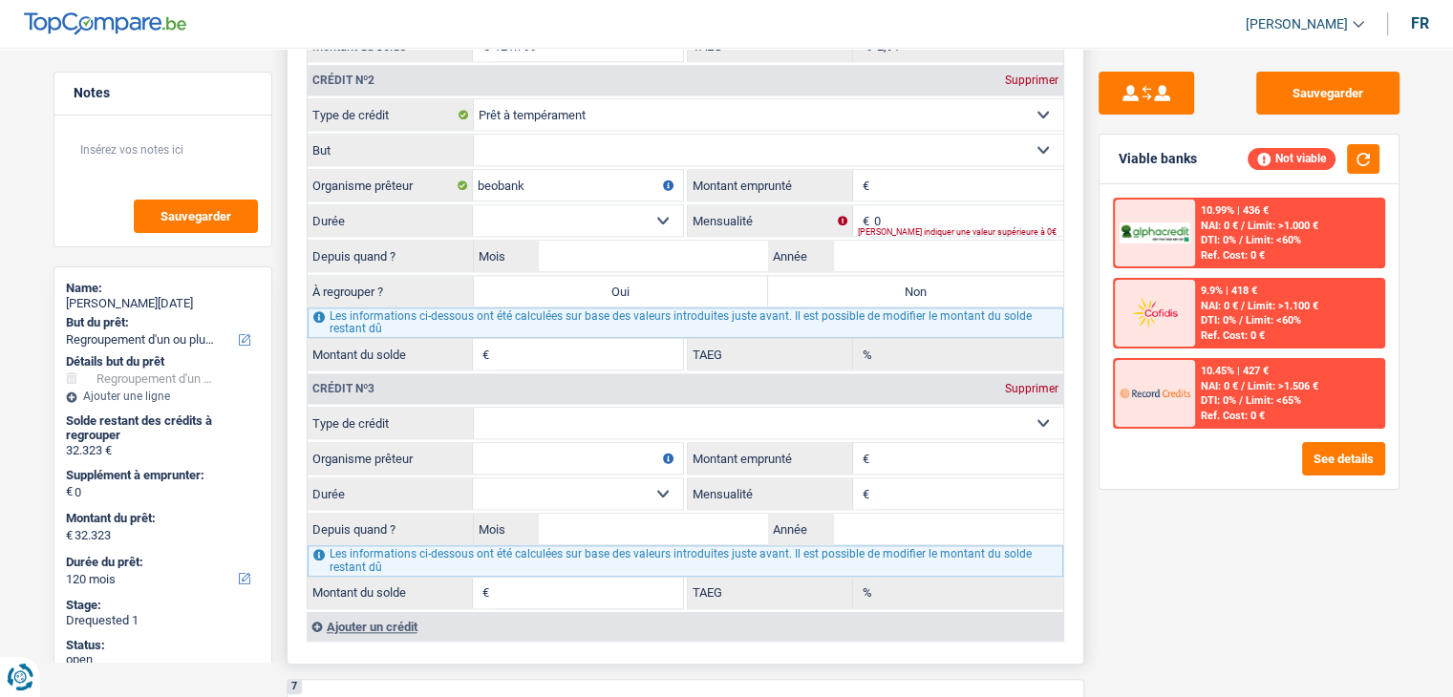
click at [894, 179] on input "Montant emprunté" at bounding box center [968, 185] width 189 height 31
click at [1071, 181] on div "6 Ancien : Avez-vous des prêts ou des cartes de crédit en cours ? Oui Non Dans …" at bounding box center [686, 172] width 798 height 985
click at [646, 208] on select "12 mois 18 mois 24 mois Sélectionner une option" at bounding box center [578, 220] width 210 height 31
click at [609, 208] on select "12 mois 18 mois 24 mois Sélectionner une option" at bounding box center [578, 220] width 210 height 31
click at [890, 172] on input "Montant emprunté" at bounding box center [968, 185] width 189 height 31
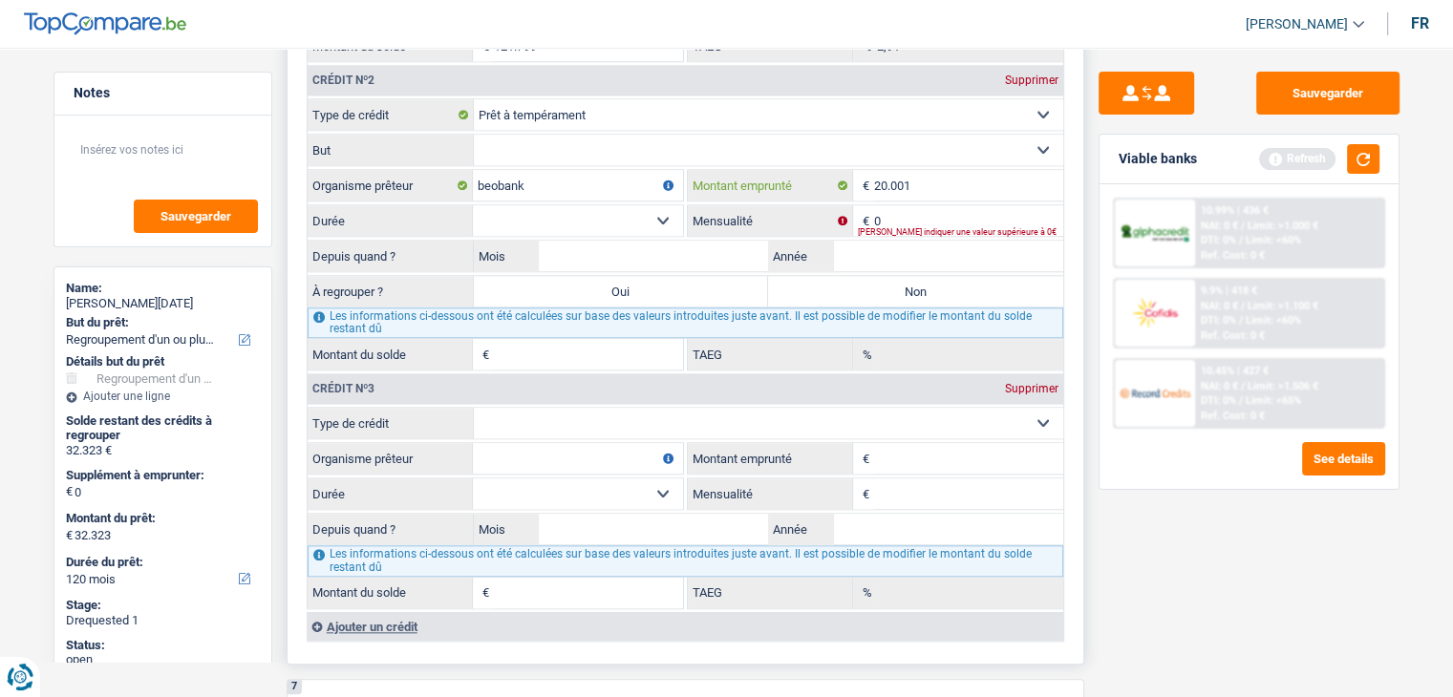
type input "20.001"
click at [560, 217] on select "12 mois 18 mois 24 mois 30 mois 36 mois 42 mois 48 mois 60 mois 72 mois 84 mois…" at bounding box center [578, 220] width 210 height 31
select select "84"
click at [473, 205] on select "12 mois 18 mois 24 mois 30 mois 36 mois 42 mois 48 mois 60 mois 72 mois 84 mois…" at bounding box center [578, 220] width 210 height 31
click at [890, 207] on input "0" at bounding box center [968, 220] width 189 height 31
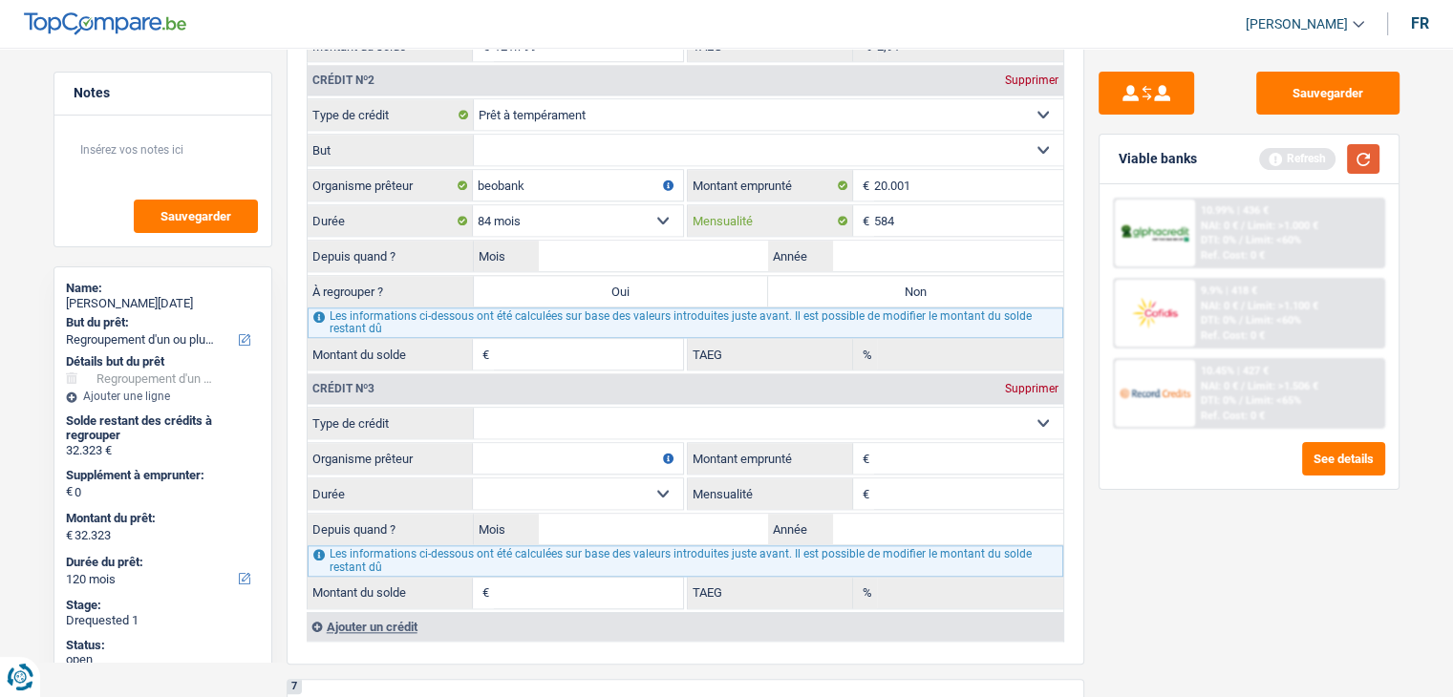
type input "584"
click at [1367, 158] on button "button" at bounding box center [1363, 159] width 32 height 30
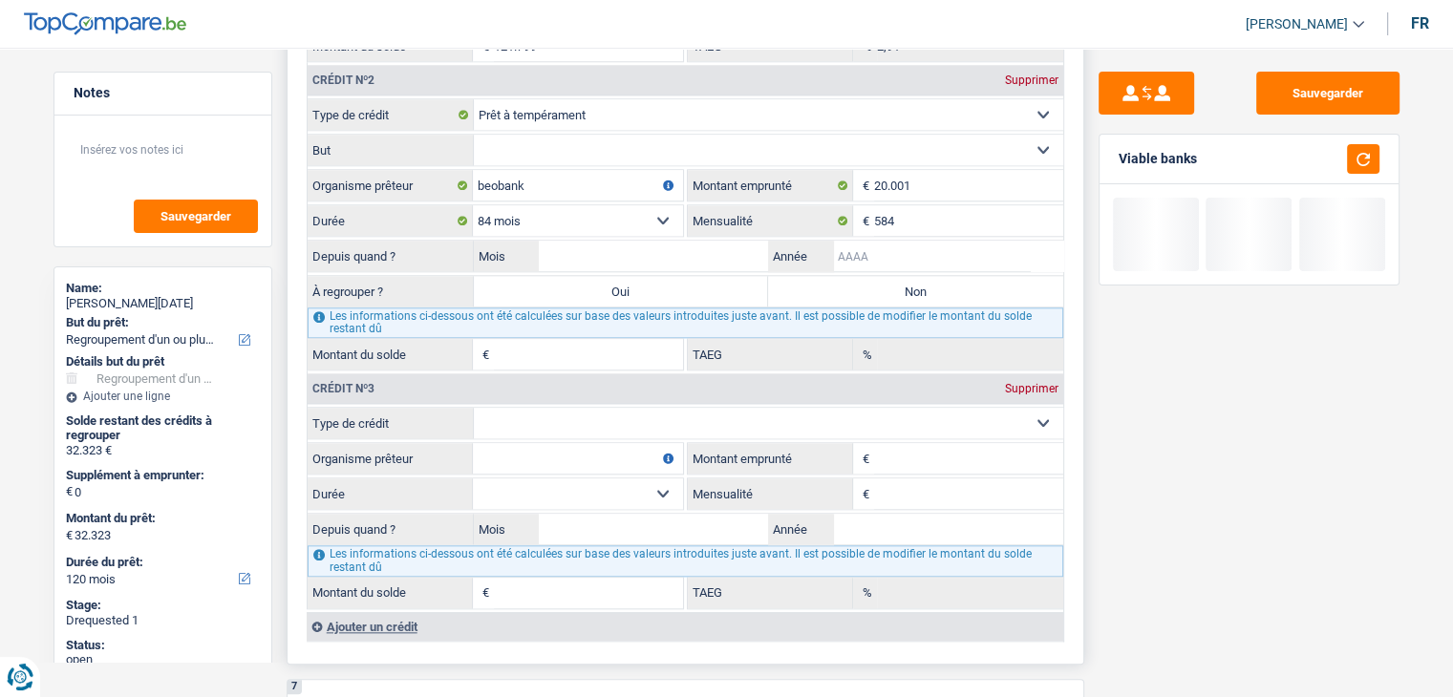
click at [887, 251] on input "Année" at bounding box center [948, 256] width 230 height 31
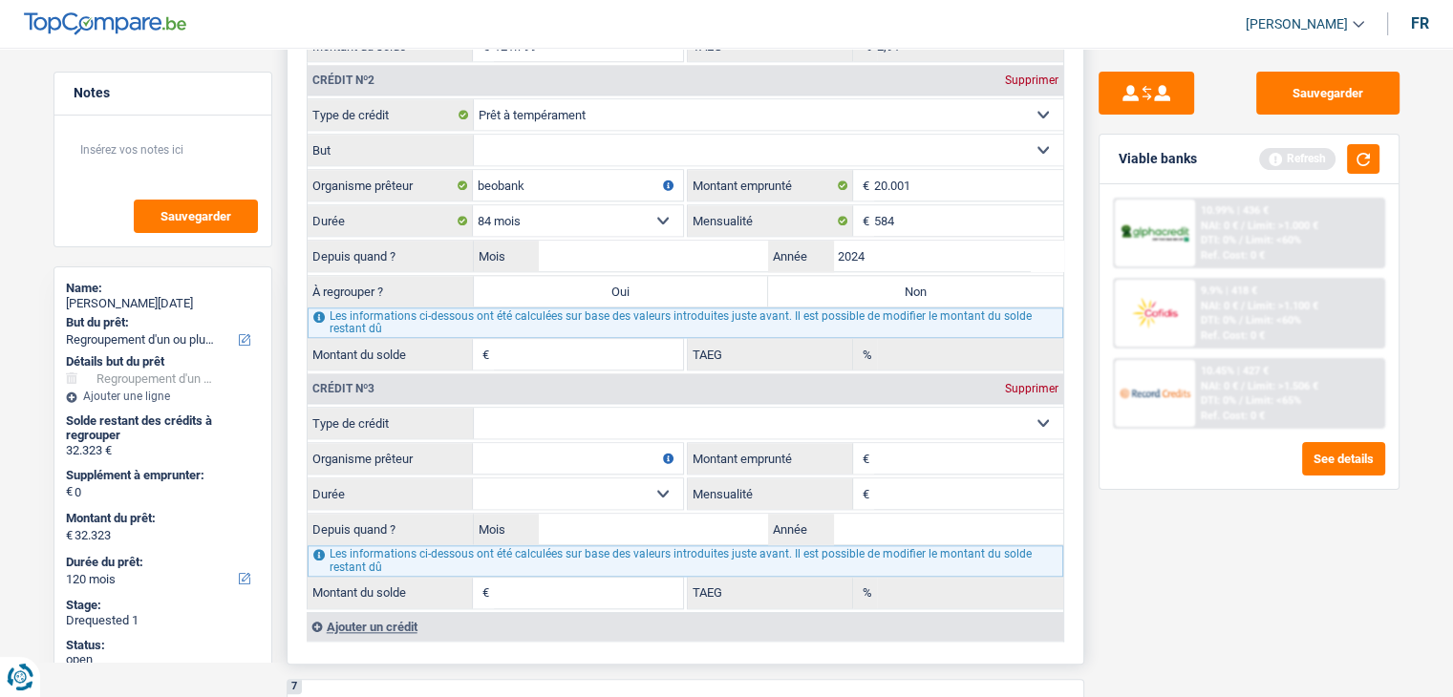
type input "2024"
click at [676, 247] on input "Mois" at bounding box center [654, 256] width 230 height 31
type input "10"
type input "0"
type input "0,00"
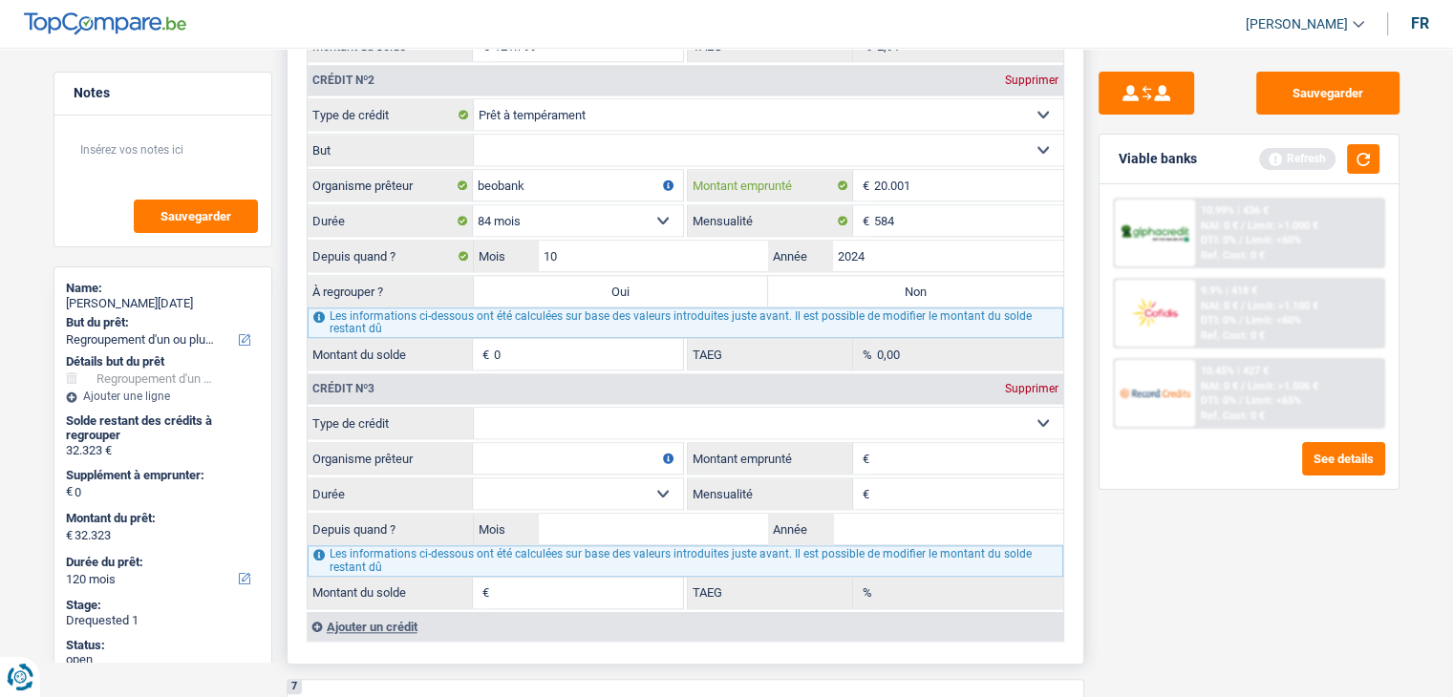
click at [982, 171] on input "20.001" at bounding box center [968, 185] width 189 height 31
click at [1363, 154] on button "button" at bounding box center [1363, 159] width 32 height 30
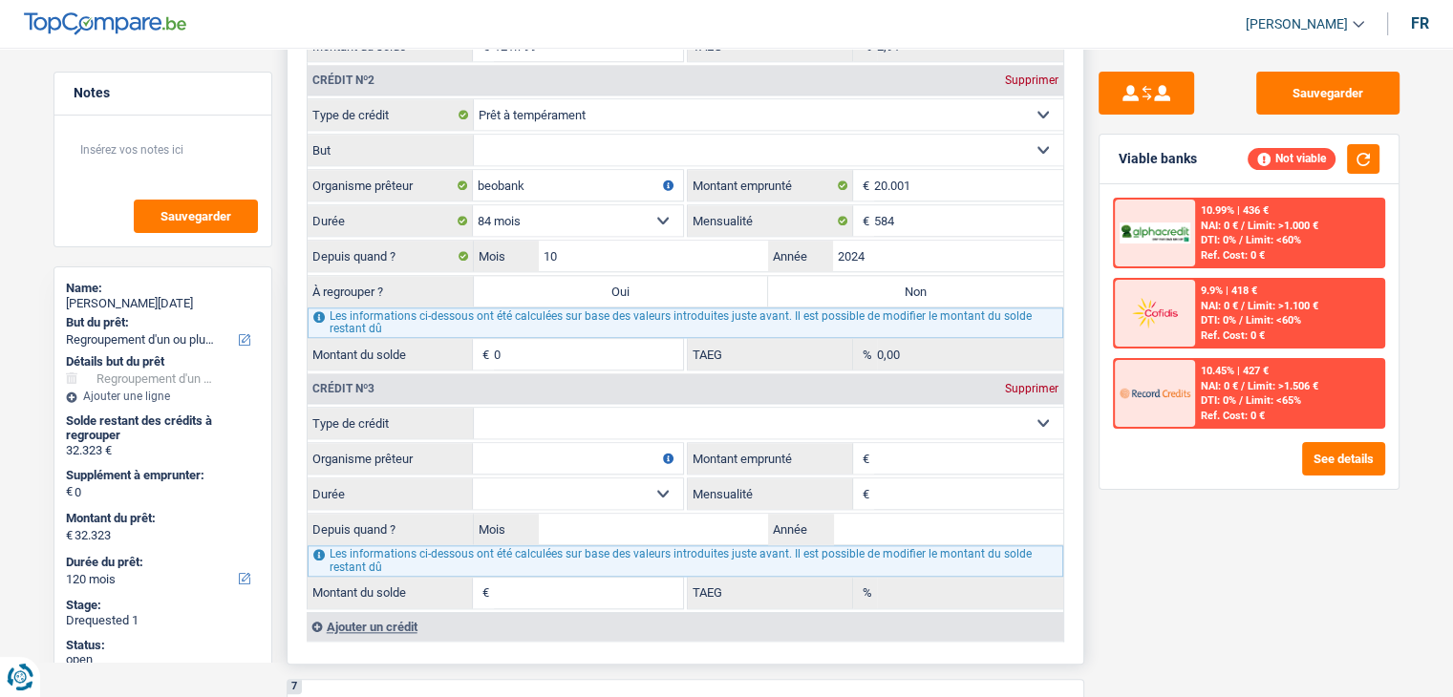
click at [542, 339] on input "0" at bounding box center [588, 354] width 189 height 31
click at [905, 172] on input "20.001" at bounding box center [968, 185] width 189 height 31
click at [916, 172] on input "20.001" at bounding box center [968, 185] width 189 height 31
type input "2.000"
select select
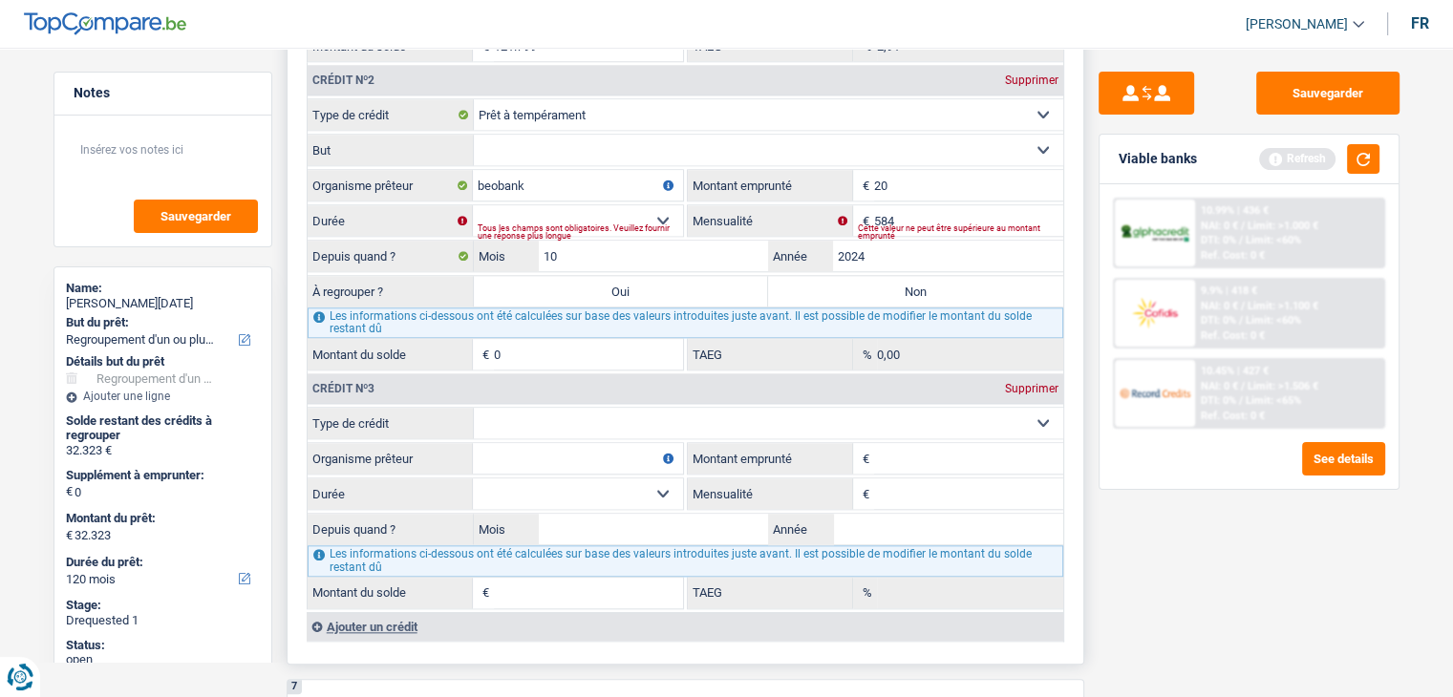
type input "2"
type input "50.000"
click at [546, 349] on input "0" at bounding box center [588, 354] width 189 height 31
type input "33.502"
click at [1149, 555] on div "Sauvegarder Viable banks Refresh 10.99% | 436 € NAI: 0 € / Limit: >1.000 € DTI:…" at bounding box center [1249, 367] width 330 height 590
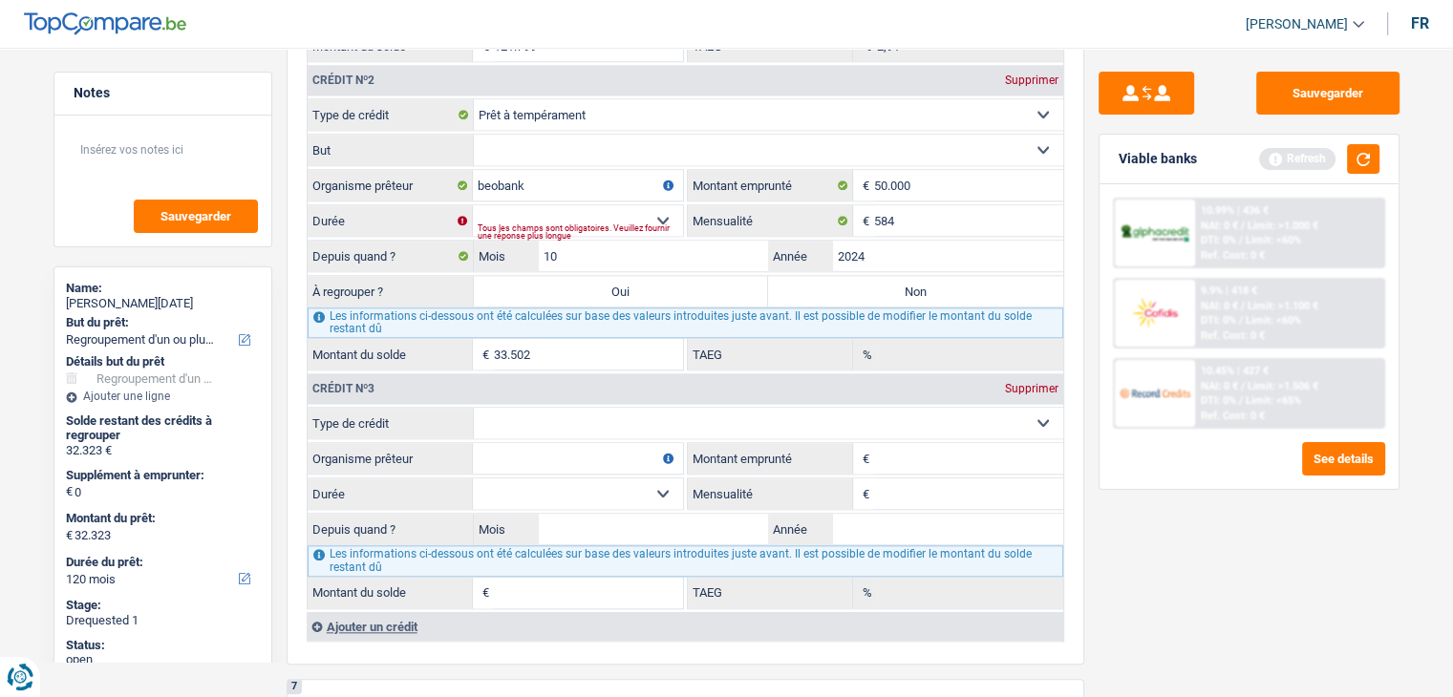
click at [1379, 142] on div "Viable banks Refresh" at bounding box center [1248, 160] width 299 height 50
click at [1379, 145] on div "Viable banks Refresh" at bounding box center [1248, 160] width 299 height 50
click at [1365, 153] on button "button" at bounding box center [1363, 159] width 32 height 30
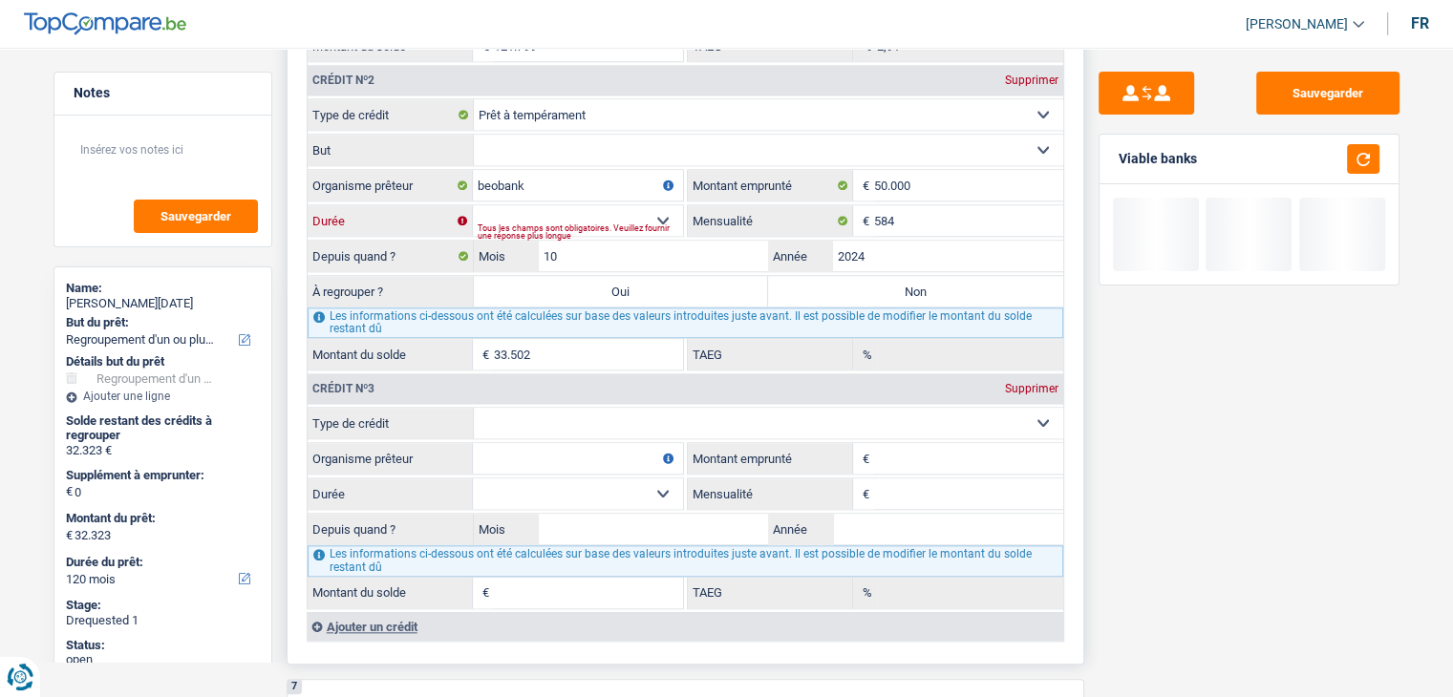
click at [585, 205] on select "12 mois 18 mois 24 mois 30 mois 36 mois 42 mois 48 mois 60 mois 72 mois 84 mois…" at bounding box center [578, 220] width 210 height 31
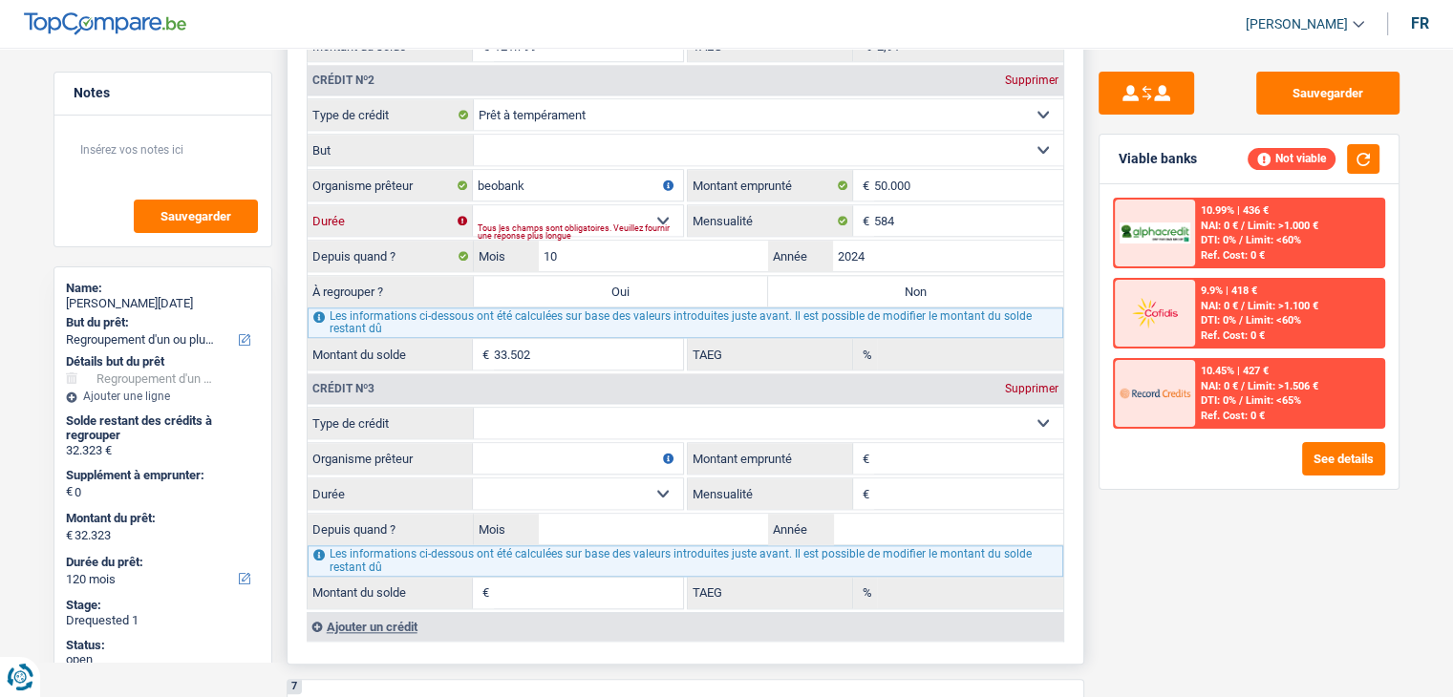
select select "84"
click at [473, 205] on select "12 mois 18 mois 24 mois 30 mois 36 mois 42 mois 48 mois 60 mois 72 mois 84 mois…" at bounding box center [578, 220] width 210 height 31
type input "43.949"
type input "0,00"
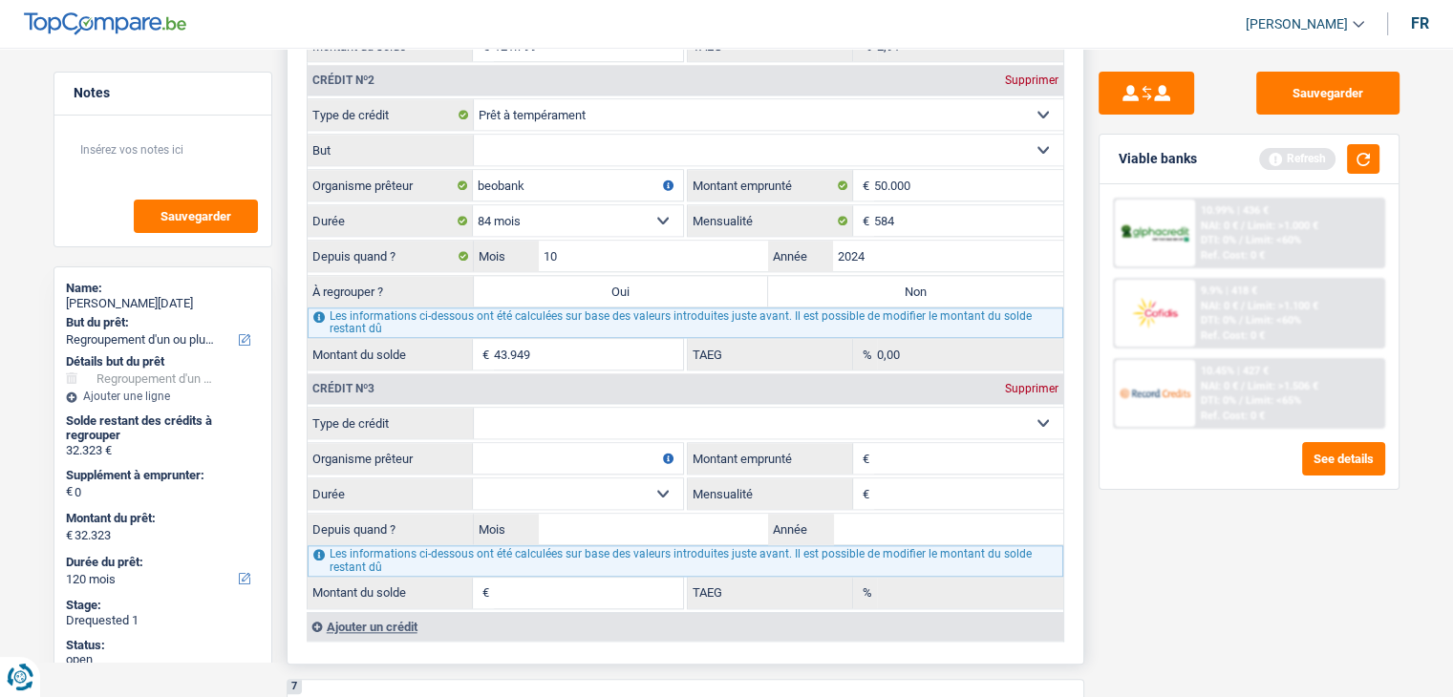
click at [611, 339] on input "43.949" at bounding box center [588, 354] width 189 height 31
drag, startPoint x: 593, startPoint y: 343, endPoint x: 454, endPoint y: 330, distance: 140.0
click at [454, 339] on div "43.949 € Montant du solde" at bounding box center [495, 354] width 375 height 31
type input "33.502"
click at [1211, 578] on div "Sauvegarder Viable banks Refresh 10.99% | 436 € NAI: 0 € / Limit: >1.000 € DTI:…" at bounding box center [1249, 367] width 330 height 590
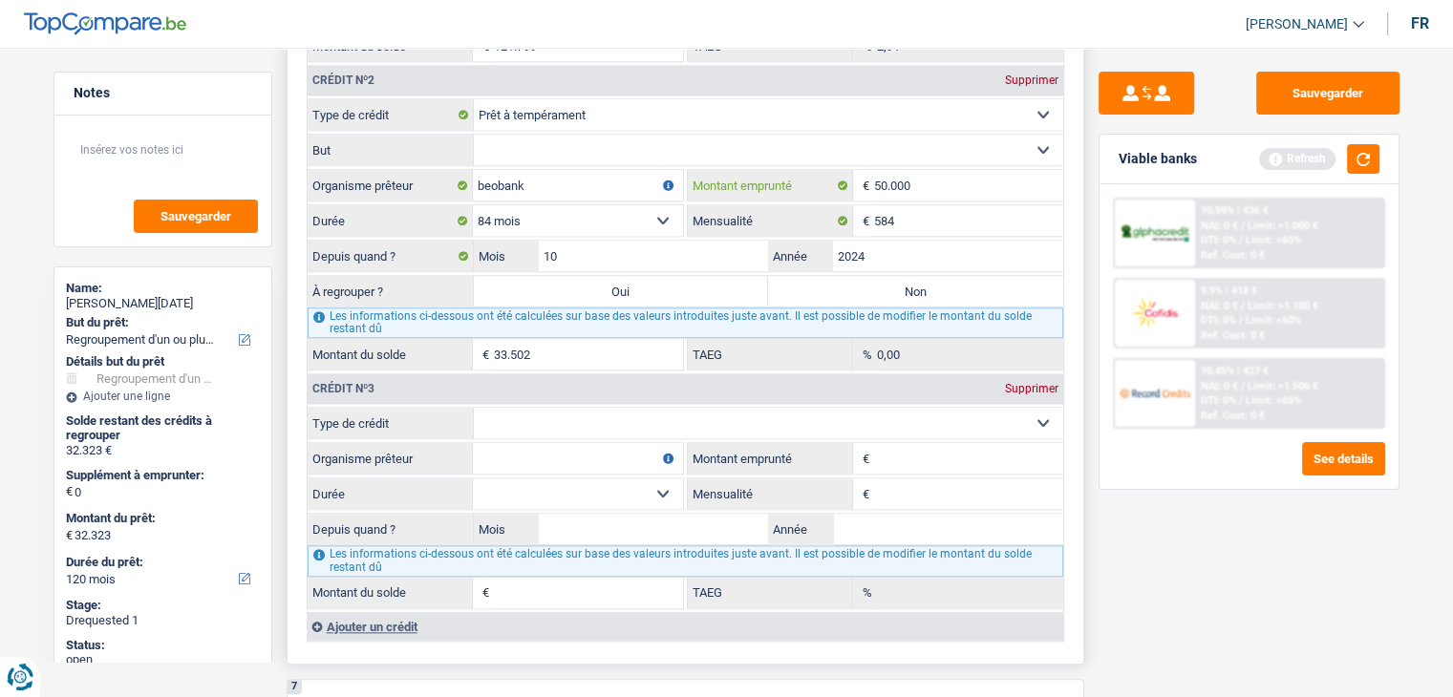
click at [918, 174] on input "50.000" at bounding box center [968, 185] width 189 height 31
type input "500"
select select
type input "5"
type input "40.000"
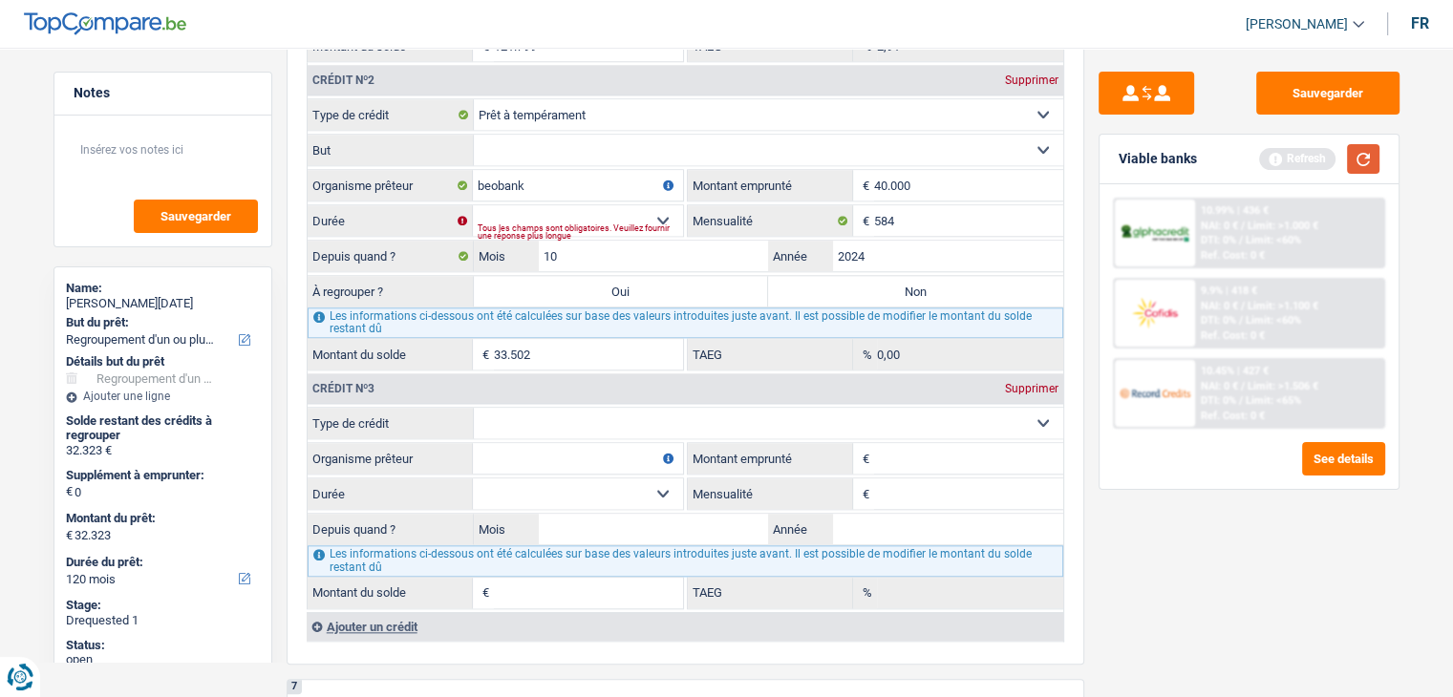
click at [1354, 166] on button "button" at bounding box center [1363, 159] width 32 height 30
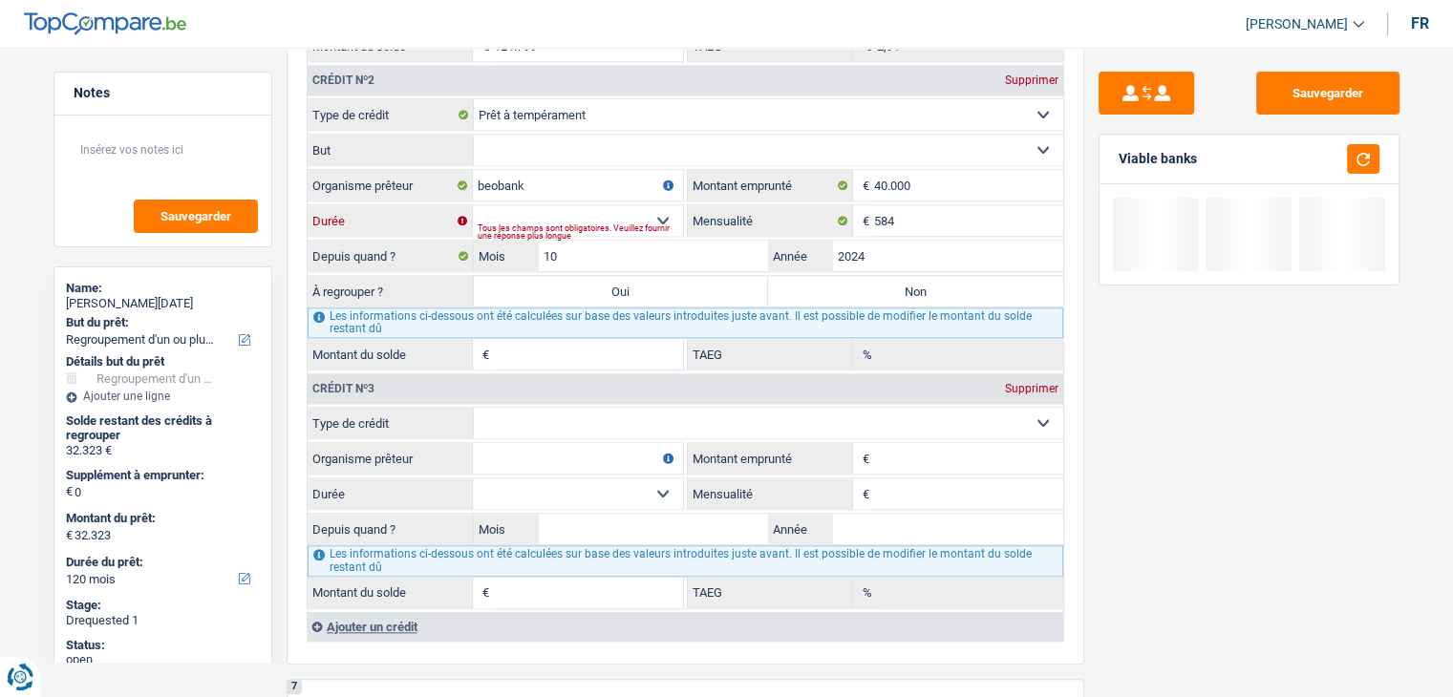
click at [595, 205] on select "12 mois 18 mois 24 mois 30 mois 36 mois 42 mois 48 mois 60 mois 72 mois 84 mois…" at bounding box center [578, 220] width 210 height 31
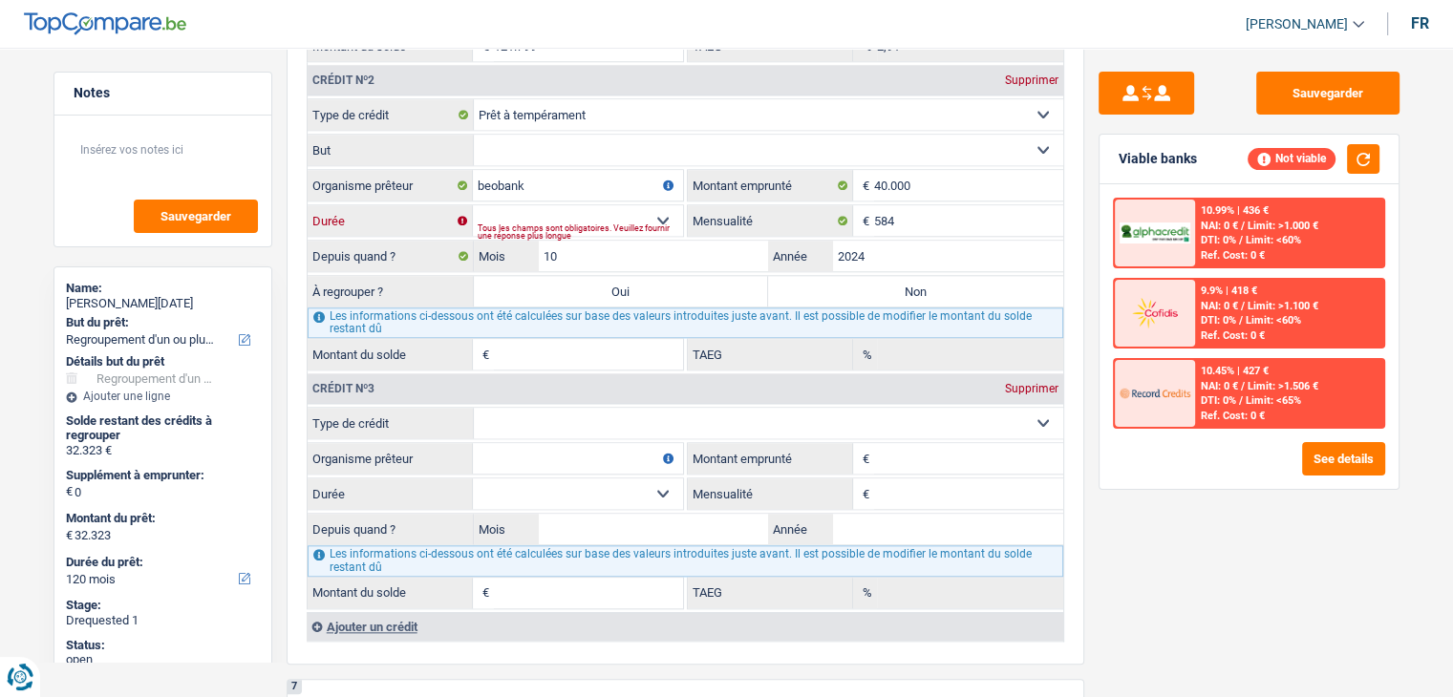
select select "84"
click at [473, 205] on select "12 mois 18 mois 24 mois 30 mois 36 mois 42 mois 48 mois 60 mois 72 mois 84 mois…" at bounding box center [578, 220] width 210 height 31
type input "36.067"
type input "6,15"
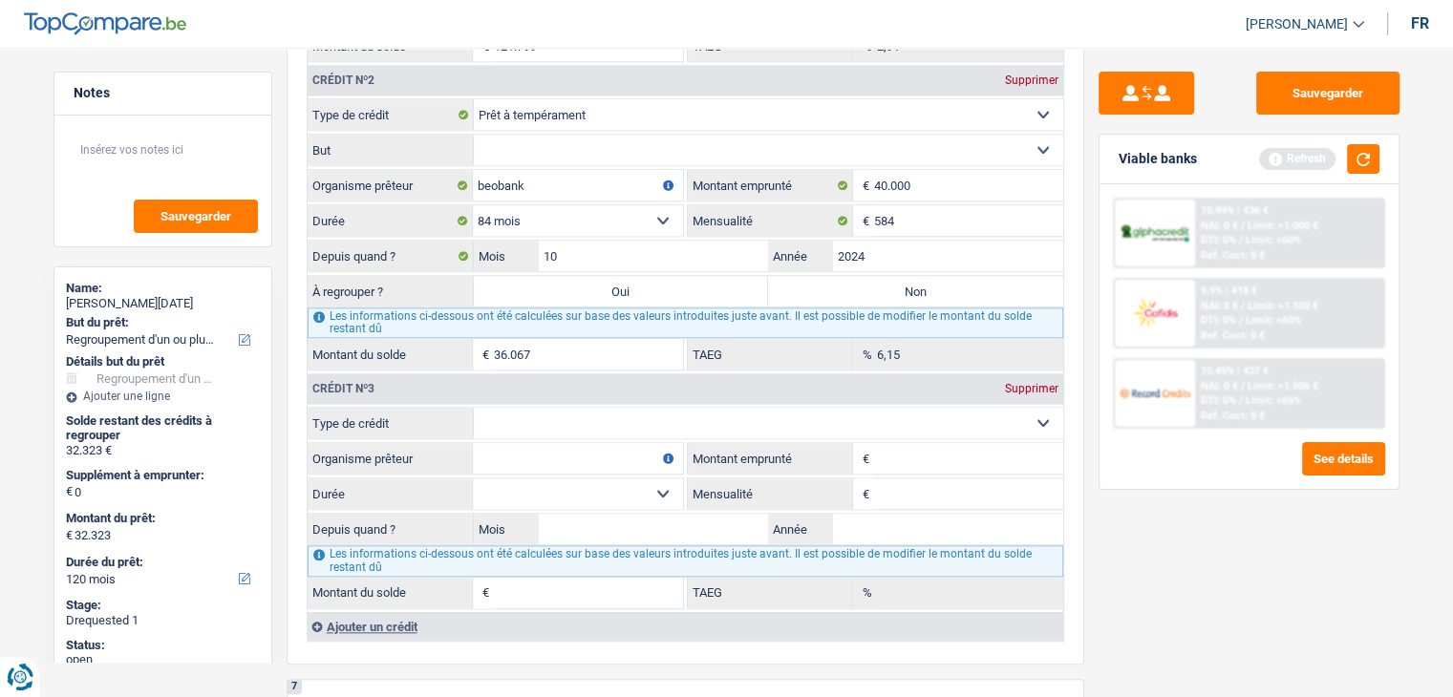
click at [1177, 580] on div "Sauvegarder Viable banks Refresh 10.99% | 436 € NAI: 0 € / Limit: >1.000 € DTI:…" at bounding box center [1249, 367] width 330 height 590
click at [511, 140] on select "Confort maison: meubles, textile, peinture, électroménager, outillage non-profe…" at bounding box center [768, 150] width 589 height 31
click at [1219, 564] on div "Sauvegarder Viable banks Refresh 10.99% | 436 € NAI: 0 € / Limit: >1.000 € DTI:…" at bounding box center [1249, 367] width 330 height 590
click at [1372, 166] on button "button" at bounding box center [1363, 159] width 32 height 30
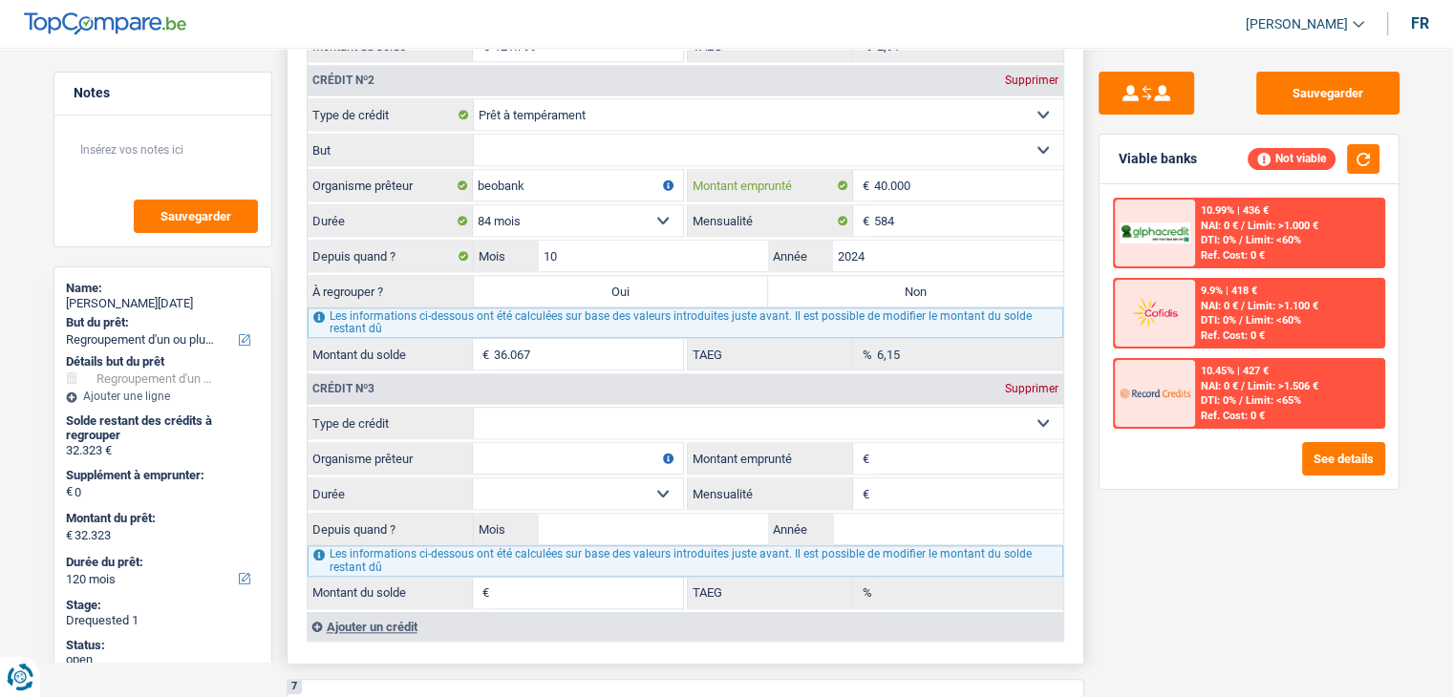
click at [946, 170] on input "40.000" at bounding box center [968, 185] width 189 height 31
type input "400"
select select
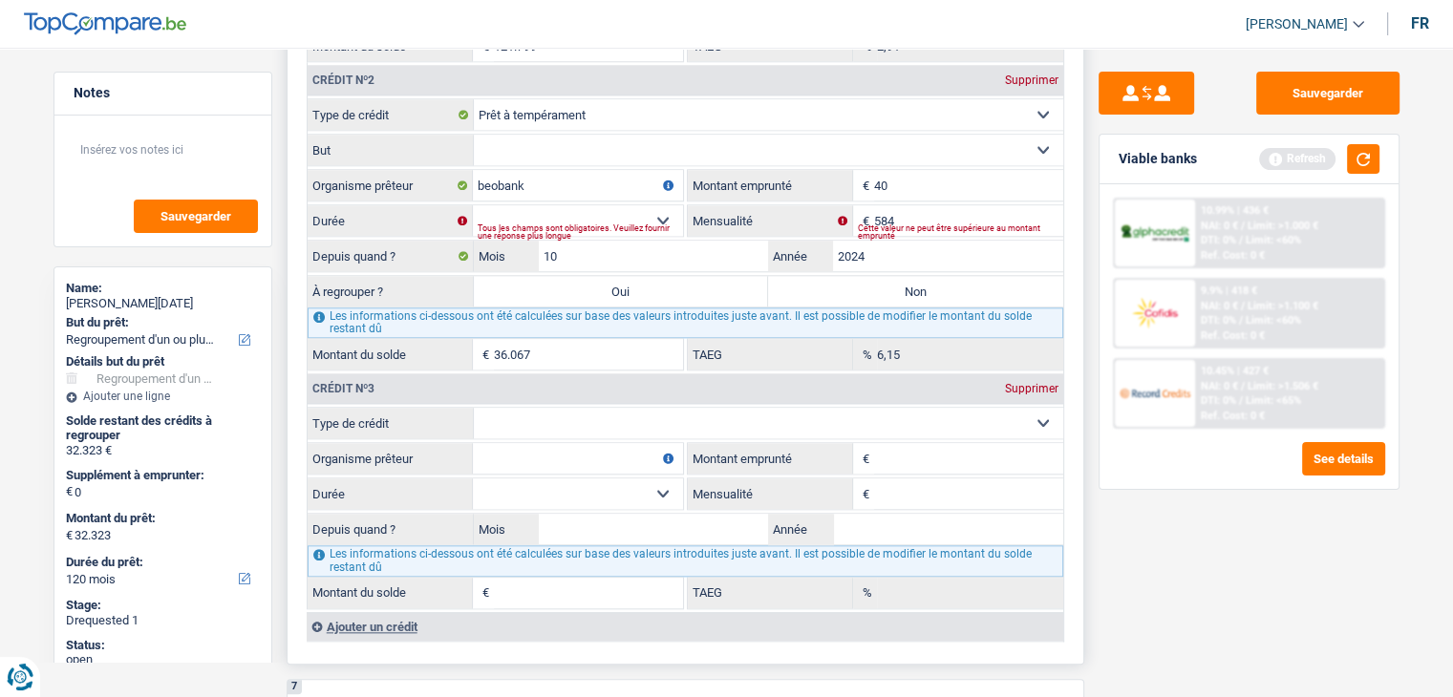
type input "4"
type input "35.770"
click at [1372, 163] on button "button" at bounding box center [1363, 159] width 32 height 30
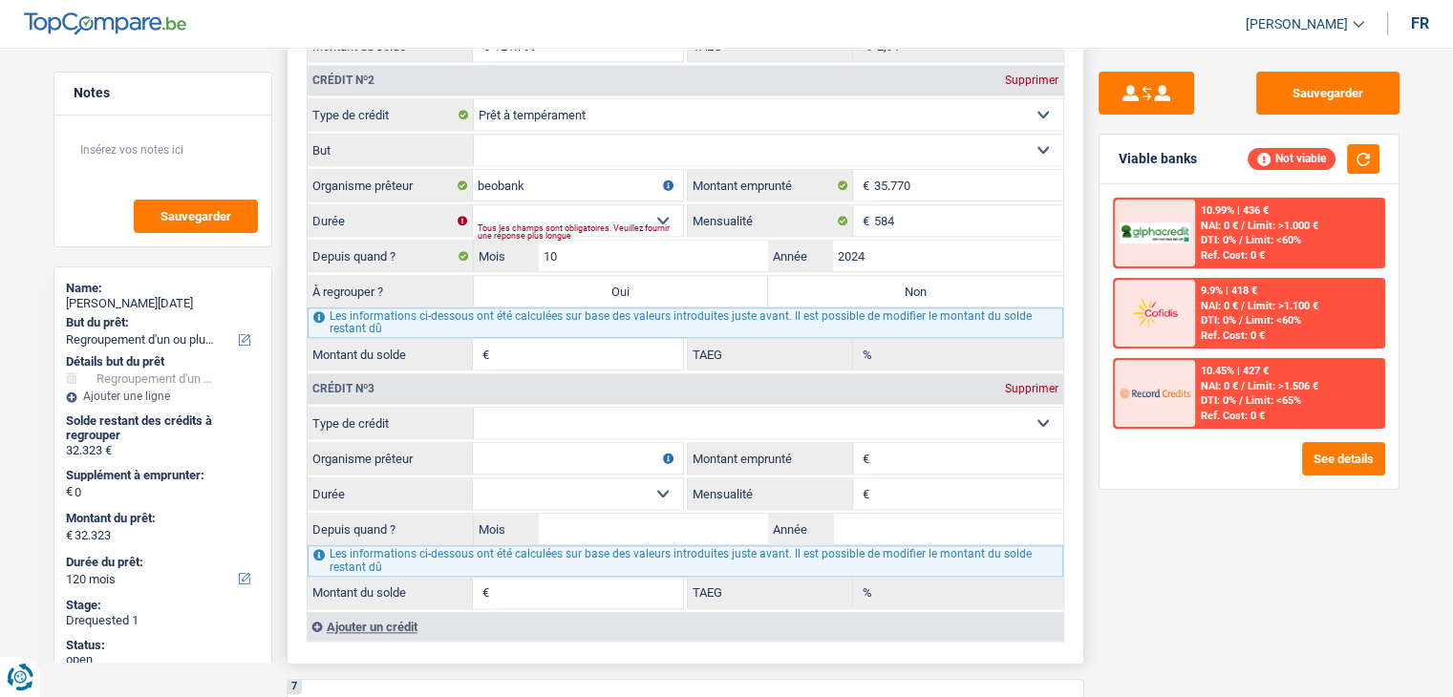
click at [525, 114] on select "Carte ou ouverture de crédit Prêt hypothécaire Vente à tempérament Prêt à tempé…" at bounding box center [768, 114] width 589 height 31
click at [523, 143] on select "Confort maison: meubles, textile, peinture, électroménager, outillage non-profe…" at bounding box center [768, 150] width 589 height 31
click at [596, 135] on select "Confort maison: meubles, textile, peinture, électroménager, outillage non-profe…" at bounding box center [768, 150] width 589 height 31
click at [589, 107] on select "Carte ou ouverture de crédit Prêt hypothécaire Vente à tempérament Prêt à tempé…" at bounding box center [768, 114] width 589 height 31
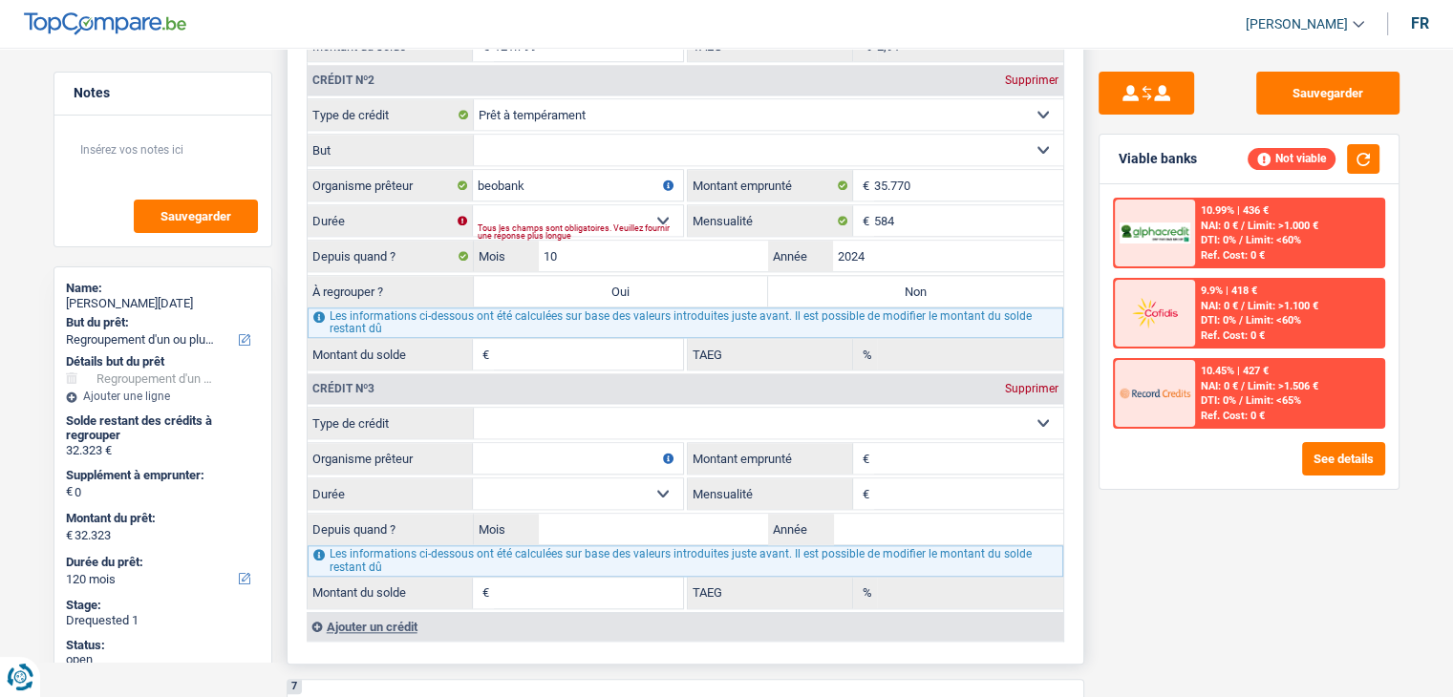
select select "creditConsolidation"
click at [474, 99] on select "Carte ou ouverture de crédit Prêt hypothécaire Vente à tempérament Prêt à tempé…" at bounding box center [768, 114] width 589 height 31
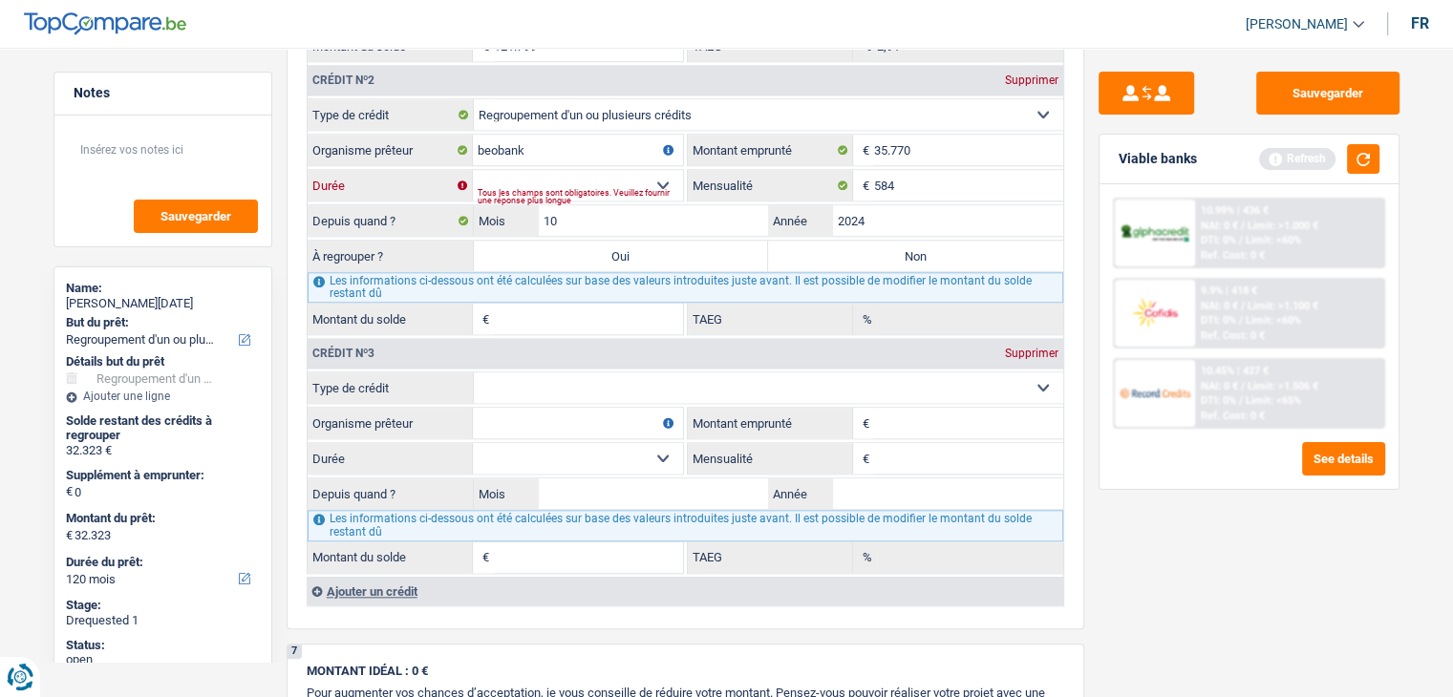
drag, startPoint x: 597, startPoint y: 165, endPoint x: 591, endPoint y: 183, distance: 19.0
click at [597, 170] on select "12 mois 18 mois 24 mois 30 mois 36 mois 42 mois 48 mois 60 mois 72 mois 84 mois…" at bounding box center [578, 185] width 210 height 31
select select "84"
click at [473, 170] on select "12 mois 18 mois 24 mois 30 mois 36 mois 42 mois 48 mois 60 mois 72 mois 84 mois…" at bounding box center [578, 185] width 210 height 31
type input "32.643"
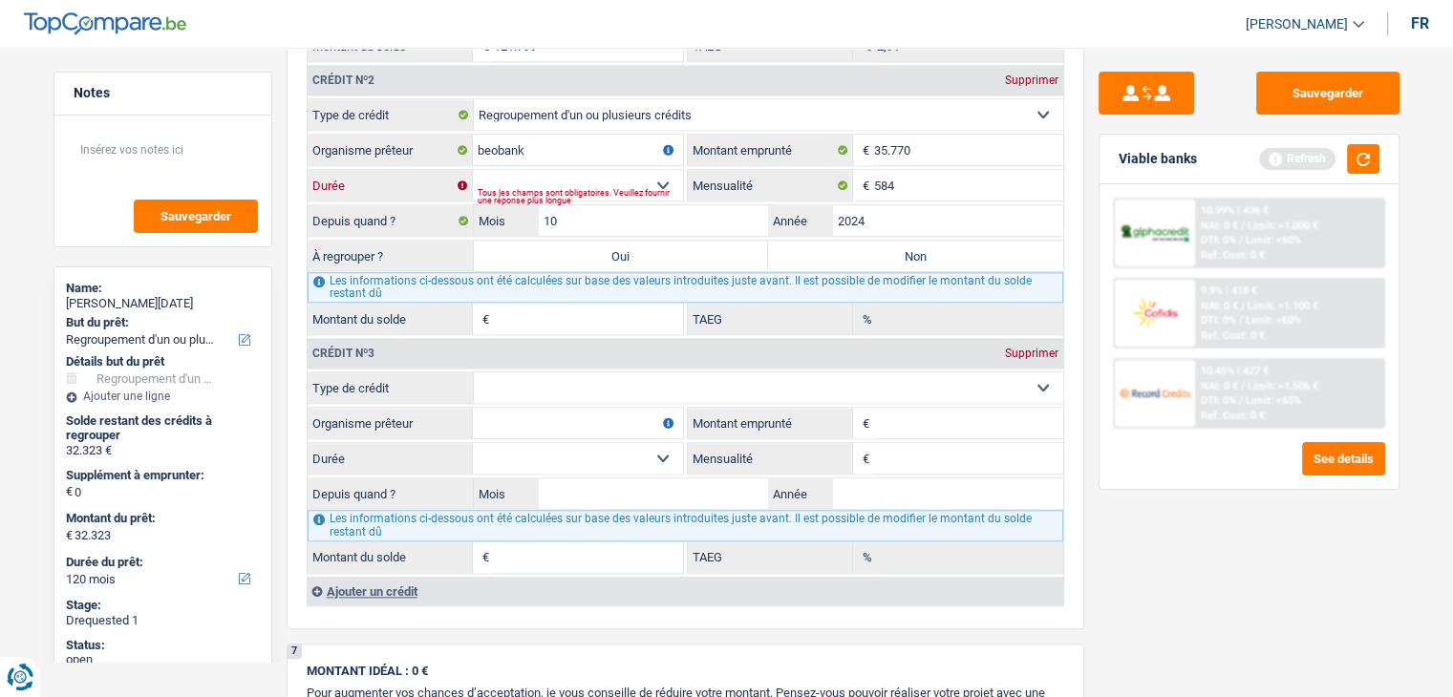
type input "9,89"
click at [1364, 154] on button "button" at bounding box center [1363, 159] width 32 height 30
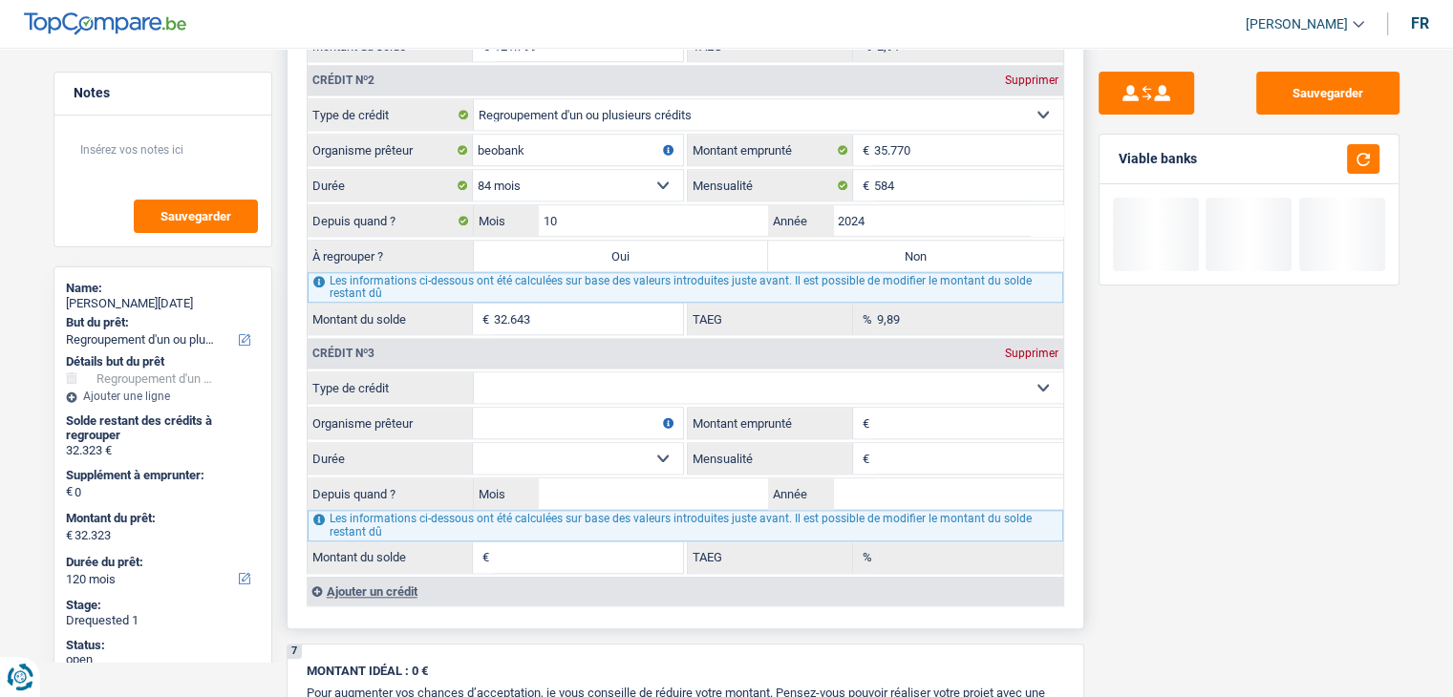
click at [530, 310] on input "32.643" at bounding box center [588, 319] width 189 height 31
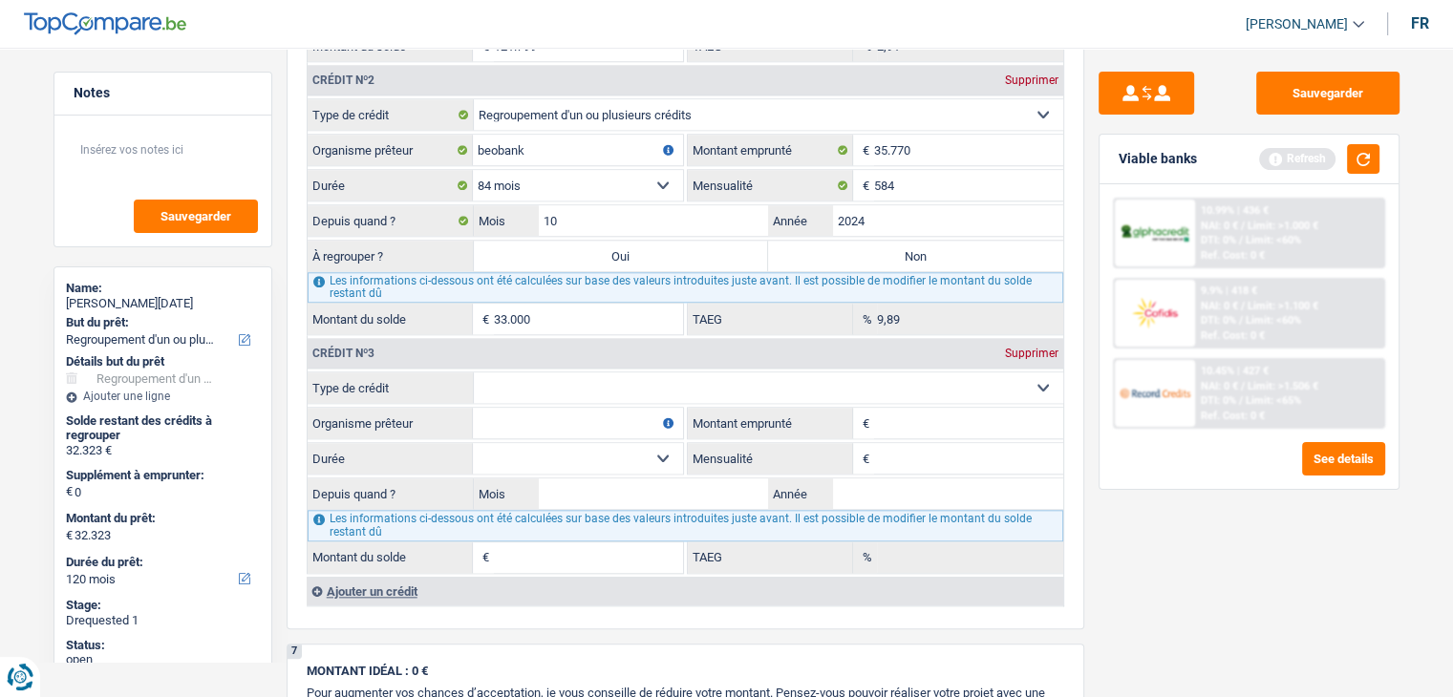
type input "33.000"
click at [1160, 566] on div "Sauvegarder Viable banks Refresh 10.99% | 436 € NAI: 0 € / Limit: >1.000 € DTI:…" at bounding box center [1249, 367] width 330 height 590
click at [547, 241] on label "Oui" at bounding box center [621, 256] width 295 height 31
click at [547, 241] on input "Oui" at bounding box center [621, 256] width 295 height 31
radio input "true"
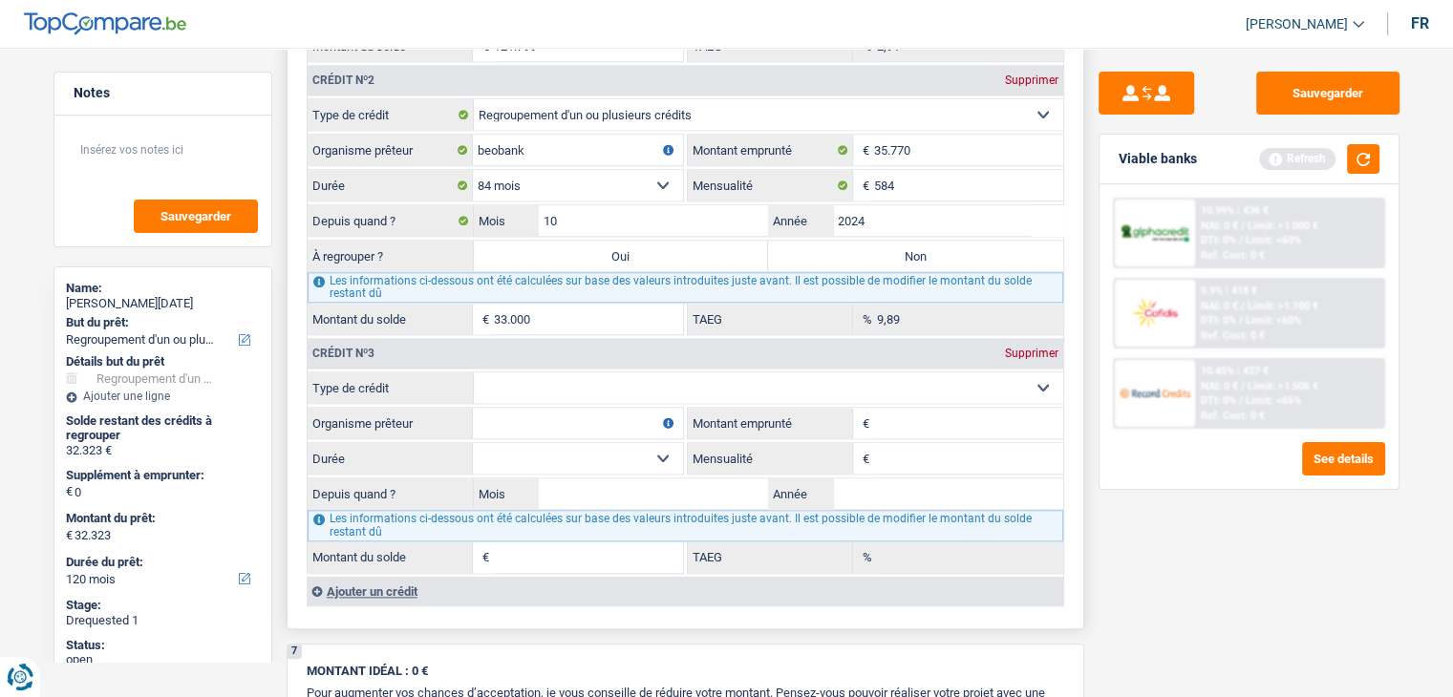
type input "33.000"
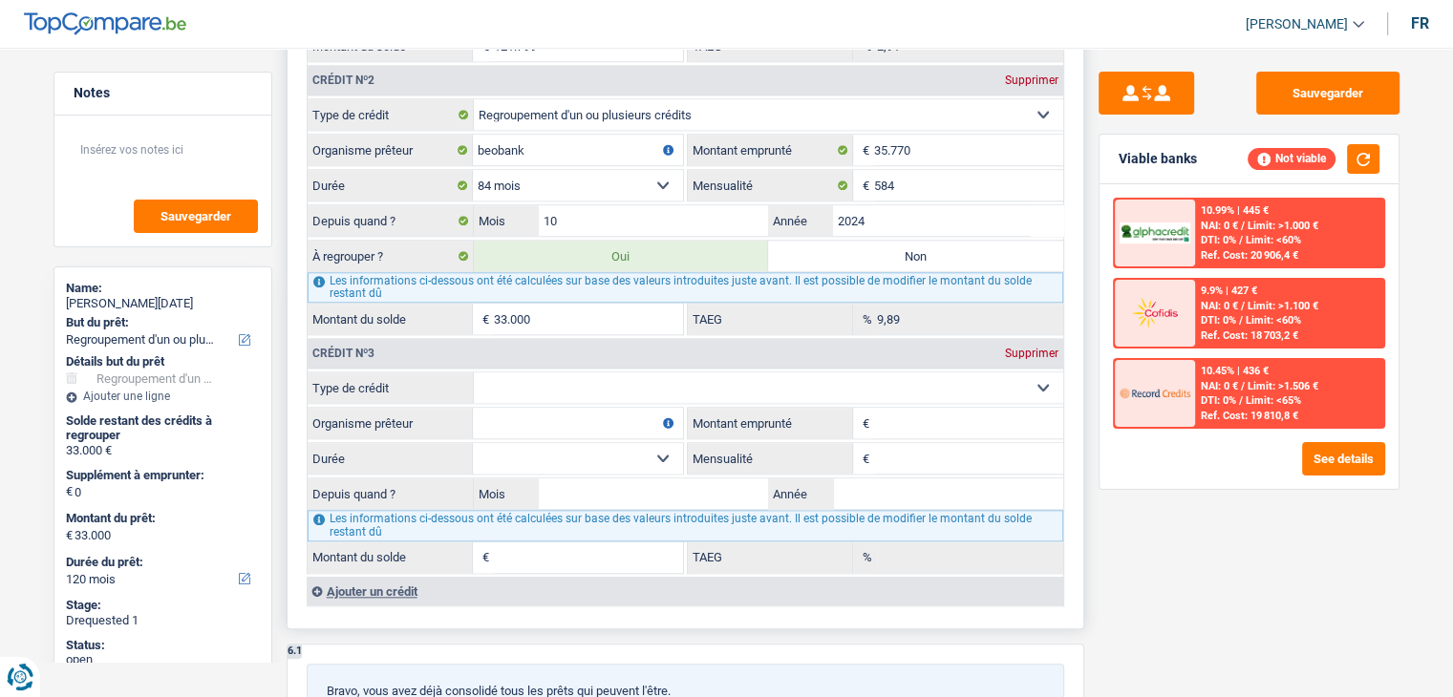
click at [597, 372] on select "Carte ou ouverture de crédit Prêt hypothécaire Vente à tempérament Prêt à tempé…" at bounding box center [768, 387] width 589 height 31
select select "personalLoan"
type input "0"
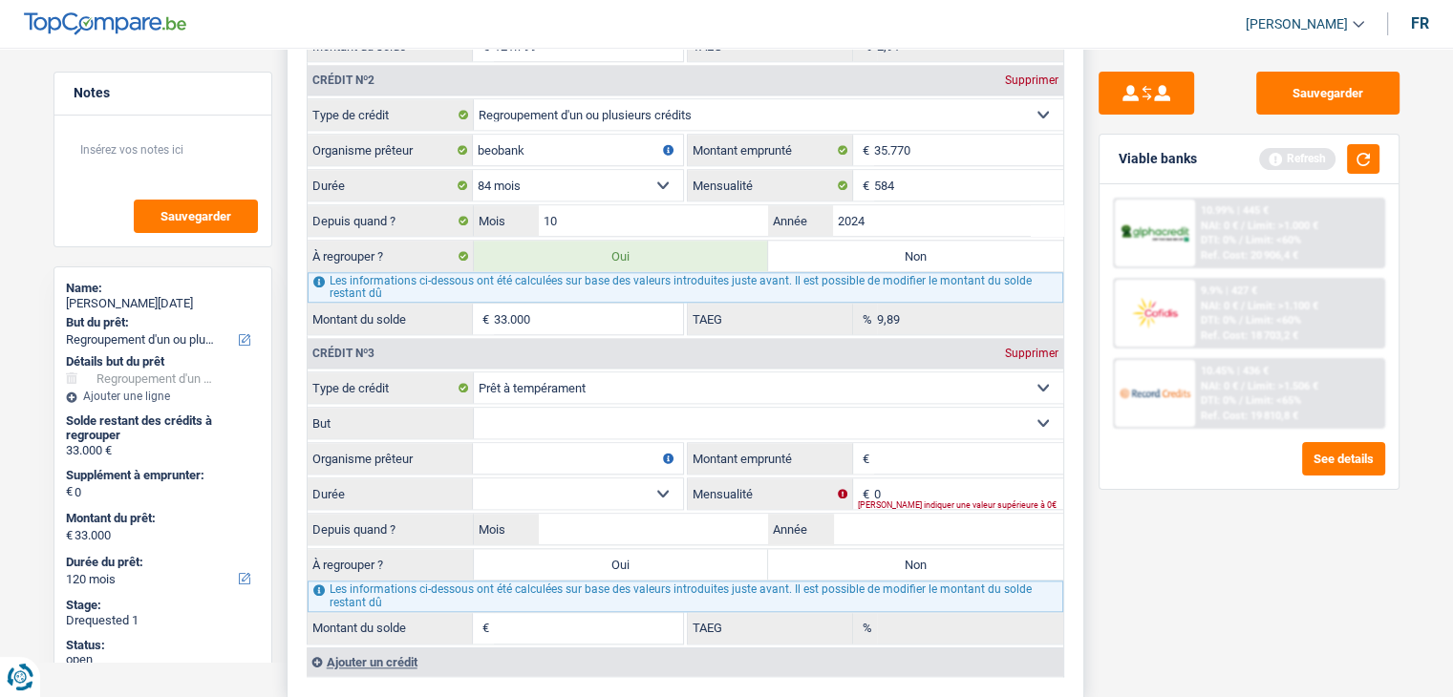
click at [592, 616] on input "Montant du solde" at bounding box center [588, 628] width 189 height 31
type input "8.723"
click at [856, 518] on input "Année" at bounding box center [948, 529] width 230 height 31
type input "0"
type input "2023"
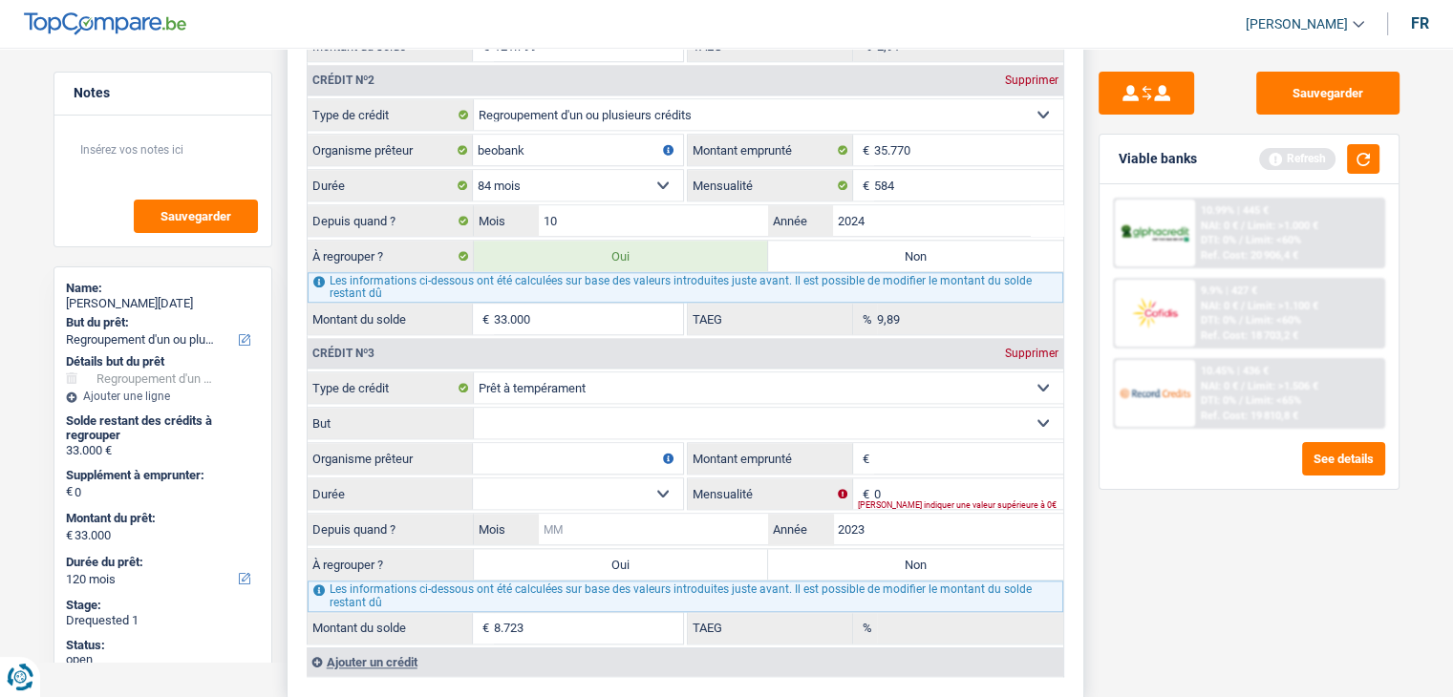
click at [618, 519] on input "Mois" at bounding box center [654, 529] width 230 height 31
type input "08"
click at [1184, 564] on div "Sauvegarder Viable banks Refresh 10.99% | 445 € NAI: 0 € / Limit: >1.000 € DTI:…" at bounding box center [1249, 367] width 330 height 590
click at [579, 443] on input "Organisme prêteur" at bounding box center [578, 458] width 210 height 31
type input "beobank"
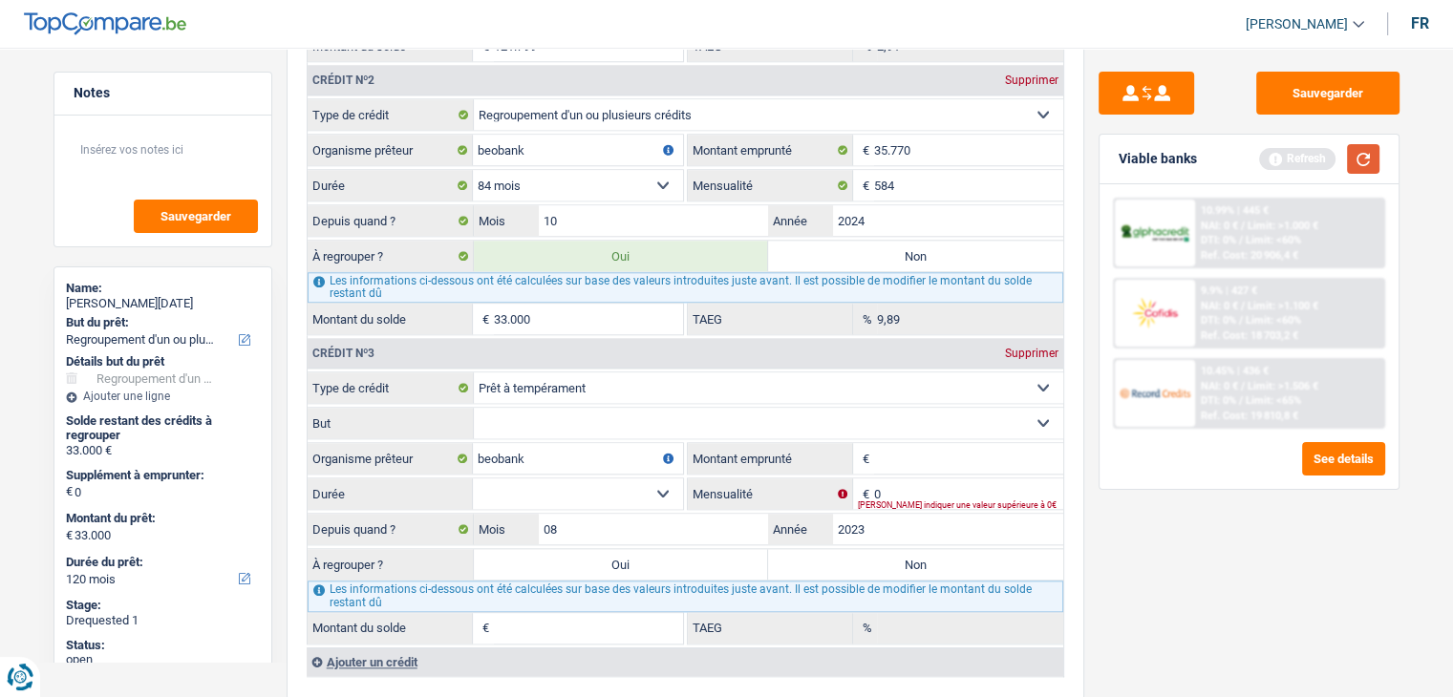
click at [1364, 160] on button "button" at bounding box center [1363, 159] width 32 height 30
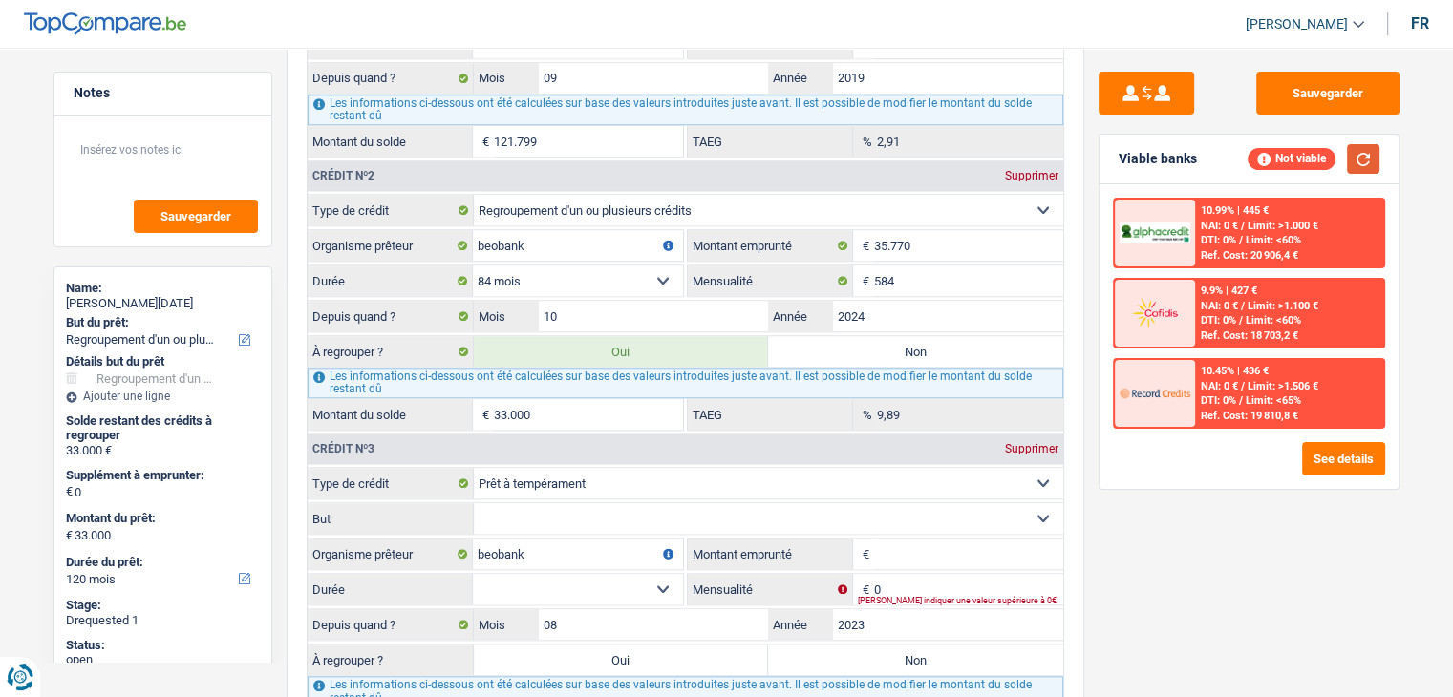
scroll to position [1653, 0]
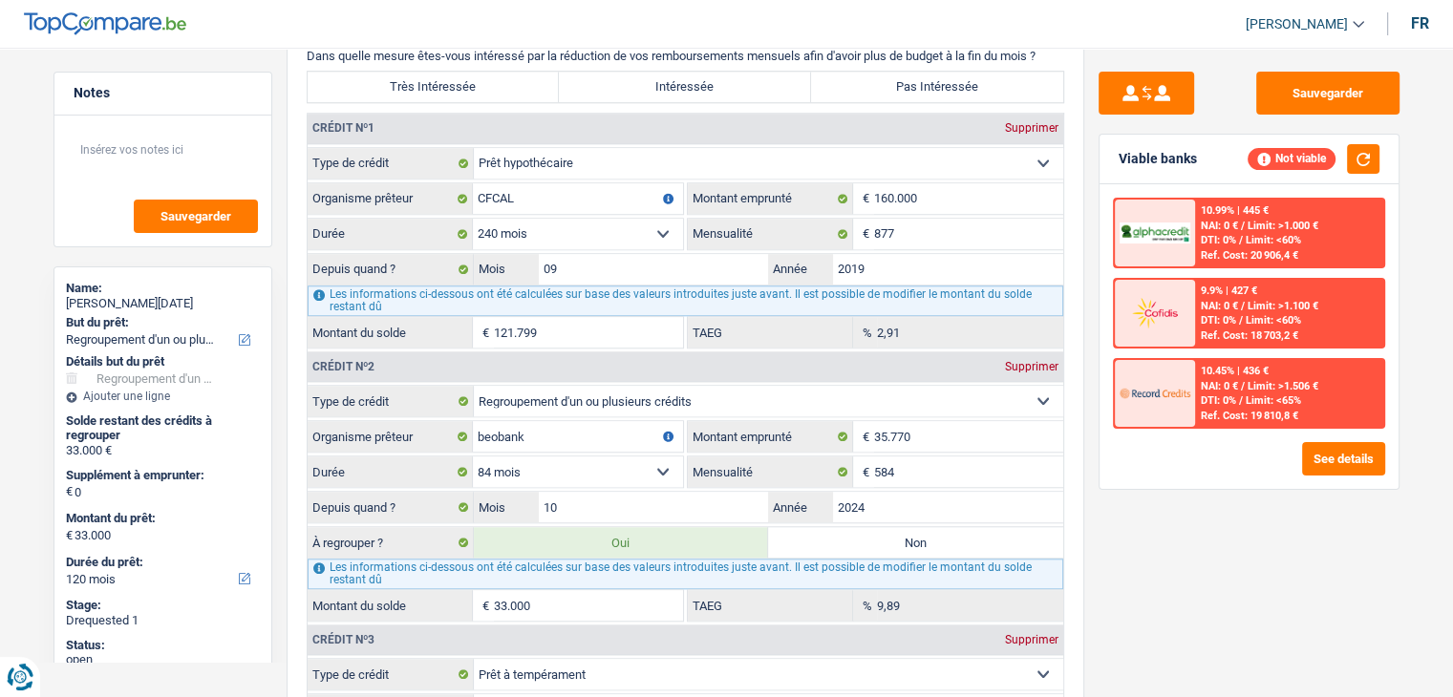
click at [1133, 585] on div "Sauvegarder Viable banks Not viable 10.99% | 445 € NAI: 0 € / Limit: >1.000 € D…" at bounding box center [1249, 367] width 330 height 590
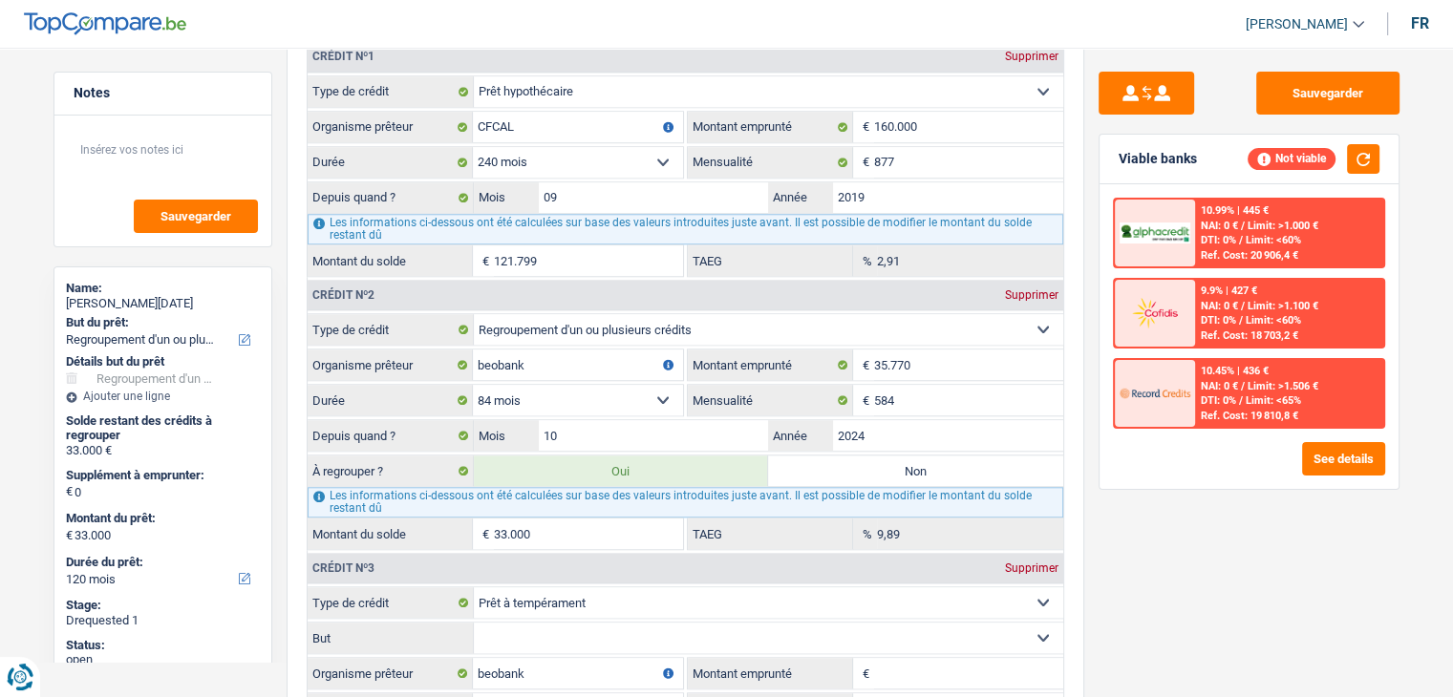
scroll to position [1844, 0]
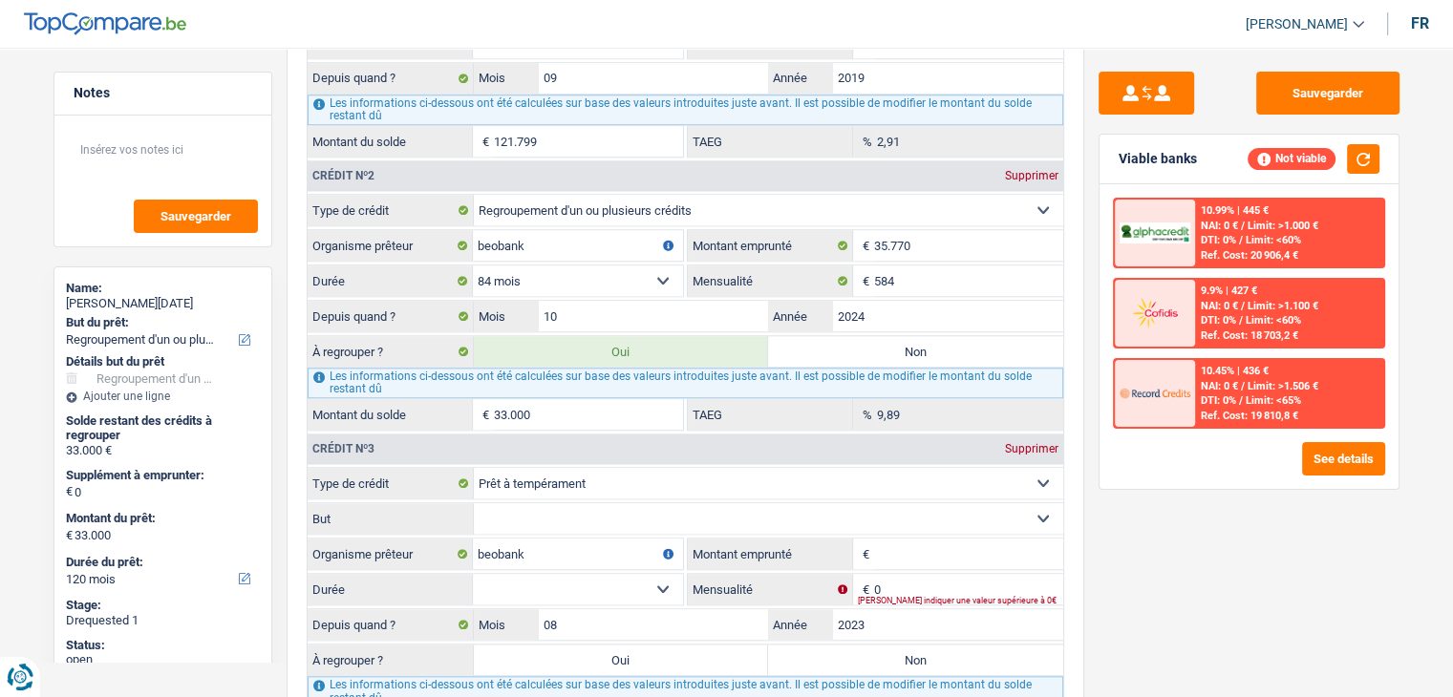
click at [1119, 532] on div "Sauvegarder Viable banks Not viable 10.99% | 445 € NAI: 0 € / Limit: >1.000 € D…" at bounding box center [1249, 367] width 330 height 590
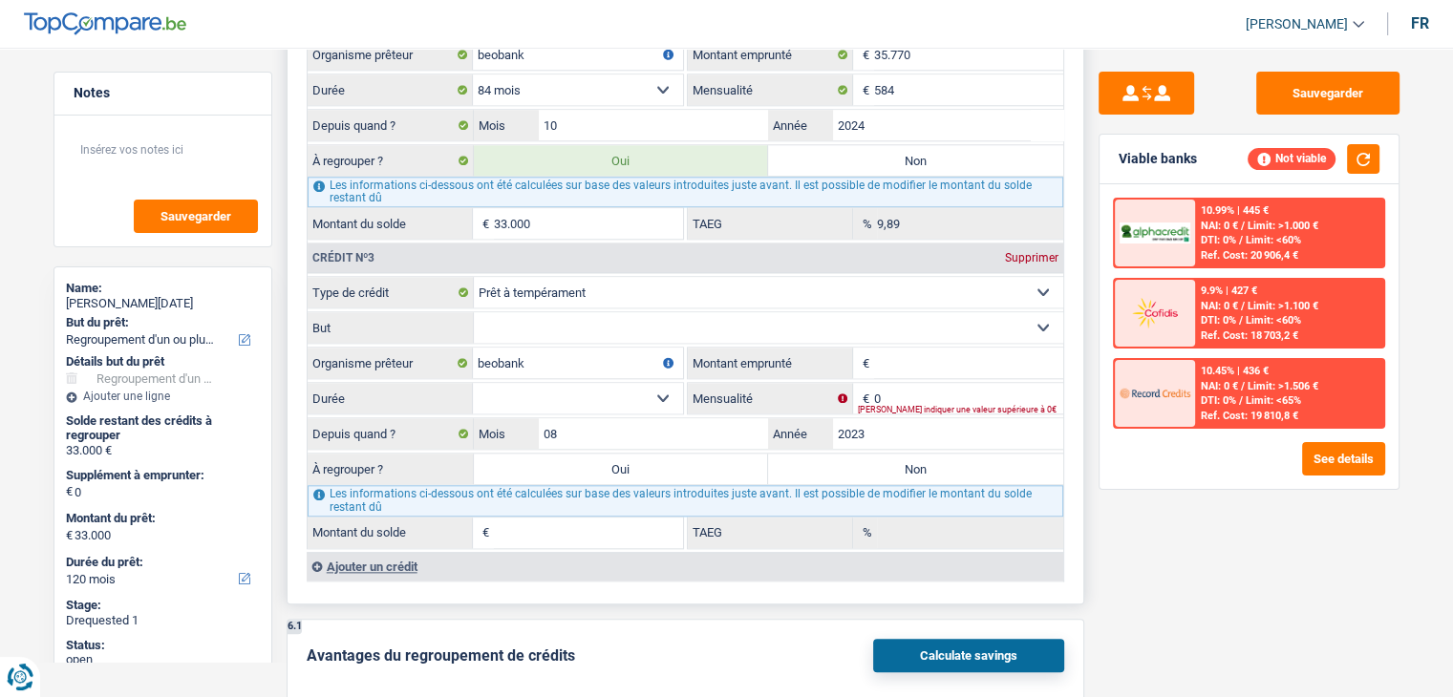
click at [917, 348] on input "Montant emprunté" at bounding box center [968, 363] width 189 height 31
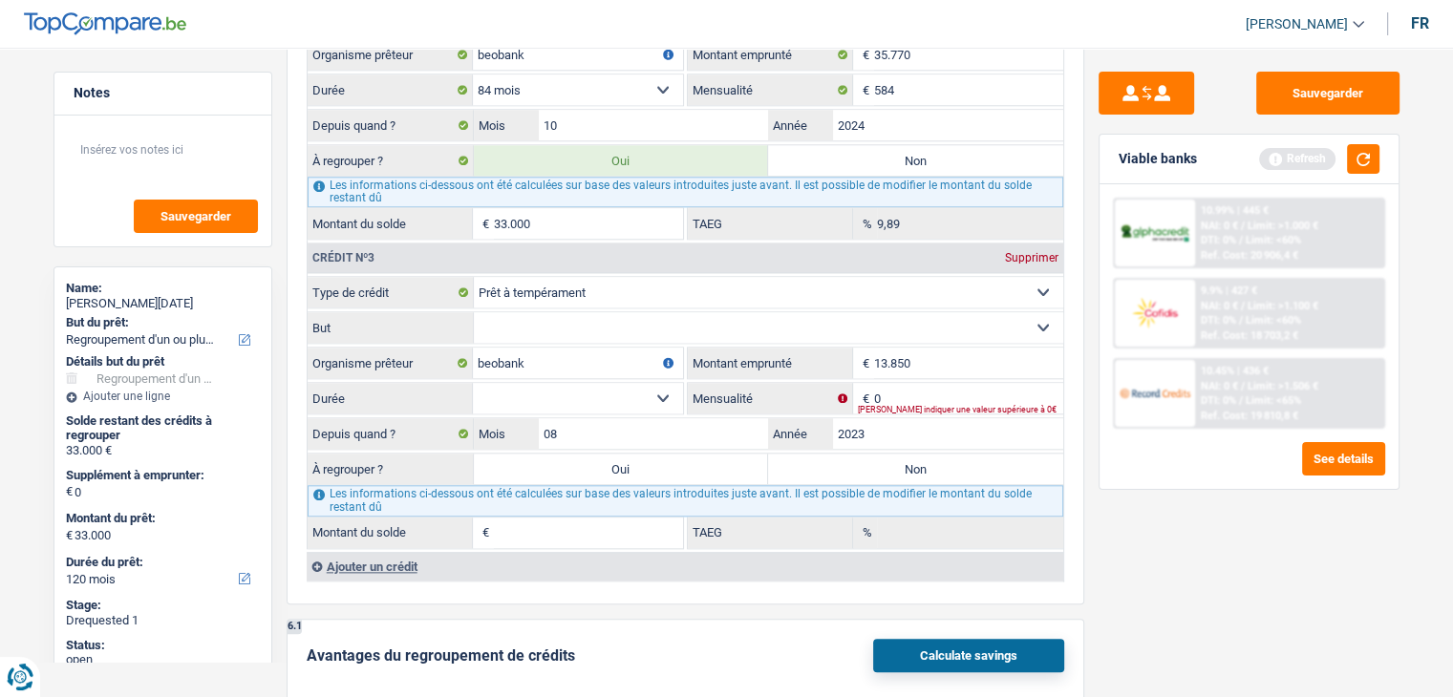
type input "13.850"
click at [1171, 578] on div "Sauvegarder Viable banks Refresh 10.99% | 445 € NAI: 0 € / Limit: >1.000 € DTI:…" at bounding box center [1249, 367] width 330 height 590
click at [562, 397] on select "12 mois 18 mois 24 mois 30 mois 36 mois 42 mois 48 mois 60 mois Sélectionner un…" at bounding box center [578, 398] width 210 height 31
select select "60"
click at [473, 383] on select "12 mois 18 mois 24 mois 30 mois 36 mois 42 mois 48 mois 60 mois Sélectionner un…" at bounding box center [578, 398] width 210 height 31
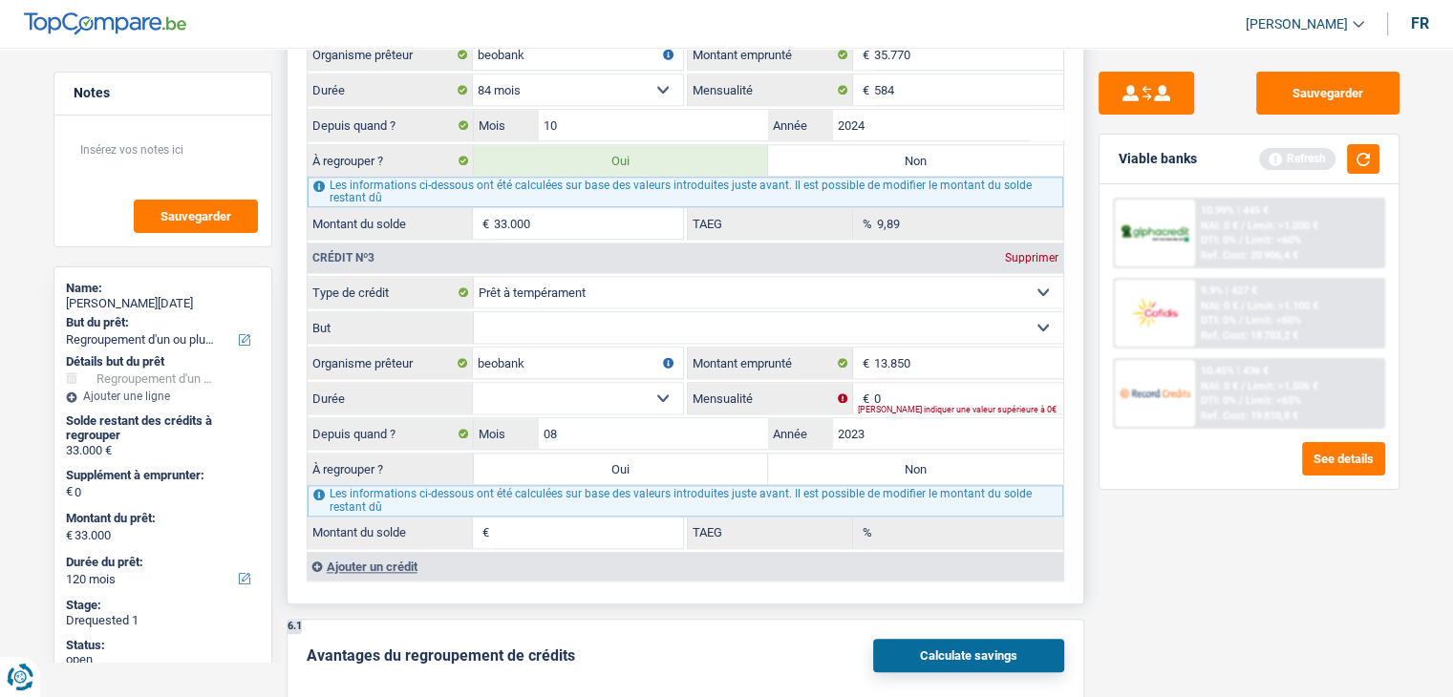
type input "1"
type input "0,00"
click at [951, 383] on input "0" at bounding box center [968, 398] width 189 height 31
type input "253"
click at [1132, 537] on div "Sauvegarder Viable banks Refresh 10.99% | 445 € NAI: 0 € / Limit: >1.000 € DTI:…" at bounding box center [1249, 367] width 330 height 590
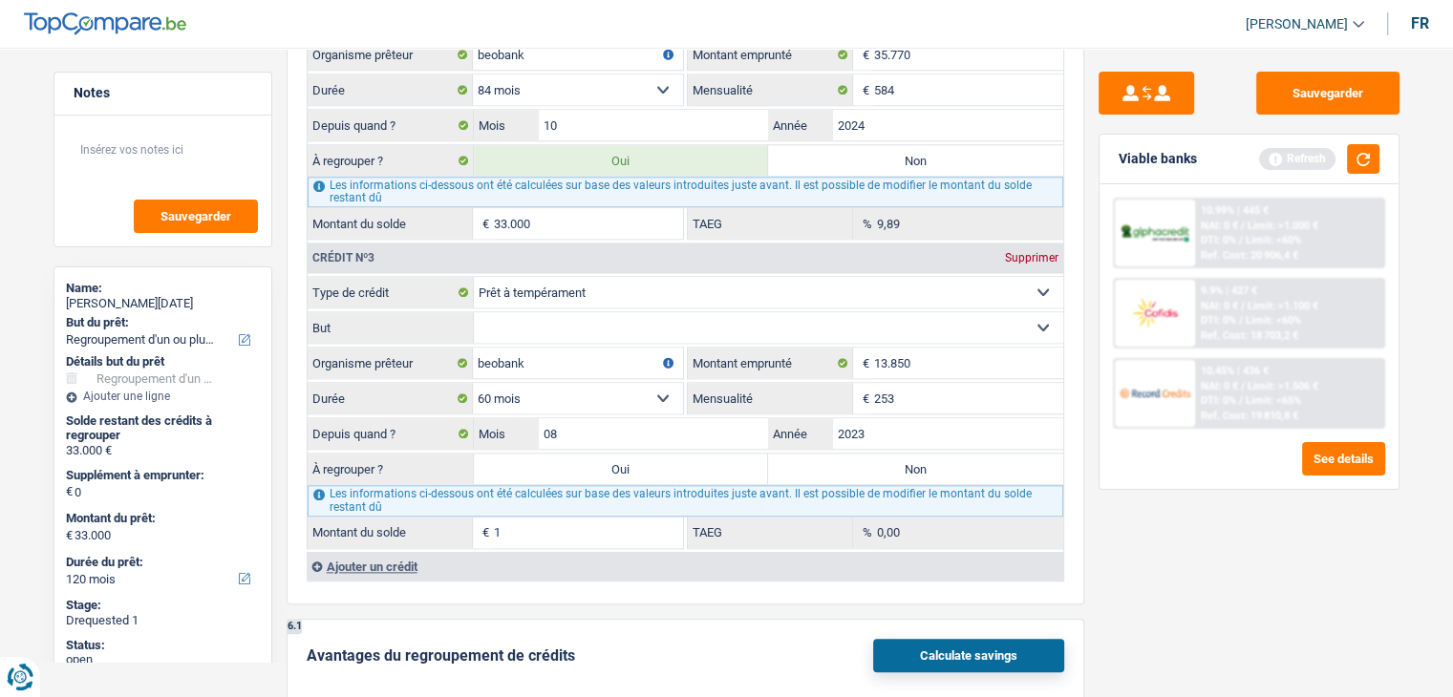
type input "8.613"
type input "3,73"
click at [1364, 158] on button "button" at bounding box center [1363, 159] width 32 height 30
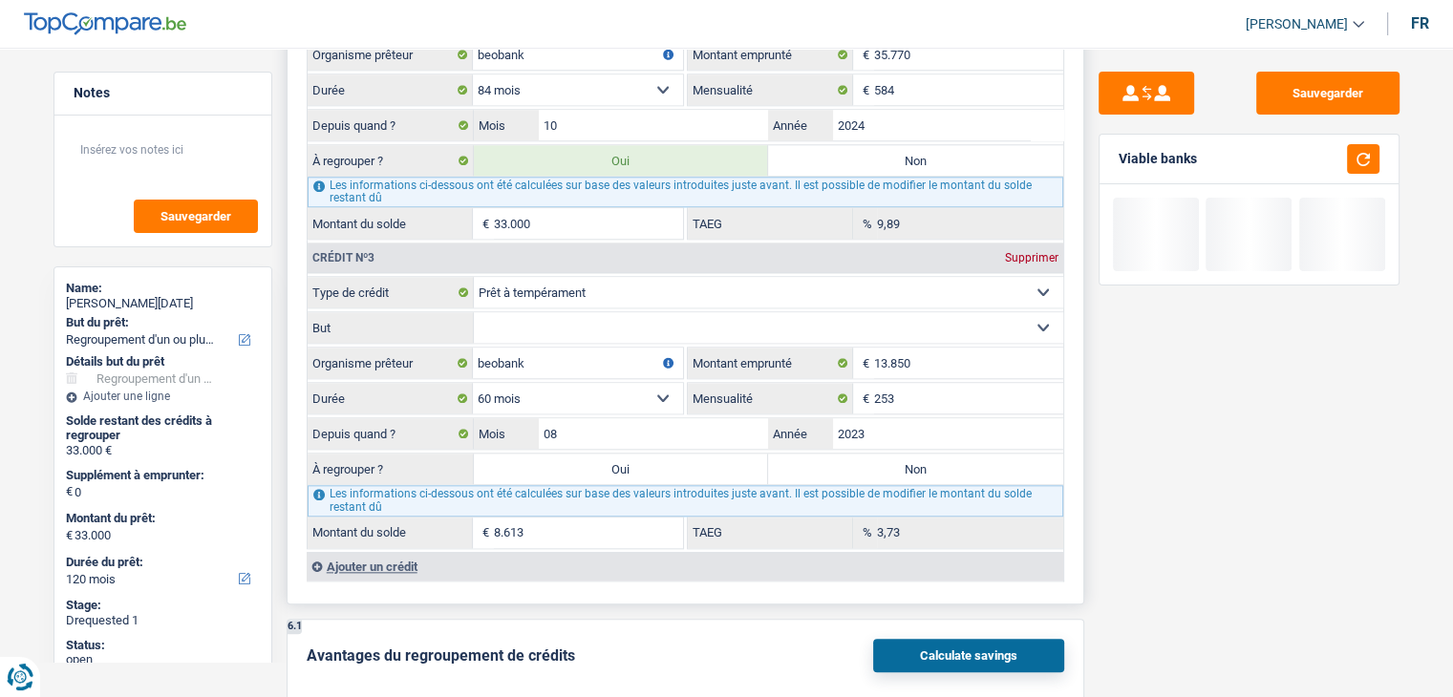
click at [570, 525] on input "8.613" at bounding box center [588, 533] width 189 height 31
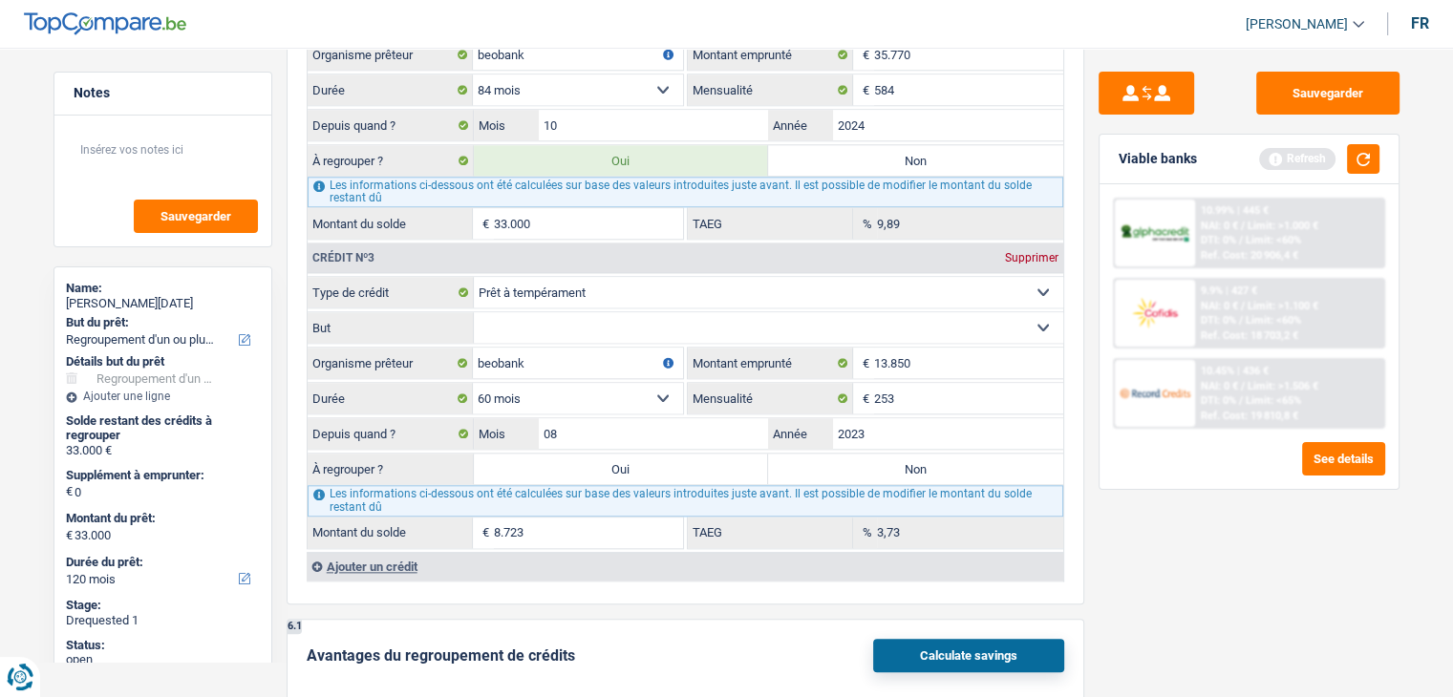
type input "8.723"
click at [1141, 600] on div "Sauvegarder Viable banks Refresh 10.99% | 445 € NAI: 0 € / Limit: >1.000 € DTI:…" at bounding box center [1249, 367] width 330 height 590
click at [1368, 159] on button "button" at bounding box center [1363, 159] width 32 height 30
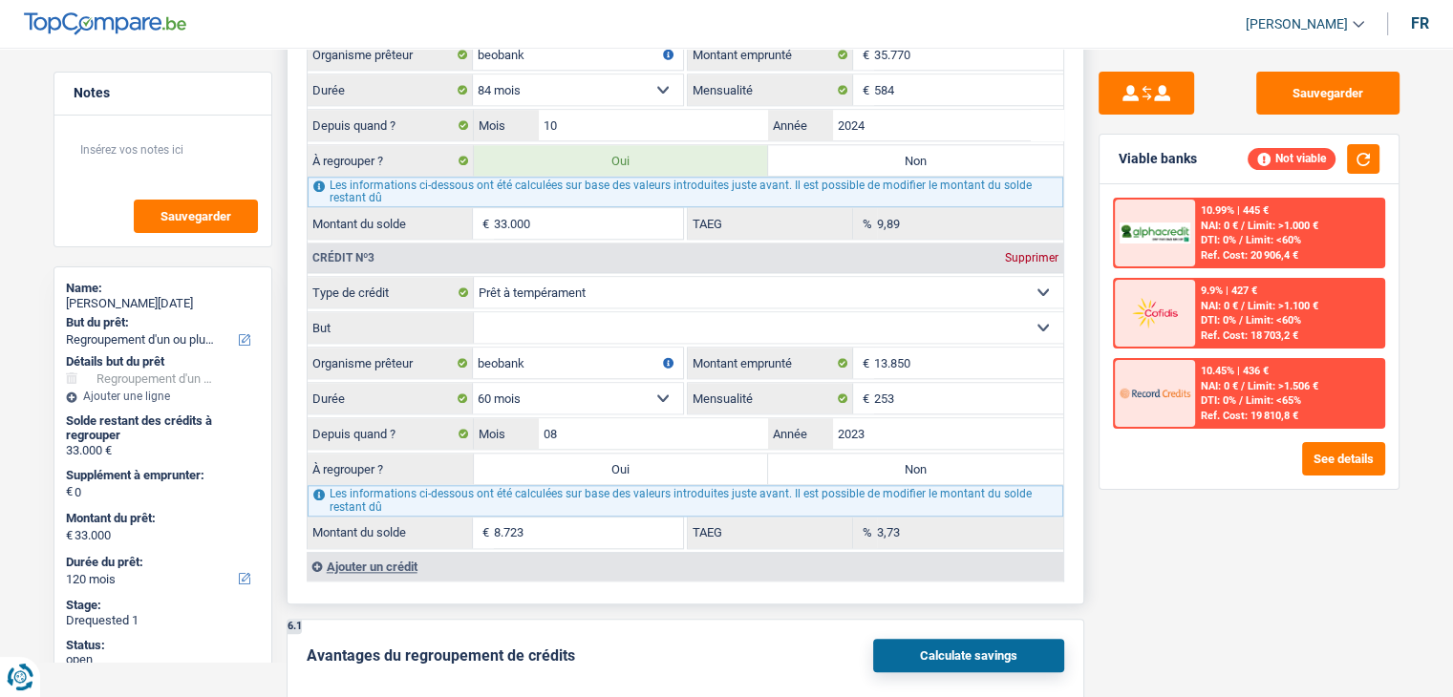
click at [620, 279] on select "Carte ou ouverture de crédit Prêt hypothécaire Vente à tempérament Prêt à tempé…" at bounding box center [768, 292] width 589 height 31
select select "renovationLoan"
click at [474, 277] on select "Carte ou ouverture de crédit Prêt hypothécaire Vente à tempérament Prêt à tempé…" at bounding box center [768, 292] width 589 height 31
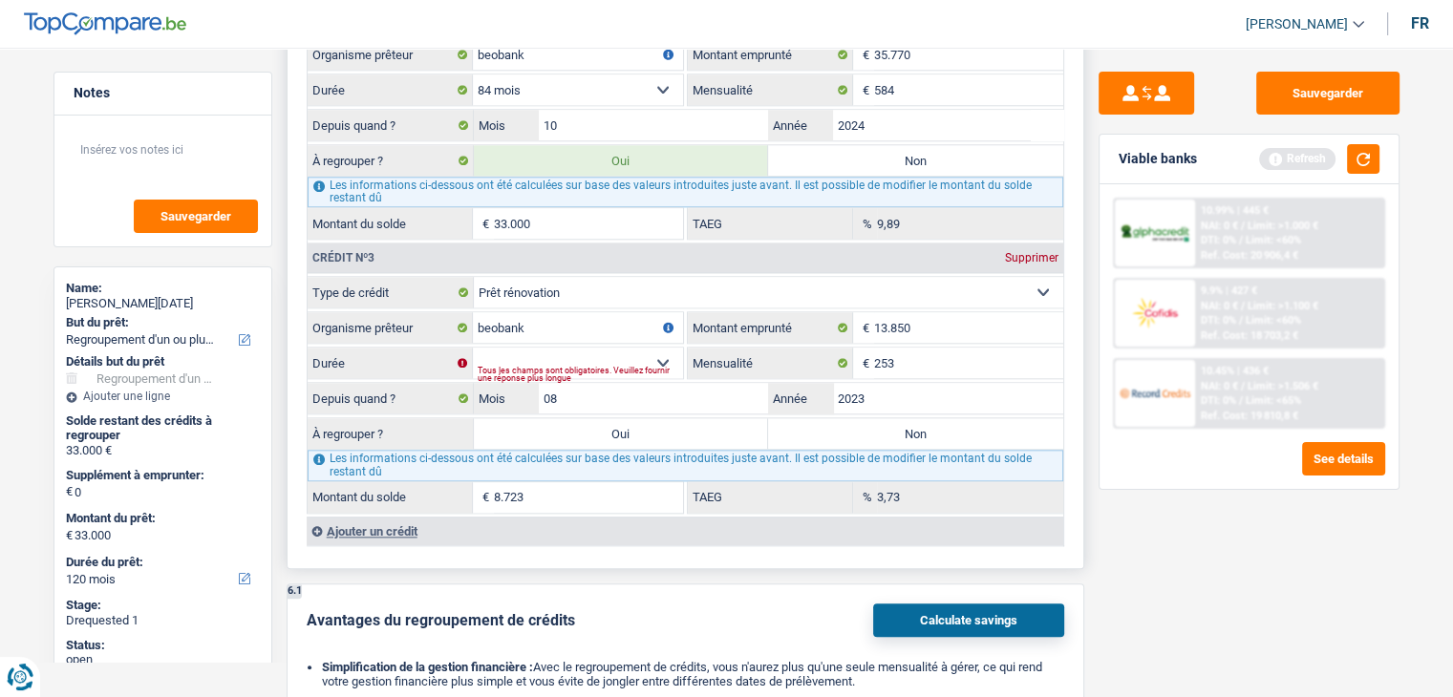
click at [545, 371] on div "Tous les champs sont obligatoires. Veuillez fournir une réponse plus longue" at bounding box center [580, 375] width 205 height 8
click at [553, 348] on select "12 mois 18 mois 24 mois 30 mois 36 mois 42 mois 48 mois 60 mois Sélectionner un…" at bounding box center [578, 363] width 210 height 31
select select "60"
click at [473, 348] on select "12 mois 18 mois 24 mois 30 mois 36 mois 42 mois 48 mois 60 mois Sélectionner un…" at bounding box center [578, 363] width 210 height 31
type input "8.613"
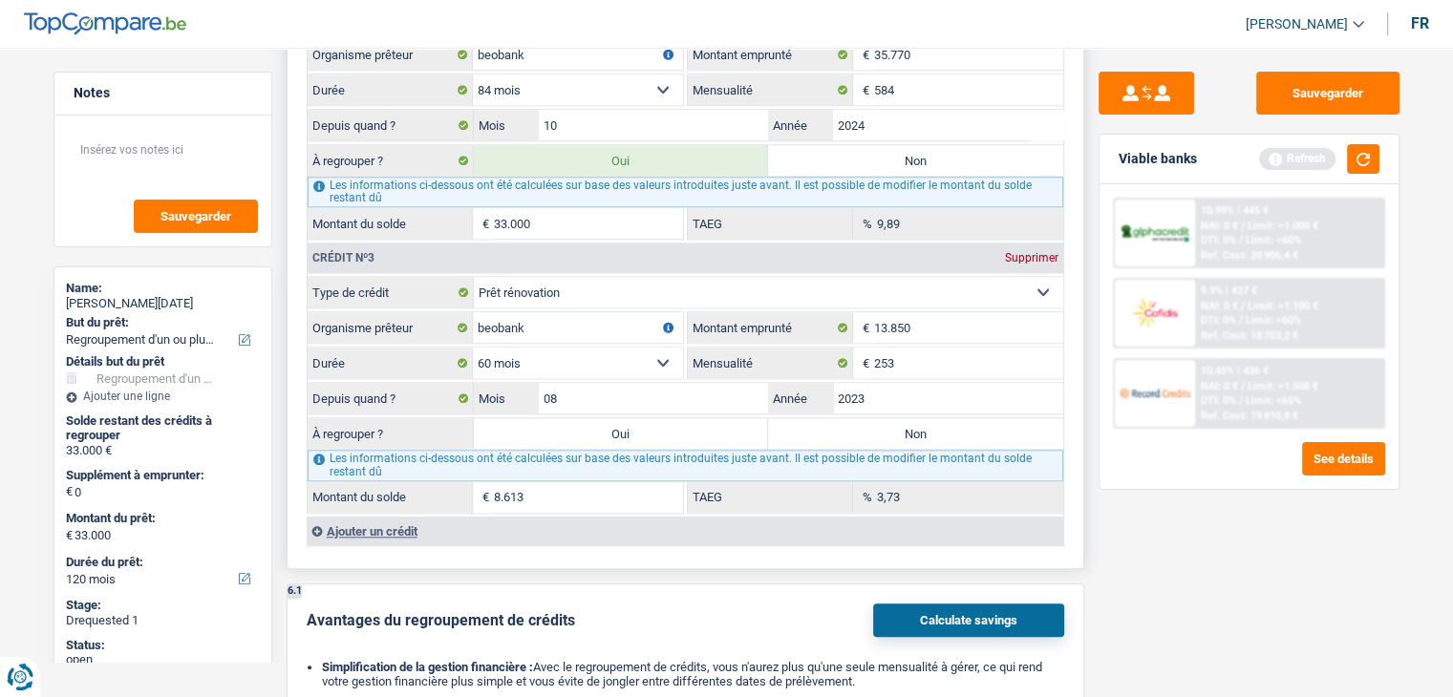
drag, startPoint x: 1154, startPoint y: 573, endPoint x: 872, endPoint y: 482, distance: 296.0
click at [1155, 573] on div "Sauvegarder Viable banks Refresh 10.99% | 445 € NAI: 0 € / Limit: >1.000 € DTI:…" at bounding box center [1249, 367] width 330 height 590
click at [649, 418] on label "Oui" at bounding box center [621, 433] width 295 height 31
click at [649, 418] on input "Oui" at bounding box center [621, 433] width 295 height 31
radio input "true"
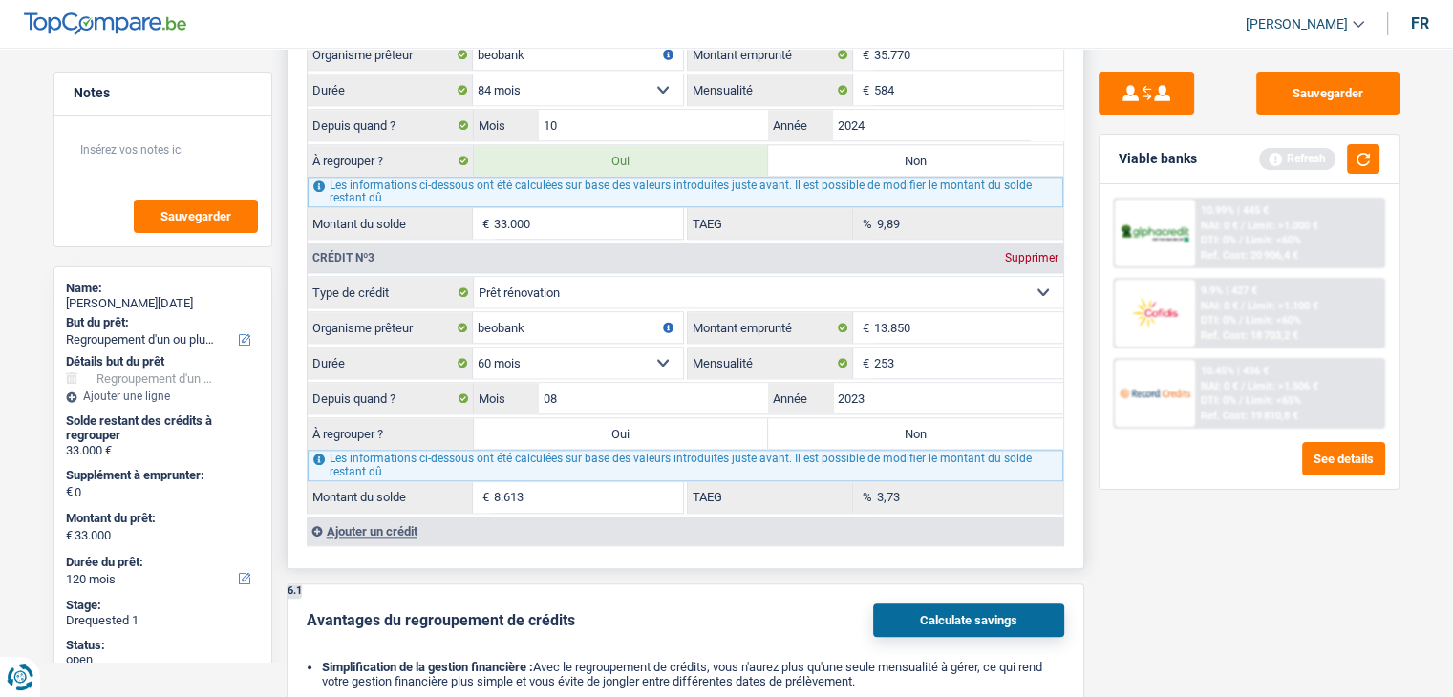
type input "41.613"
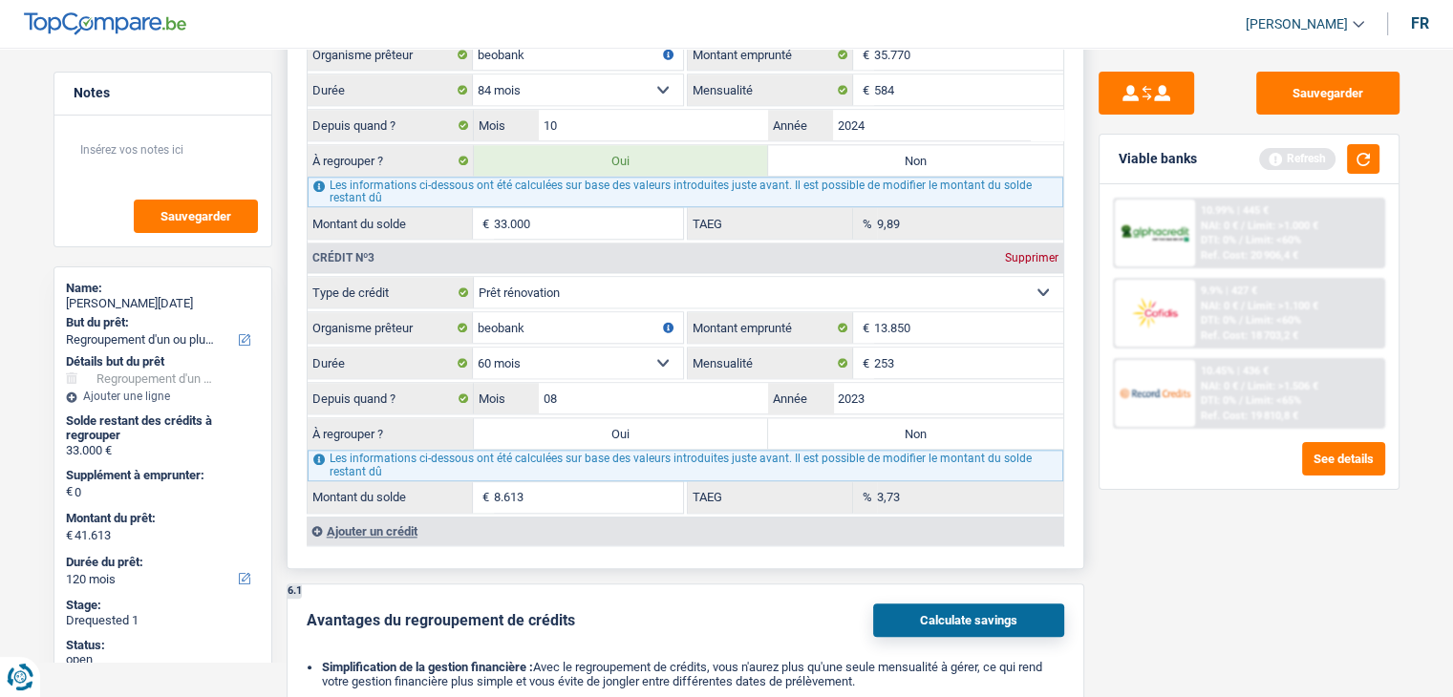
select select "144"
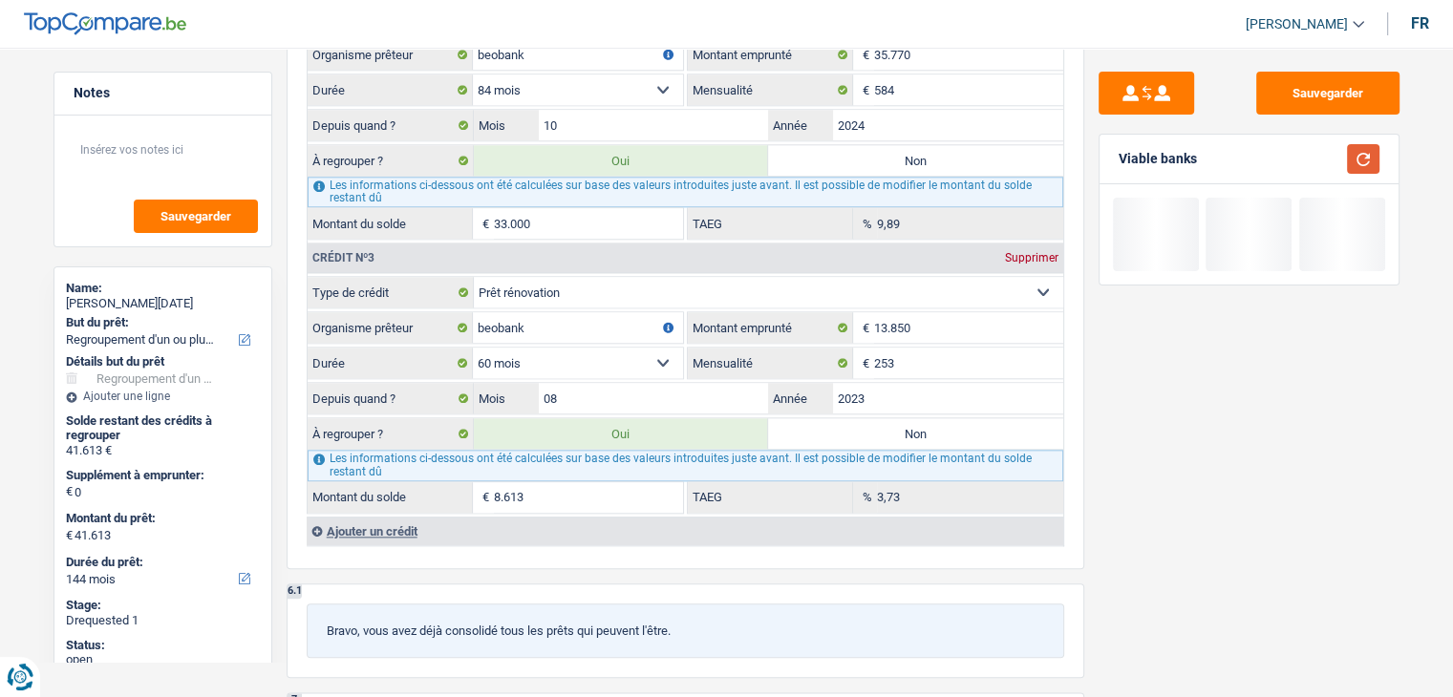
click at [1369, 173] on button "button" at bounding box center [1363, 159] width 32 height 30
click at [1368, 171] on button "button" at bounding box center [1363, 159] width 32 height 30
click at [1369, 171] on button "button" at bounding box center [1363, 159] width 32 height 30
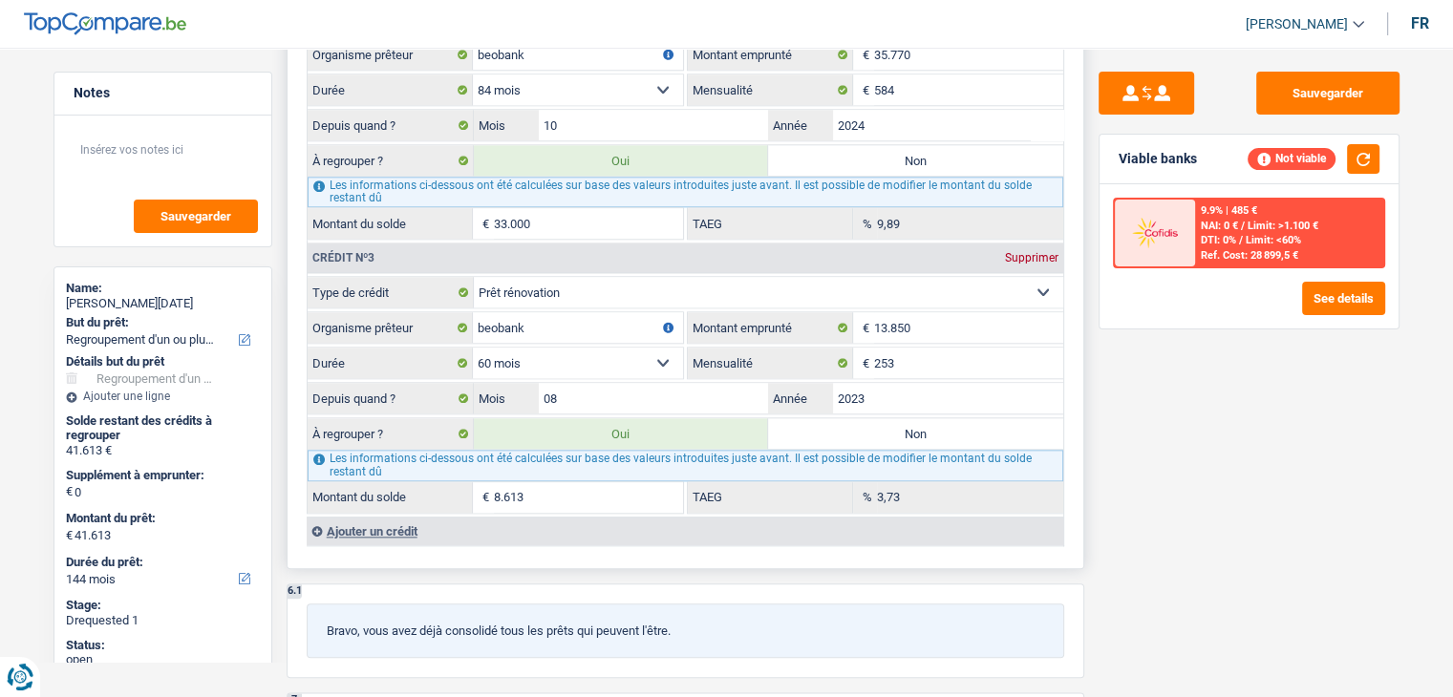
click at [362, 517] on div "Ajouter un crédit" at bounding box center [685, 531] width 756 height 29
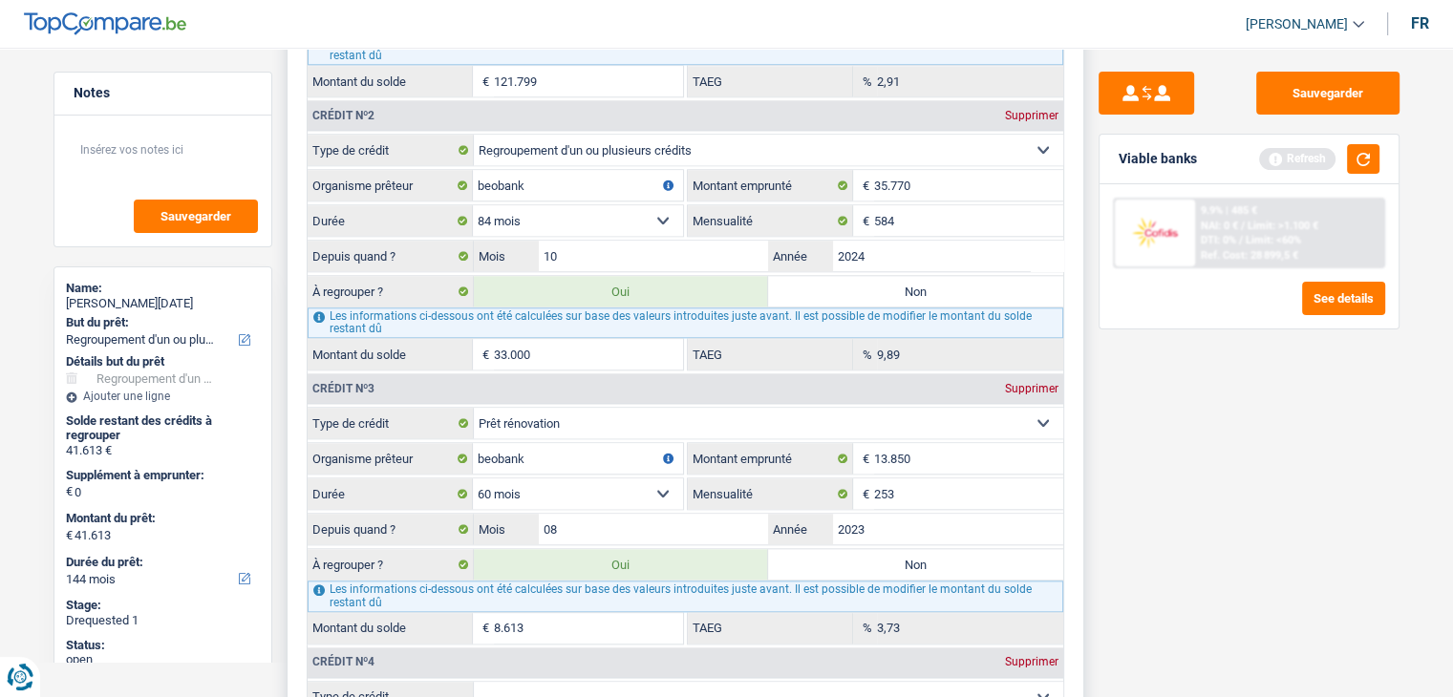
scroll to position [2131, 0]
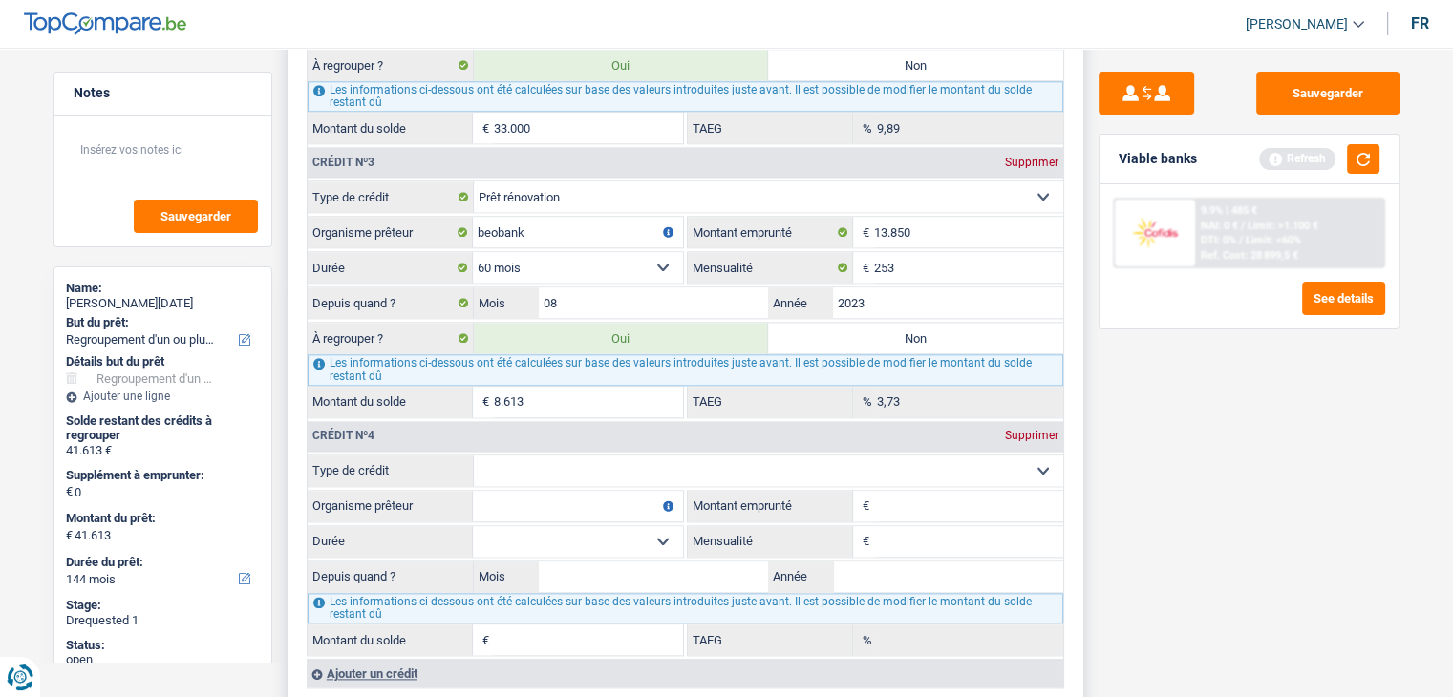
click at [693, 456] on select "Carte ou ouverture de crédit Prêt hypothécaire Vente à tempérament Prêt à tempé…" at bounding box center [768, 471] width 589 height 31
click at [1217, 529] on div "Sauvegarder Viable banks Refresh 9.9% | 485 € NAI: 0 € / Limit: >1.100 € DTI: 0…" at bounding box center [1249, 367] width 330 height 590
click at [581, 491] on input "Organisme prêteur" at bounding box center [578, 506] width 210 height 31
type input "beobank"
click at [887, 491] on input "Montant emprunté" at bounding box center [968, 506] width 189 height 31
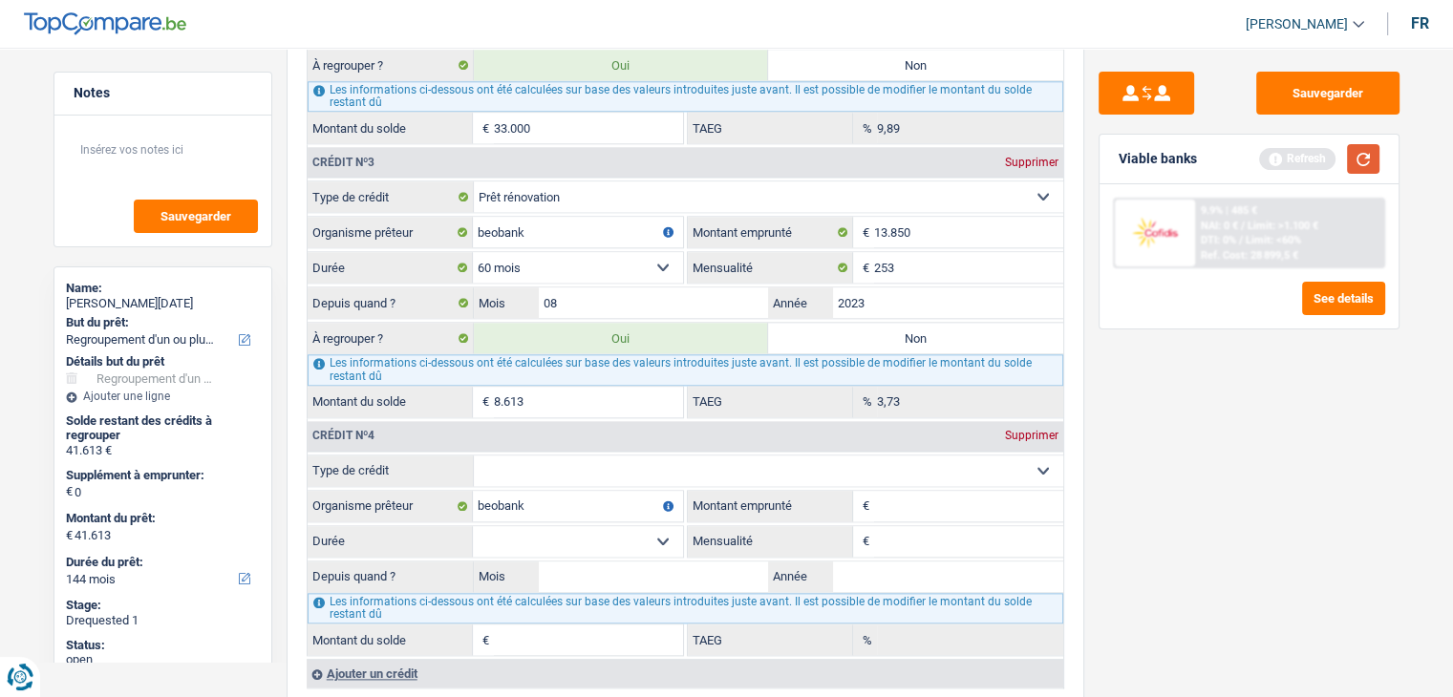
click at [1361, 152] on button "button" at bounding box center [1363, 159] width 32 height 30
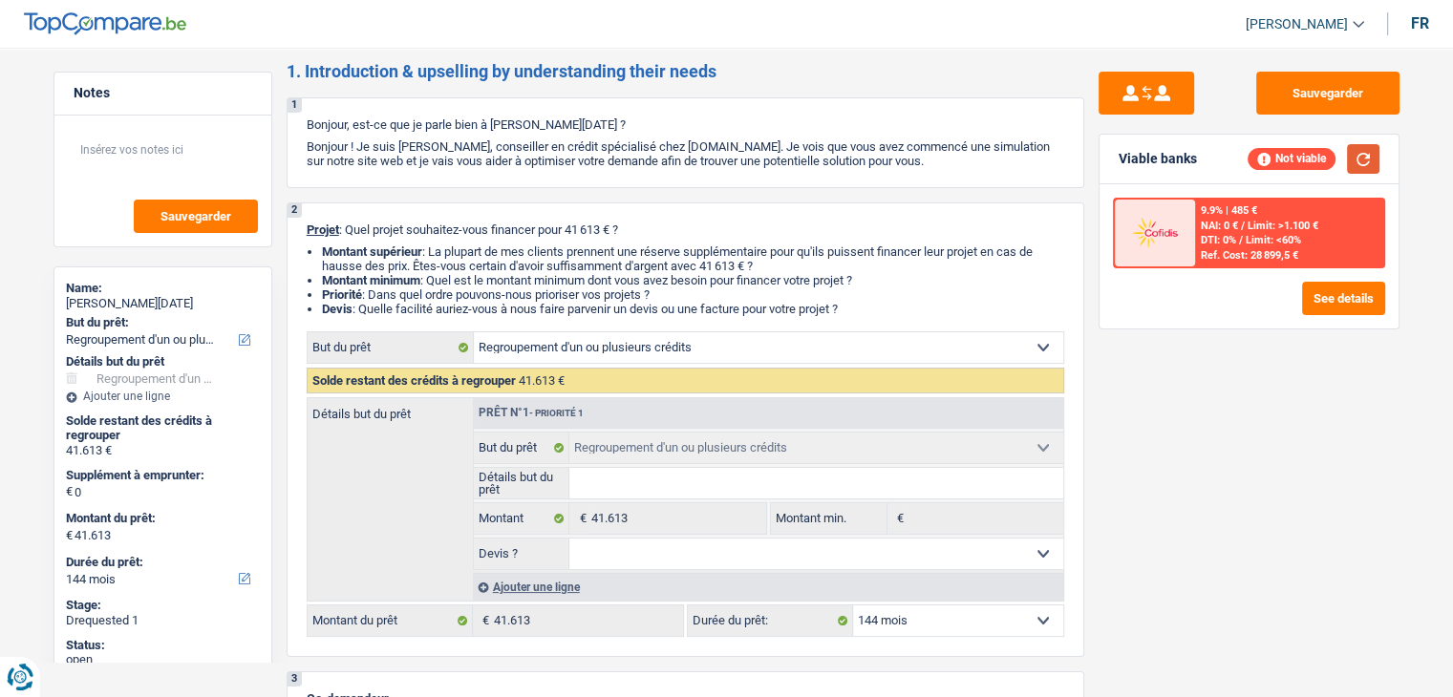
scroll to position [0, 0]
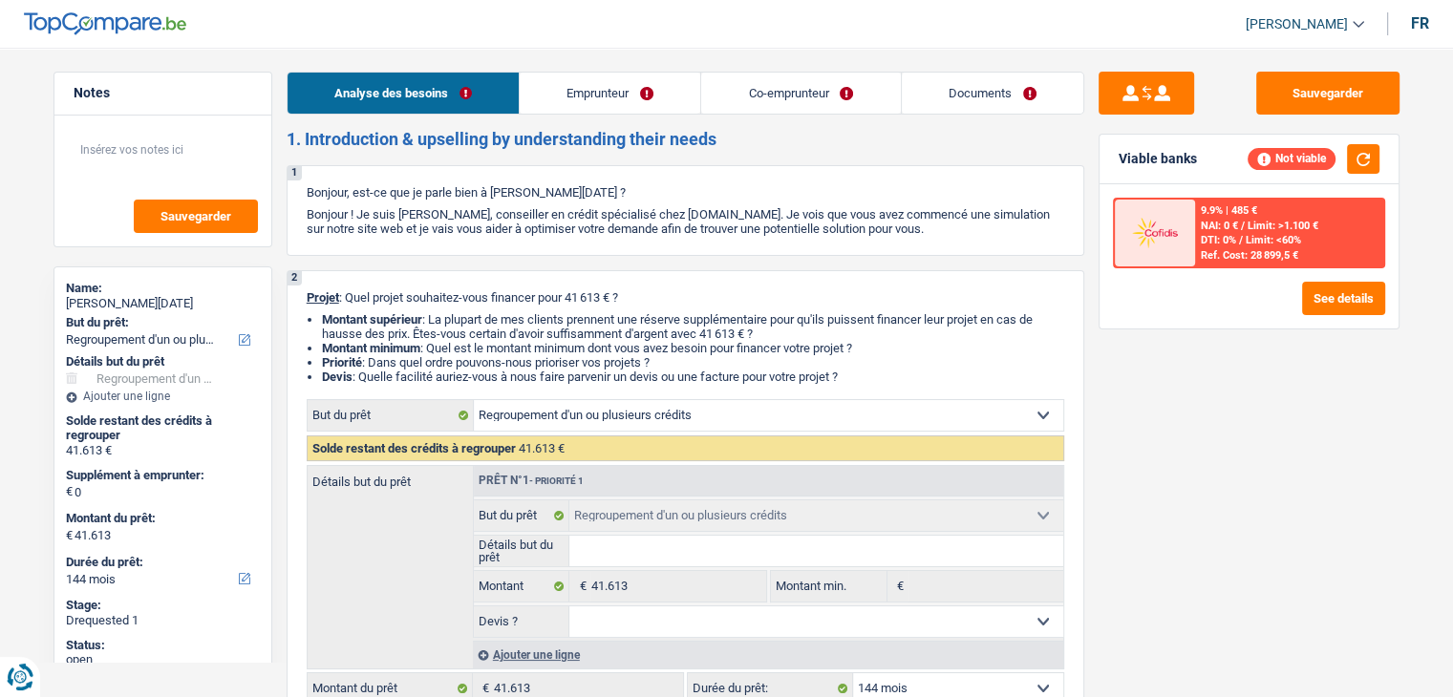
click at [613, 77] on link "Emprunteur" at bounding box center [610, 93] width 181 height 41
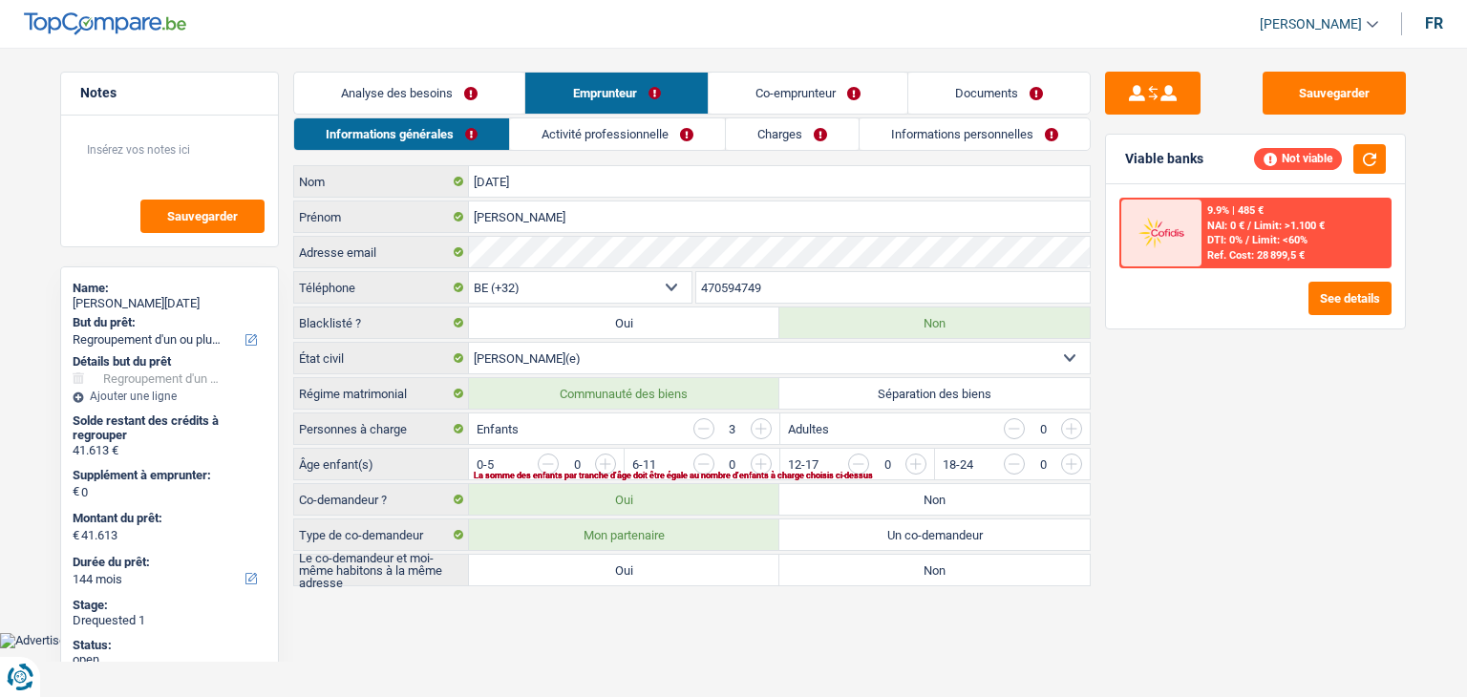
click at [544, 147] on link "Activité professionnelle" at bounding box center [617, 134] width 215 height 32
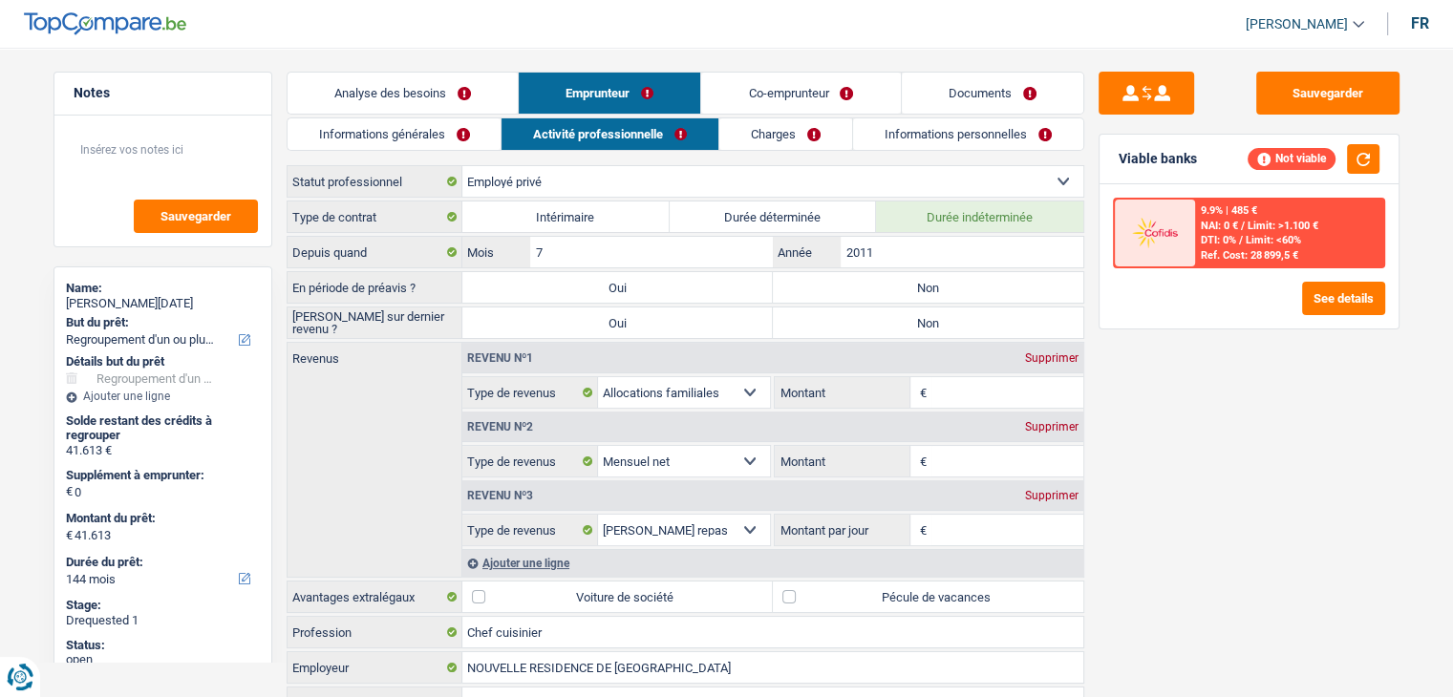
click at [744, 89] on link "Co-emprunteur" at bounding box center [800, 93] width 199 height 41
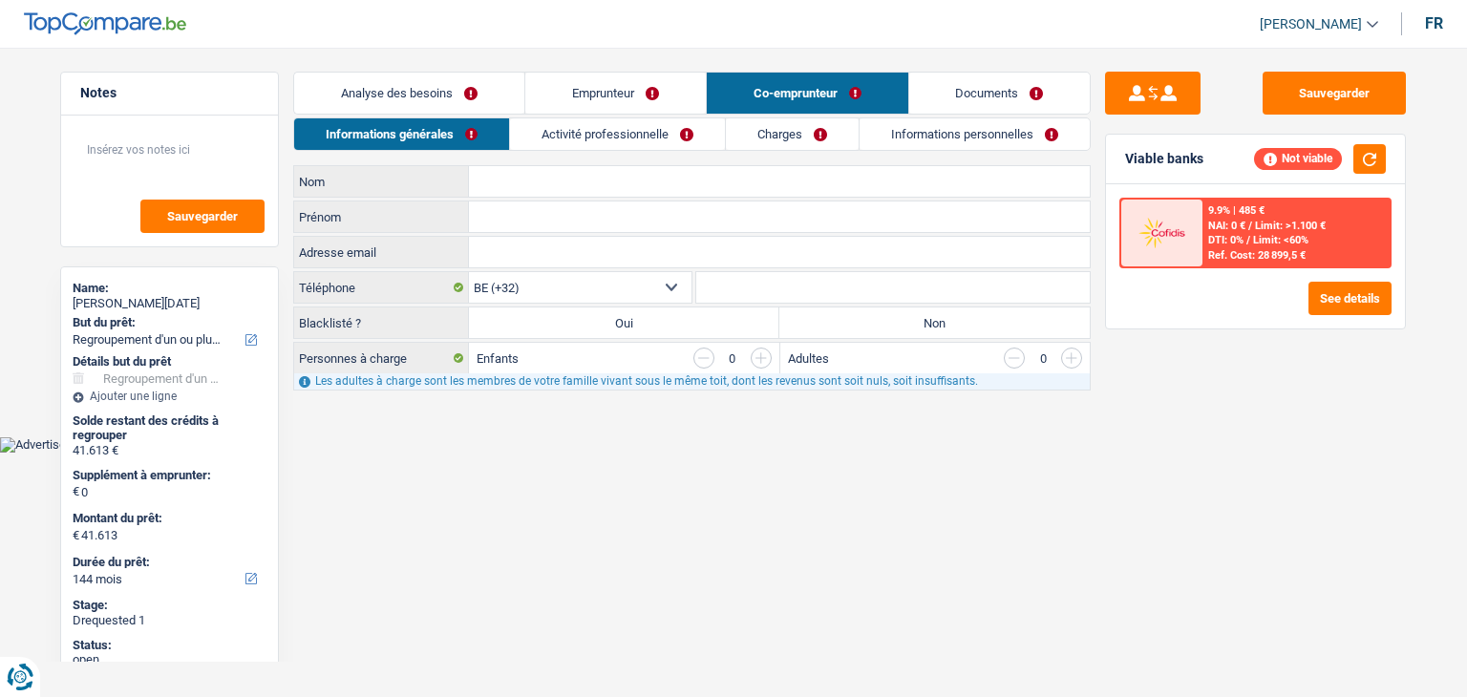
click at [609, 142] on link "Activité professionnelle" at bounding box center [617, 134] width 215 height 32
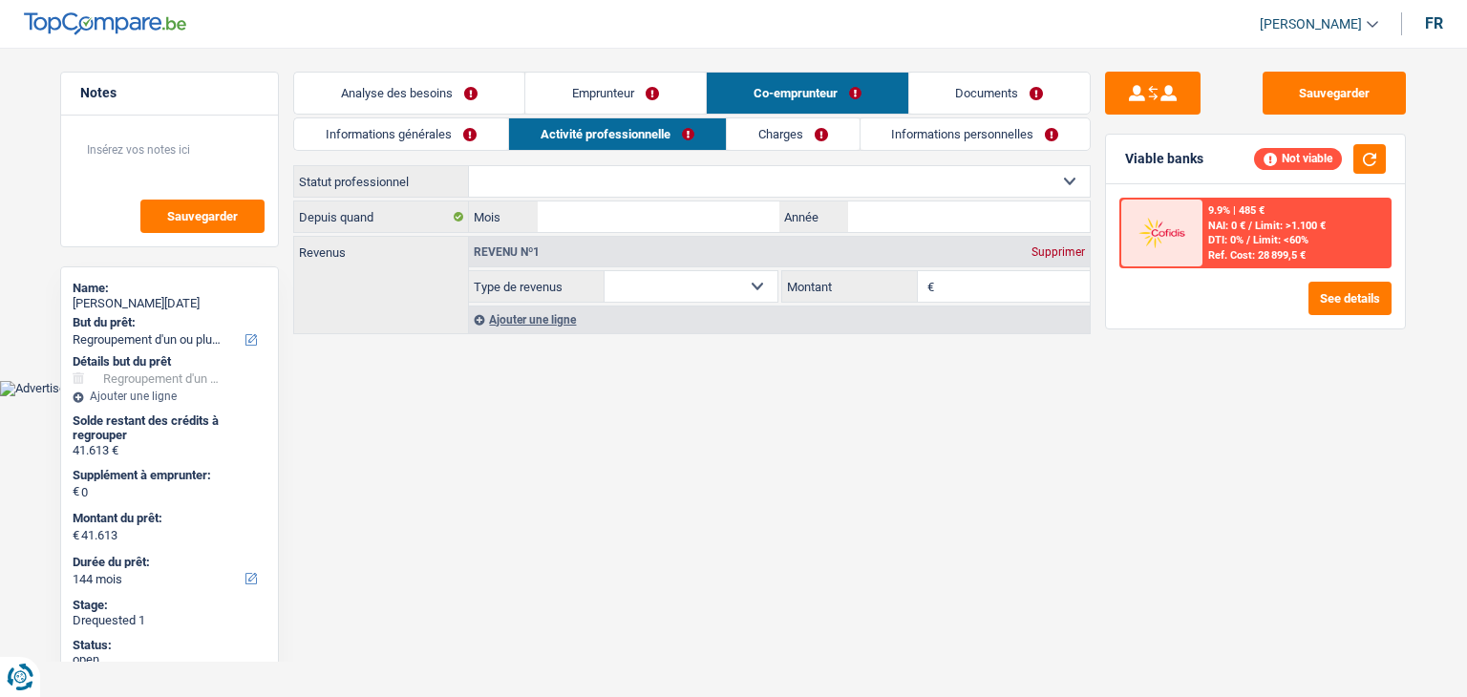
click at [432, 75] on link "Analyse des besoins" at bounding box center [409, 93] width 230 height 41
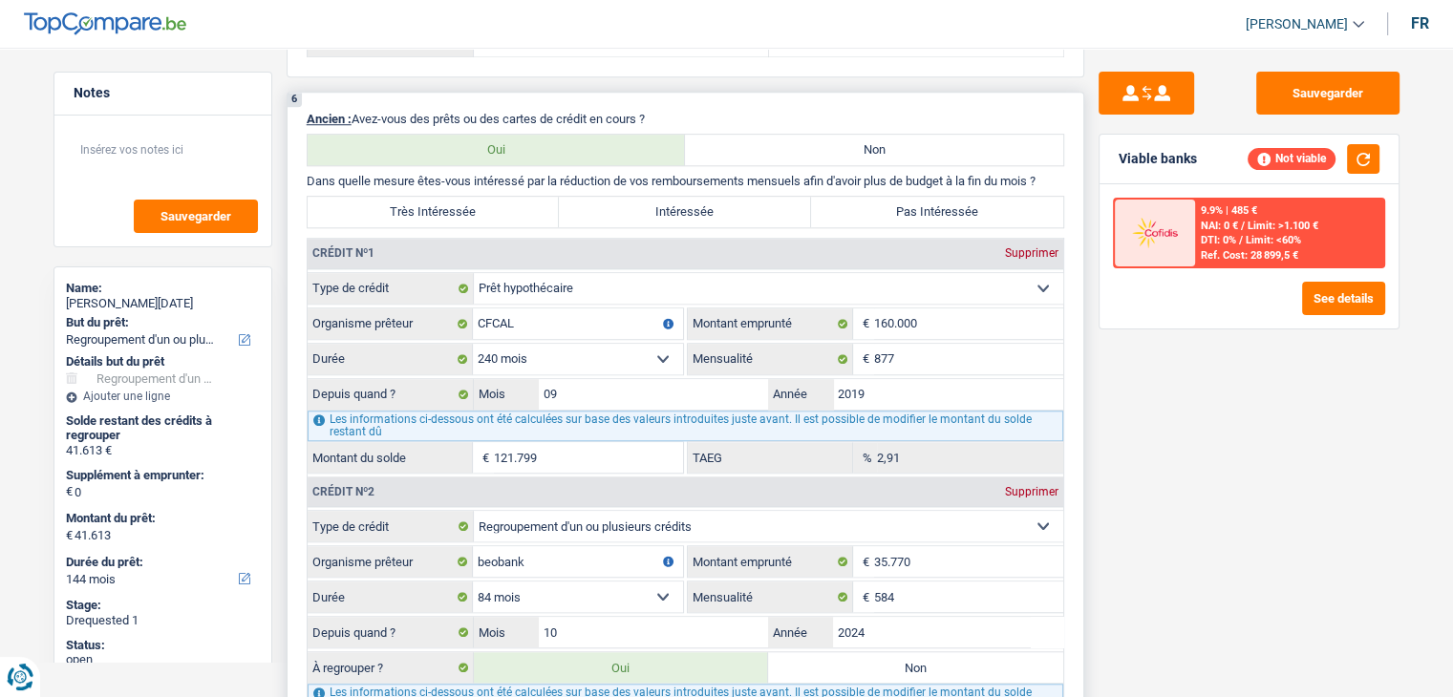
scroll to position [1815, 0]
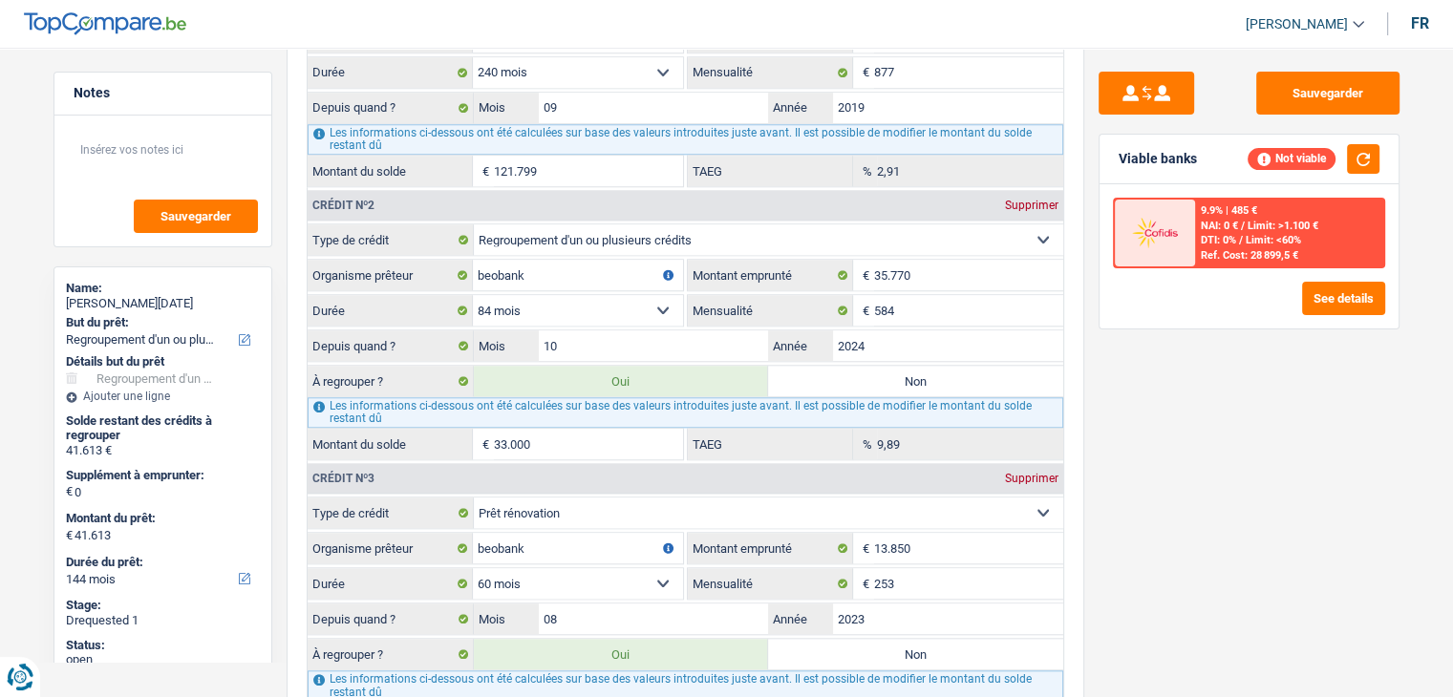
click at [1197, 244] on div "9.9% | 485 € NAI: 0 € / Limit: >1.100 € DTI: 0% / Limit: <60% Ref. Cost: 28 899…" at bounding box center [1289, 233] width 188 height 67
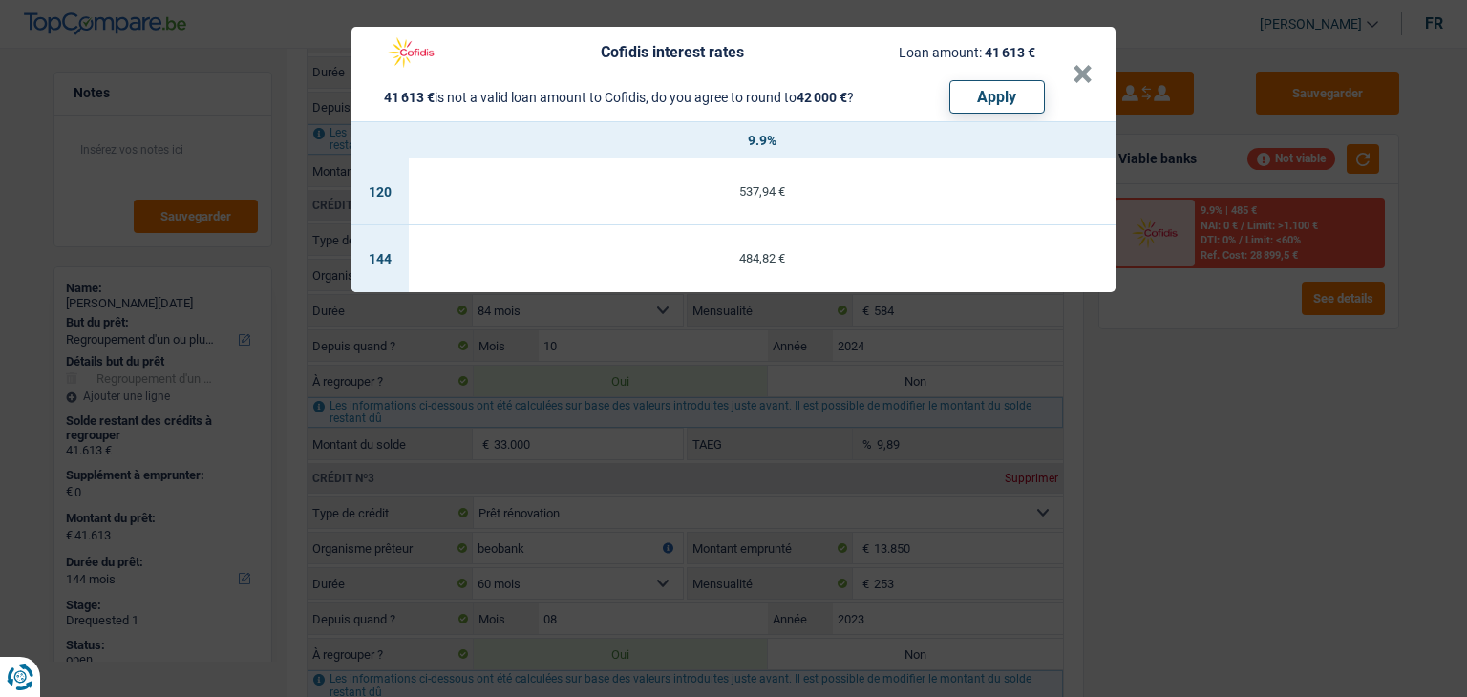
click at [1195, 403] on div "Cofidis interest rates Loan amount: 41 613 € 41 613 € is not a valid loan amoun…" at bounding box center [733, 348] width 1467 height 697
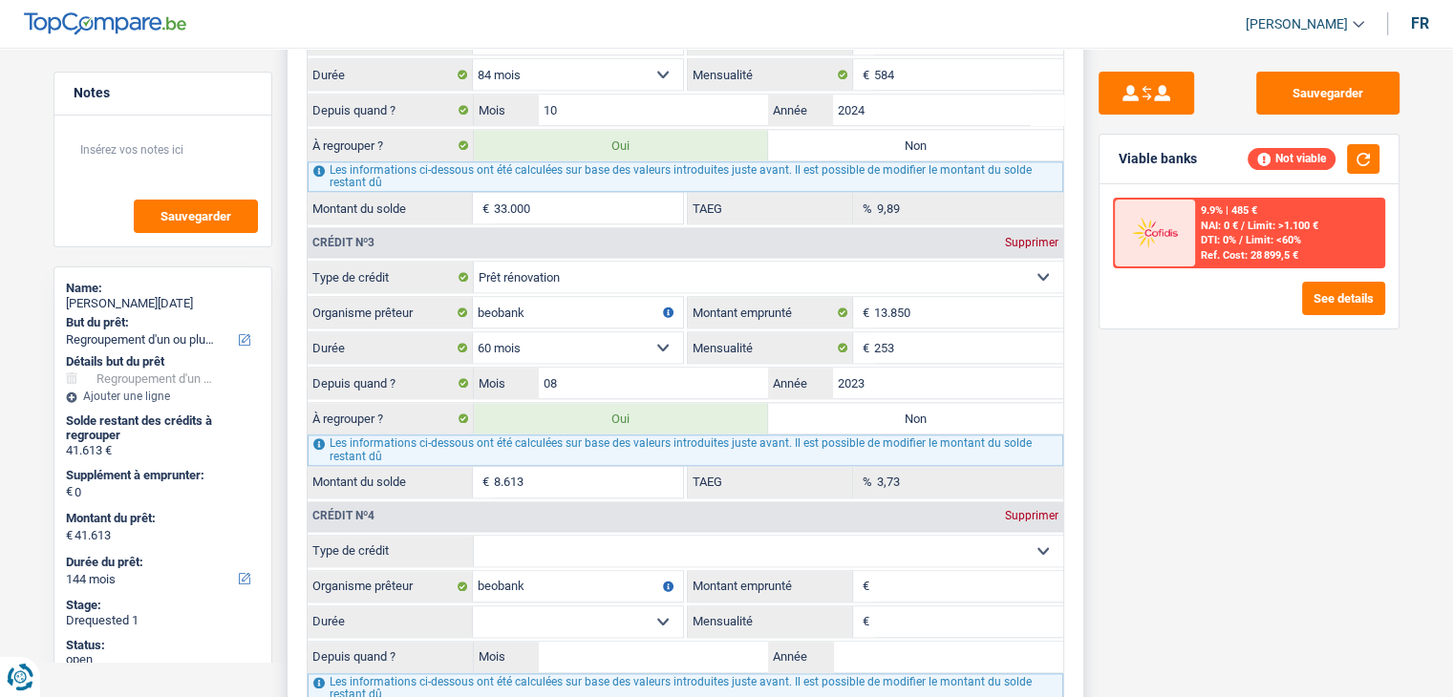
scroll to position [2292, 0]
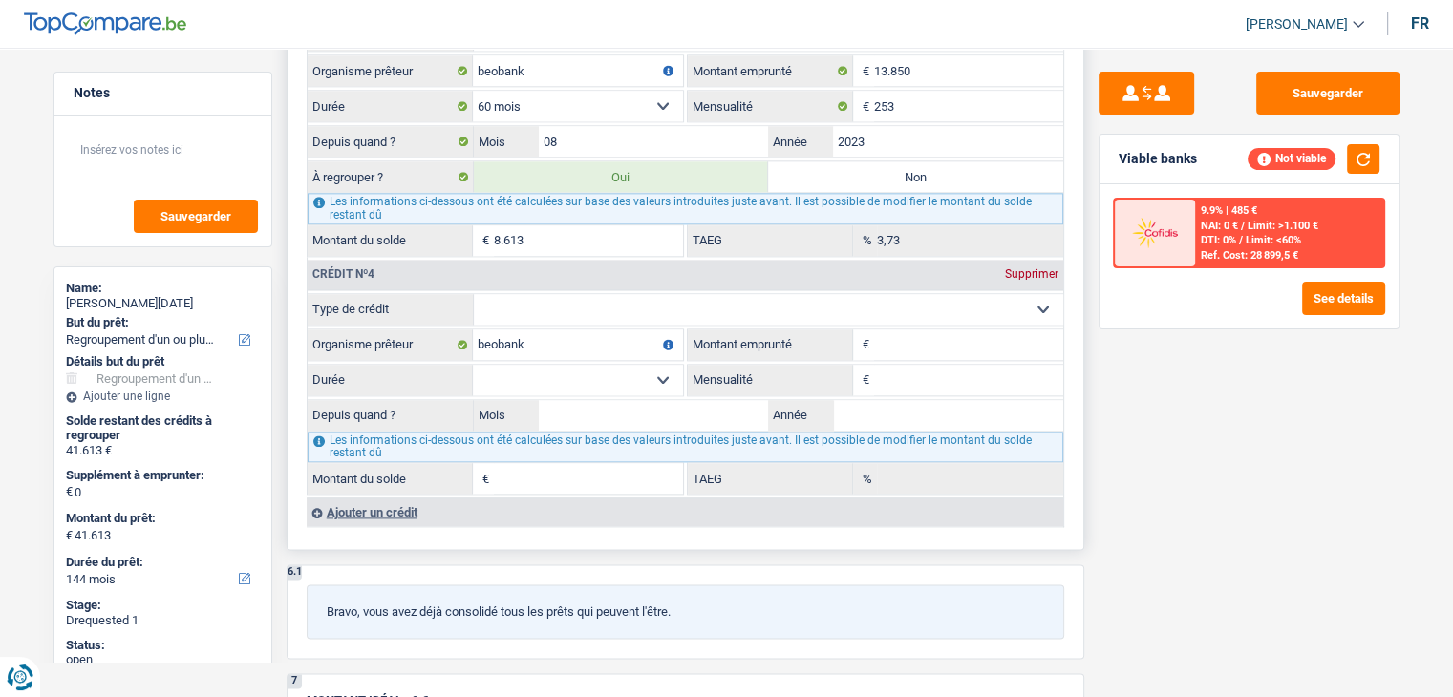
click at [882, 330] on input "Montant emprunté" at bounding box center [968, 345] width 189 height 31
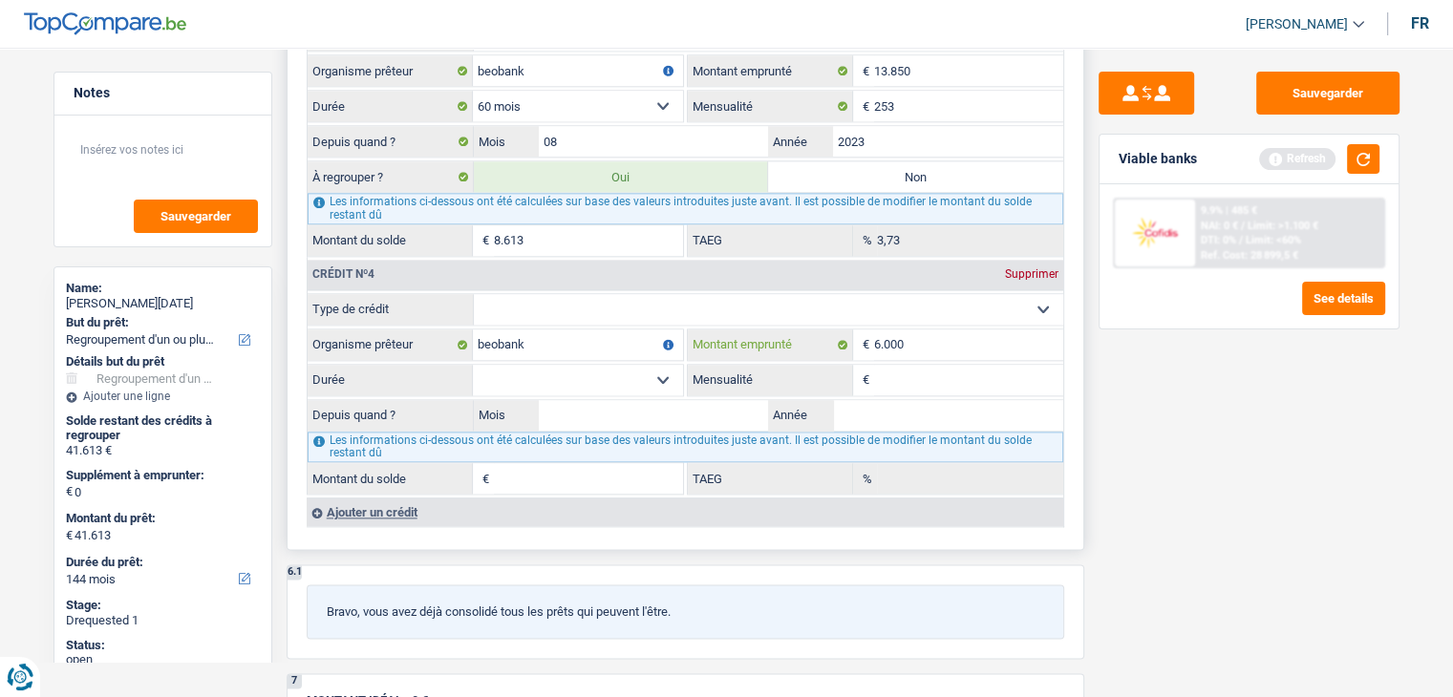
type input "6.000"
click at [569, 296] on select "Carte ou ouverture de crédit Prêt hypothécaire Vente à tempérament Prêt à tempé…" at bounding box center [768, 309] width 589 height 31
select select "personalLoan"
type input "0"
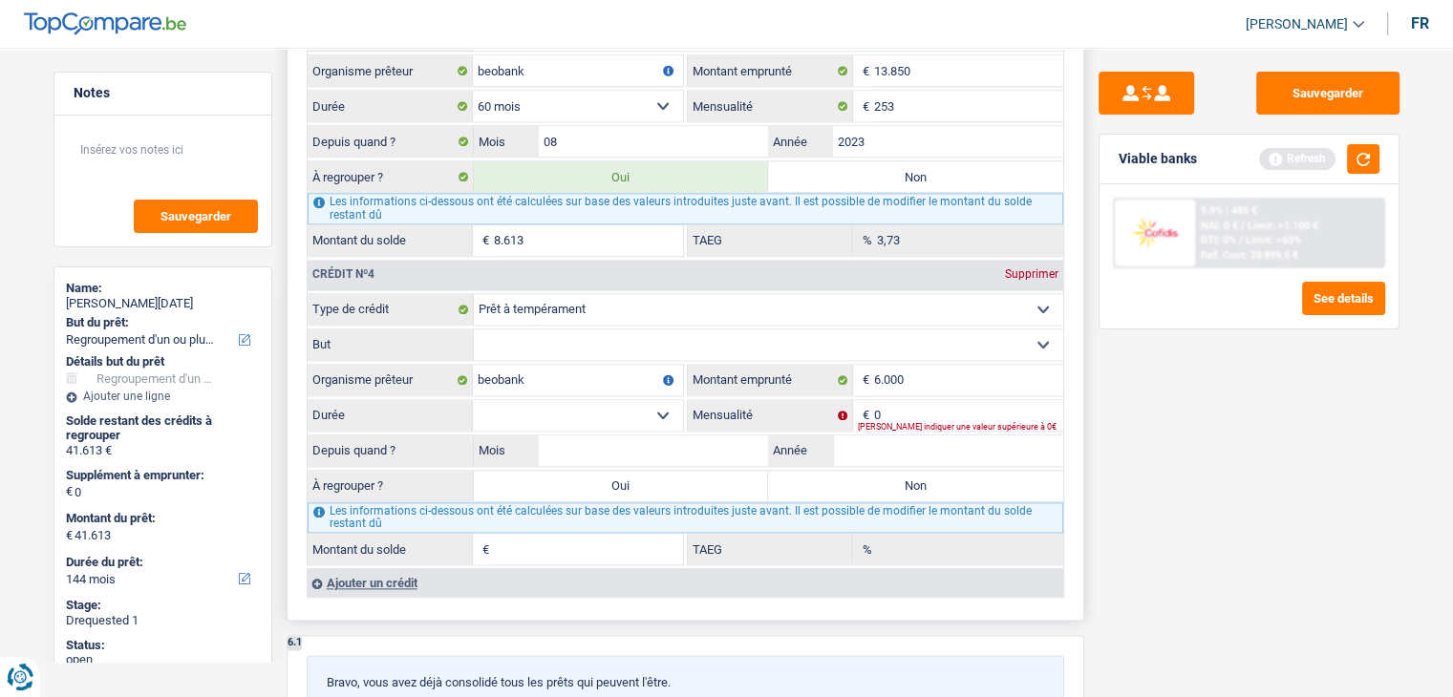
click at [576, 330] on select "Confort maison: meubles, textile, peinture, électroménager, outillage non-profe…" at bounding box center [768, 345] width 589 height 31
click at [584, 296] on select "Carte ou ouverture de crédit Prêt hypothécaire Vente à tempérament Prêt à tempé…" at bounding box center [768, 309] width 589 height 31
select select "renovationLoan"
click at [474, 294] on select "Carte ou ouverture de crédit Prêt hypothécaire Vente à tempérament Prêt à tempé…" at bounding box center [768, 309] width 589 height 31
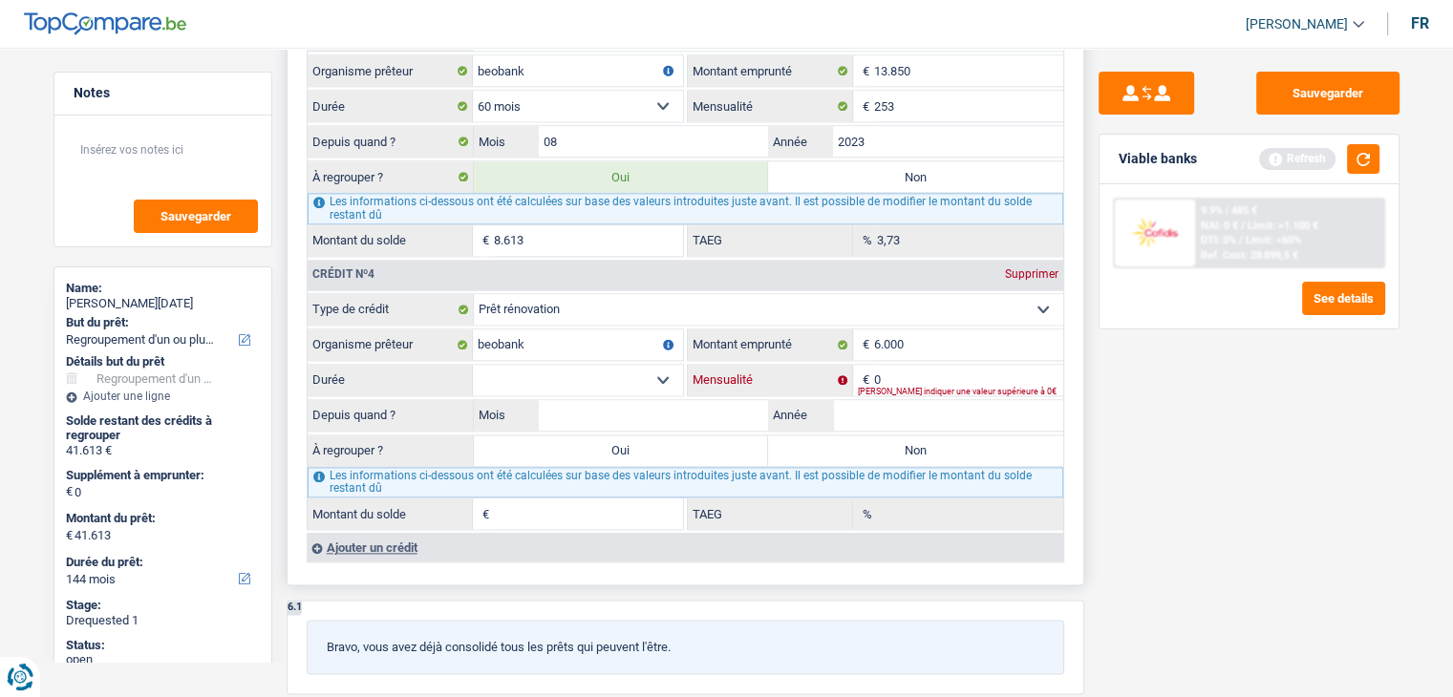
click at [906, 365] on input "0" at bounding box center [968, 380] width 189 height 31
click at [533, 365] on select "12 mois 18 mois 24 mois 30 mois 36 mois 42 mois Sélectionner une option" at bounding box center [578, 380] width 210 height 31
select select "36"
click at [473, 365] on select "12 mois 18 mois 24 mois 30 mois 36 mois 42 mois Sélectionner une option" at bounding box center [578, 380] width 210 height 31
click at [928, 365] on input "0" at bounding box center [968, 380] width 189 height 31
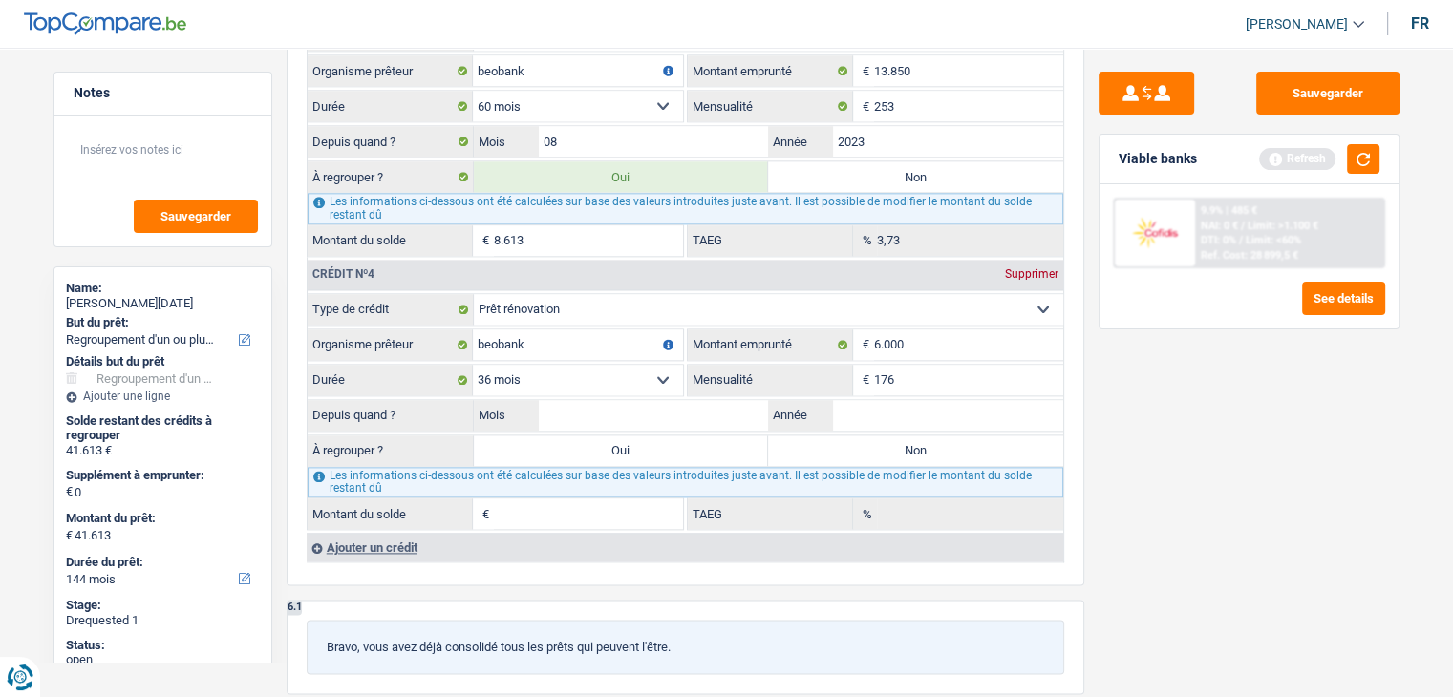
type input "176"
click at [1215, 450] on div "Sauvegarder Viable banks Refresh 9.9% | 485 € NAI: 0 € / Limit: >1.100 € DTI: 0…" at bounding box center [1249, 367] width 330 height 590
click at [1358, 155] on button "button" at bounding box center [1363, 159] width 32 height 30
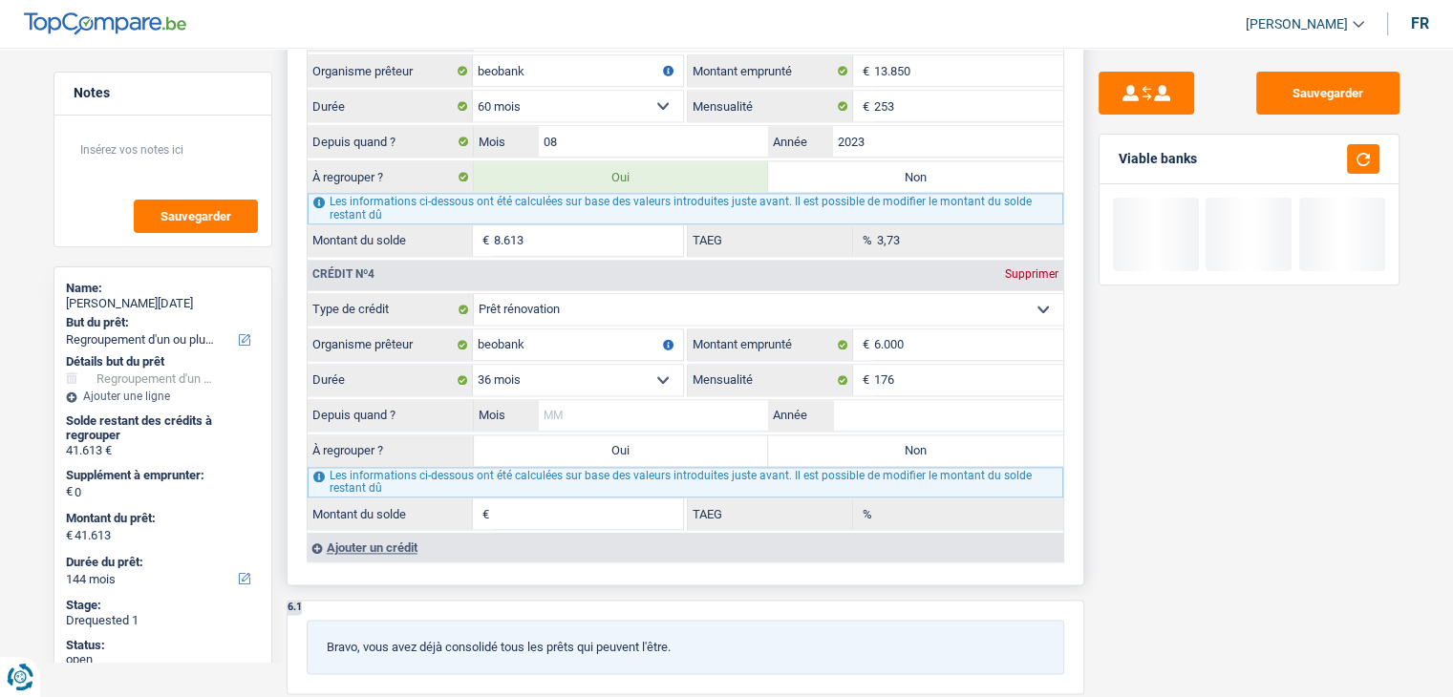
click at [678, 400] on input "Mois" at bounding box center [654, 415] width 230 height 31
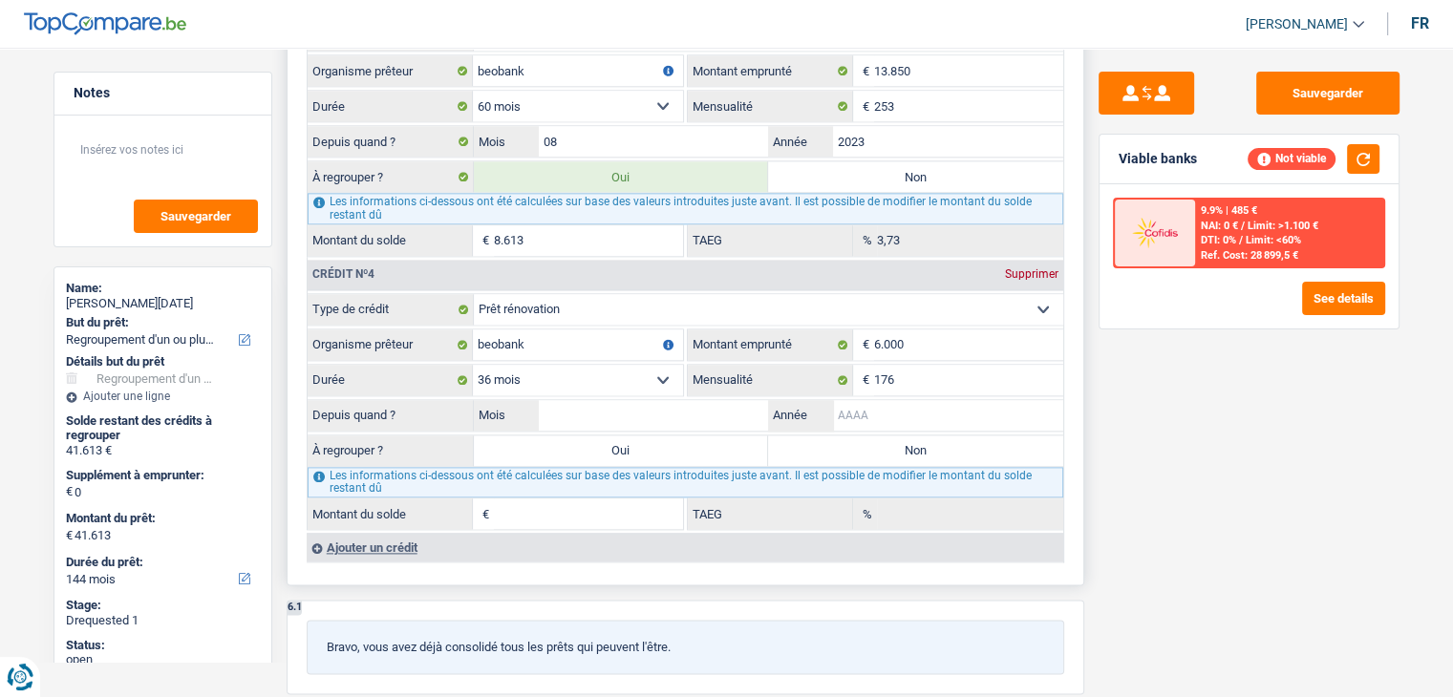
click at [865, 408] on input "Année" at bounding box center [948, 415] width 230 height 31
click at [735, 400] on input "Mois" at bounding box center [654, 415] width 230 height 31
type input "09"
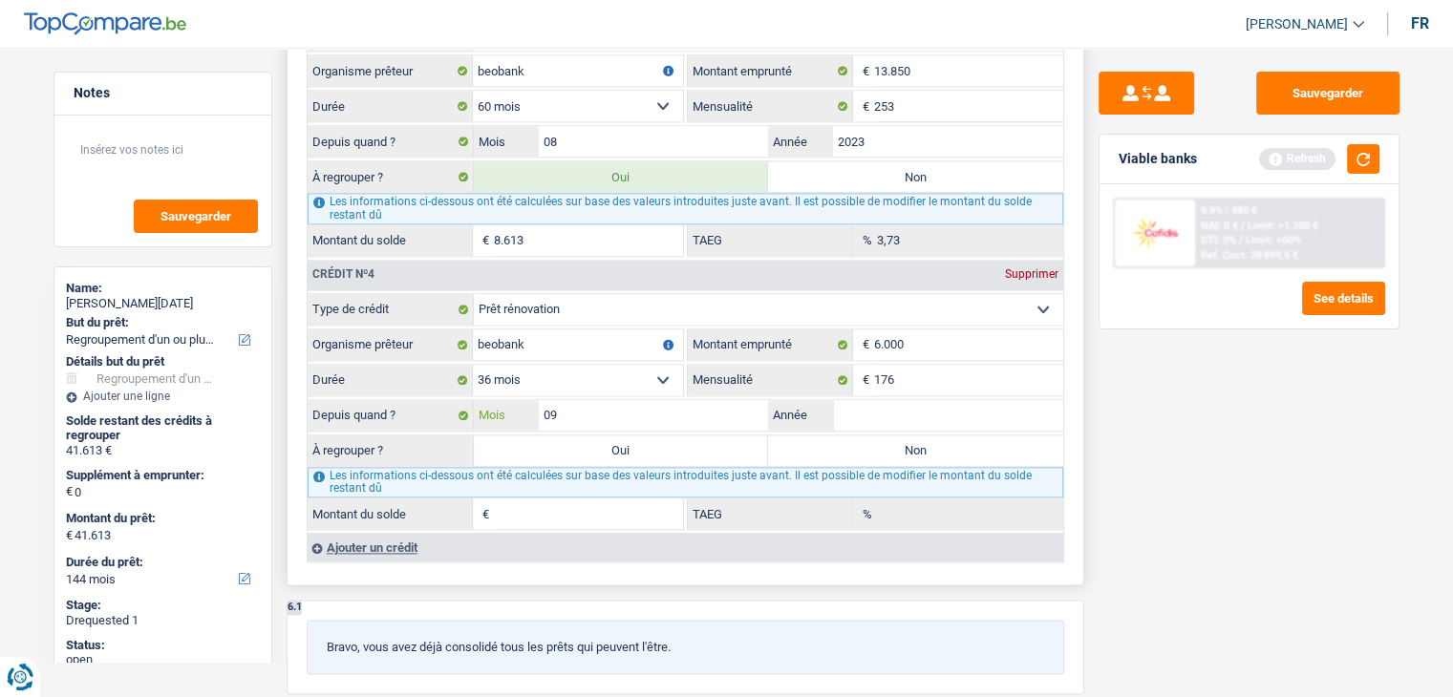
click at [735, 400] on input "09" at bounding box center [654, 415] width 230 height 31
click at [848, 400] on input "Année" at bounding box center [948, 415] width 230 height 31
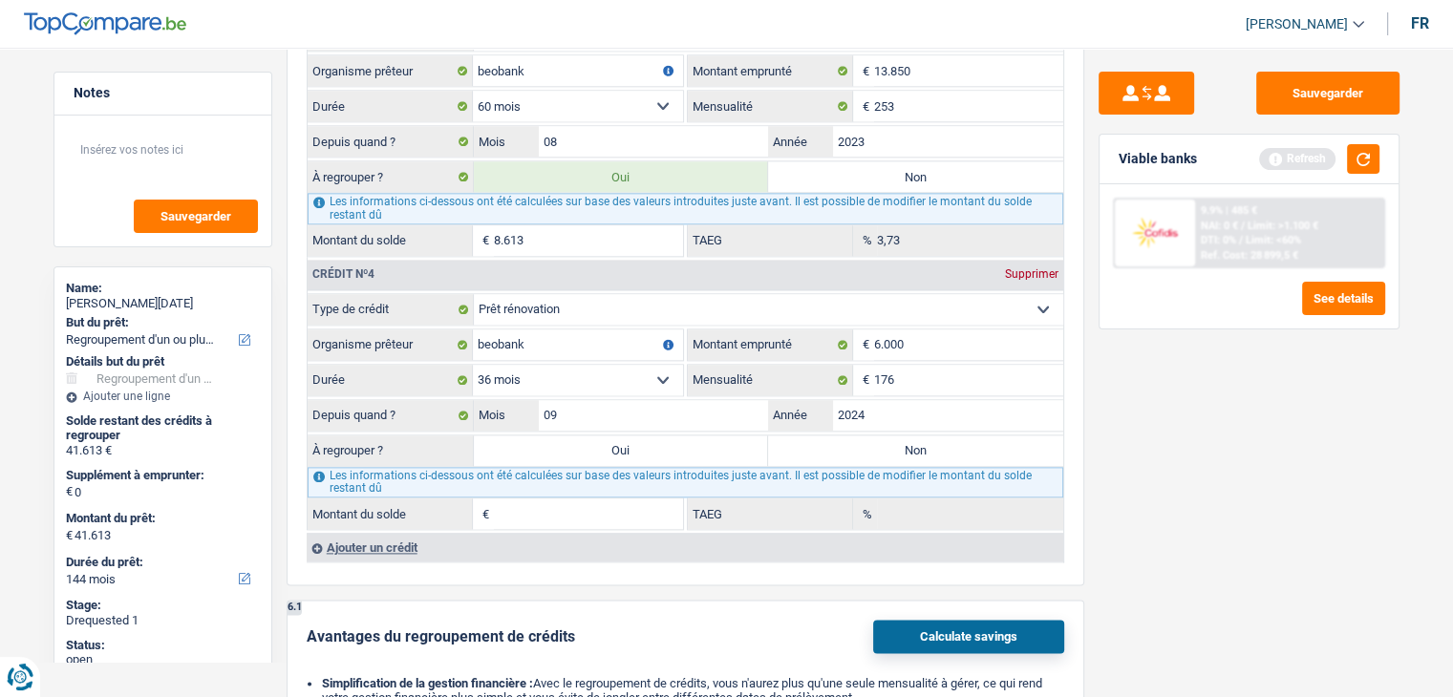
type input "2024"
click at [1227, 517] on div "Sauvegarder Viable banks Refresh 9.9% | 485 € NAI: 0 € / Limit: >1.100 € DTI: 0…" at bounding box center [1249, 367] width 330 height 590
type input "4.235"
type input "3,63"
click at [1372, 144] on button "button" at bounding box center [1363, 159] width 32 height 30
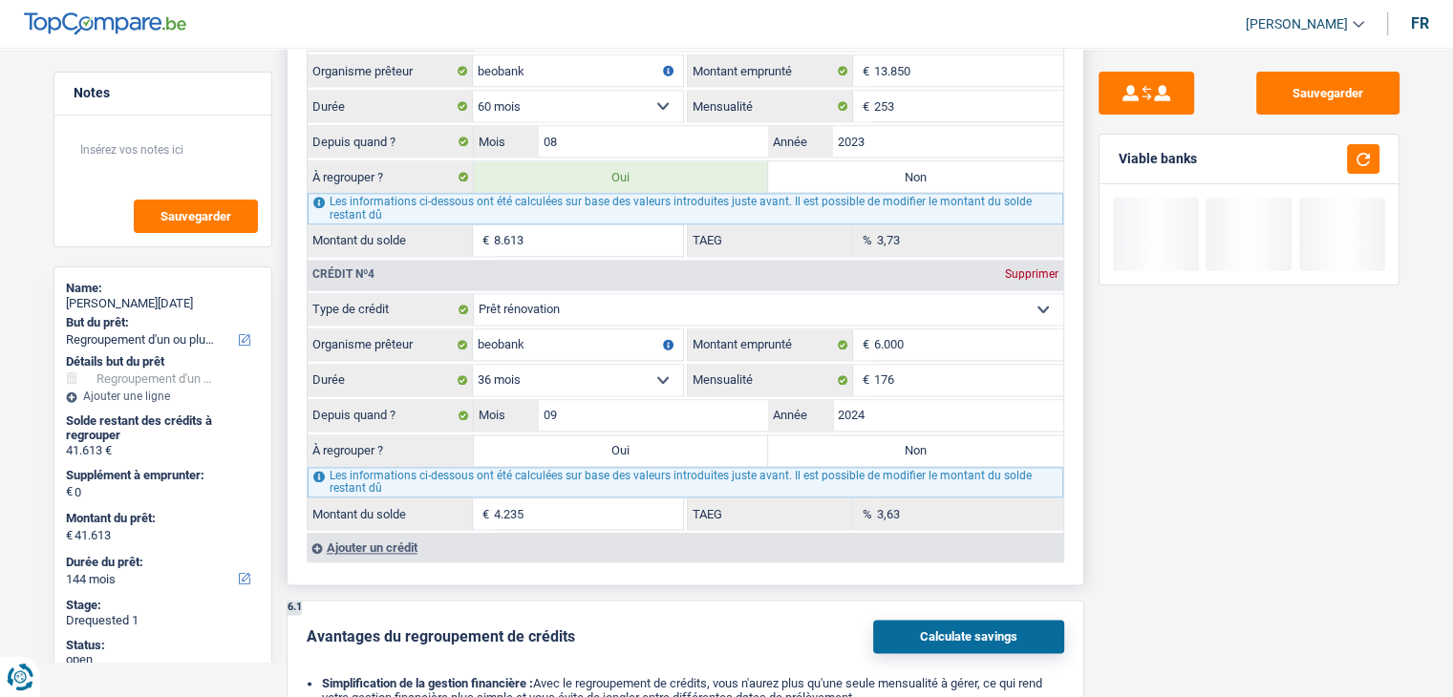
click at [543, 441] on label "Oui" at bounding box center [621, 451] width 295 height 31
click at [543, 441] on input "Oui" at bounding box center [621, 451] width 295 height 31
radio input "true"
type input "45.848"
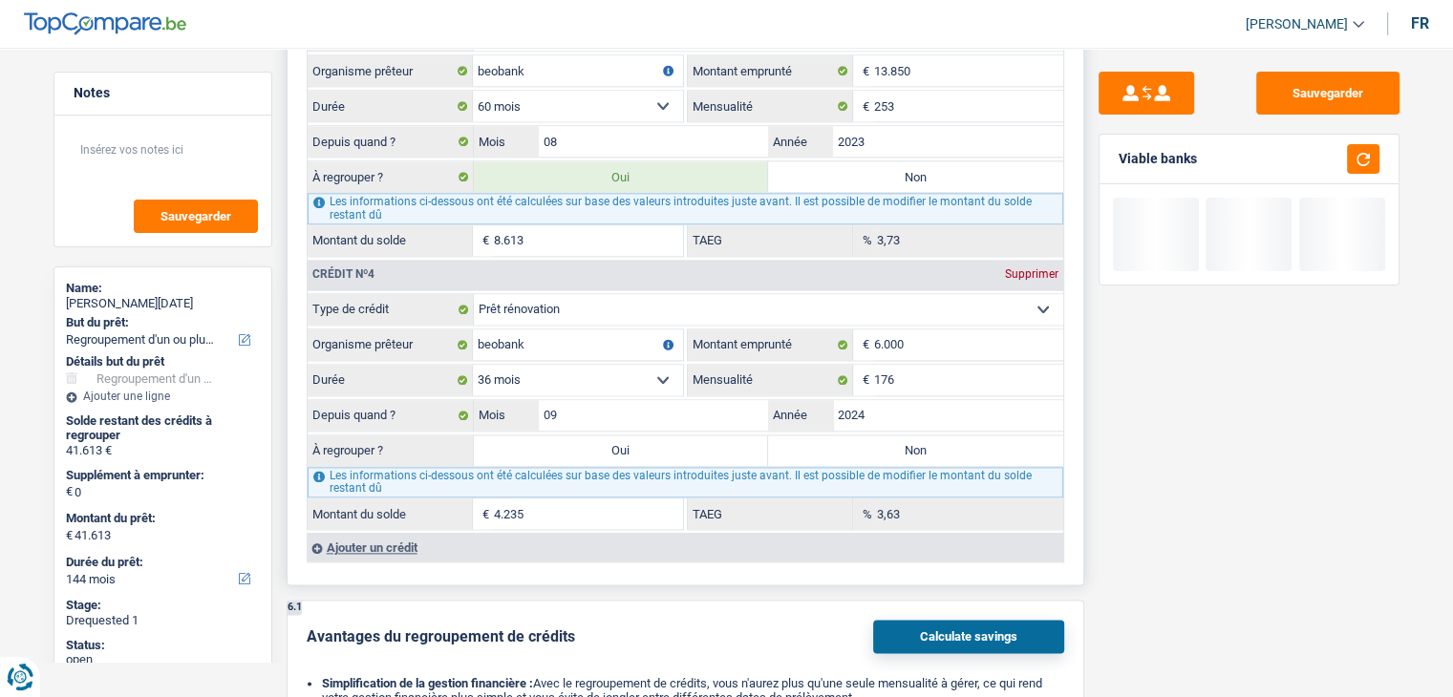
type input "45.848"
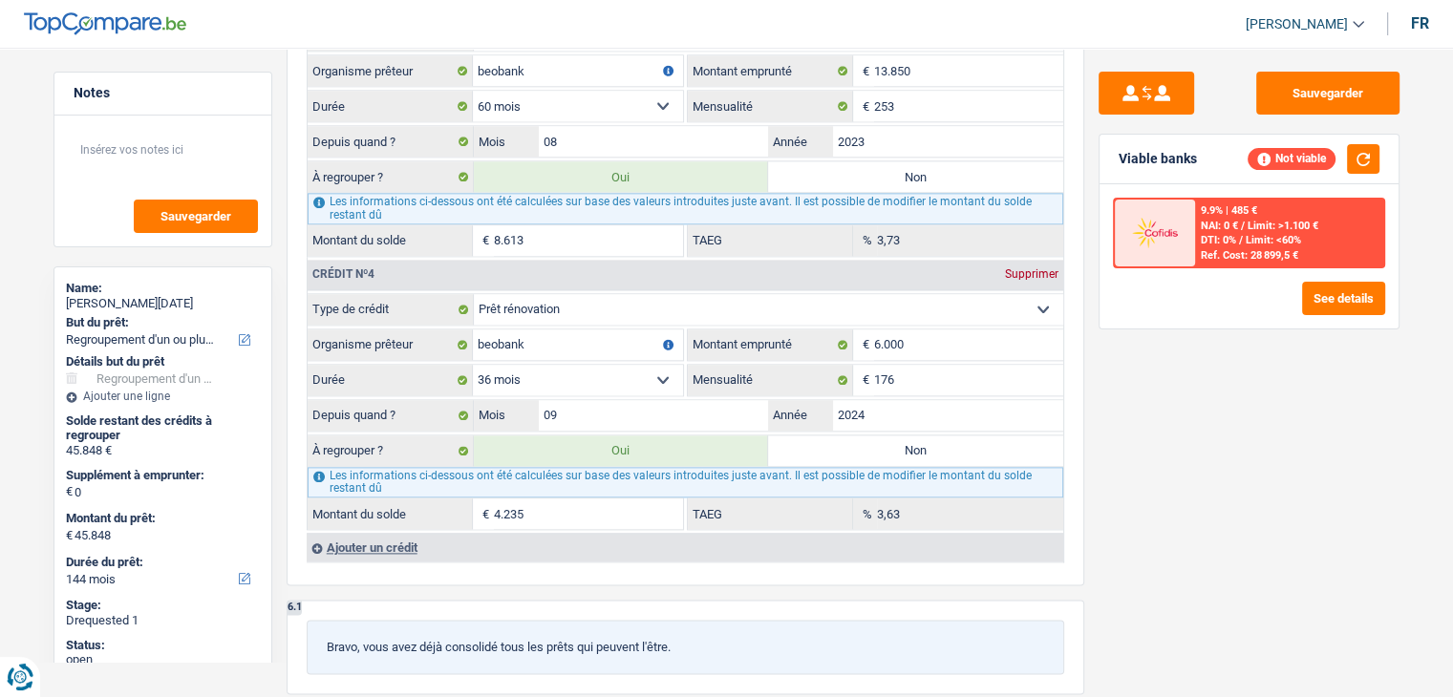
click at [1274, 486] on div "Sauvegarder Viable banks Not viable 9.9% | 485 € NAI: 0 € / Limit: >1.100 € DTI…" at bounding box center [1249, 367] width 330 height 590
click at [420, 536] on div "Ajouter un crédit" at bounding box center [685, 547] width 756 height 29
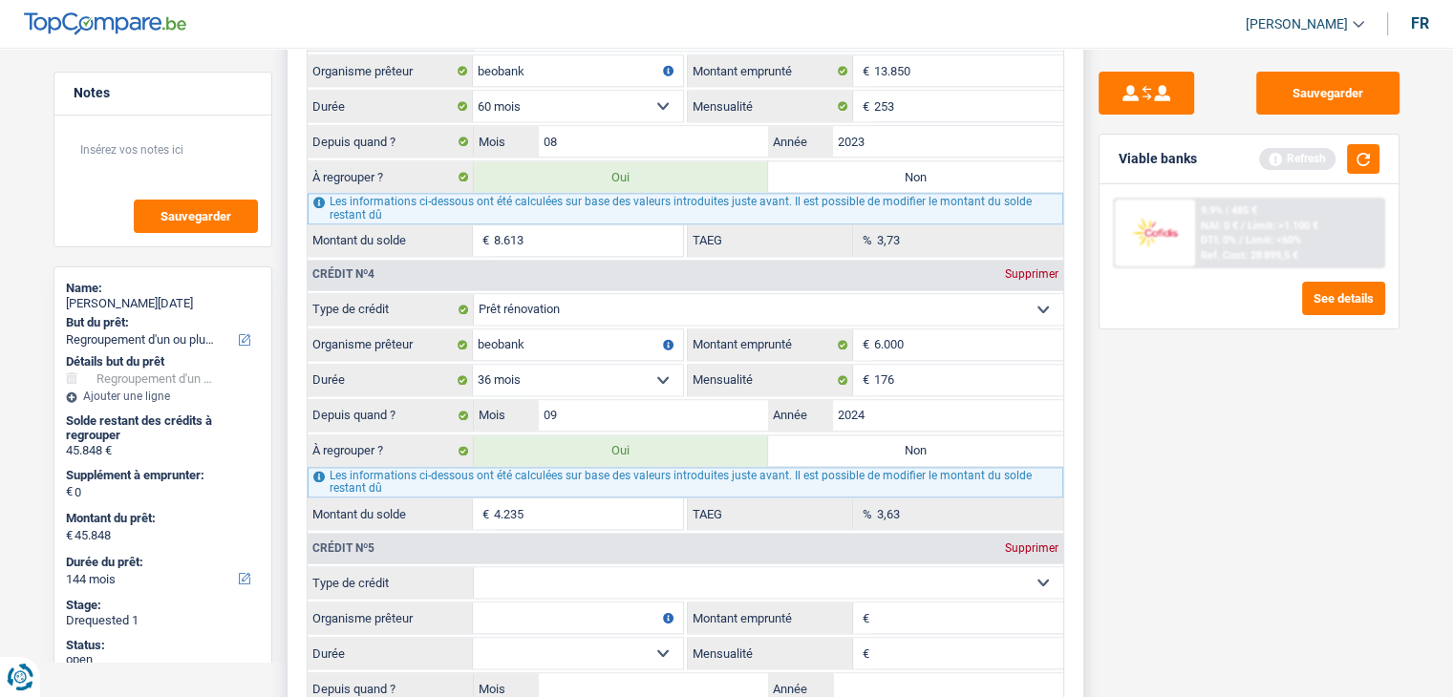
click at [1077, 534] on div "6 Ancien : Avez-vous des prêts ou des cartes de crédit en cours ? Oui Non Dans …" at bounding box center [686, 76] width 798 height 1497
click at [1366, 159] on button "button" at bounding box center [1363, 159] width 32 height 30
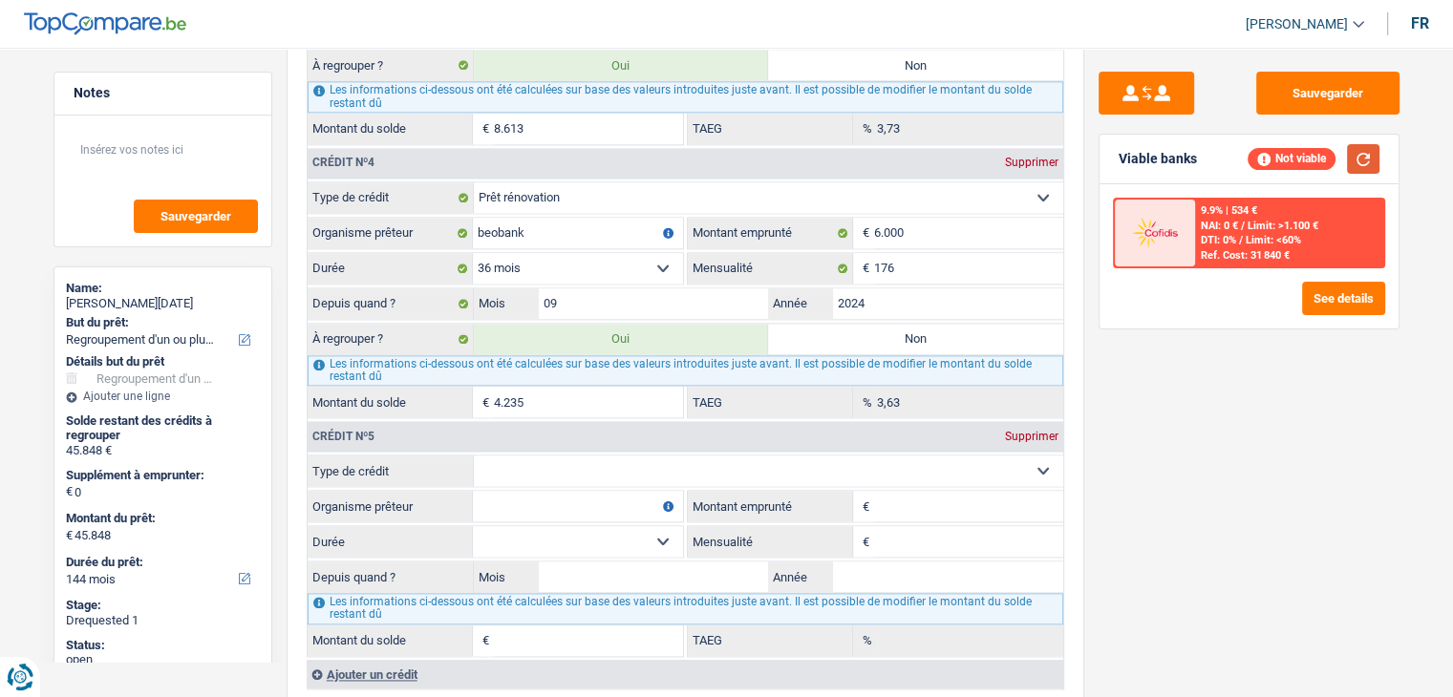
scroll to position [2579, 0]
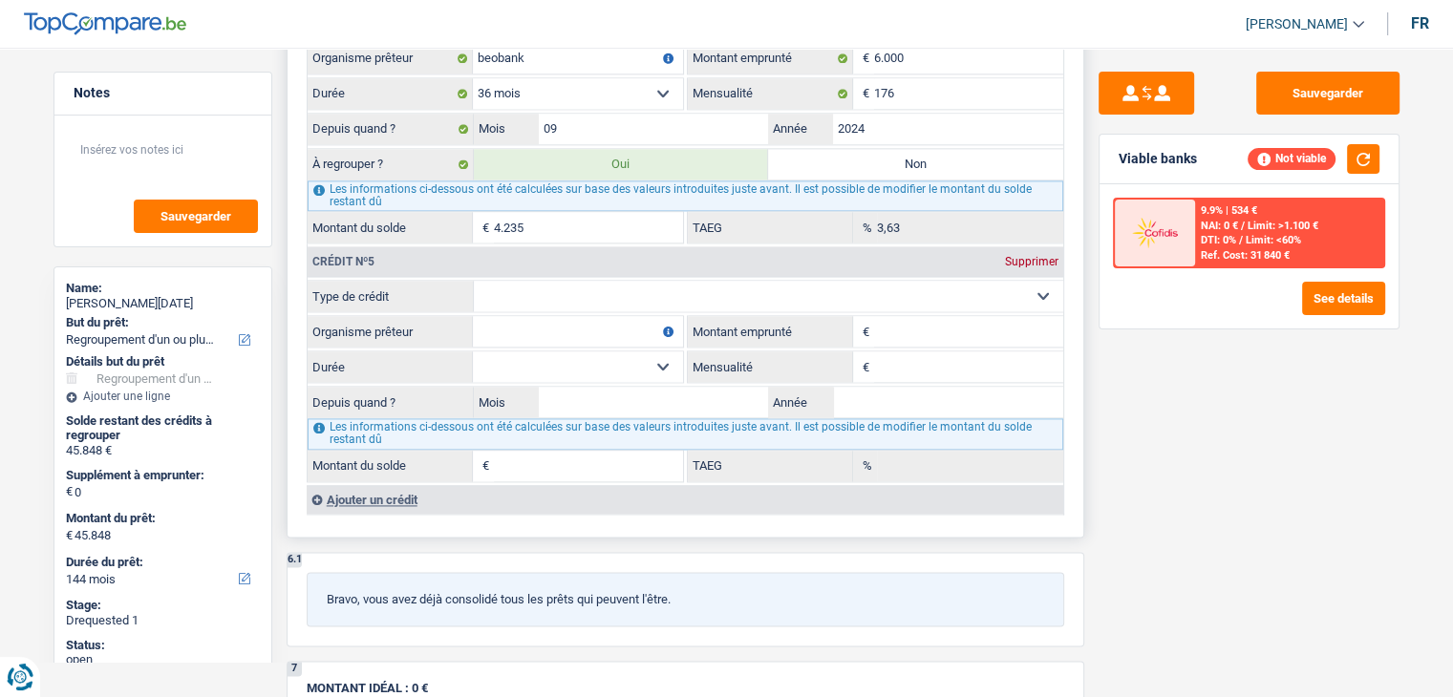
click at [721, 281] on select "Carte ou ouverture de crédit Prêt hypothécaire Vente à tempérament Prêt à tempé…" at bounding box center [768, 296] width 589 height 31
click at [926, 316] on input "Montant emprunté" at bounding box center [968, 331] width 189 height 31
click at [898, 316] on input "Montant emprunté" at bounding box center [968, 331] width 189 height 31
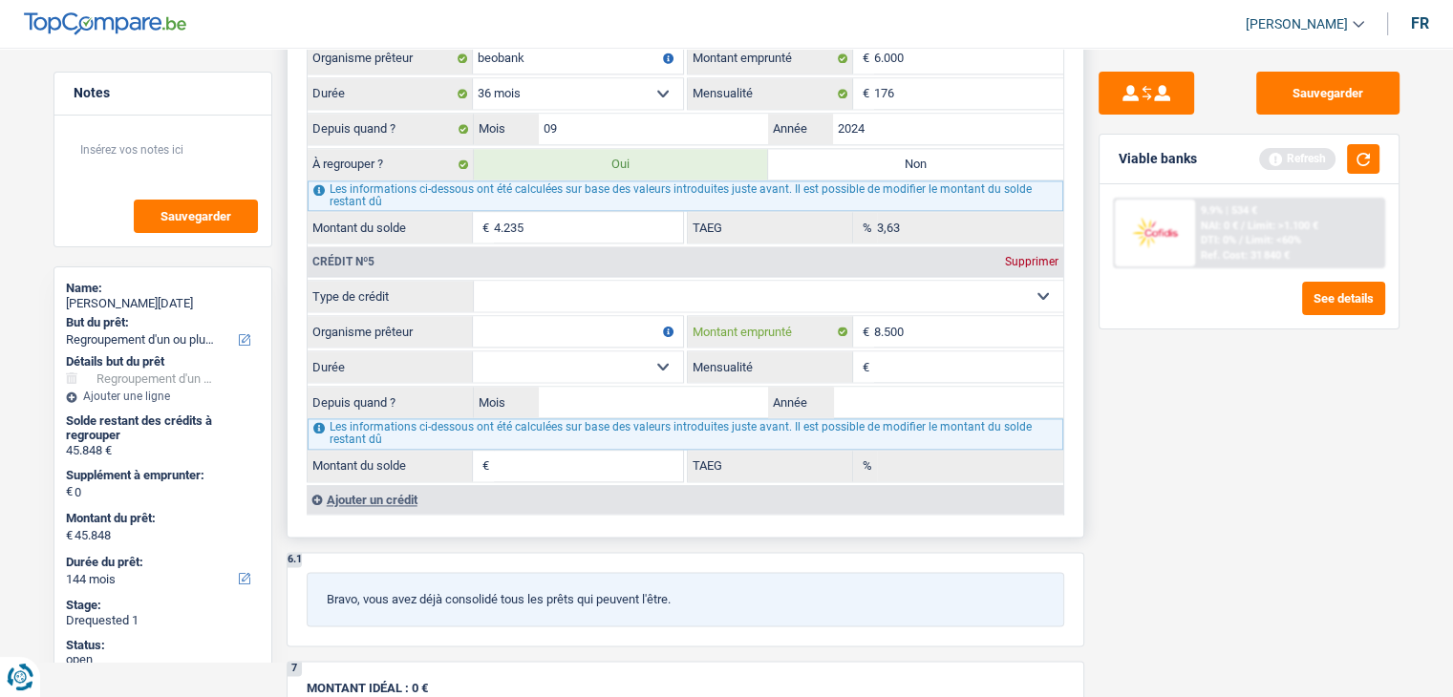
type input "8.500"
click at [594, 319] on input "Organisme prêteur" at bounding box center [578, 331] width 210 height 31
type input "cetelem"
click at [596, 281] on select "Carte ou ouverture de crédit Prêt hypothécaire Vente à tempérament Prêt à tempé…" at bounding box center [768, 296] width 589 height 31
select select "carLoan"
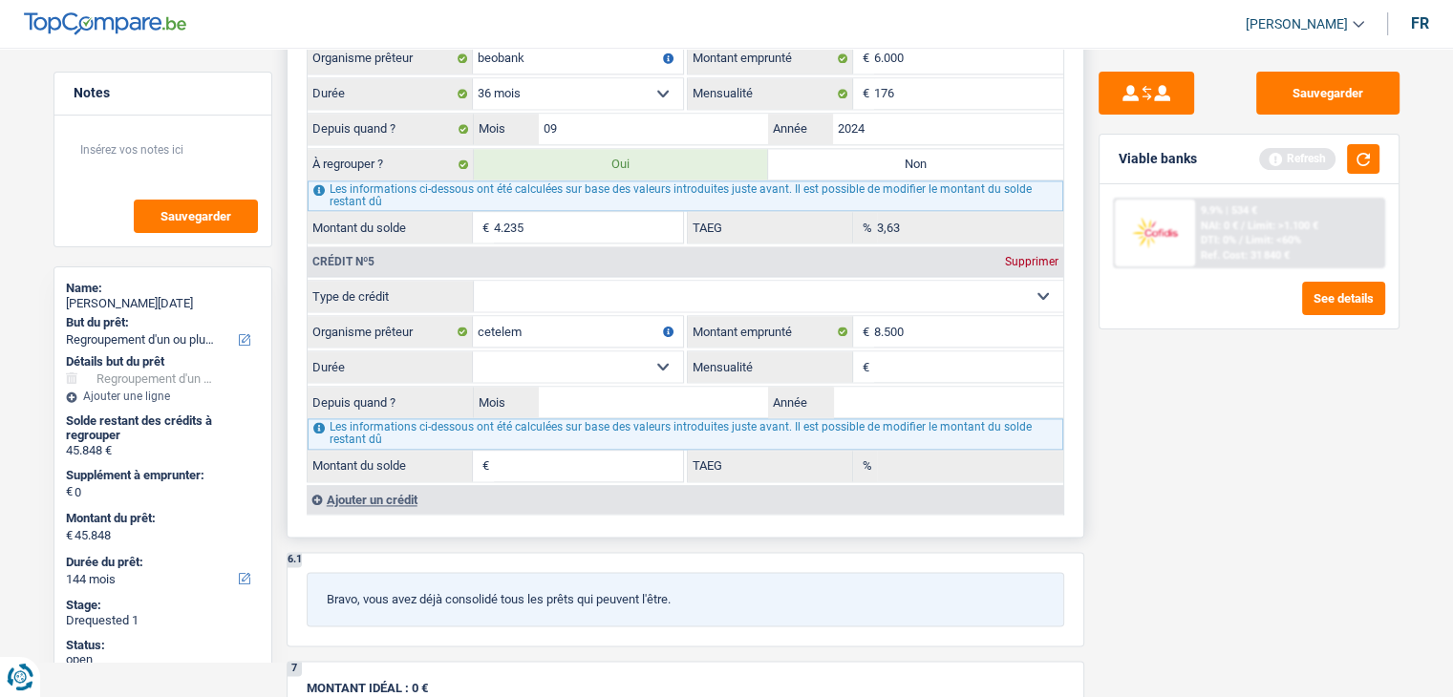
type input "0"
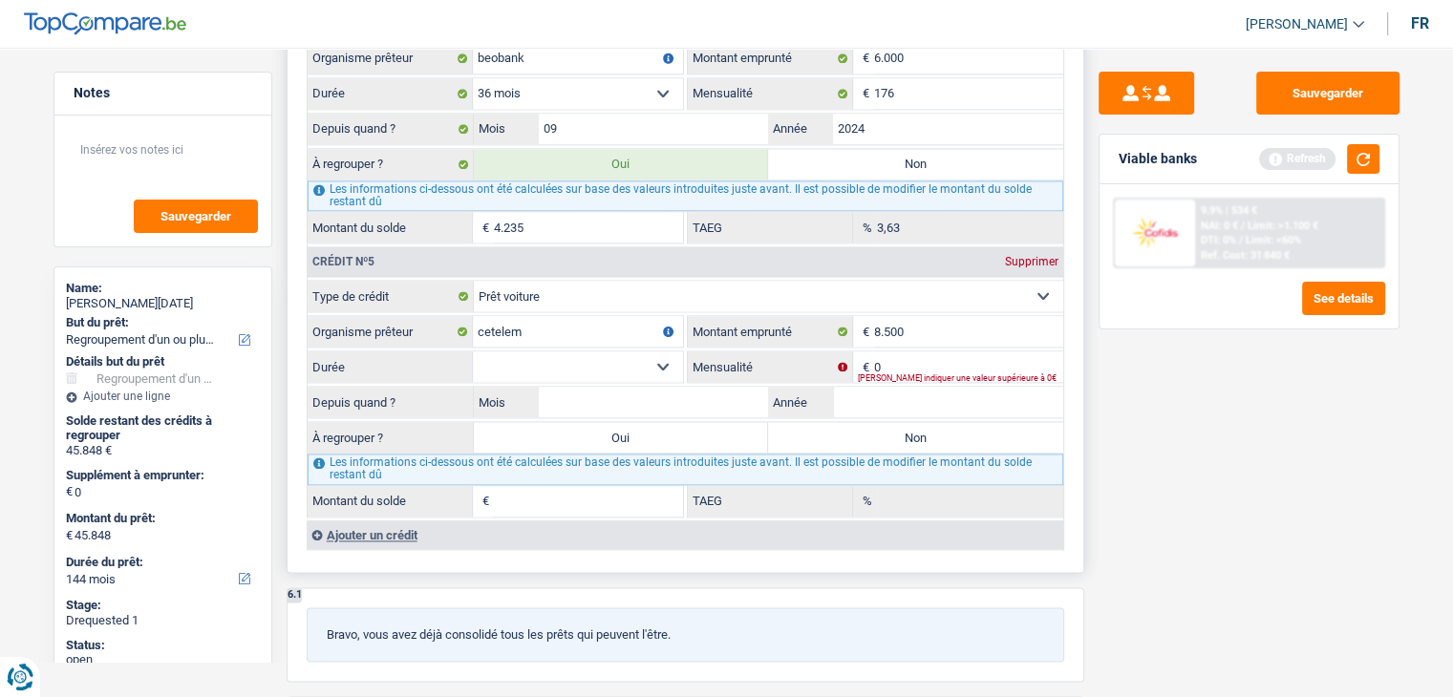
click at [601, 351] on select "12 mois 18 mois 24 mois 30 mois 36 mois 42 mois 48 mois Sélectionner une option" at bounding box center [578, 366] width 210 height 31
click at [925, 351] on input "0" at bounding box center [968, 366] width 189 height 31
type input "202"
click at [637, 351] on select "12 mois 18 mois 24 mois 30 mois 36 mois 42 mois 48 mois Sélectionner une option" at bounding box center [578, 366] width 210 height 31
click at [473, 351] on select "12 mois 18 mois 24 mois 30 mois 36 mois 42 mois 48 mois Sélectionner une option" at bounding box center [578, 366] width 210 height 31
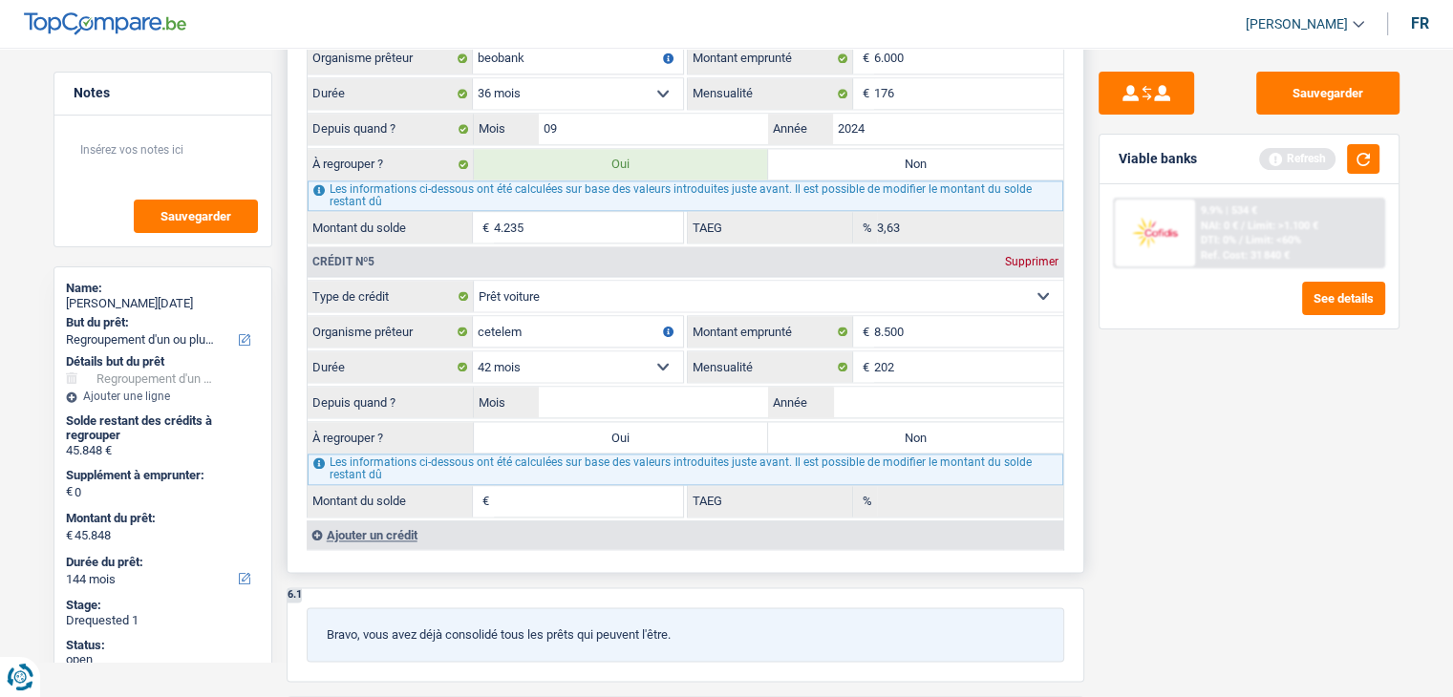
click at [600, 351] on select "12 mois 18 mois 24 mois 30 mois 36 mois 42 mois 48 mois Sélectionner une option" at bounding box center [578, 366] width 210 height 31
select select "48"
click at [473, 351] on select "12 mois 18 mois 24 mois 30 mois 36 mois 42 mois 48 mois Sélectionner une option" at bounding box center [578, 366] width 210 height 31
click at [1362, 152] on button "button" at bounding box center [1363, 159] width 32 height 30
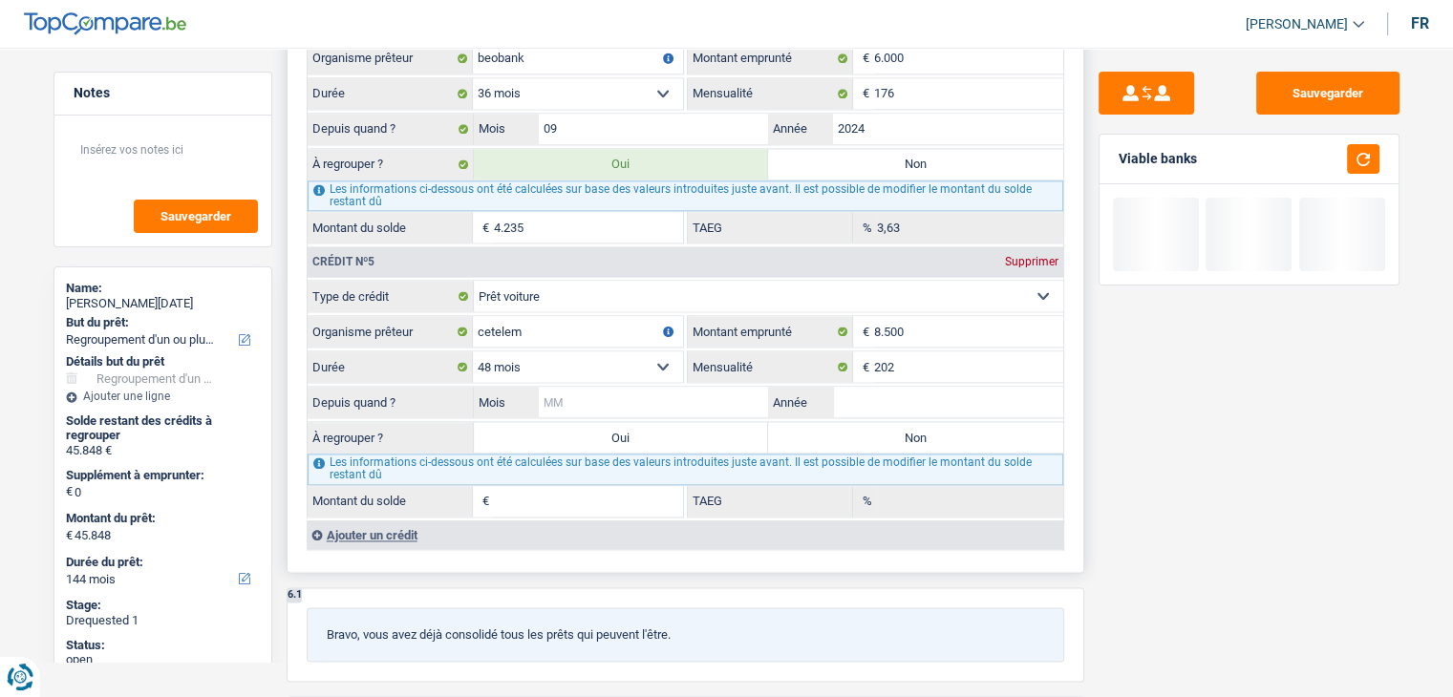
click at [622, 387] on input "Mois" at bounding box center [654, 402] width 230 height 31
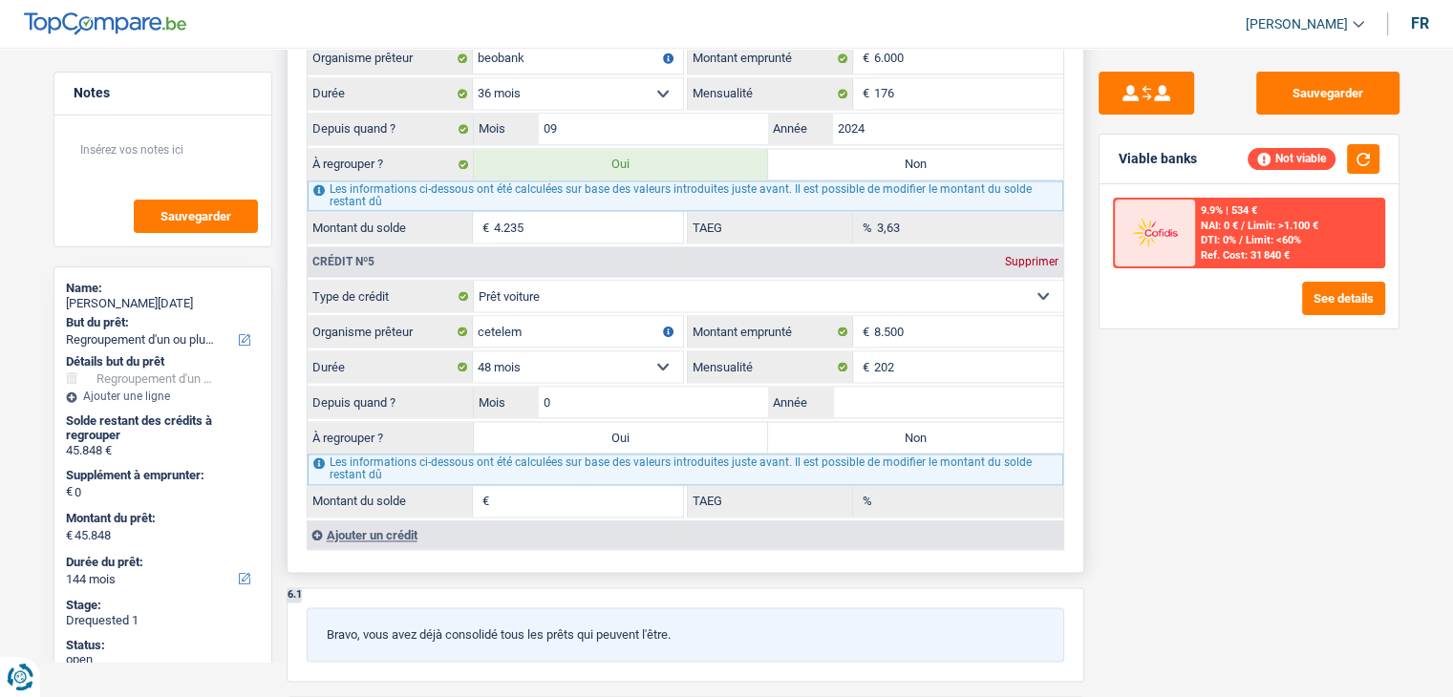
type input "07"
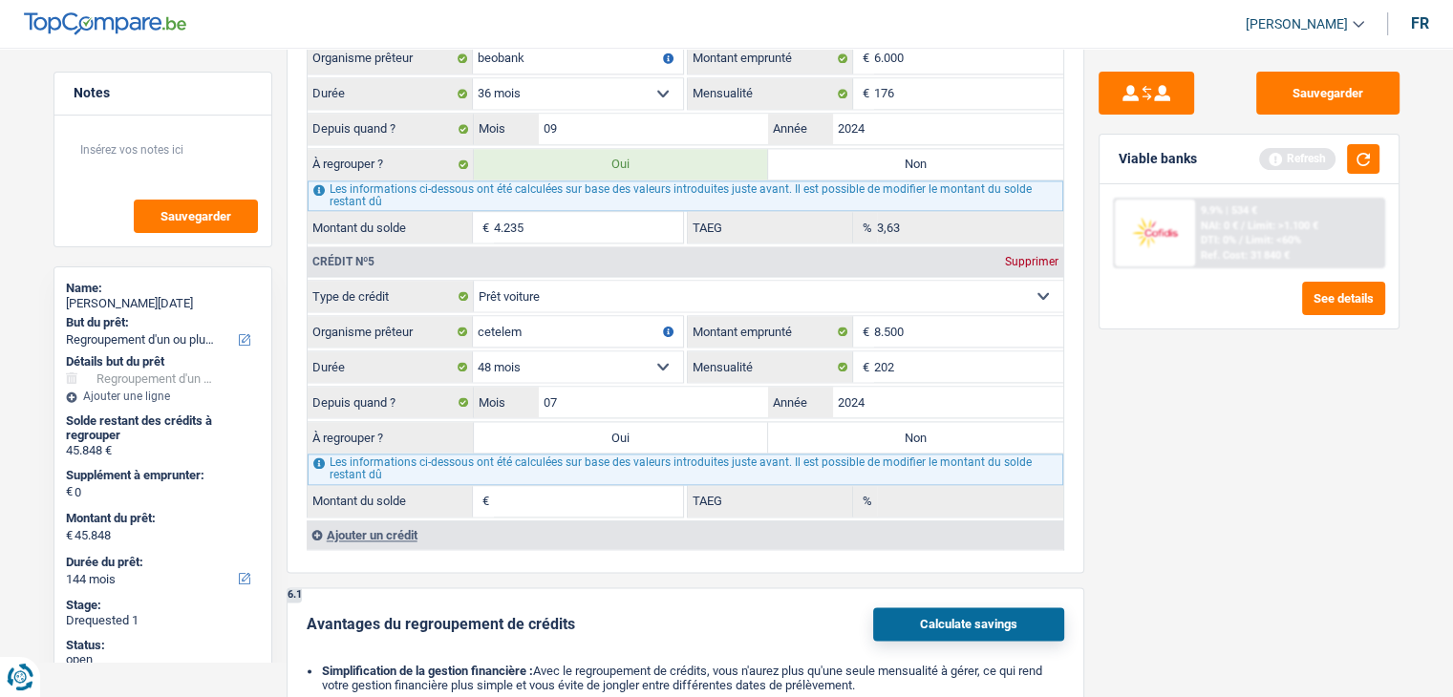
type input "2024"
click at [1241, 539] on div "Sauvegarder Viable banks Refresh 9.9% | 534 € NAI: 0 € / Limit: >1.100 € DTI: 0…" at bounding box center [1249, 367] width 330 height 590
type input "6.415"
type input "6,81"
click at [1372, 160] on button "button" at bounding box center [1363, 159] width 32 height 30
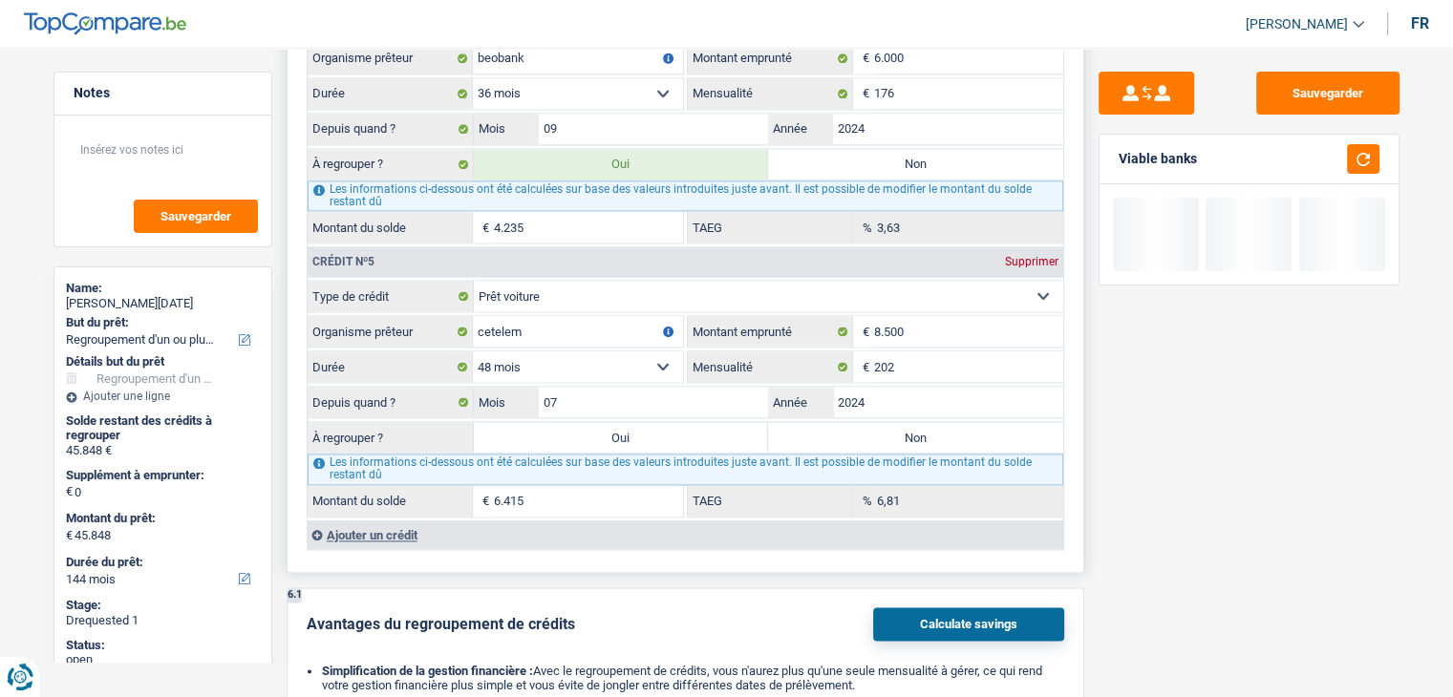
click at [623, 422] on label "Oui" at bounding box center [621, 437] width 295 height 31
click at [623, 422] on input "Oui" at bounding box center [621, 437] width 295 height 31
radio input "true"
type input "52.263"
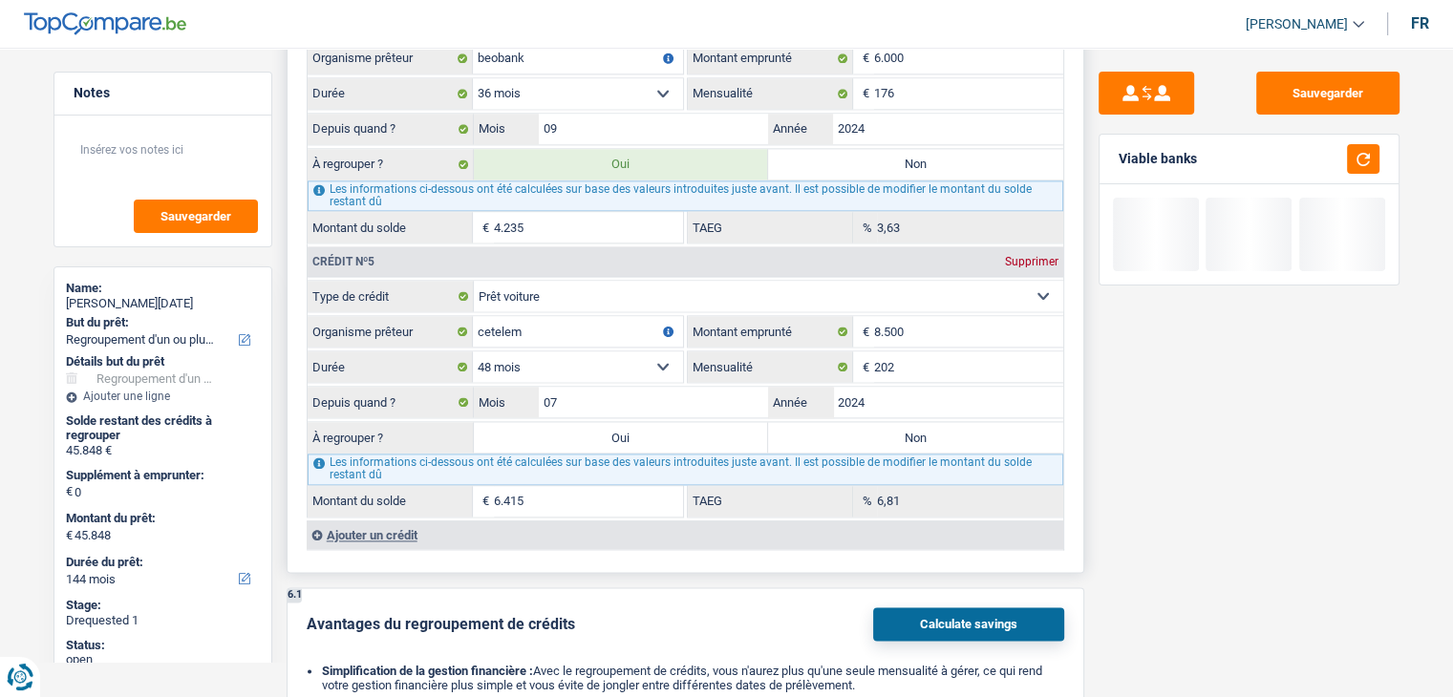
type input "52.263"
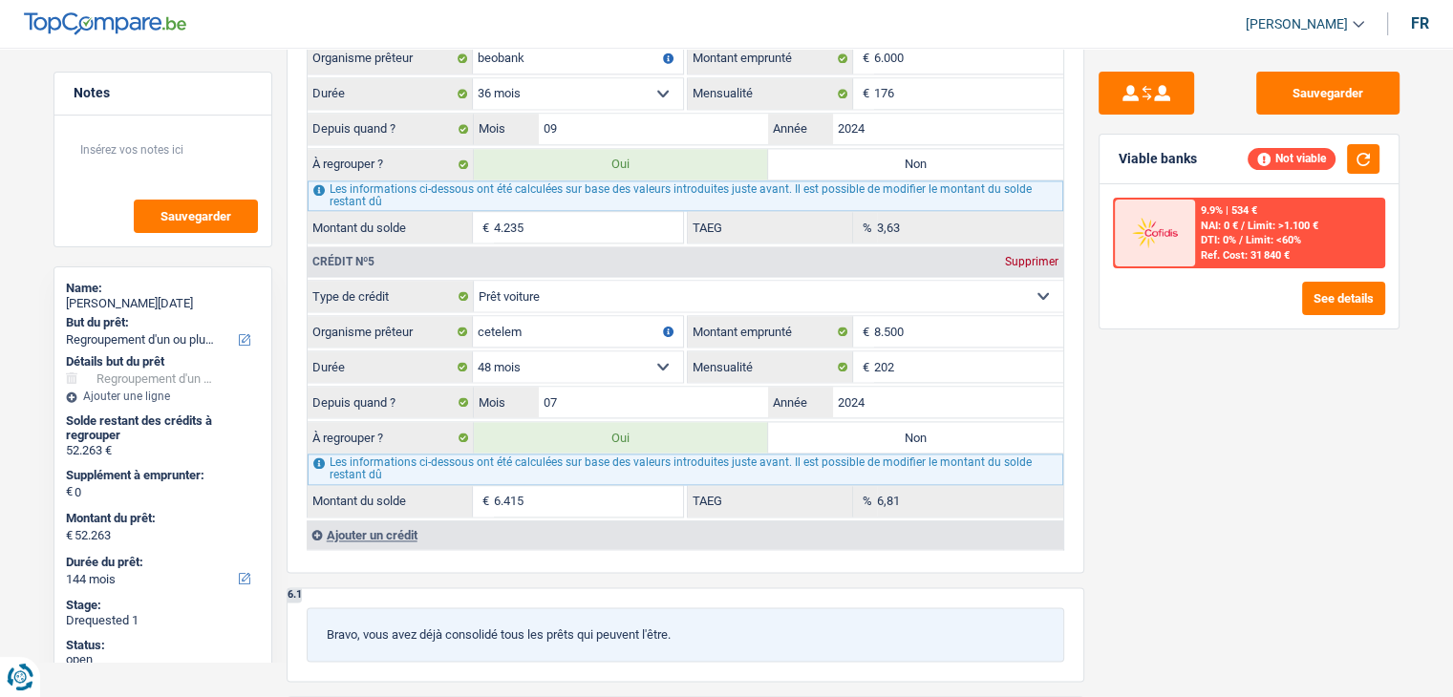
click at [1211, 537] on div "Sauvegarder Viable banks Not viable 9.9% | 534 € NAI: 0 € / Limit: >1.100 € DTI…" at bounding box center [1249, 367] width 330 height 590
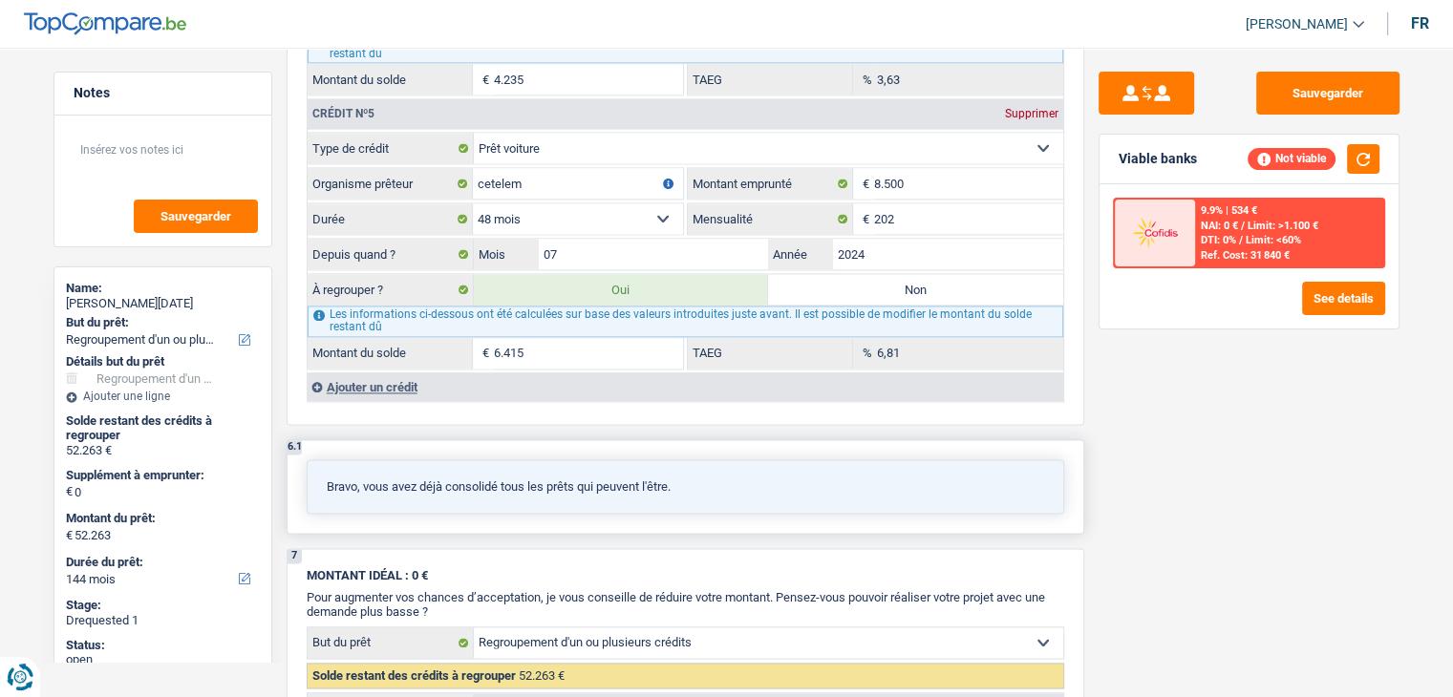
scroll to position [2770, 0]
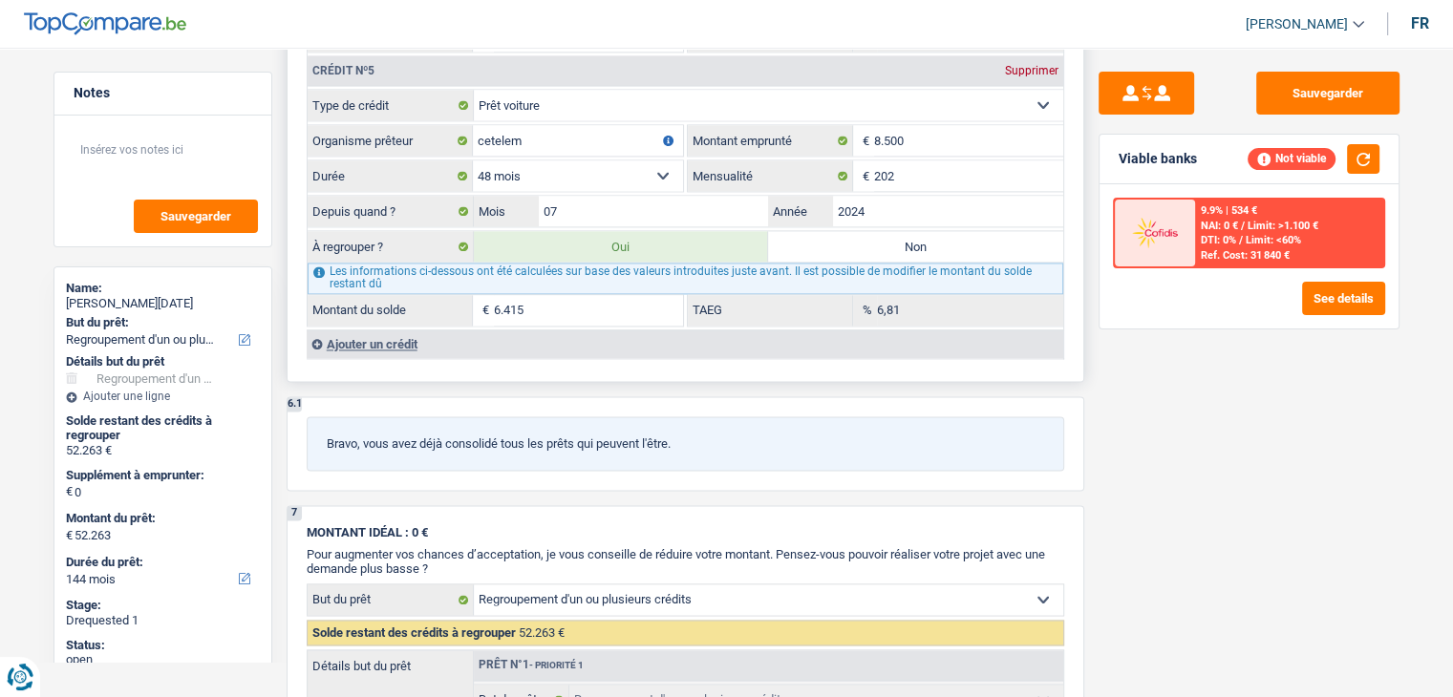
click at [370, 330] on div "Ajouter un crédit" at bounding box center [685, 344] width 756 height 29
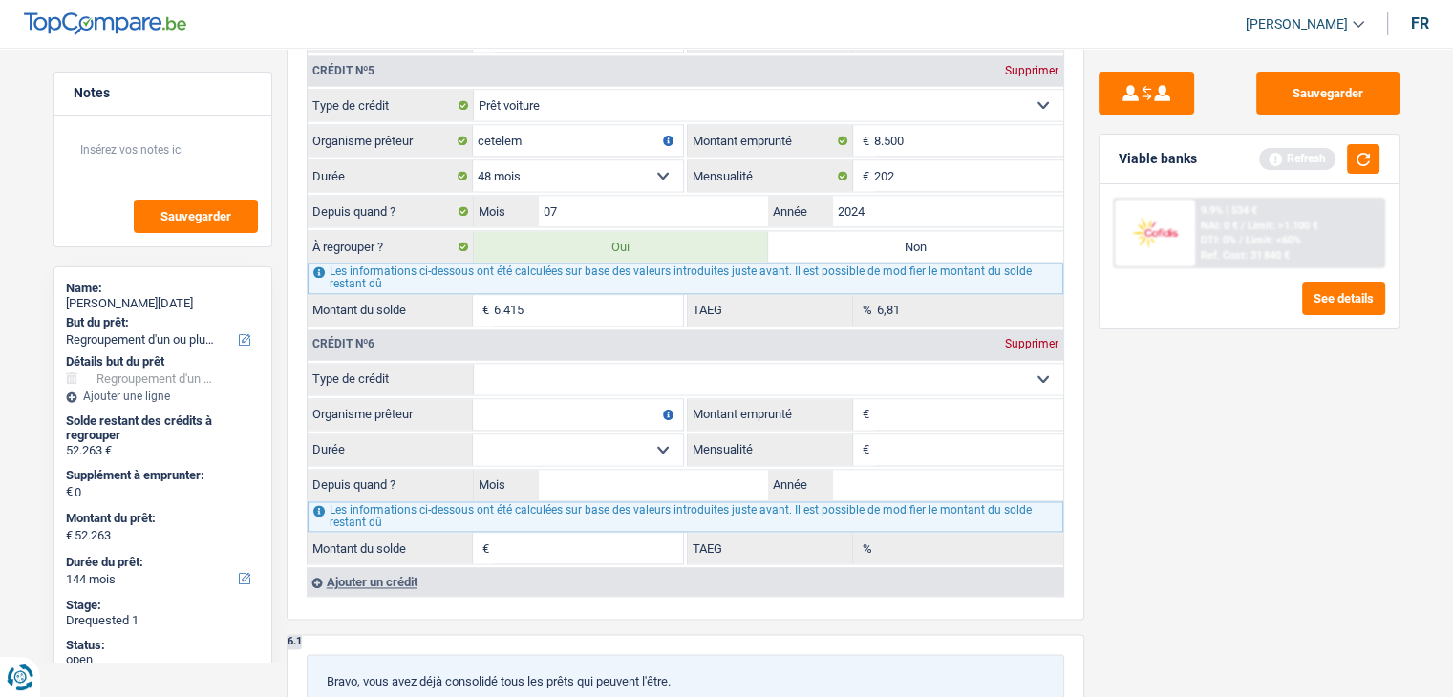
click at [1368, 136] on div "Viable banks Refresh" at bounding box center [1248, 160] width 299 height 50
click at [1370, 144] on button "button" at bounding box center [1363, 159] width 32 height 30
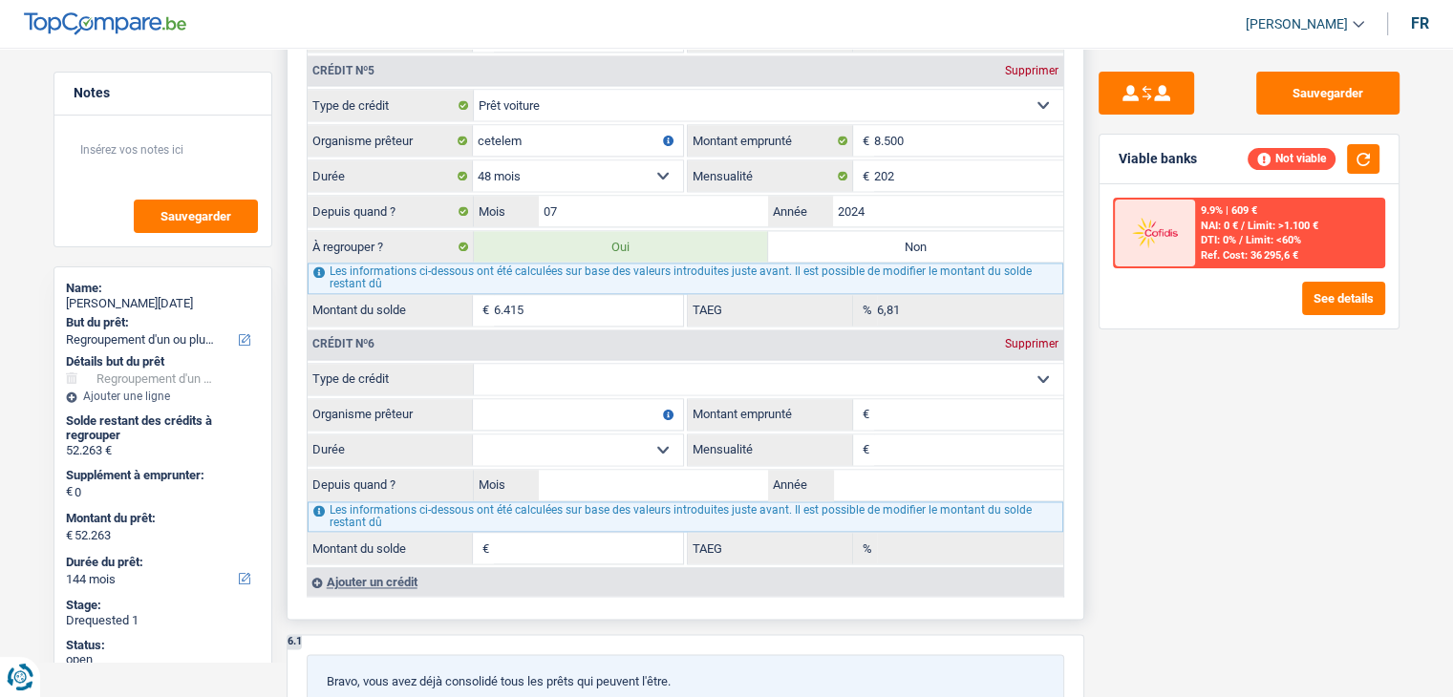
click at [530, 364] on select "Carte ou ouverture de crédit Prêt hypothécaire Vente à tempérament Prêt à tempé…" at bounding box center [768, 379] width 589 height 31
click at [1219, 508] on div "Sauvegarder Viable banks Not viable 9.9% | 609 € NAI: 0 € / Limit: >1.100 € DTI…" at bounding box center [1249, 367] width 330 height 590
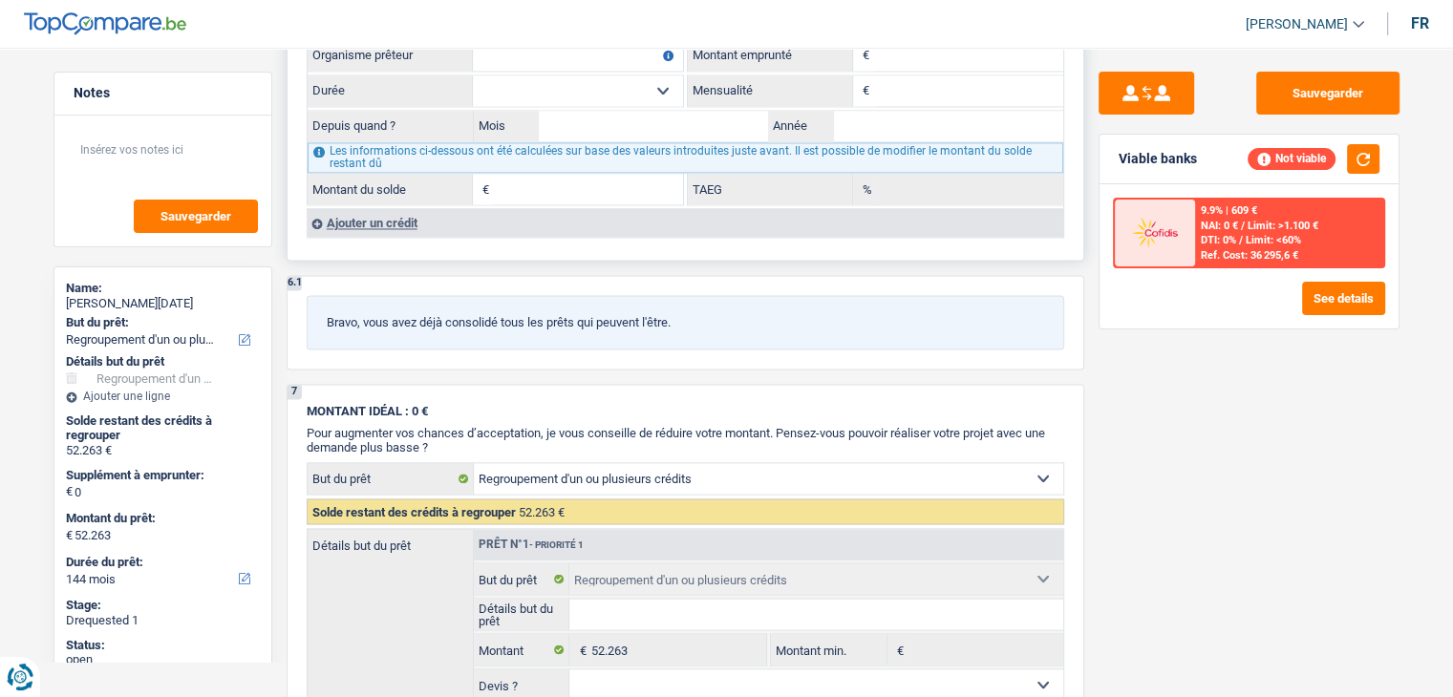
scroll to position [2865, 0]
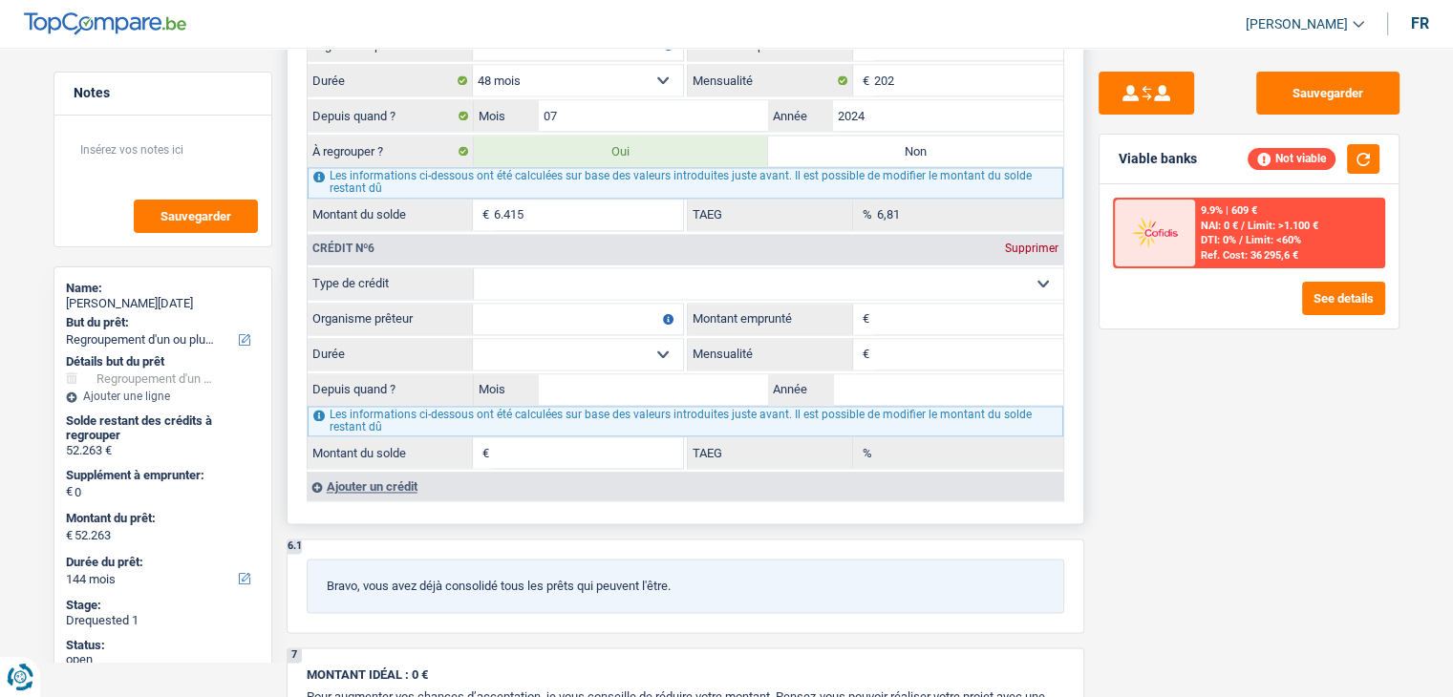
click at [944, 308] on input "Montant emprunté" at bounding box center [968, 319] width 189 height 31
click at [1224, 318] on div "9.9% | 609 € NAI: 0 € / Limit: >1.100 € DTI: 0% / Limit: <60% Ref. Cost: 36 295…" at bounding box center [1248, 256] width 299 height 144
click at [1360, 154] on button "button" at bounding box center [1363, 159] width 32 height 30
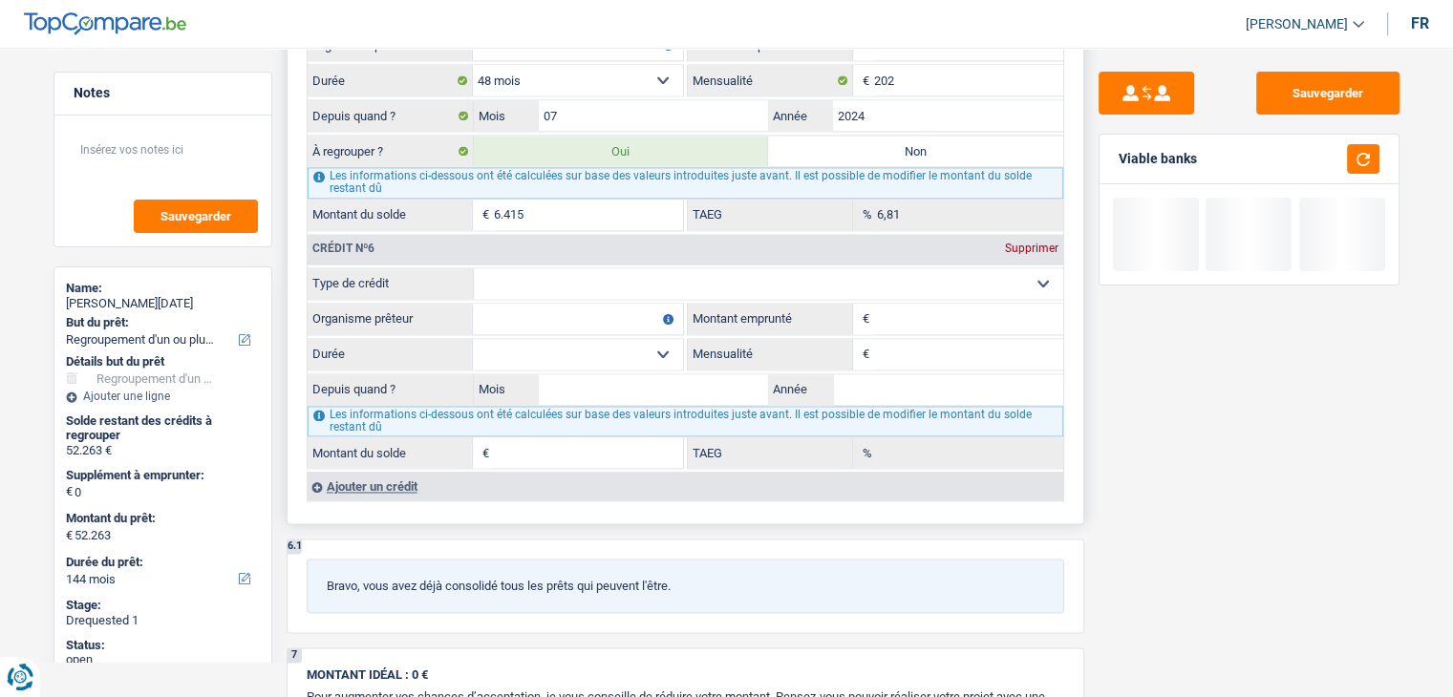
click at [572, 304] on input "Organisme prêteur" at bounding box center [578, 319] width 210 height 31
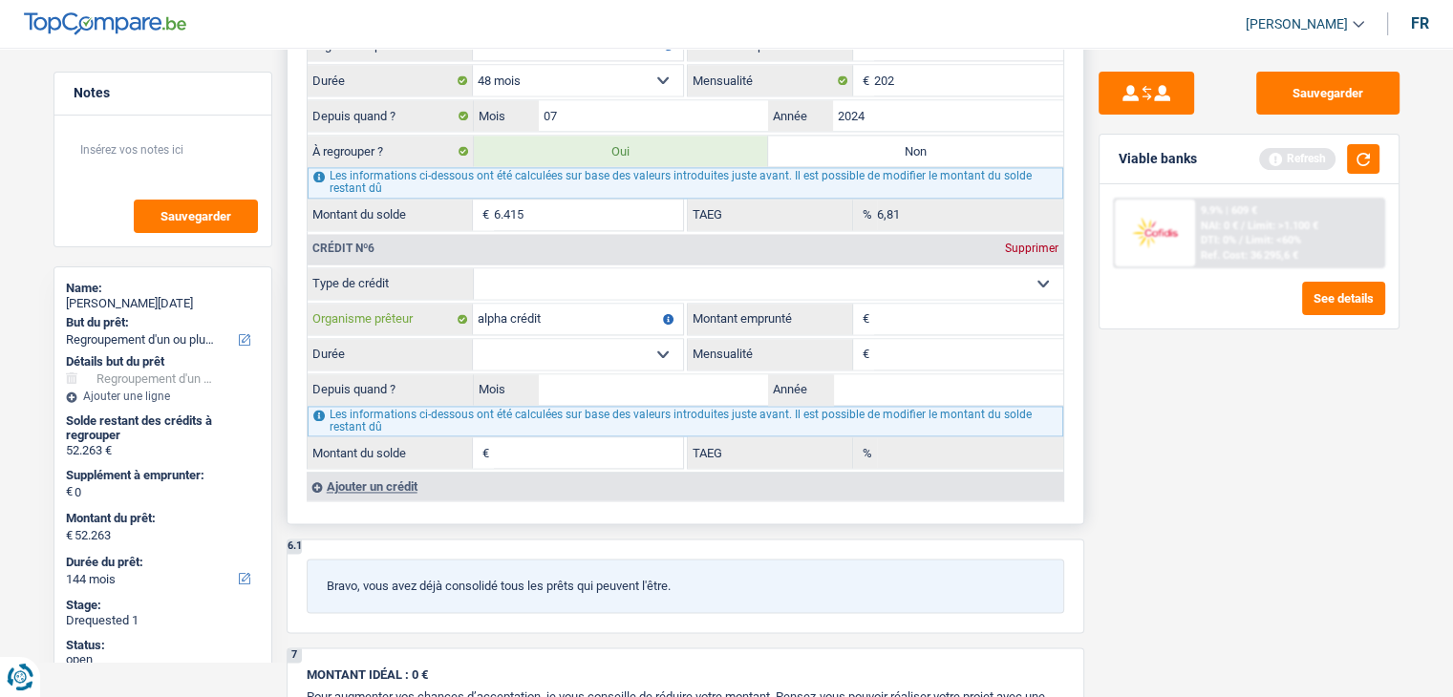
type input "alpha crédit"
click at [969, 304] on input "Montant emprunté" at bounding box center [968, 319] width 189 height 31
click at [1353, 157] on button "button" at bounding box center [1363, 159] width 32 height 30
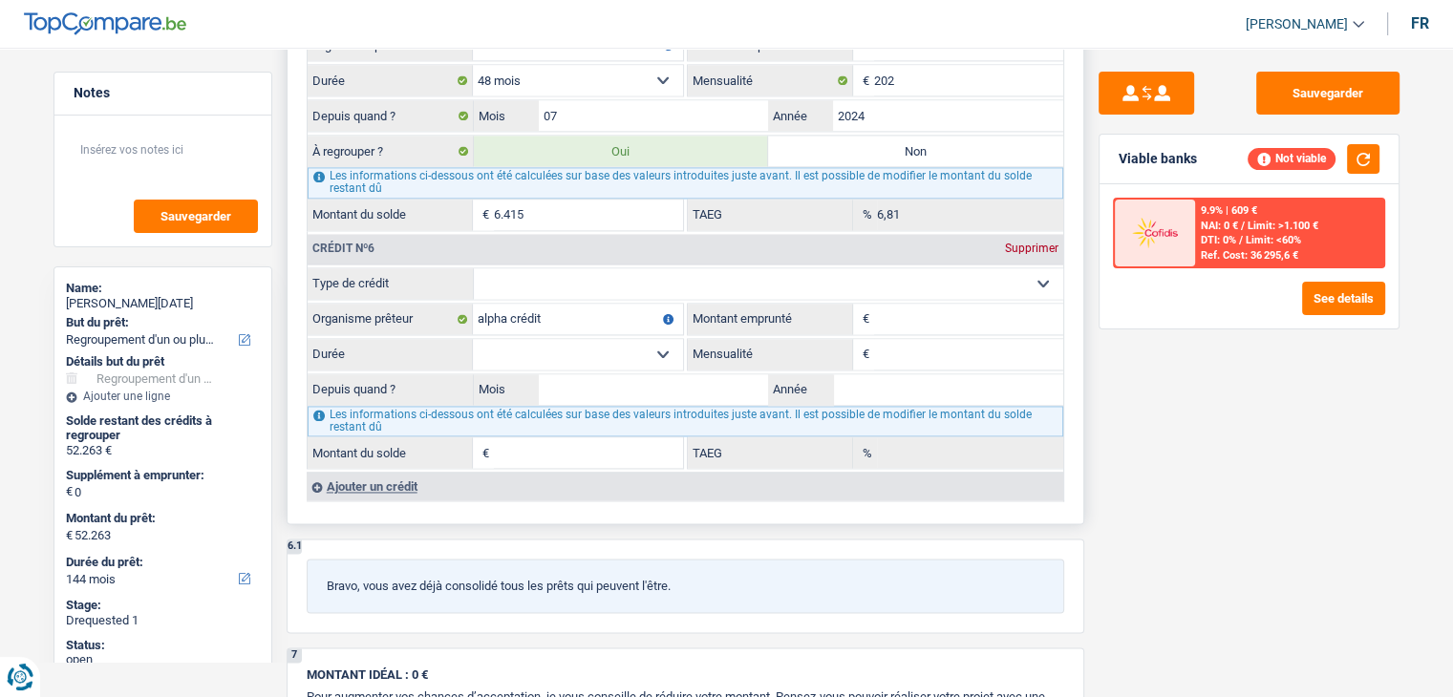
click at [963, 304] on input "Montant emprunté" at bounding box center [968, 319] width 189 height 31
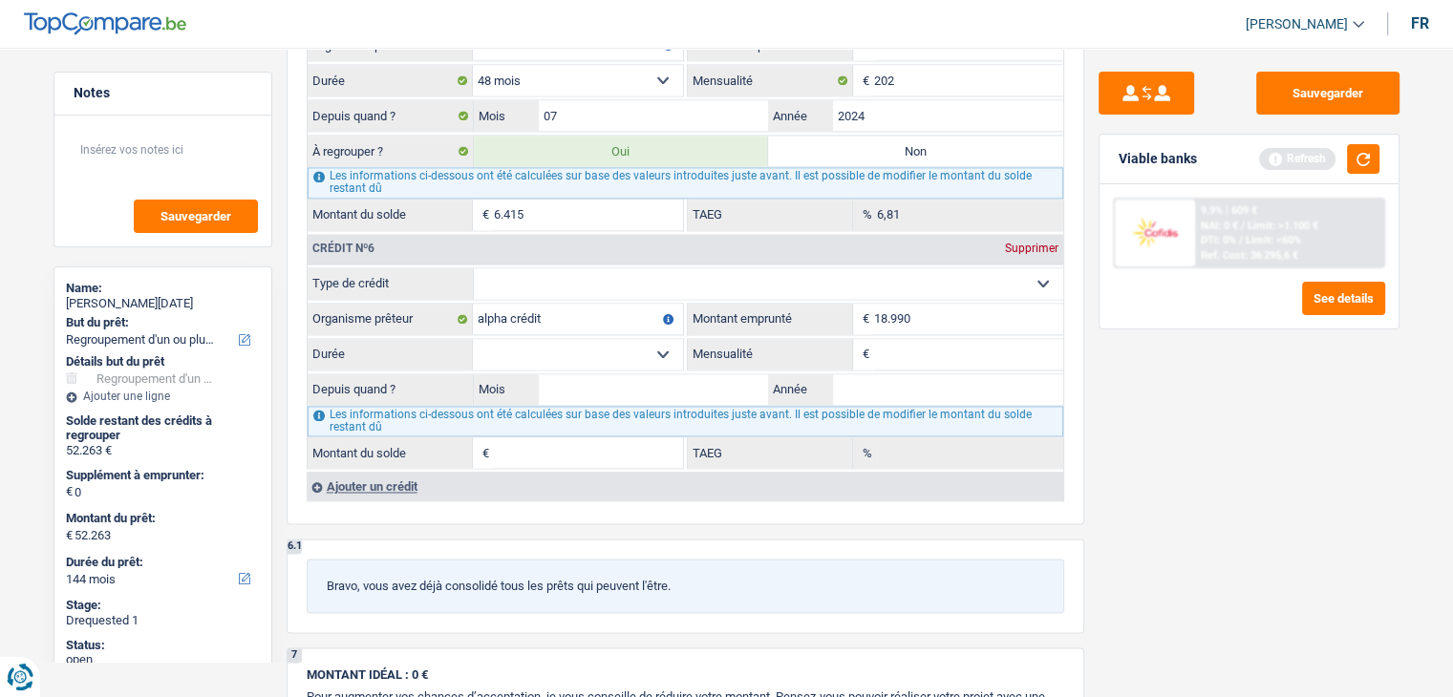
type input "18.990"
click at [1177, 466] on div "Sauvegarder Viable banks Refresh 9.9% | 609 € NAI: 0 € / Limit: >1.100 € DTI: 0…" at bounding box center [1249, 367] width 330 height 590
click at [1363, 161] on button "button" at bounding box center [1363, 159] width 32 height 30
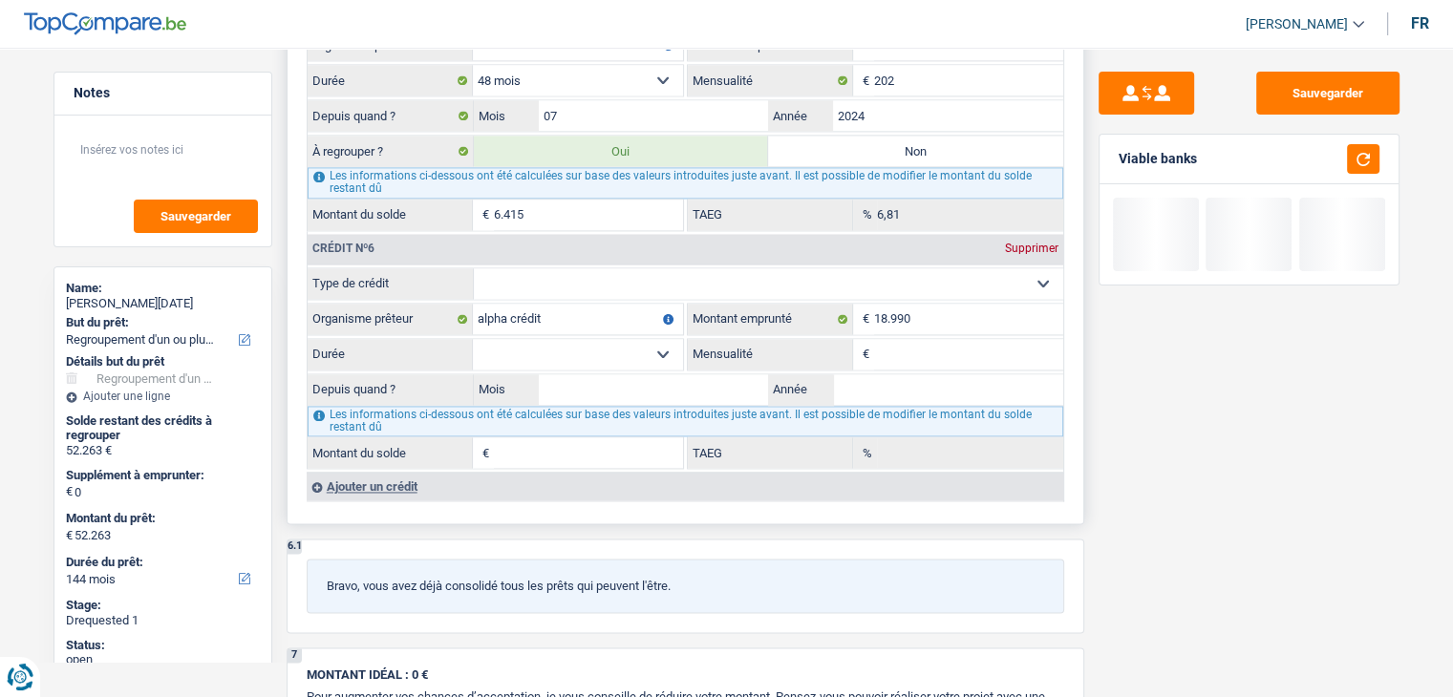
click at [686, 268] on select "Carte ou ouverture de crédit Prêt hypothécaire Vente à tempérament Prêt à tempé…" at bounding box center [768, 283] width 589 height 31
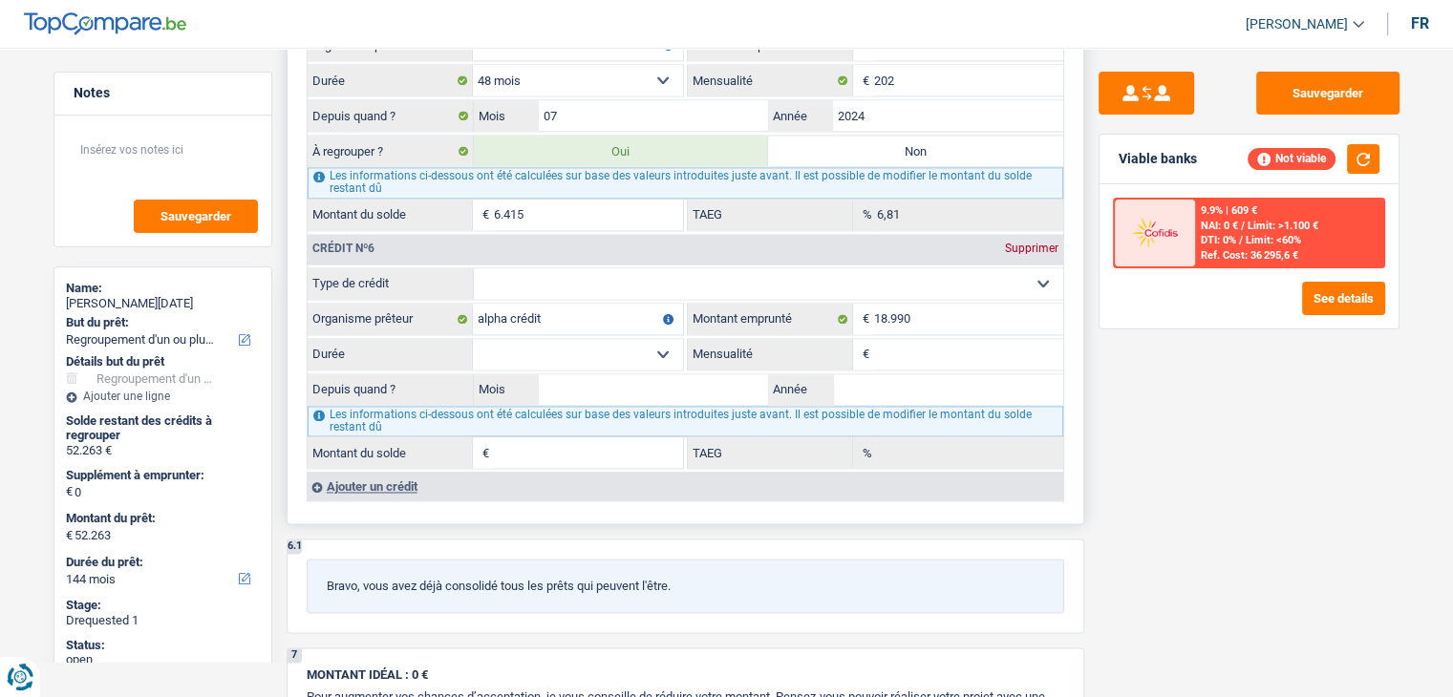
select select "carLoan"
type input "0"
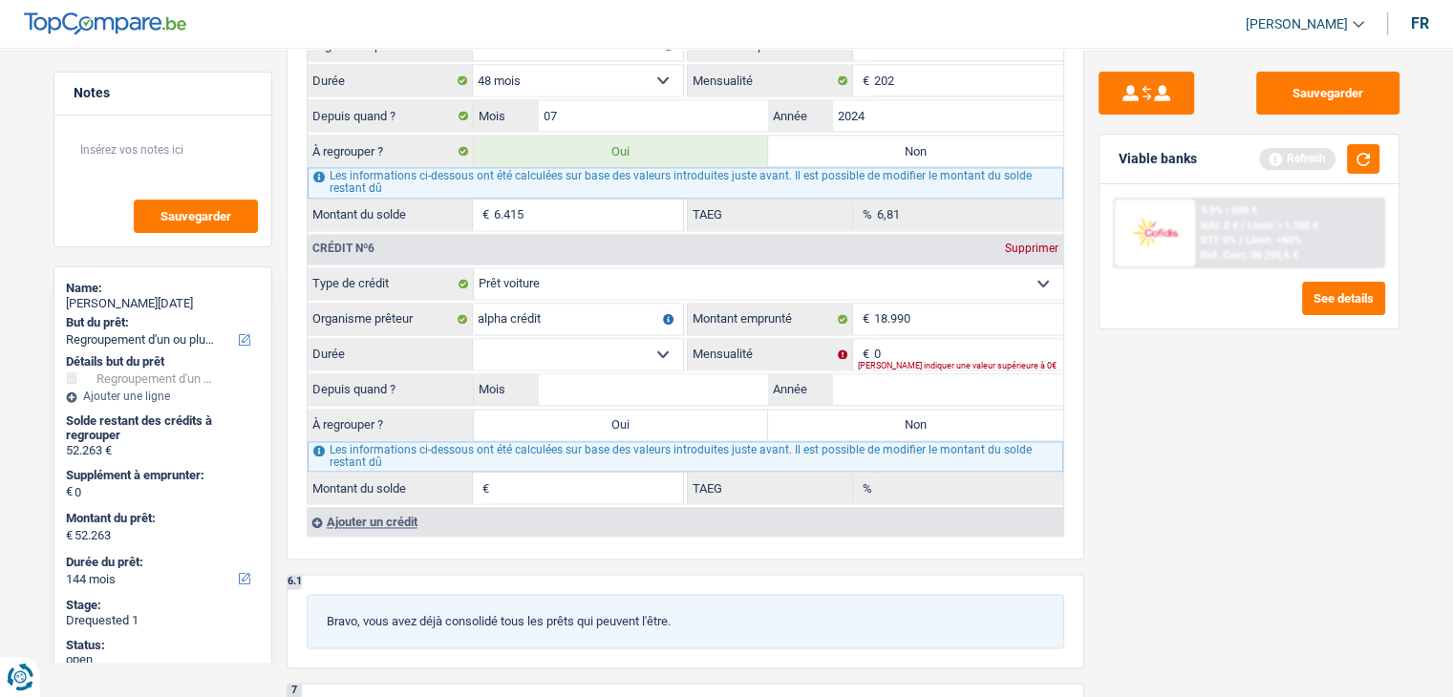
click at [1363, 564] on div "Sauvegarder Viable banks Refresh 9.9% | 609 € NAI: 0 € / Limit: >1.100 € DTI: 0…" at bounding box center [1249, 367] width 330 height 590
click at [529, 339] on select "12 mois 18 mois 24 mois 30 mois 36 mois 42 mois 48 mois 60 mois 72 mois 84 mois…" at bounding box center [578, 354] width 210 height 31
click at [913, 339] on input "0" at bounding box center [968, 354] width 189 height 31
drag, startPoint x: 623, startPoint y: 342, endPoint x: 609, endPoint y: 323, distance: 23.3
click at [623, 342] on select "12 mois 18 mois 24 mois 30 mois 36 mois 42 mois 48 mois 60 mois 72 mois 84 mois…" at bounding box center [578, 354] width 210 height 31
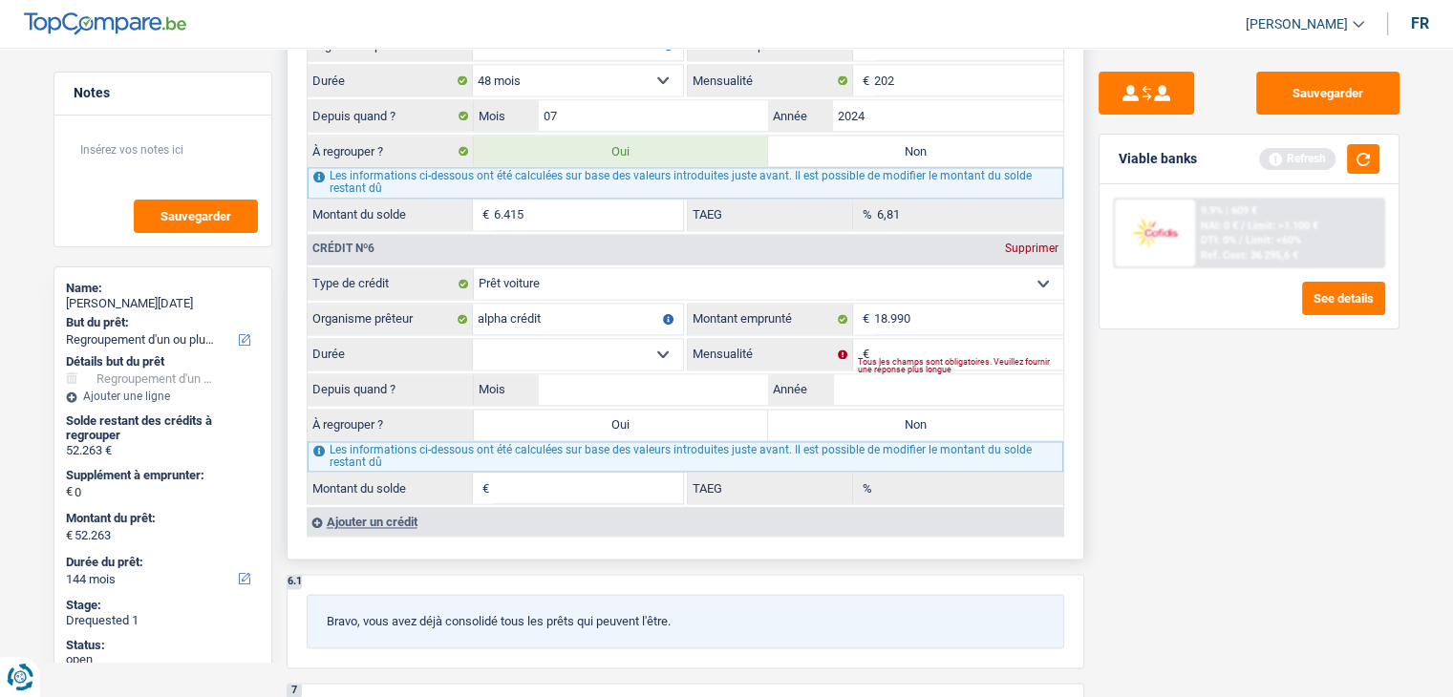
select select "84"
click at [473, 339] on select "12 mois 18 mois 24 mois 30 mois 36 mois 42 mois 48 mois 60 mois 72 mois 84 mois…" at bounding box center [578, 354] width 210 height 31
click at [926, 339] on input "Mensualité" at bounding box center [968, 354] width 189 height 31
type input "292"
click at [749, 374] on input "Mois" at bounding box center [654, 389] width 230 height 31
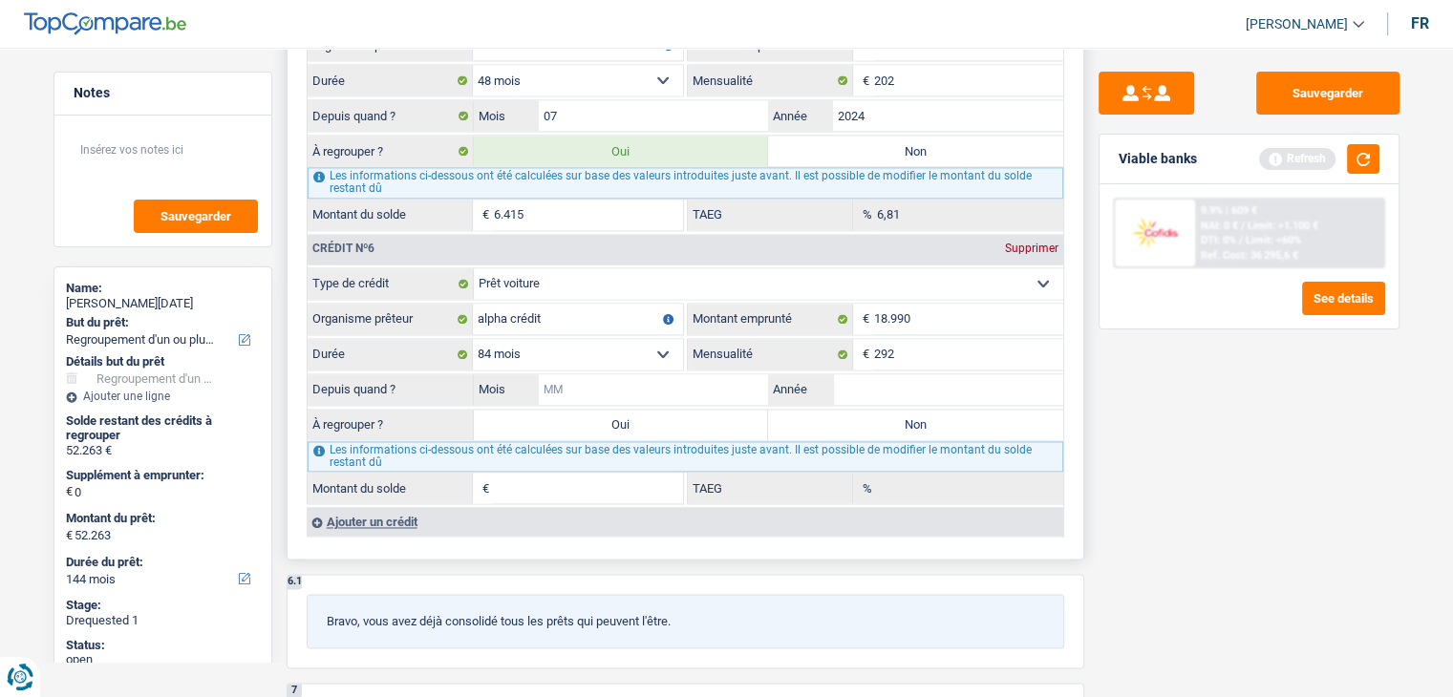
click at [701, 374] on input "Mois" at bounding box center [654, 389] width 230 height 31
type input "06"
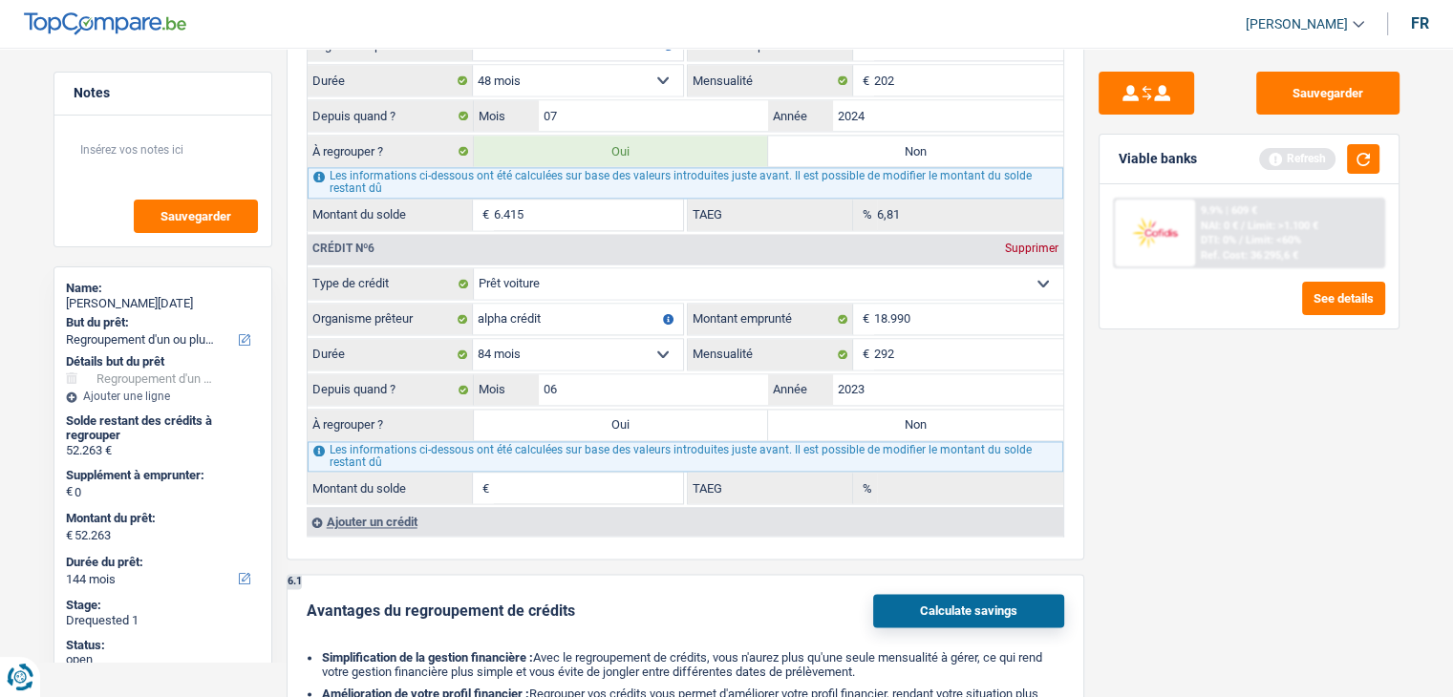
type input "2023"
click at [1223, 505] on div "Sauvegarder Viable banks Refresh 9.9% | 609 € NAI: 0 € / Limit: >1.100 € DTI: 0…" at bounding box center [1249, 367] width 330 height 590
type input "14.145"
type input "7,85"
click at [616, 410] on label "Oui" at bounding box center [621, 425] width 295 height 31
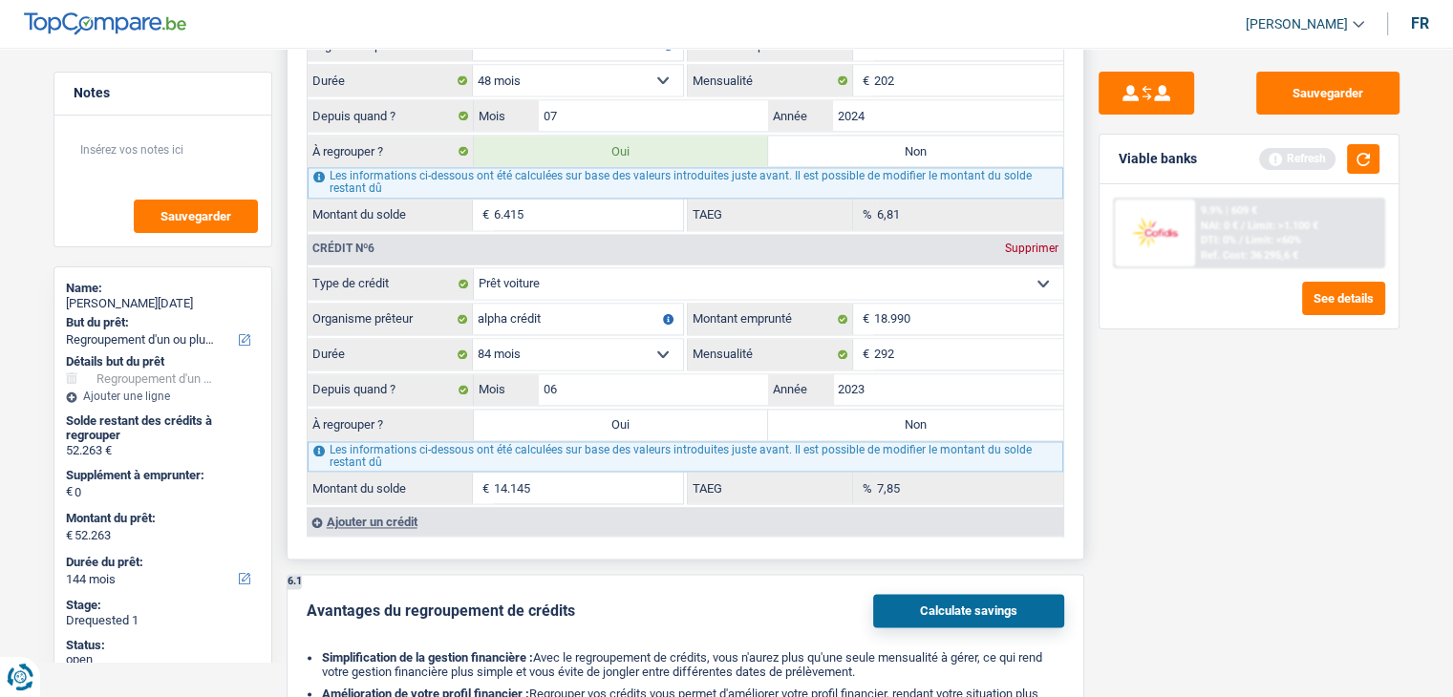
click at [616, 410] on input "Oui" at bounding box center [621, 425] width 295 height 31
radio input "true"
type input "66.408"
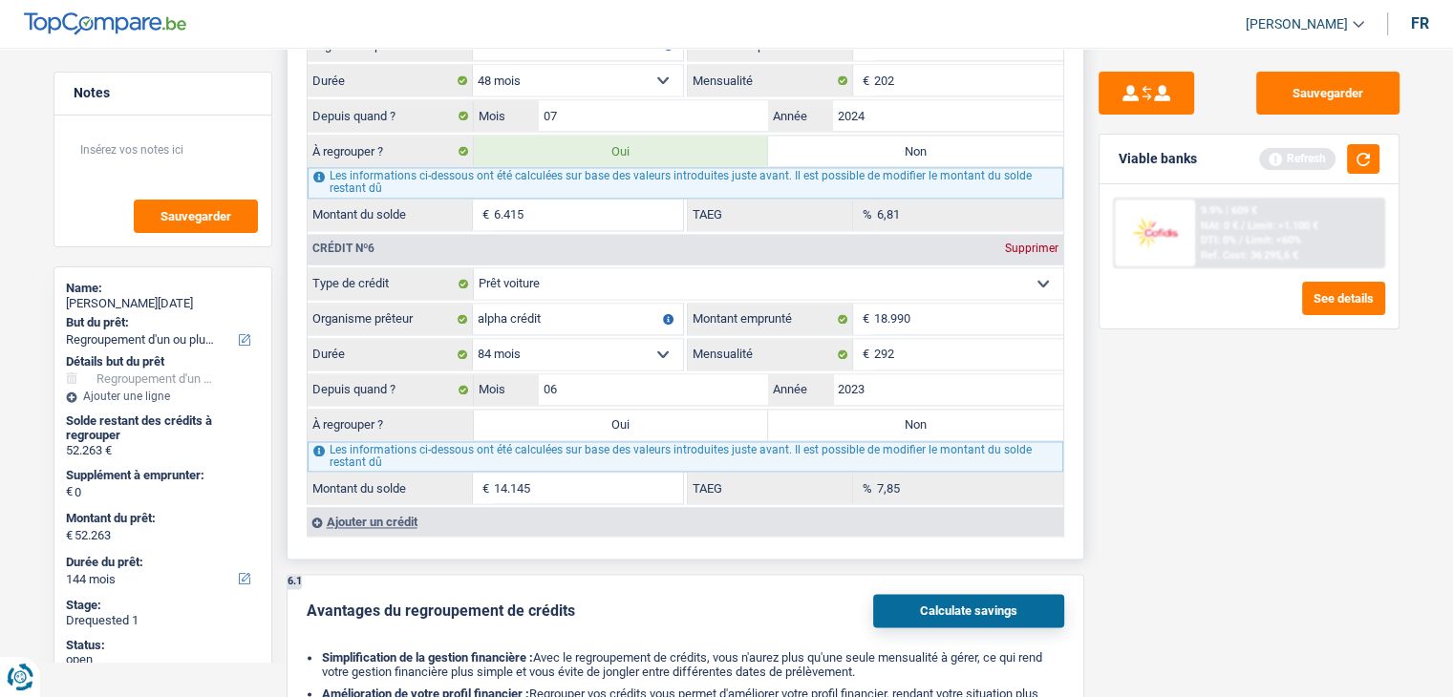
type input "66.408"
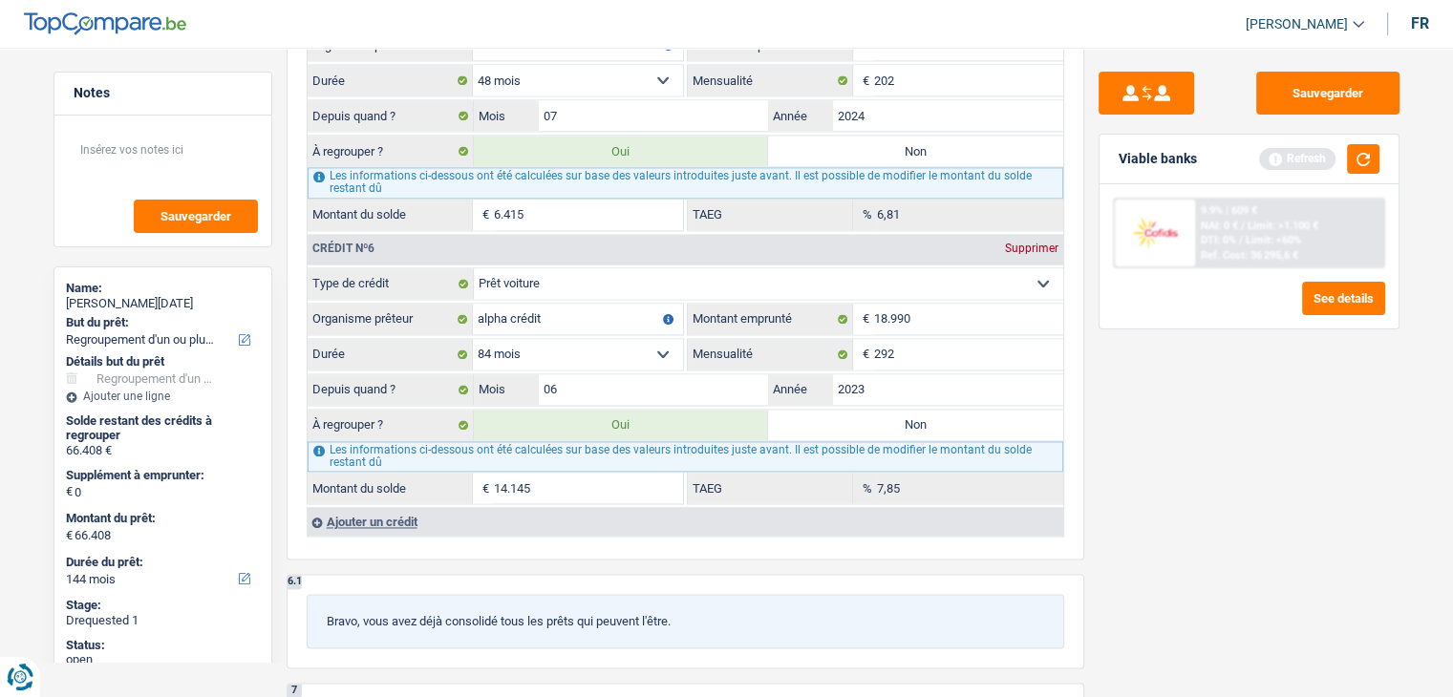
click at [1269, 497] on div "Sauvegarder Viable banks Refresh 9.9% | 609 € NAI: 0 € / Limit: >1.100 € DTI: 0…" at bounding box center [1249, 367] width 330 height 590
click at [1379, 163] on div "Viable banks Refresh" at bounding box center [1248, 160] width 299 height 50
click at [1356, 161] on button "button" at bounding box center [1363, 159] width 32 height 30
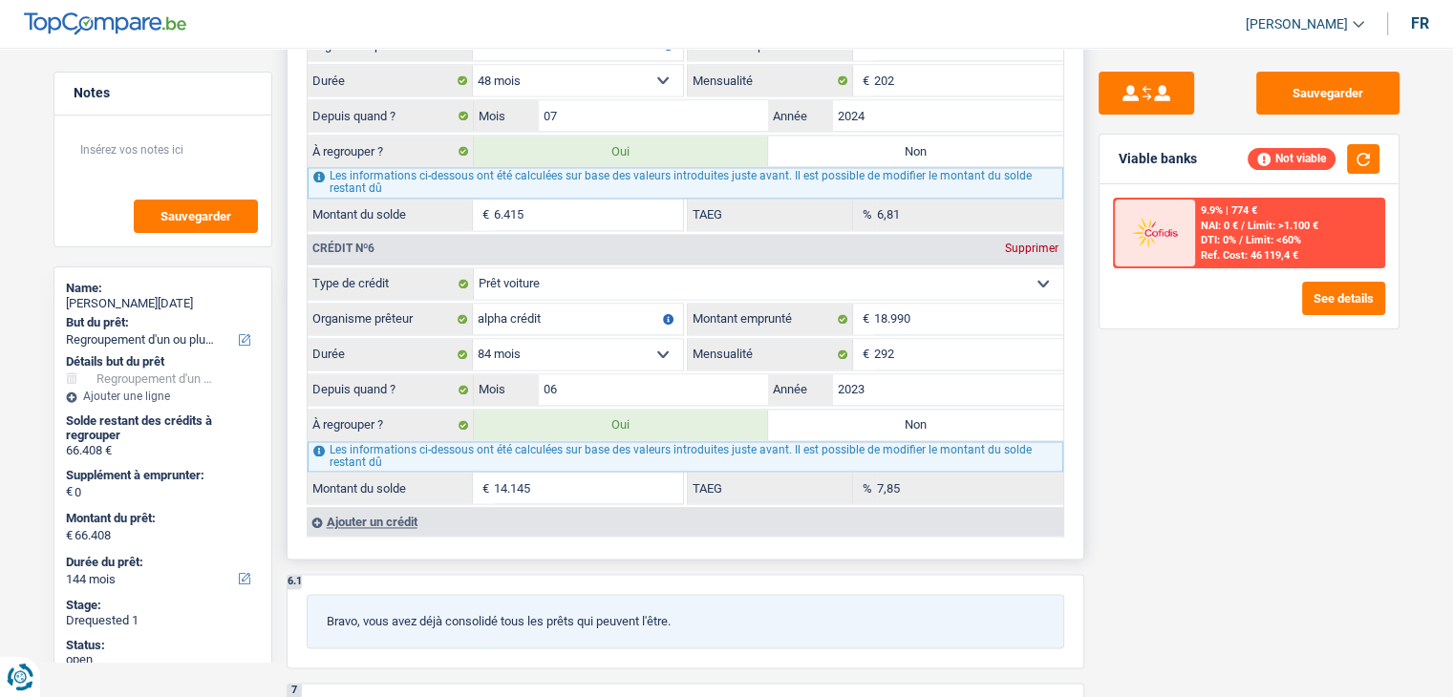
click at [411, 507] on div "Ajouter un crédit" at bounding box center [685, 521] width 756 height 29
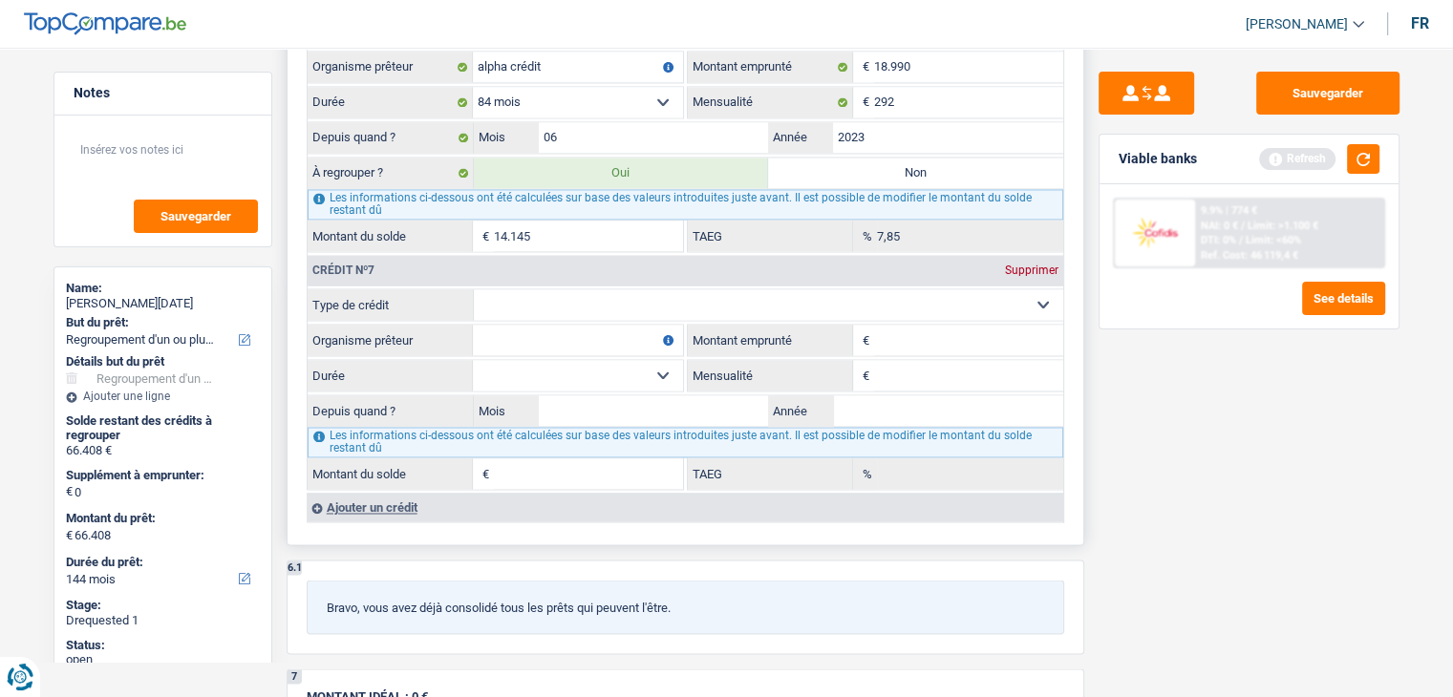
scroll to position [3152, 0]
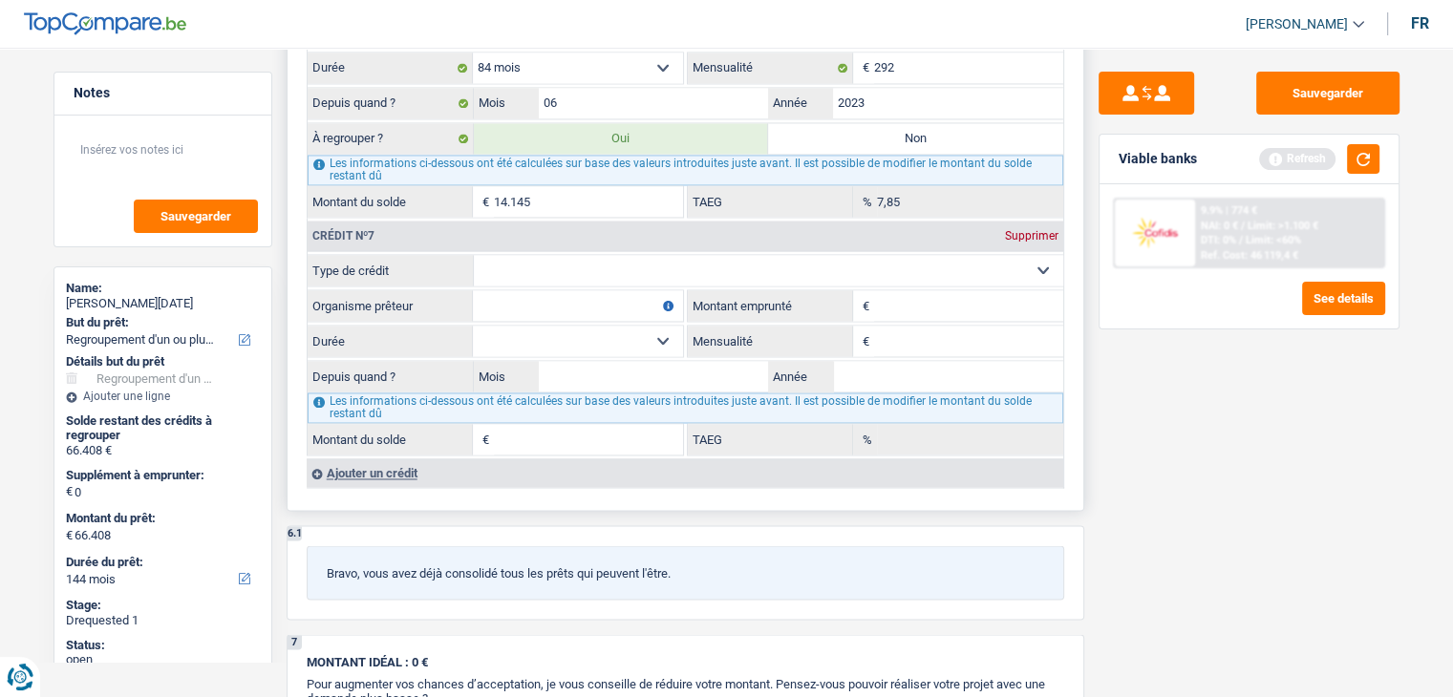
click at [937, 290] on input "Montant emprunté" at bounding box center [968, 305] width 189 height 31
type input "2.000"
click at [635, 255] on select "Carte ou ouverture de crédit Prêt hypothécaire Vente à tempérament Prêt à tempé…" at bounding box center [768, 270] width 589 height 31
select select "personalLoan"
type input "0"
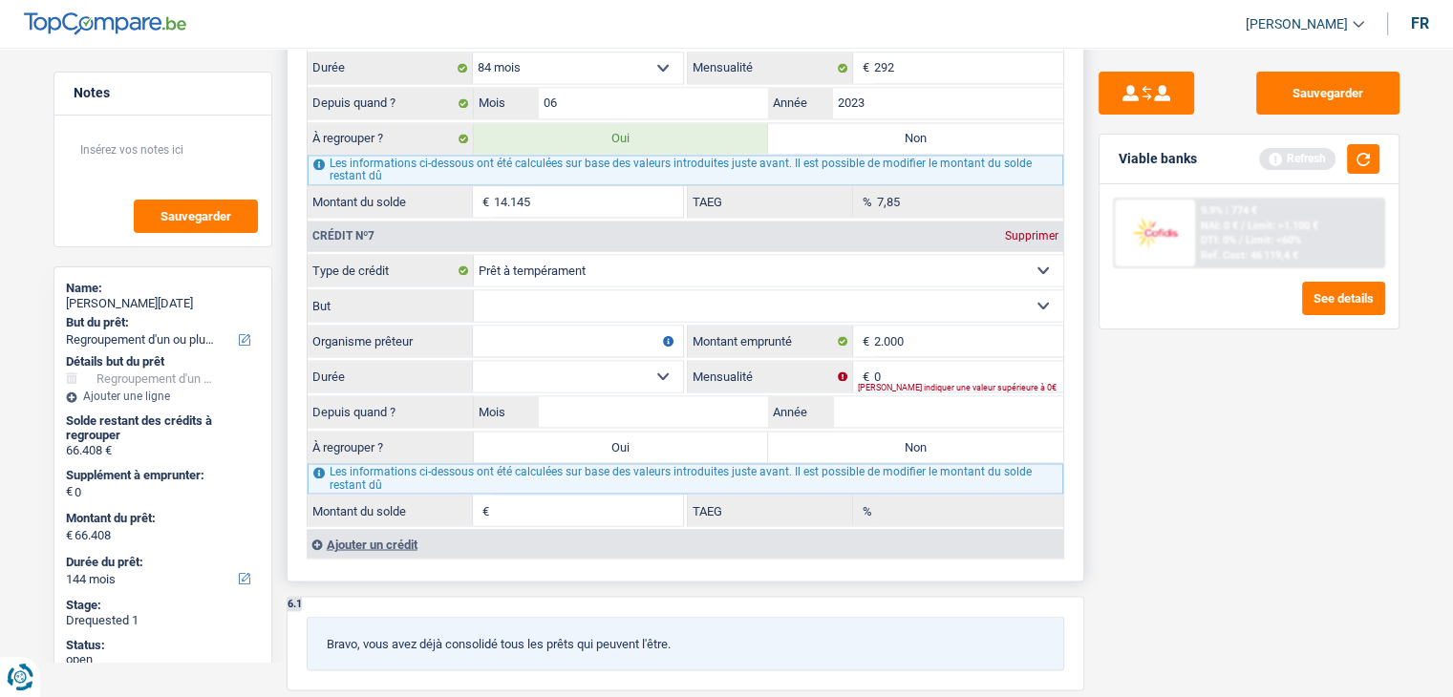
click at [561, 255] on select "Carte ou ouverture de crédit Prêt hypothécaire Vente à tempérament Prêt à tempé…" at bounding box center [768, 270] width 589 height 31
click at [474, 255] on select "Carte ou ouverture de crédit Prêt hypothécaire Vente à tempérament Prêt à tempé…" at bounding box center [768, 270] width 589 height 31
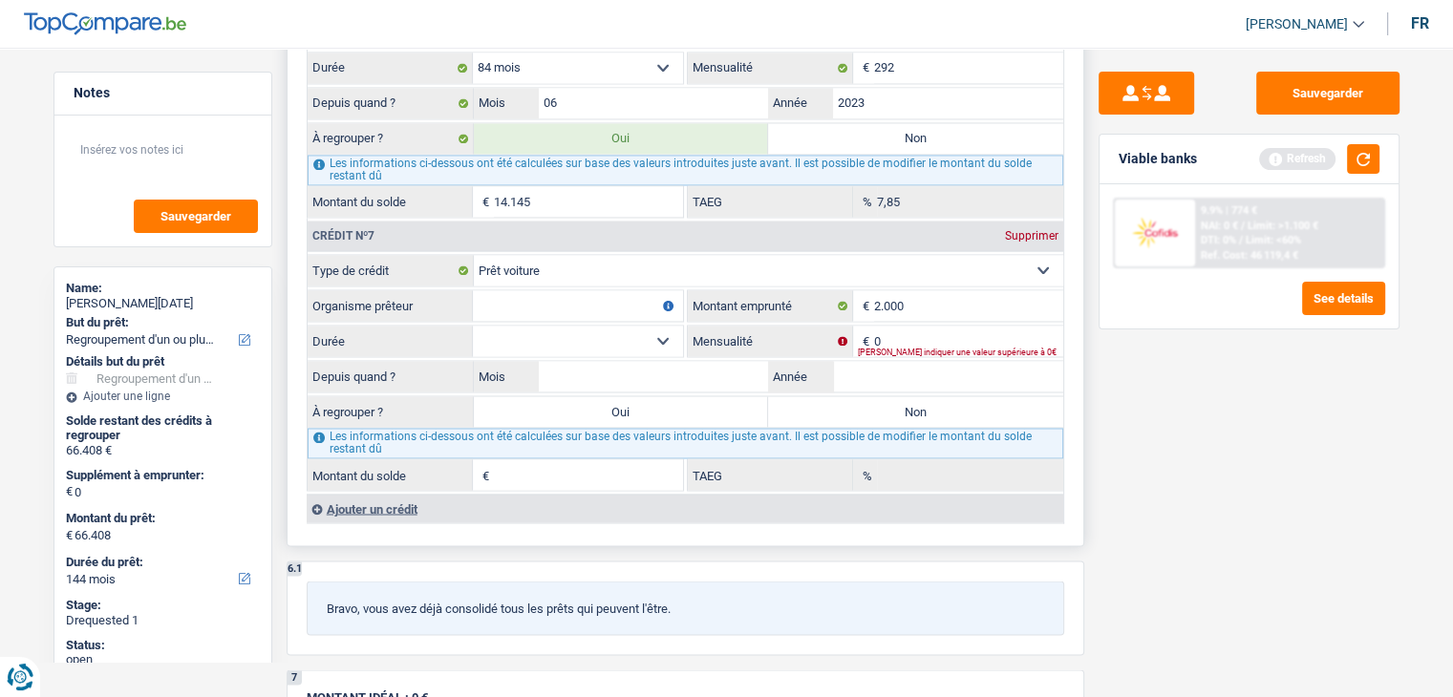
click at [563, 258] on select "Carte ou ouverture de crédit Prêt hypothécaire Vente à tempérament Prêt à tempé…" at bounding box center [768, 270] width 589 height 31
click at [1257, 469] on div "Sauvegarder Viable banks Refresh 9.9% | 774 € NAI: 0 € / Limit: >1.100 € DTI: 0…" at bounding box center [1249, 367] width 330 height 590
click at [684, 255] on select "Carte ou ouverture de crédit Prêt hypothécaire Vente à tempérament Prêt à tempé…" at bounding box center [768, 270] width 589 height 31
select select "personalLoan"
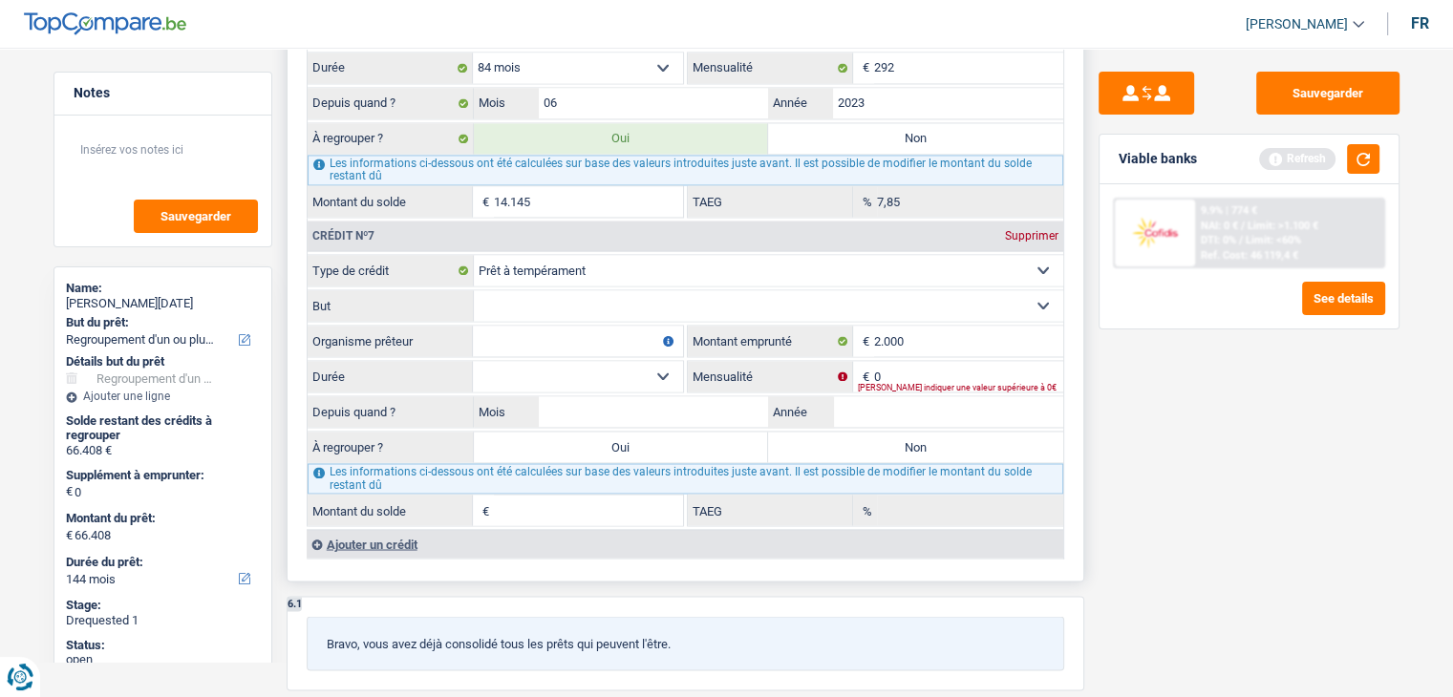
click at [569, 290] on select "Confort maison: meubles, textile, peinture, électroménager, outillage non-profe…" at bounding box center [768, 305] width 589 height 31
select select "miscellaneousCosts"
click at [474, 290] on select "Confort maison: meubles, textile, peinture, électroménager, outillage non-profe…" at bounding box center [768, 305] width 589 height 31
click at [543, 326] on input "Organisme prêteur" at bounding box center [578, 341] width 210 height 31
type input "alpha crédit"
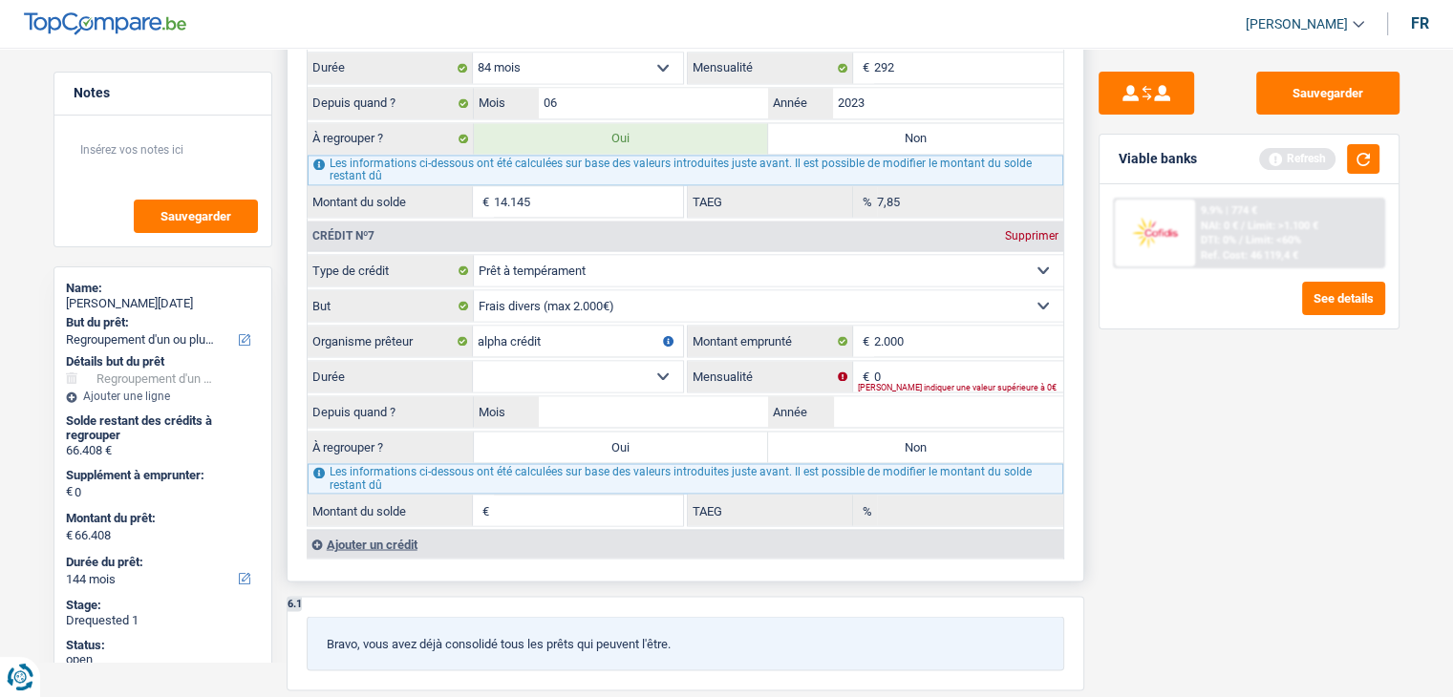
click at [646, 361] on select "12 mois 18 mois 24 mois Sélectionner une option" at bounding box center [578, 376] width 210 height 31
select select "24"
click at [473, 361] on select "12 mois 18 mois 24 mois Sélectionner une option" at bounding box center [578, 376] width 210 height 31
click at [903, 361] on input "0" at bounding box center [968, 376] width 189 height 31
type input "92"
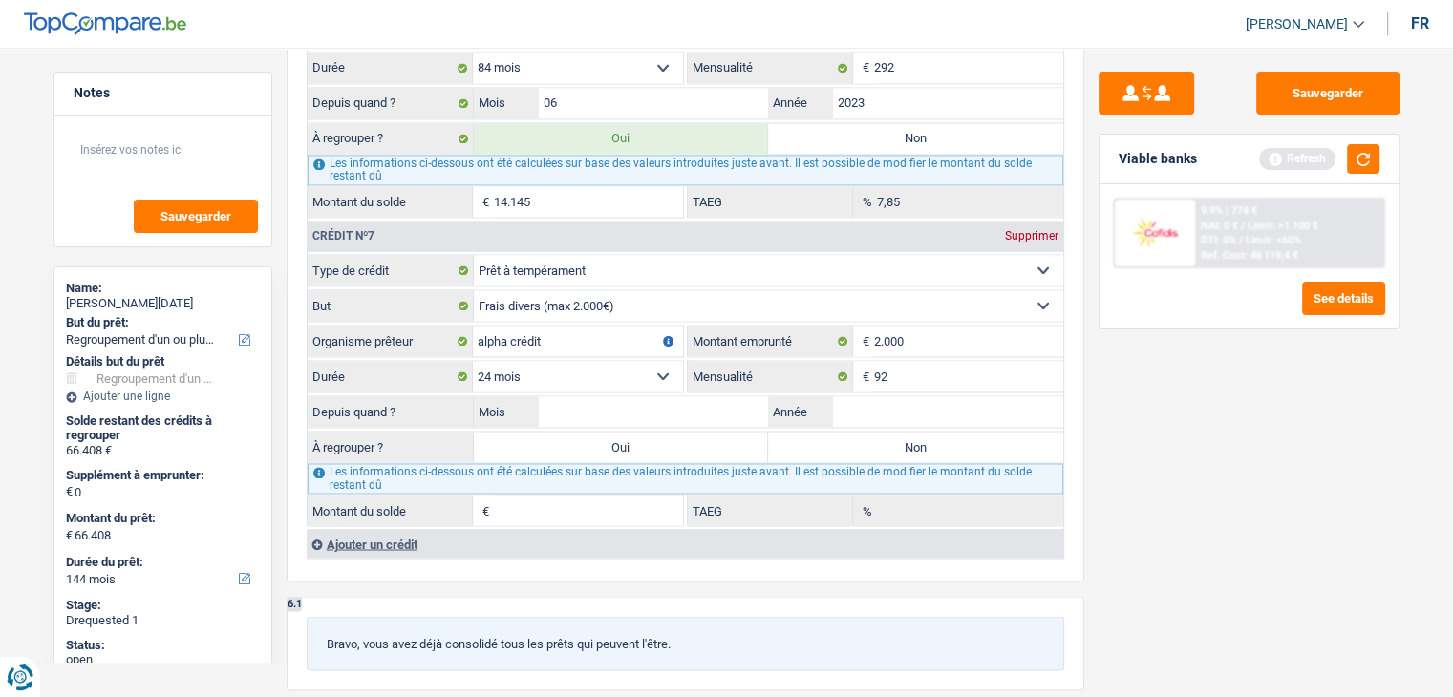
click at [1156, 446] on div "Sauvegarder Viable banks Refresh 9.9% | 774 € NAI: 0 € / Limit: >1.100 € DTI: 0…" at bounding box center [1249, 367] width 330 height 590
click at [1357, 164] on button "button" at bounding box center [1363, 159] width 32 height 30
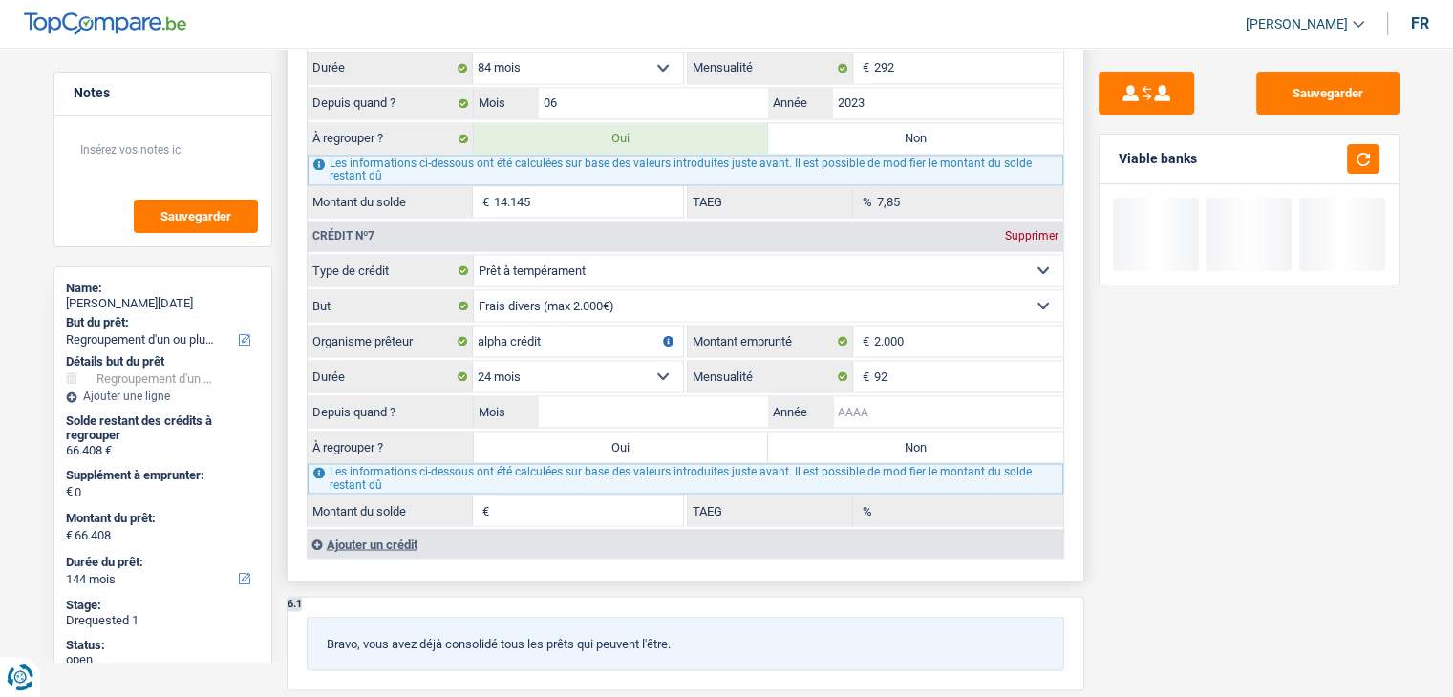
click at [860, 401] on input "Année" at bounding box center [948, 411] width 230 height 31
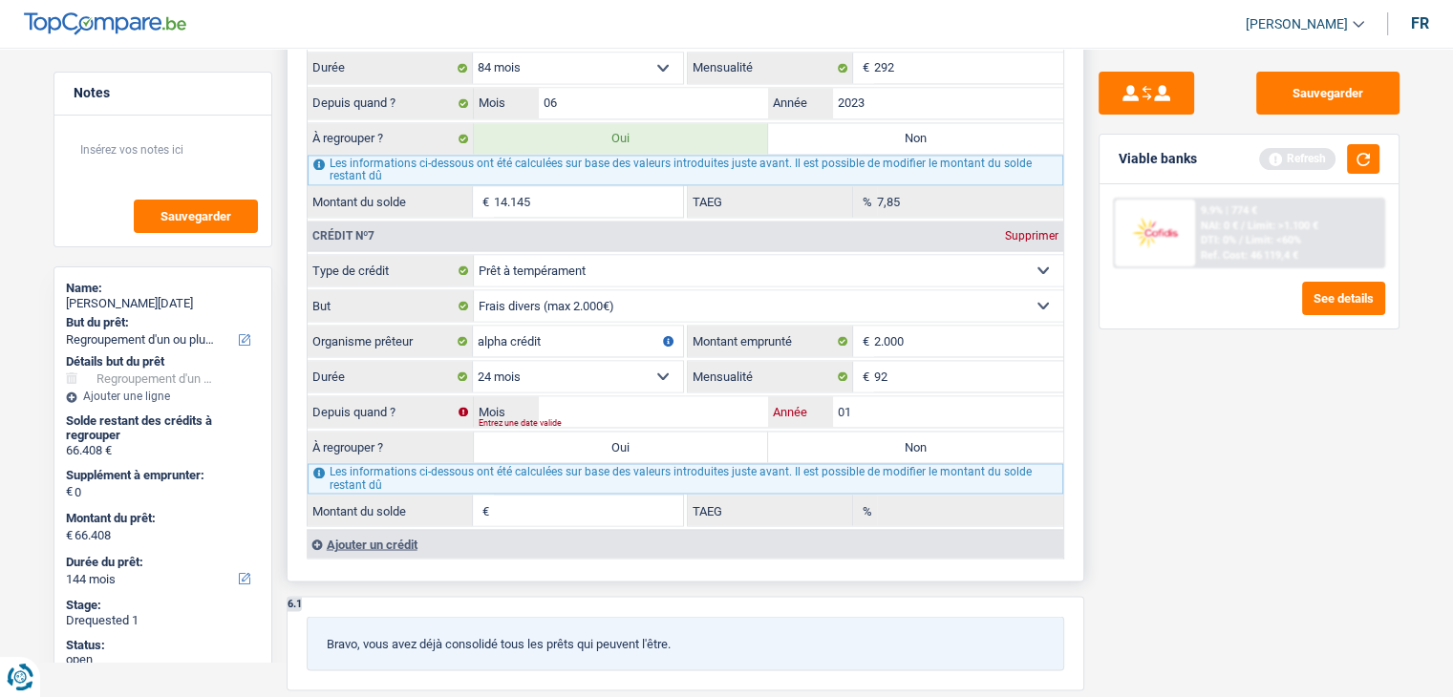
type input "0"
click at [684, 396] on input "Mois" at bounding box center [654, 411] width 230 height 31
type input "01"
type input "1"
type input "10,13"
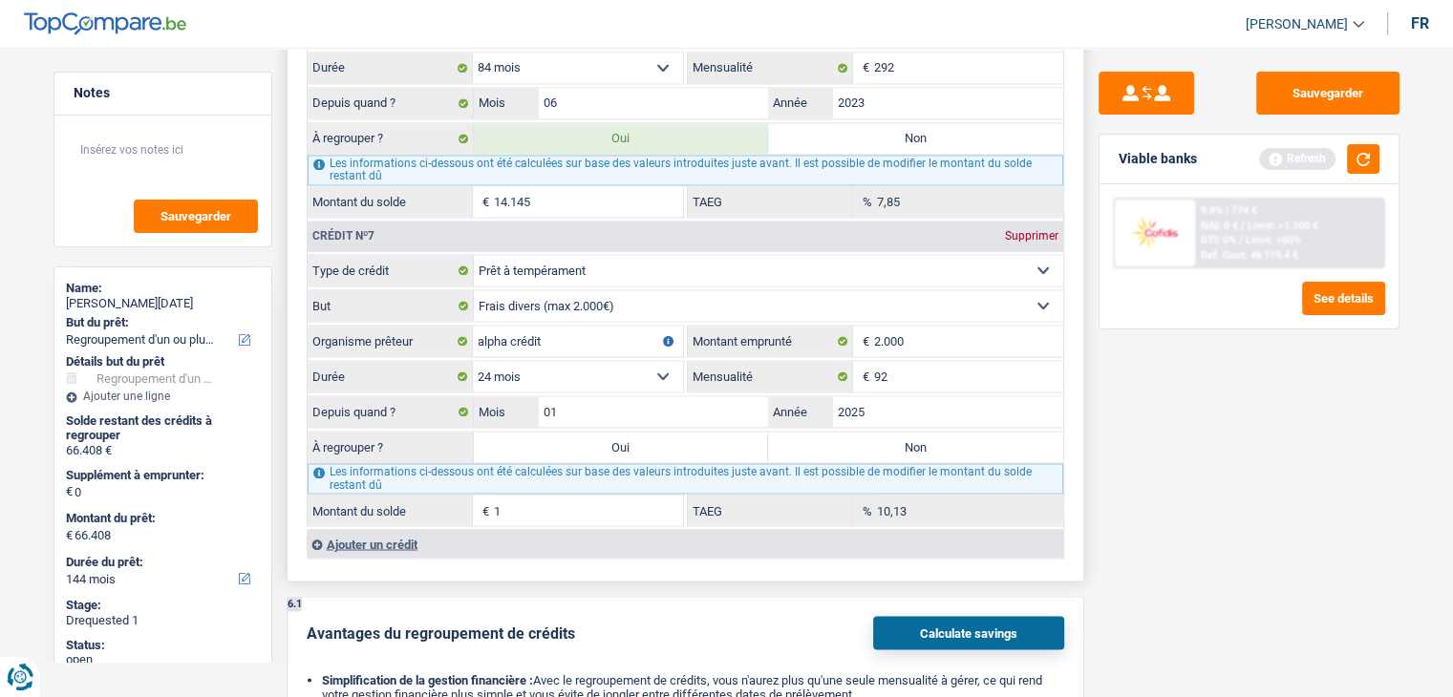
type input "2025"
click at [1013, 432] on label "Non" at bounding box center [915, 447] width 295 height 31
click at [1013, 432] on input "Non" at bounding box center [915, 447] width 295 height 31
radio input "true"
type input "1.456"
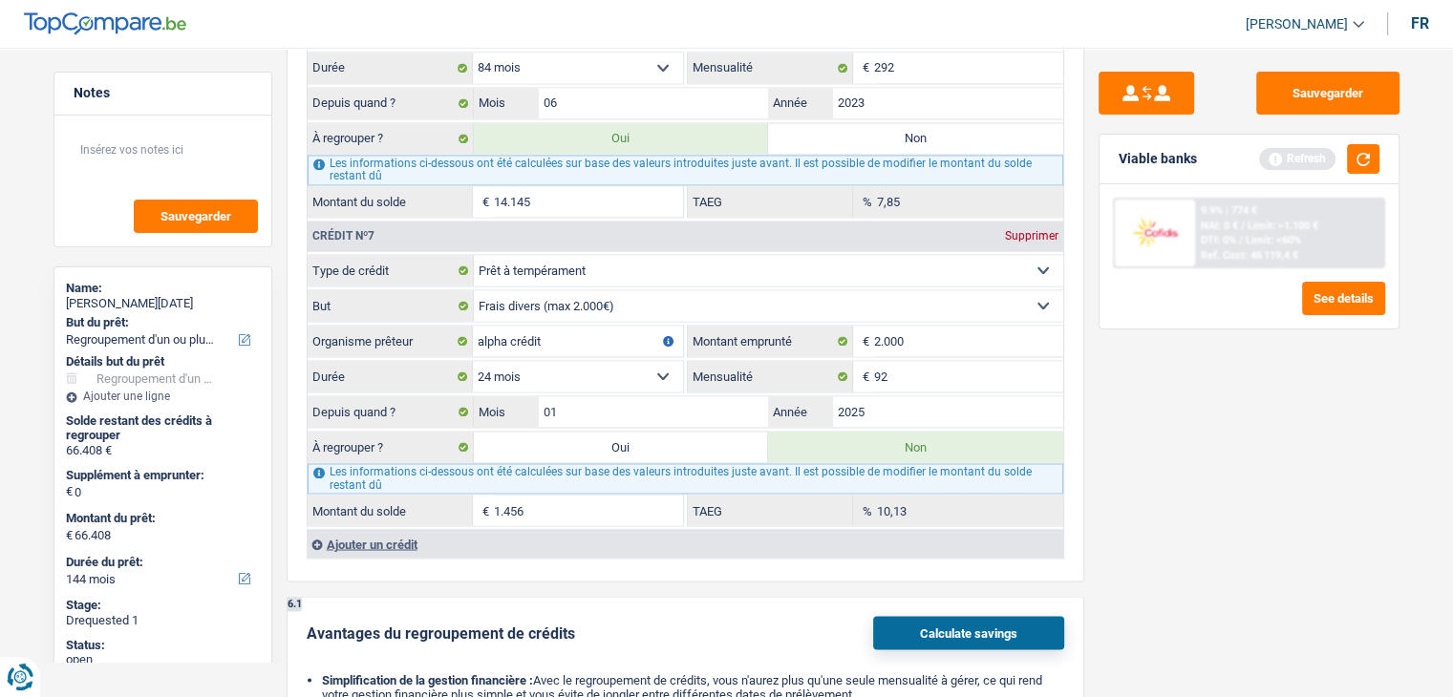
click at [1308, 390] on div "Sauvegarder Viable banks Refresh 9.9% | 774 € NAI: 0 € / Limit: >1.100 € DTI: 0…" at bounding box center [1249, 367] width 330 height 590
click at [1356, 154] on button "button" at bounding box center [1363, 159] width 32 height 30
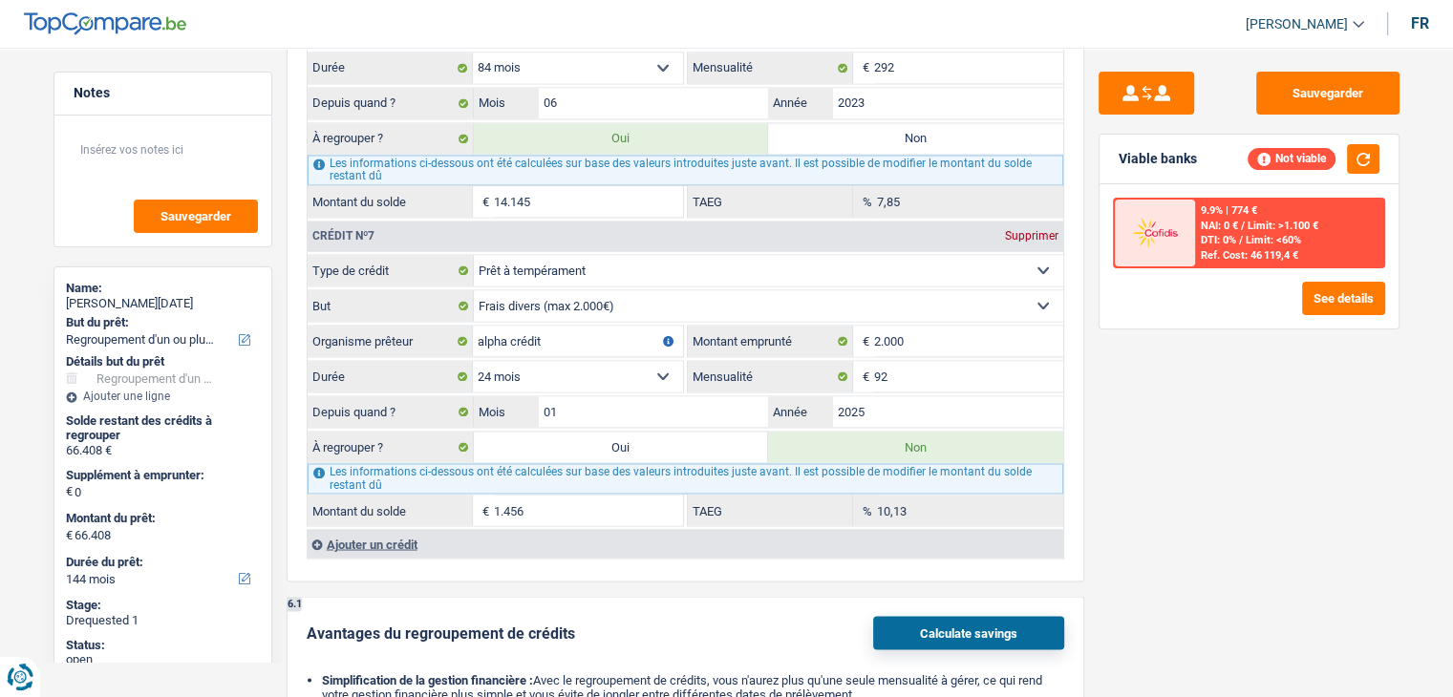
click at [1165, 498] on div "Sauvegarder Viable banks Not viable 9.9% | 774 € NAI: 0 € / Limit: >1.100 € DTI…" at bounding box center [1249, 367] width 330 height 590
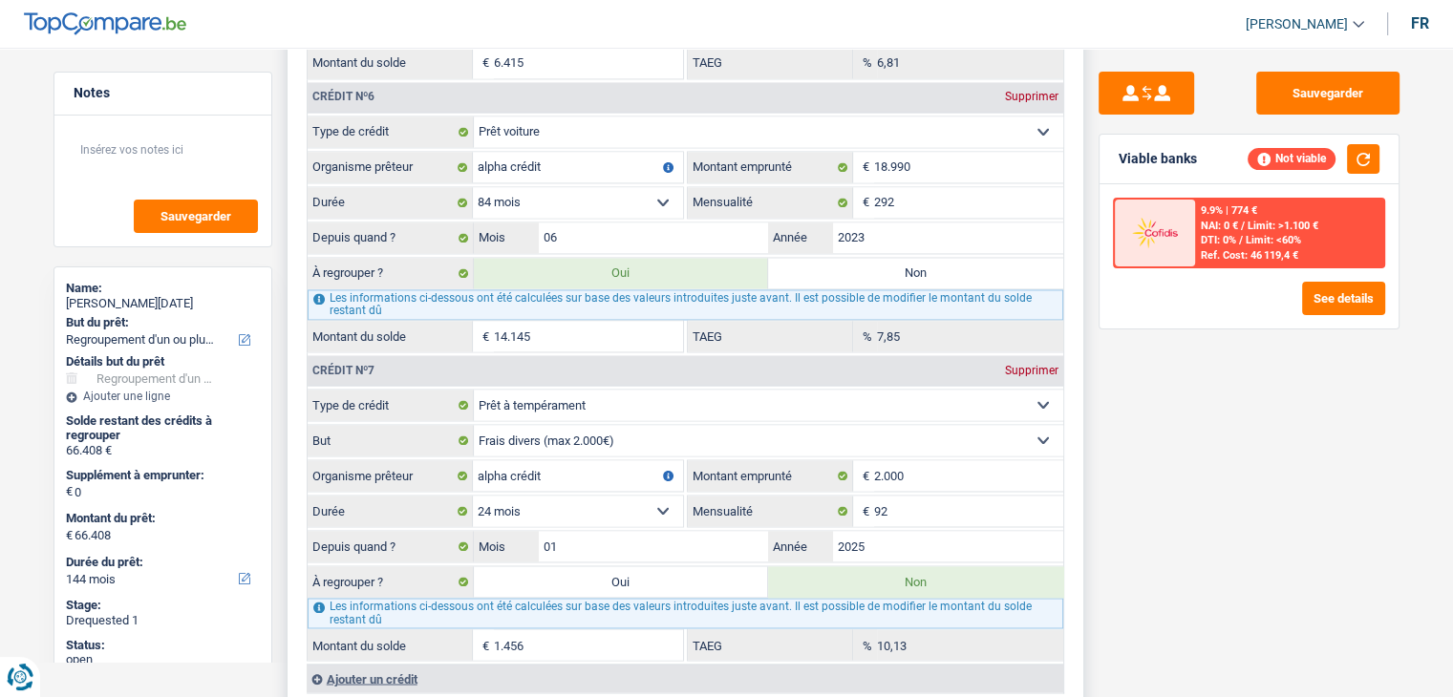
scroll to position [3343, 0]
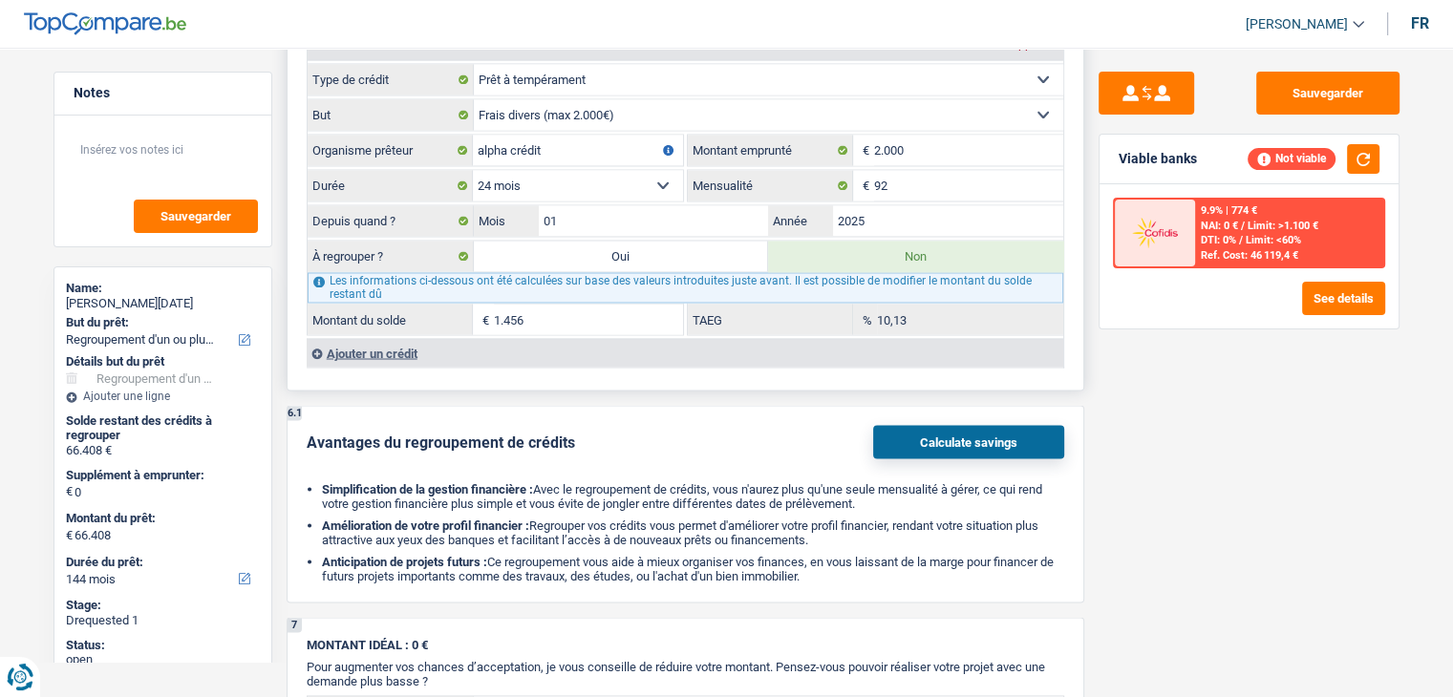
click at [398, 338] on div "Ajouter un crédit" at bounding box center [685, 352] width 756 height 29
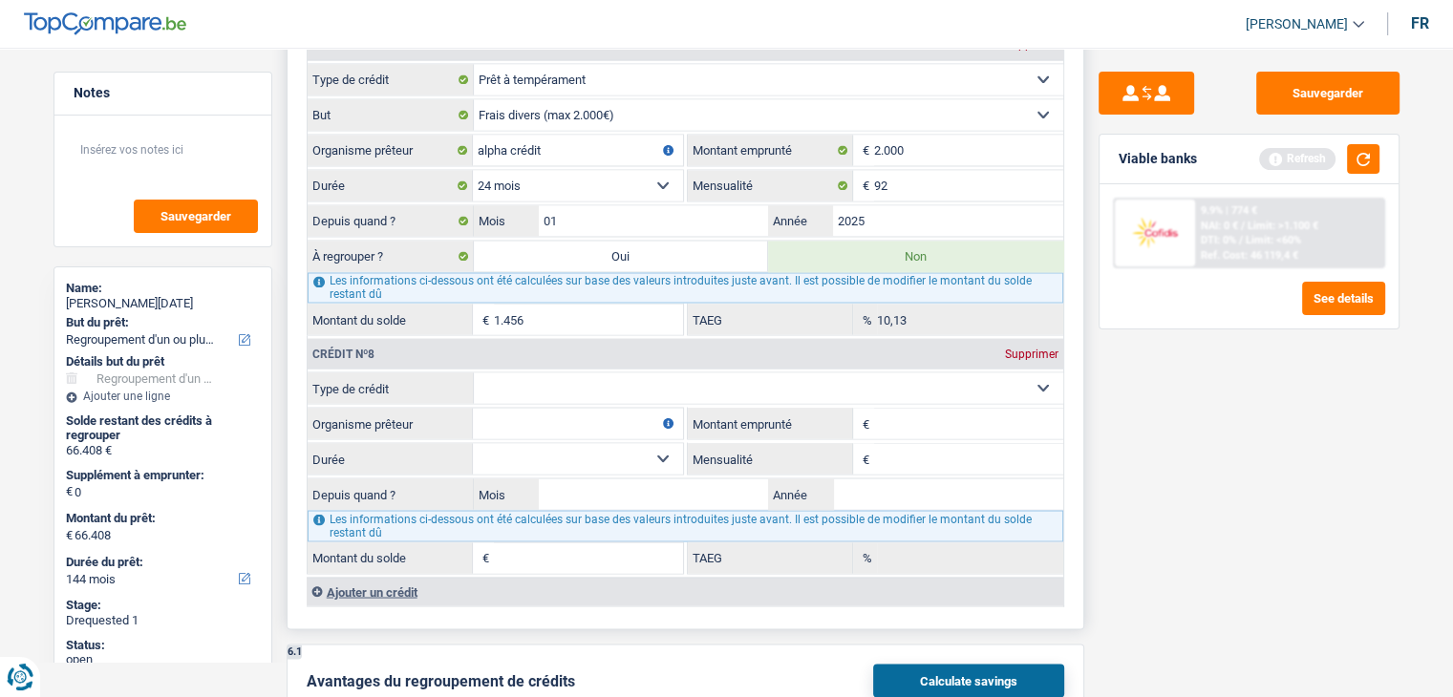
click at [585, 372] on select "Carte ou ouverture de crédit Prêt hypothécaire Vente à tempérament Prêt à tempé…" at bounding box center [768, 387] width 589 height 31
select select "cardOrCredit"
type input "0"
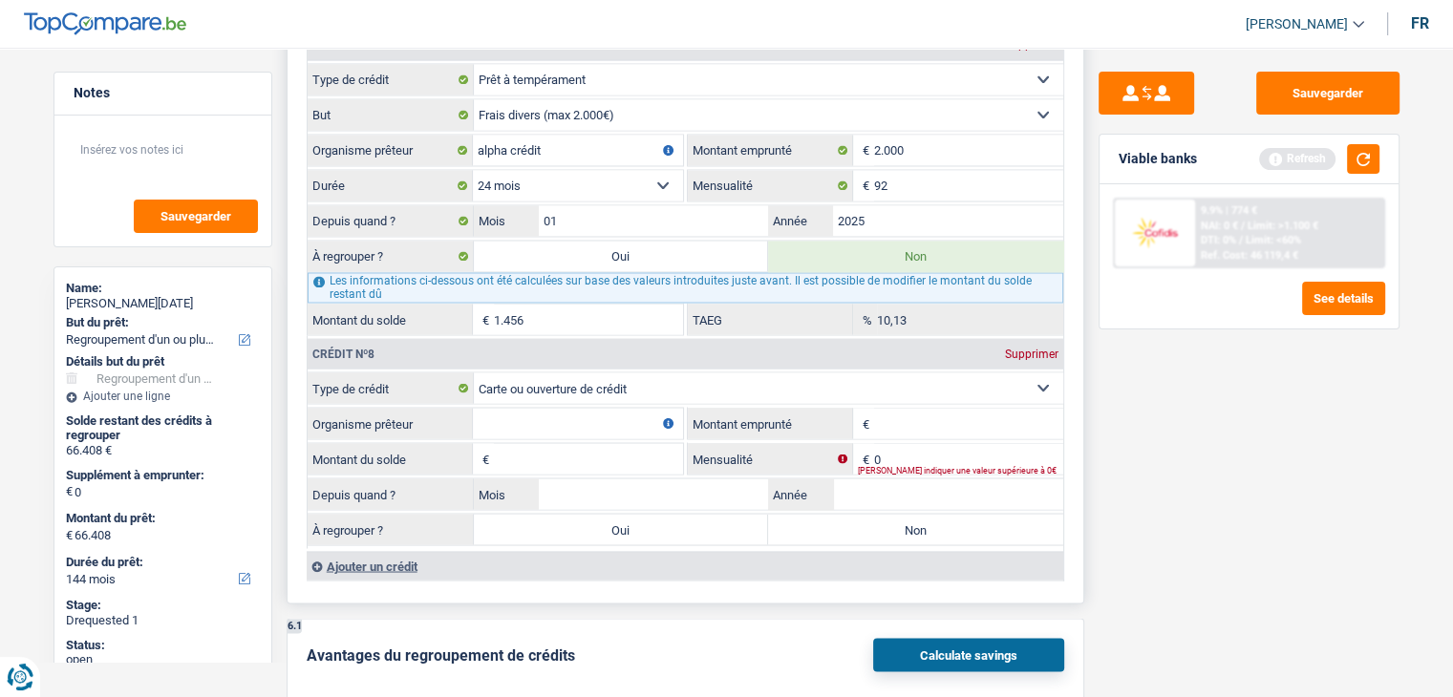
click at [544, 408] on input "Organisme prêteur" at bounding box center [578, 423] width 210 height 31
type input "beobank"
click at [949, 408] on input "Montant emprunté" at bounding box center [968, 423] width 189 height 31
type input "2.500"
drag, startPoint x: 1336, startPoint y: 358, endPoint x: 1324, endPoint y: 314, distance: 45.7
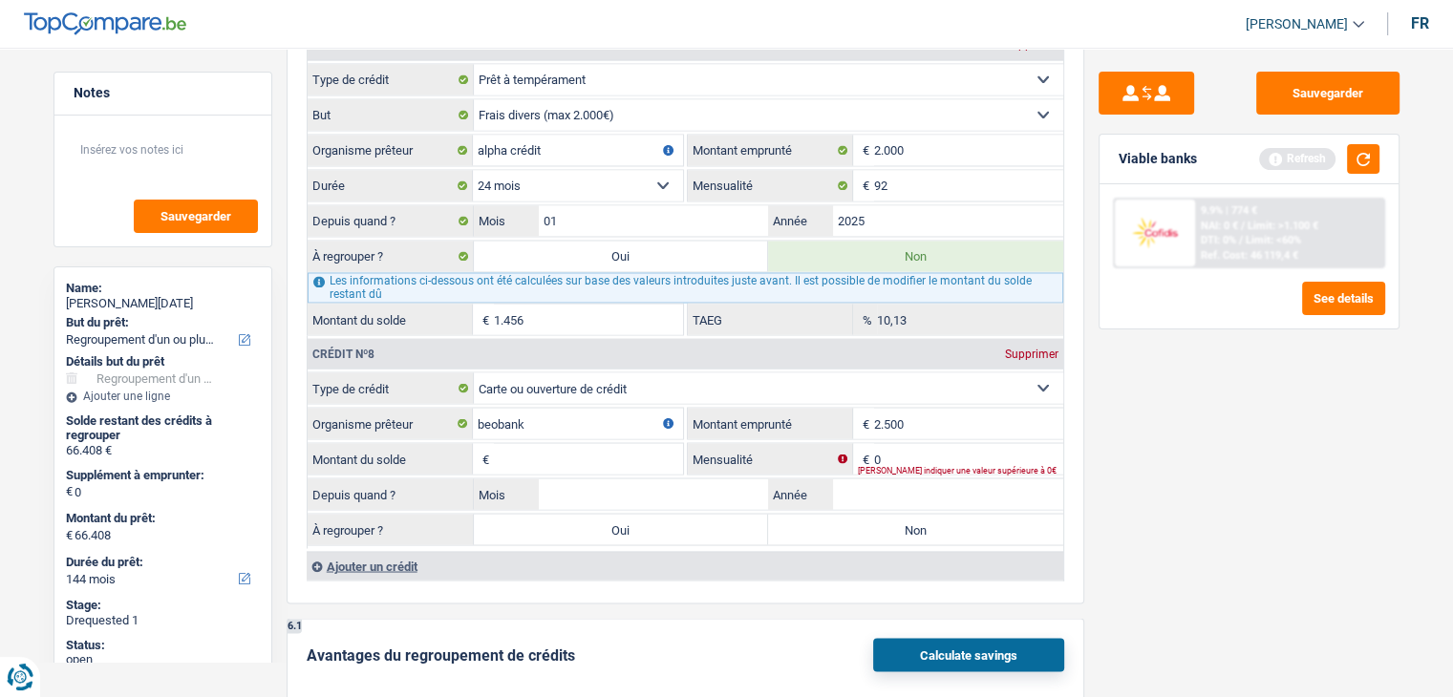
click at [1333, 360] on div "Sauvegarder Viable banks Refresh 9.9% | 774 € NAI: 0 € / Limit: >1.100 € DTI: 0…" at bounding box center [1249, 367] width 330 height 590
click at [1357, 152] on button "button" at bounding box center [1363, 159] width 32 height 30
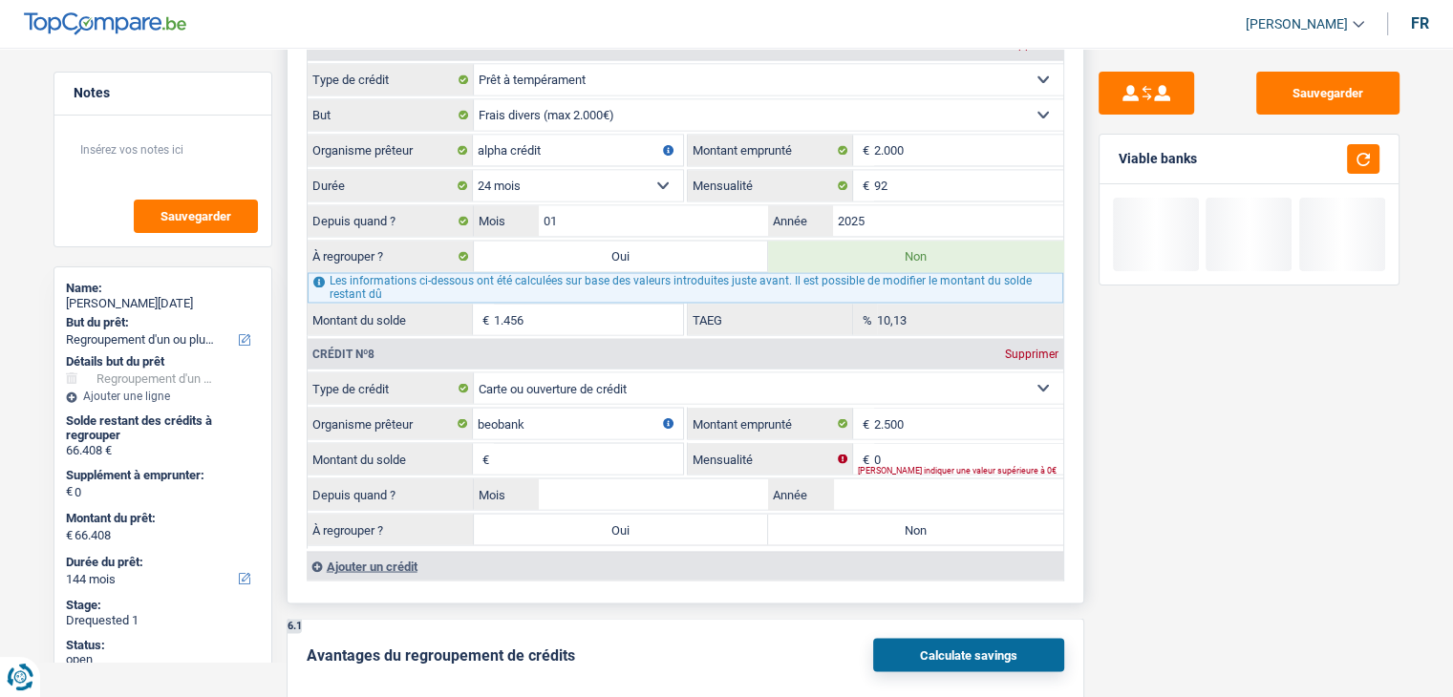
click at [562, 443] on input "Montant du solde" at bounding box center [588, 458] width 189 height 31
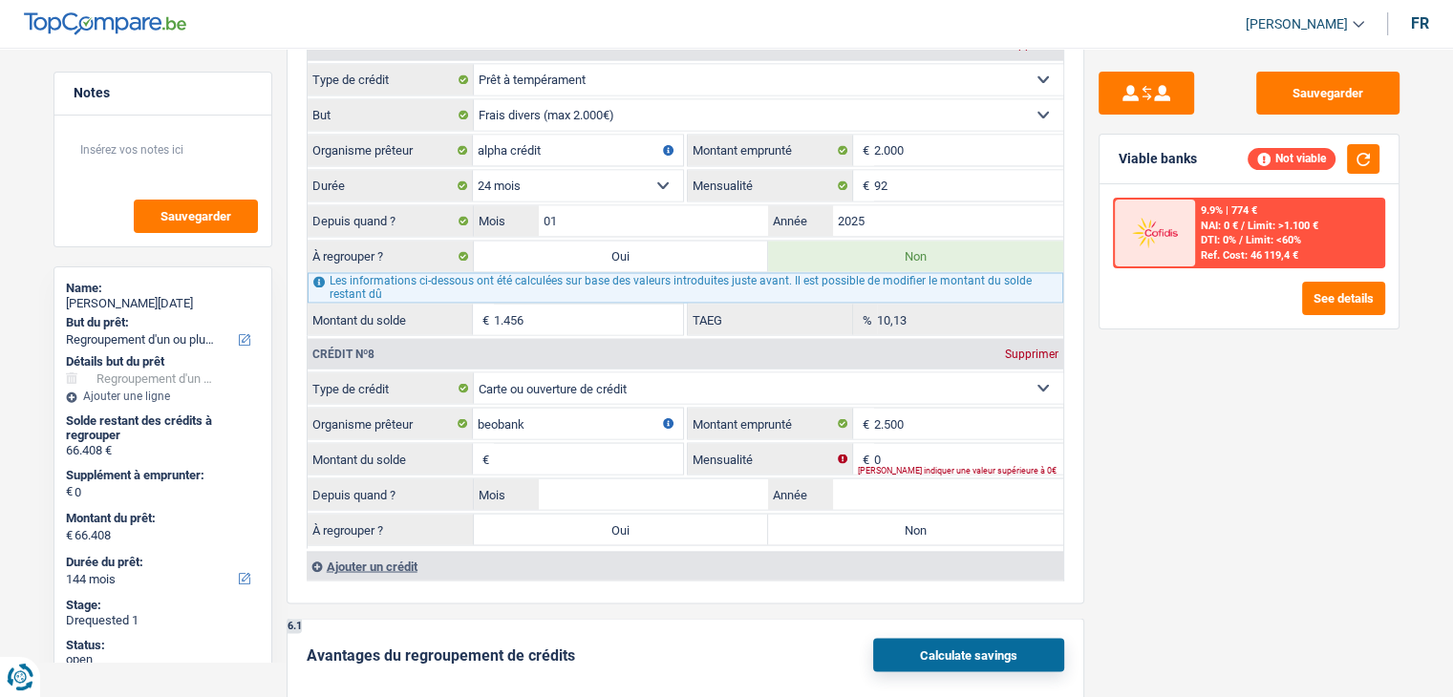
click at [1135, 456] on div "Sauvegarder Viable banks Not viable 9.9% | 774 € NAI: 0 € / Limit: >1.100 € DTI…" at bounding box center [1249, 367] width 330 height 590
click at [886, 443] on input "0" at bounding box center [968, 458] width 189 height 31
drag, startPoint x: 511, startPoint y: 429, endPoint x: 521, endPoint y: 428, distance: 9.6
click at [513, 443] on input "Montant du solde" at bounding box center [588, 458] width 189 height 31
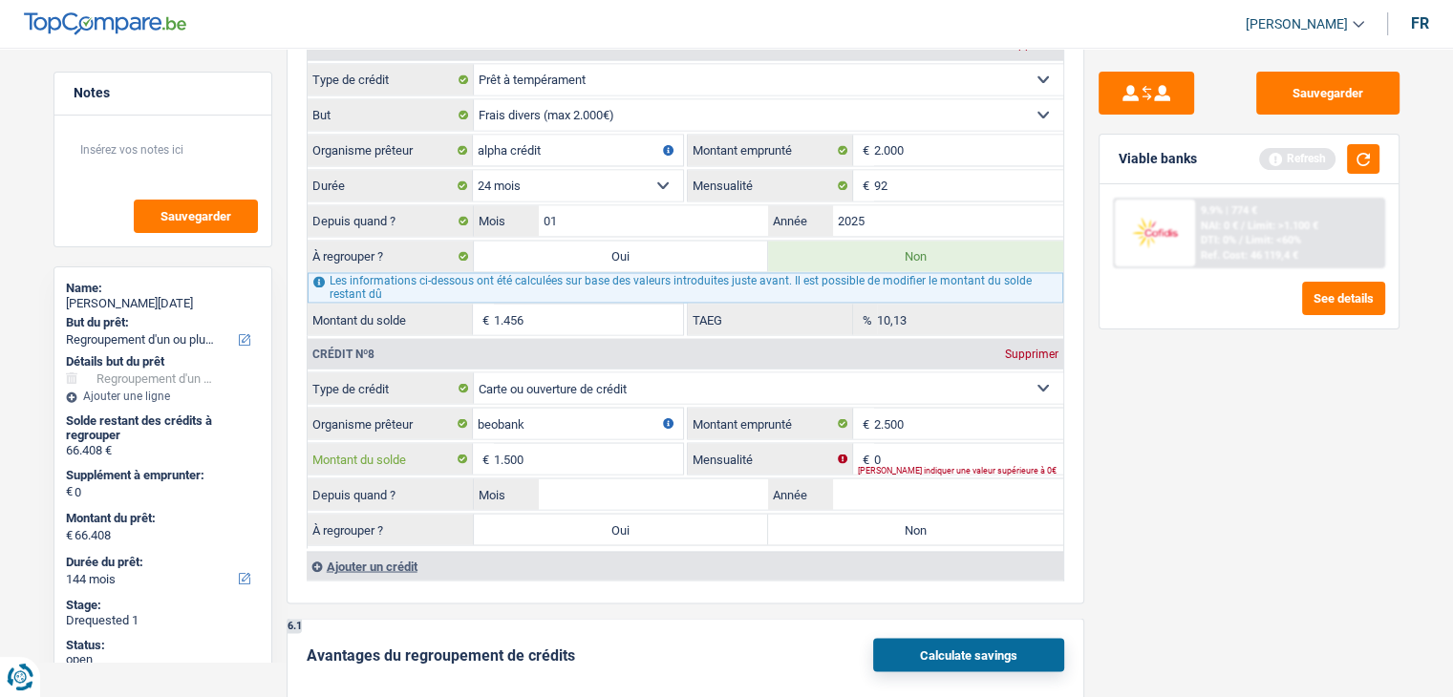
type input "1.500"
click at [1230, 433] on div "Sauvegarder Viable banks Refresh 9.9% | 774 € NAI: 0 € / Limit: >1.100 € DTI: 0…" at bounding box center [1249, 367] width 330 height 590
click at [953, 443] on input "0" at bounding box center [968, 458] width 189 height 31
type input "50"
click at [875, 514] on label "Non" at bounding box center [915, 529] width 295 height 31
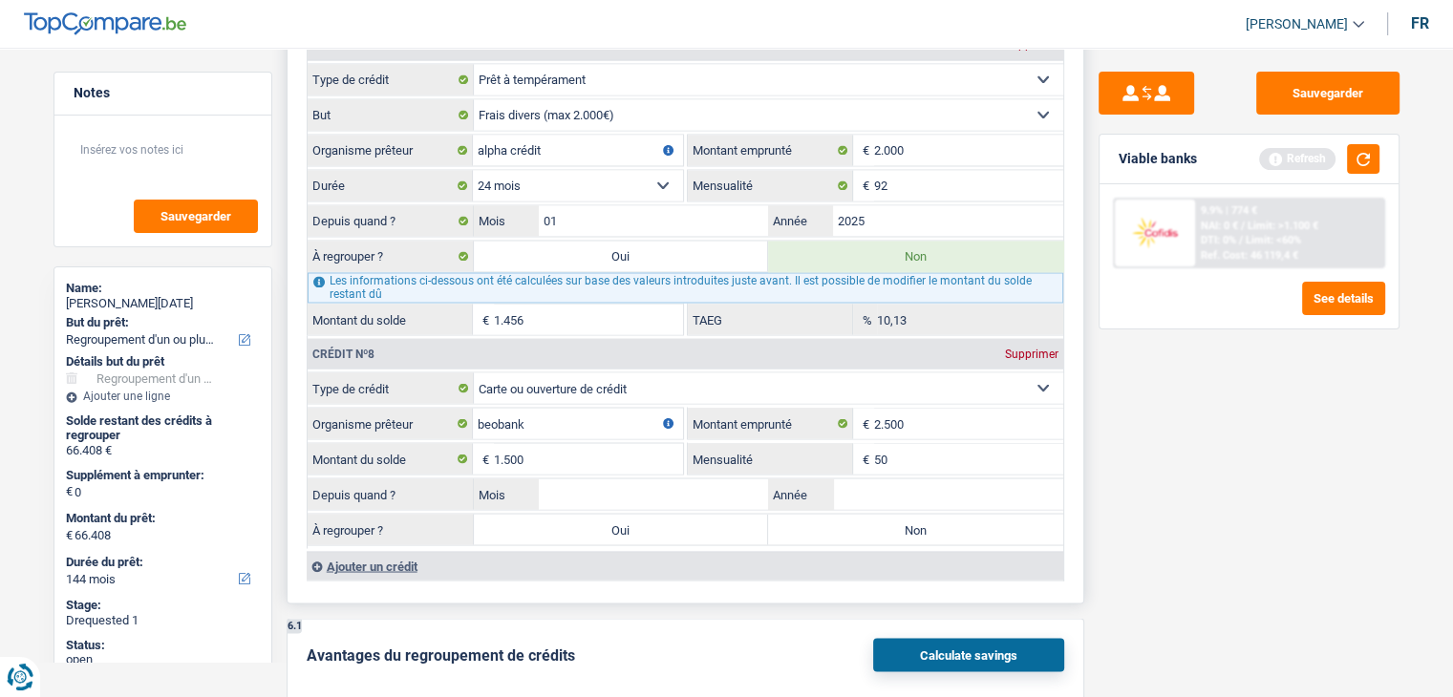
click at [875, 514] on input "Non" at bounding box center [915, 529] width 295 height 31
radio input "true"
click at [394, 551] on div "Ajouter un crédit" at bounding box center [685, 565] width 756 height 29
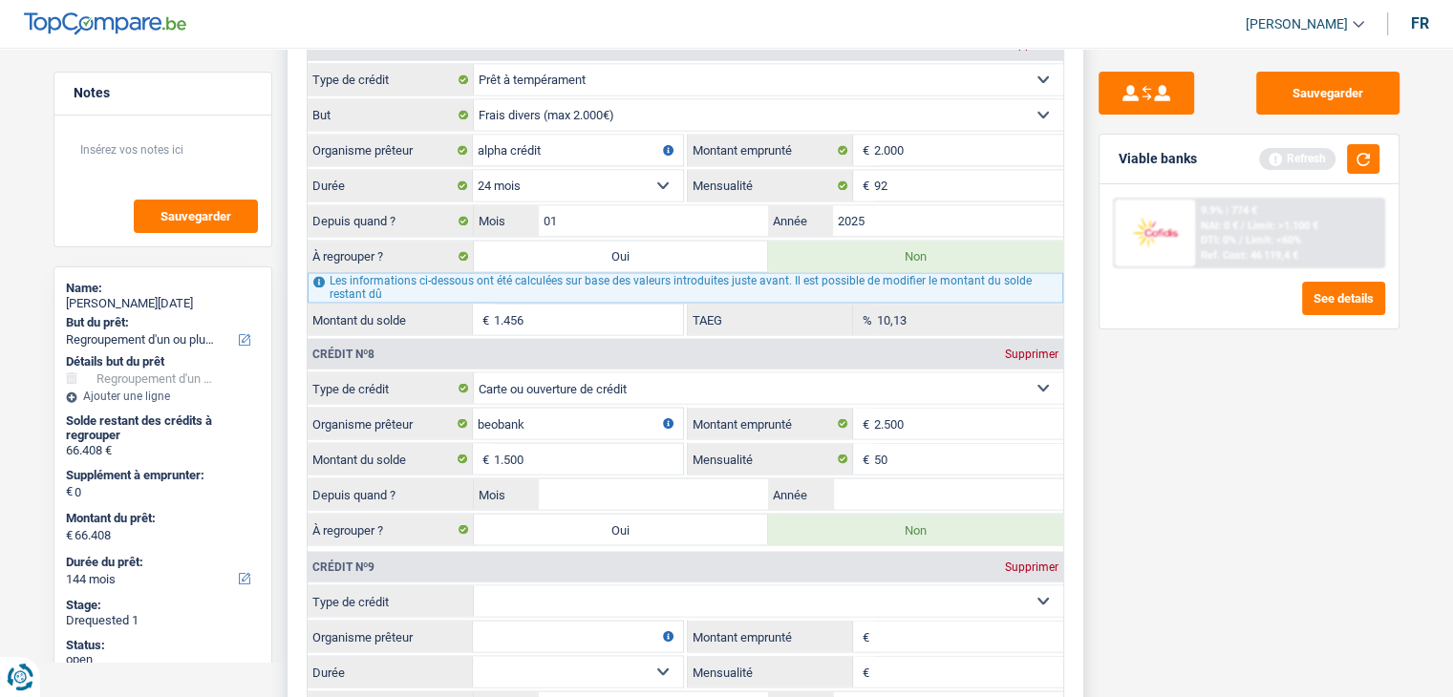
click at [547, 585] on select "Carte ou ouverture de crédit Prêt hypothécaire Vente à tempérament Prêt à tempé…" at bounding box center [768, 600] width 589 height 31
select select "cardOrCredit"
type input "0"
drag, startPoint x: 543, startPoint y: 612, endPoint x: 561, endPoint y: 606, distance: 19.0
click at [549, 621] on input "Organisme prêteur" at bounding box center [578, 636] width 210 height 31
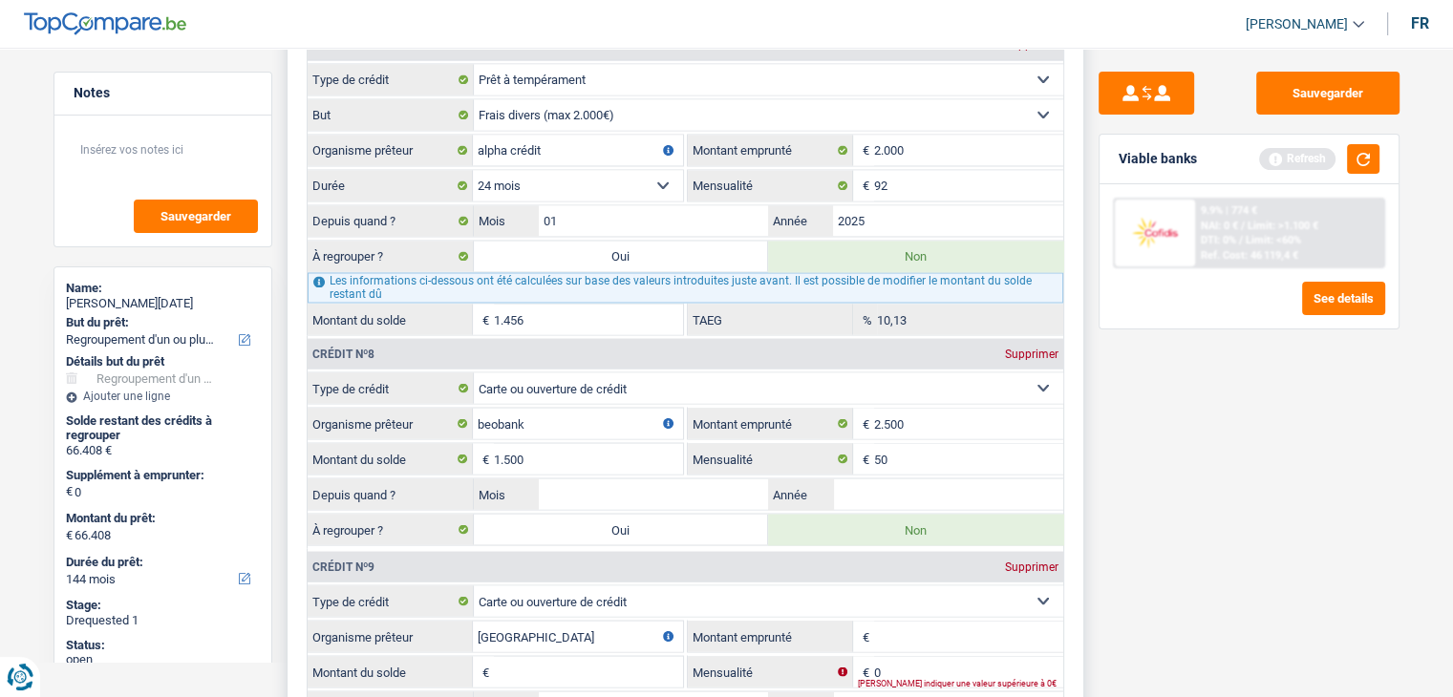
type input "[GEOGRAPHIC_DATA]"
click at [898, 621] on input "Montant emprunté" at bounding box center [968, 636] width 189 height 31
click at [904, 621] on input "Montant emprunté" at bounding box center [968, 636] width 189 height 31
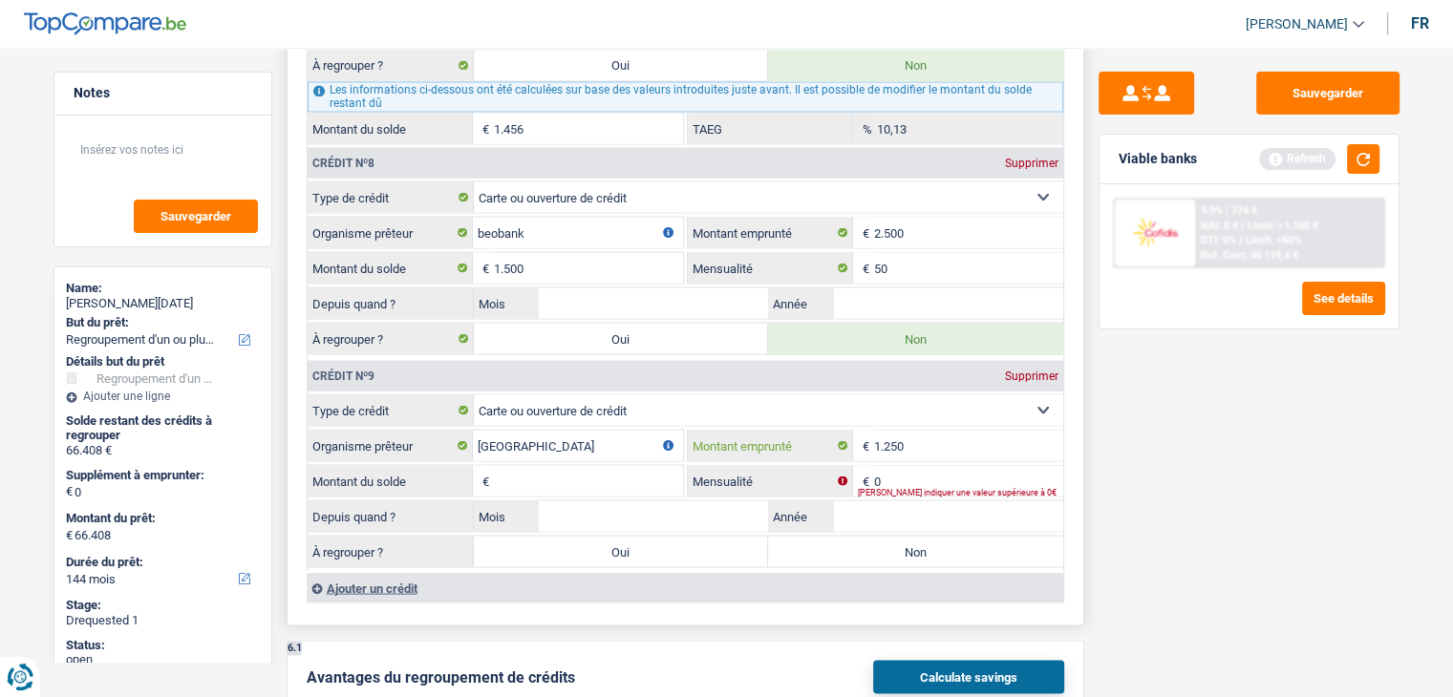
type input "1.250"
click at [594, 465] on input "Montant du solde" at bounding box center [588, 480] width 189 height 31
type input "1.000"
click at [902, 465] on input "0" at bounding box center [968, 480] width 189 height 31
type input "50"
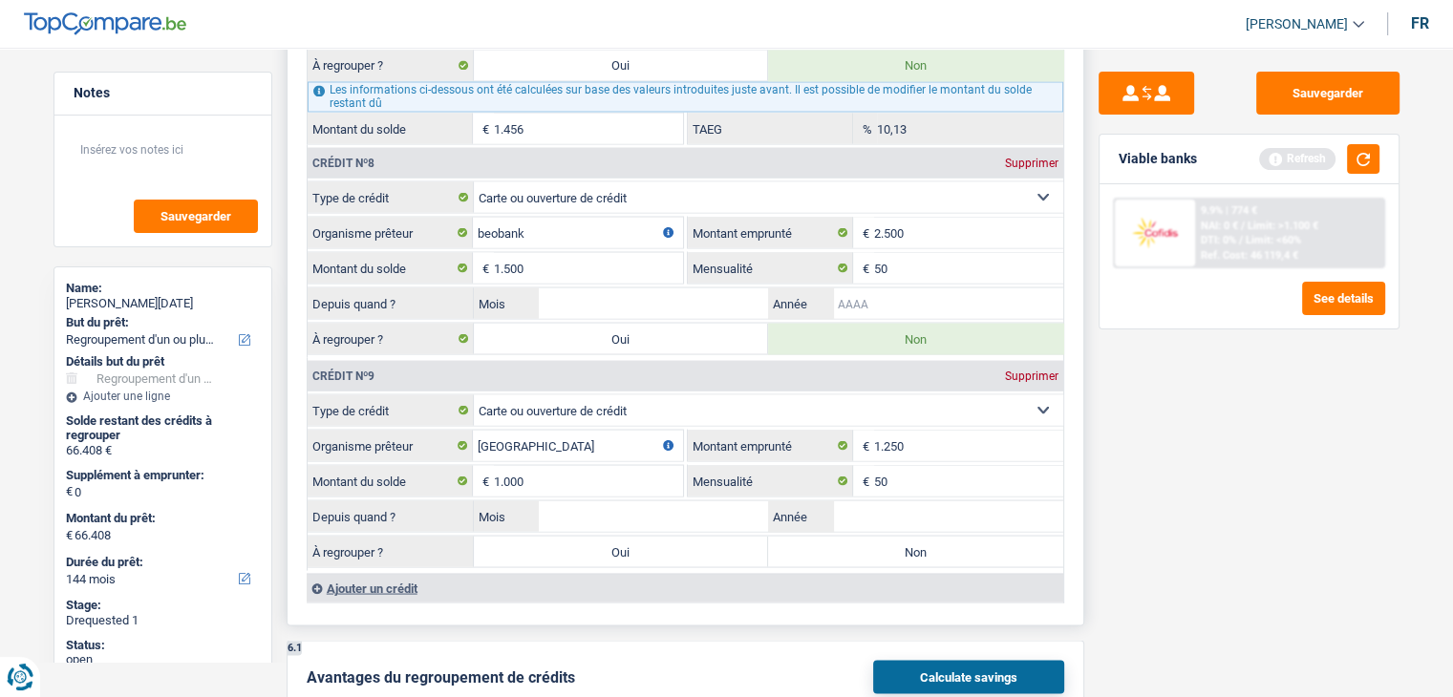
click at [872, 287] on input "Année" at bounding box center [948, 302] width 230 height 31
click at [1370, 160] on button "button" at bounding box center [1363, 159] width 32 height 30
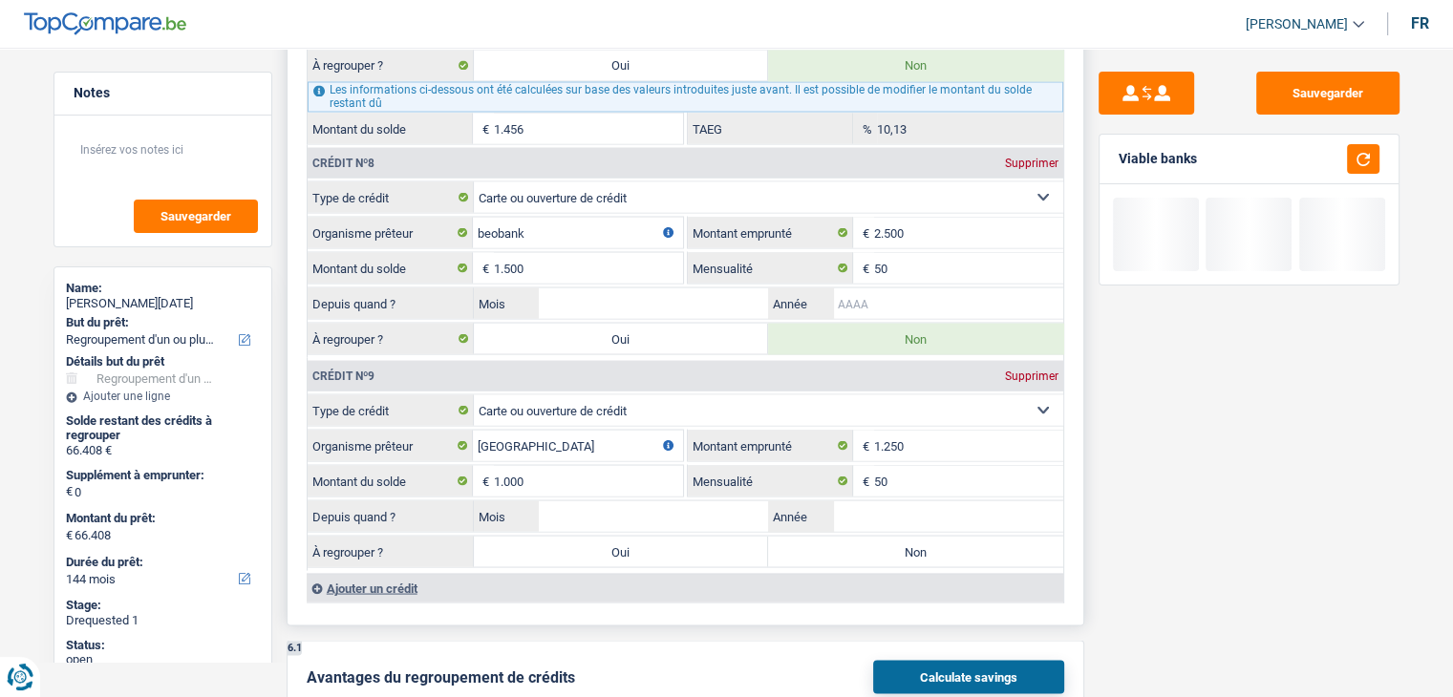
click at [964, 287] on input "Année" at bounding box center [948, 302] width 230 height 31
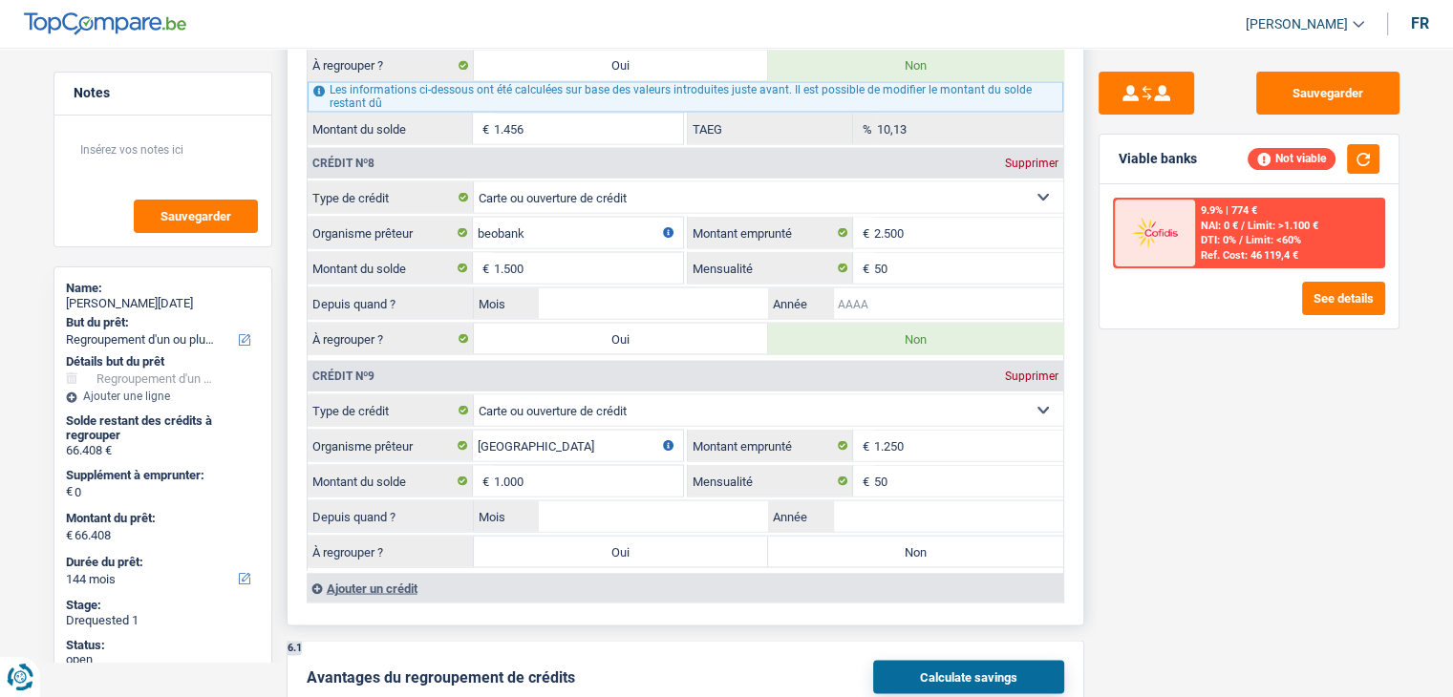
click at [964, 287] on input "Année" at bounding box center [948, 302] width 230 height 31
click at [920, 287] on input "Année" at bounding box center [948, 302] width 230 height 31
click at [1124, 495] on div "Sauvegarder Viable banks Not viable 9.9% | 774 € NAI: 0 € / Limit: >1.100 € DTI…" at bounding box center [1249, 367] width 330 height 590
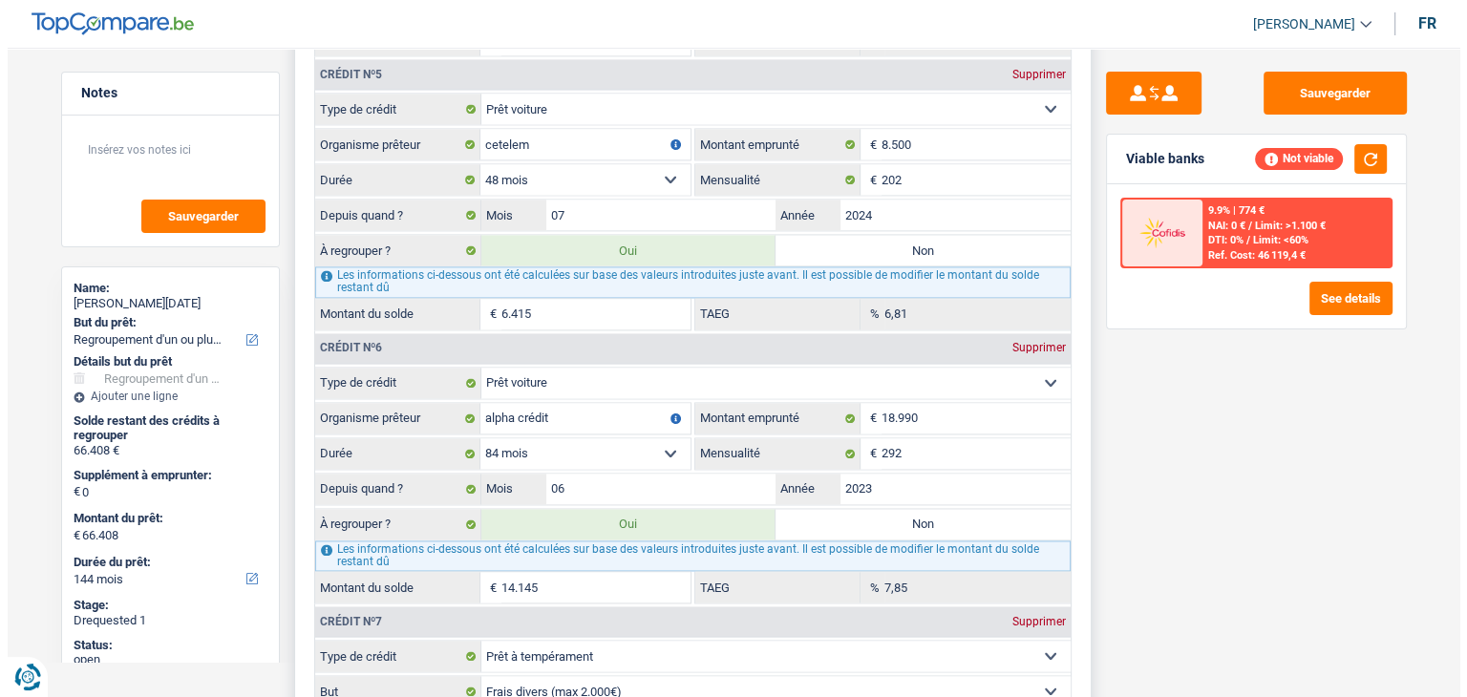
scroll to position [2388, 0]
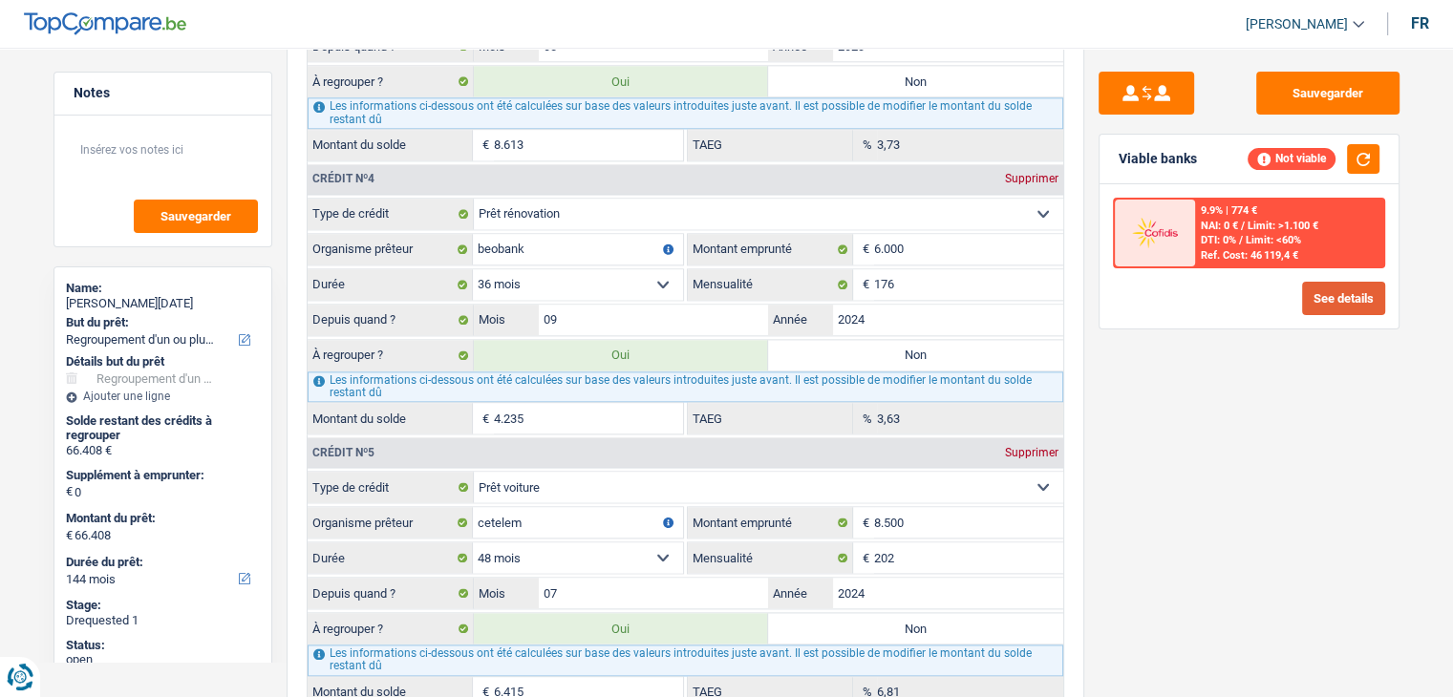
click at [1345, 295] on button "See details" at bounding box center [1343, 298] width 83 height 33
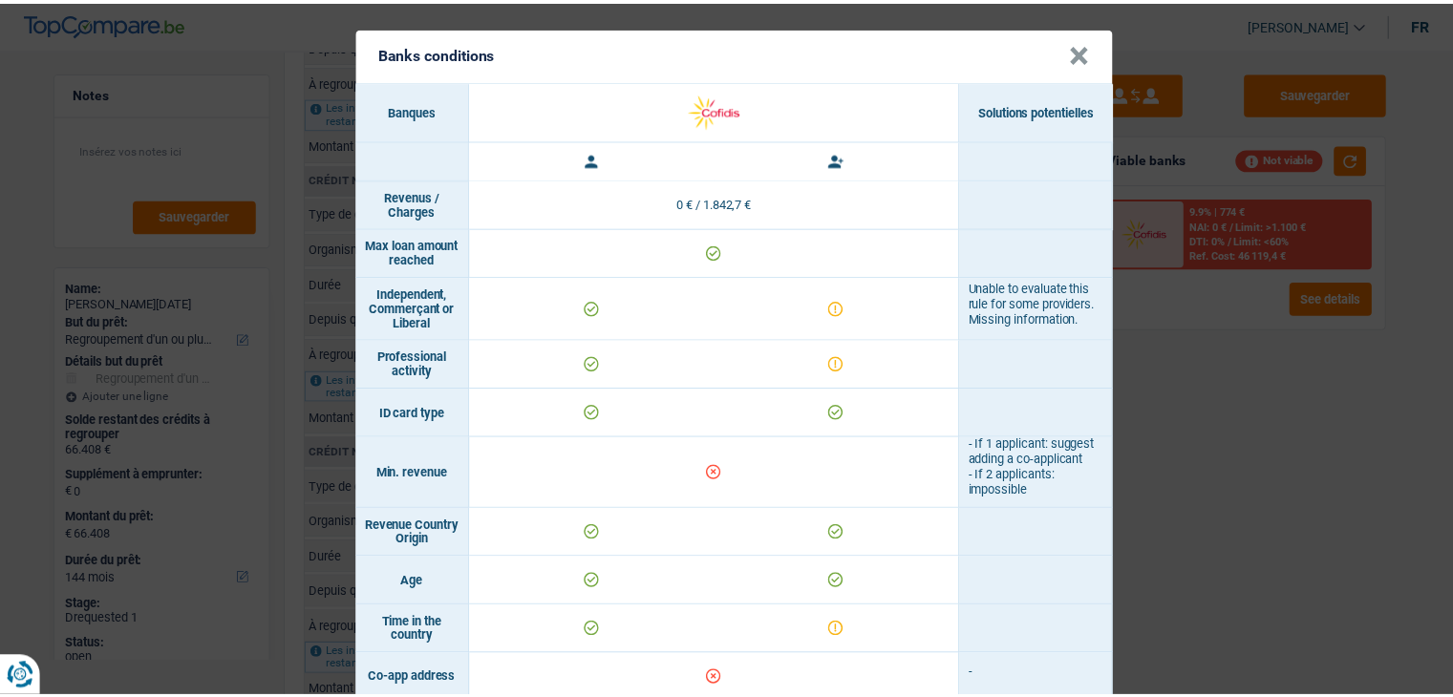
scroll to position [0, 0]
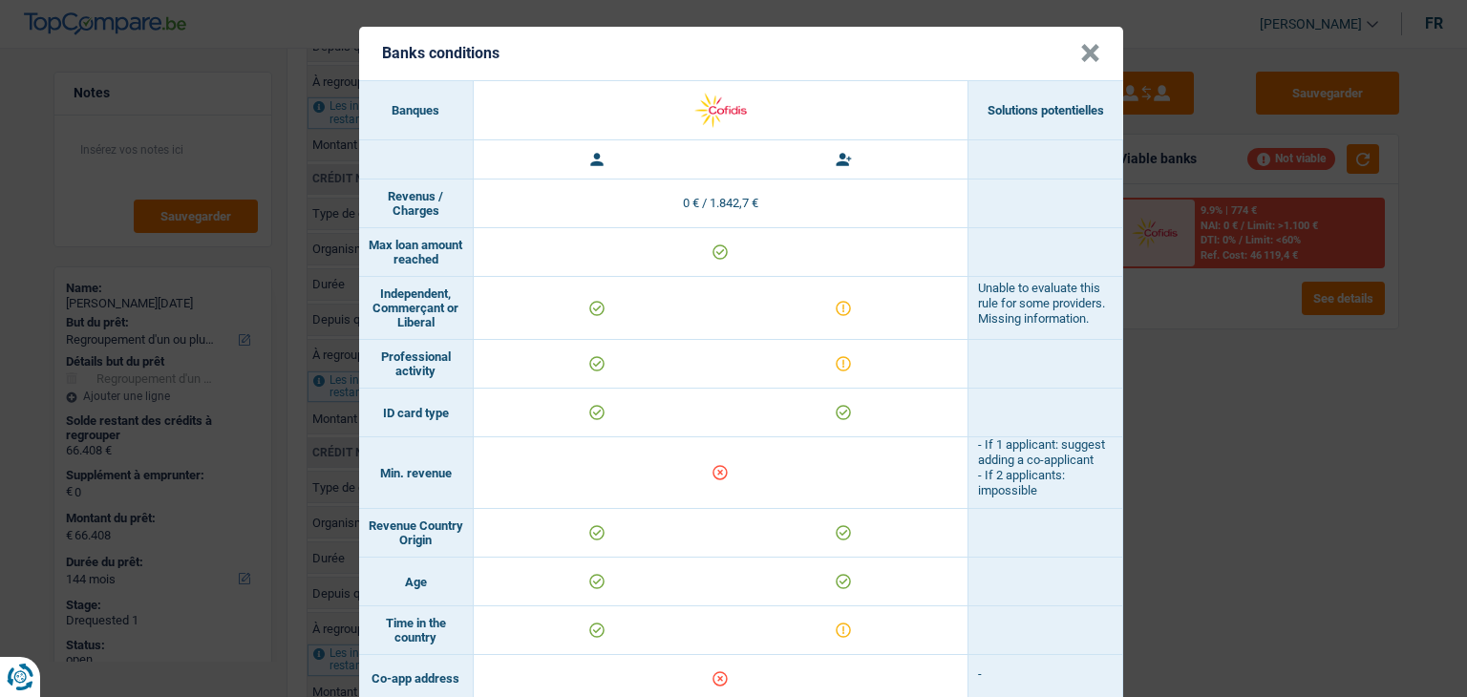
click at [1314, 369] on div "Banks conditions × Banques Solutions potentielles Revenus / Charges 0 € / 1.842…" at bounding box center [733, 348] width 1467 height 697
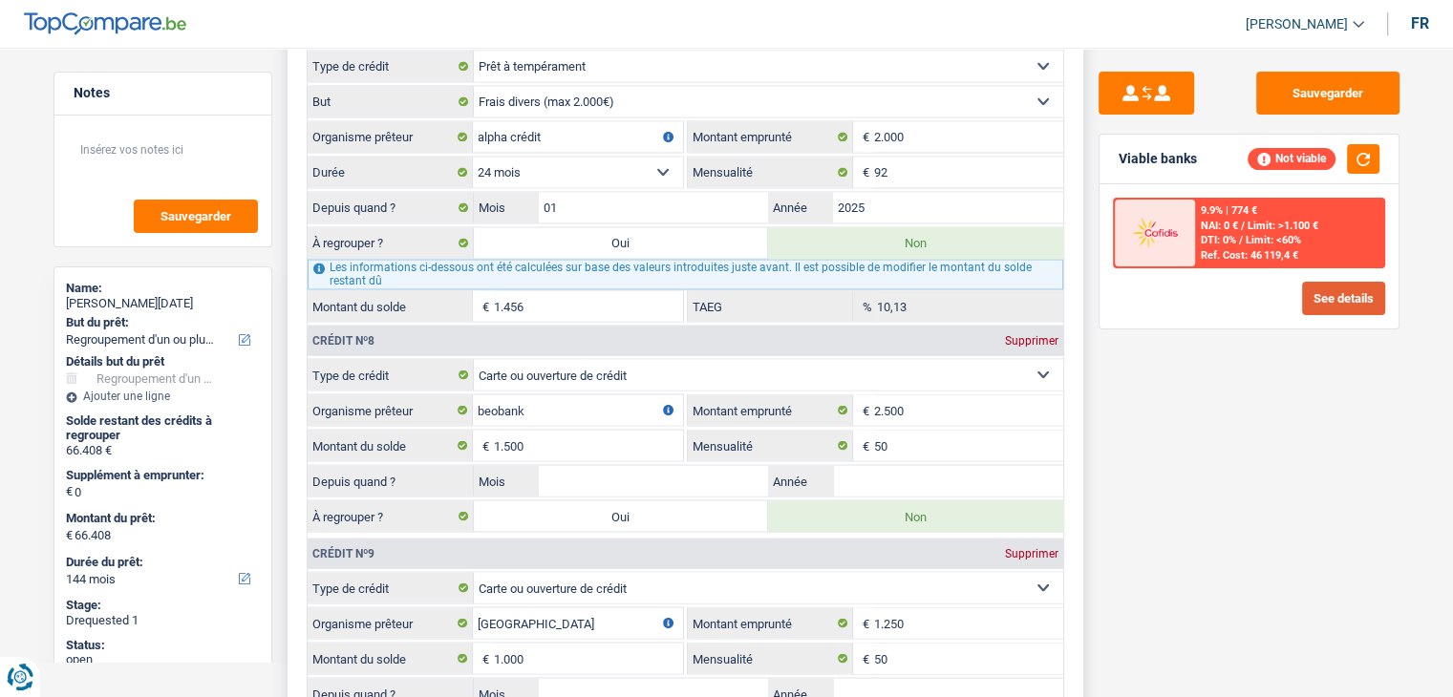
scroll to position [3534, 0]
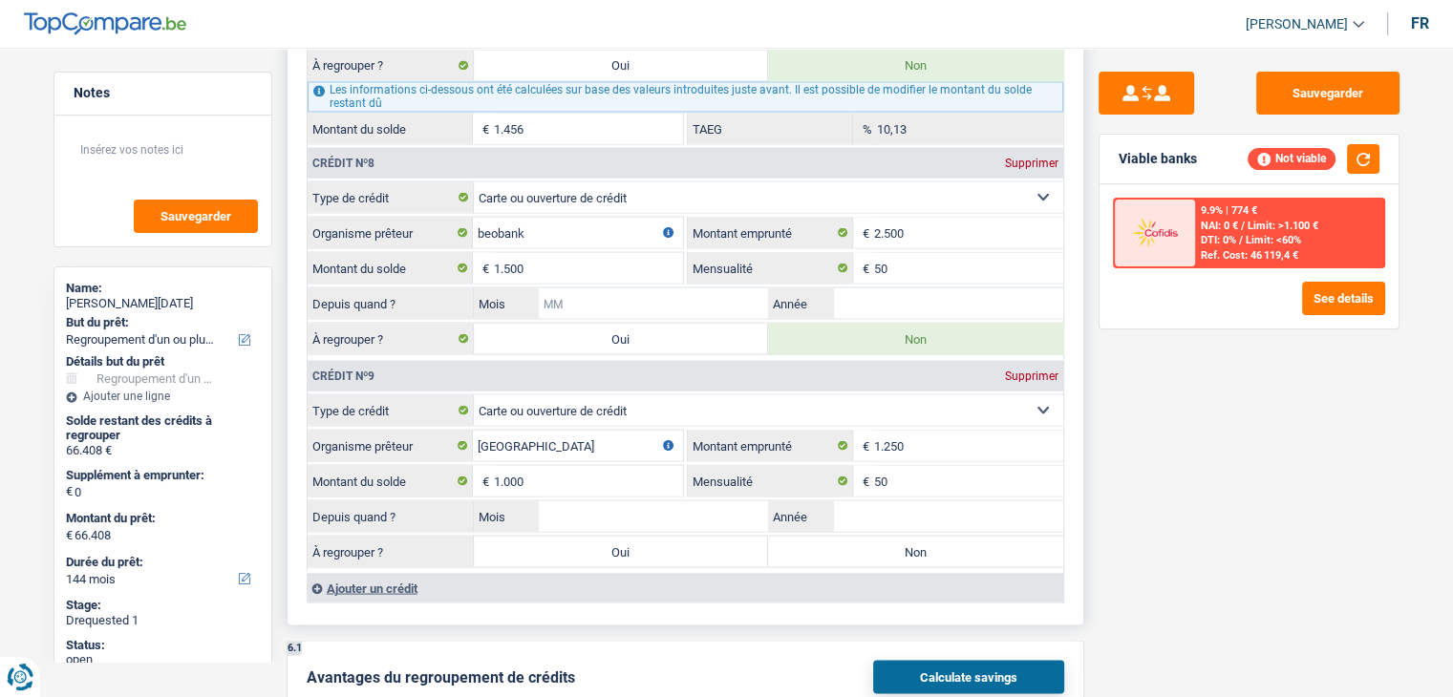
click at [669, 287] on input "Mois" at bounding box center [654, 302] width 230 height 31
type input "09"
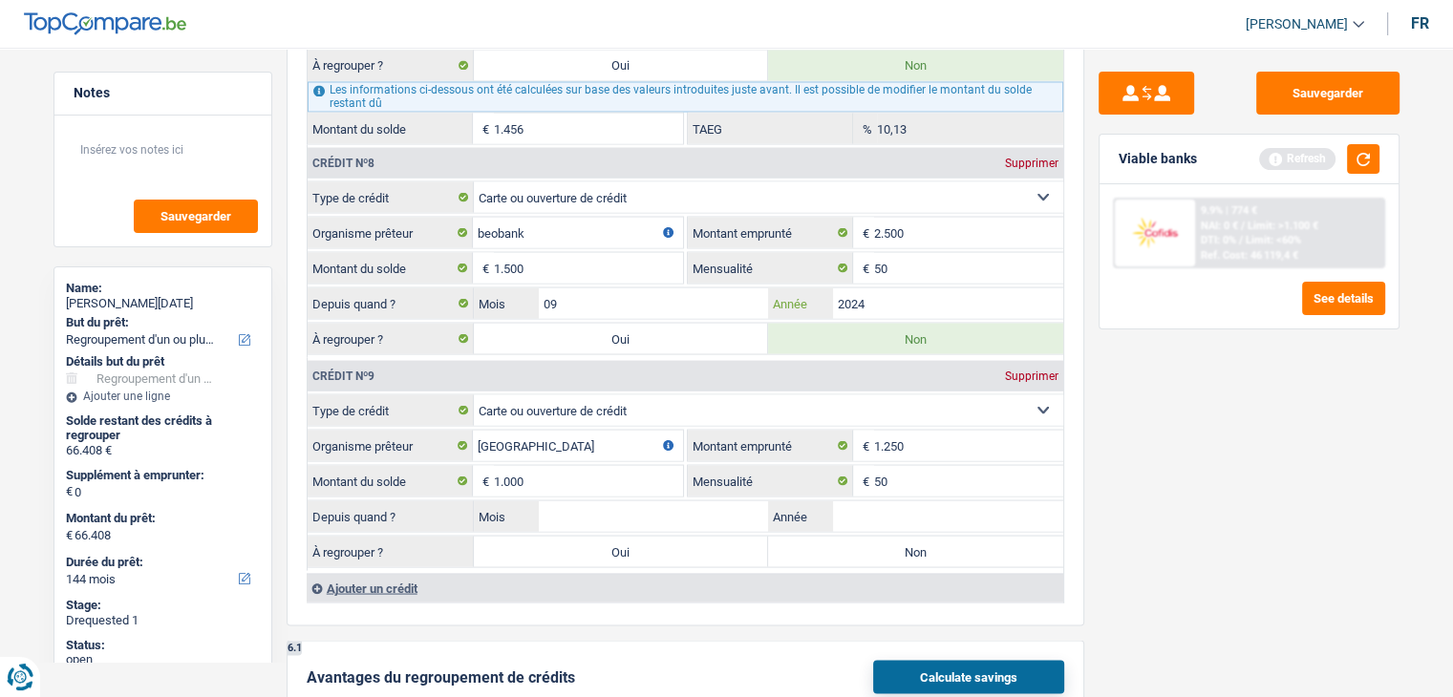
type input "2024"
click at [1169, 439] on div "Sauvegarder Viable banks Refresh 9.9% | 774 € NAI: 0 € / Limit: >1.100 € DTI: 0…" at bounding box center [1249, 367] width 330 height 590
click at [1371, 159] on button "button" at bounding box center [1363, 159] width 32 height 30
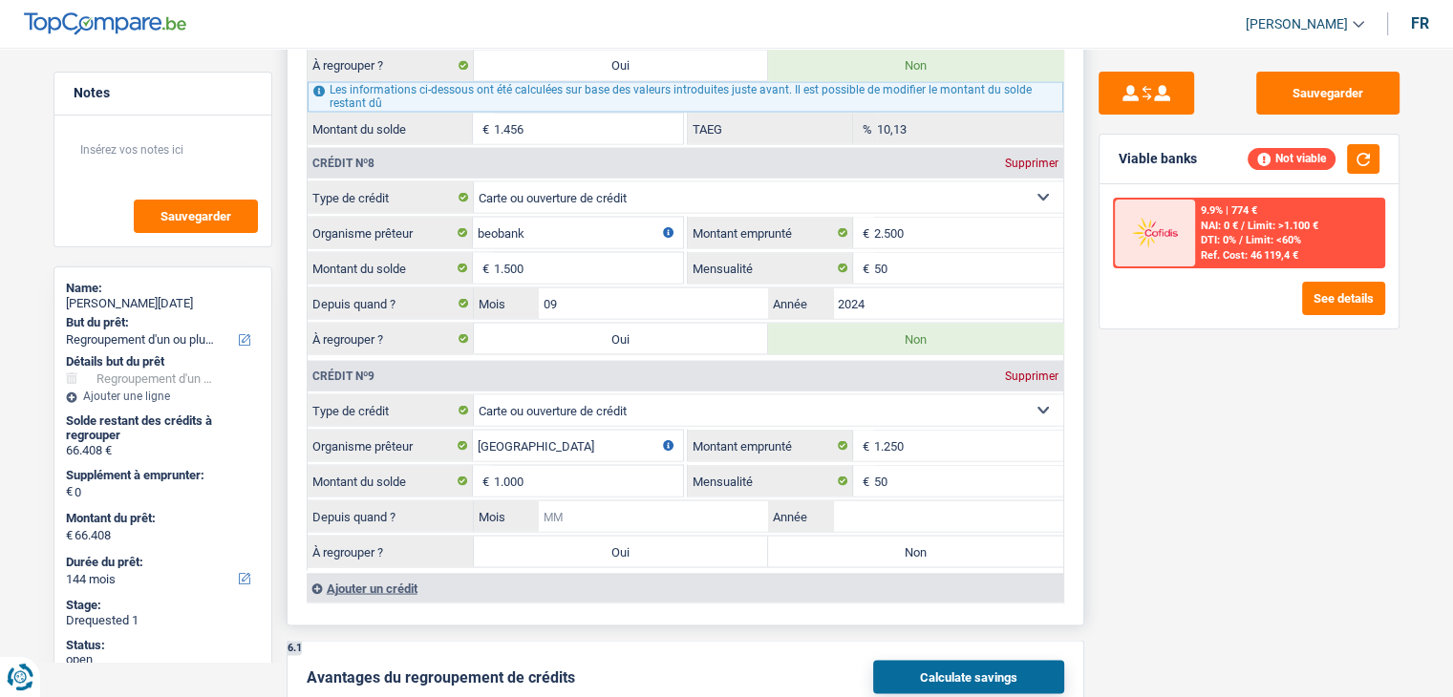
click at [623, 500] on input "Mois" at bounding box center [654, 515] width 230 height 31
click at [868, 500] on input "Année" at bounding box center [948, 515] width 230 height 31
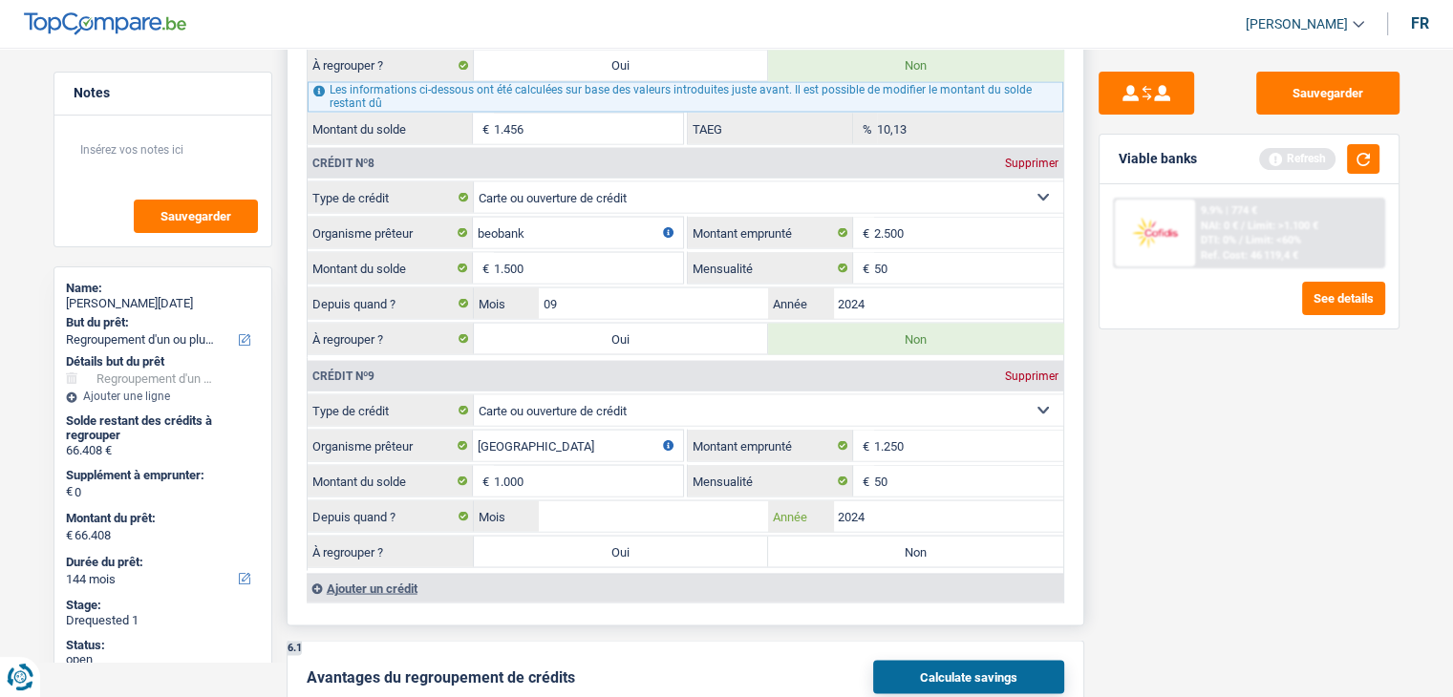
type input "2024"
click at [659, 500] on input "Mois" at bounding box center [654, 515] width 230 height 31
click at [659, 500] on input "10" at bounding box center [654, 515] width 230 height 31
type input "11"
click at [1191, 479] on div "Sauvegarder Viable banks Refresh 9.9% | 774 € NAI: 0 € / Limit: >1.100 € DTI: 0…" at bounding box center [1249, 367] width 330 height 590
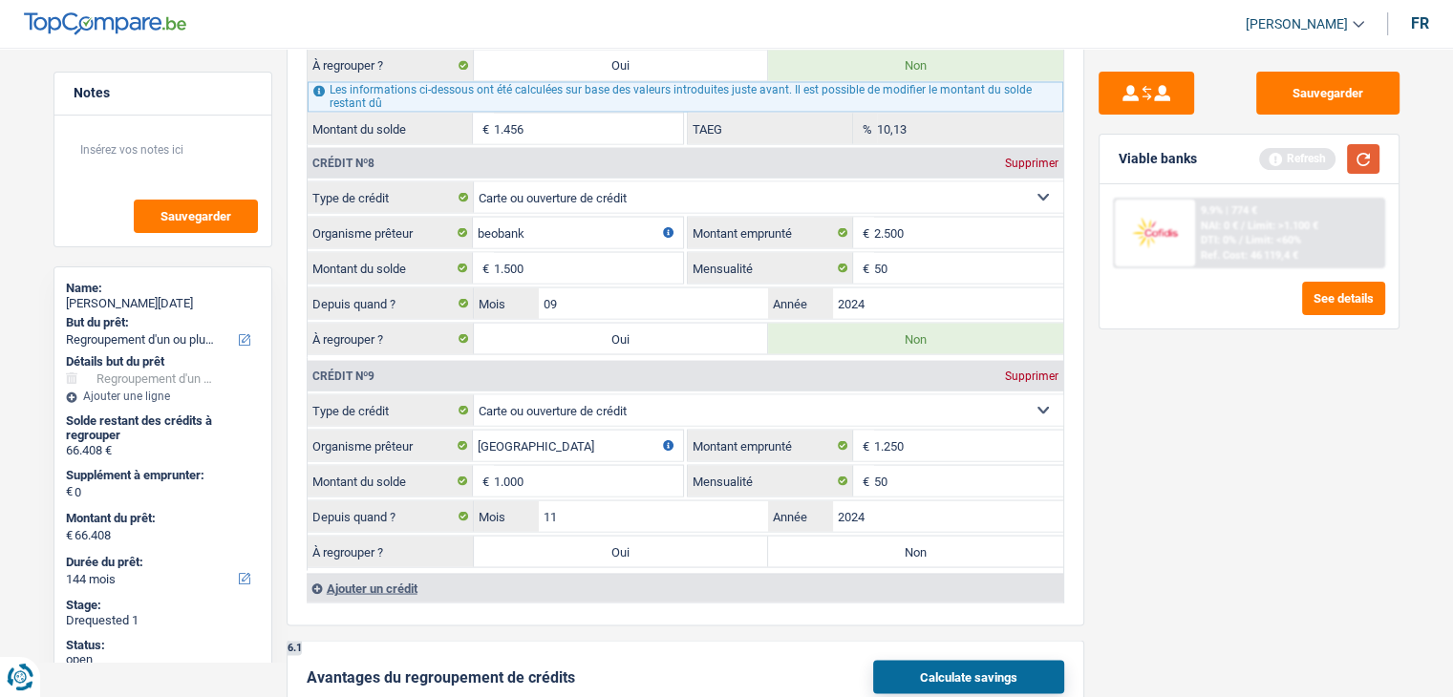
click at [1360, 151] on button "button" at bounding box center [1363, 159] width 32 height 30
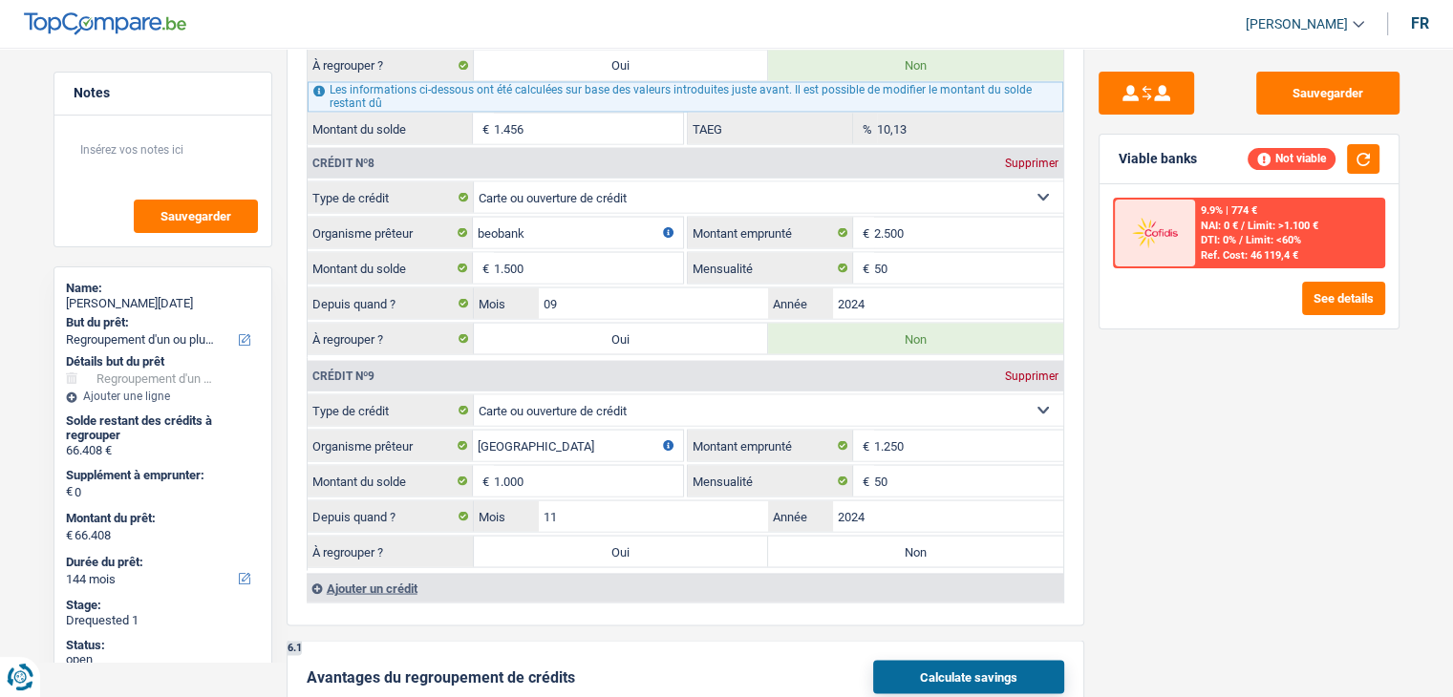
click at [1153, 507] on div "Sauvegarder Viable banks Not viable 9.9% | 774 € NAI: 0 € / Limit: >1.100 € DTI…" at bounding box center [1249, 367] width 330 height 590
click at [985, 536] on label "Non" at bounding box center [915, 551] width 295 height 31
click at [985, 536] on input "Non" at bounding box center [915, 551] width 295 height 31
radio input "true"
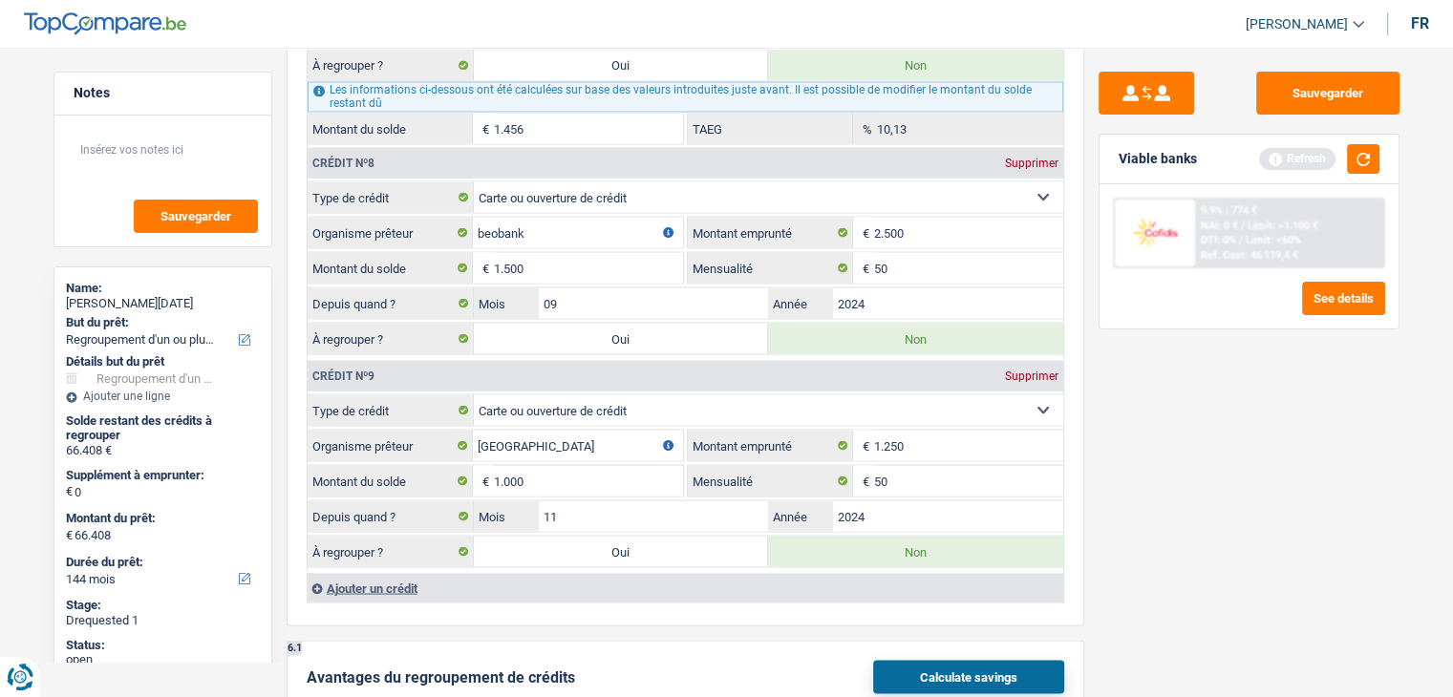
click at [1217, 479] on div "Sauvegarder Viable banks Refresh 9.9% | 774 € NAI: 0 € / Limit: >1.100 € DTI: 0…" at bounding box center [1249, 367] width 330 height 590
click at [1367, 150] on button "button" at bounding box center [1363, 159] width 32 height 30
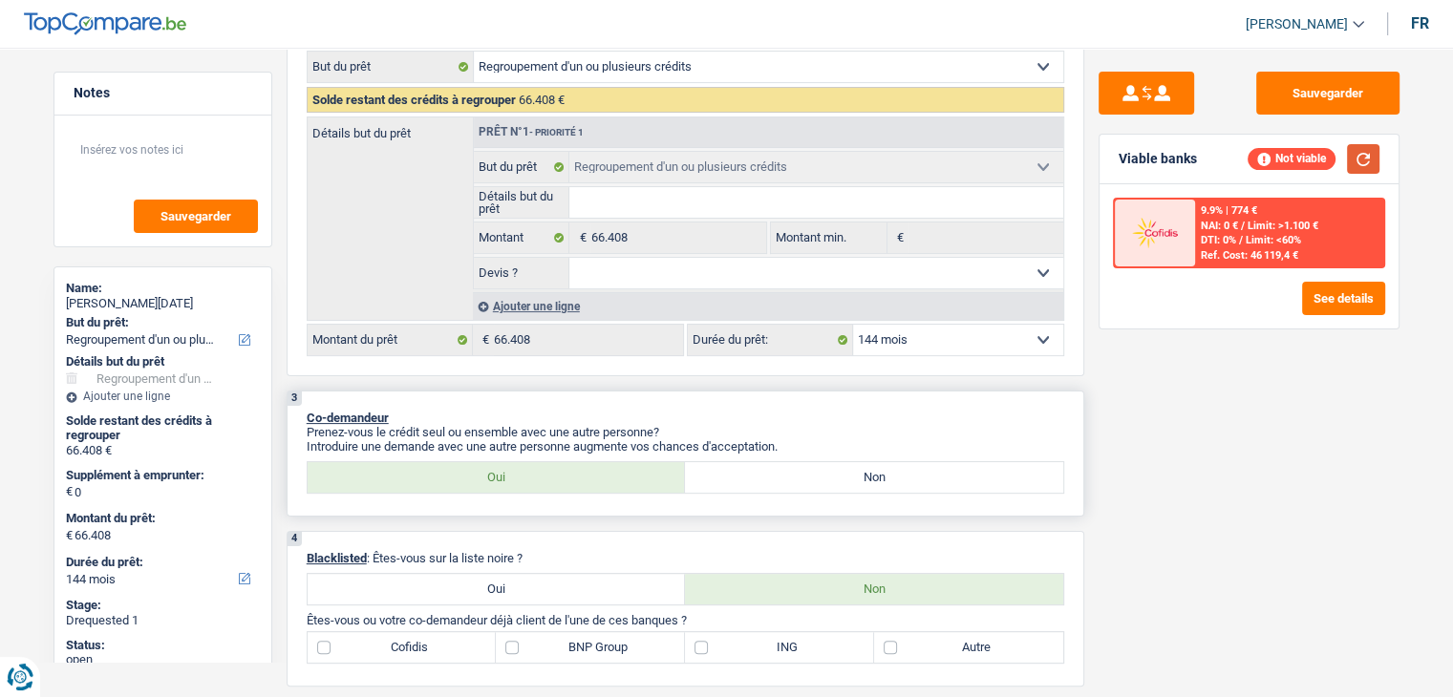
scroll to position [382, 0]
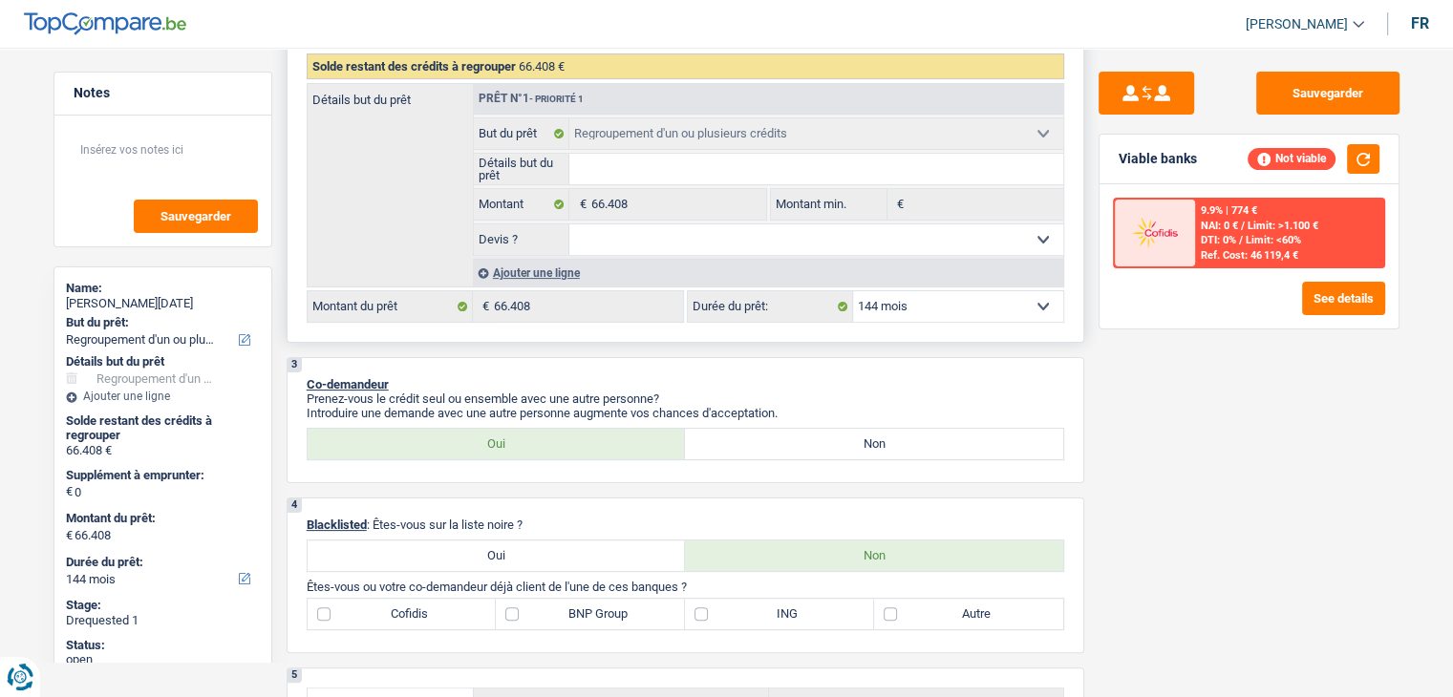
click at [518, 279] on div "Ajouter une ligne" at bounding box center [768, 273] width 590 height 28
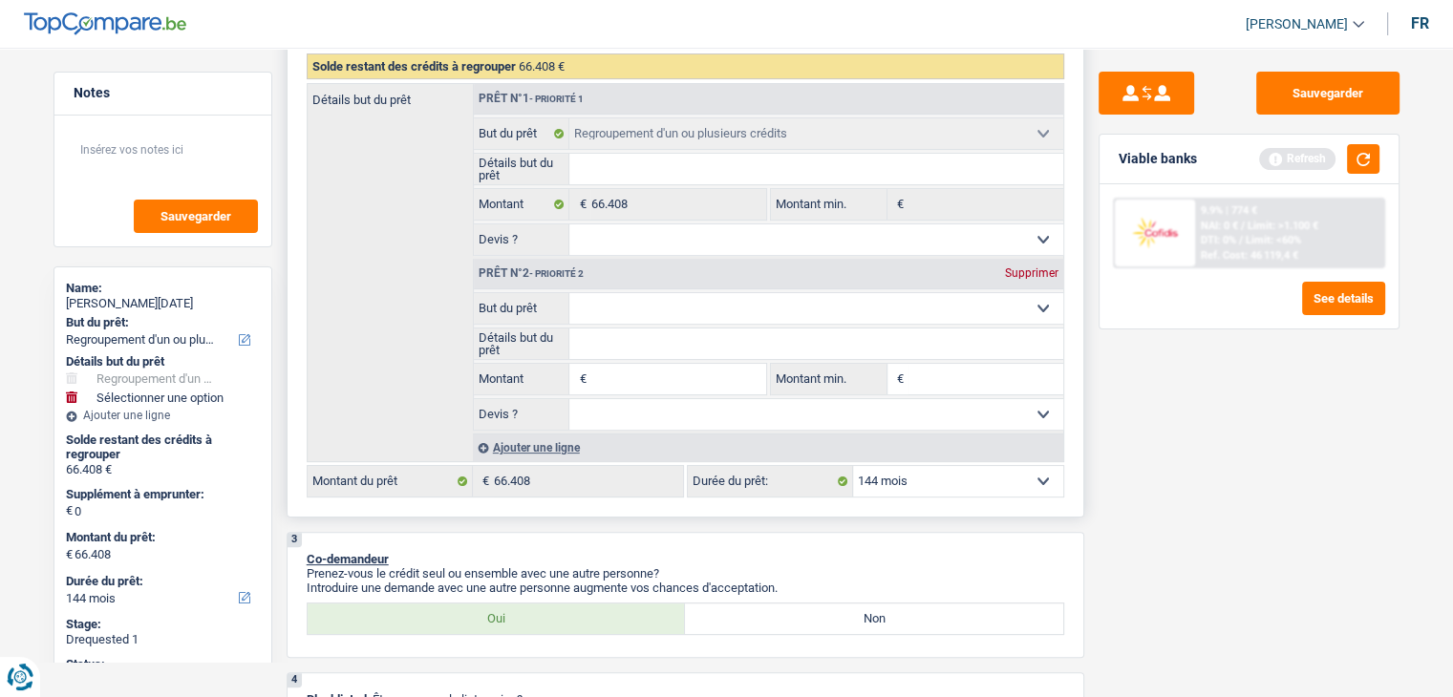
click at [640, 311] on select "Confort maison: meubles, textile, peinture, électroménager, outillage non-profe…" at bounding box center [816, 308] width 494 height 31
select select "household"
click at [569, 293] on select "Confort maison: meubles, textile, peinture, électroménager, outillage non-profe…" at bounding box center [816, 308] width 494 height 31
select select "household"
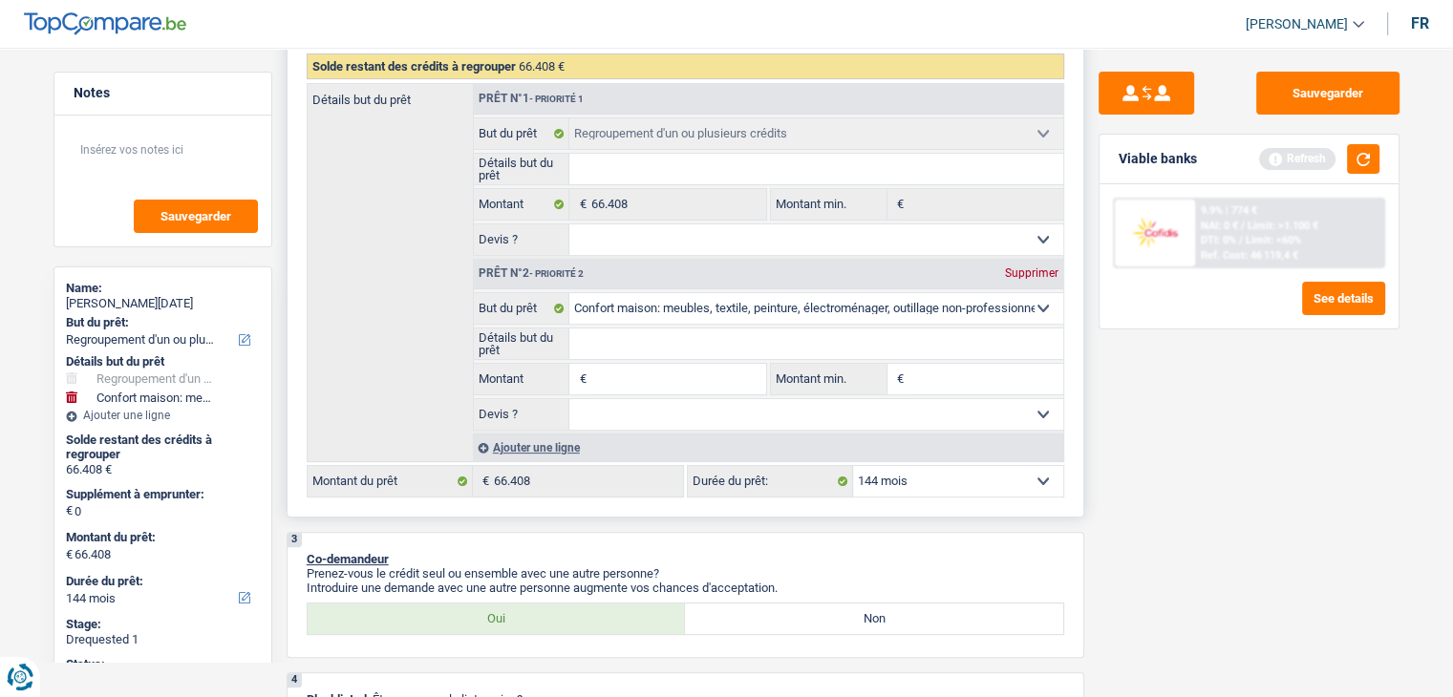
click at [600, 372] on input "Montant" at bounding box center [677, 379] width 175 height 31
type input "5"
type input "50"
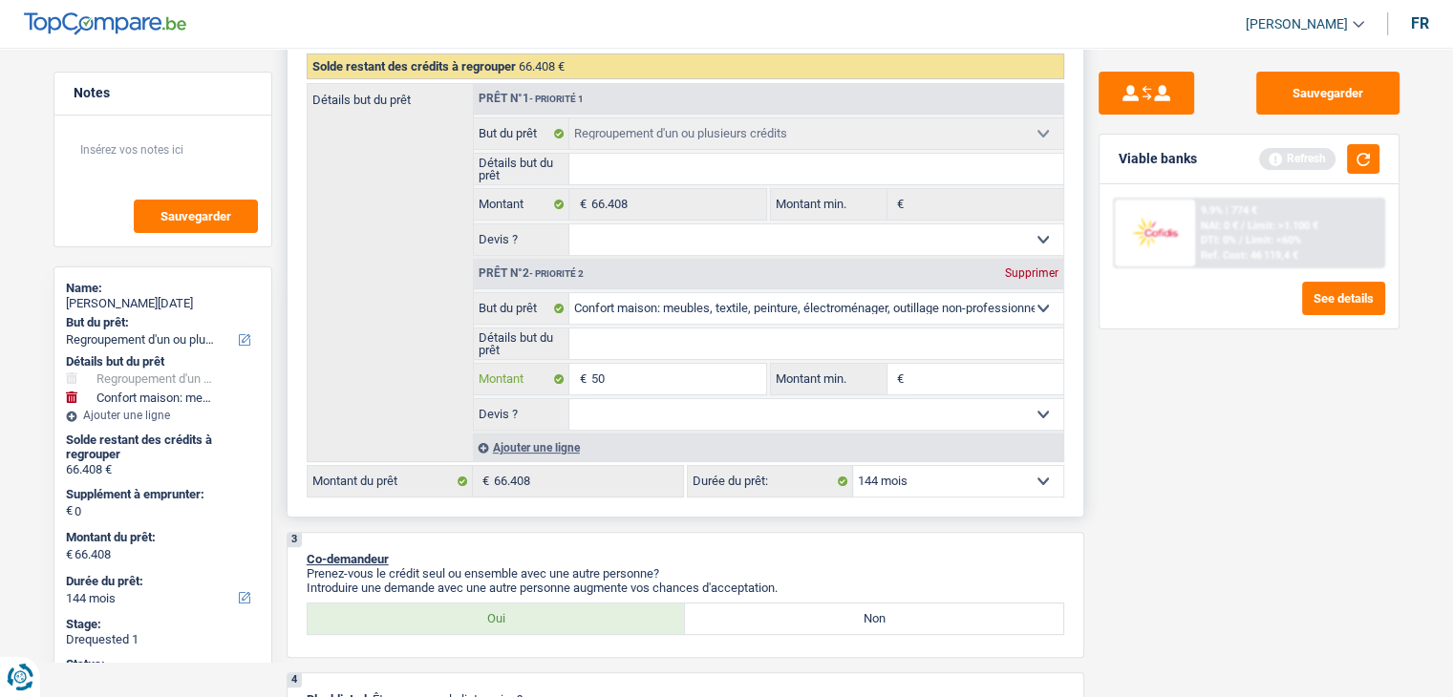
type input "500"
type input "5.000"
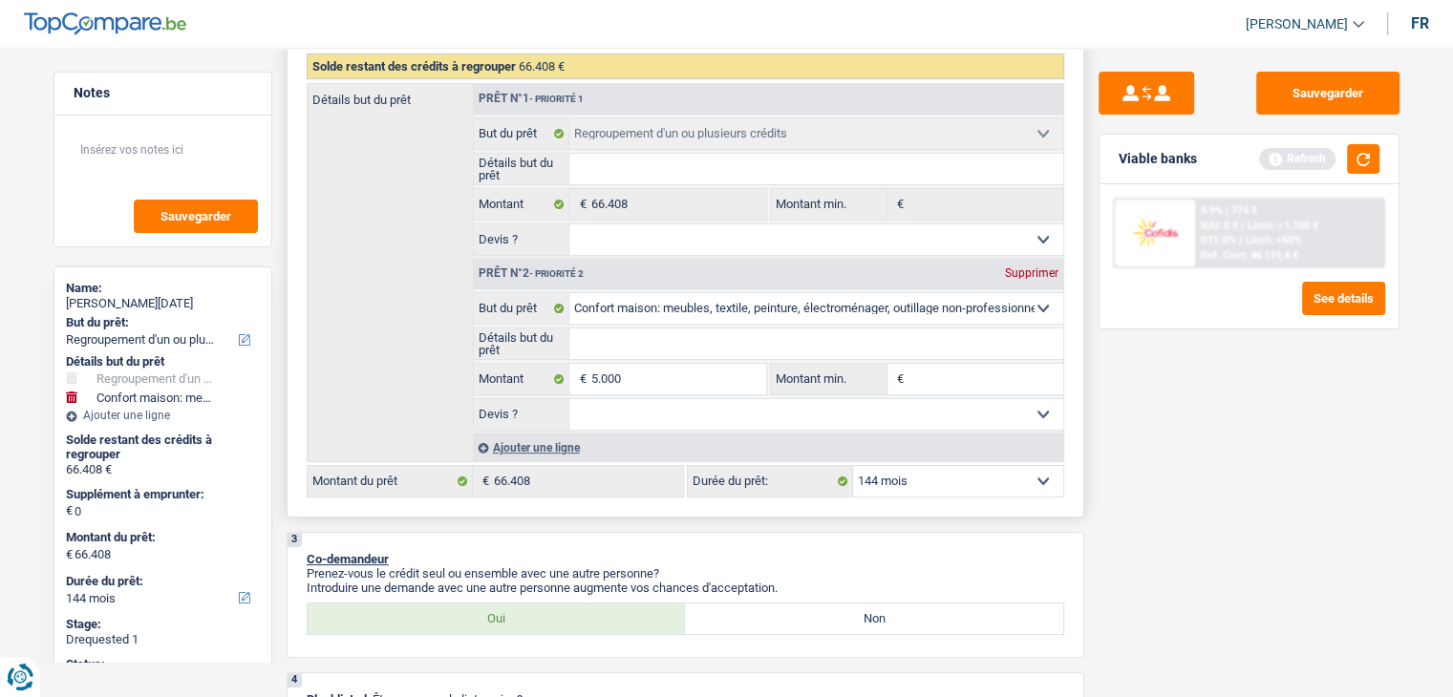
click at [913, 377] on input "Montant min." at bounding box center [985, 379] width 155 height 31
type input "5.000"
type input "71.408"
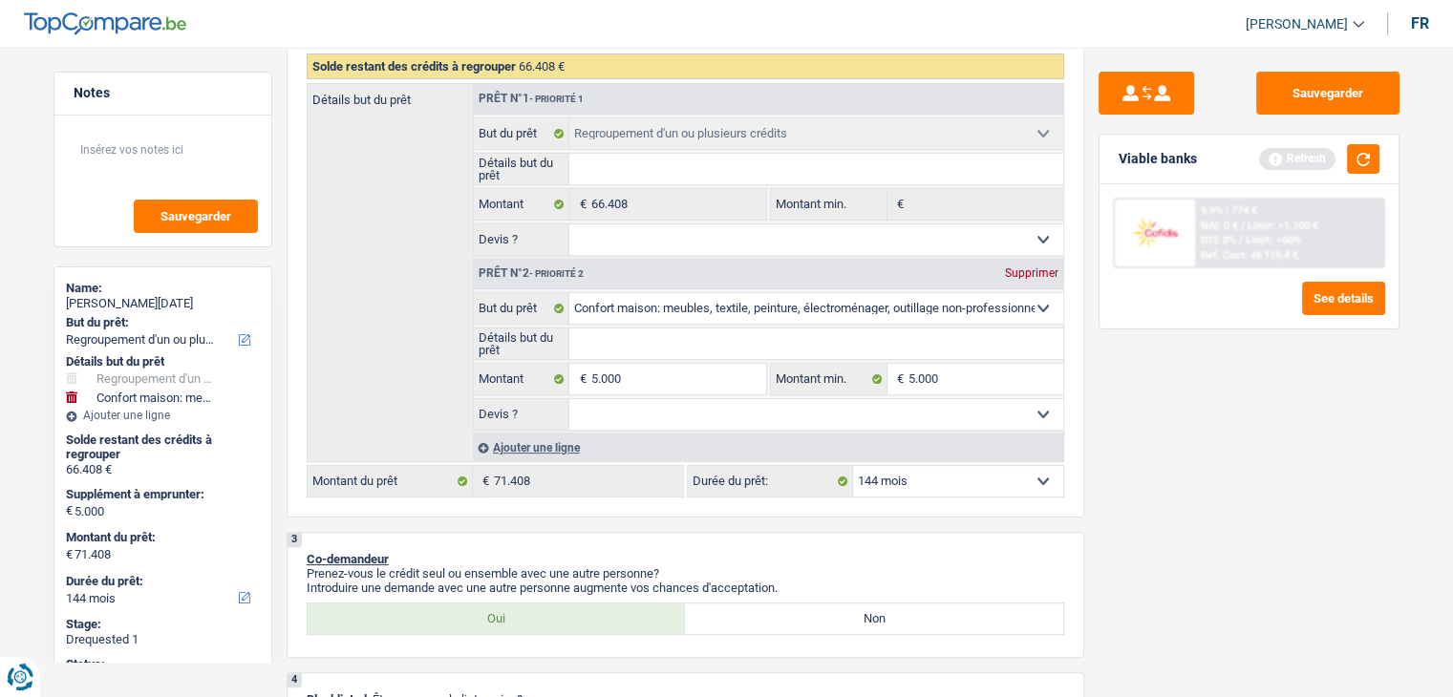
click at [1108, 459] on div "Sauvegarder Viable banks Refresh 9.9% | 774 € NAI: 0 € / Limit: >1.100 € DTI: 0…" at bounding box center [1249, 367] width 330 height 590
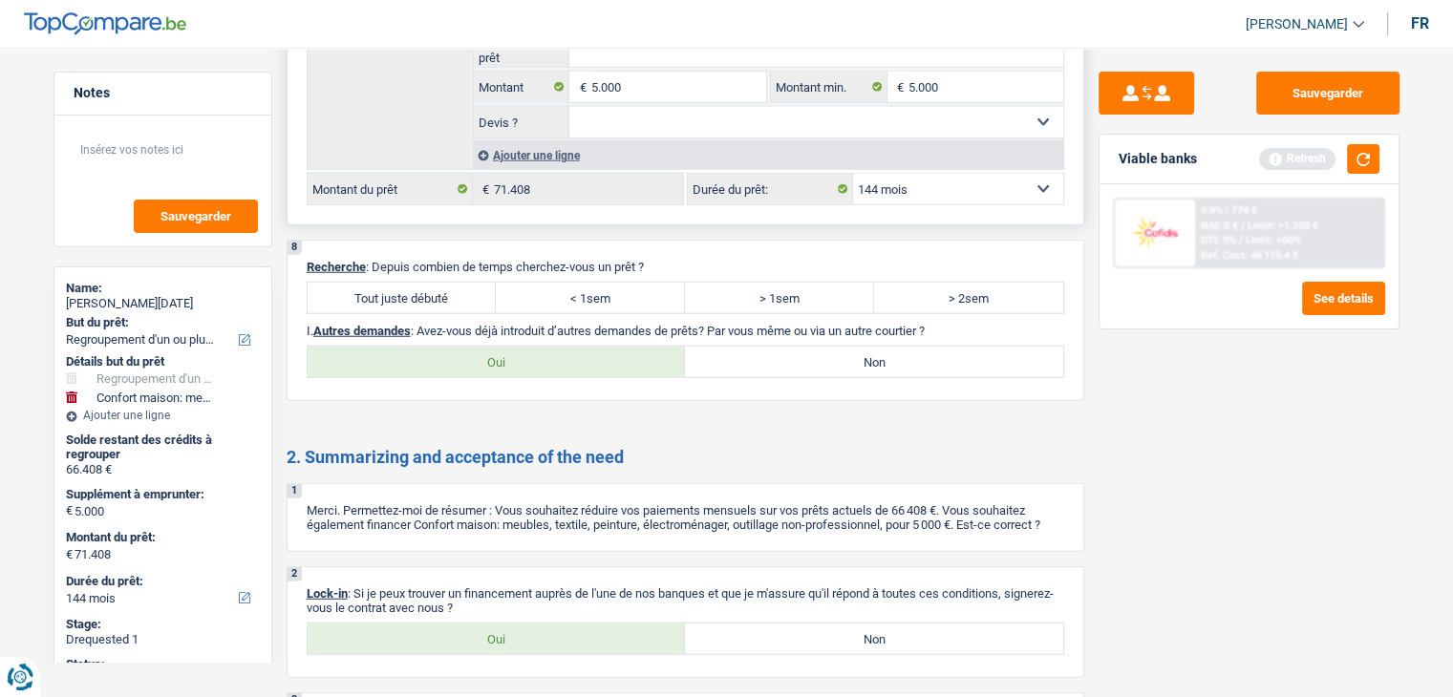
scroll to position [5035, 0]
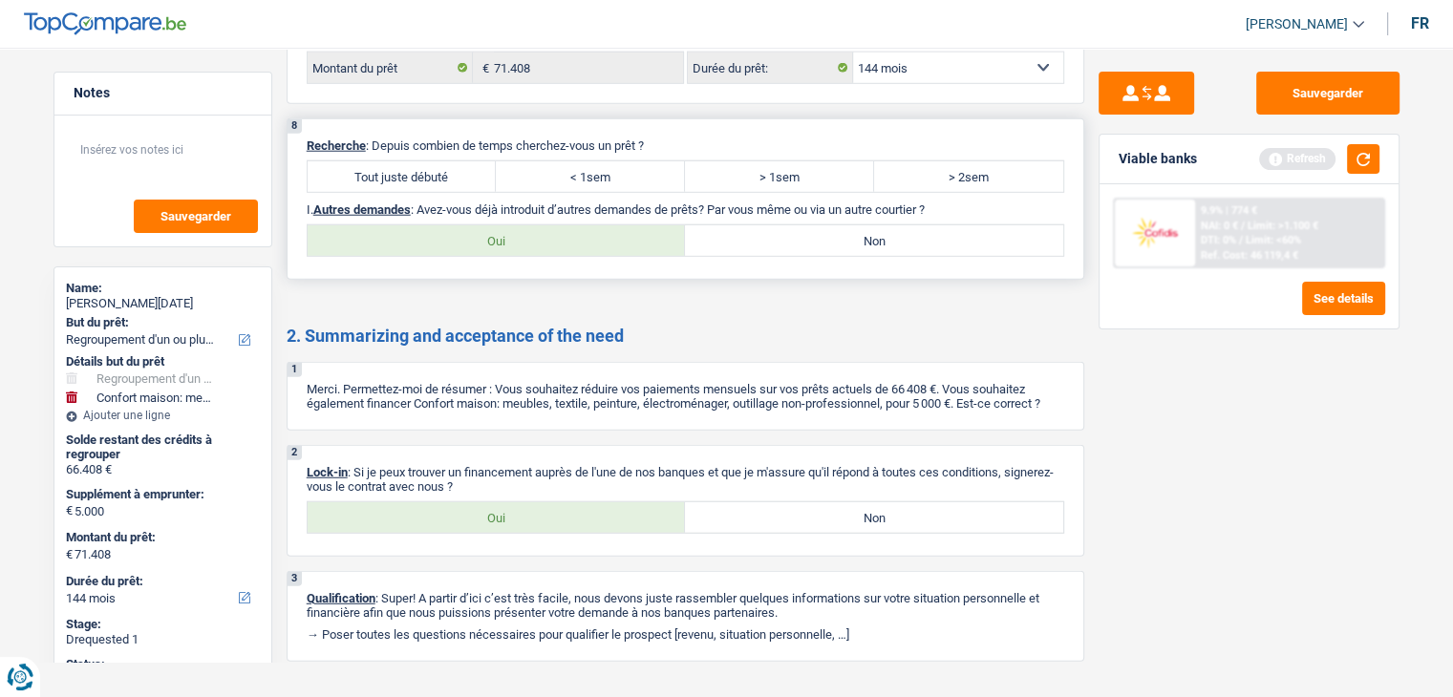
click at [413, 118] on div "8 Recherche : Depuis combien de temps cherchez-vous un prêt ? Tout juste débuté…" at bounding box center [686, 198] width 798 height 161
click at [413, 161] on label "Tout juste débuté" at bounding box center [402, 176] width 189 height 31
click at [413, 161] on input "Tout juste débuté" at bounding box center [402, 176] width 189 height 31
click at [798, 225] on label "Non" at bounding box center [874, 240] width 378 height 31
click at [798, 225] on input "Non" at bounding box center [874, 240] width 378 height 31
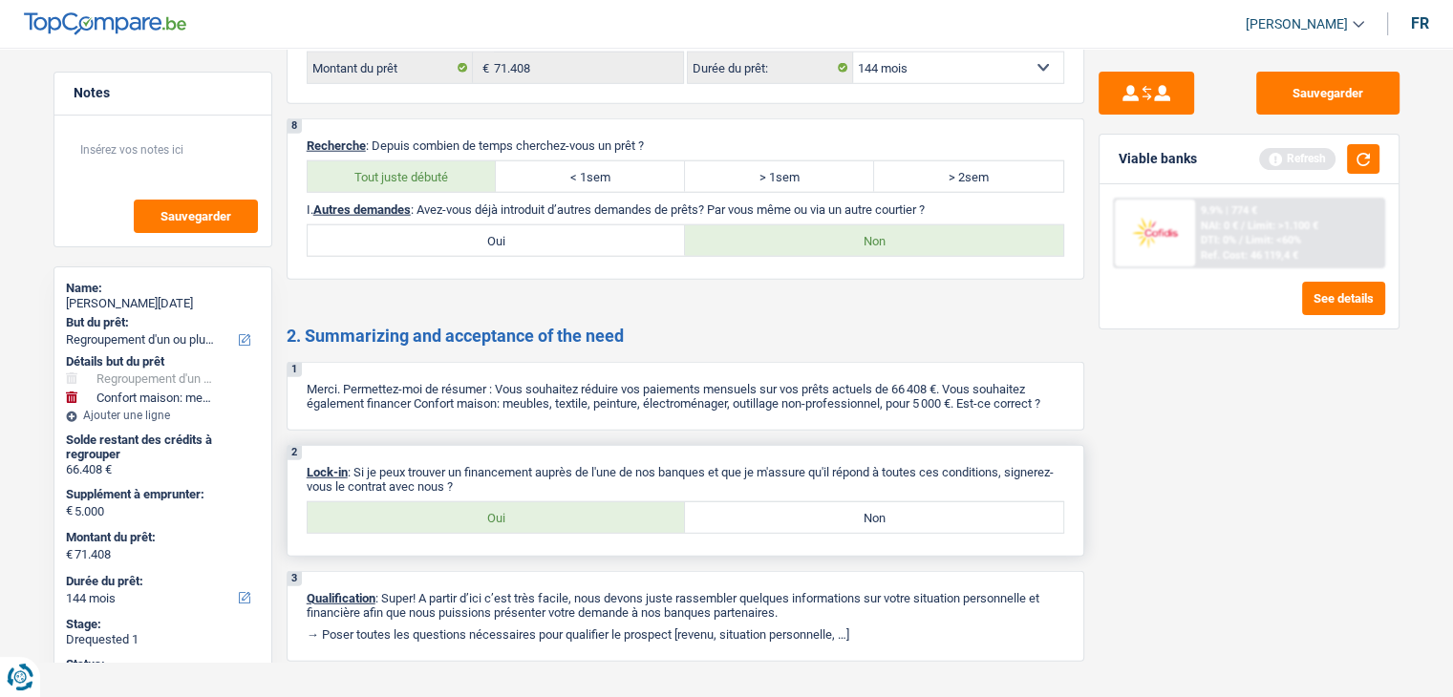
click at [543, 502] on label "Oui" at bounding box center [497, 517] width 378 height 31
click at [543, 502] on input "Oui" at bounding box center [497, 517] width 378 height 31
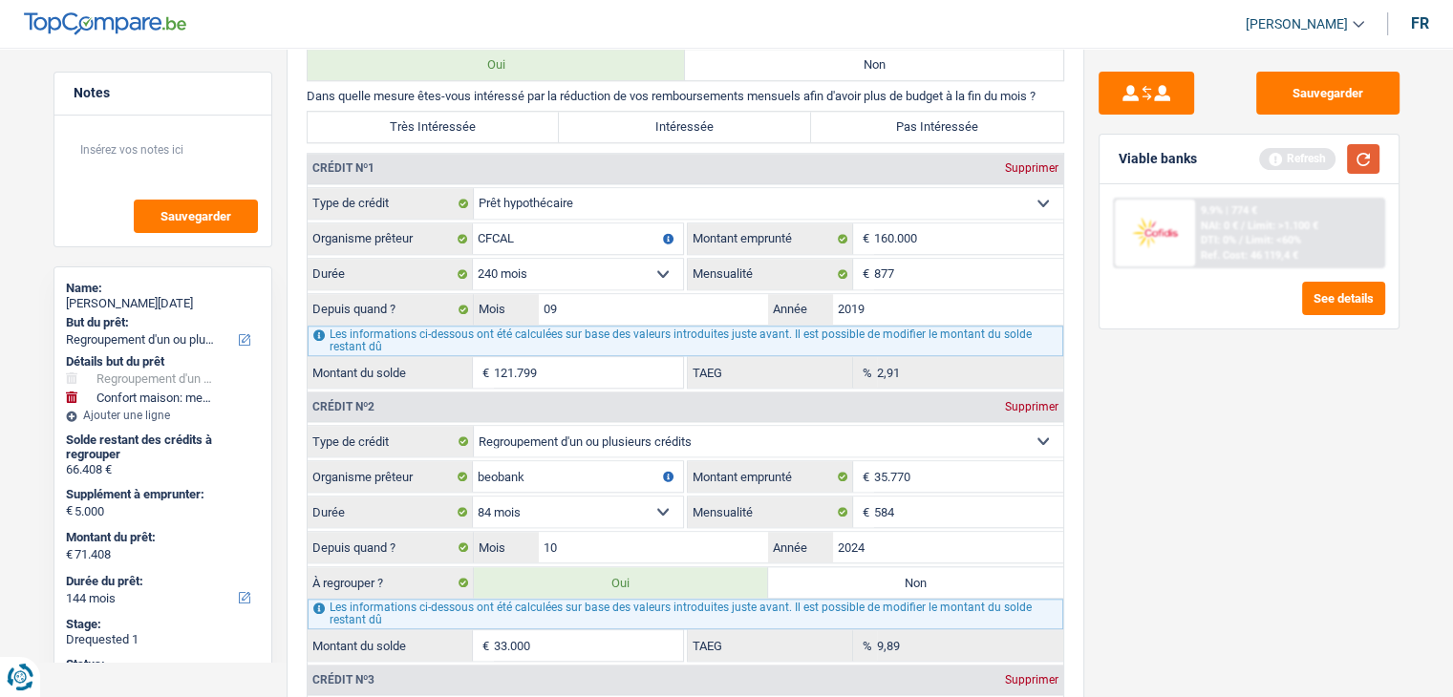
click at [1361, 152] on button "button" at bounding box center [1363, 159] width 32 height 30
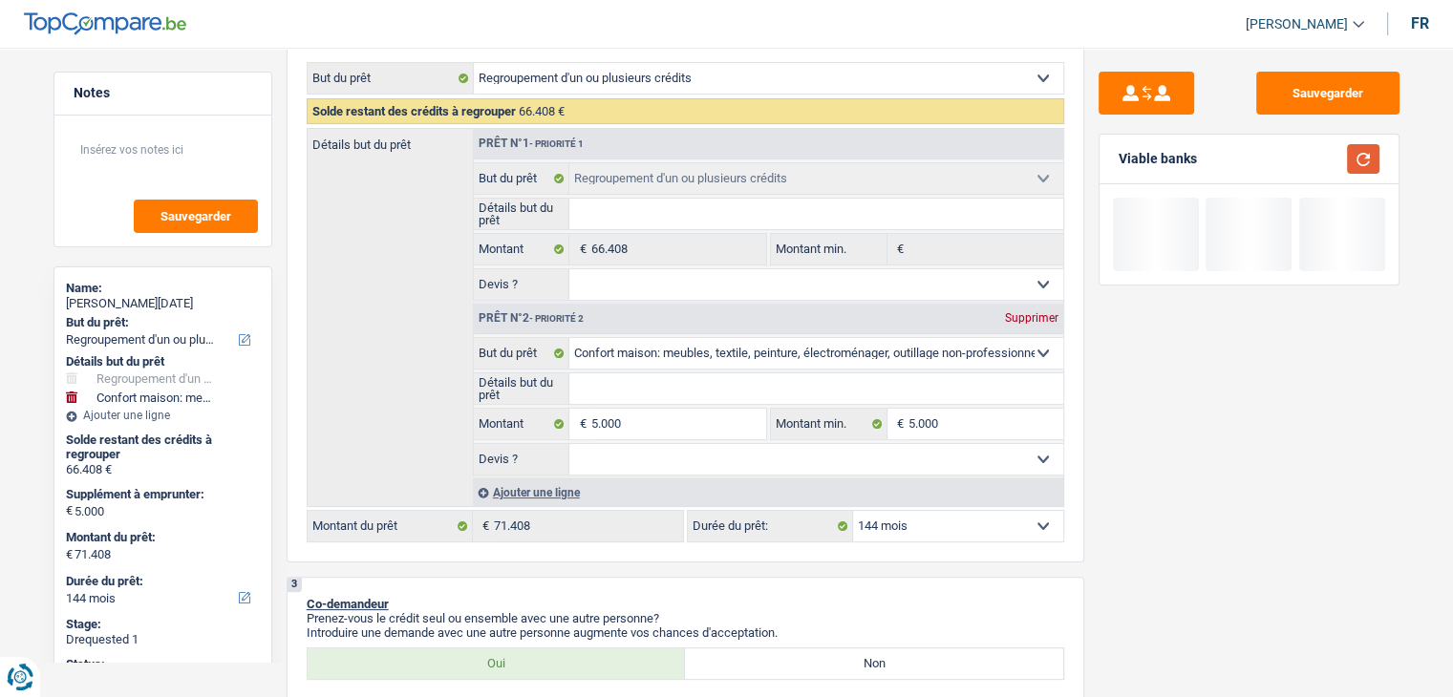
scroll to position [0, 0]
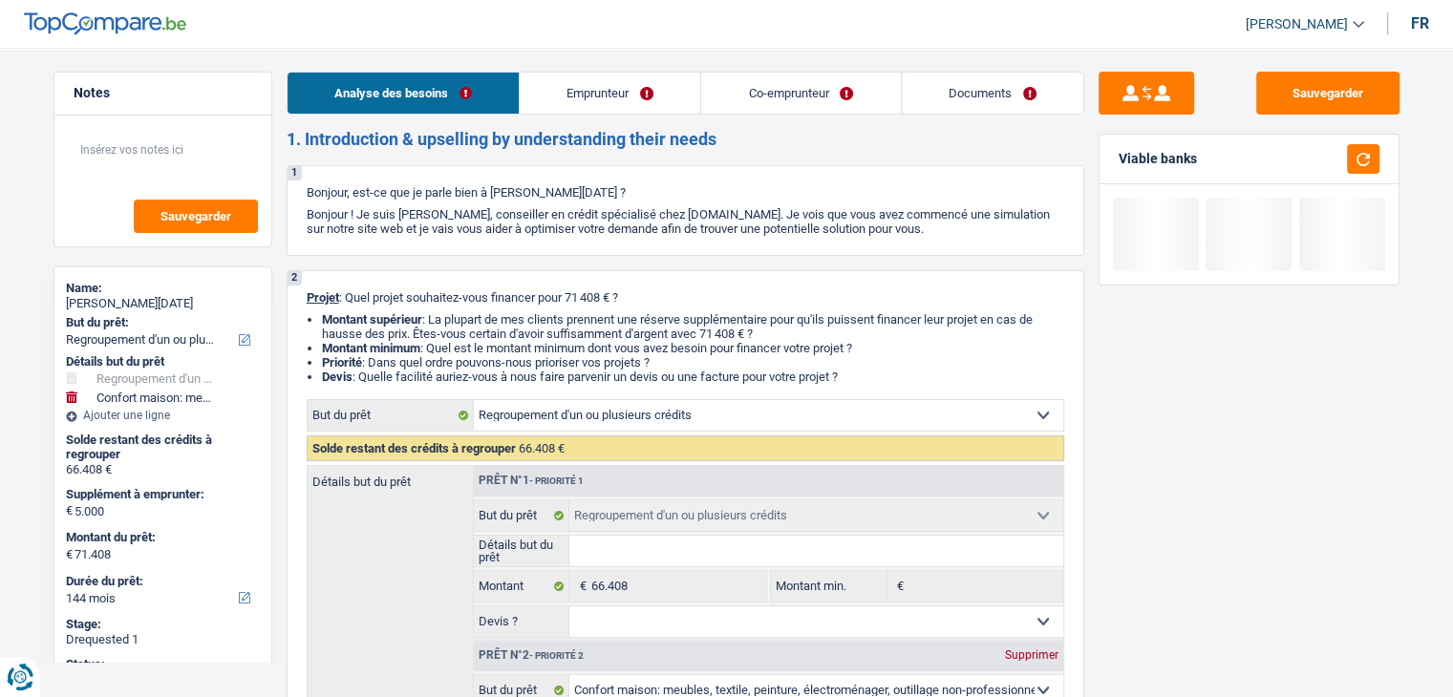
drag, startPoint x: 572, startPoint y: 89, endPoint x: 579, endPoint y: 103, distance: 15.8
click at [572, 89] on link "Emprunteur" at bounding box center [610, 93] width 181 height 41
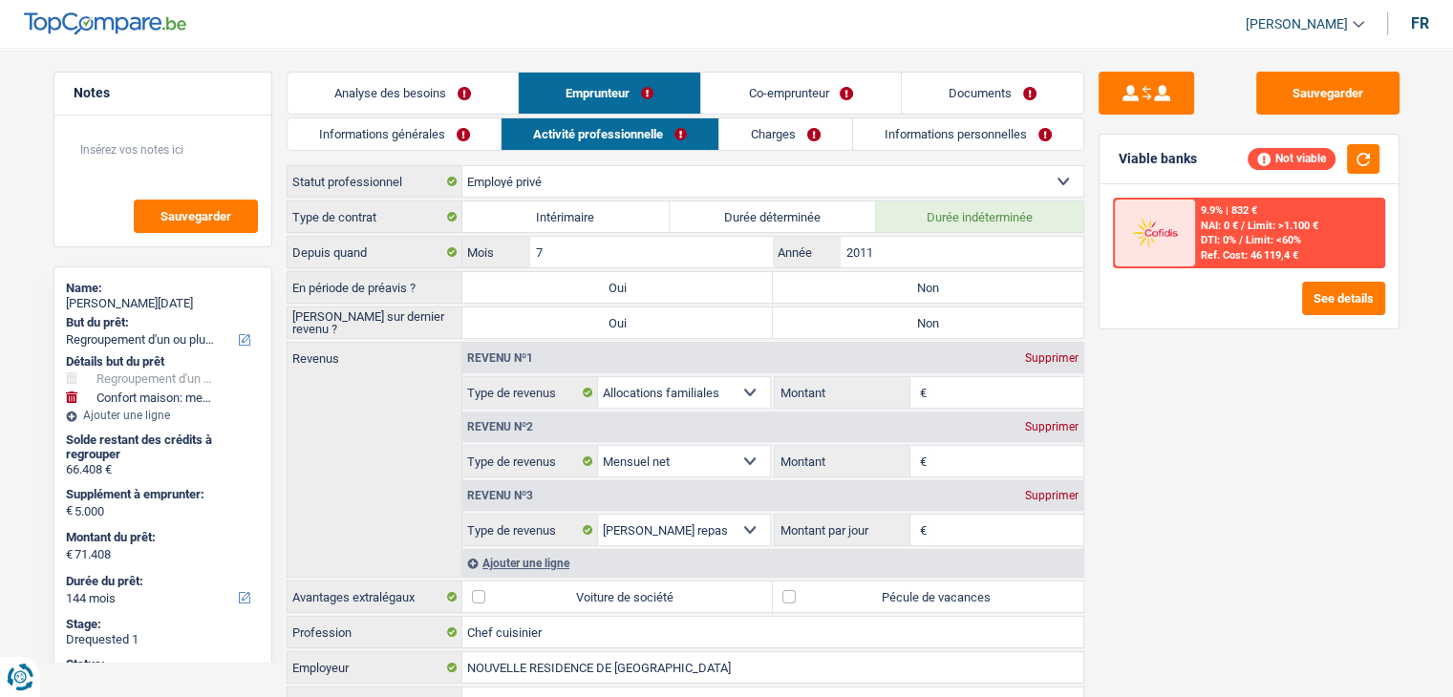
click at [416, 122] on link "Informations générales" at bounding box center [394, 134] width 214 height 32
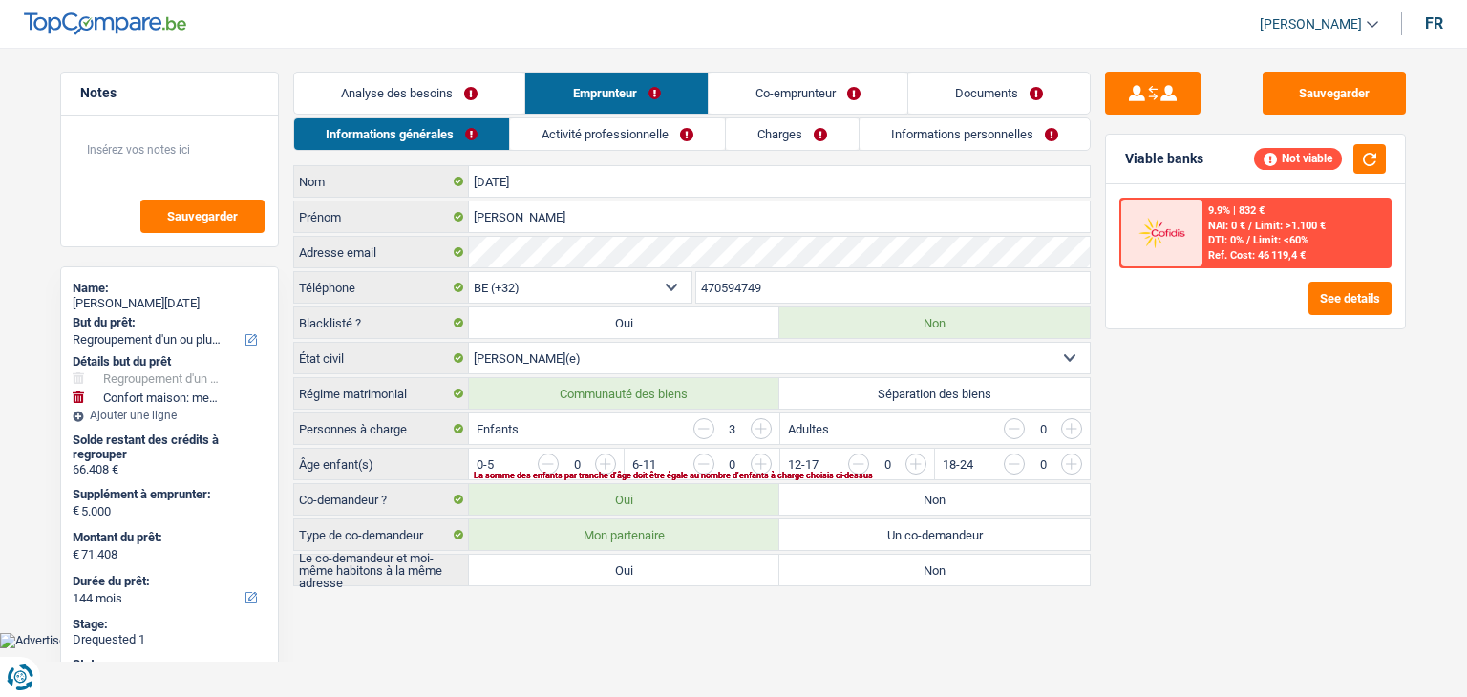
click at [1278, 457] on div "Sauvegarder Viable banks Not viable 9.9% | 832 € NAI: 0 € / Limit: >1.100 € DTI…" at bounding box center [1256, 367] width 330 height 590
click at [1183, 520] on div "Sauvegarder Viable banks Not viable 9.9% | 832 € NAI: 0 € / Limit: >1.100 € DTI…" at bounding box center [1256, 367] width 330 height 590
click at [634, 430] on div "Enfants 3" at bounding box center [623, 429] width 309 height 31
click at [1066, 463] on input "button" at bounding box center [1459, 469] width 796 height 31
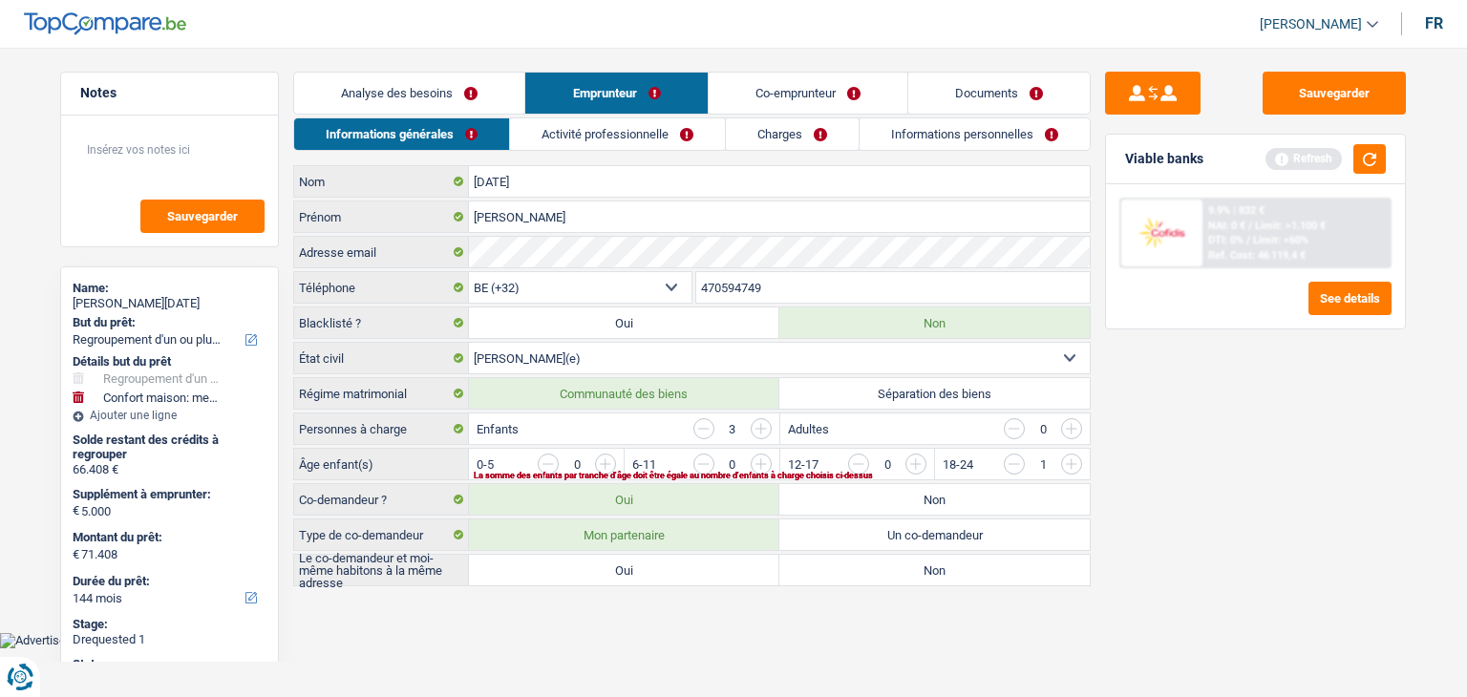
click at [1172, 479] on div "Sauvegarder Viable banks Refresh 9.9% | 832 € NAI: 0 € / Limit: >1.100 € DTI: 0…" at bounding box center [1256, 367] width 330 height 590
click at [1070, 459] on input "button" at bounding box center [1459, 469] width 796 height 31
click at [913, 461] on input "button" at bounding box center [1303, 469] width 796 height 31
drag, startPoint x: 1195, startPoint y: 489, endPoint x: 1319, endPoint y: 267, distance: 254.0
click at [1199, 486] on div "Sauvegarder Viable banks Refresh 9.9% | 832 € NAI: 0 € / Limit: >1.100 € DTI: 0…" at bounding box center [1256, 367] width 330 height 590
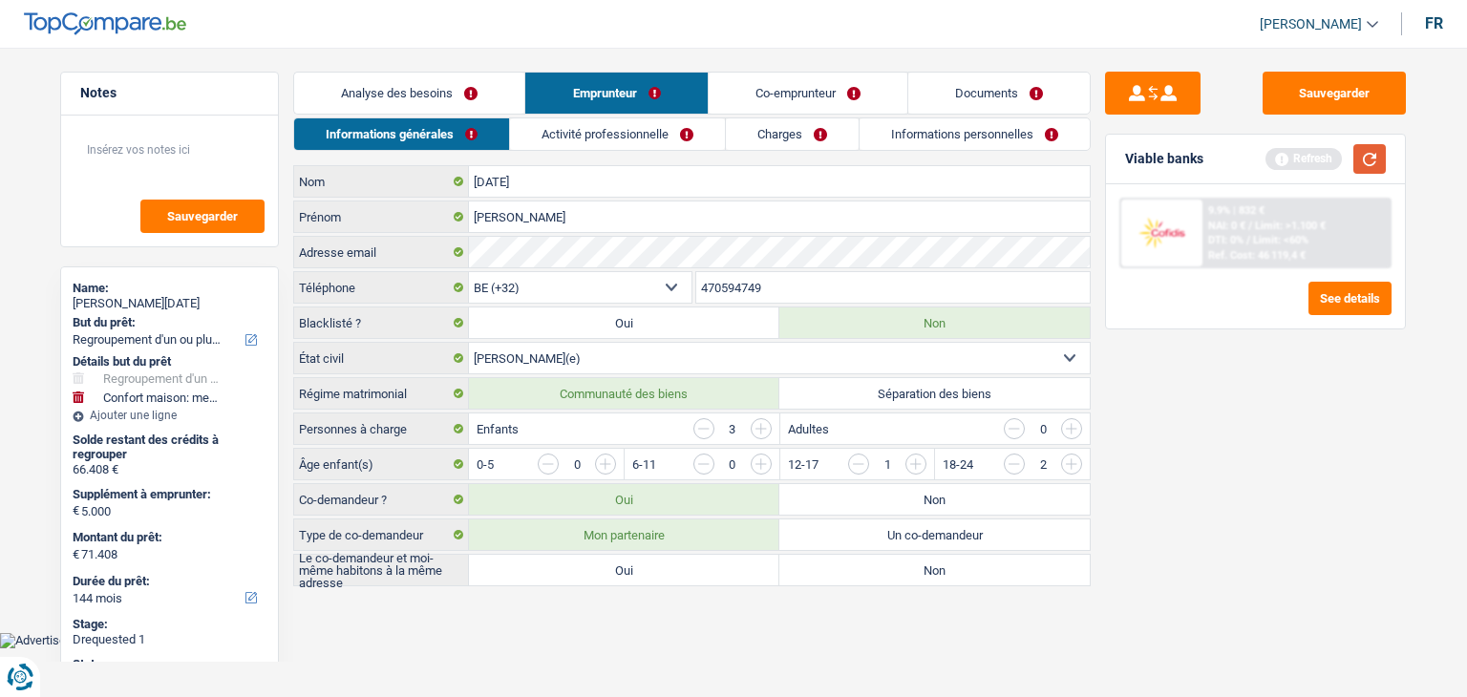
click at [1364, 144] on button "button" at bounding box center [1369, 159] width 32 height 30
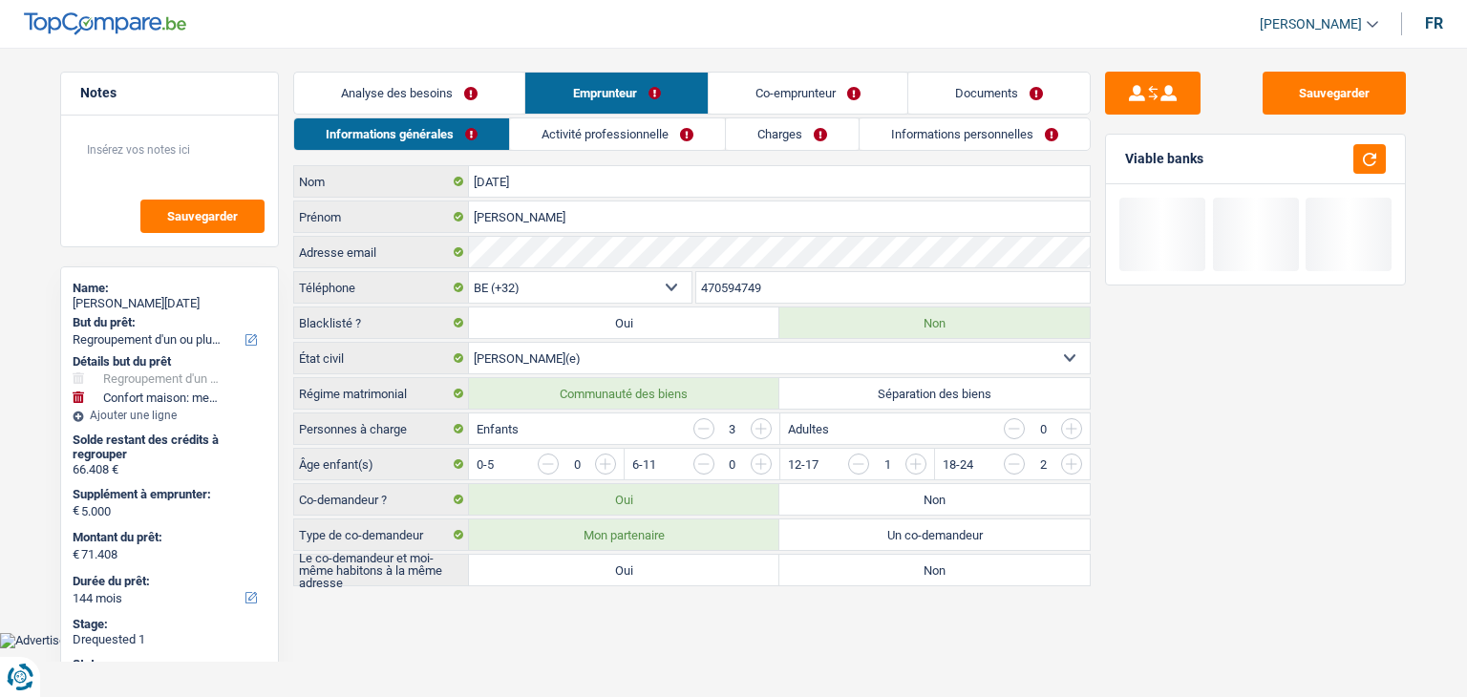
click at [559, 566] on label "Oui" at bounding box center [624, 570] width 310 height 31
click at [559, 566] on input "Oui" at bounding box center [624, 570] width 310 height 31
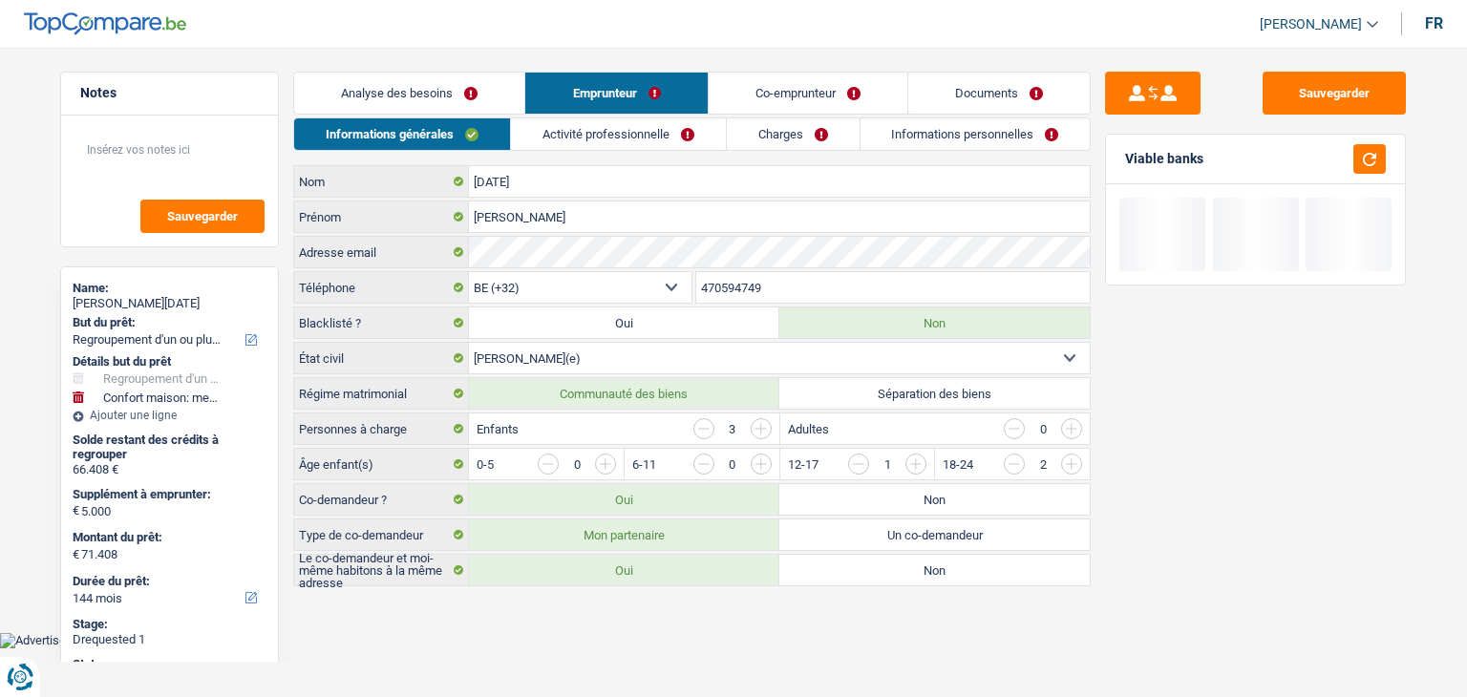
click at [627, 150] on link "Activité professionnelle" at bounding box center [618, 134] width 215 height 32
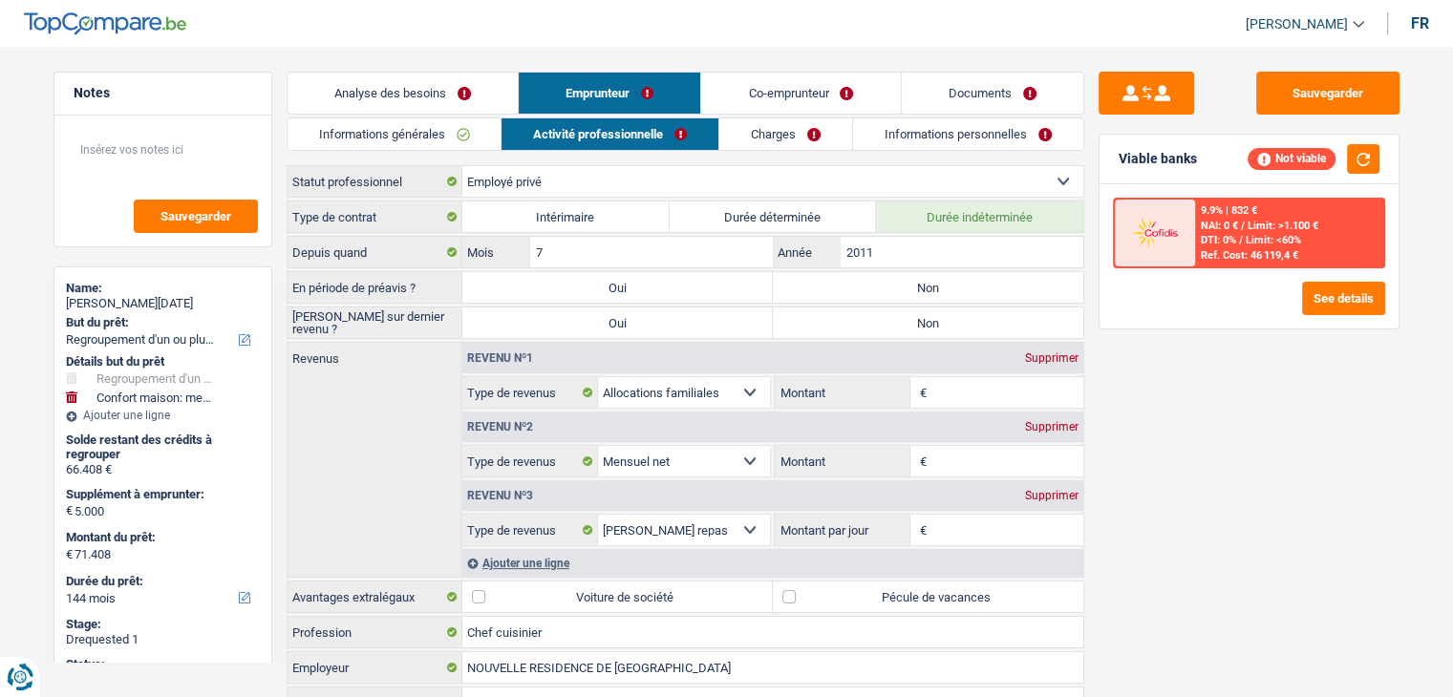
click at [1141, 404] on div "Sauvegarder Viable banks Not viable 9.9% | 832 € NAI: 0 € / Limit: >1.100 € DTI…" at bounding box center [1249, 367] width 330 height 590
click at [903, 285] on label "Non" at bounding box center [928, 287] width 310 height 31
click at [903, 285] on input "Non" at bounding box center [928, 287] width 310 height 31
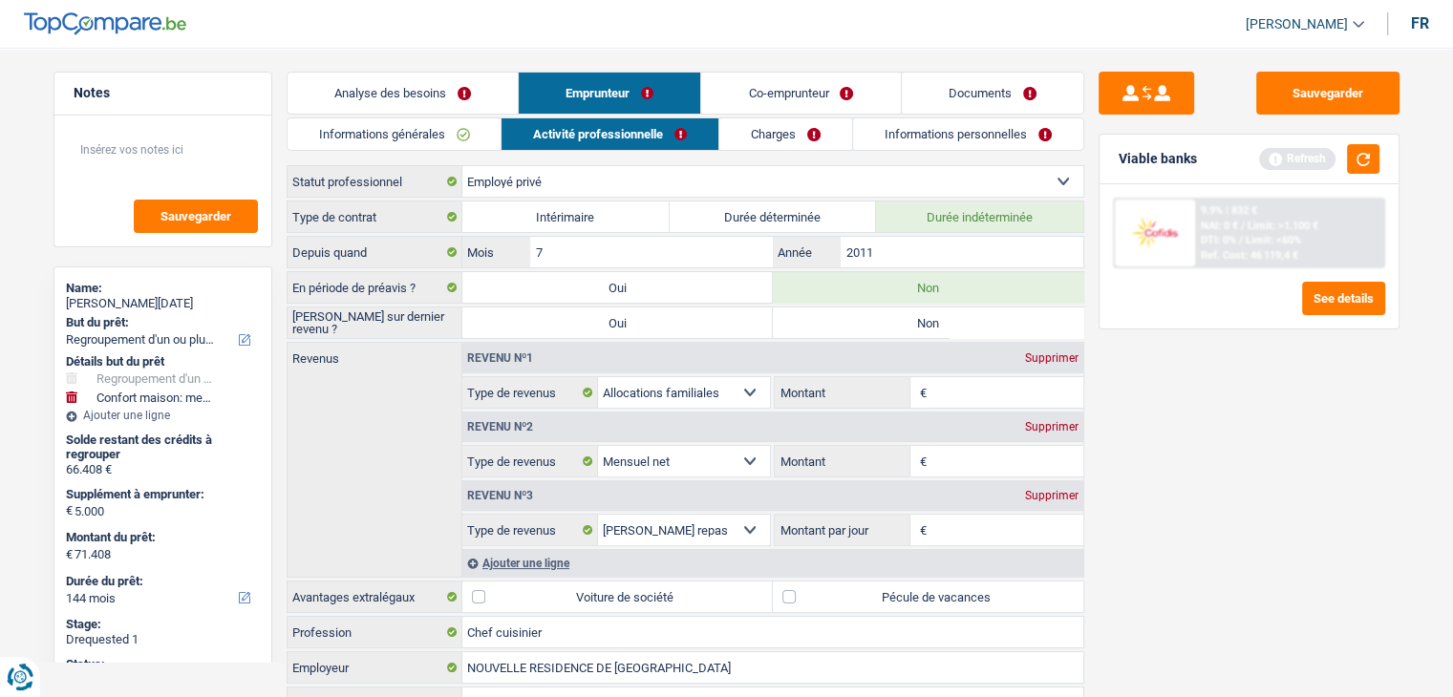
drag, startPoint x: 1245, startPoint y: 369, endPoint x: 1261, endPoint y: 337, distance: 35.5
click at [1248, 368] on div "Sauvegarder Viable banks Refresh 9.9% | 832 € NAI: 0 € / Limit: >1.100 € DTI: 0…" at bounding box center [1249, 367] width 330 height 590
click at [1369, 154] on button "button" at bounding box center [1363, 159] width 32 height 30
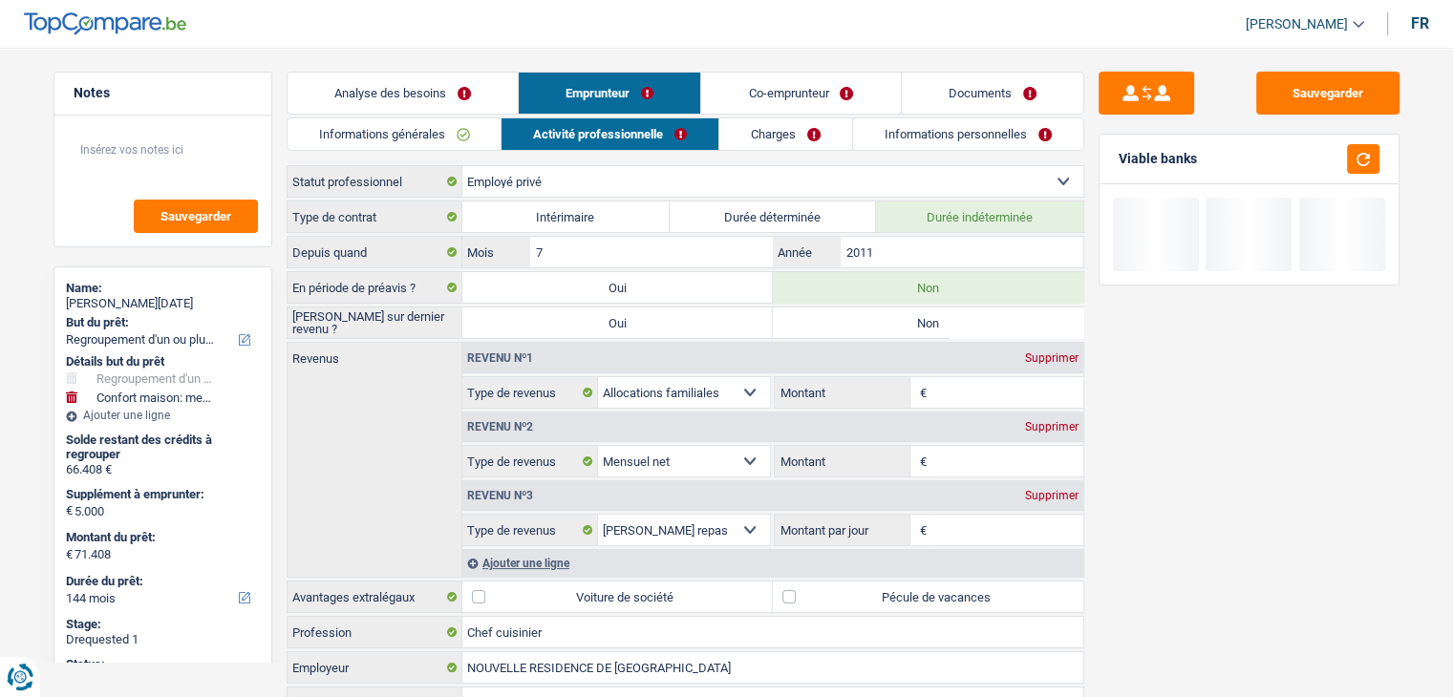
click at [974, 433] on div "Revenu nº2 Supprimer" at bounding box center [772, 427] width 621 height 31
click at [968, 446] on input "Montant" at bounding box center [1007, 461] width 152 height 31
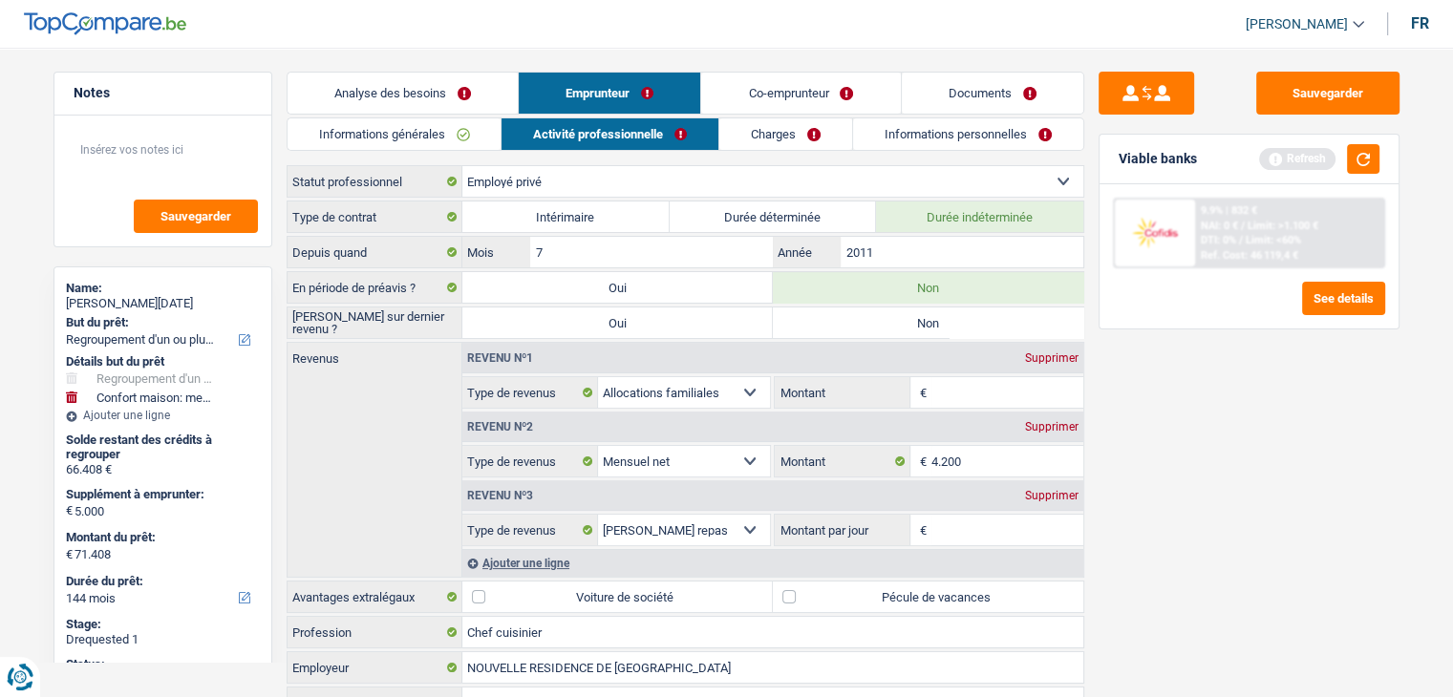
click at [1200, 447] on div "Sauvegarder Viable banks Refresh 9.9% | 832 € NAI: 0 € / Limit: >1.100 € DTI: 0…" at bounding box center [1249, 367] width 330 height 590
drag, startPoint x: 1366, startPoint y: 168, endPoint x: 1351, endPoint y: 181, distance: 19.0
click at [1367, 168] on button "button" at bounding box center [1363, 159] width 32 height 30
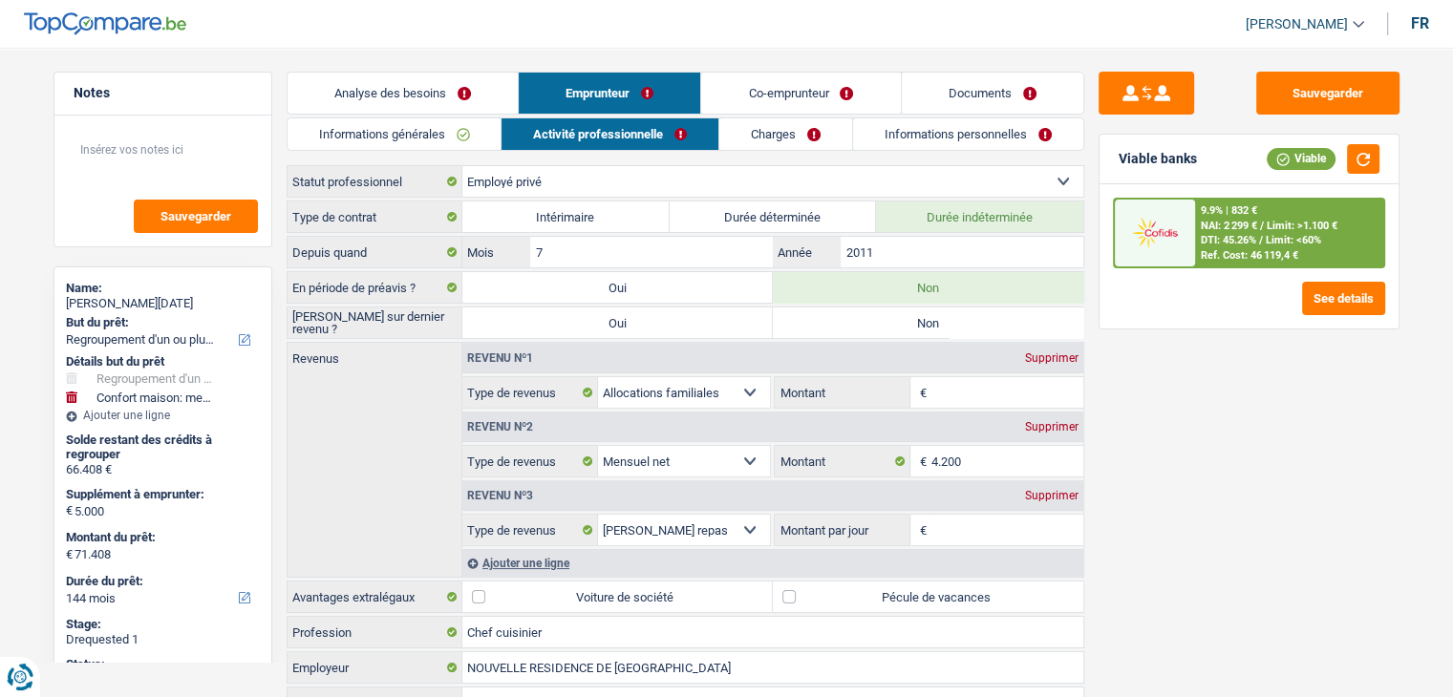
click at [929, 322] on label "Non" at bounding box center [928, 323] width 310 height 31
click at [929, 322] on input "Non" at bounding box center [928, 323] width 310 height 31
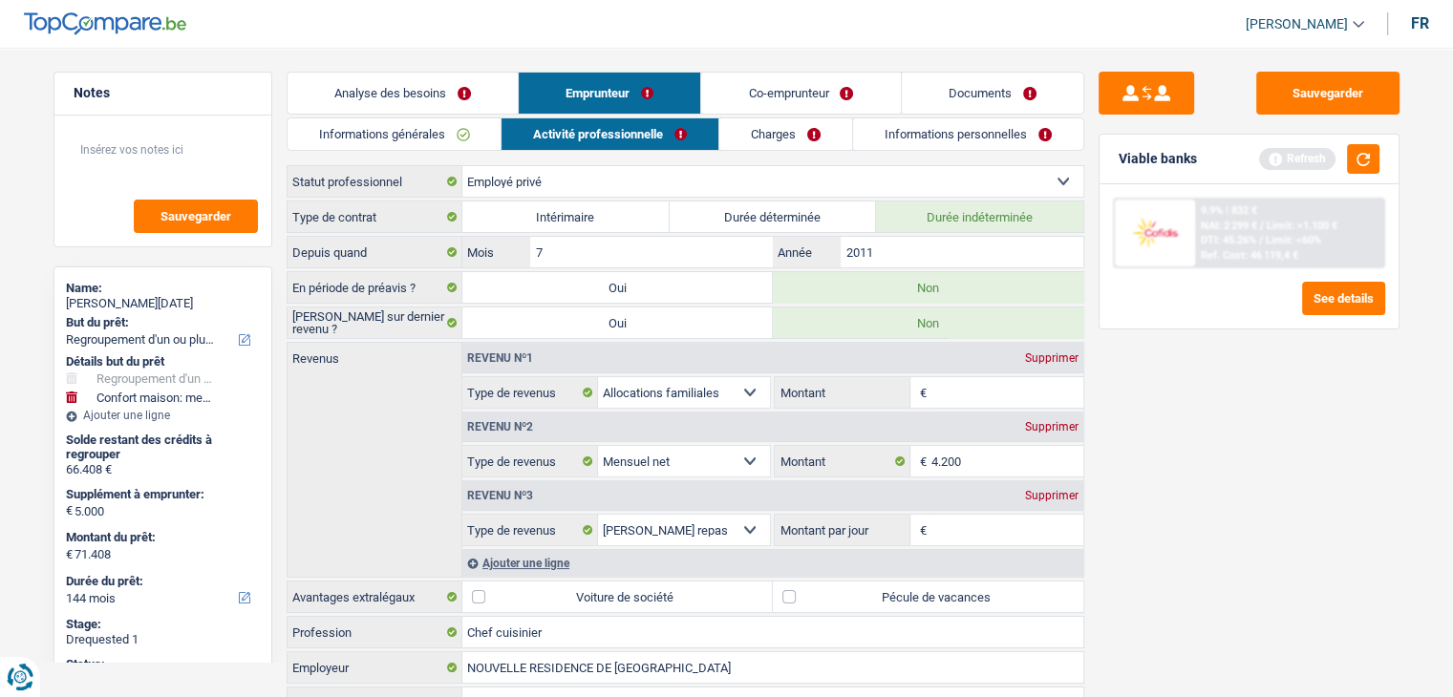
click at [961, 363] on div "Revenu nº1 Supprimer" at bounding box center [772, 358] width 621 height 31
click at [947, 388] on input "Montant" at bounding box center [1007, 392] width 152 height 31
drag, startPoint x: 1224, startPoint y: 576, endPoint x: 1099, endPoint y: 555, distance: 126.9
click at [1224, 576] on div "Sauvegarder Viable banks Refresh 9.9% | 832 € NAI: 2 299 € / Limit: >1.100 € DT…" at bounding box center [1249, 367] width 330 height 590
click at [1062, 496] on div "Supprimer" at bounding box center [1051, 495] width 63 height 11
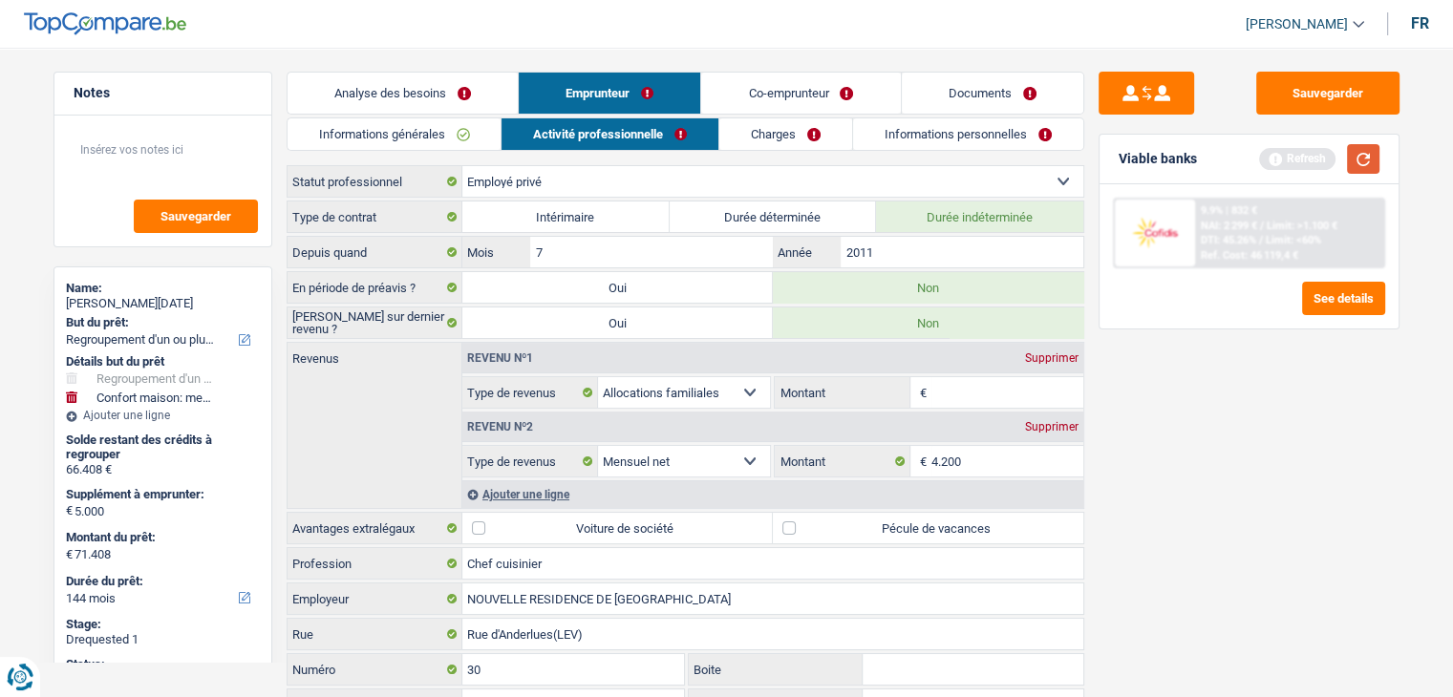
click at [1364, 163] on button "button" at bounding box center [1363, 159] width 32 height 30
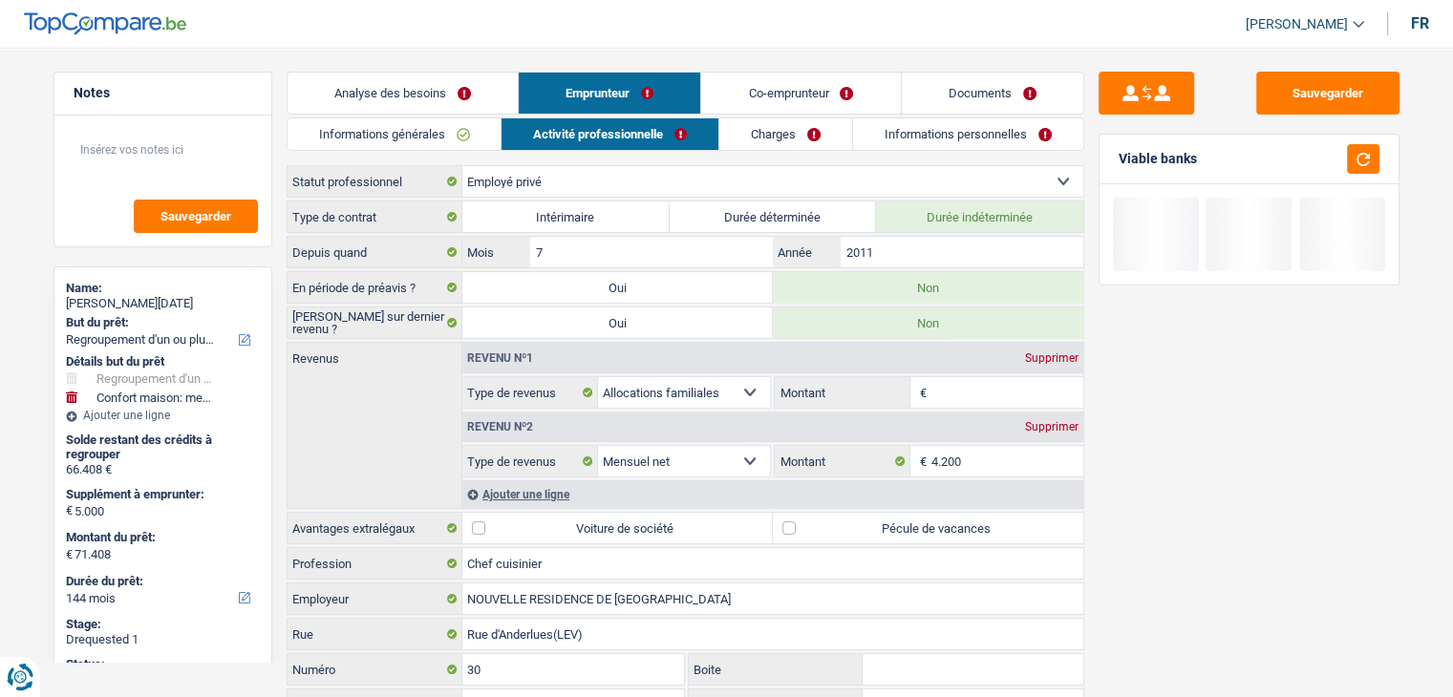
click at [960, 525] on label "Pécule de vacances" at bounding box center [928, 528] width 310 height 31
click at [960, 525] on input "Pécule de vacances" at bounding box center [928, 528] width 310 height 31
click at [1232, 514] on div "Sauvegarder Viable banks" at bounding box center [1249, 367] width 330 height 590
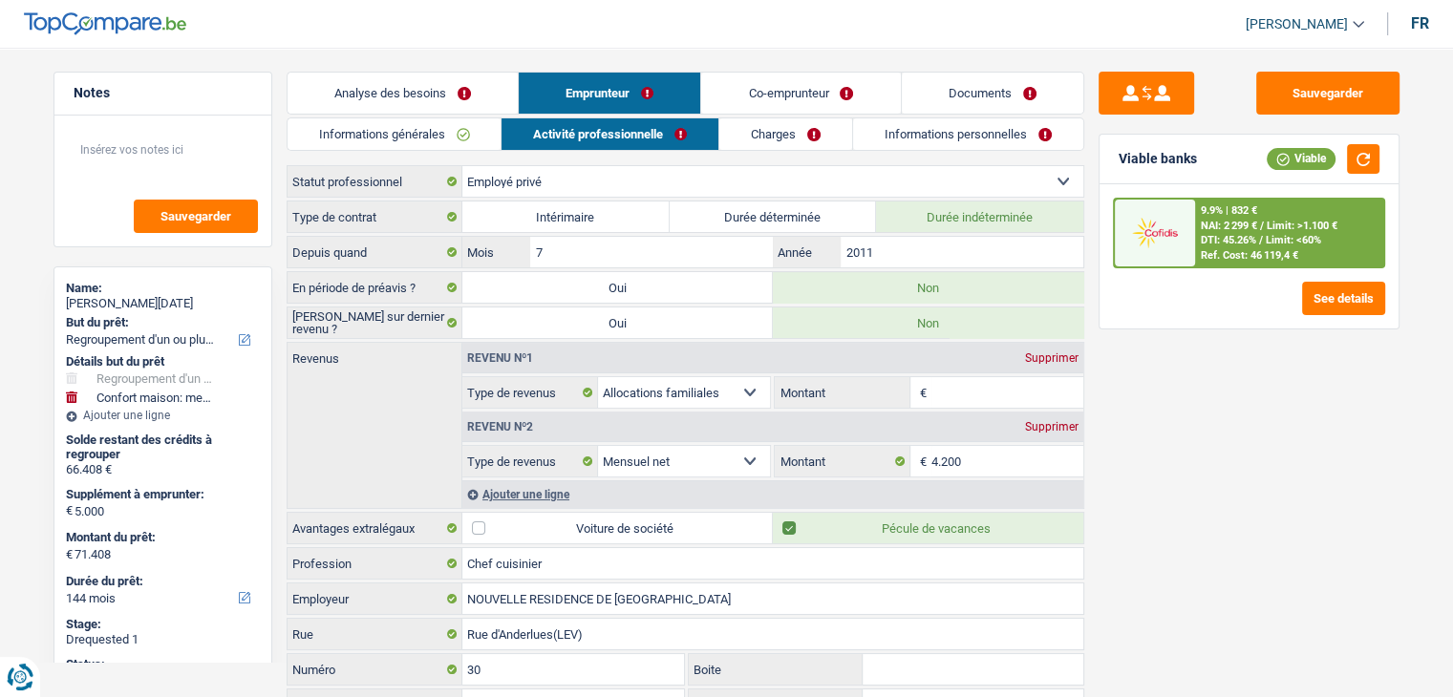
drag, startPoint x: 994, startPoint y: 387, endPoint x: 1007, endPoint y: 387, distance: 12.4
click at [994, 387] on input "Montant" at bounding box center [1007, 392] width 152 height 31
click at [1233, 346] on div "Sauvegarder Viable banks Viable 9.9% | 832 € NAI: 2 299 € / Limit: >1.100 € DTI…" at bounding box center [1249, 367] width 330 height 590
drag, startPoint x: 1131, startPoint y: 394, endPoint x: 1077, endPoint y: 361, distance: 63.1
click at [1127, 389] on div "Sauvegarder Viable banks Viable 9.9% | 832 € NAI: 2 299 € / Limit: >1.100 € DTI…" at bounding box center [1249, 367] width 330 height 590
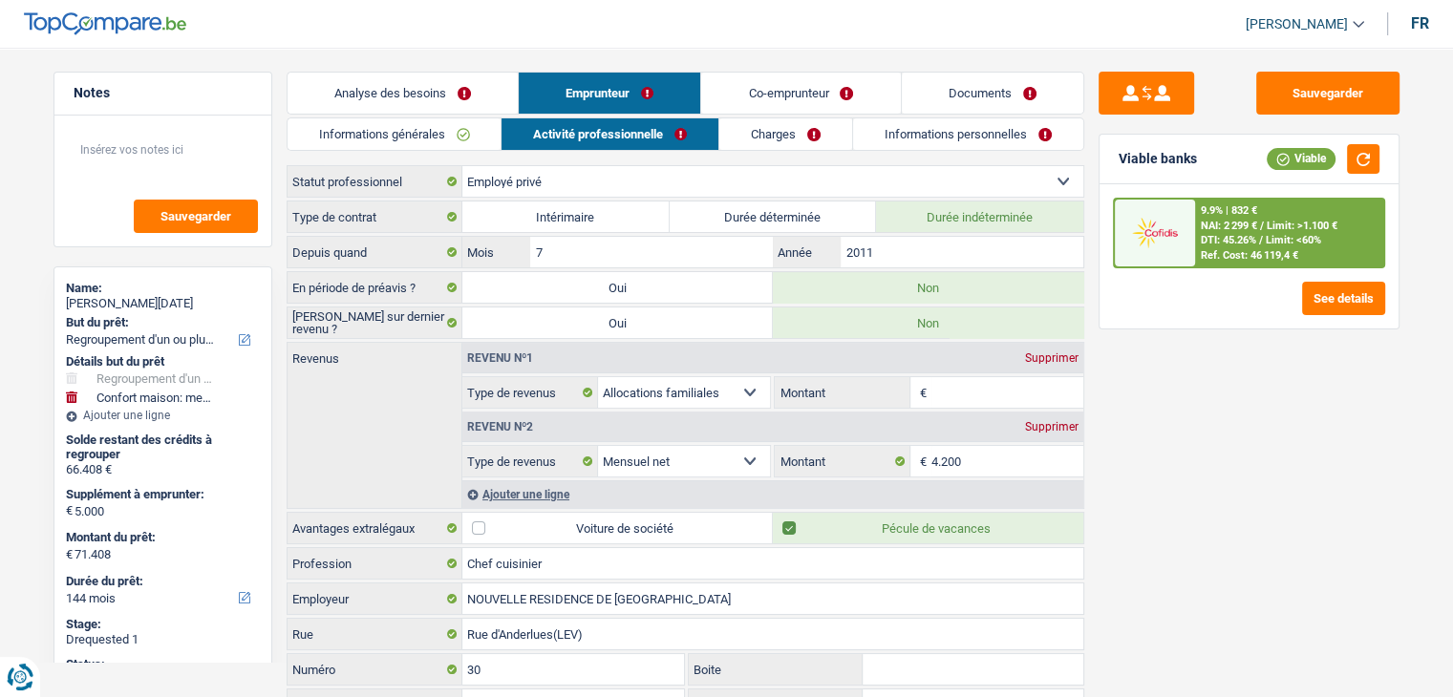
click at [1158, 425] on div "Sauvegarder Viable banks Viable 9.9% | 832 € NAI: 2 299 € / Limit: >1.100 € DTI…" at bounding box center [1249, 367] width 330 height 590
click at [1057, 356] on div "Supprimer" at bounding box center [1051, 357] width 63 height 11
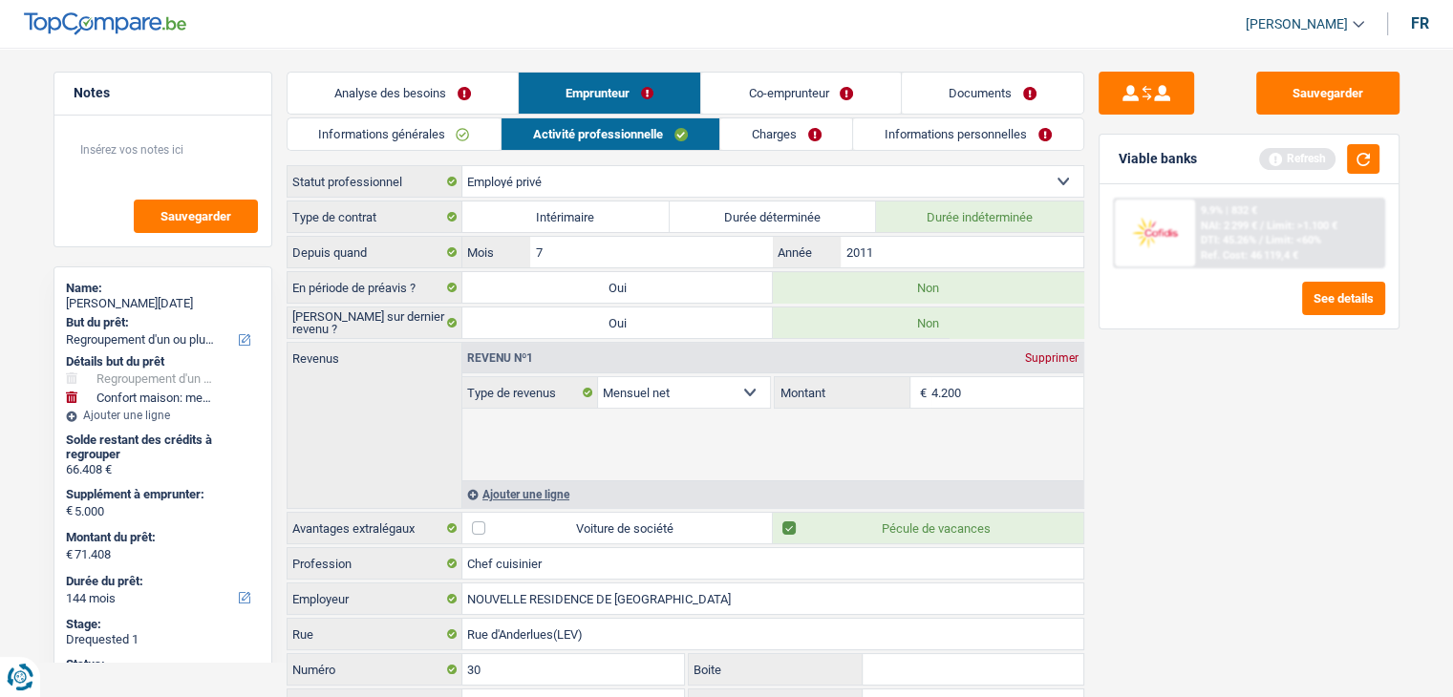
click at [1183, 466] on div "Sauvegarder Viable banks Refresh 9.9% | 832 € NAI: 2 299 € / Limit: >1.100 € DT…" at bounding box center [1249, 367] width 330 height 590
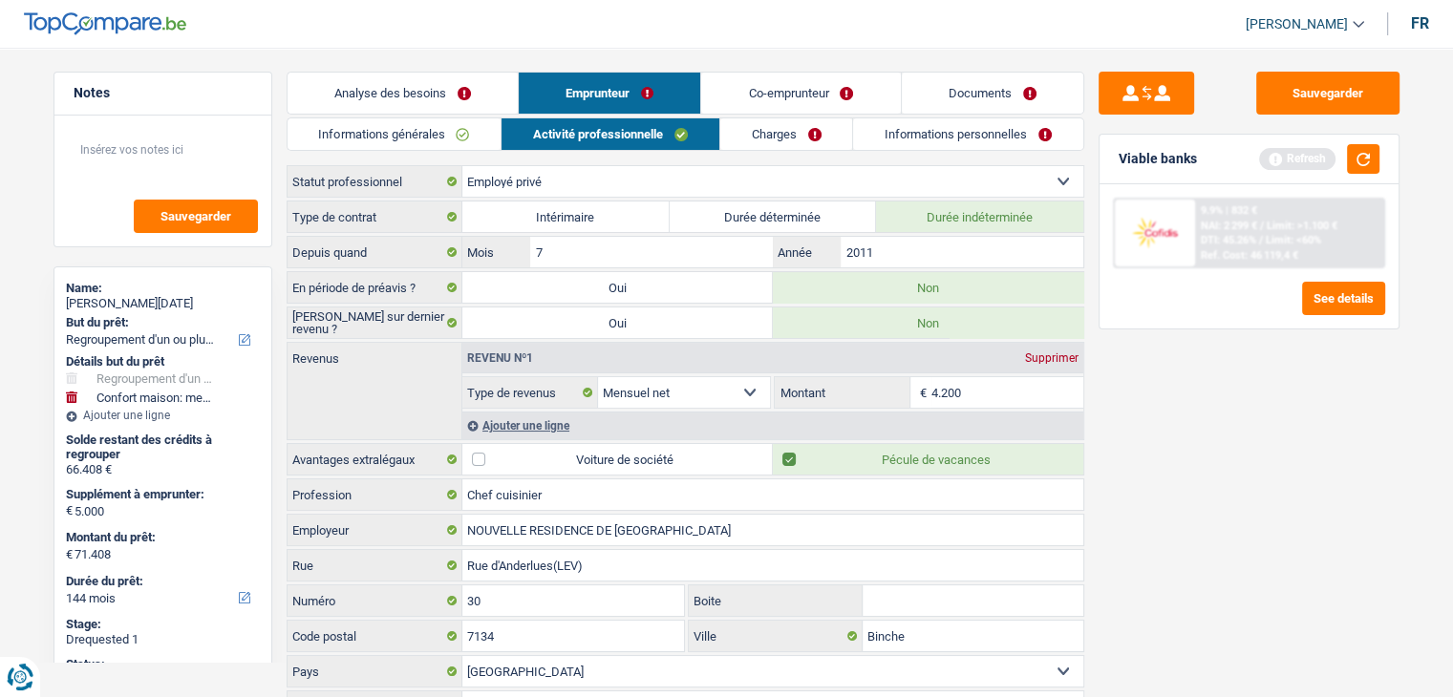
click at [1253, 526] on div "Sauvegarder Viable banks Refresh 9.9% | 832 € NAI: 2 299 € / Limit: >1.100 € DT…" at bounding box center [1249, 367] width 330 height 590
click at [1367, 165] on button "button" at bounding box center [1363, 159] width 32 height 30
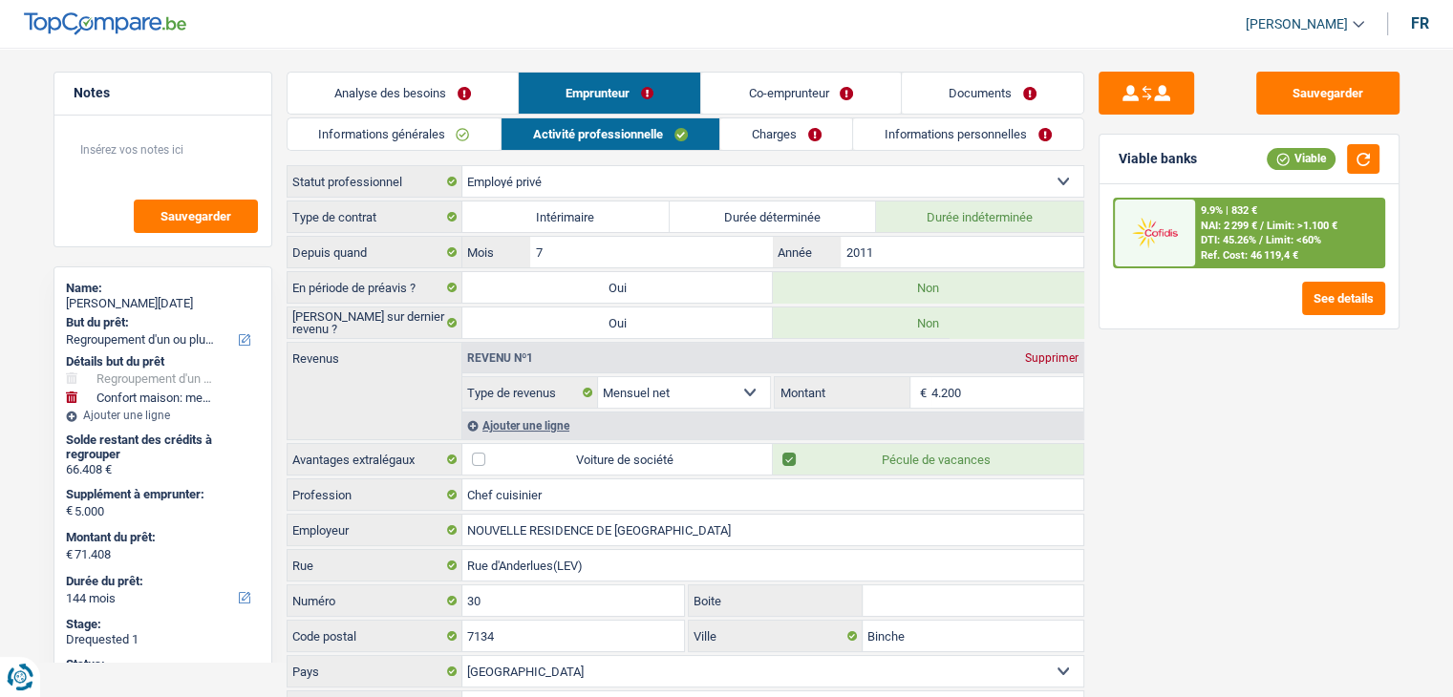
click at [1203, 473] on div "Sauvegarder Viable banks Viable 9.9% | 832 € NAI: 2 299 € / Limit: >1.100 € DTI…" at bounding box center [1249, 367] width 330 height 590
click at [768, 138] on link "Charges" at bounding box center [786, 134] width 133 height 32
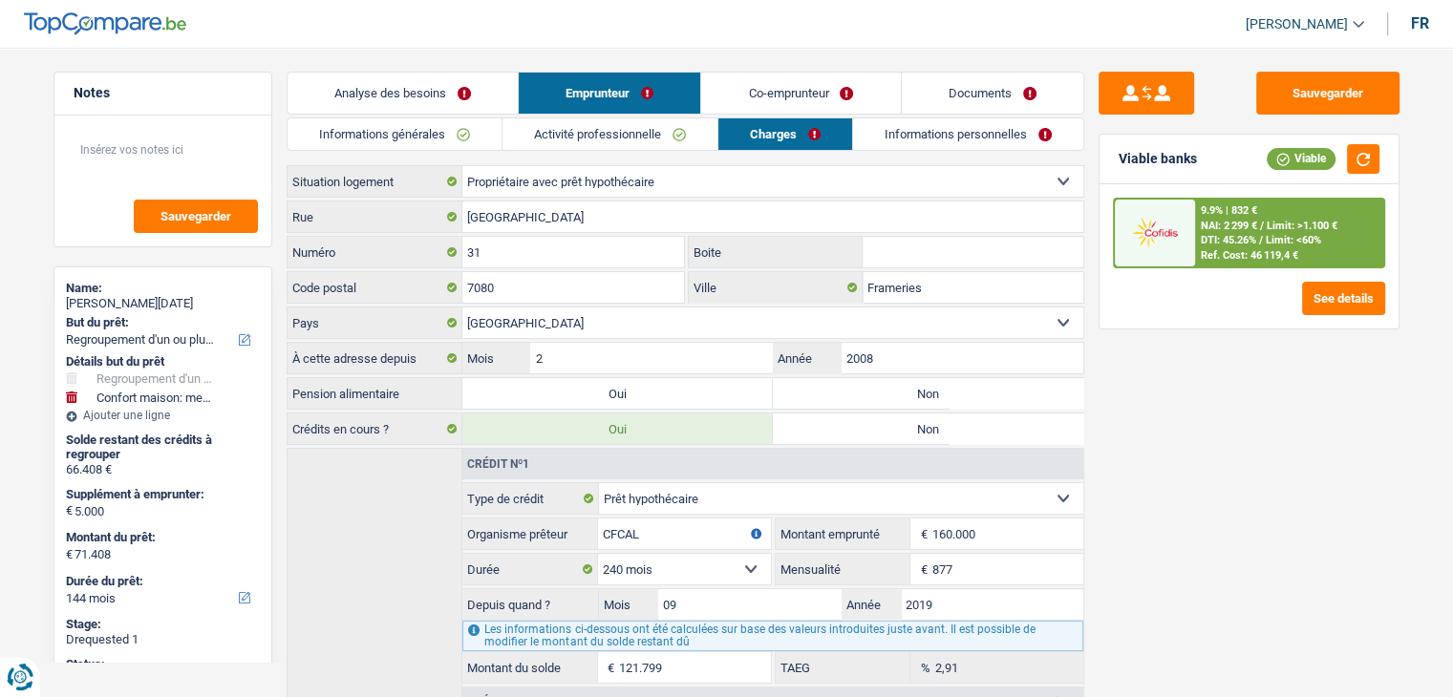
click at [1192, 456] on div "Sauvegarder Viable banks Viable 9.9% | 832 € NAI: 2 299 € / Limit: >1.100 € DTI…" at bounding box center [1249, 367] width 330 height 590
click at [1265, 444] on div "Sauvegarder Viable banks Viable 9.9% | 832 € NAI: 2 299 € / Limit: >1.100 € DTI…" at bounding box center [1249, 367] width 330 height 590
click at [917, 403] on label "Non" at bounding box center [928, 393] width 310 height 31
click at [917, 403] on input "Non" at bounding box center [928, 393] width 310 height 31
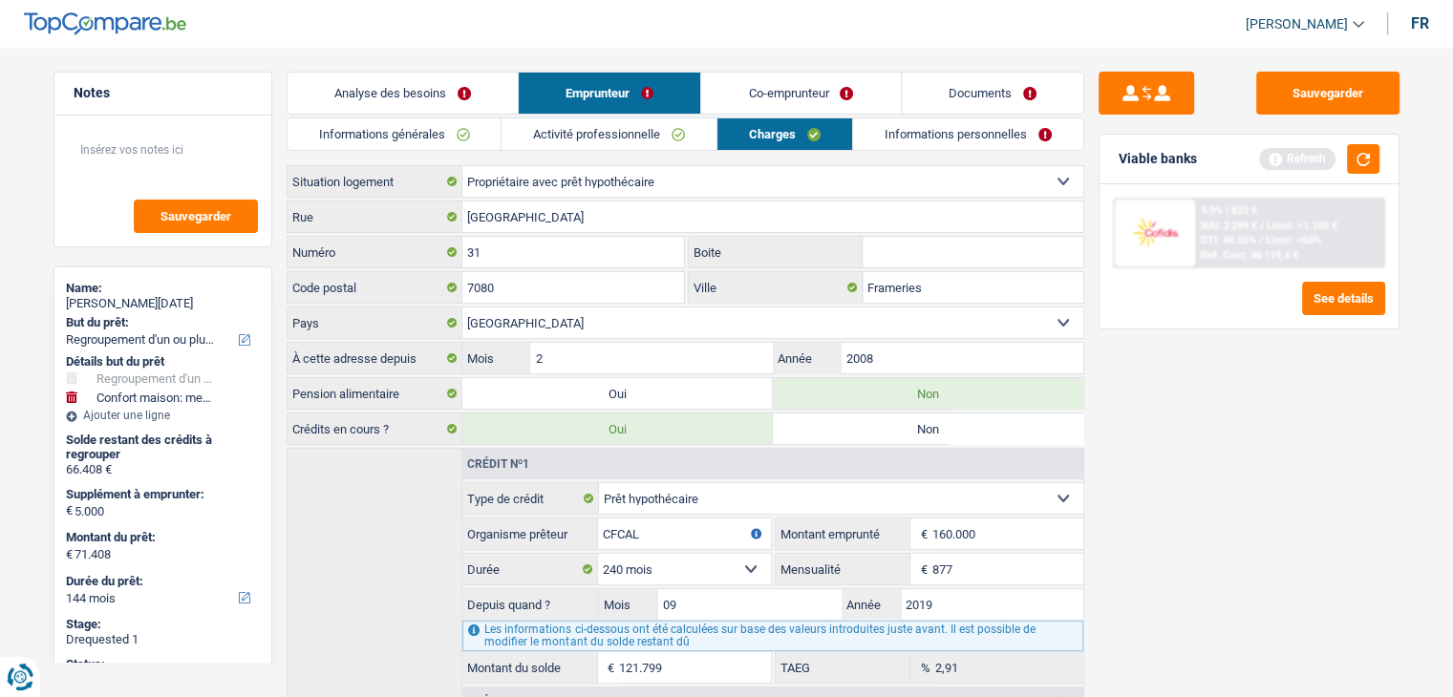
click at [1086, 477] on div "Sauvegarder Viable banks Refresh 9.9% | 832 € NAI: 2 299 € / Limit: >1.100 € DT…" at bounding box center [1249, 367] width 330 height 590
click at [874, 123] on link "Informations personnelles" at bounding box center [968, 134] width 230 height 32
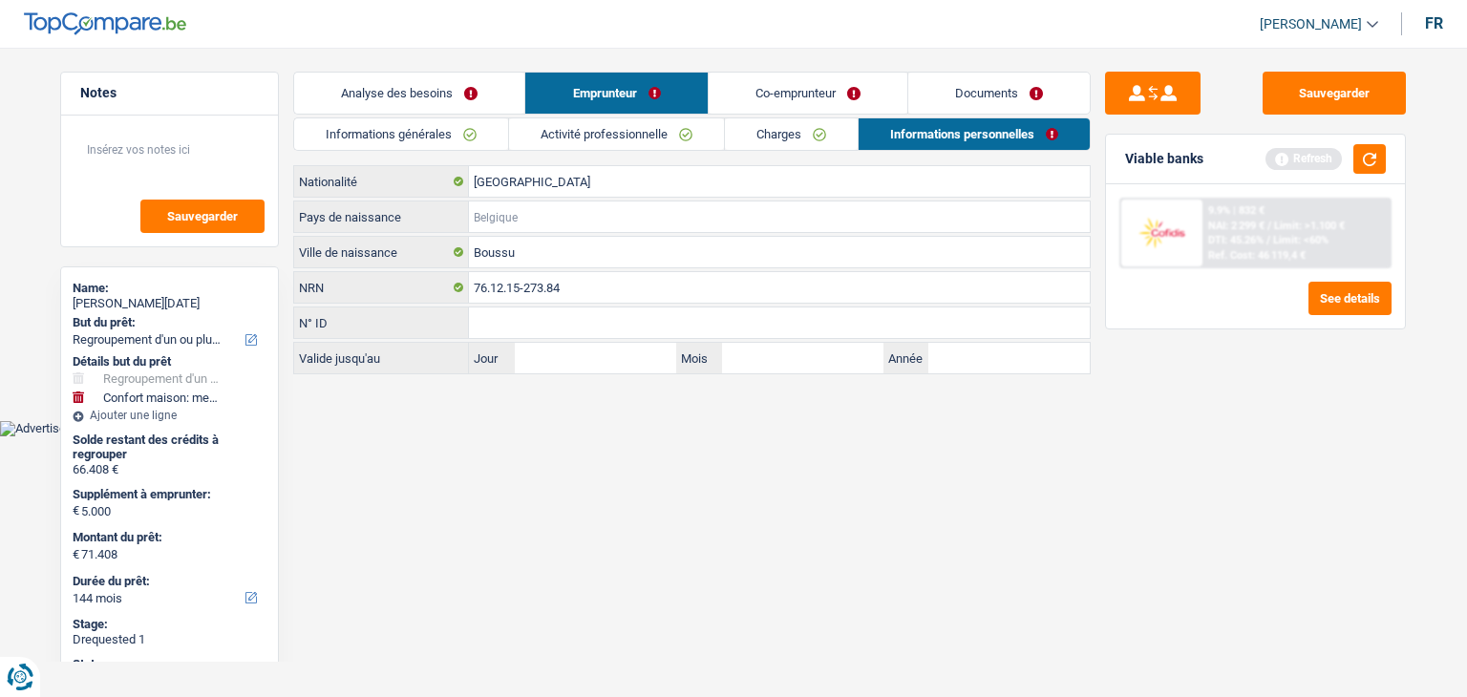
click at [483, 215] on input "Pays de naissance" at bounding box center [779, 217] width 621 height 31
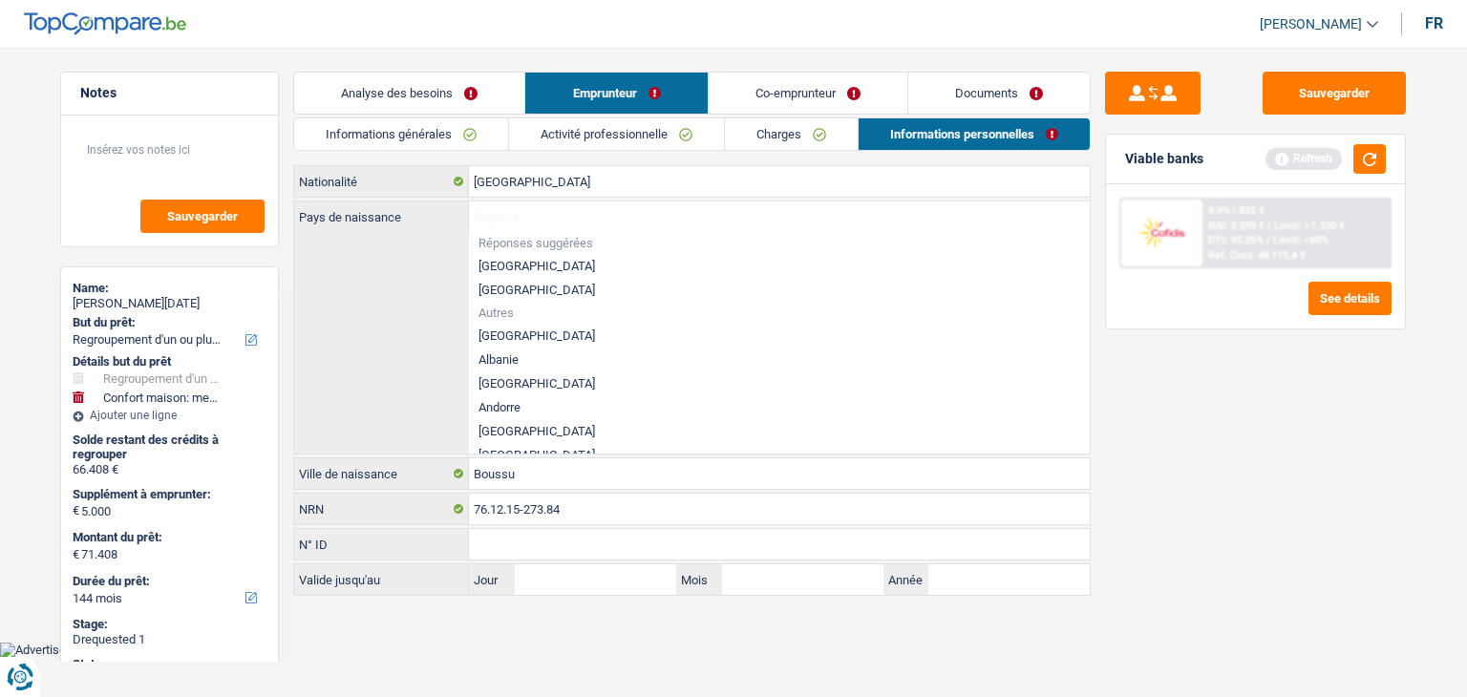
click at [491, 261] on li "[GEOGRAPHIC_DATA]" at bounding box center [779, 266] width 621 height 24
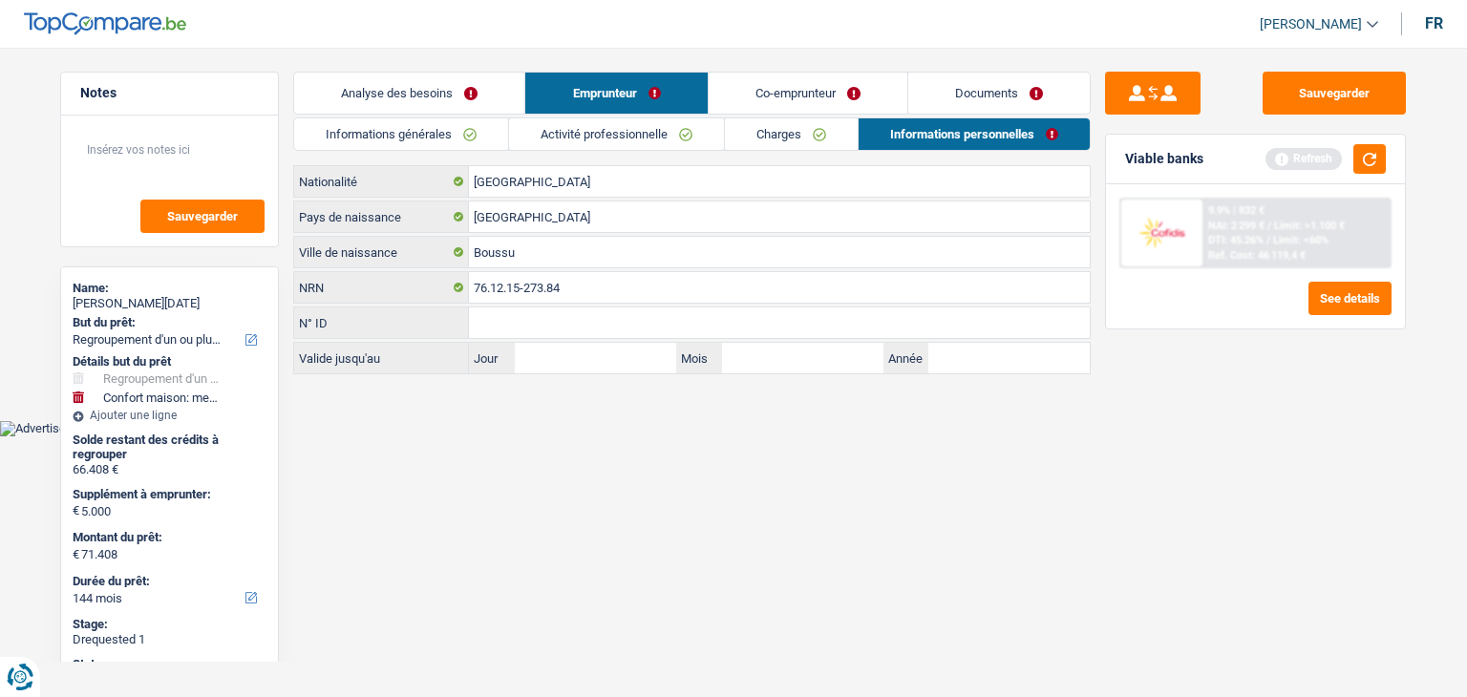
drag, startPoint x: 543, startPoint y: 427, endPoint x: 852, endPoint y: 412, distance: 309.8
click at [547, 427] on body "Vous avez le contrôle de vos données Nous utilisons des cookies, tout comme nos…" at bounding box center [733, 233] width 1467 height 408
click at [1366, 169] on button "button" at bounding box center [1369, 159] width 32 height 30
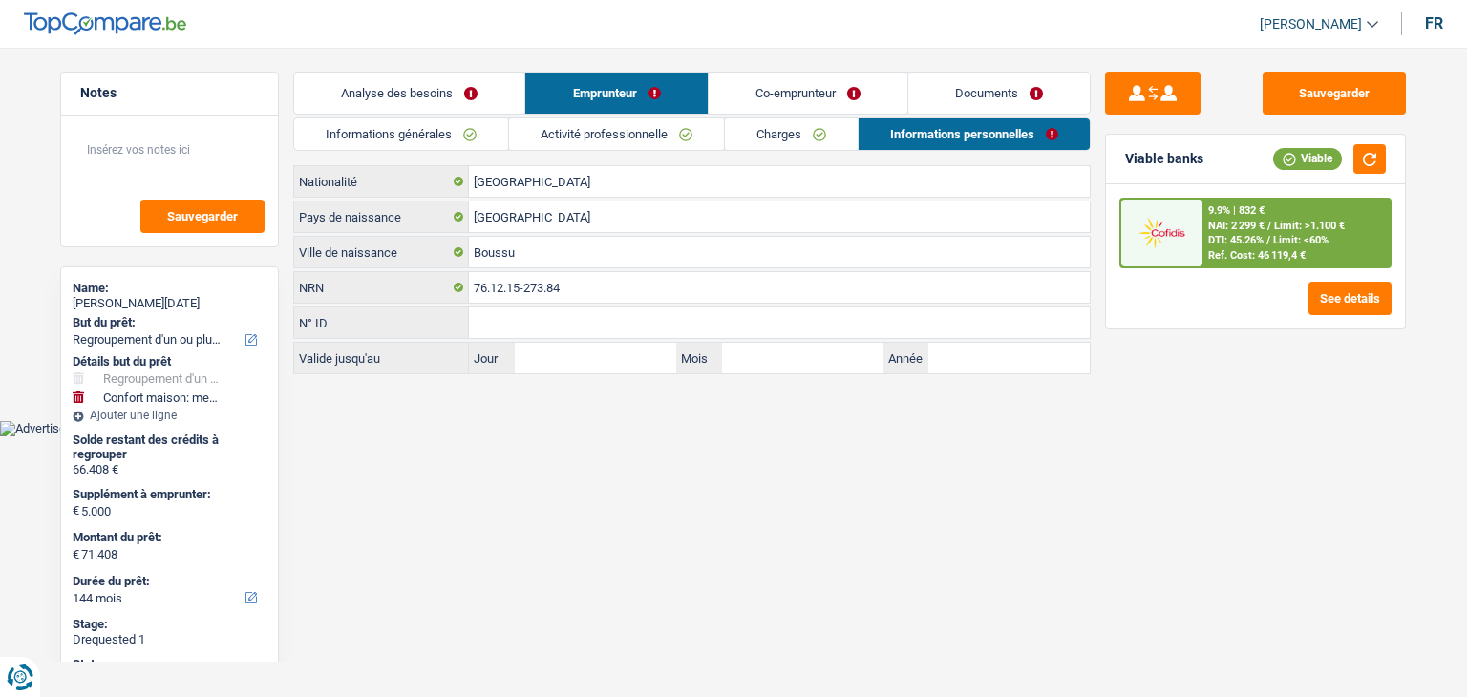
click at [772, 102] on link "Co-emprunteur" at bounding box center [808, 93] width 199 height 41
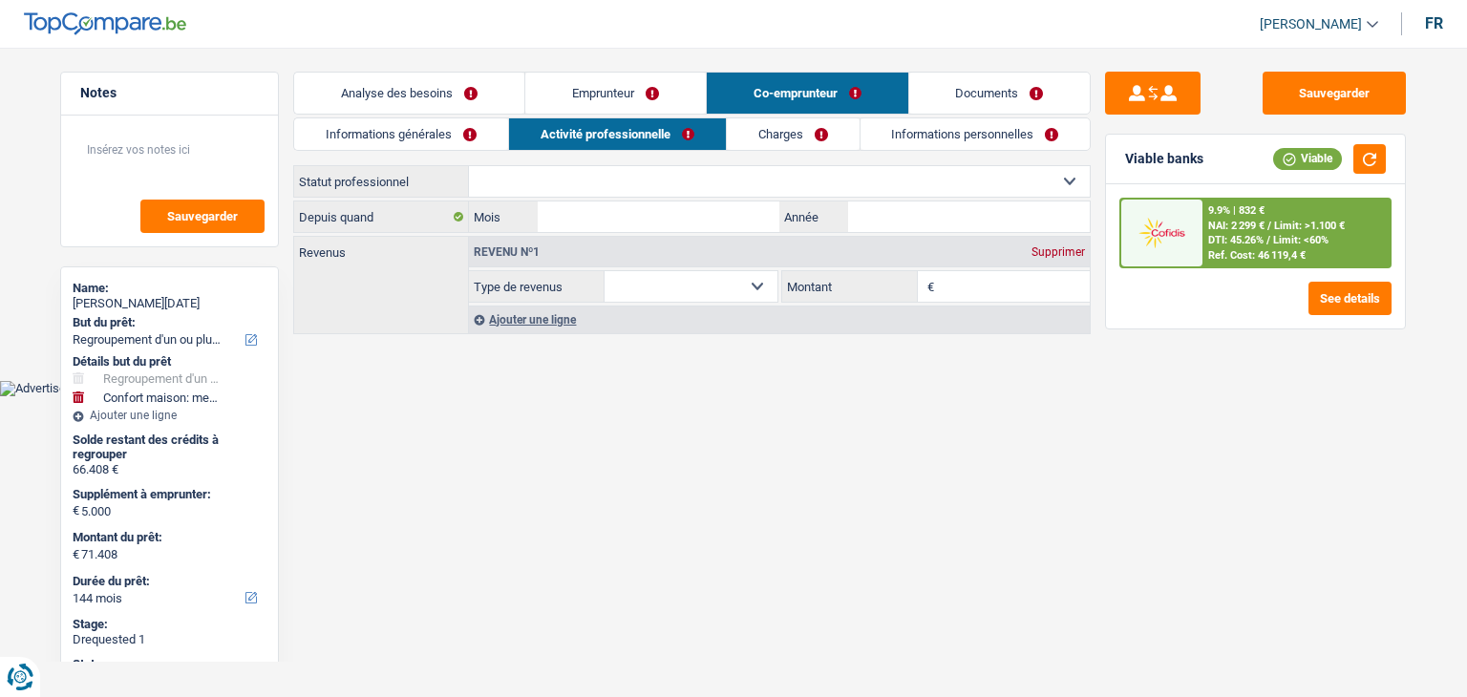
click at [1245, 245] on span "DTI: 45.26%" at bounding box center [1235, 240] width 55 height 12
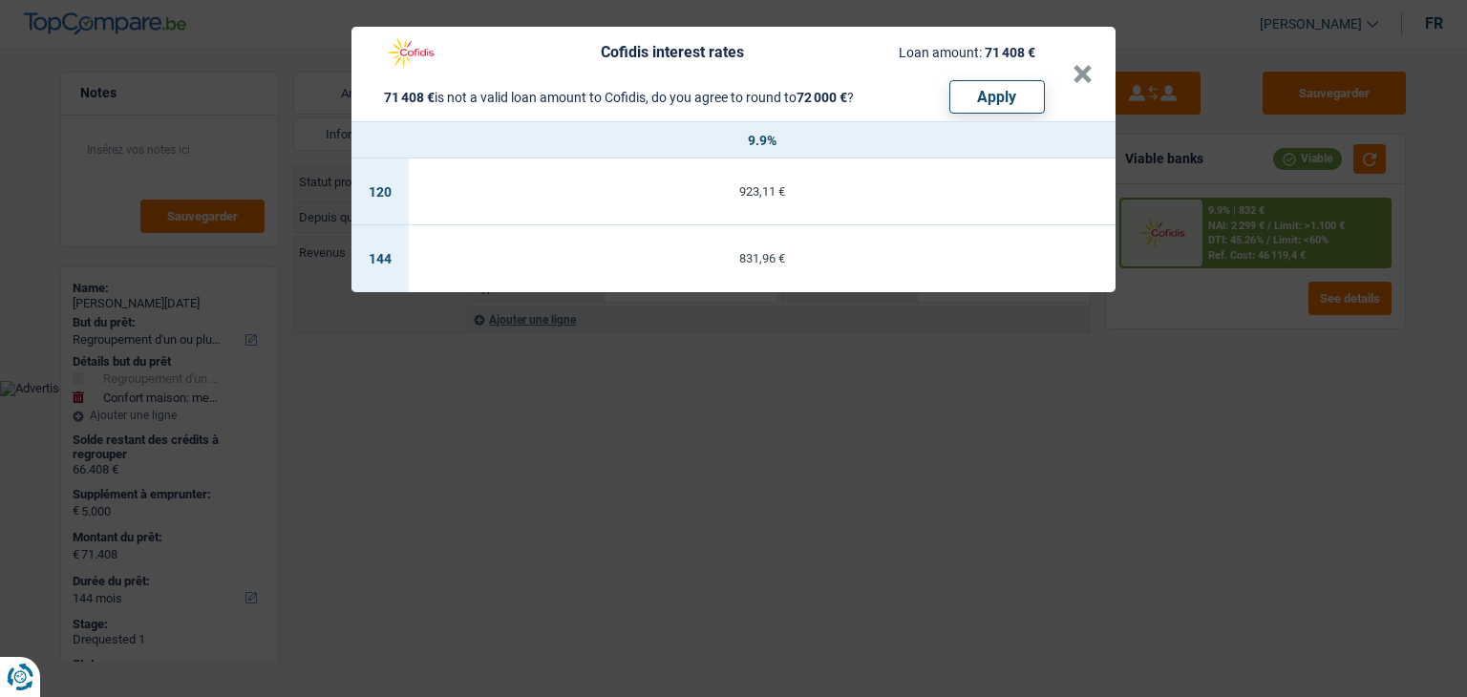
click at [1185, 466] on div "Cofidis interest rates Loan amount: 71 408 € 71 408 € is not a valid loan amoun…" at bounding box center [733, 348] width 1467 height 697
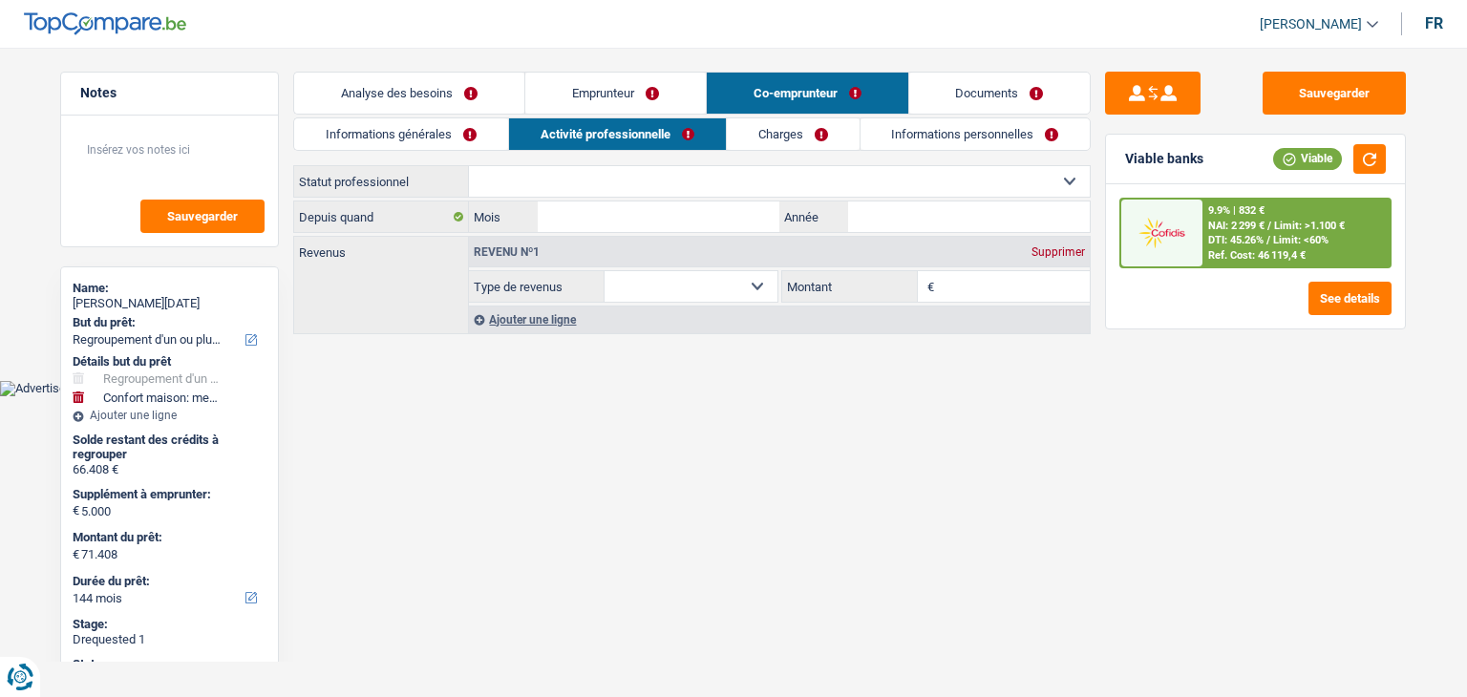
click at [604, 95] on link "Emprunteur" at bounding box center [615, 93] width 181 height 41
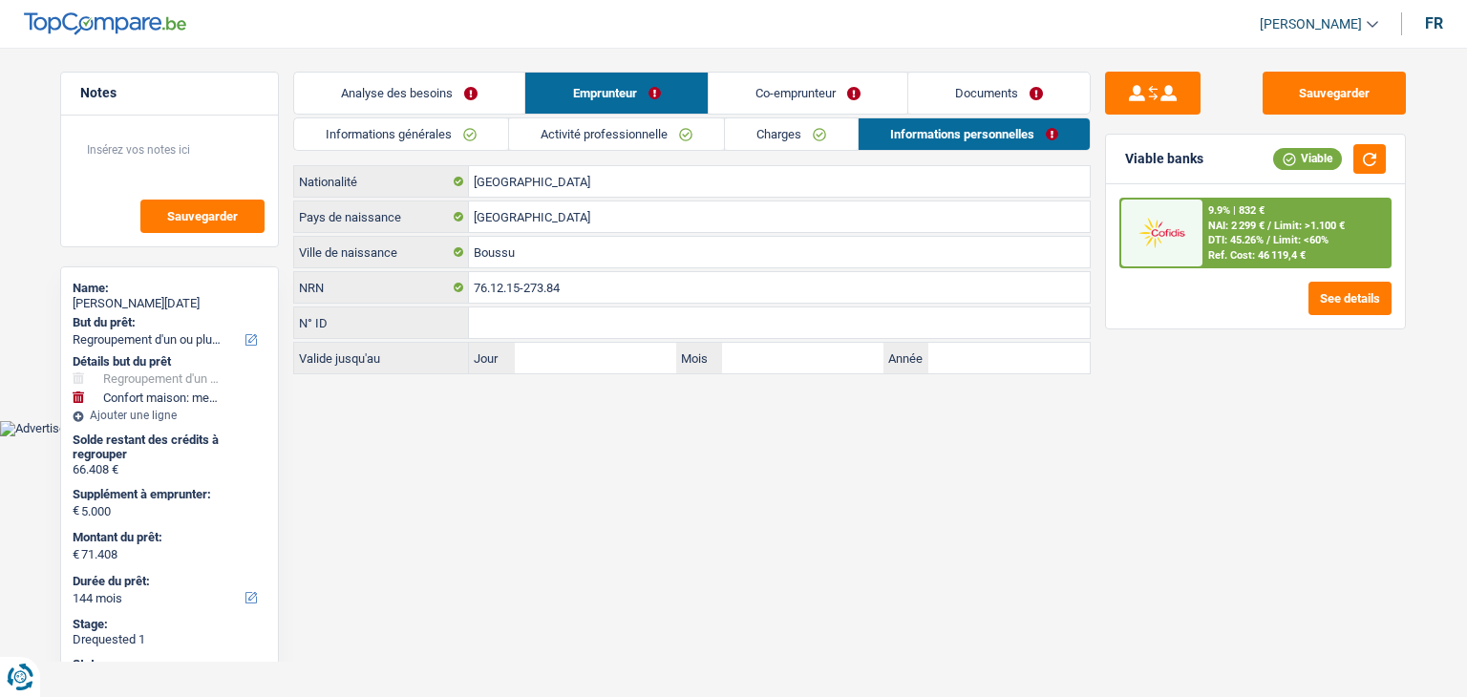
click at [720, 98] on link "Co-emprunteur" at bounding box center [808, 93] width 199 height 41
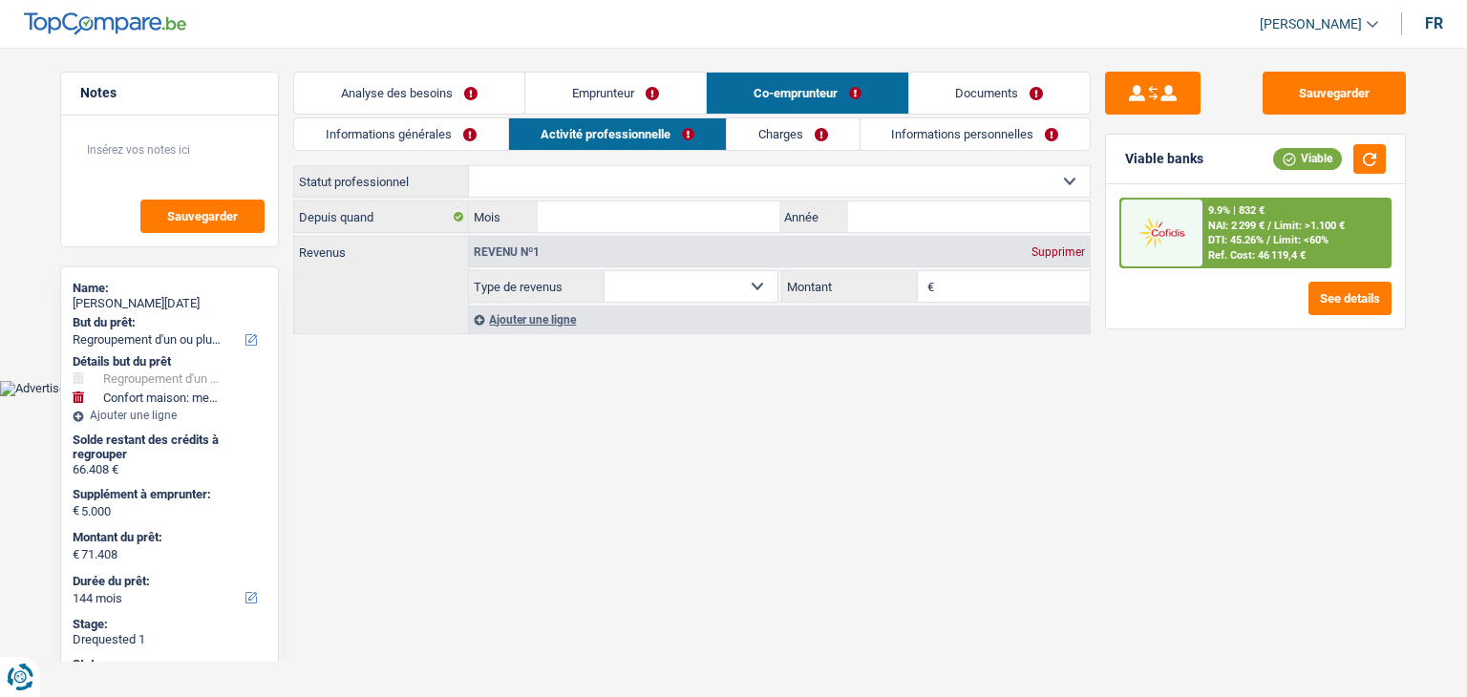
click at [363, 125] on link "Informations générales" at bounding box center [401, 134] width 214 height 32
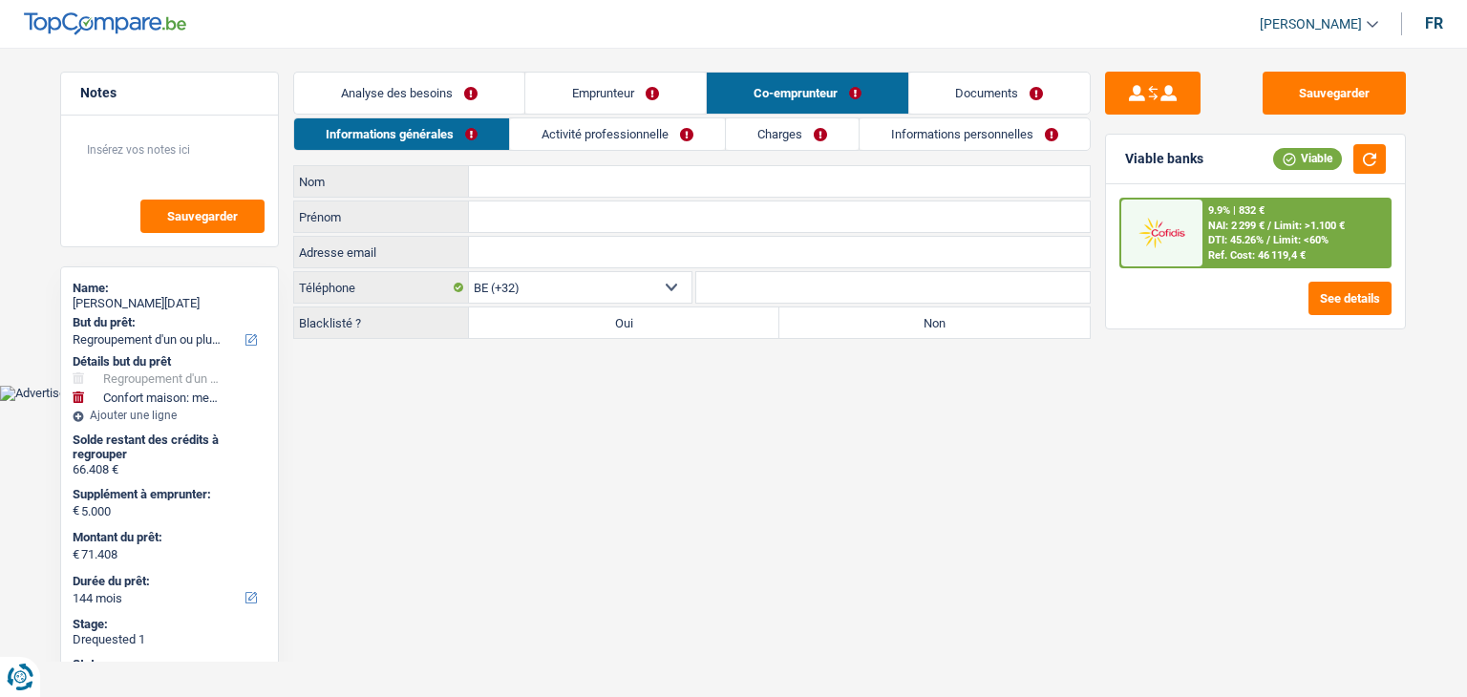
click at [572, 183] on input "Nom" at bounding box center [779, 181] width 621 height 31
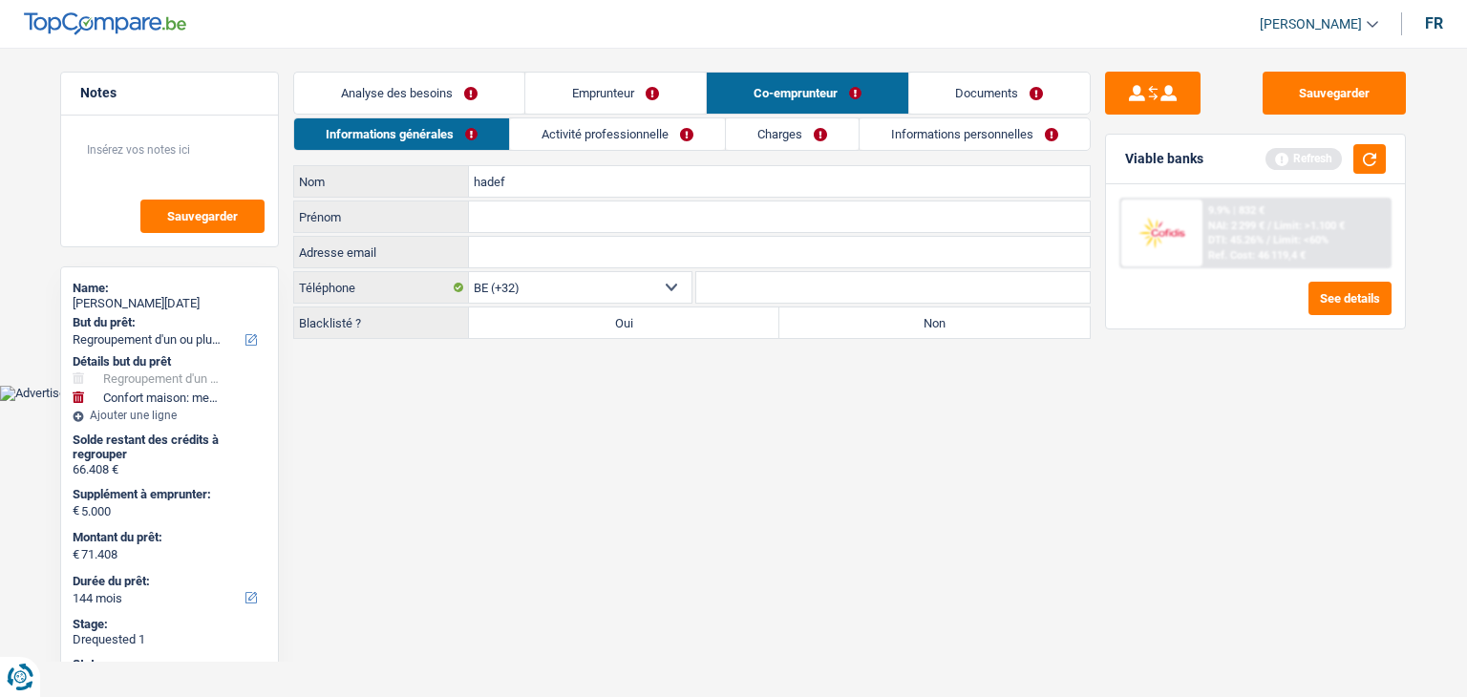
click at [540, 211] on input "Prénom" at bounding box center [779, 217] width 621 height 31
click at [672, 401] on html "Vous avez le contrôle de vos données Nous utilisons des cookies, tout comme nos…" at bounding box center [733, 200] width 1467 height 401
click at [847, 318] on label "Non" at bounding box center [934, 323] width 310 height 31
click at [847, 318] on input "Non" at bounding box center [934, 323] width 310 height 31
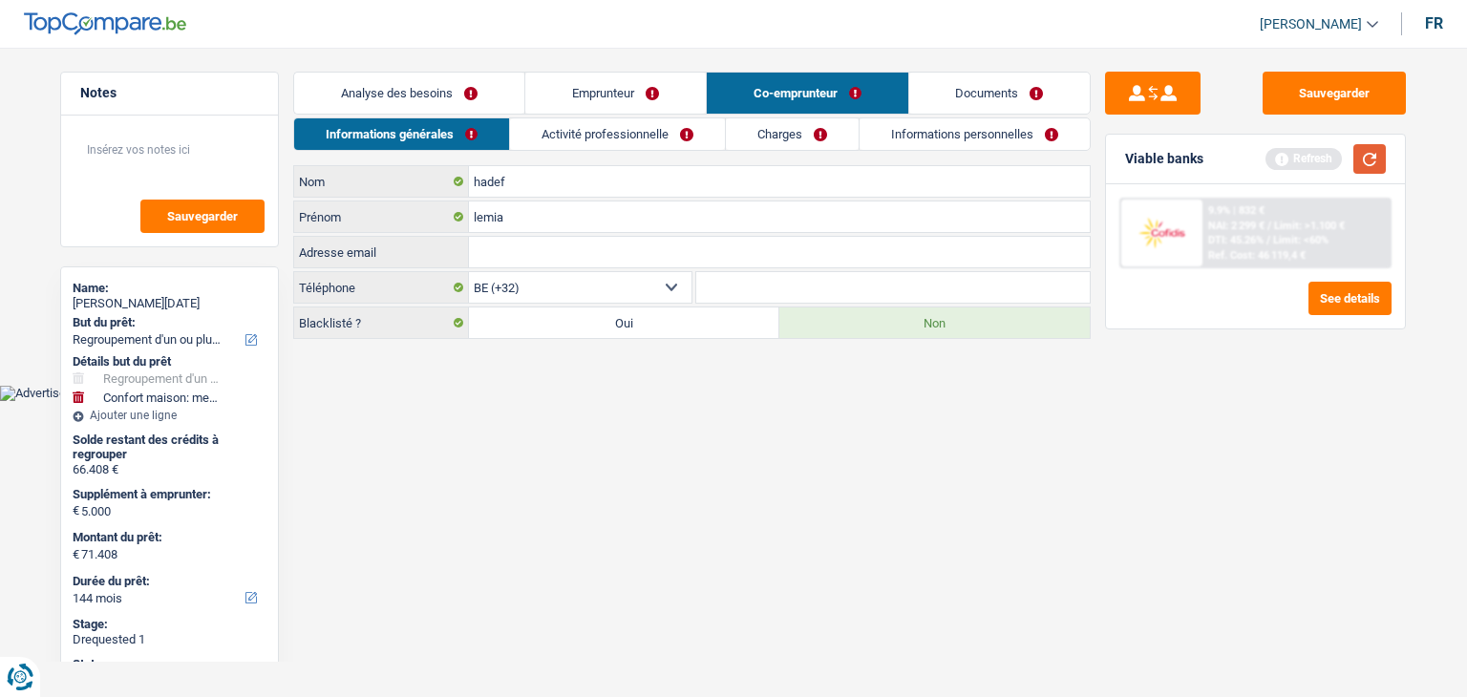
click at [1360, 165] on button "button" at bounding box center [1369, 159] width 32 height 30
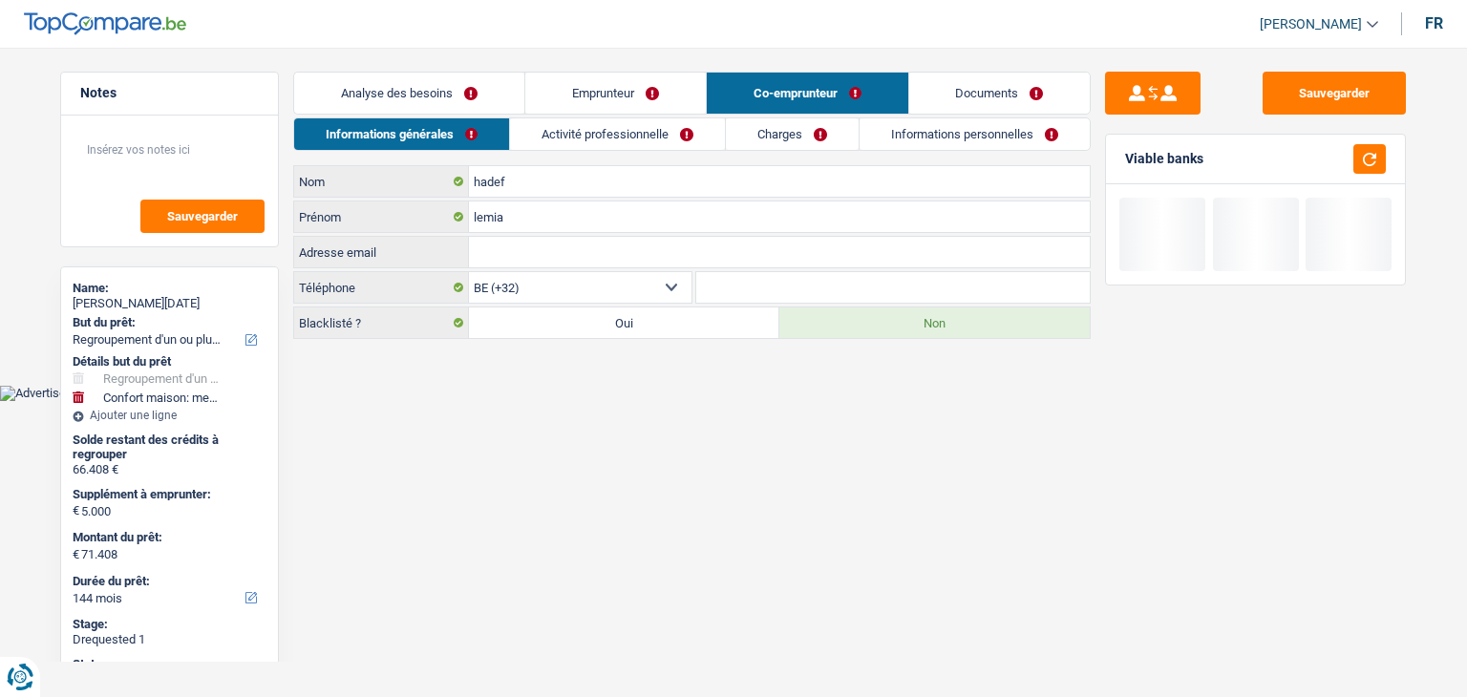
click at [658, 135] on link "Activité professionnelle" at bounding box center [617, 134] width 215 height 32
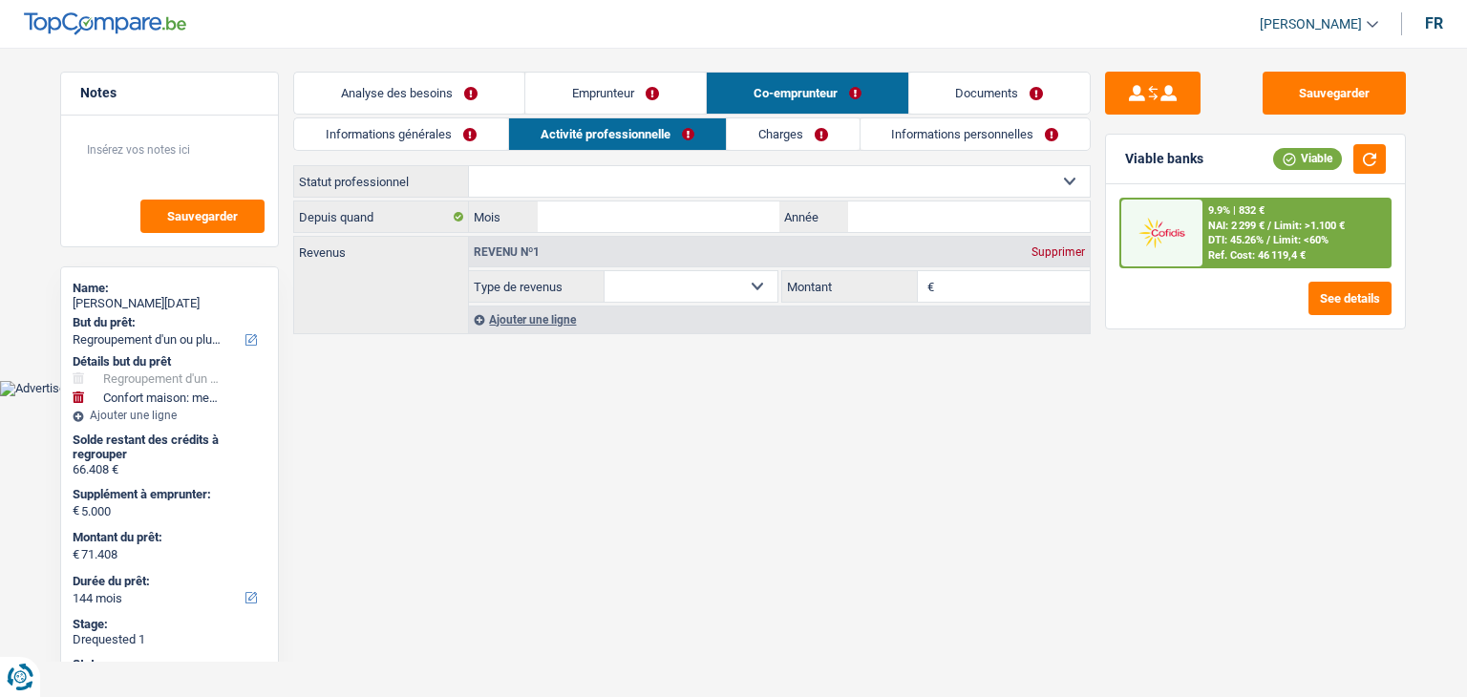
click at [637, 173] on select "Ouvrier Employé privé Employé public Invalide Indépendant Pensionné Chômeur Mut…" at bounding box center [779, 181] width 621 height 31
click at [469, 166] on select "Ouvrier Employé privé Employé public Invalide Indépendant Pensionné Chômeur Mut…" at bounding box center [779, 181] width 621 height 31
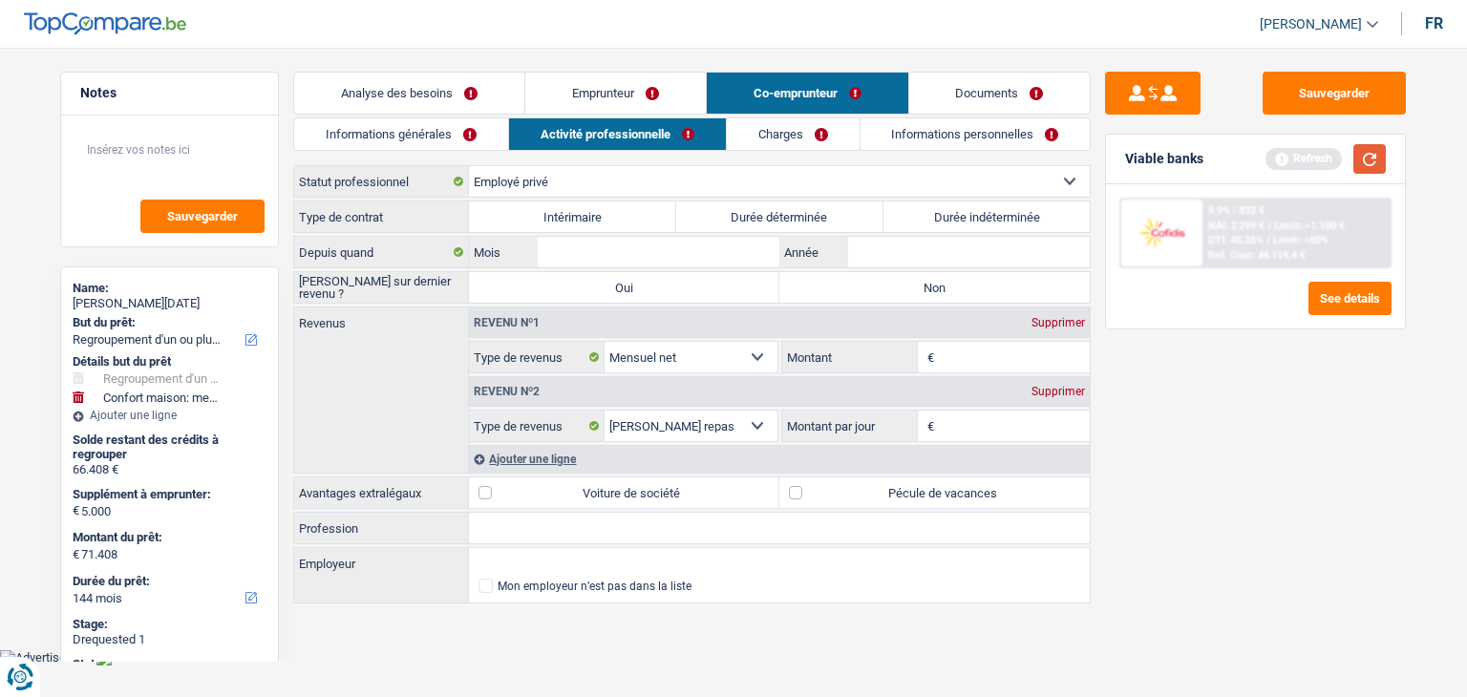
click at [1369, 161] on button "button" at bounding box center [1369, 159] width 32 height 30
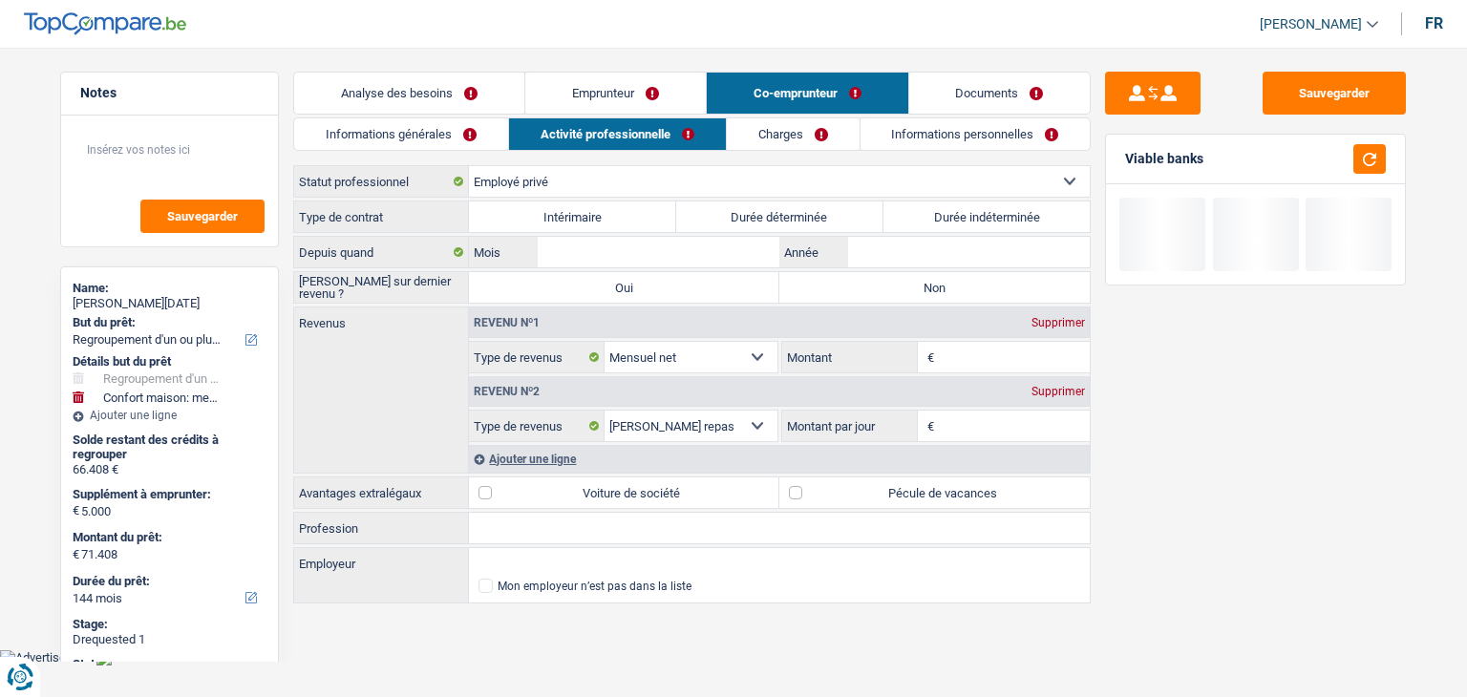
drag, startPoint x: 1129, startPoint y: 158, endPoint x: 1222, endPoint y: 161, distance: 92.7
click at [1222, 161] on div "Viable banks" at bounding box center [1255, 160] width 299 height 50
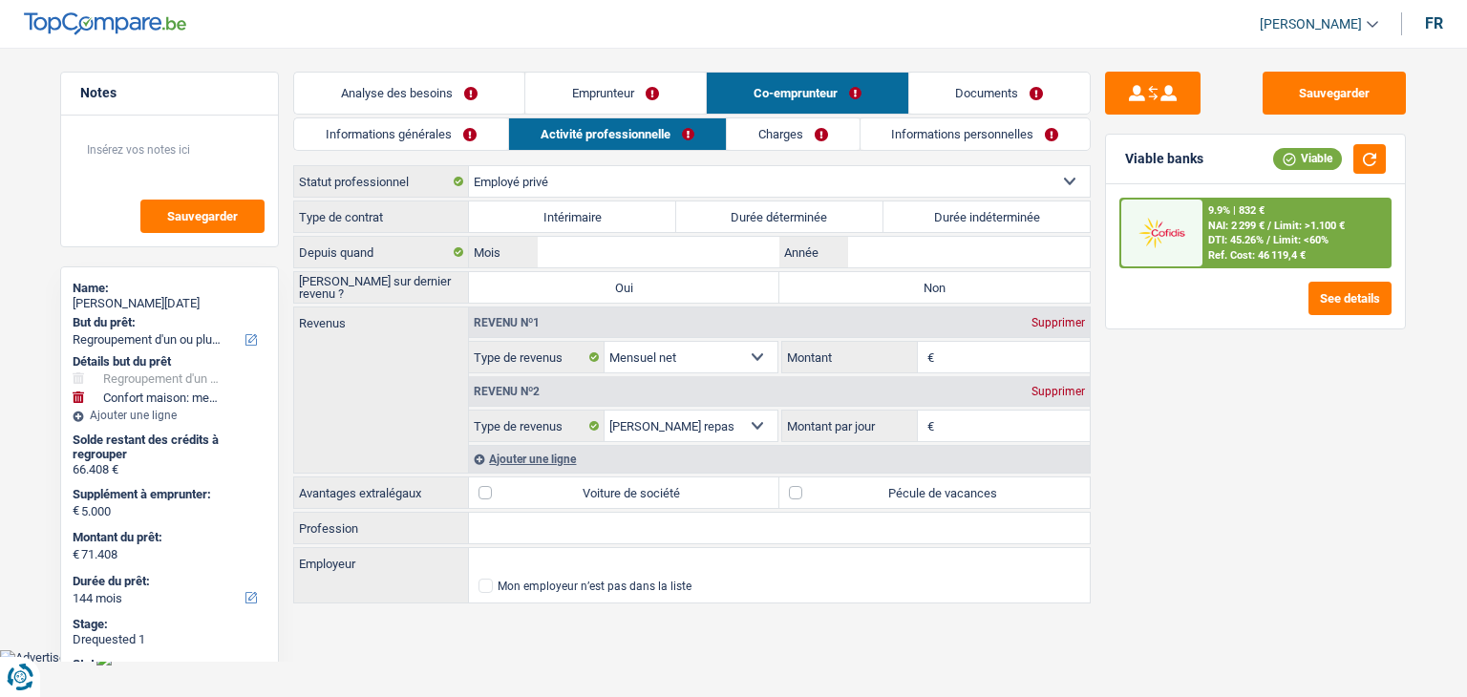
drag, startPoint x: 1028, startPoint y: 209, endPoint x: 884, endPoint y: 261, distance: 152.3
click at [1029, 209] on label "Durée indéterminée" at bounding box center [986, 217] width 207 height 31
click at [1029, 209] on input "Durée indéterminée" at bounding box center [986, 217] width 207 height 31
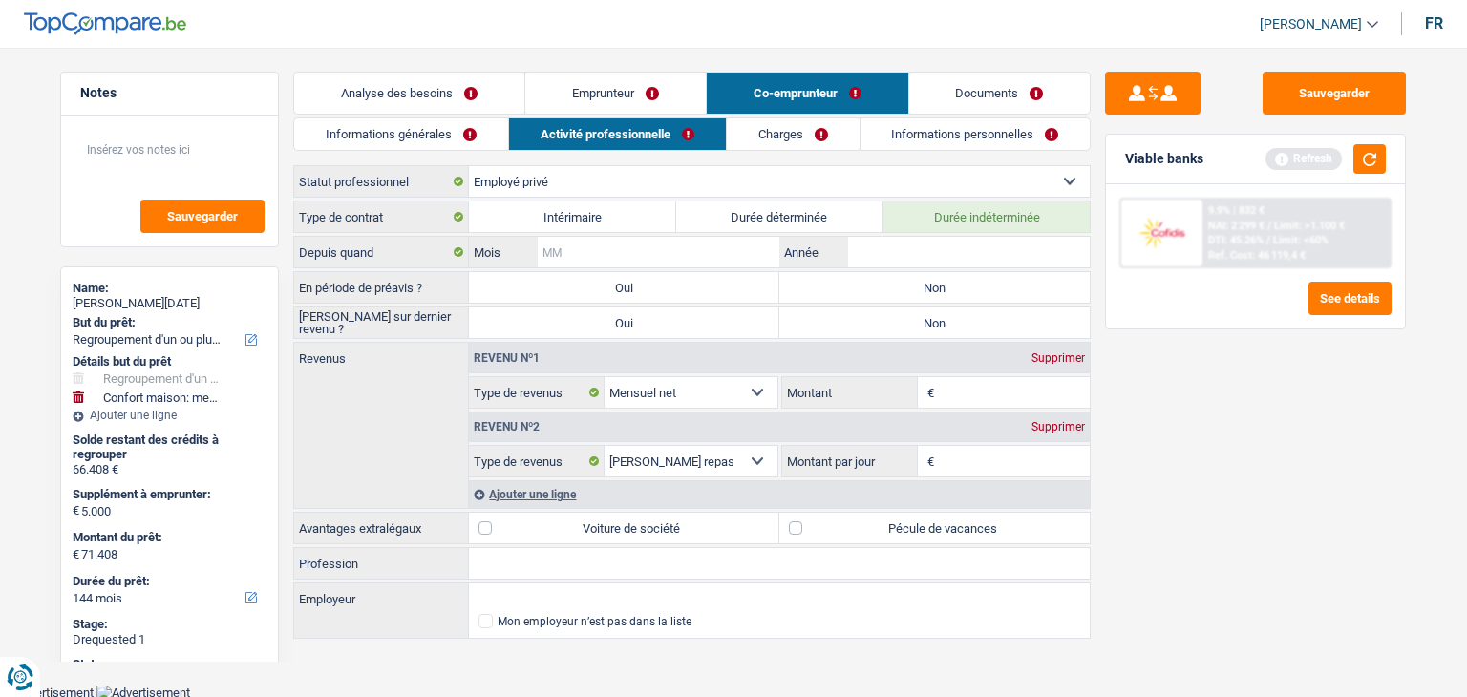
click at [660, 250] on input "Mois" at bounding box center [659, 252] width 242 height 31
click at [662, 249] on input "Mois" at bounding box center [659, 252] width 242 height 31
click at [1372, 141] on div "Viable banks Refresh" at bounding box center [1255, 160] width 299 height 50
click at [1368, 158] on button "button" at bounding box center [1369, 159] width 32 height 30
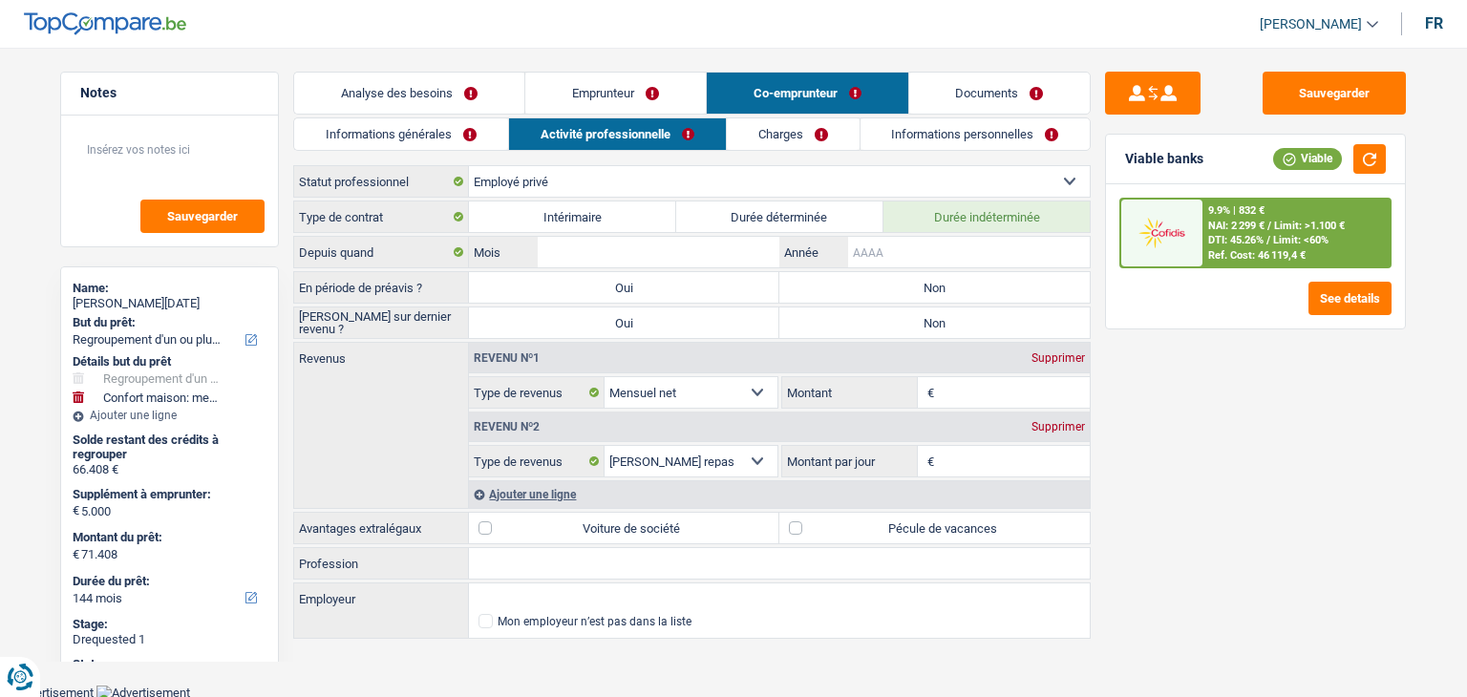
click at [934, 253] on input "Année" at bounding box center [969, 252] width 242 height 31
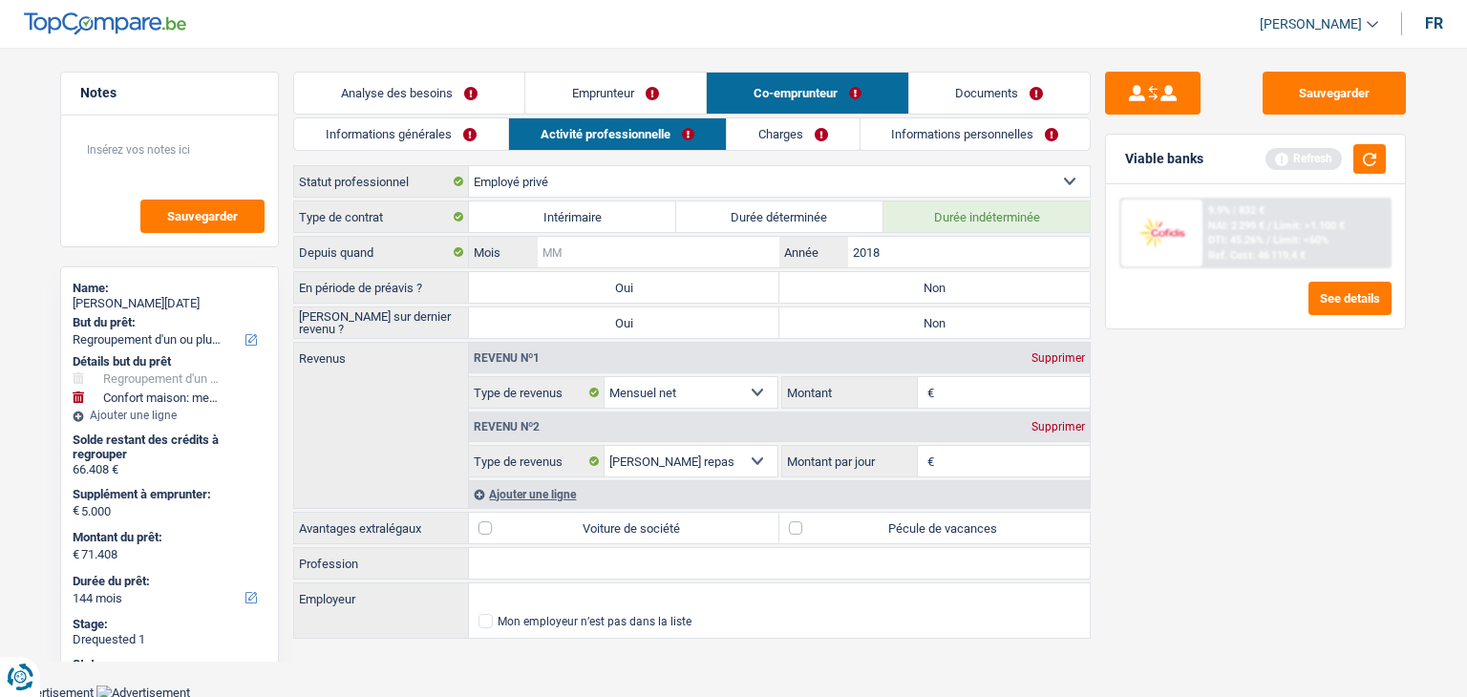
click at [741, 251] on input "Mois" at bounding box center [659, 252] width 242 height 31
click at [1223, 413] on div "Sauvegarder Viable banks Refresh 9.9% | 832 € NAI: 2 299 € / Limit: >1.100 € DT…" at bounding box center [1256, 367] width 330 height 590
click at [1365, 173] on button "button" at bounding box center [1369, 159] width 32 height 30
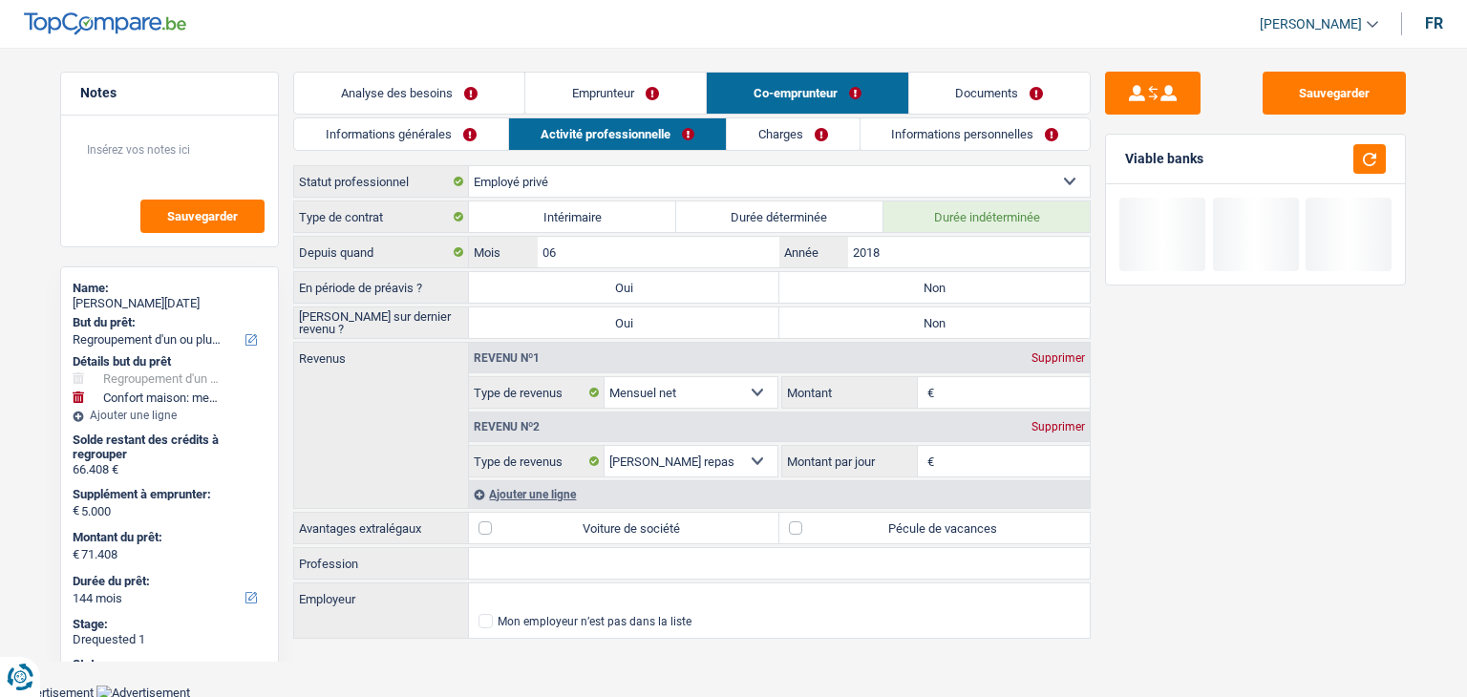
click at [840, 289] on label "Non" at bounding box center [934, 287] width 310 height 31
click at [840, 289] on input "Non" at bounding box center [934, 287] width 310 height 31
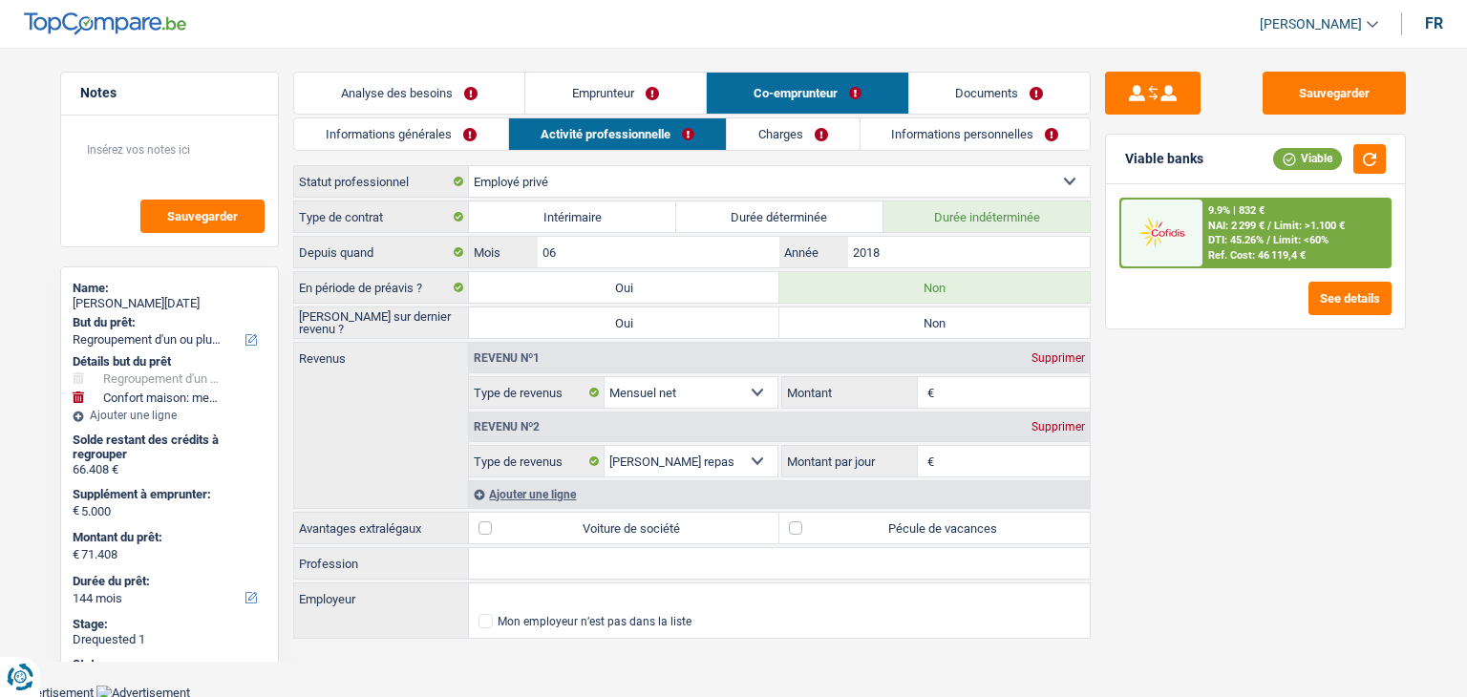
click at [962, 391] on input "Montant" at bounding box center [1015, 392] width 152 height 31
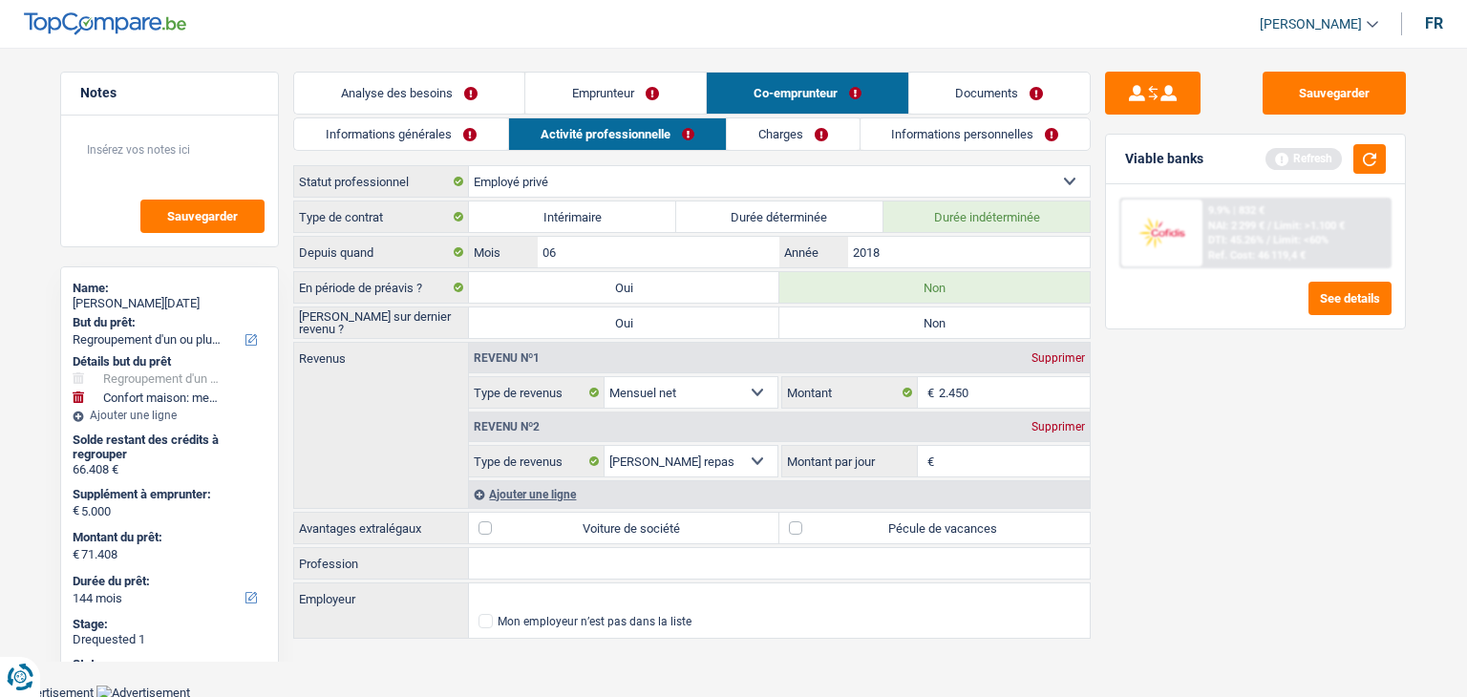
click at [1253, 512] on div "Sauvegarder Viable banks Refresh 9.9% | 832 € NAI: 2 299 € / Limit: >1.100 € DT…" at bounding box center [1256, 367] width 330 height 590
click at [1369, 149] on button "button" at bounding box center [1369, 159] width 32 height 30
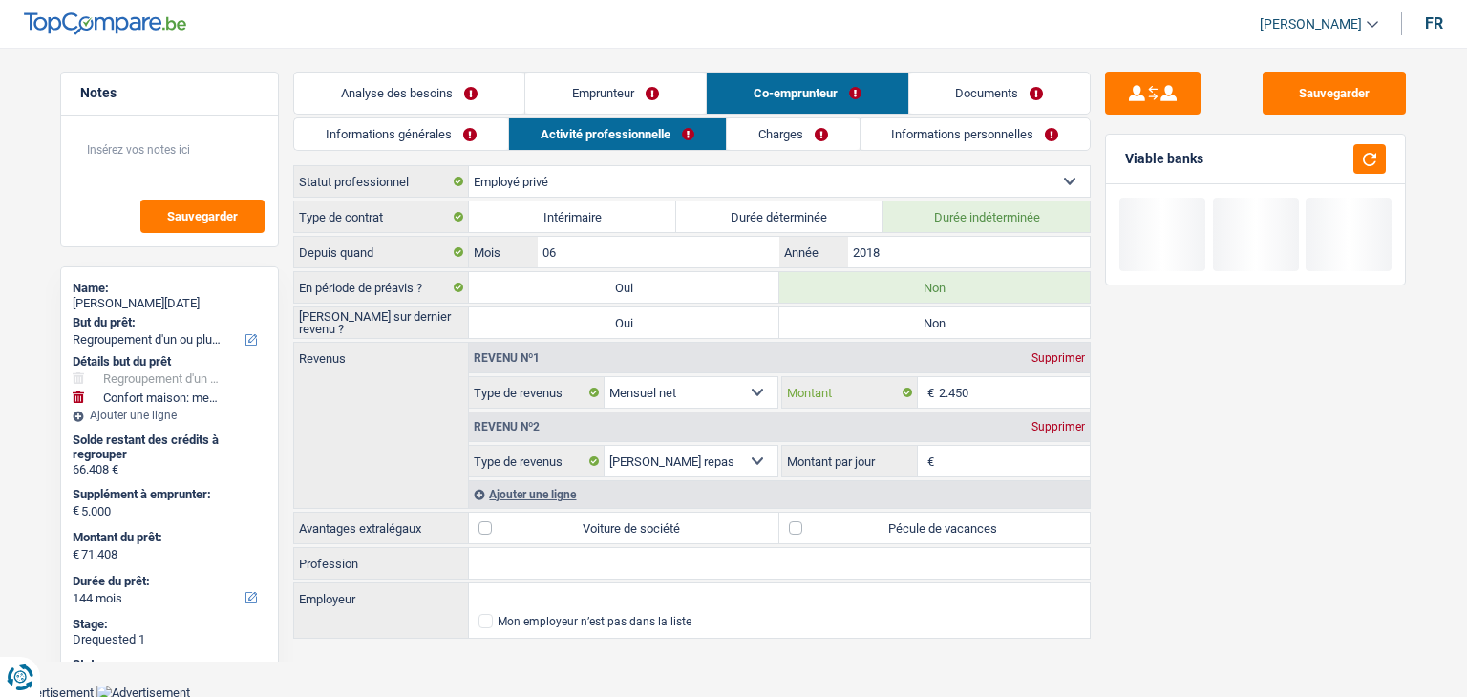
click at [987, 393] on input "2.450" at bounding box center [1015, 392] width 152 height 31
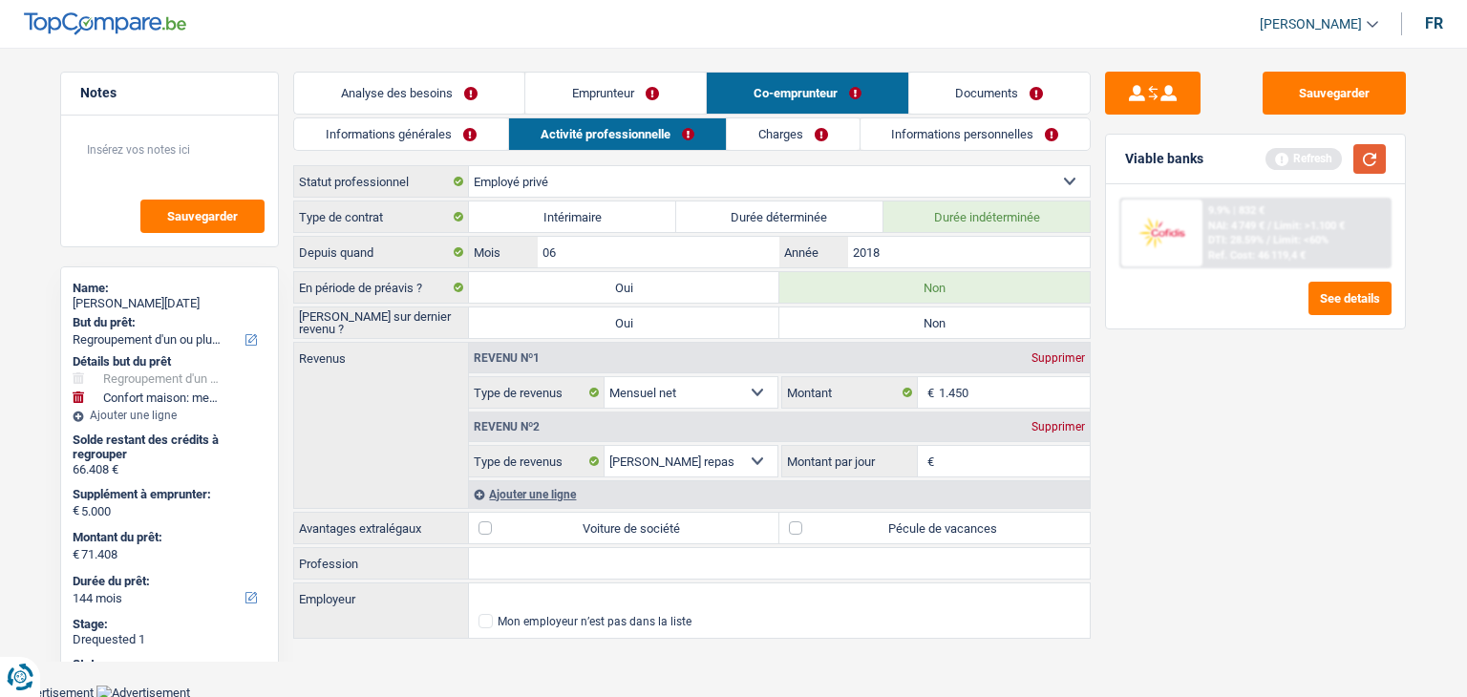
click at [1384, 165] on button "button" at bounding box center [1369, 159] width 32 height 30
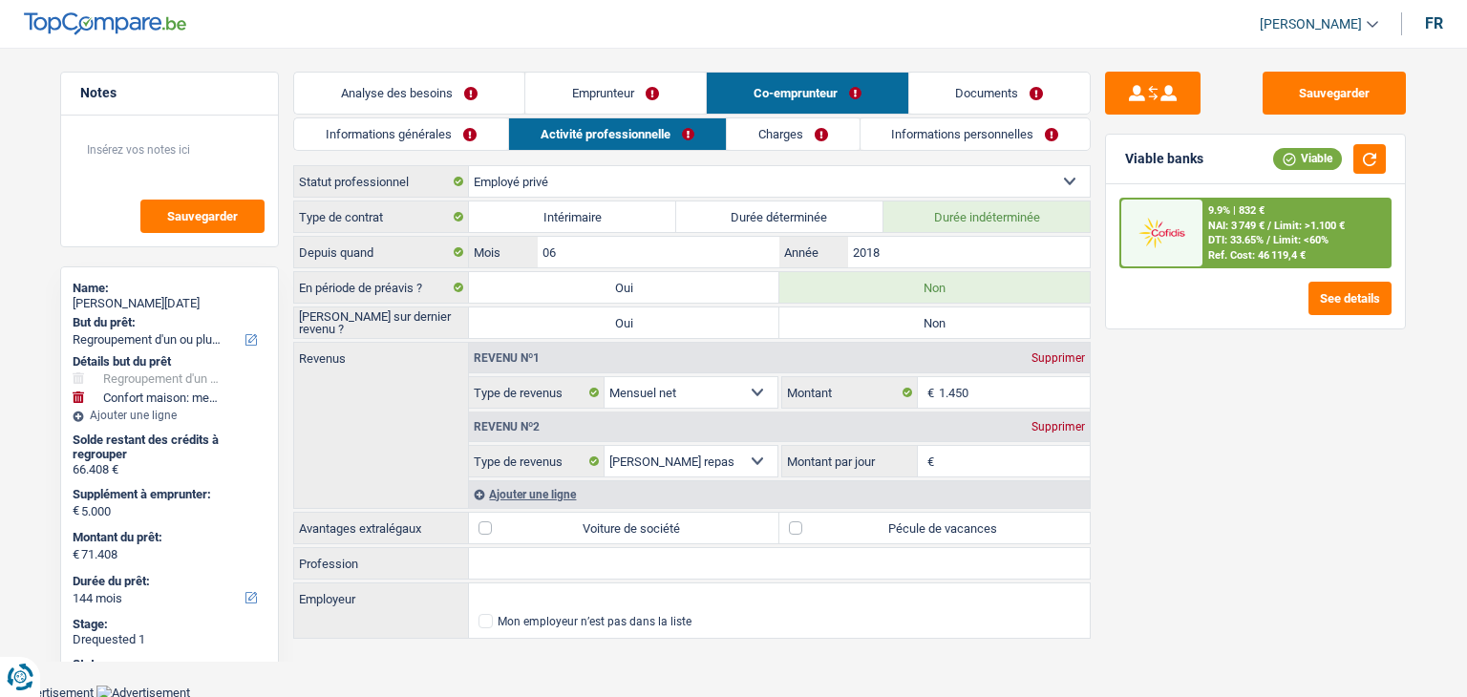
click at [974, 456] on input "Montant par jour" at bounding box center [1015, 461] width 152 height 31
click at [1040, 421] on div "Supprimer" at bounding box center [1058, 426] width 63 height 11
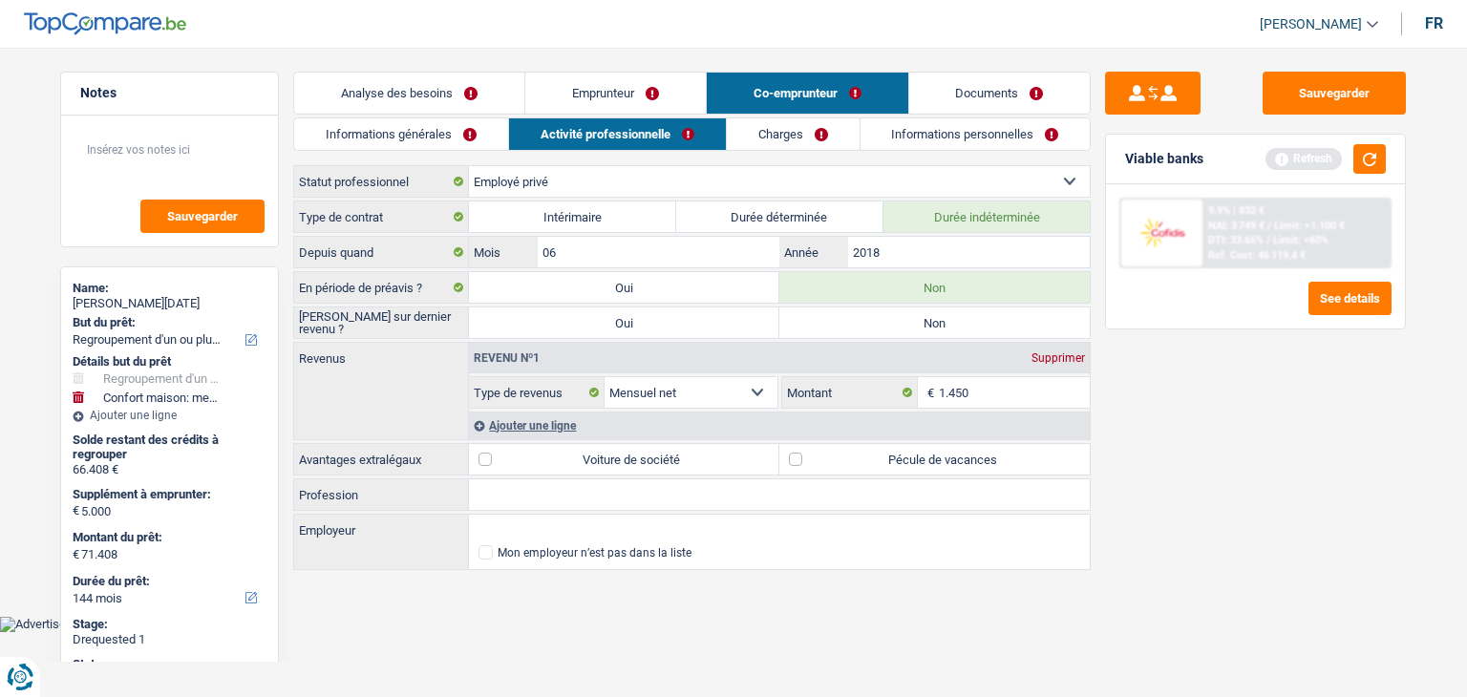
click at [573, 423] on div "Ajouter une ligne" at bounding box center [779, 426] width 621 height 28
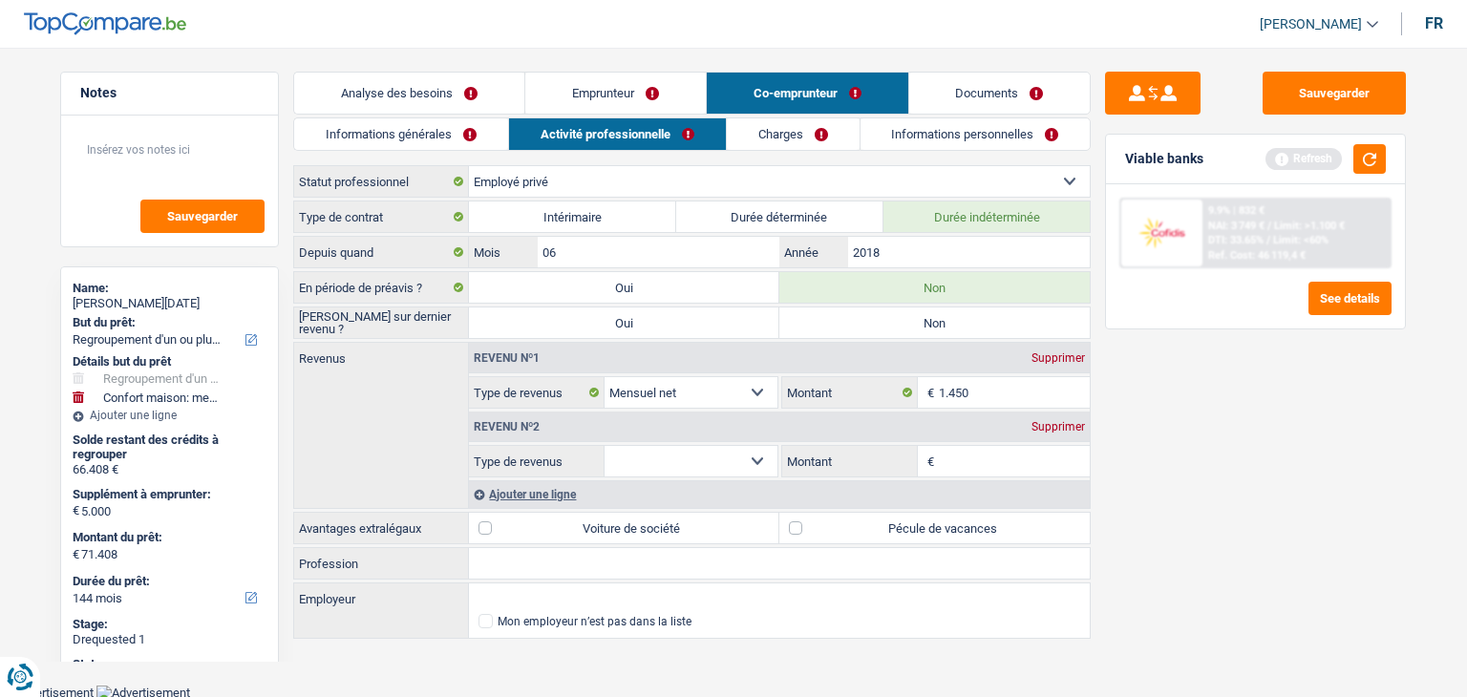
click at [693, 463] on select "Allocation d'handicap Allocations chômage Allocations familiales Chèques repas …" at bounding box center [691, 461] width 173 height 31
click at [605, 446] on select "Allocation d'handicap Allocations chômage Allocations familiales Chèques repas …" at bounding box center [691, 461] width 173 height 31
click at [947, 439] on div "Revenu nº2 Supprimer" at bounding box center [779, 427] width 621 height 31
click at [970, 475] on div "Revenu nº1 Supprimer Allocation d'handicap Allocations chômage Allocations fami…" at bounding box center [779, 425] width 622 height 165
click at [970, 462] on input "Montant" at bounding box center [1015, 461] width 152 height 31
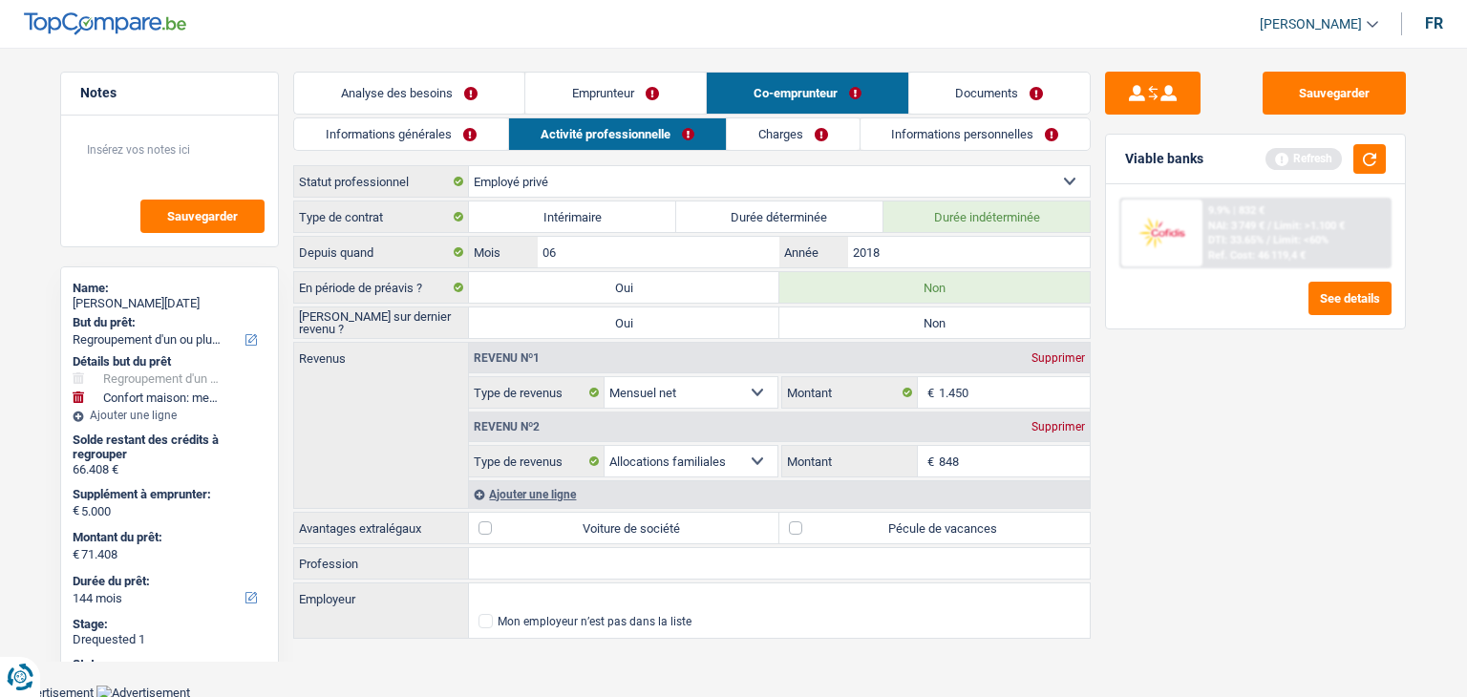
click at [1188, 504] on div "Sauvegarder Viable banks Refresh 9.9% | 832 € NAI: 3 749 € / Limit: >1.100 € DT…" at bounding box center [1256, 367] width 330 height 590
click at [1358, 162] on button "button" at bounding box center [1369, 159] width 32 height 30
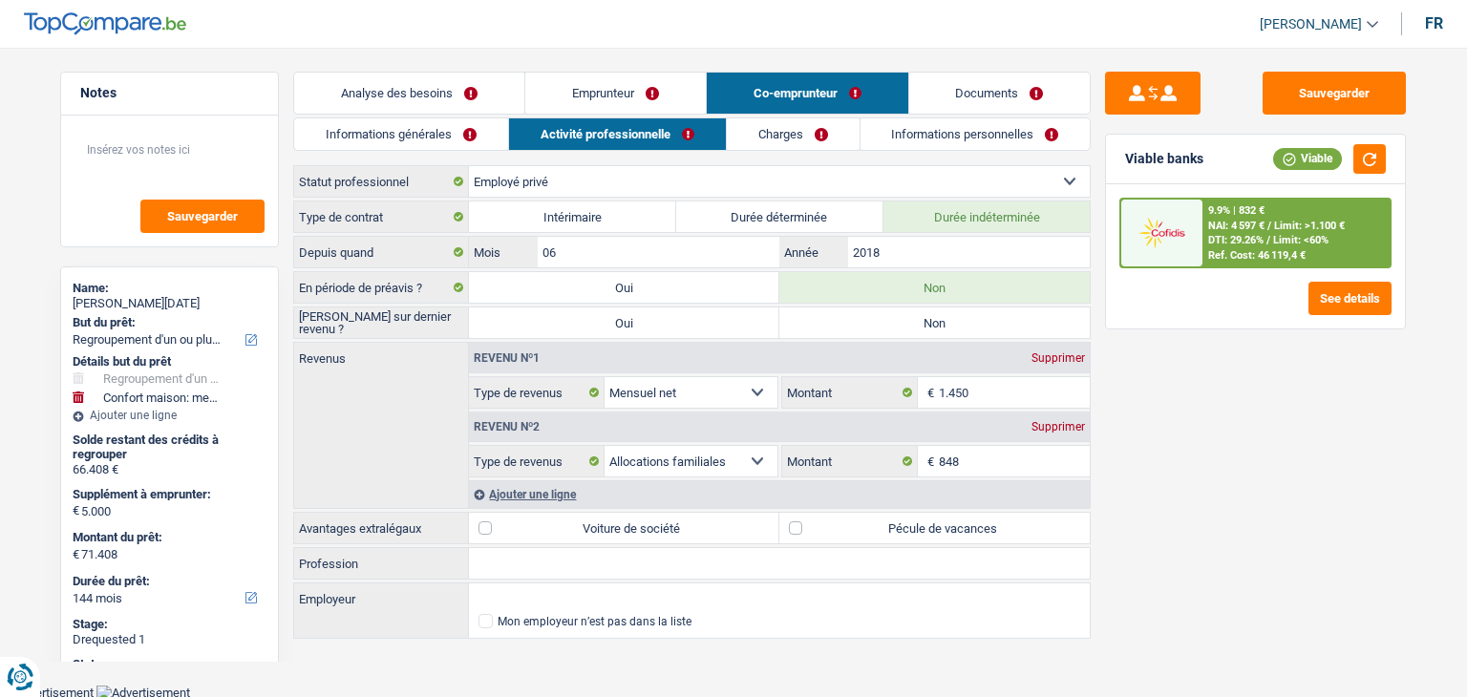
click at [1173, 542] on div "Sauvegarder Viable banks Viable 9.9% | 832 € NAI: 4 597 € / Limit: >1.100 € DTI…" at bounding box center [1256, 367] width 330 height 590
click at [886, 518] on label "Pécule de vacances" at bounding box center [934, 528] width 310 height 31
click at [886, 518] on input "Pécule de vacances" at bounding box center [934, 528] width 310 height 31
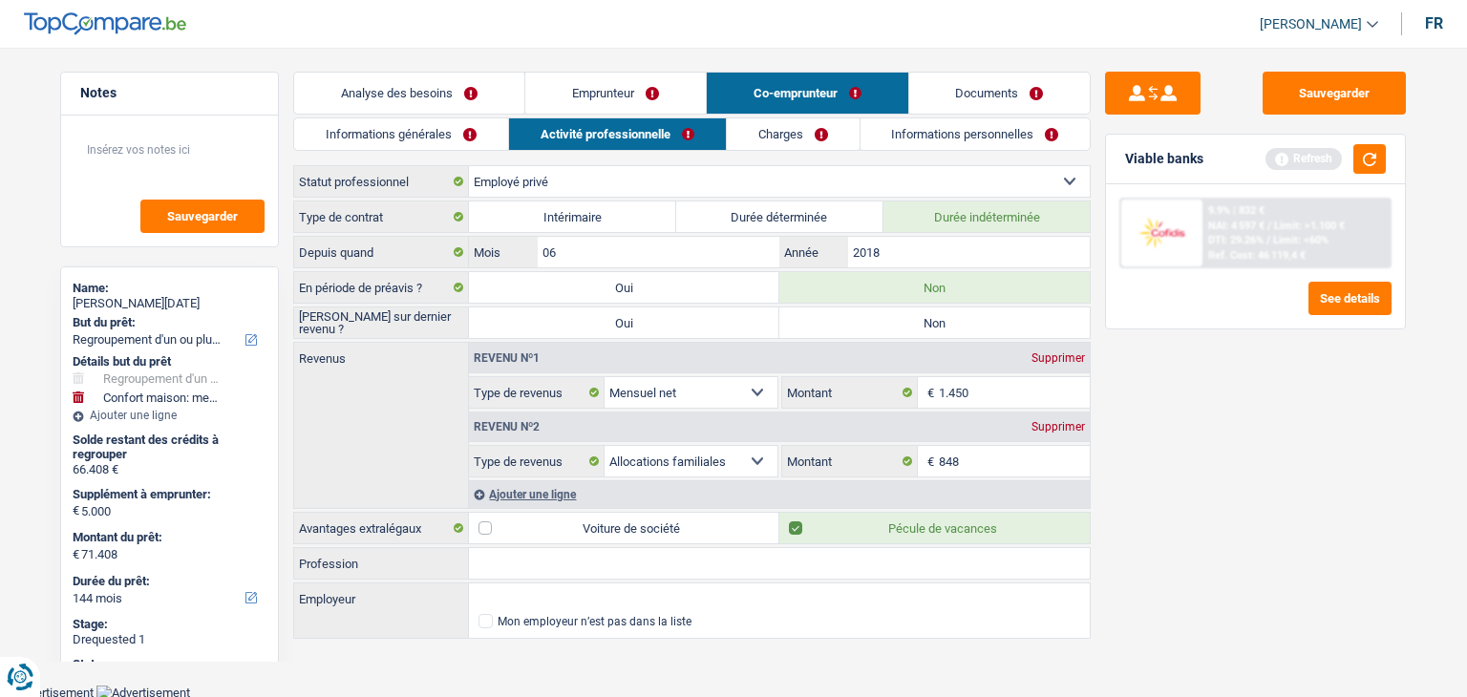
click at [1331, 497] on div "Sauvegarder Viable banks Refresh 9.9% | 832 € NAI: 4 597 € / Limit: >1.100 € DT…" at bounding box center [1256, 367] width 330 height 590
click at [1364, 175] on div "Viable banks Refresh" at bounding box center [1255, 160] width 299 height 50
click at [1364, 169] on button "button" at bounding box center [1369, 159] width 32 height 30
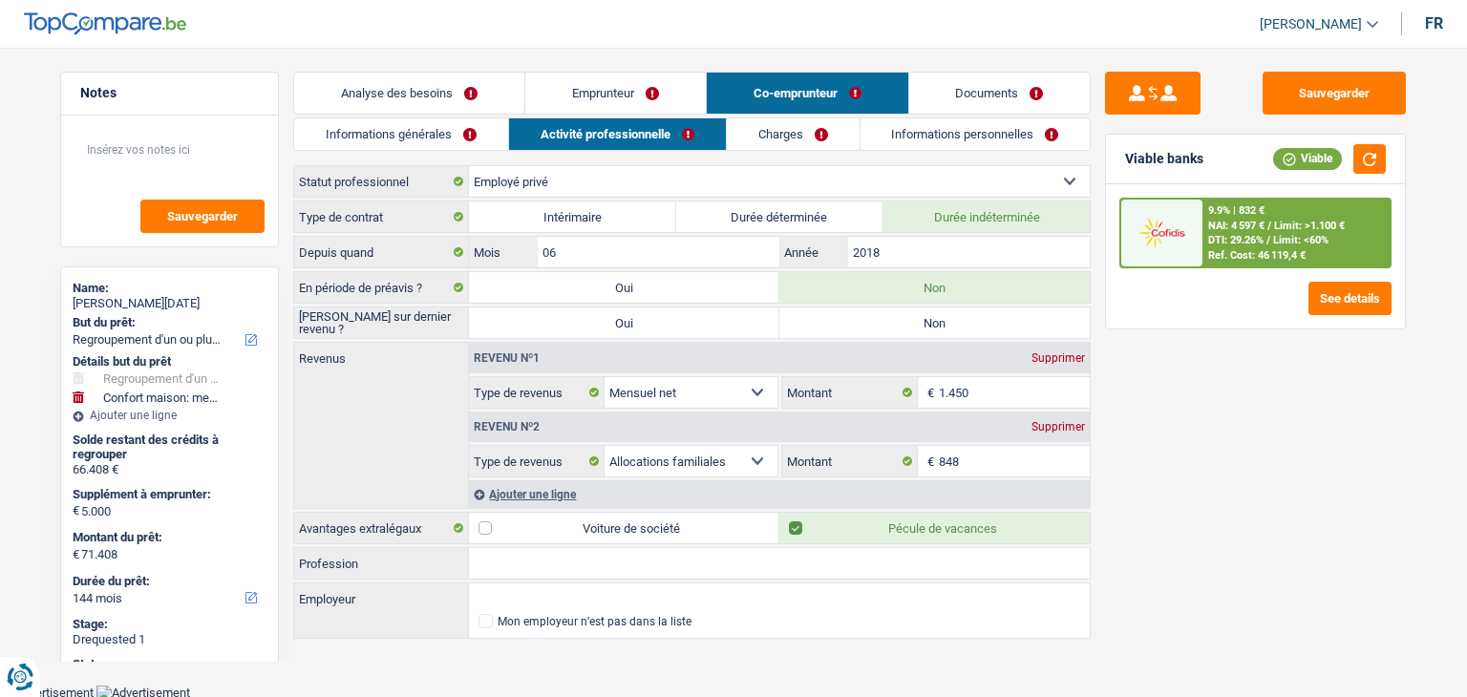
click at [822, 323] on label "Non" at bounding box center [934, 323] width 310 height 31
click at [822, 323] on input "Non" at bounding box center [934, 323] width 310 height 31
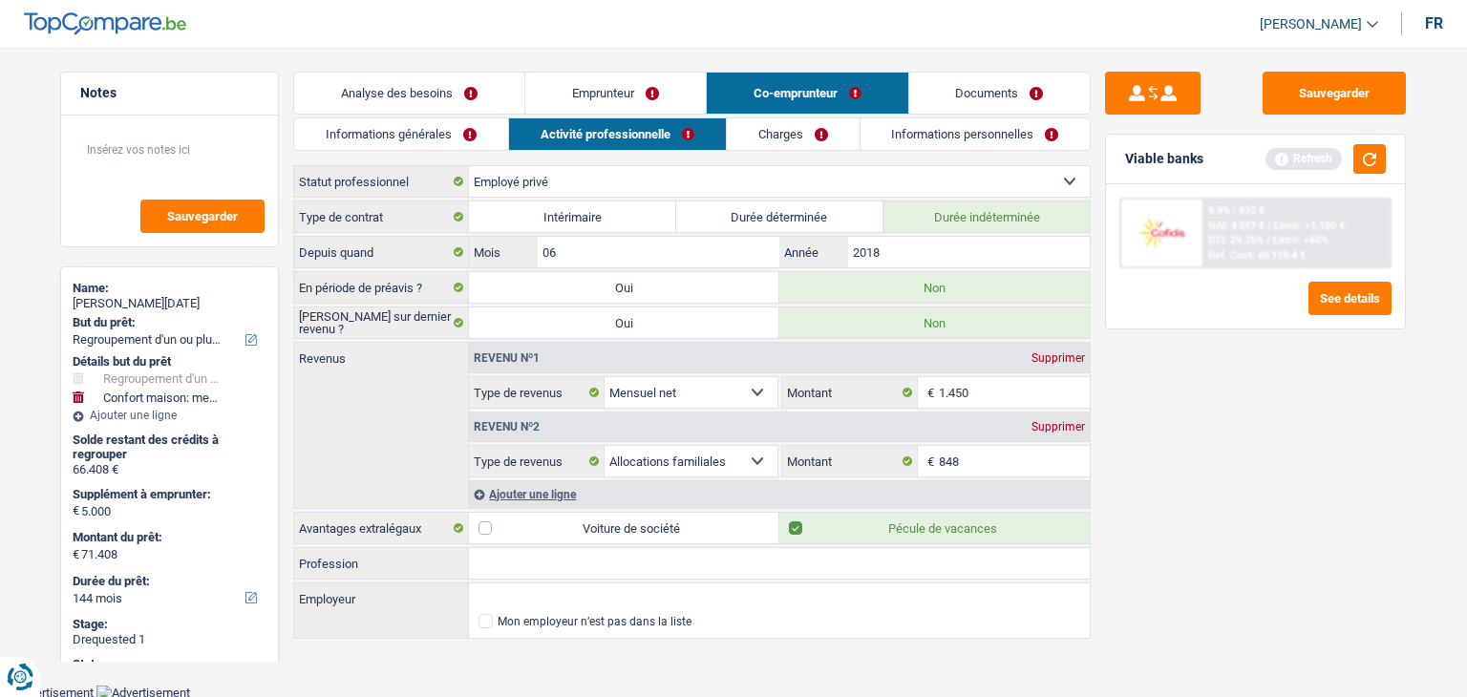
click at [1216, 421] on div "Sauvegarder Viable banks Refresh 9.9% | 832 € NAI: 4 597 € / Limit: >1.100 € DT…" at bounding box center [1256, 367] width 330 height 590
click at [1378, 165] on button "button" at bounding box center [1369, 159] width 32 height 30
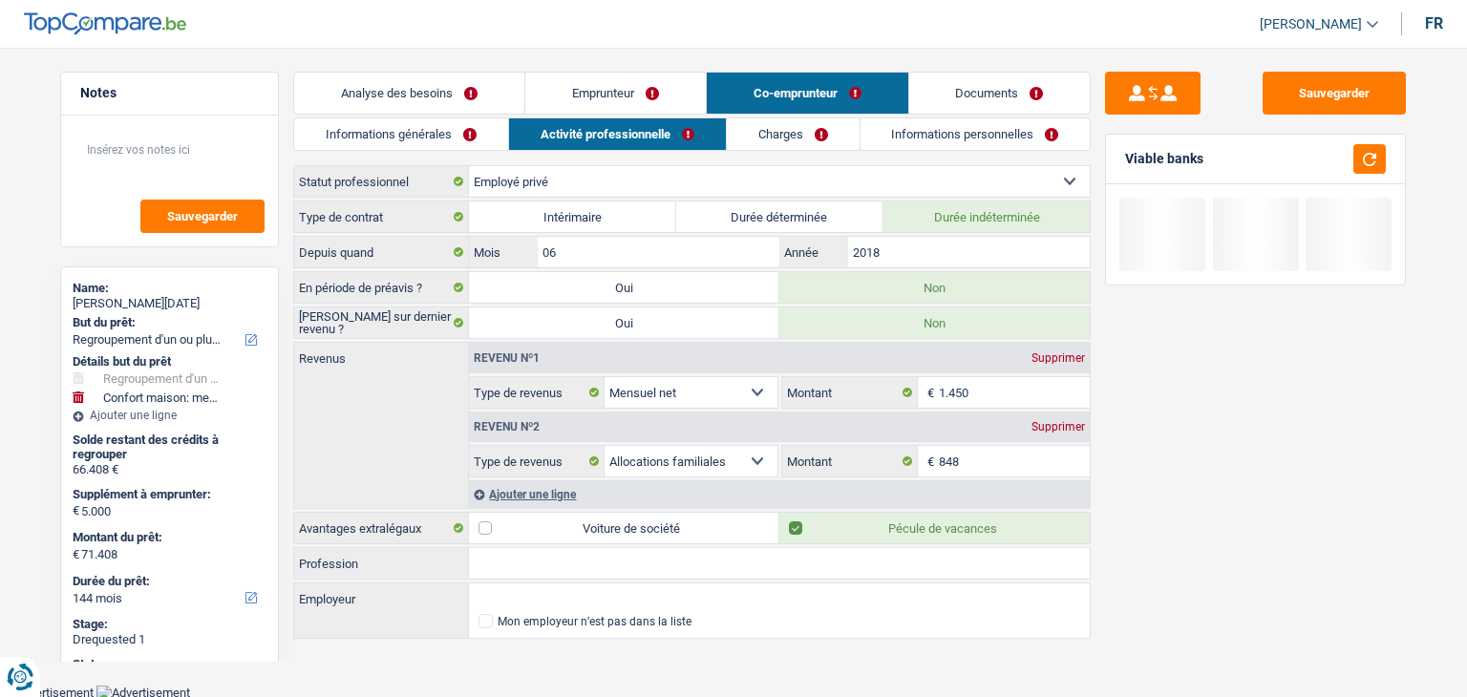
click at [787, 146] on link "Charges" at bounding box center [793, 134] width 133 height 32
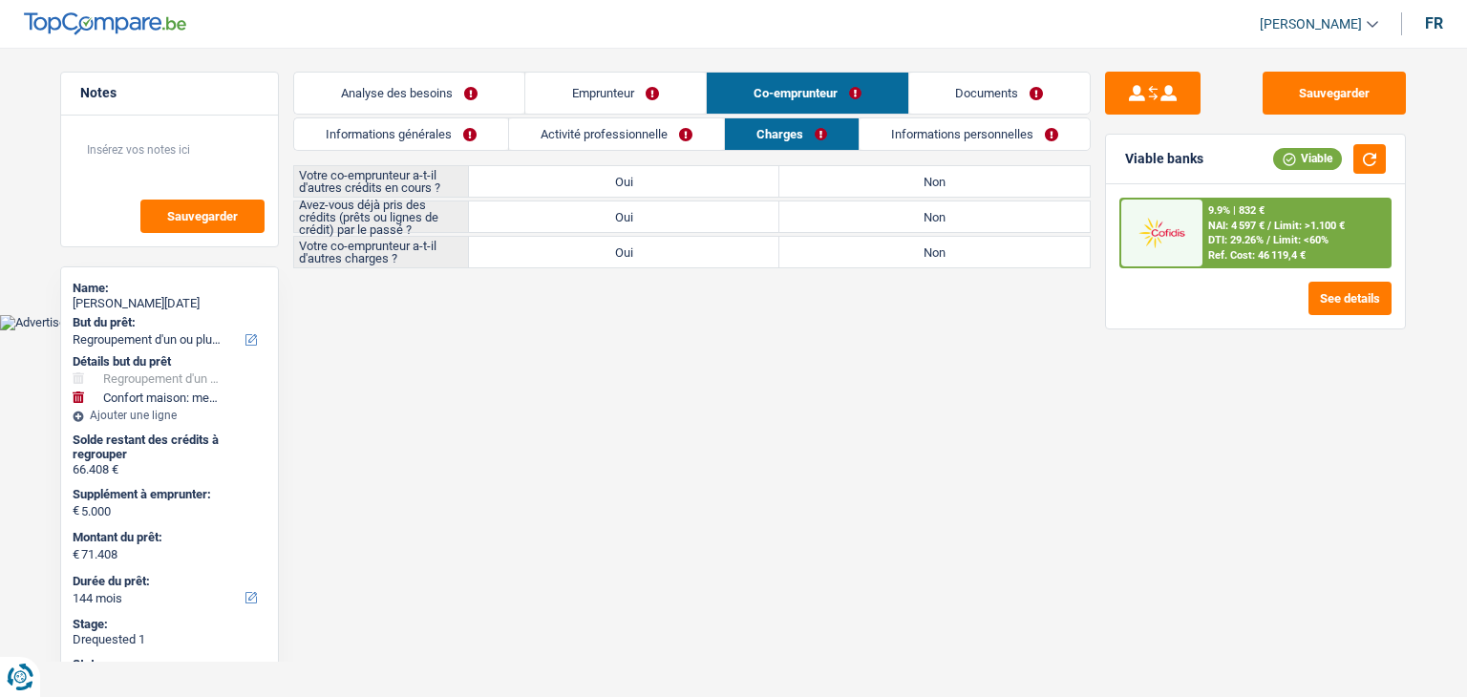
click at [929, 209] on label "Non" at bounding box center [934, 217] width 310 height 31
click at [929, 209] on input "Non" at bounding box center [934, 217] width 310 height 31
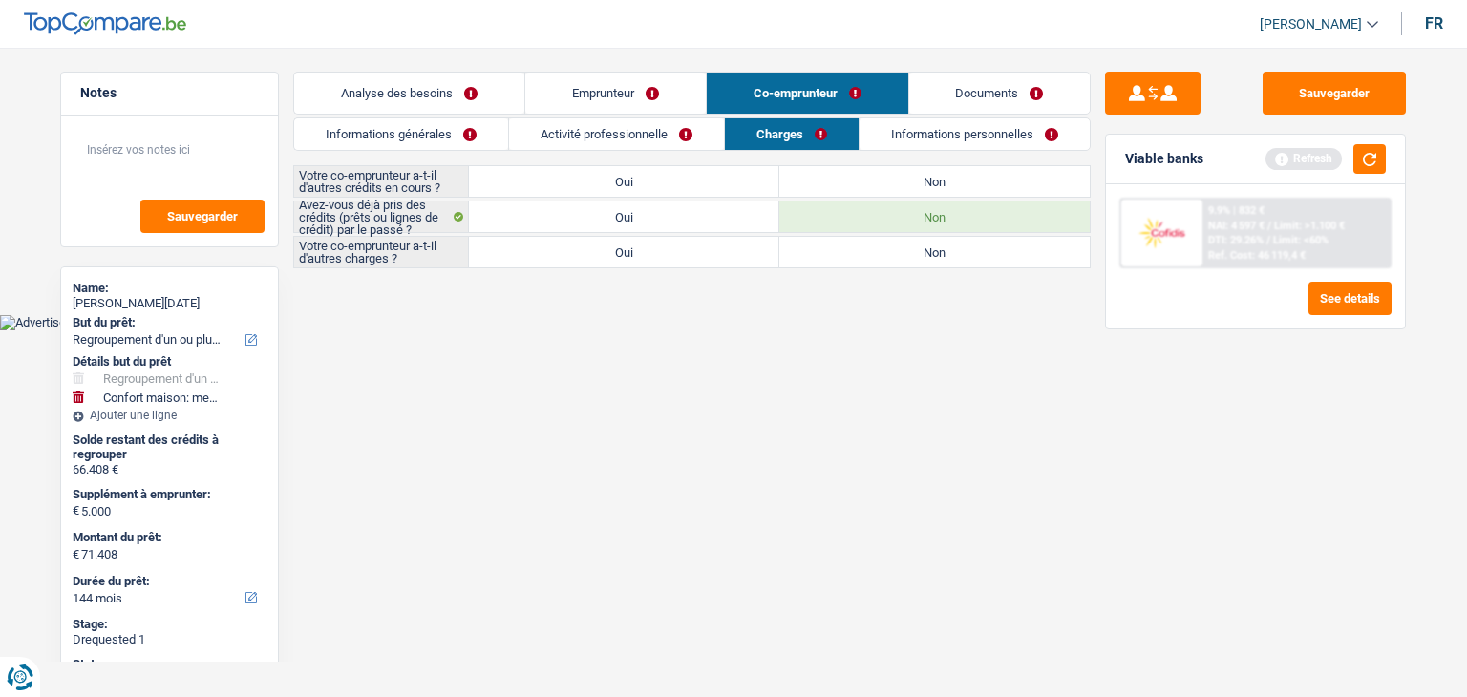
click at [920, 192] on label "Non" at bounding box center [934, 181] width 310 height 31
click at [920, 192] on input "Non" at bounding box center [934, 181] width 310 height 31
click at [684, 219] on label "Oui" at bounding box center [624, 217] width 310 height 31
click at [684, 219] on input "Oui" at bounding box center [624, 217] width 310 height 31
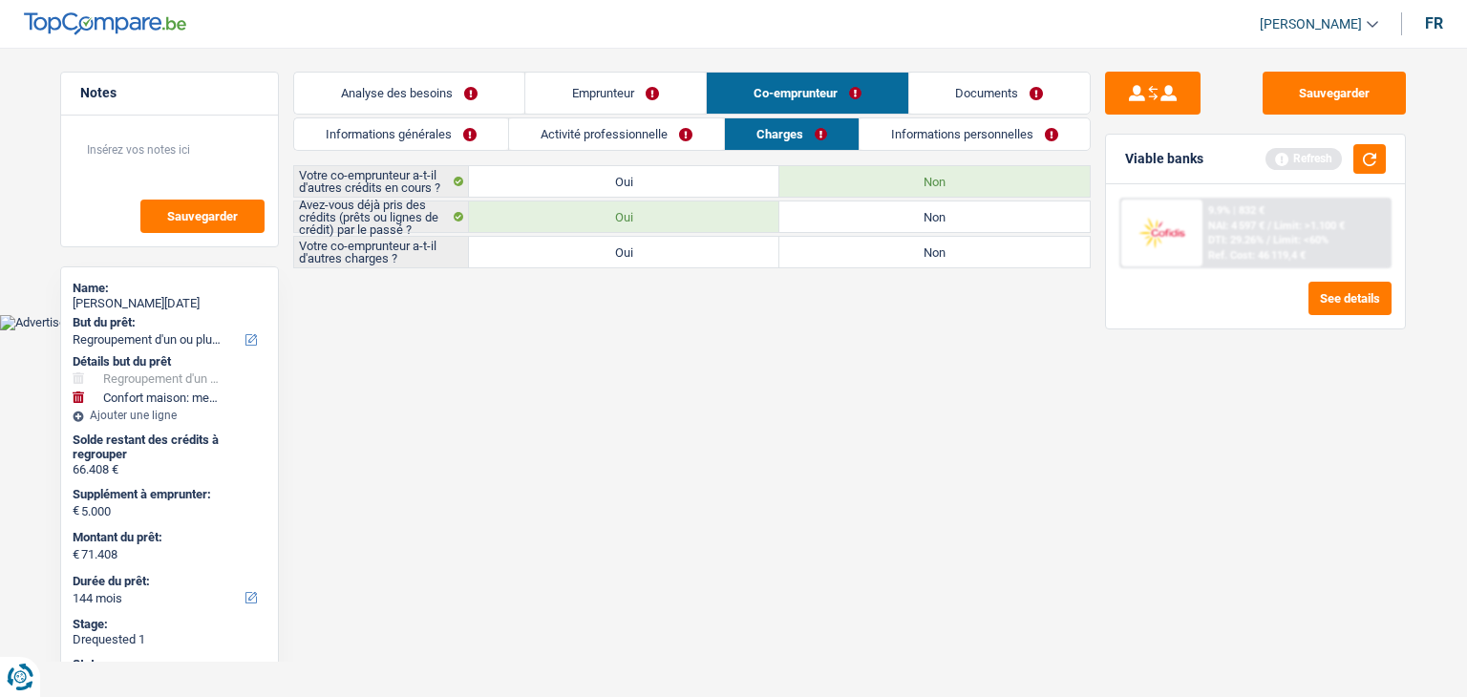
click at [596, 330] on html "Vous avez le contrôle de vos données Nous utilisons des cookies, tout comme nos…" at bounding box center [733, 165] width 1467 height 330
click at [456, 278] on main "Notes Sauvegarder Name: [PERSON_NAME][DATE] But du prêt: Confort maison: meuble…" at bounding box center [733, 172] width 1467 height 286
click at [904, 264] on label "Non" at bounding box center [934, 252] width 310 height 31
click at [904, 264] on input "Non" at bounding box center [934, 252] width 310 height 31
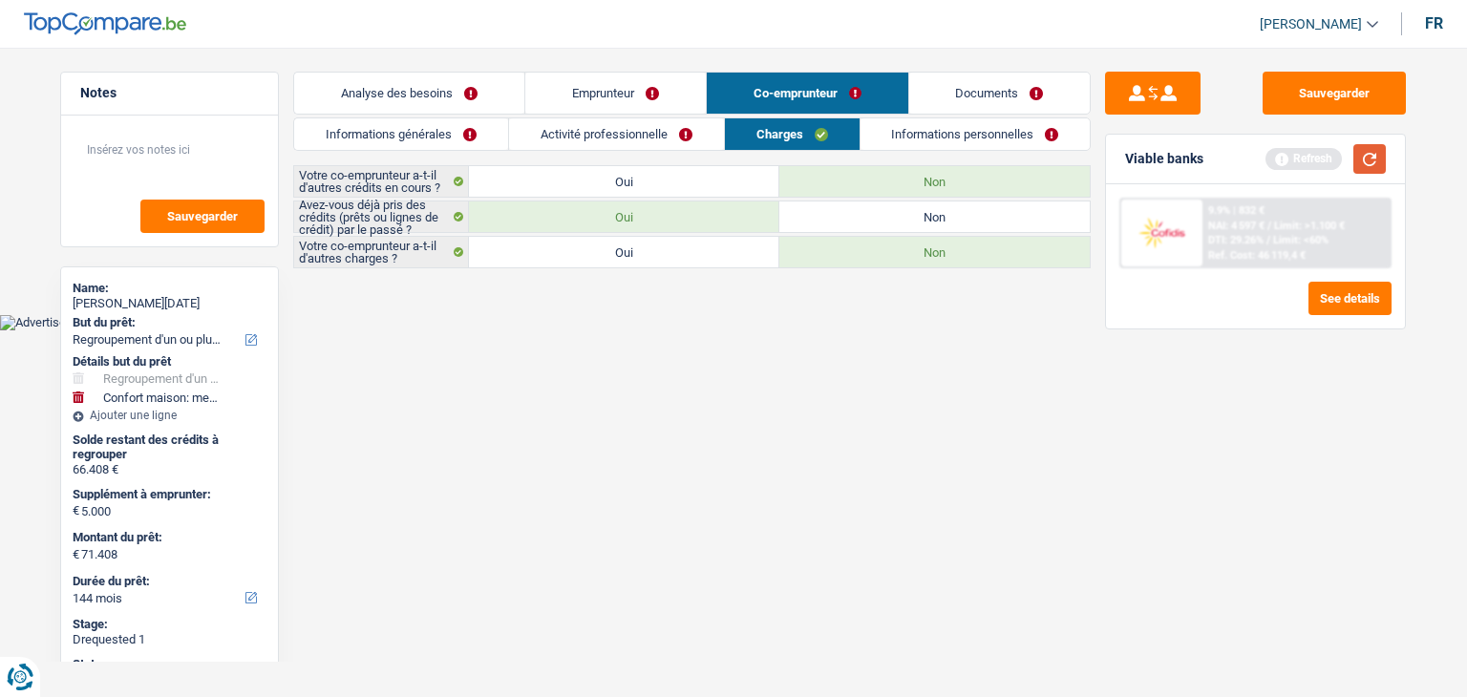
click at [1373, 158] on button "button" at bounding box center [1369, 159] width 32 height 30
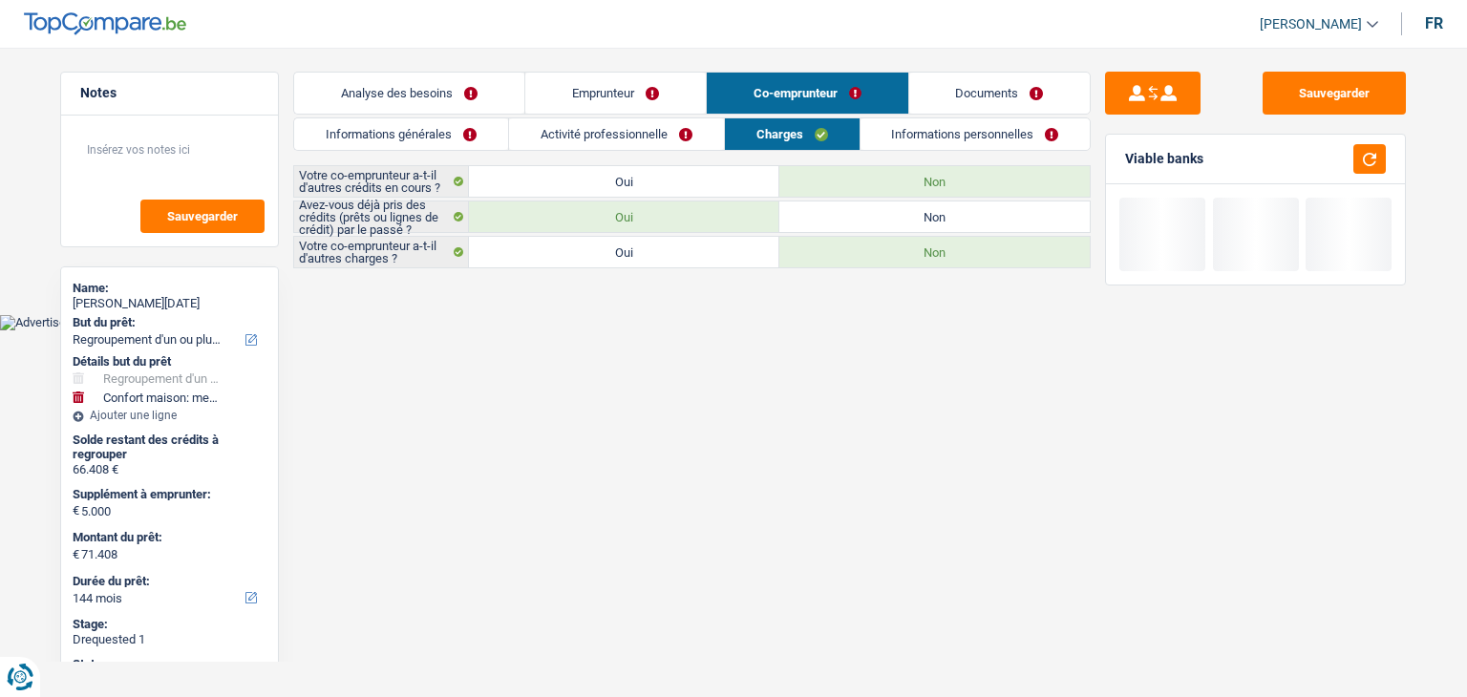
click at [888, 127] on link "Informations personnelles" at bounding box center [976, 134] width 230 height 32
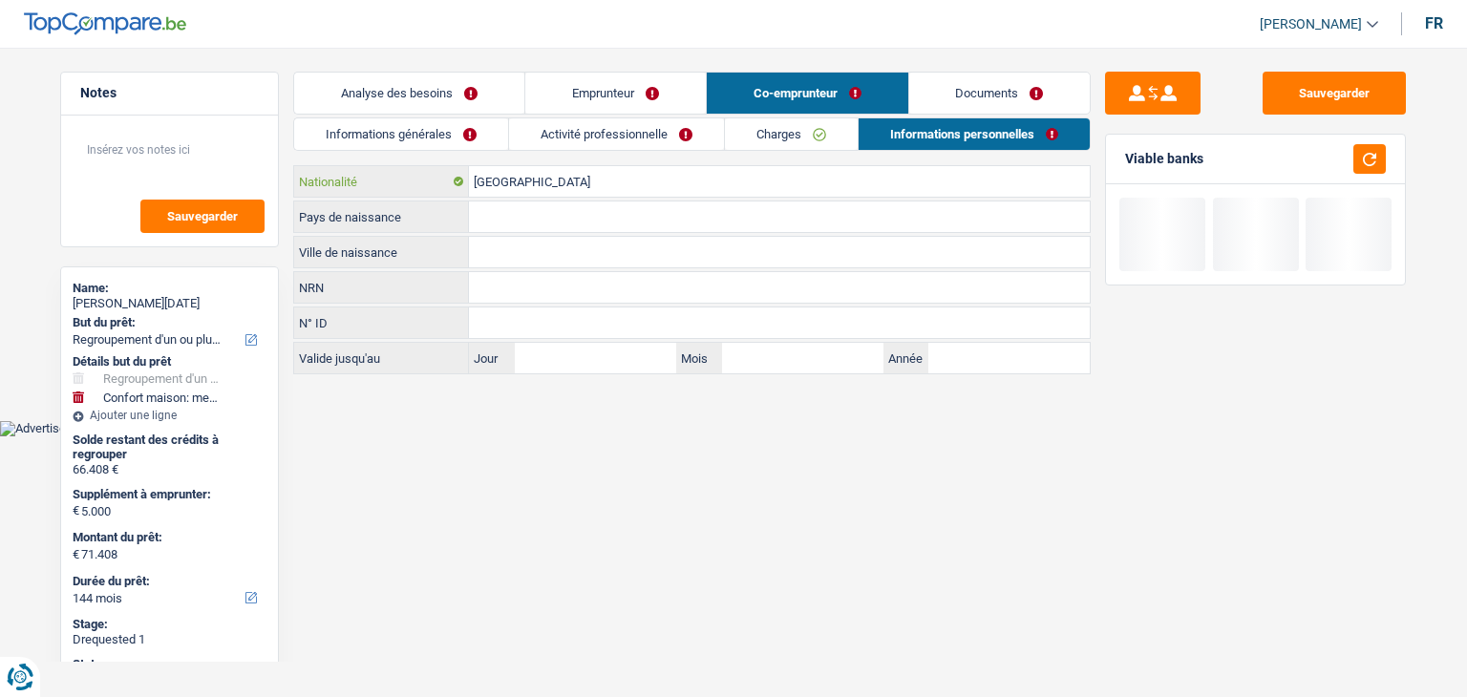
click at [569, 181] on input "[GEOGRAPHIC_DATA]" at bounding box center [779, 181] width 621 height 31
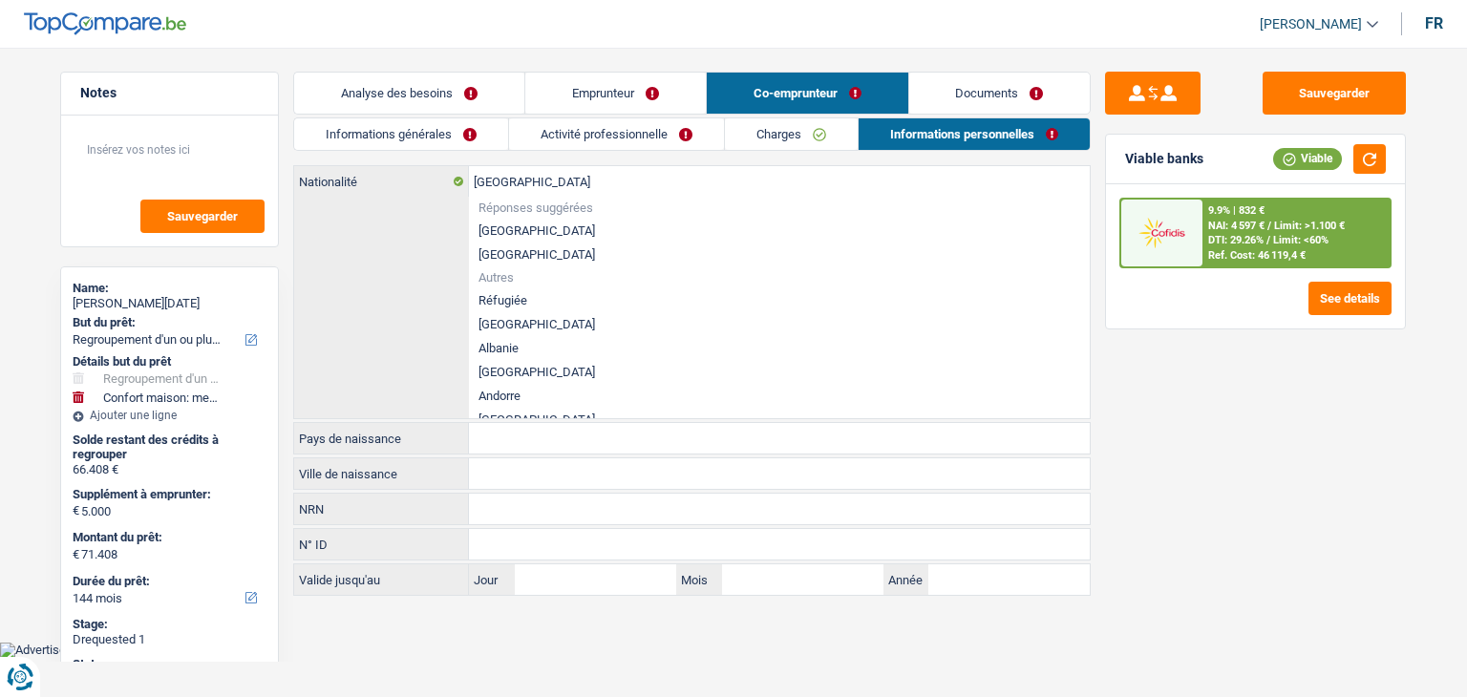
click at [1225, 436] on div "Sauvegarder Viable banks Viable 9.9% | 832 € NAI: 4 597 € / Limit: >1.100 € DTI…" at bounding box center [1256, 367] width 330 height 590
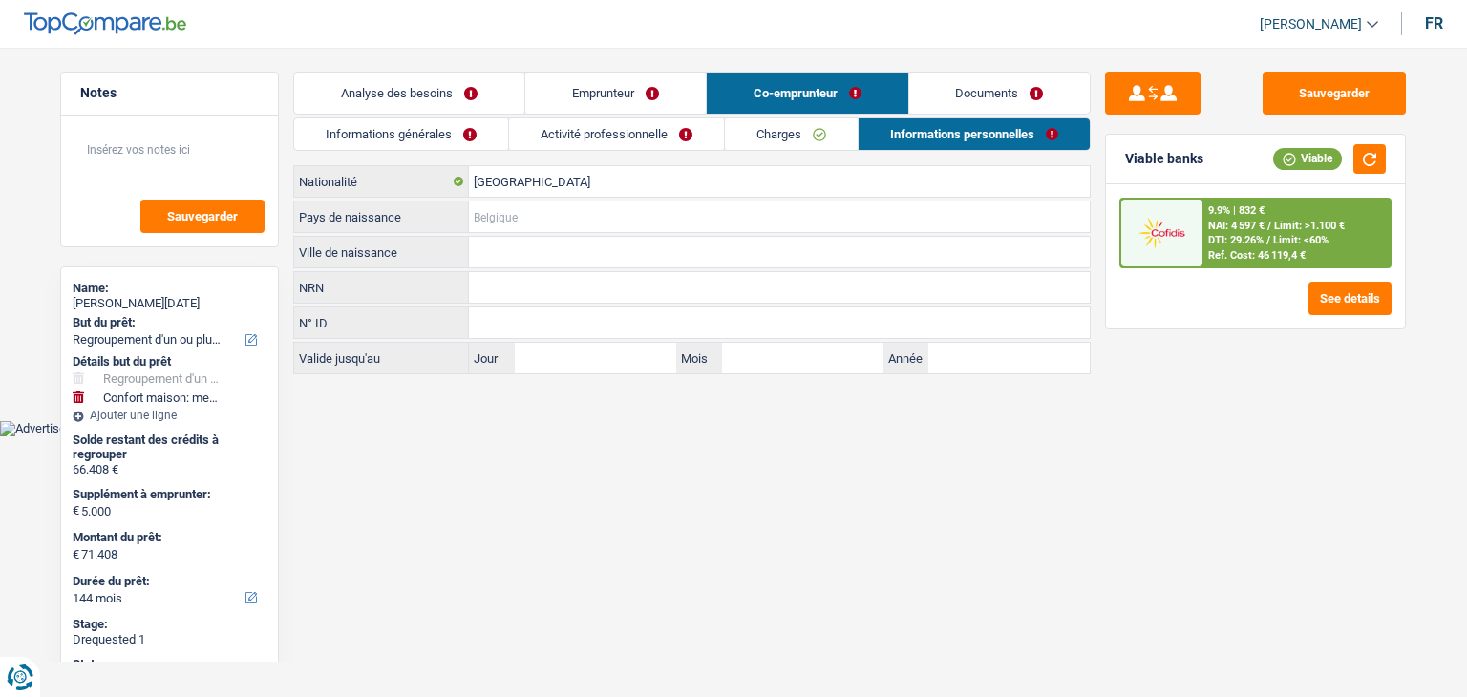
click at [554, 211] on input "Pays de naissance" at bounding box center [779, 217] width 621 height 31
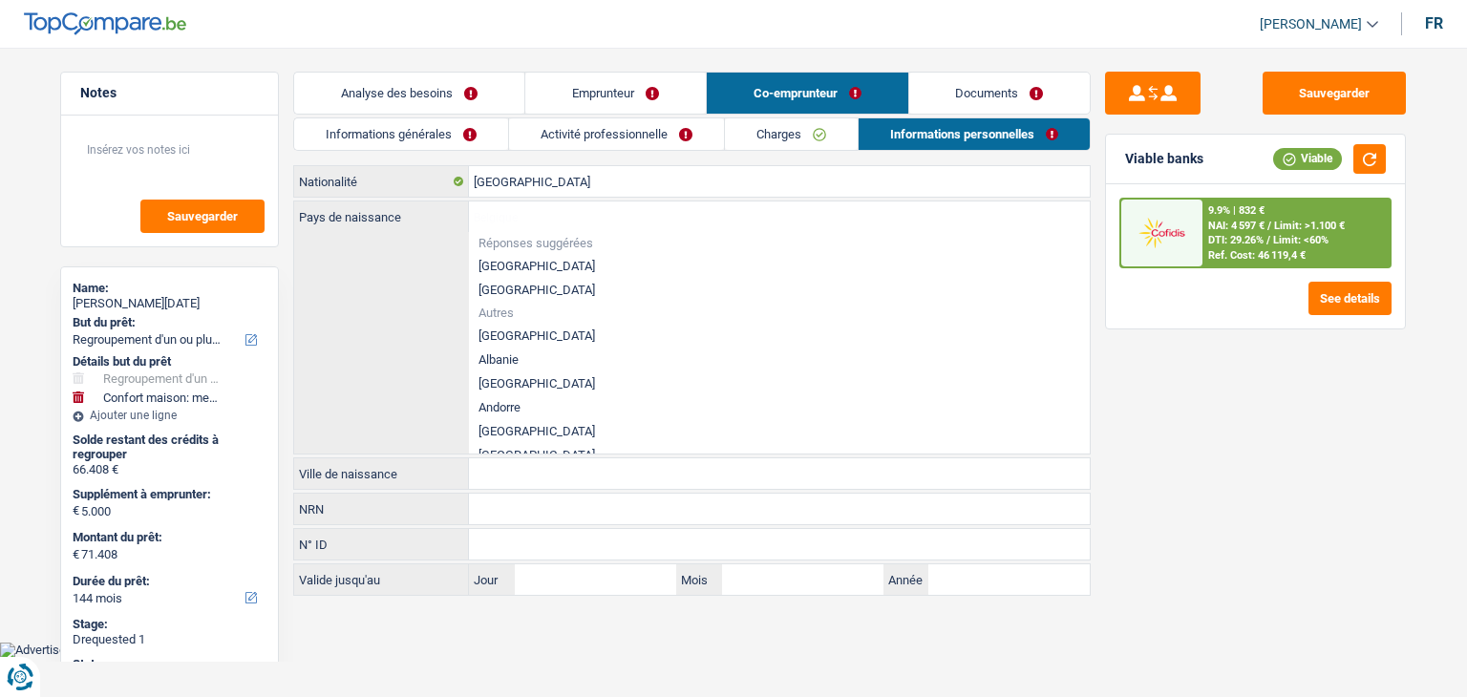
click at [511, 264] on li "[GEOGRAPHIC_DATA]" at bounding box center [779, 266] width 621 height 24
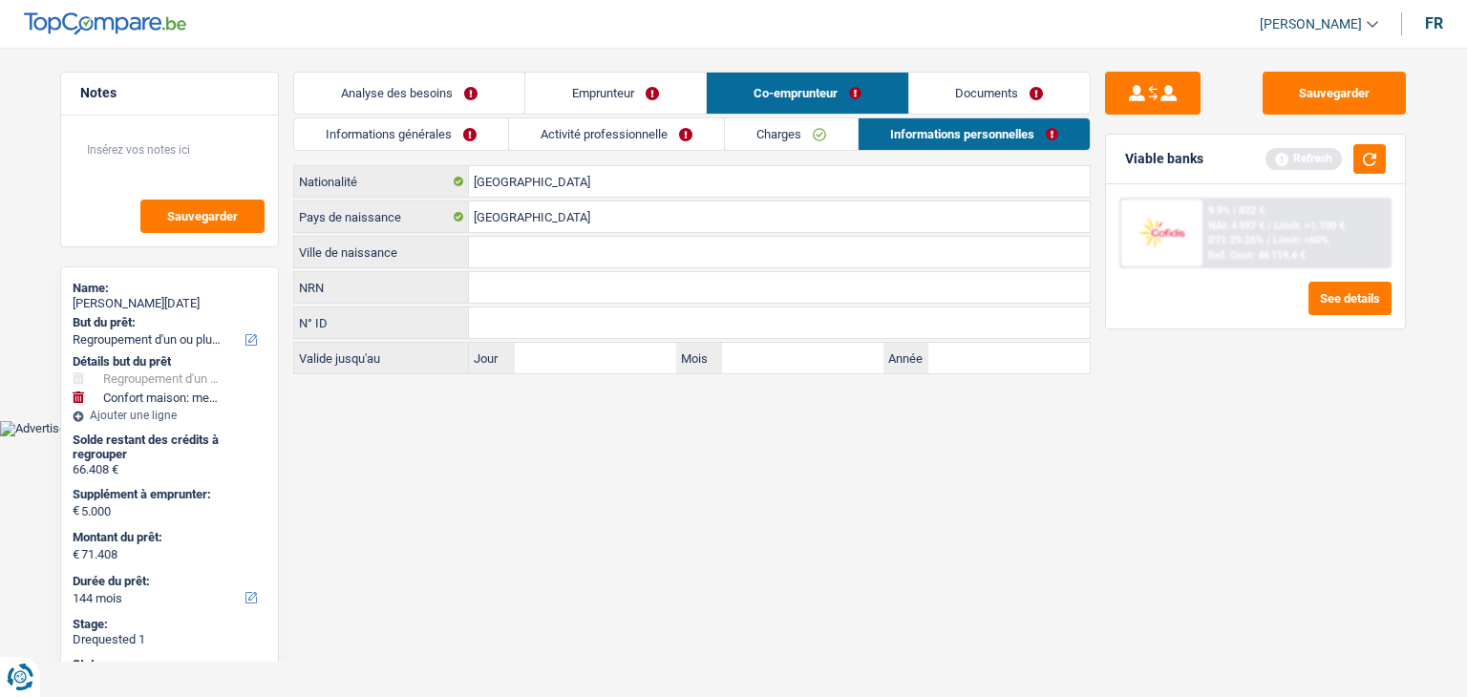
click at [529, 254] on input "Ville de naissance" at bounding box center [779, 252] width 621 height 31
click at [1372, 156] on button "button" at bounding box center [1369, 159] width 32 height 30
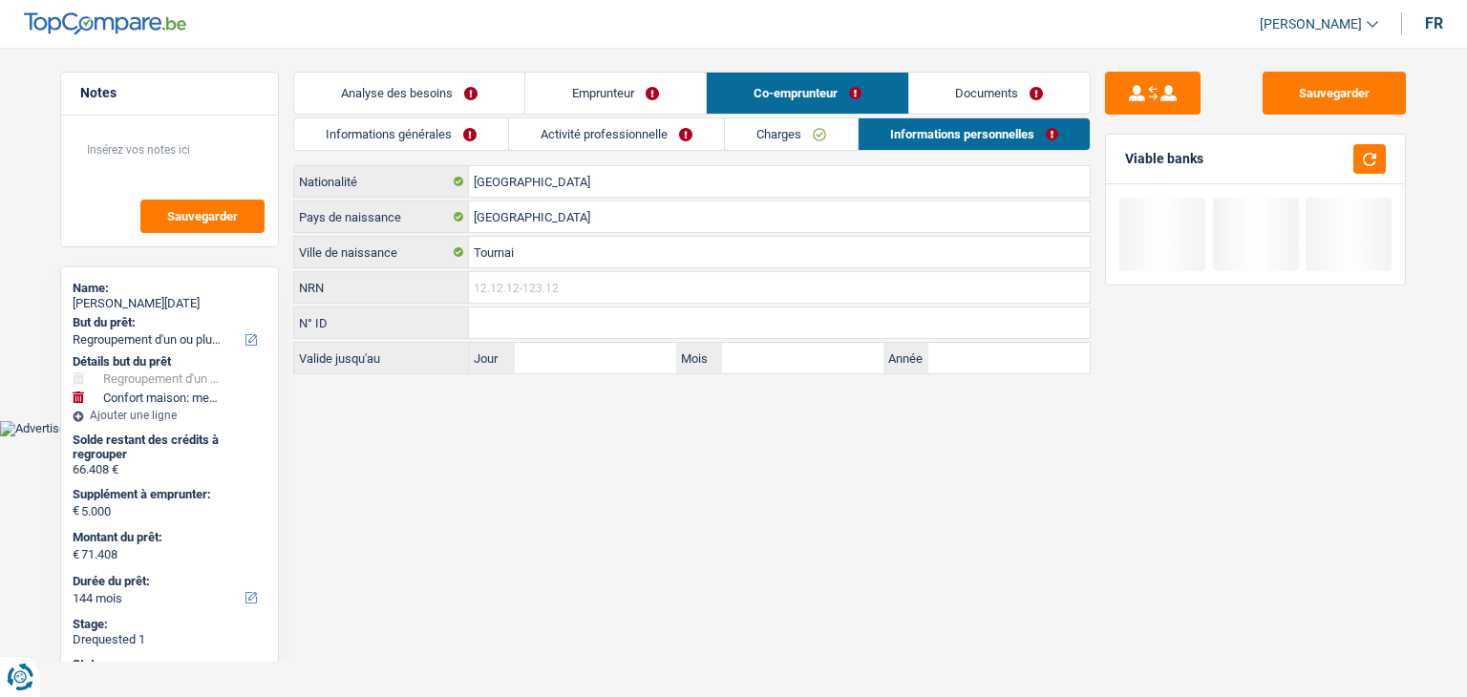
drag, startPoint x: 567, startPoint y: 274, endPoint x: 589, endPoint y: 267, distance: 23.0
click at [576, 272] on input "NRN" at bounding box center [779, 287] width 621 height 31
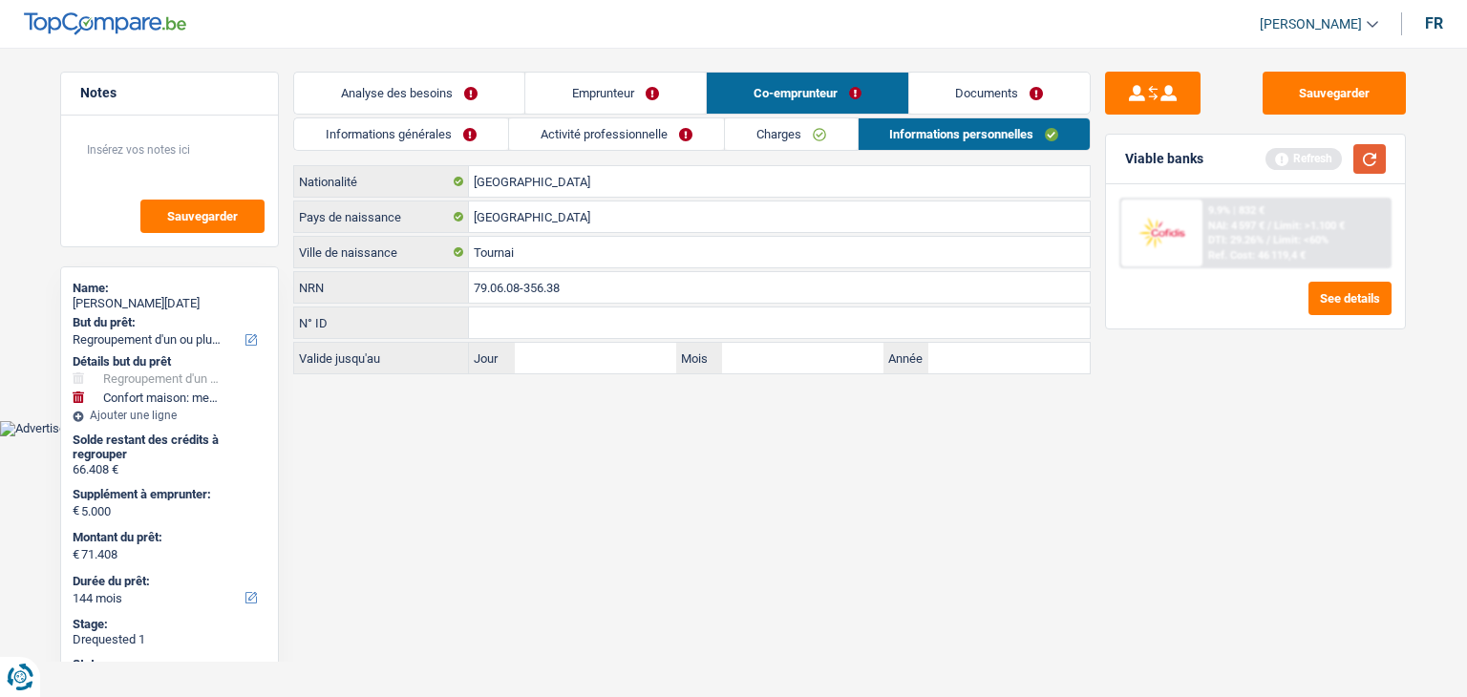
click at [1372, 162] on button "button" at bounding box center [1369, 159] width 32 height 30
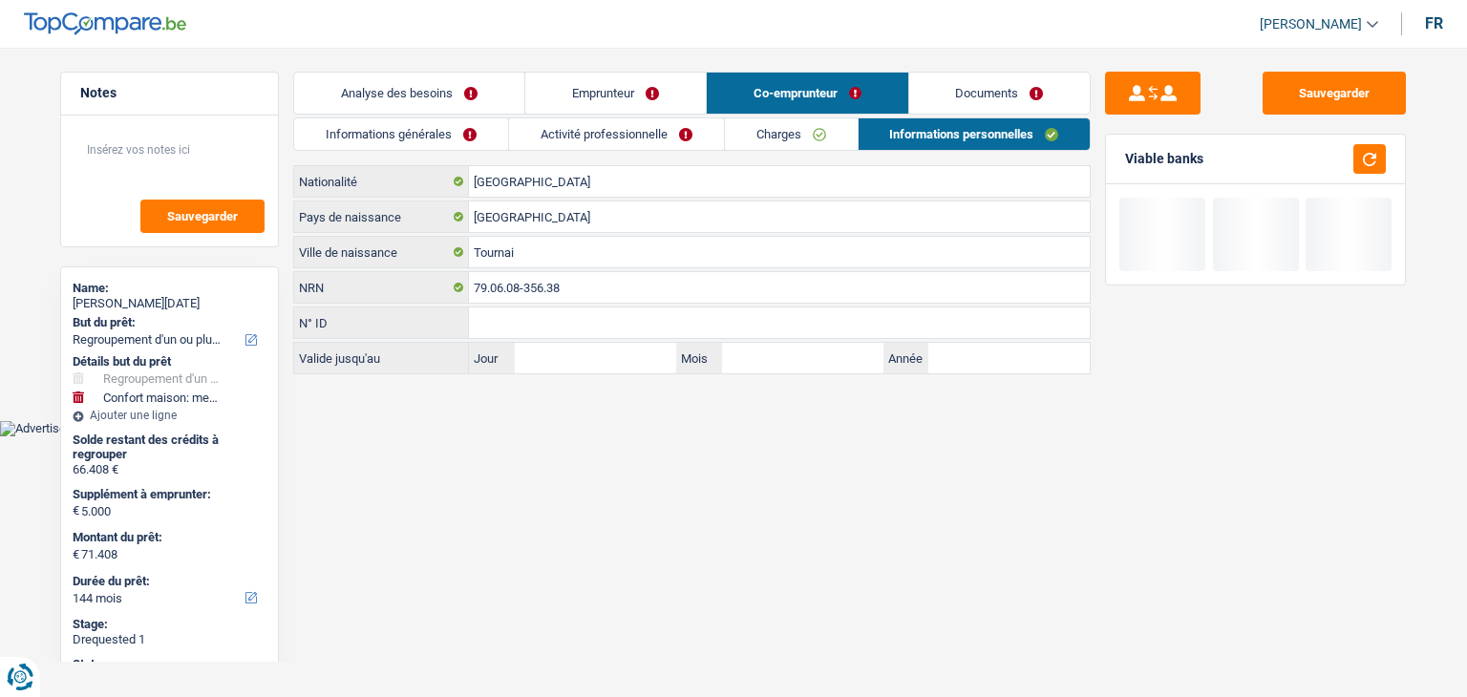
click at [965, 436] on html "Vous avez le contrôle de vos données Nous utilisons des cookies, tout comme nos…" at bounding box center [733, 218] width 1467 height 436
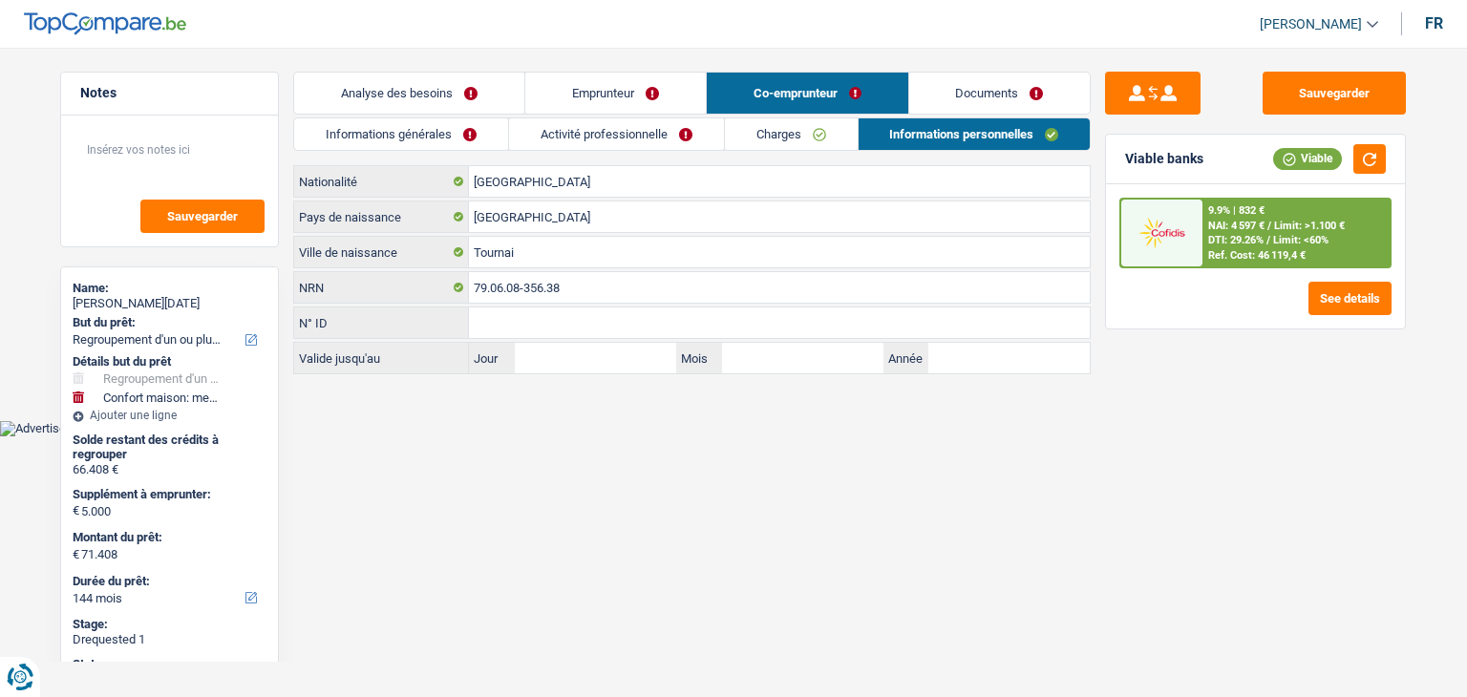
click at [942, 436] on html "Vous avez le contrôle de vos données Nous utilisons des cookies, tout comme nos…" at bounding box center [733, 218] width 1467 height 436
click at [981, 100] on link "Documents" at bounding box center [999, 93] width 181 height 41
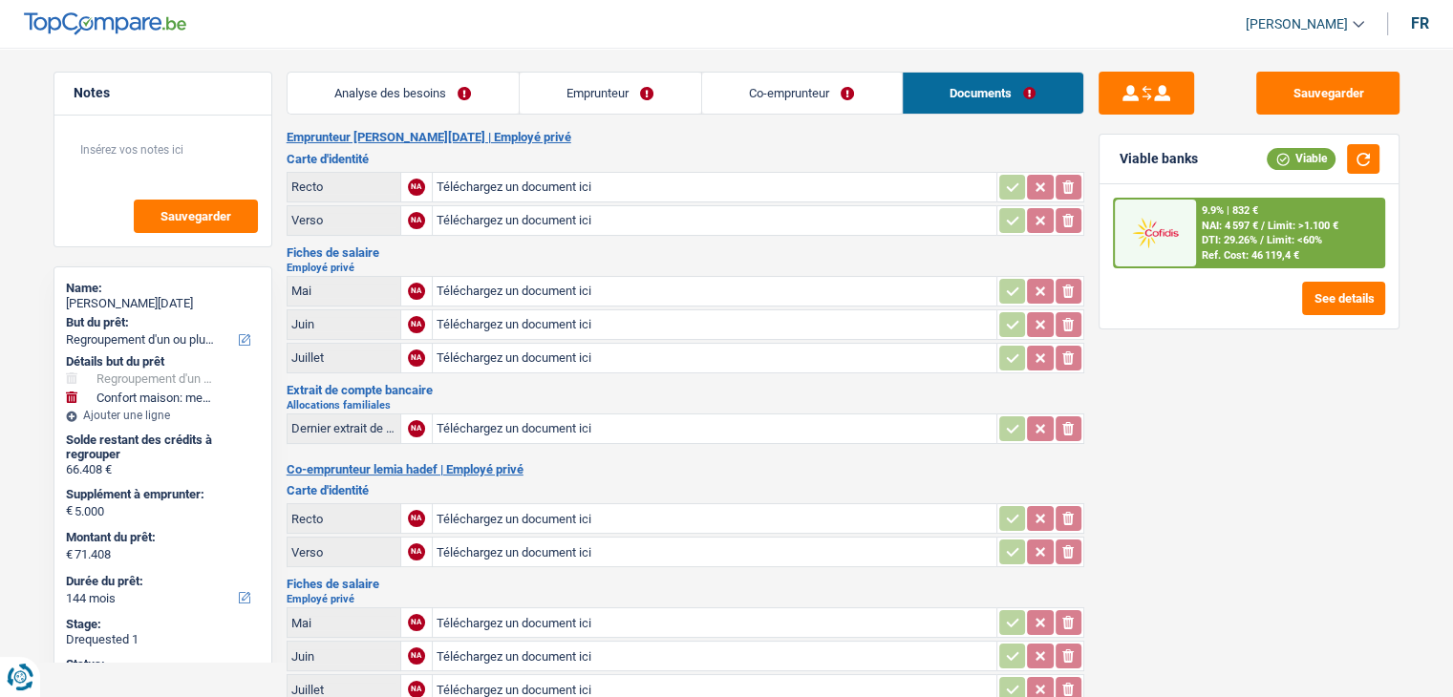
click at [473, 98] on link "Analyse des besoins" at bounding box center [402, 93] width 231 height 41
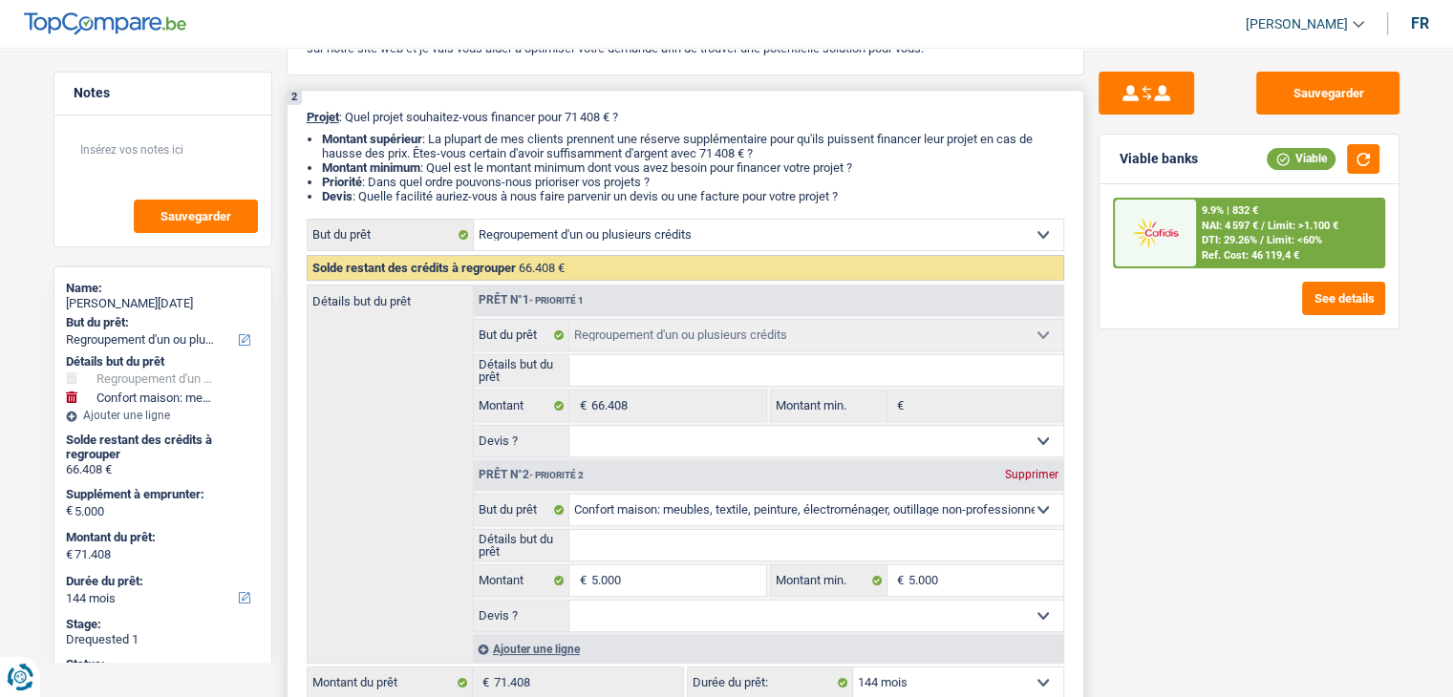
scroll to position [287, 0]
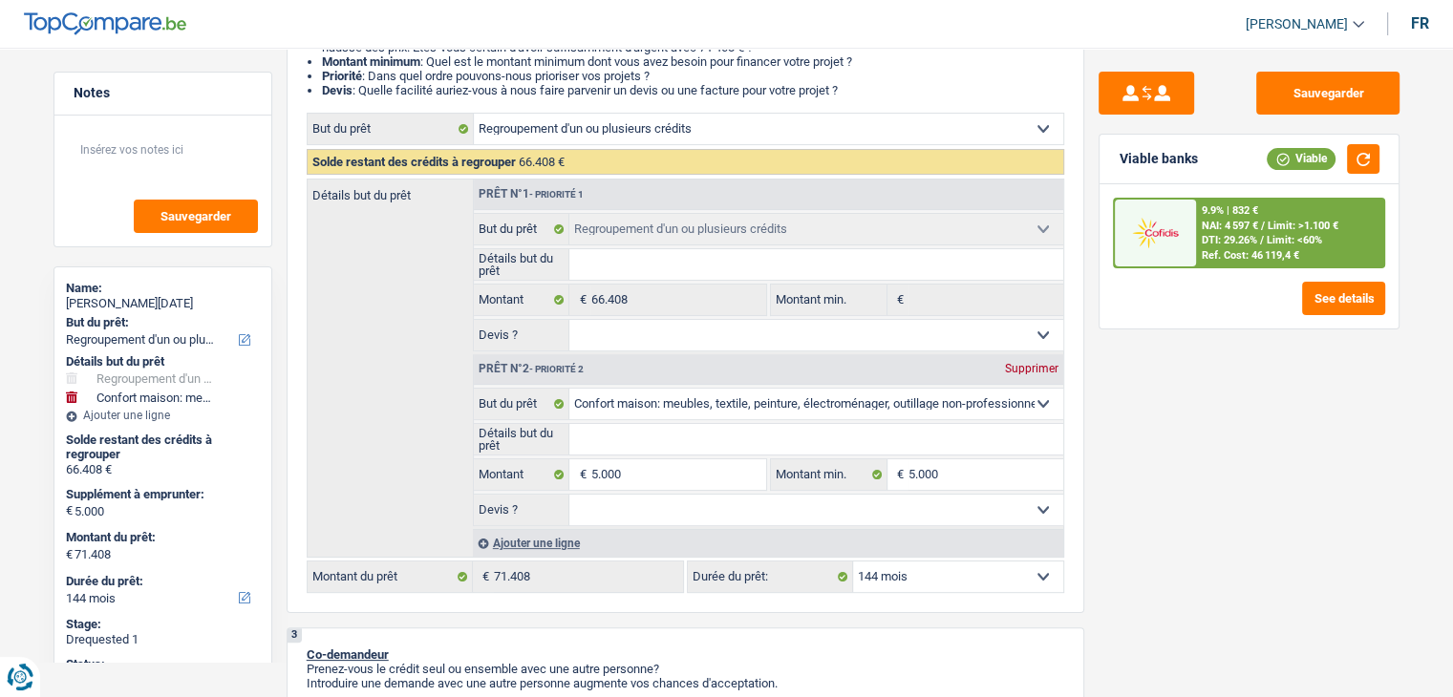
click at [1185, 535] on div "Sauvegarder Viable banks Viable 9.9% | 832 € NAI: 4 597 € / Limit: >1.100 € DTI…" at bounding box center [1249, 367] width 330 height 590
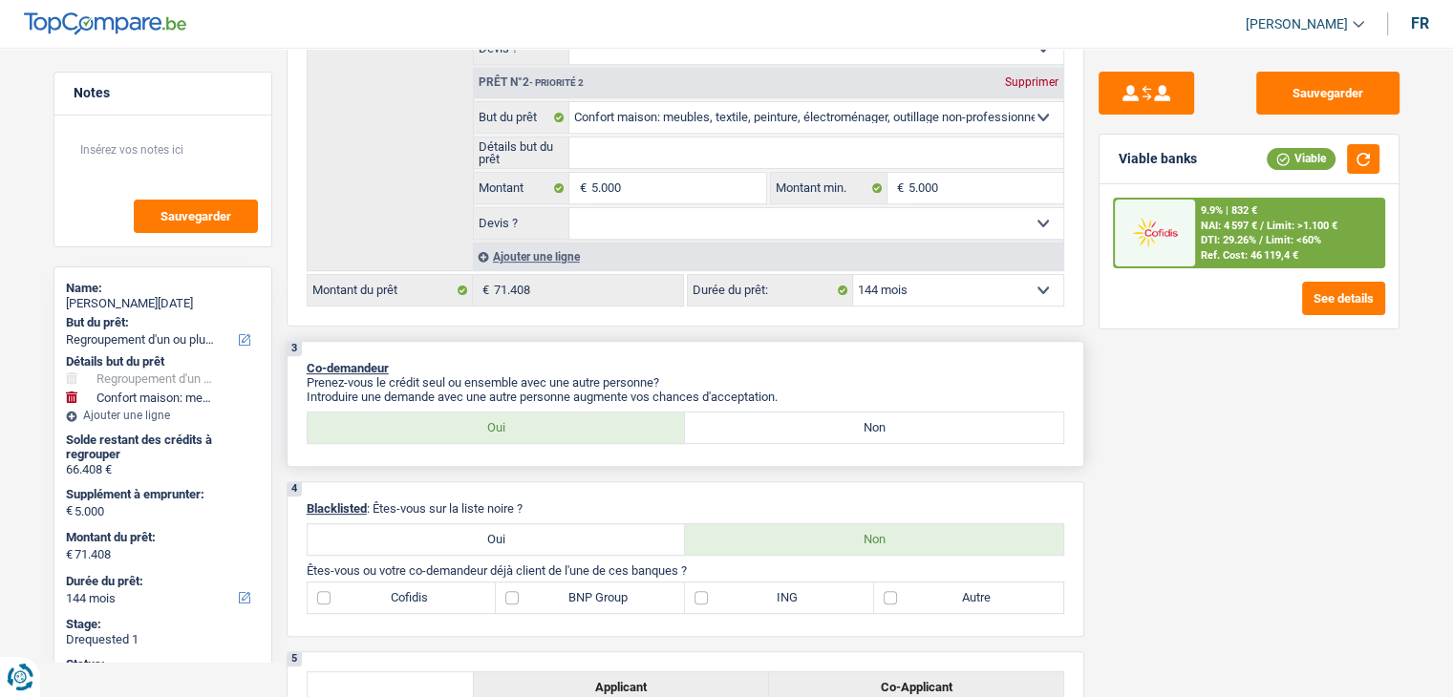
scroll to position [860, 0]
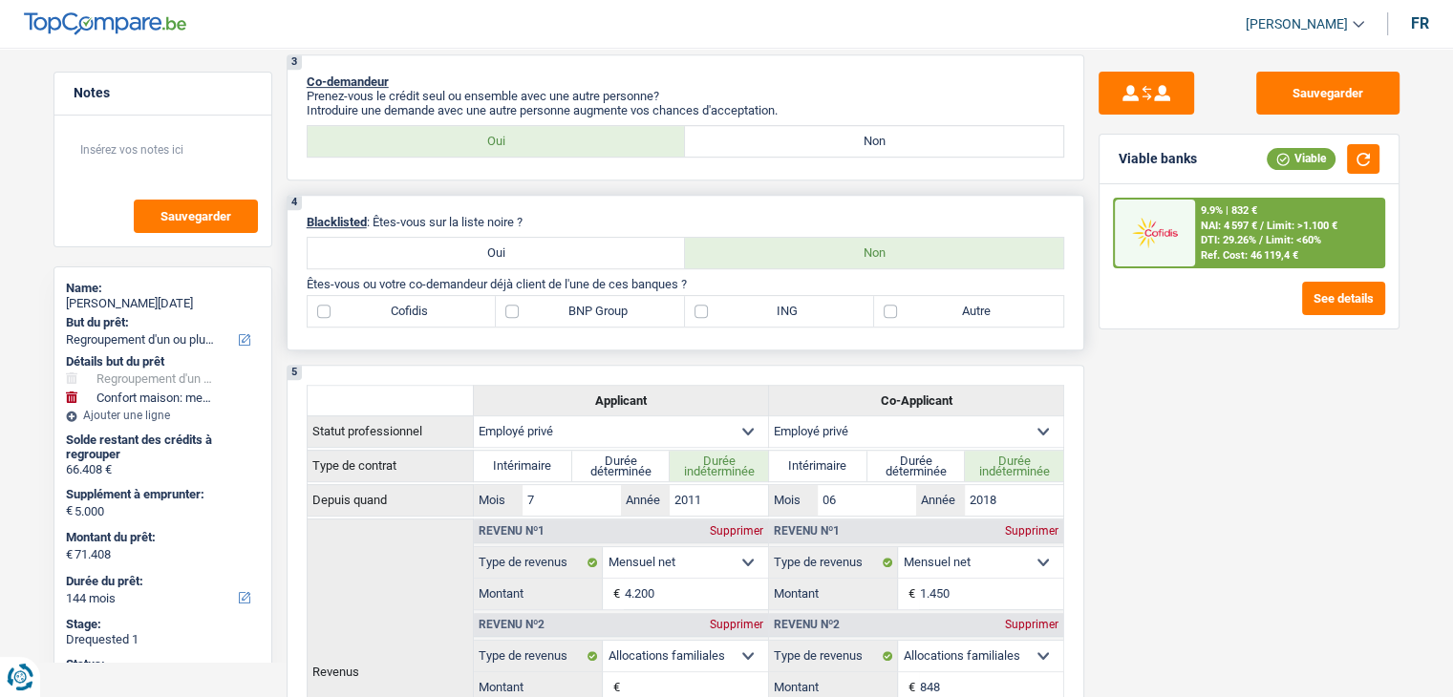
click at [563, 314] on label "BNP Group" at bounding box center [590, 311] width 189 height 31
click at [563, 314] on input "BNP Group" at bounding box center [590, 311] width 189 height 31
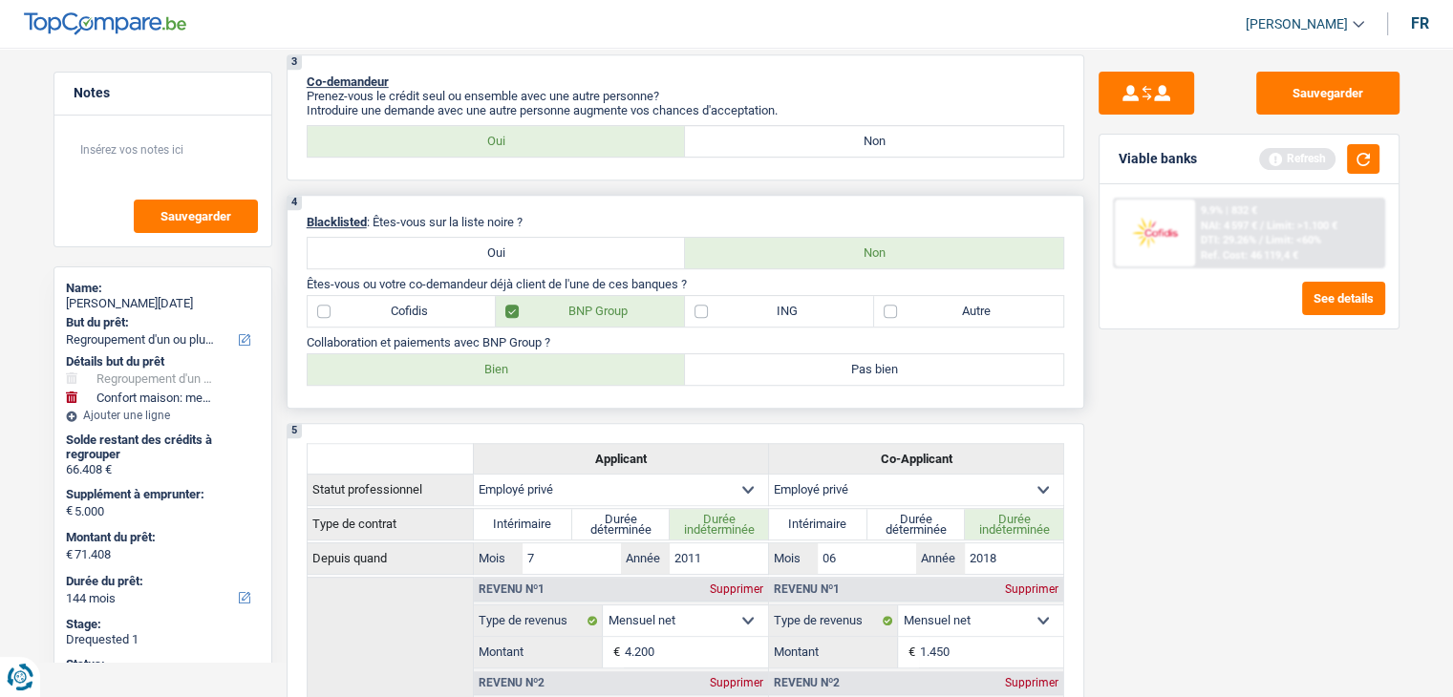
click at [523, 358] on label "Bien" at bounding box center [497, 369] width 378 height 31
click at [523, 358] on input "Bien" at bounding box center [497, 369] width 378 height 31
click at [936, 310] on label "Autre" at bounding box center [968, 311] width 189 height 31
click at [936, 310] on input "Autre" at bounding box center [968, 311] width 189 height 31
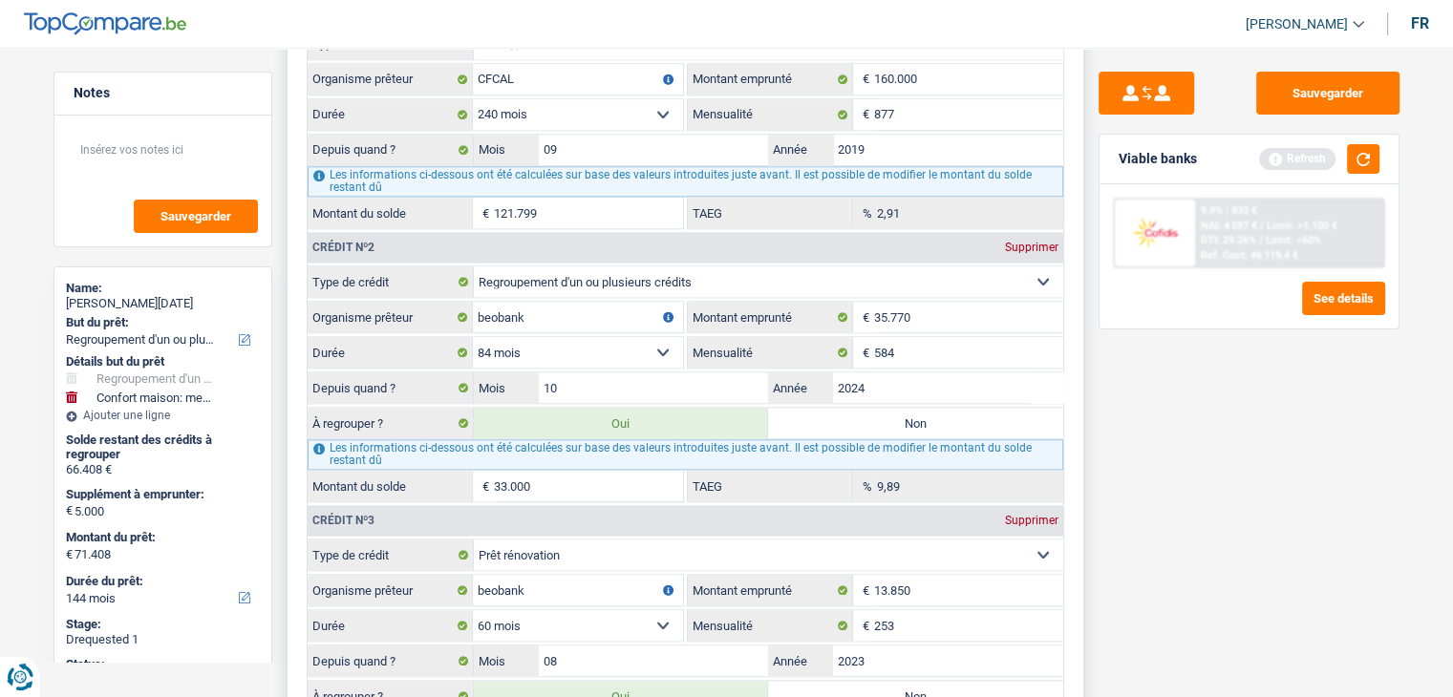
scroll to position [2483, 0]
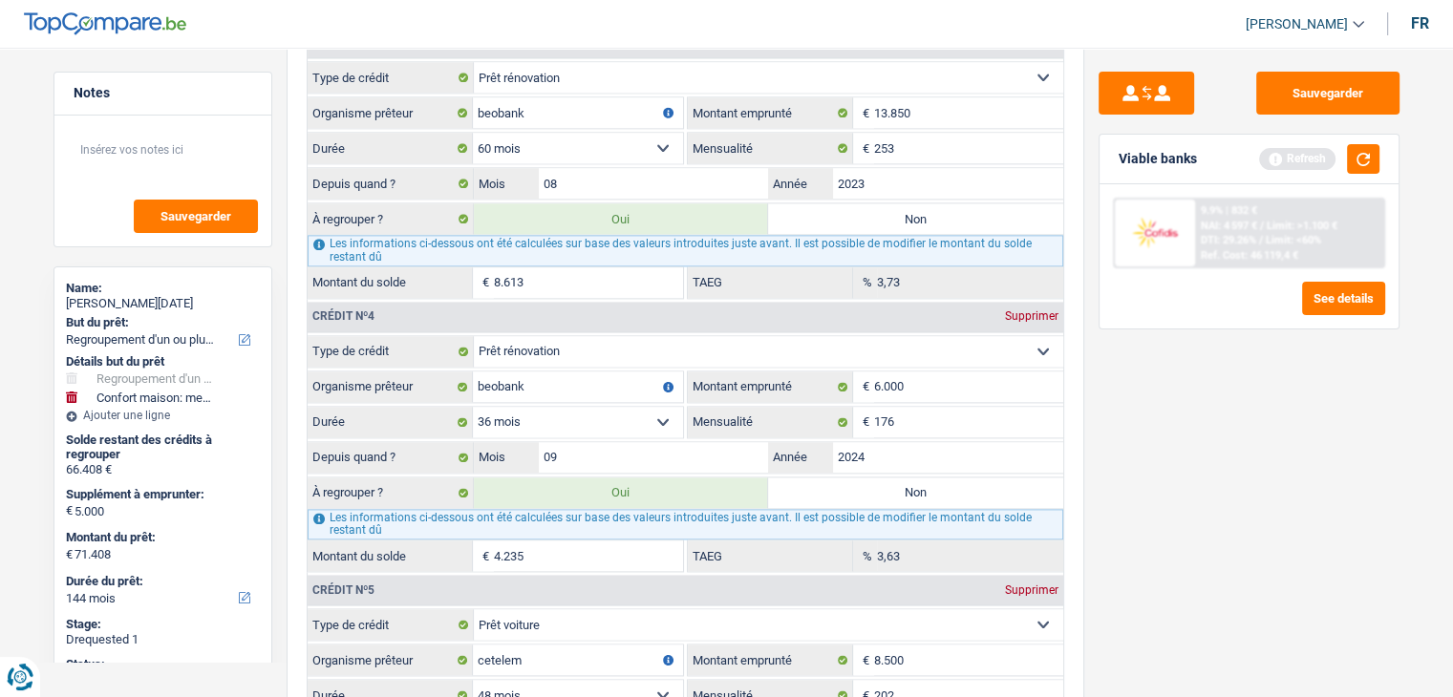
click at [1381, 155] on div "Viable banks Refresh" at bounding box center [1248, 160] width 299 height 50
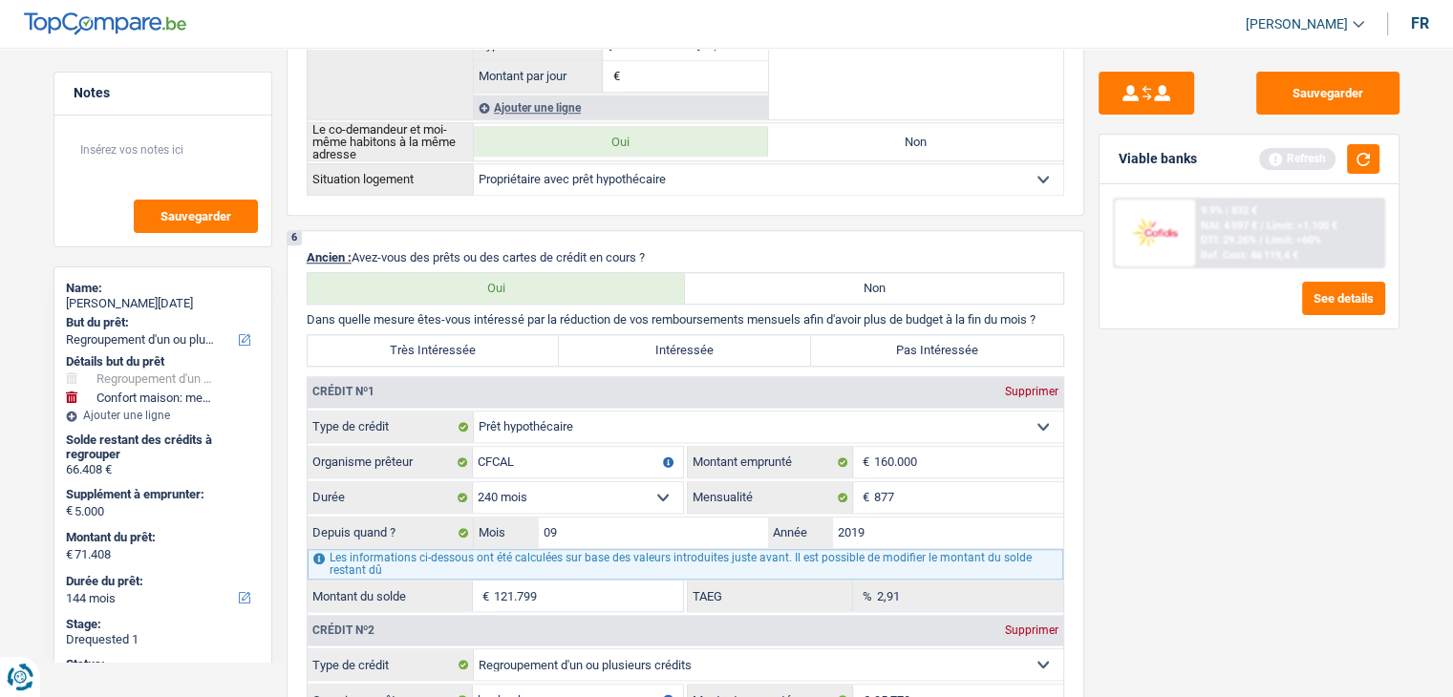
scroll to position [1051, 0]
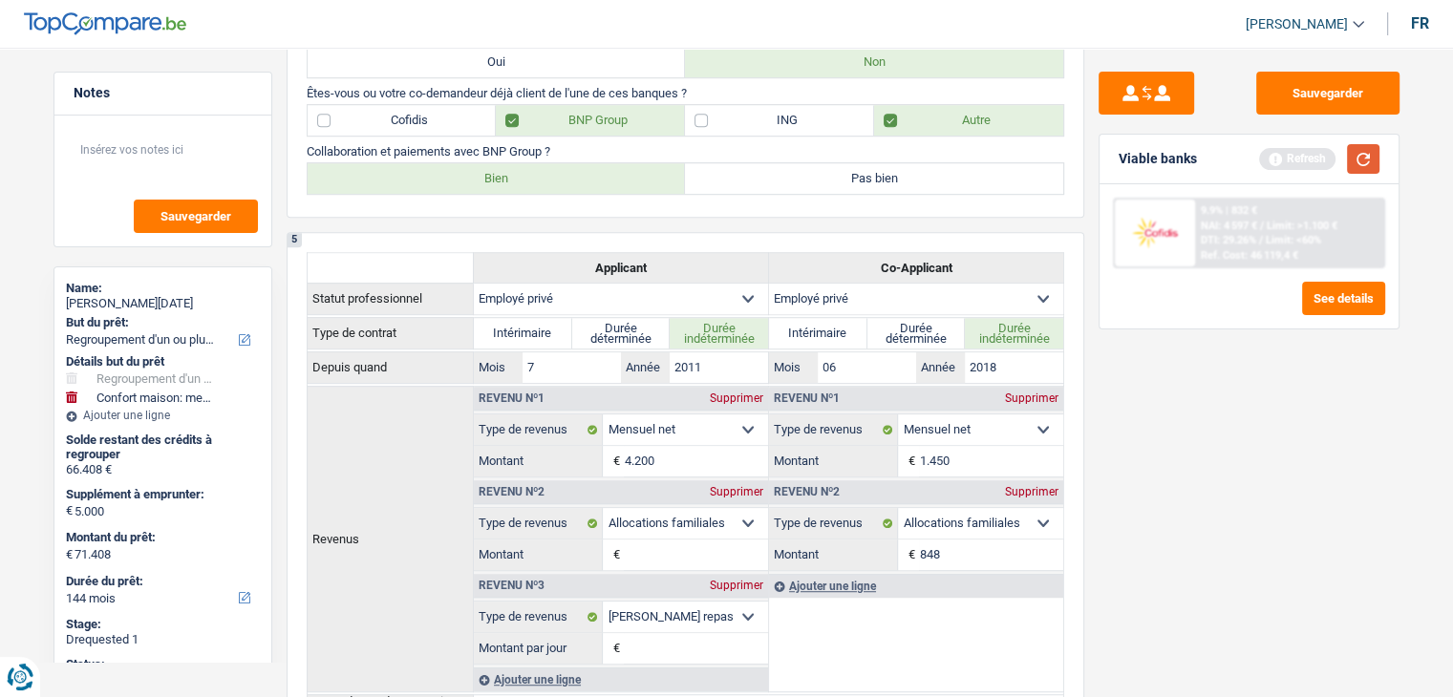
click at [1372, 171] on button "button" at bounding box center [1363, 159] width 32 height 30
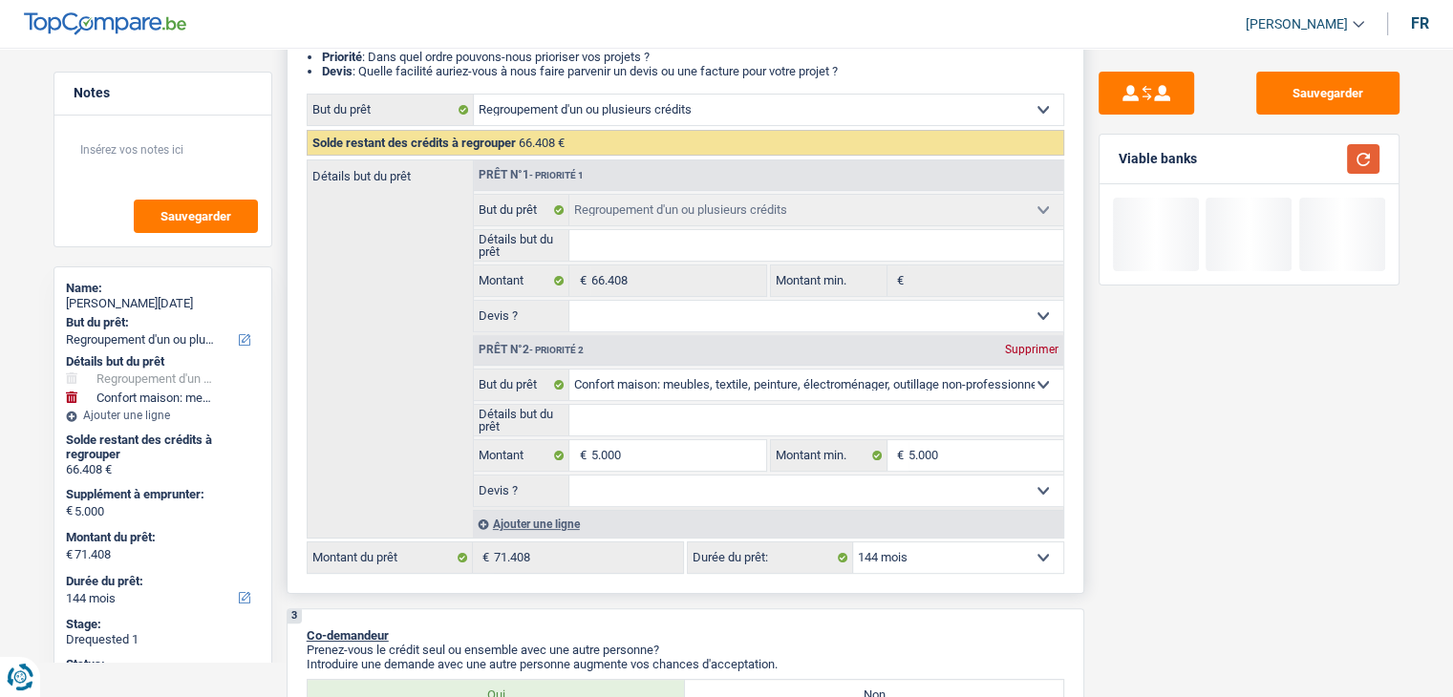
scroll to position [382, 0]
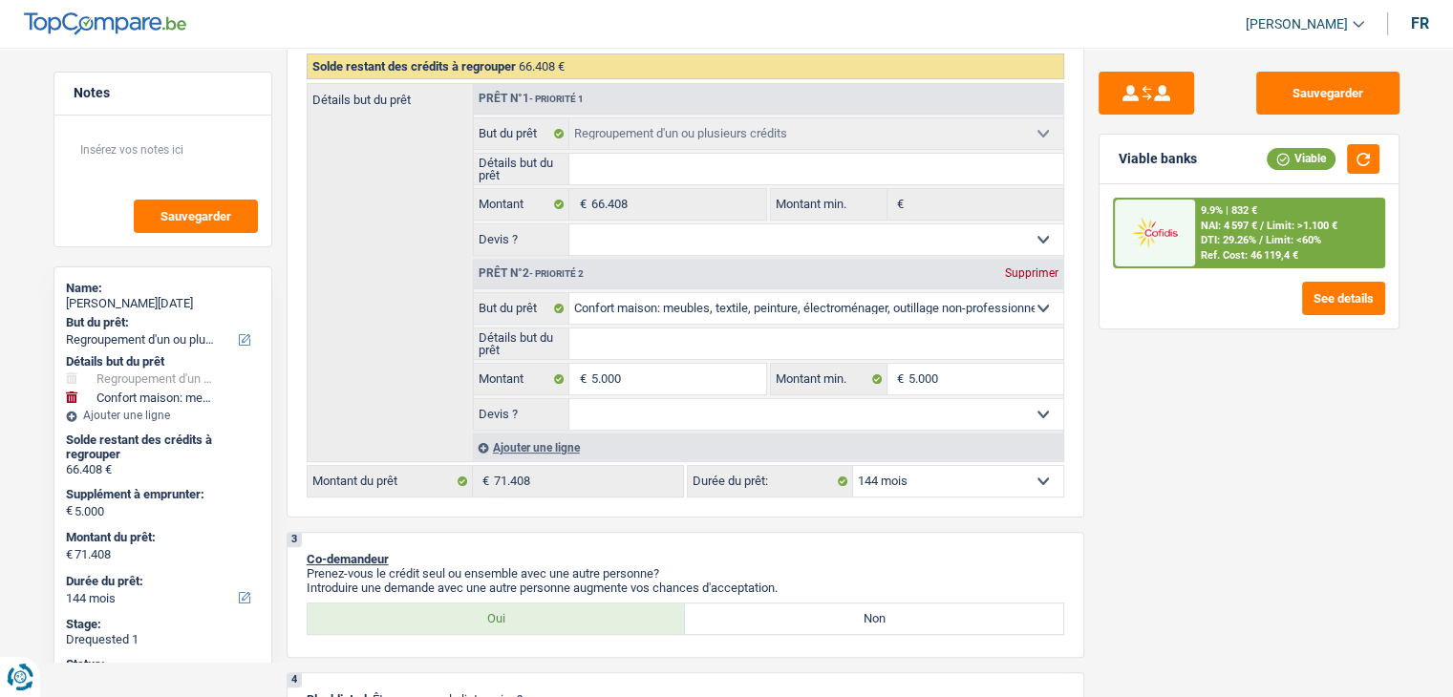
click at [1158, 397] on div "Sauvegarder Viable banks Viable 9.9% | 832 € NAI: 4 597 € / Limit: >1.100 € DTI…" at bounding box center [1249, 367] width 330 height 590
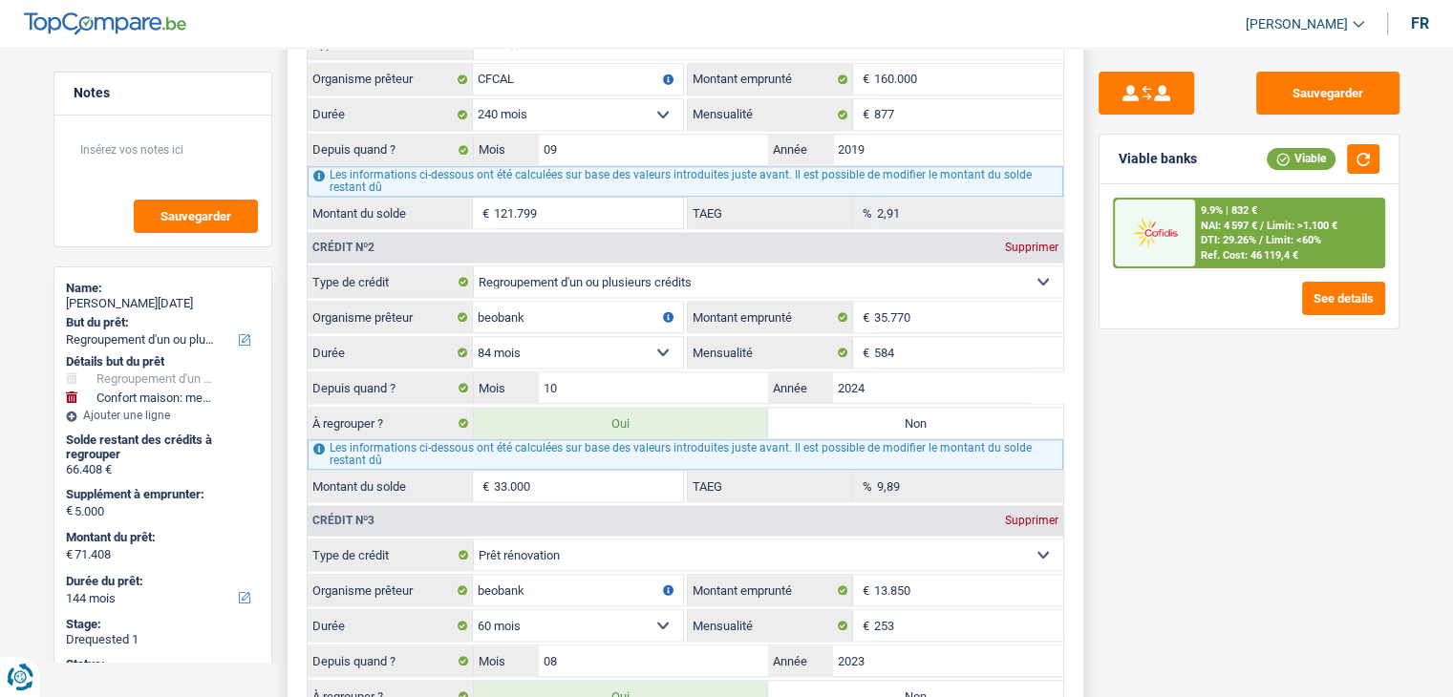
scroll to position [2197, 0]
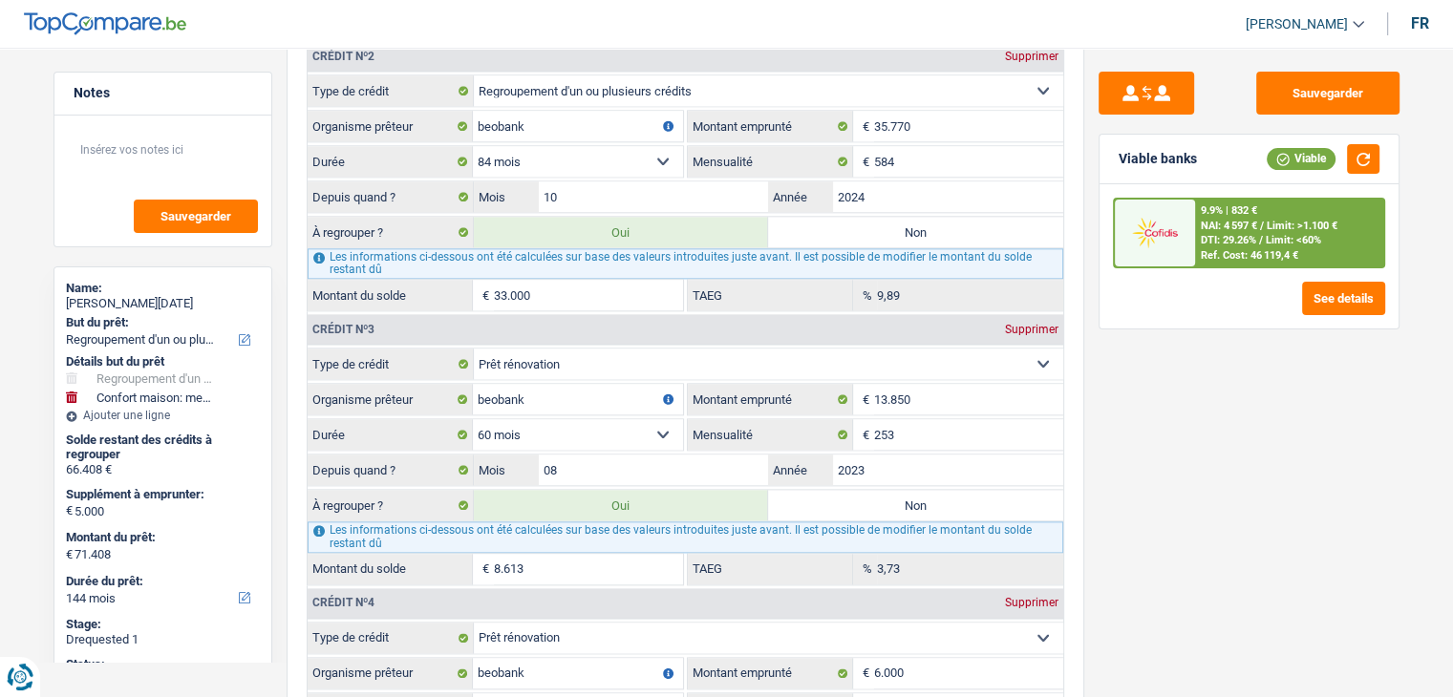
click at [1230, 448] on div "Sauvegarder Viable banks Viable 9.9% | 832 € NAI: 4 597 € / Limit: >1.100 € DTI…" at bounding box center [1249, 367] width 330 height 590
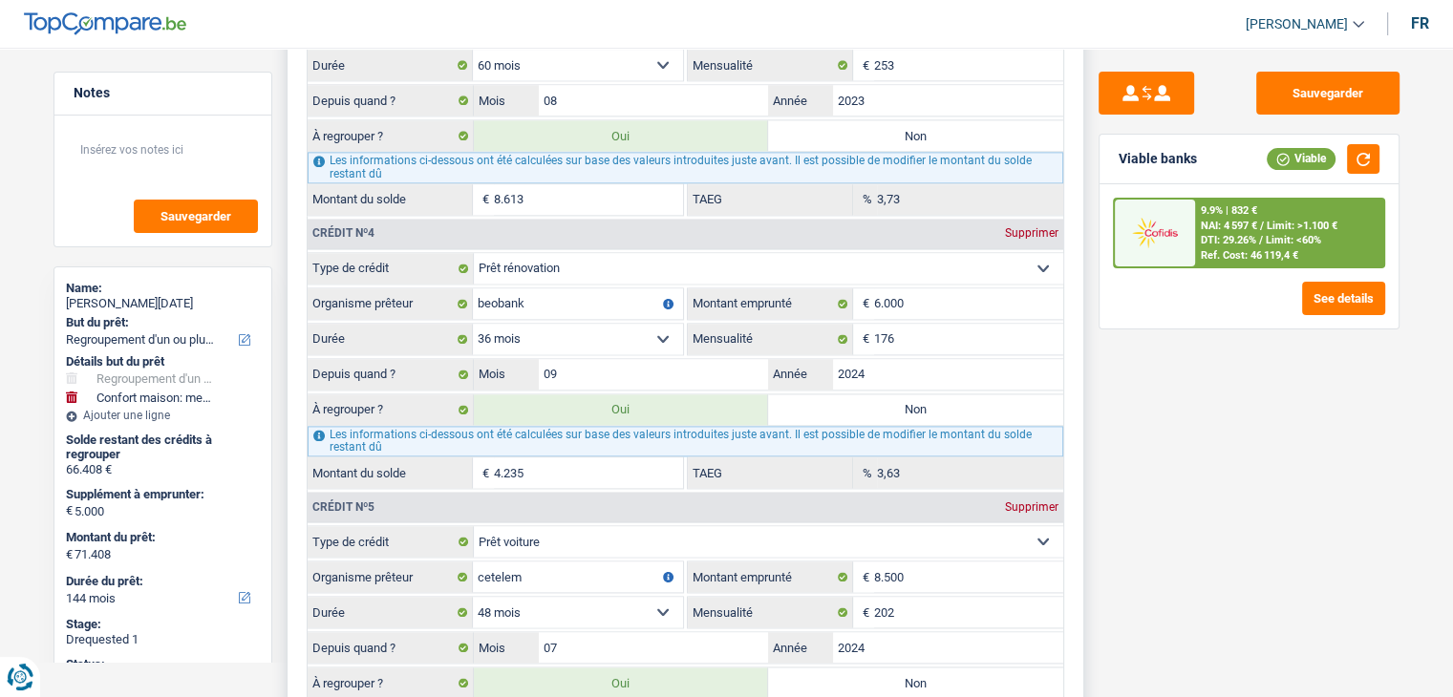
scroll to position [2579, 0]
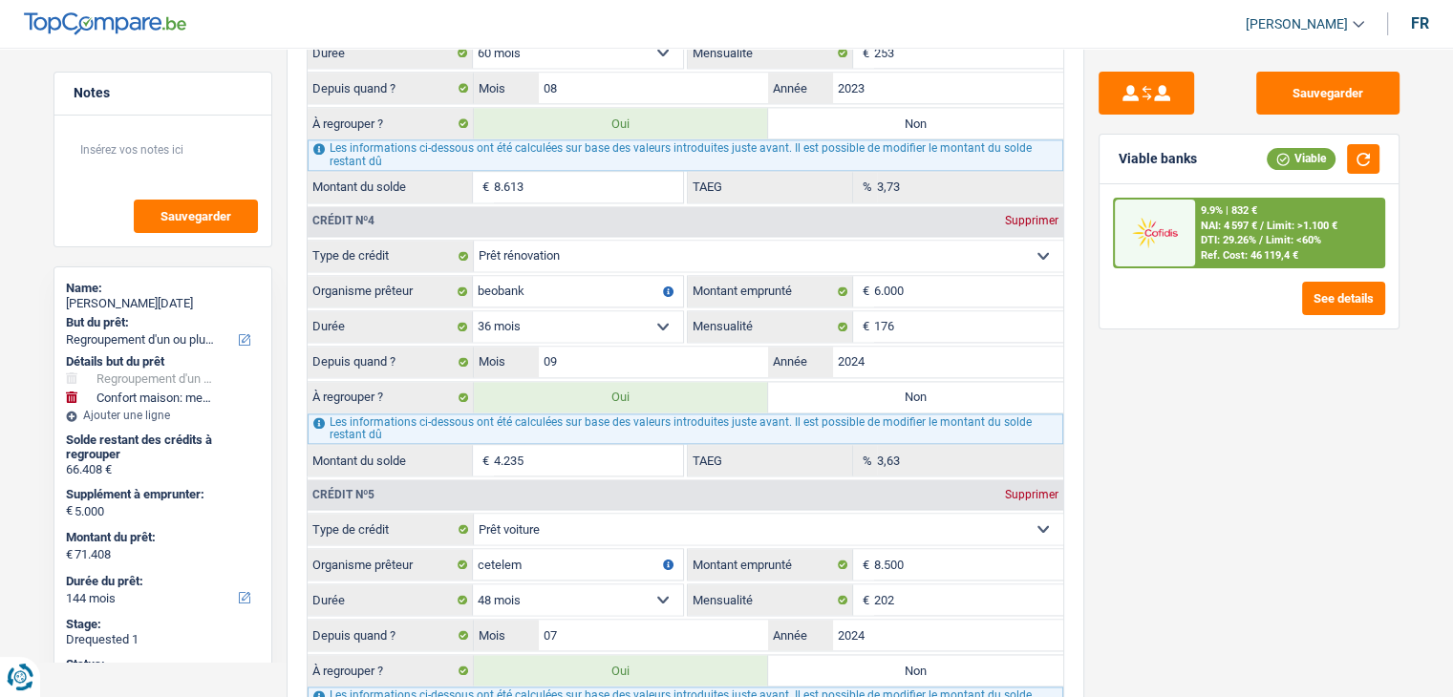
click at [1106, 434] on div "Sauvegarder Viable banks Viable 9.9% | 832 € NAI: 4 597 € / Limit: >1.100 € DTI…" at bounding box center [1249, 367] width 330 height 590
click at [531, 445] on input "4.235" at bounding box center [588, 460] width 189 height 31
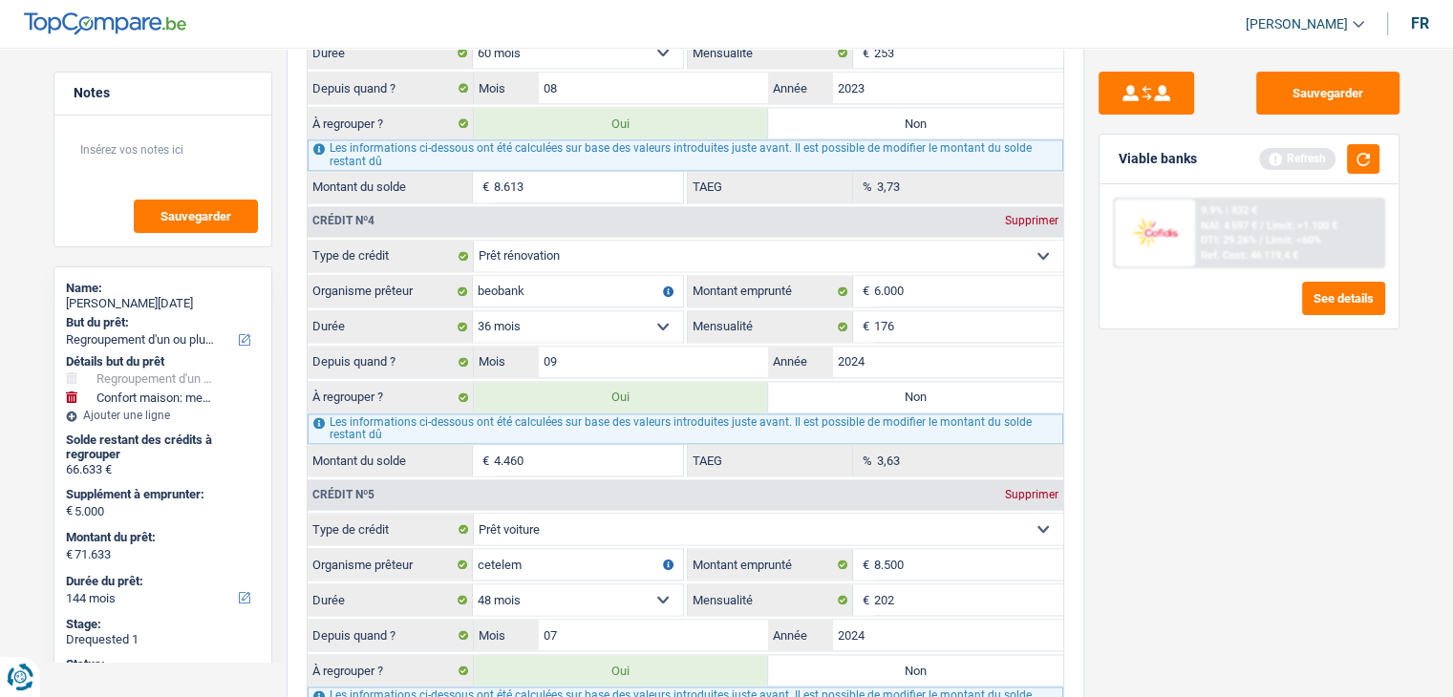
click at [1351, 421] on div "Sauvegarder Viable banks Refresh 9.9% | 832 € NAI: 4 597 € / Limit: >1.100 € DT…" at bounding box center [1249, 367] width 330 height 590
click at [1356, 158] on button "button" at bounding box center [1363, 159] width 32 height 30
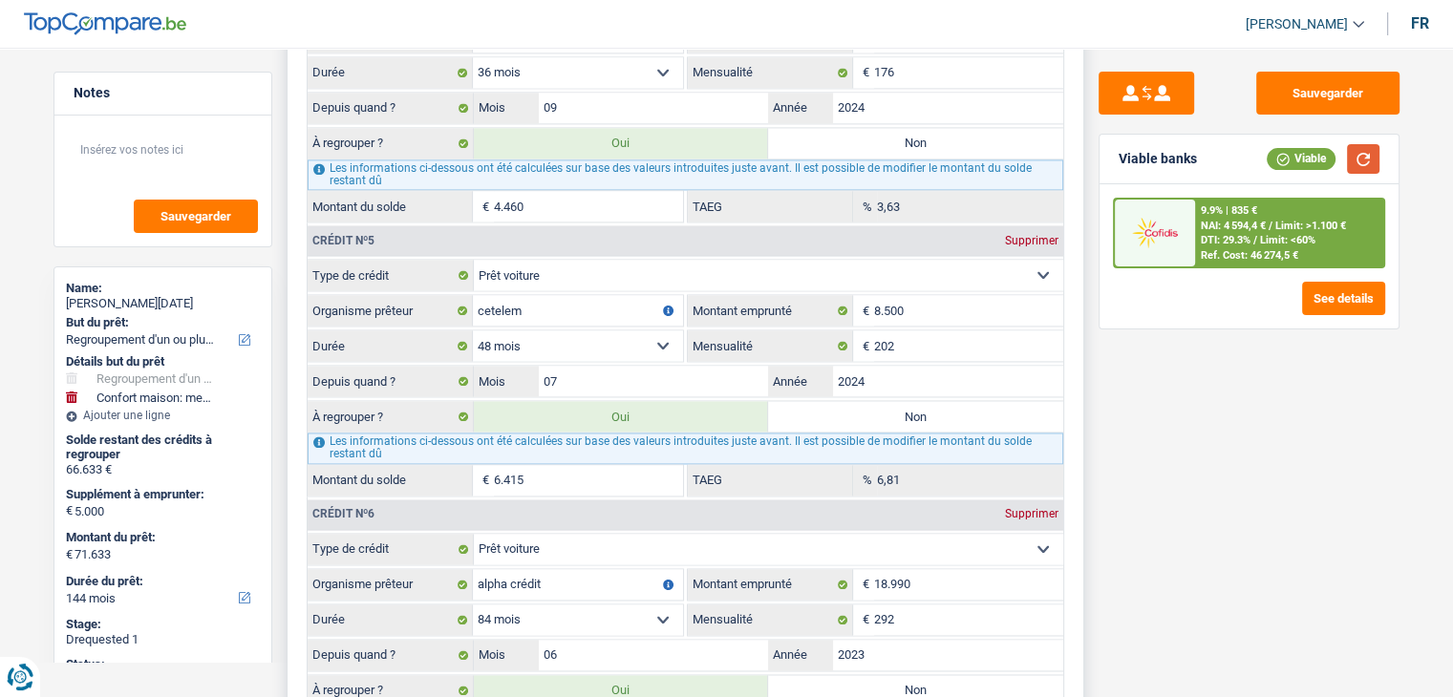
scroll to position [2865, 0]
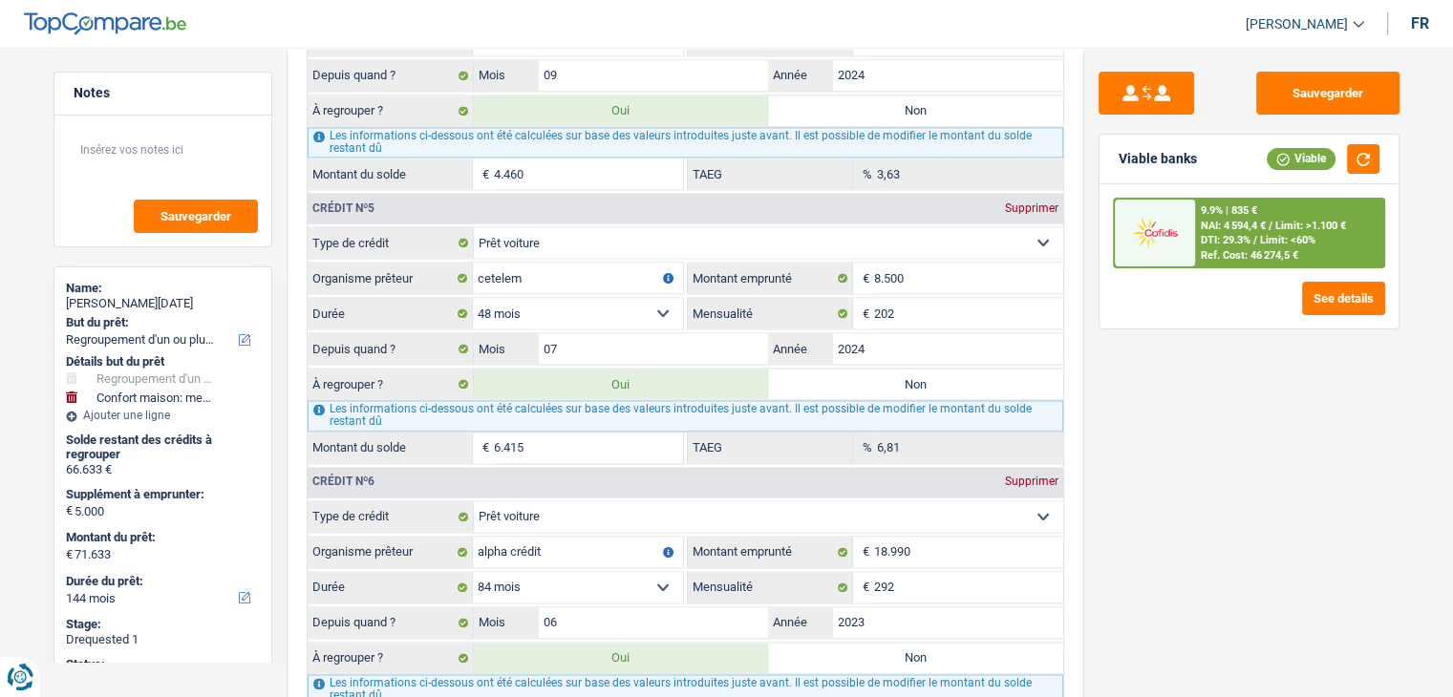
click at [1273, 486] on div "Sauvegarder Viable banks Viable 9.9% | 835 € NAI: 4 594,4 € / Limit: >1.100 € D…" at bounding box center [1249, 367] width 330 height 590
click at [563, 433] on input "6.415" at bounding box center [588, 448] width 189 height 31
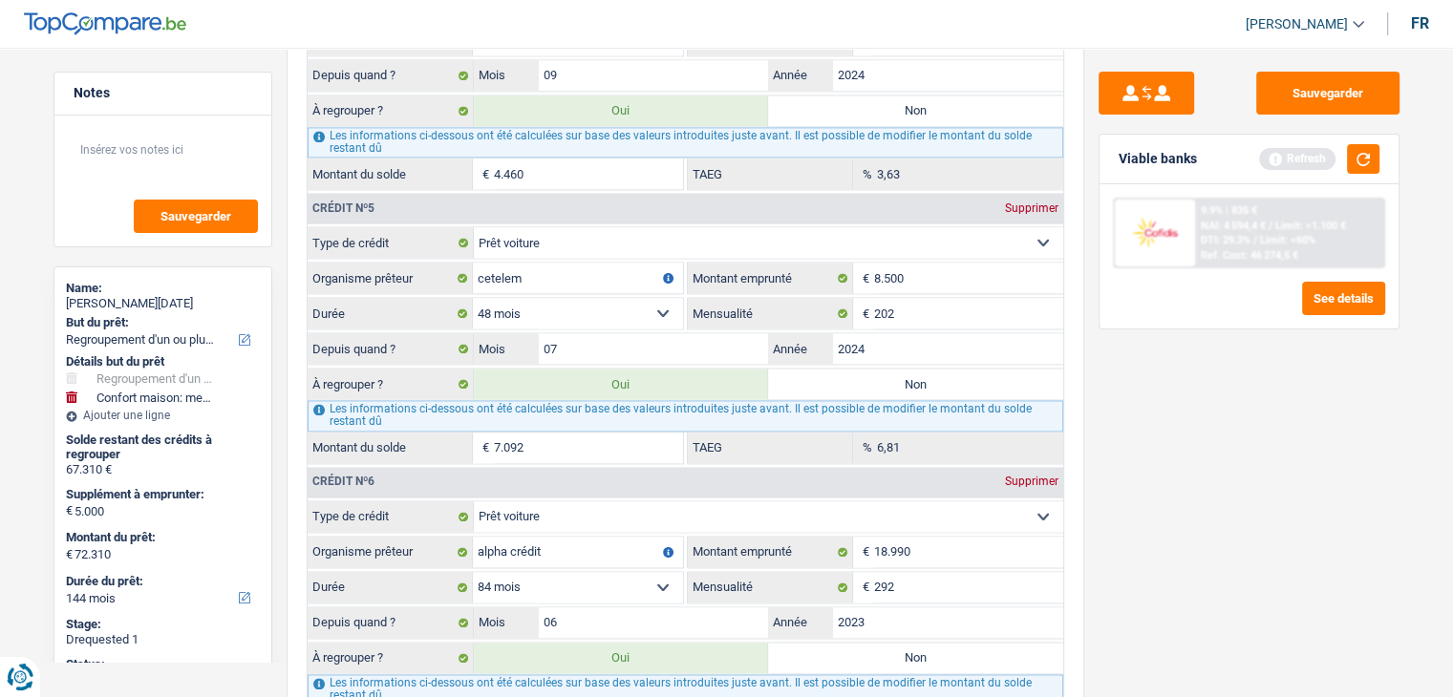
click at [1156, 396] on div "Sauvegarder Viable banks Refresh 9.9% | 835 € NAI: 4 594,4 € / Limit: >1.100 € …" at bounding box center [1249, 367] width 330 height 590
click at [1371, 158] on button "button" at bounding box center [1363, 159] width 32 height 30
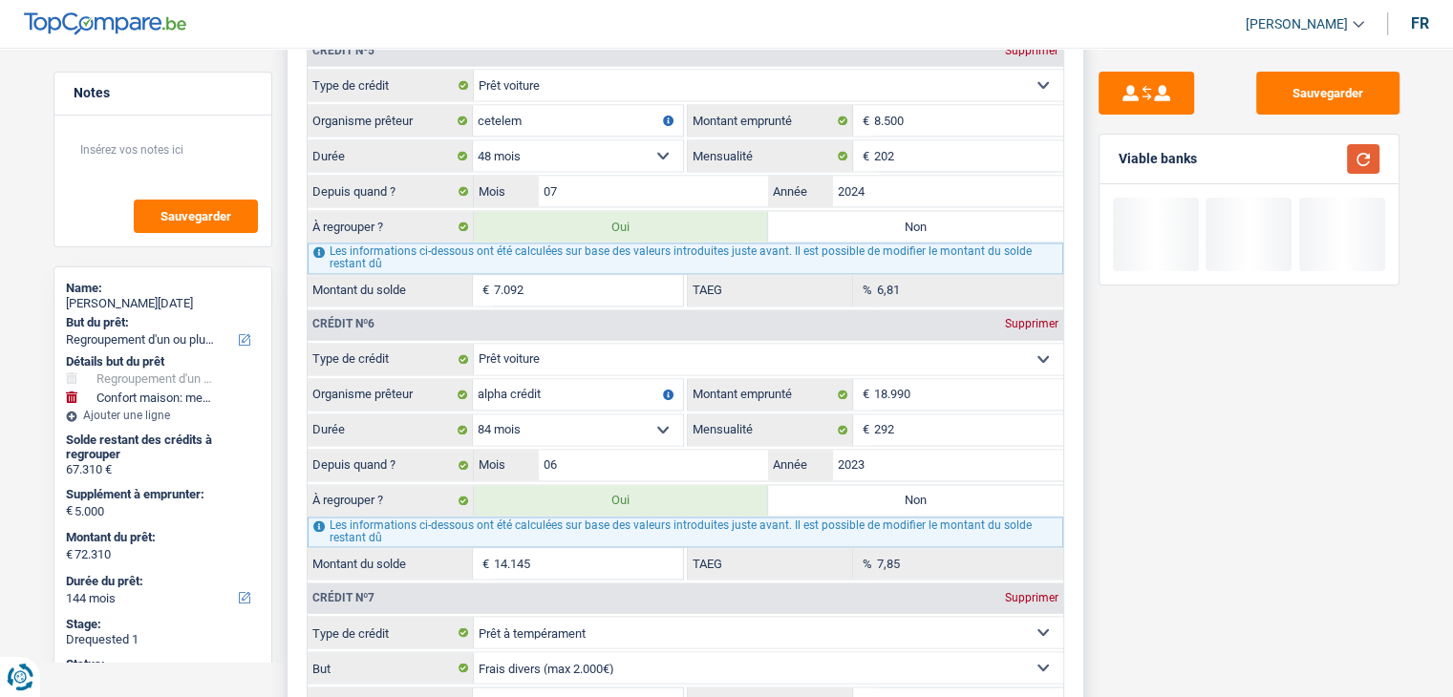
scroll to position [3056, 0]
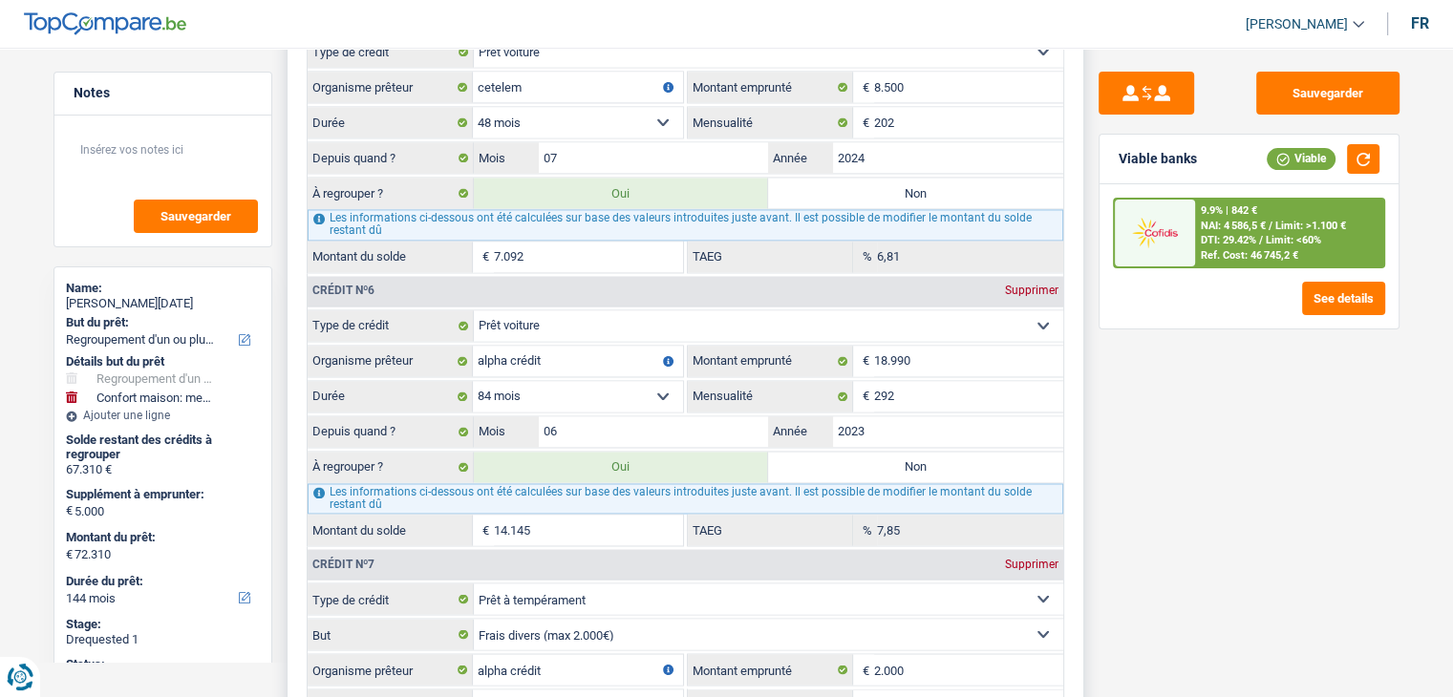
click at [540, 515] on input "14.145" at bounding box center [588, 530] width 189 height 31
click at [1287, 521] on div "Sauvegarder Viable banks Viable 9.9% | 842 € NAI: 4 586,5 € / Limit: >1.100 € D…" at bounding box center [1249, 367] width 330 height 590
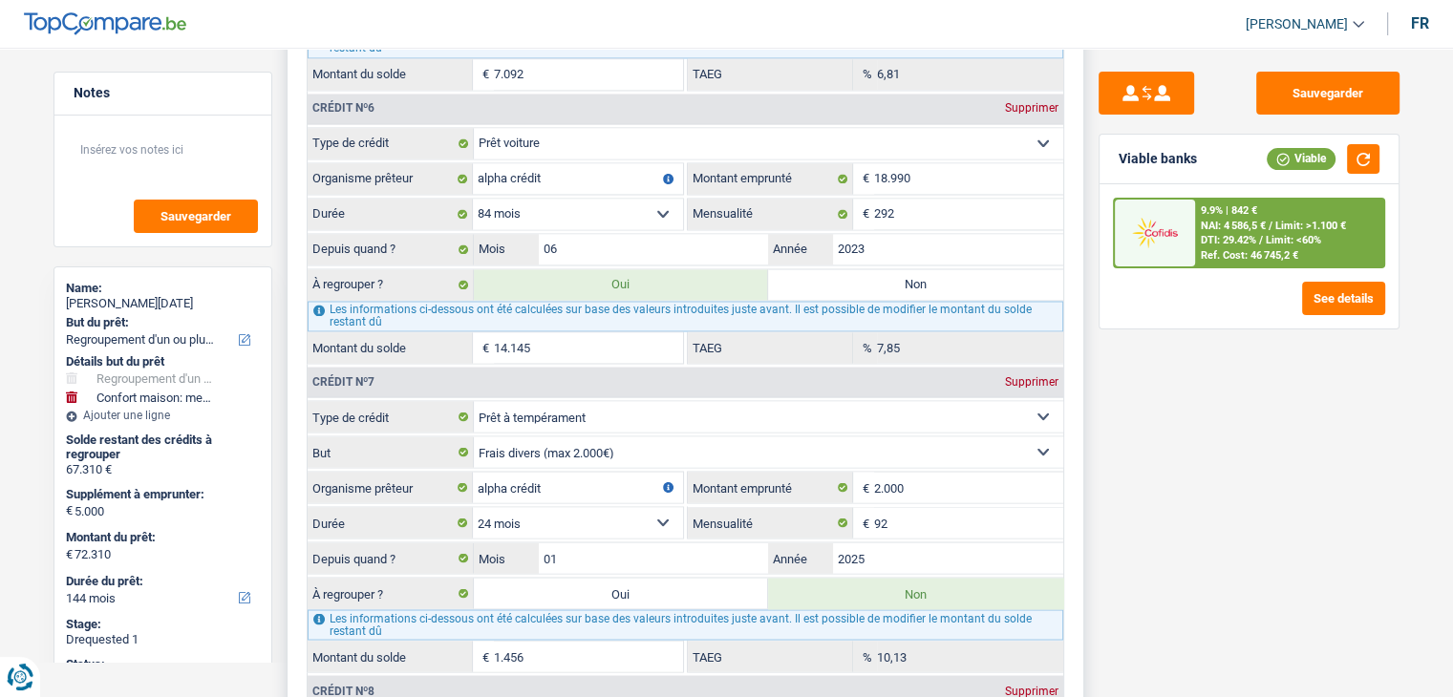
scroll to position [3247, 0]
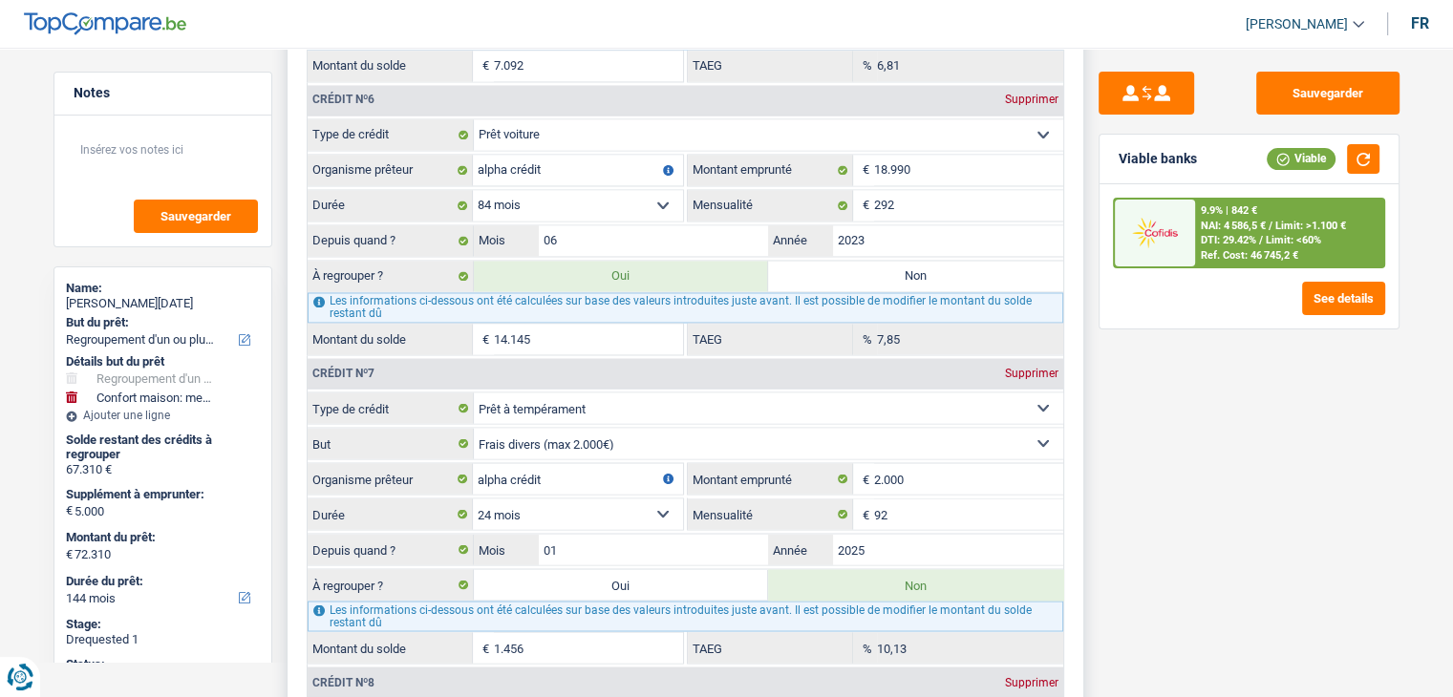
click at [585, 324] on input "14.145" at bounding box center [588, 339] width 189 height 31
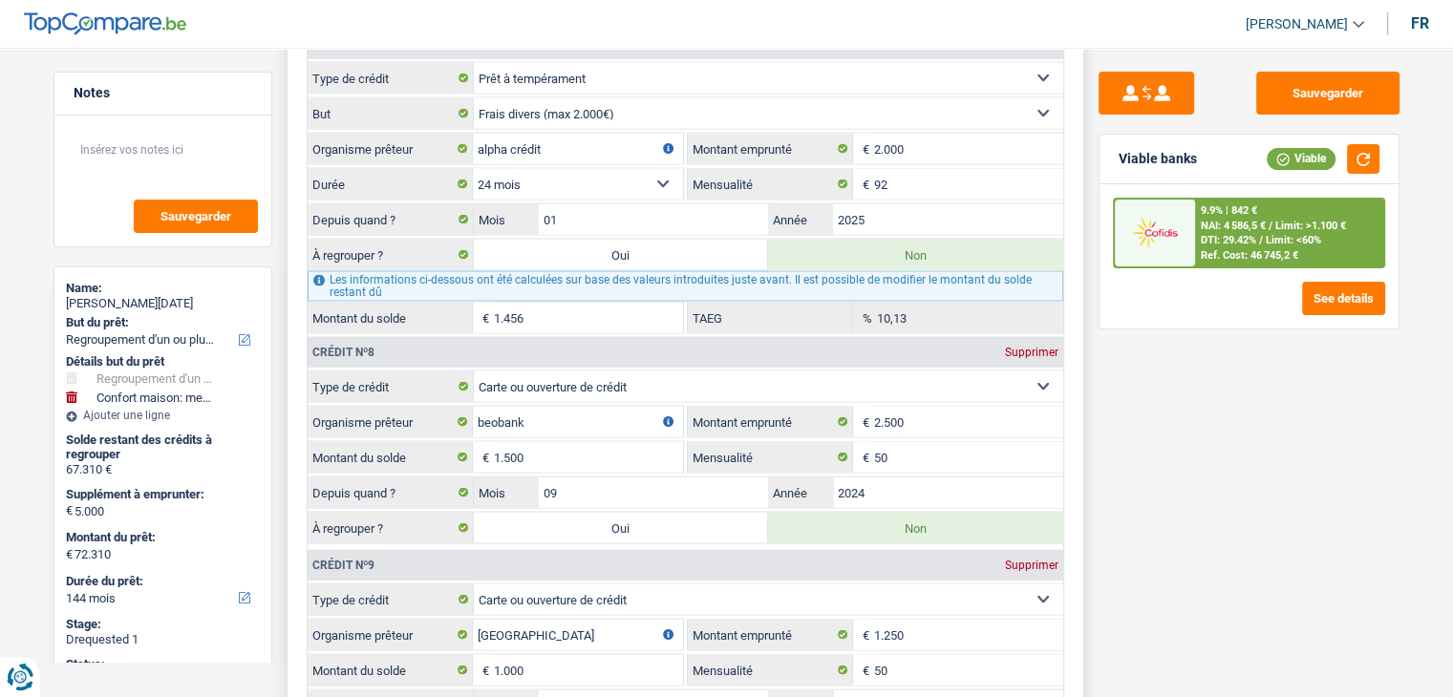
scroll to position [3343, 0]
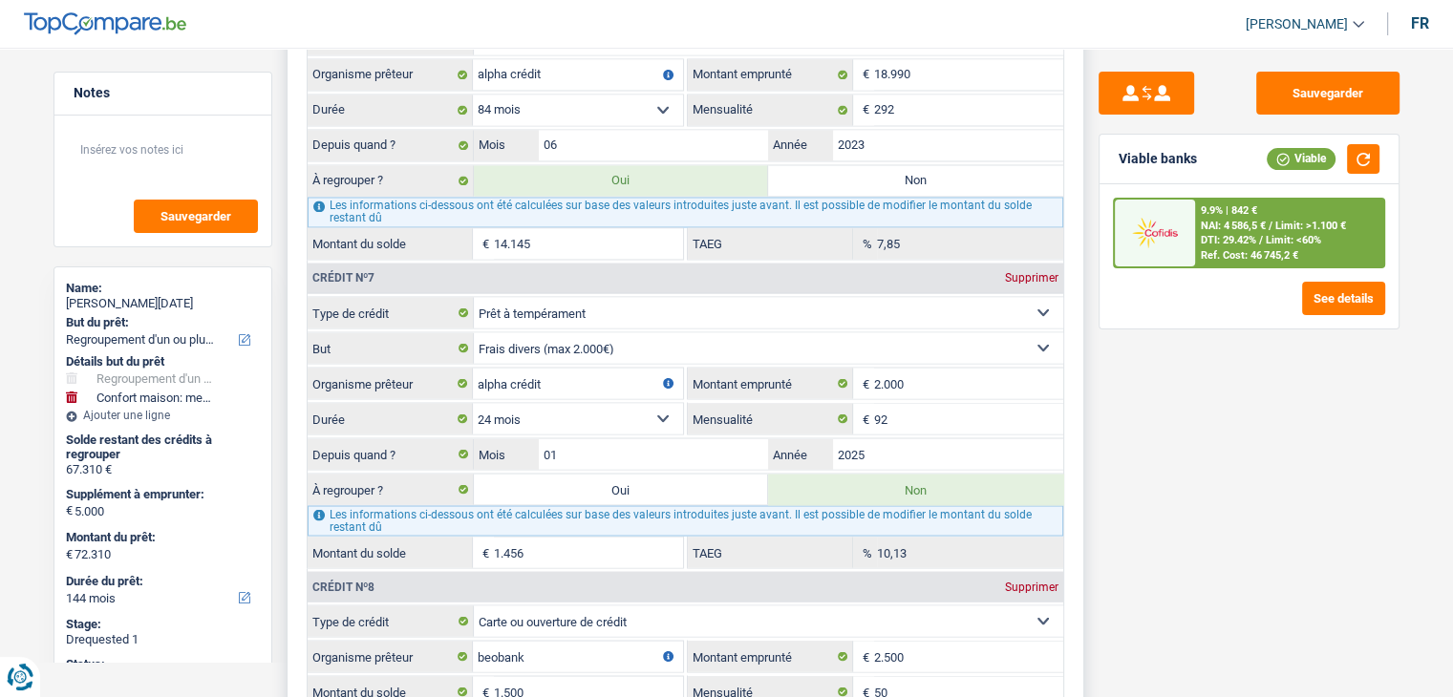
click at [570, 228] on input "14.145" at bounding box center [588, 243] width 189 height 31
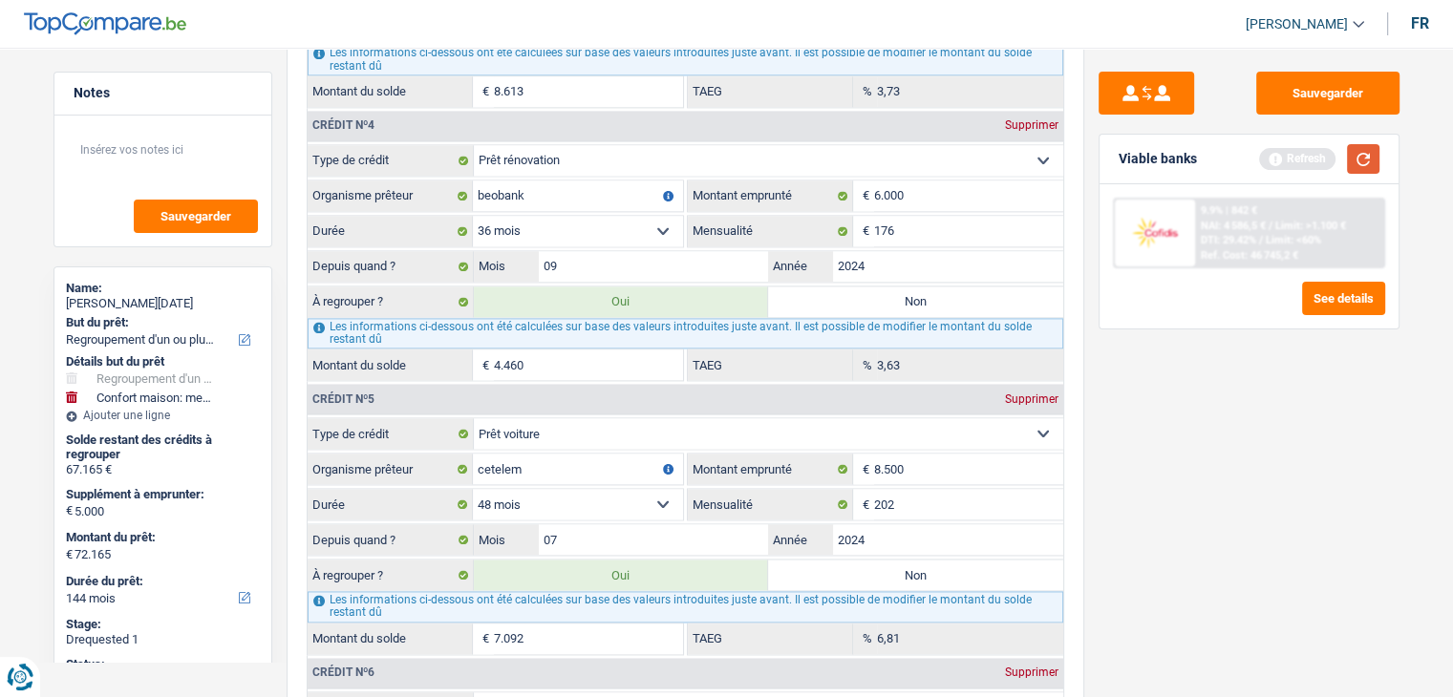
click at [1364, 161] on button "button" at bounding box center [1363, 159] width 32 height 30
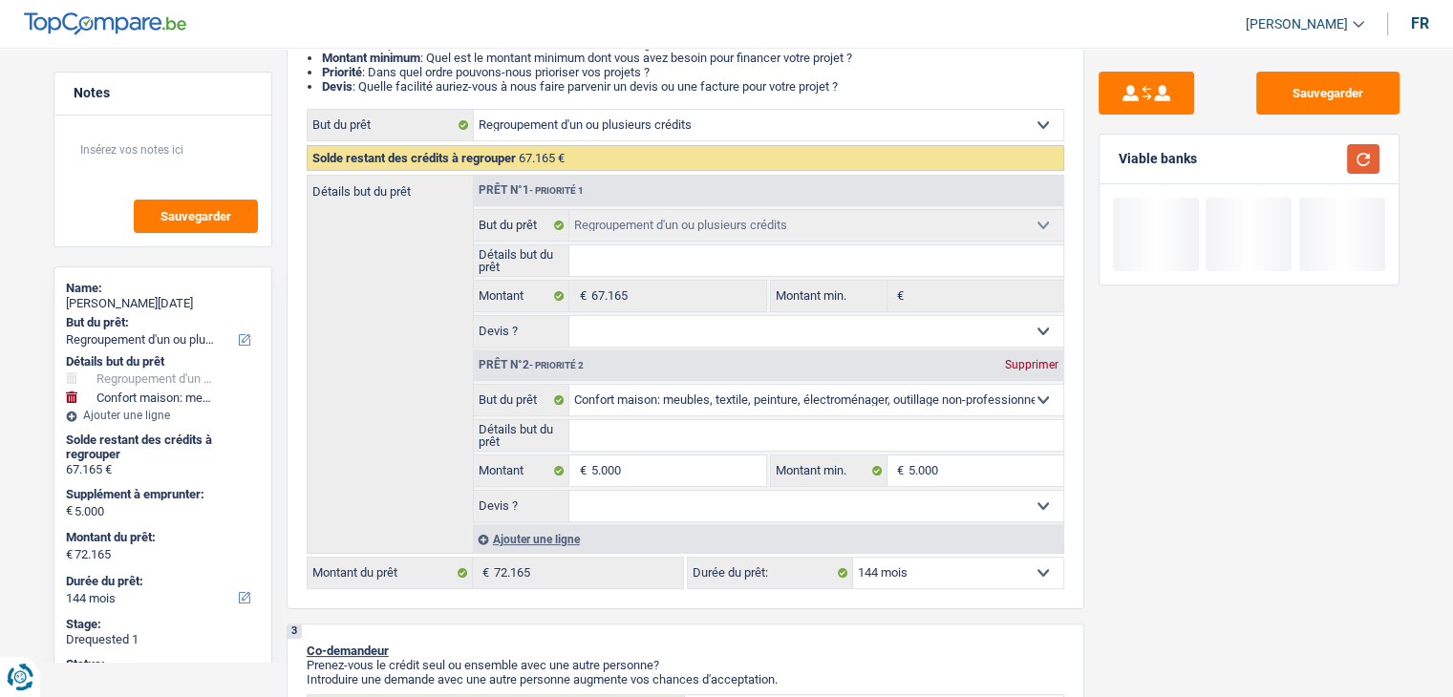
scroll to position [191, 0]
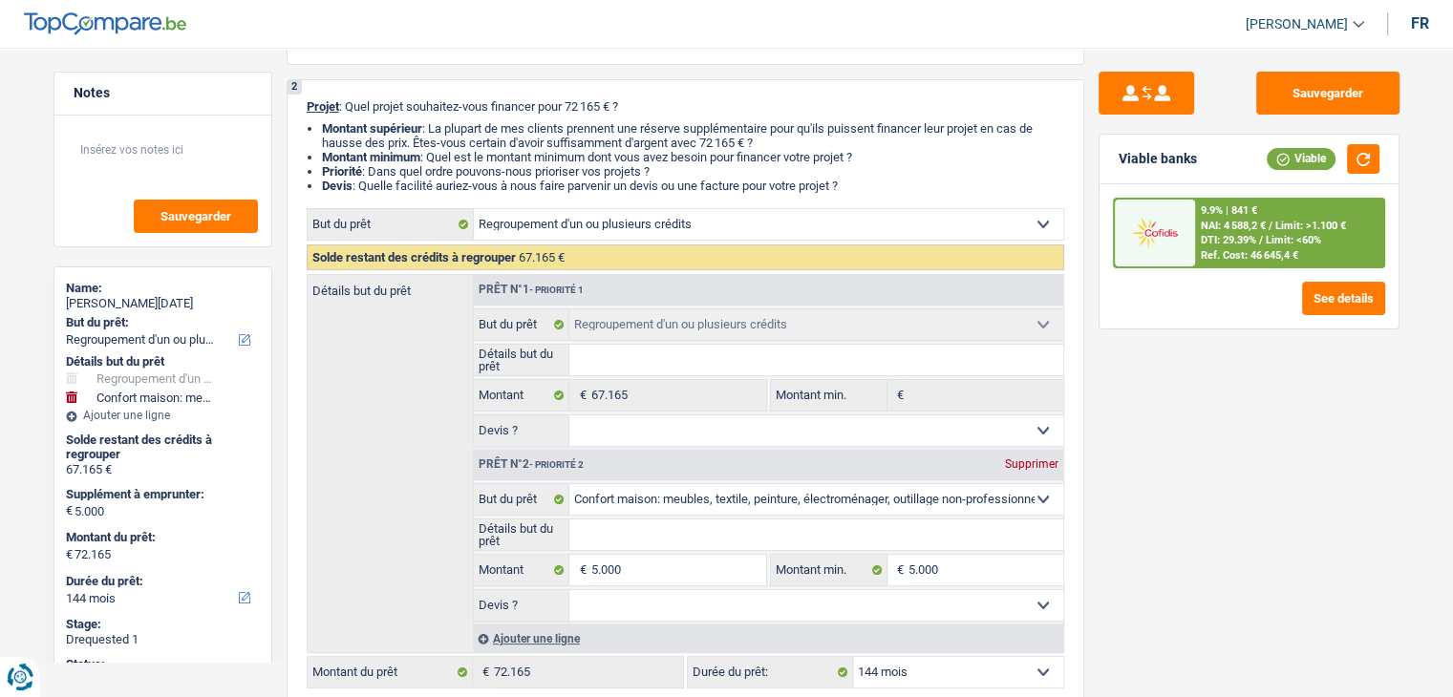
click at [1108, 422] on div "Sauvegarder Viable banks Viable 9.9% | 841 € NAI: 4 588,2 € / Limit: >1.100 € D…" at bounding box center [1249, 367] width 330 height 590
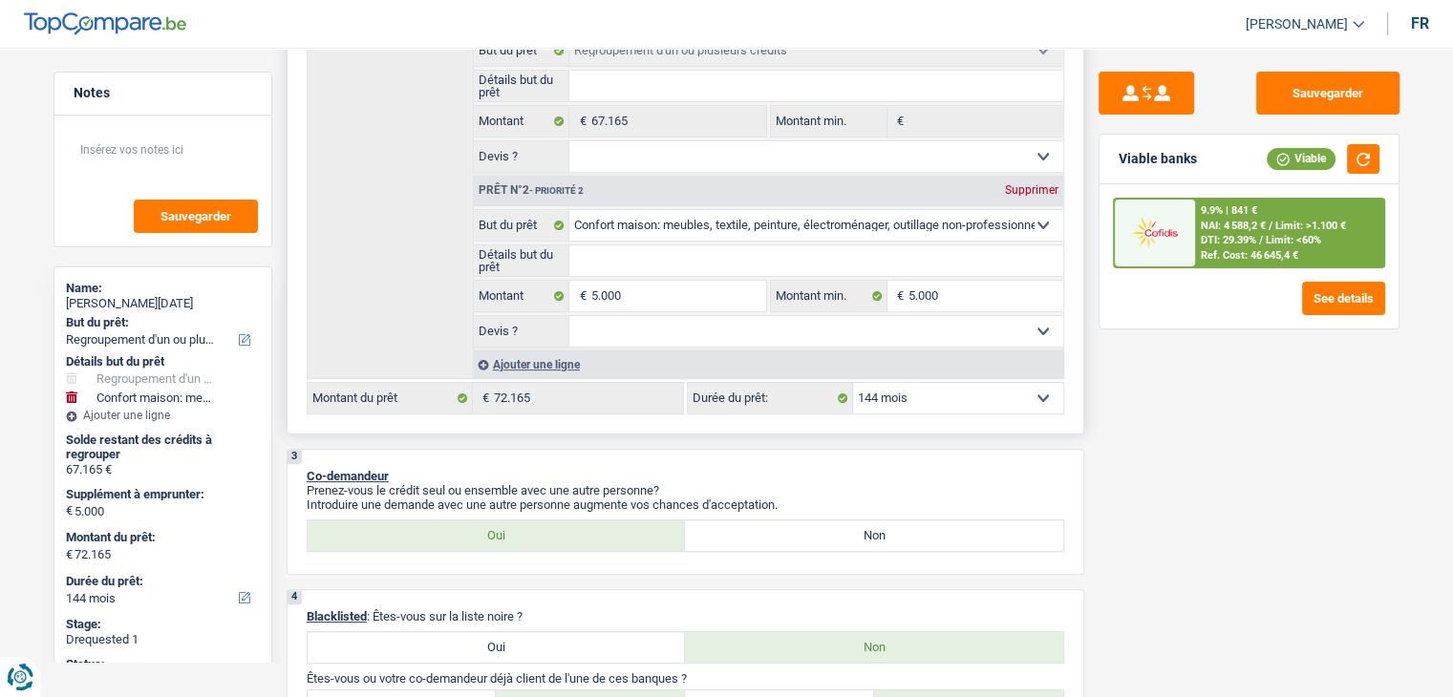
scroll to position [478, 0]
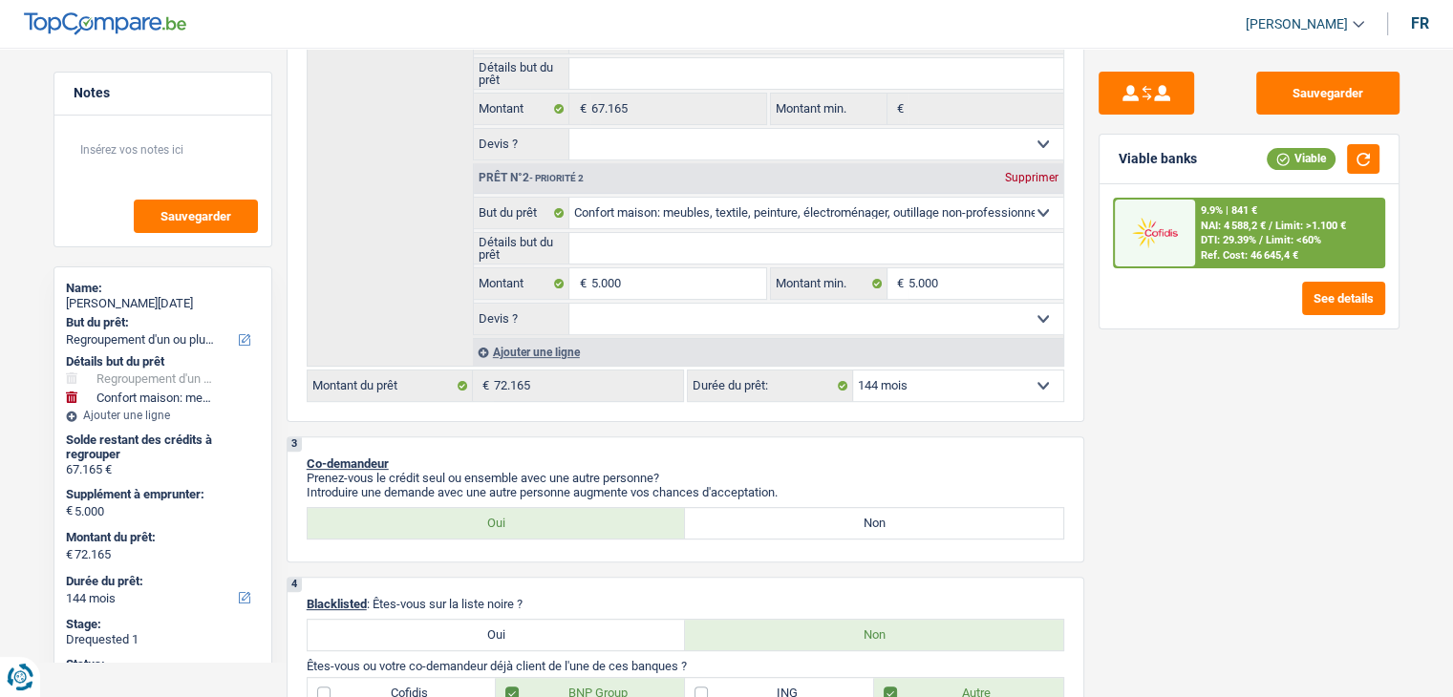
click at [1127, 472] on div "Sauvegarder Viable banks Viable 9.9% | 841 € NAI: 4 588,2 € / Limit: >1.100 € D…" at bounding box center [1249, 367] width 330 height 590
click at [722, 219] on select "Confort maison: meubles, textile, peinture, électroménager, outillage non-profe…" at bounding box center [816, 213] width 494 height 31
click at [1126, 380] on div "Sauvegarder Viable banks Viable 9.9% | 841 € NAI: 4 588,2 € / Limit: >1.100 € D…" at bounding box center [1249, 367] width 330 height 590
click at [934, 387] on select "12 mois 18 mois 24 mois 30 mois 36 mois 42 mois 48 mois 60 mois 72 mois 84 mois…" at bounding box center [958, 386] width 210 height 31
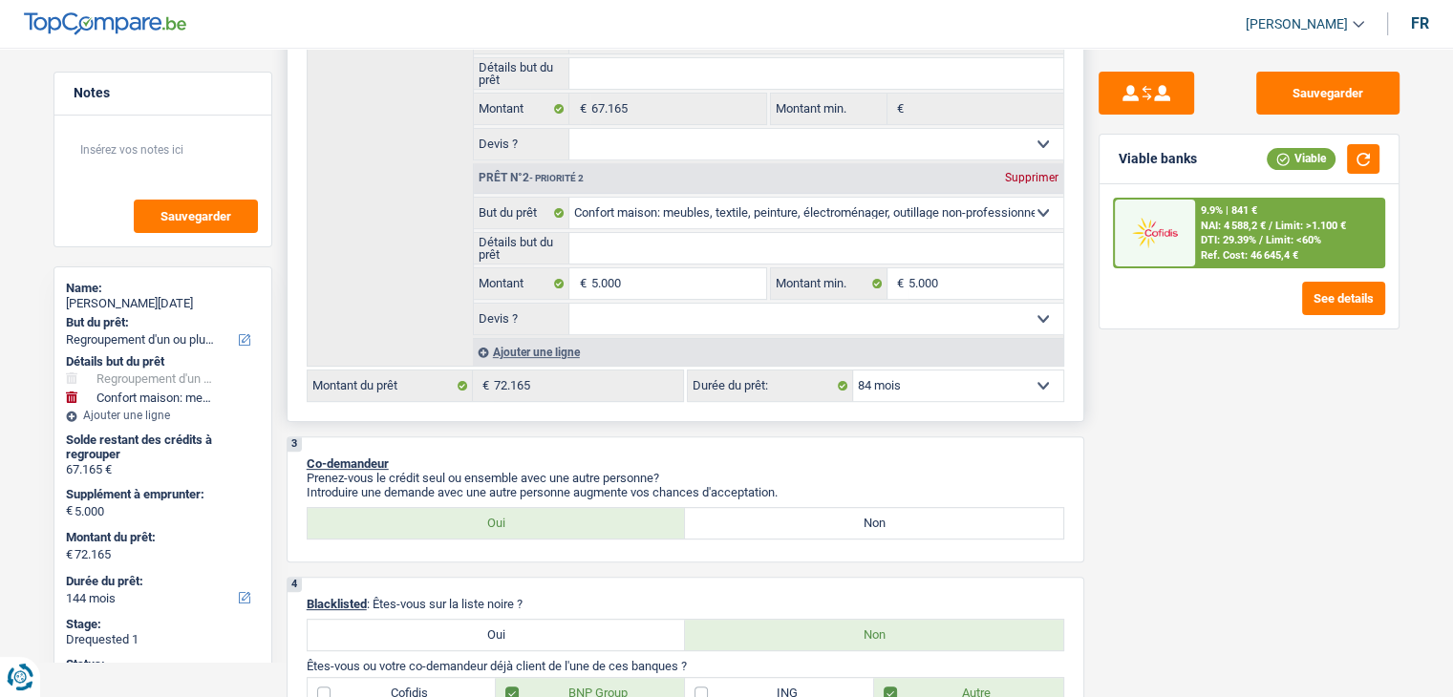
click at [853, 371] on select "12 mois 18 mois 24 mois 30 mois 36 mois 42 mois 48 mois 60 mois 72 mois 84 mois…" at bounding box center [958, 386] width 210 height 31
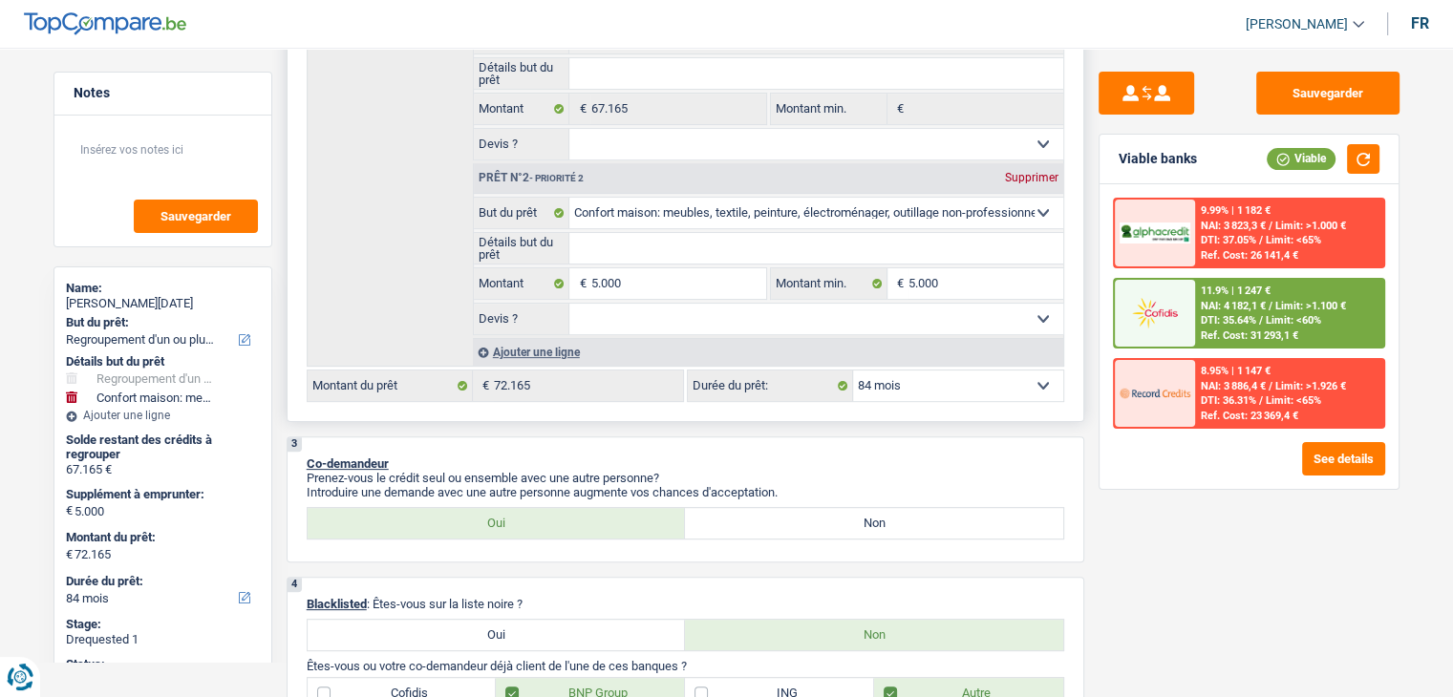
click at [919, 379] on select "12 mois 18 mois 24 mois 30 mois 36 mois 42 mois 48 mois 60 mois 72 mois 84 mois…" at bounding box center [958, 386] width 210 height 31
click at [853, 371] on select "12 mois 18 mois 24 mois 30 mois 36 mois 42 mois 48 mois 60 mois 72 mois 84 mois…" at bounding box center [958, 386] width 210 height 31
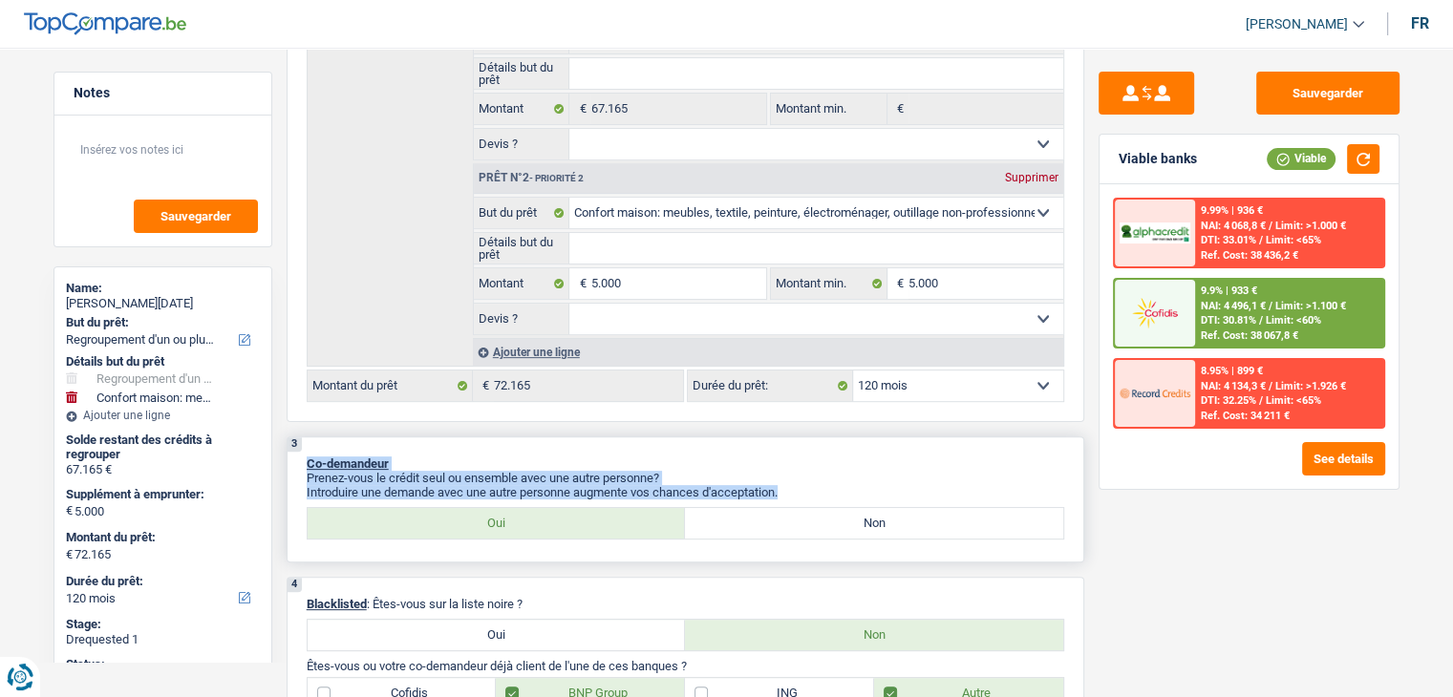
drag, startPoint x: 791, startPoint y: 495, endPoint x: 305, endPoint y: 452, distance: 488.0
click at [305, 452] on div "3 Co-demandeur Prenez-vous le crédit seul ou ensemble avec une autre personne? …" at bounding box center [686, 499] width 798 height 126
click at [287, 479] on div "3 Co-demandeur Prenez-vous le crédit seul ou ensemble avec une autre personne? …" at bounding box center [686, 499] width 798 height 126
drag, startPoint x: 787, startPoint y: 490, endPoint x: 351, endPoint y: 452, distance: 437.2
click at [351, 452] on div "3 Co-demandeur Prenez-vous le crédit seul ou ensemble avec une autre personne? …" at bounding box center [686, 499] width 798 height 126
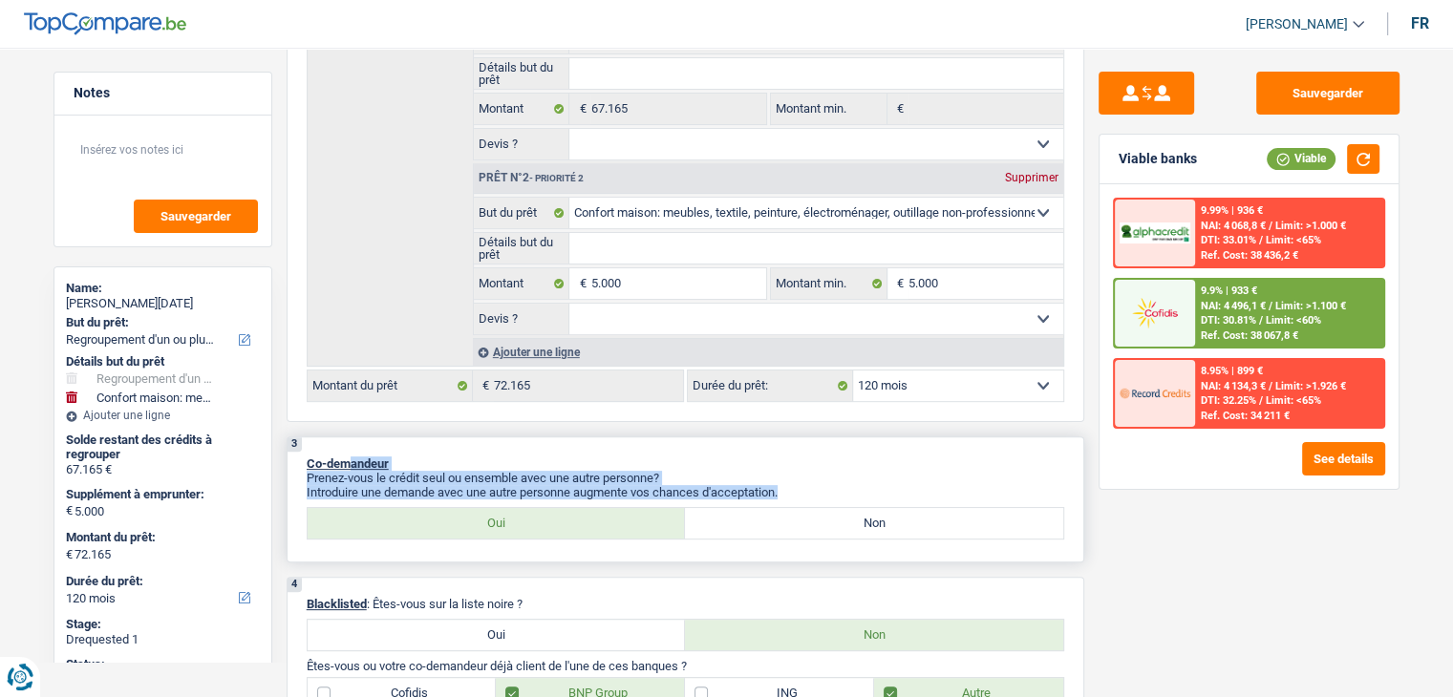
click at [562, 440] on div "3 Co-demandeur Prenez-vous le crédit seul ou ensemble avec une autre personne? …" at bounding box center [686, 499] width 798 height 126
click at [940, 471] on p "Prenez-vous le crédit seul ou ensemble avec une autre personne?" at bounding box center [685, 478] width 757 height 14
drag, startPoint x: 794, startPoint y: 483, endPoint x: 620, endPoint y: 307, distance: 247.9
click at [649, 457] on div "3 Co-demandeur Prenez-vous le crédit seul ou ensemble avec une autre personne? …" at bounding box center [686, 499] width 798 height 126
click at [620, 251] on input "Détails but du prêt" at bounding box center [816, 248] width 494 height 31
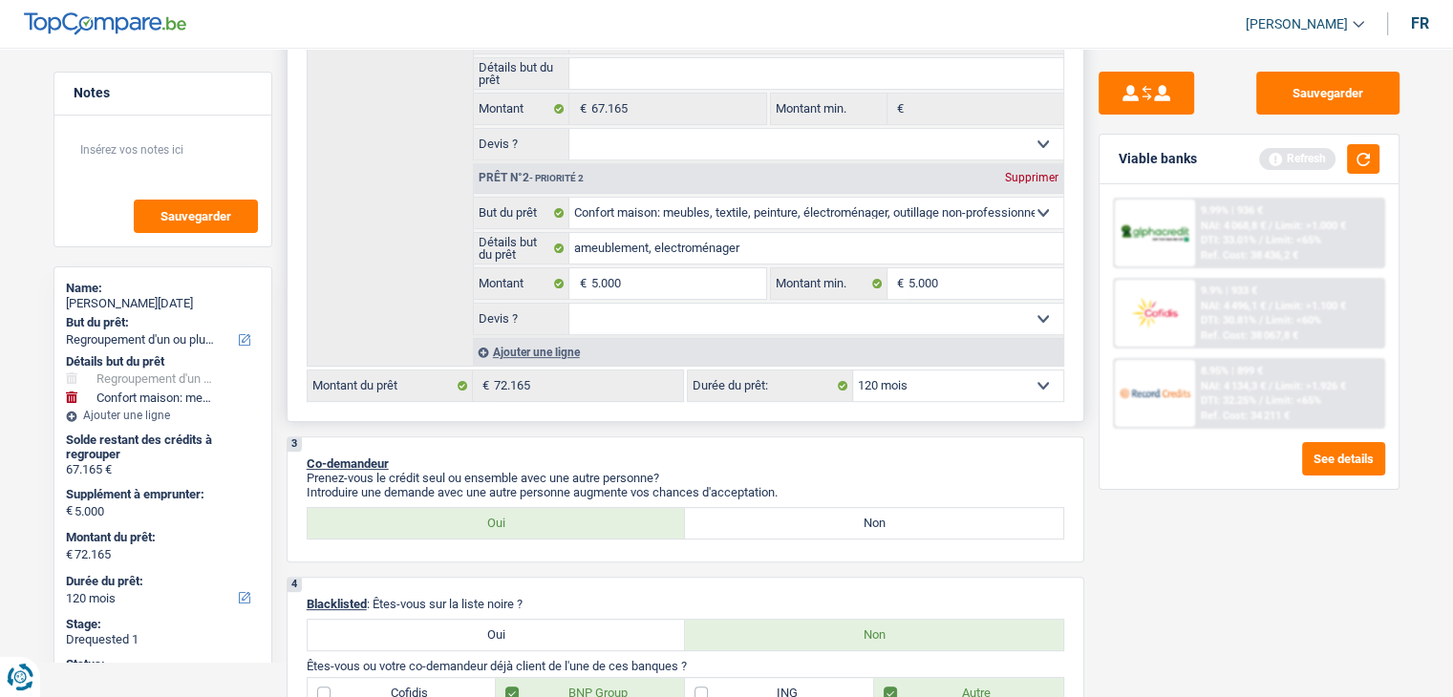
click at [921, 318] on select "Oui Non Non répondu Sélectionner une option" at bounding box center [816, 319] width 494 height 31
click at [569, 304] on select "Oui Non Non répondu Sélectionner une option" at bounding box center [816, 319] width 494 height 31
click at [1359, 165] on button "button" at bounding box center [1363, 159] width 32 height 30
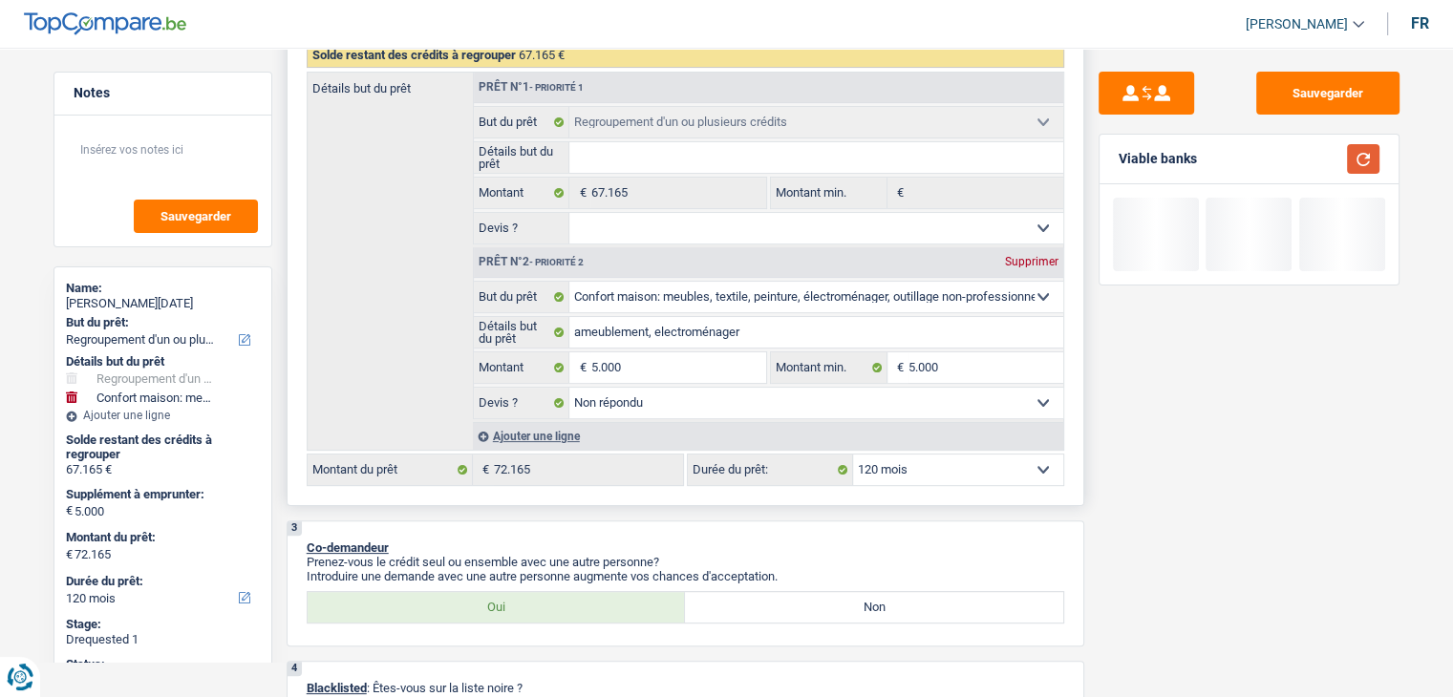
scroll to position [382, 0]
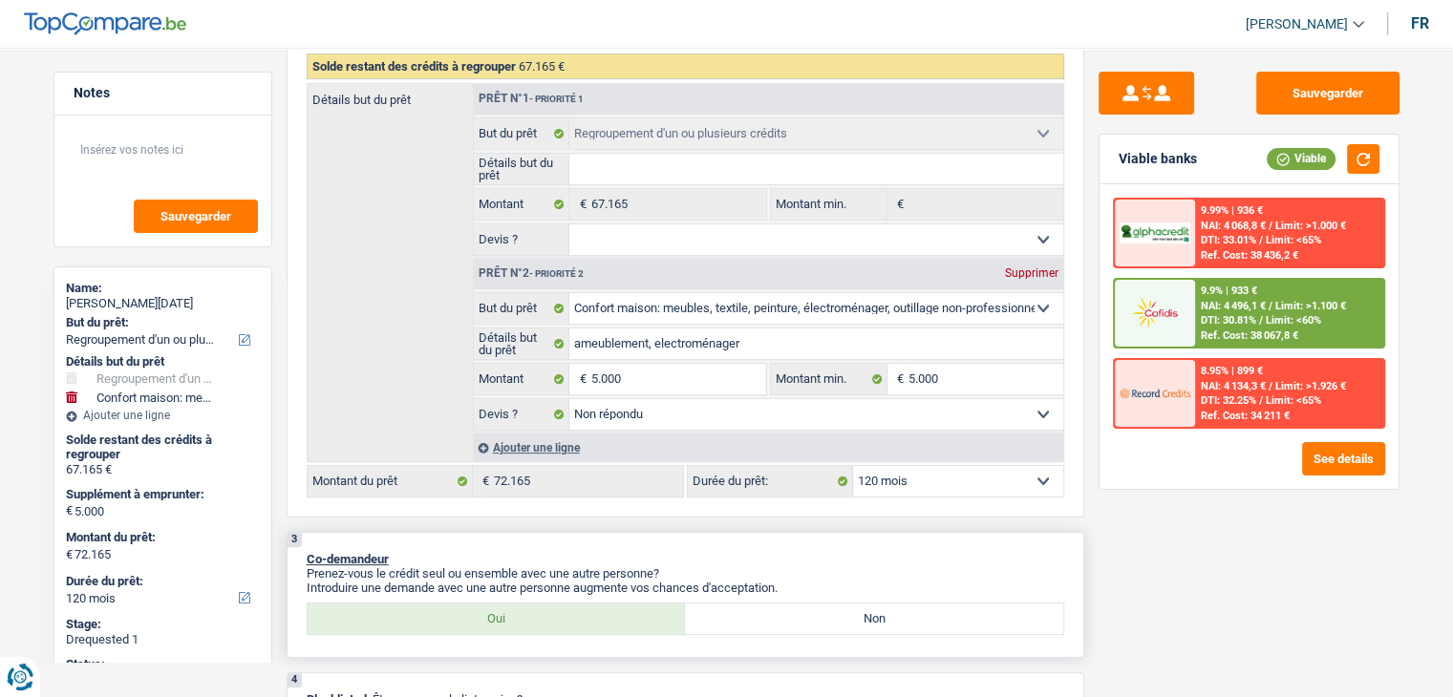
click at [818, 552] on p "Co-demandeur" at bounding box center [685, 559] width 757 height 14
click at [1245, 330] on div "Ref. Cost: 38 067,8 €" at bounding box center [1249, 336] width 97 height 12
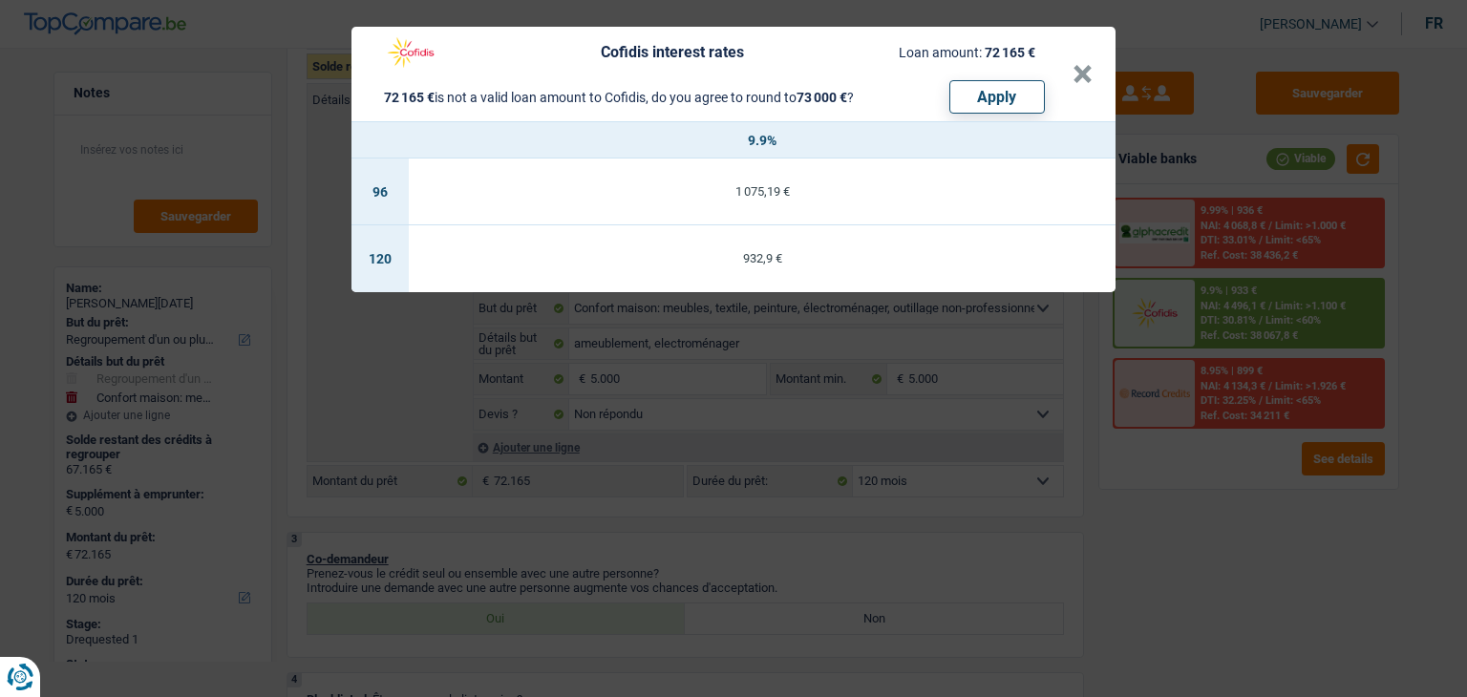
click at [1150, 524] on div "Cofidis interest rates Loan amount: 72 165 € 72 165 € is not a valid loan amoun…" at bounding box center [733, 348] width 1467 height 697
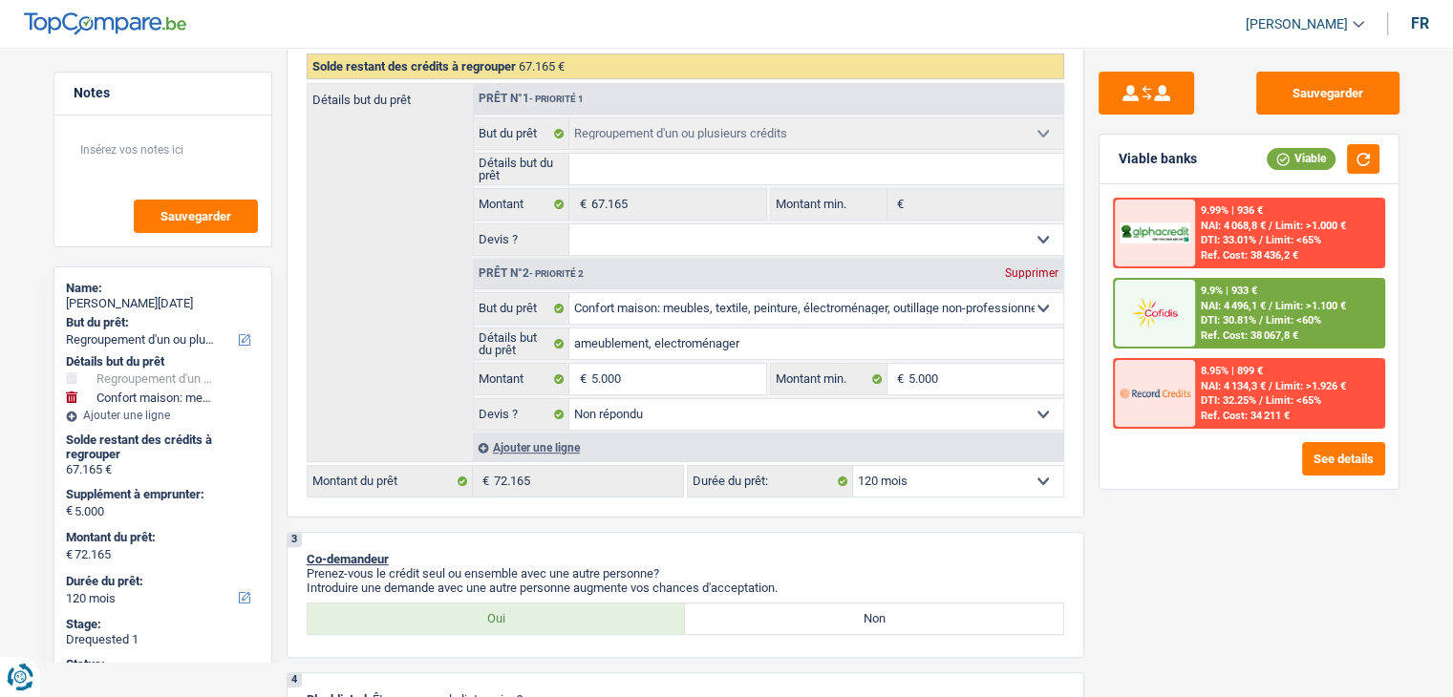
click at [1222, 375] on div "8.95% | 899 € NAI: 4 134,3 € / Limit: >1.926 € DTI: 32.25% / Limit: <65% Ref. C…" at bounding box center [1289, 393] width 188 height 67
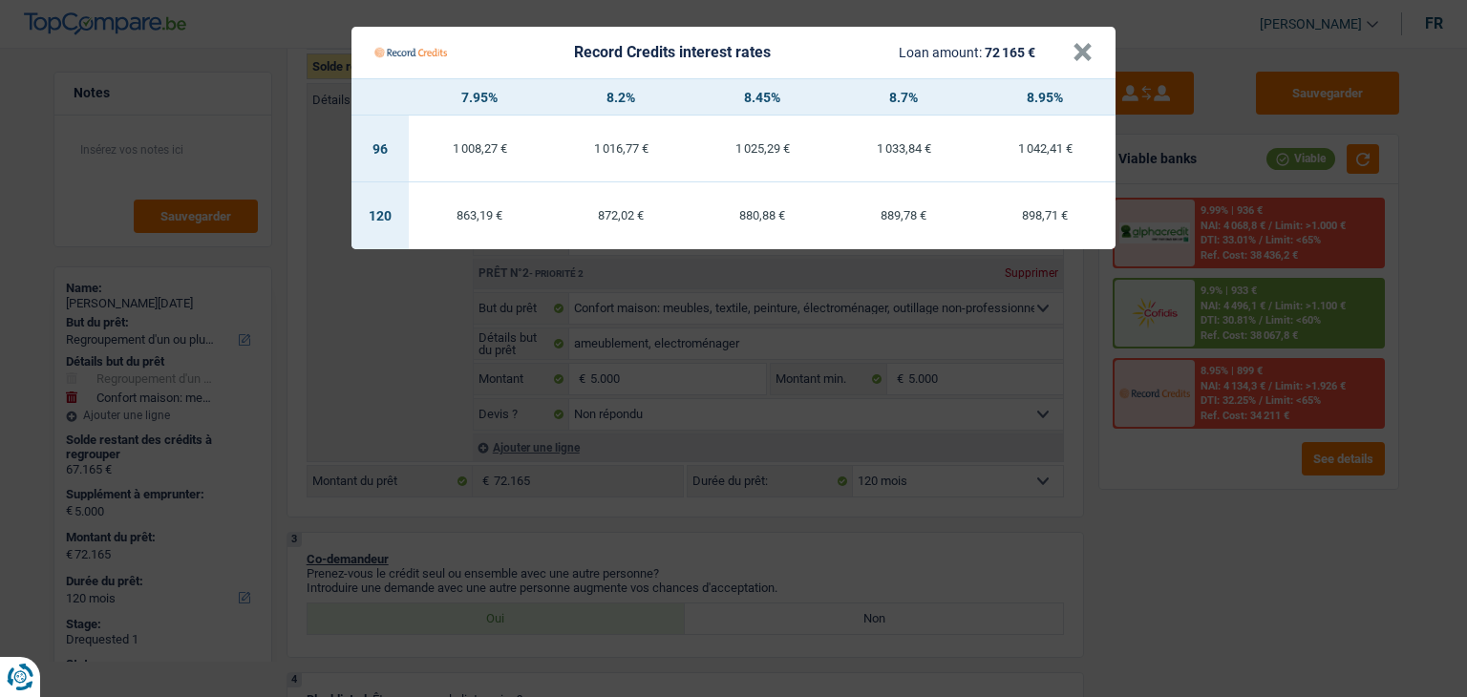
click at [1081, 497] on Credits "Record Credits interest rates Loan amount: 72 165 € × 7.95% 8.2% 8.45% 8.7% 8.9…" at bounding box center [733, 348] width 1467 height 697
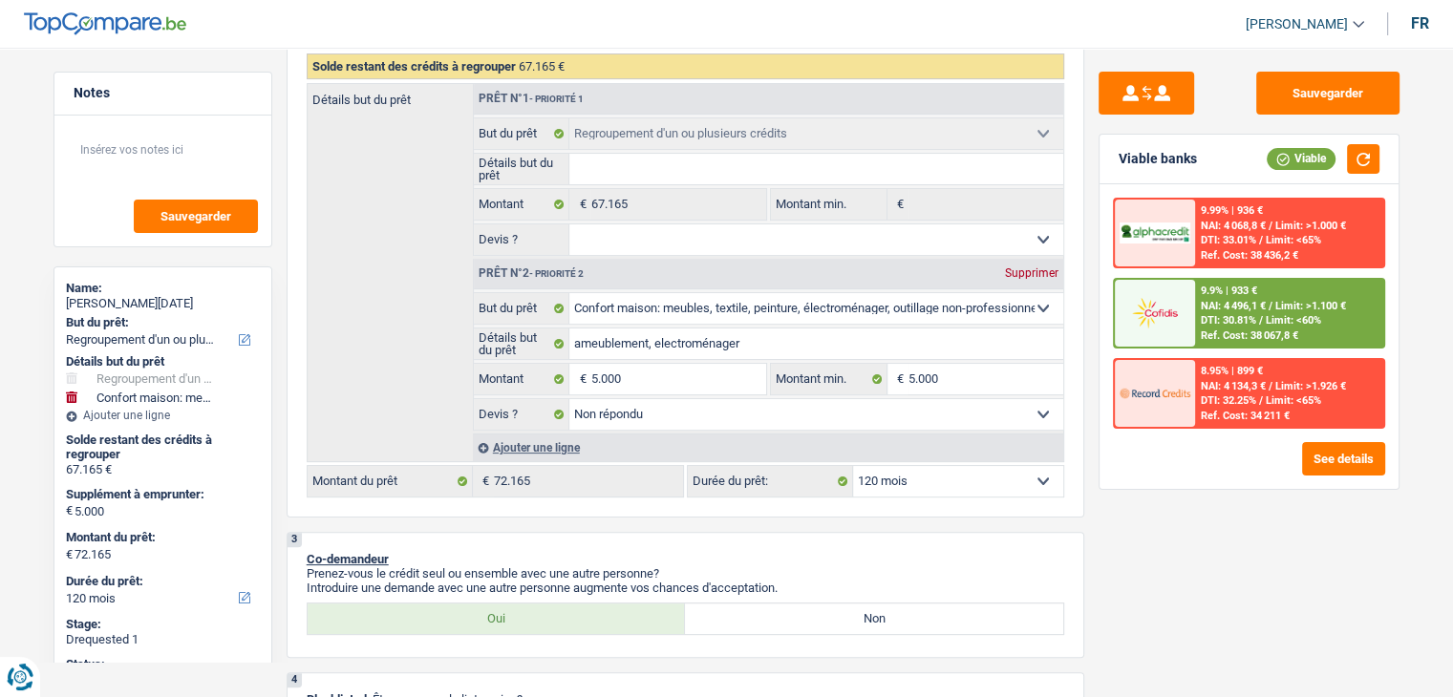
click at [1211, 315] on span "DTI: 30.81%" at bounding box center [1228, 320] width 55 height 12
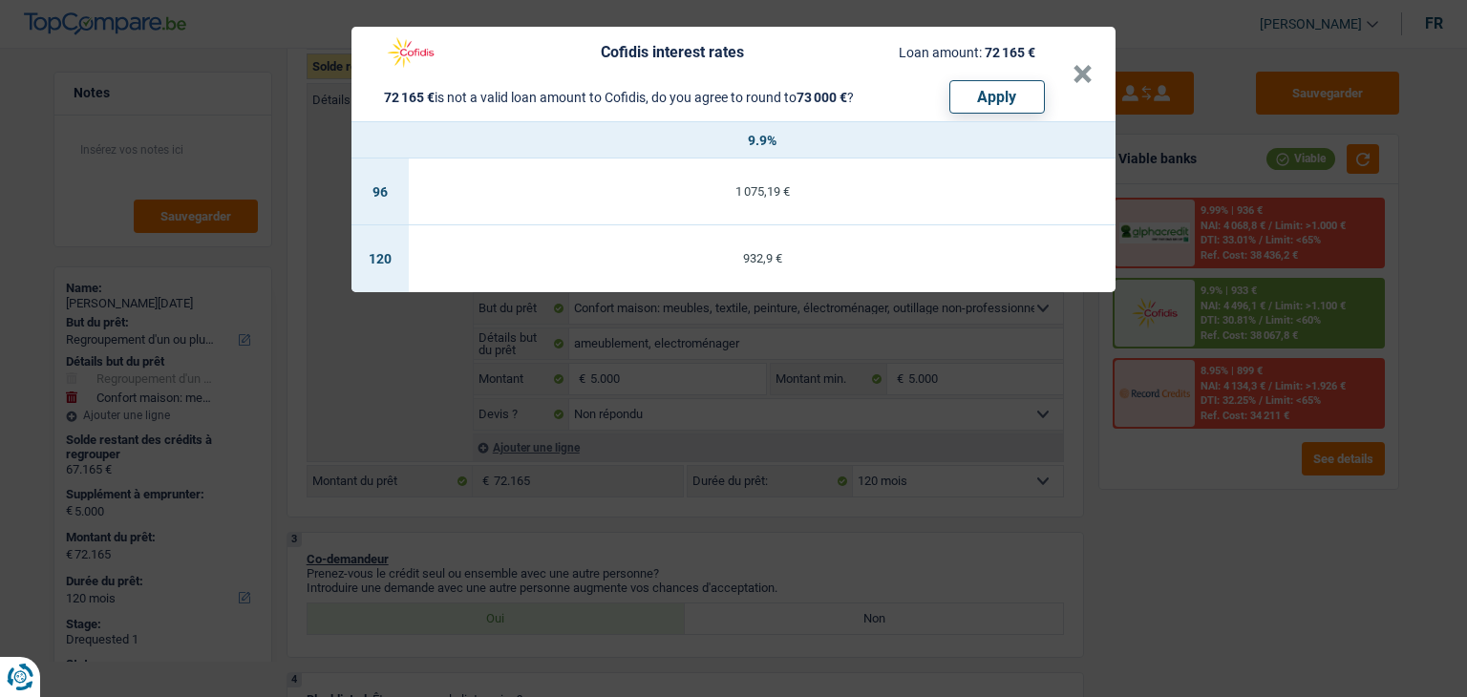
click at [1105, 465] on div "Cofidis interest rates Loan amount: 72 165 € 72 165 € is not a valid loan amoun…" at bounding box center [733, 348] width 1467 height 697
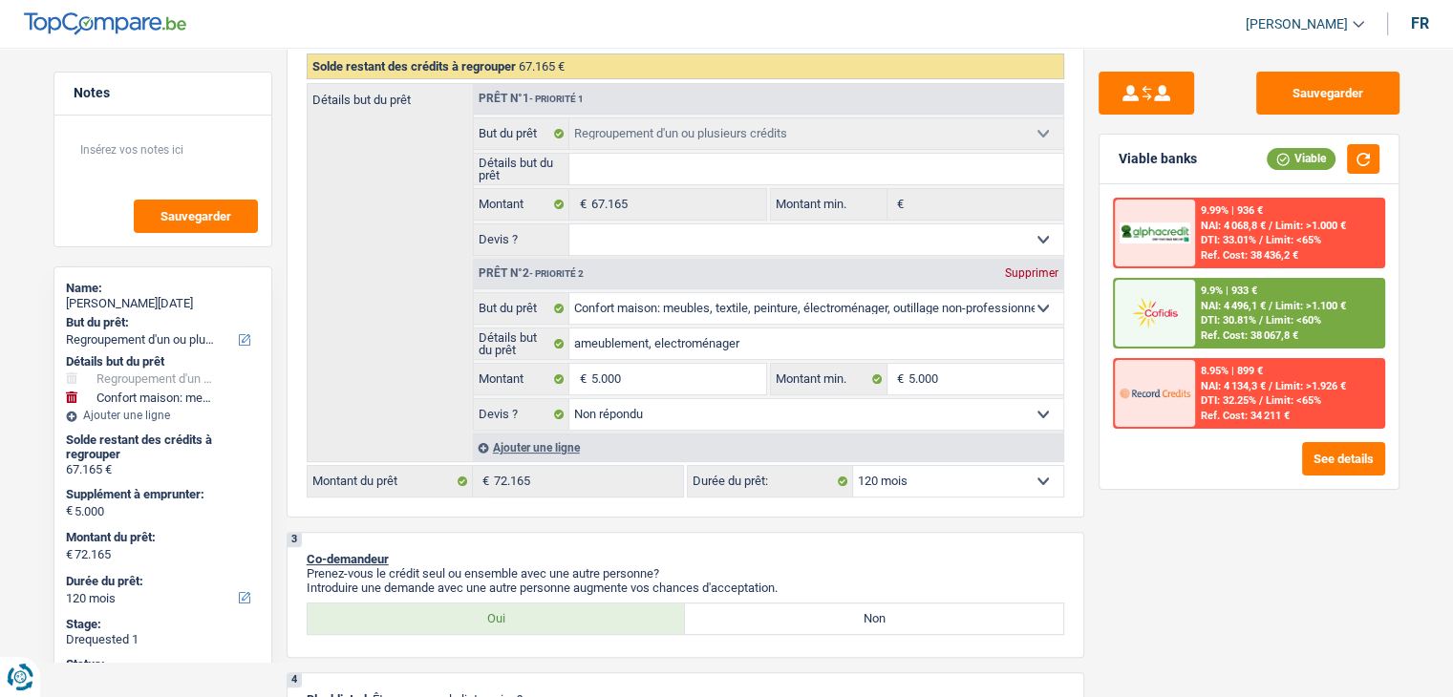
click at [1183, 280] on div at bounding box center [1155, 313] width 80 height 67
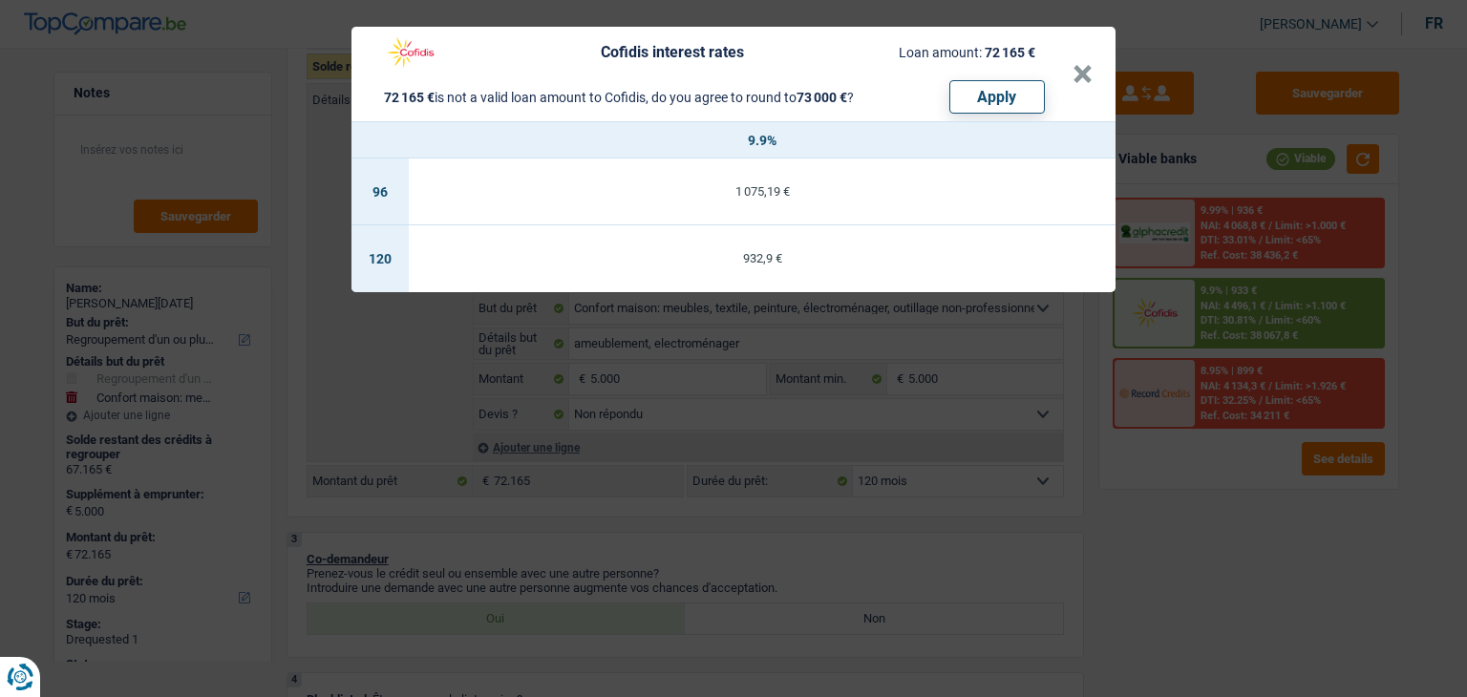
click at [1116, 482] on div "Cofidis interest rates Loan amount: 72 165 € 72 165 € is not a valid loan amoun…" at bounding box center [733, 348] width 1467 height 697
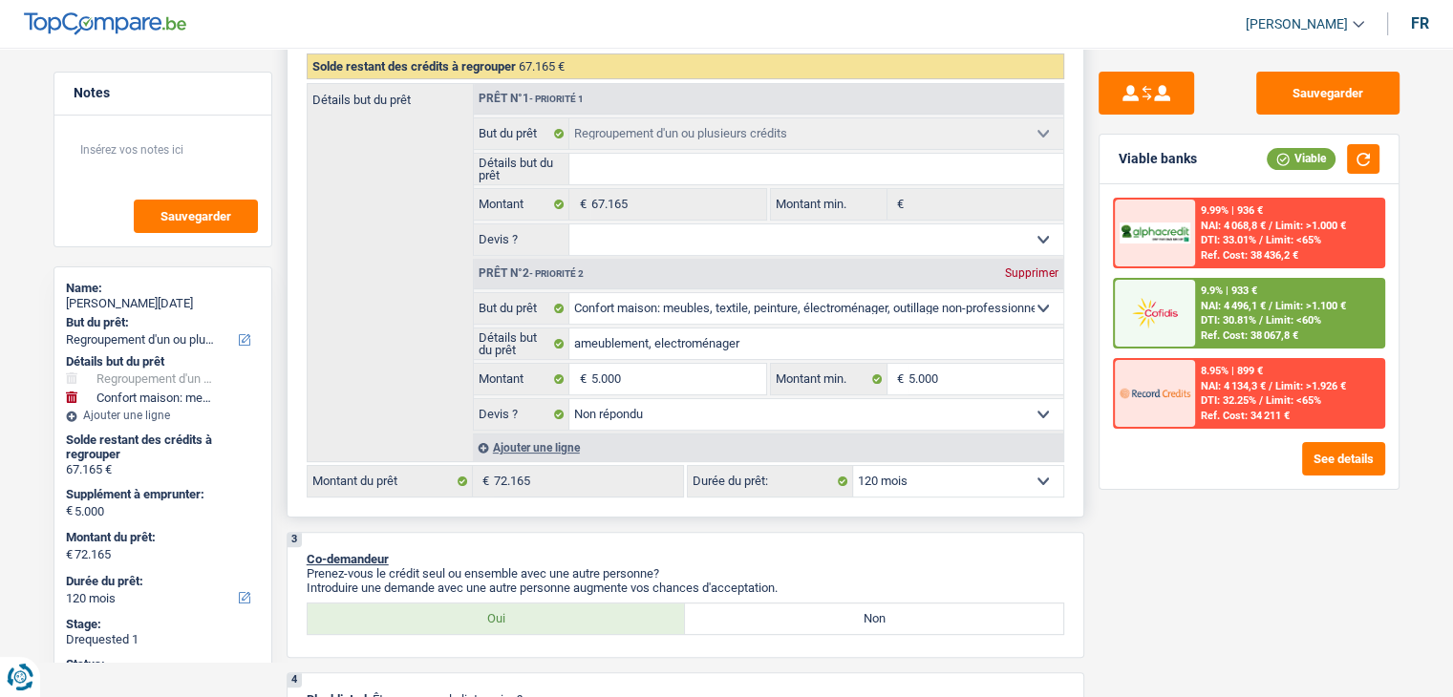
click at [947, 476] on select "12 mois 18 mois 24 mois 30 mois 36 mois 42 mois 48 mois 60 mois 72 mois 84 mois…" at bounding box center [958, 481] width 210 height 31
click at [908, 482] on select "12 mois 18 mois 24 mois 30 mois 36 mois 42 mois 48 mois 60 mois 72 mois 84 mois…" at bounding box center [958, 481] width 210 height 31
drag, startPoint x: 867, startPoint y: 514, endPoint x: 880, endPoint y: 511, distance: 12.7
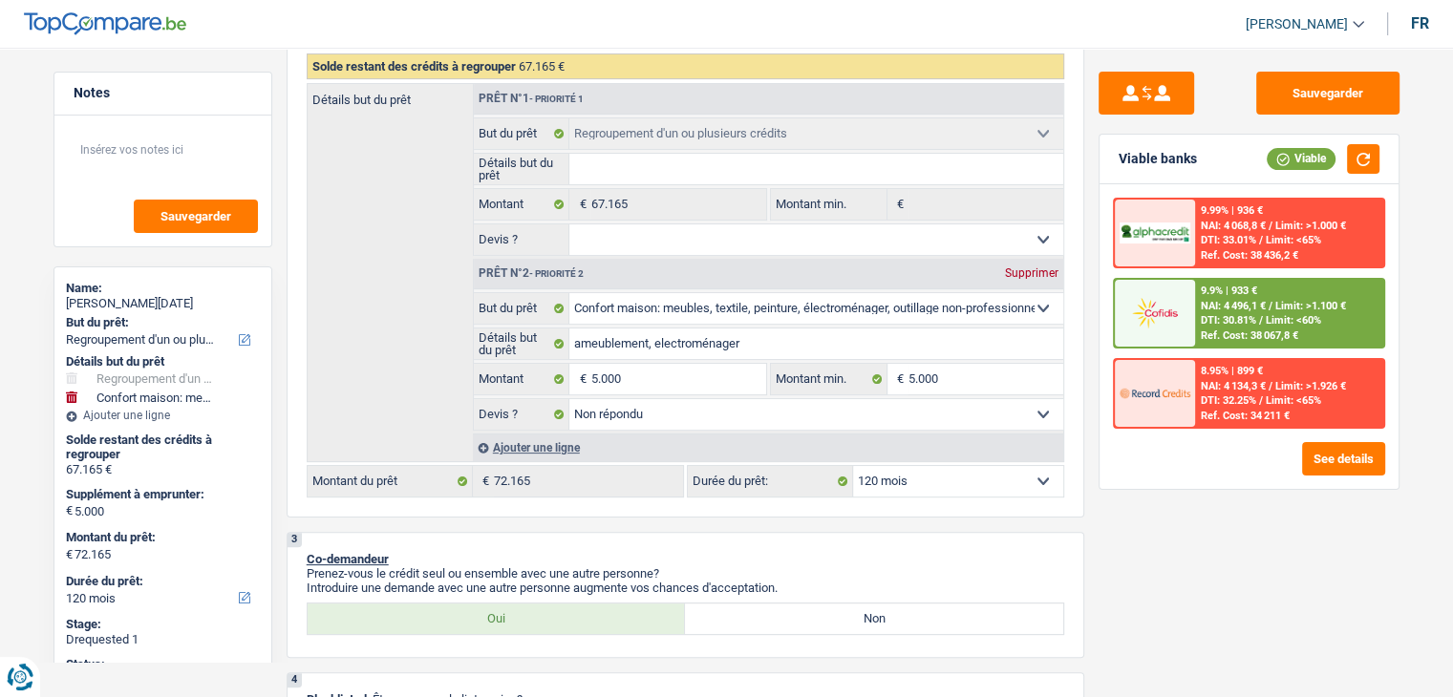
click at [1147, 333] on div at bounding box center [1155, 313] width 80 height 67
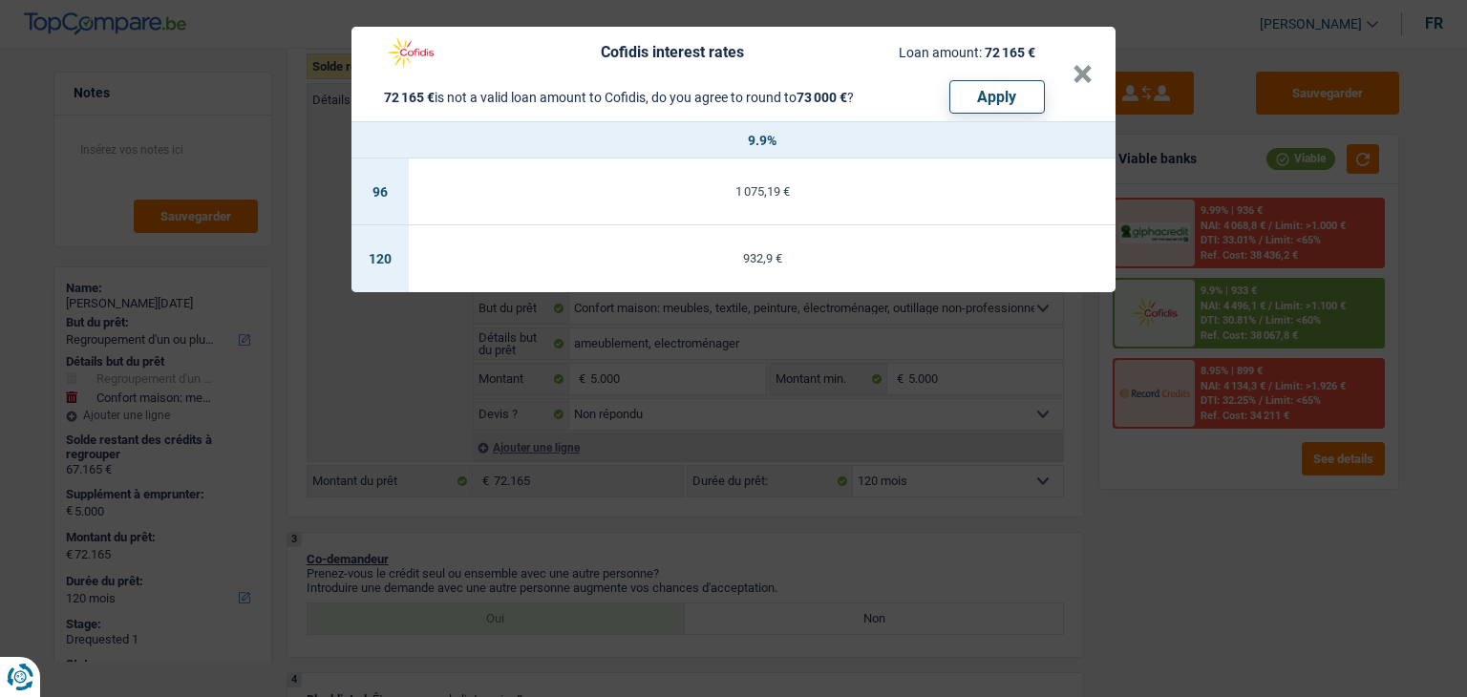
drag, startPoint x: 1166, startPoint y: 457, endPoint x: 1192, endPoint y: 414, distance: 50.1
click at [1168, 457] on div "Cofidis interest rates Loan amount: 72 165 € 72 165 € is not a valid loan amoun…" at bounding box center [733, 348] width 1467 height 697
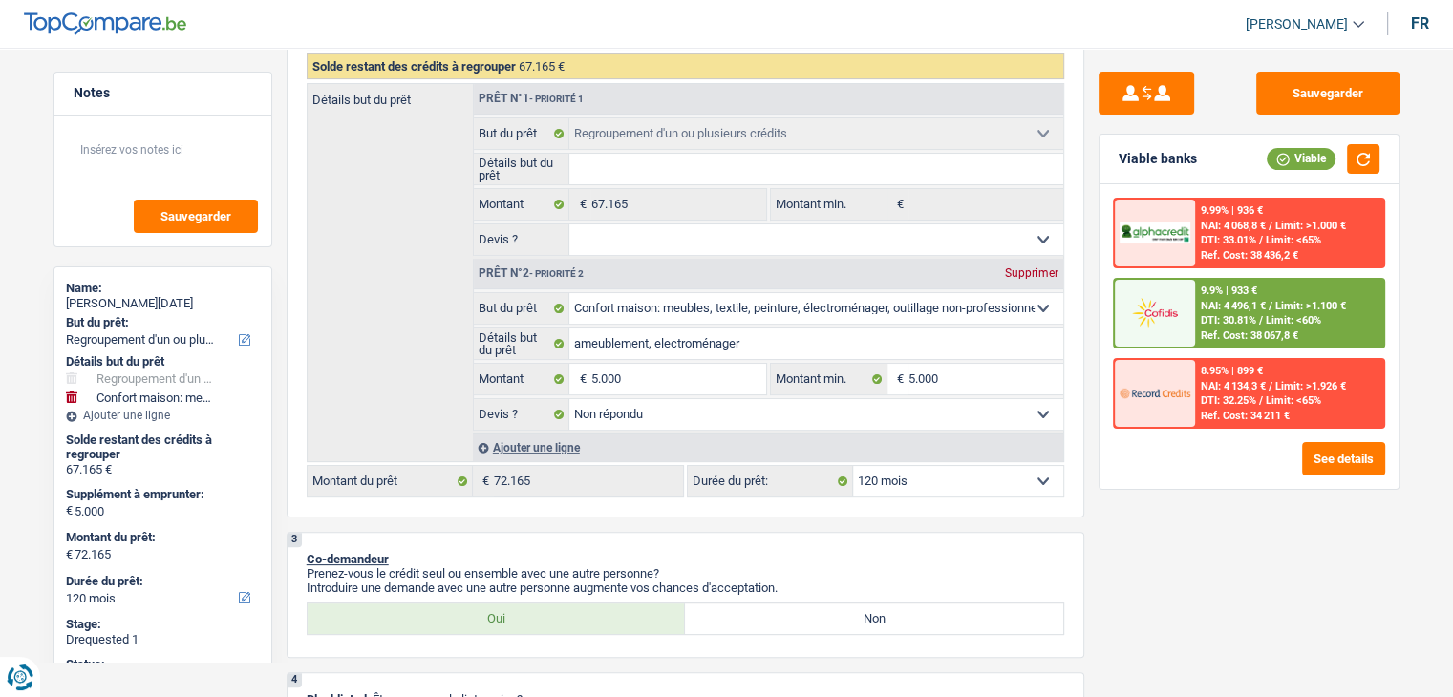
click at [1248, 314] on span "DTI: 30.81%" at bounding box center [1228, 320] width 55 height 12
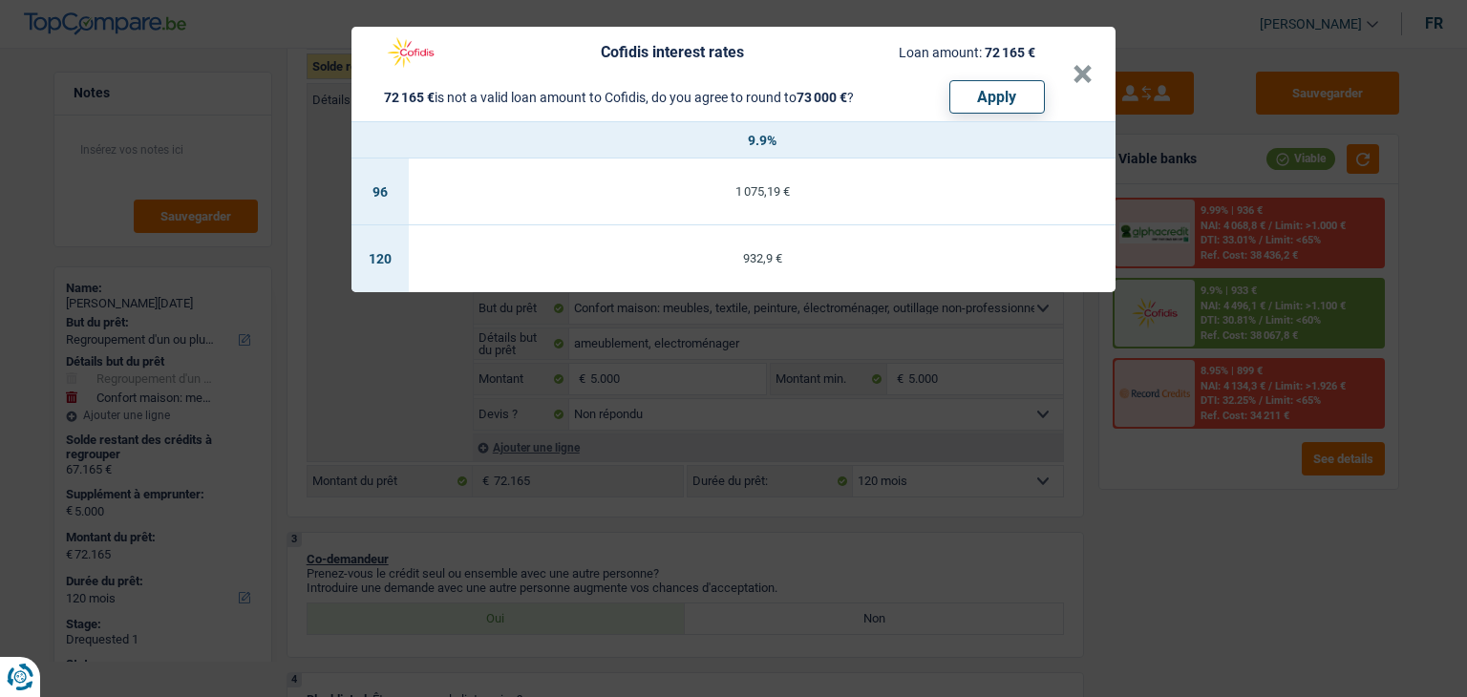
click at [1143, 516] on div "Cofidis interest rates Loan amount: 72 165 € 72 165 € is not a valid loan amoun…" at bounding box center [733, 348] width 1467 height 697
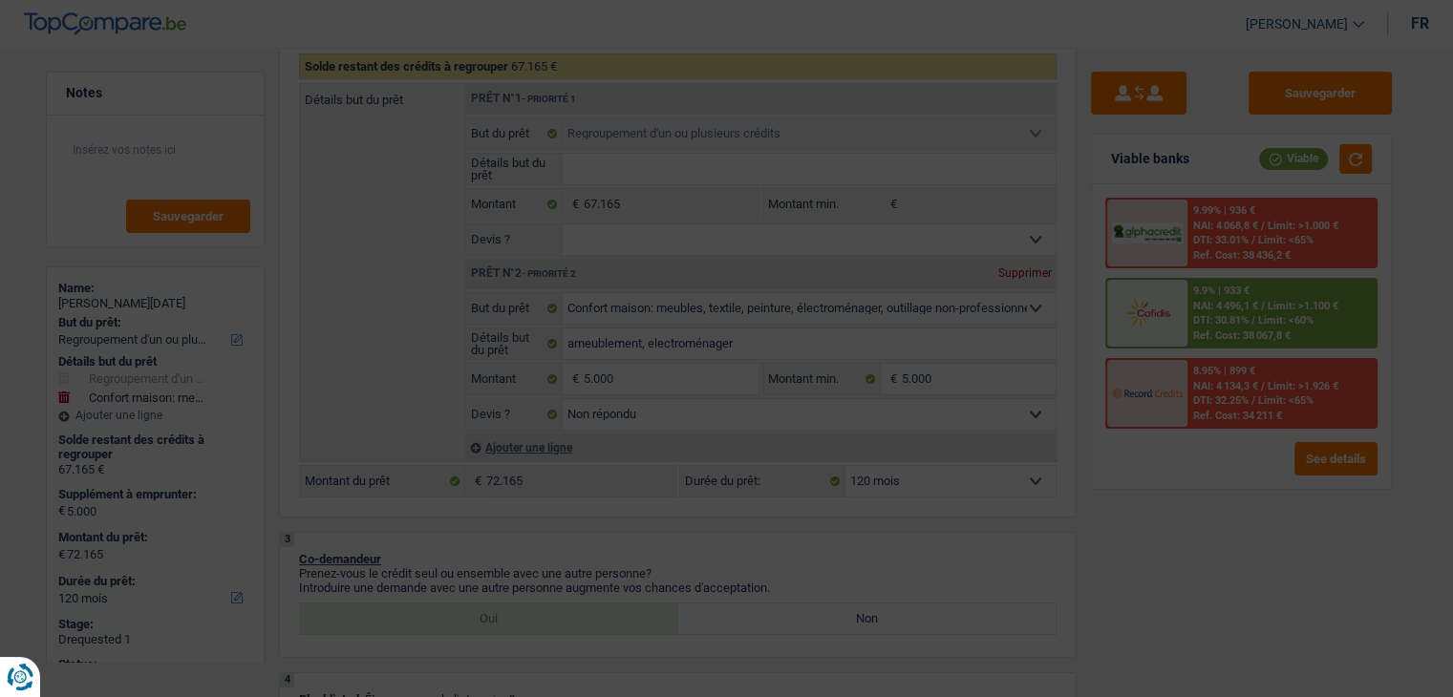
click at [1207, 384] on span "NAI: 4 134,3 €" at bounding box center [1226, 386] width 65 height 12
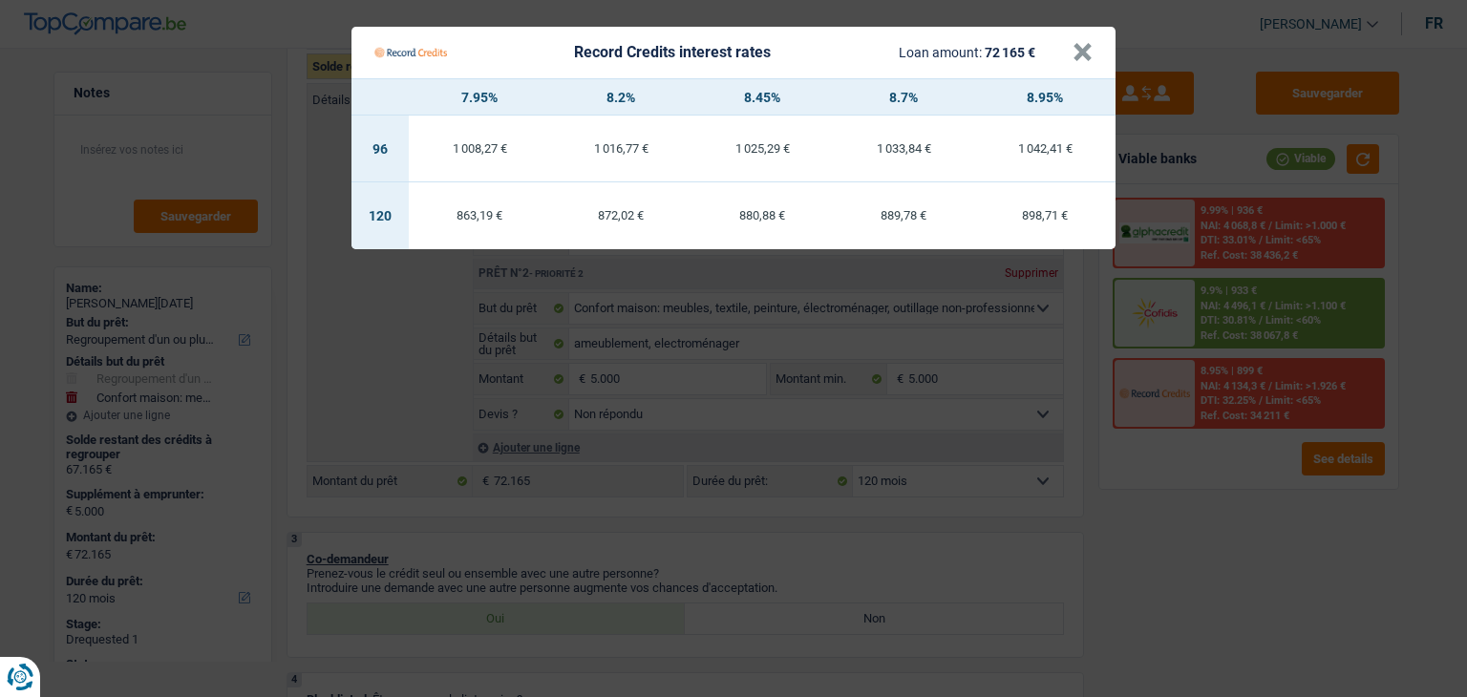
click at [1171, 535] on Credits "Record Credits interest rates Loan amount: 72 165 € × 7.95% 8.2% 8.45% 8.7% 8.9…" at bounding box center [733, 348] width 1467 height 697
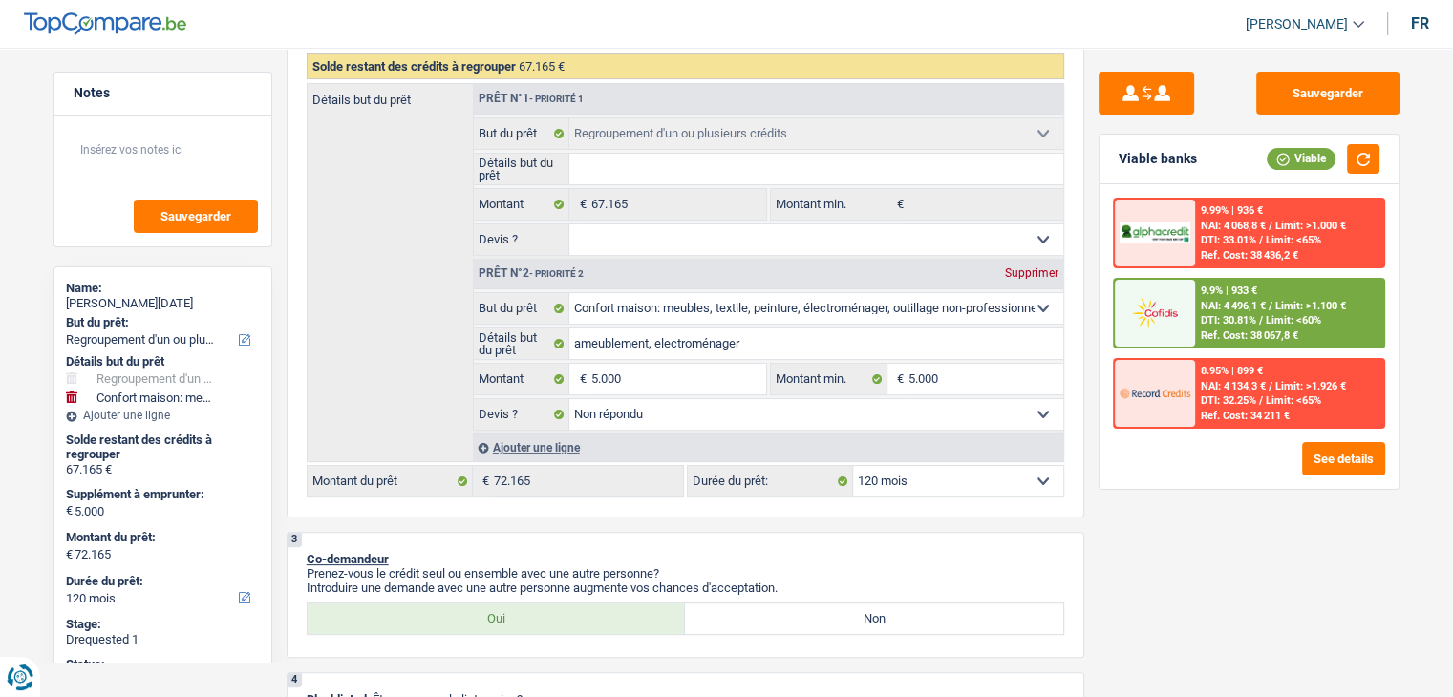
click at [1229, 215] on div "9.99% | 936 €" at bounding box center [1232, 210] width 62 height 12
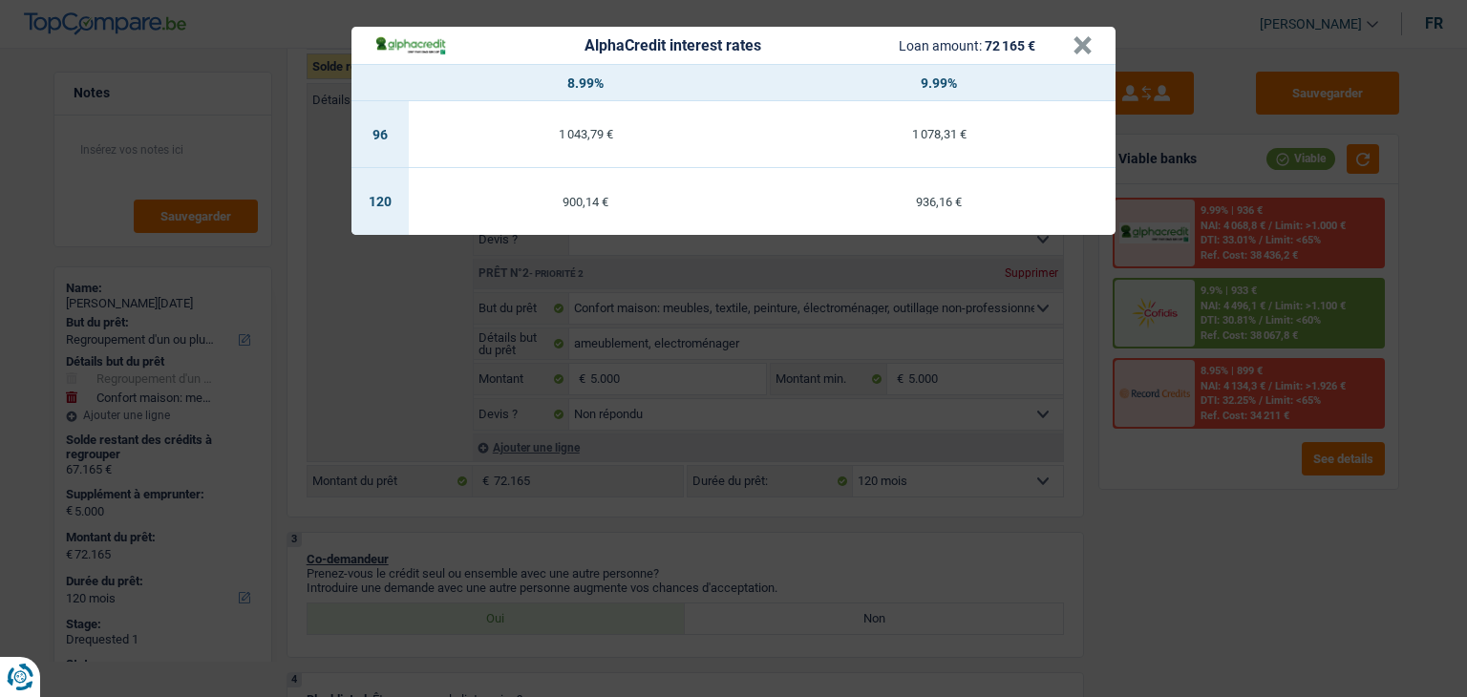
click at [1151, 509] on div "AlphaCredit interest rates Loan amount: 72 165 € × 8.99% 9.99% 96 1 043,79 € 1 …" at bounding box center [733, 348] width 1467 height 697
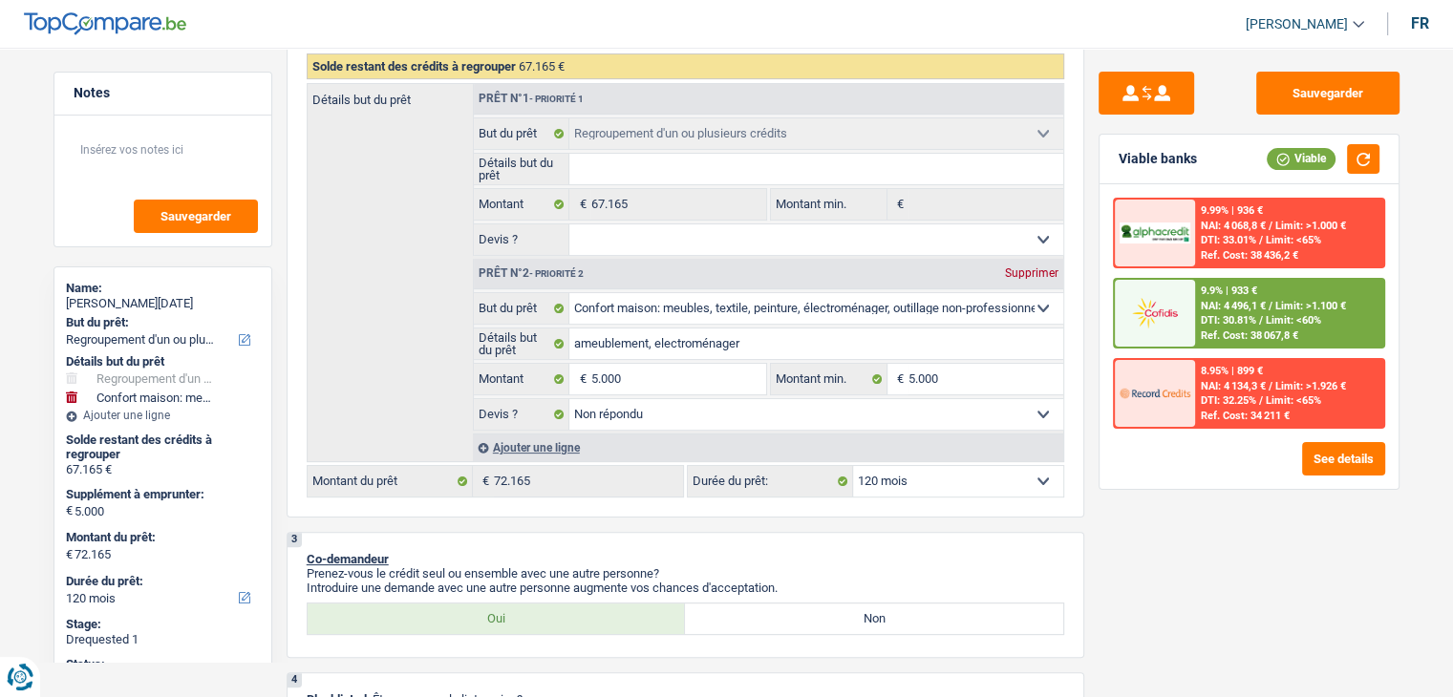
click at [1266, 308] on span "NAI: 4 496,1 €" at bounding box center [1233, 306] width 65 height 12
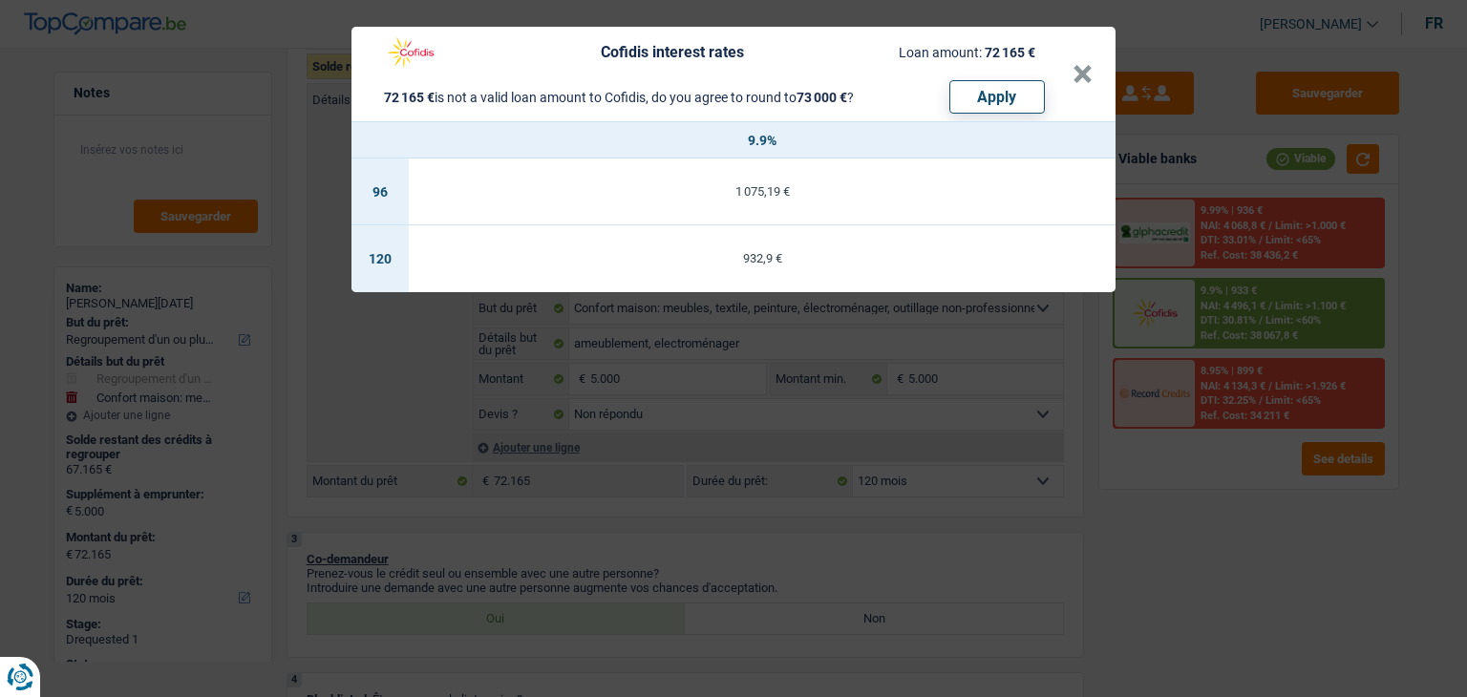
click at [1196, 436] on div "Cofidis interest rates Loan amount: 72 165 € 72 165 € is not a valid loan amoun…" at bounding box center [733, 348] width 1467 height 697
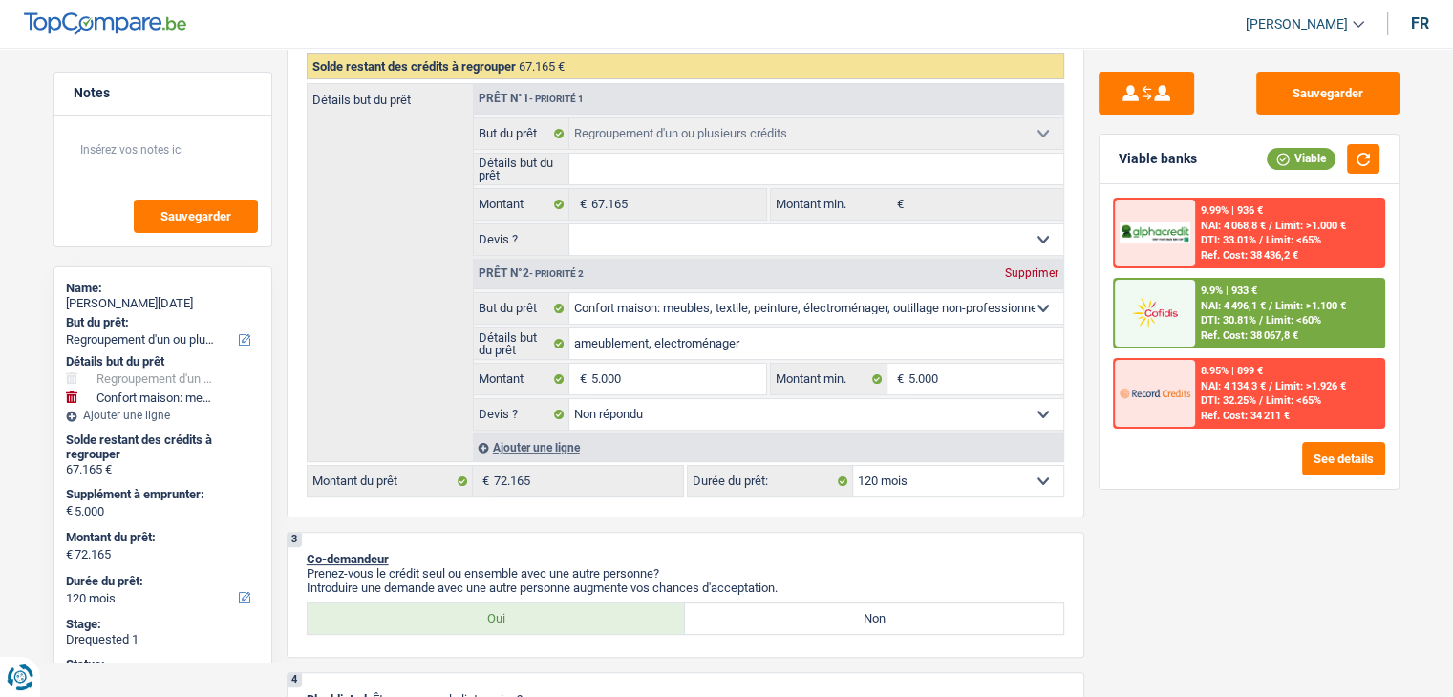
click at [1195, 330] on div "9.9% | 933 € NAI: 4 496,1 € / Limit: >1.100 € DTI: 30.81% / Limit: <60% Ref. Co…" at bounding box center [1289, 313] width 188 height 67
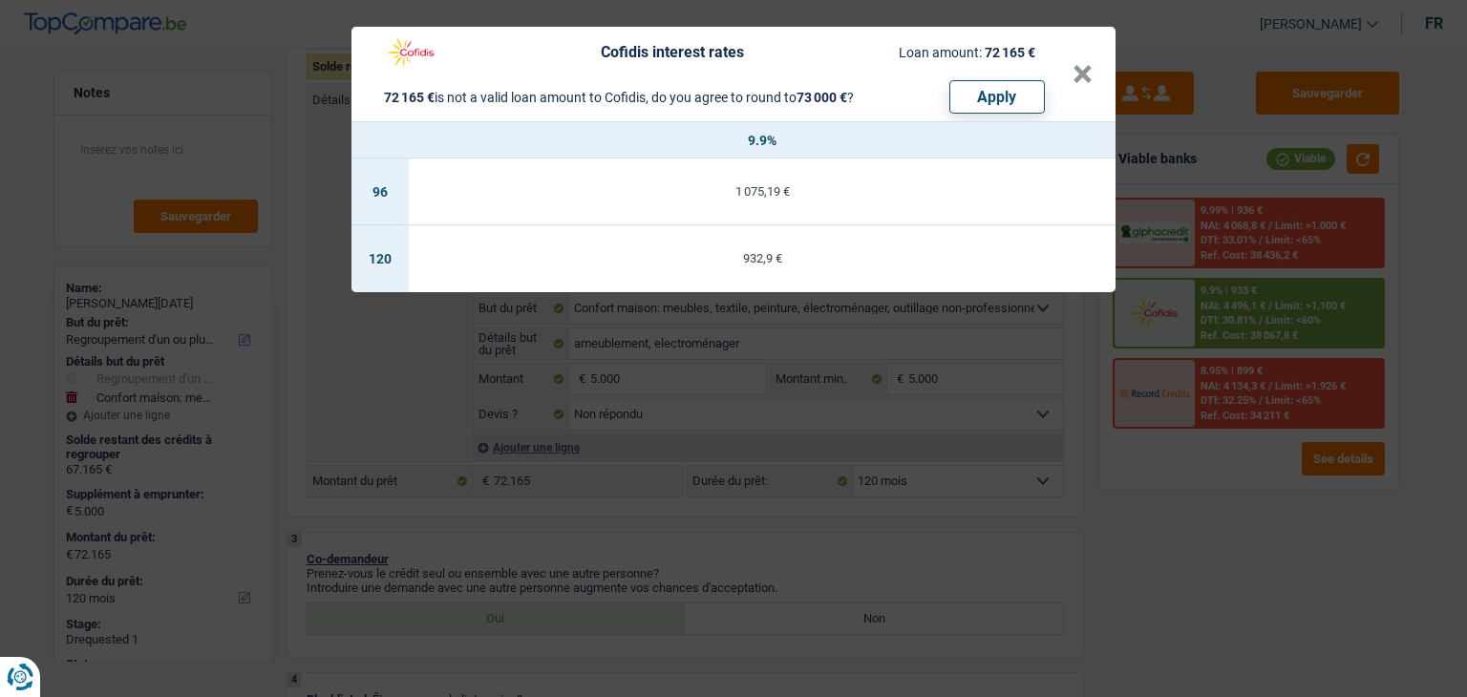
click at [1174, 503] on div "Cofidis interest rates Loan amount: 72 165 € 72 165 € is not a valid loan amoun…" at bounding box center [733, 348] width 1467 height 697
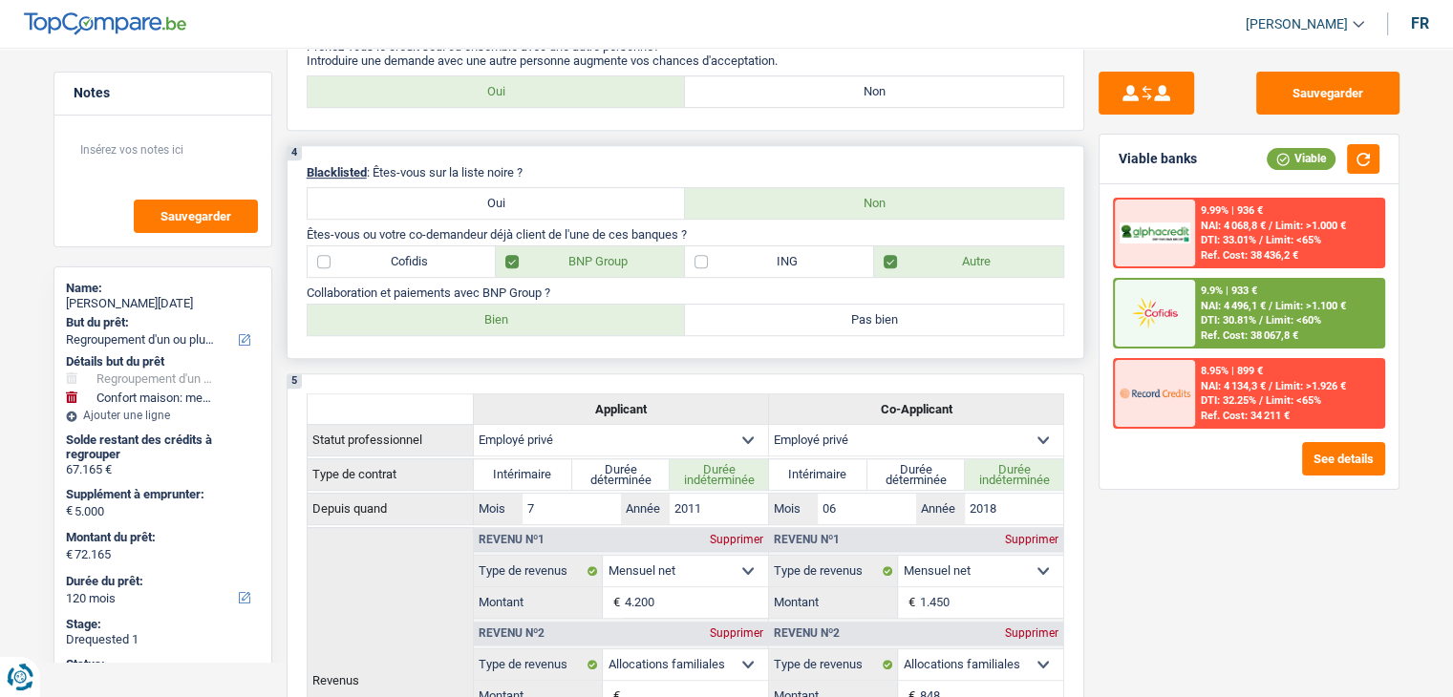
scroll to position [764, 0]
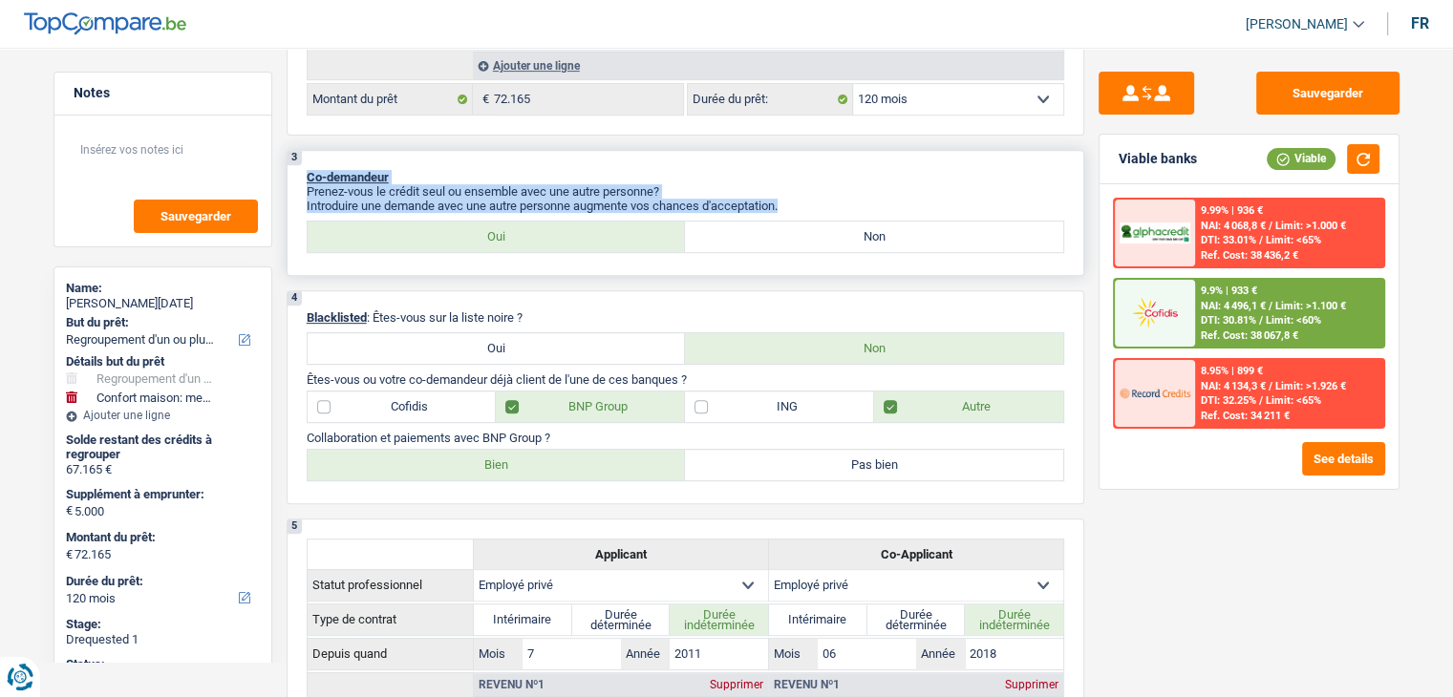
drag, startPoint x: 788, startPoint y: 200, endPoint x: 308, endPoint y: 177, distance: 481.0
click at [308, 177] on div "3 Co-demandeur Prenez-vous le crédit seul ou ensemble avec une autre personne? …" at bounding box center [686, 213] width 798 height 126
click at [416, 158] on div "3 Co-demandeur Prenez-vous le crédit seul ou ensemble avec une autre personne? …" at bounding box center [686, 213] width 798 height 126
drag, startPoint x: 782, startPoint y: 196, endPoint x: 328, endPoint y: 158, distance: 456.2
click at [328, 158] on div "3 Co-demandeur Prenez-vous le crédit seul ou ensemble avec une autre personne? …" at bounding box center [686, 213] width 798 height 126
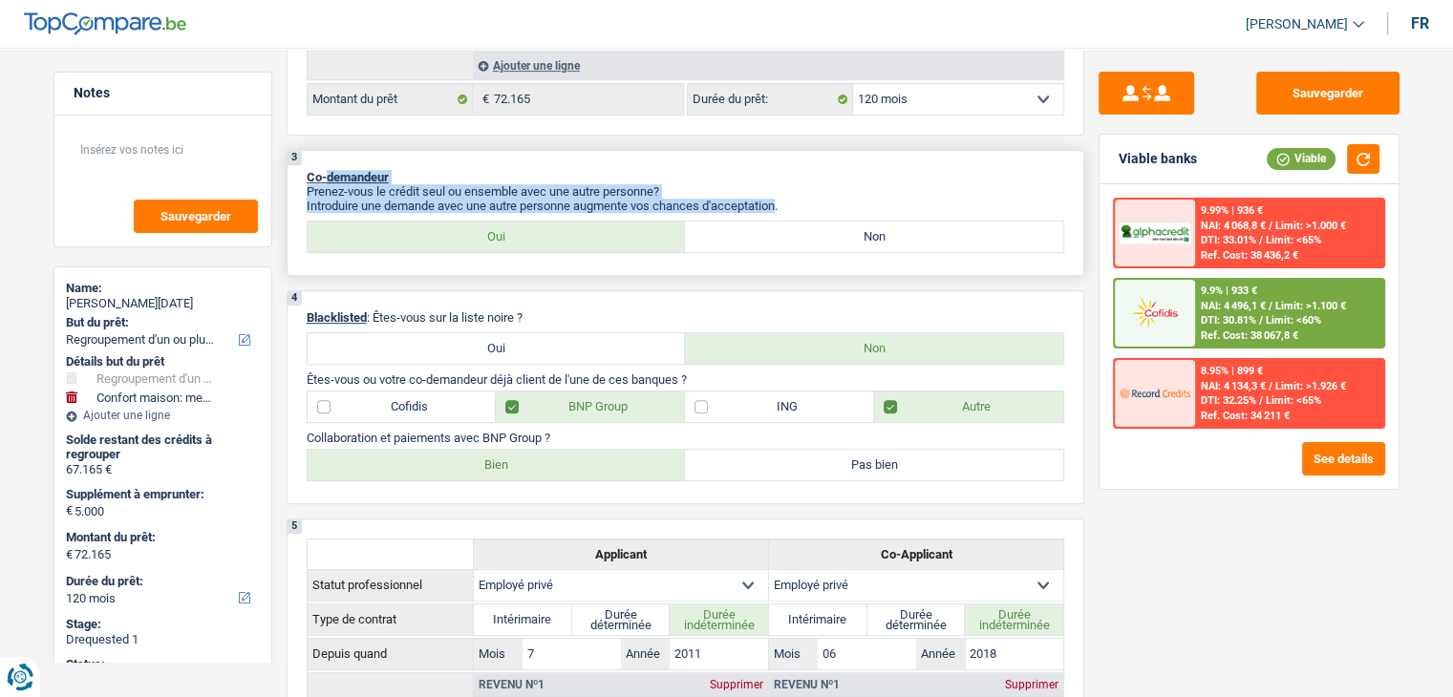
click at [489, 158] on div "3 Co-demandeur Prenez-vous le crédit seul ou ensemble avec une autre personne? …" at bounding box center [686, 213] width 798 height 126
drag, startPoint x: 789, startPoint y: 200, endPoint x: 302, endPoint y: 172, distance: 487.9
click at [302, 172] on div "3 Co-demandeur Prenez-vous le crédit seul ou ensemble avec une autre personne? …" at bounding box center [686, 213] width 798 height 126
drag, startPoint x: 783, startPoint y: 200, endPoint x: 359, endPoint y: 186, distance: 424.3
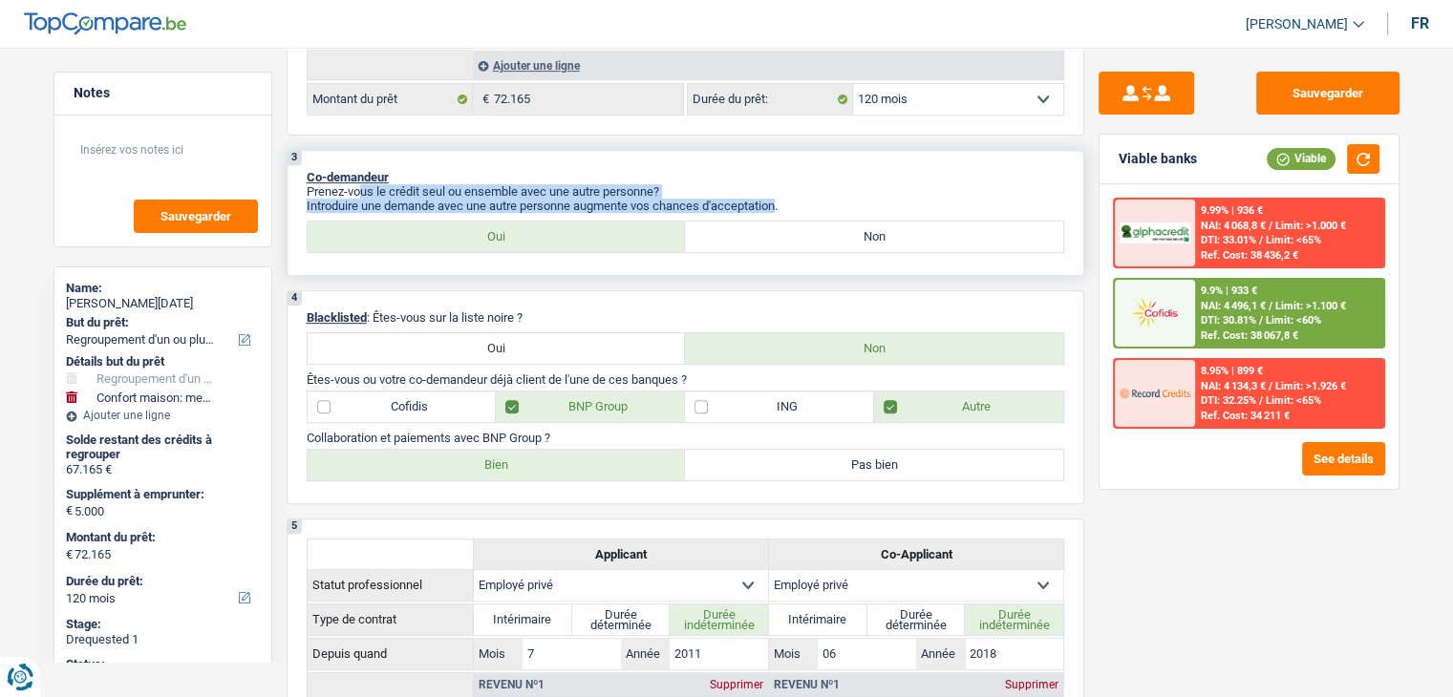
click at [359, 186] on div "Prenez-vous le crédit seul ou ensemble avec une autre personne? Introduire une …" at bounding box center [685, 198] width 757 height 29
click at [1151, 305] on img at bounding box center [1154, 312] width 71 height 35
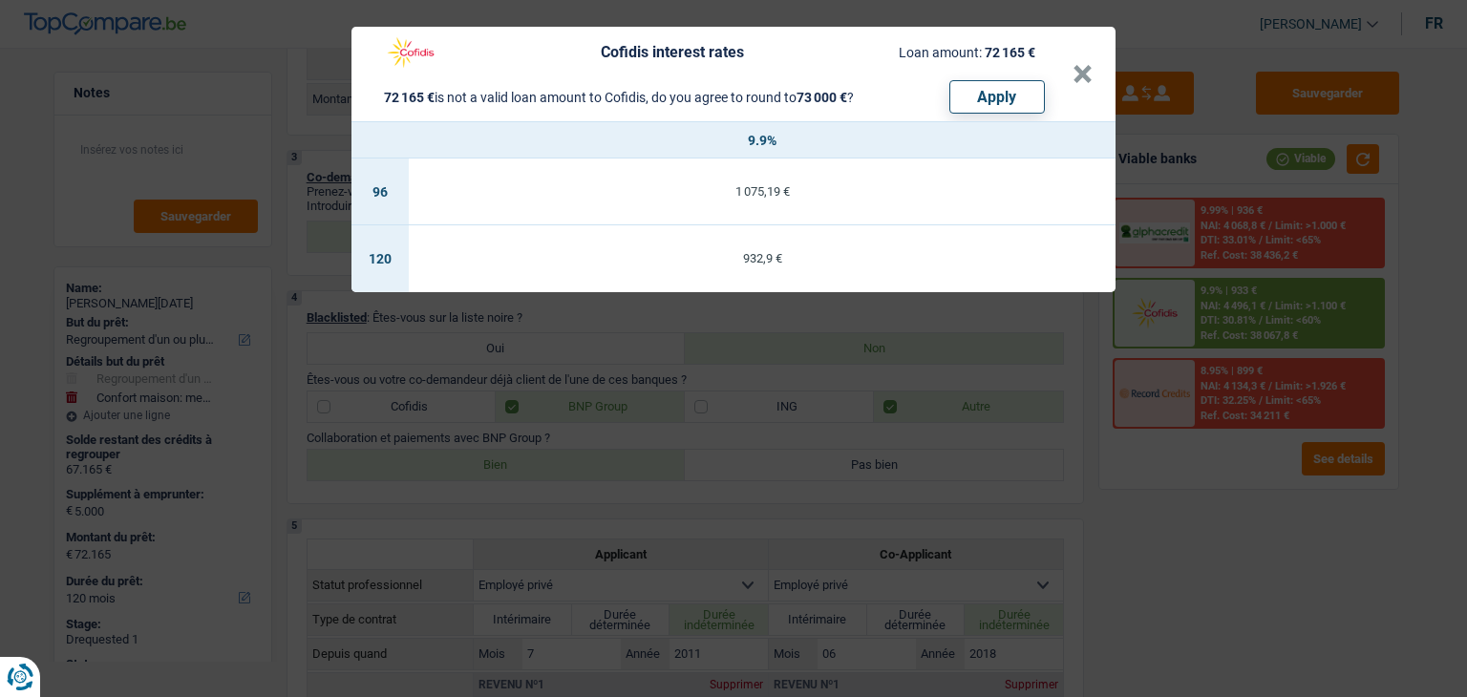
click at [883, 345] on div "Cofidis interest rates Loan amount: 72 165 € 72 165 € is not a valid loan amoun…" at bounding box center [733, 348] width 1467 height 697
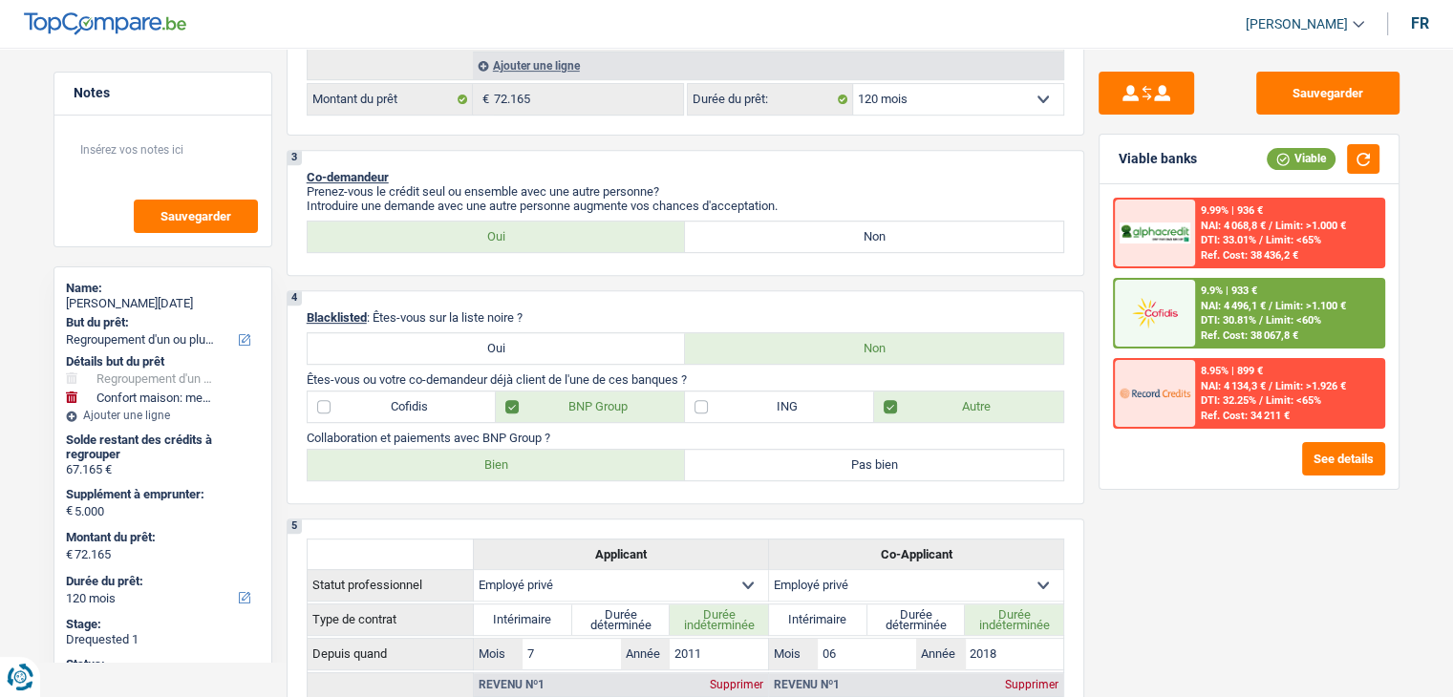
click at [1193, 330] on div at bounding box center [1155, 313] width 80 height 67
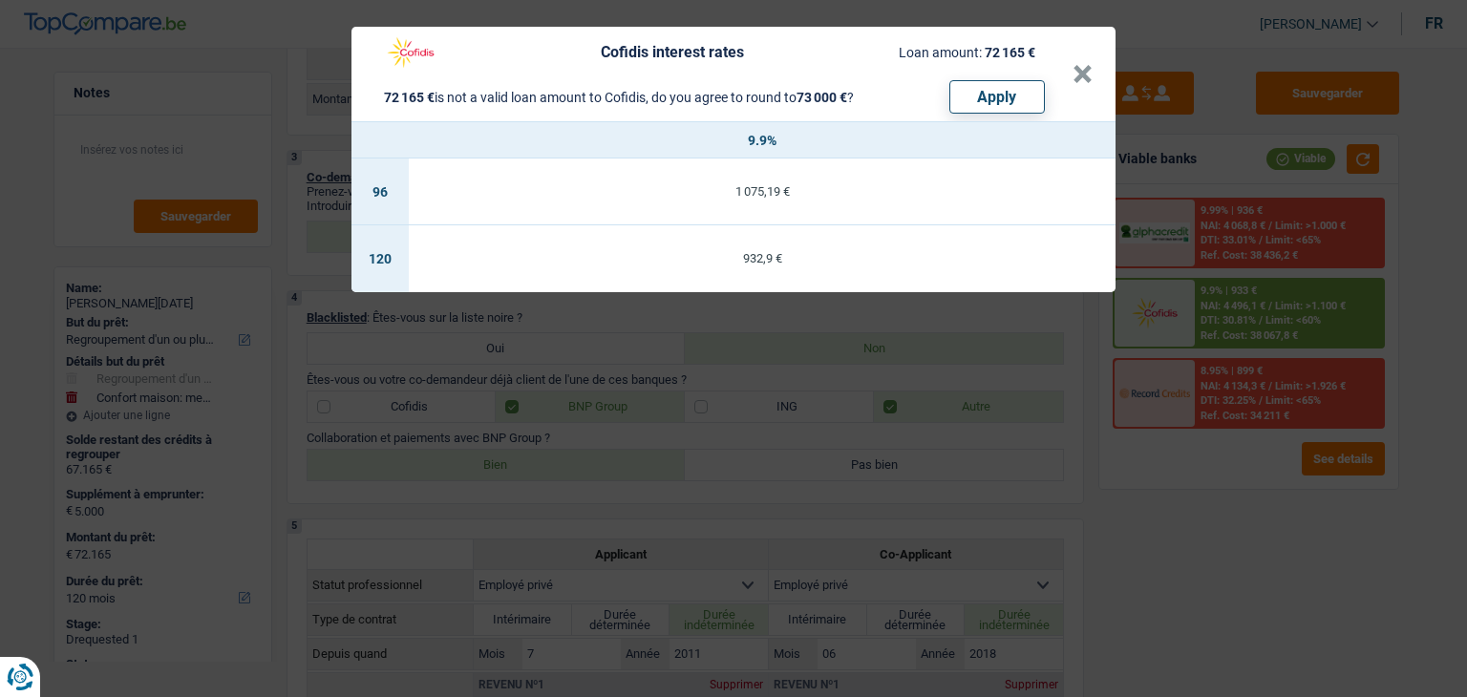
click at [1184, 511] on div "Cofidis interest rates Loan amount: 72 165 € 72 165 € is not a valid loan amoun…" at bounding box center [733, 348] width 1467 height 697
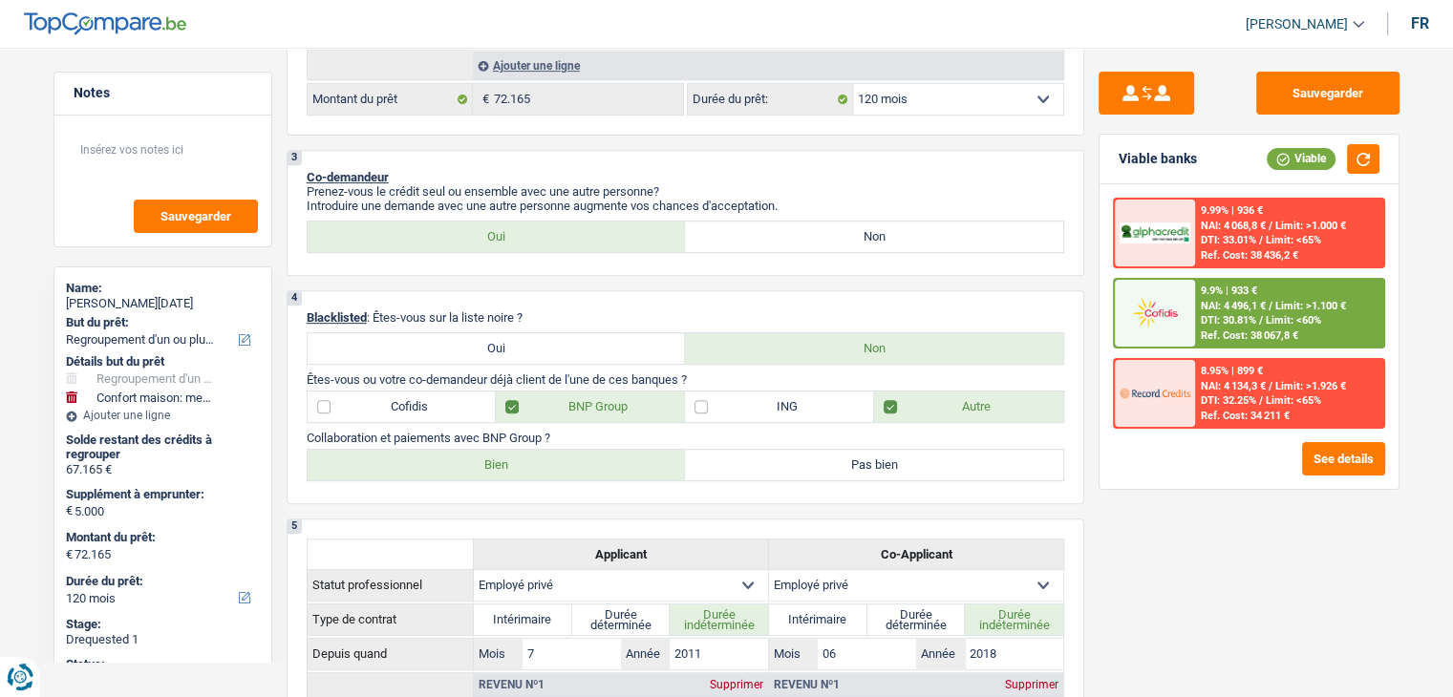
click at [1207, 314] on span "DTI: 30.81%" at bounding box center [1228, 320] width 55 height 12
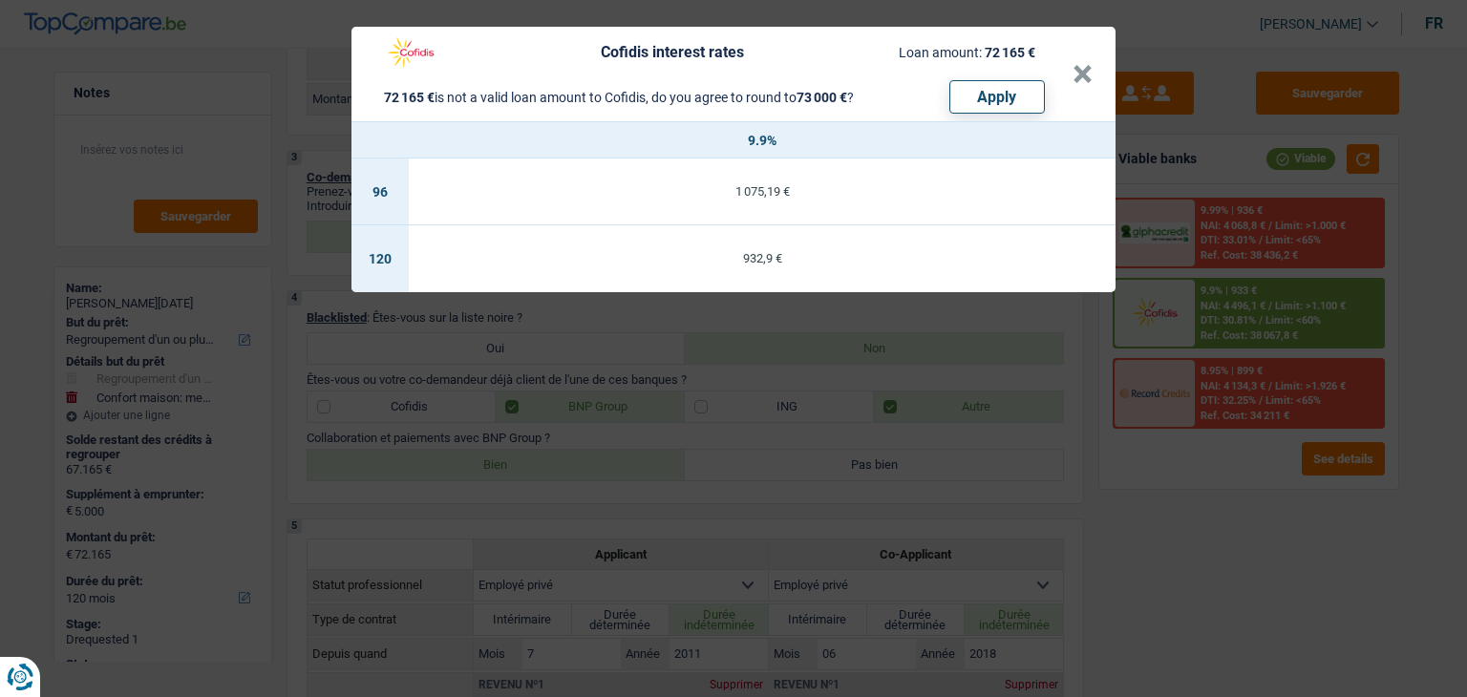
click at [1203, 518] on div "Cofidis interest rates Loan amount: 72 165 € 72 165 € is not a valid loan amoun…" at bounding box center [733, 348] width 1467 height 697
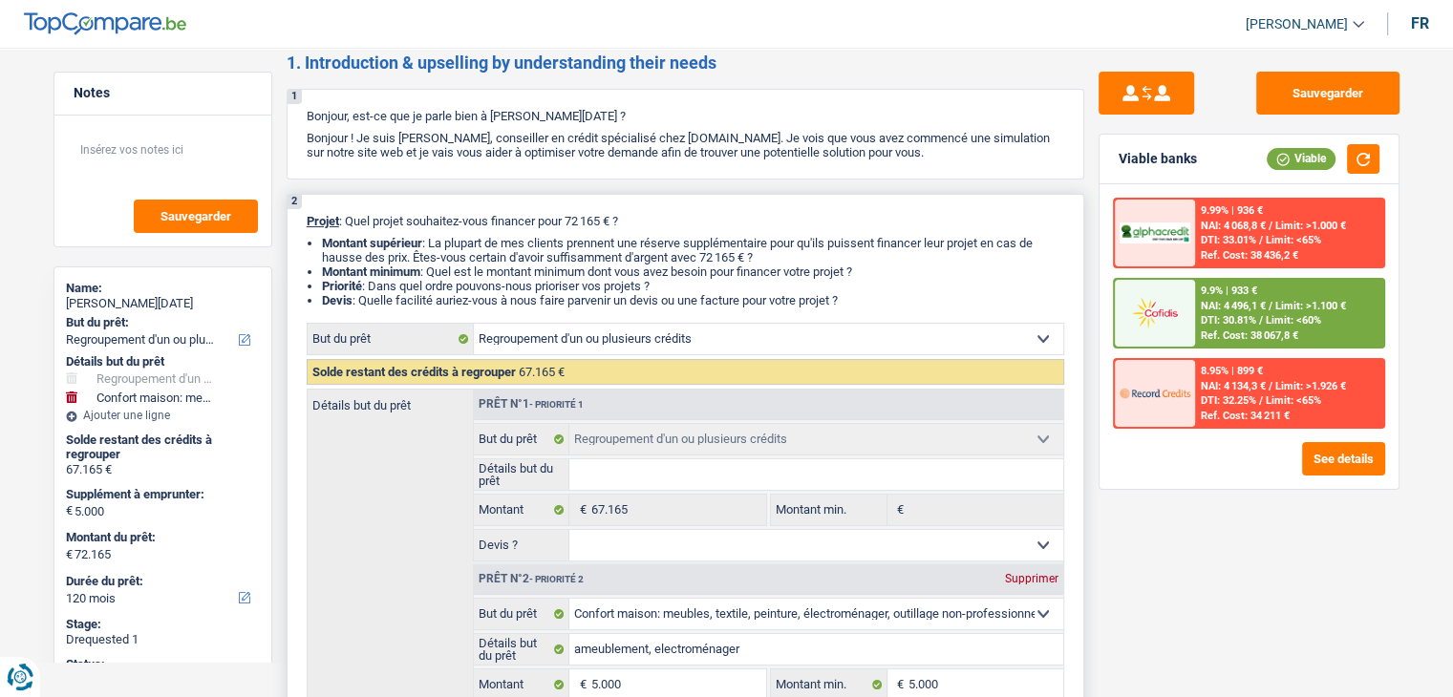
scroll to position [478, 0]
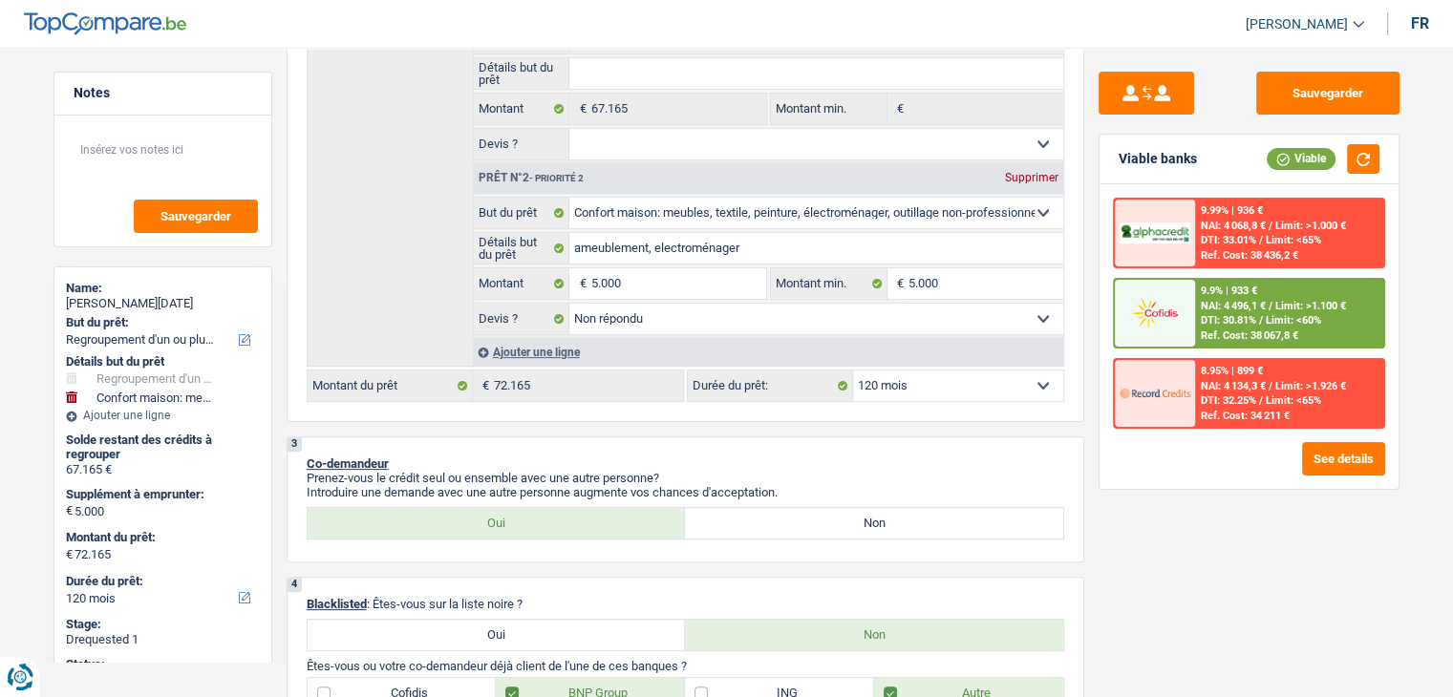
click at [1280, 308] on span "Limit: >1.100 €" at bounding box center [1310, 306] width 71 height 12
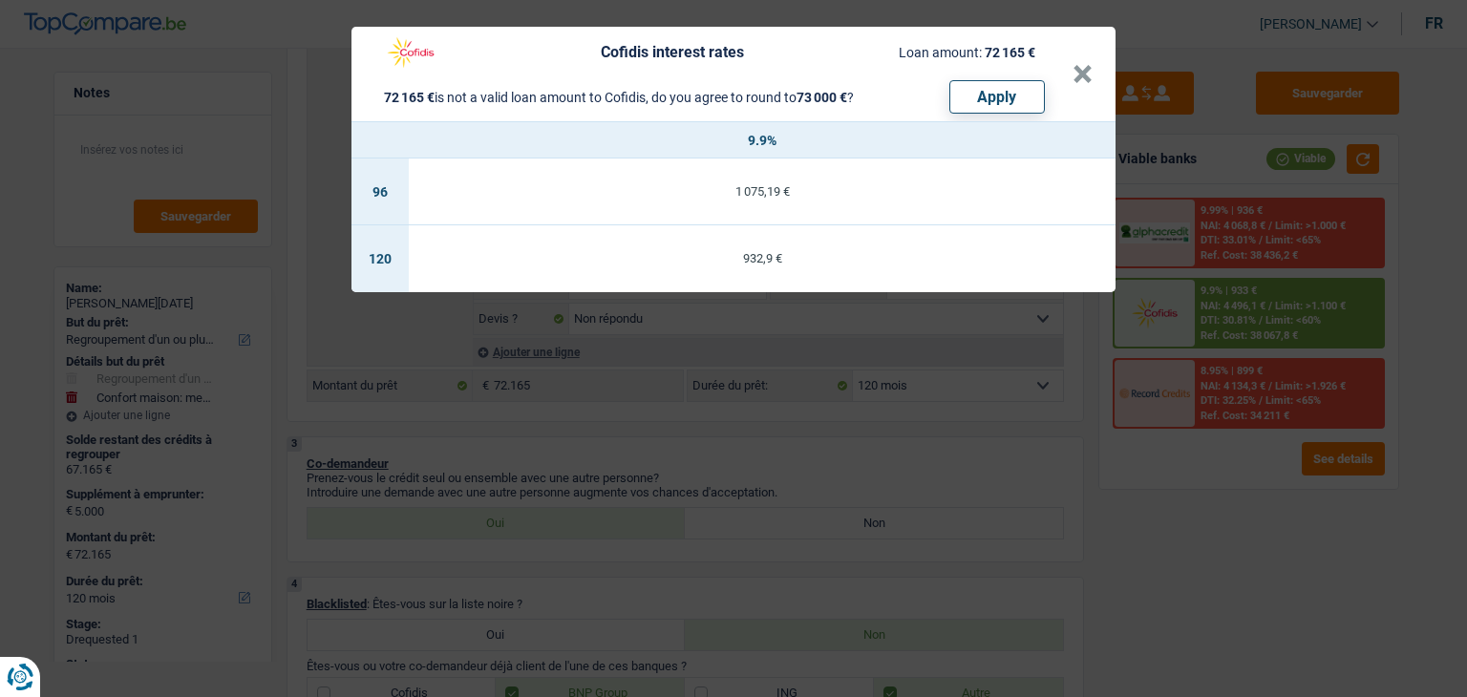
click at [816, 441] on div "Cofidis interest rates Loan amount: 72 165 € 72 165 € is not a valid loan amoun…" at bounding box center [733, 348] width 1467 height 697
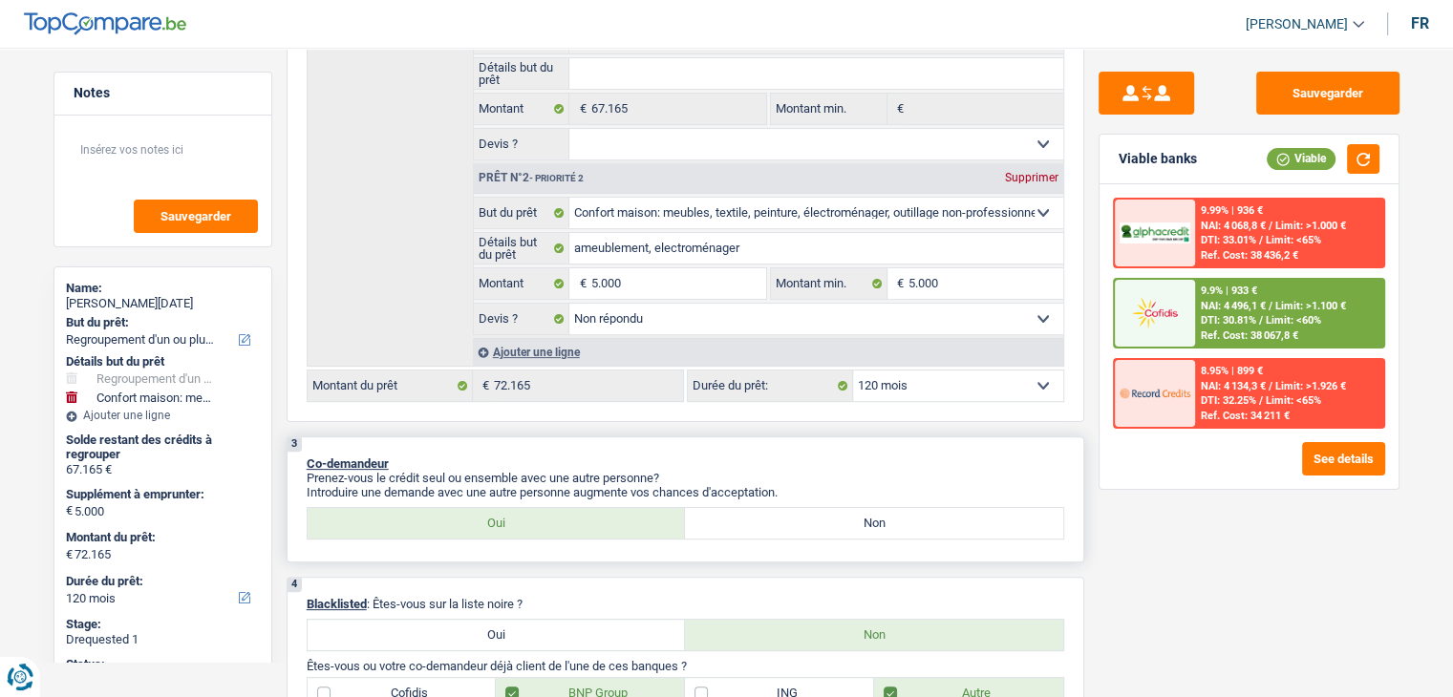
drag, startPoint x: 753, startPoint y: 440, endPoint x: 959, endPoint y: 441, distance: 206.3
click at [755, 440] on div "3 Co-demandeur Prenez-vous le crédit seul ou ensemble avec une autre personne? …" at bounding box center [686, 499] width 798 height 126
click at [1160, 323] on img at bounding box center [1154, 312] width 71 height 35
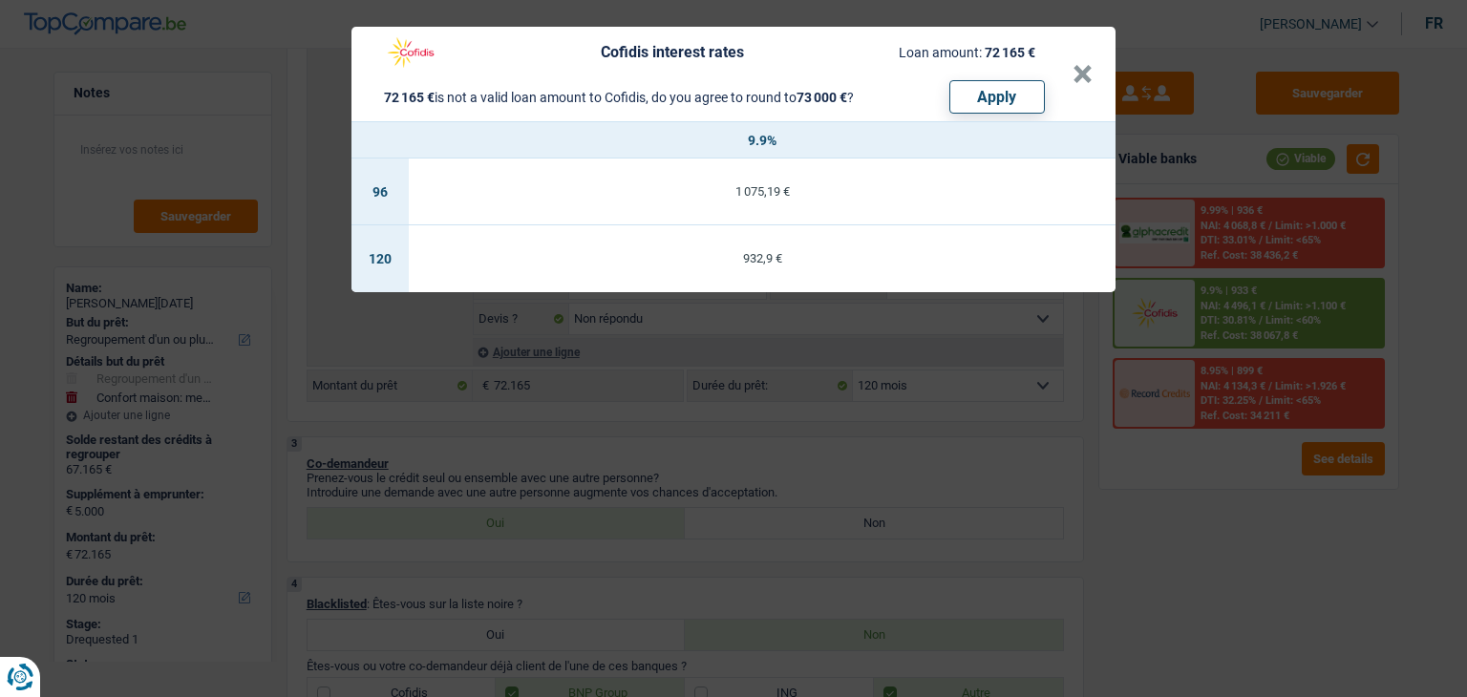
click at [929, 463] on div "Cofidis interest rates Loan amount: 72 165 € 72 165 € is not a valid loan amoun…" at bounding box center [733, 348] width 1467 height 697
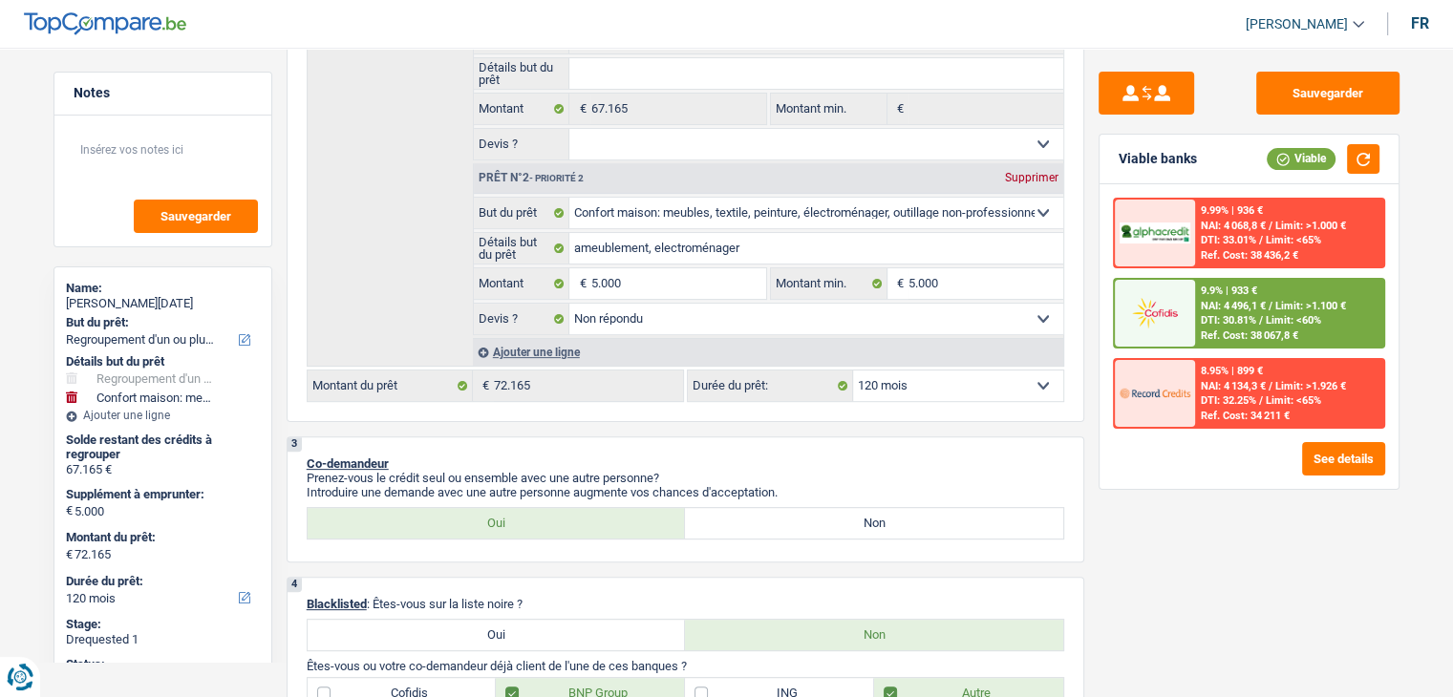
click at [1208, 309] on span "NAI: 4 496,1 €" at bounding box center [1233, 306] width 65 height 12
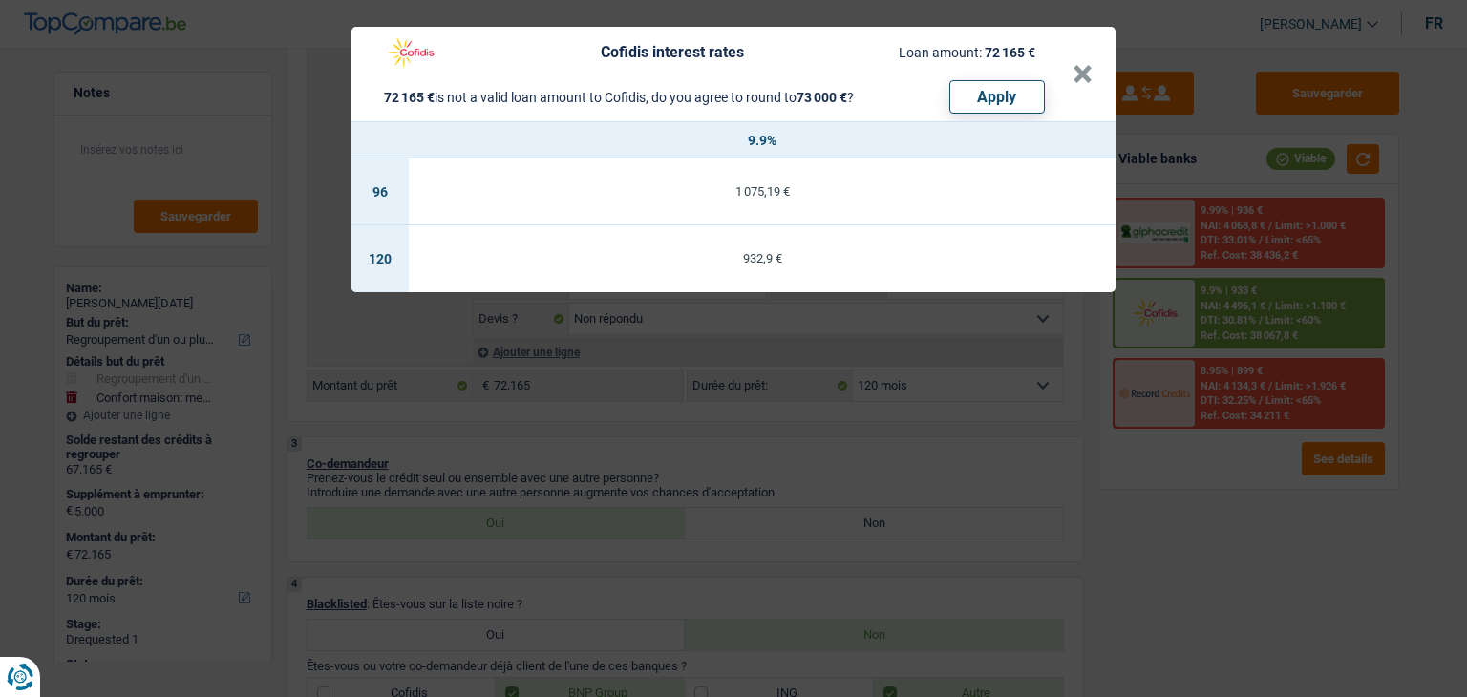
click at [934, 425] on div "Cofidis interest rates Loan amount: 72 165 € 72 165 € is not a valid loan amoun…" at bounding box center [733, 348] width 1467 height 697
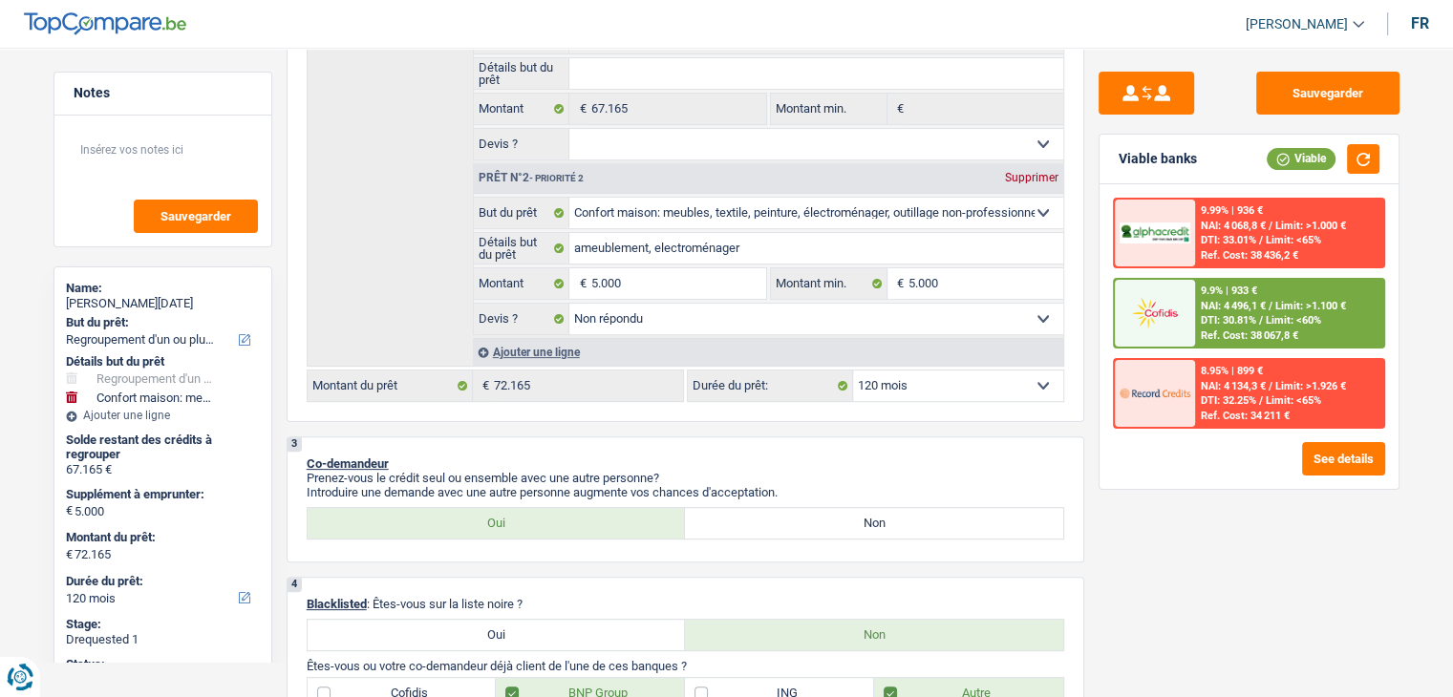
click at [1223, 326] on div "9.9% | 933 € NAI: 4 496,1 € / Limit: >1.100 € DTI: 30.81% / Limit: <60% Ref. Co…" at bounding box center [1289, 313] width 188 height 67
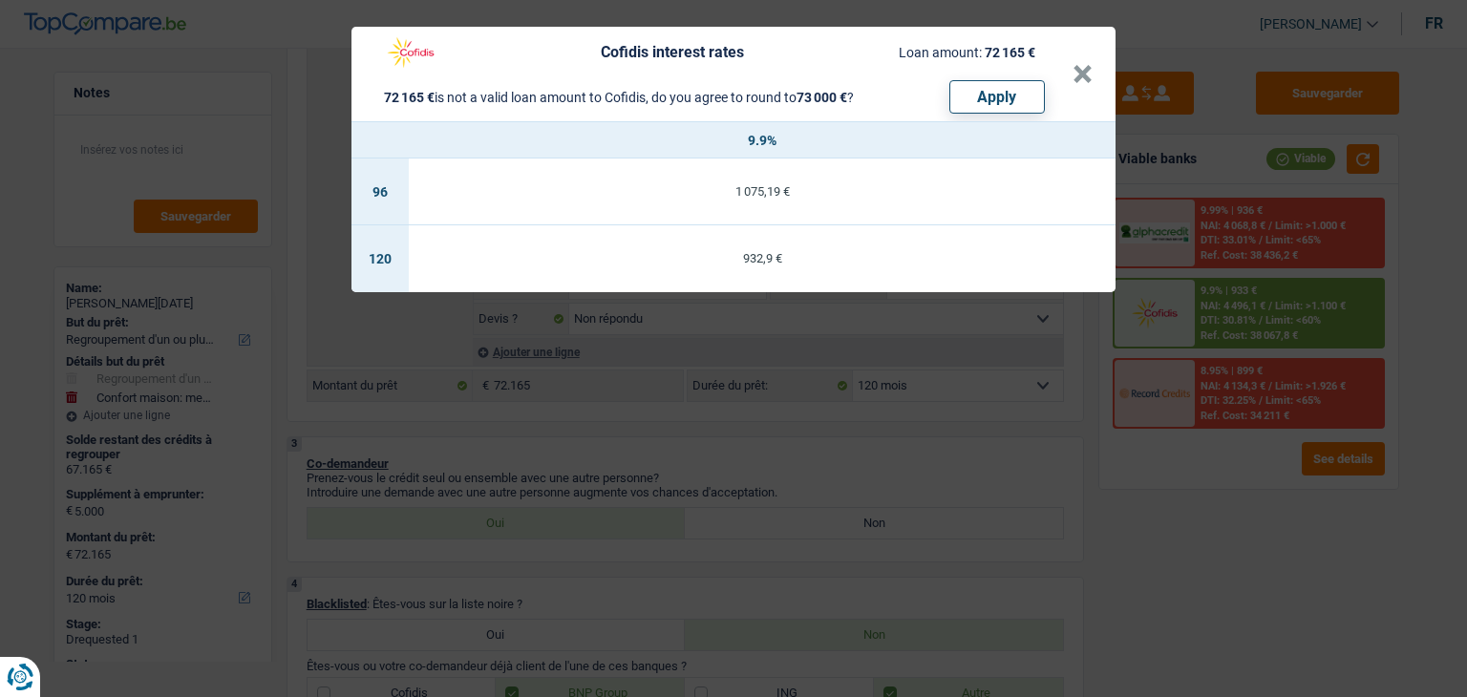
click at [911, 433] on div "Cofidis interest rates Loan amount: 72 165 € 72 165 € is not a valid loan amoun…" at bounding box center [733, 348] width 1467 height 697
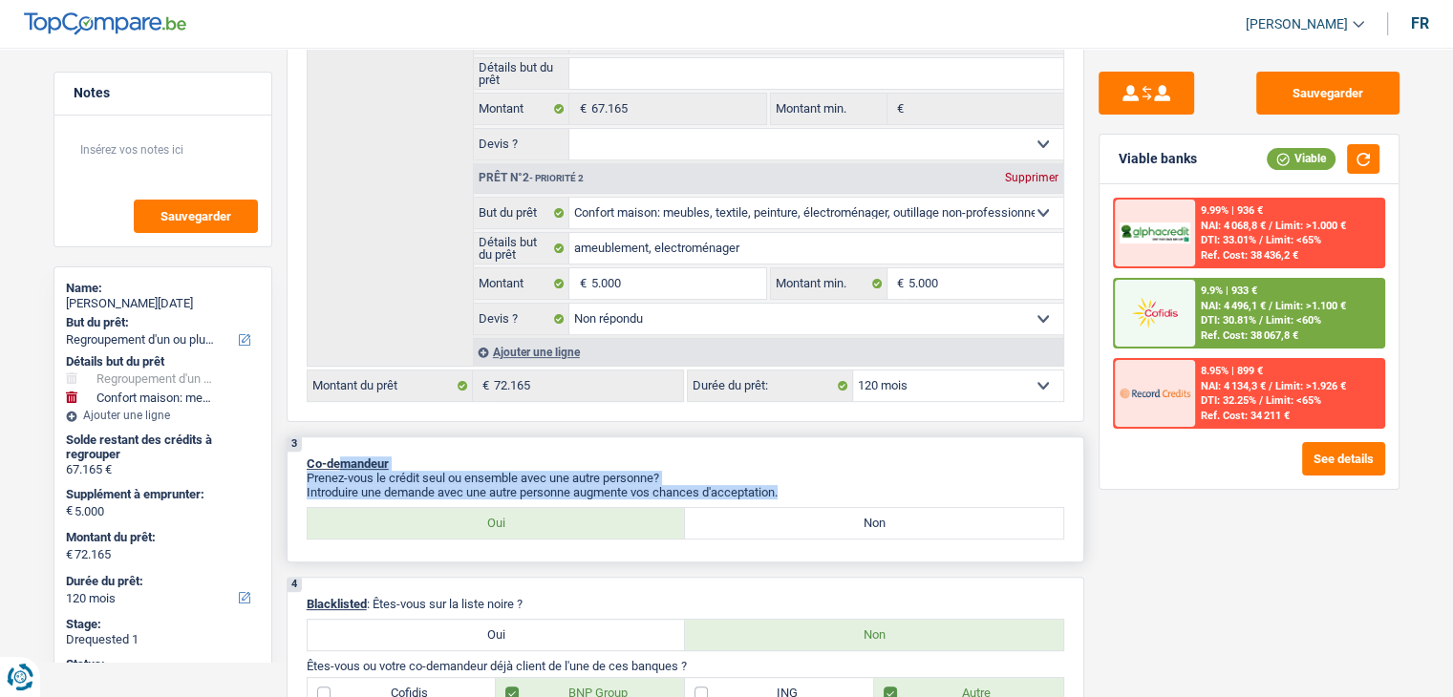
drag, startPoint x: 791, startPoint y: 490, endPoint x: 339, endPoint y: 444, distance: 454.1
click at [339, 444] on div "3 Co-demandeur Prenez-vous le crédit seul ou ensemble avec une autre personne? …" at bounding box center [686, 499] width 798 height 126
click at [696, 457] on p "Co-demandeur" at bounding box center [685, 464] width 757 height 14
click at [805, 485] on p "Introduire une demande avec une autre personne augmente vos chances d'acceptati…" at bounding box center [685, 492] width 757 height 14
click at [968, 457] on p "Co-demandeur" at bounding box center [685, 464] width 757 height 14
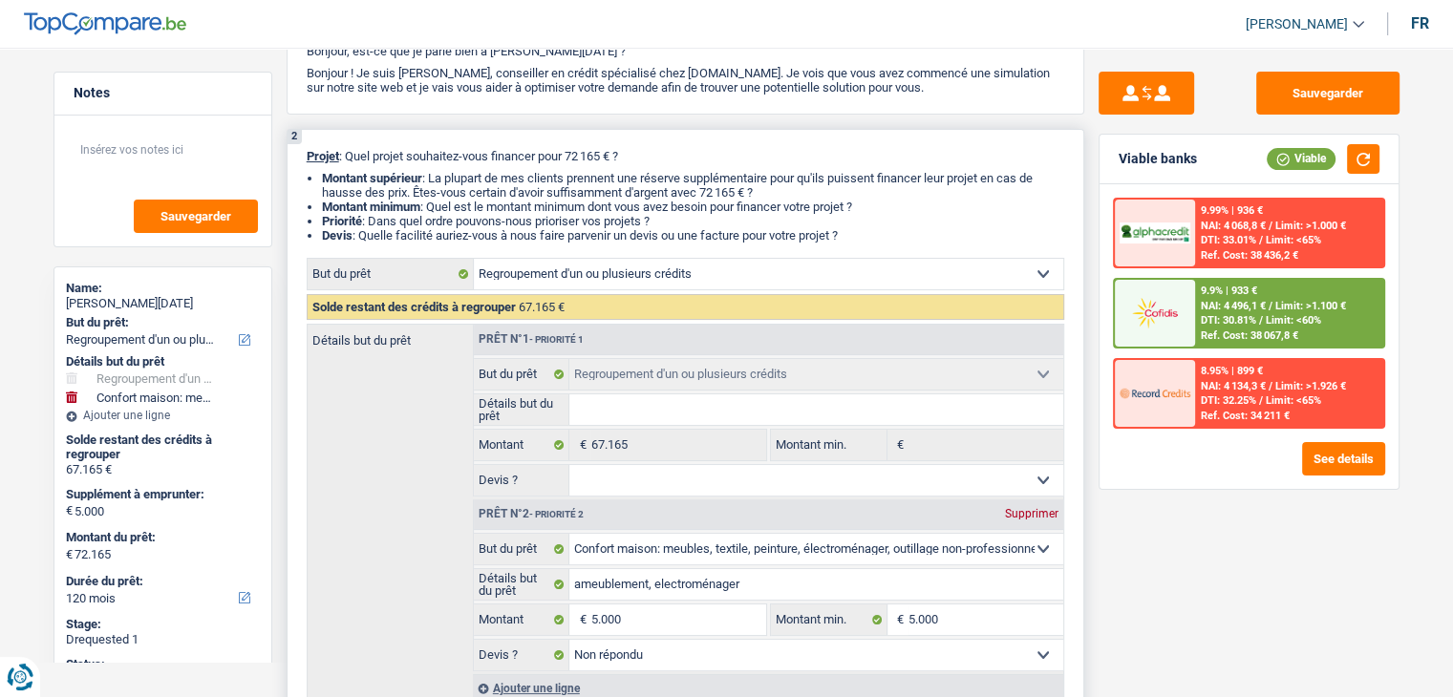
scroll to position [0, 0]
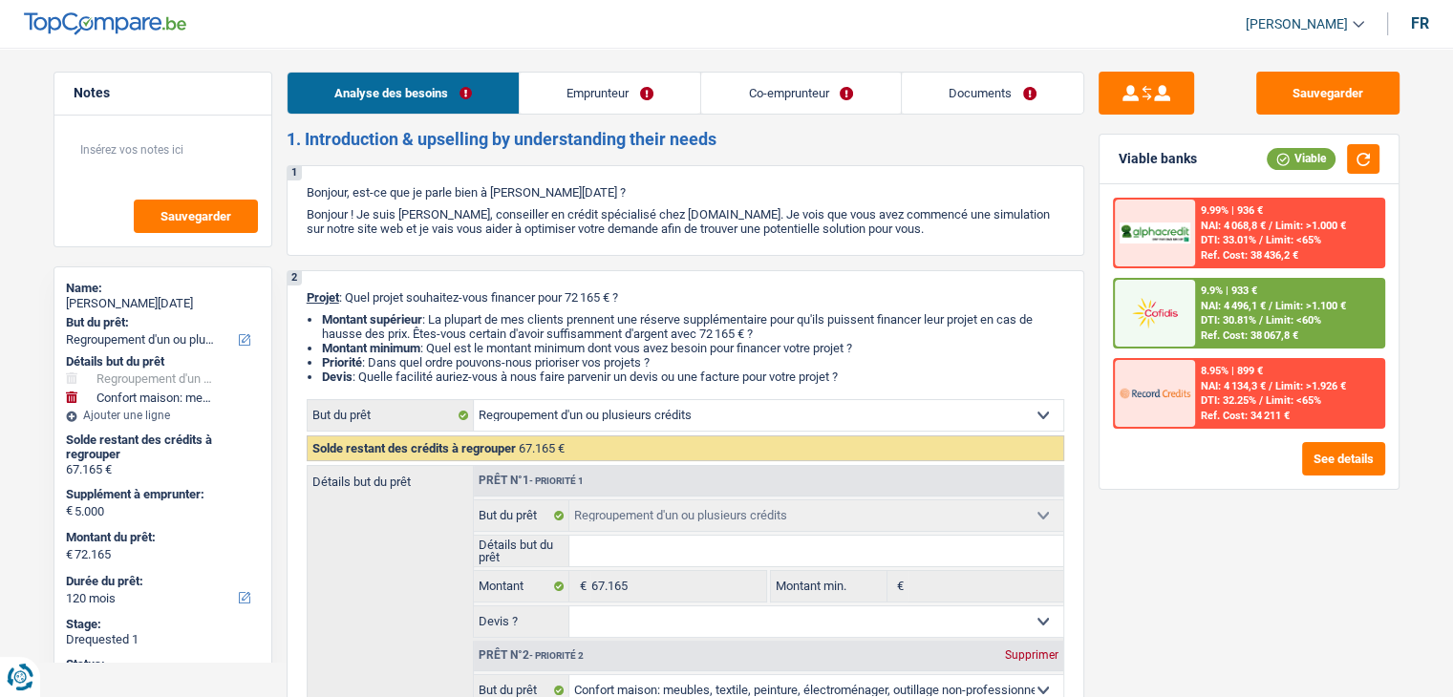
click at [968, 79] on link "Documents" at bounding box center [992, 93] width 181 height 41
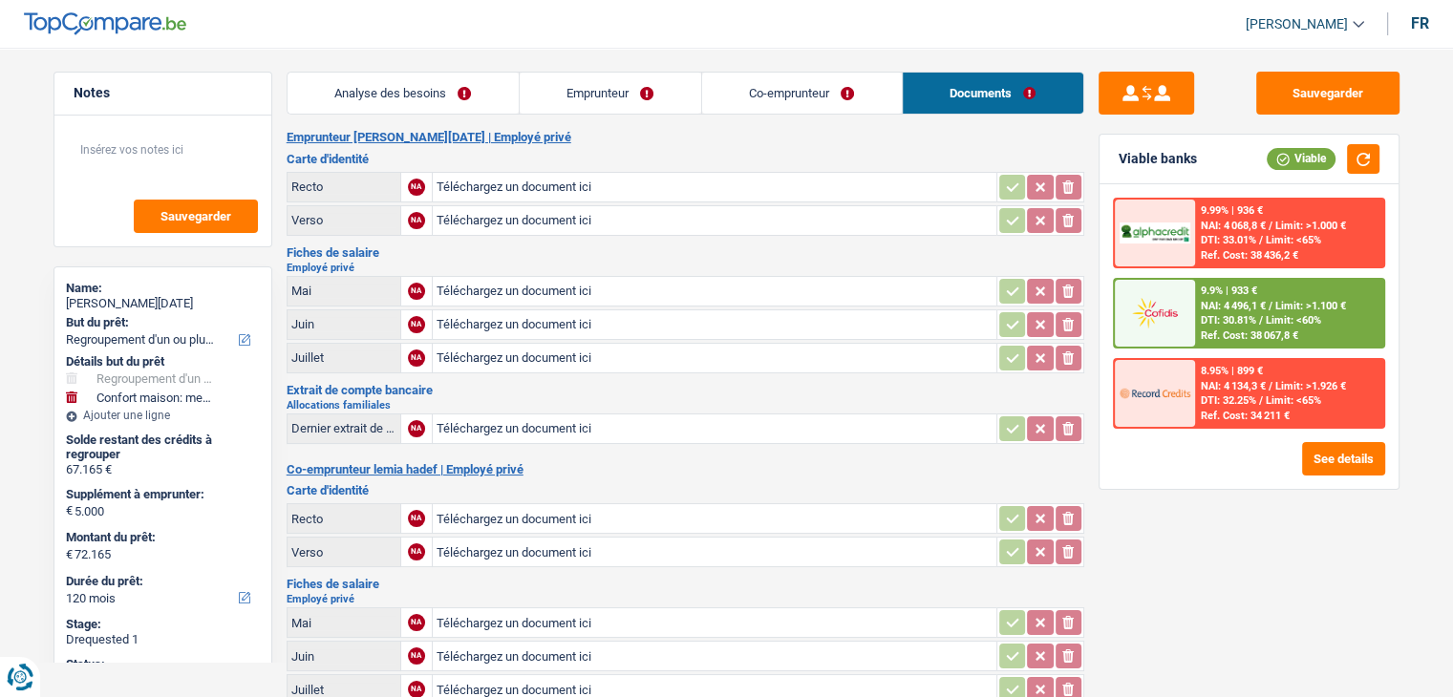
click at [785, 94] on link "Co-emprunteur" at bounding box center [802, 93] width 200 height 41
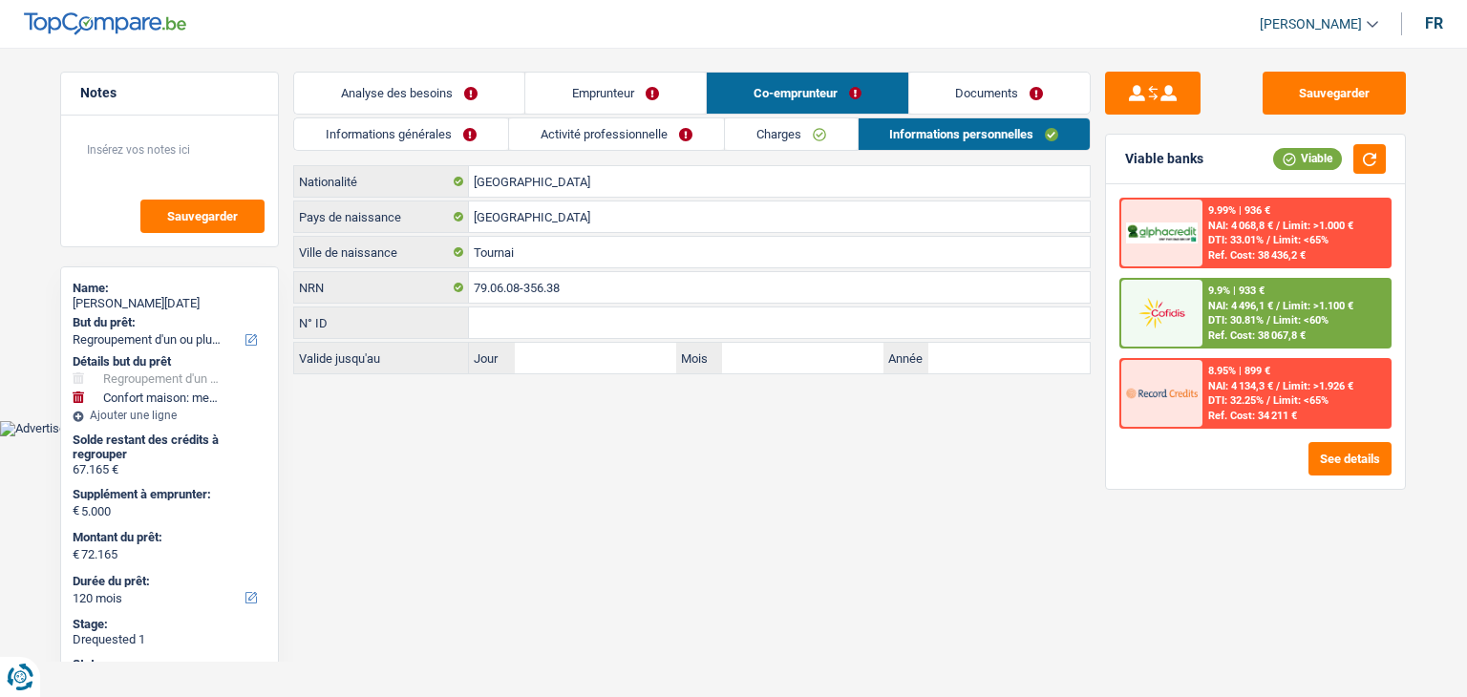
click at [567, 91] on link "Emprunteur" at bounding box center [615, 93] width 181 height 41
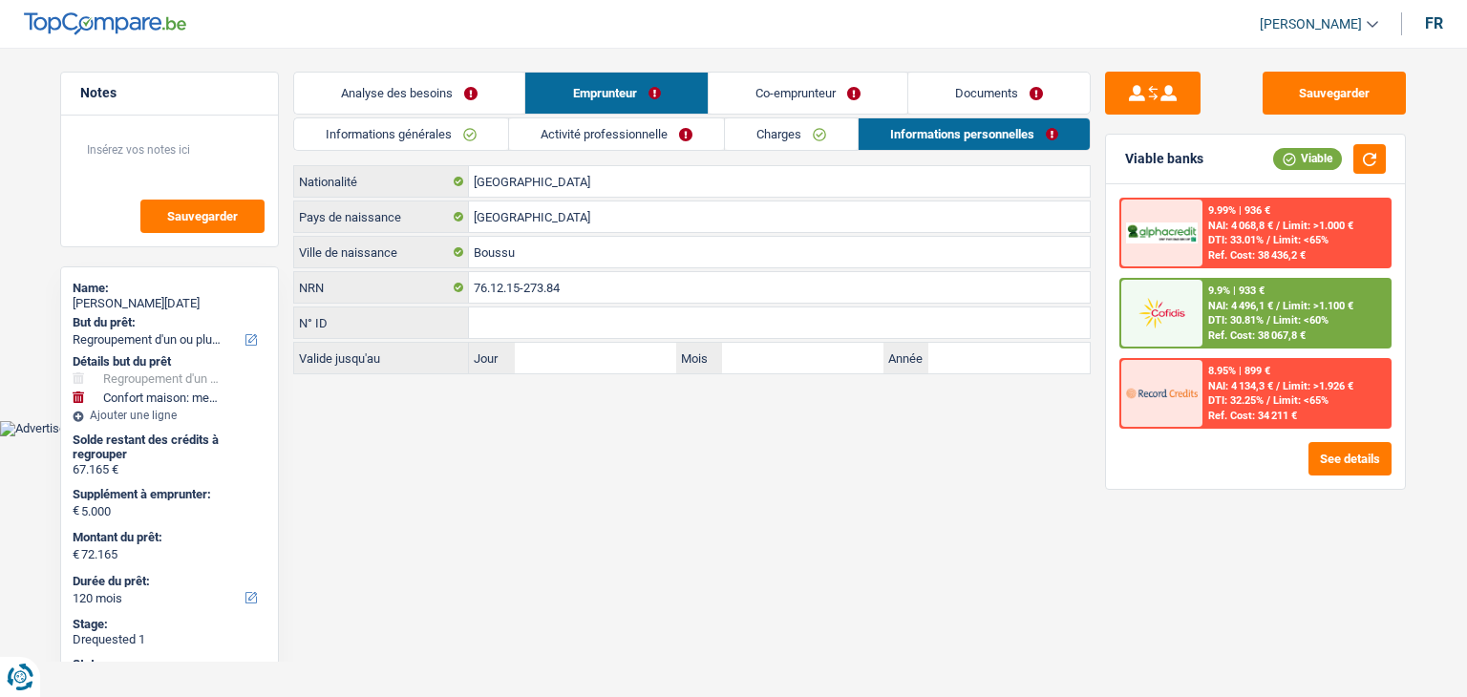
click at [330, 104] on link "Analyse des besoins" at bounding box center [409, 93] width 230 height 41
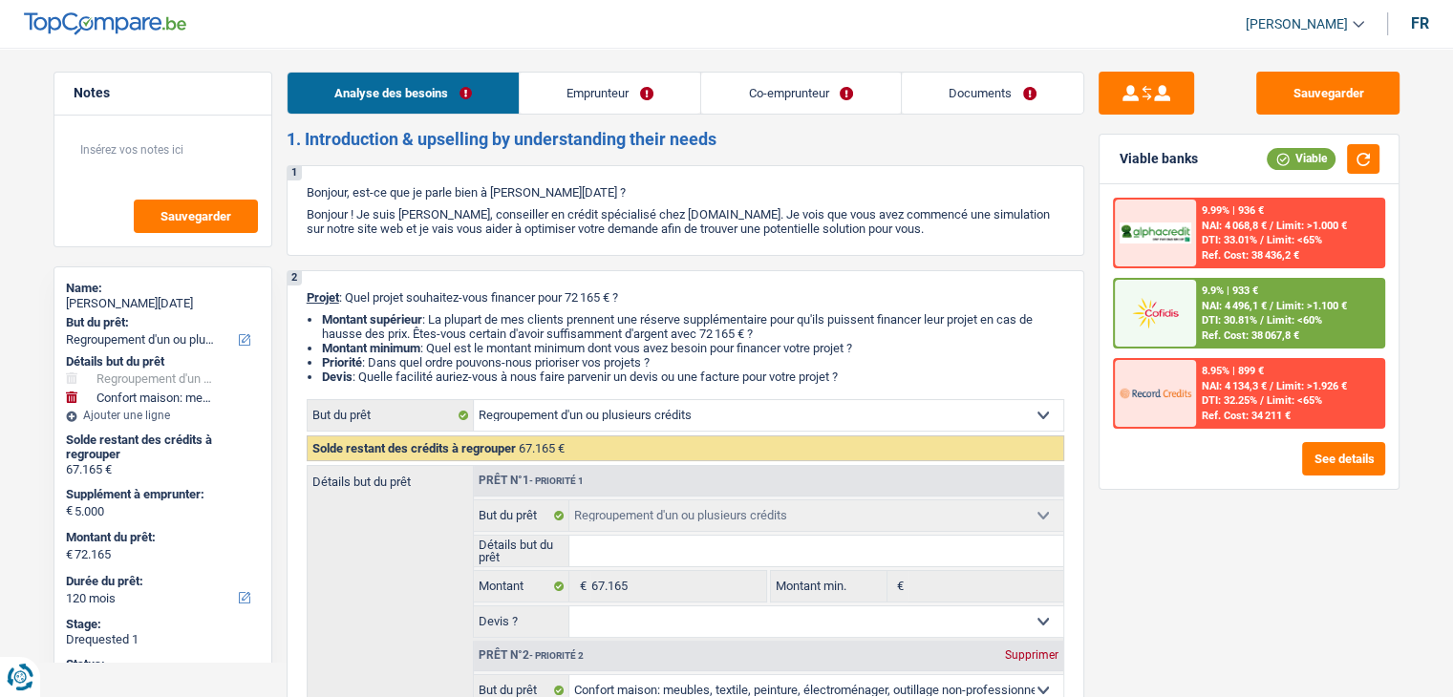
click at [912, 108] on link "Documents" at bounding box center [992, 93] width 181 height 41
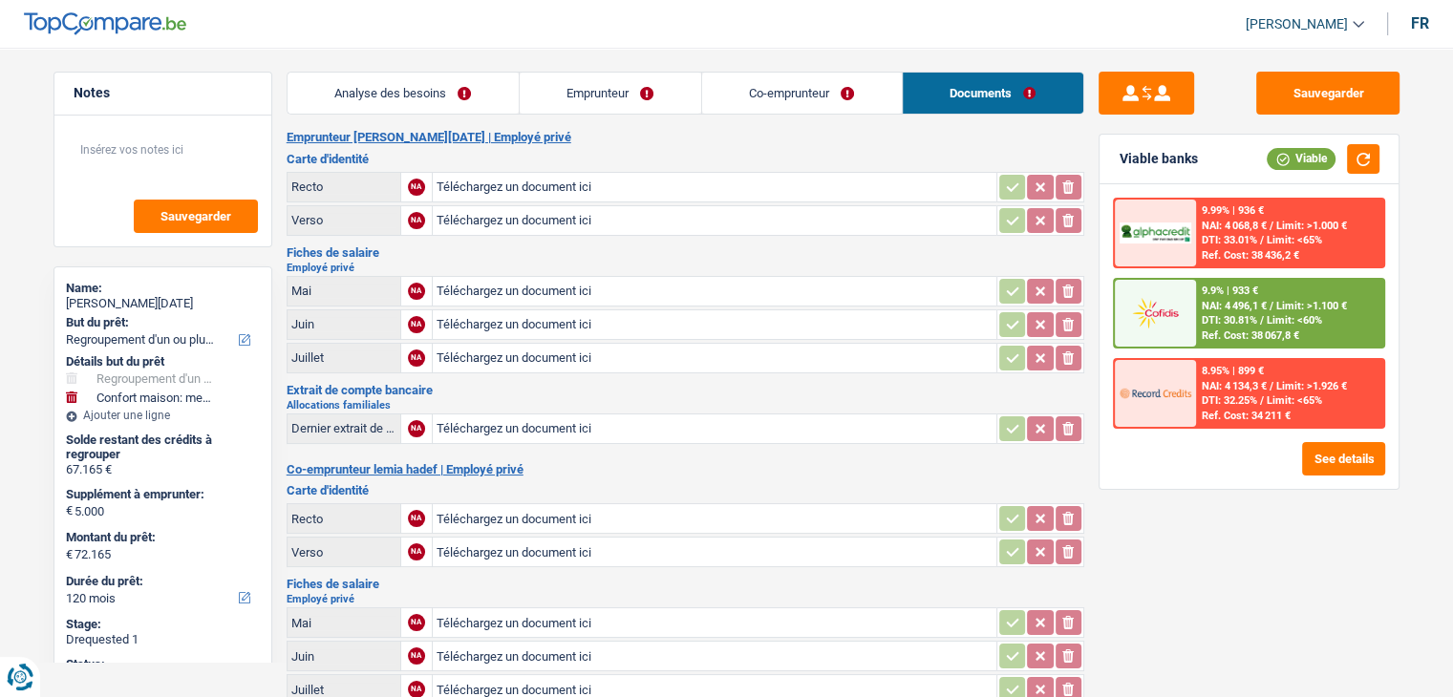
click at [987, 101] on link "Documents" at bounding box center [993, 93] width 181 height 41
click at [1220, 322] on span "DTI: 30.81%" at bounding box center [1228, 320] width 55 height 12
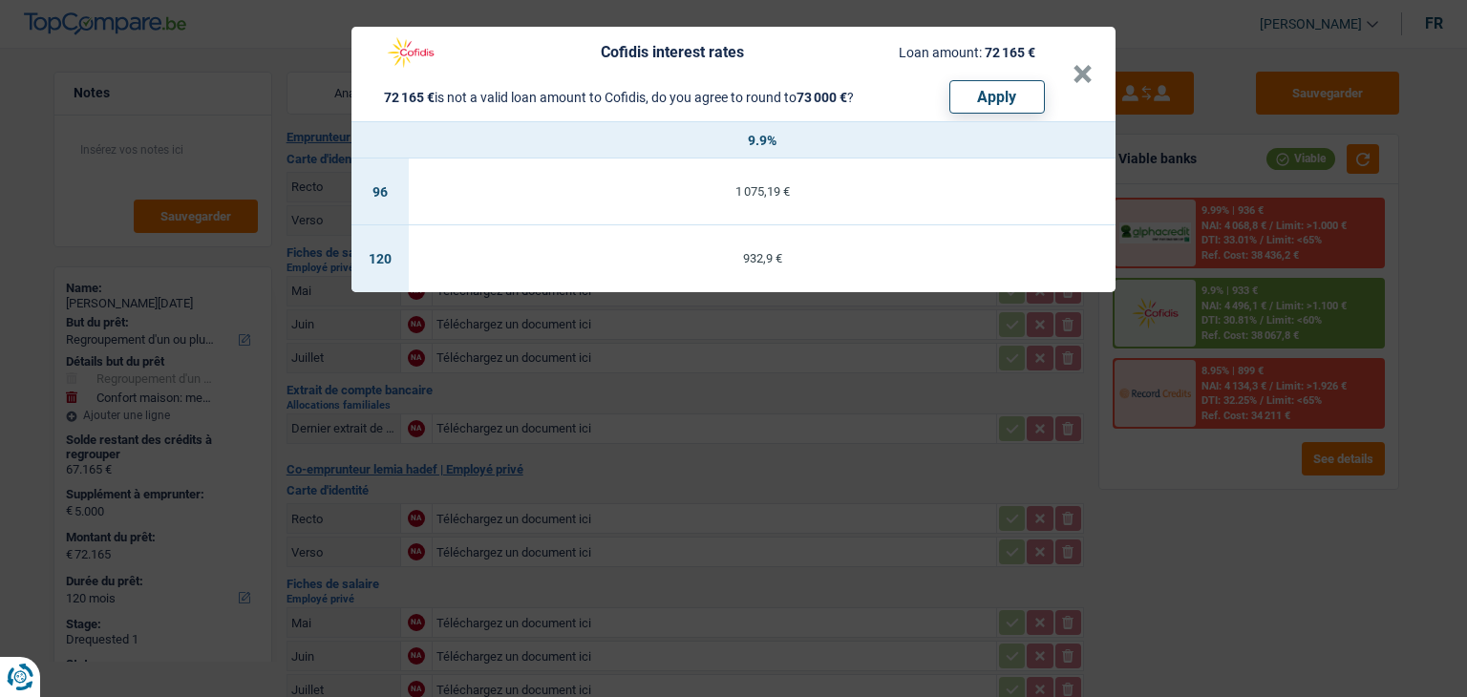
click at [638, 394] on div "Cofidis interest rates Loan amount: 72 165 € 72 165 € is not a valid loan amoun…" at bounding box center [733, 348] width 1467 height 697
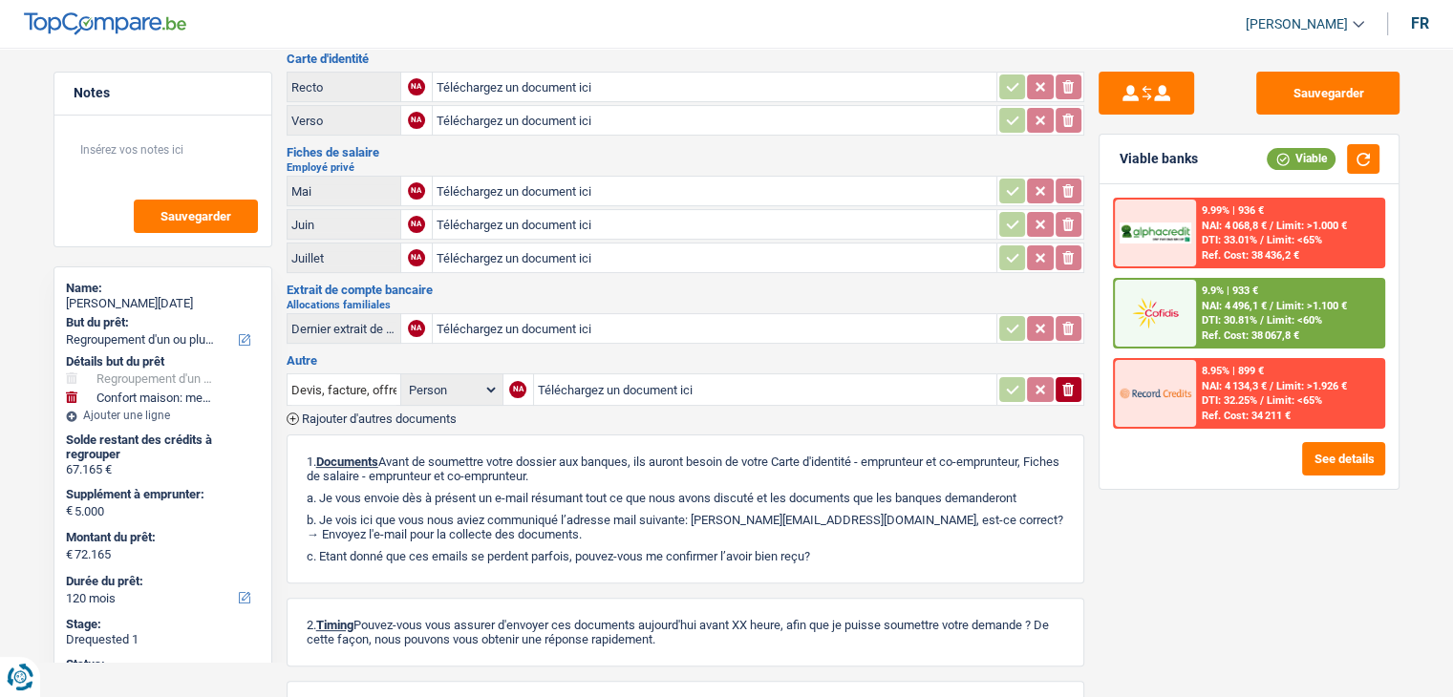
scroll to position [575, 0]
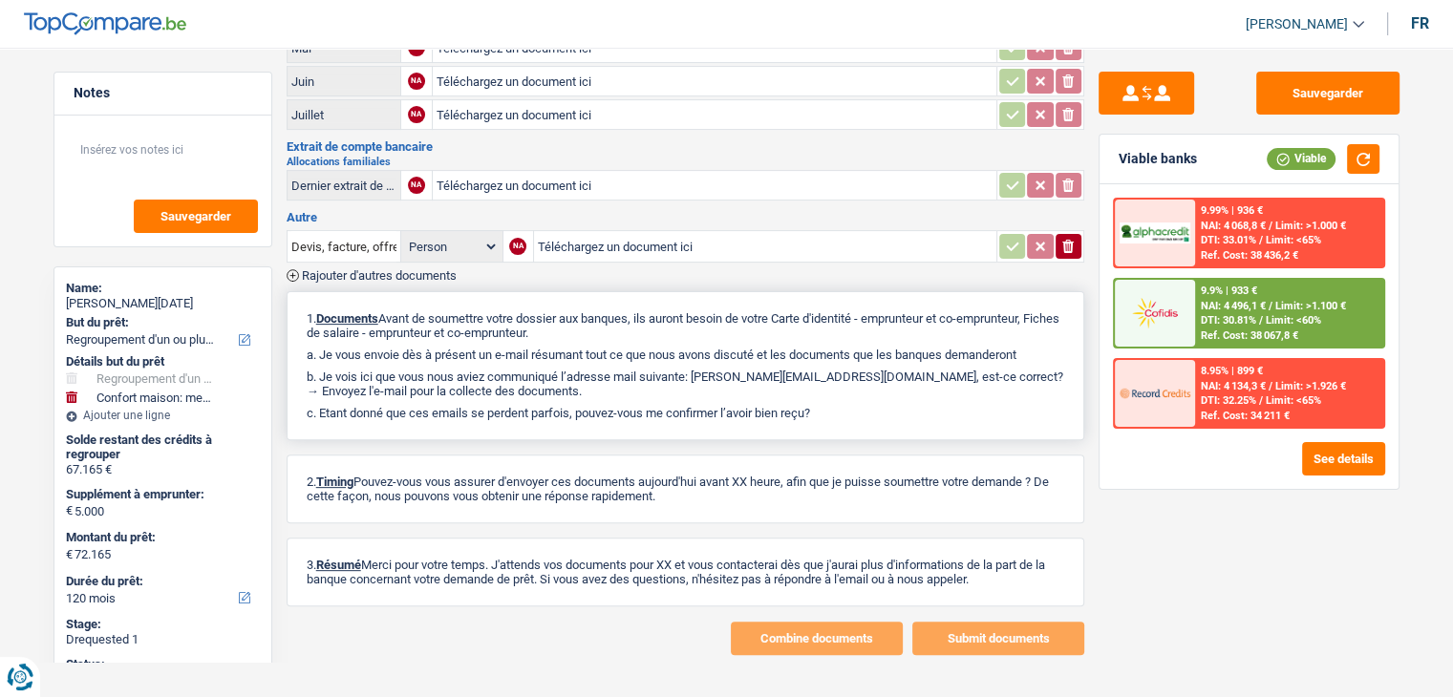
drag, startPoint x: 802, startPoint y: 303, endPoint x: 968, endPoint y: 320, distance: 167.1
click at [968, 320] on p "1. Documents Avant de soumettre votre dossier aux banques, ils auront besoin de…" at bounding box center [685, 325] width 757 height 29
click at [631, 349] on div "1. Documents Avant de soumettre votre dossier aux banques, ils auront besoin de…" at bounding box center [686, 365] width 798 height 149
drag, startPoint x: 791, startPoint y: 301, endPoint x: 813, endPoint y: 303, distance: 22.1
click at [813, 311] on p "1. Documents Avant de soumettre votre dossier aux banques, ils auront besoin de…" at bounding box center [685, 325] width 757 height 29
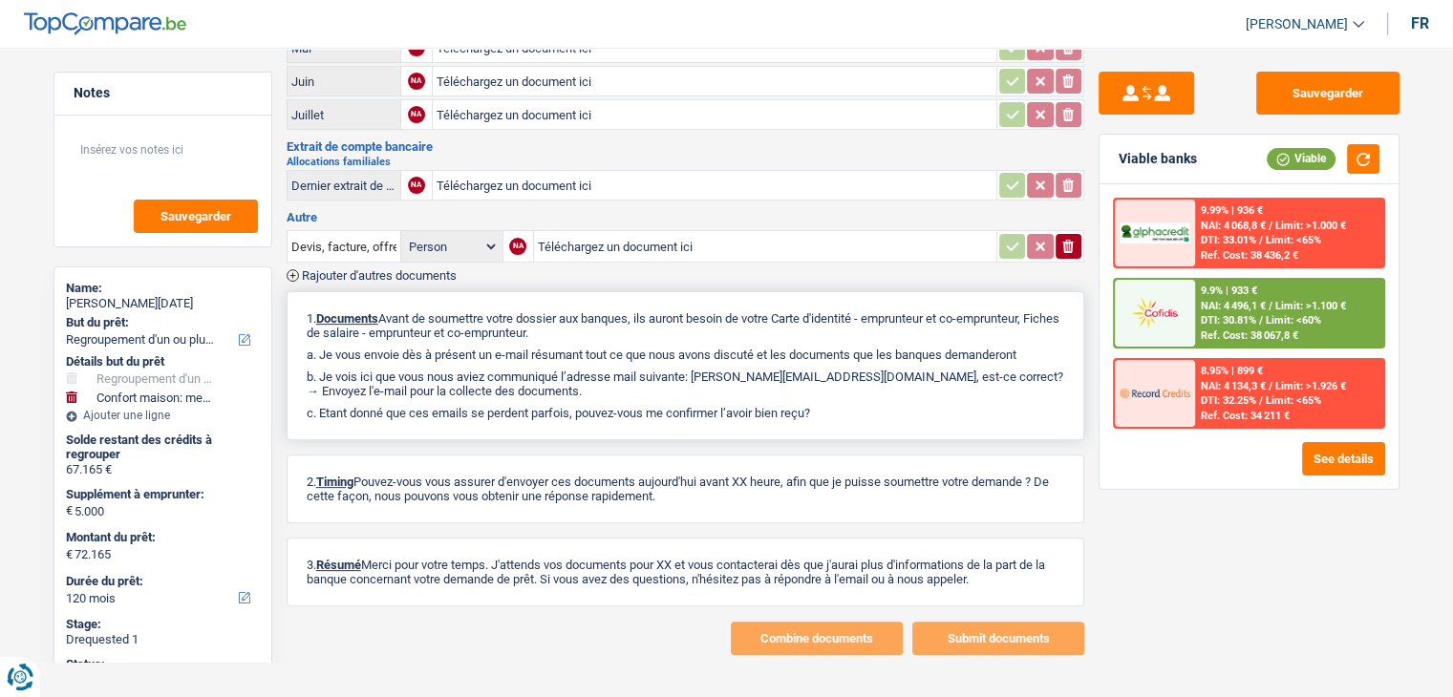
click at [841, 316] on p "1. Documents Avant de soumettre votre dossier aux banques, ils auront besoin de…" at bounding box center [685, 325] width 757 height 29
drag, startPoint x: 788, startPoint y: 302, endPoint x: 577, endPoint y: 309, distance: 211.2
click at [577, 311] on p "1. Documents Avant de soumettre votre dossier aux banques, ils auront besoin de…" at bounding box center [685, 325] width 757 height 29
click at [658, 320] on p "1. Documents Avant de soumettre votre dossier aux banques, ils auront besoin de…" at bounding box center [685, 325] width 757 height 29
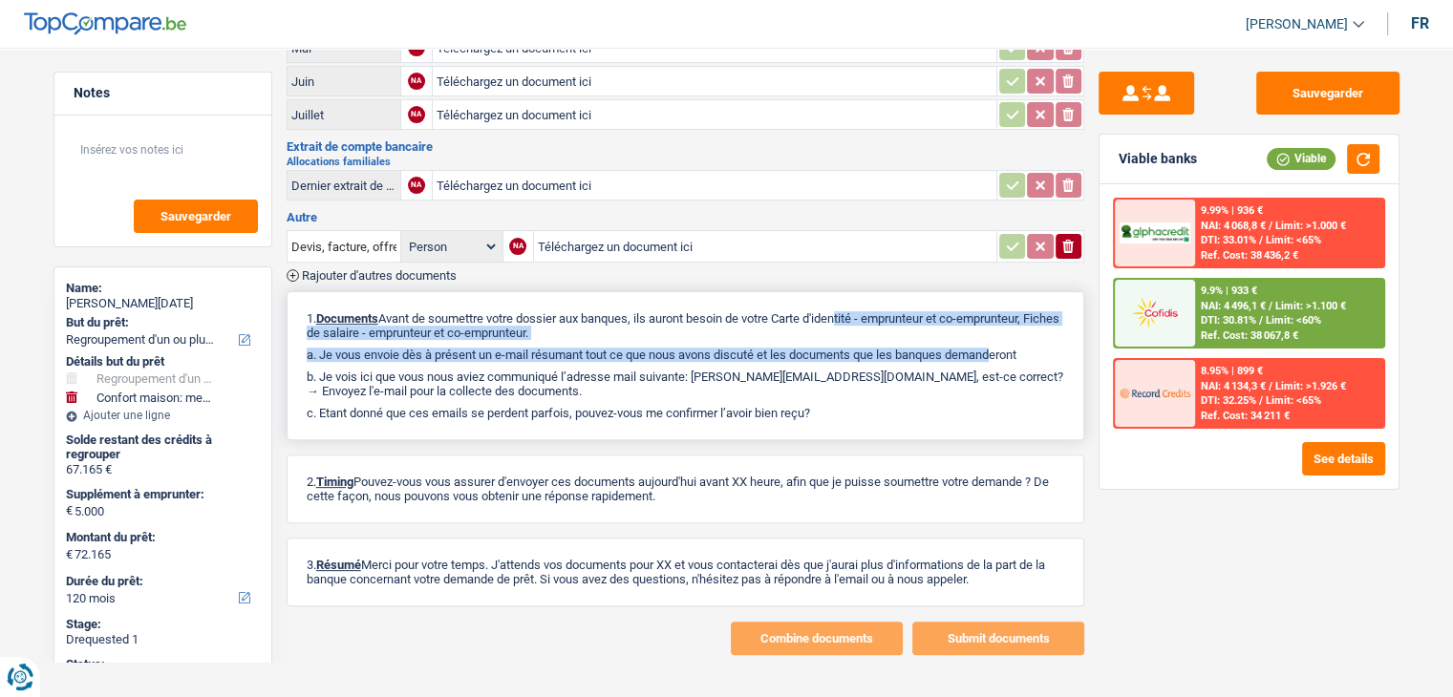
drag, startPoint x: 783, startPoint y: 304, endPoint x: 909, endPoint y: 329, distance: 128.5
click at [909, 329] on div "1. Documents Avant de soumettre votre dossier aux banques, ils auront besoin de…" at bounding box center [686, 365] width 798 height 149
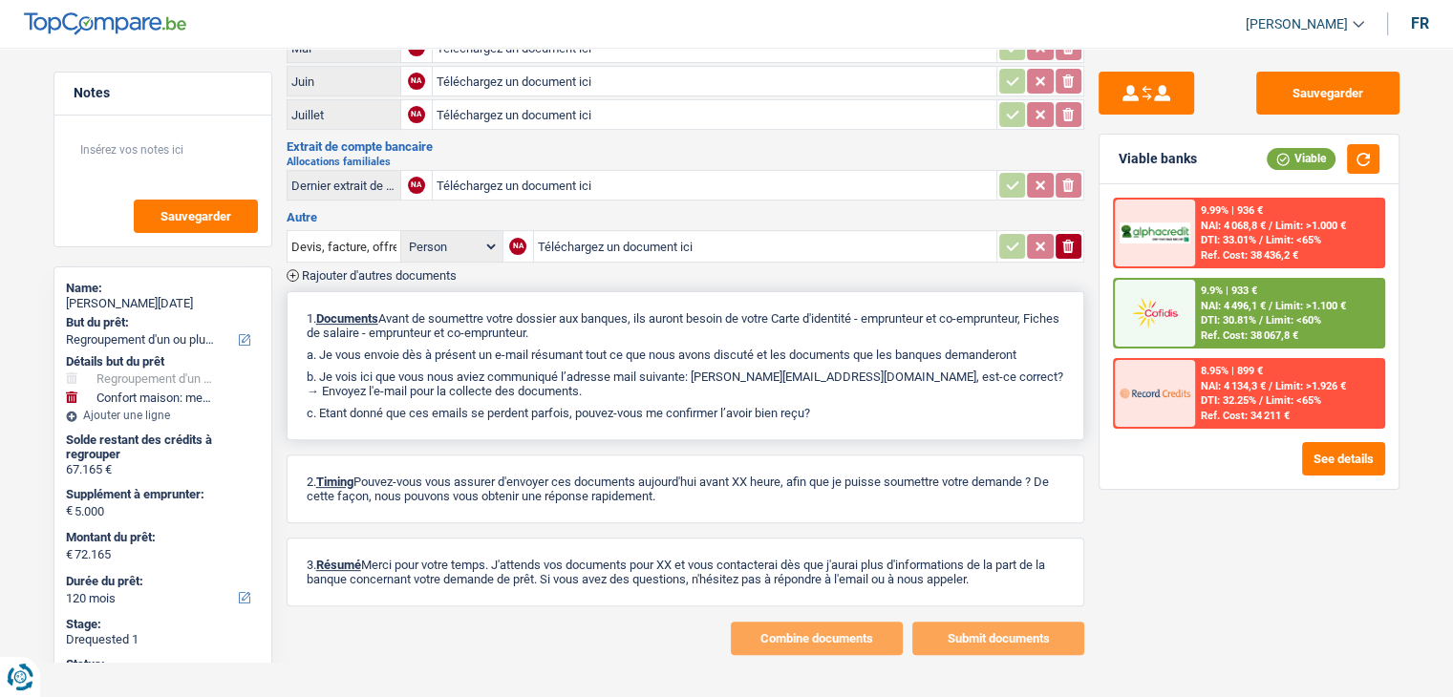
click at [905, 349] on div "1. Documents Avant de soumettre votre dossier aux banques, ils auront besoin de…" at bounding box center [686, 365] width 798 height 149
drag, startPoint x: 818, startPoint y: 398, endPoint x: 431, endPoint y: 336, distance: 391.8
click at [307, 334] on div "1. Documents Avant de soumettre votre dossier aux banques, ils auront besoin de…" at bounding box center [686, 365] width 798 height 149
click at [432, 291] on div "1. Documents Avant de soumettre votre dossier aux banques, ils auront besoin de…" at bounding box center [686, 365] width 798 height 149
drag, startPoint x: 572, startPoint y: 315, endPoint x: 302, endPoint y: 303, distance: 270.6
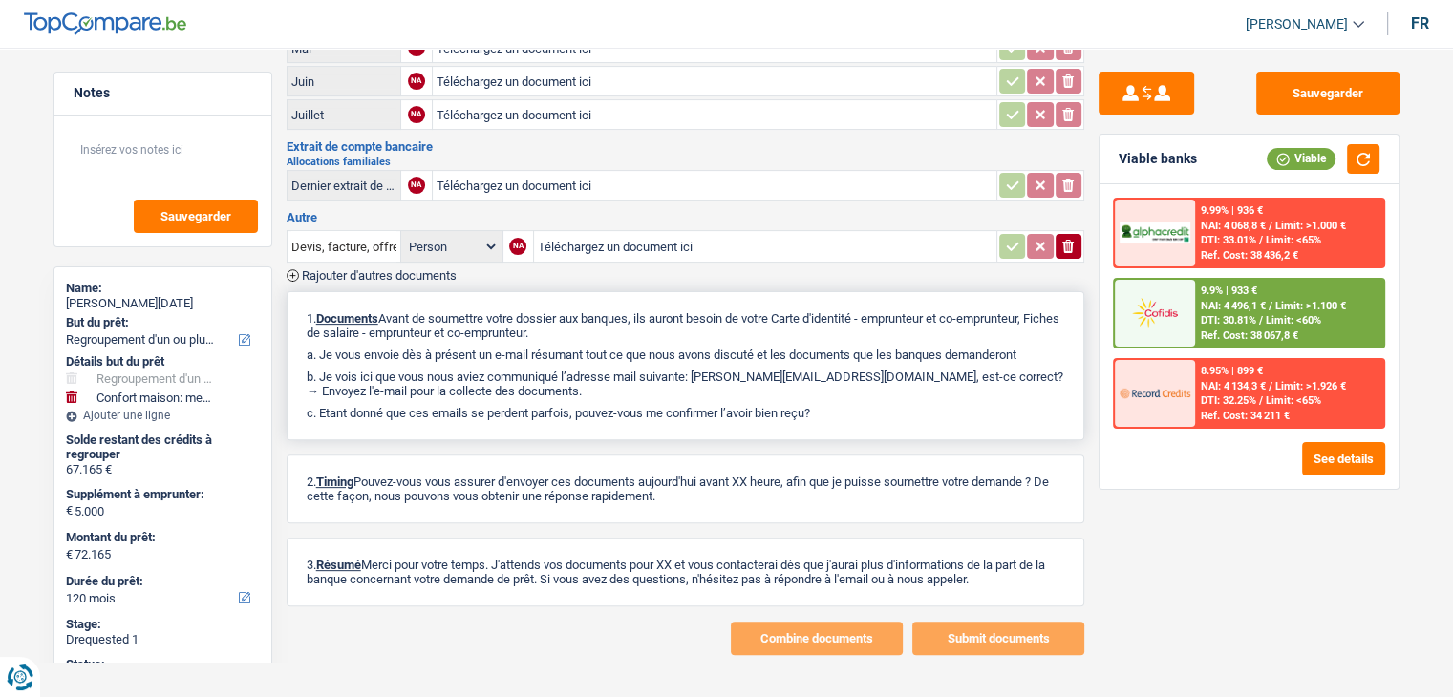
click at [302, 303] on div "1. Documents Avant de soumettre votre dossier aux banques, ils auront besoin de…" at bounding box center [686, 365] width 798 height 149
drag, startPoint x: 307, startPoint y: 299, endPoint x: 670, endPoint y: 310, distance: 364.1
click at [670, 311] on p "1. Documents Avant de soumettre votre dossier aux banques, ils auront besoin de…" at bounding box center [685, 325] width 757 height 29
click at [800, 375] on p "b. Je vois ici que vous nous aviez communiqué l’adresse mail suivante: [PERSON…" at bounding box center [685, 384] width 757 height 29
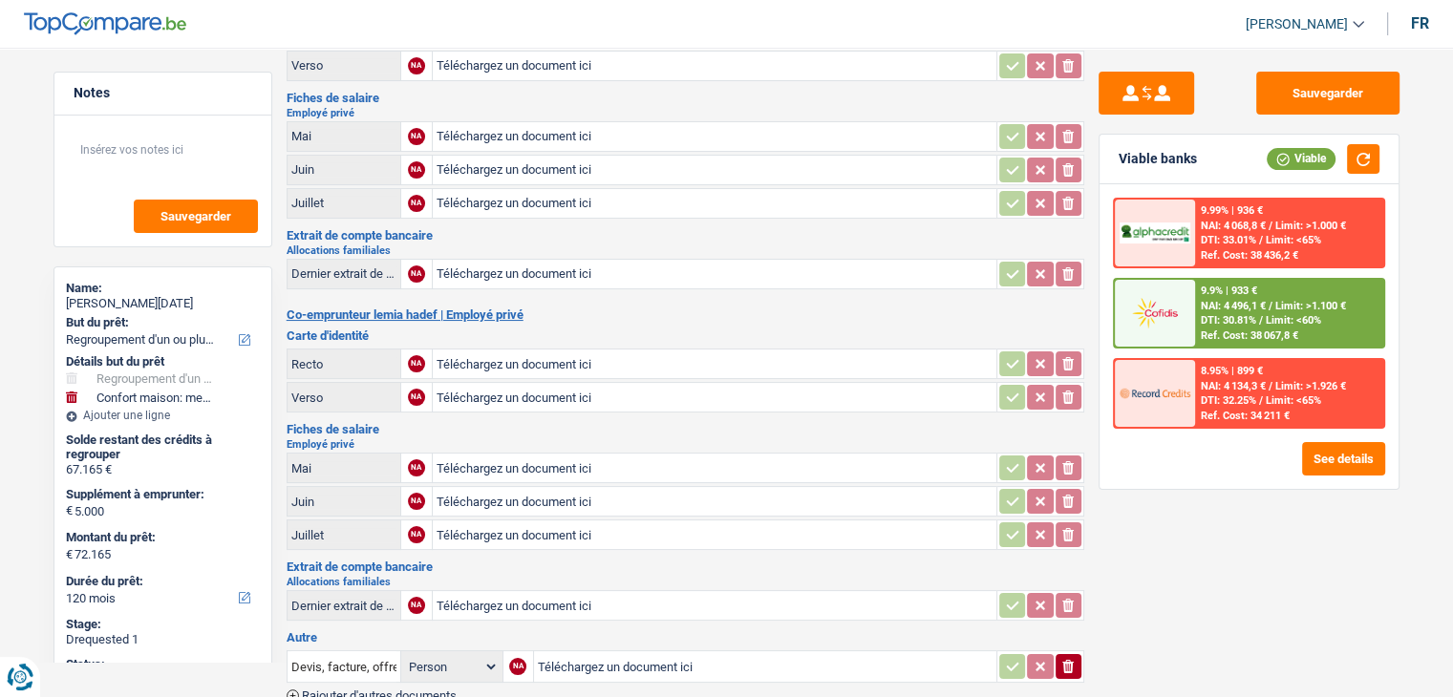
scroll to position [0, 0]
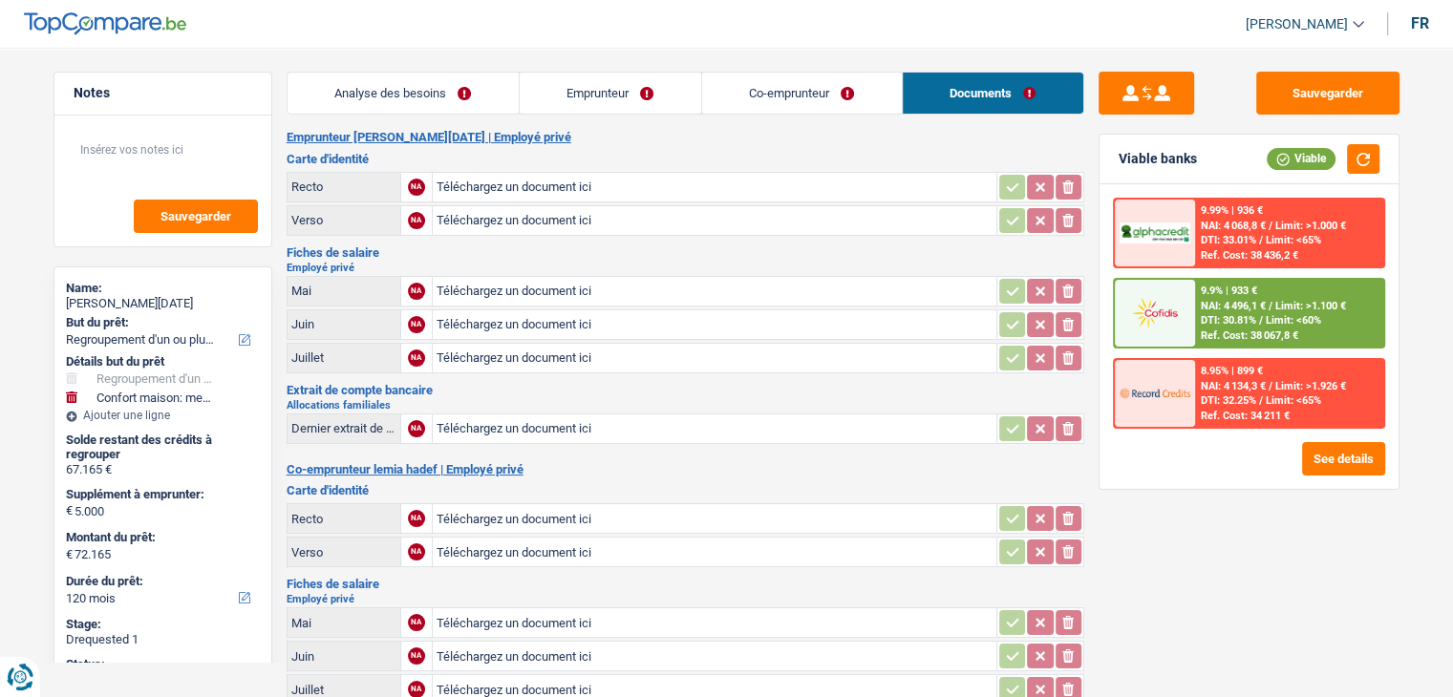
click at [719, 146] on div "Emprunteur [PERSON_NAME][DATE] | Employé privé Carte d'identité Recto NA Téléch…" at bounding box center [686, 680] width 798 height 1100
click at [428, 82] on link "Analyse des besoins" at bounding box center [402, 93] width 231 height 41
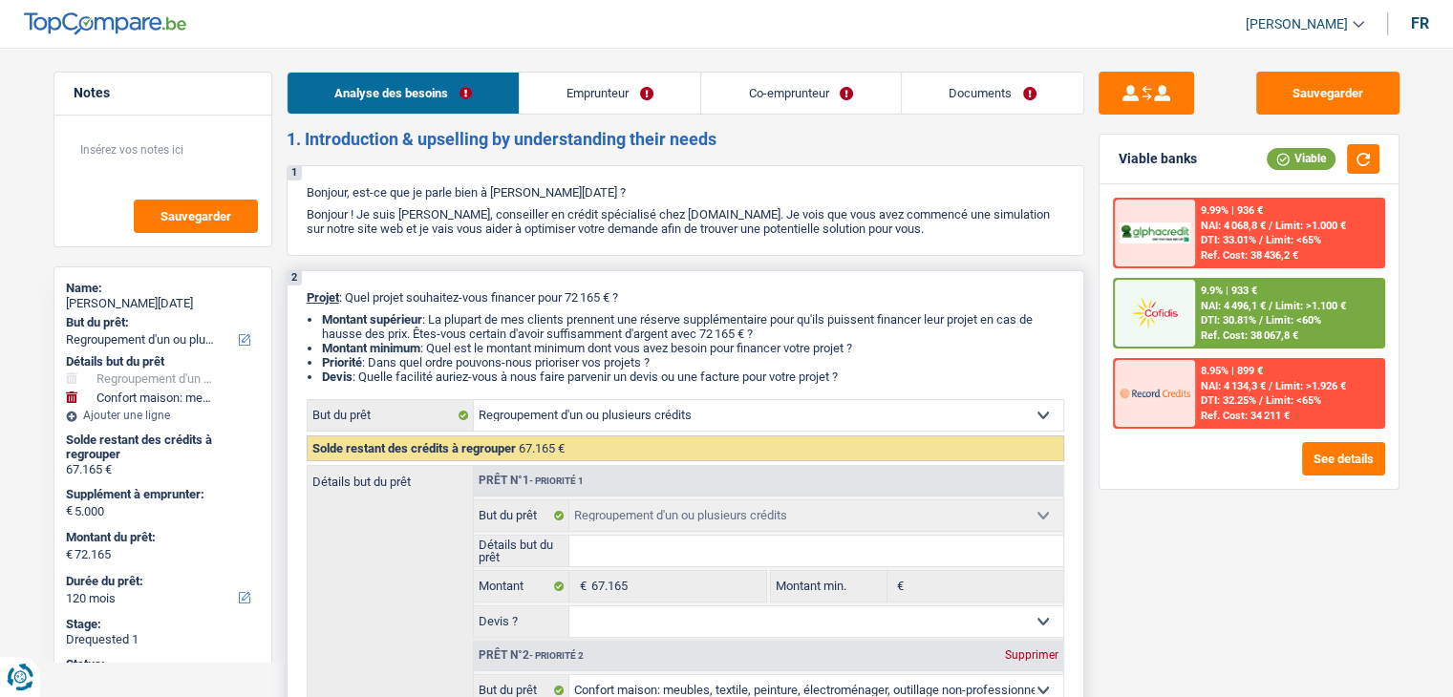
drag, startPoint x: 951, startPoint y: 310, endPoint x: 1049, endPoint y: 280, distance: 102.1
click at [951, 310] on div "2 Projet : Quel projet souhaitez-vous financer pour 72 165 € ? Montant supérieu…" at bounding box center [686, 584] width 798 height 629
click at [1321, 92] on button "Sauvegarder" at bounding box center [1327, 93] width 143 height 43
click at [940, 383] on li "Devis : Quelle facilité auriez-vous à nous faire parvenir un devis ou une factu…" at bounding box center [693, 377] width 742 height 14
click at [945, 373] on li "Devis : Quelle facilité auriez-vous à nous faire parvenir un devis ou une factu…" at bounding box center [693, 377] width 742 height 14
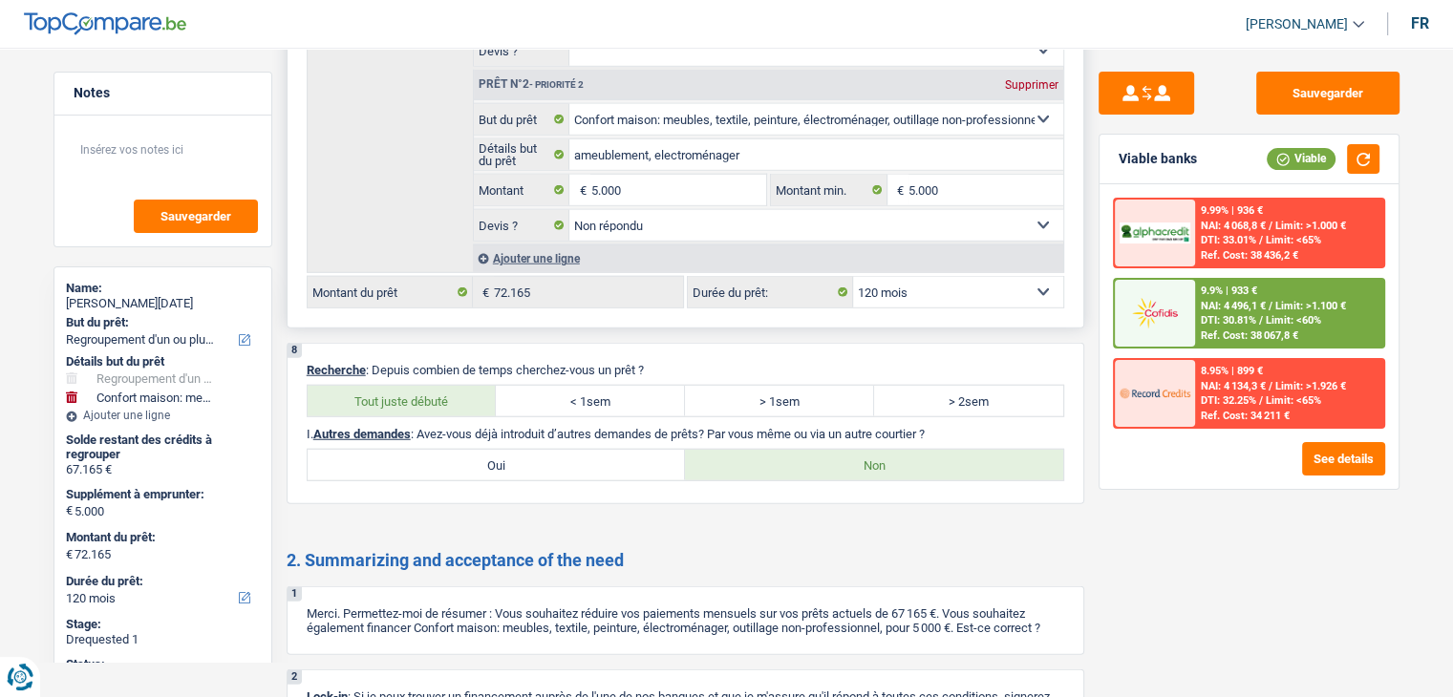
scroll to position [5062, 0]
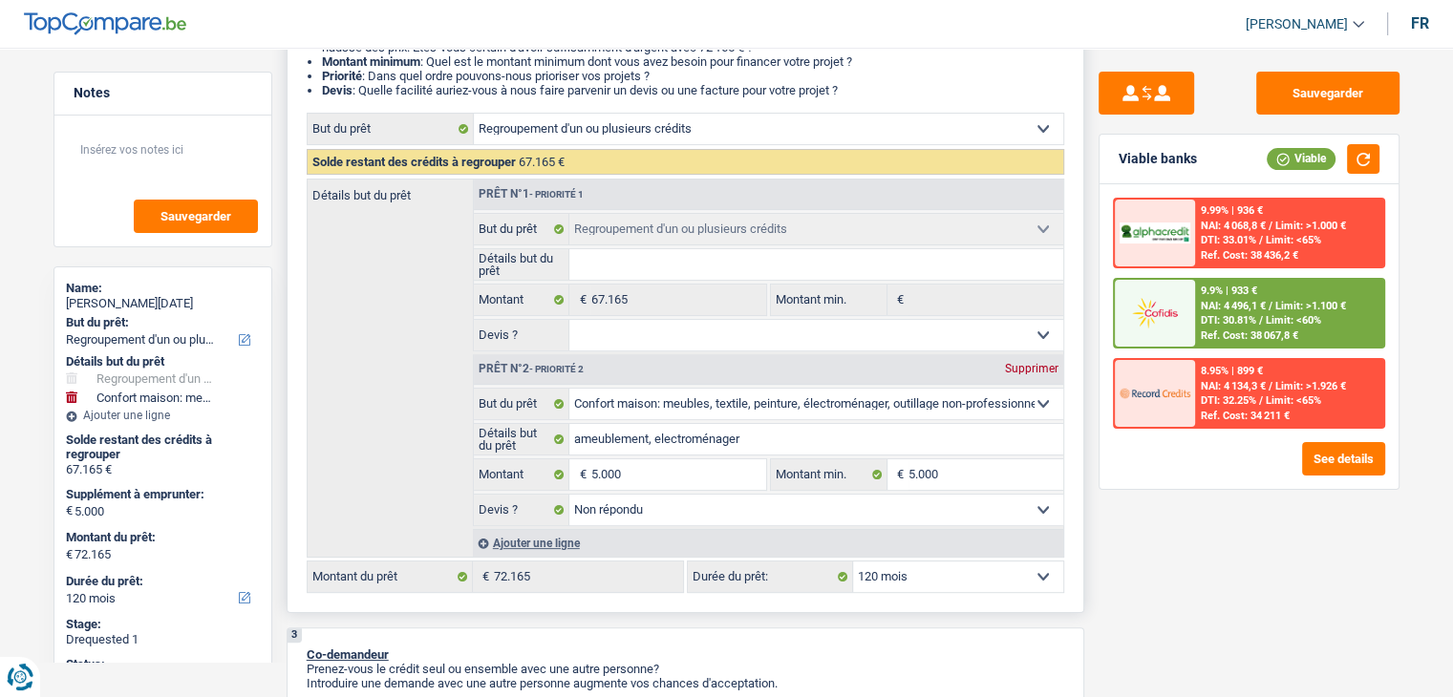
click at [966, 96] on li "Devis : Quelle facilité auriez-vous à nous faire parvenir un devis ou une factu…" at bounding box center [693, 90] width 742 height 14
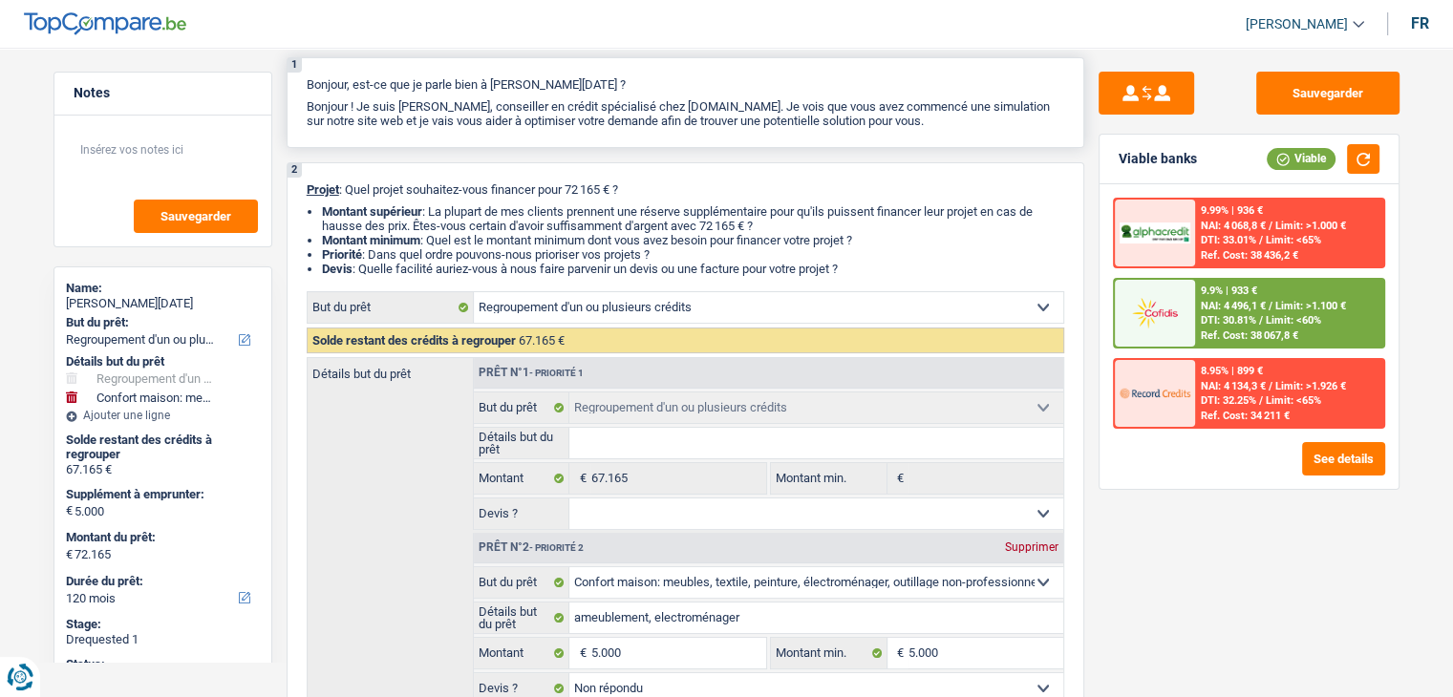
scroll to position [0, 0]
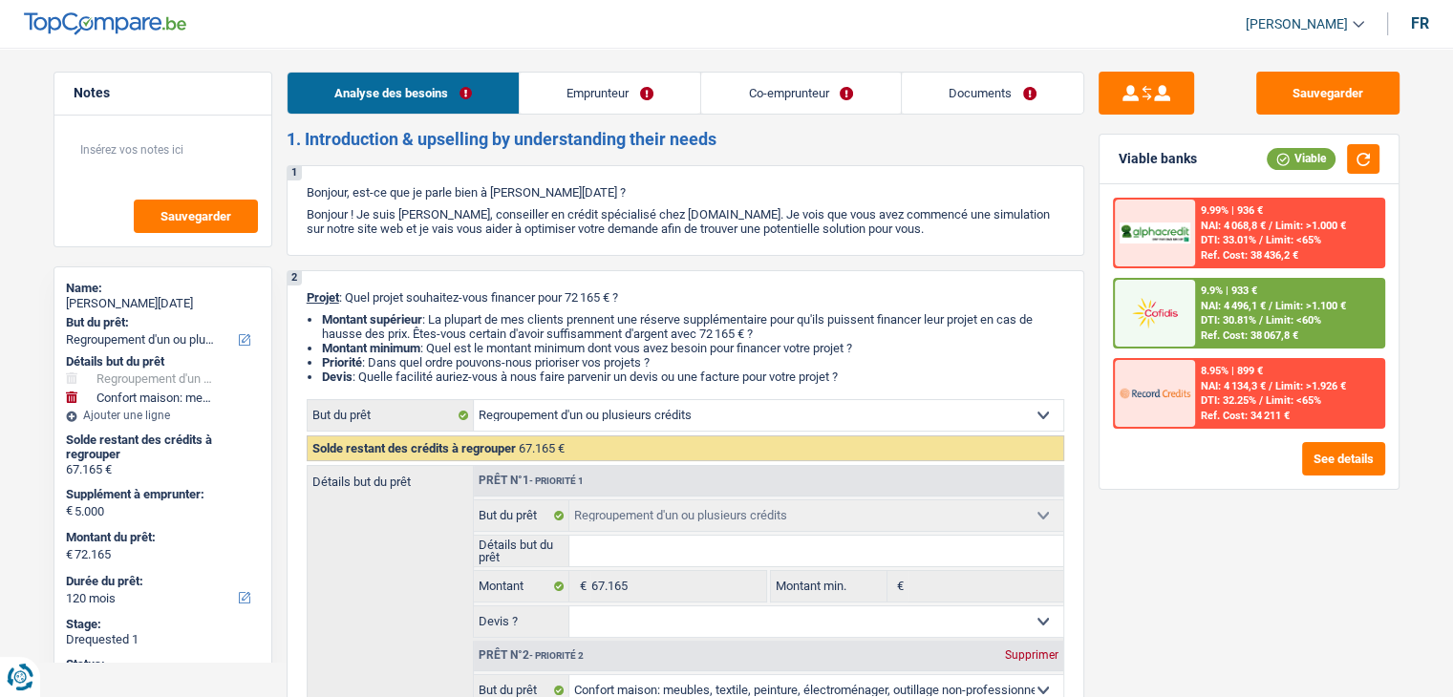
click at [963, 96] on link "Documents" at bounding box center [992, 93] width 181 height 41
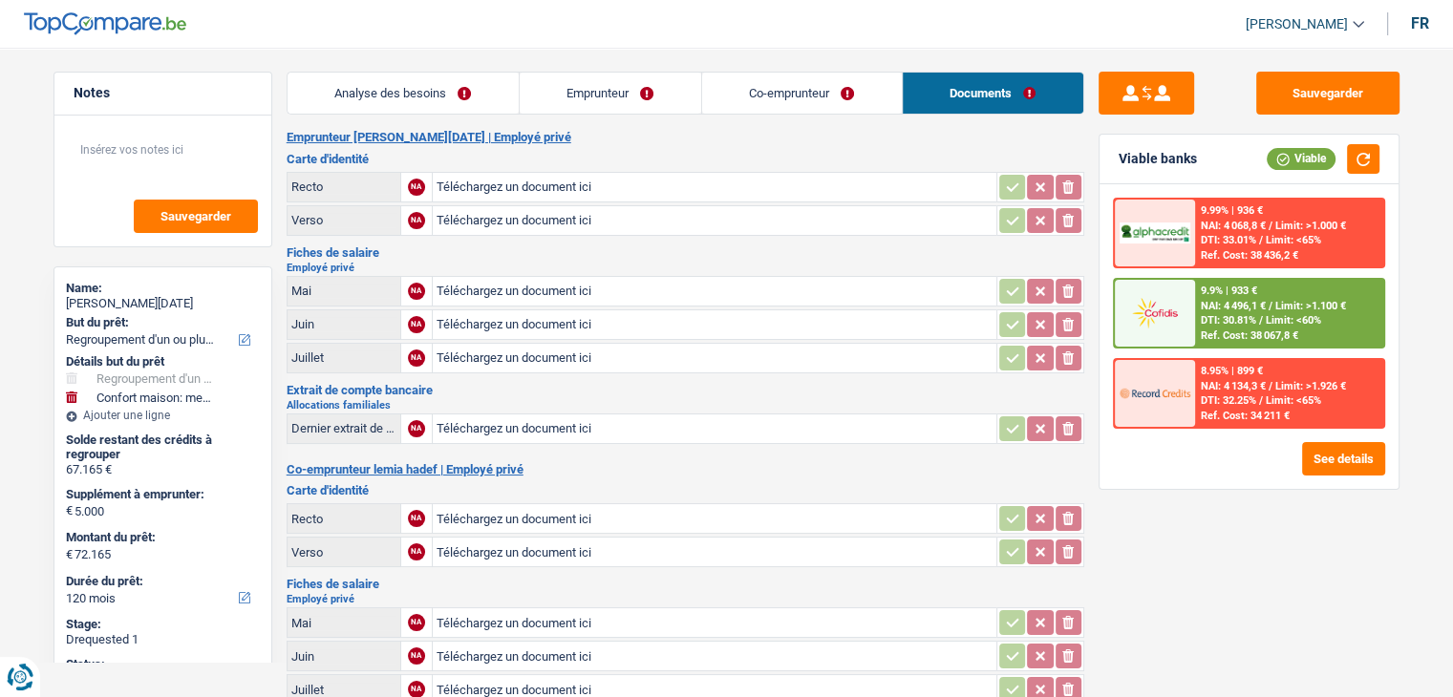
scroll to position [191, 0]
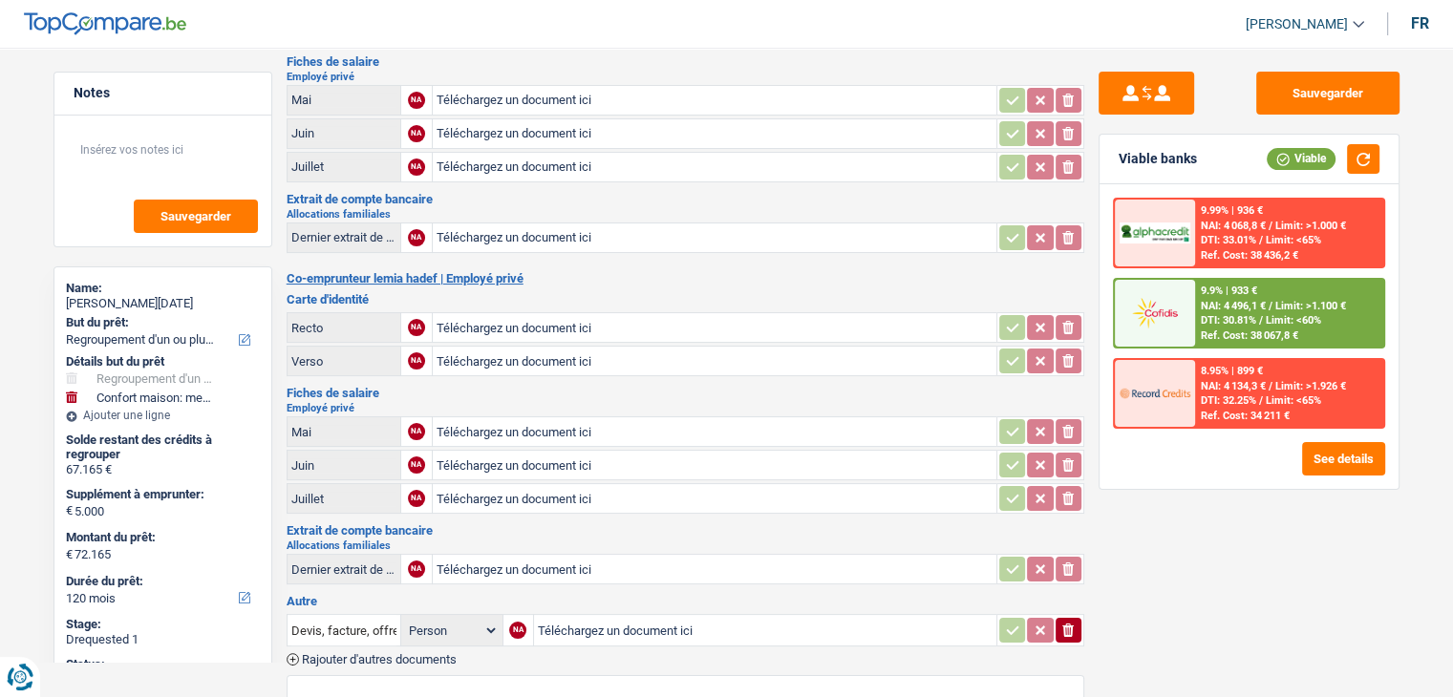
drag, startPoint x: 389, startPoint y: 209, endPoint x: 284, endPoint y: 194, distance: 106.2
click at [284, 194] on div "Notes Sauvegarder Name: [PERSON_NAME][DATE] But du prêt: Confort maison: meuble…" at bounding box center [726, 460] width 1375 height 1159
click at [555, 196] on h3 "Extrait de compte bancaire" at bounding box center [686, 199] width 798 height 12
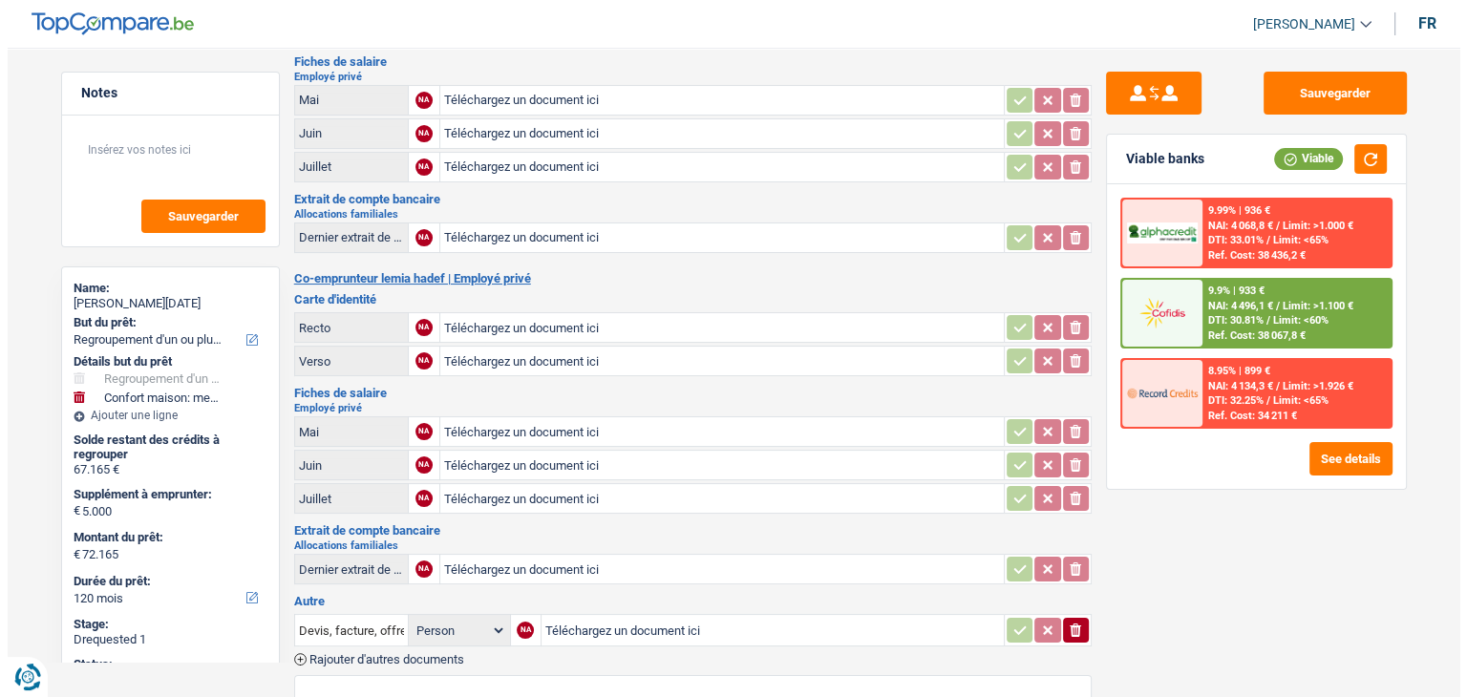
scroll to position [0, 0]
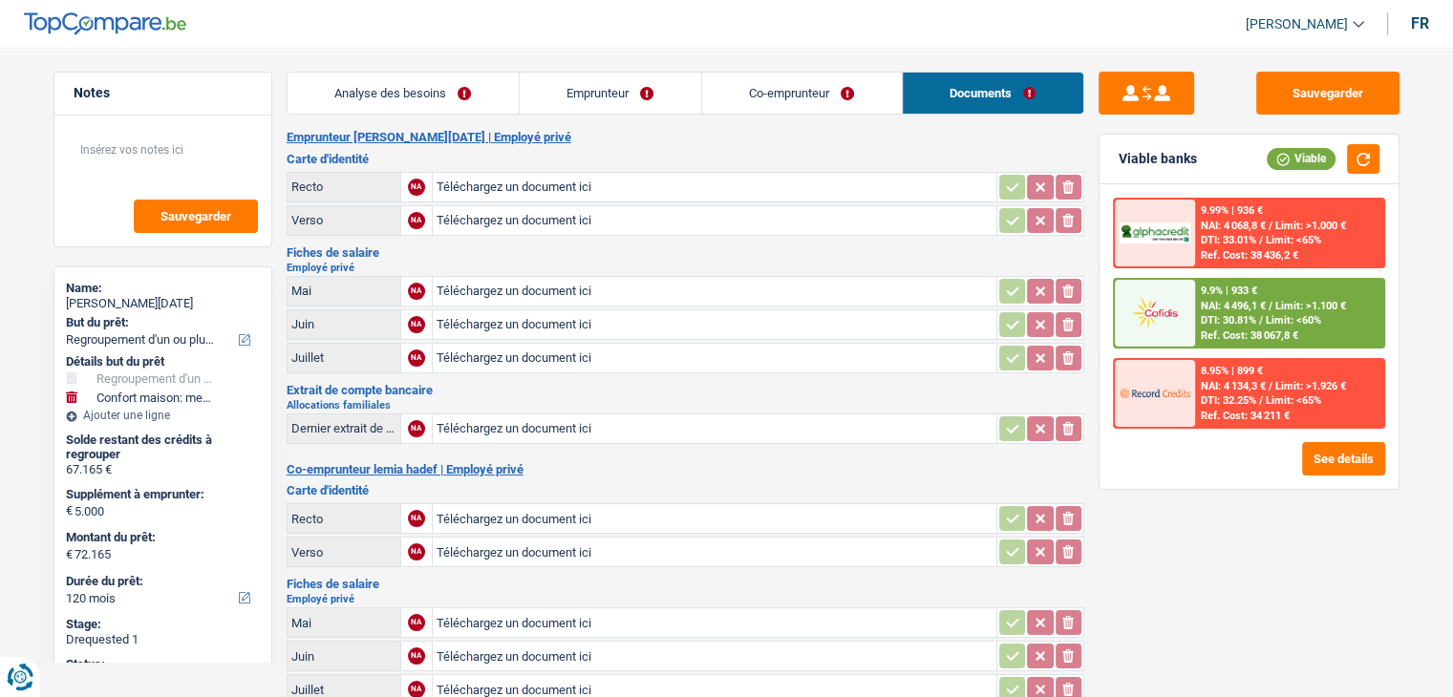
click at [700, 142] on h2 "Emprunteur [PERSON_NAME][DATE] | Employé privé" at bounding box center [686, 137] width 798 height 15
click at [1308, 90] on button "Sauvegarder" at bounding box center [1327, 93] width 143 height 43
click at [426, 81] on link "Analyse des besoins" at bounding box center [402, 93] width 231 height 41
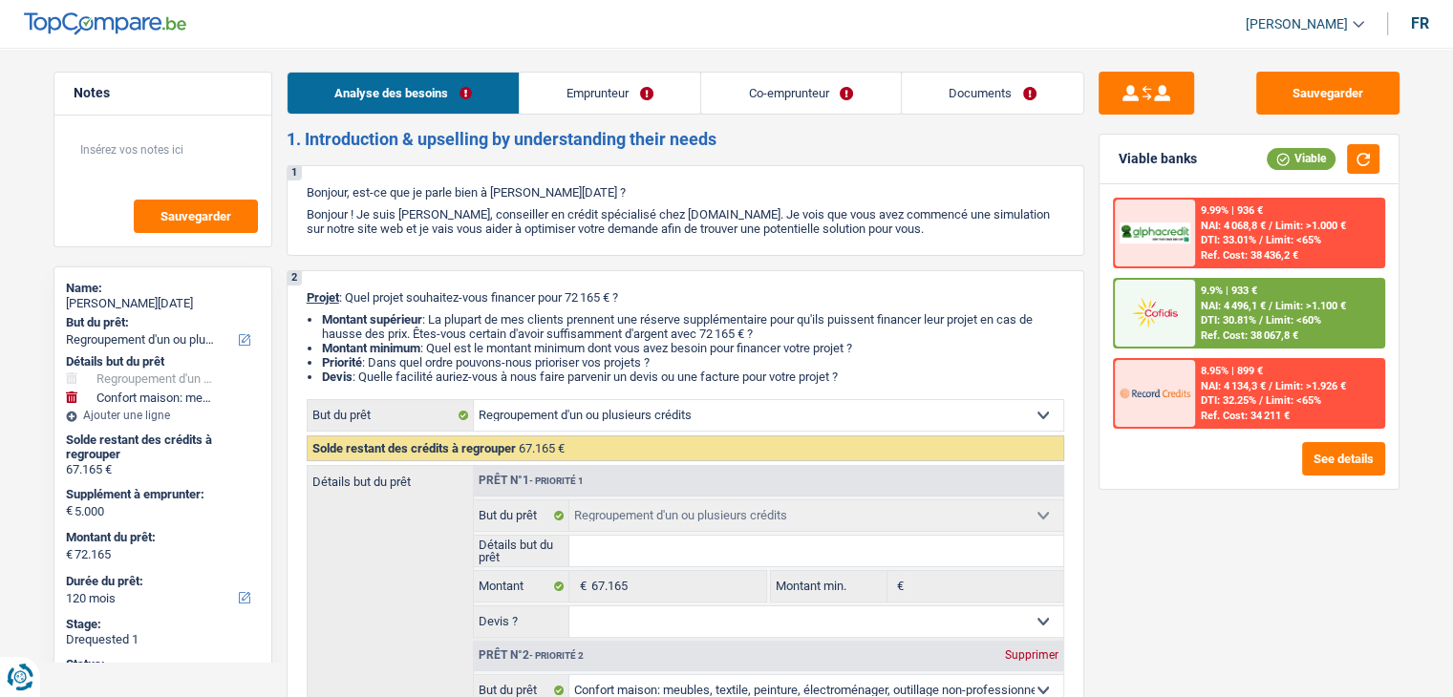
click at [611, 99] on link "Emprunteur" at bounding box center [610, 93] width 181 height 41
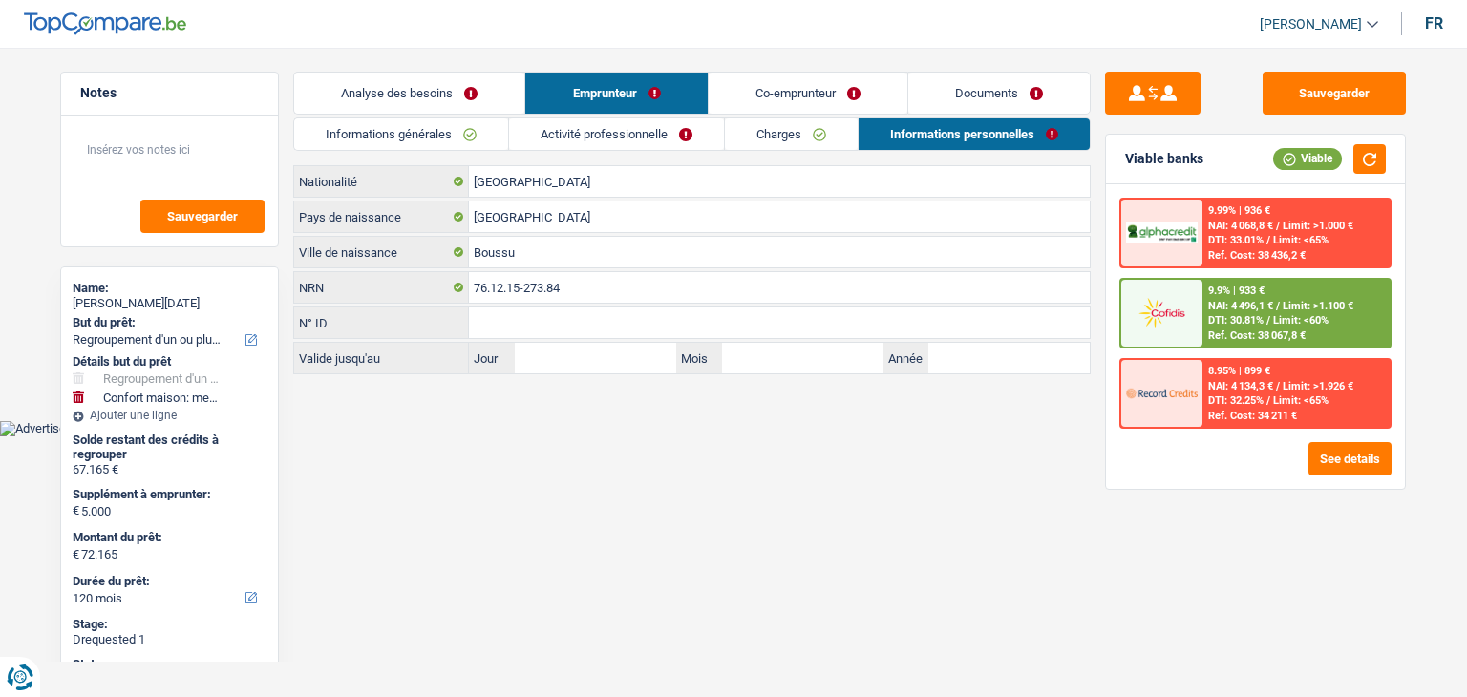
click at [805, 95] on link "Co-emprunteur" at bounding box center [808, 93] width 199 height 41
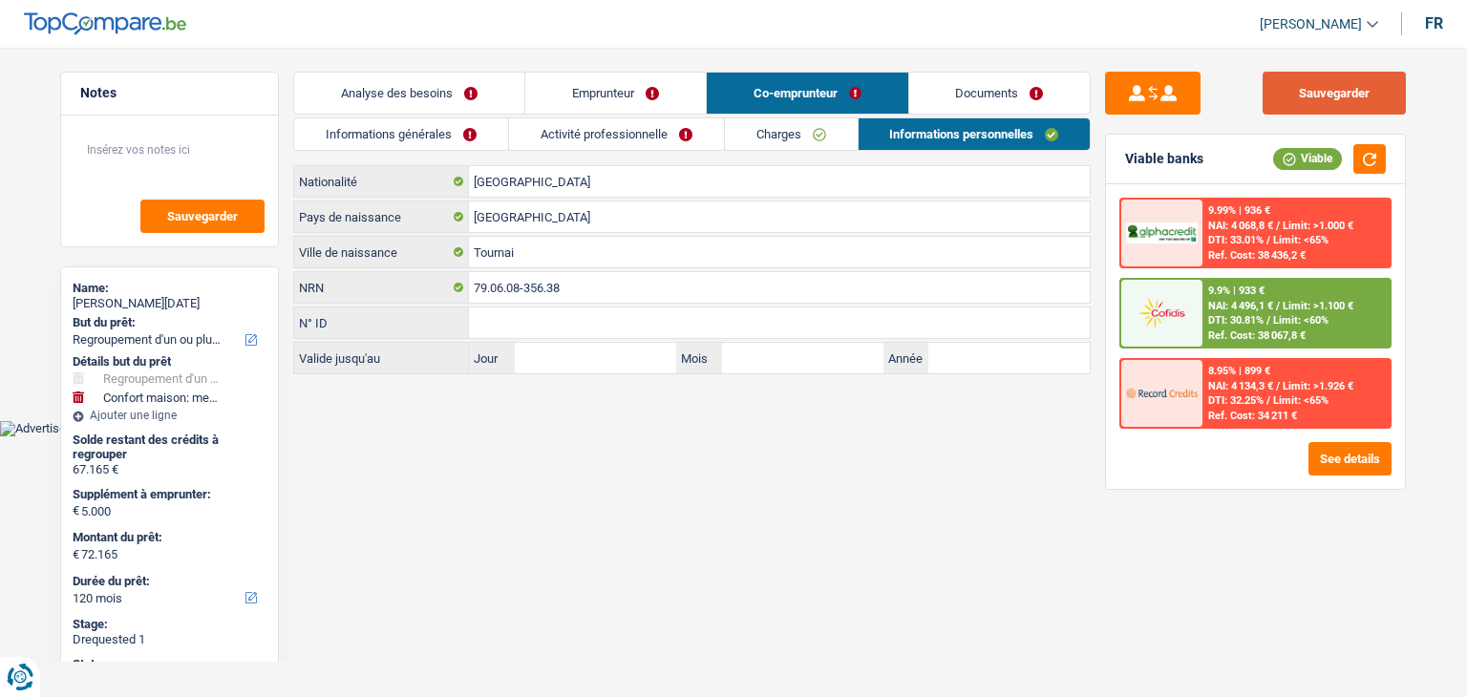
click at [1333, 97] on button "Sauvegarder" at bounding box center [1334, 93] width 143 height 43
